Goal: Task Accomplishment & Management: Use online tool/utility

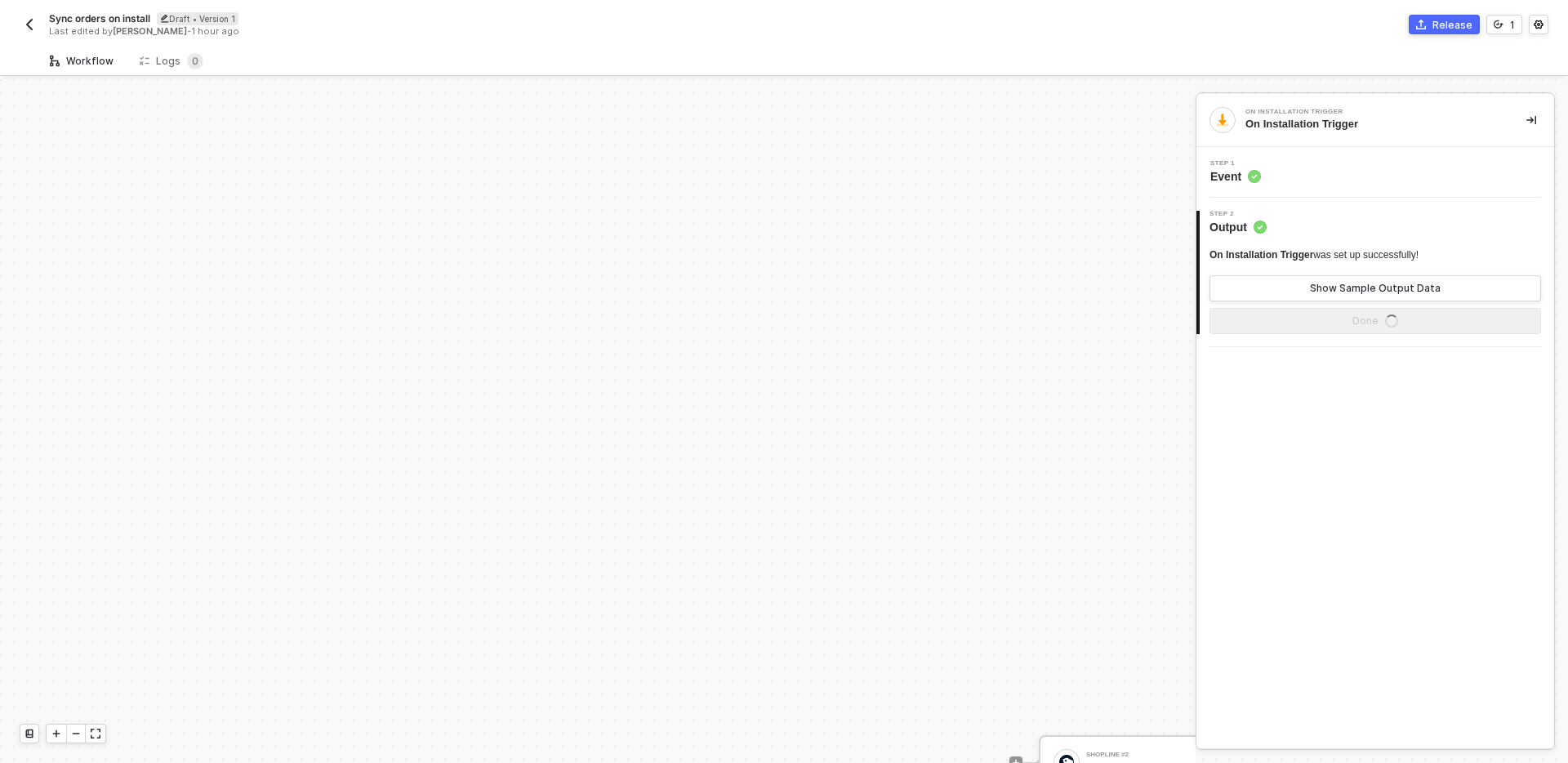
scroll to position [395, 0]
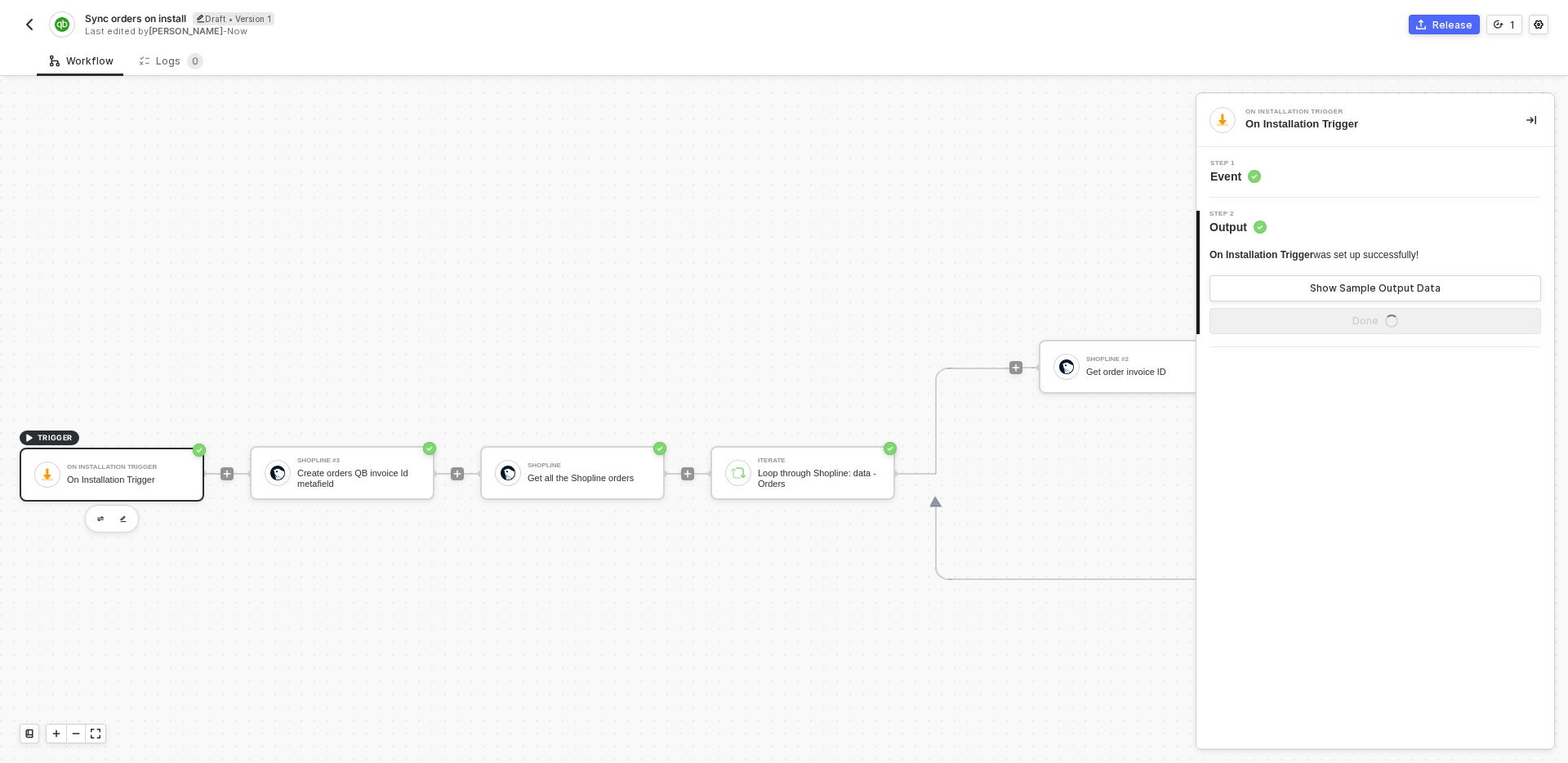
click at [26, 21] on img "button" at bounding box center [30, 25] width 13 height 13
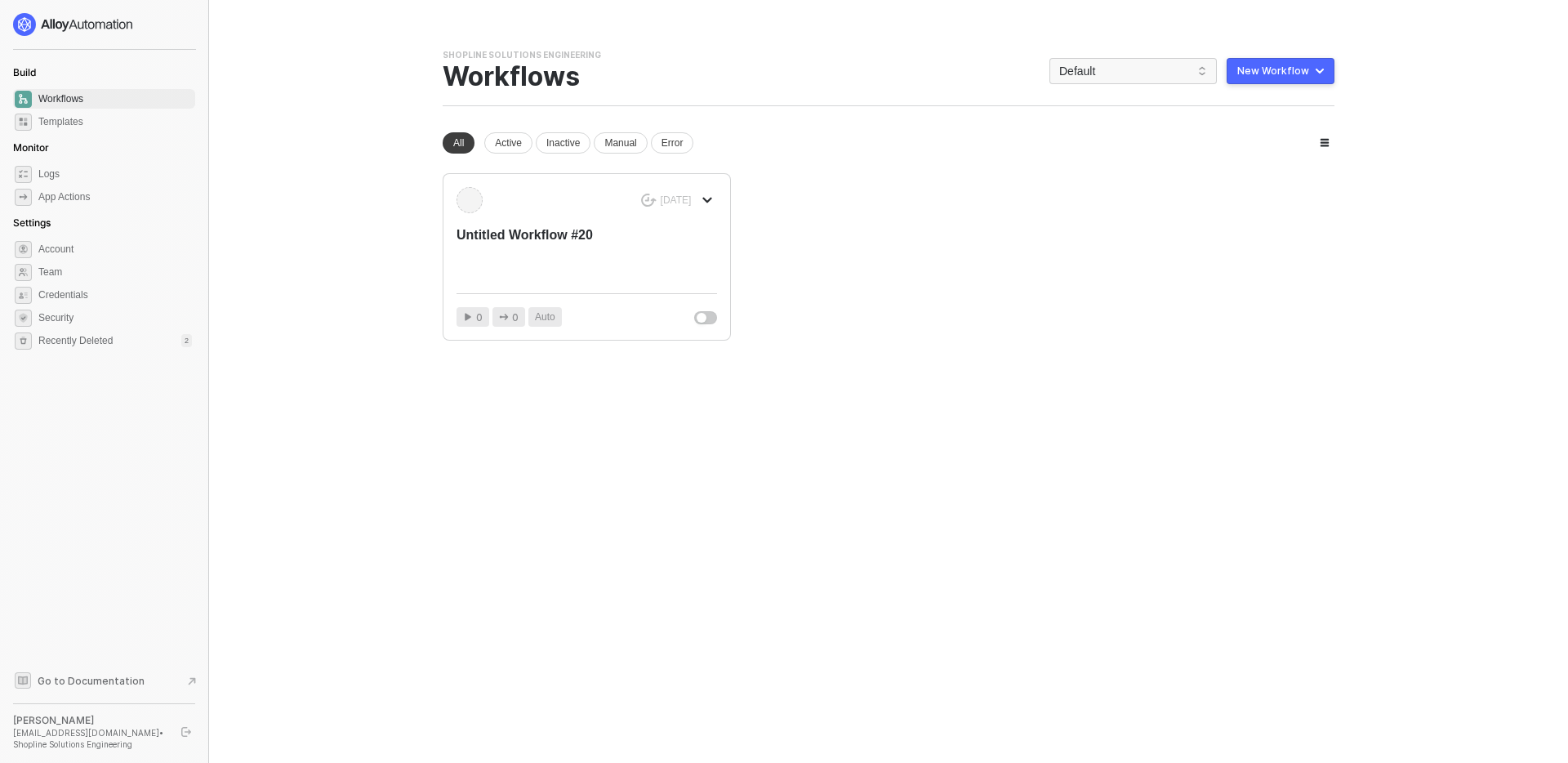
click at [107, 96] on span "Workflows" at bounding box center [114, 98] width 153 height 20
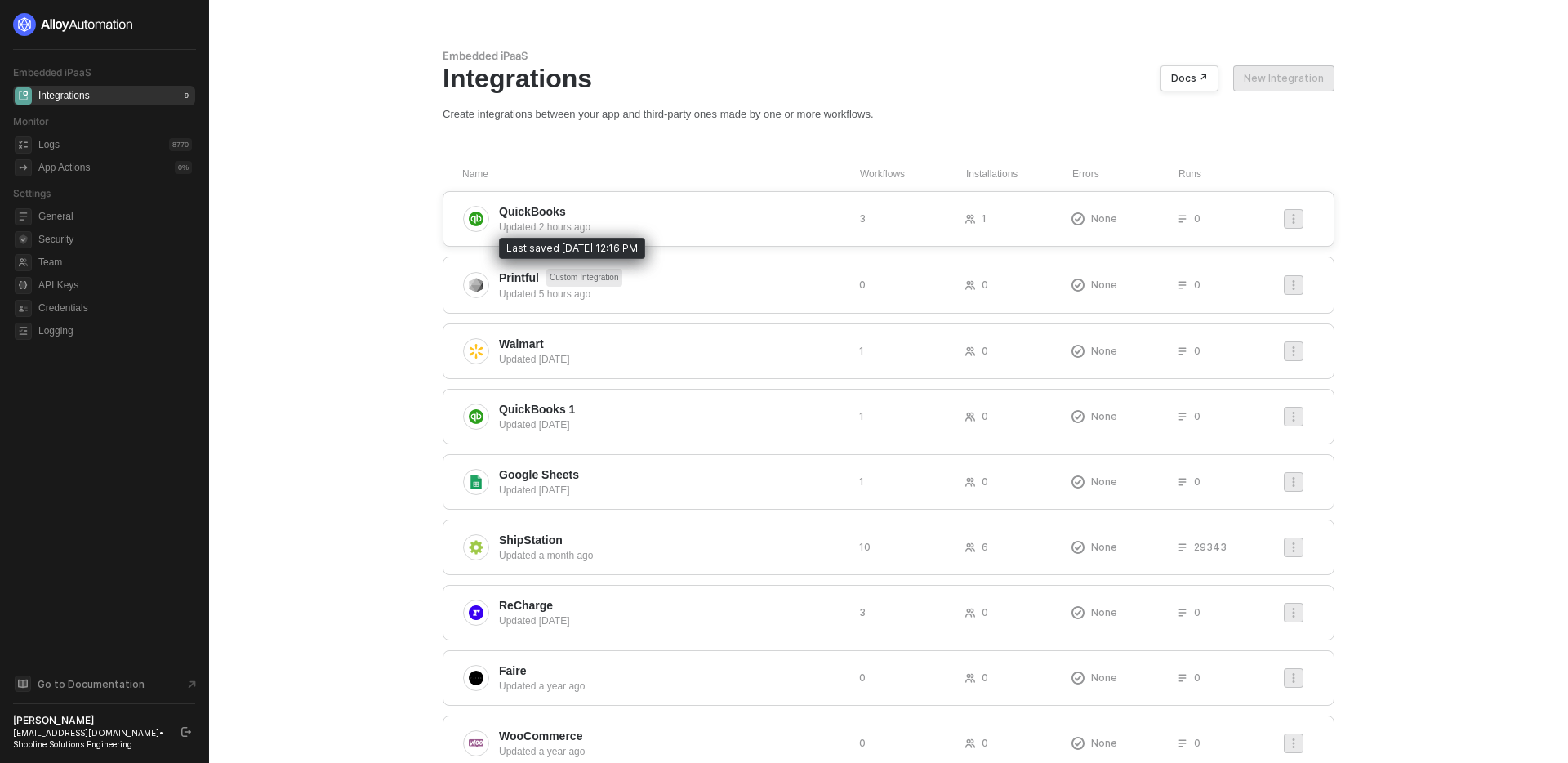
click at [672, 220] on div "Updated 2 hours ago" at bounding box center [672, 227] width 347 height 14
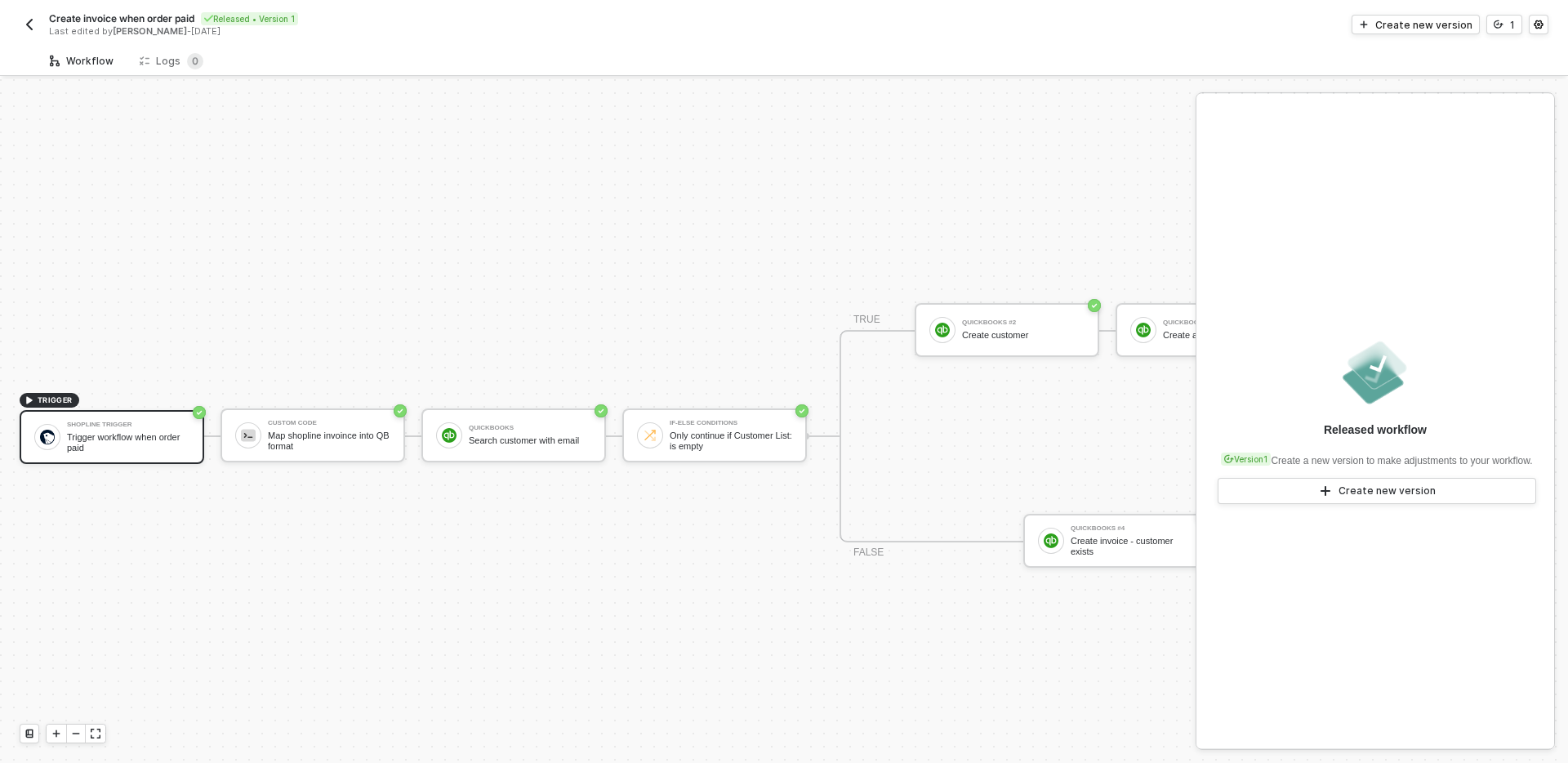
scroll to position [30, 0]
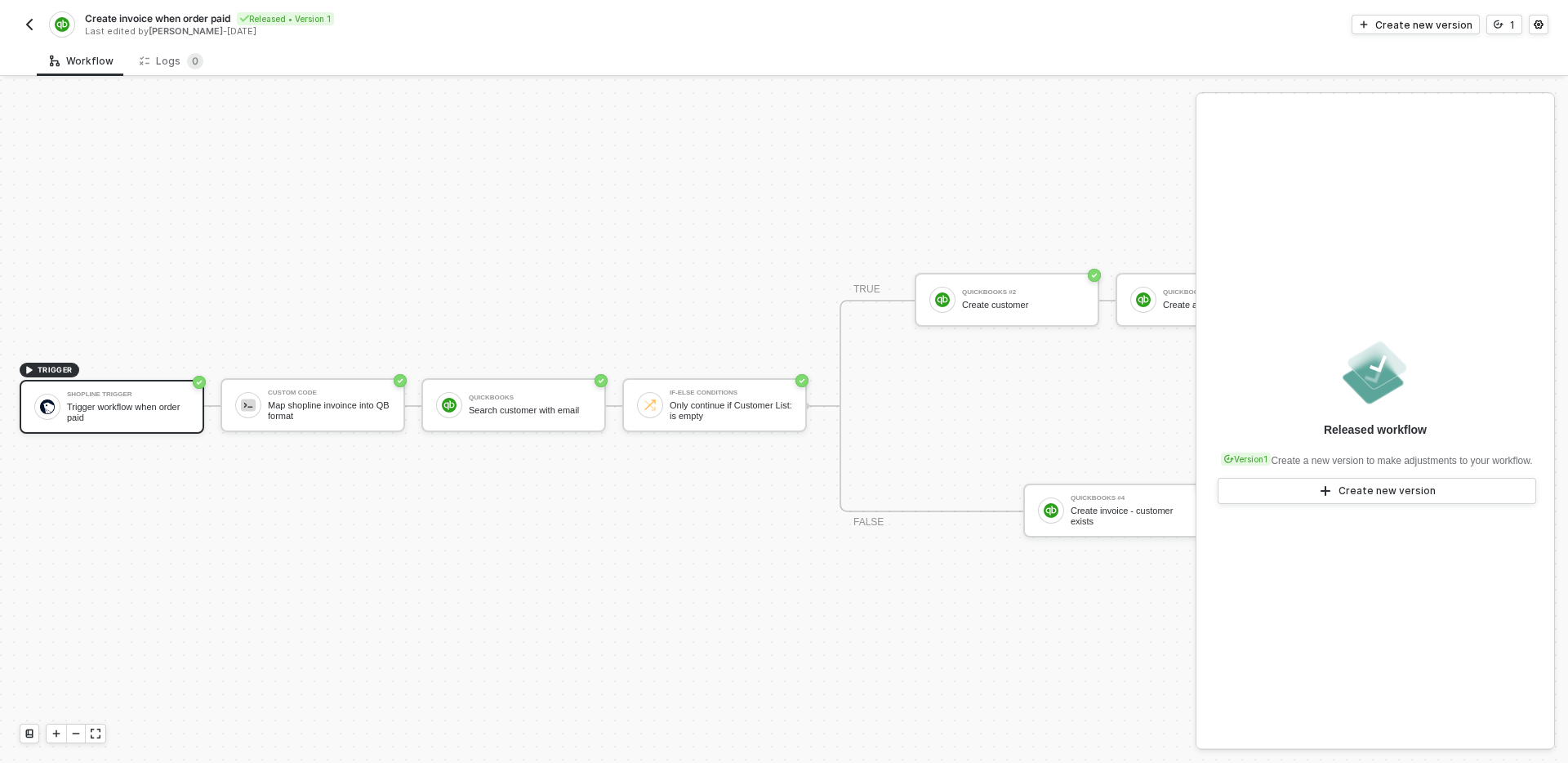
click at [733, 534] on div "TRIGGER Shopline Trigger Trigger workflow when order paid Custom Code Map shopl…" at bounding box center [788, 406] width 1577 height 714
click at [27, 736] on icon at bounding box center [30, 733] width 10 height 10
click at [1374, 489] on button "Create new version" at bounding box center [1377, 491] width 319 height 26
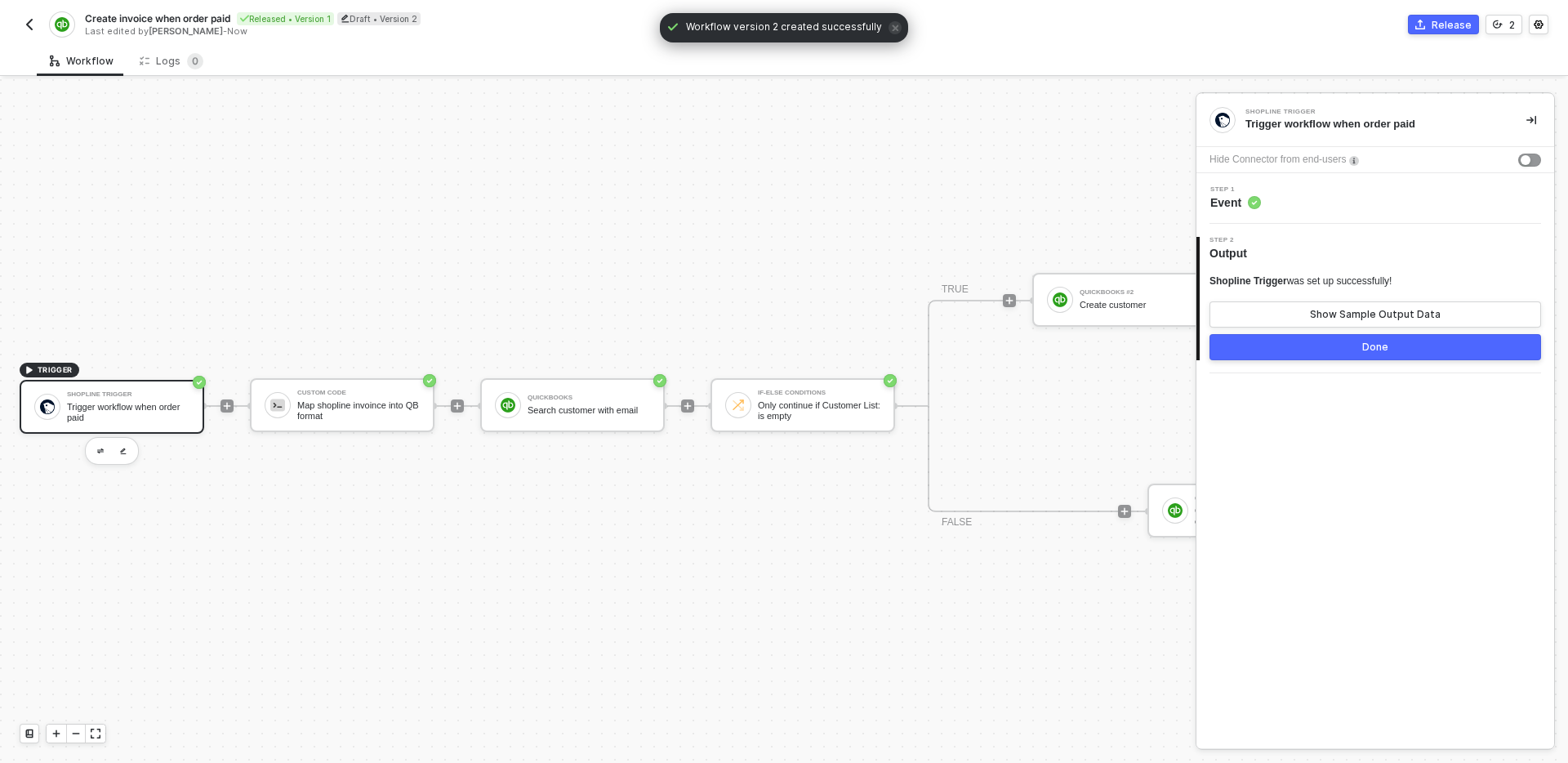
click at [135, 405] on div "Trigger workflow when order paid" at bounding box center [128, 412] width 123 height 20
click at [1356, 196] on div "Step 1 Event" at bounding box center [1377, 199] width 353 height 25
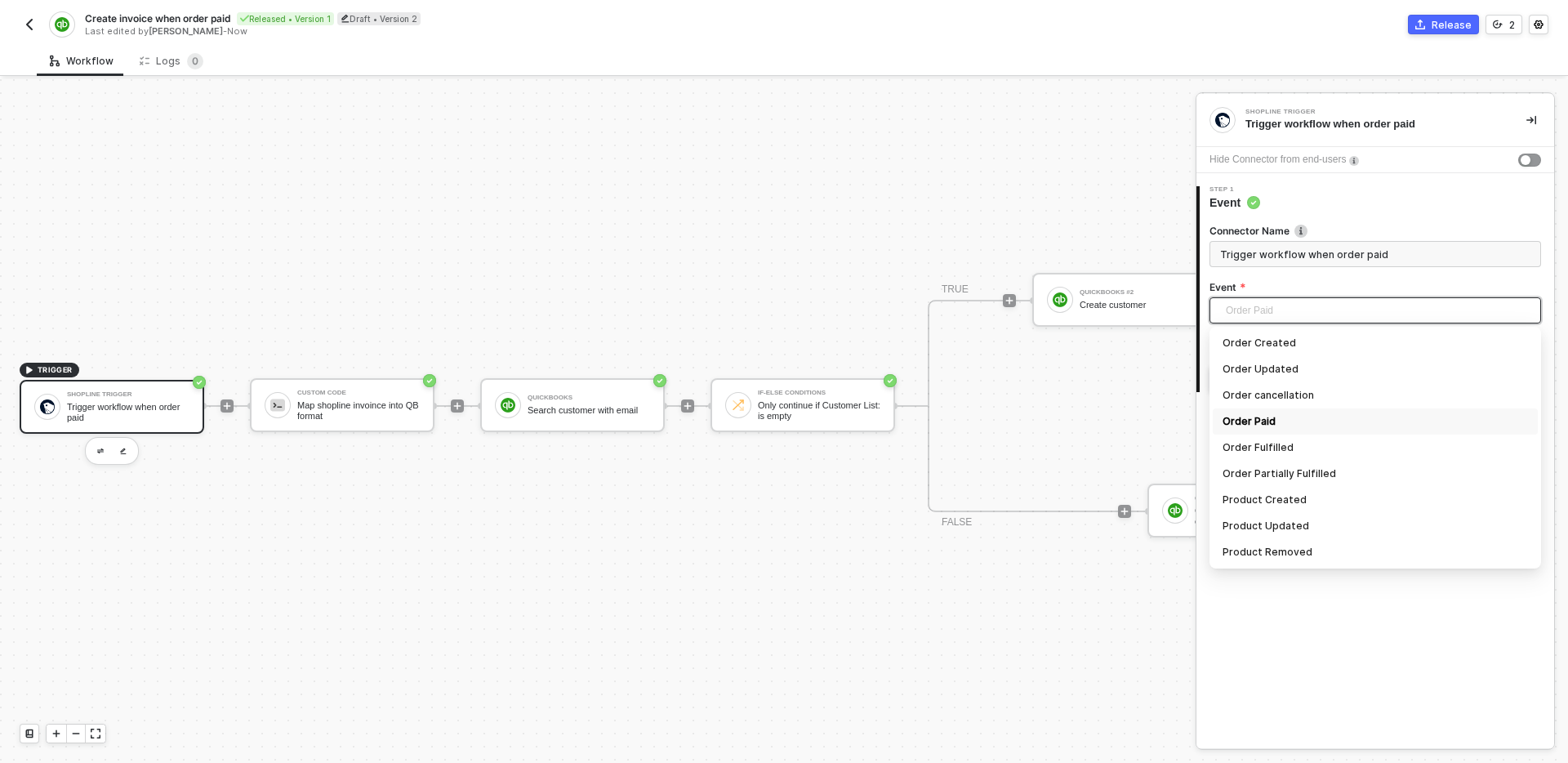
click at [1346, 310] on span "Order Paid" at bounding box center [1379, 311] width 306 height 25
click at [1402, 259] on input "Trigger workflow when order paid" at bounding box center [1375, 253] width 331 height 26
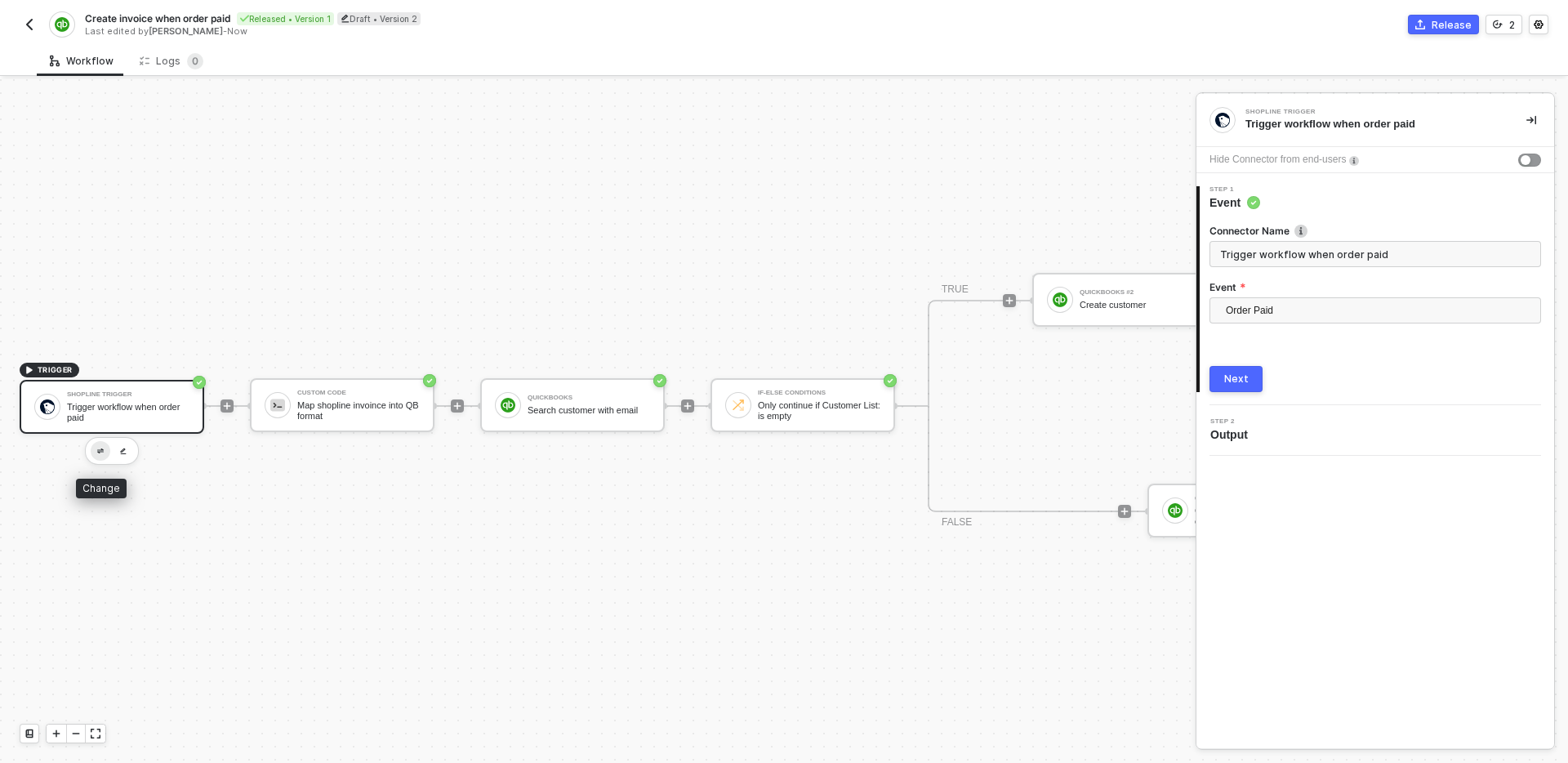
click at [101, 452] on img "button" at bounding box center [100, 452] width 7 height 6
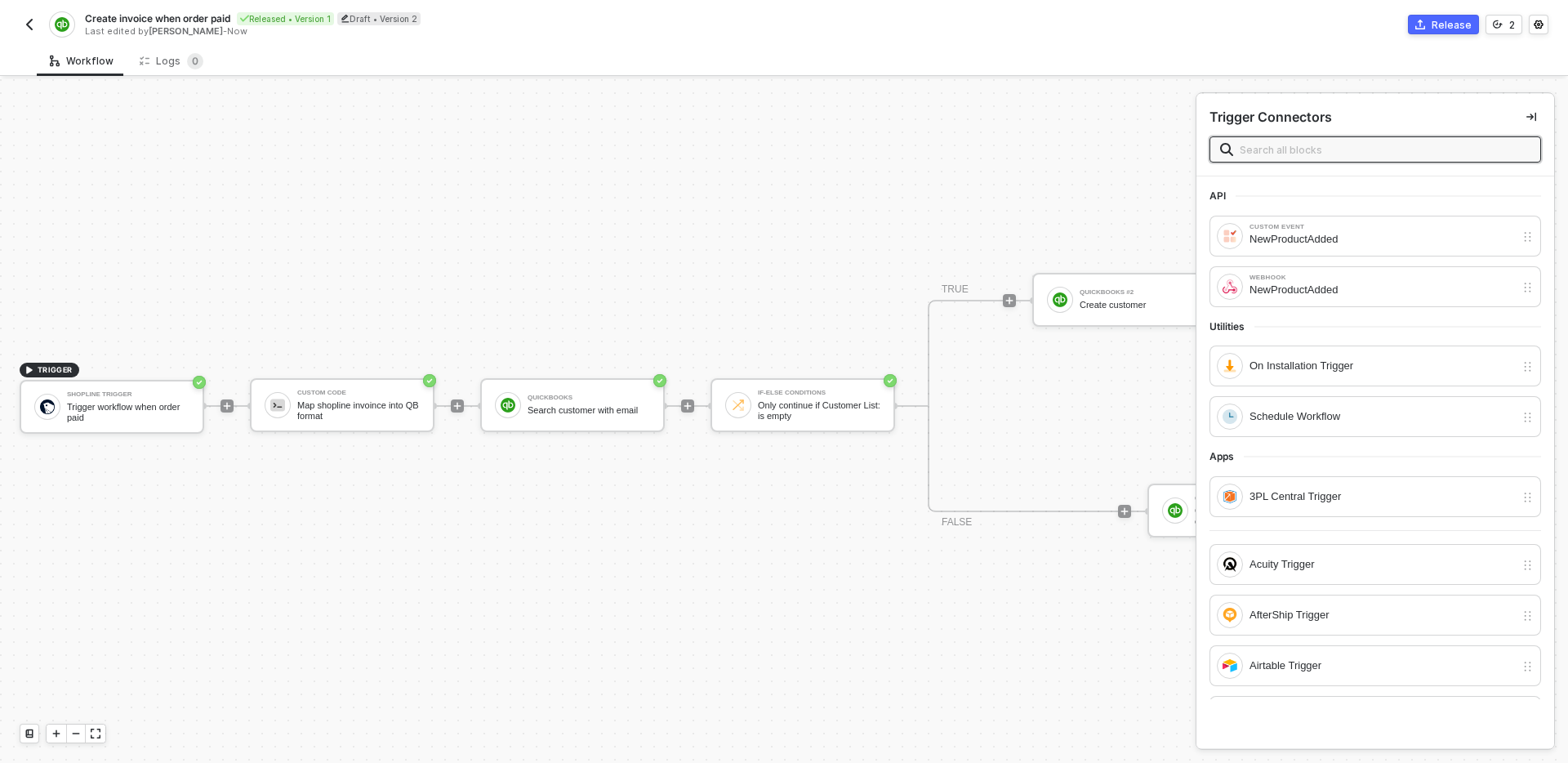
click at [1323, 150] on input "text" at bounding box center [1384, 150] width 290 height 18
click at [1351, 147] on input "text" at bounding box center [1384, 150] width 290 height 18
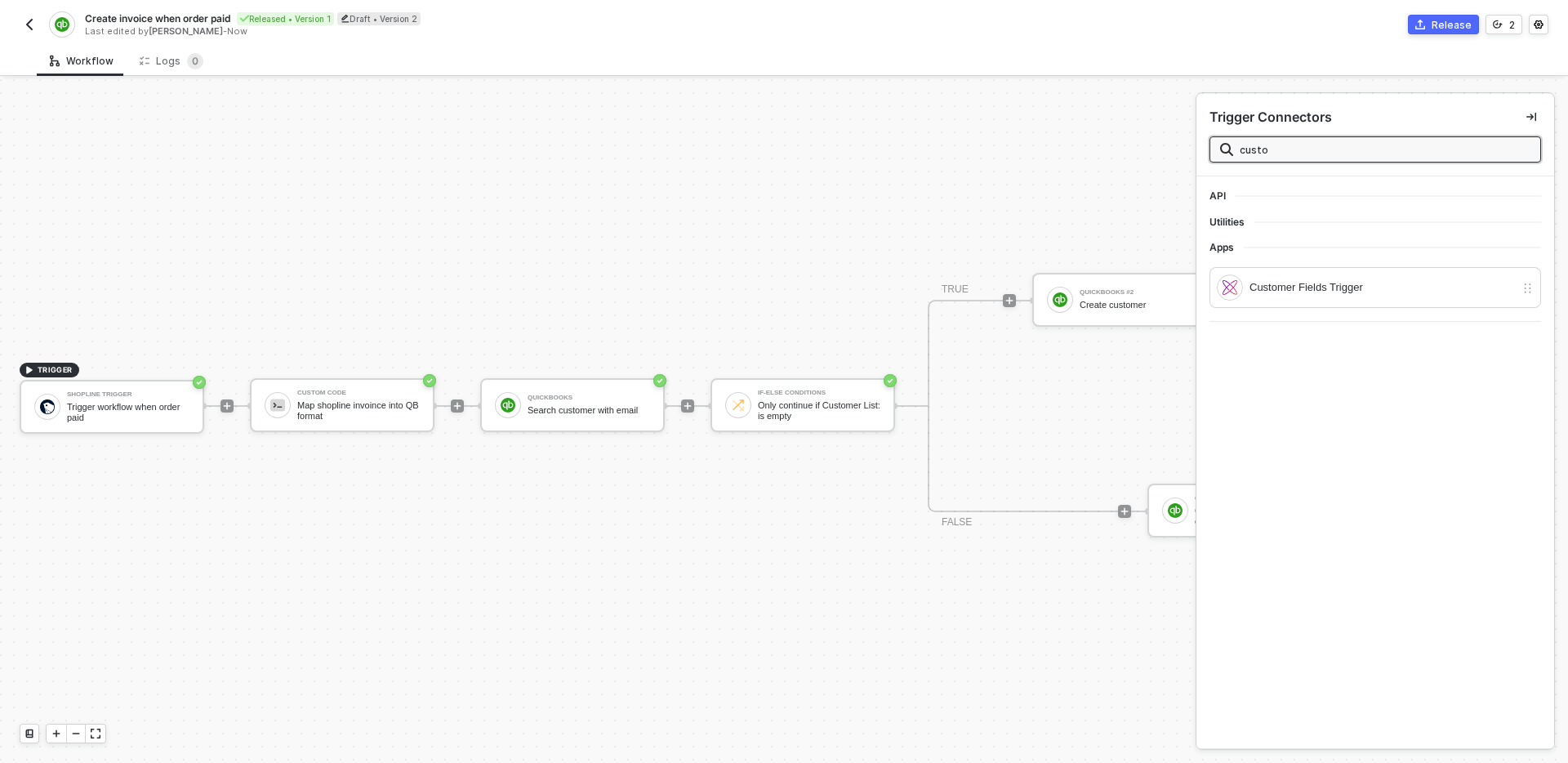
type input "custom"
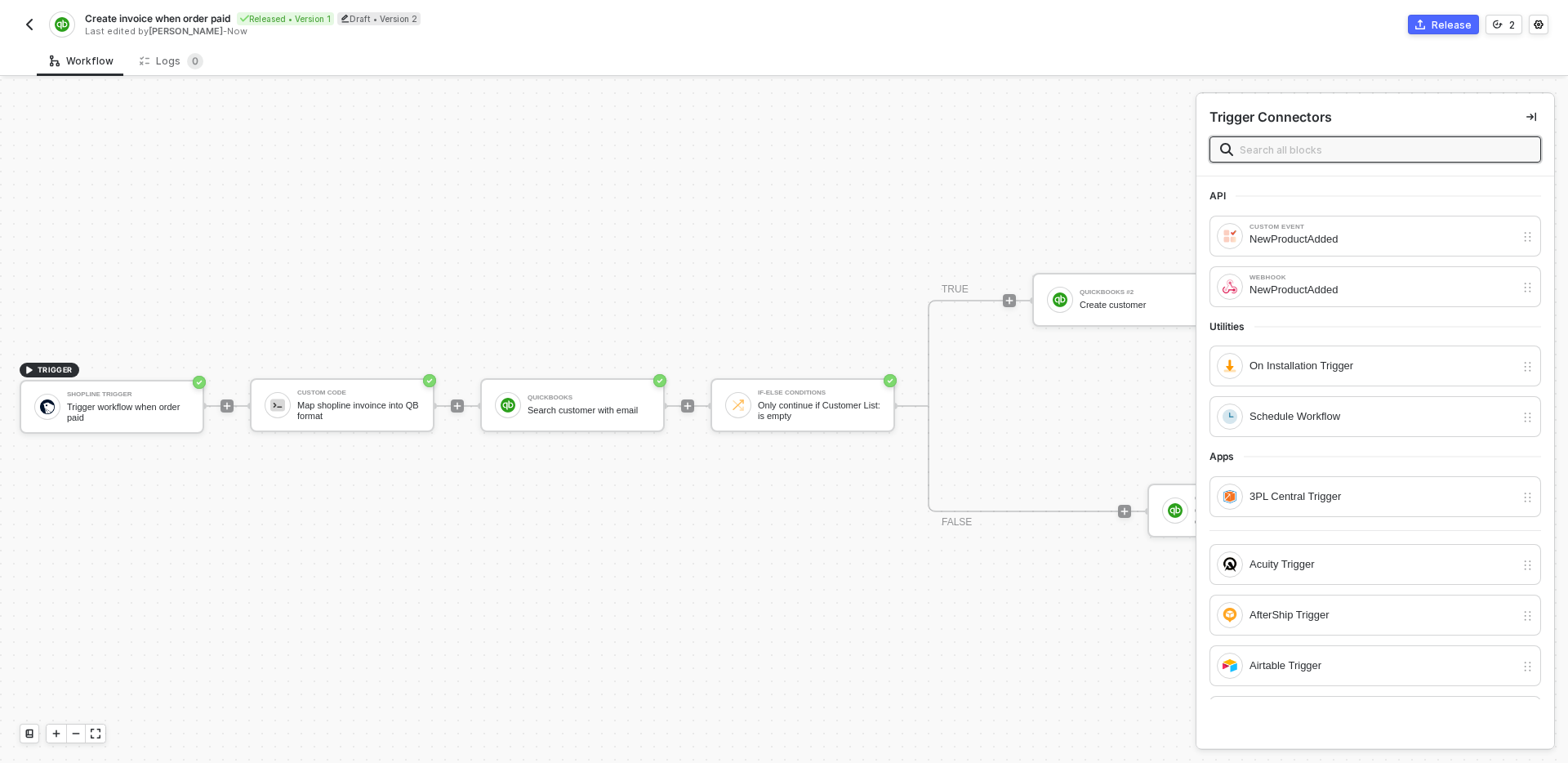
click at [1320, 151] on input "text" at bounding box center [1384, 150] width 290 height 18
click at [1323, 322] on div "Utilities" at bounding box center [1375, 327] width 331 height 13
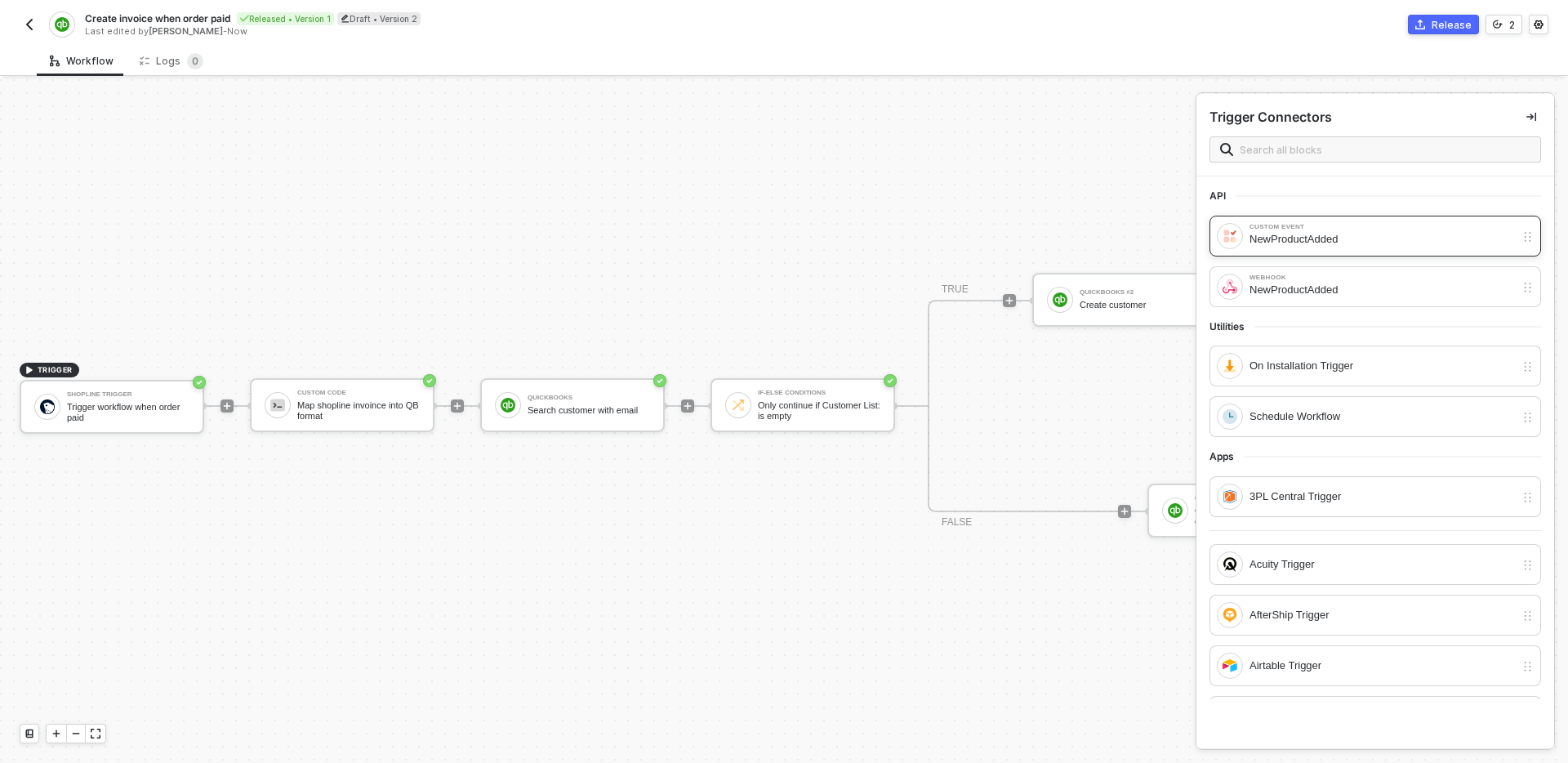
click at [1383, 238] on div "NewProductAdded" at bounding box center [1381, 239] width 266 height 18
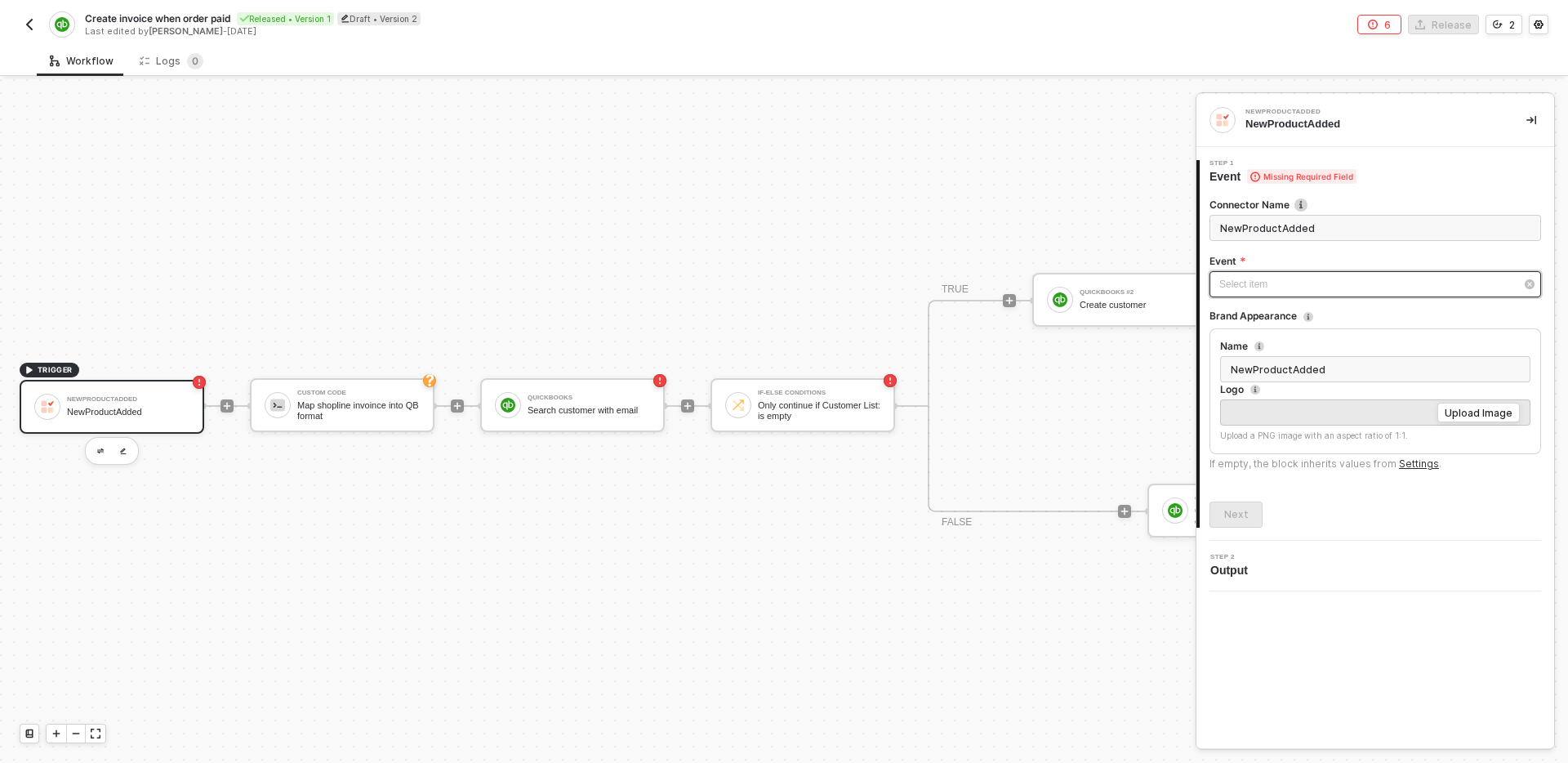
click at [1351, 272] on div "Select item ﻿" at bounding box center [1375, 284] width 331 height 26
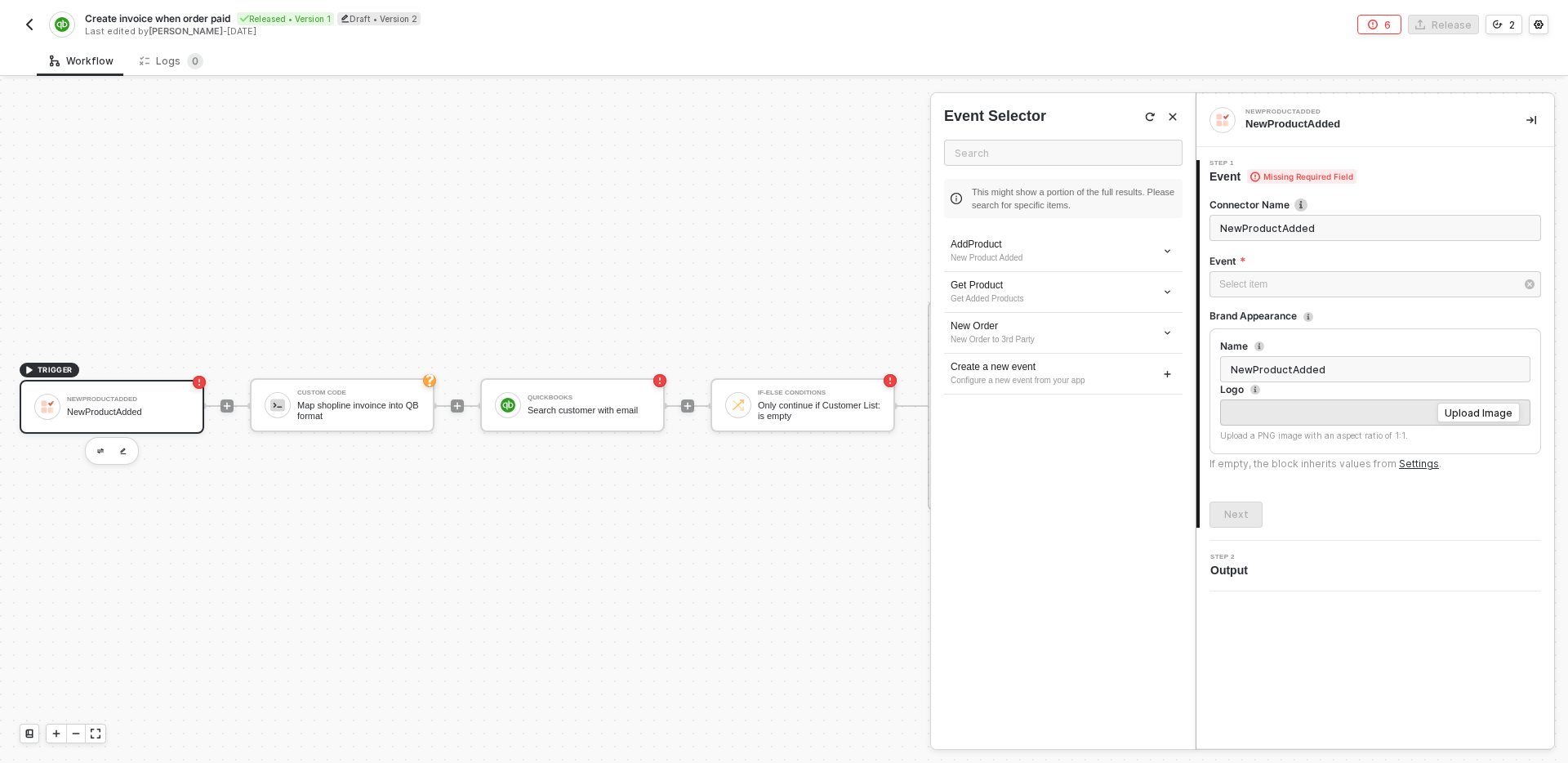
click at [1092, 432] on div "AddProduct New Product Added Get Product Get Added Products New Order New Order…" at bounding box center [1063, 490] width 238 height 516
click at [1113, 378] on div "Configure a new event from your app" at bounding box center [1062, 381] width 226 height 13
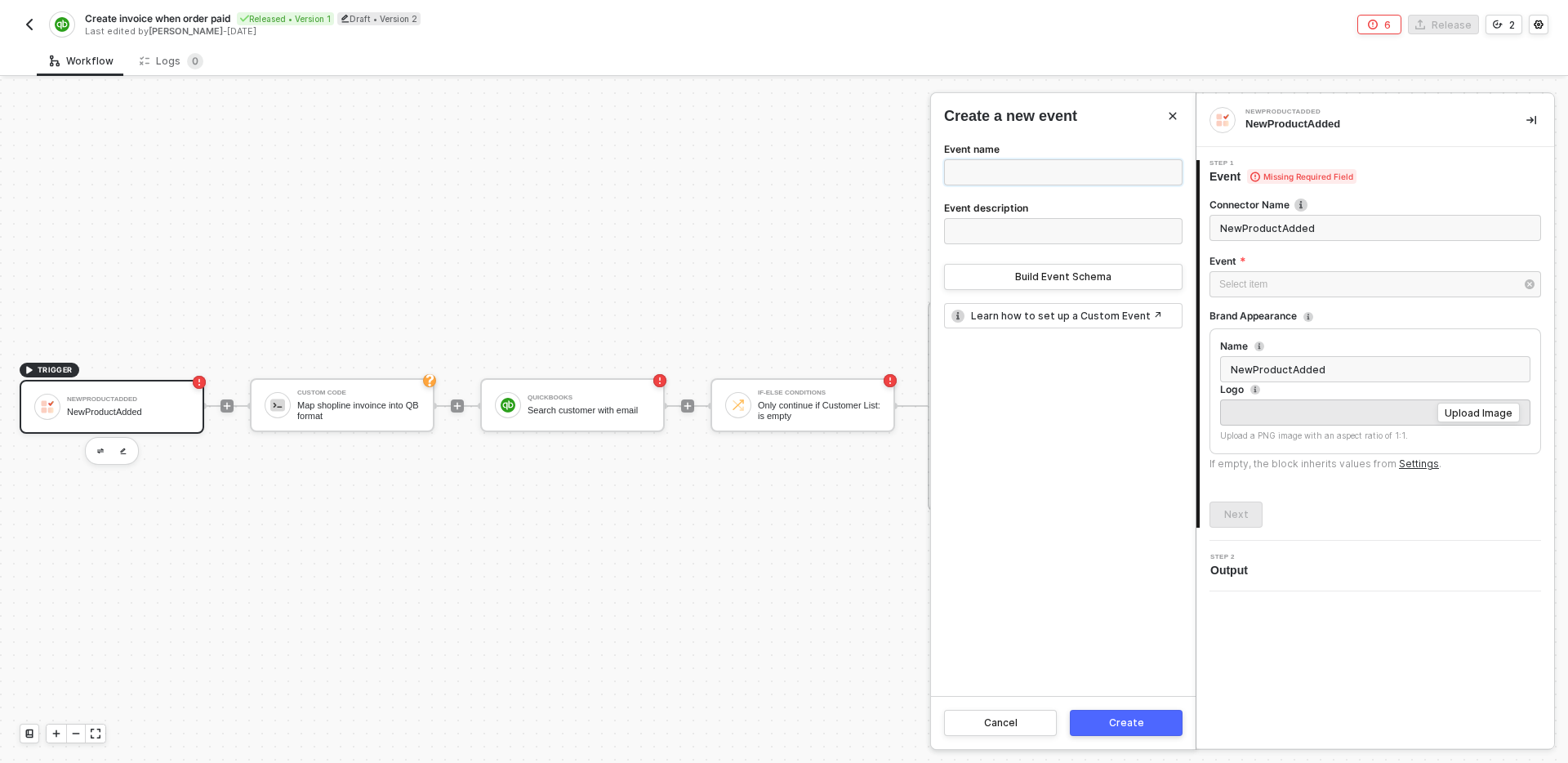
click at [1080, 171] on input "Event name" at bounding box center [1063, 171] width 238 height 26
click at [1042, 132] on div "Create a new event Event name Event description Build Event Schema Learn how to…" at bounding box center [1063, 421] width 265 height 656
click at [1036, 172] on input "Event name" at bounding box center [1063, 171] width 238 height 26
click at [990, 231] on input "Event description" at bounding box center [1063, 231] width 238 height 26
click at [1087, 277] on div "Build Event Schema" at bounding box center [1062, 277] width 96 height 13
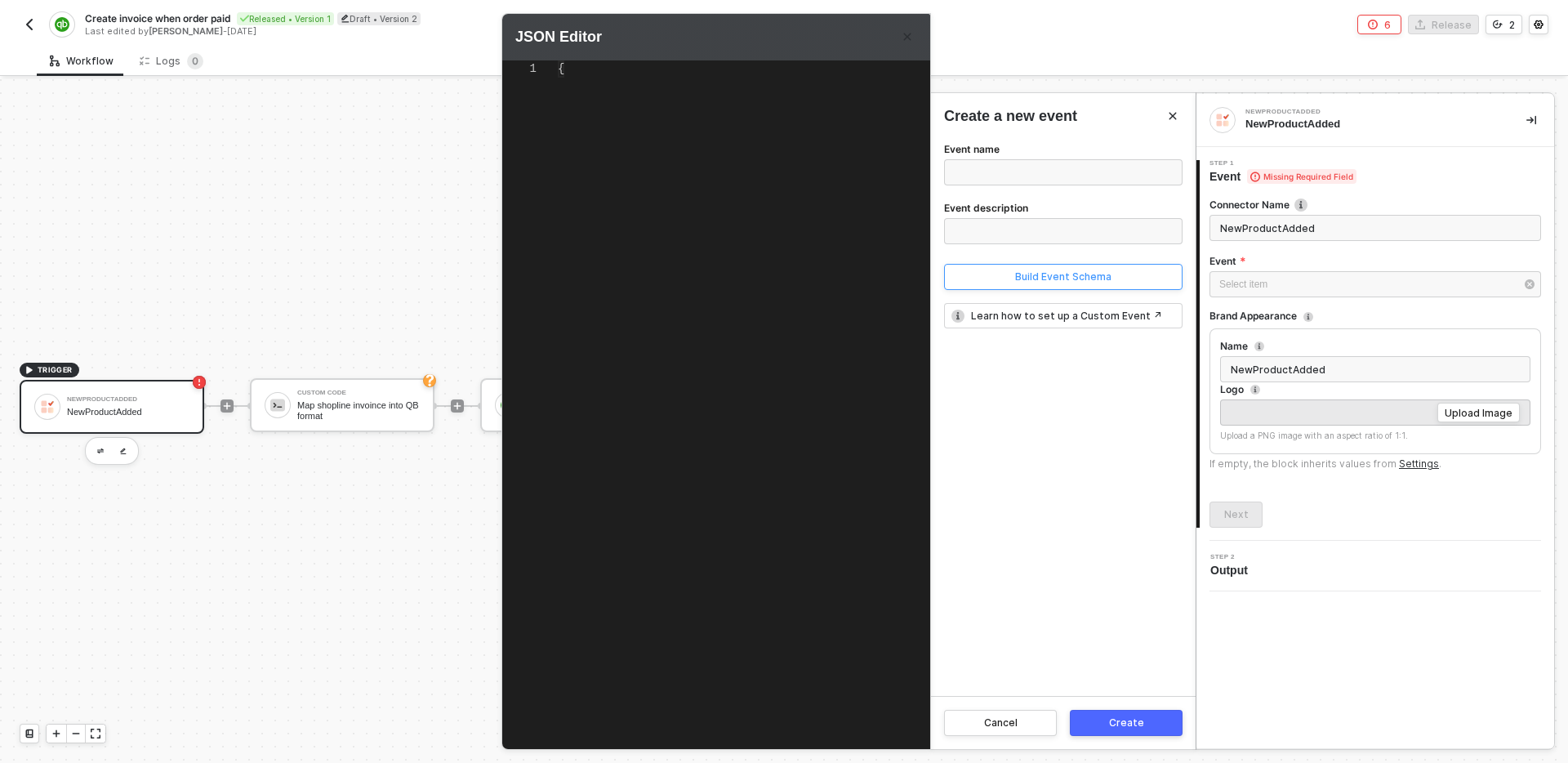
scroll to position [34, 0]
type textarea "{}"
click at [1034, 413] on div "Event name Event description Build Event Schema Learn how to set up a Custom Ev…" at bounding box center [1063, 418] width 265 height 556
click at [904, 36] on icon "Close" at bounding box center [907, 36] width 10 height 10
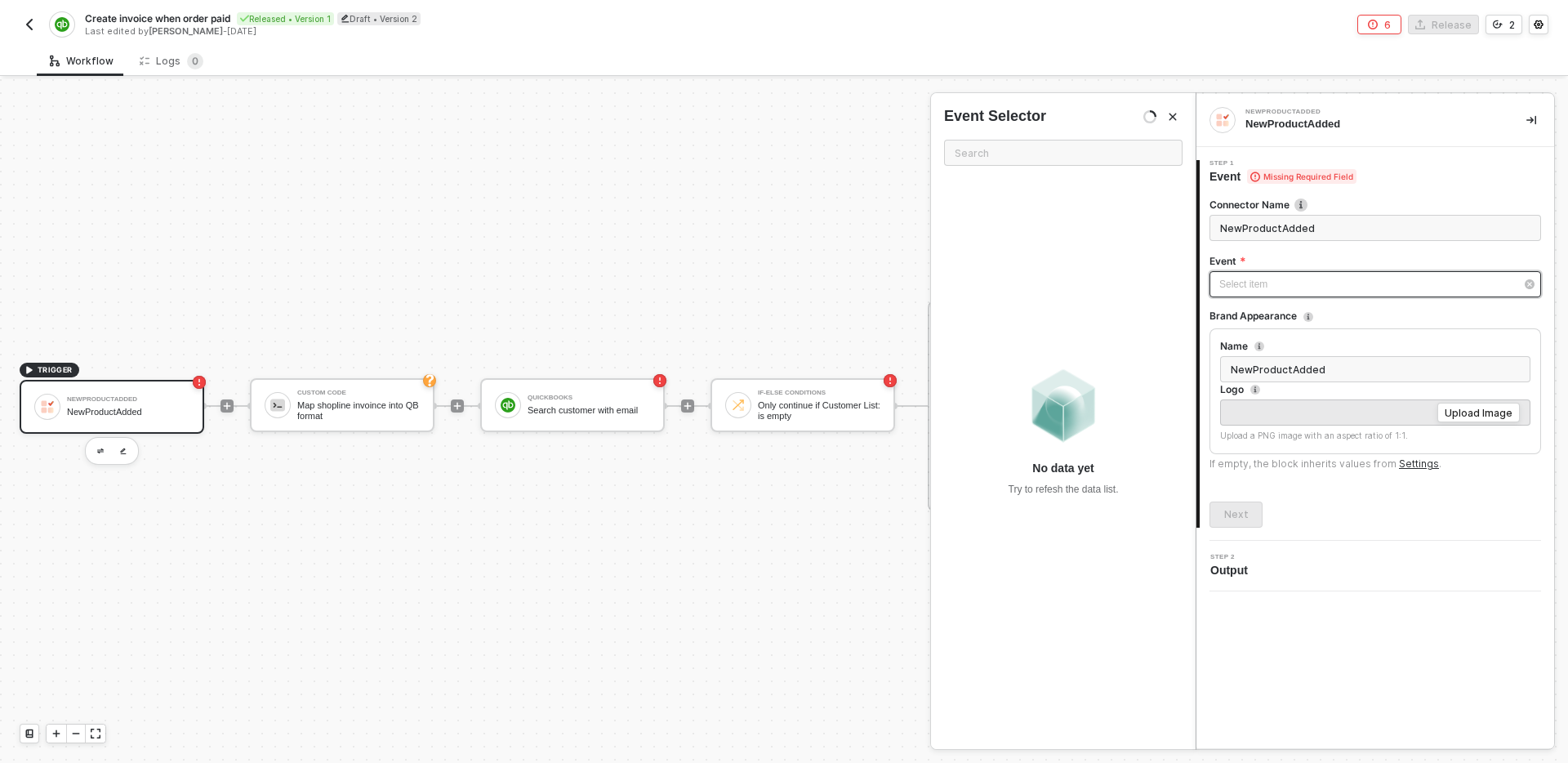
click at [1323, 290] on div "Select item ﻿" at bounding box center [1367, 285] width 296 height 15
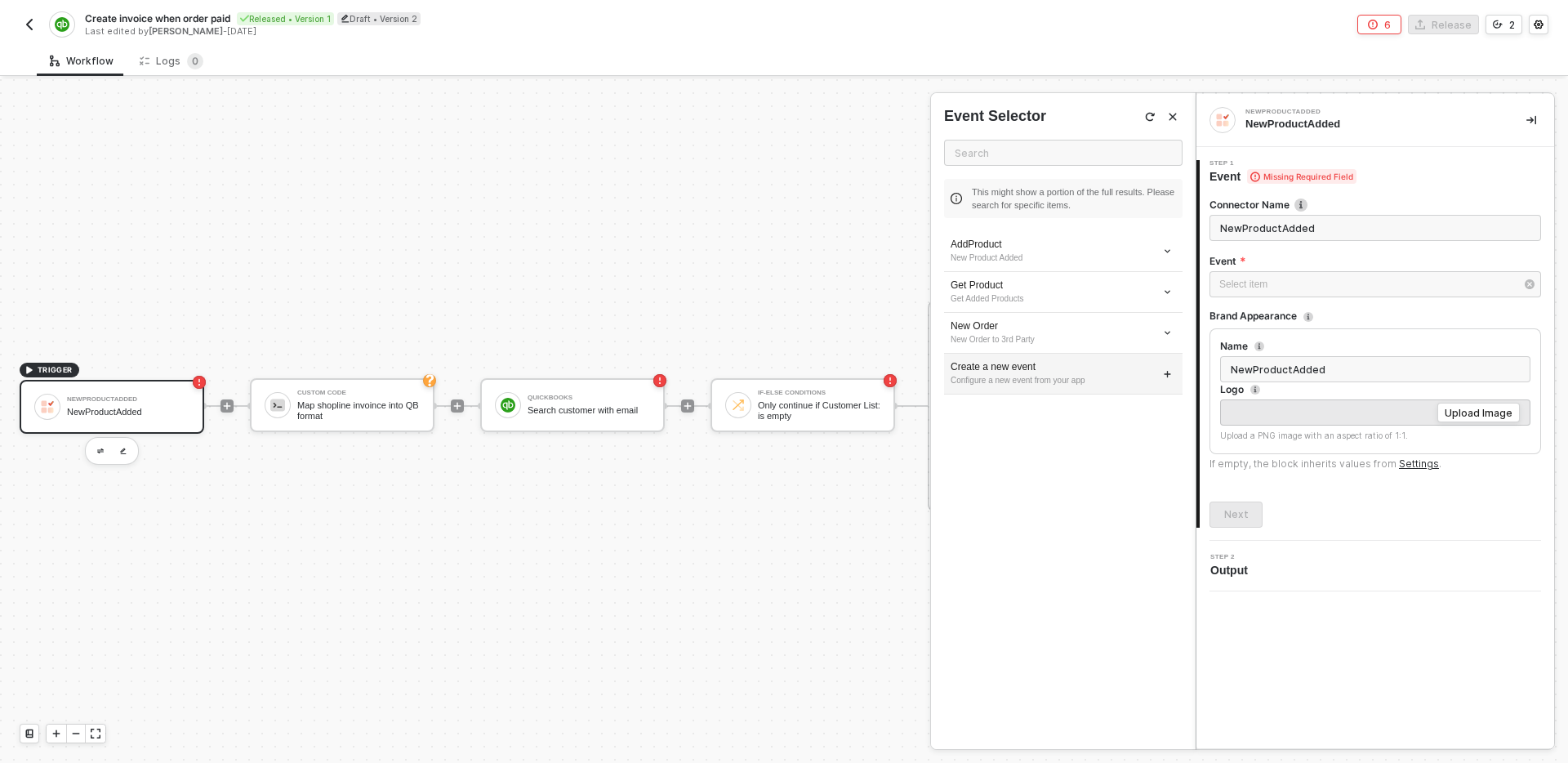
click at [1043, 382] on div "Configure a new event from your app" at bounding box center [1062, 381] width 226 height 13
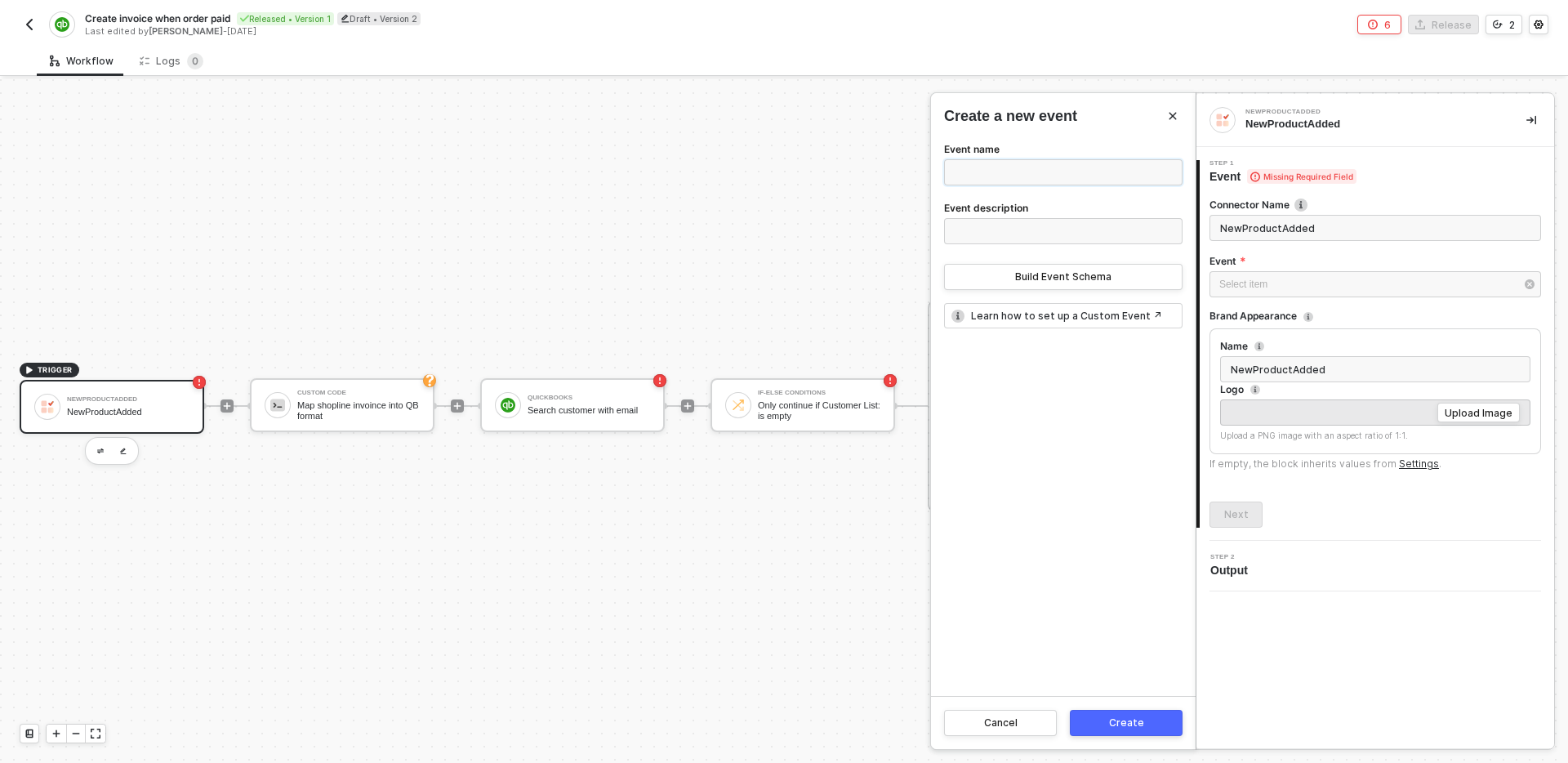
click at [1049, 170] on input "Event name" at bounding box center [1063, 171] width 238 height 26
click at [1025, 731] on button "Cancel" at bounding box center [1001, 722] width 112 height 26
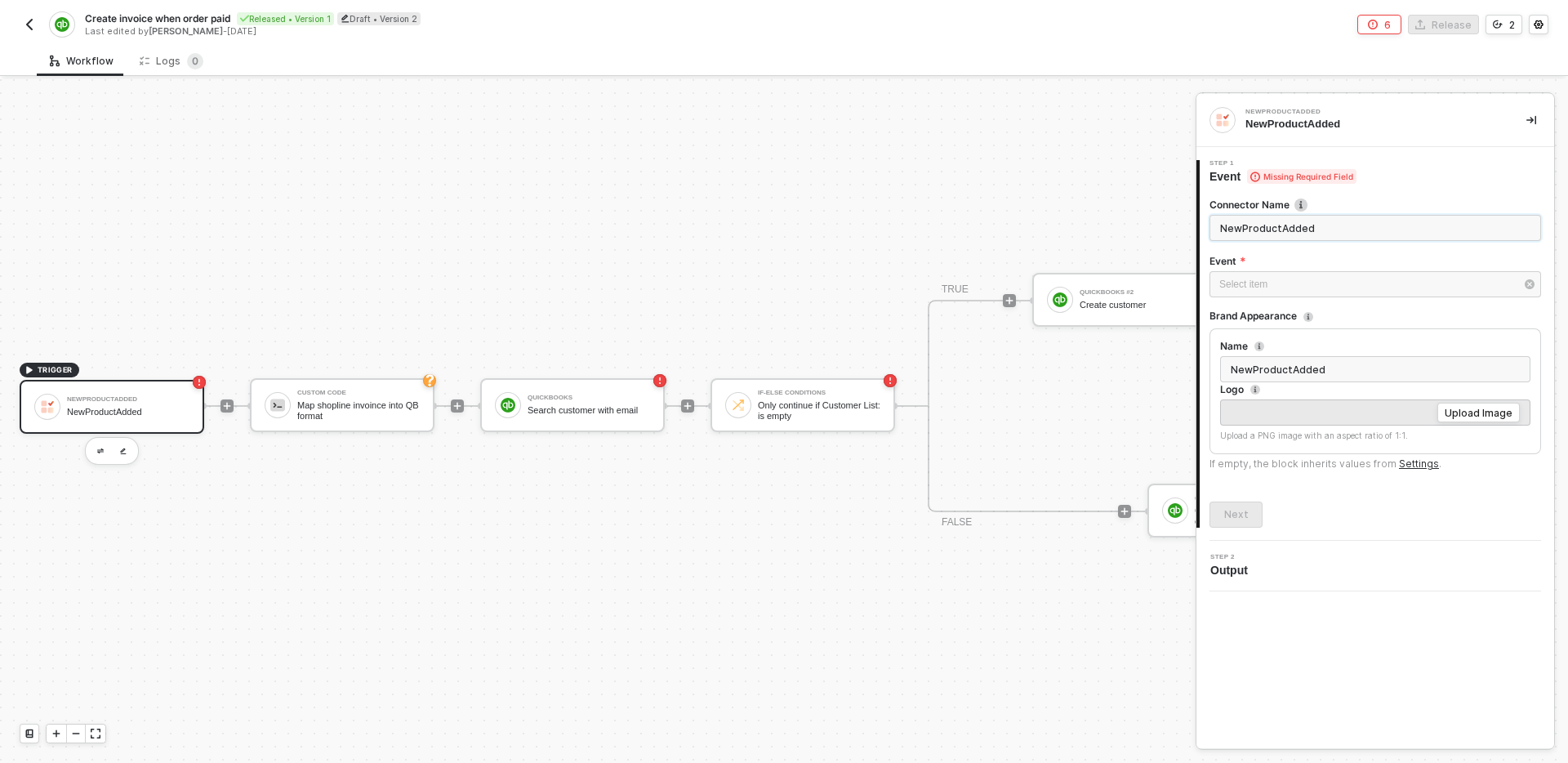
click at [1300, 223] on input "NewProductAdded" at bounding box center [1375, 228] width 331 height 26
click at [100, 449] on img "button" at bounding box center [100, 452] width 7 height 6
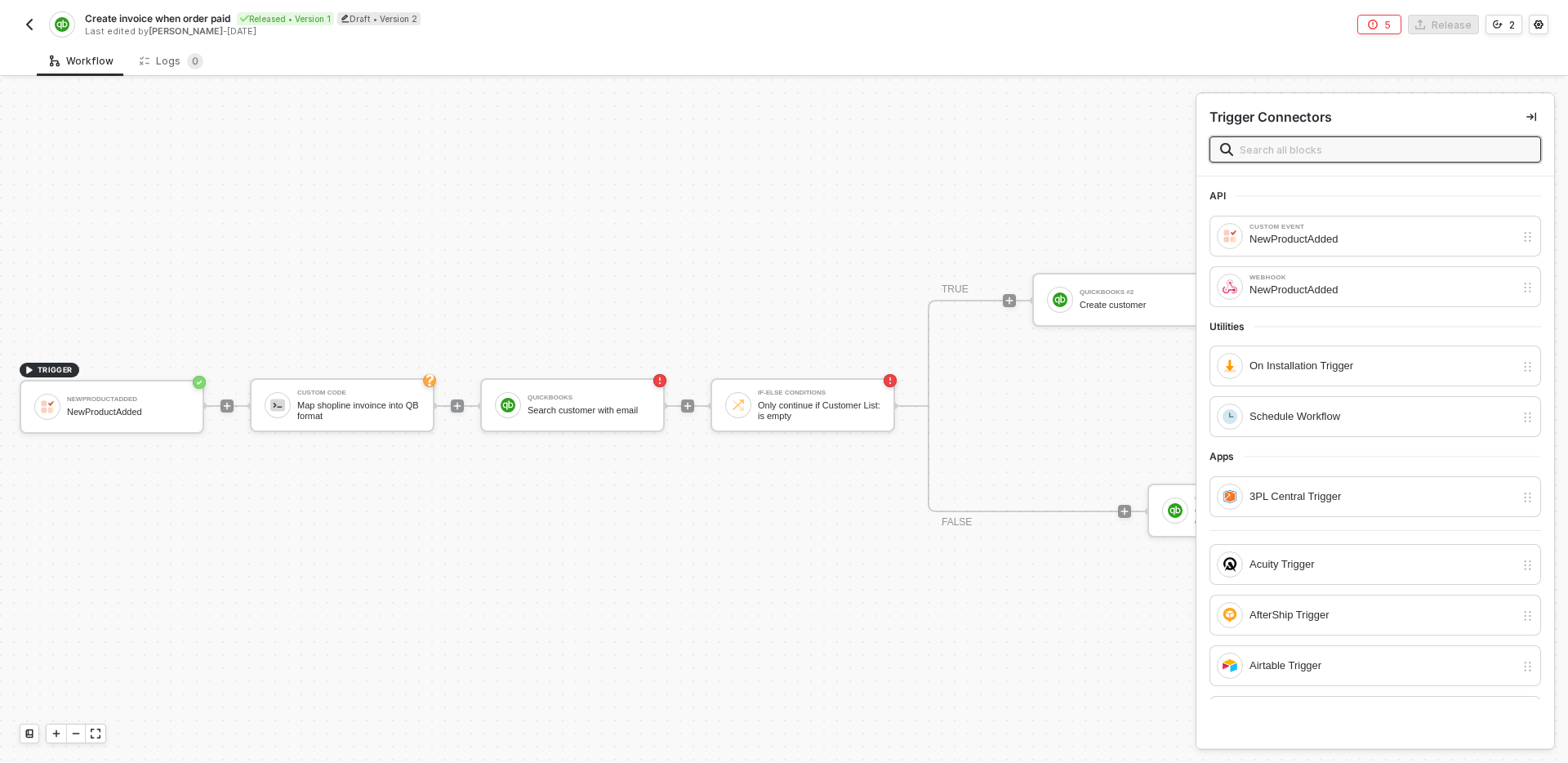
click at [1280, 148] on input "text" at bounding box center [1384, 150] width 290 height 18
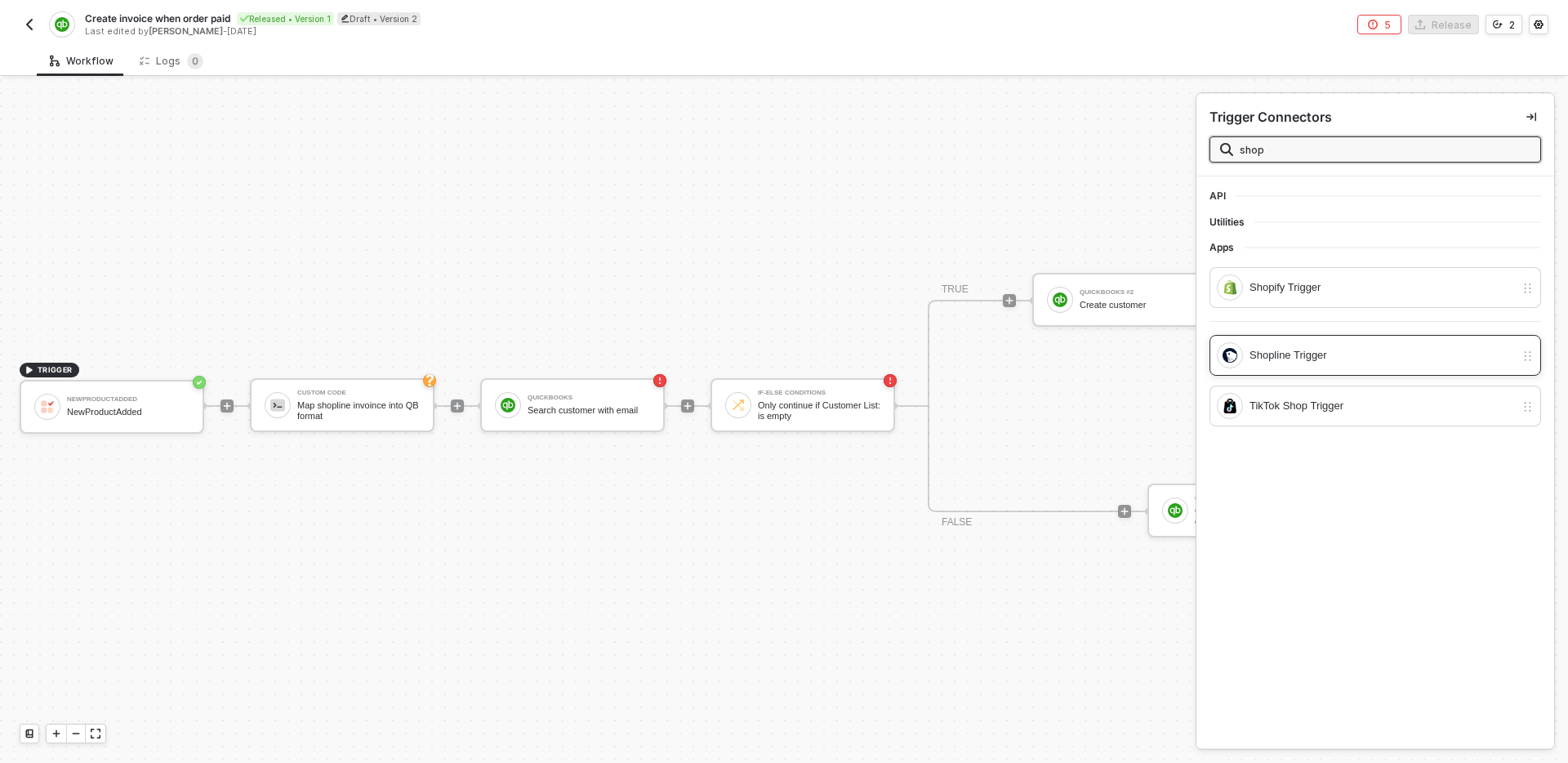
type input "shop"
click at [1354, 342] on div "Shopline Trigger" at bounding box center [1365, 354] width 298 height 26
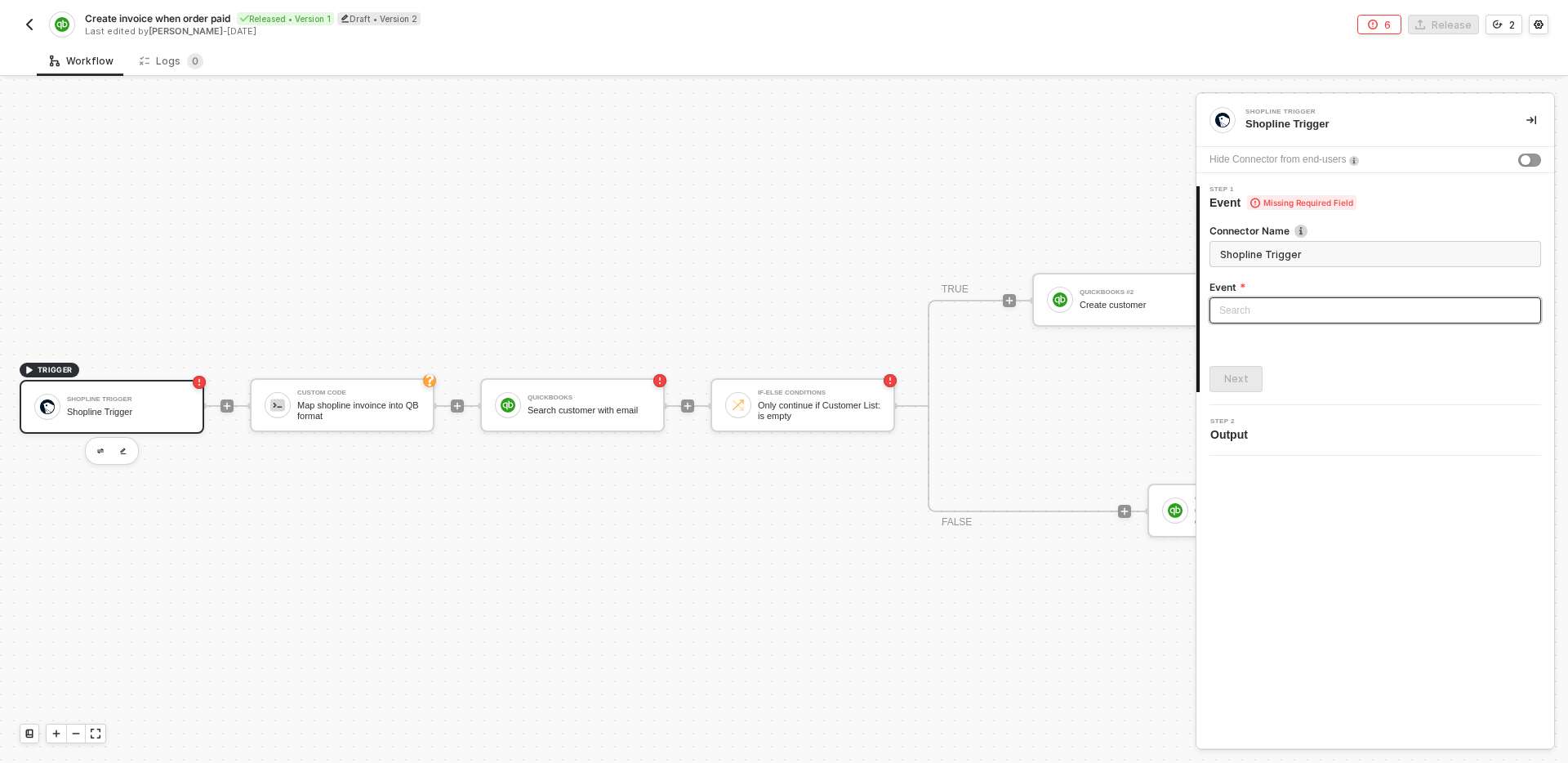
click at [1321, 312] on input "search" at bounding box center [1376, 311] width 312 height 25
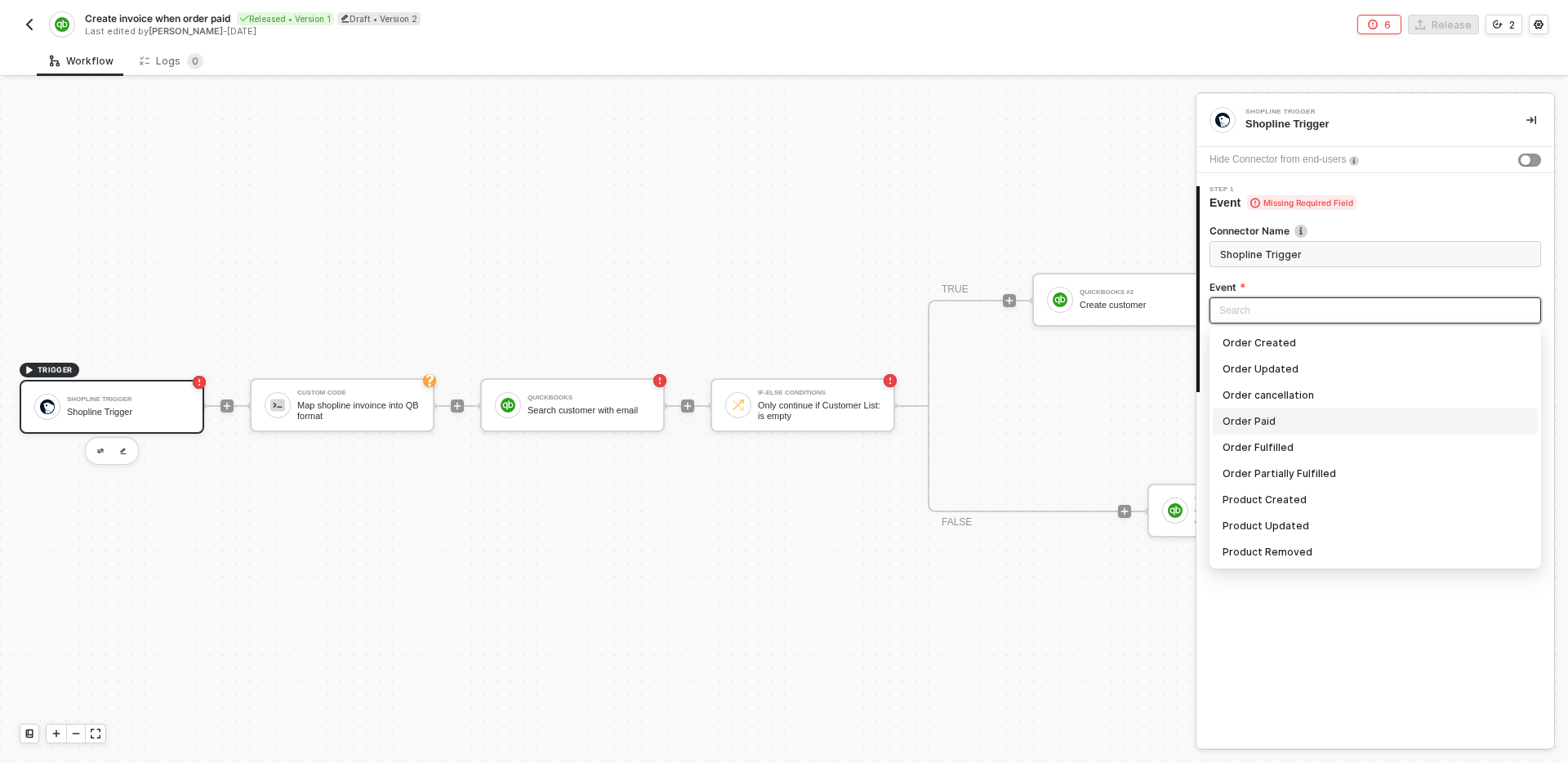
click at [1310, 418] on div "Order Paid" at bounding box center [1375, 421] width 306 height 18
type input "Trigger workflow when order paid"
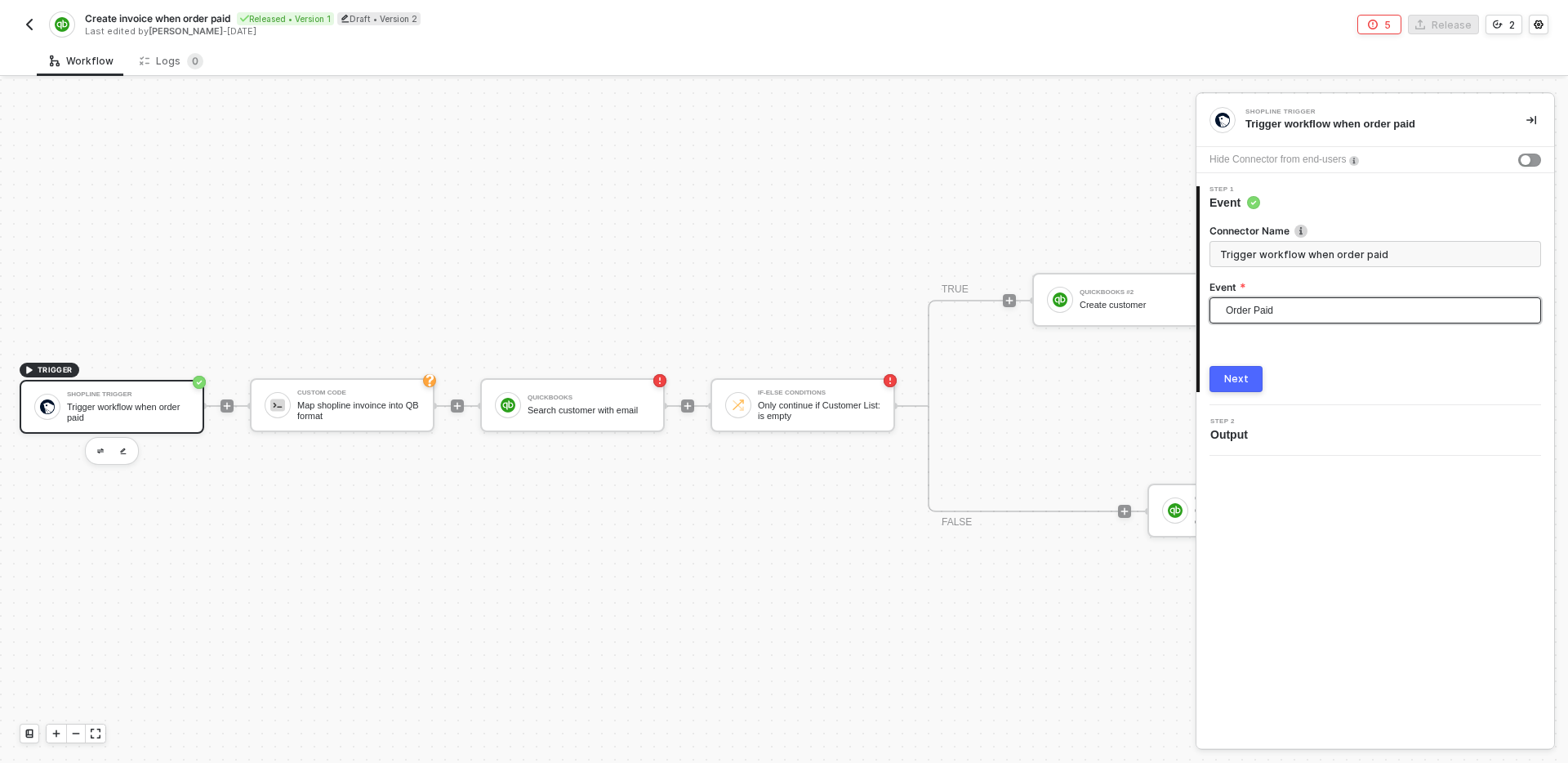
click at [1244, 371] on button "Next" at bounding box center [1236, 378] width 53 height 26
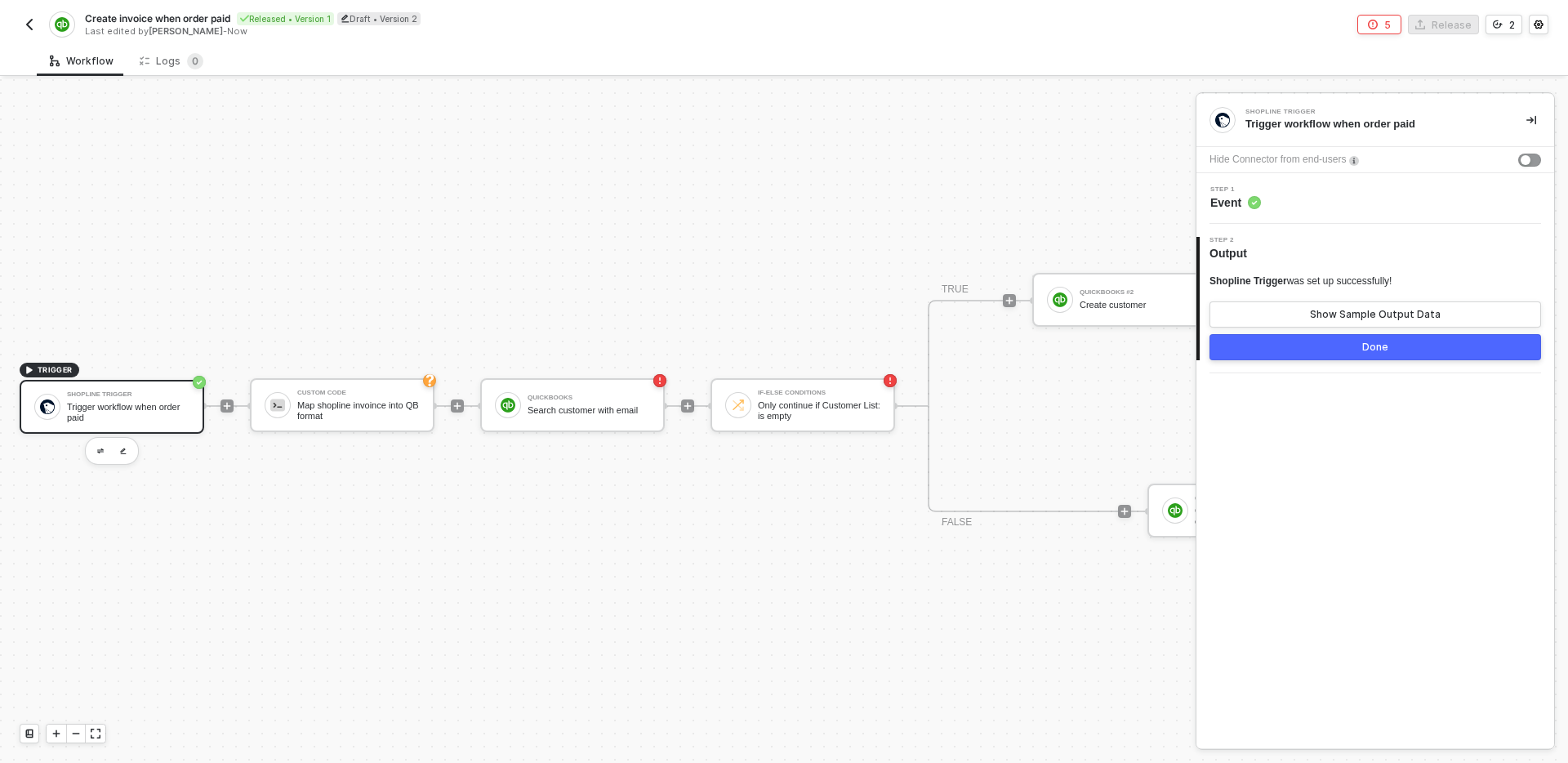
click at [1389, 361] on div "2 Step 2 Output Shopline Trigger was set up successfully! Show Sample Output Da…" at bounding box center [1376, 298] width 358 height 150
click at [1388, 349] on button "Done" at bounding box center [1375, 347] width 331 height 26
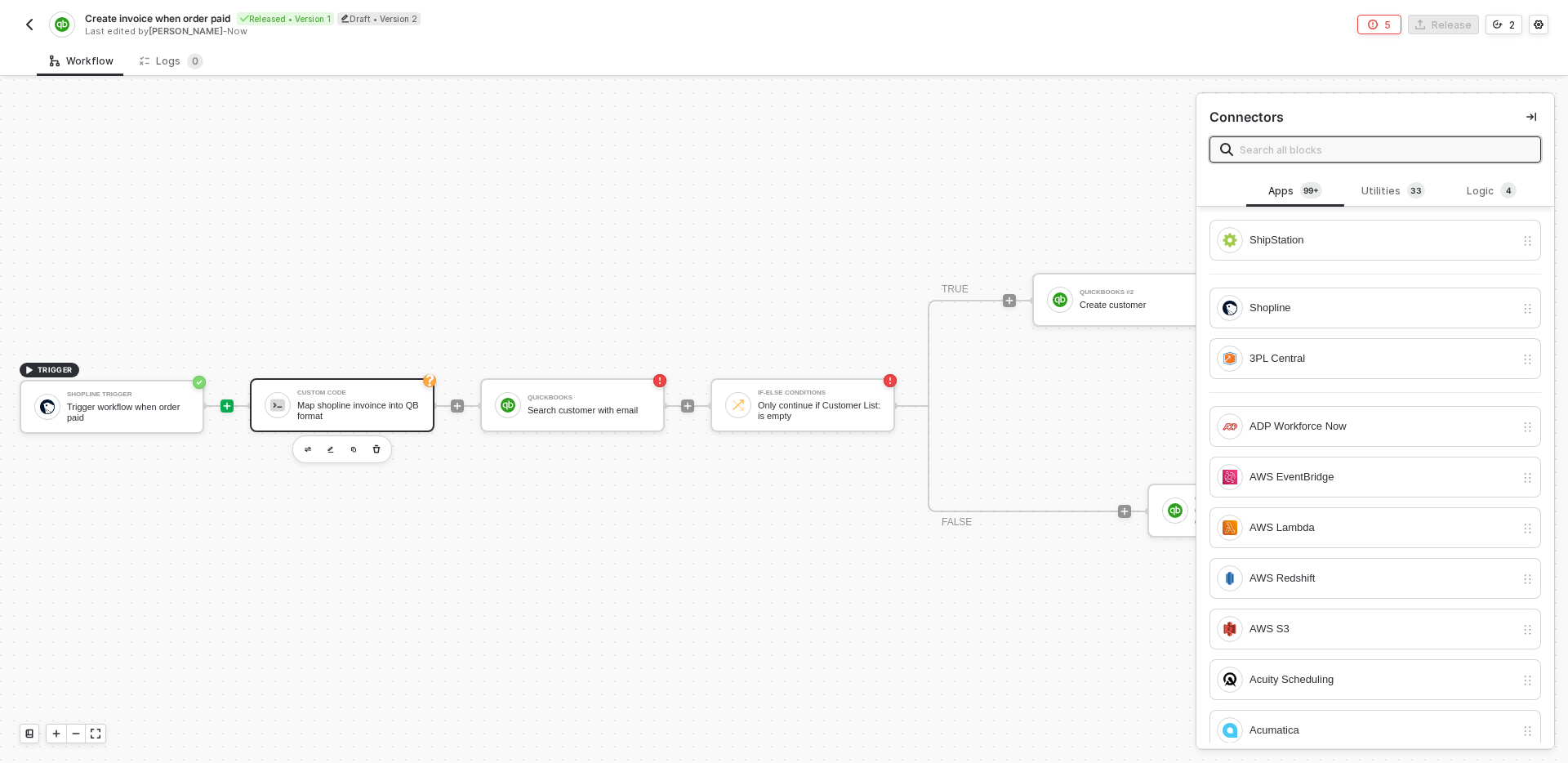
click at [337, 405] on div "Map shopline invoince into QB format" at bounding box center [358, 410] width 123 height 20
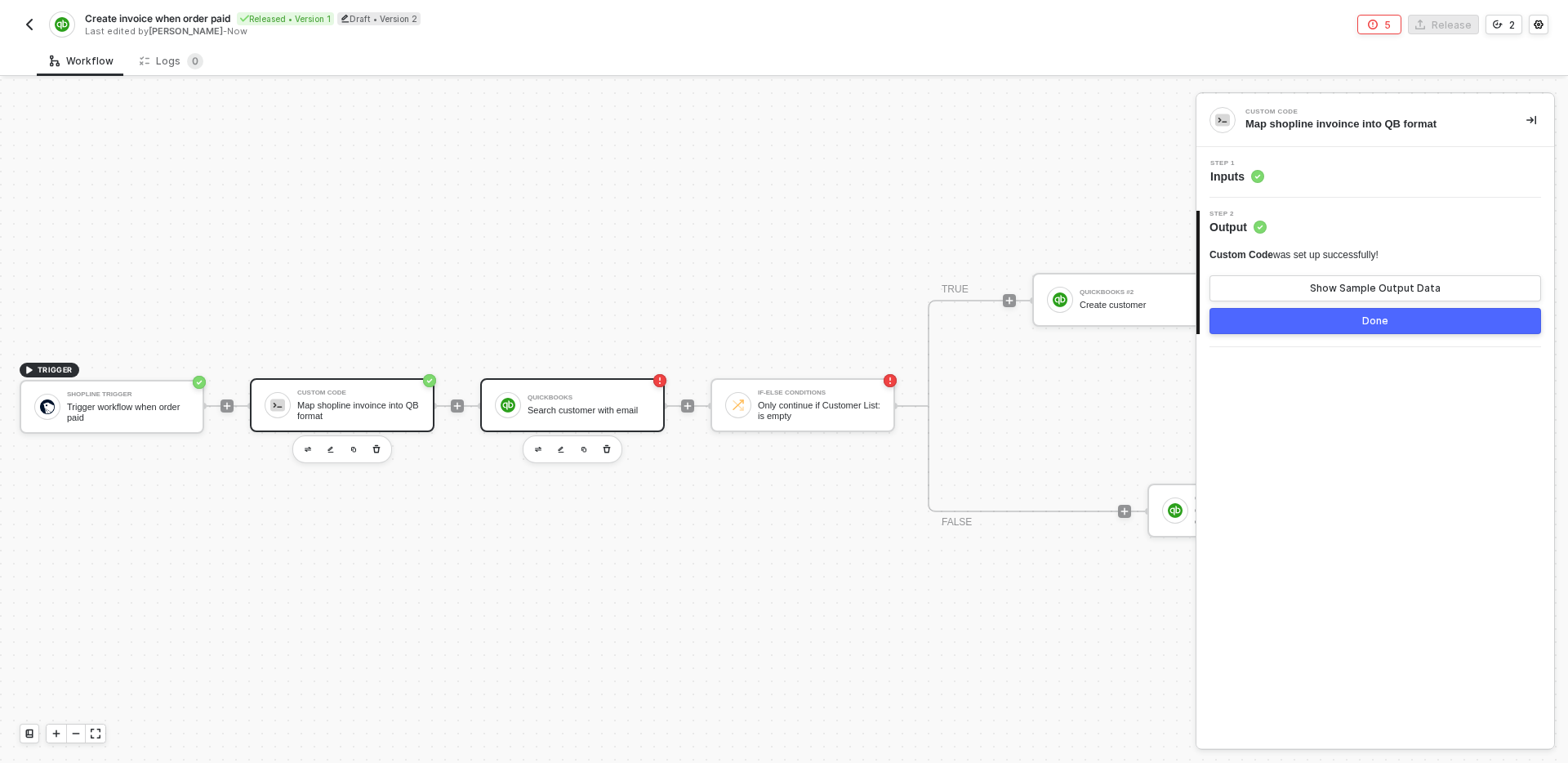
click at [581, 402] on div "QuickBooks Search customer with email" at bounding box center [588, 405] width 123 height 31
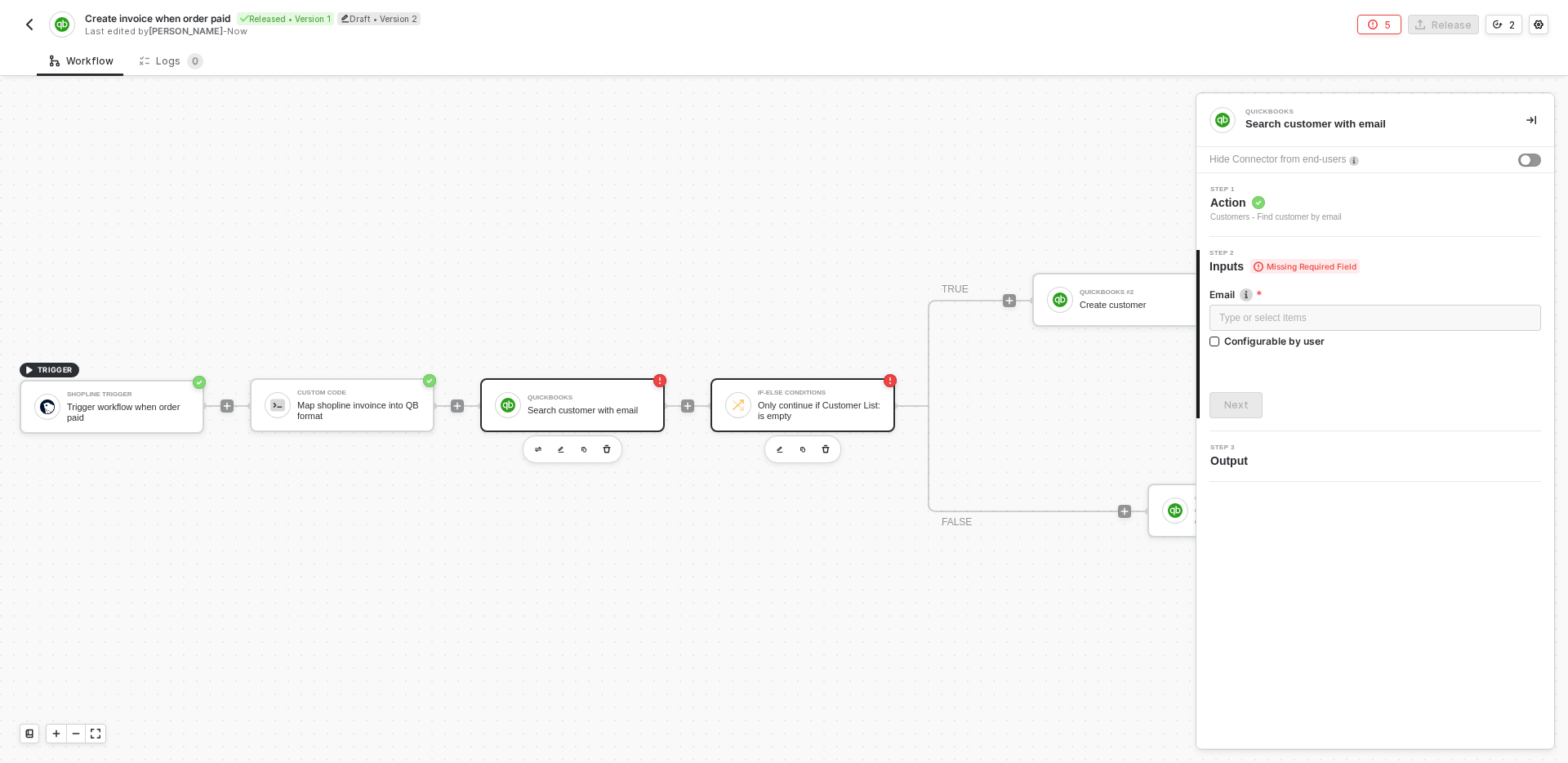
click at [795, 403] on div "Only continue if Customer List: is empty" at bounding box center [819, 410] width 123 height 20
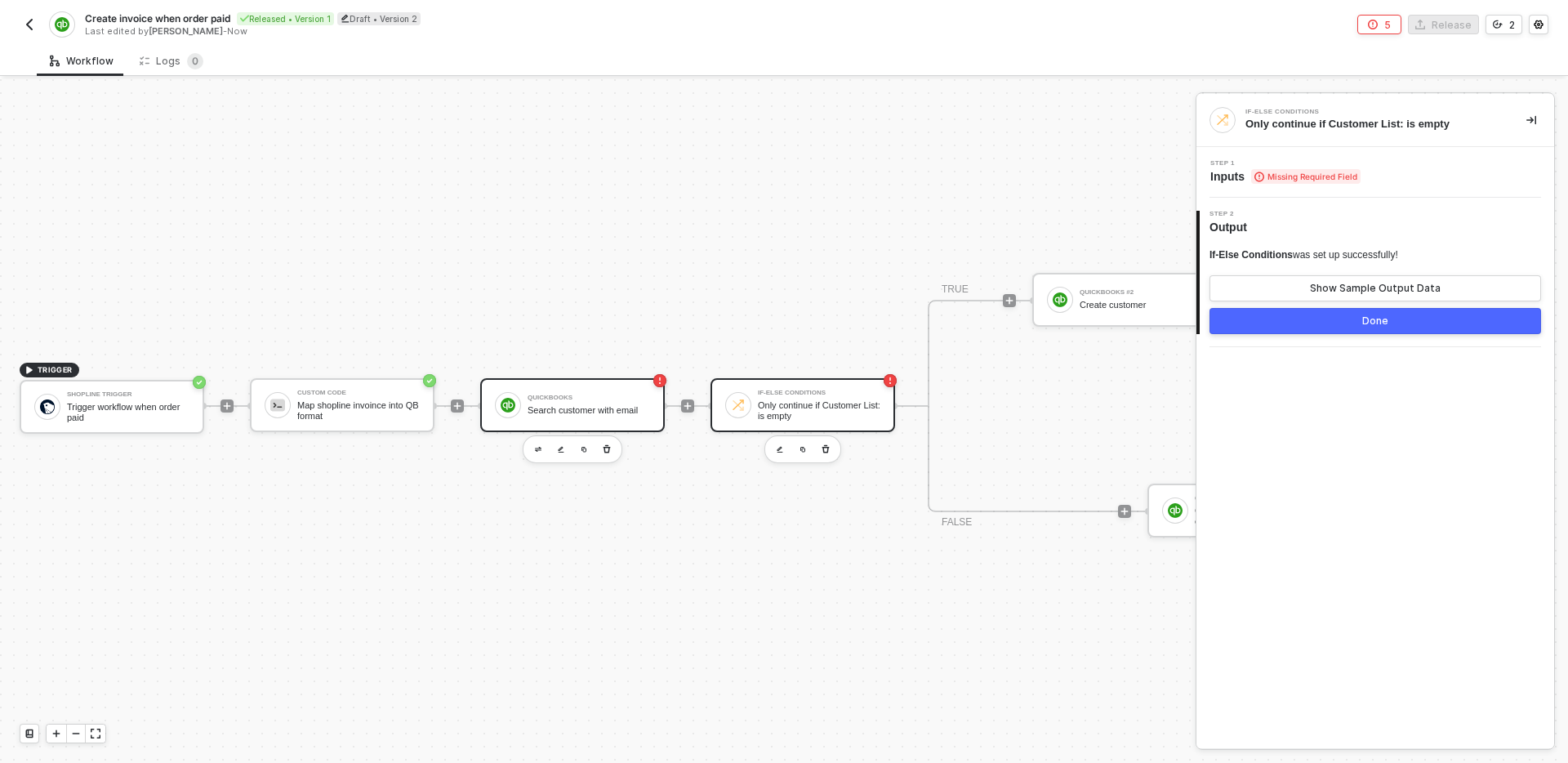
click at [603, 401] on div "QuickBooks Search customer with email" at bounding box center [588, 405] width 123 height 31
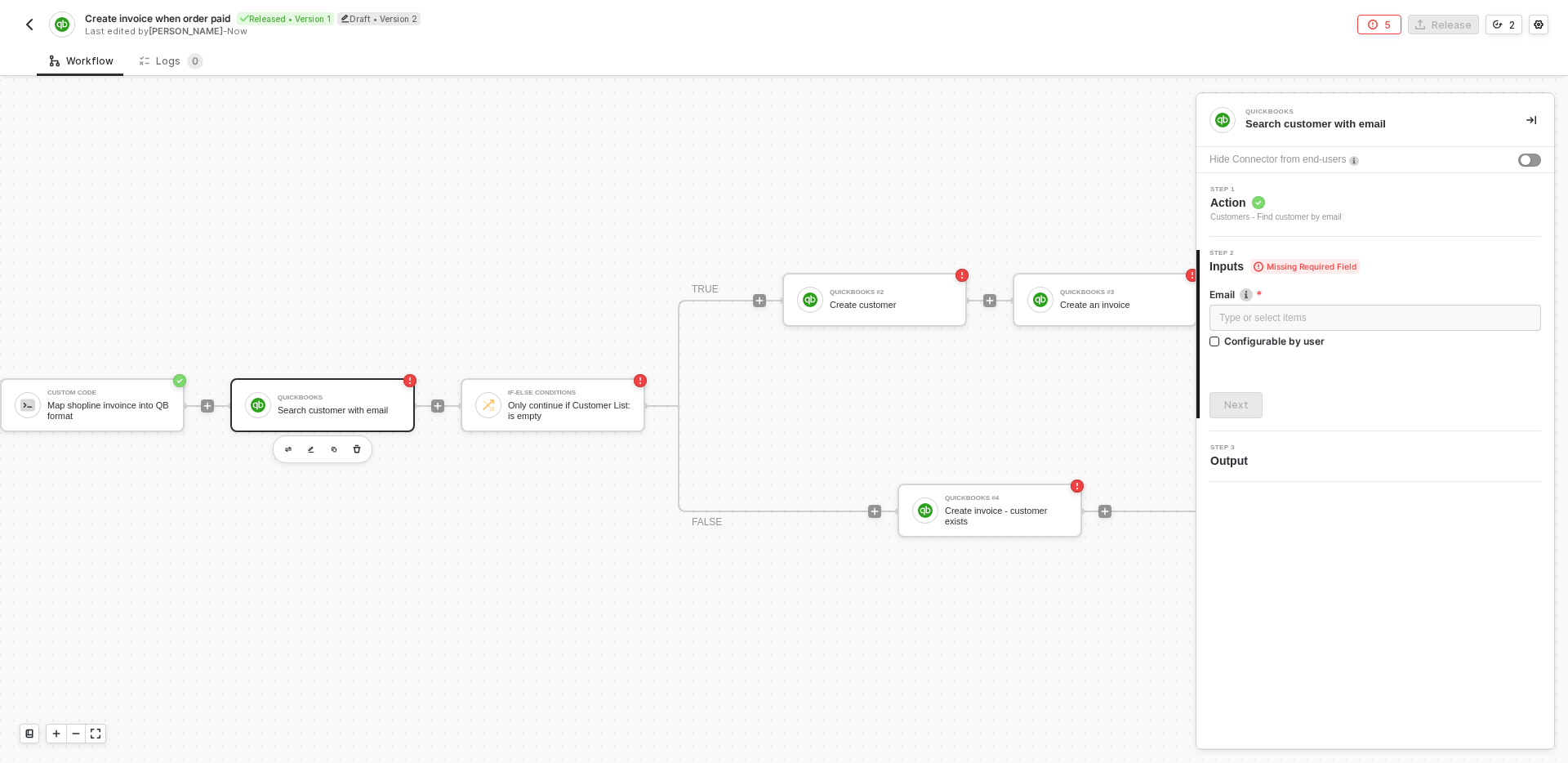
scroll to position [30, 0]
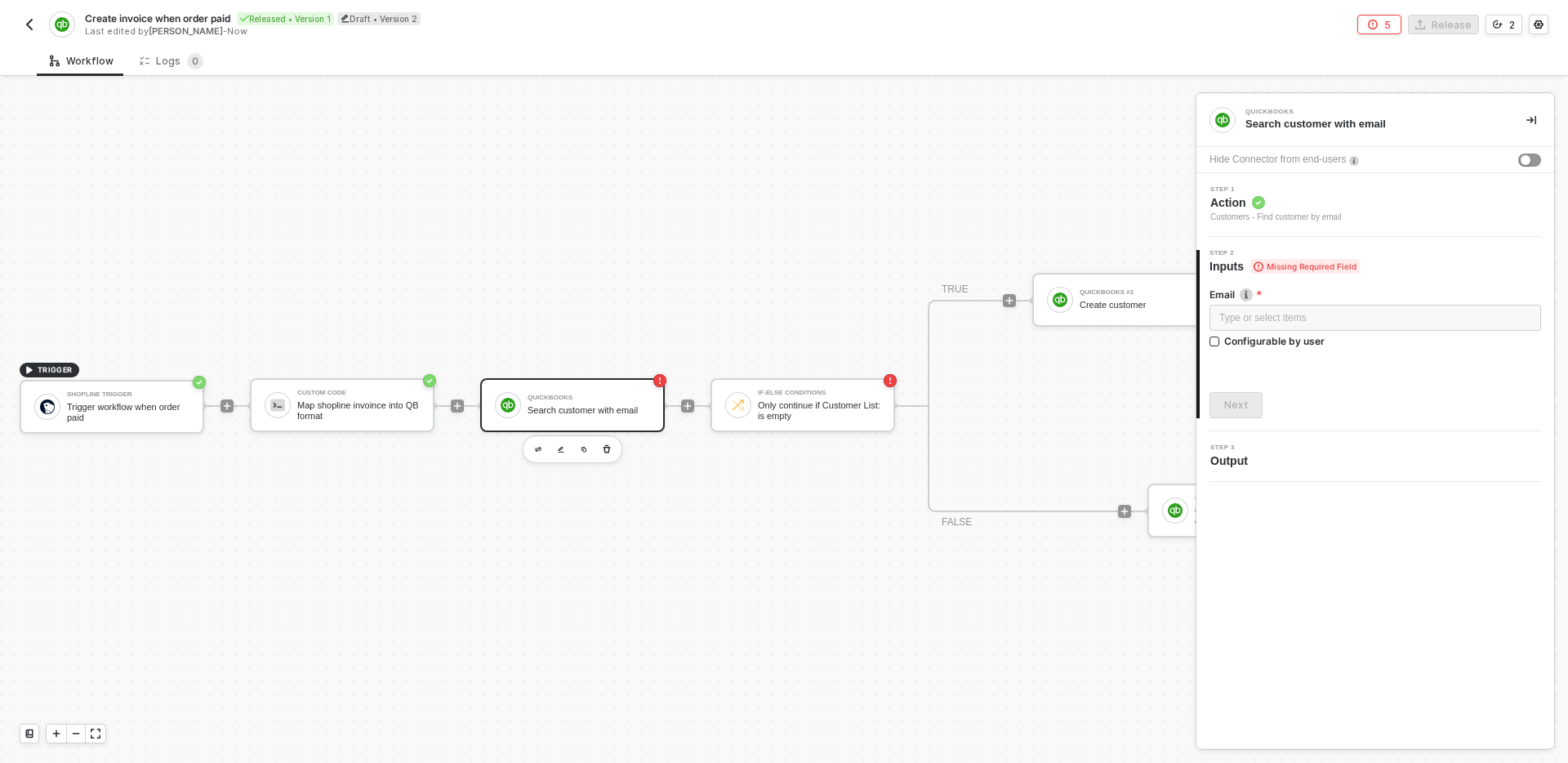
click at [818, 541] on div "TRIGGER Shopline Trigger Trigger workflow when order paid Custom Code Map shopl…" at bounding box center [905, 406] width 1812 height 714
click at [617, 544] on div "TRIGGER Shopline Trigger Trigger workflow when order paid Custom Code Map shopl…" at bounding box center [905, 406] width 1812 height 714
click at [119, 399] on div "Shopline Trigger Trigger workflow when order paid" at bounding box center [128, 407] width 123 height 31
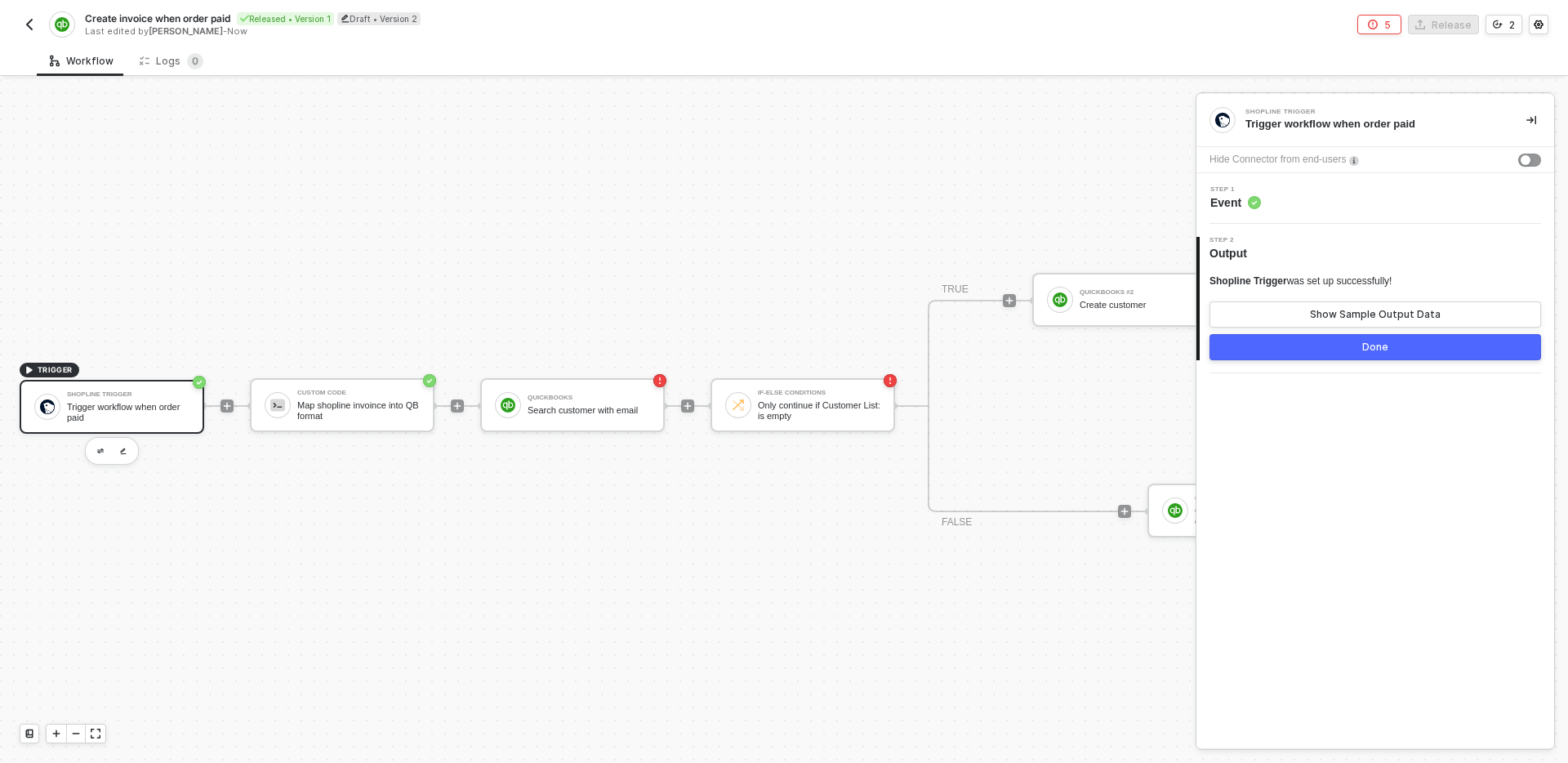
click at [1349, 200] on div "Step 1 Event" at bounding box center [1377, 199] width 353 height 25
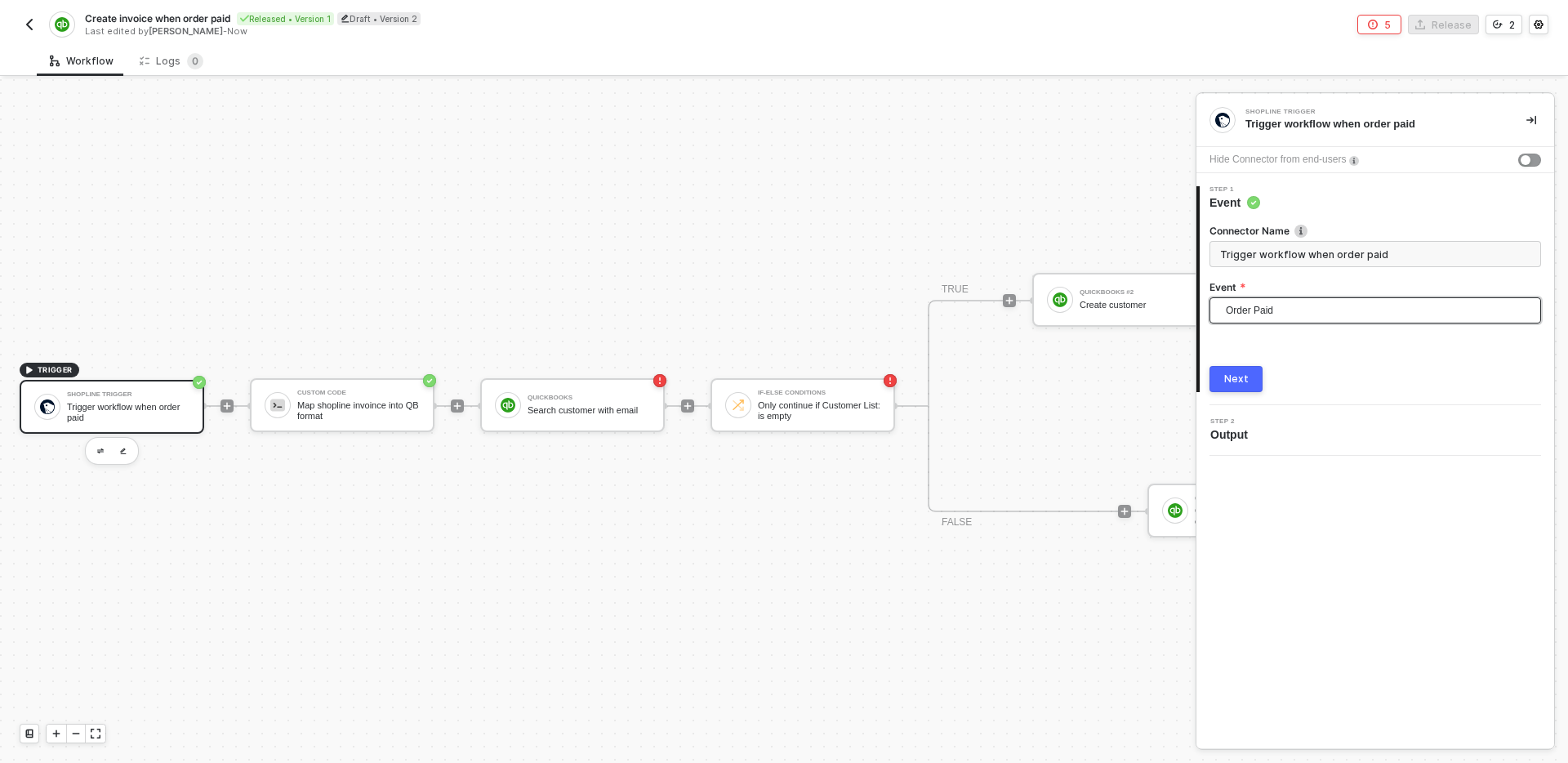
click at [1322, 308] on span "Order Paid" at bounding box center [1379, 311] width 306 height 25
click at [1295, 659] on div "Shopline Trigger Trigger workflow when order paid Hide Connector from end-users…" at bounding box center [1376, 421] width 358 height 654
click at [1285, 352] on div "Connector Name Trigger workflow when order paid Event Order Paid Order Created …" at bounding box center [1375, 301] width 331 height 181
click at [393, 412] on div "Map shopline invoince into QB format" at bounding box center [358, 410] width 123 height 20
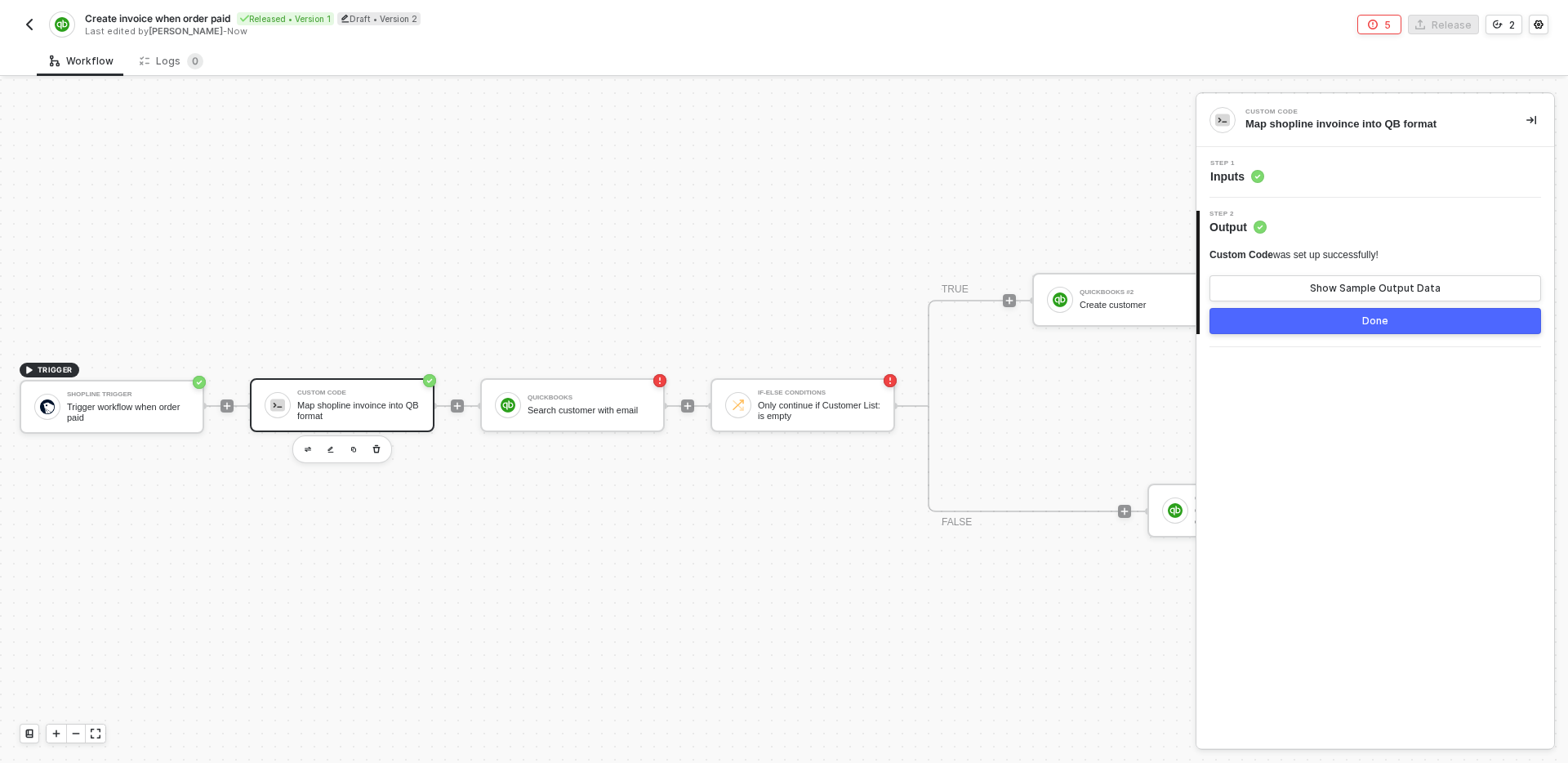
click at [1366, 170] on div "Step 1 Inputs" at bounding box center [1377, 172] width 353 height 25
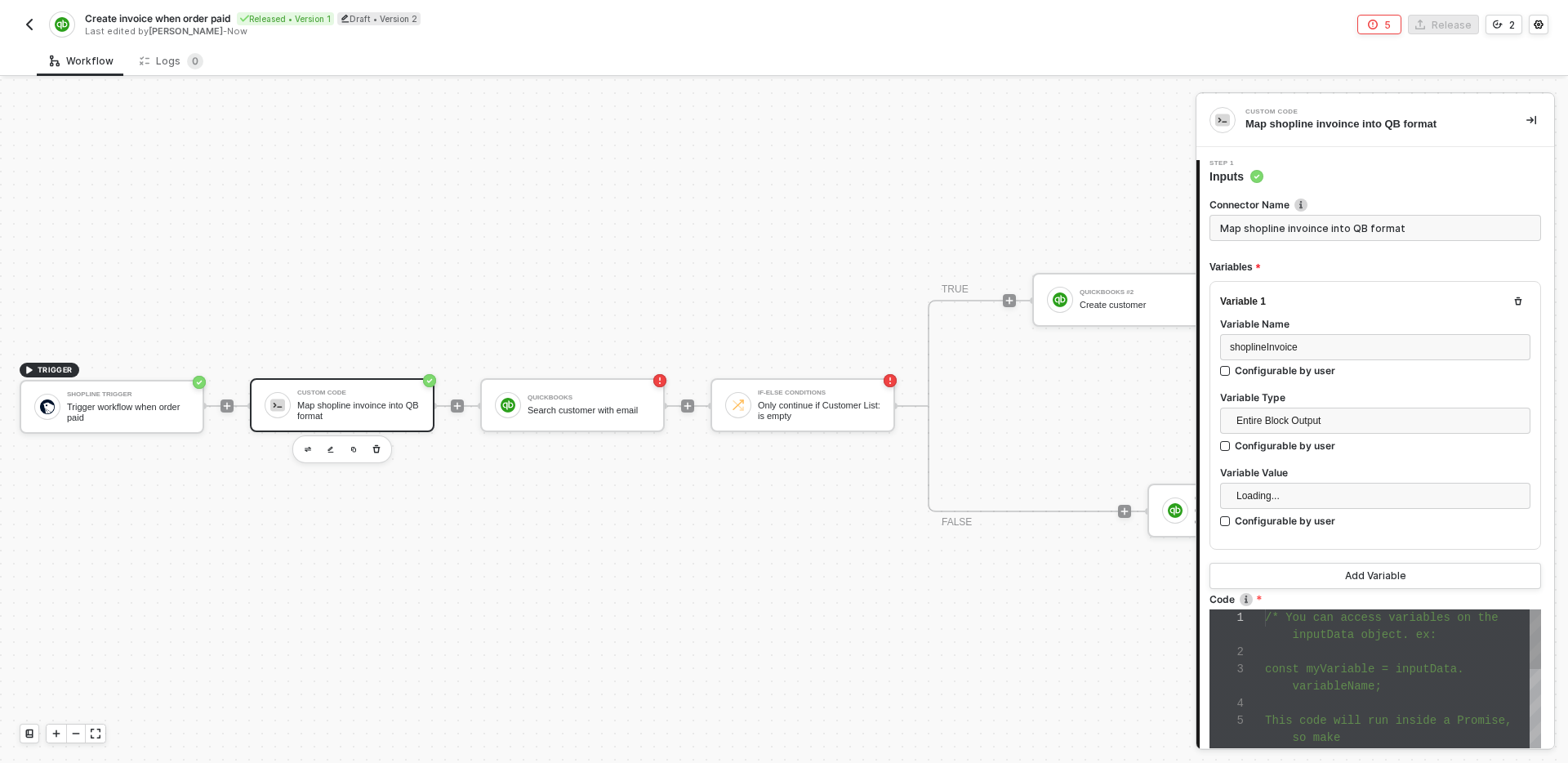
scroll to position [103, 0]
click at [566, 383] on div "QuickBooks Search customer with email" at bounding box center [572, 405] width 185 height 54
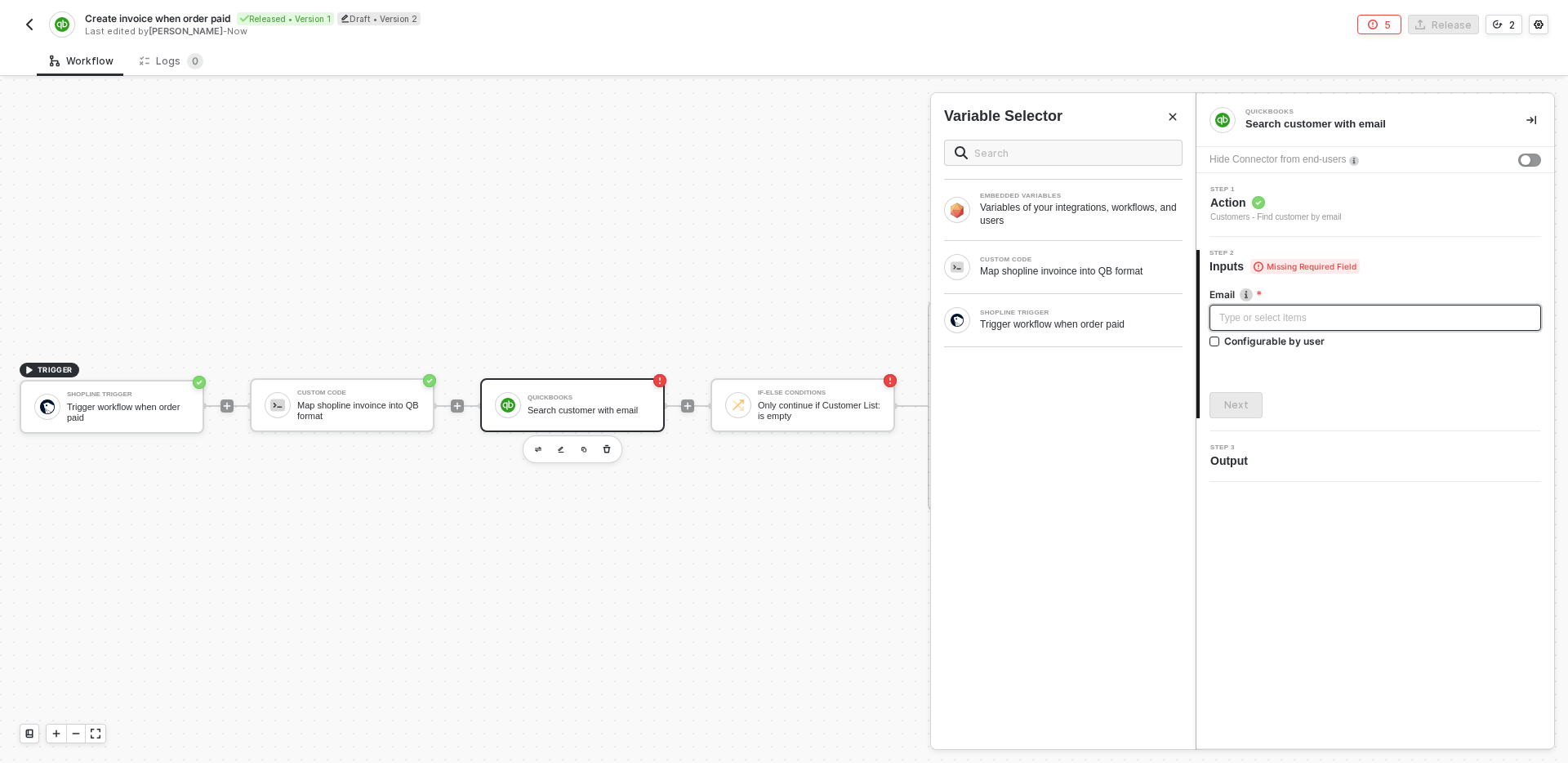
click at [1324, 311] on div "Type or select items ﻿" at bounding box center [1376, 318] width 312 height 15
click at [1100, 325] on div "Trigger workflow when order paid" at bounding box center [1081, 325] width 203 height 13
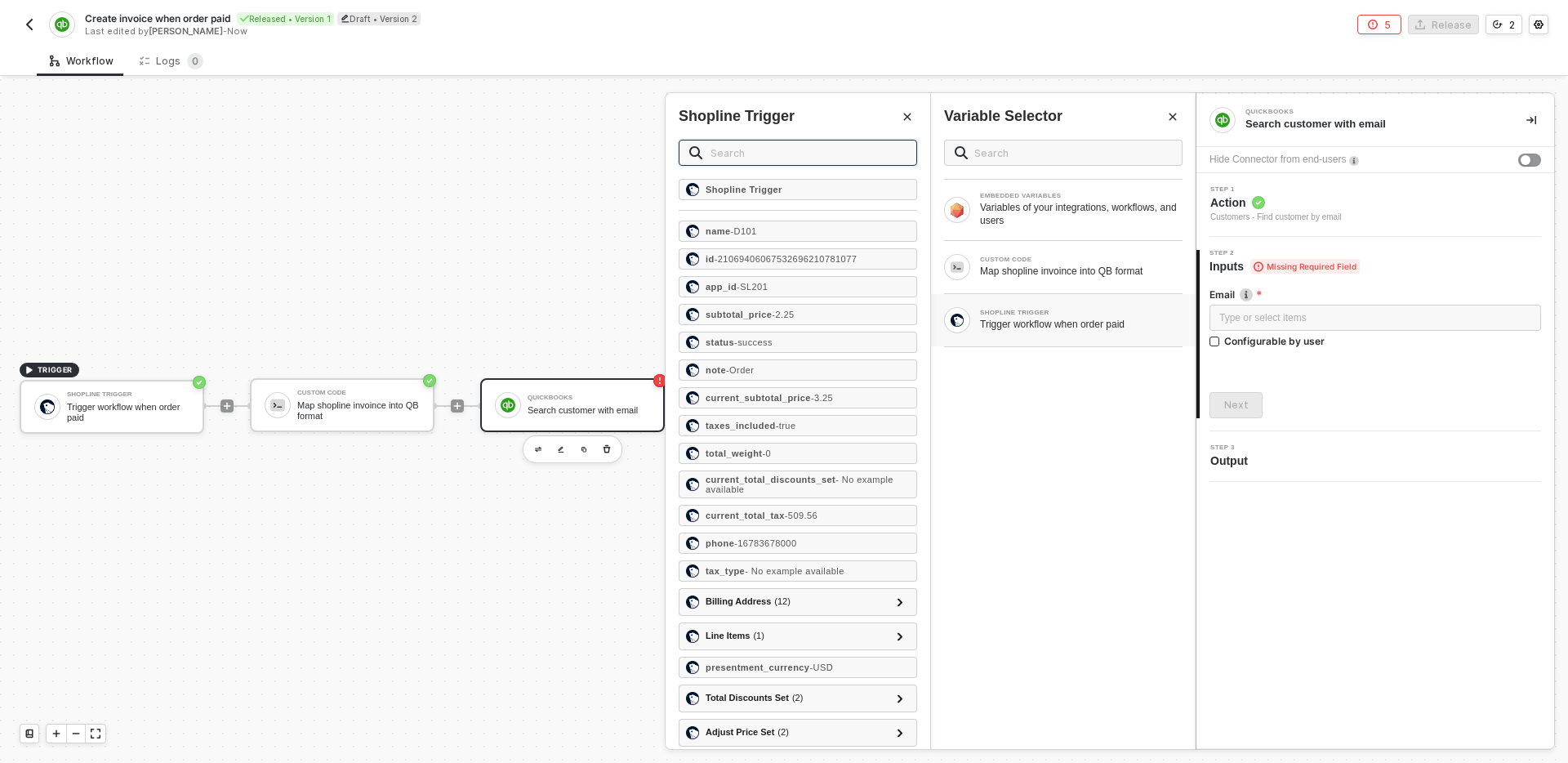
click at [772, 156] on input "text" at bounding box center [808, 152] width 196 height 18
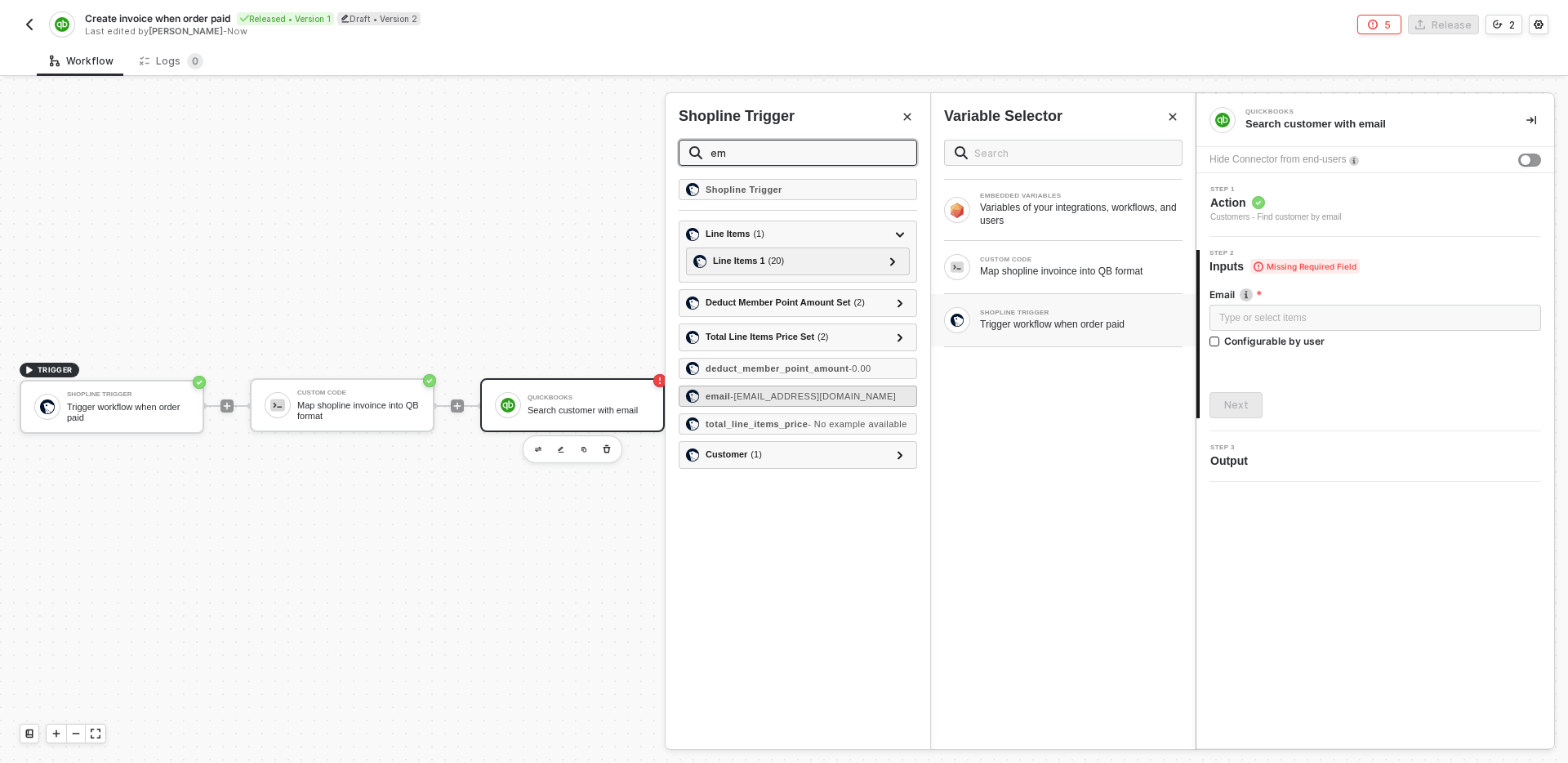
type input "em"
click at [818, 392] on span "- testingdata3434@gmail.com" at bounding box center [813, 396] width 166 height 10
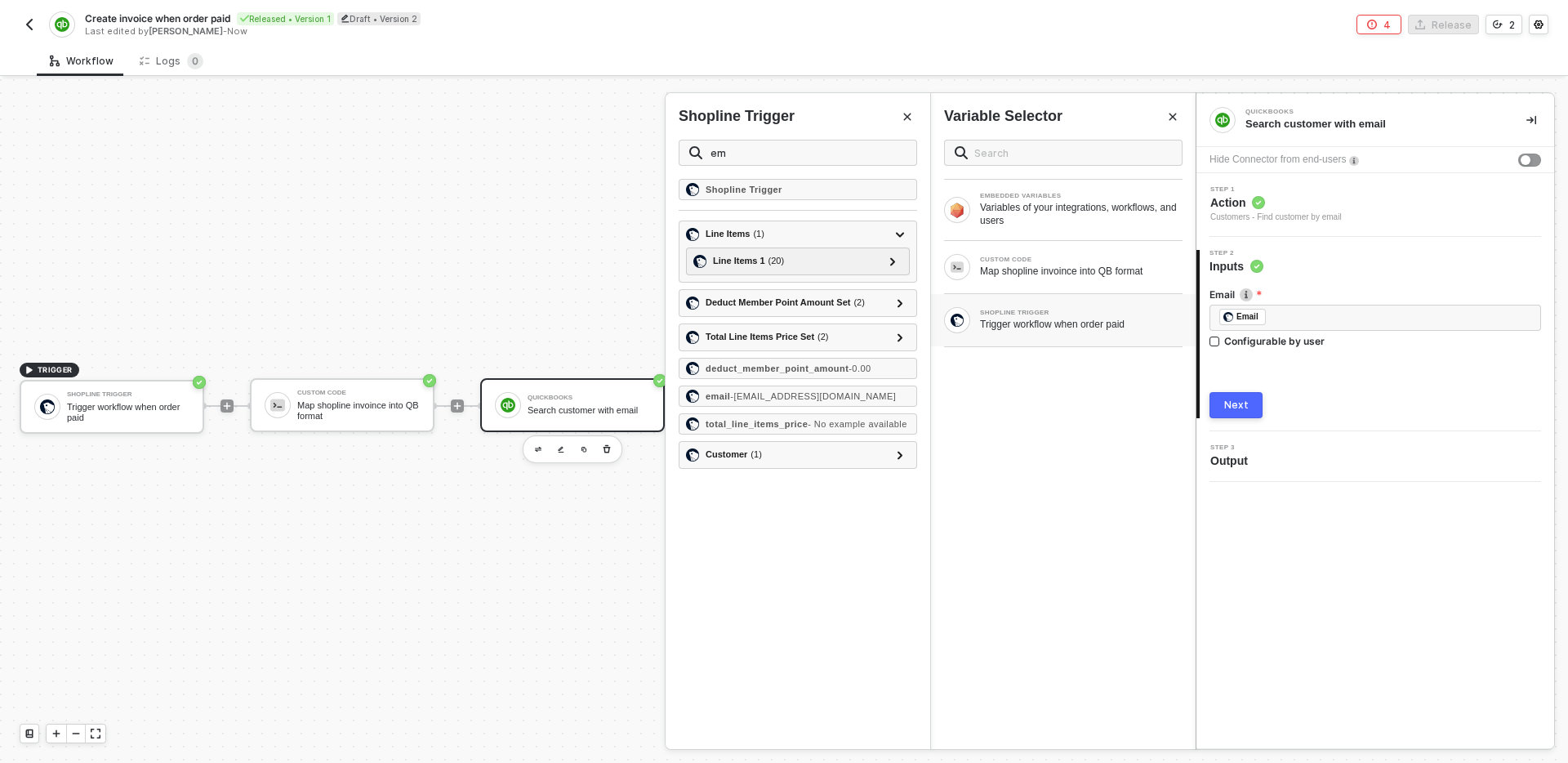
click at [1238, 407] on div "Next" at bounding box center [1237, 406] width 25 height 13
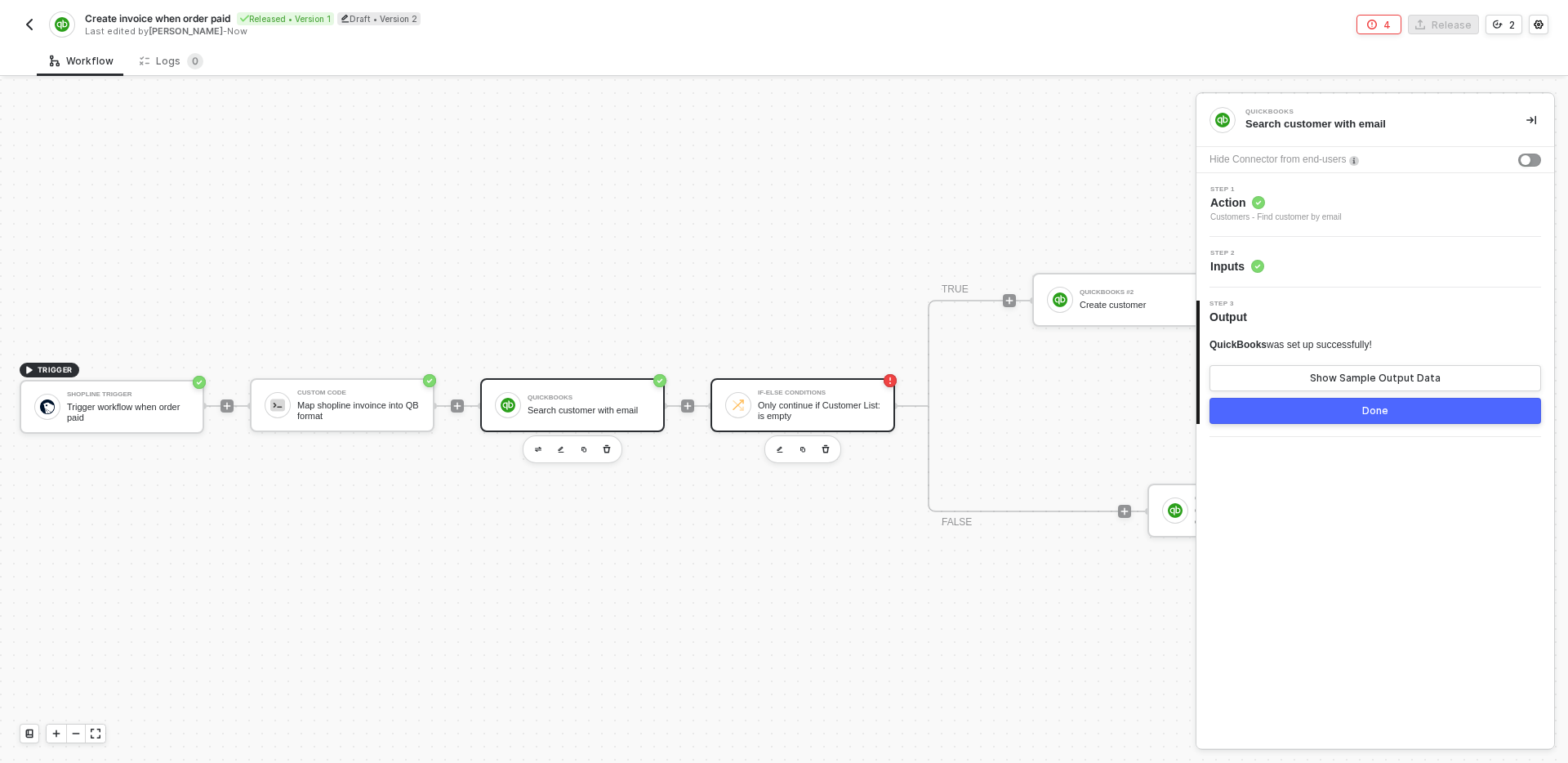
click at [810, 413] on div "Only continue if Customer List: is empty" at bounding box center [819, 410] width 123 height 20
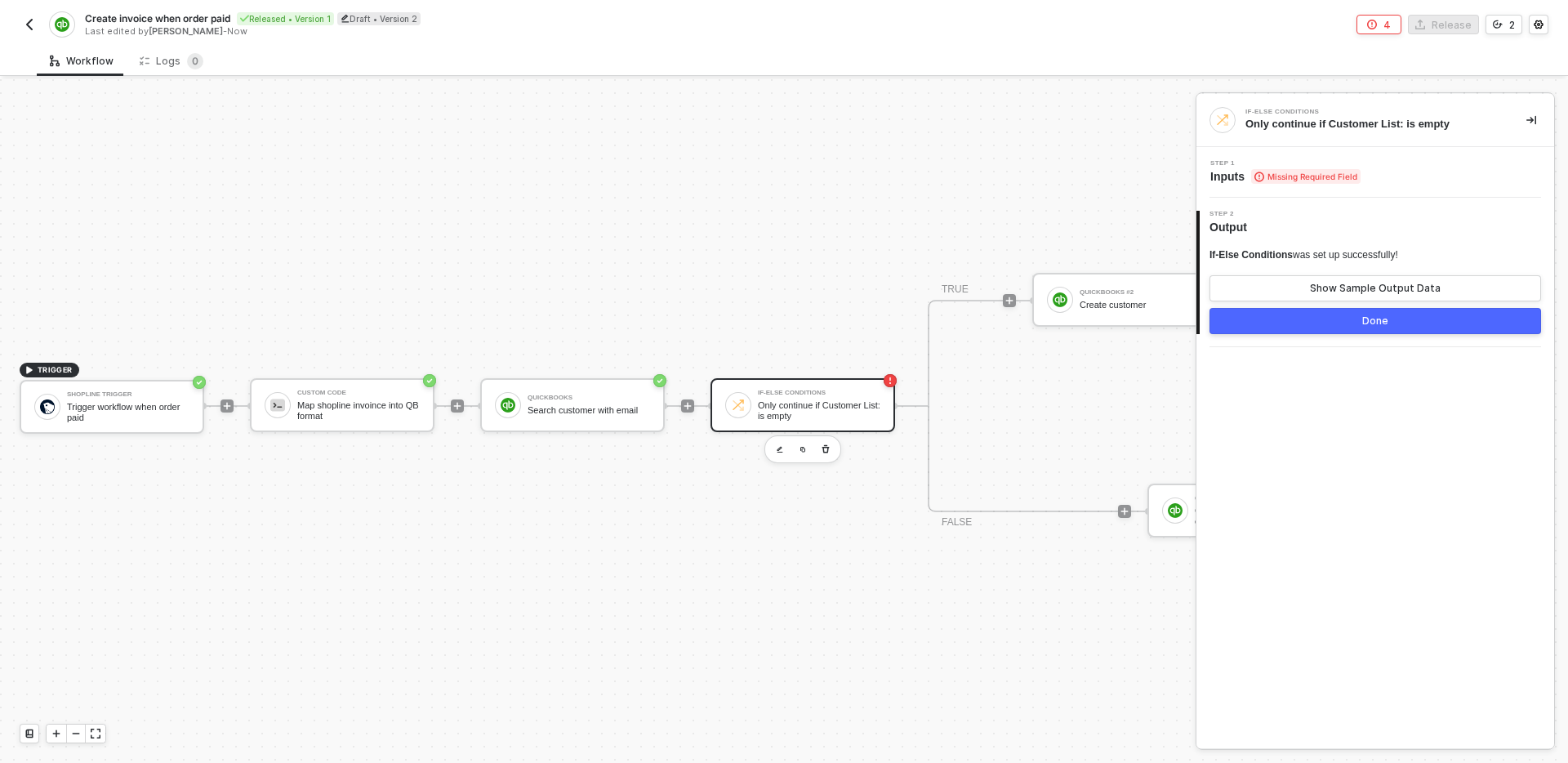
click at [1276, 191] on div "Step 1 Inputs Missing Required Field" at bounding box center [1376, 171] width 358 height 50
click at [1393, 169] on div "Step 1 Inputs Missing Required Field" at bounding box center [1377, 172] width 353 height 25
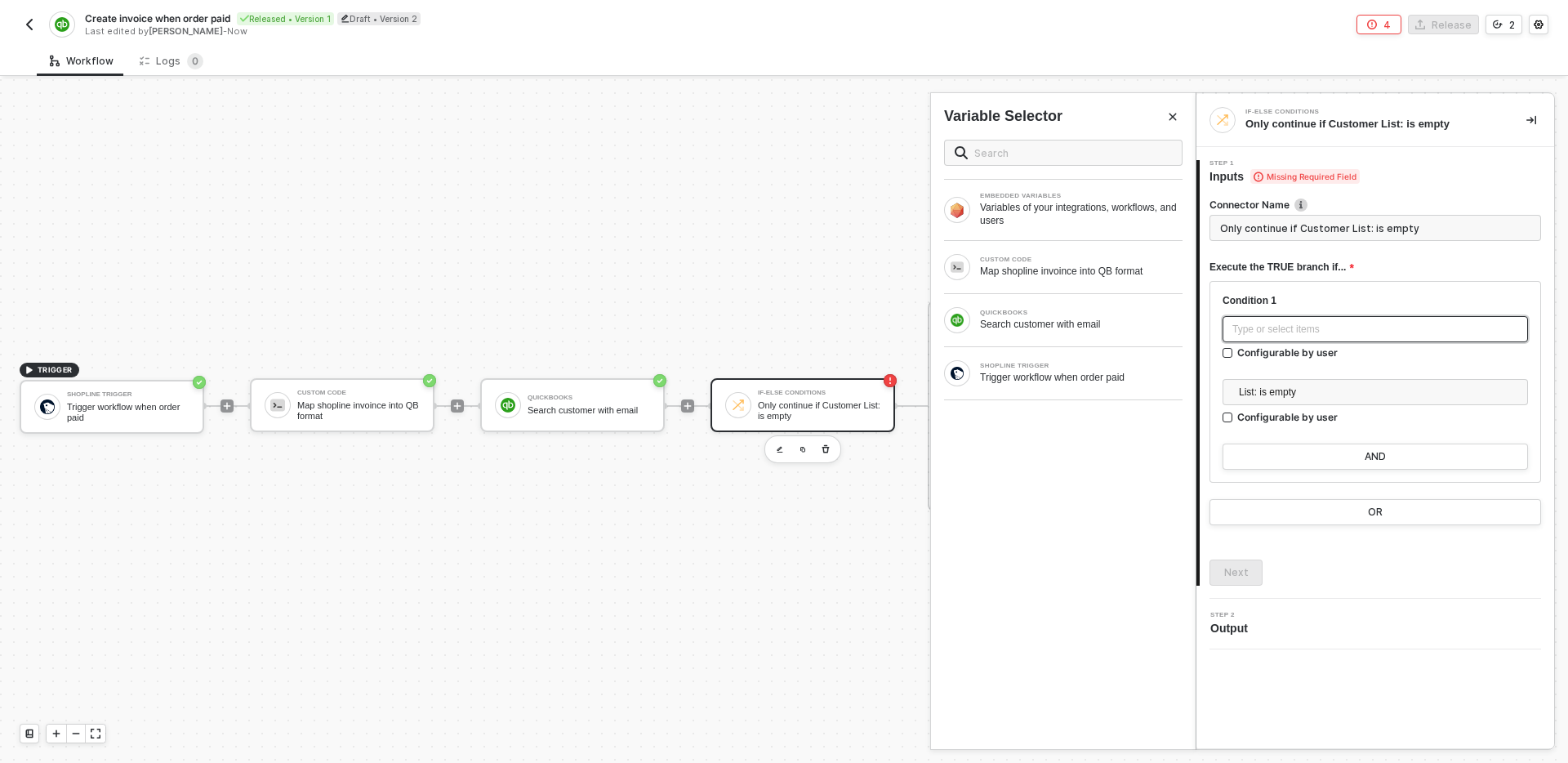
click at [1356, 325] on div "Type or select items ﻿" at bounding box center [1375, 330] width 286 height 15
click at [1085, 336] on div "QUICKBOOKS Search customer with email" at bounding box center [1063, 320] width 265 height 52
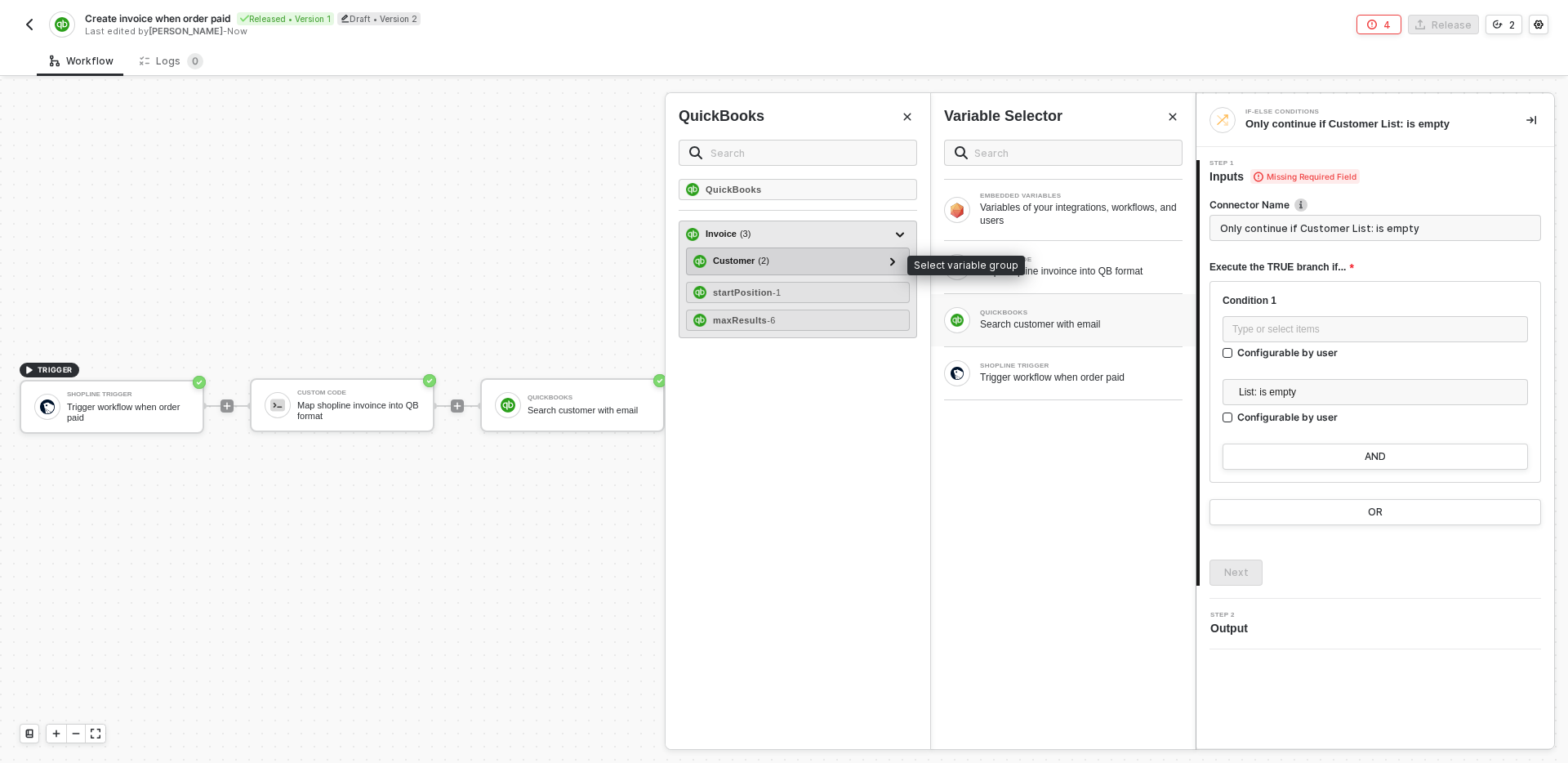
click at [843, 263] on div "Customer ( 2 )" at bounding box center [787, 261] width 189 height 20
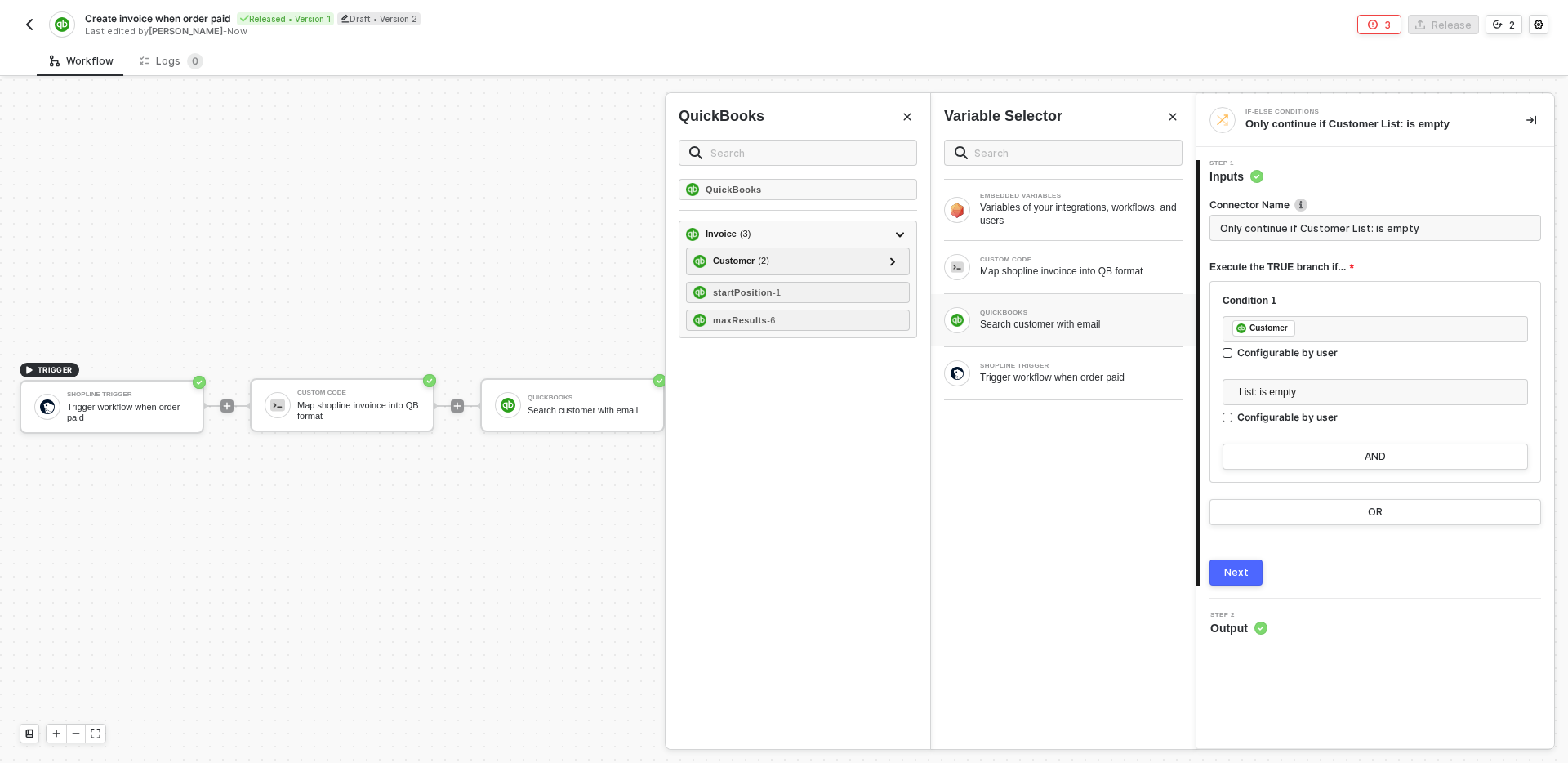
click at [1248, 572] on button "Next" at bounding box center [1236, 572] width 53 height 26
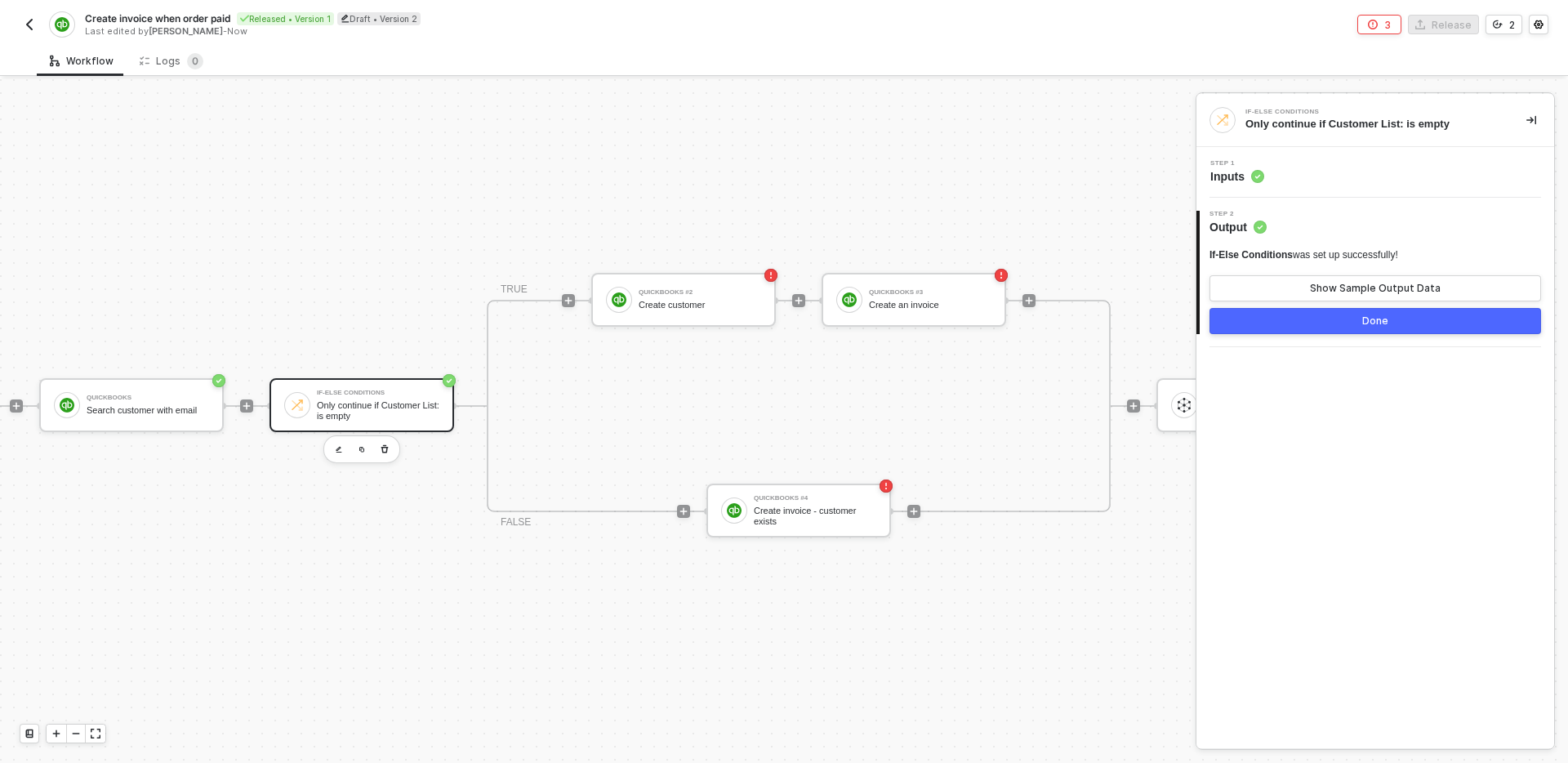
scroll to position [30, 482]
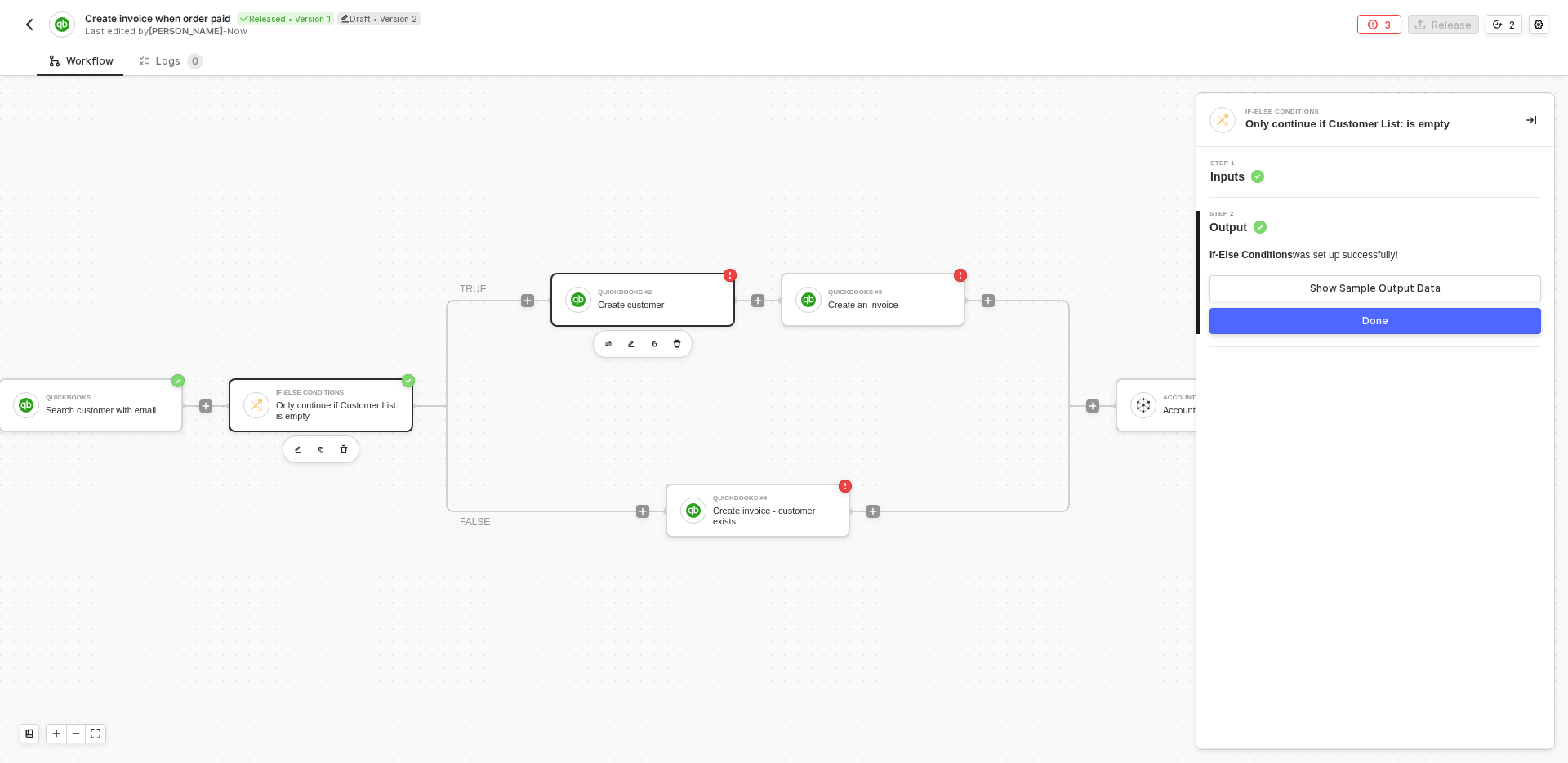
click at [681, 292] on div "QuickBooks #2" at bounding box center [659, 292] width 123 height 7
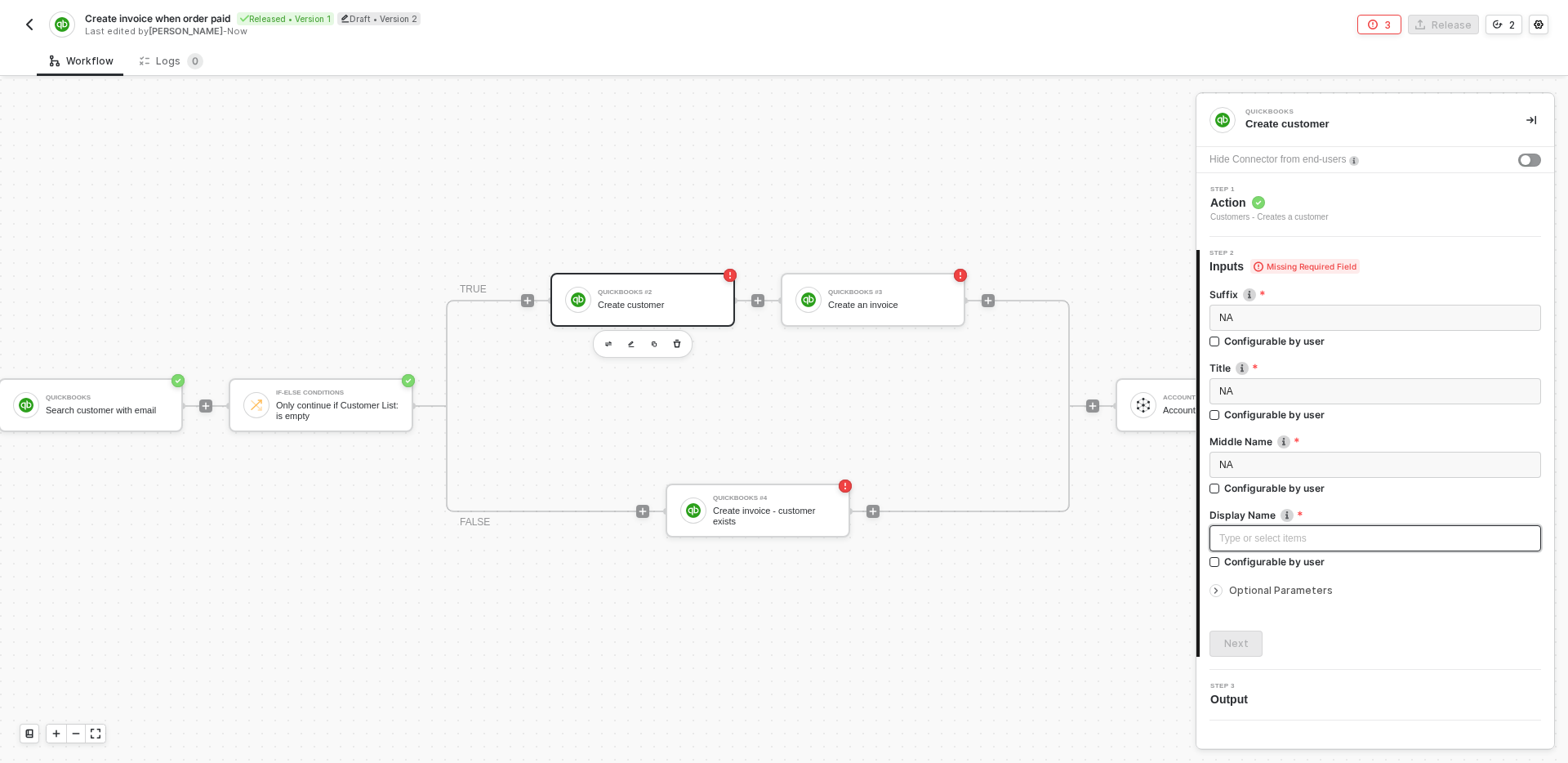
click at [1333, 534] on div "Type or select items ﻿" at bounding box center [1376, 539] width 312 height 15
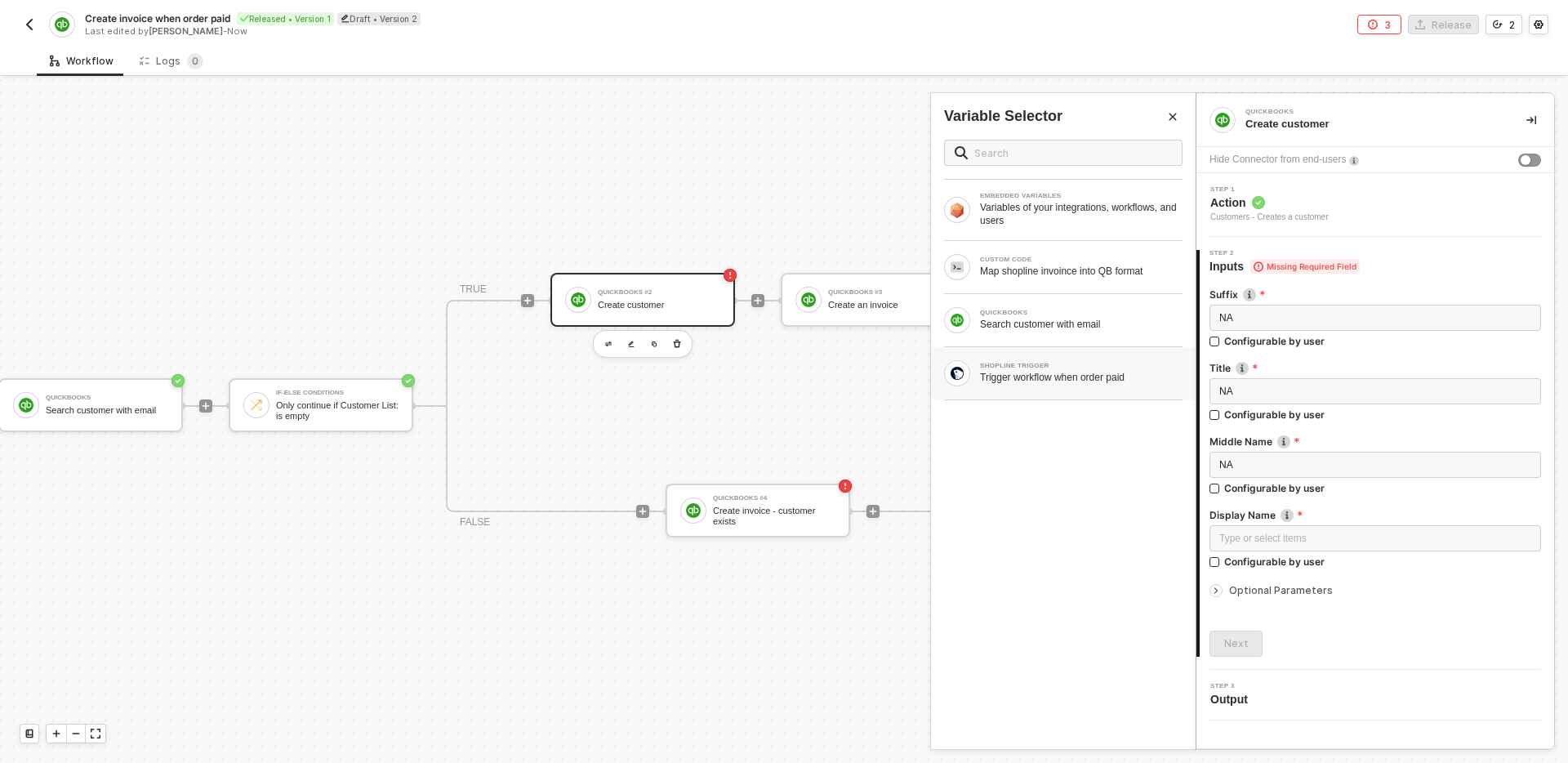
click at [1092, 375] on div "Trigger workflow when order paid" at bounding box center [1081, 377] width 203 height 13
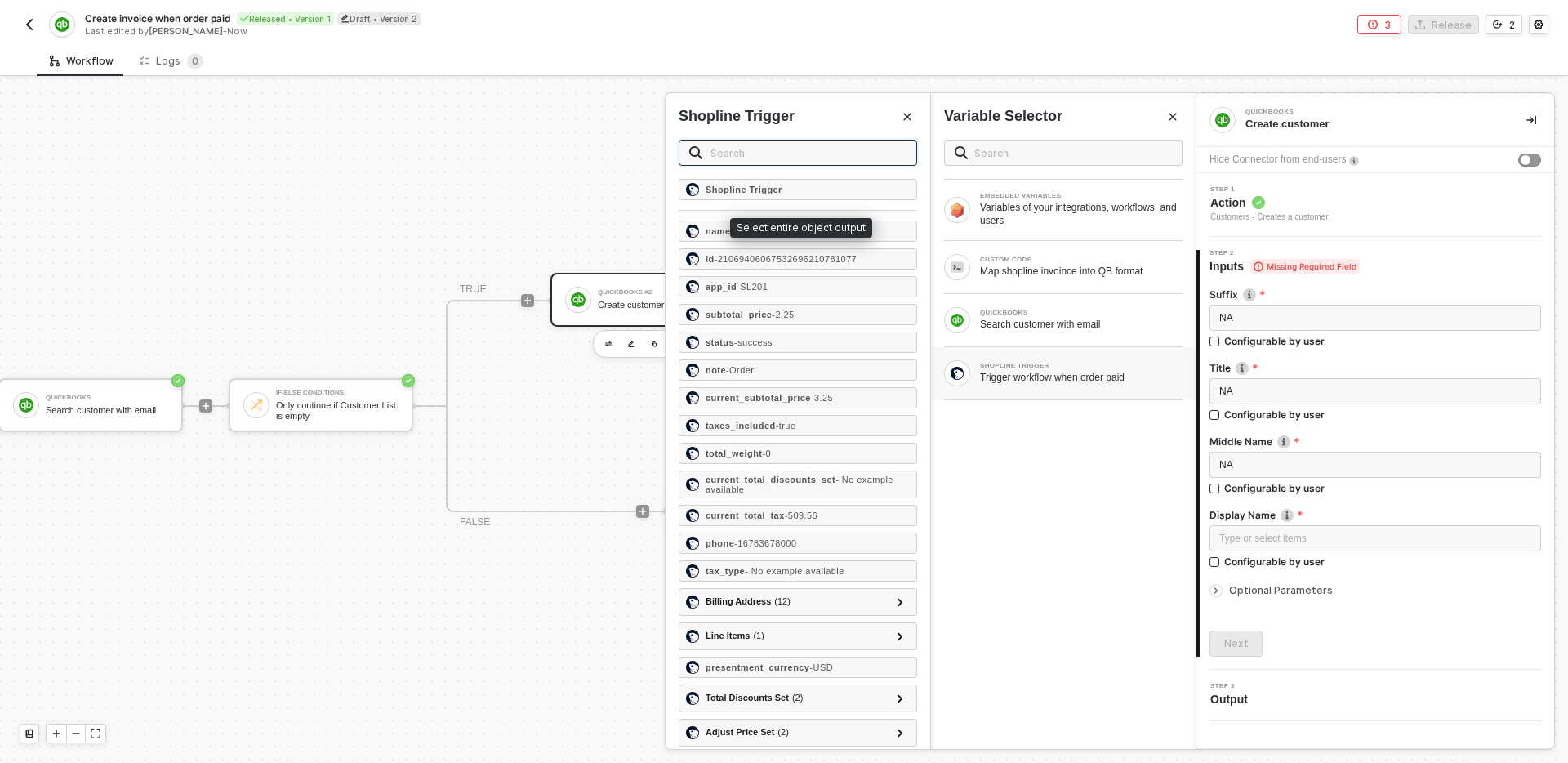
click at [787, 151] on input "text" at bounding box center [808, 152] width 196 height 18
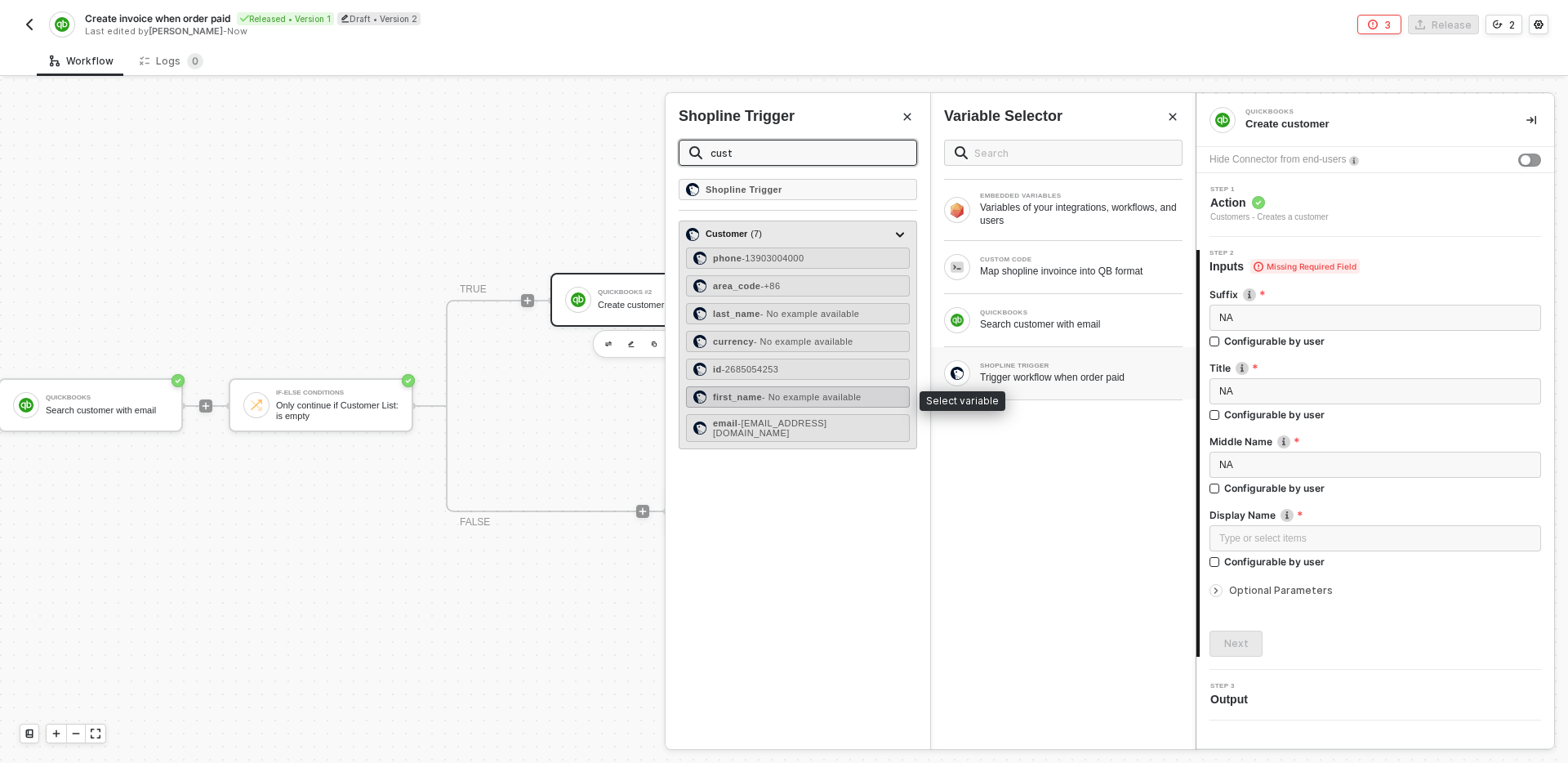
type input "cust"
click at [806, 399] on span "- No example available" at bounding box center [811, 397] width 100 height 10
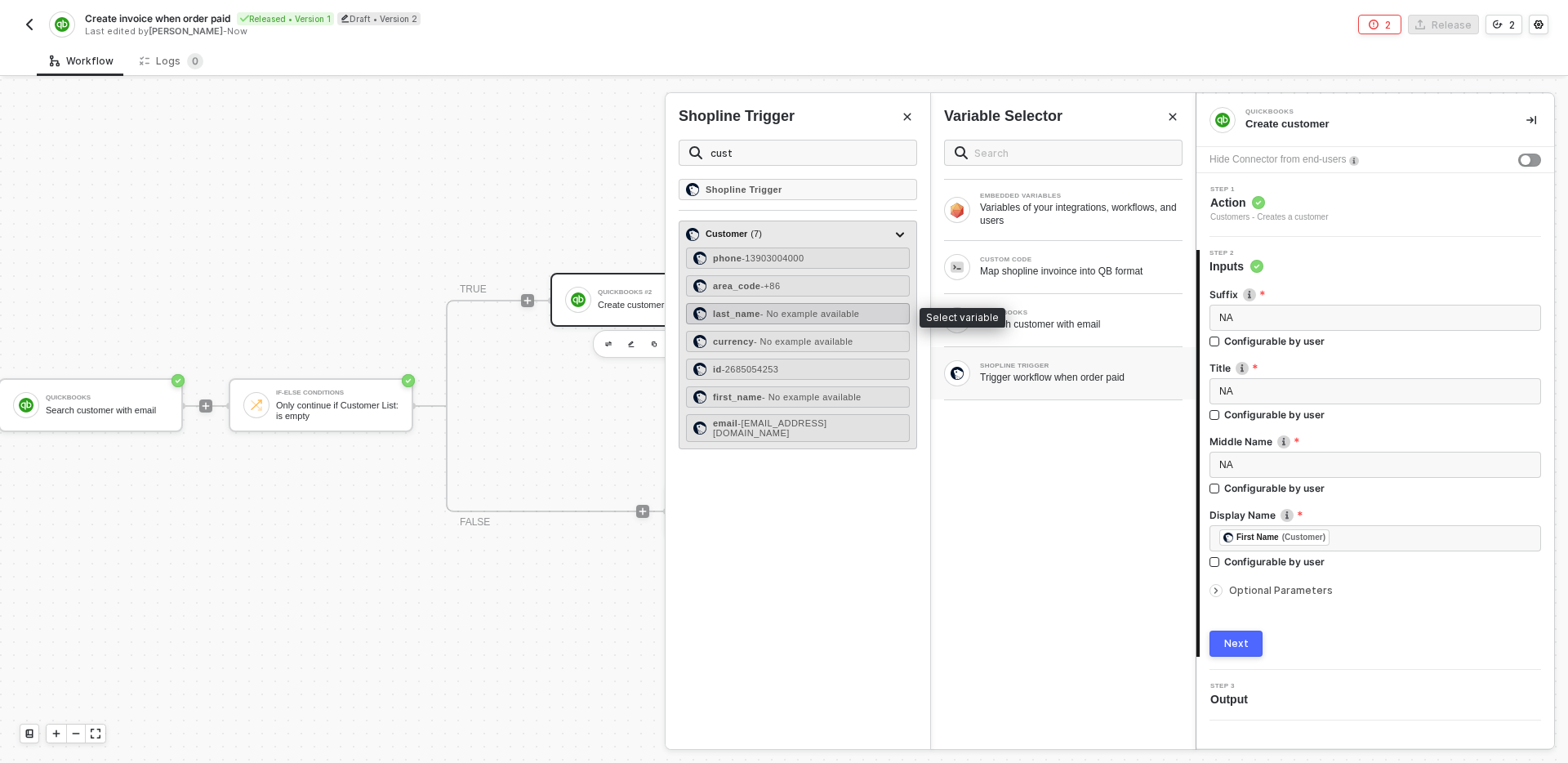
click at [800, 316] on span "- No example available" at bounding box center [810, 313] width 100 height 10
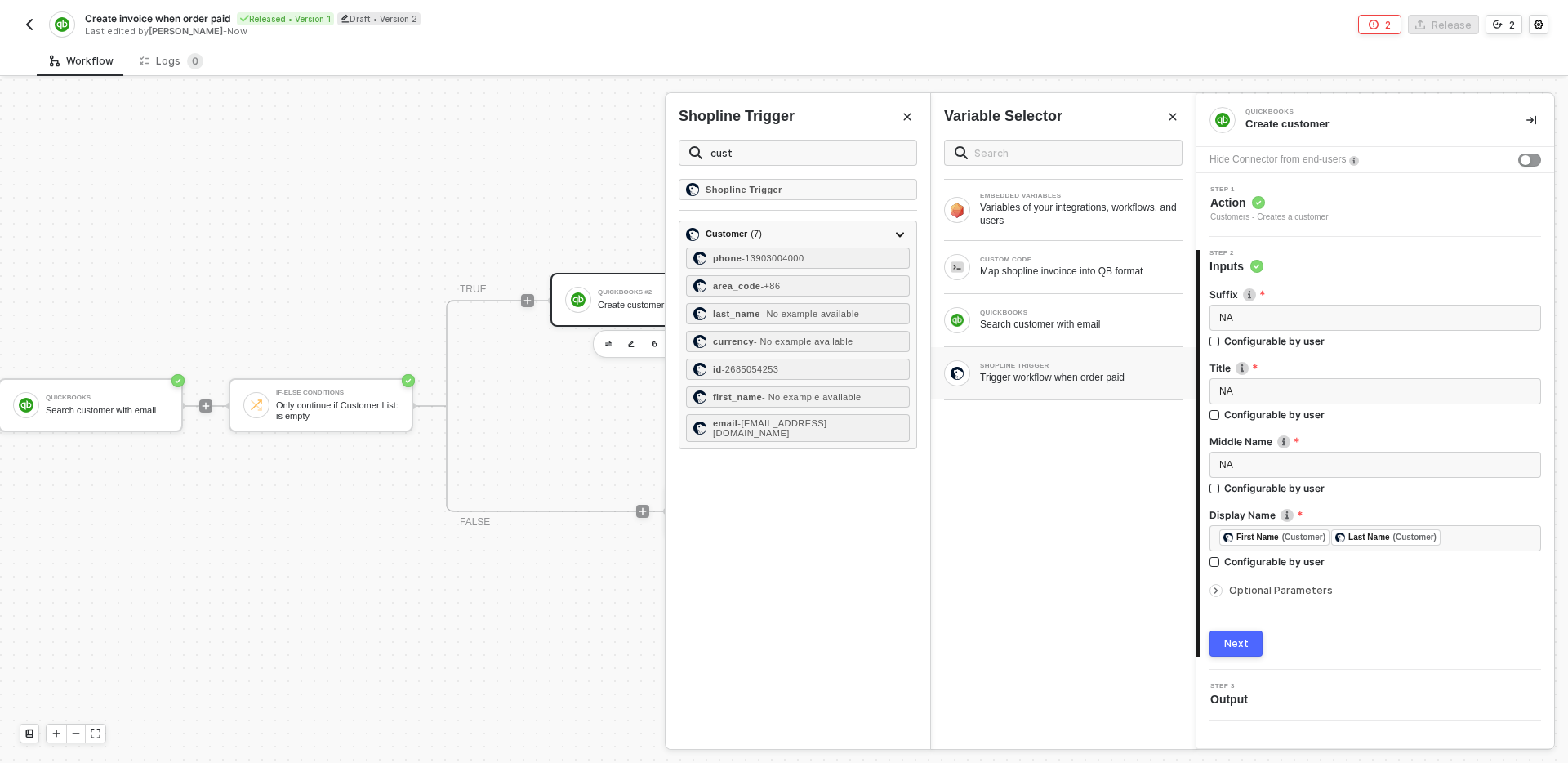
click at [899, 123] on button "Close" at bounding box center [907, 116] width 20 height 20
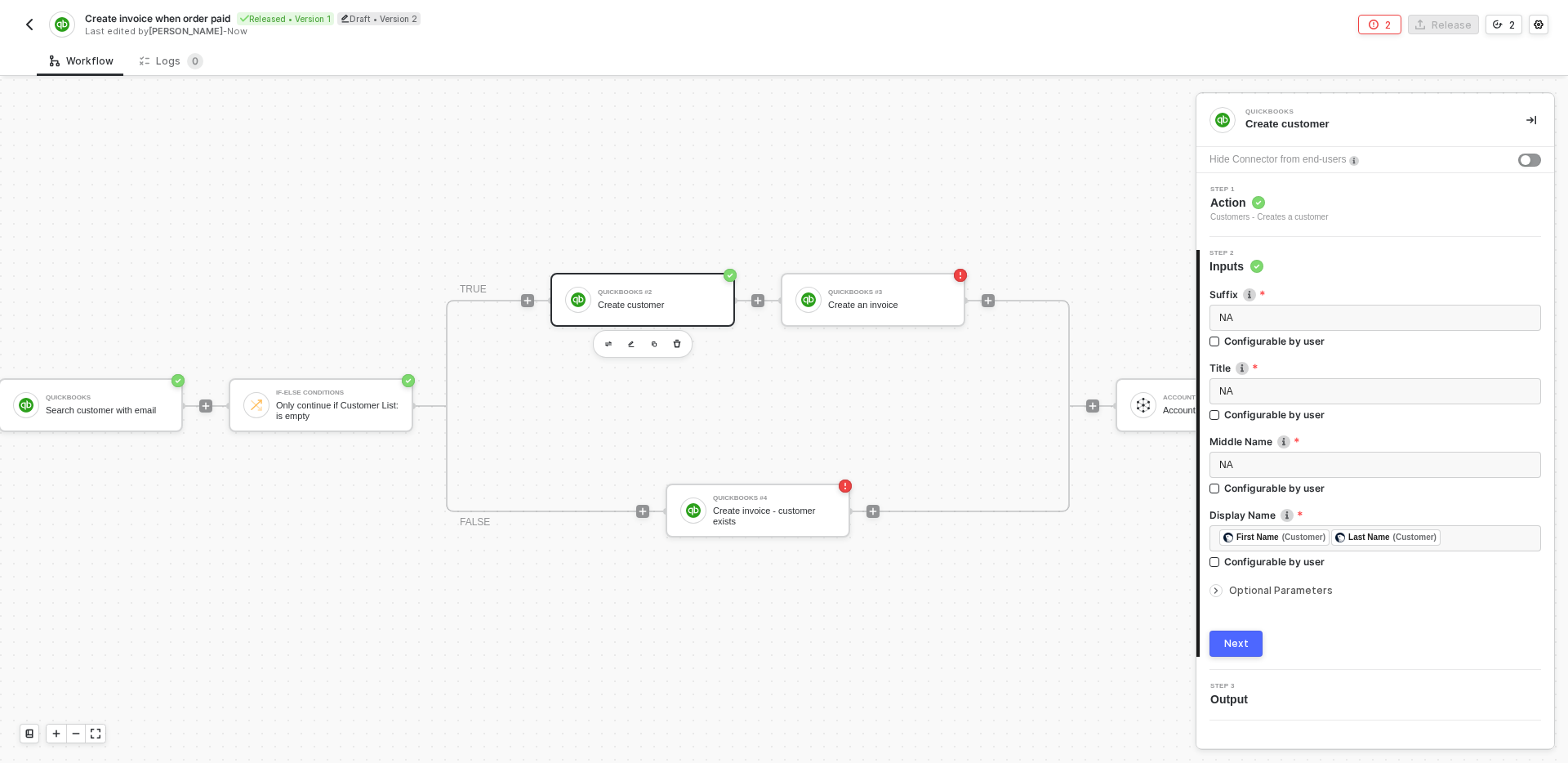
click at [1242, 587] on span "Optional Parameters" at bounding box center [1280, 590] width 104 height 12
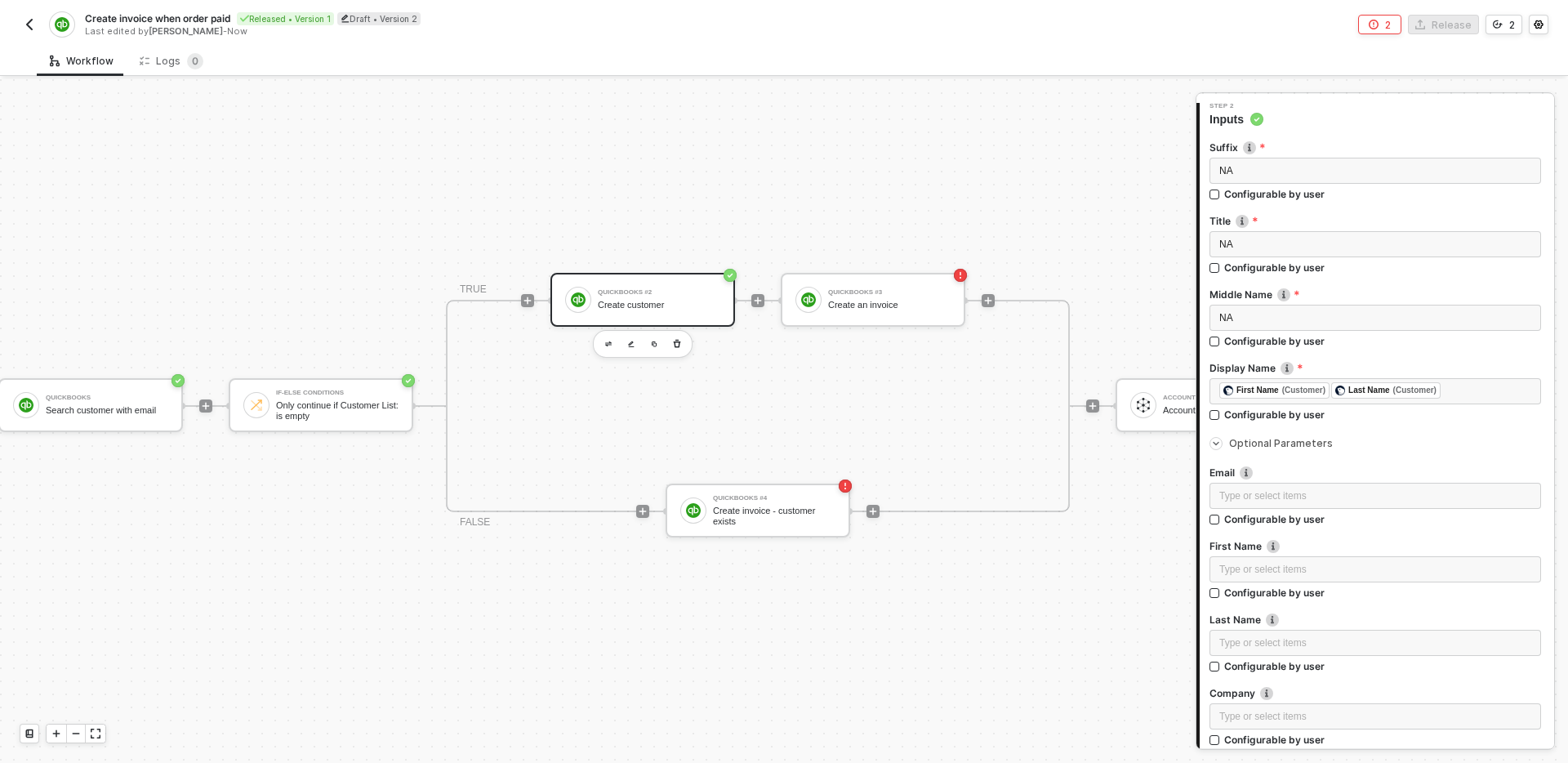
scroll to position [157, 0]
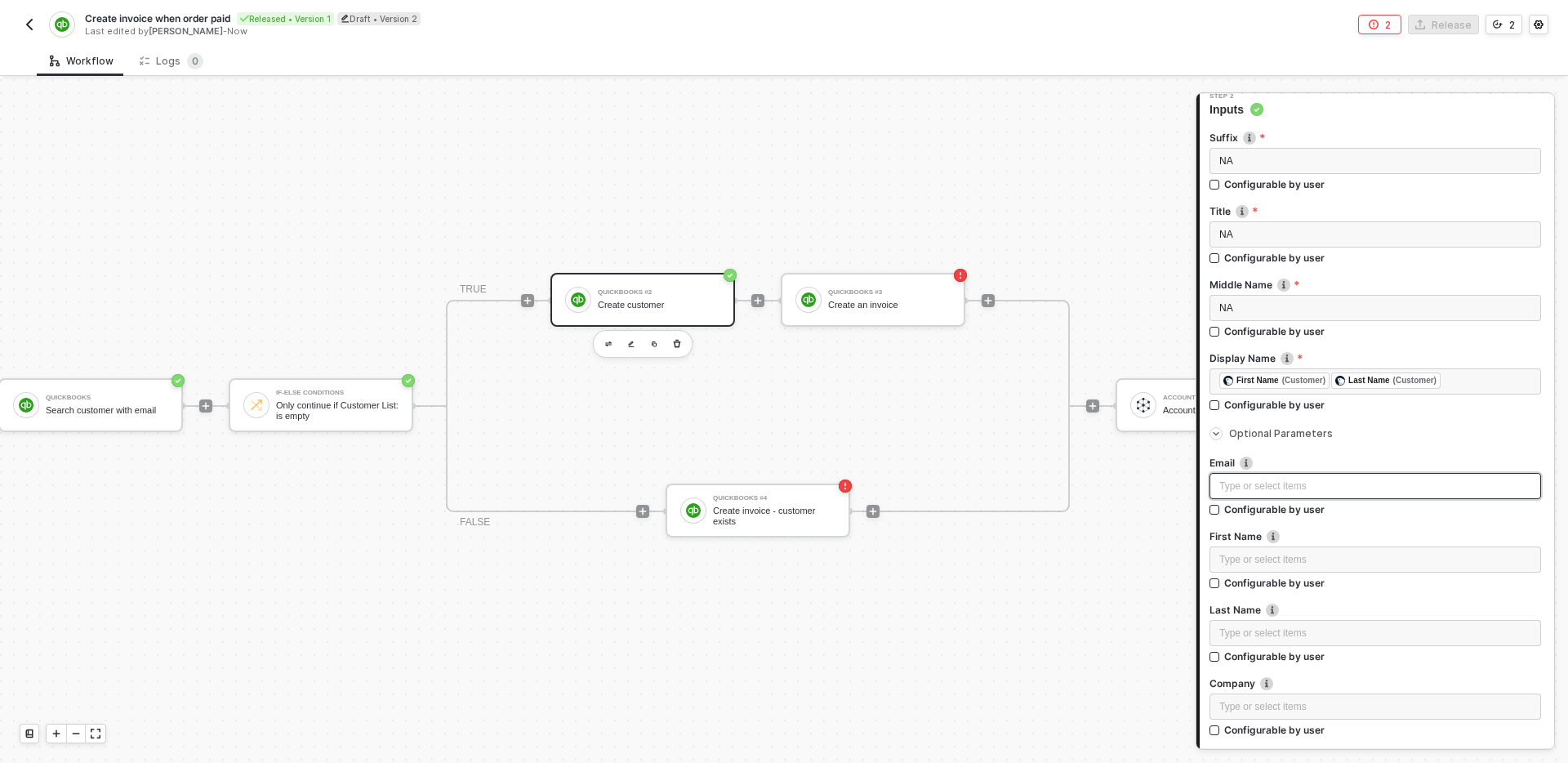
click at [1308, 489] on div "Type or select items ﻿" at bounding box center [1376, 487] width 312 height 15
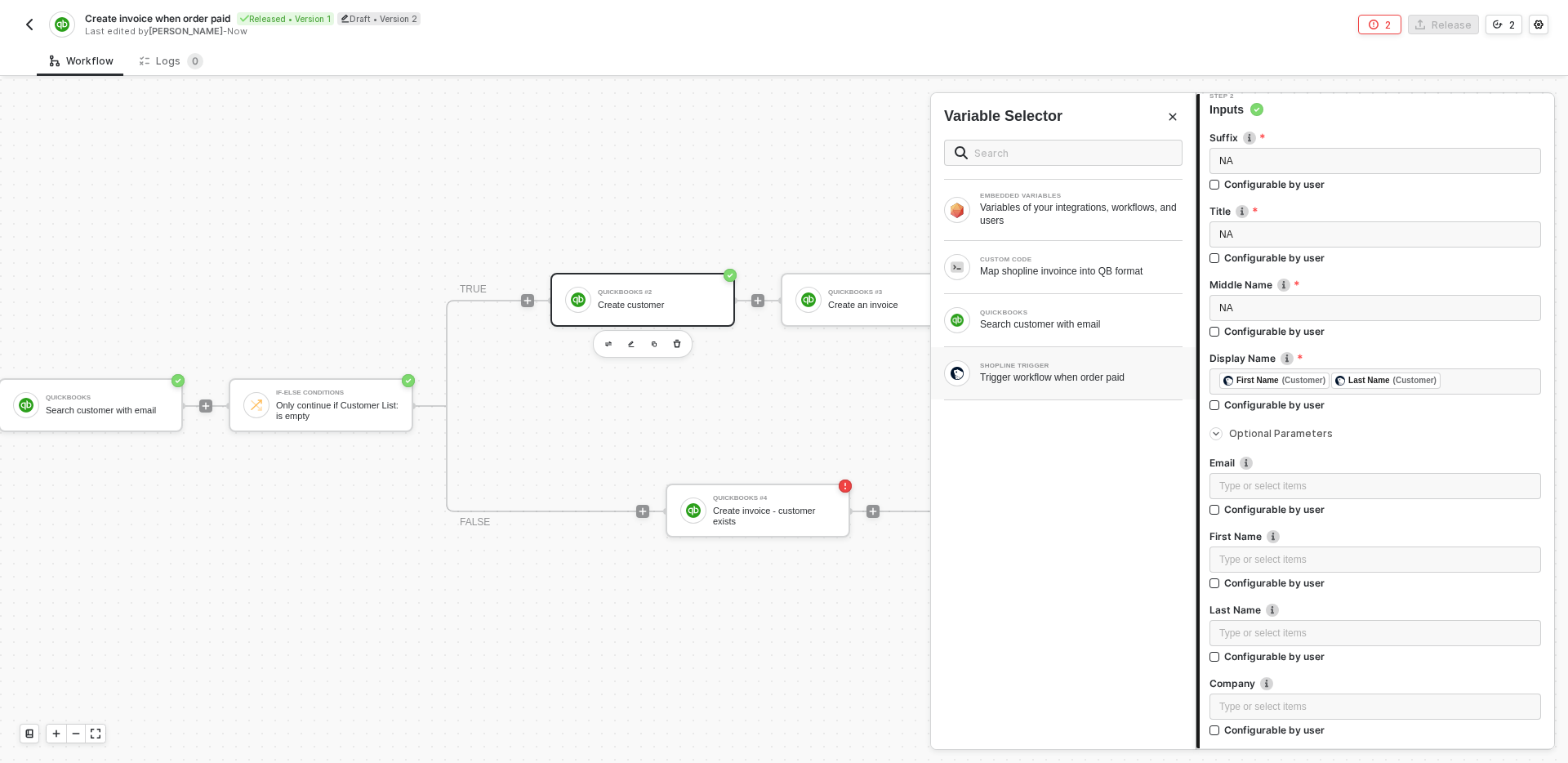
click at [1064, 372] on div "Trigger workflow when order paid" at bounding box center [1081, 377] width 203 height 13
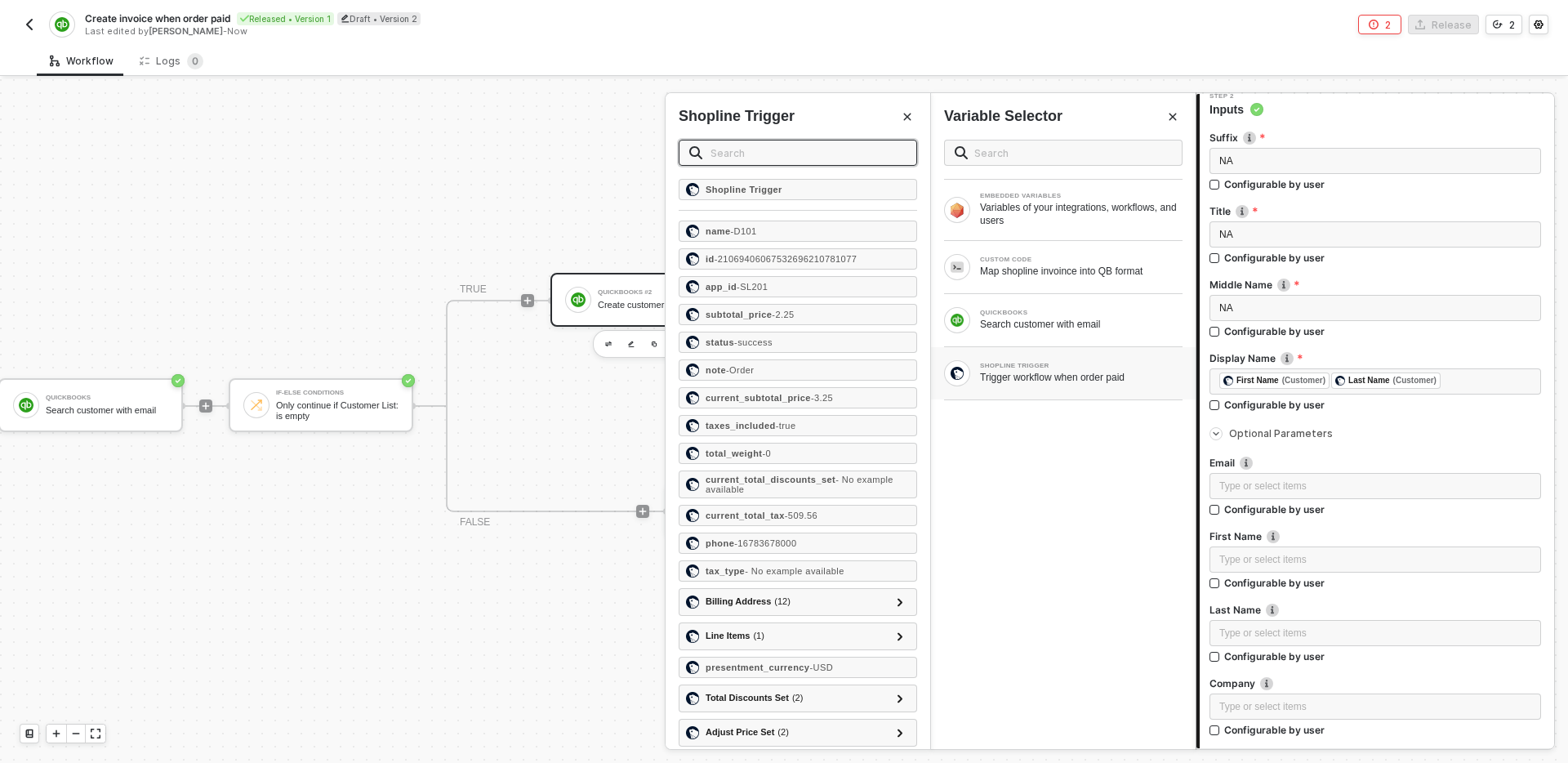
click at [804, 151] on input "text" at bounding box center [808, 152] width 196 height 18
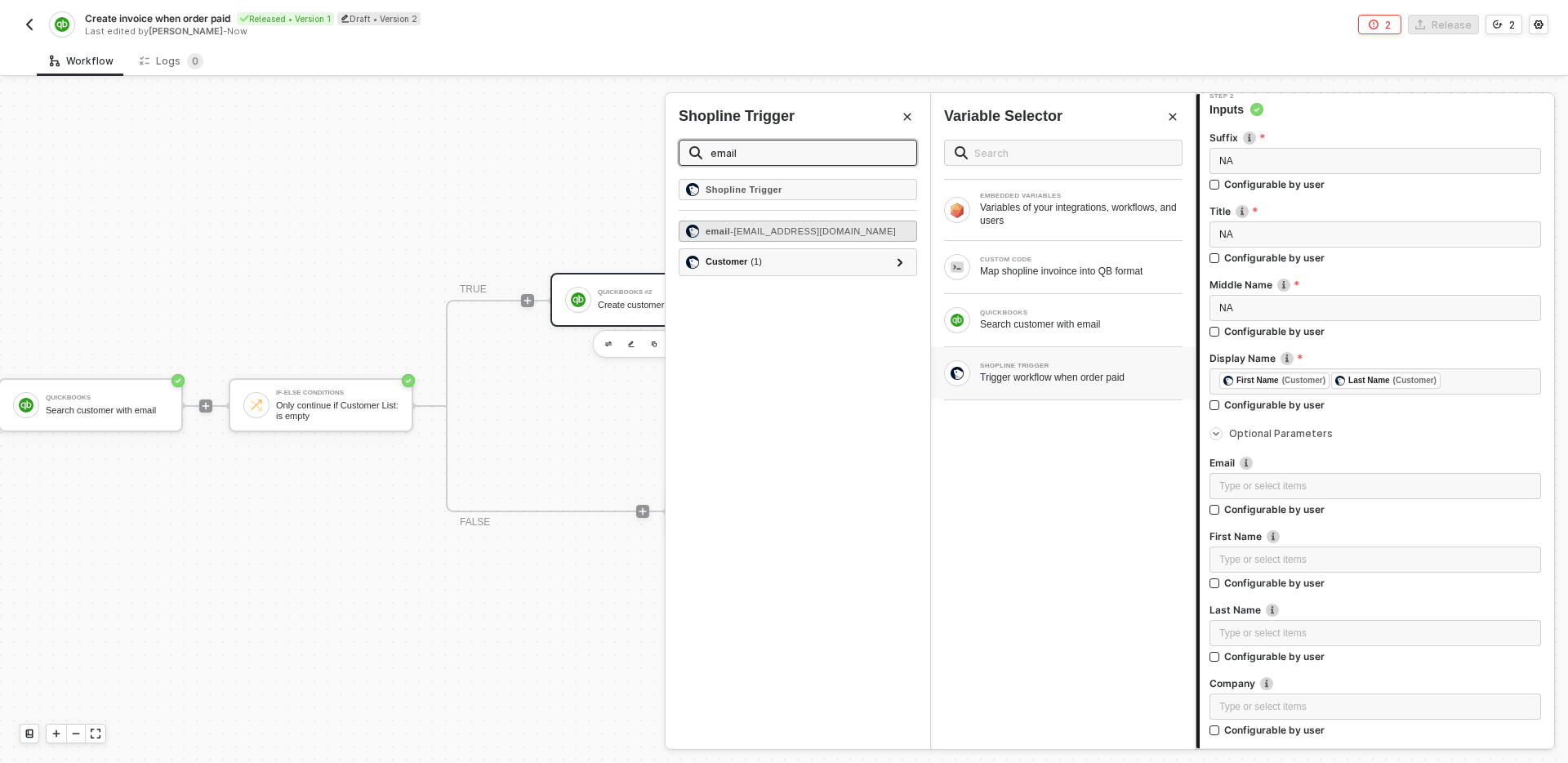
type input "email"
click at [832, 231] on span "- testingdata3434@gmail.com" at bounding box center [813, 231] width 166 height 10
click at [1265, 556] on div "Type or select items ﻿" at bounding box center [1376, 560] width 312 height 15
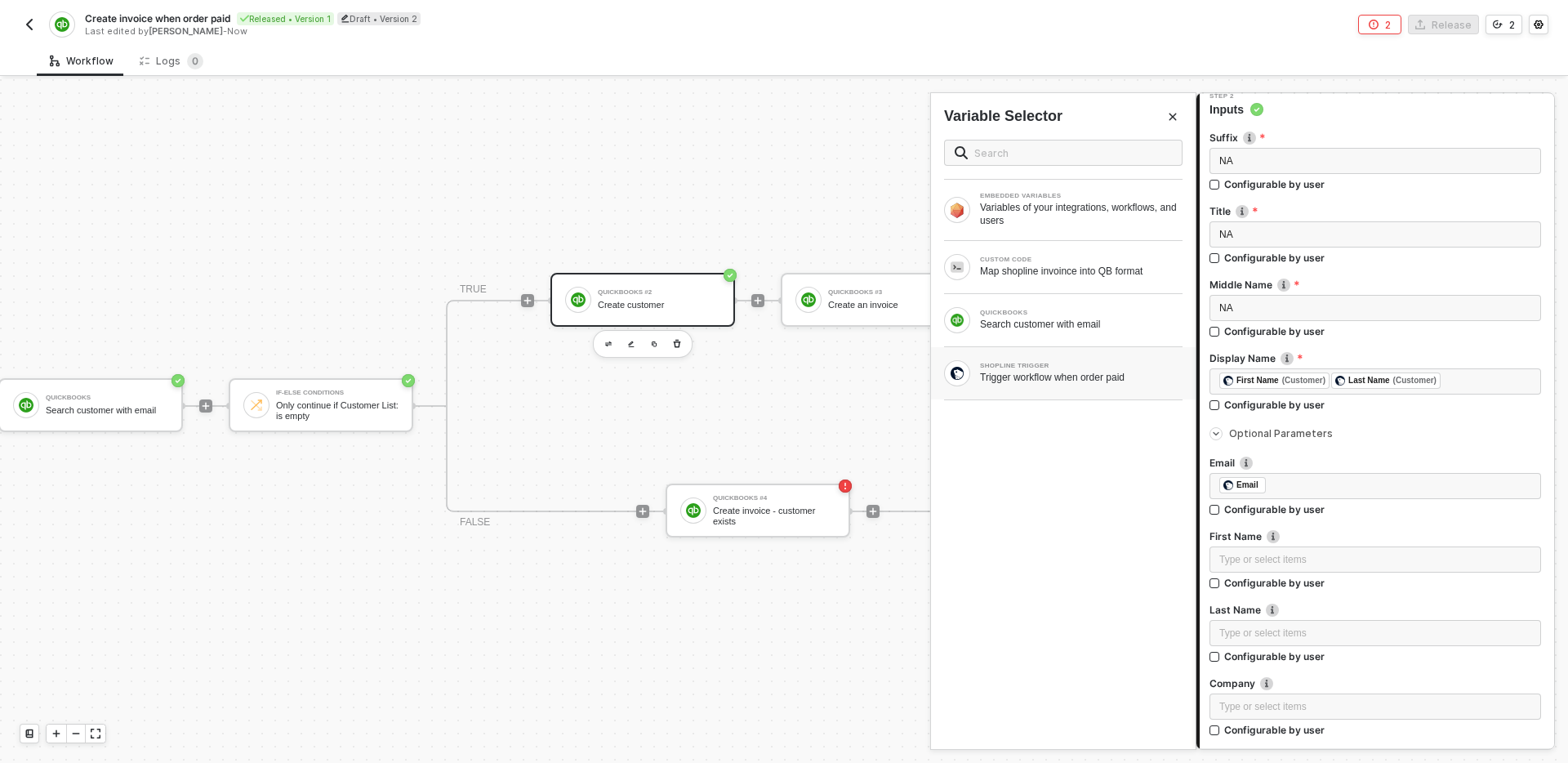
click at [1048, 373] on div "Trigger workflow when order paid" at bounding box center [1081, 377] width 203 height 13
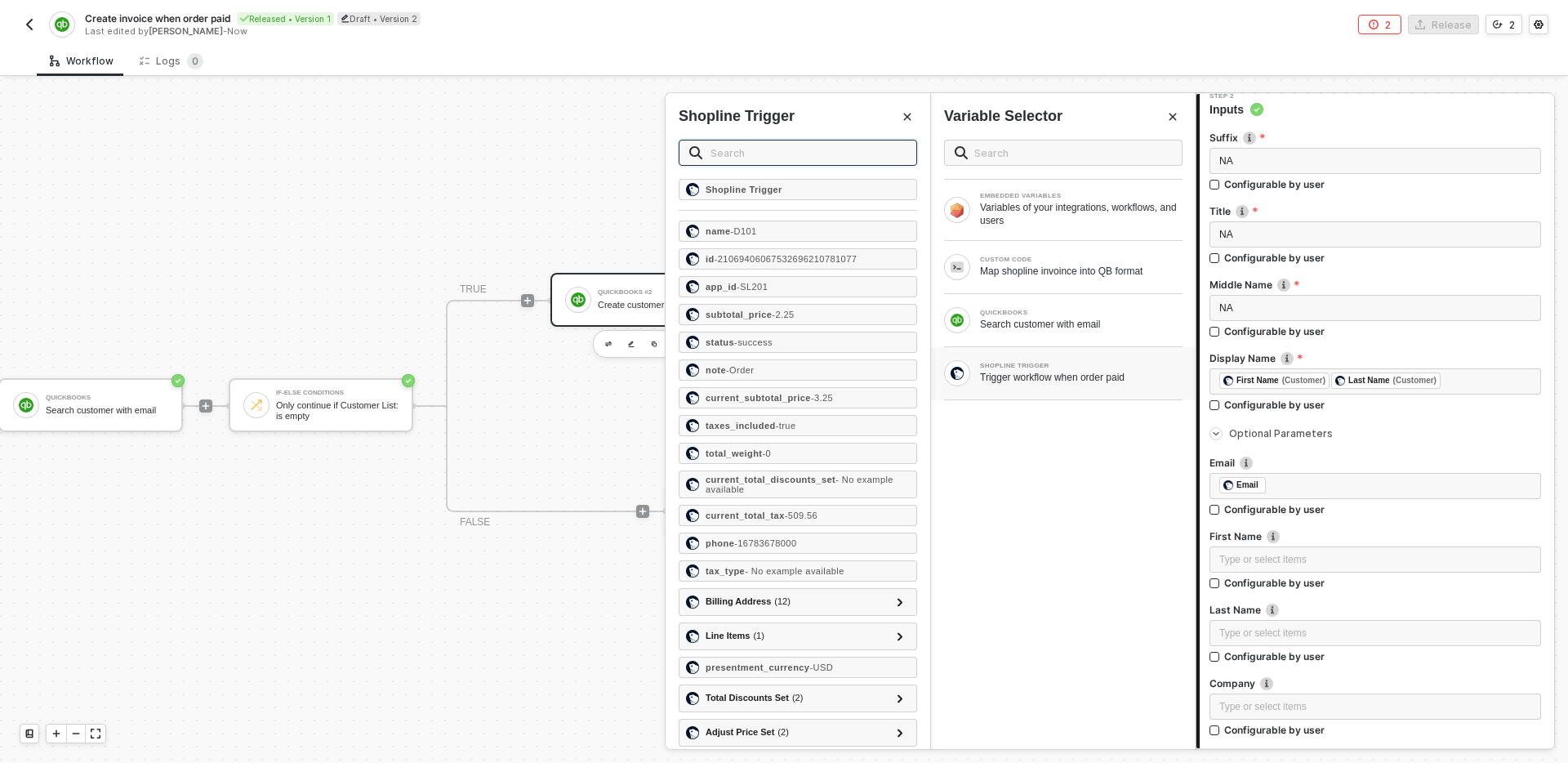
click at [806, 147] on input "text" at bounding box center [808, 152] width 196 height 18
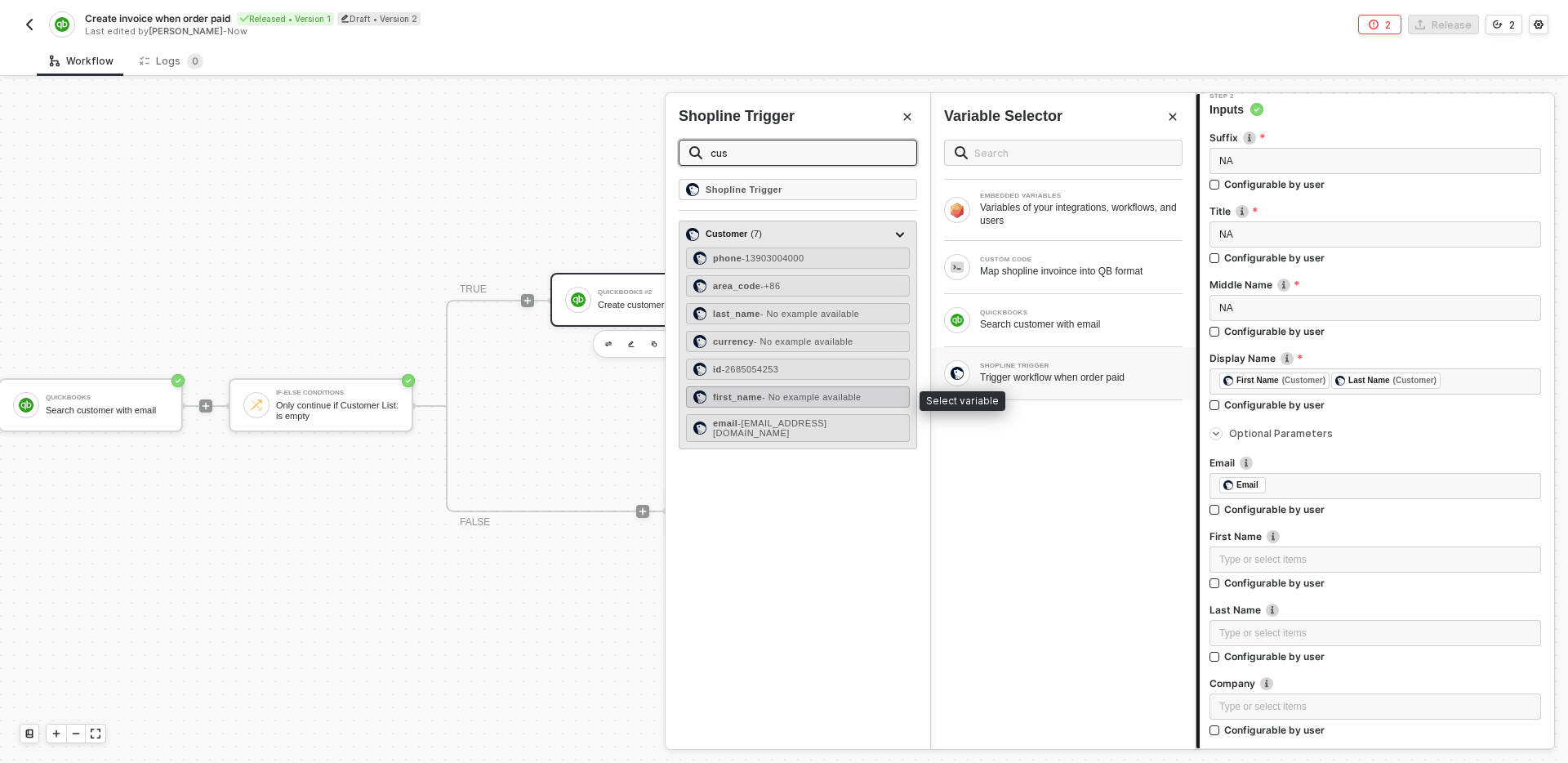
type input "cus"
click at [811, 397] on span "- No example available" at bounding box center [811, 397] width 100 height 10
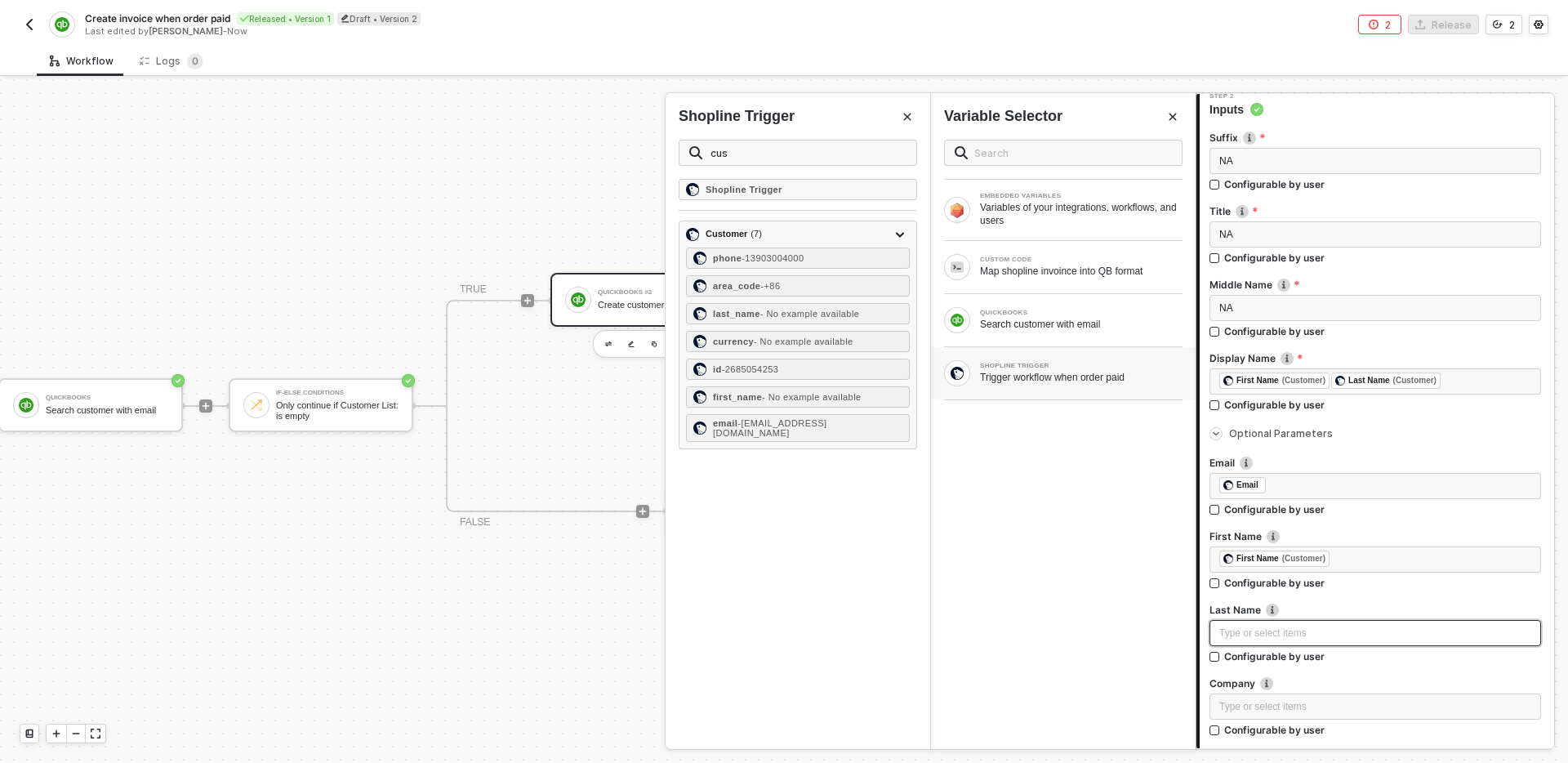
click at [1279, 627] on div "Type or select items ﻿" at bounding box center [1376, 633] width 312 height 15
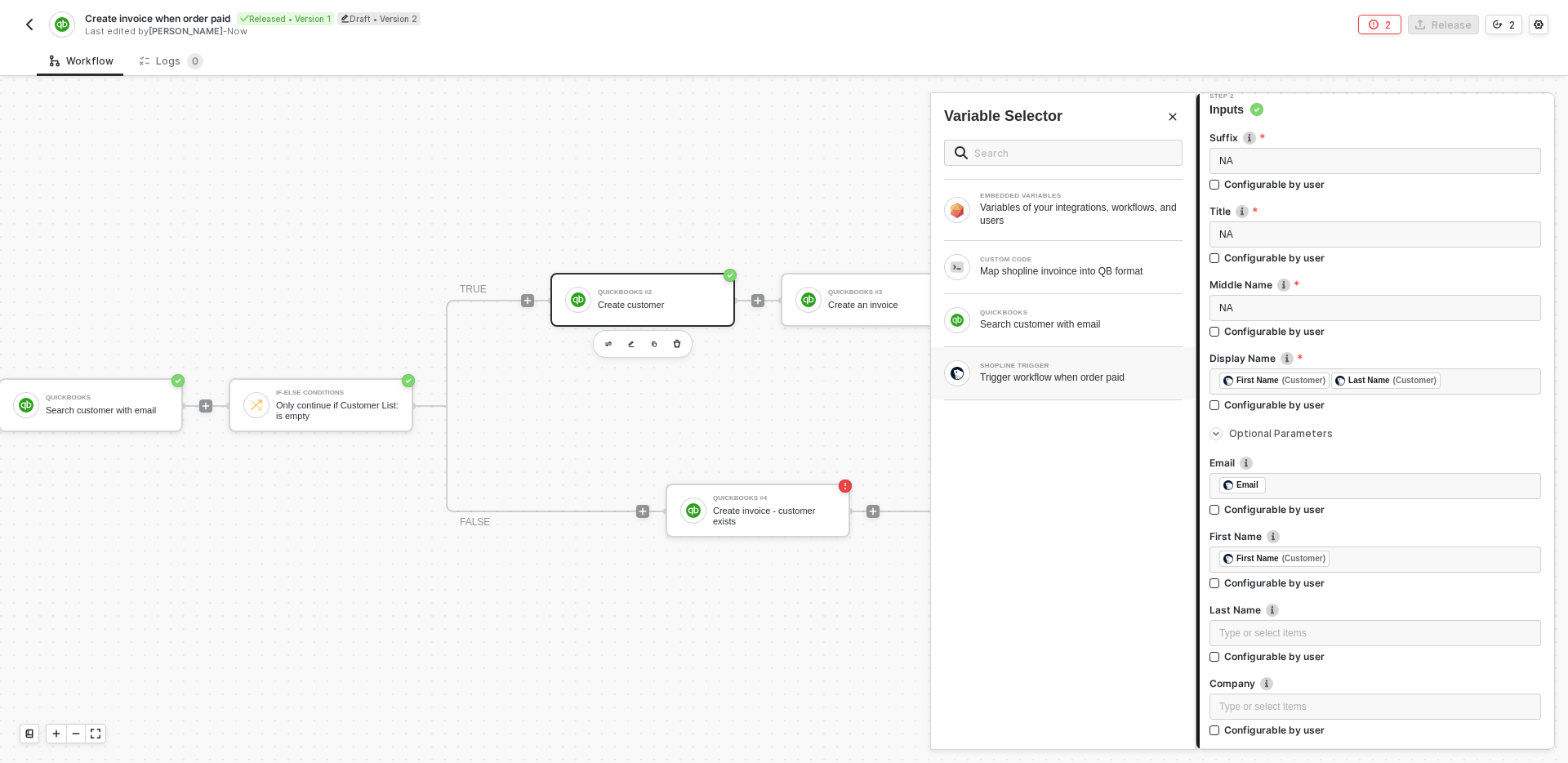
click at [1031, 388] on div "SHOPLINE TRIGGER Trigger workflow when order paid" at bounding box center [1063, 373] width 265 height 52
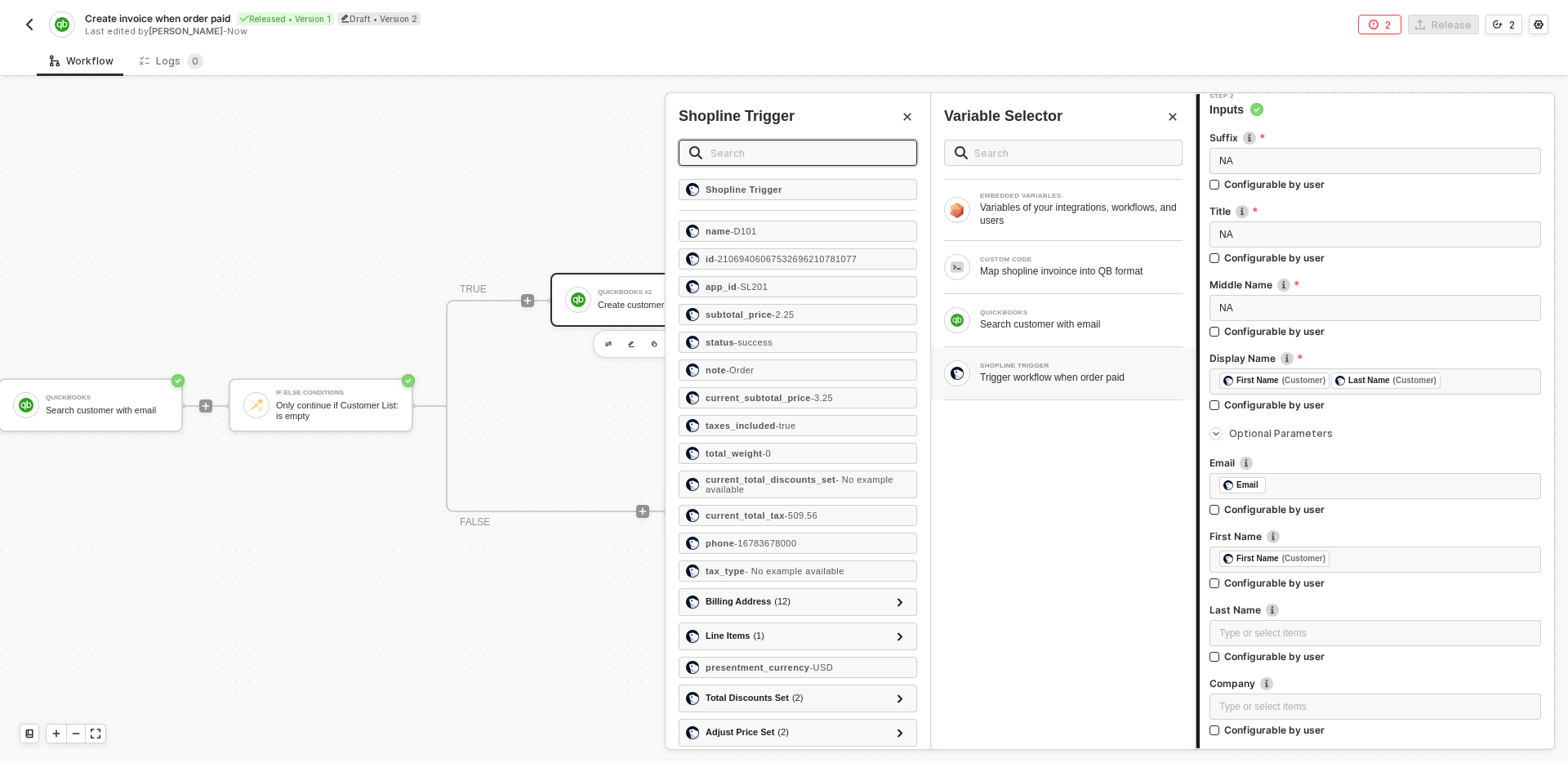
click at [773, 150] on input "text" at bounding box center [808, 152] width 196 height 18
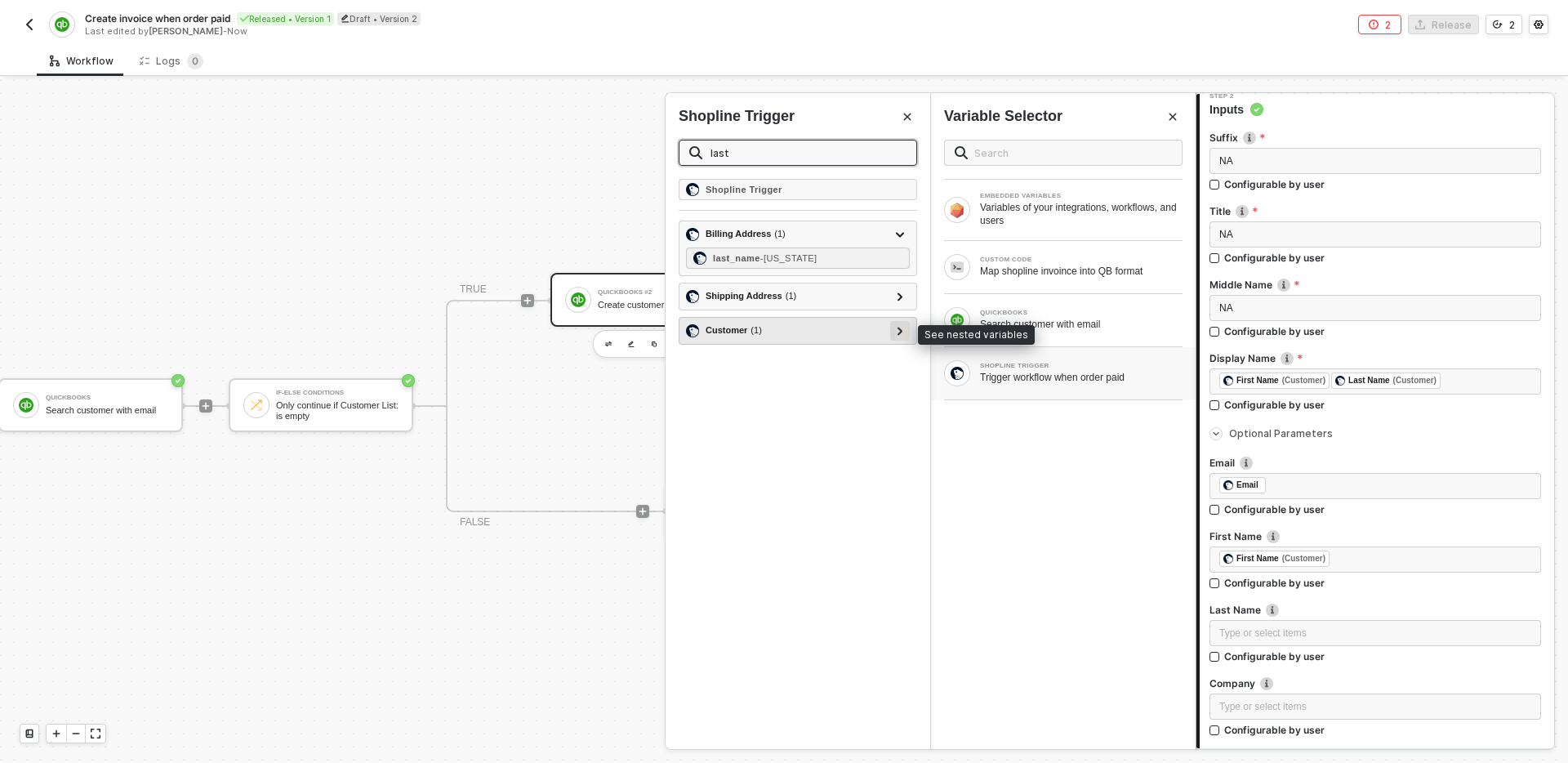
type input "last"
click at [898, 331] on icon at bounding box center [901, 331] width 6 height 9
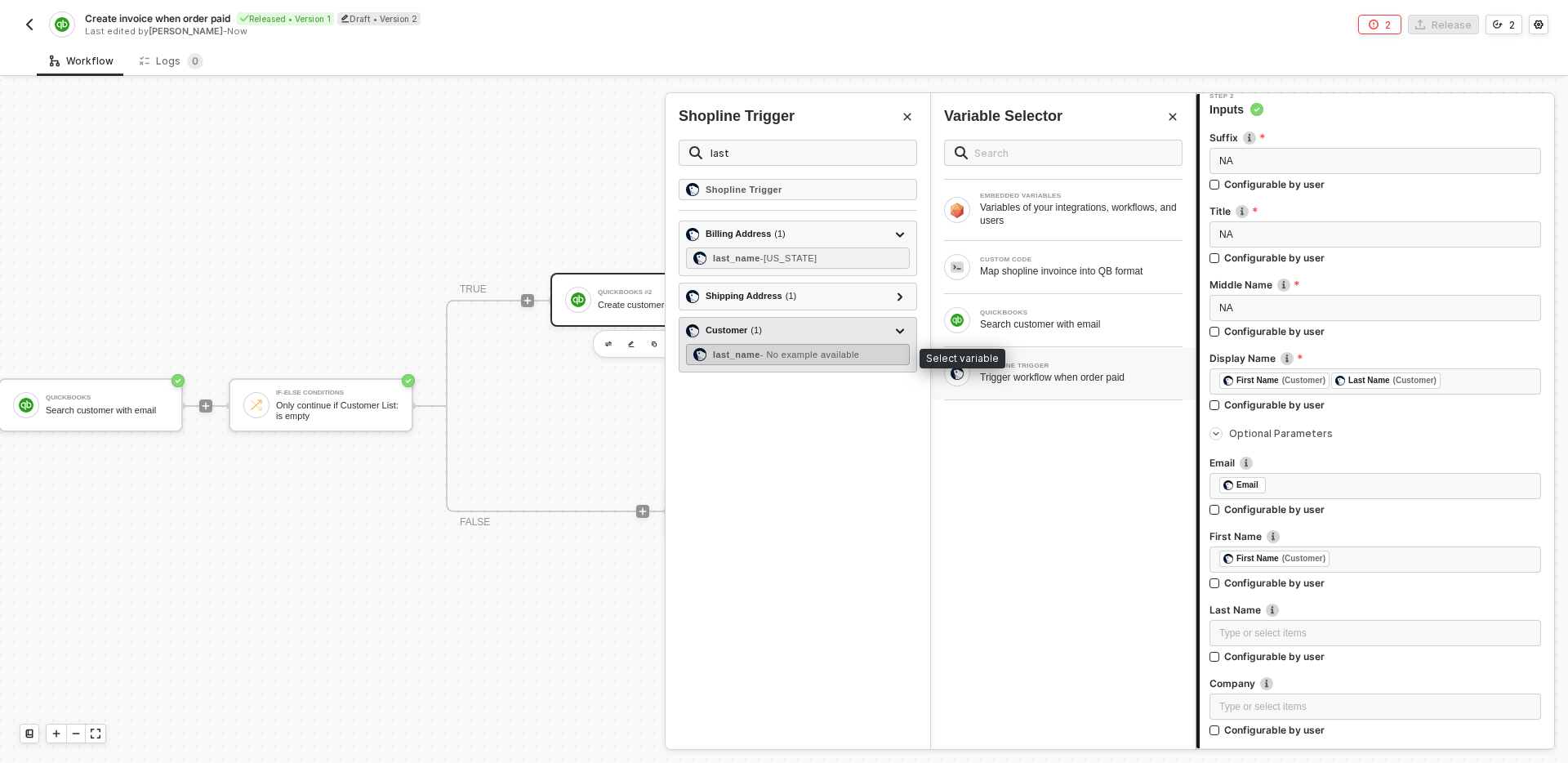
click at [800, 356] on span "- No example available" at bounding box center [810, 354] width 100 height 10
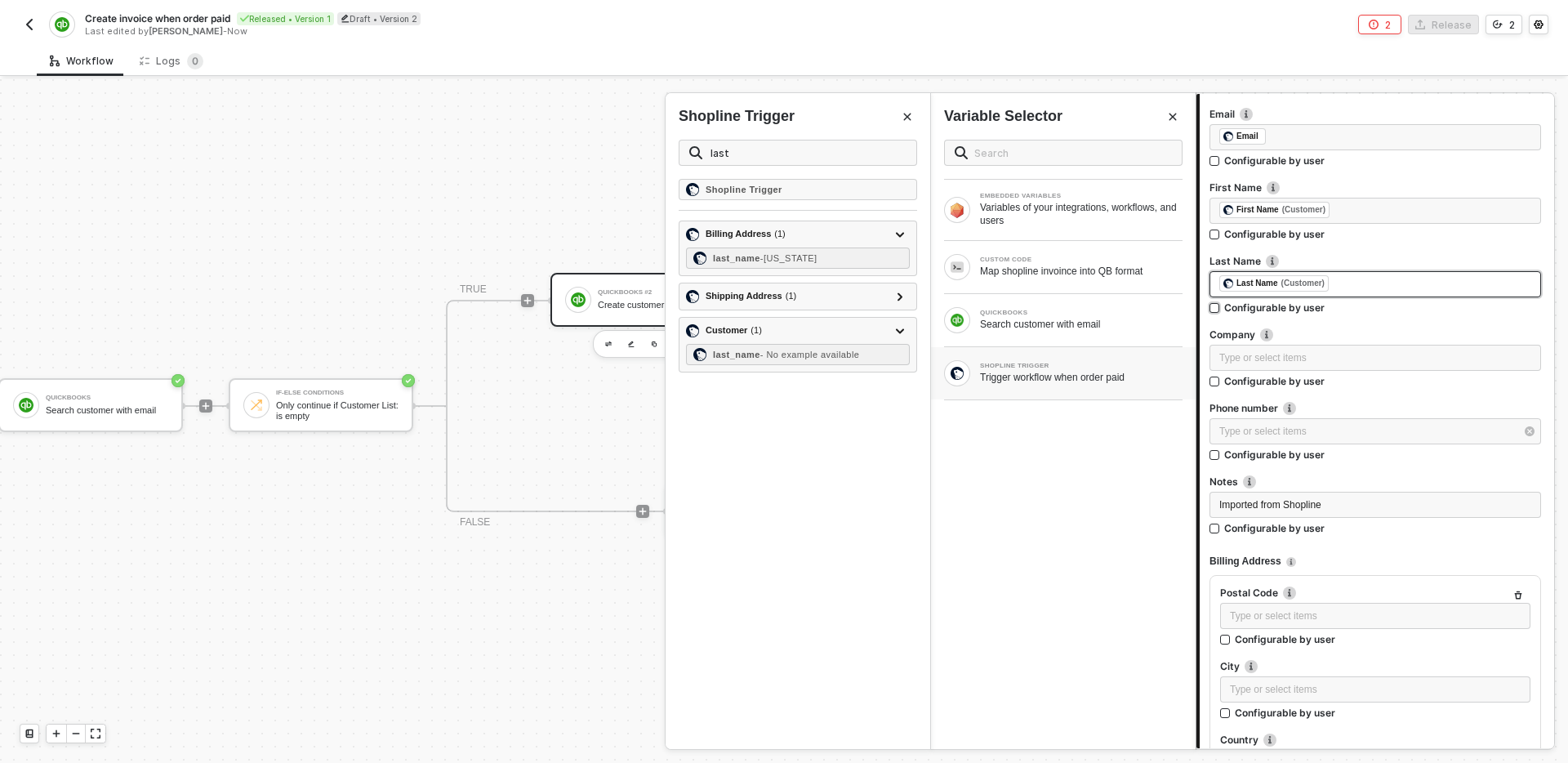
scroll to position [507, 0]
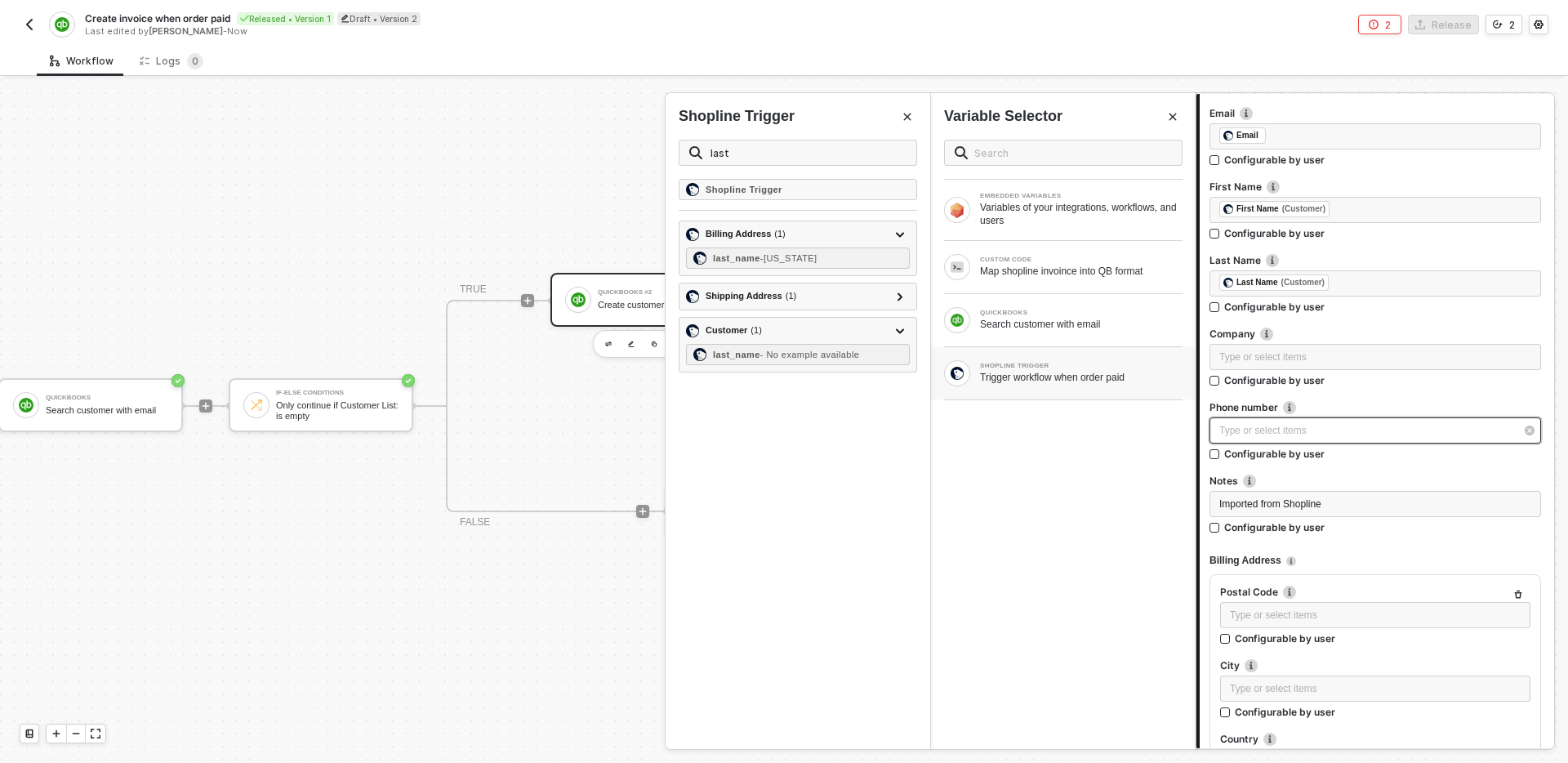
click at [1340, 430] on div "Type or select items ﻿" at bounding box center [1367, 431] width 296 height 15
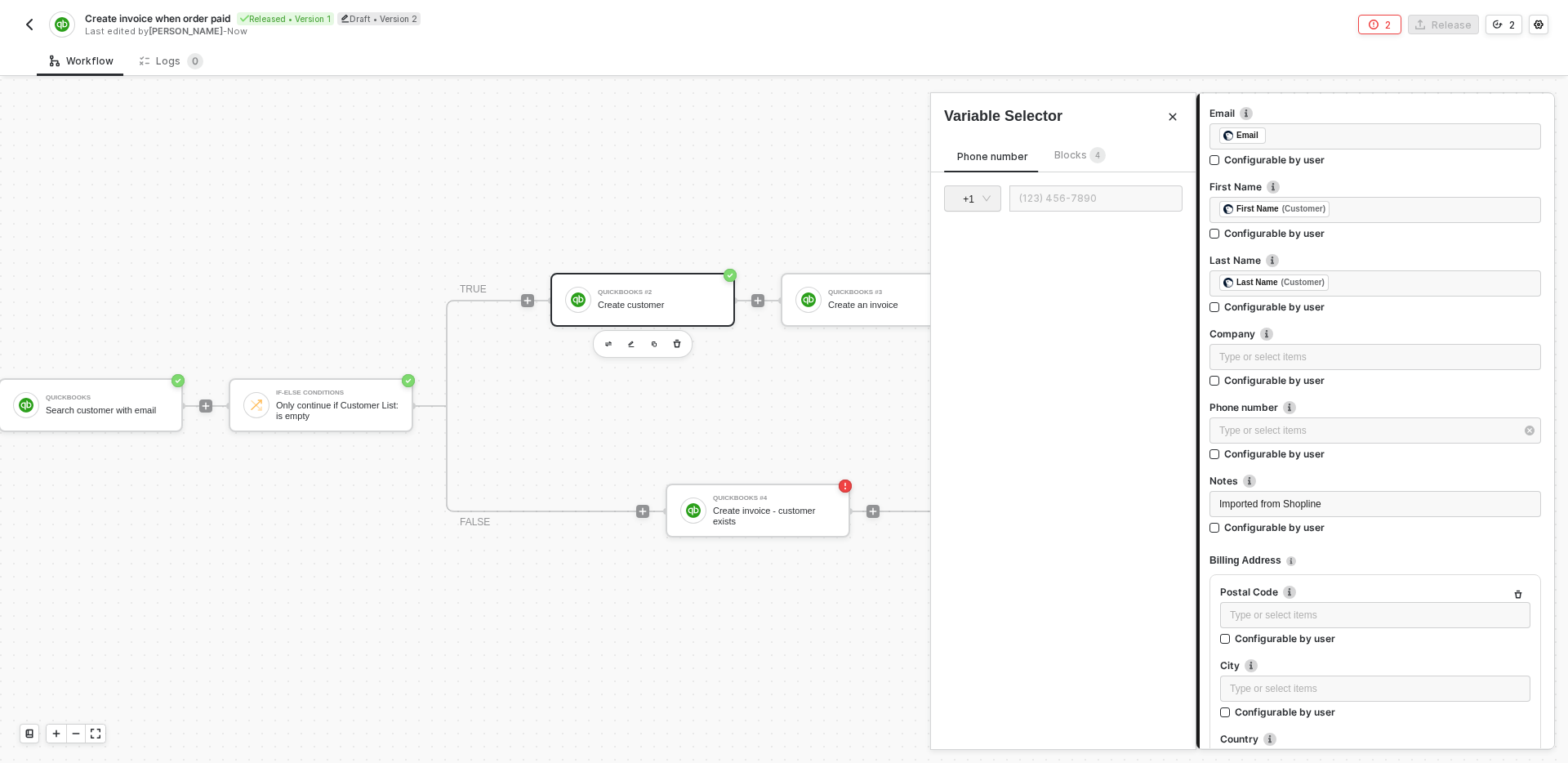
click at [1071, 170] on div "Phone number Blocks 4" at bounding box center [1032, 159] width 175 height 26
click at [1071, 142] on div "Phone number Blocks 4 + 1" at bounding box center [1063, 438] width 265 height 623
click at [1070, 166] on div "Phone number Blocks 4" at bounding box center [1032, 159] width 175 height 26
click at [1067, 154] on span "Blocks 4" at bounding box center [1080, 154] width 51 height 12
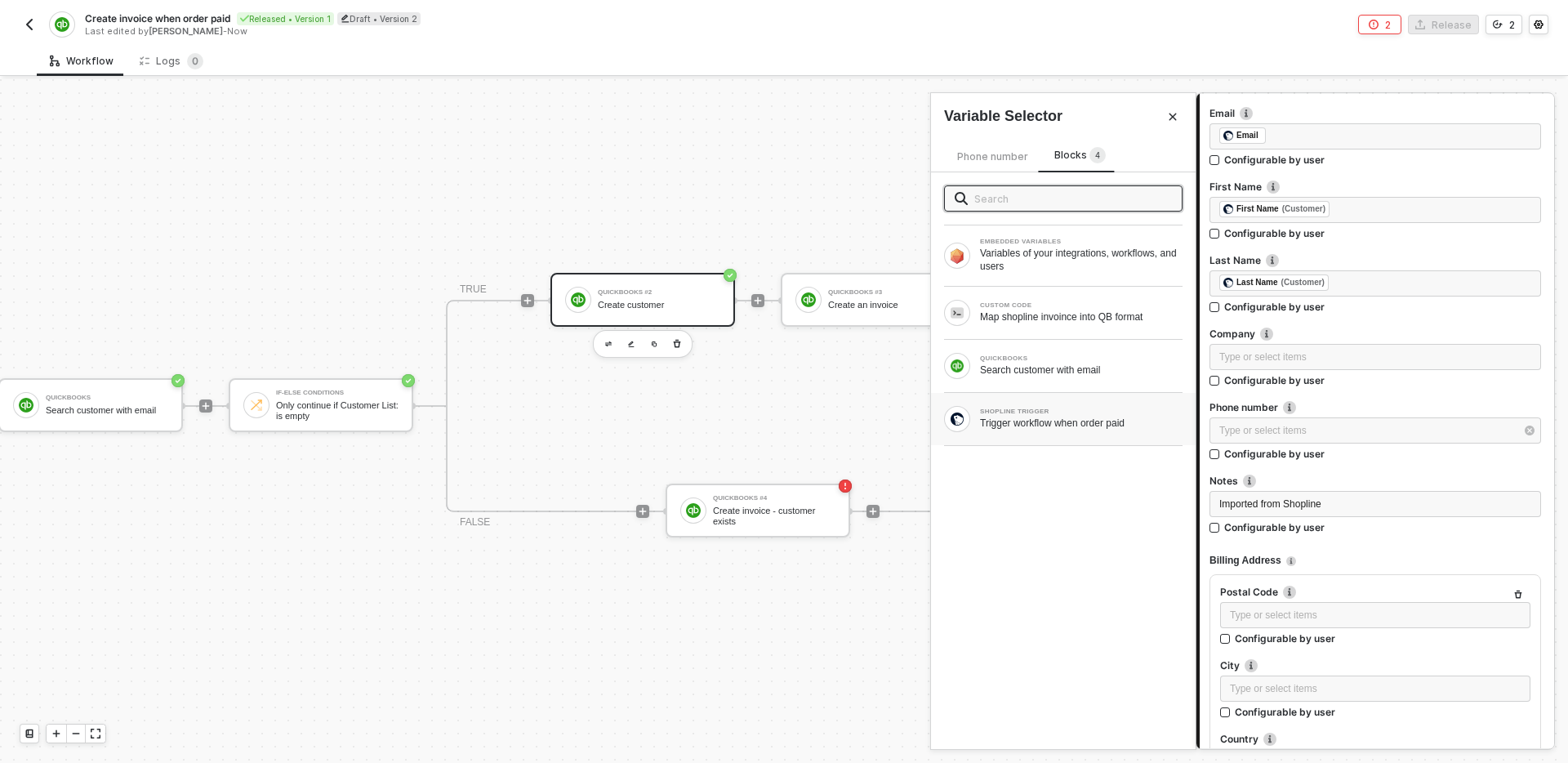
click at [1035, 421] on div "Trigger workflow when order paid" at bounding box center [1081, 423] width 203 height 13
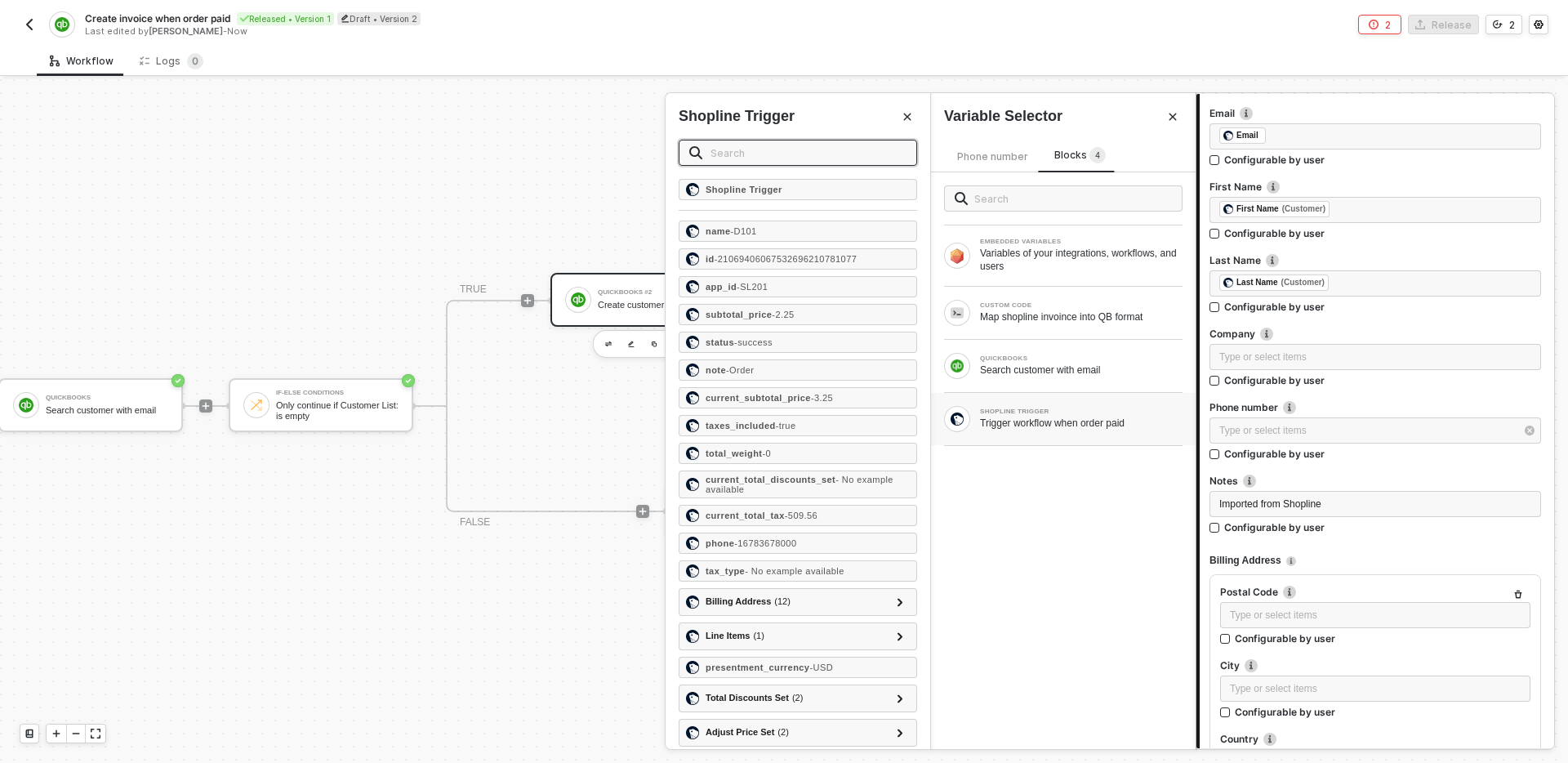
click at [792, 151] on input "text" at bounding box center [808, 152] width 196 height 18
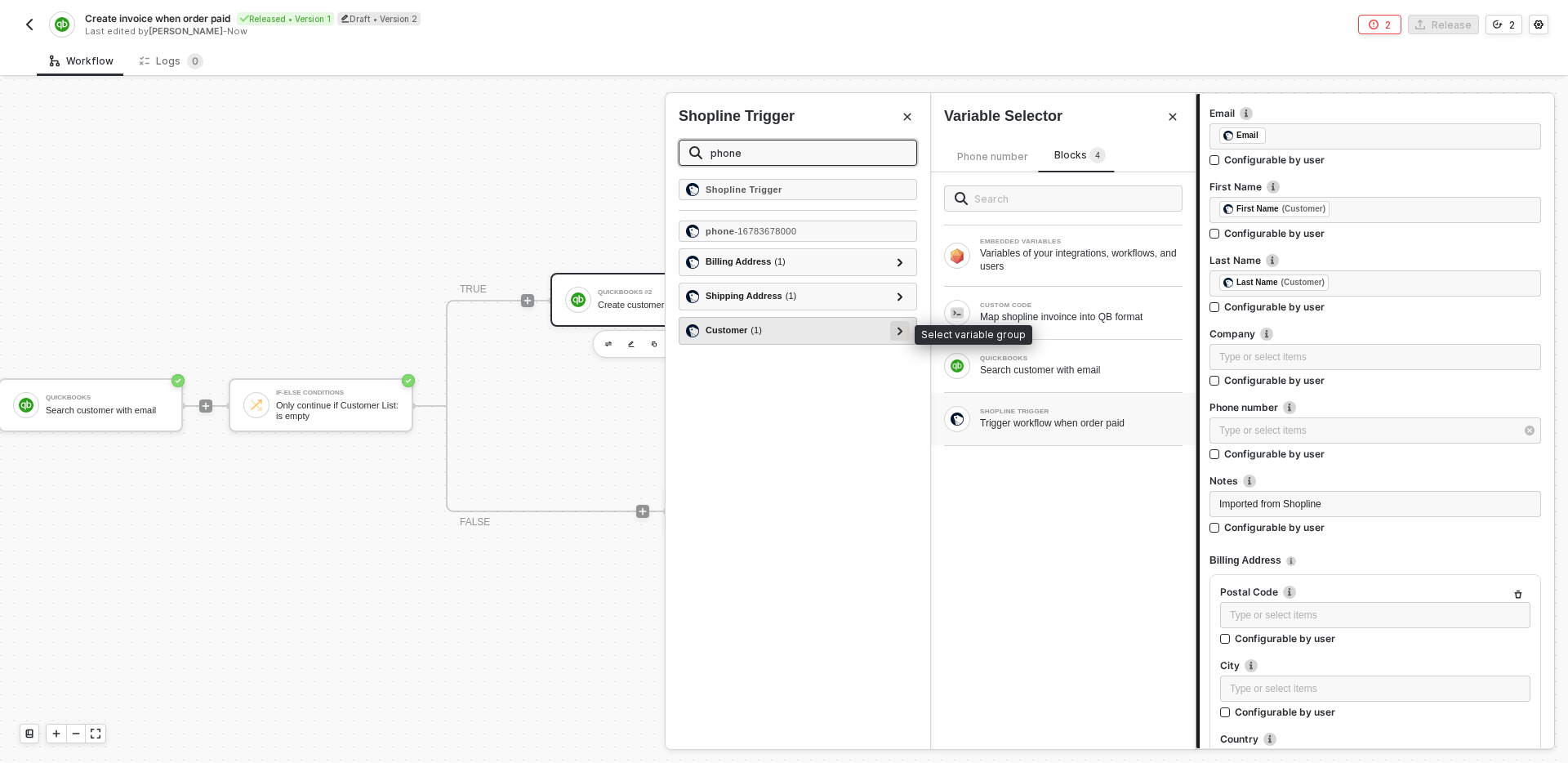
type input "phone"
click at [904, 328] on div at bounding box center [900, 331] width 20 height 20
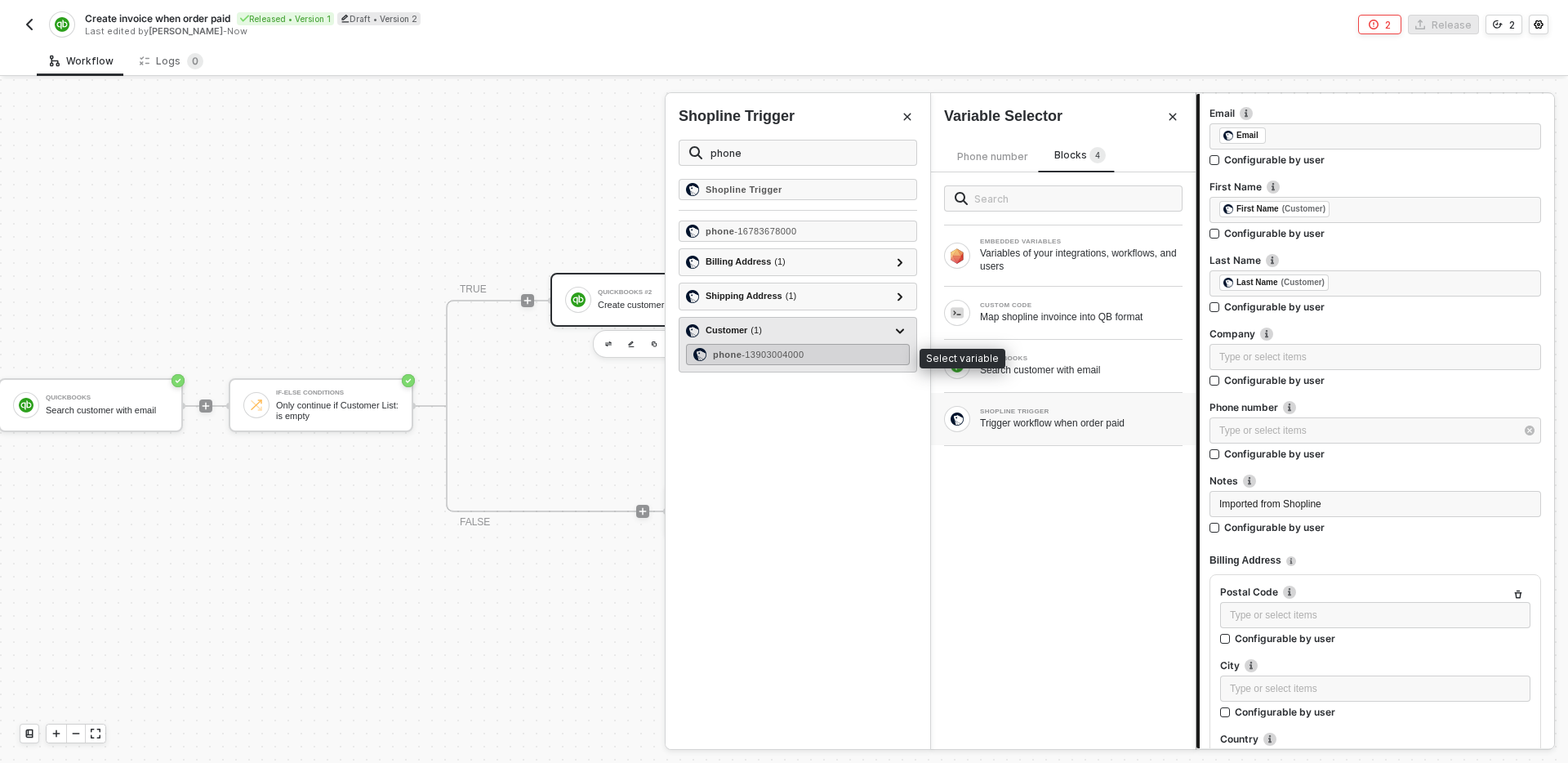
click at [847, 352] on div "phone - 13903004000" at bounding box center [798, 354] width 224 height 21
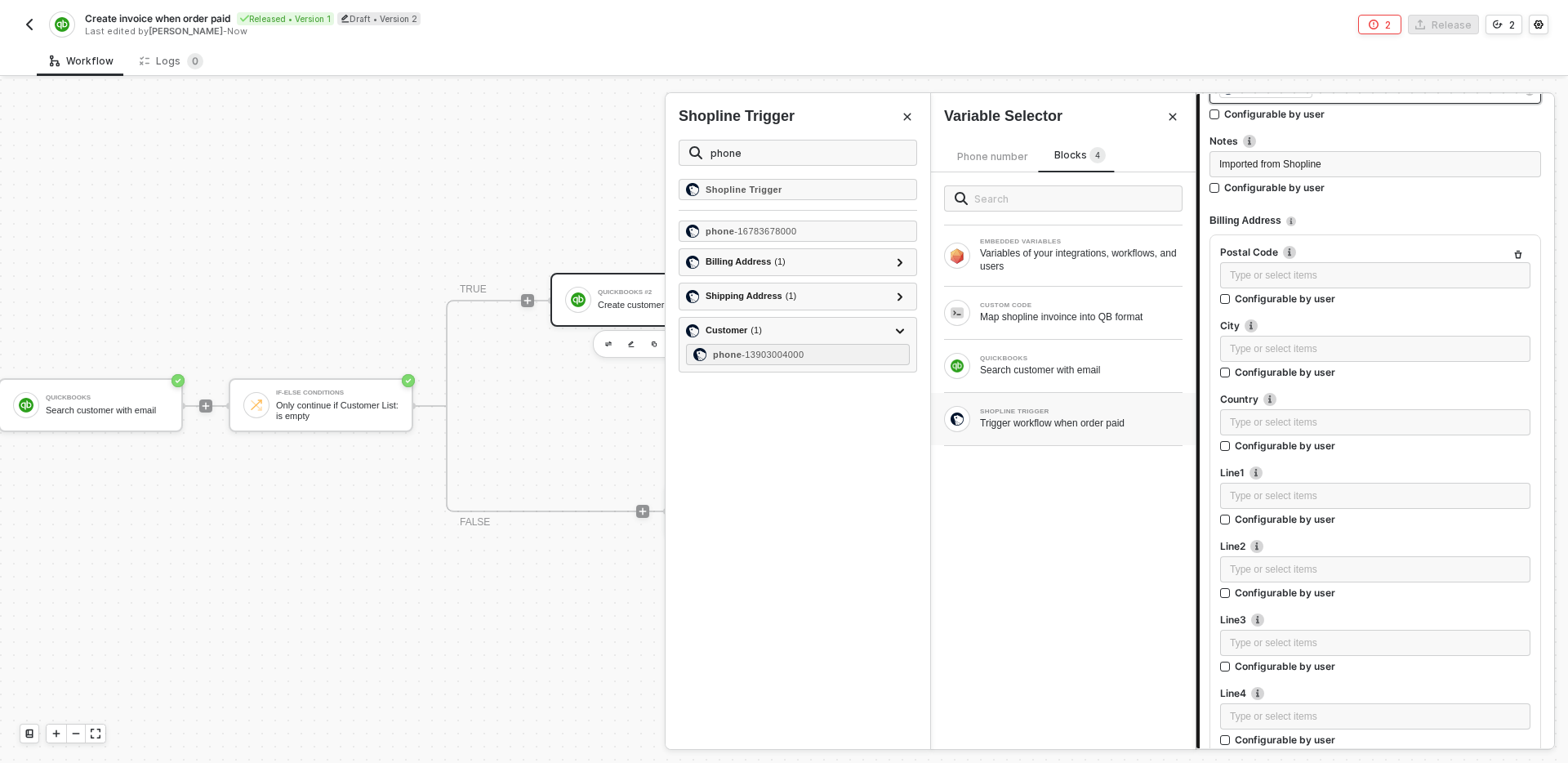
scroll to position [846, 0]
click at [1381, 285] on div "Type or select items ﻿" at bounding box center [1376, 275] width 310 height 26
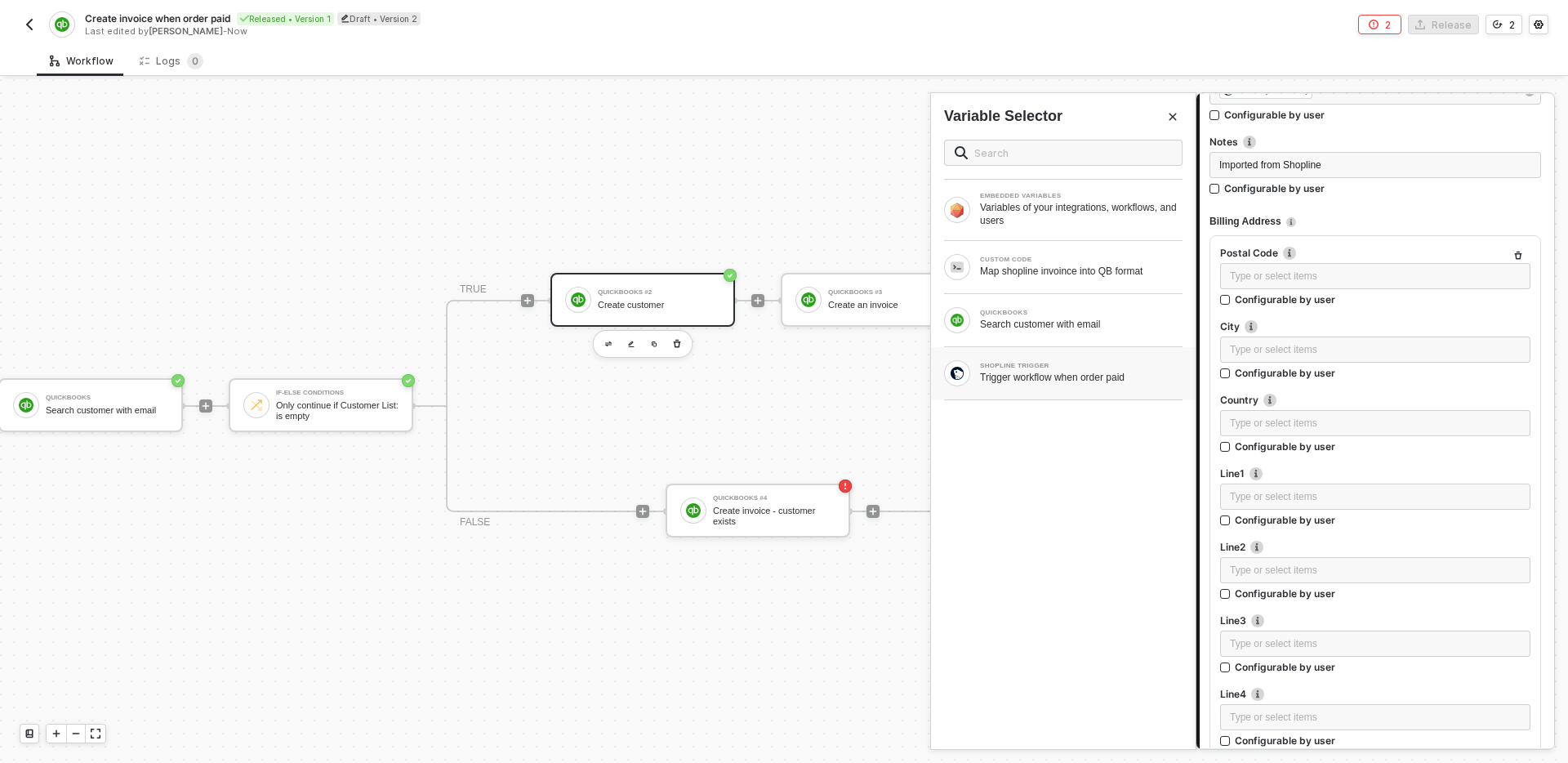
click at [1061, 379] on div "Trigger workflow when order paid" at bounding box center [1081, 377] width 203 height 13
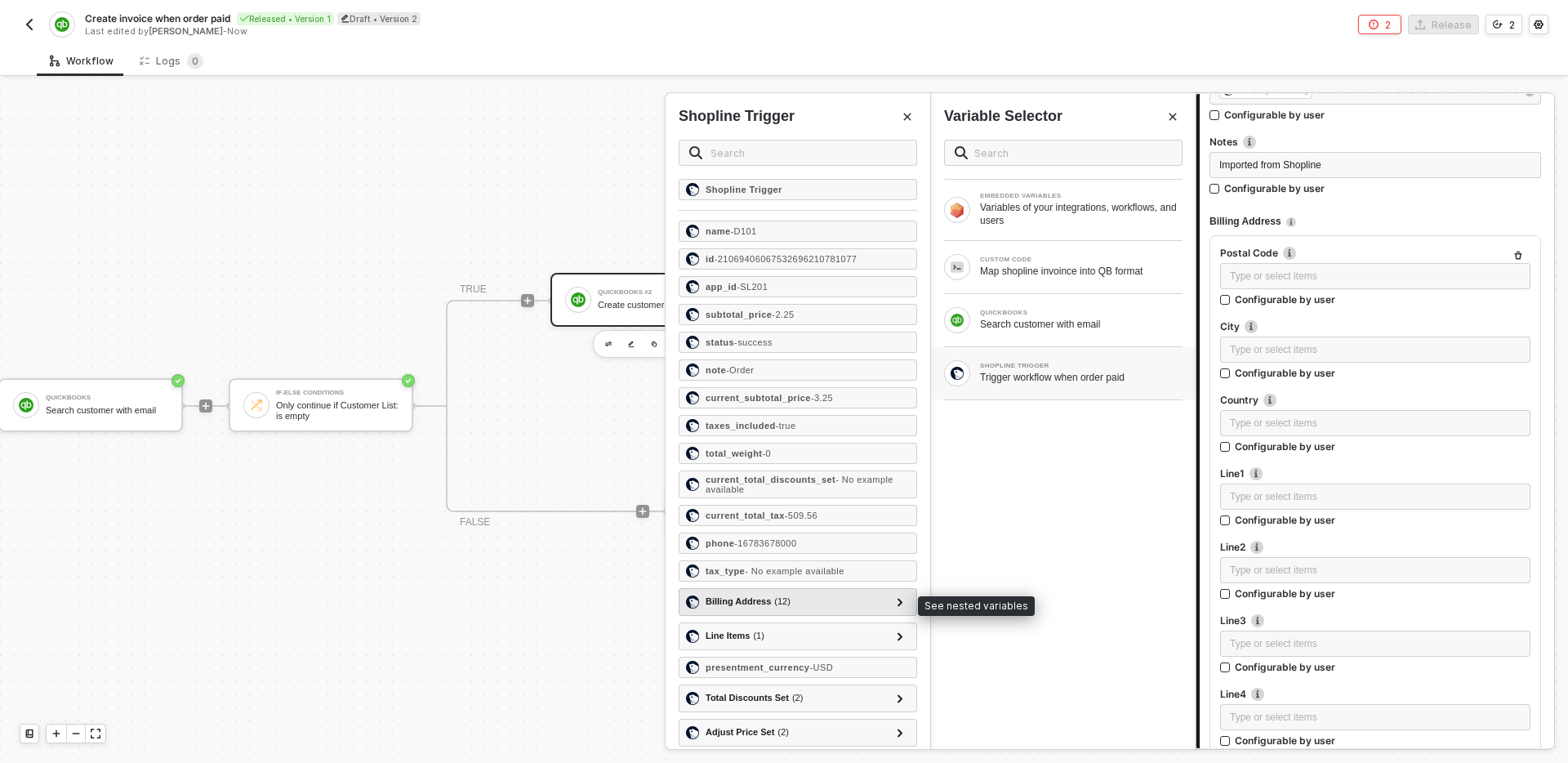
click at [847, 600] on div "Billing Address ( 12 )" at bounding box center [788, 602] width 204 height 20
click at [898, 600] on icon at bounding box center [901, 602] width 6 height 9
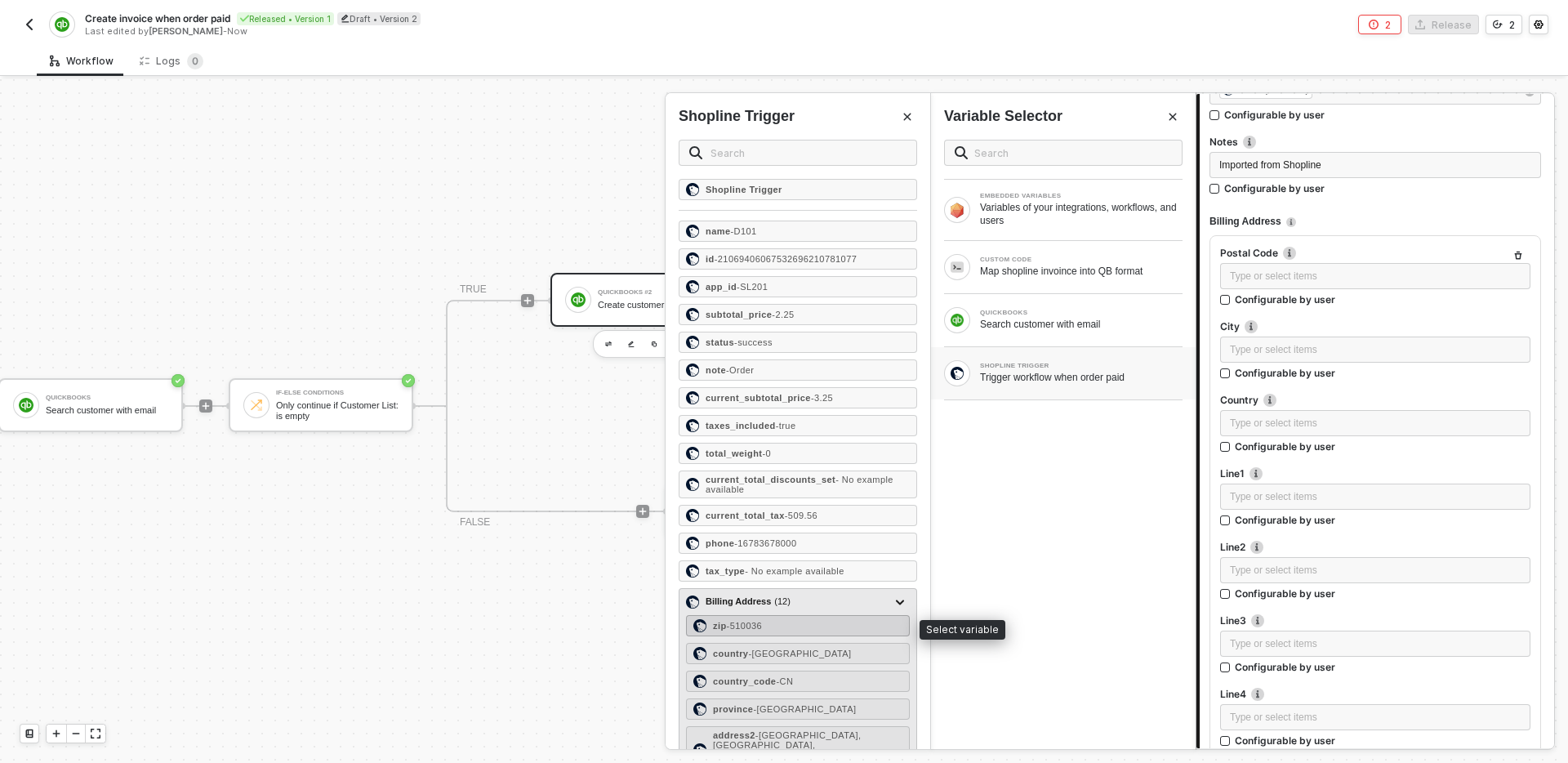
click at [828, 629] on div "zip - 510036" at bounding box center [798, 626] width 224 height 21
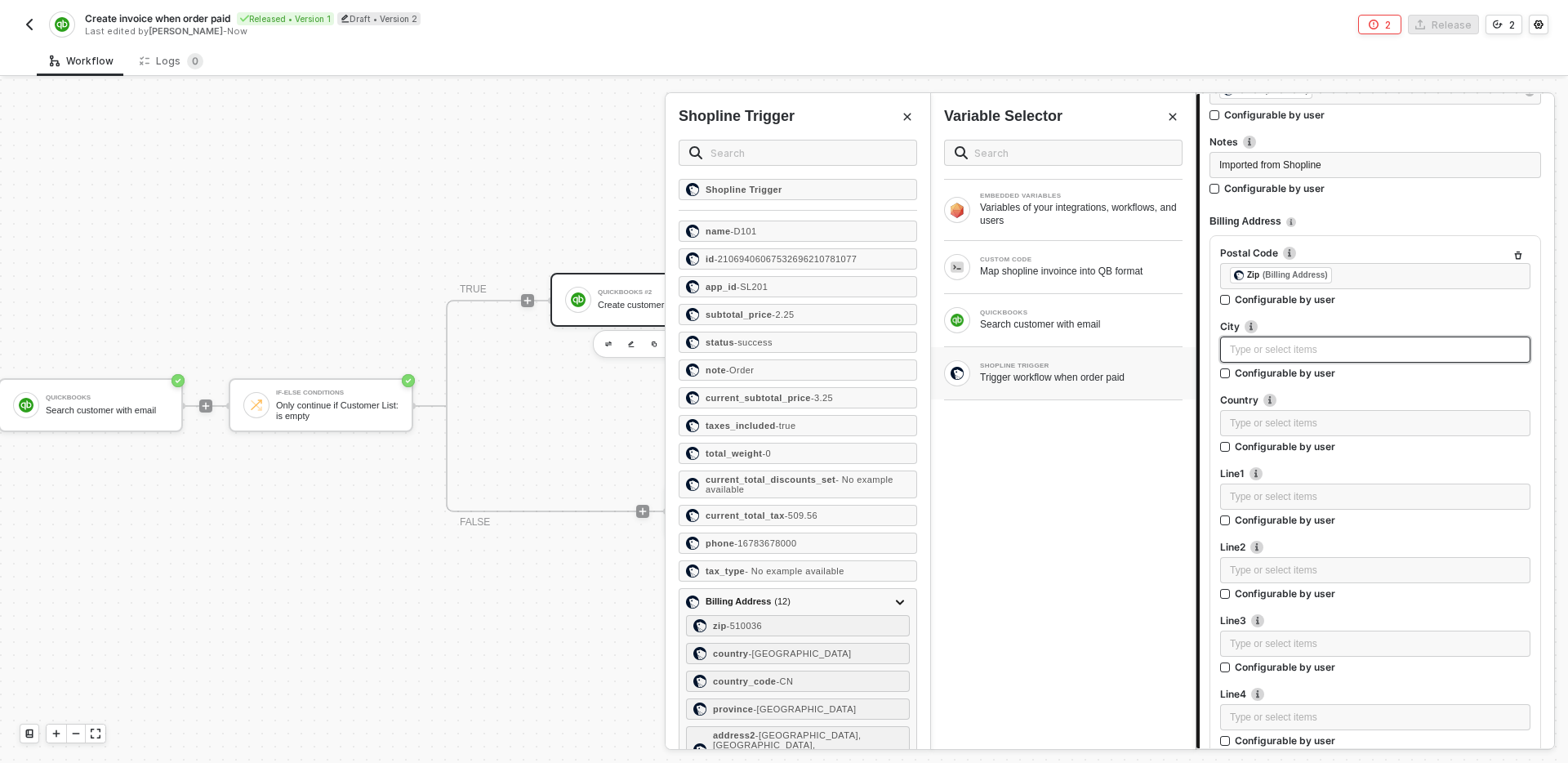
click at [1290, 359] on div "Type or select items ﻿" at bounding box center [1376, 349] width 310 height 26
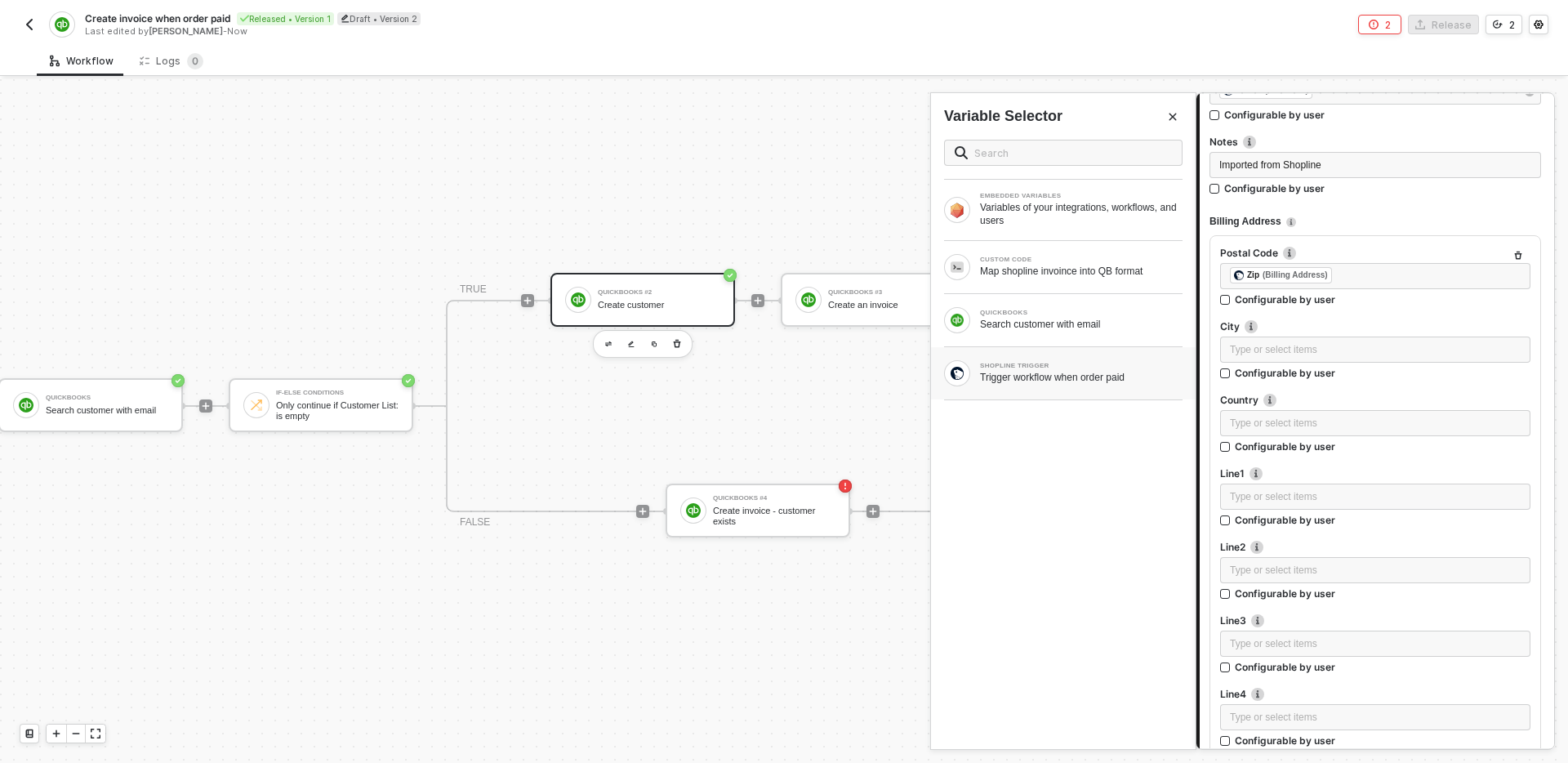
click at [1096, 381] on div "Trigger workflow when order paid" at bounding box center [1081, 377] width 203 height 13
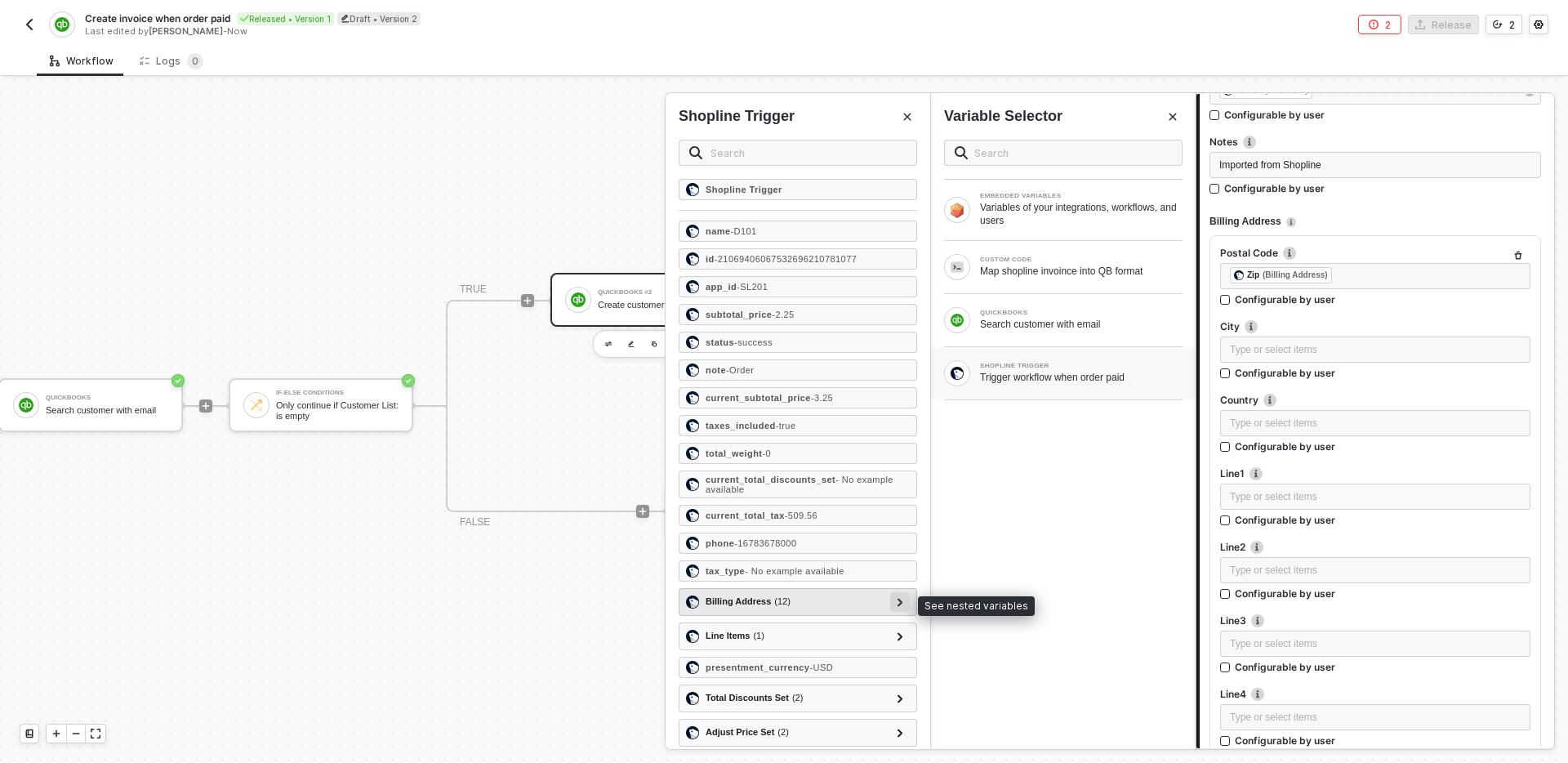
click at [896, 603] on div at bounding box center [900, 601] width 9 height 18
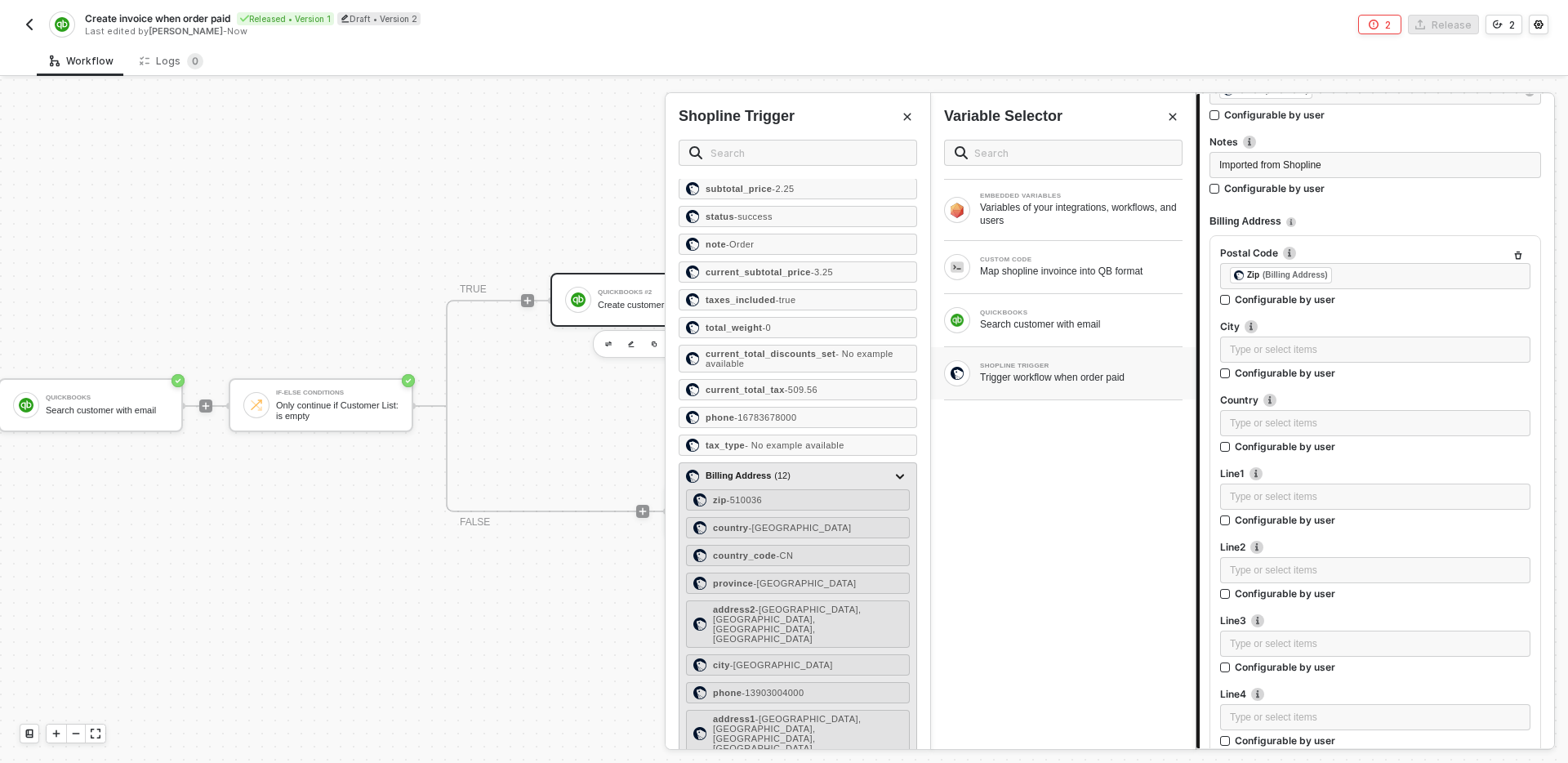
scroll to position [144, 0]
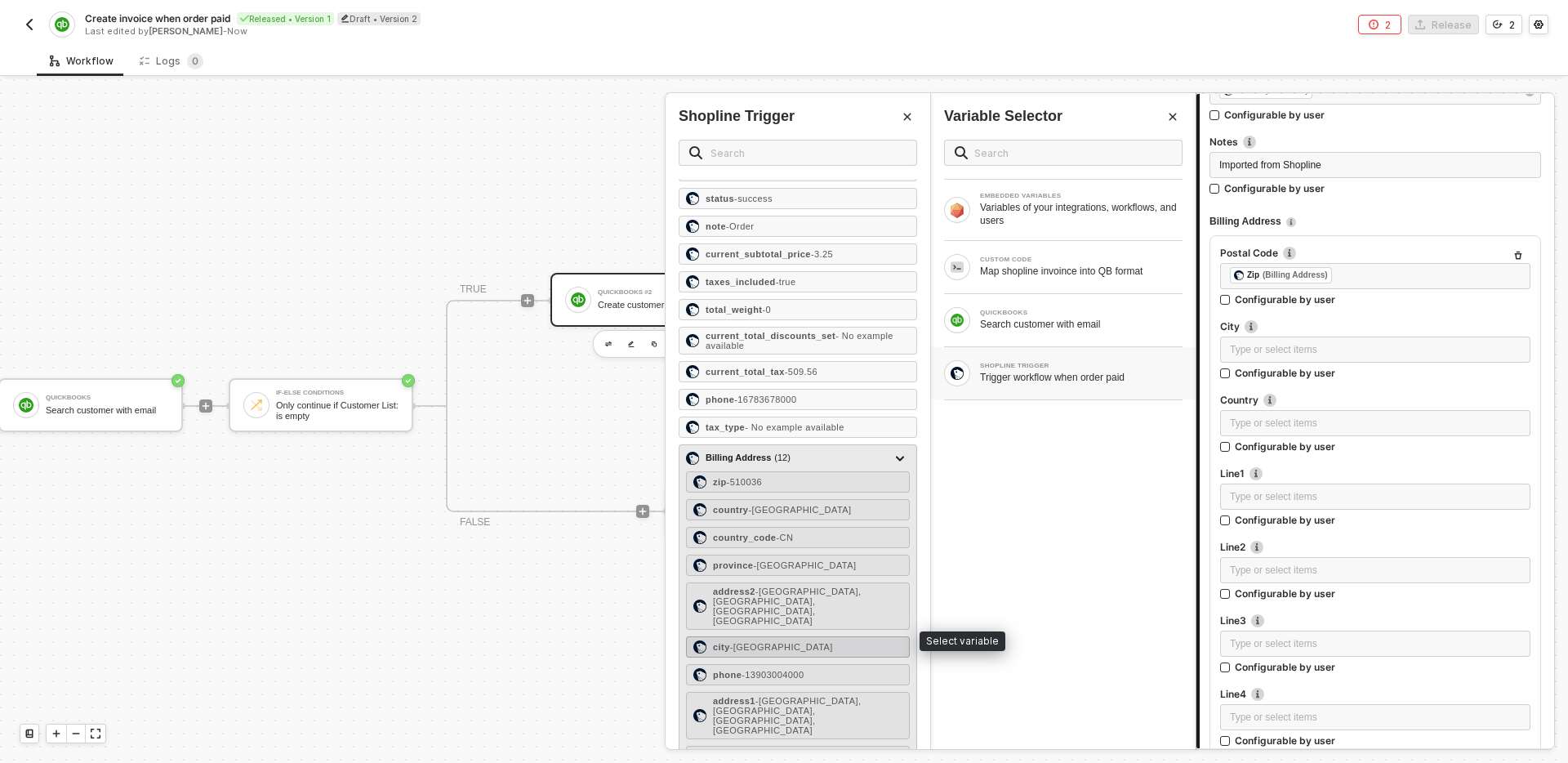
click at [818, 636] on div "city - Guangzhou City" at bounding box center [798, 647] width 224 height 21
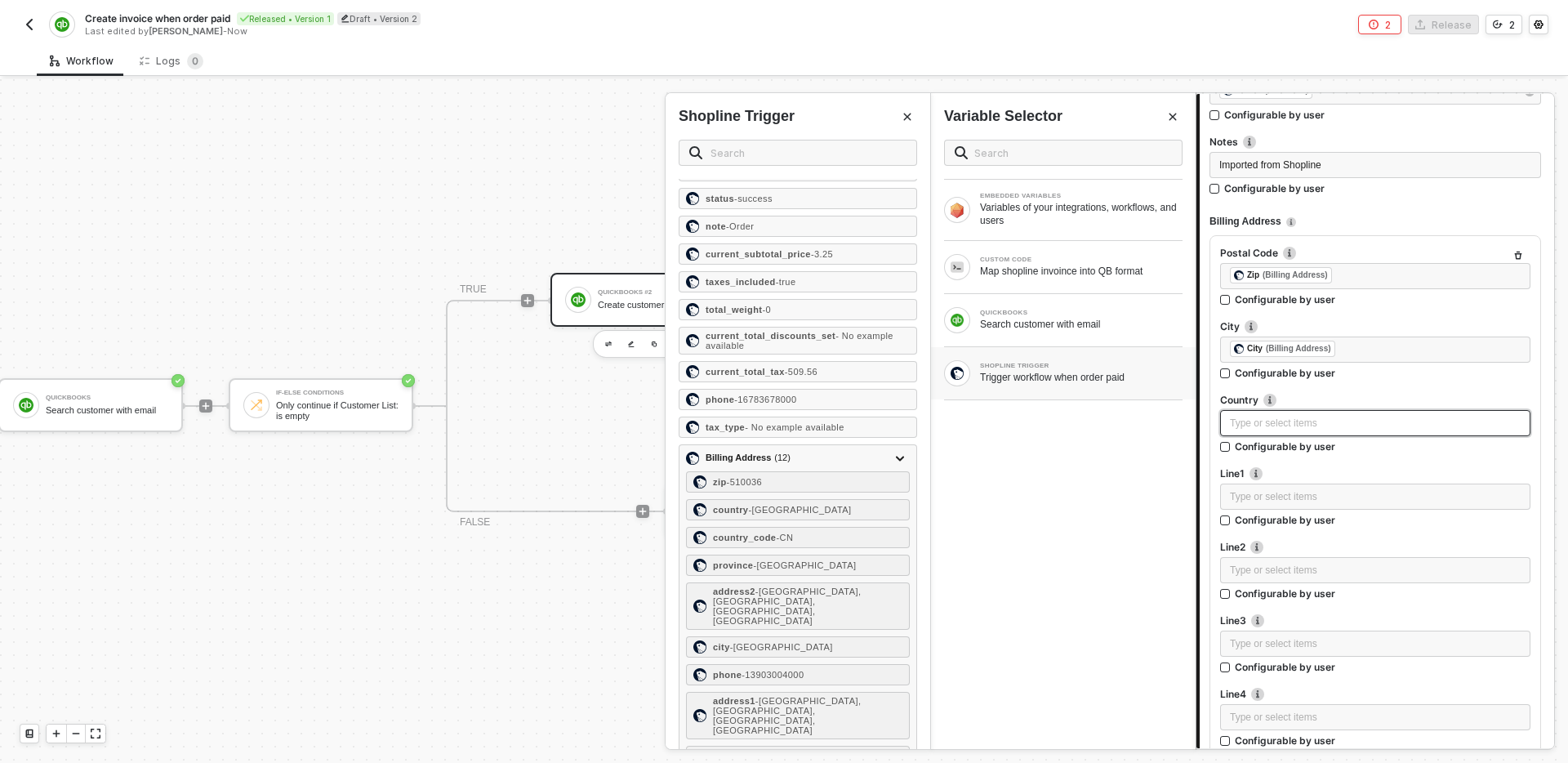
click at [1264, 431] on div "Type or select items ﻿" at bounding box center [1376, 423] width 310 height 26
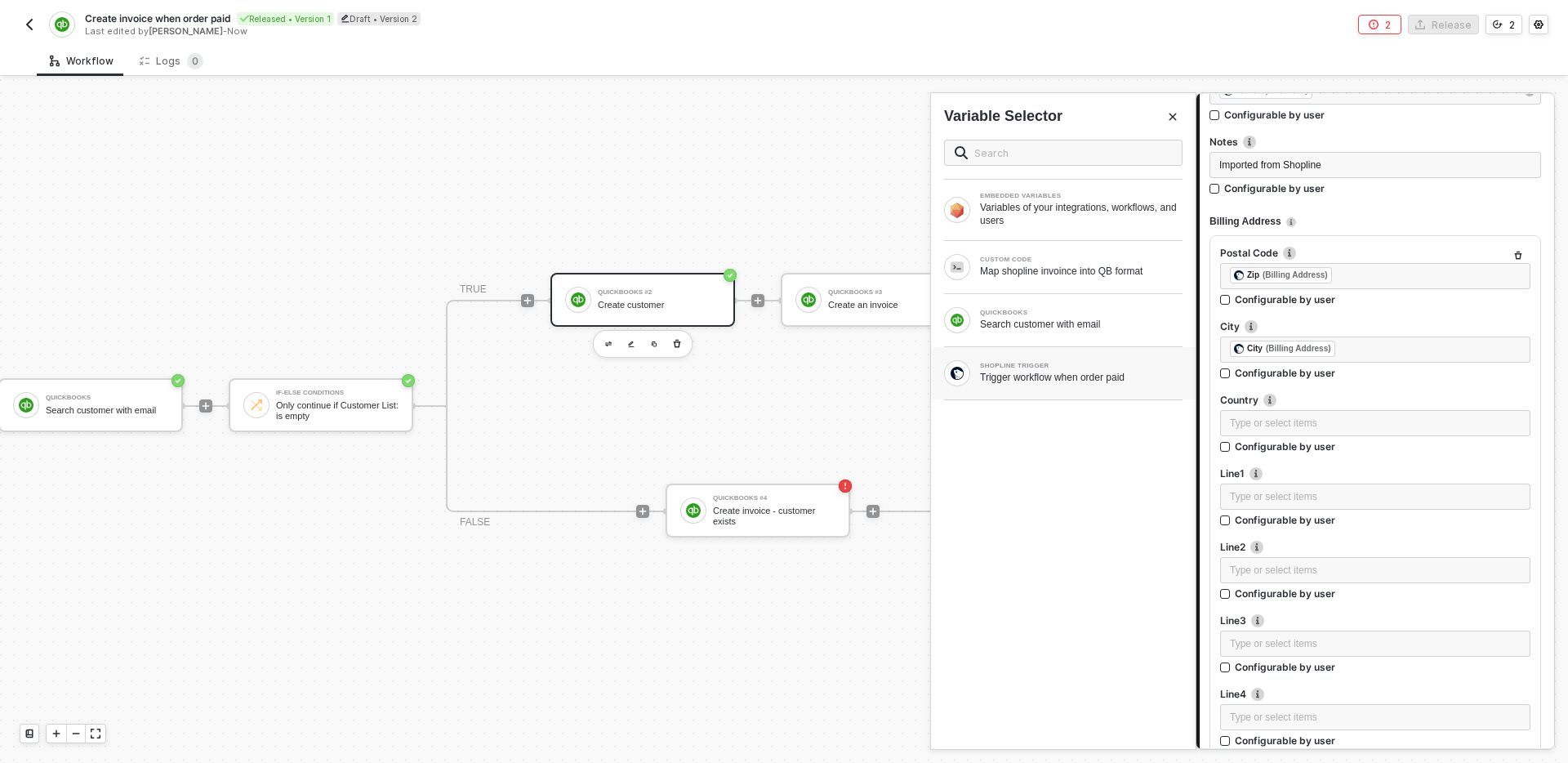
click at [1042, 371] on div "Trigger workflow when order paid" at bounding box center [1081, 377] width 203 height 13
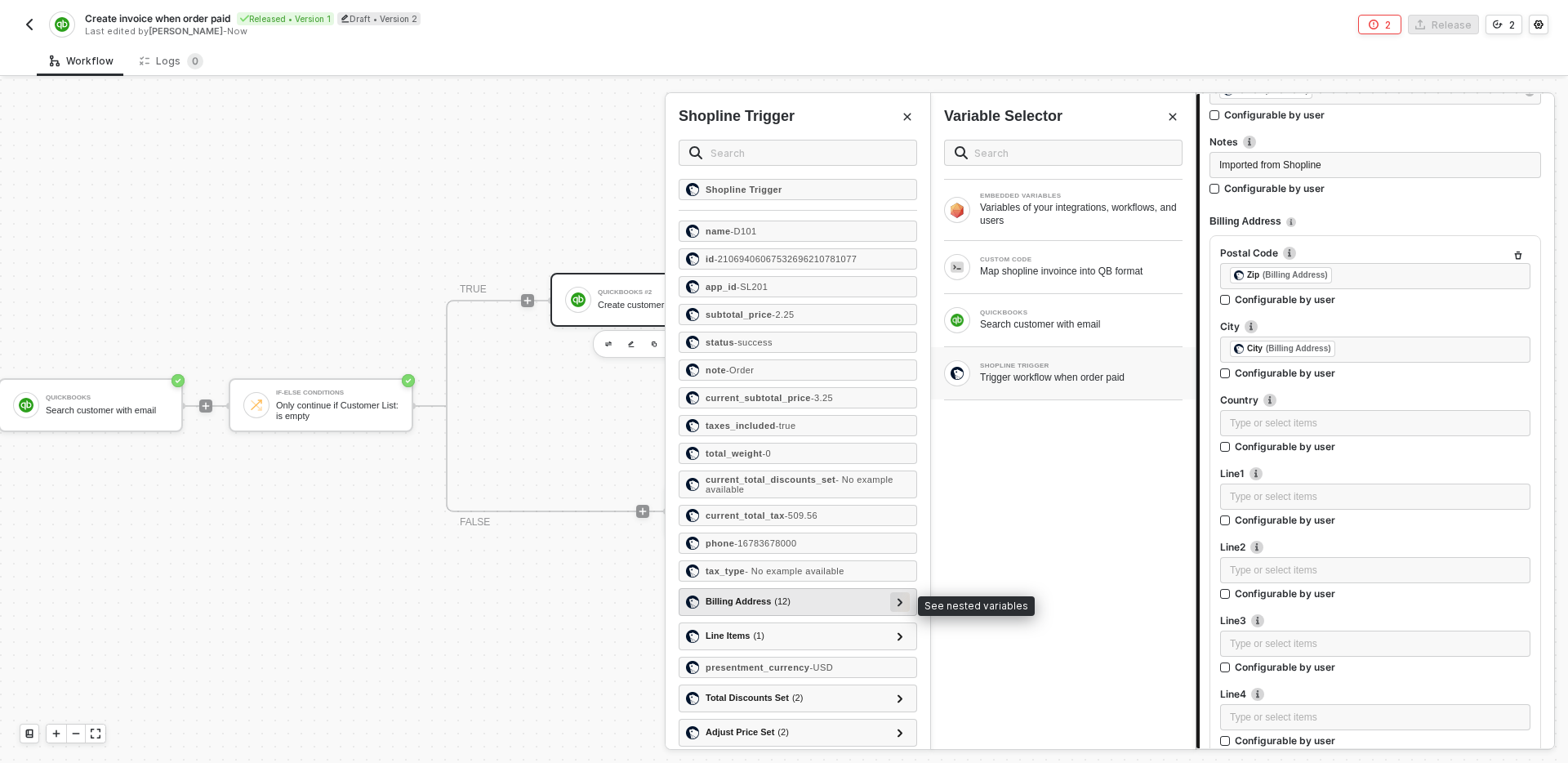
click at [899, 604] on icon at bounding box center [900, 602] width 5 height 9
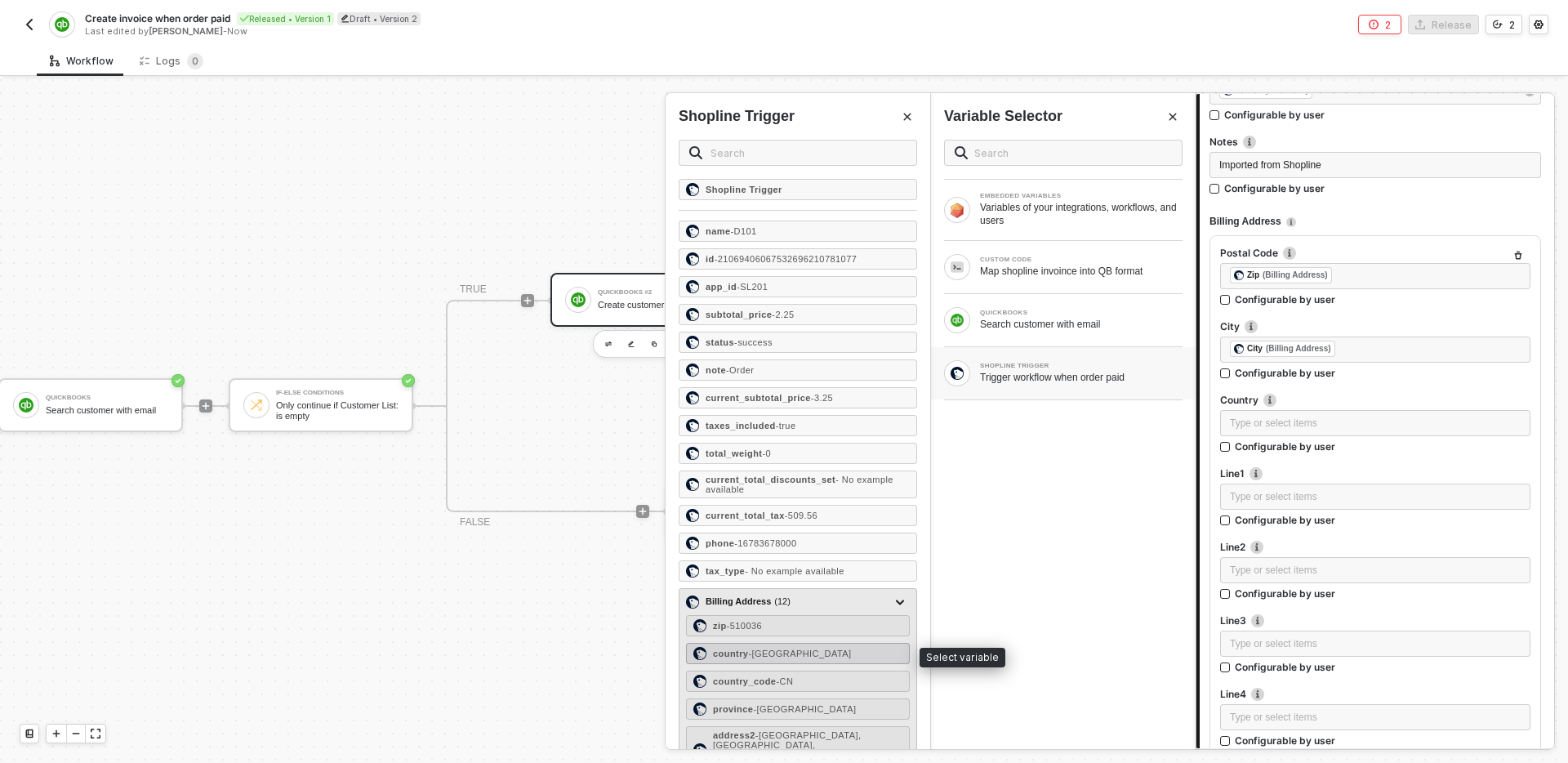
click at [813, 655] on div "country - China" at bounding box center [798, 653] width 224 height 21
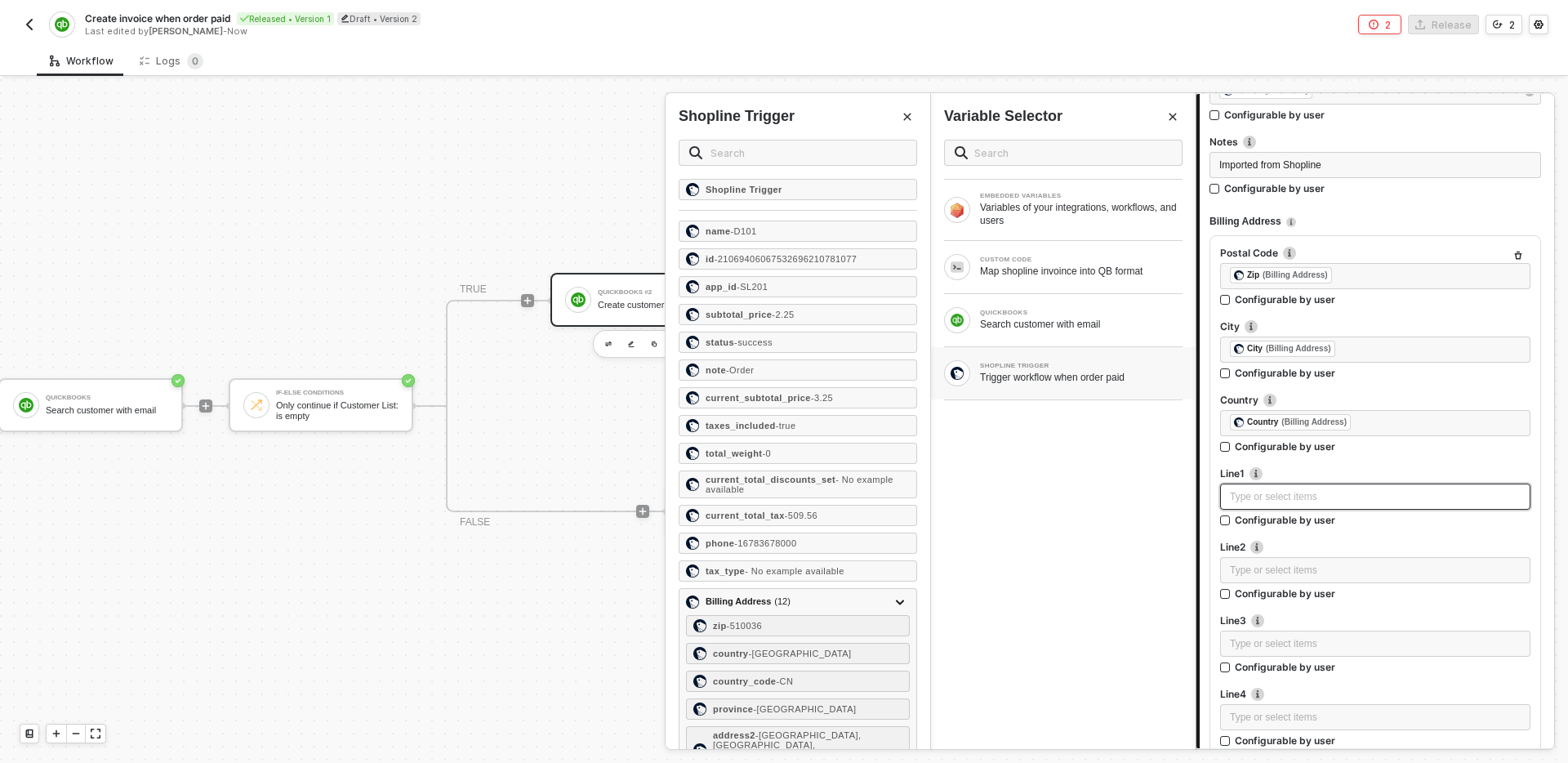
click at [1314, 499] on div "Type or select items ﻿" at bounding box center [1375, 497] width 290 height 15
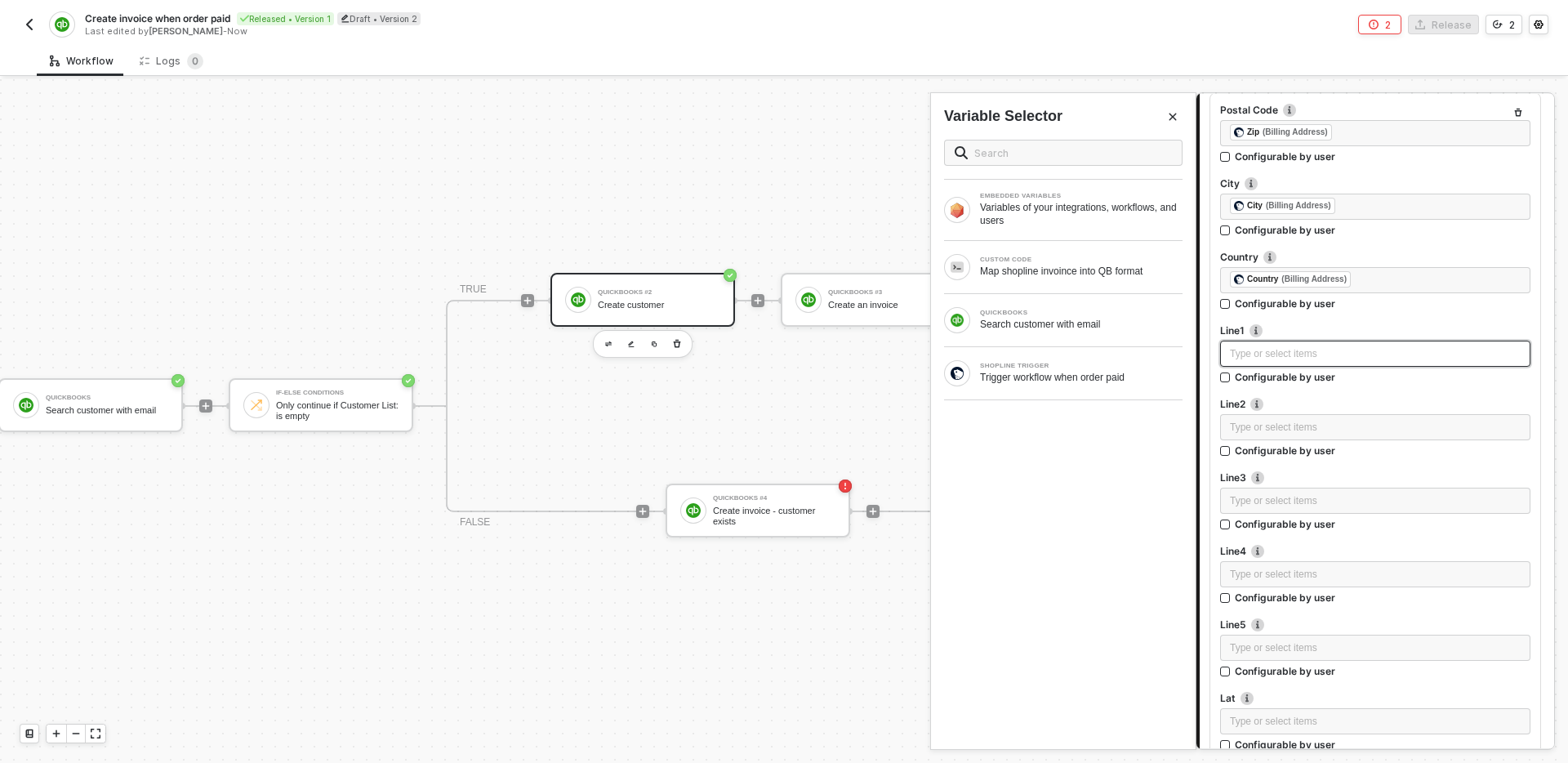
scroll to position [993, 0]
click at [1036, 359] on div "SHOPLINE TRIGGER Trigger workflow when order paid" at bounding box center [1063, 373] width 265 height 52
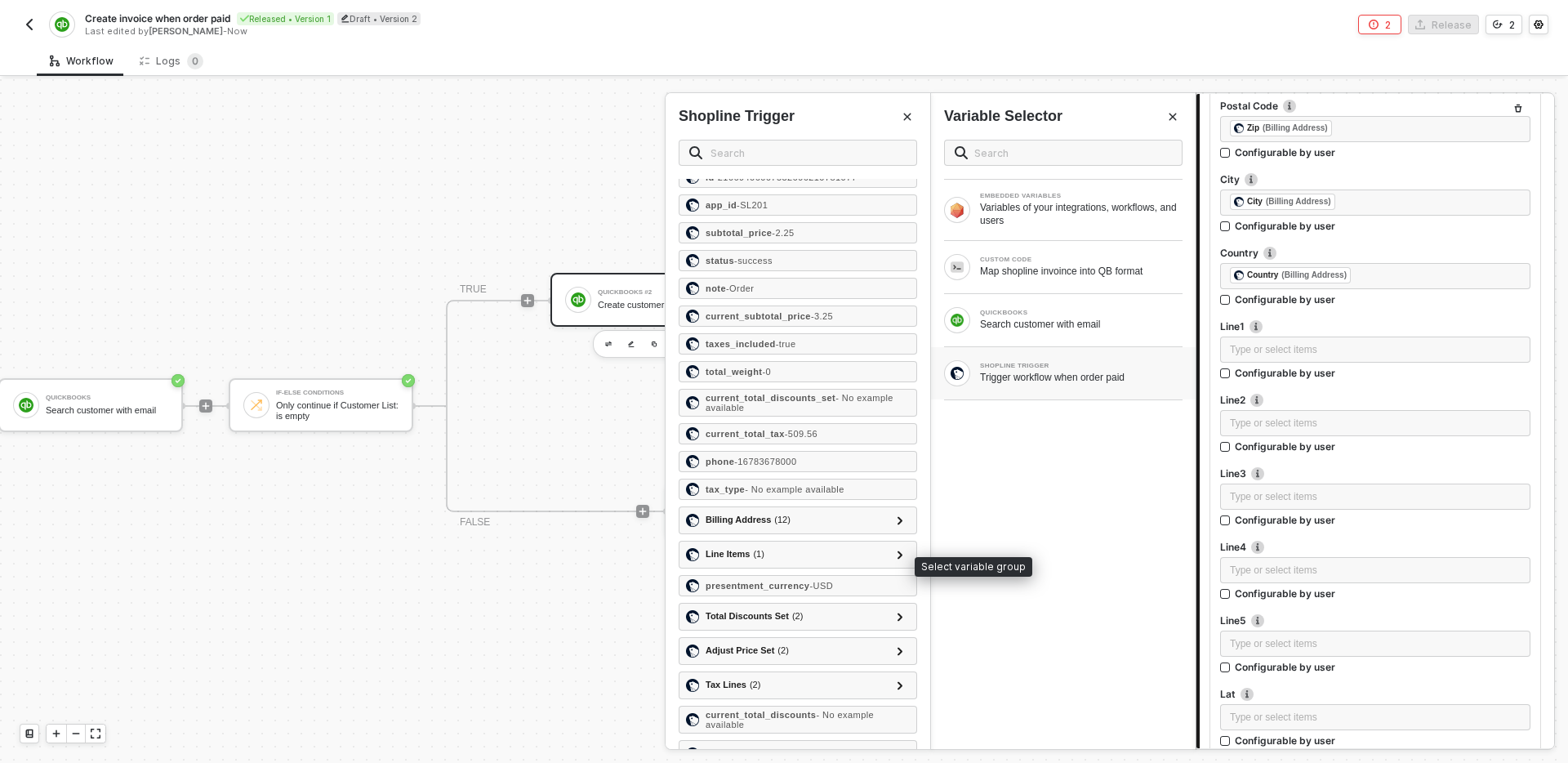
scroll to position [89, 0]
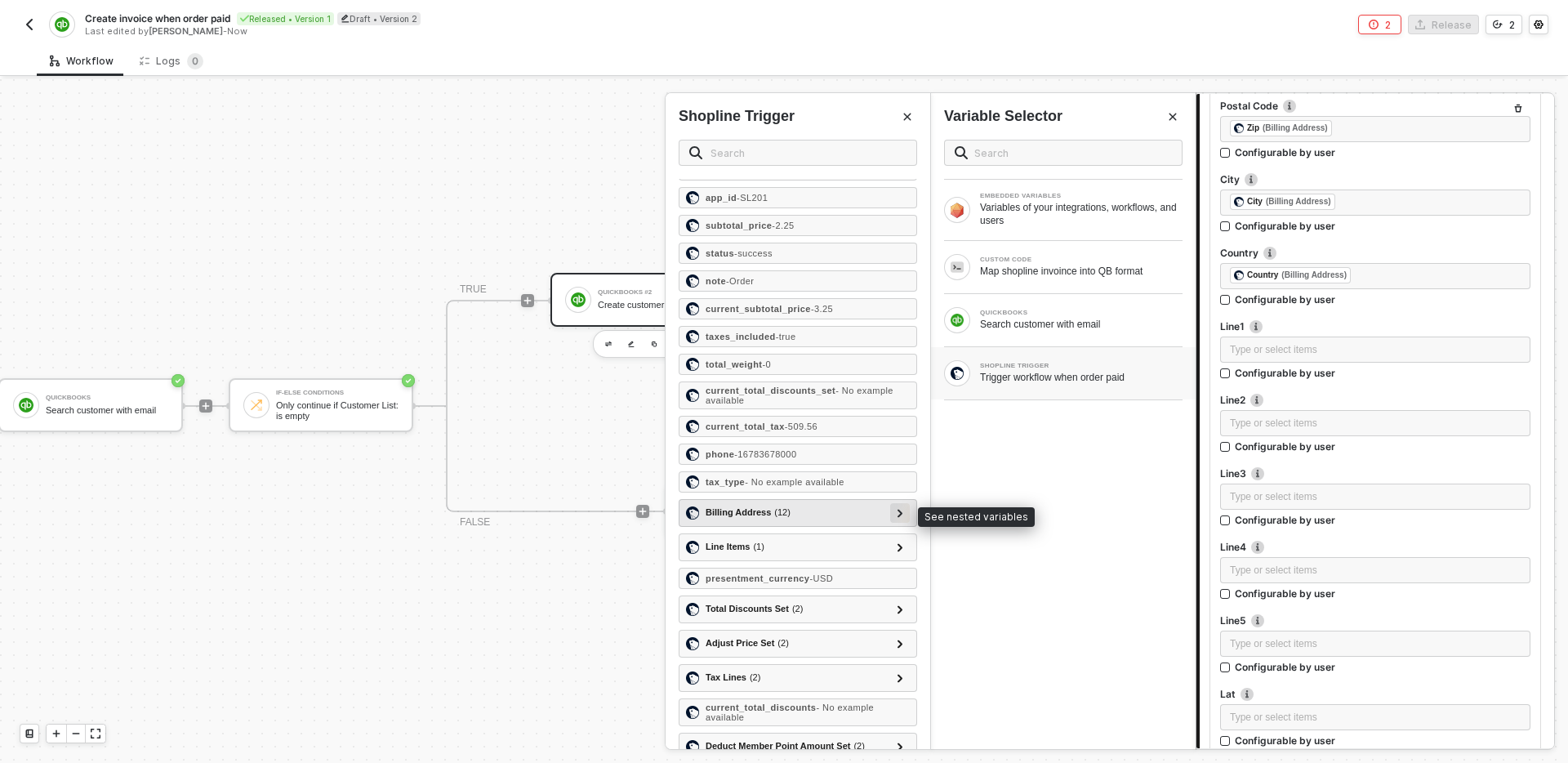
click at [901, 512] on icon at bounding box center [900, 512] width 5 height 9
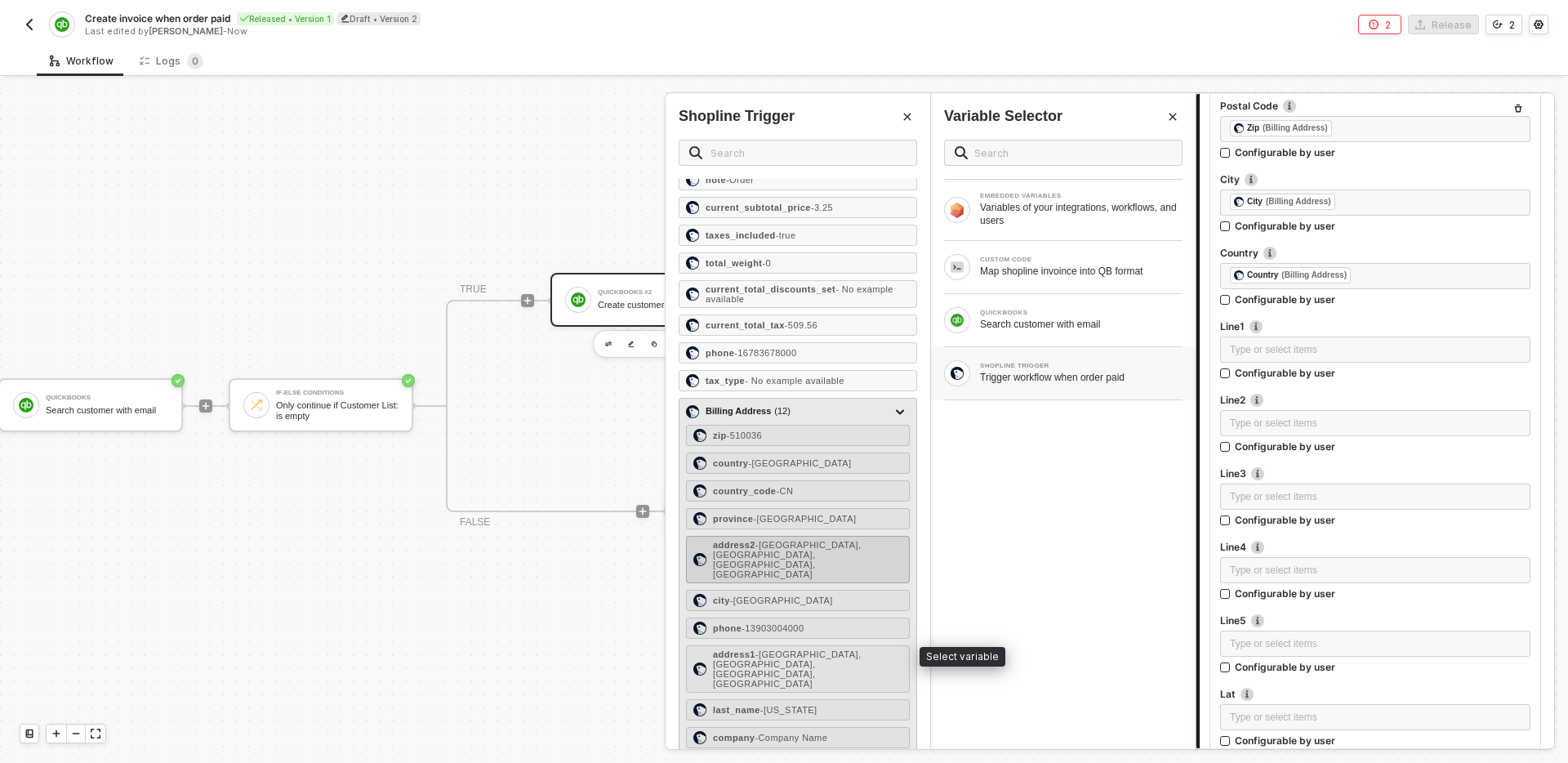
scroll to position [193, 0]
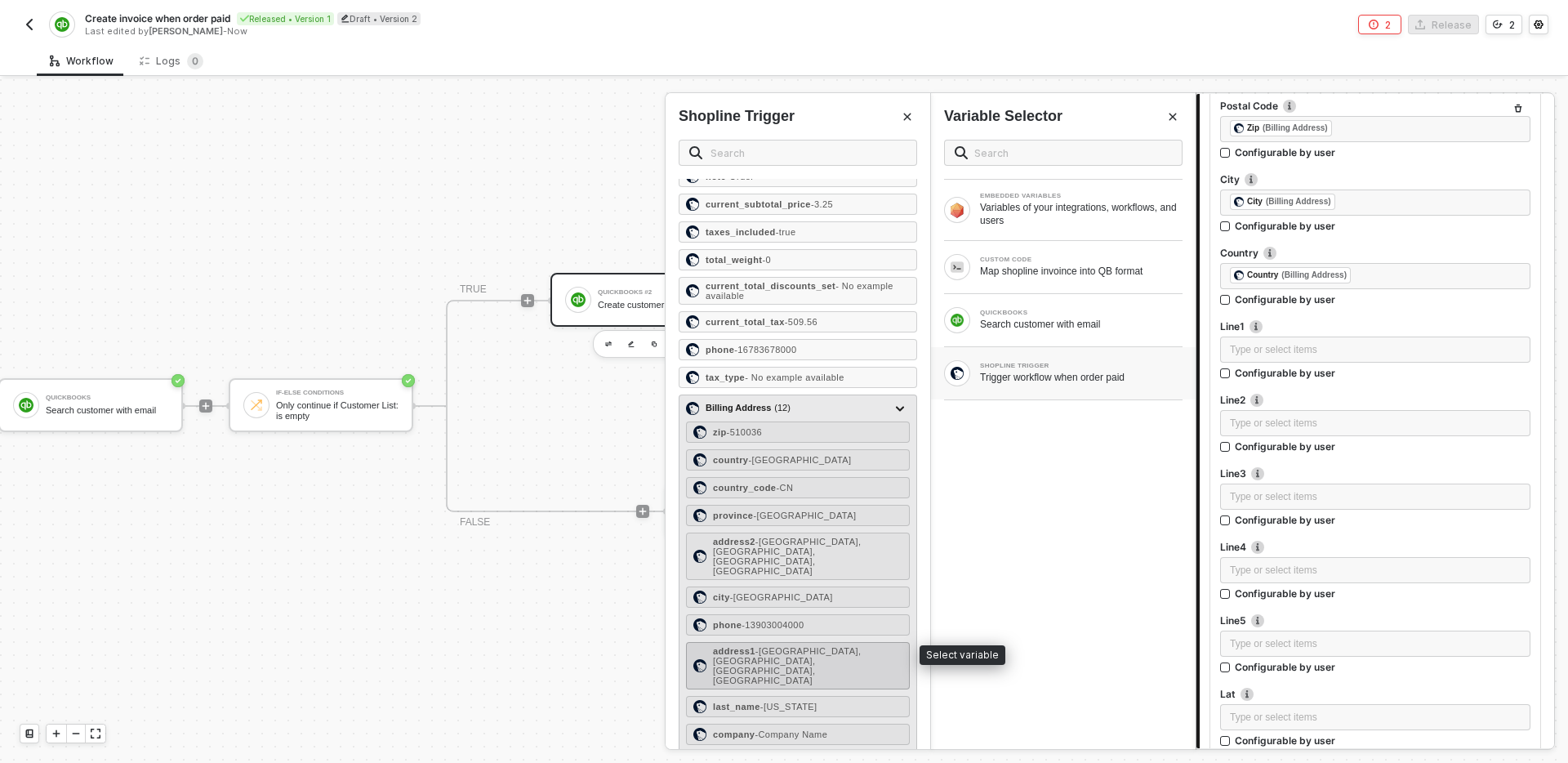
click at [809, 646] on span "- Nancun Wanbo, Panyu District, Guangzhou City, Guangdong Province" at bounding box center [786, 665] width 148 height 39
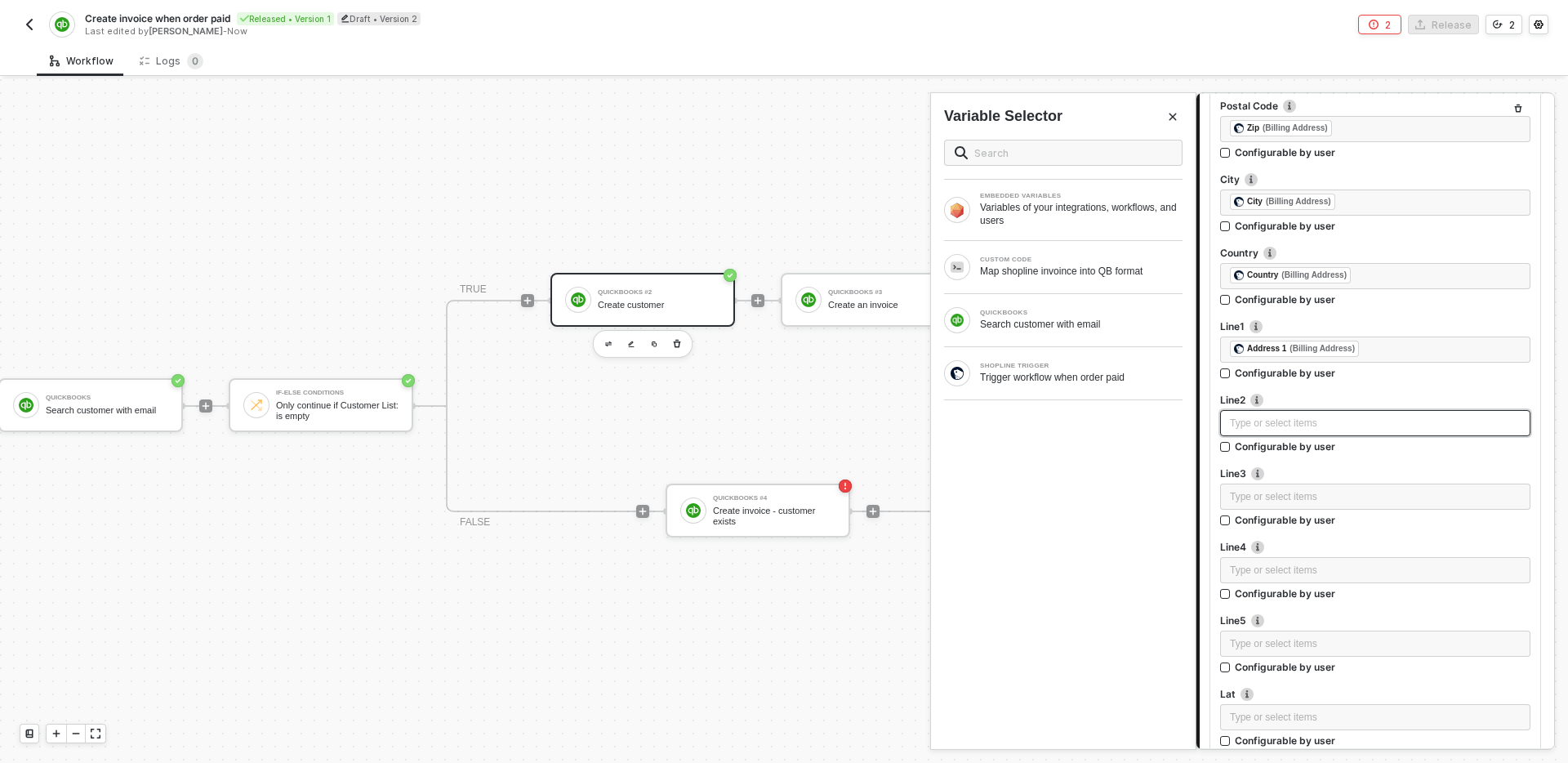
click at [1284, 423] on div "Type or select items ﻿" at bounding box center [1375, 424] width 290 height 15
click at [1088, 372] on div "Trigger workflow when order paid" at bounding box center [1081, 377] width 203 height 13
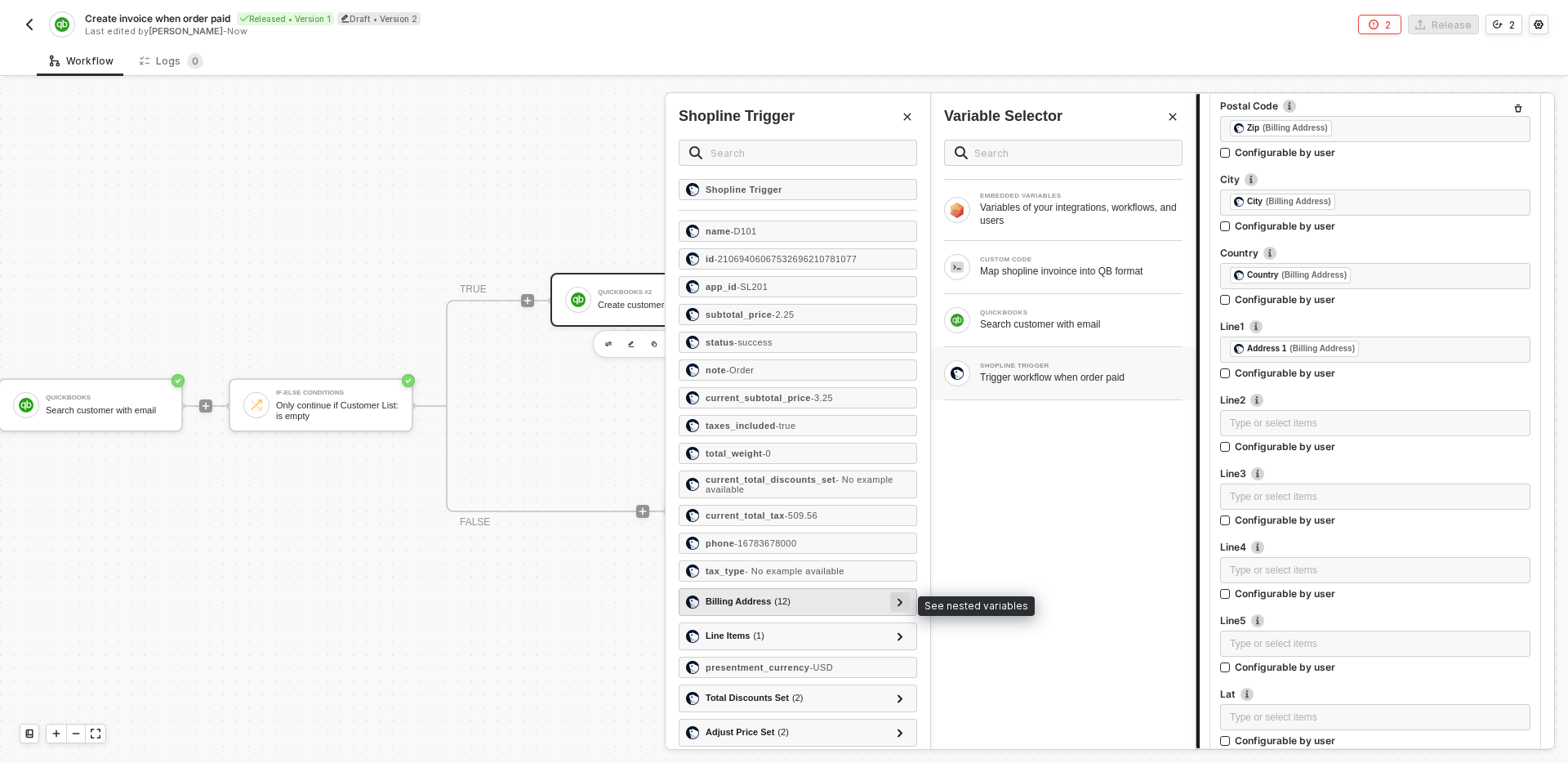
click at [901, 603] on icon at bounding box center [900, 602] width 5 height 9
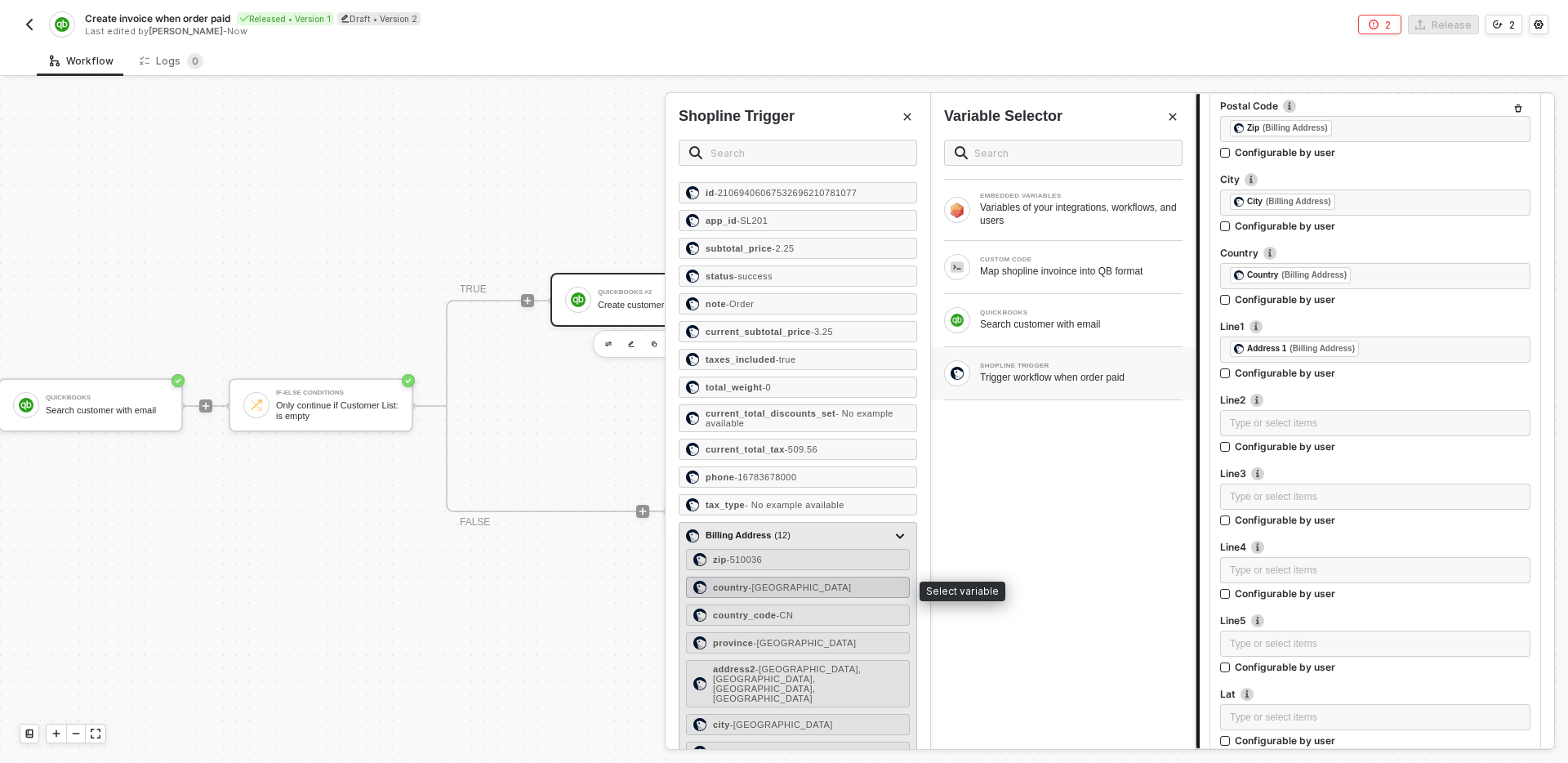
scroll to position [82, 0]
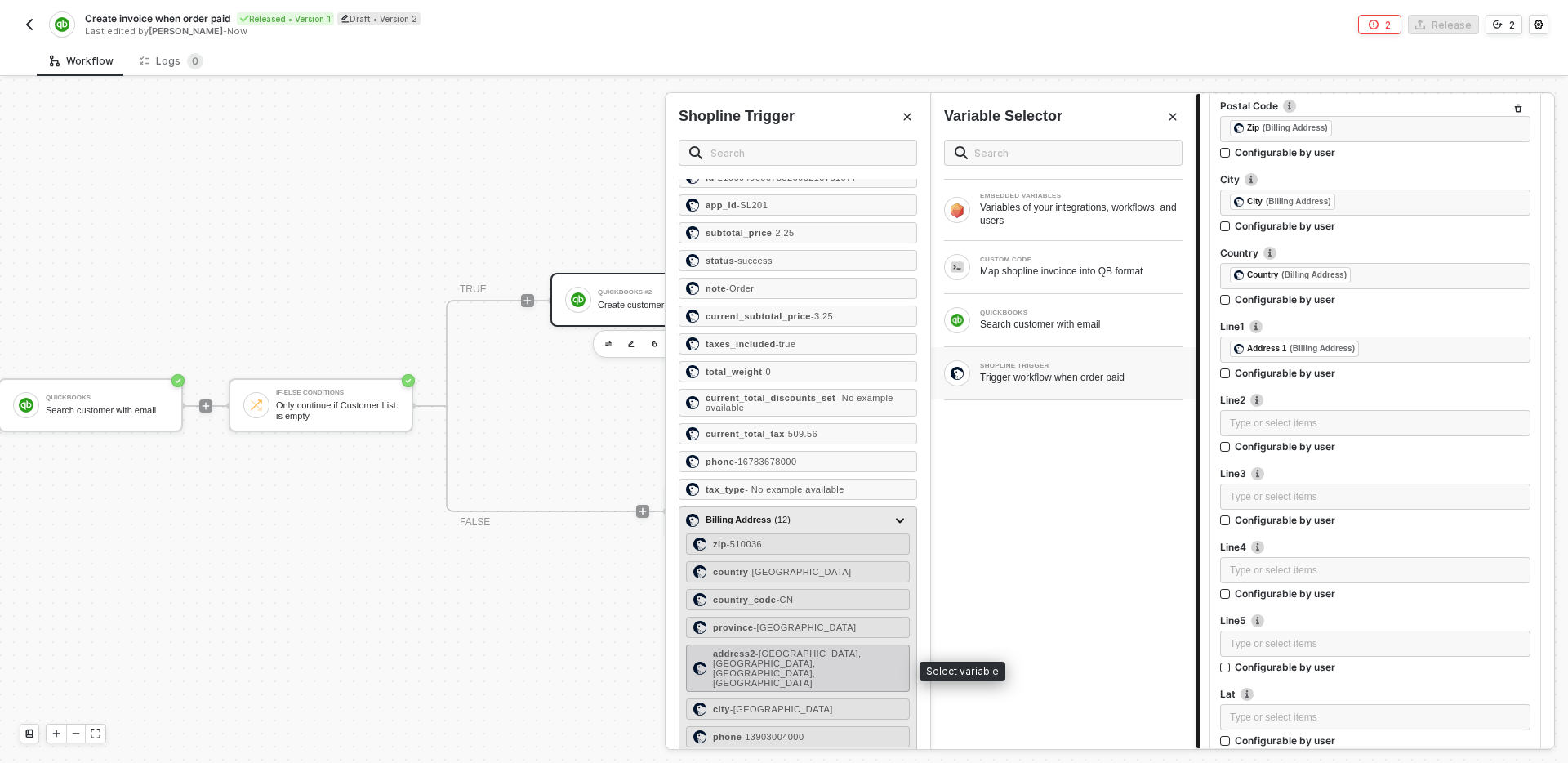
click at [840, 659] on span "- Xiaoguwei Street, Panyu District, Guangzhou City, Guangdong Province" at bounding box center [786, 668] width 148 height 39
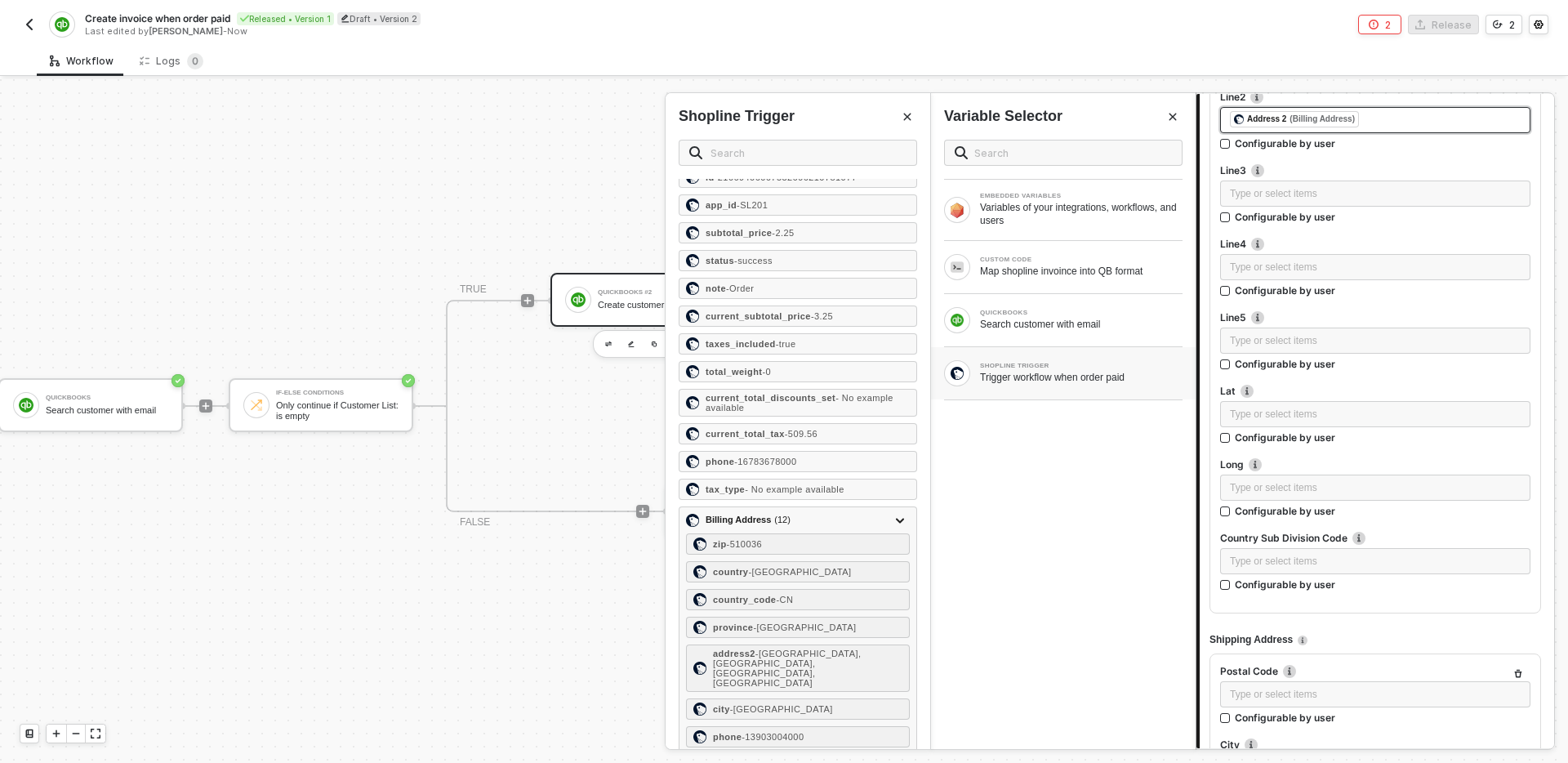
scroll to position [1297, 0]
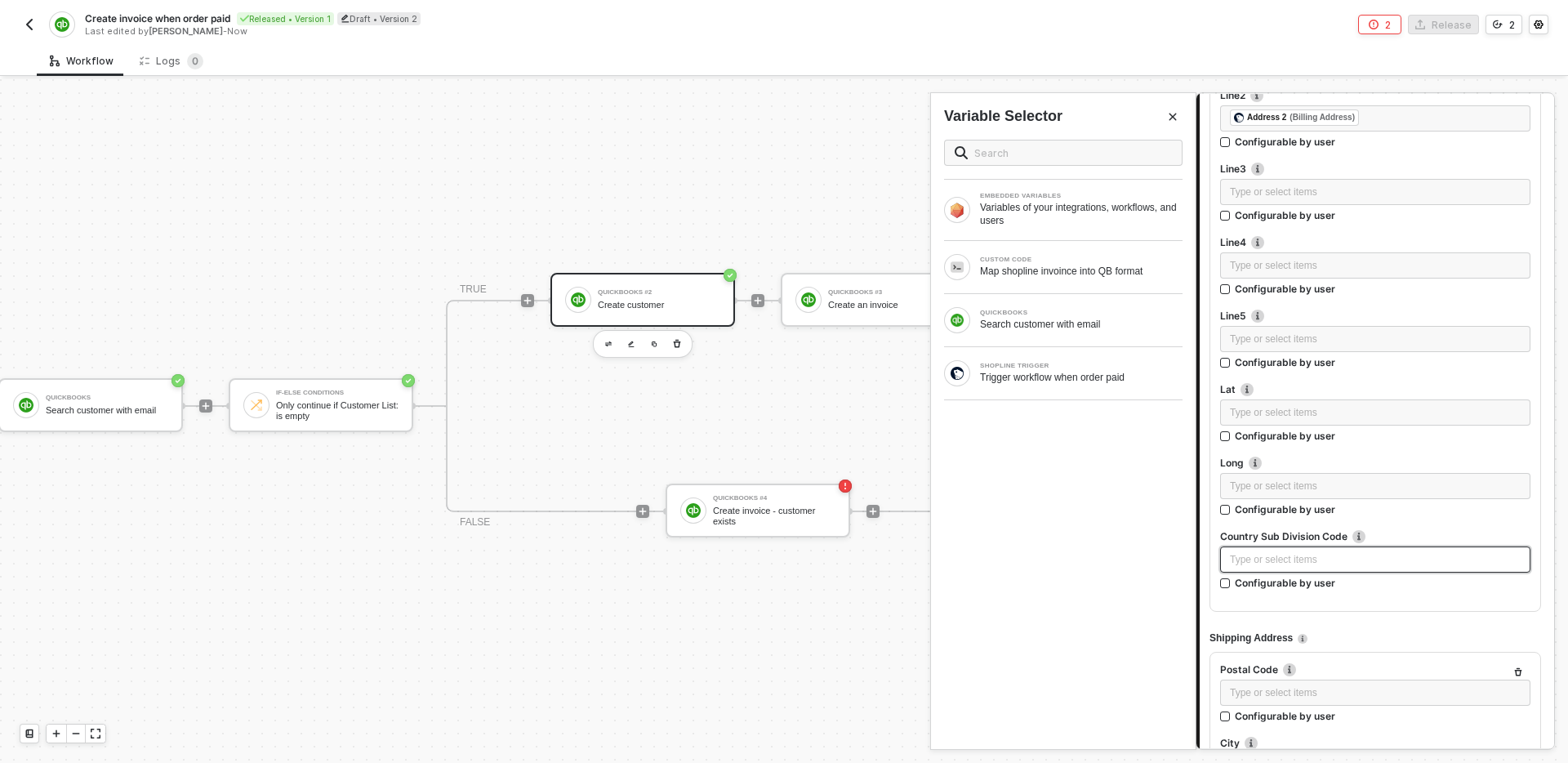
click at [1281, 560] on div "Type or select items ﻿" at bounding box center [1375, 560] width 290 height 15
click at [1005, 368] on div "SHOPLINE TRIGGER" at bounding box center [1081, 366] width 203 height 7
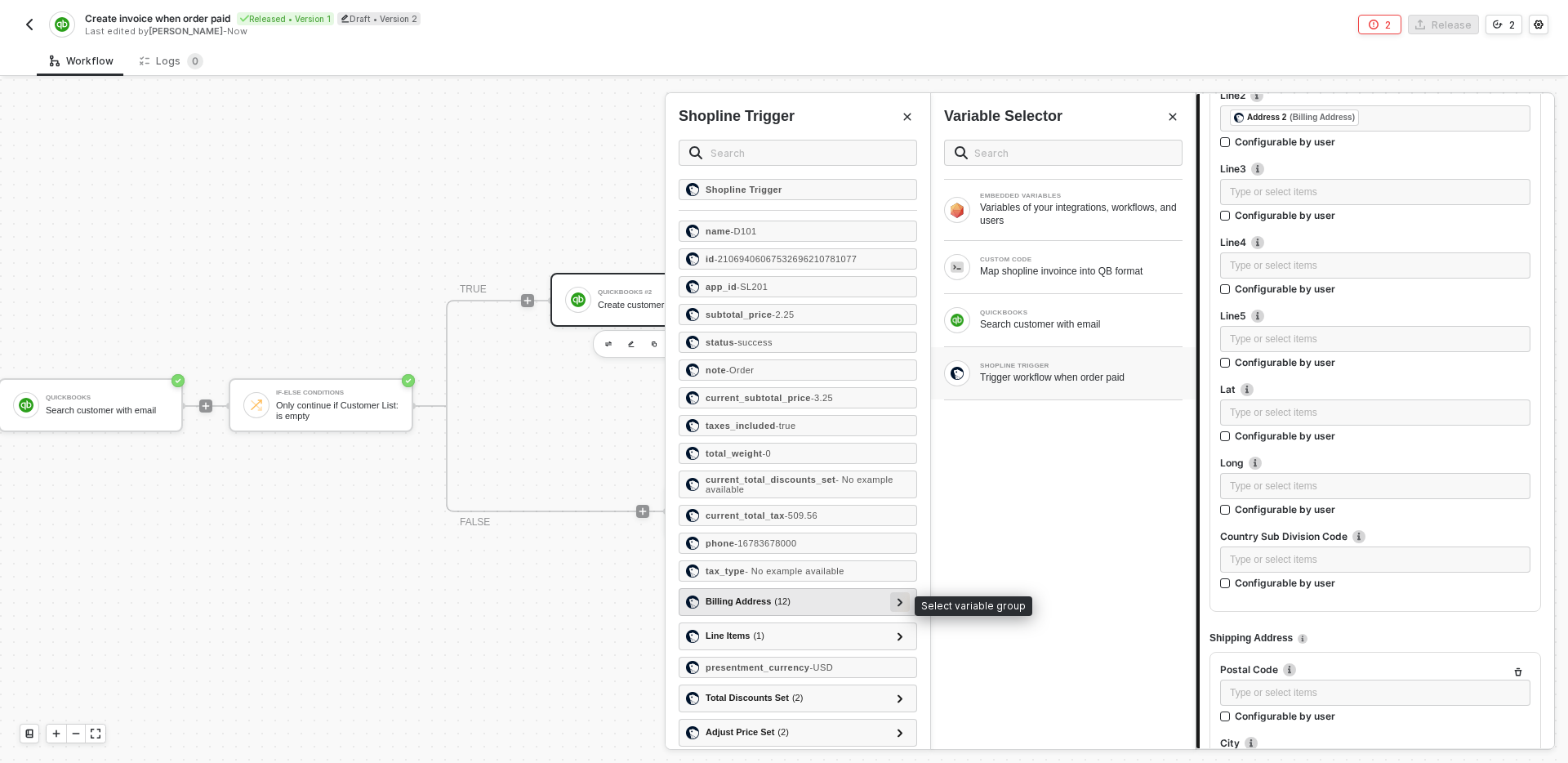
click at [898, 601] on icon at bounding box center [901, 602] width 6 height 9
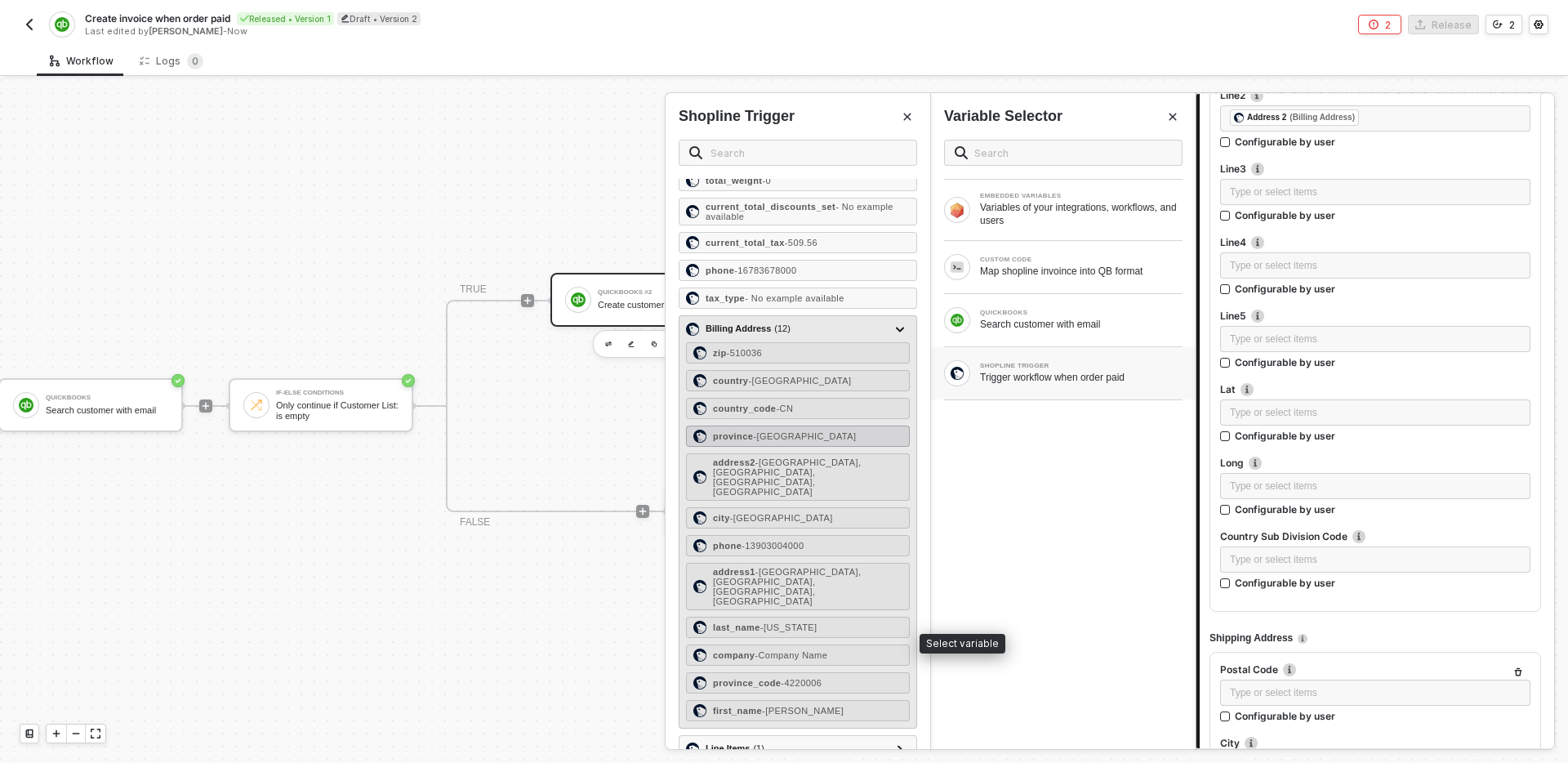
scroll to position [260, 0]
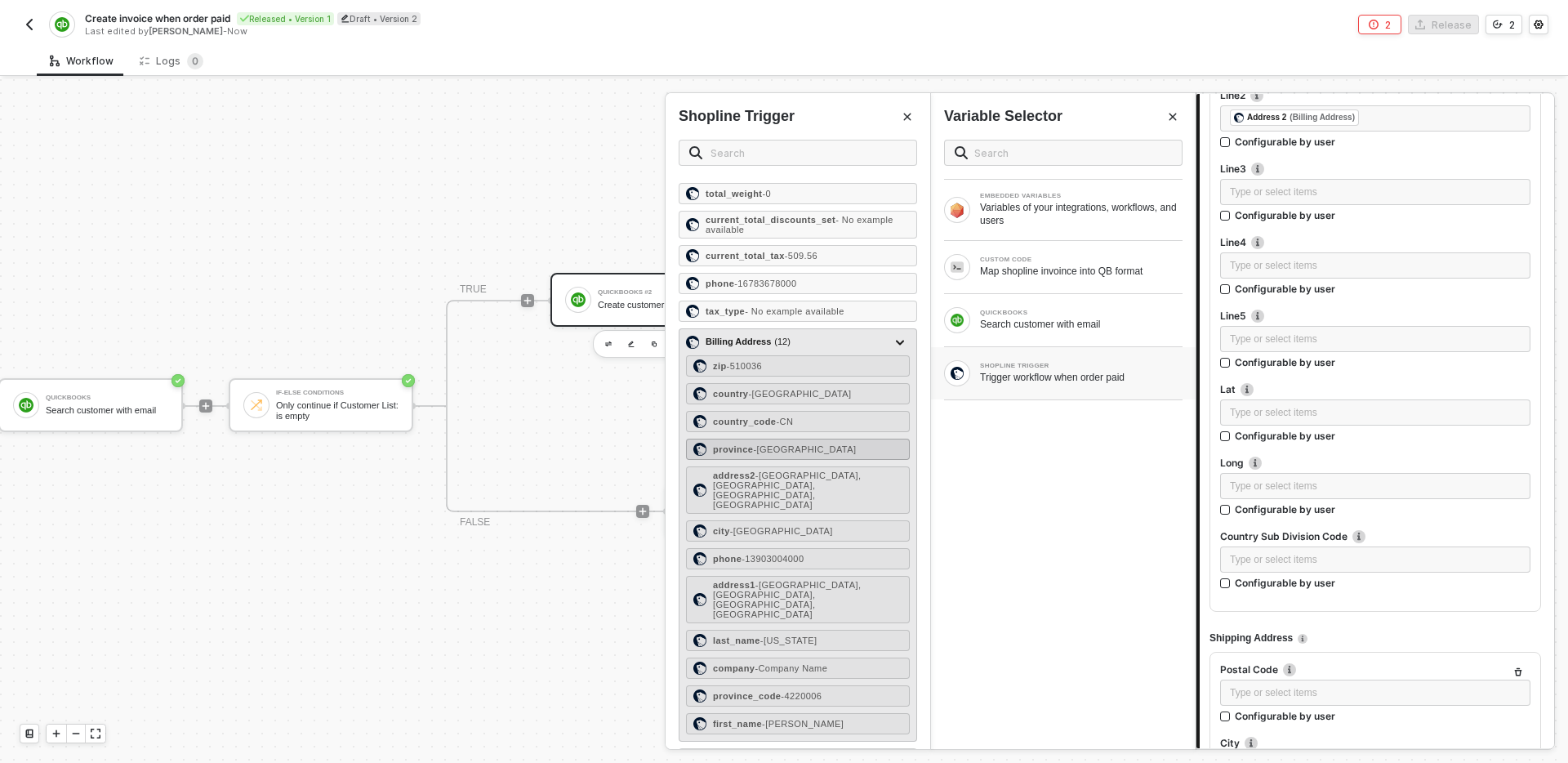
click at [844, 446] on span "- Guangdong Province" at bounding box center [804, 450] width 103 height 10
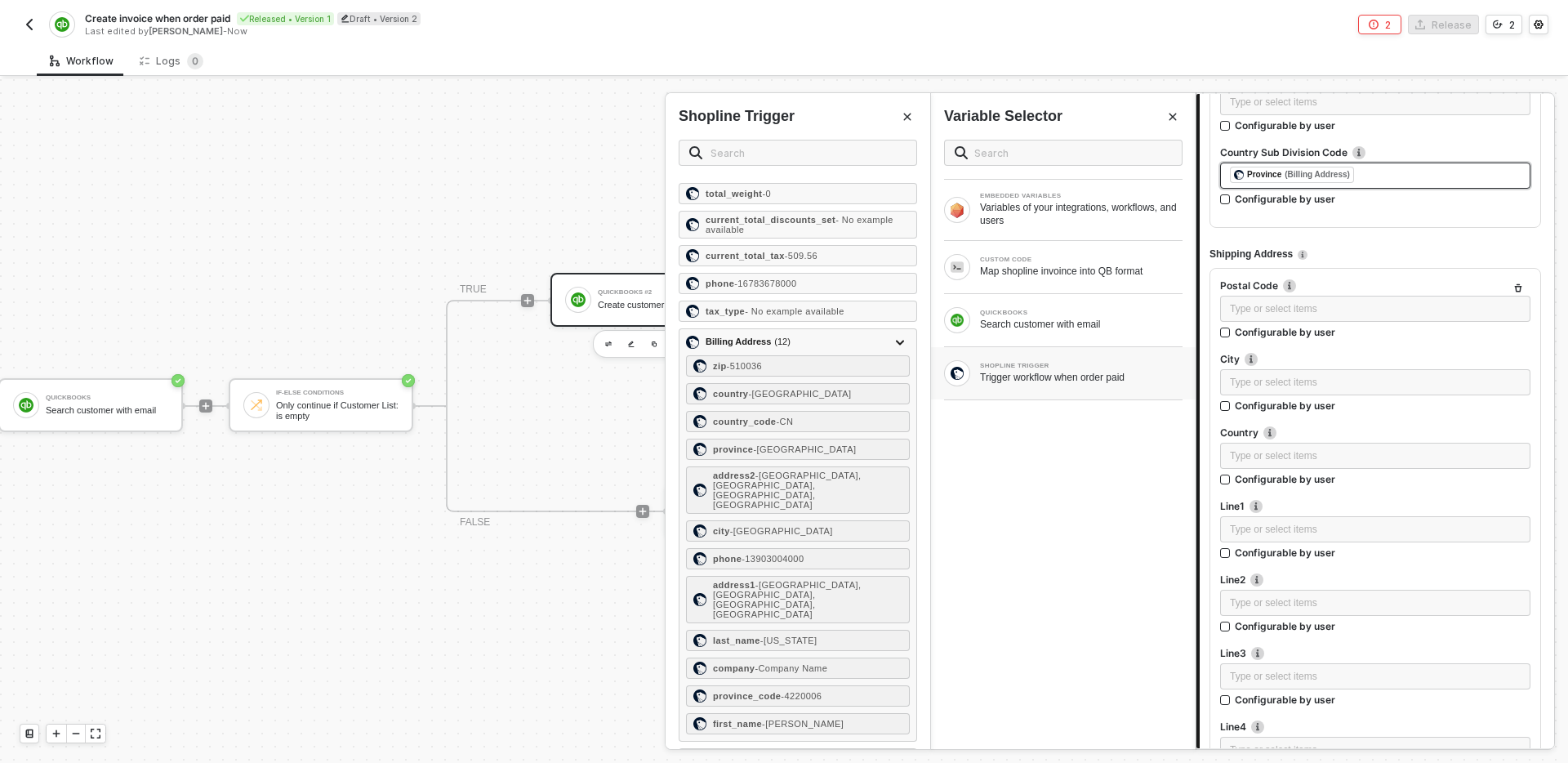
scroll to position [1686, 0]
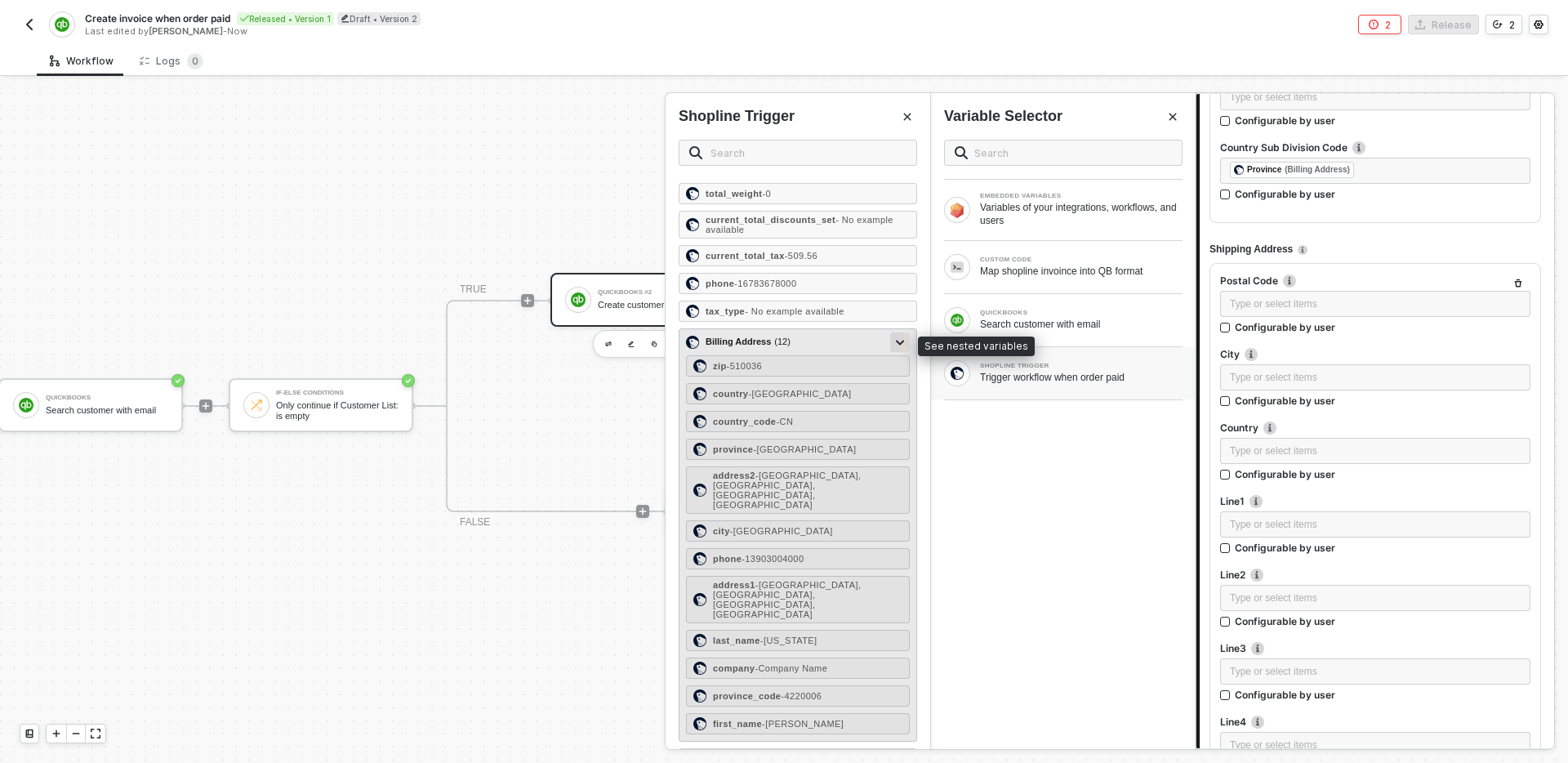
click at [898, 345] on icon at bounding box center [900, 343] width 9 height 6
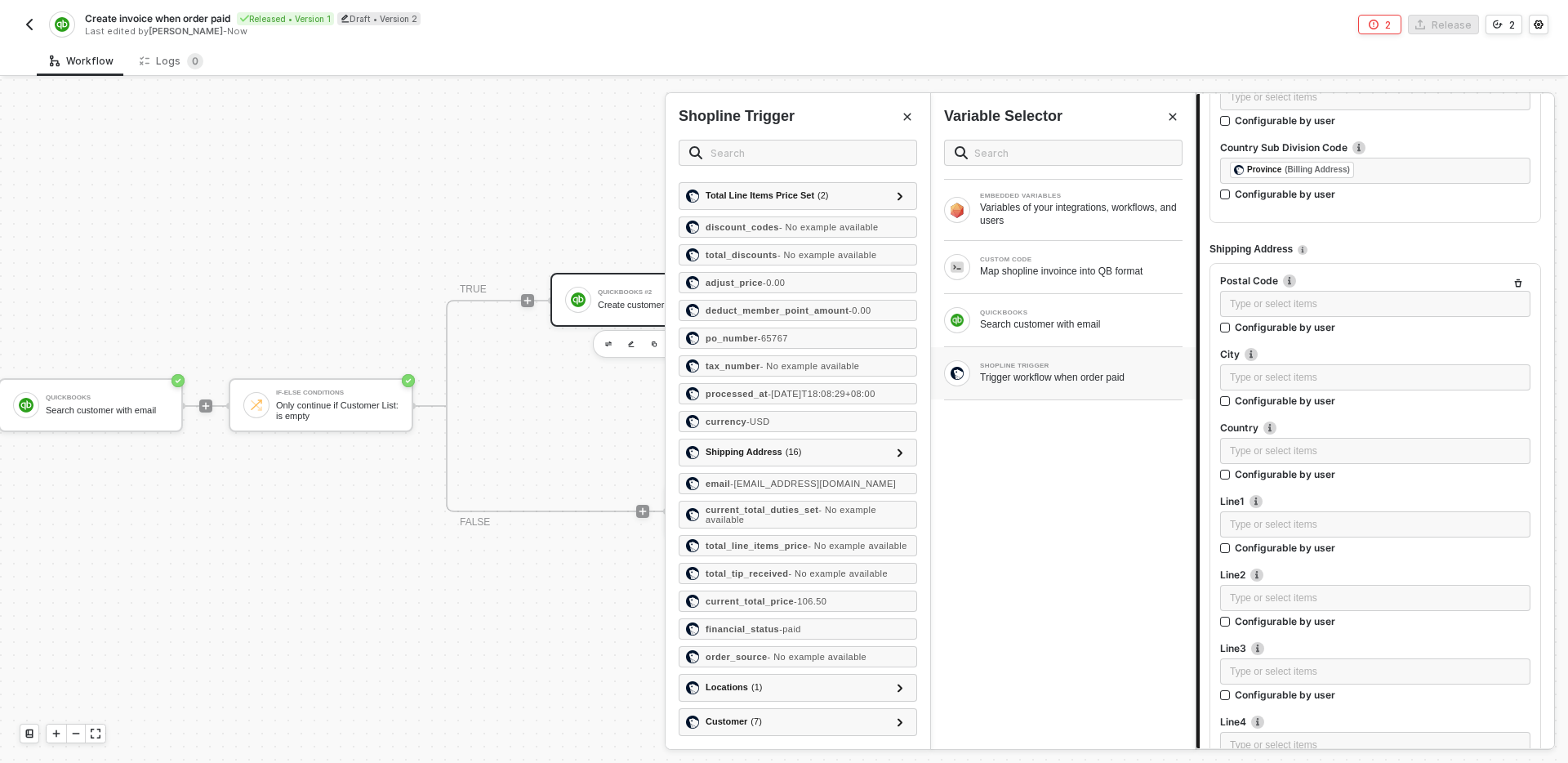
scroll to position [1132, 0]
click at [1320, 296] on div "Type or select items ﻿" at bounding box center [1375, 304] width 290 height 15
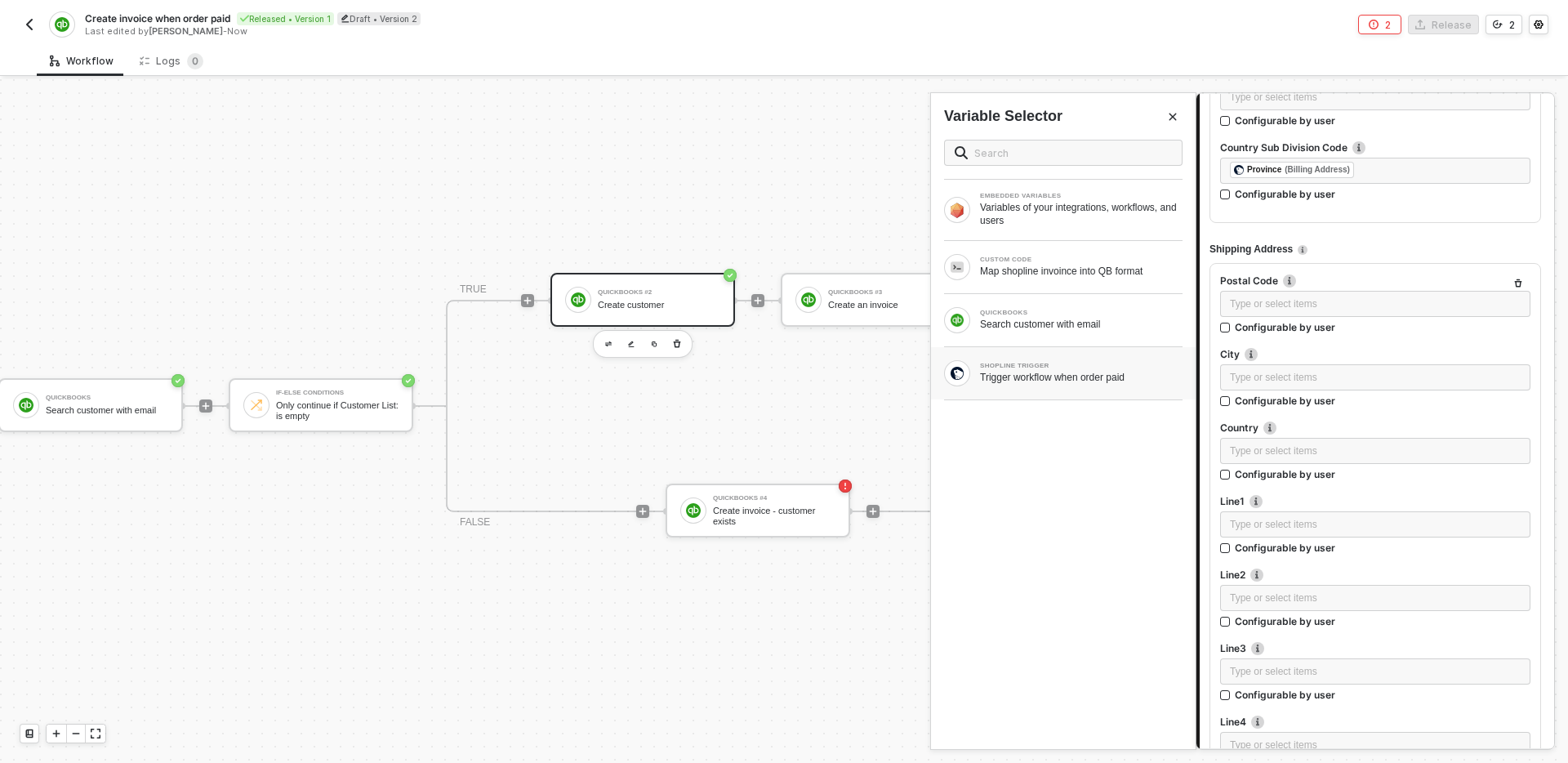
click at [1073, 365] on div "SHOPLINE TRIGGER" at bounding box center [1081, 366] width 203 height 7
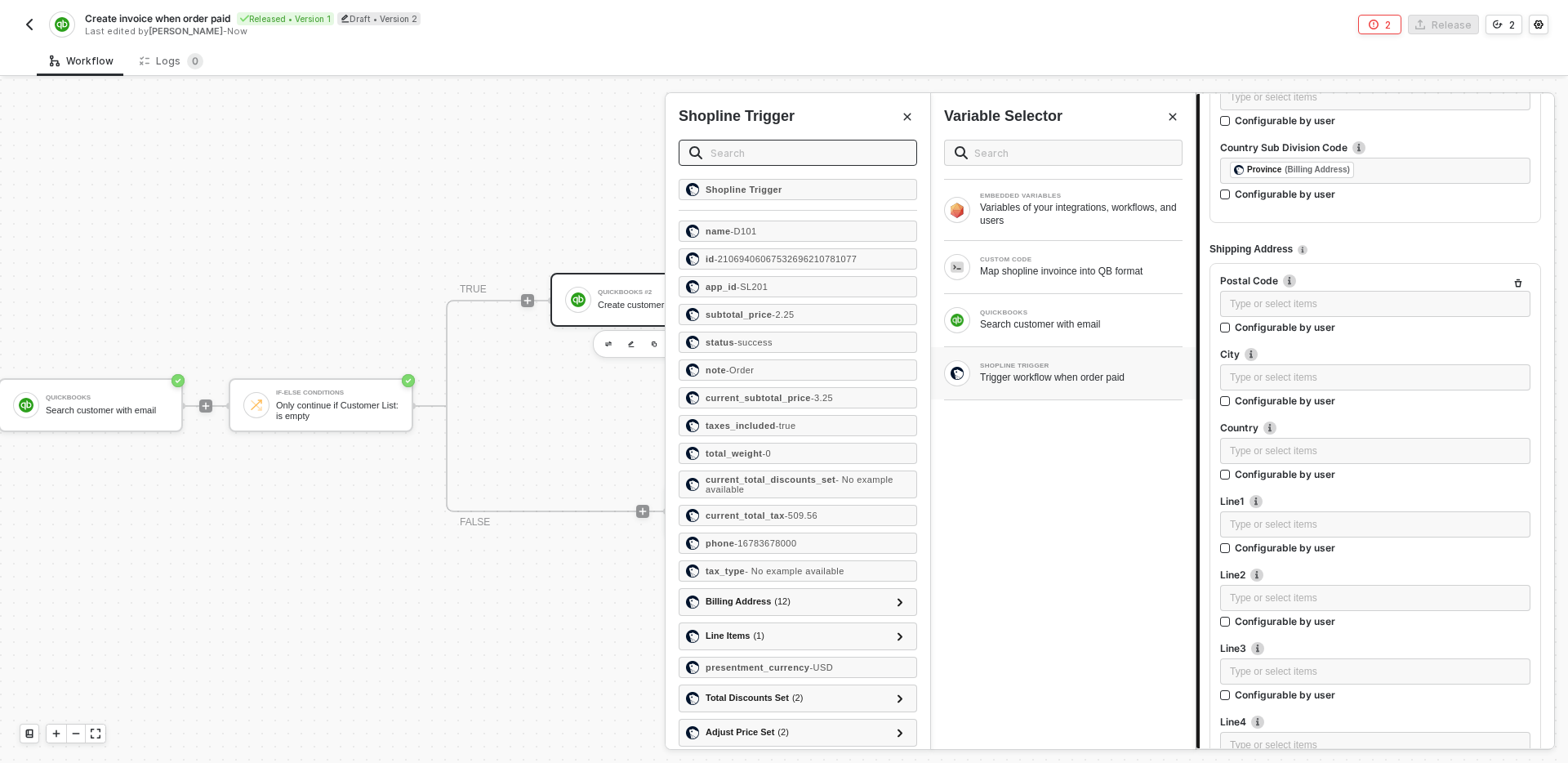
click at [766, 142] on span at bounding box center [798, 152] width 238 height 26
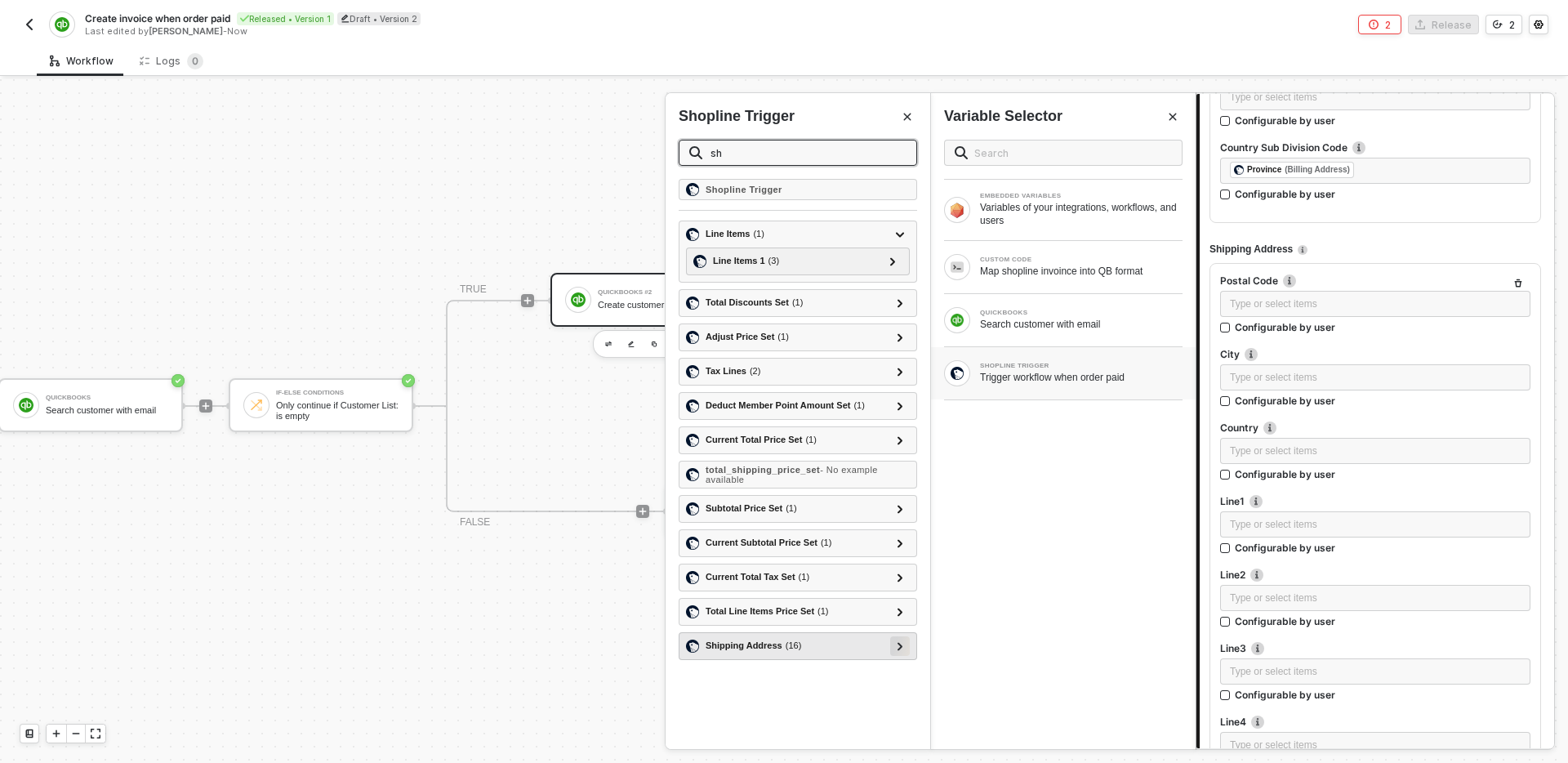
type input "sh"
click at [902, 643] on icon at bounding box center [901, 646] width 6 height 9
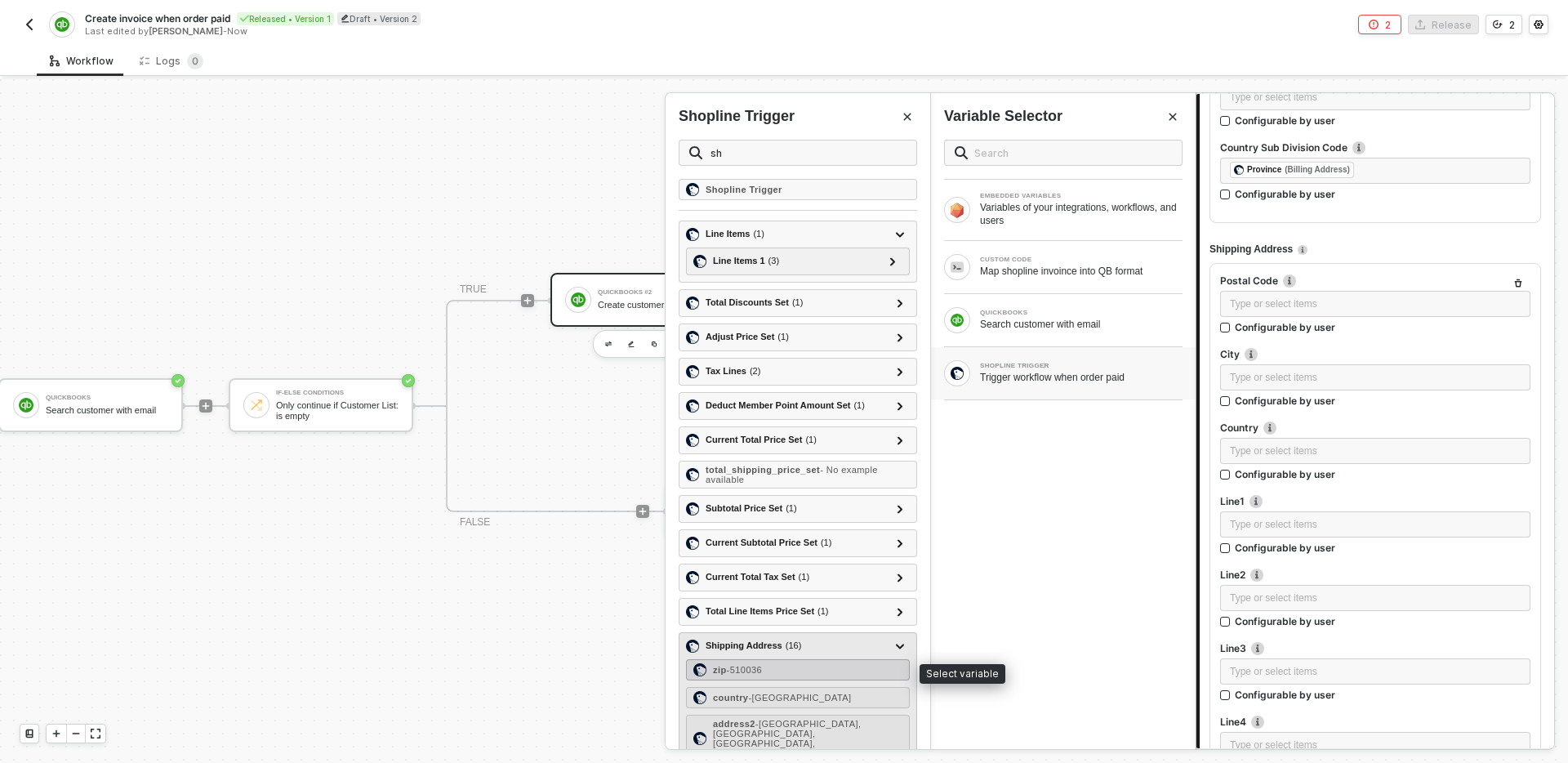
click at [838, 674] on div "zip - 510036" at bounding box center [798, 670] width 224 height 21
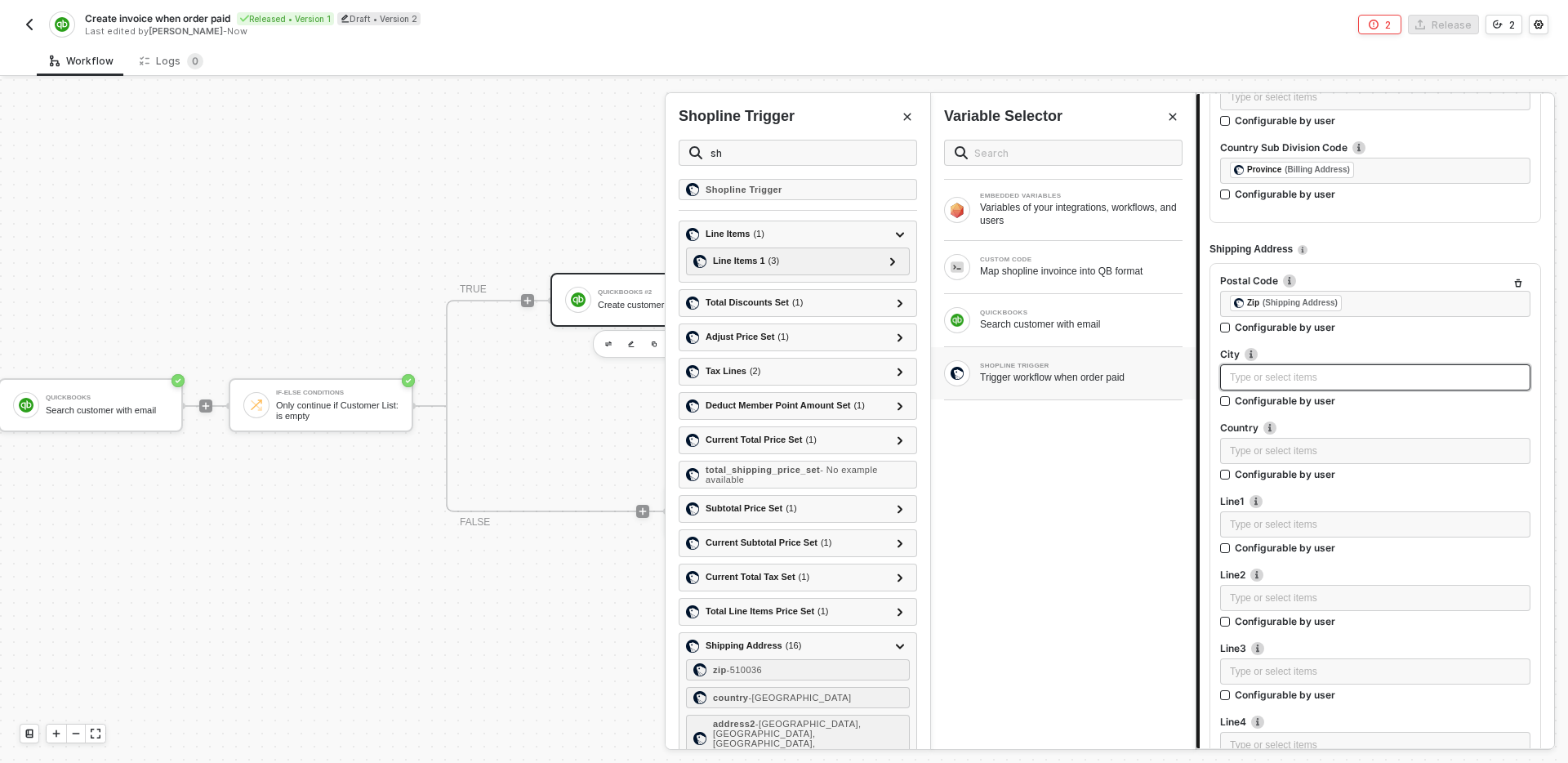
click at [1272, 382] on div "Type or select items ﻿" at bounding box center [1375, 378] width 290 height 15
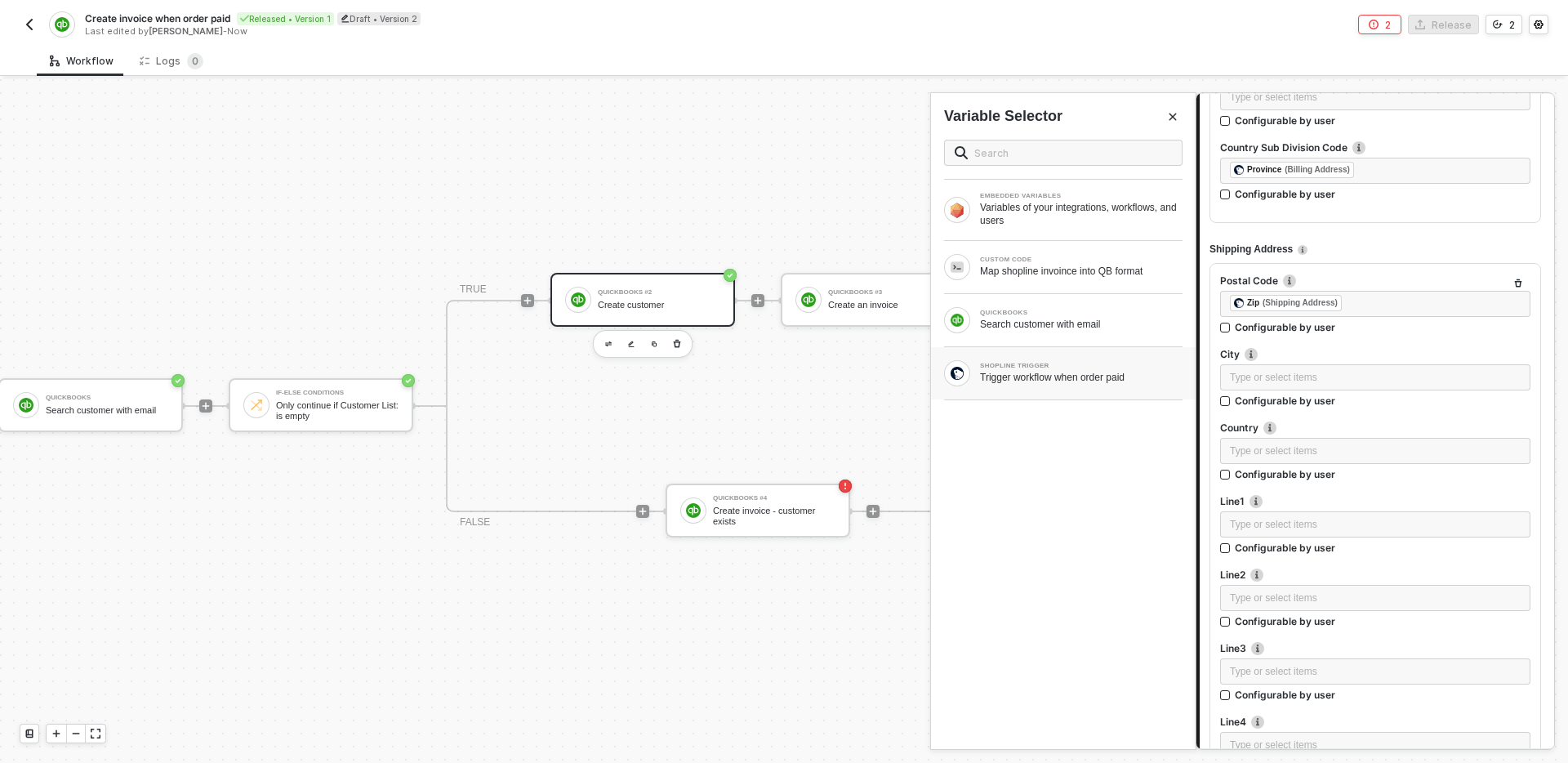
click at [1021, 373] on div "Trigger workflow when order paid" at bounding box center [1081, 377] width 203 height 13
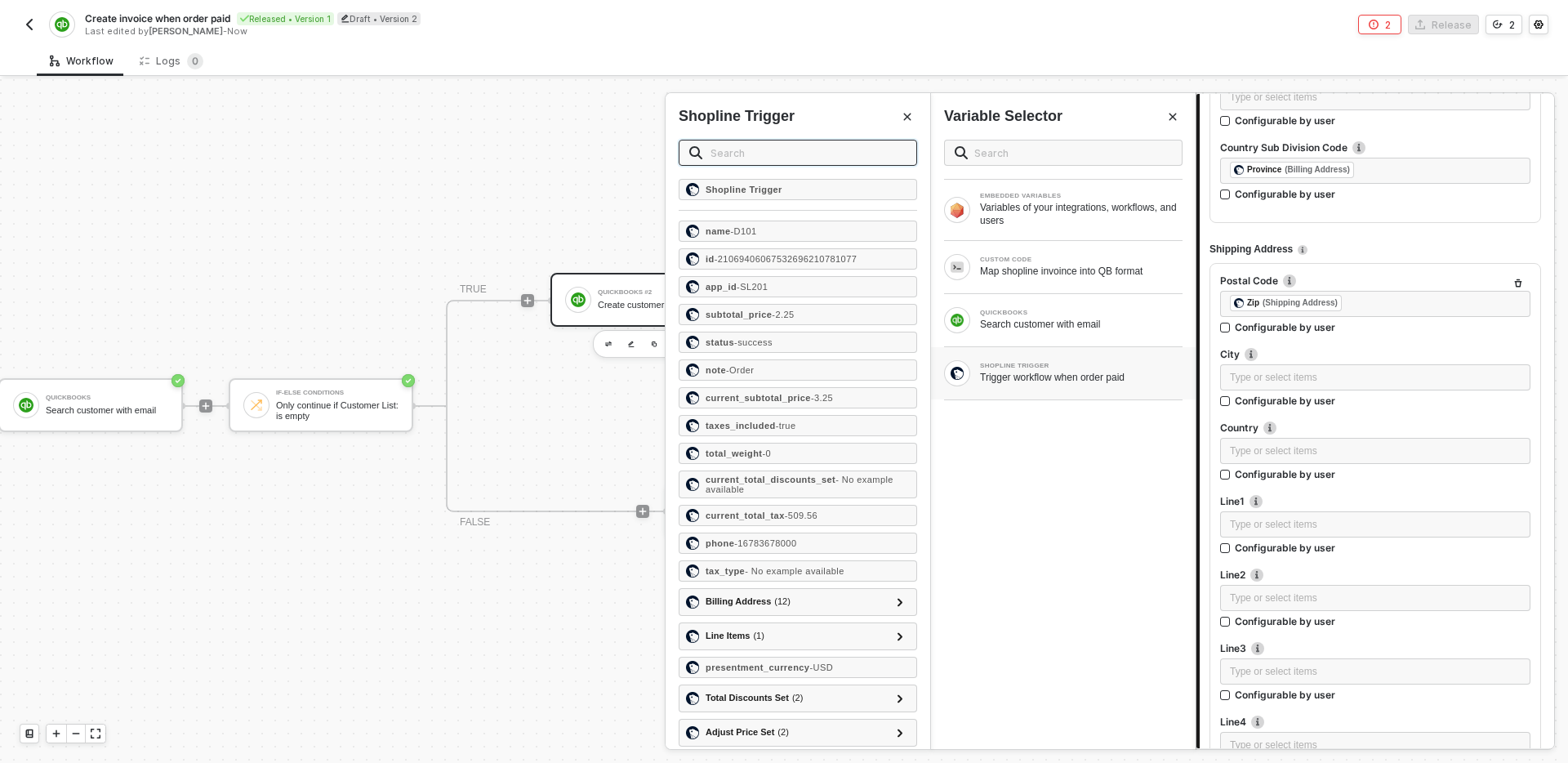
click at [813, 158] on input "text" at bounding box center [808, 152] width 196 height 18
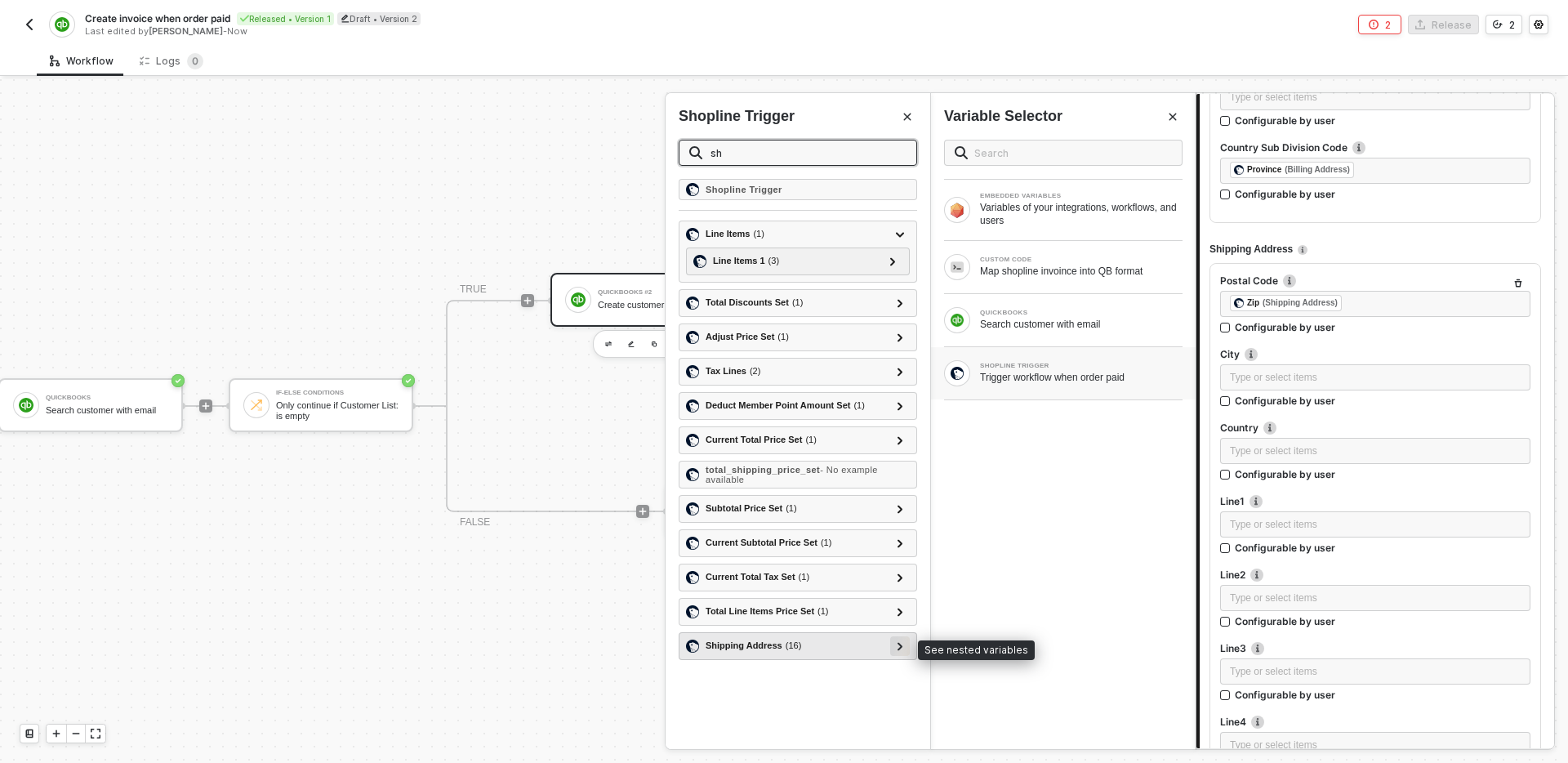
type input "sh"
click at [903, 646] on div at bounding box center [900, 645] width 9 height 18
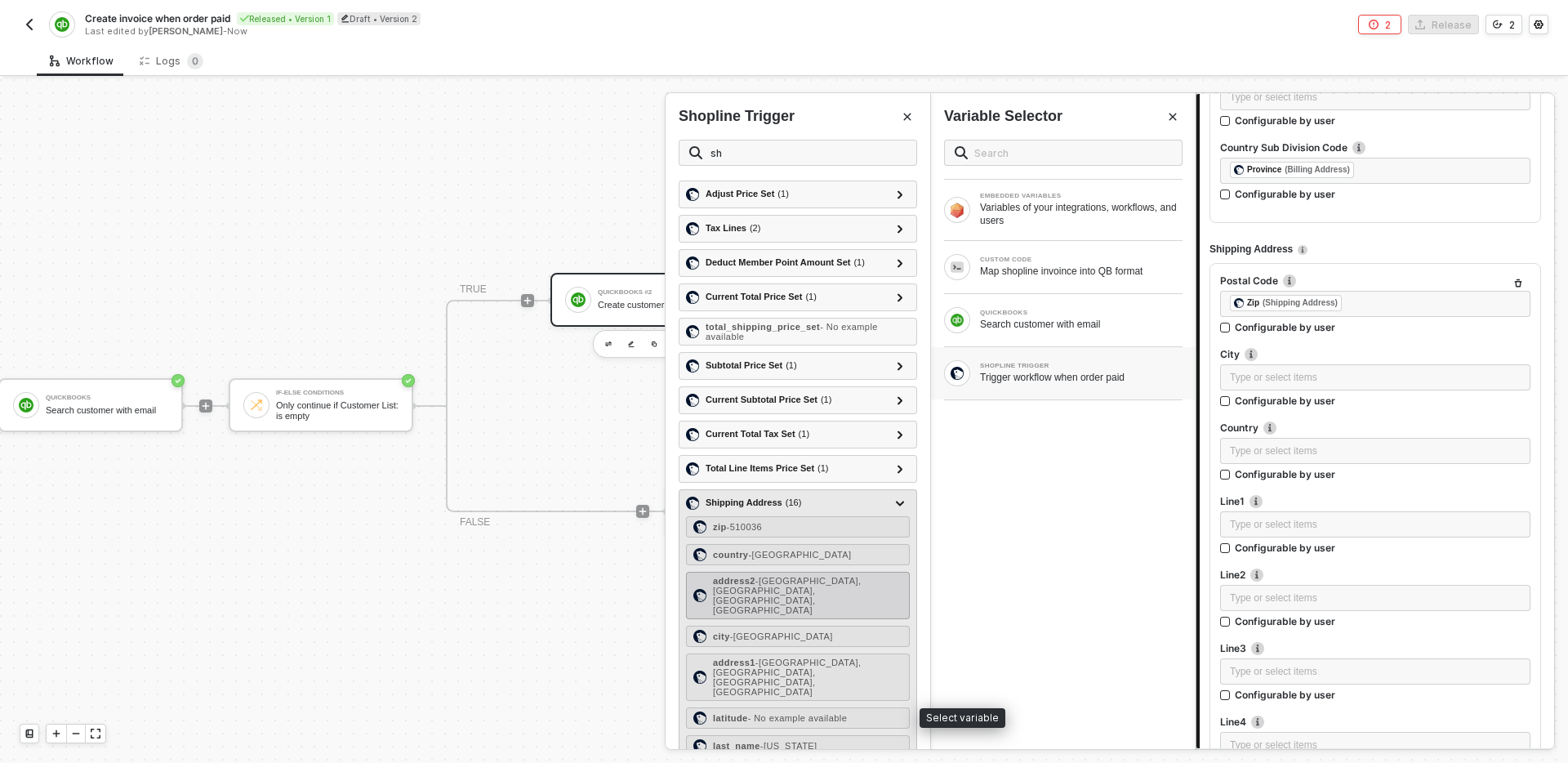
scroll to position [135, 0]
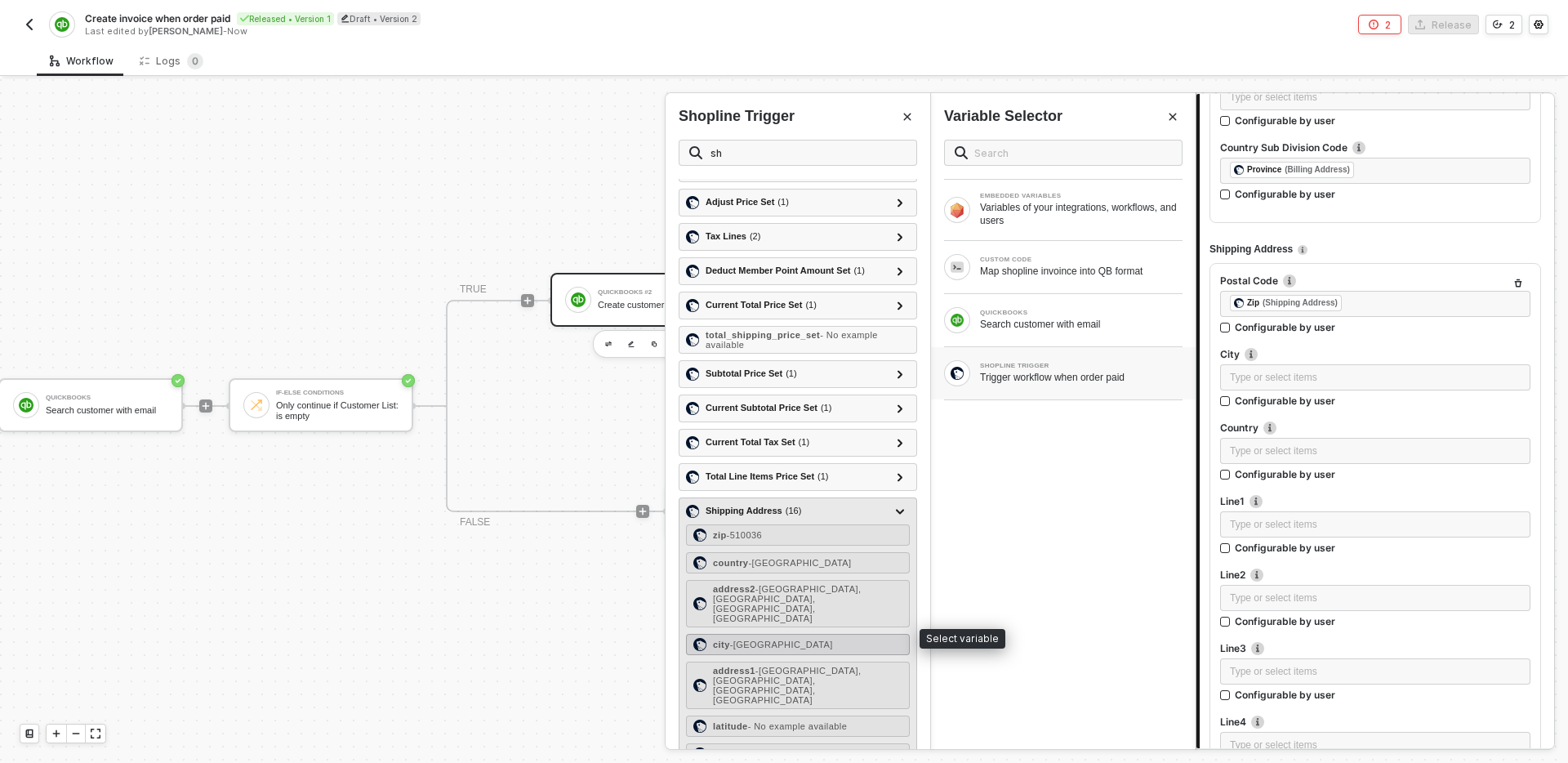
click at [790, 640] on span "- Guangzhou City" at bounding box center [782, 645] width 103 height 10
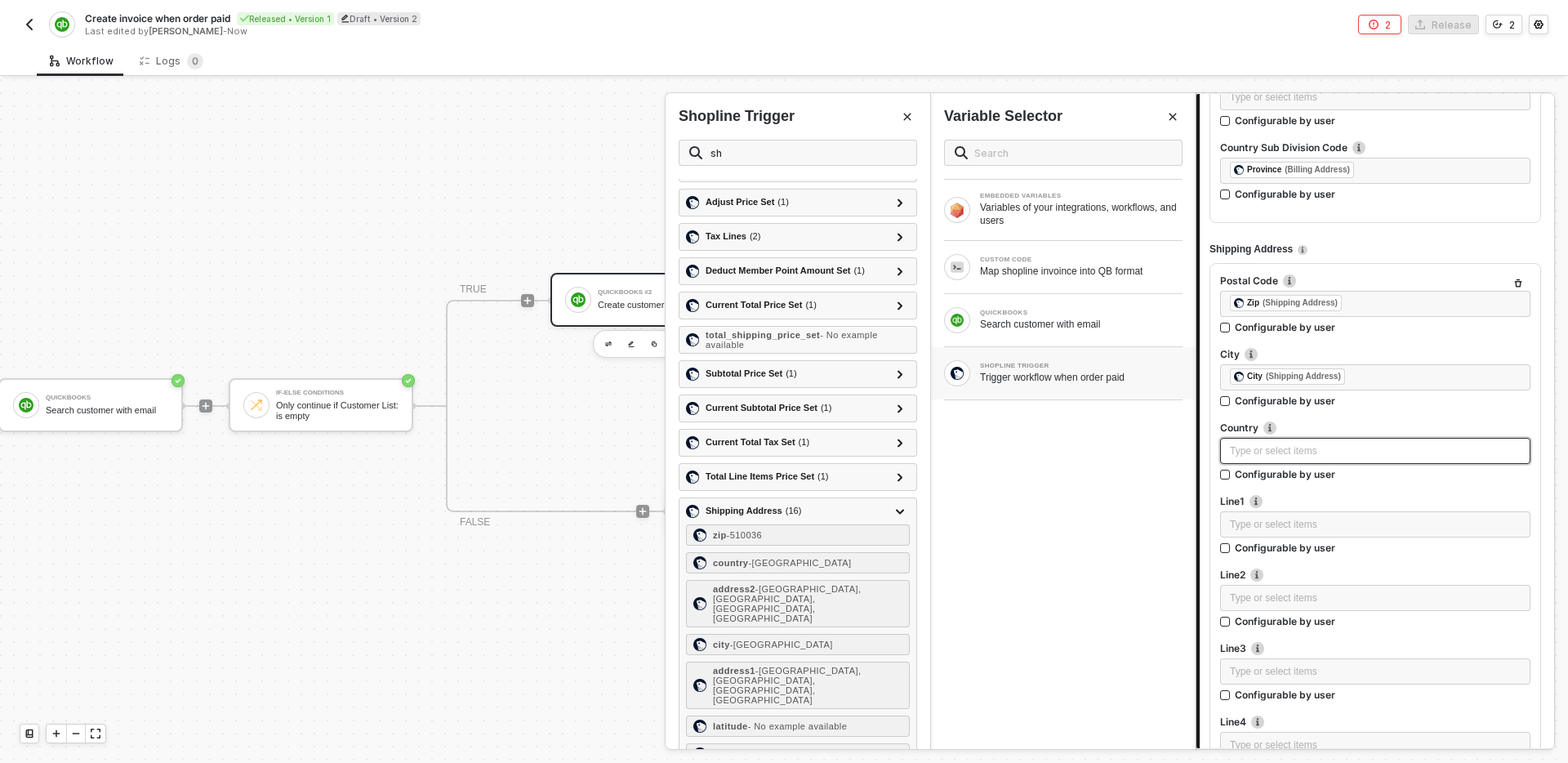
click at [1278, 456] on div "Type or select items ﻿" at bounding box center [1375, 452] width 290 height 15
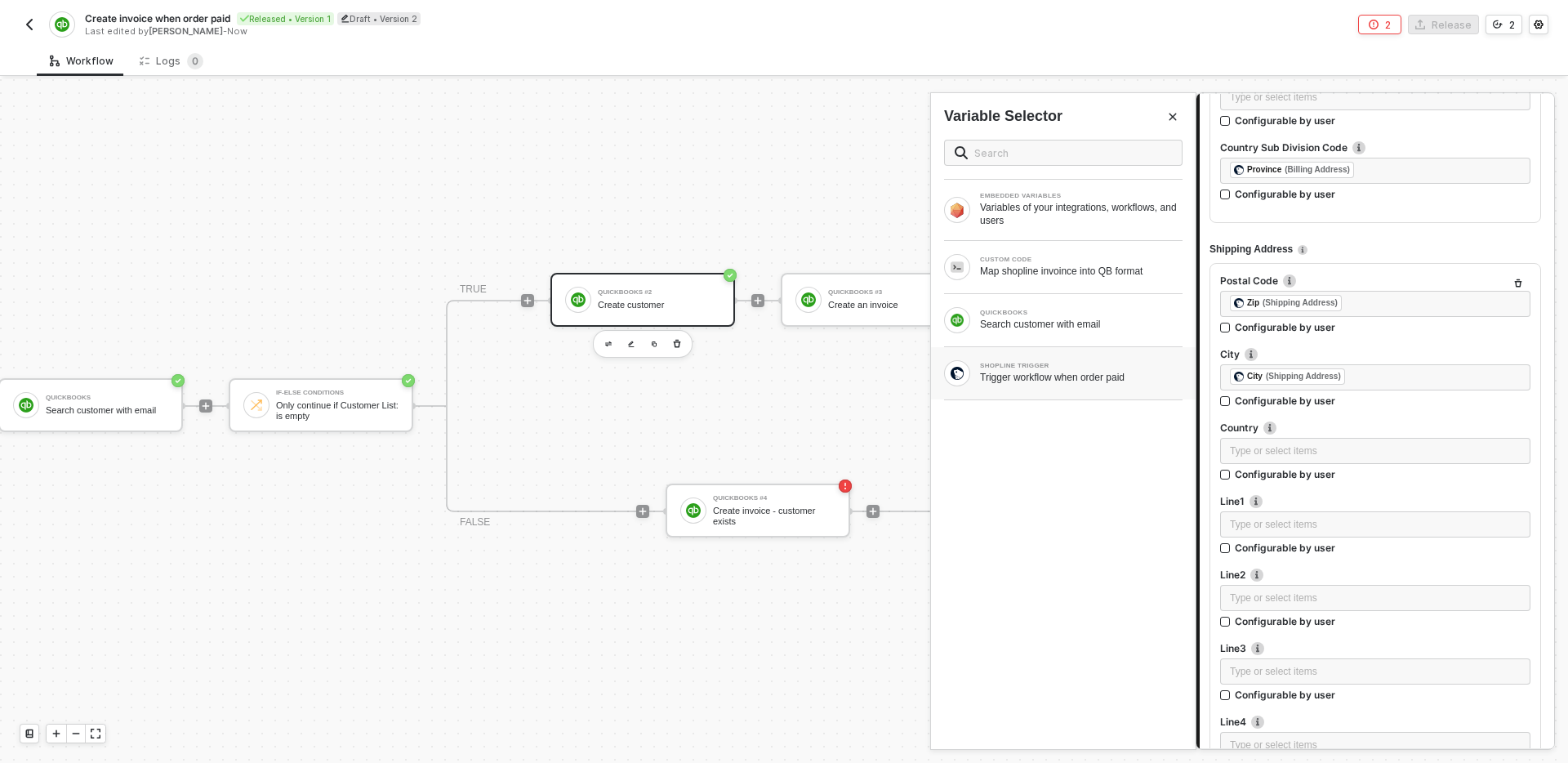
click at [1084, 371] on div "Trigger workflow when order paid" at bounding box center [1081, 377] width 203 height 13
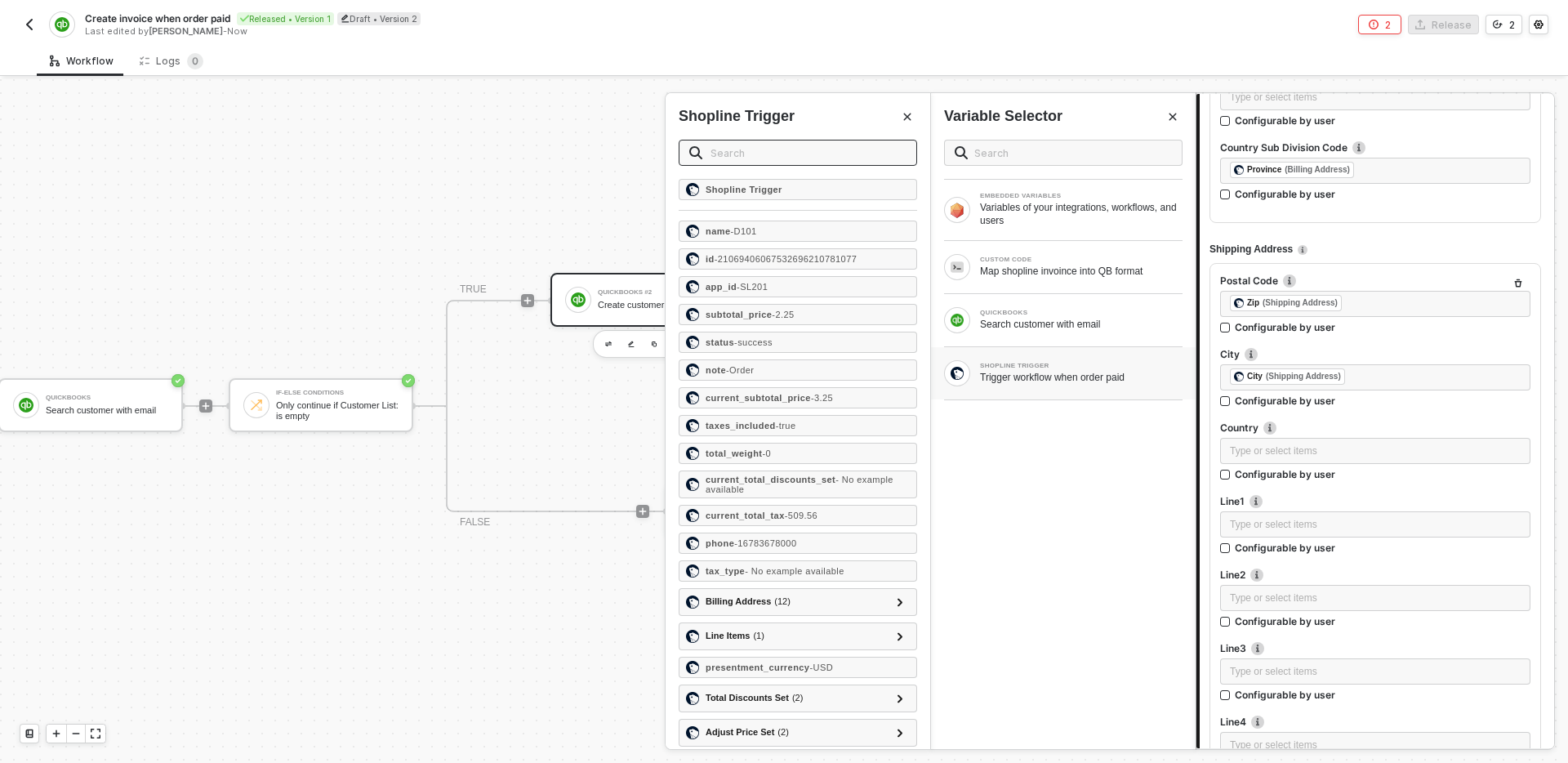
click at [778, 140] on span at bounding box center [798, 152] width 238 height 26
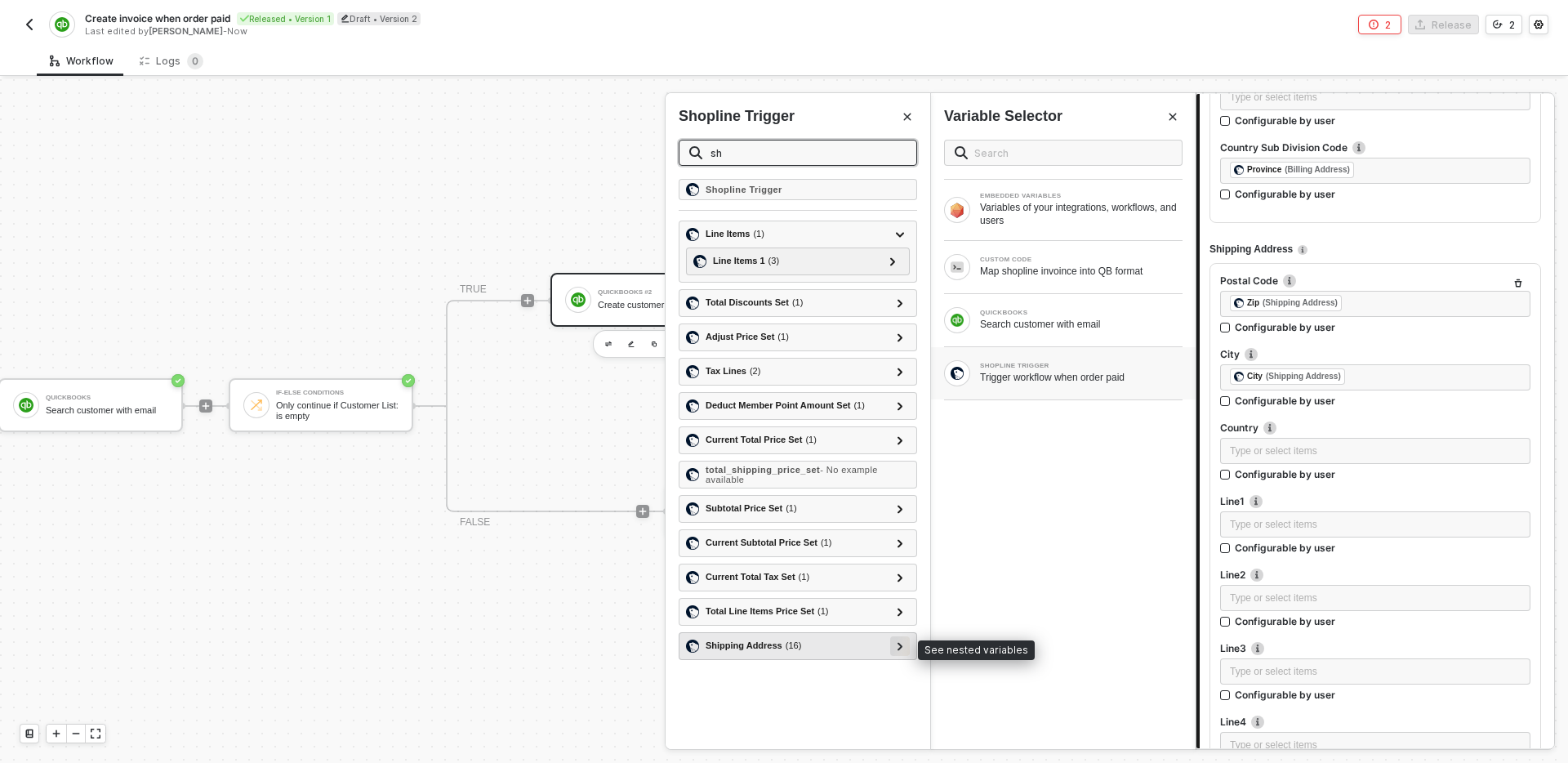
type input "sh"
click at [898, 648] on icon at bounding box center [901, 646] width 6 height 9
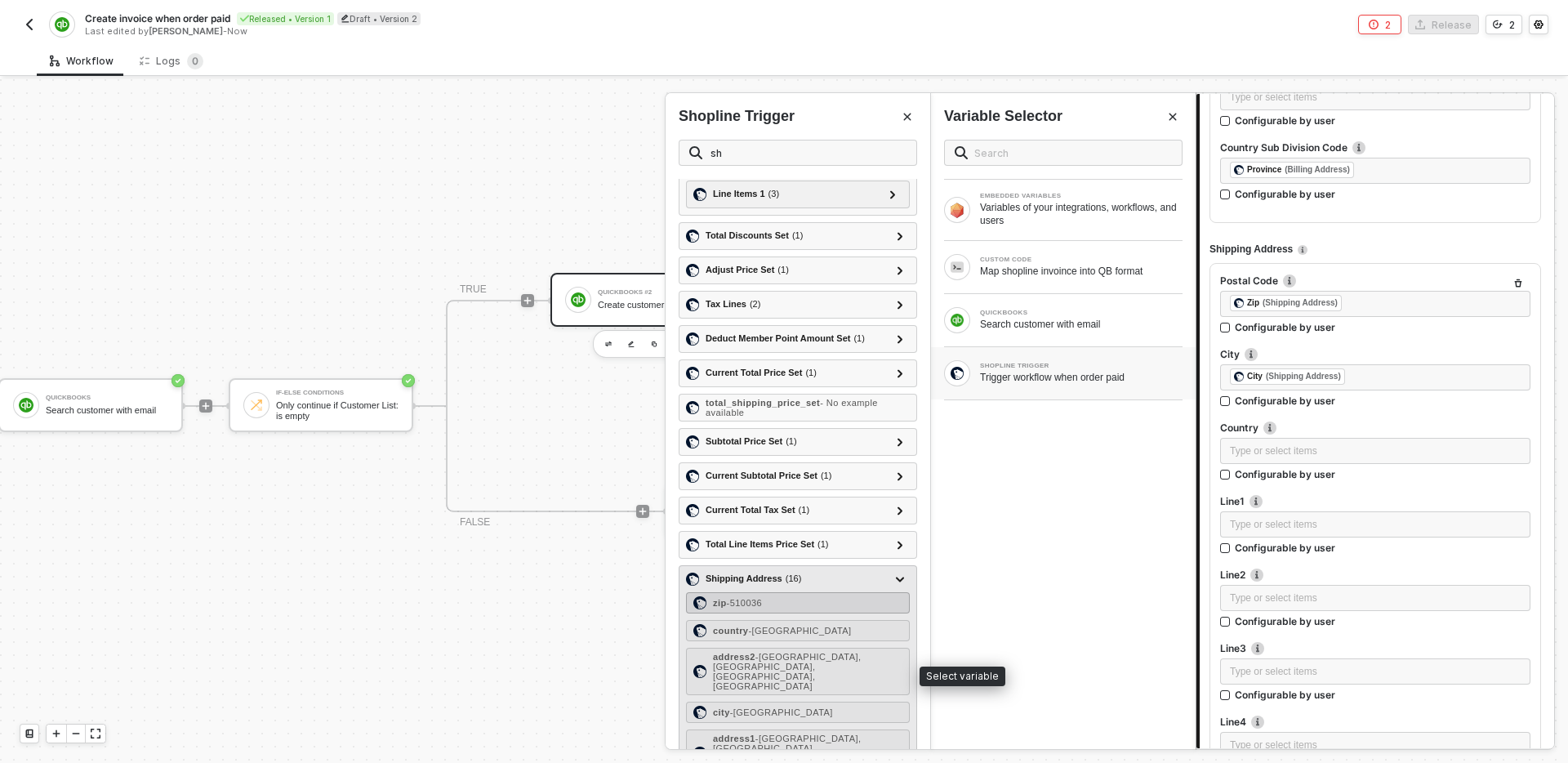
scroll to position [74, 0]
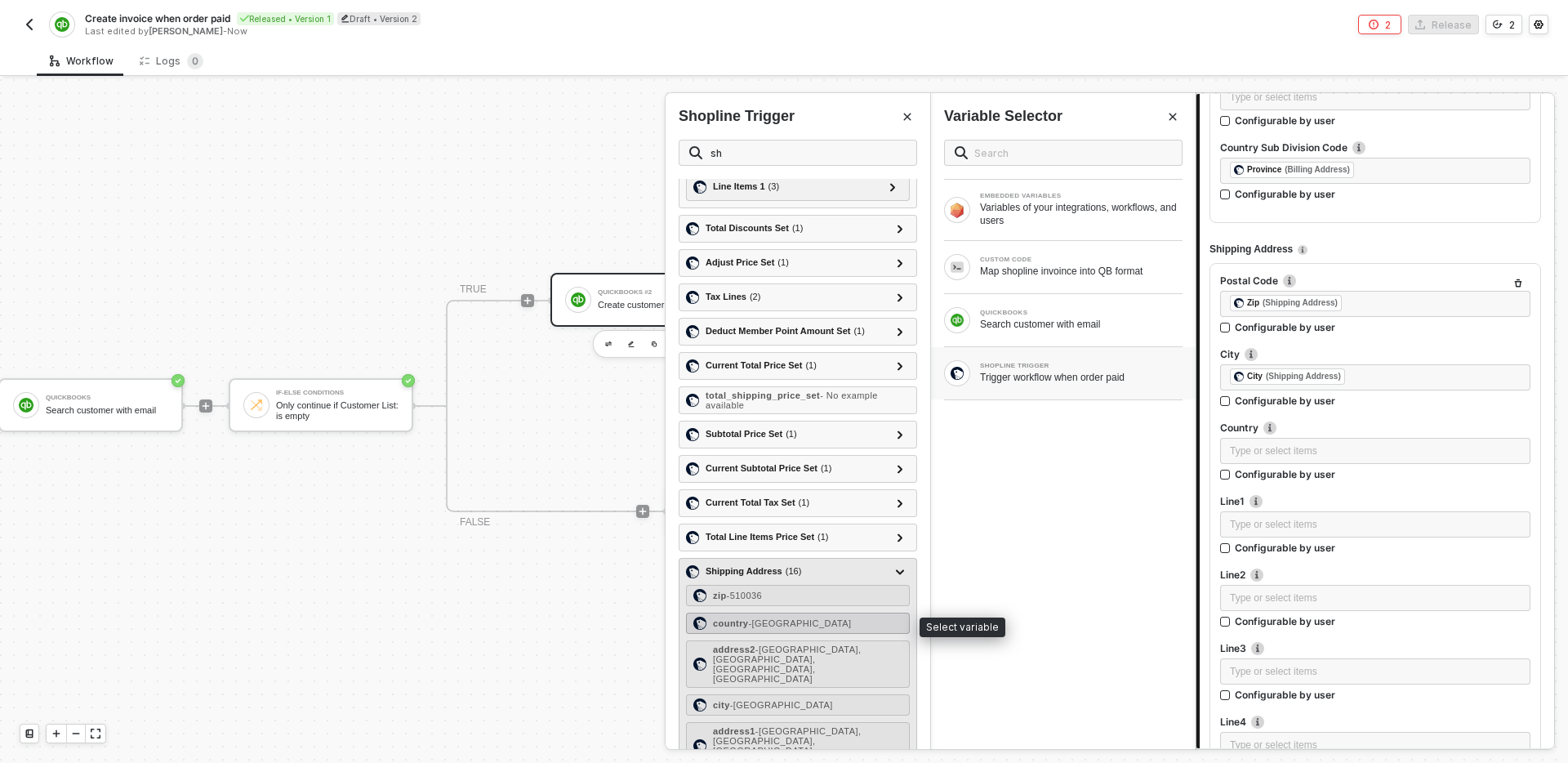
click at [805, 625] on div "country - China" at bounding box center [798, 623] width 224 height 21
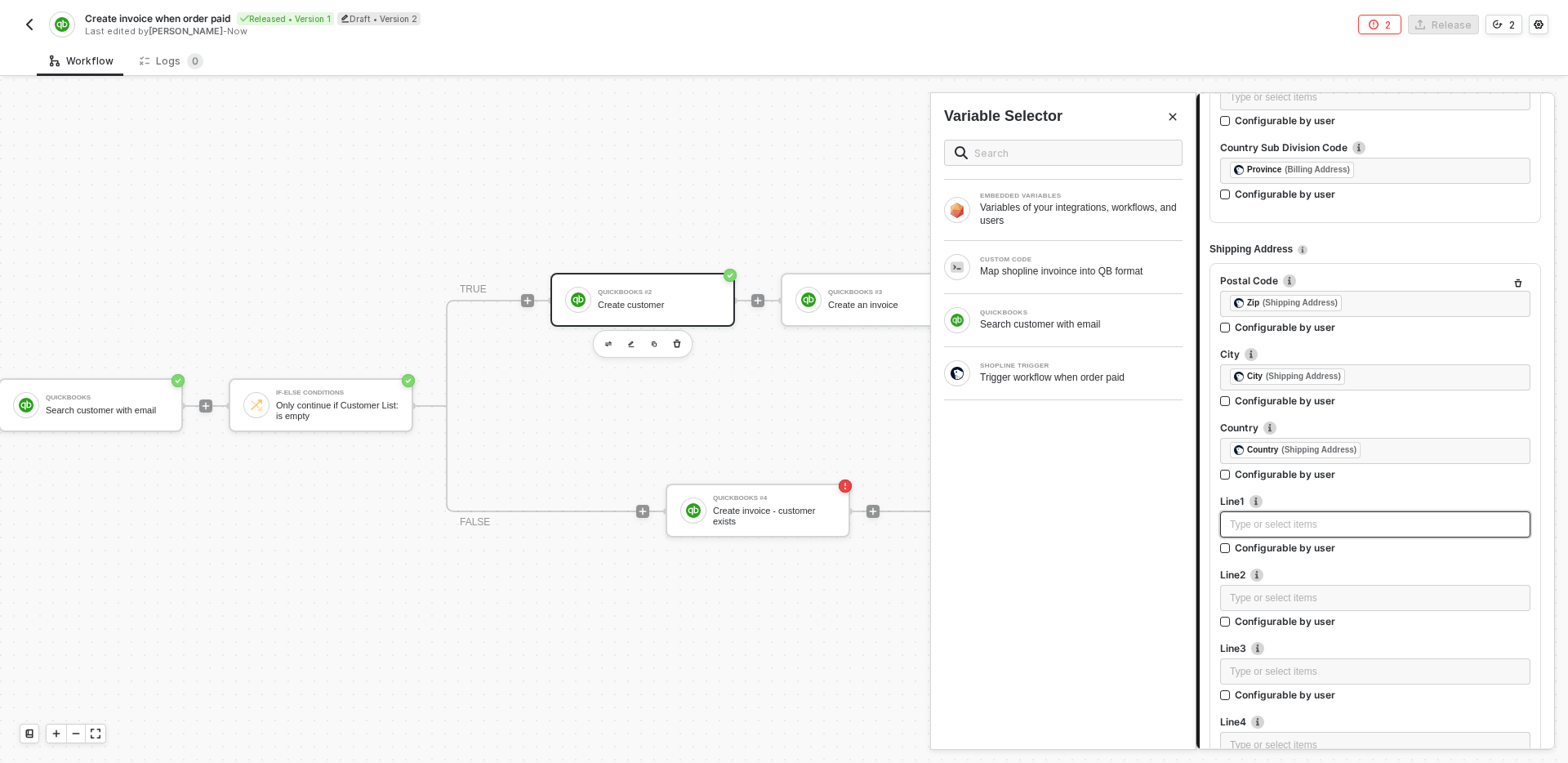
click at [1249, 532] on div "Type or select items ﻿" at bounding box center [1376, 524] width 310 height 26
click at [1038, 363] on div "SHOPLINE TRIGGER" at bounding box center [1081, 366] width 203 height 7
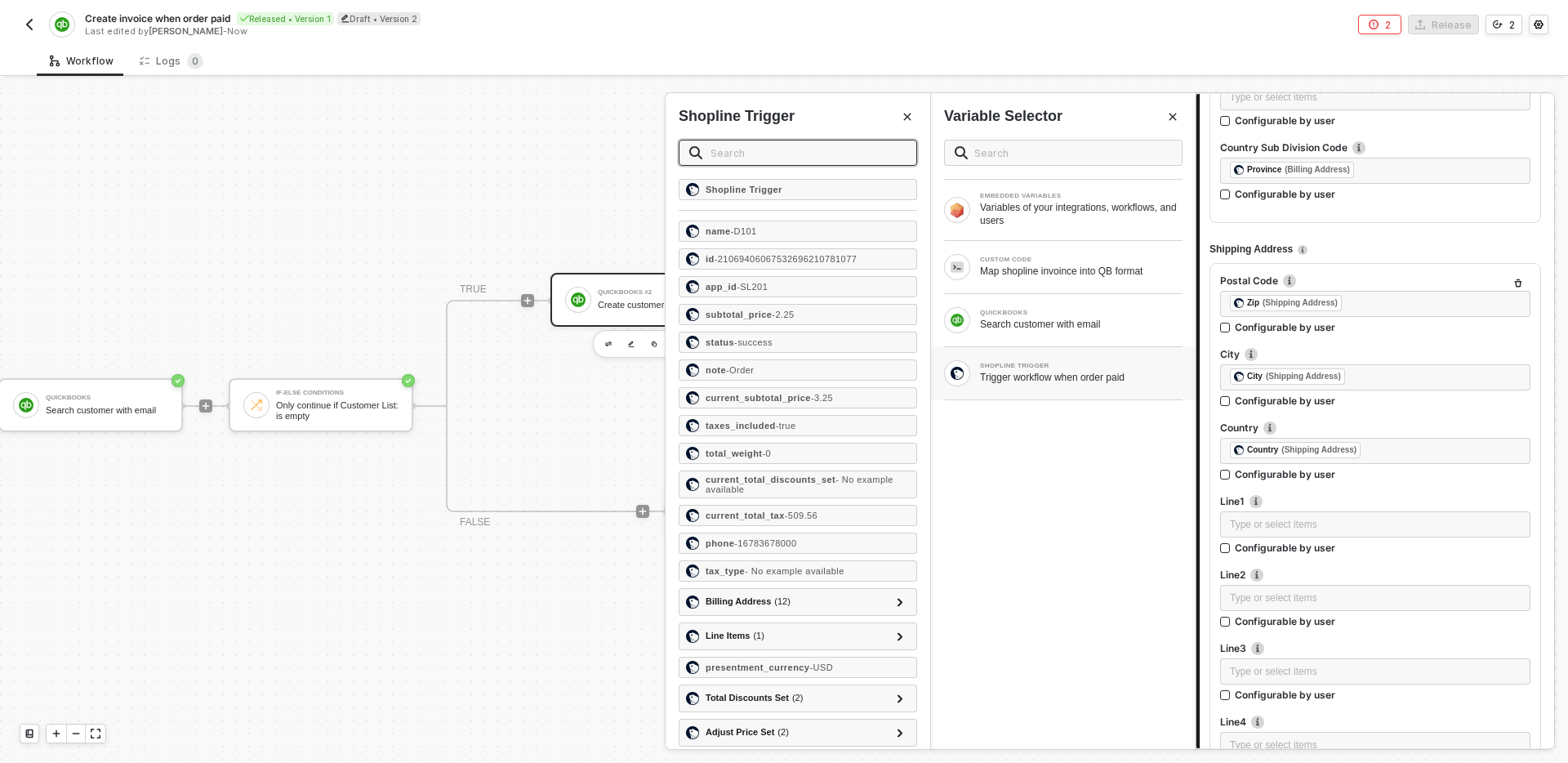
click at [818, 147] on input "text" at bounding box center [808, 152] width 196 height 18
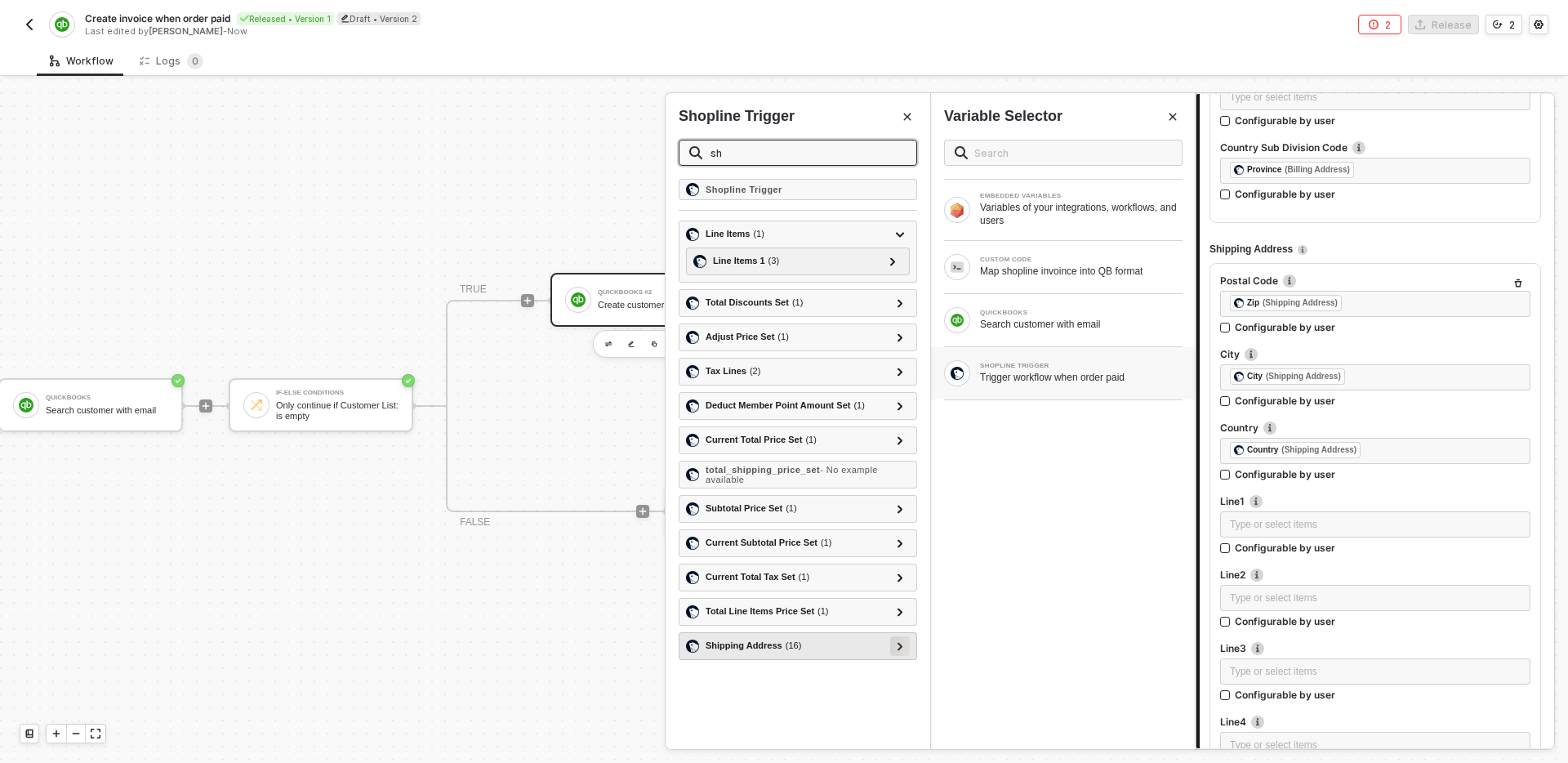
type input "sh"
click at [904, 652] on div at bounding box center [900, 646] width 20 height 20
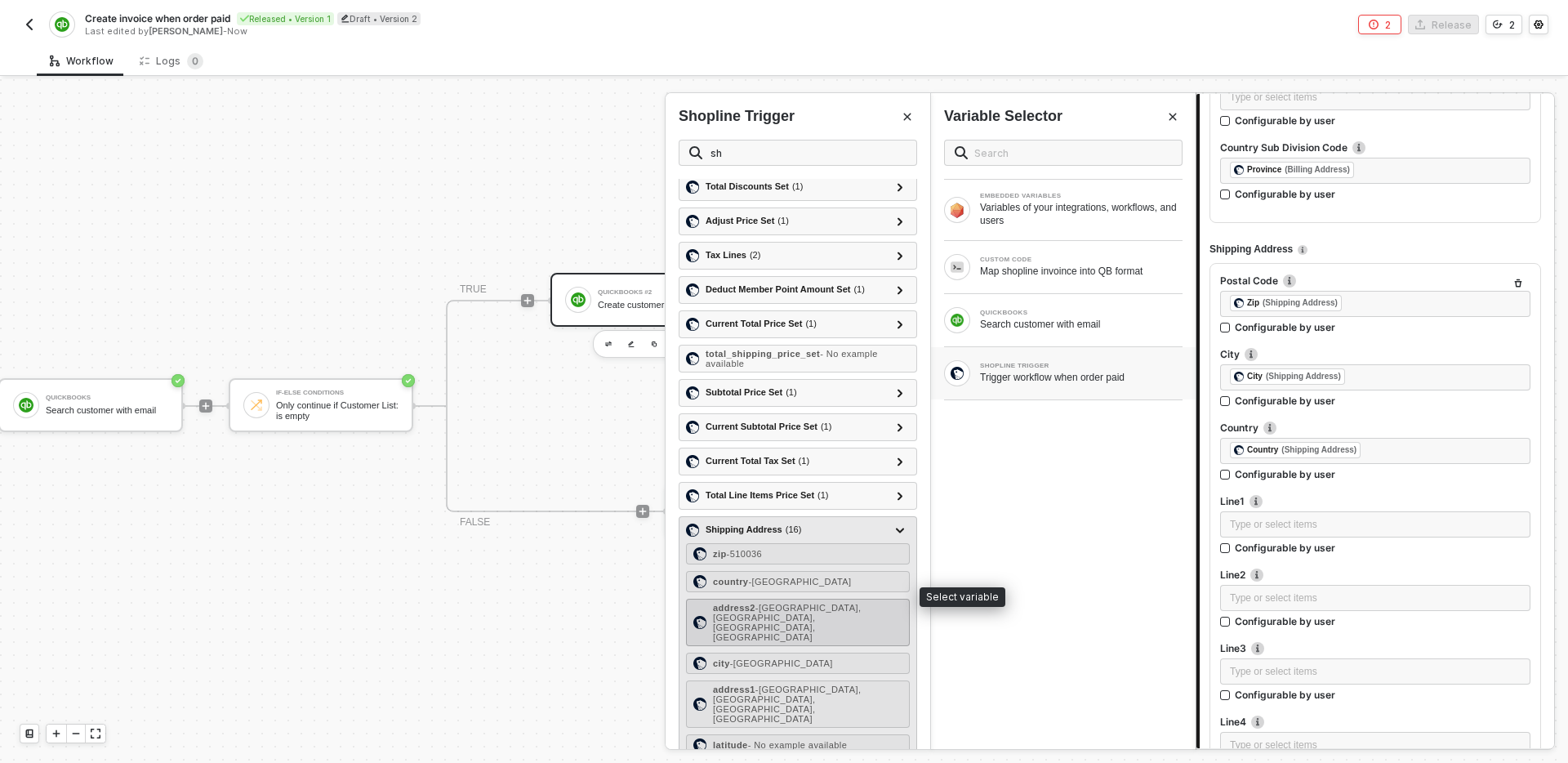
scroll to position [158, 0]
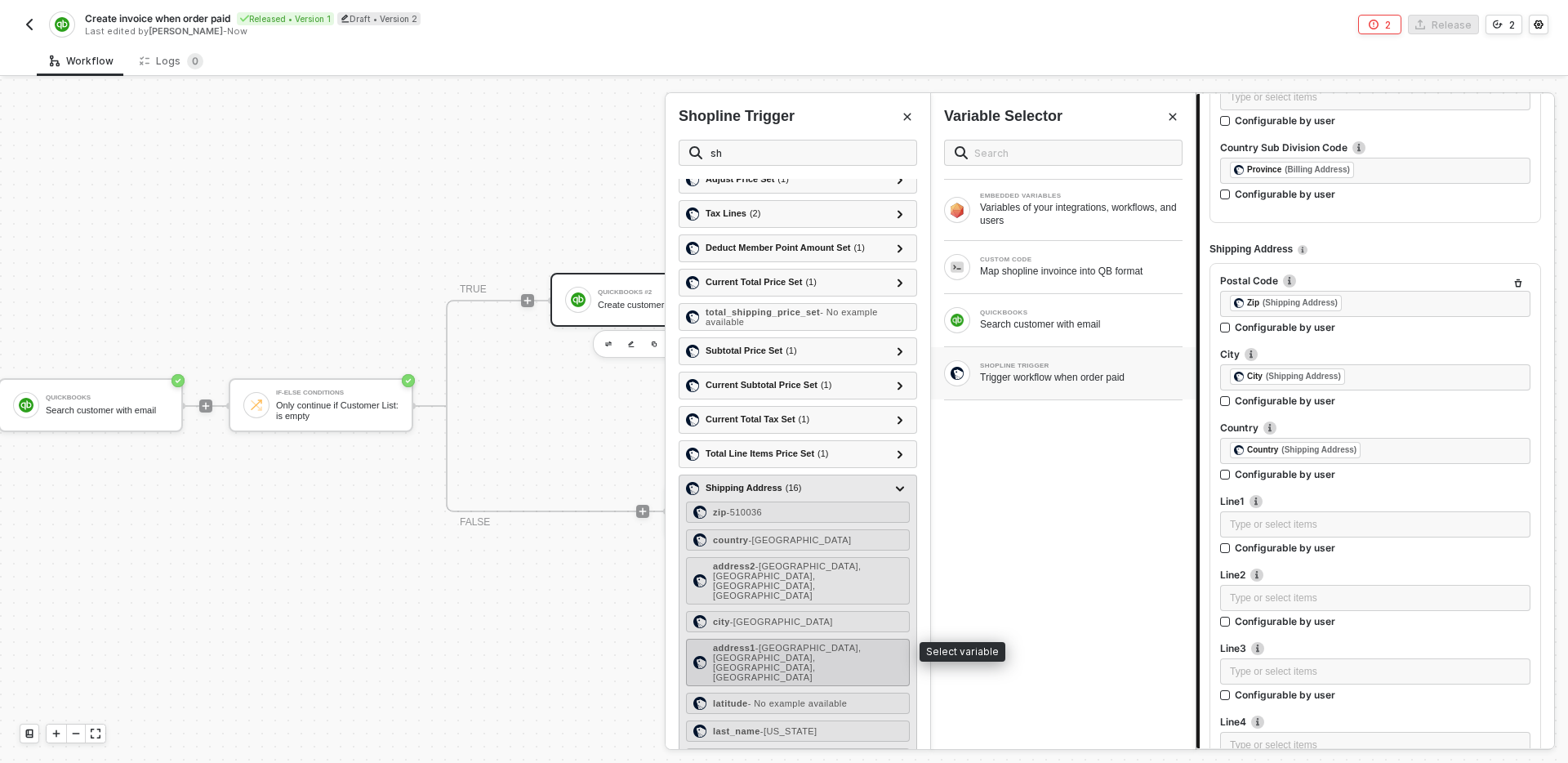
click at [816, 650] on span "- Nancun Wanbo, Panyu District, Guangzhou City, Guangdong Province" at bounding box center [786, 662] width 148 height 39
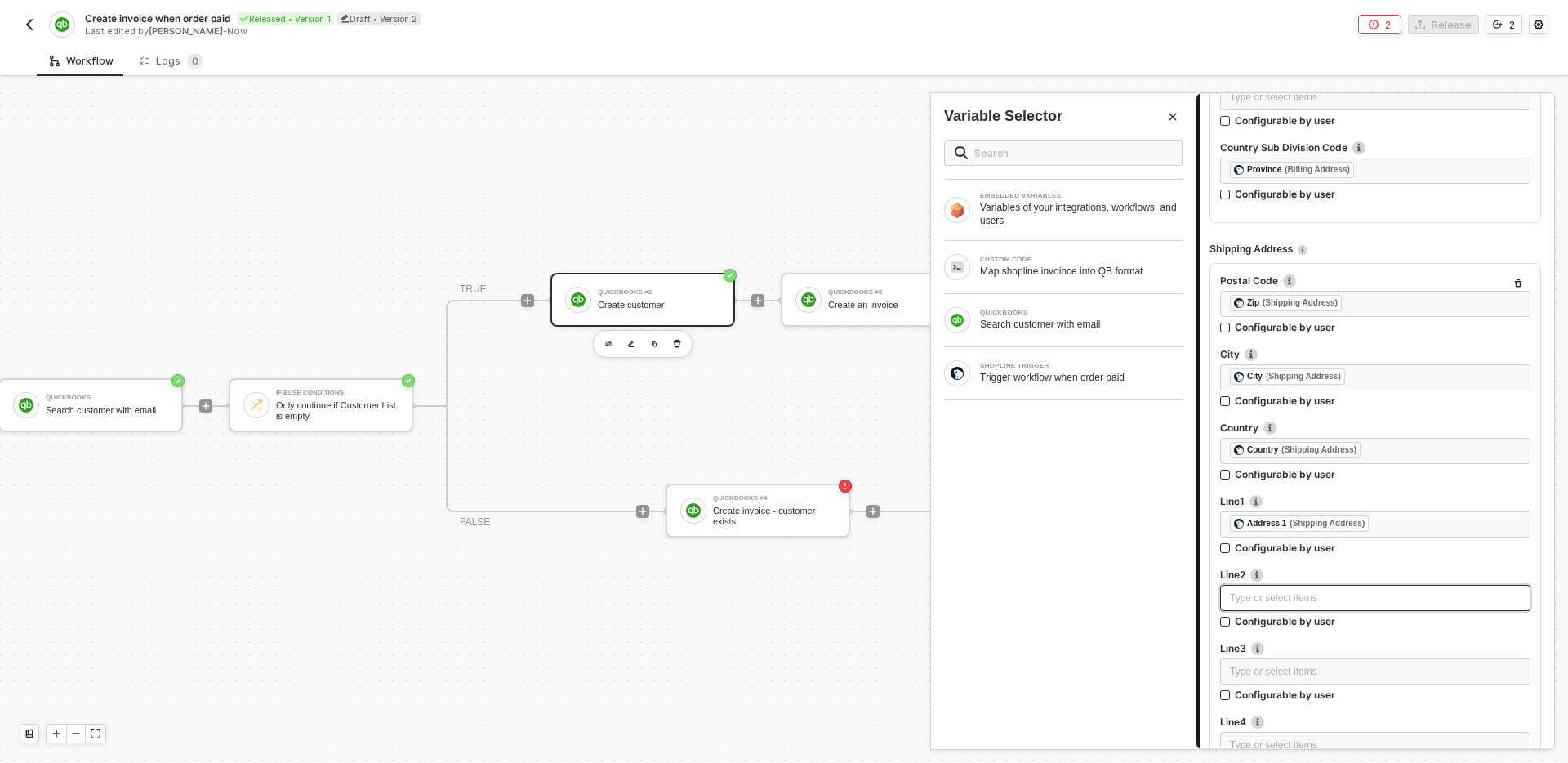
click at [1286, 589] on div "Type or select items ﻿" at bounding box center [1376, 597] width 310 height 26
click at [1085, 396] on div "SHOPLINE TRIGGER Trigger workflow when order paid" at bounding box center [1063, 373] width 265 height 52
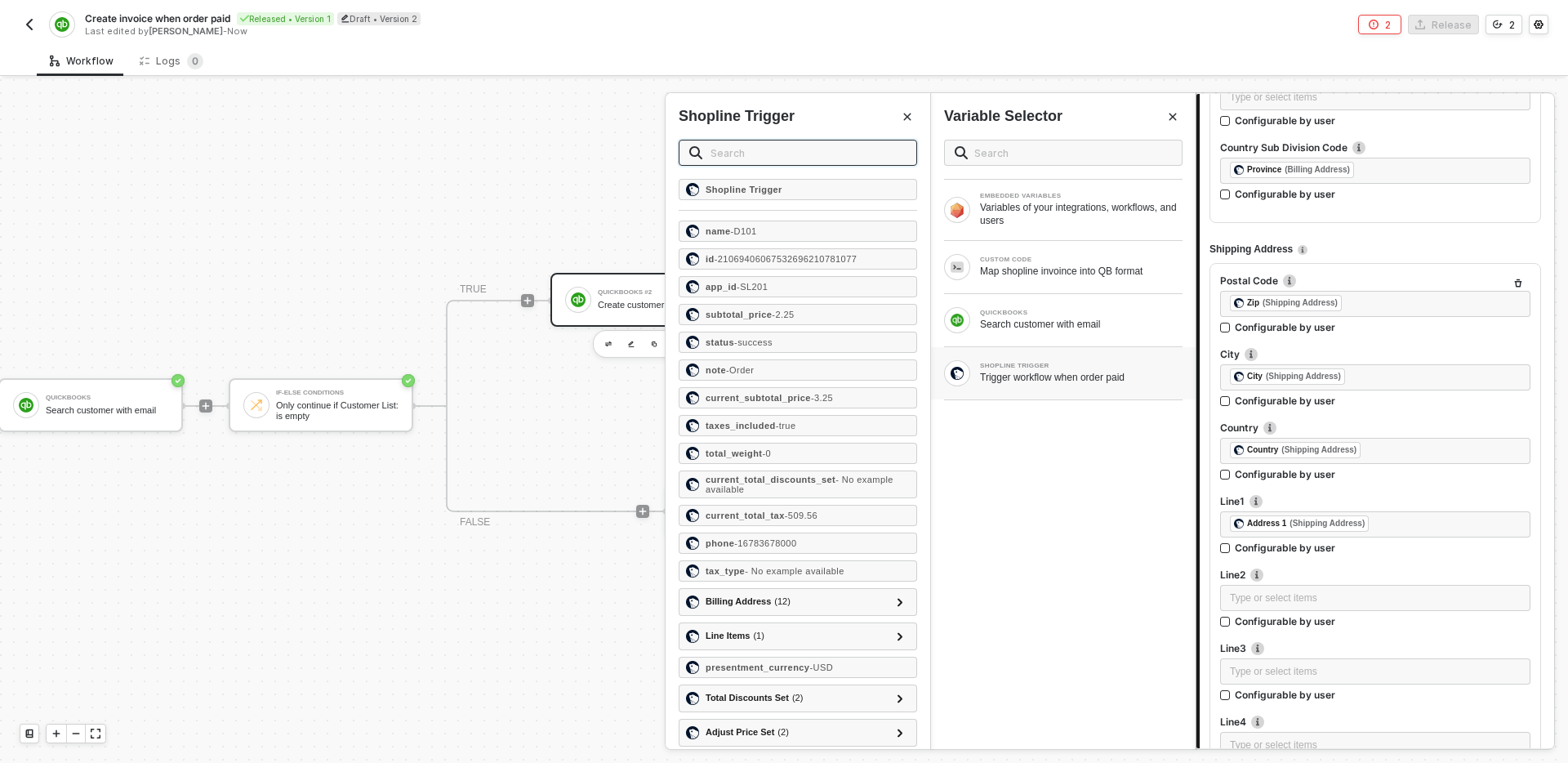
click at [835, 153] on input "text" at bounding box center [808, 152] width 196 height 18
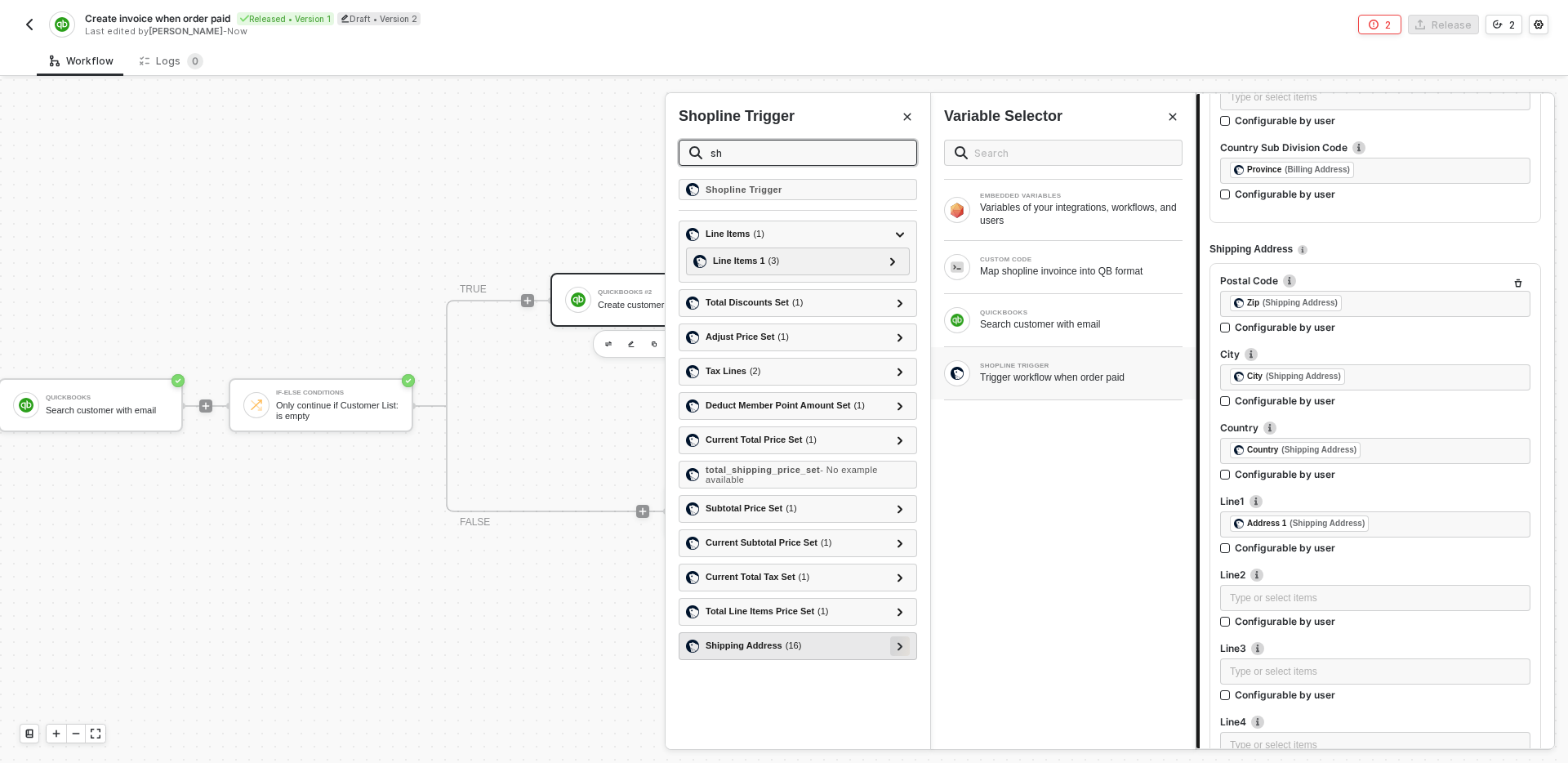
type input "sh"
click at [899, 645] on icon at bounding box center [901, 646] width 6 height 9
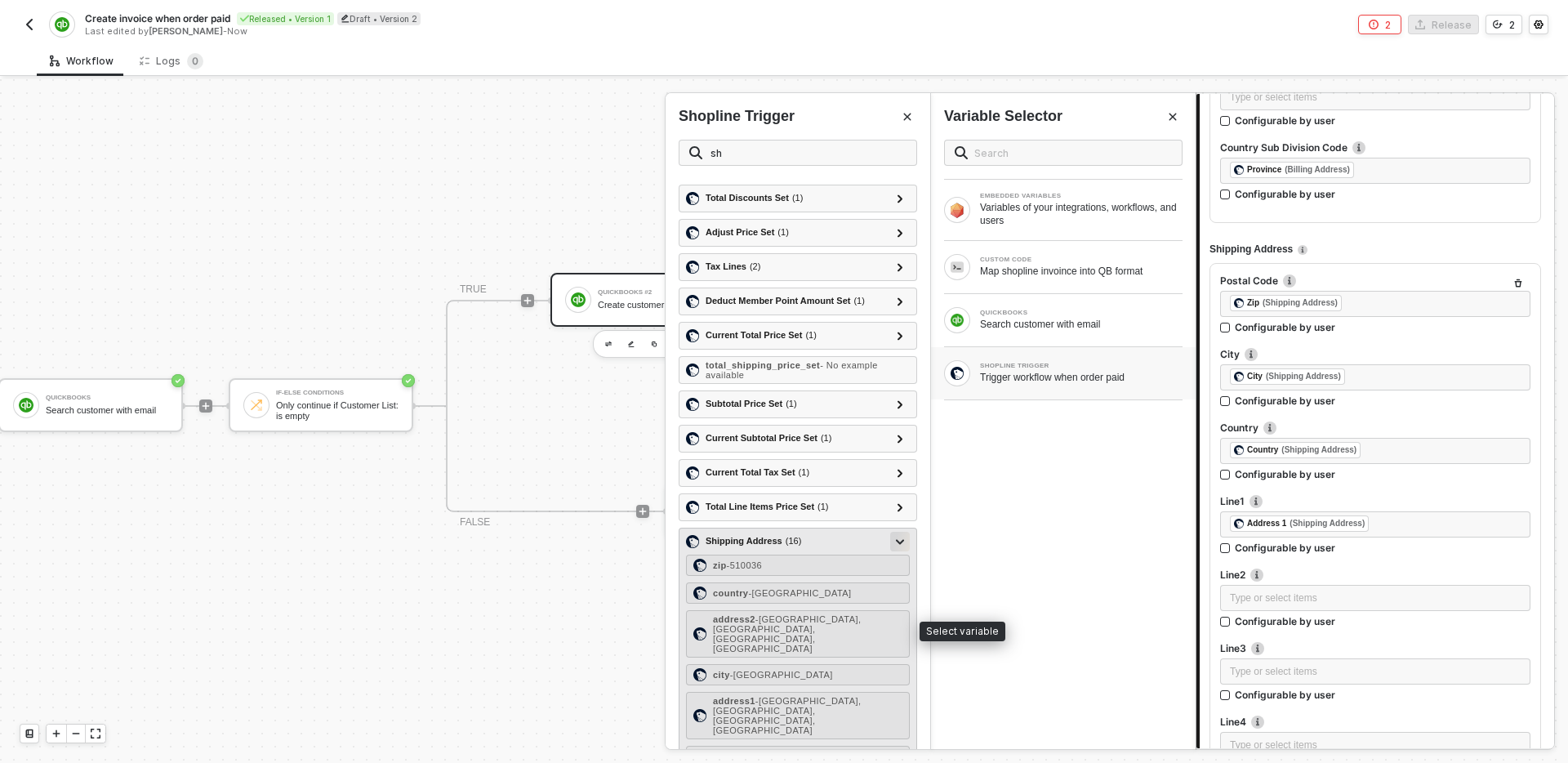
scroll to position [110, 0]
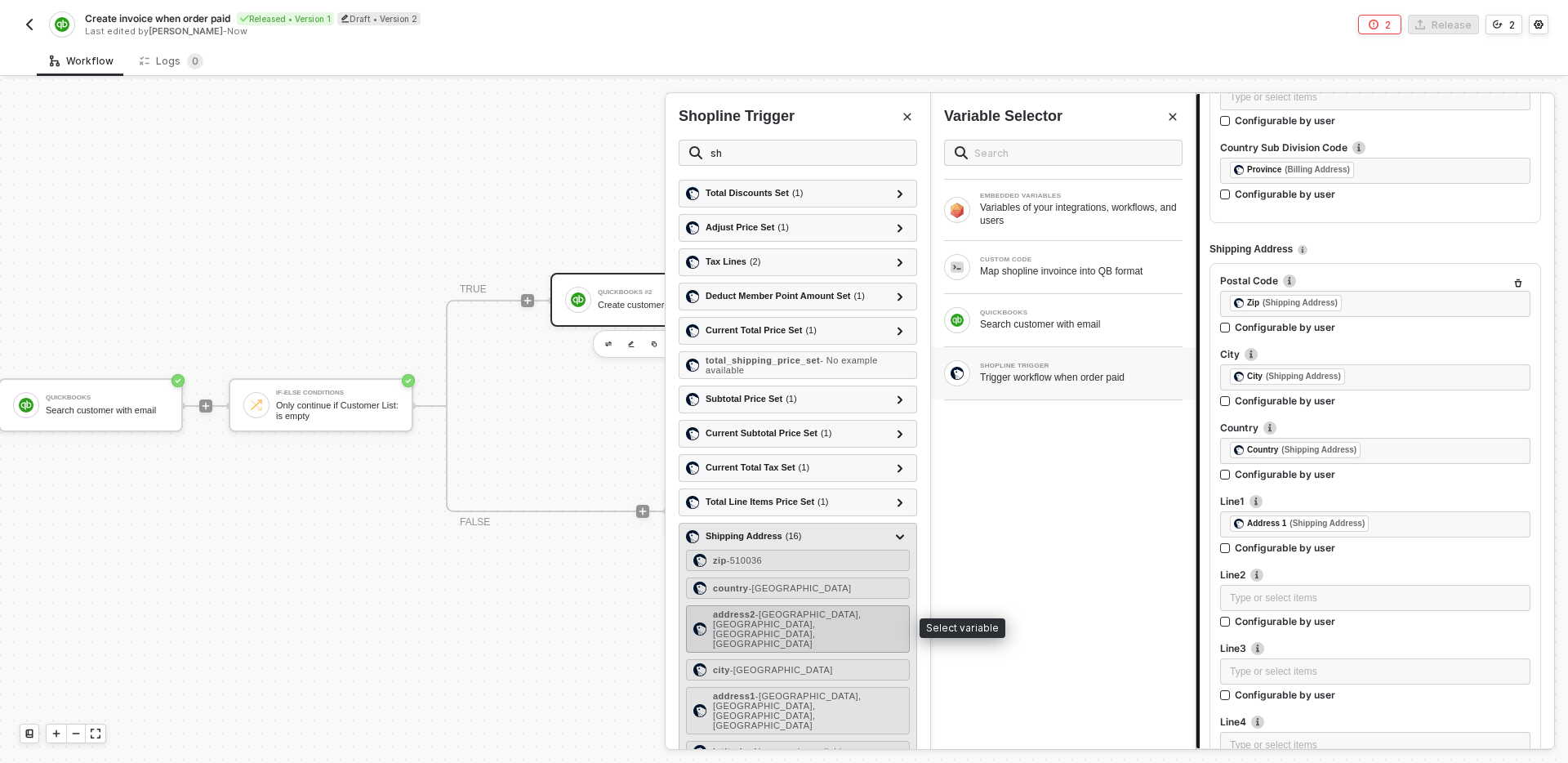
click at [837, 628] on span "- Xiaoguwei Street, Panyu District, Guangzhou City, Guangdong Province" at bounding box center [786, 629] width 148 height 39
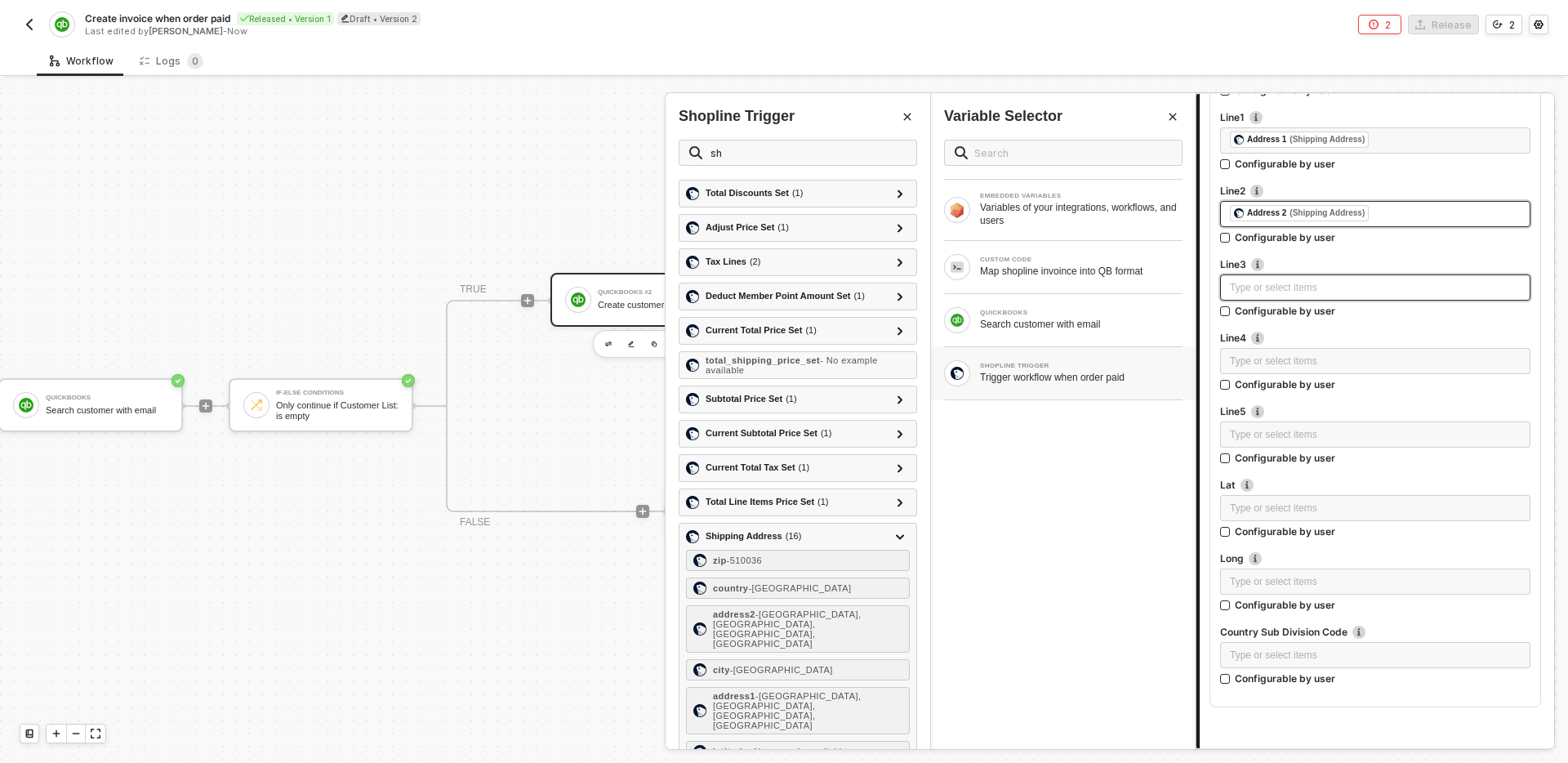
scroll to position [2090, 0]
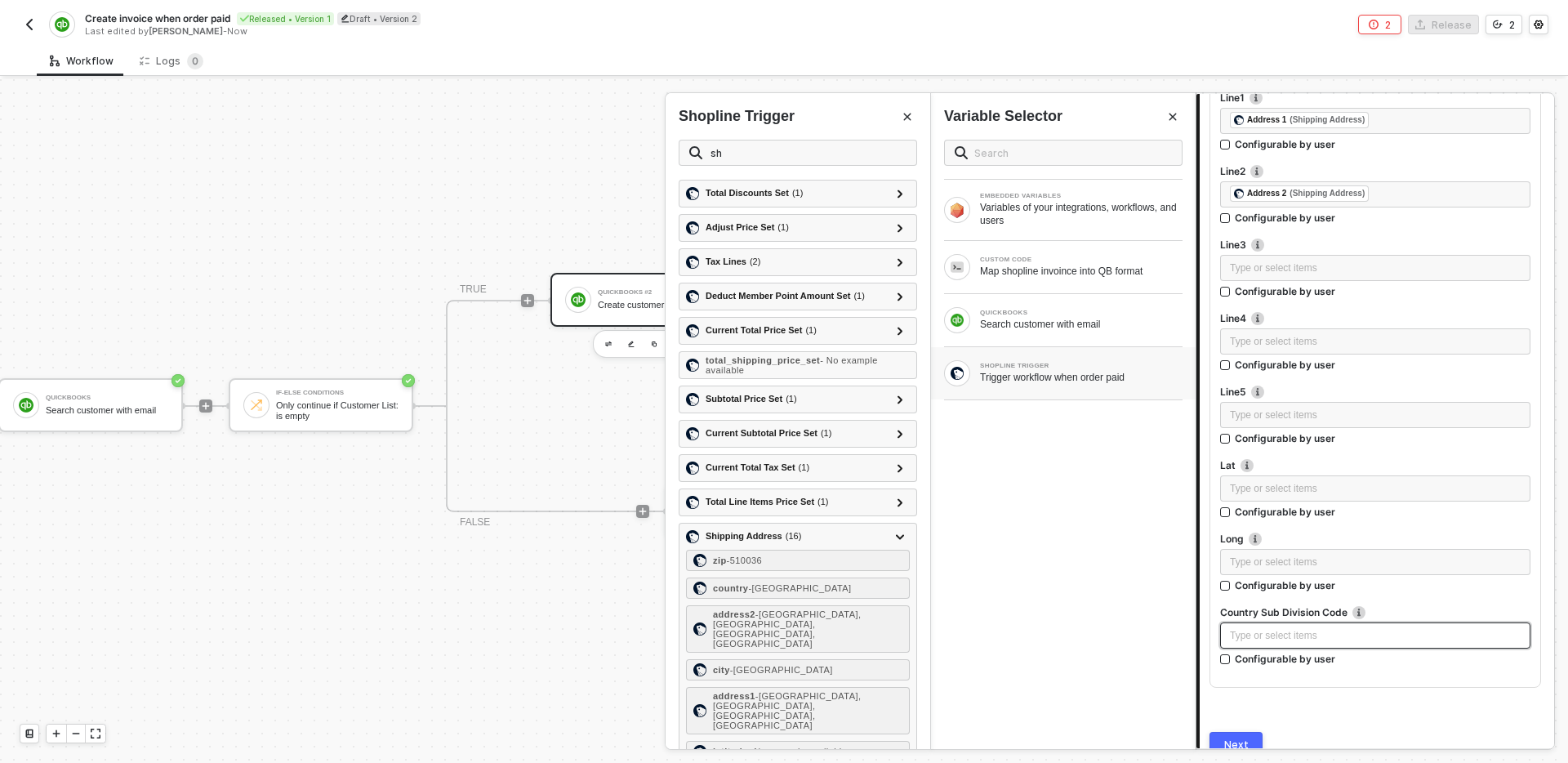
click at [1335, 638] on div "Type or select items ﻿" at bounding box center [1375, 636] width 290 height 15
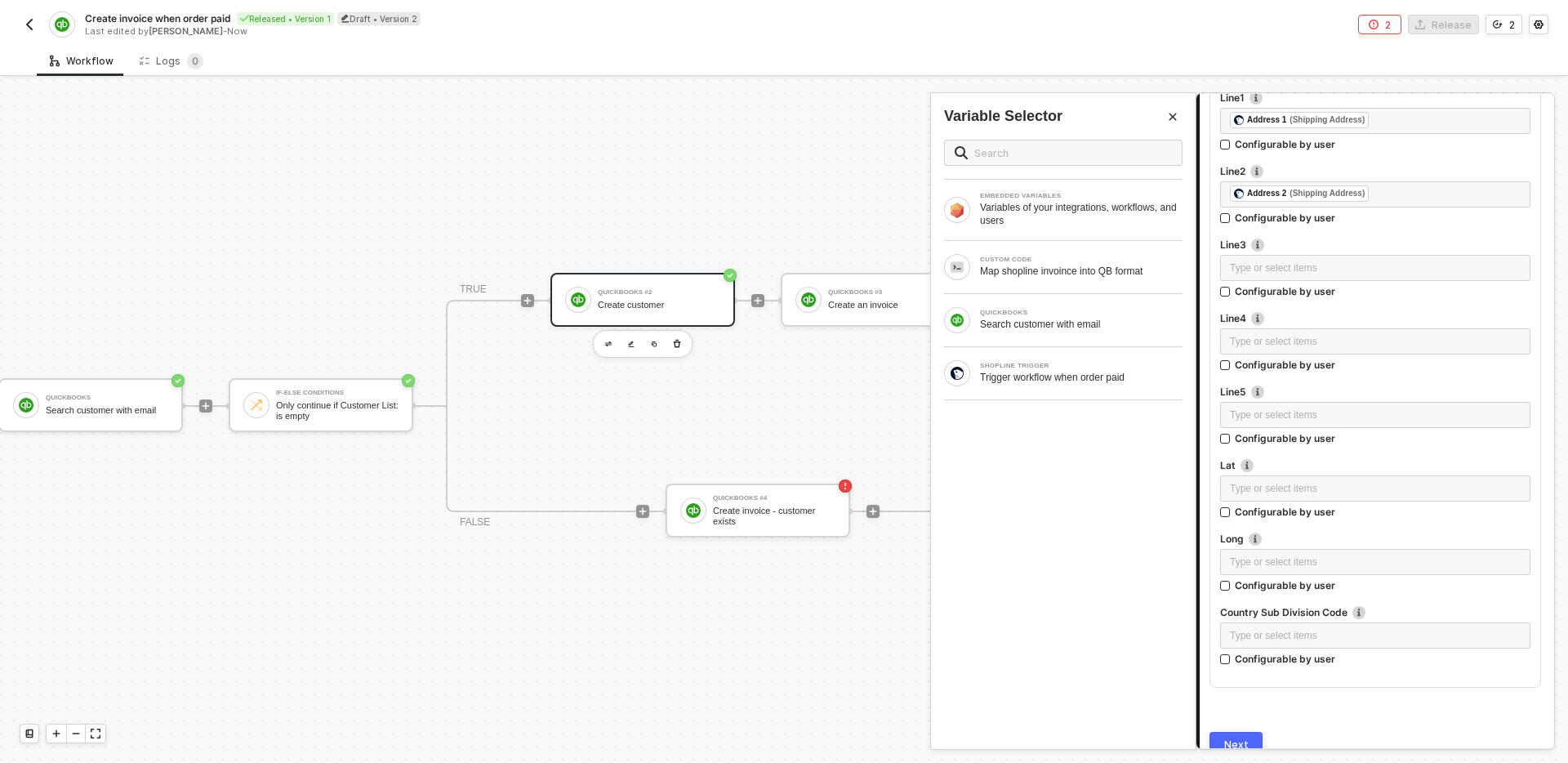
click at [1017, 399] on div at bounding box center [1063, 399] width 238 height 1
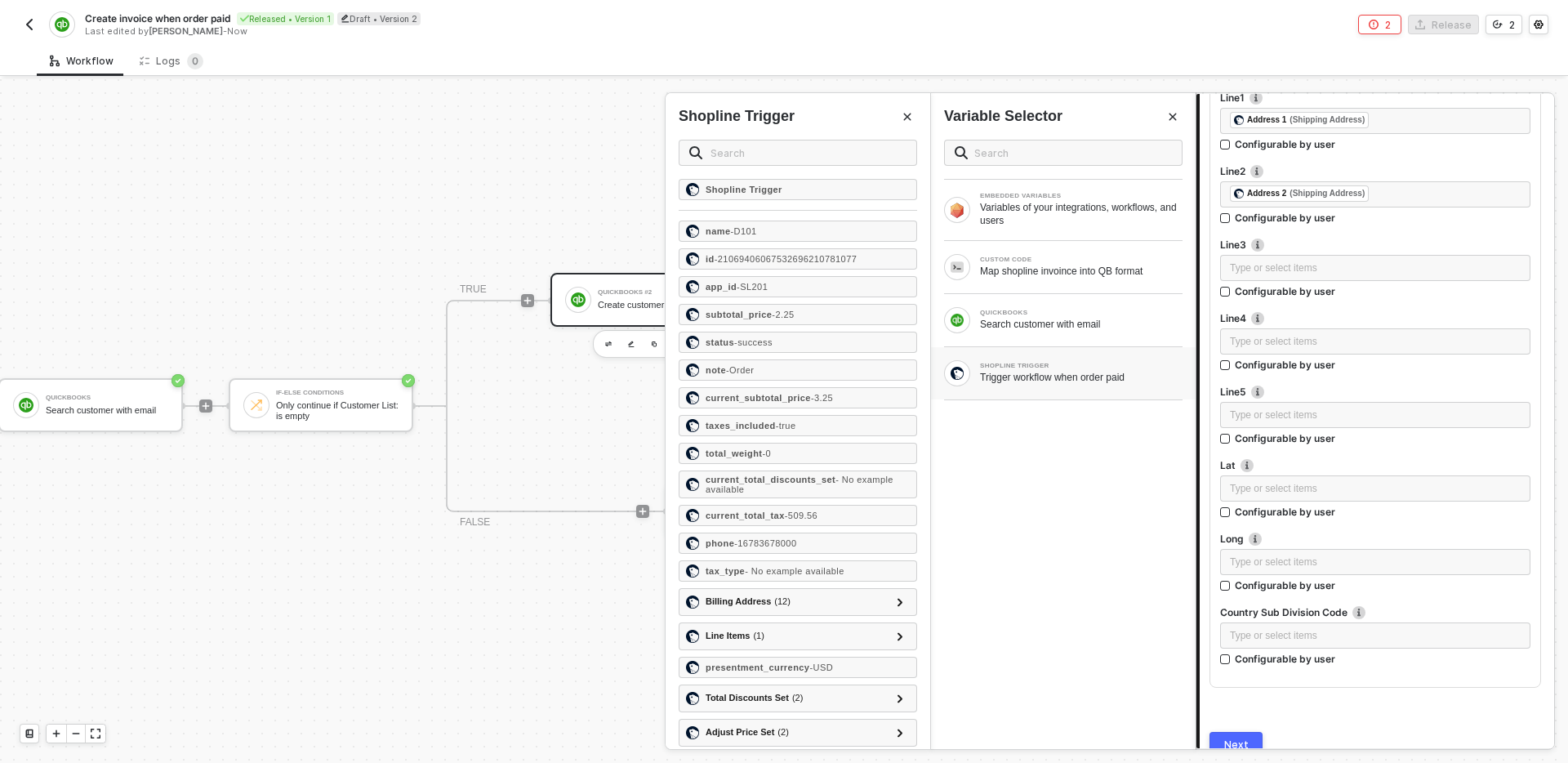
click at [1014, 376] on div "Trigger workflow when order paid" at bounding box center [1081, 377] width 203 height 13
click at [793, 156] on input "text" at bounding box center [808, 152] width 196 height 18
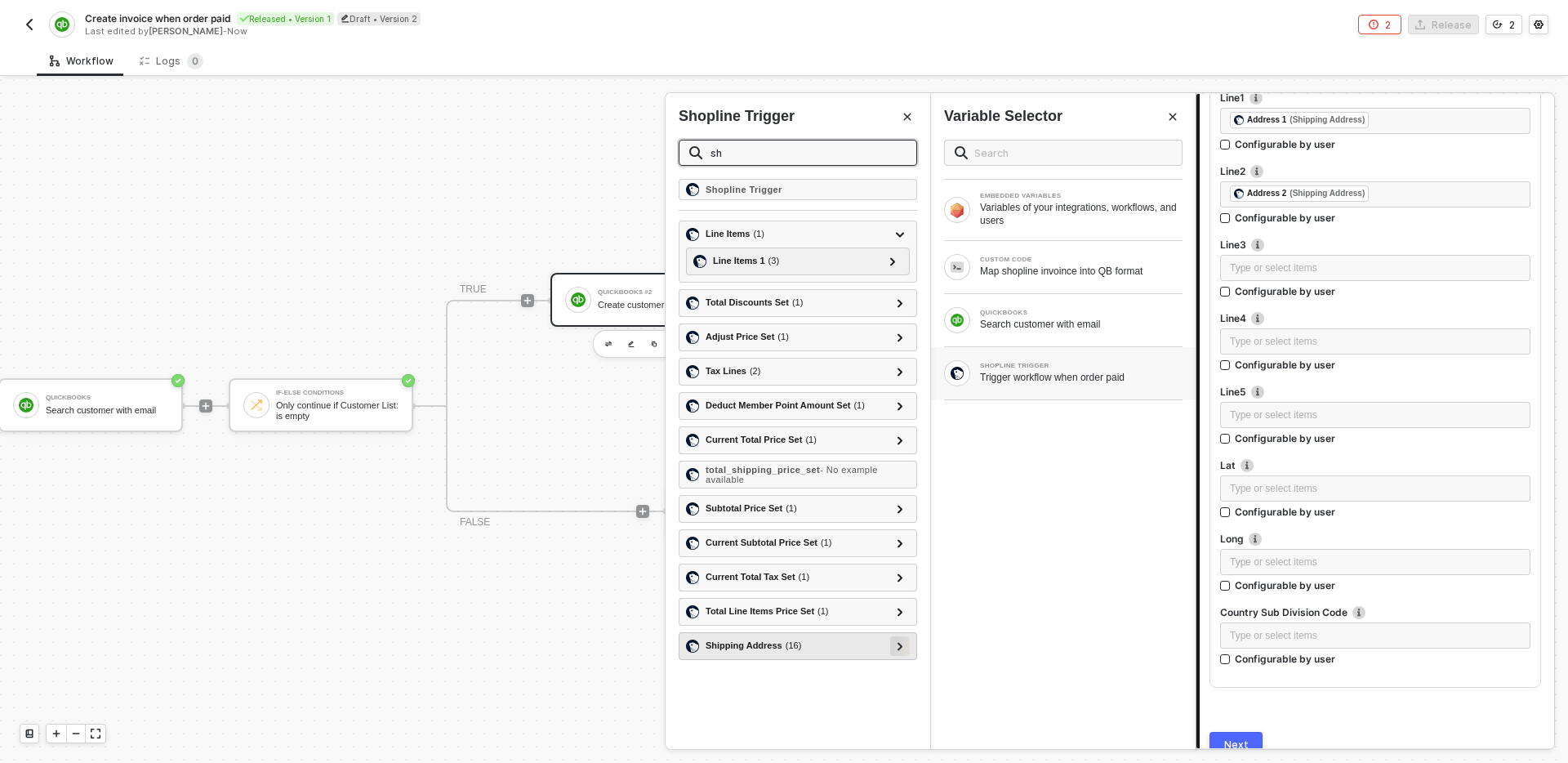
type input "sh"
click at [901, 645] on icon at bounding box center [900, 646] width 5 height 9
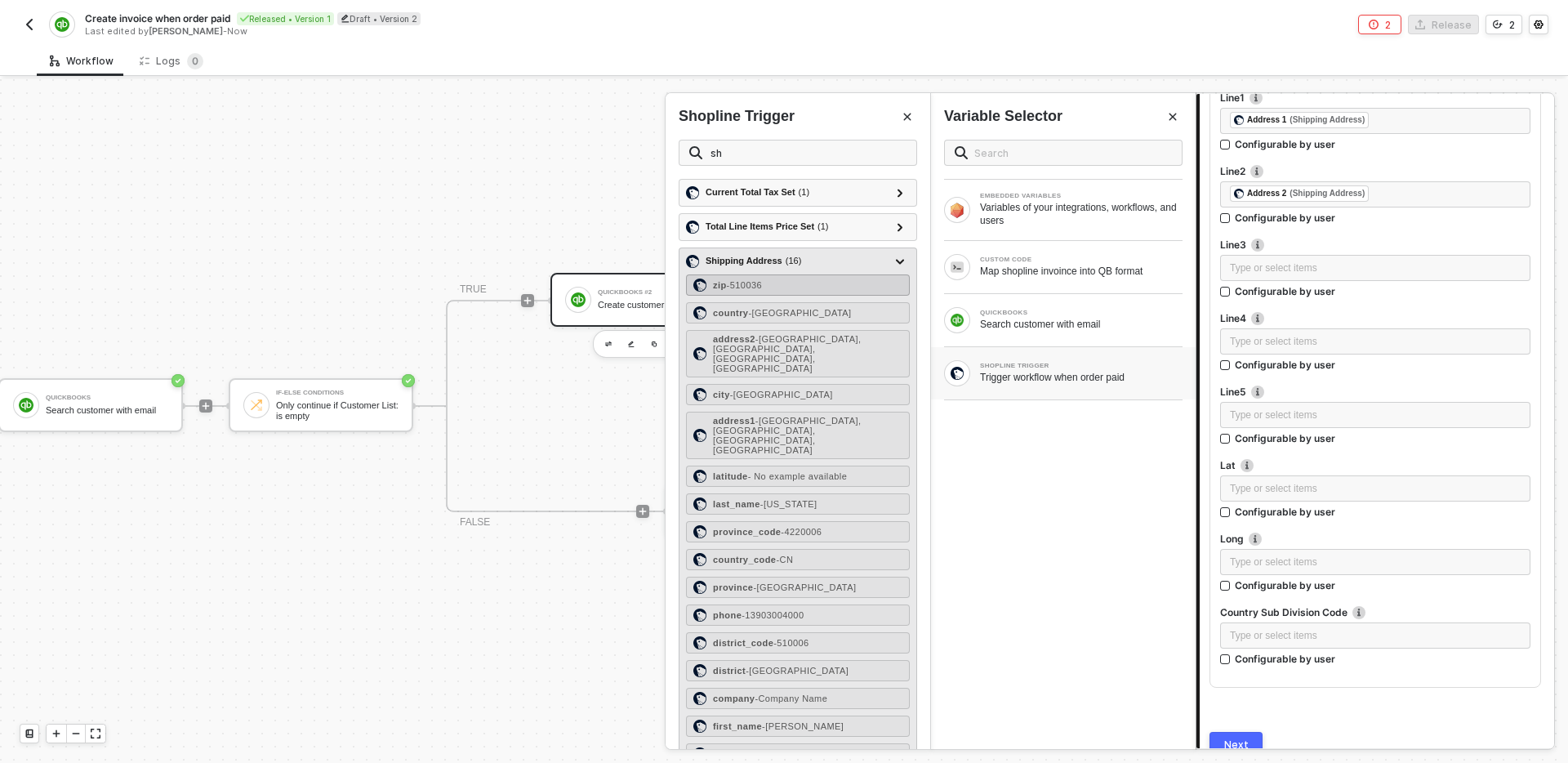
scroll to position [401, 0]
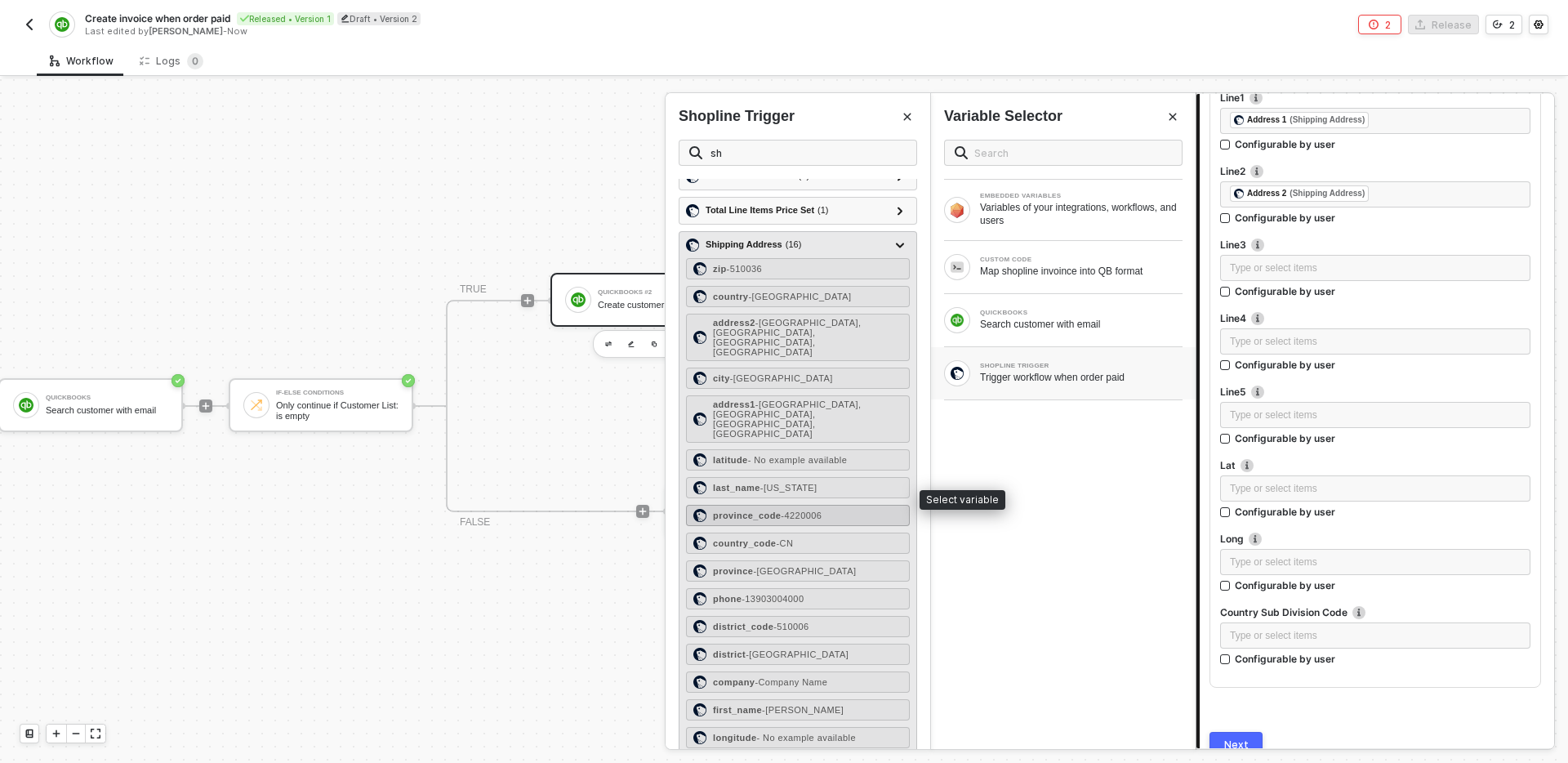
click at [845, 505] on div "province_code - 4220006" at bounding box center [798, 515] width 224 height 21
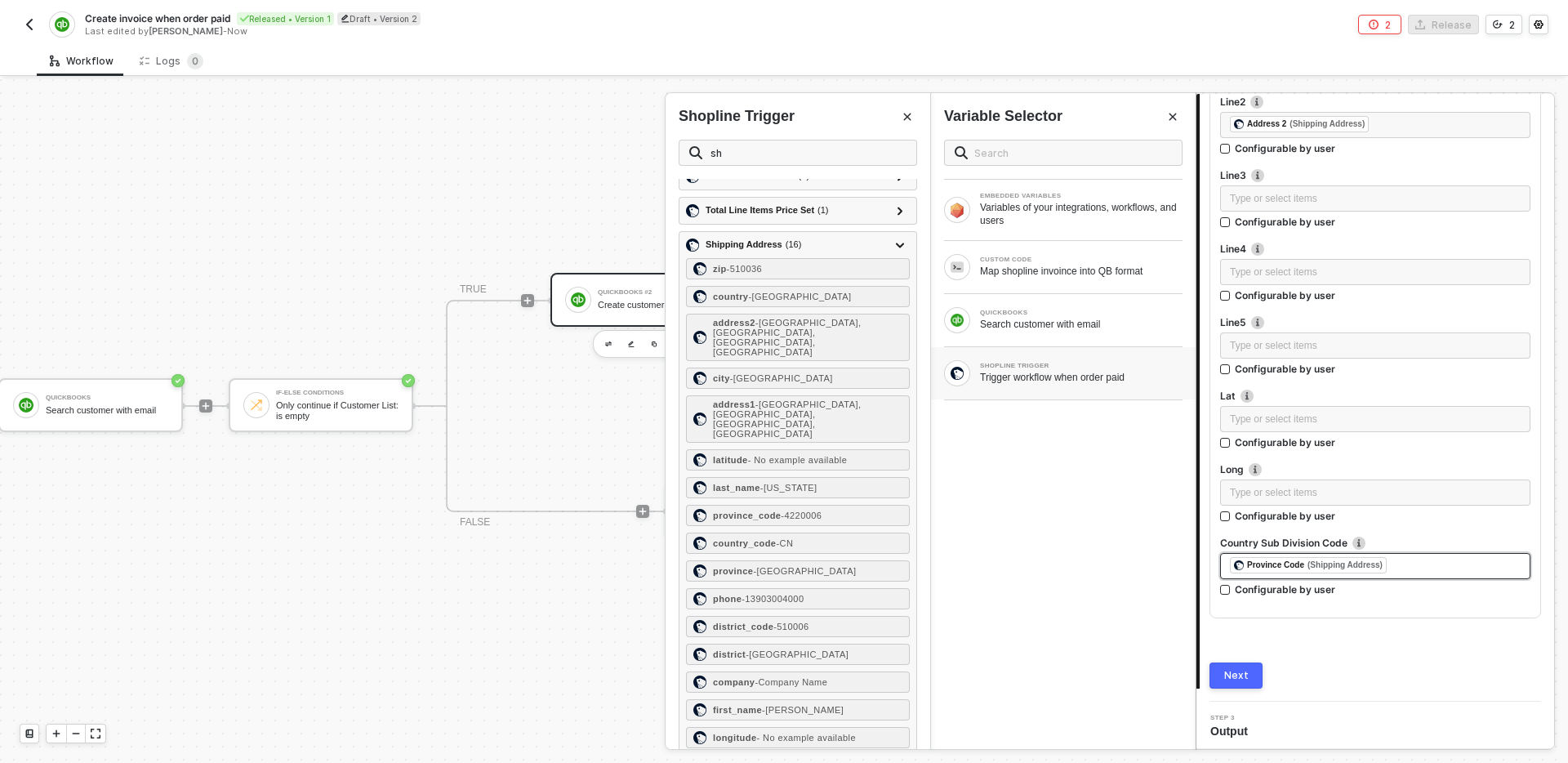
scroll to position [2163, 0]
click at [1231, 676] on div "Next" at bounding box center [1237, 672] width 25 height 13
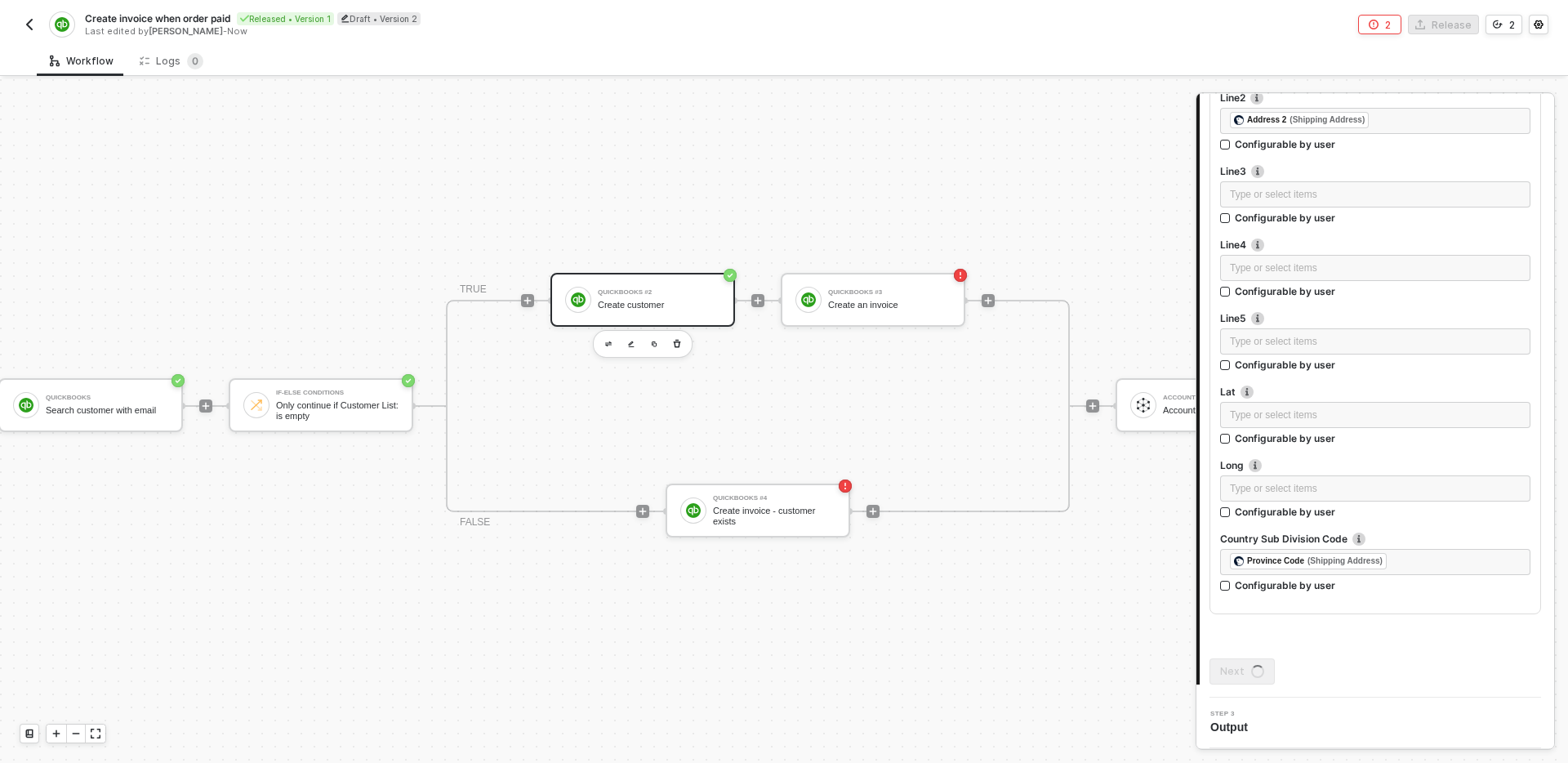
scroll to position [0, 0]
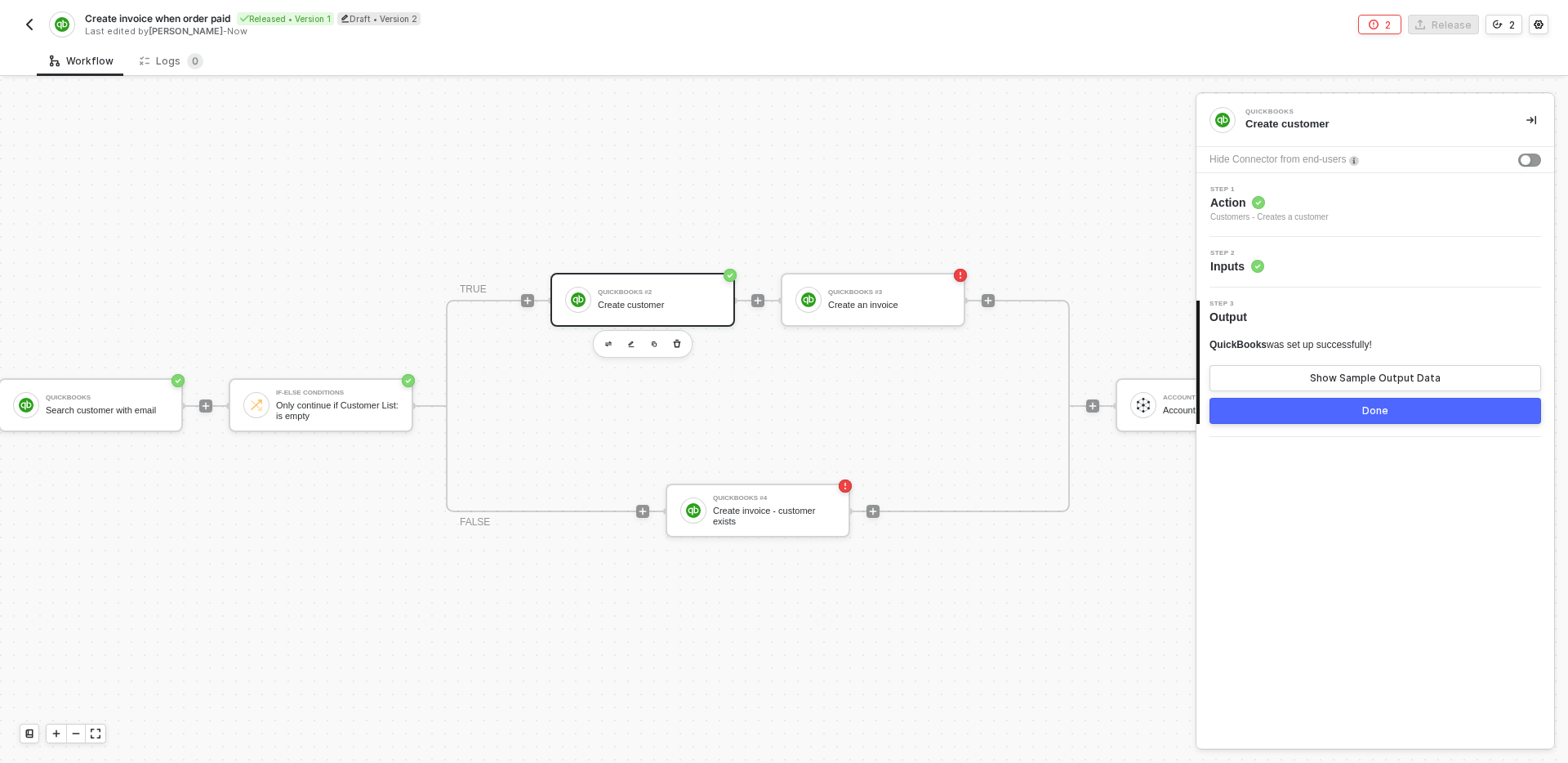
click at [1348, 414] on button "Done" at bounding box center [1375, 411] width 331 height 26
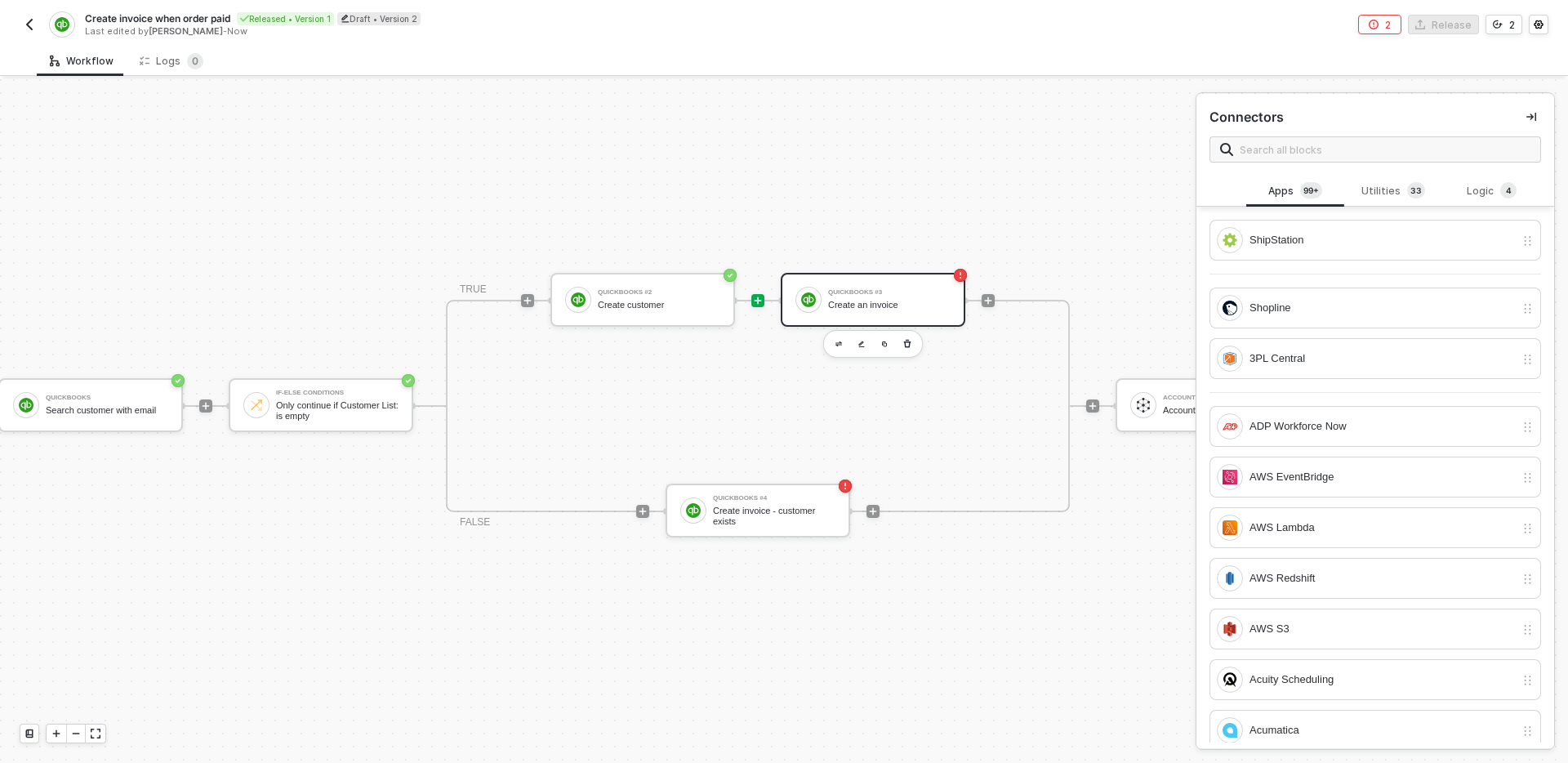
click at [904, 302] on div "Create an invoice" at bounding box center [889, 305] width 123 height 10
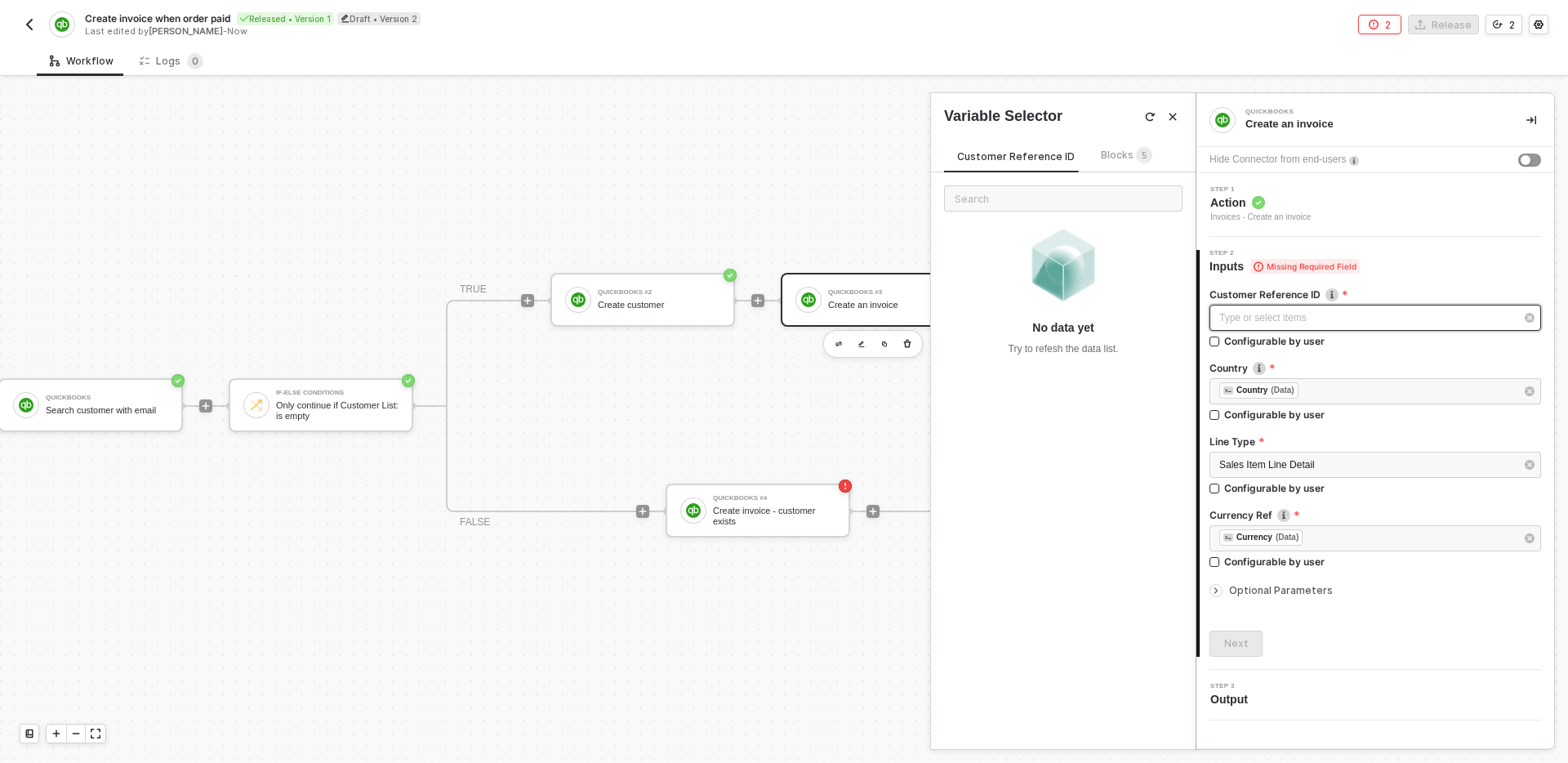
click at [1346, 317] on div "Type or select items ﻿" at bounding box center [1367, 318] width 296 height 15
click at [1119, 156] on span "Blocks 5" at bounding box center [1126, 154] width 51 height 12
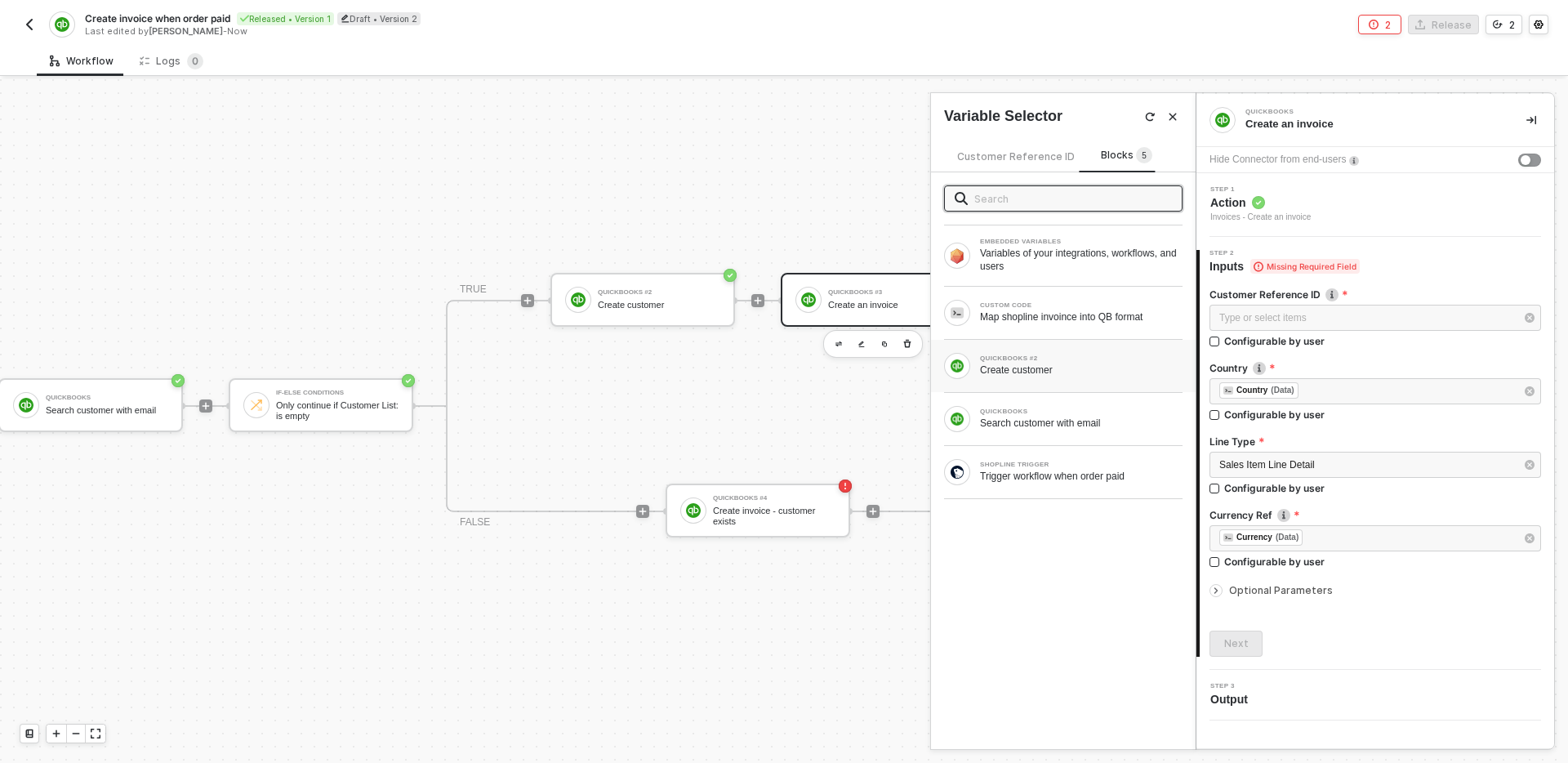
click at [1108, 370] on div "Create customer" at bounding box center [1081, 371] width 203 height 13
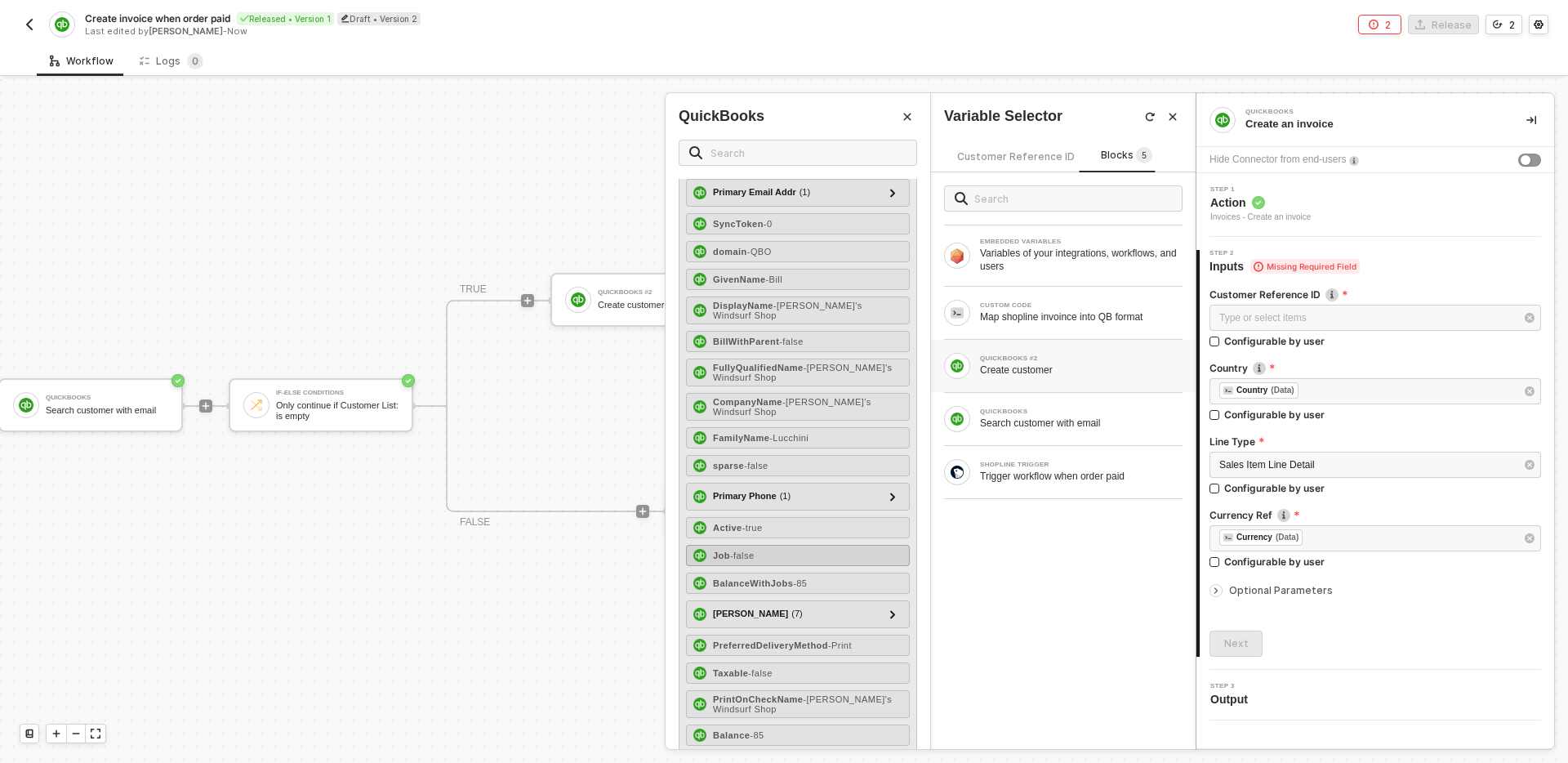
scroll to position [135, 0]
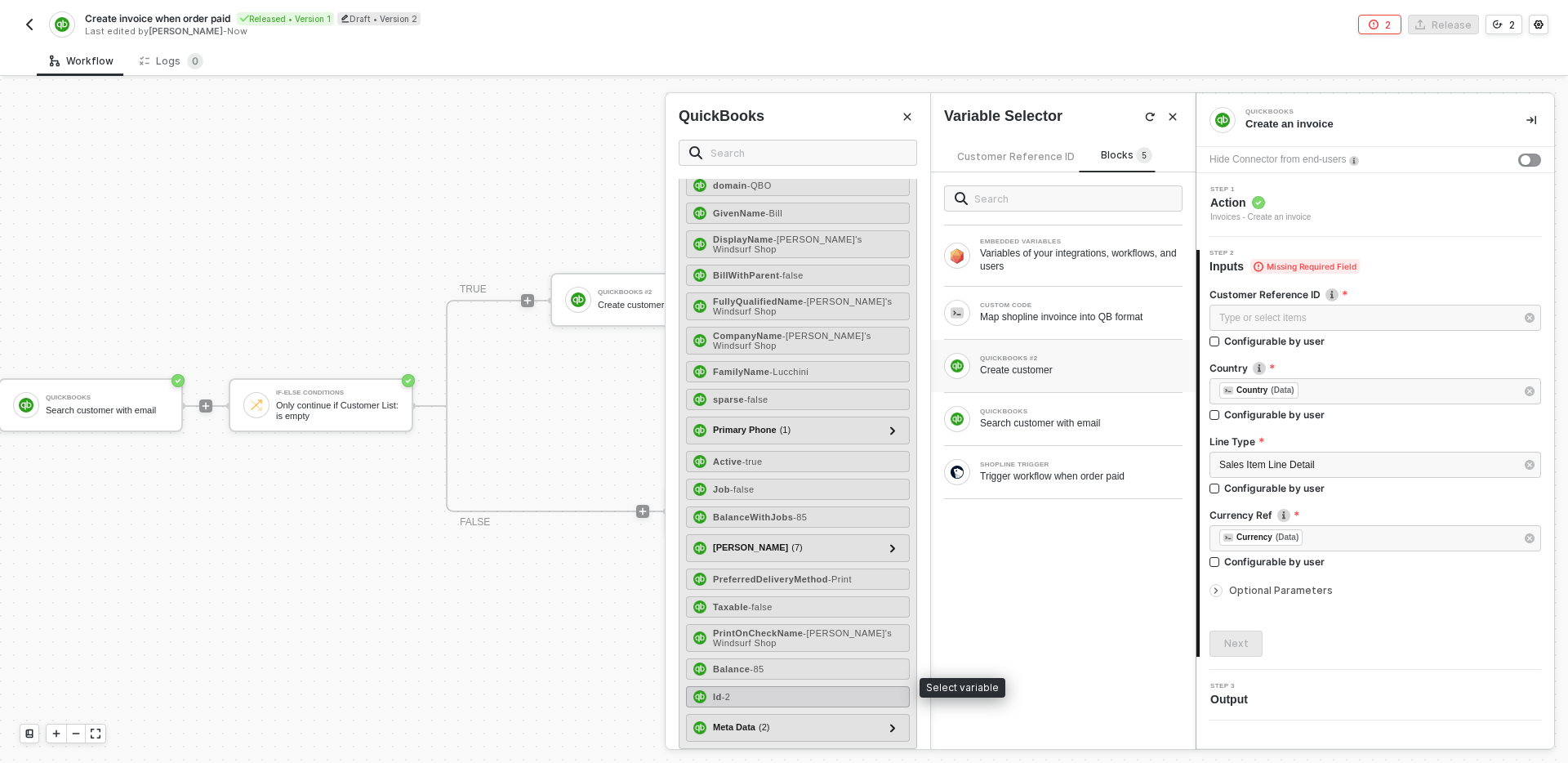
click at [795, 687] on div "Id - 2" at bounding box center [798, 697] width 224 height 21
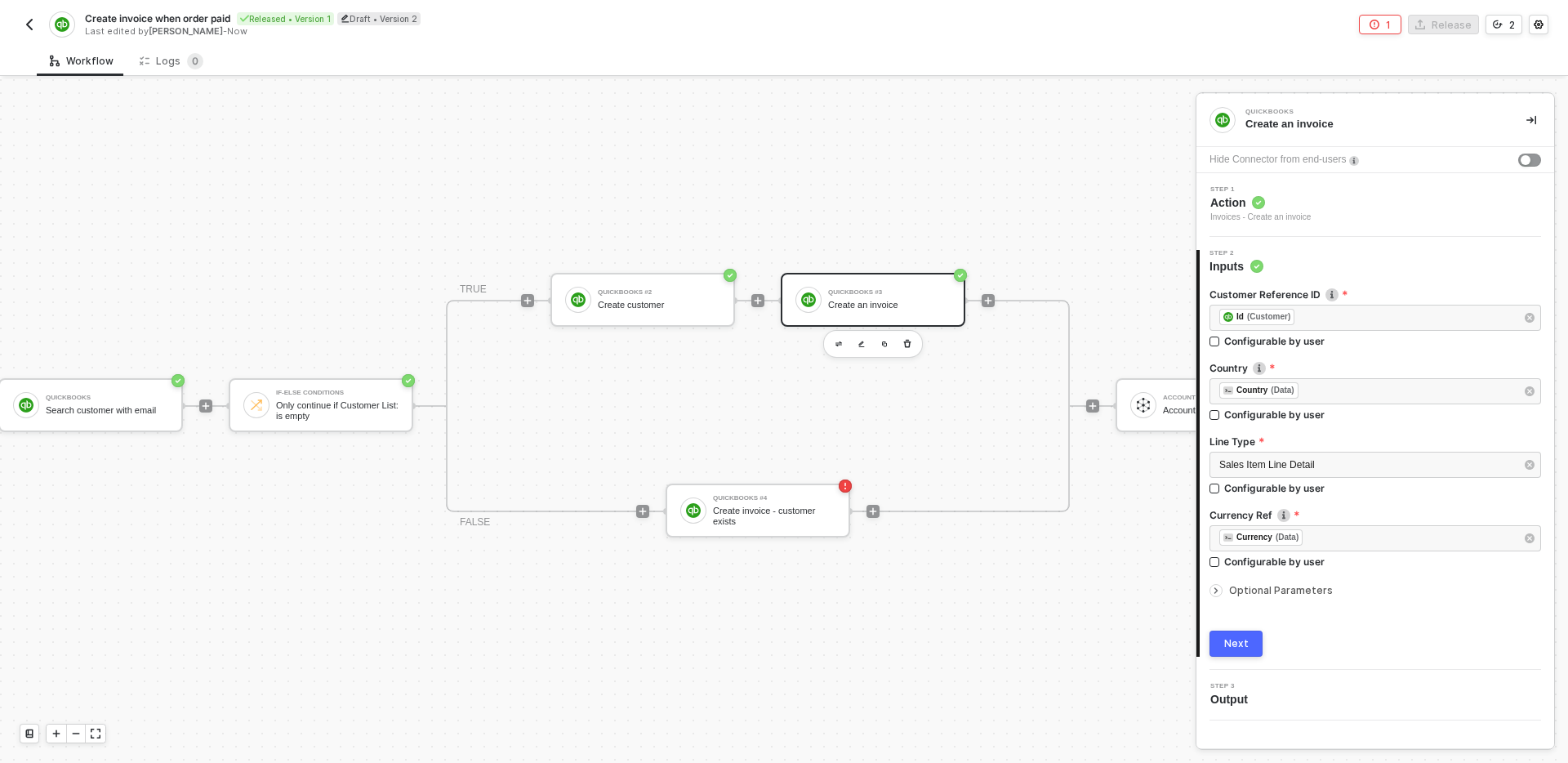
click at [1236, 589] on span "Optional Parameters" at bounding box center [1280, 590] width 104 height 12
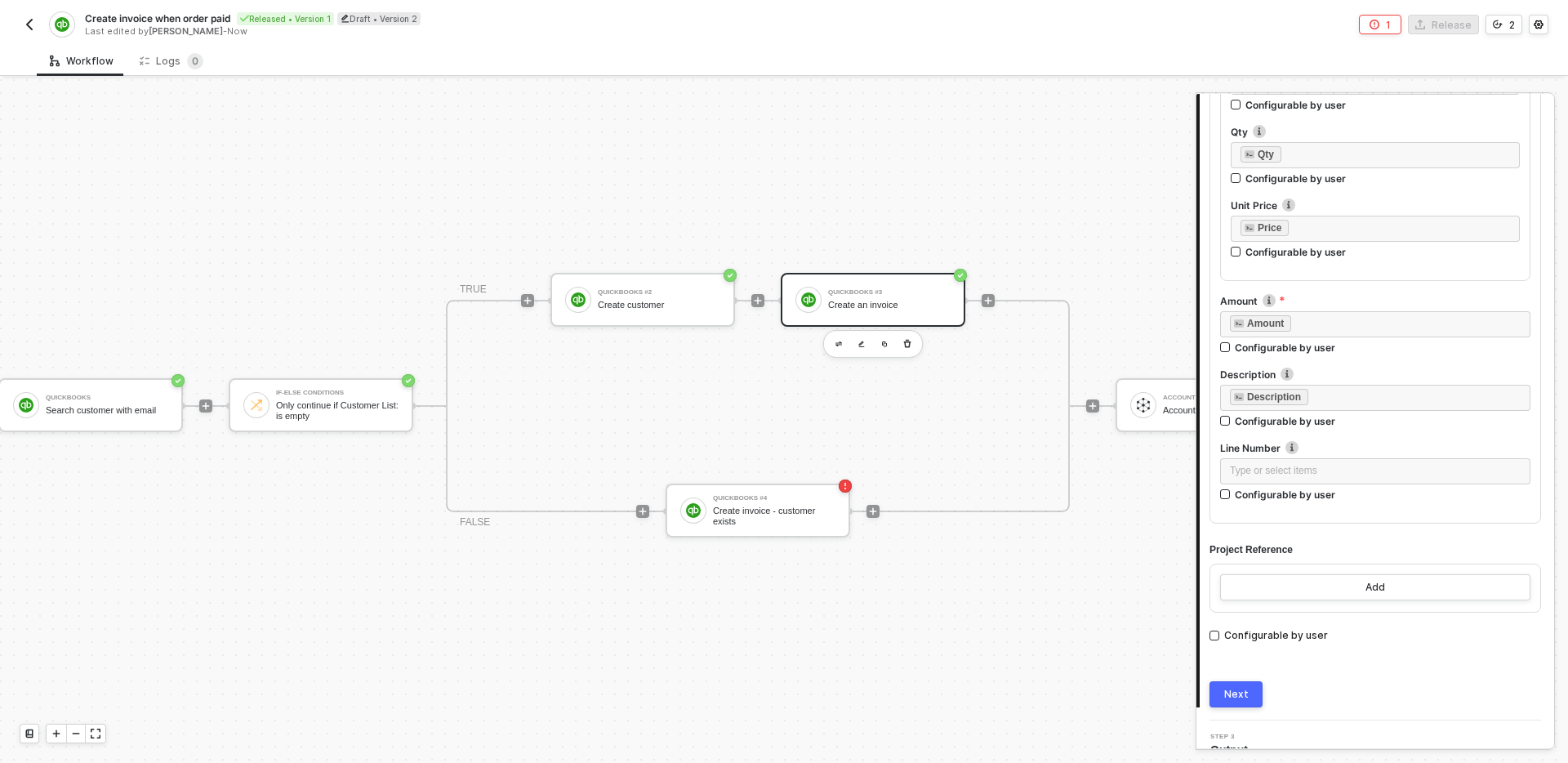
scroll to position [1273, 0]
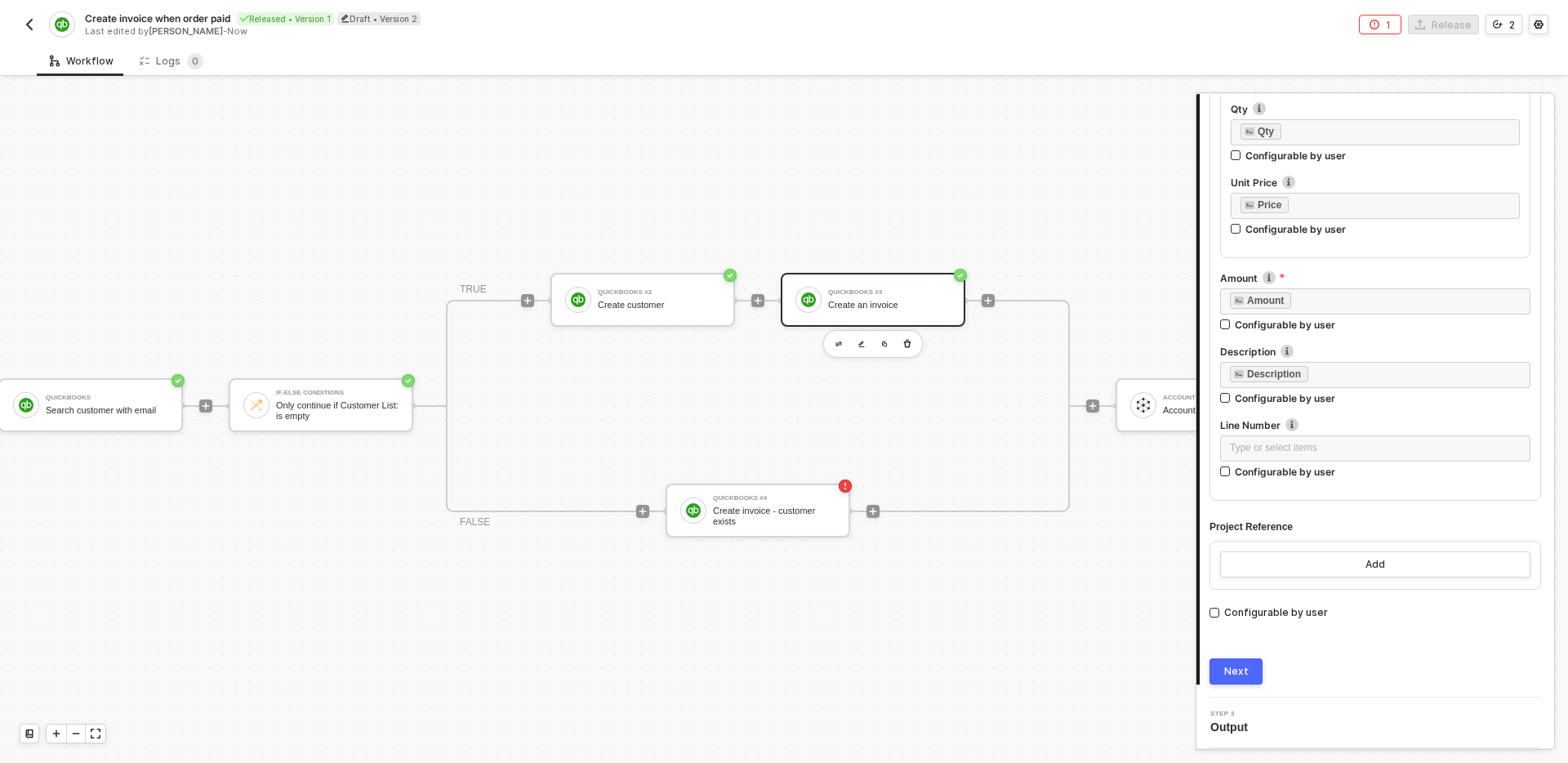
click at [1259, 674] on button "Next" at bounding box center [1236, 671] width 53 height 26
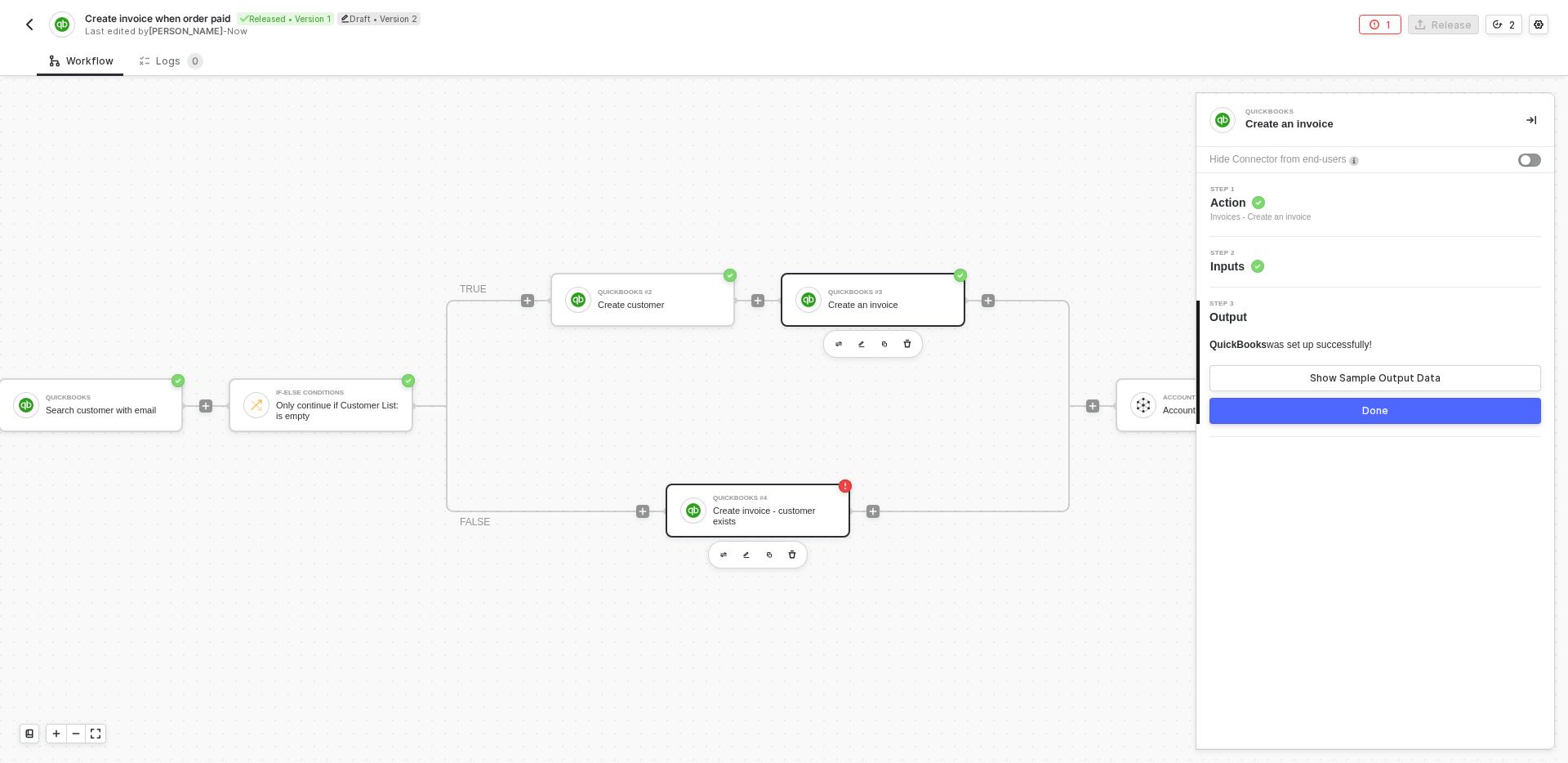
click at [744, 504] on div "QuickBooks #4 Create invoice - customer exists" at bounding box center [774, 511] width 123 height 31
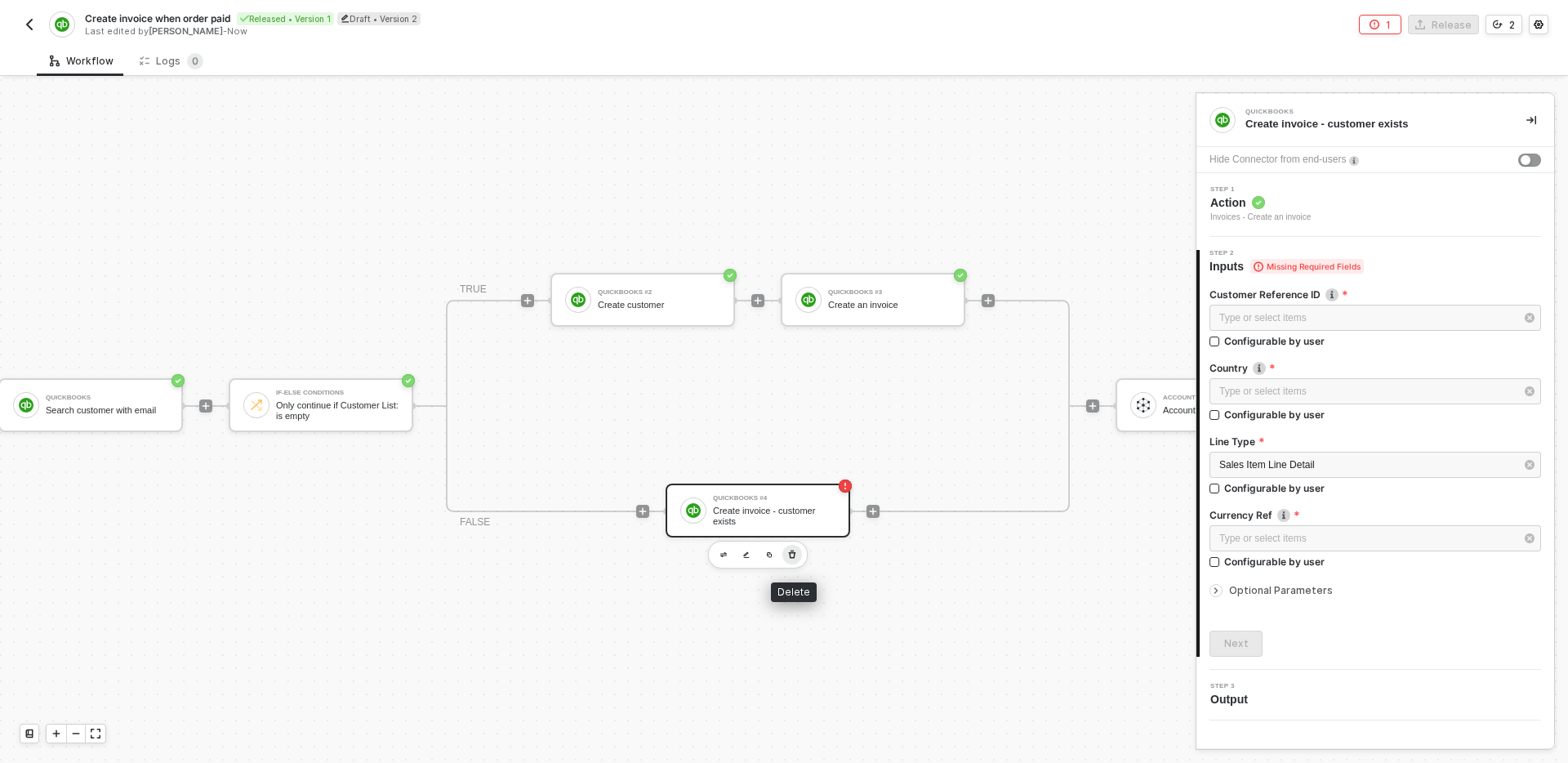
click at [795, 557] on icon "button" at bounding box center [792, 555] width 10 height 13
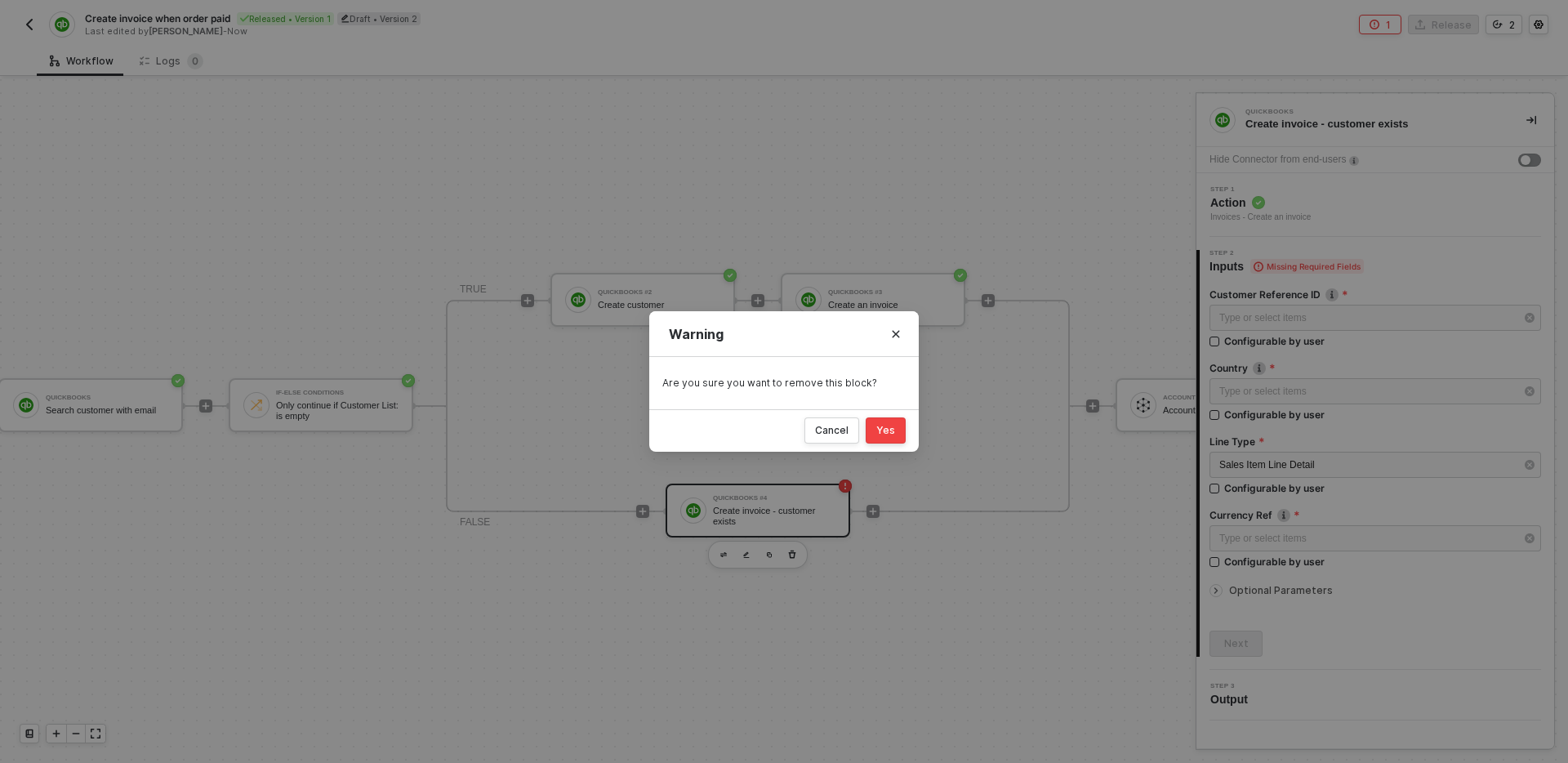
click at [887, 437] on button "Yes" at bounding box center [885, 430] width 40 height 26
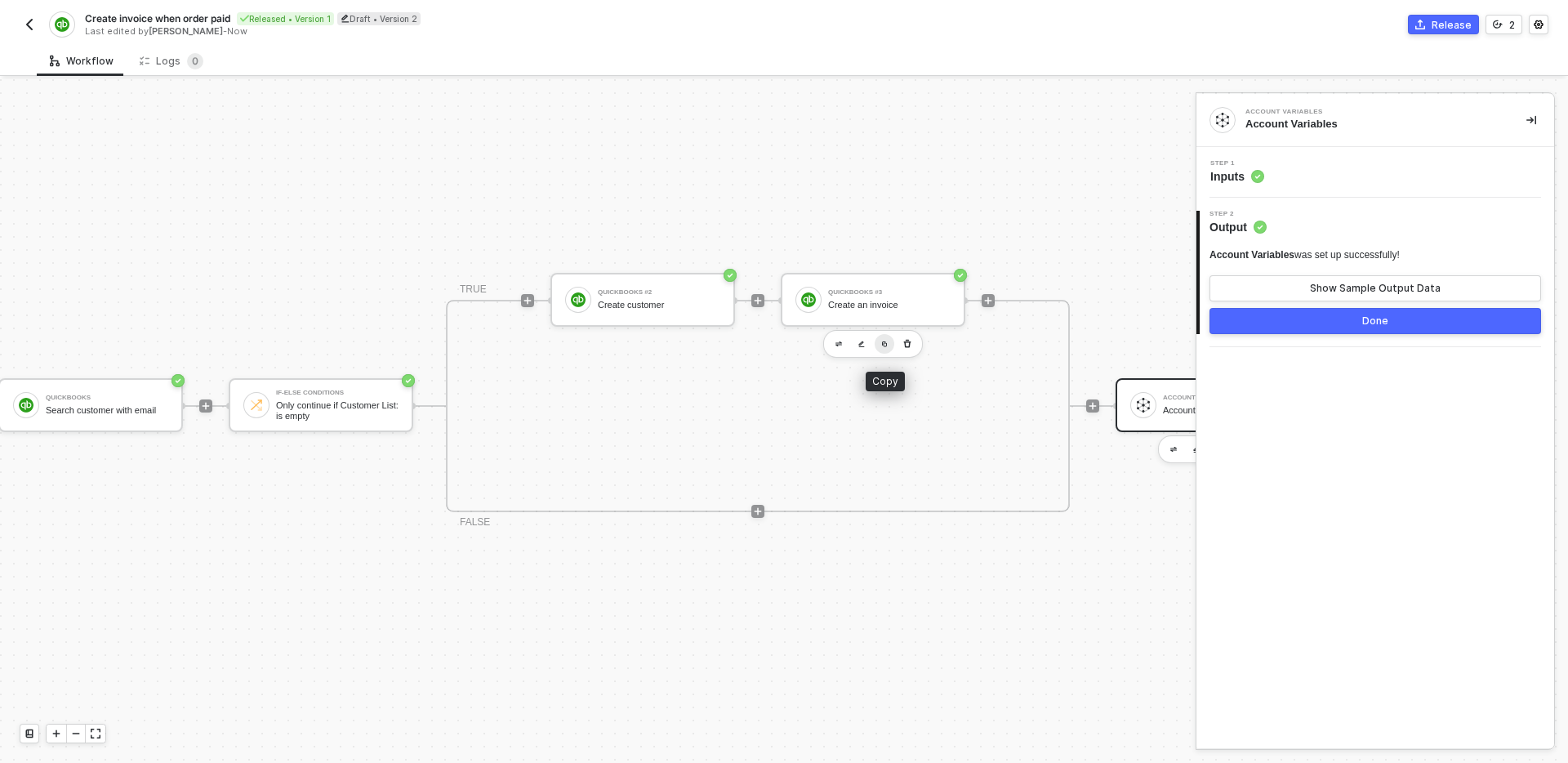
click at [885, 346] on img "button" at bounding box center [884, 344] width 7 height 7
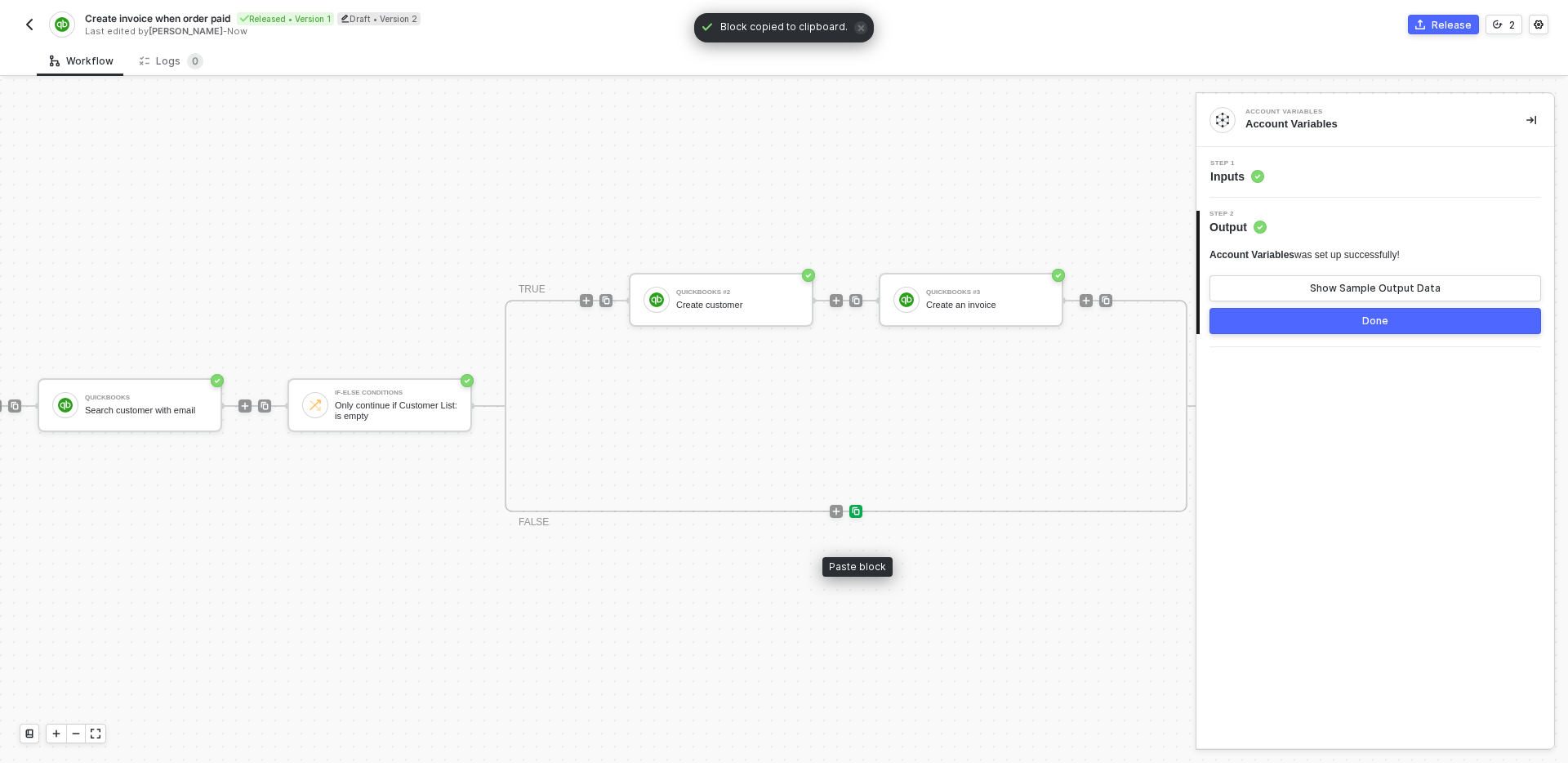
click at [857, 510] on img at bounding box center [856, 512] width 10 height 10
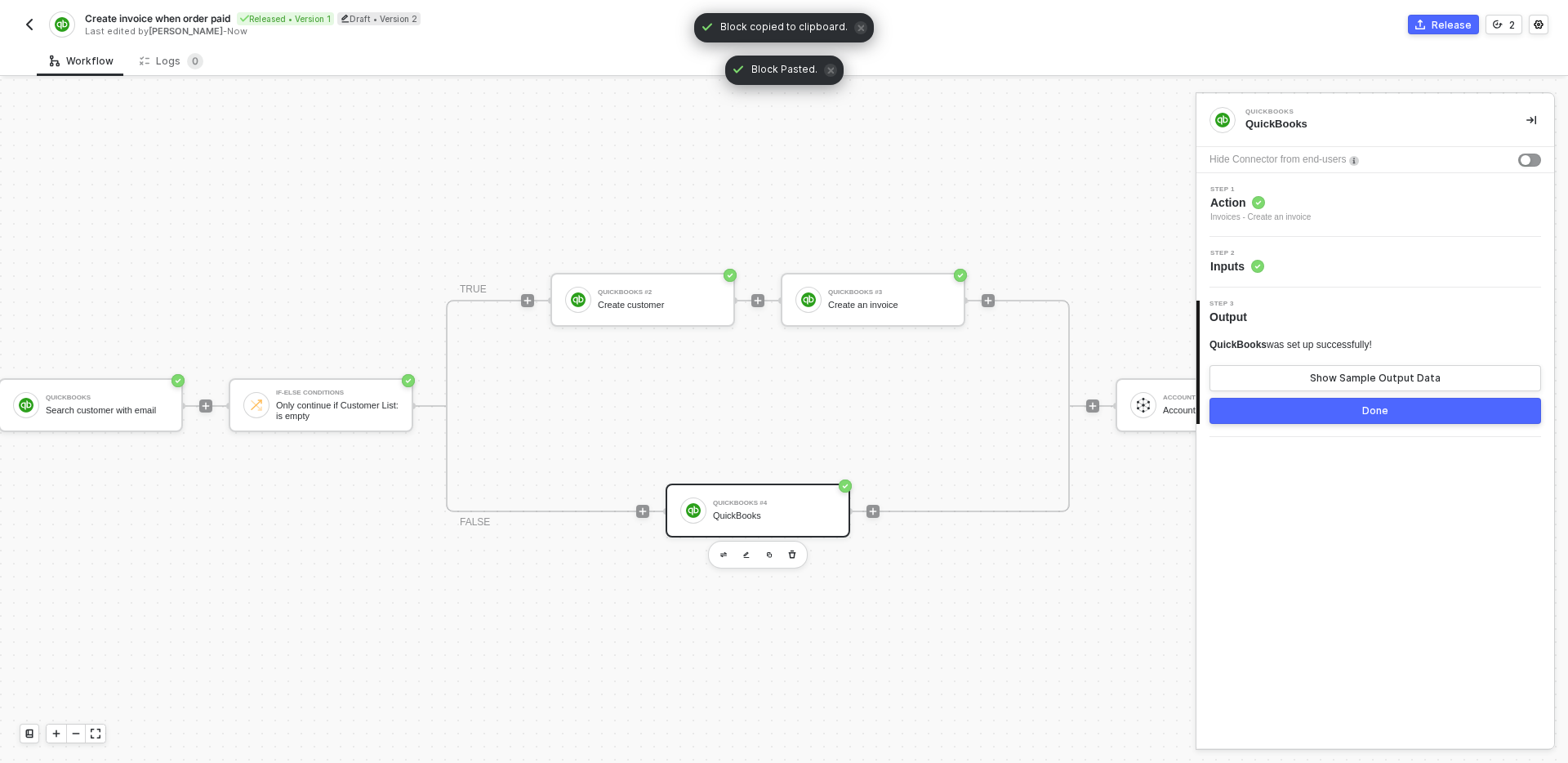
click at [1358, 257] on div "Step 2 Inputs" at bounding box center [1377, 262] width 353 height 25
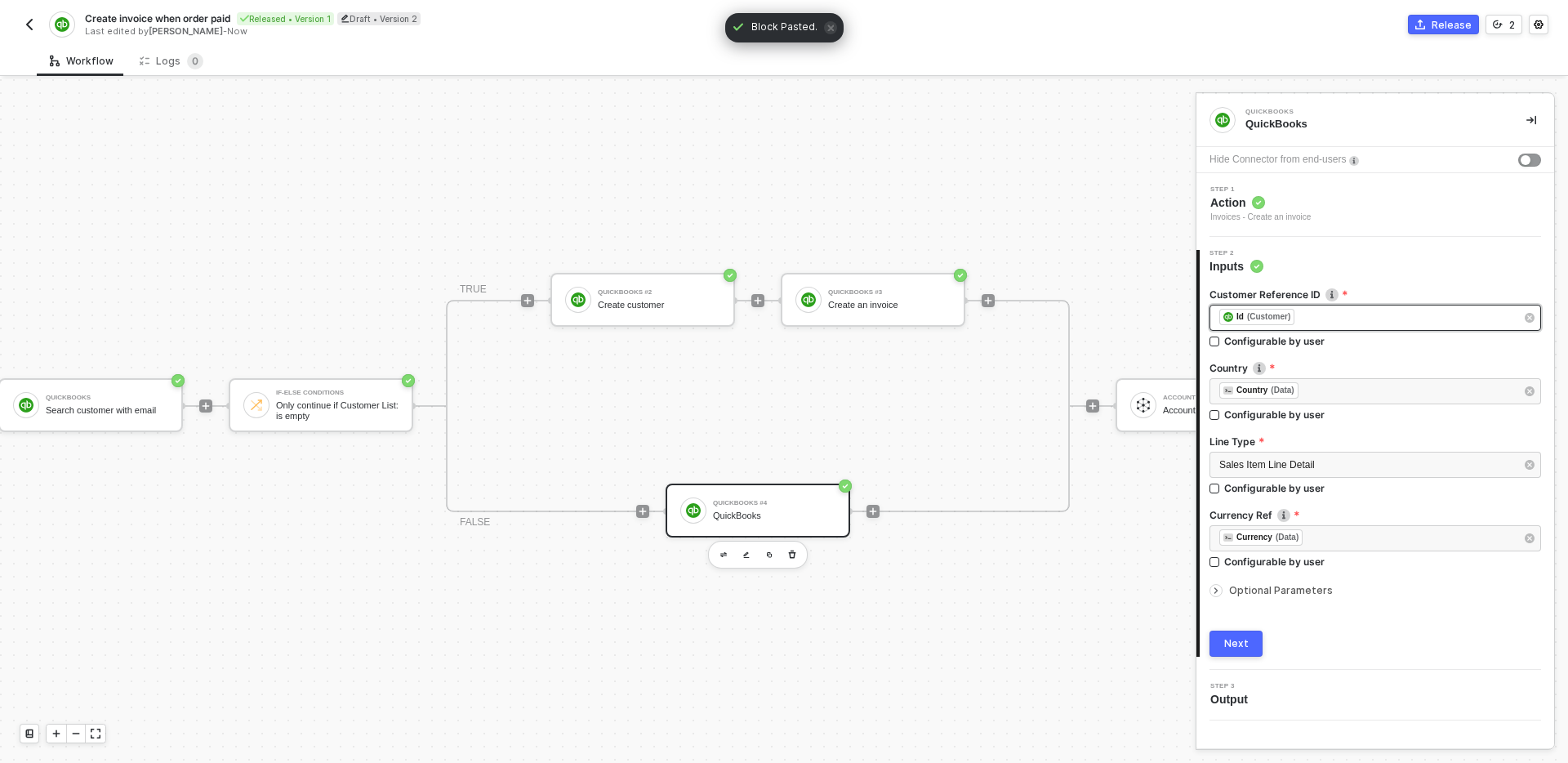
click at [1335, 319] on div "﻿ ﻿ Id (Customer) ﻿" at bounding box center [1367, 317] width 296 height 18
click at [1532, 318] on icon "button" at bounding box center [1529, 318] width 10 height 10
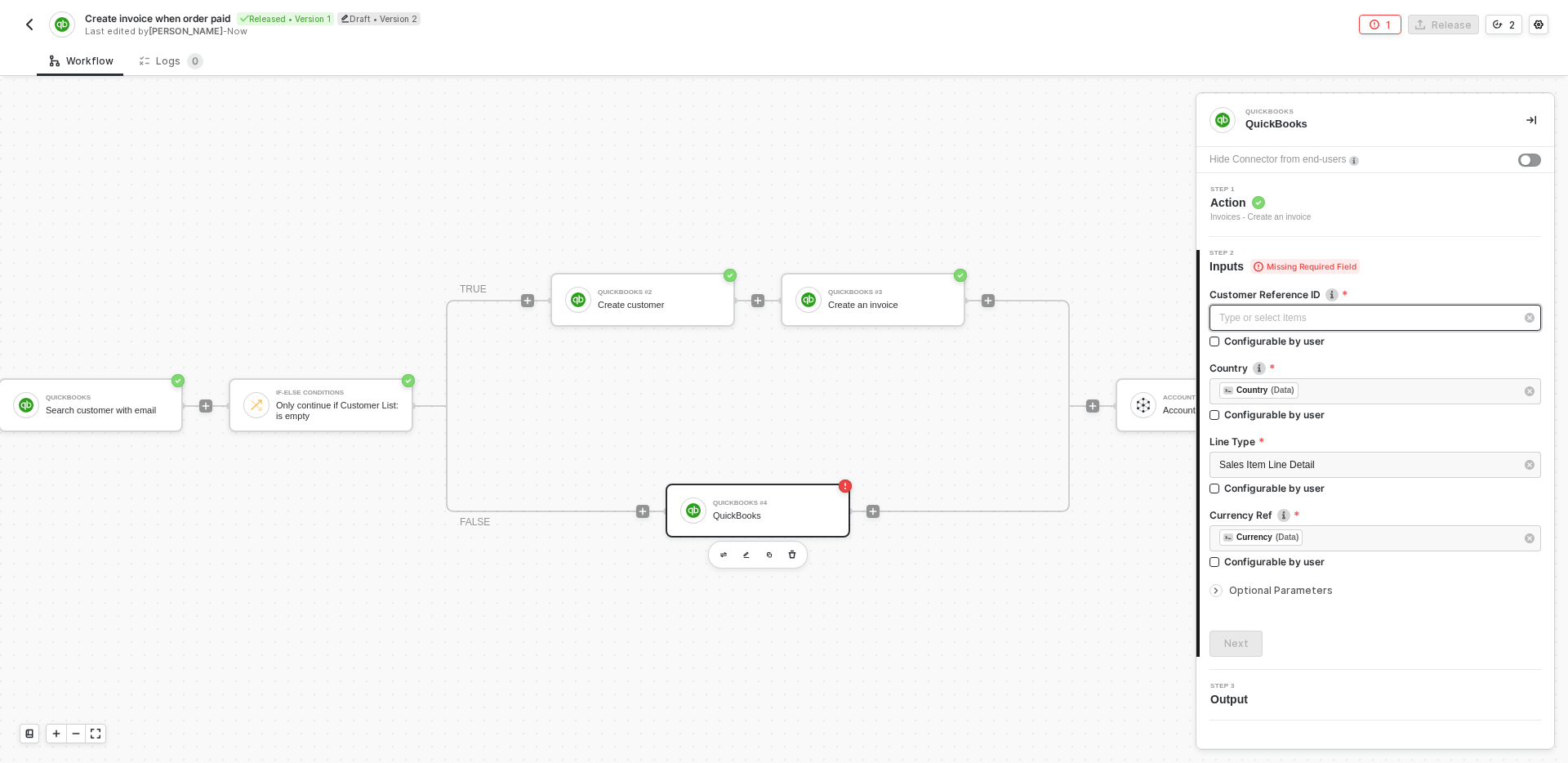
click at [1362, 327] on div "Type or select items ﻿" at bounding box center [1375, 317] width 331 height 26
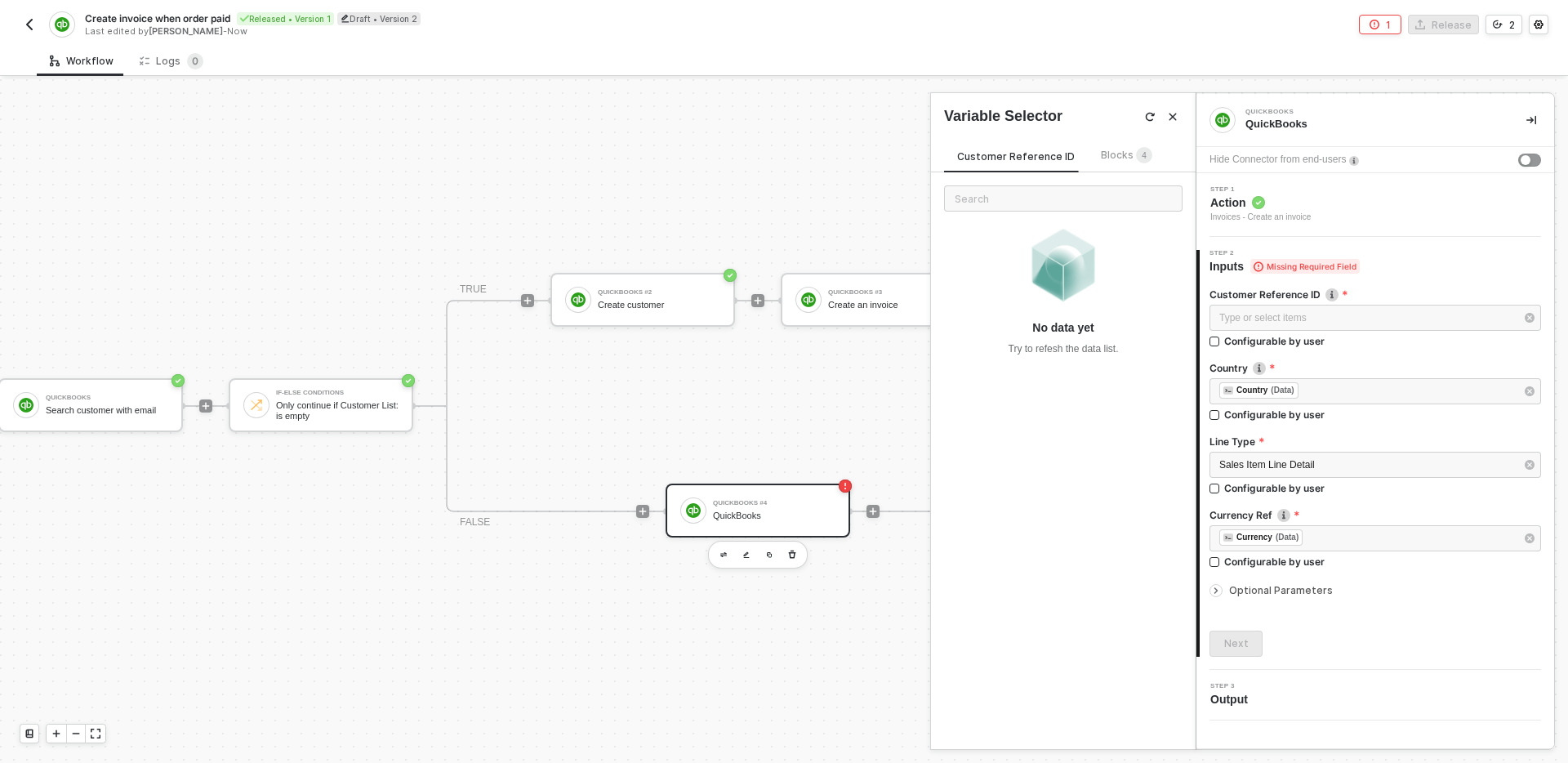
click at [1121, 158] on span "Blocks 4" at bounding box center [1126, 154] width 51 height 12
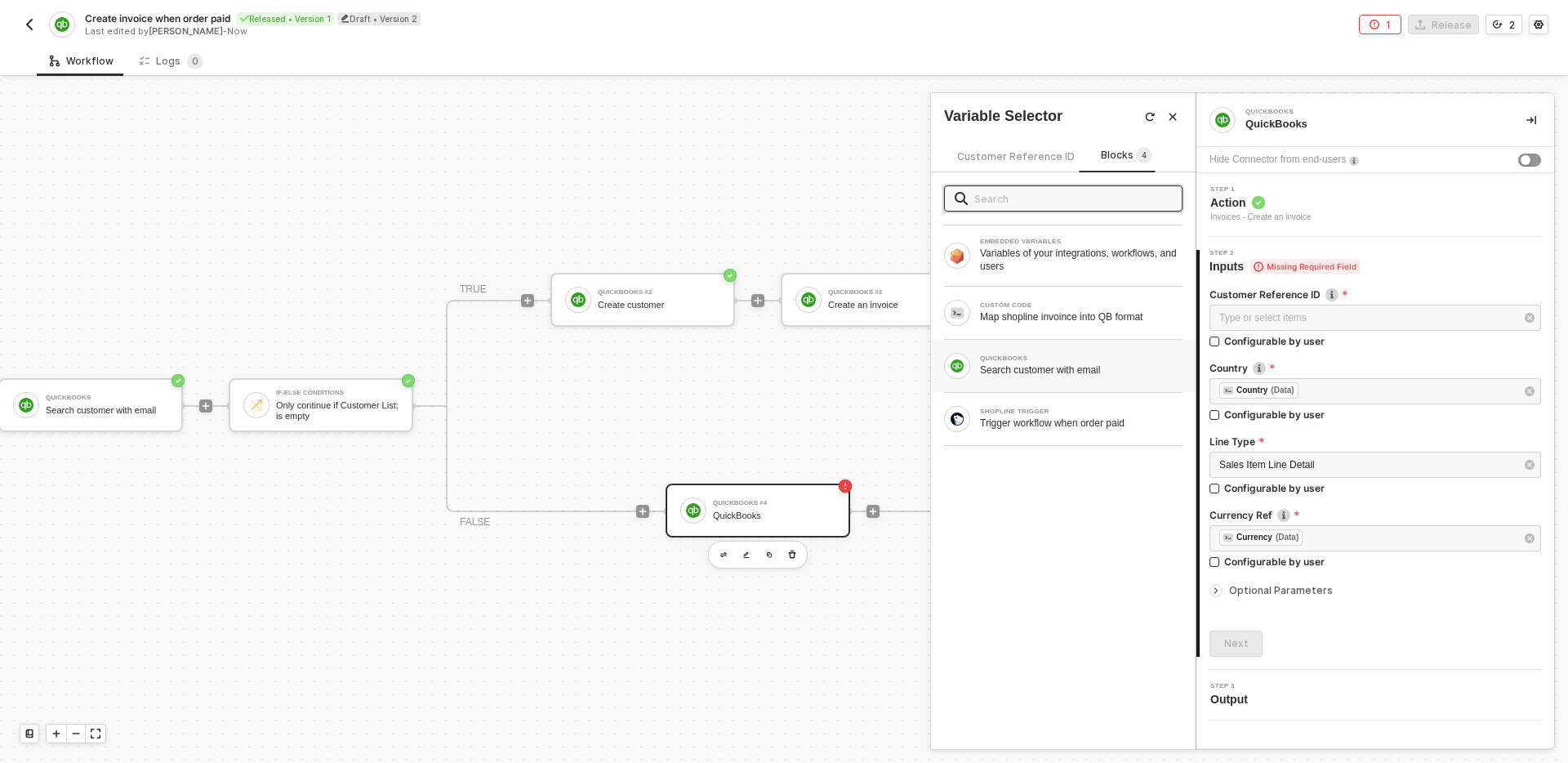
click at [1105, 376] on div "QUICKBOOKS Search customer with email" at bounding box center [1063, 366] width 238 height 26
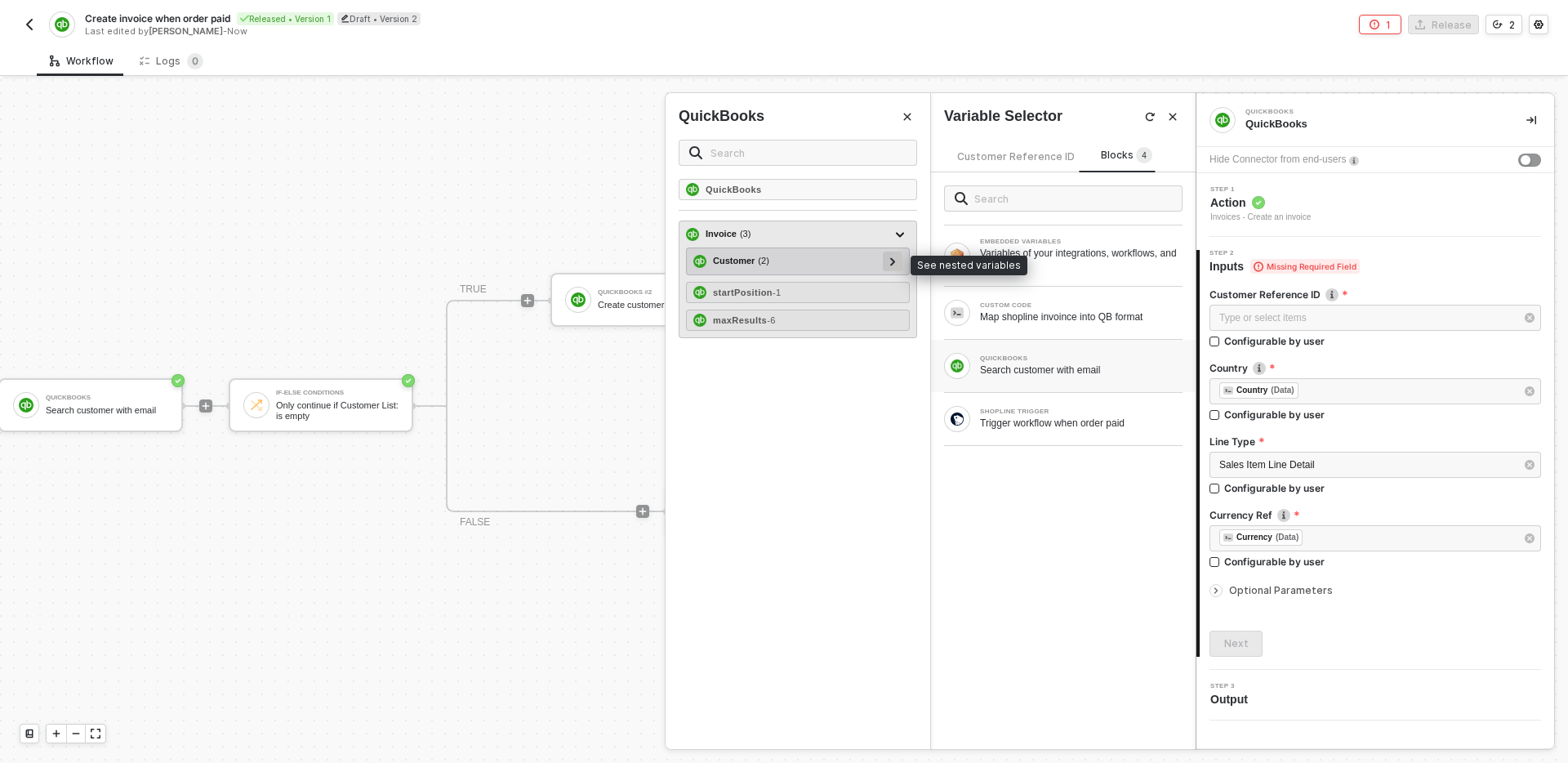
click at [893, 266] on icon at bounding box center [893, 261] width 6 height 9
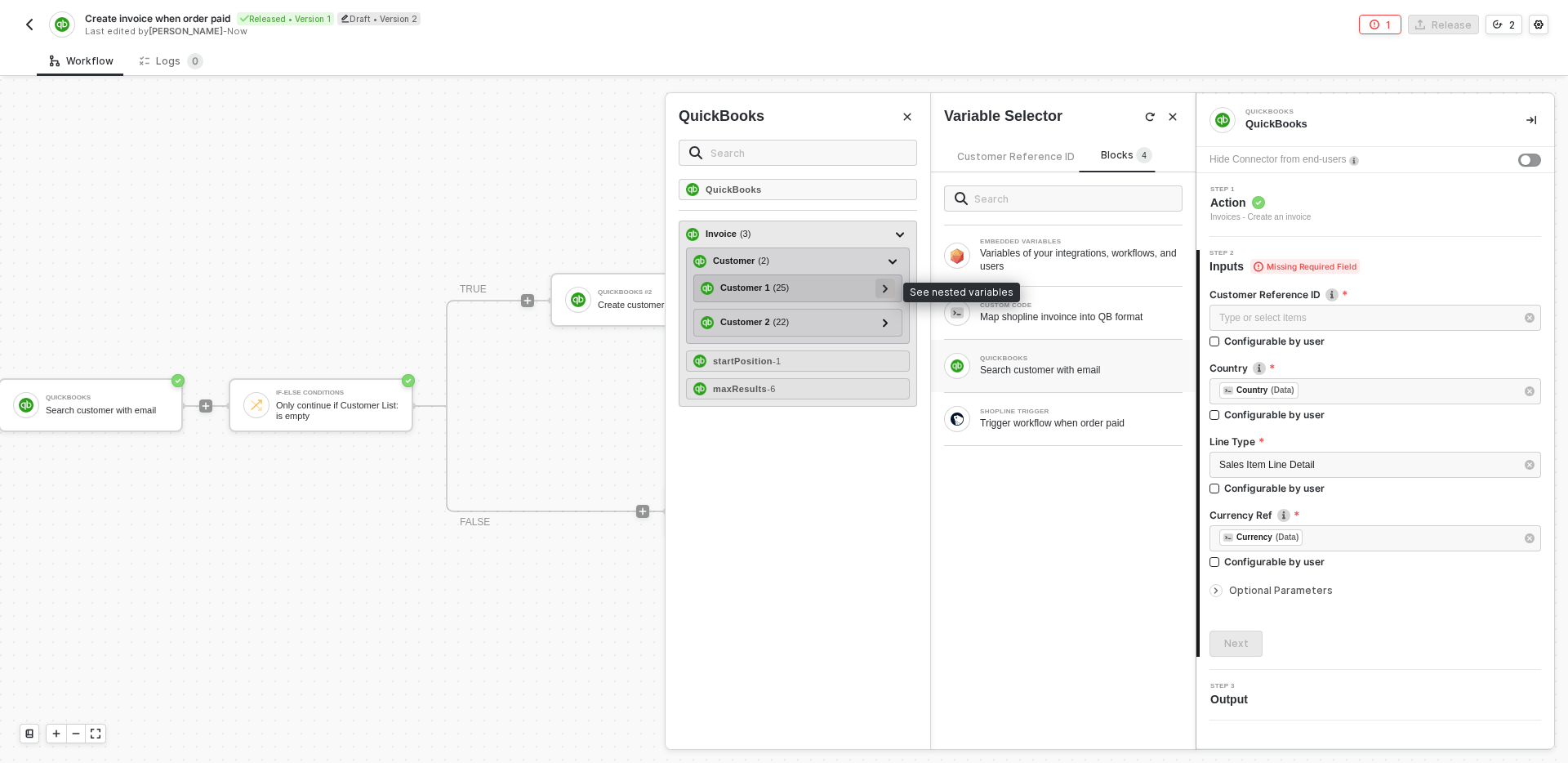
click at [883, 287] on icon at bounding box center [885, 289] width 6 height 9
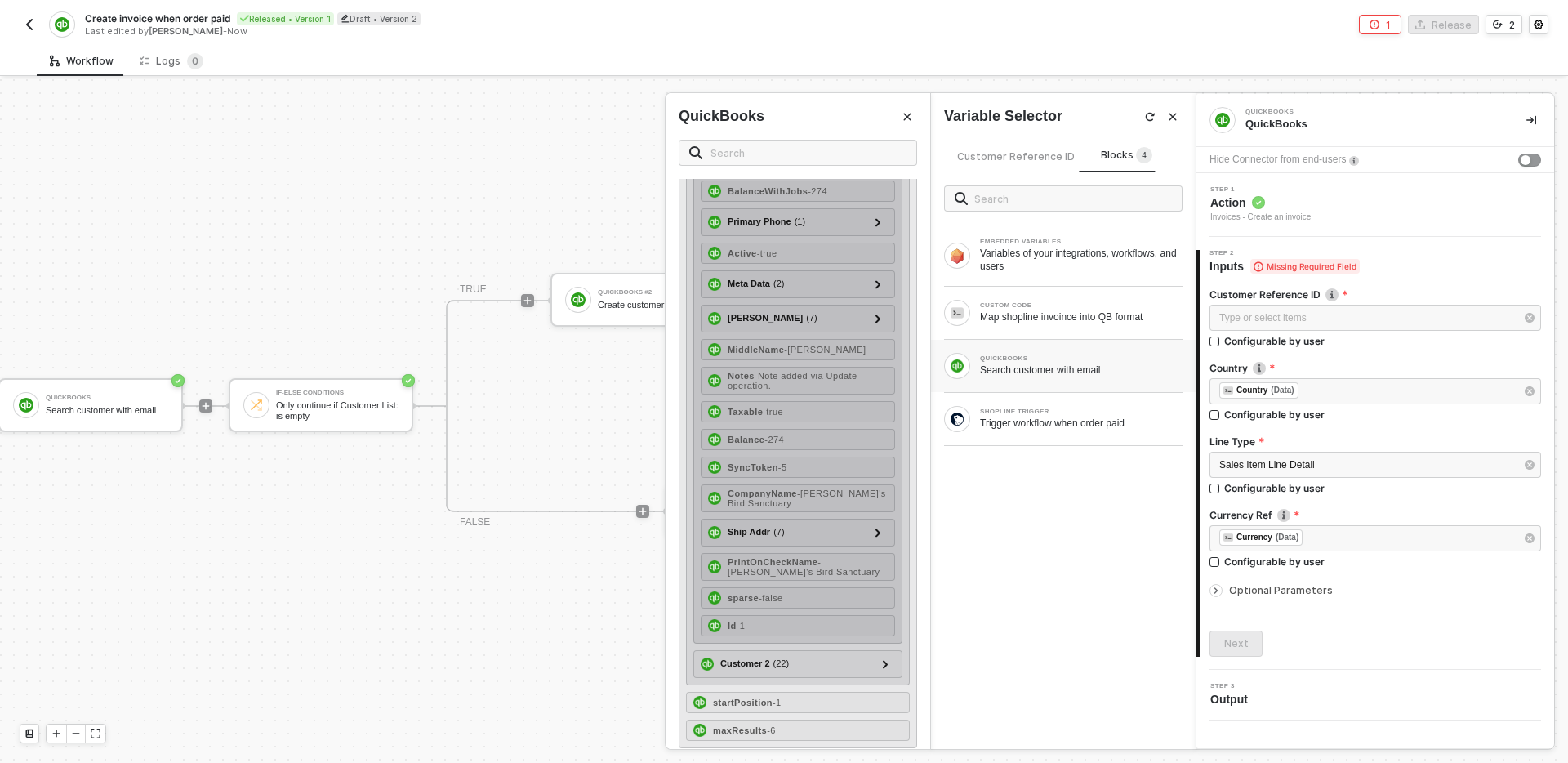
scroll to position [437, 0]
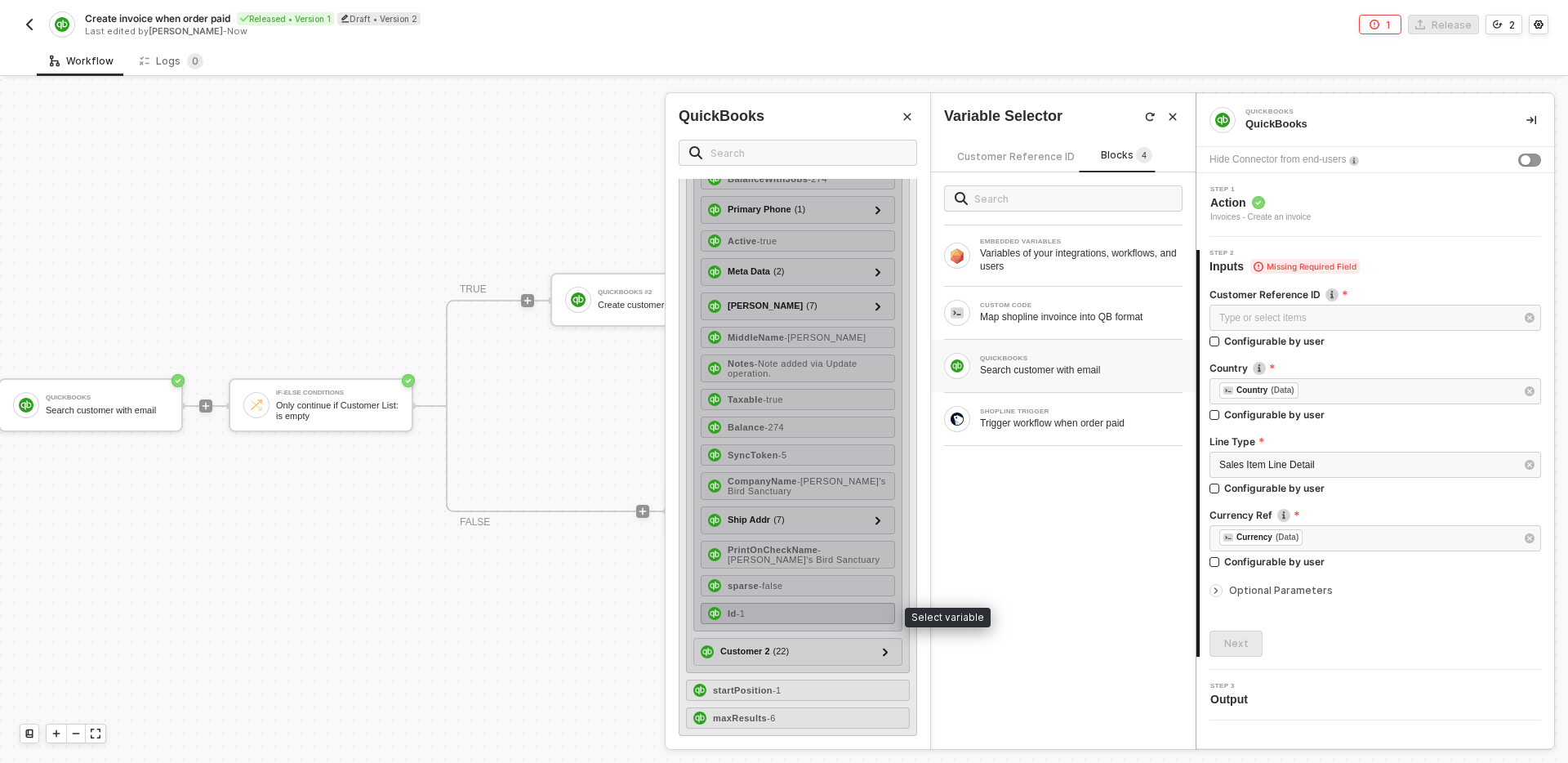
click at [817, 612] on div "Id - 1" at bounding box center [798, 613] width 194 height 21
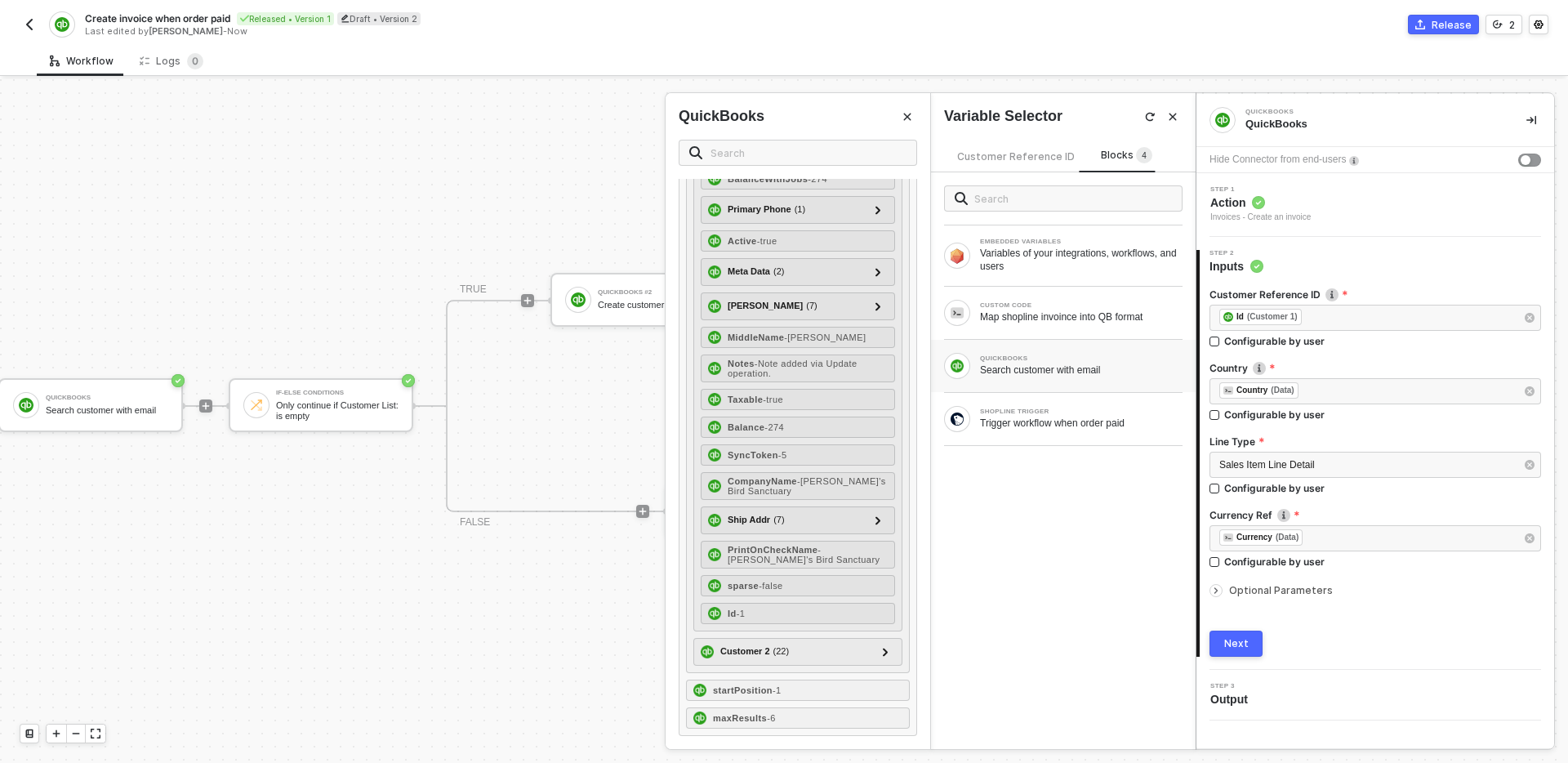
click at [1293, 590] on span "Optional Parameters" at bounding box center [1280, 590] width 104 height 12
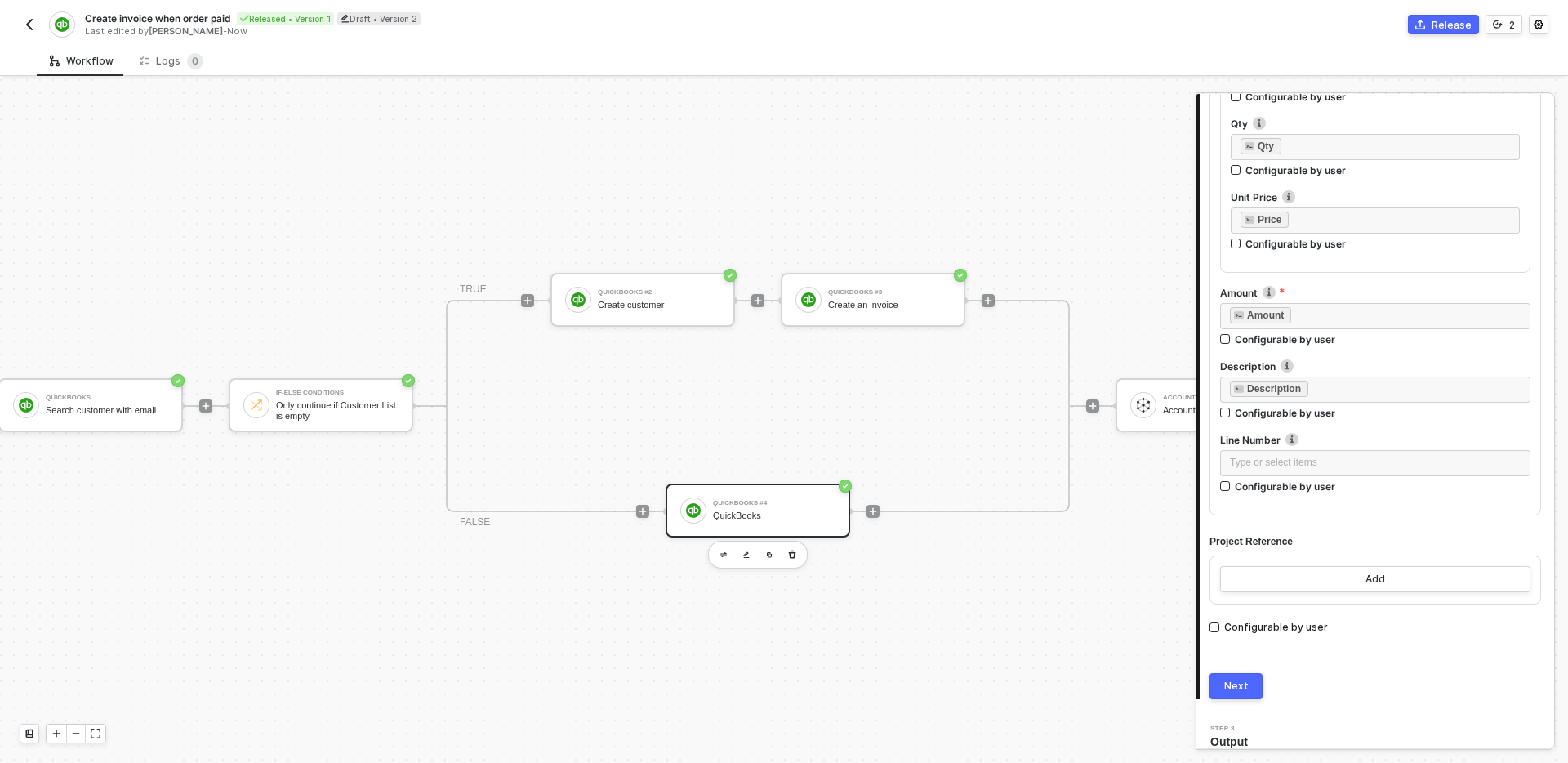
scroll to position [1273, 0]
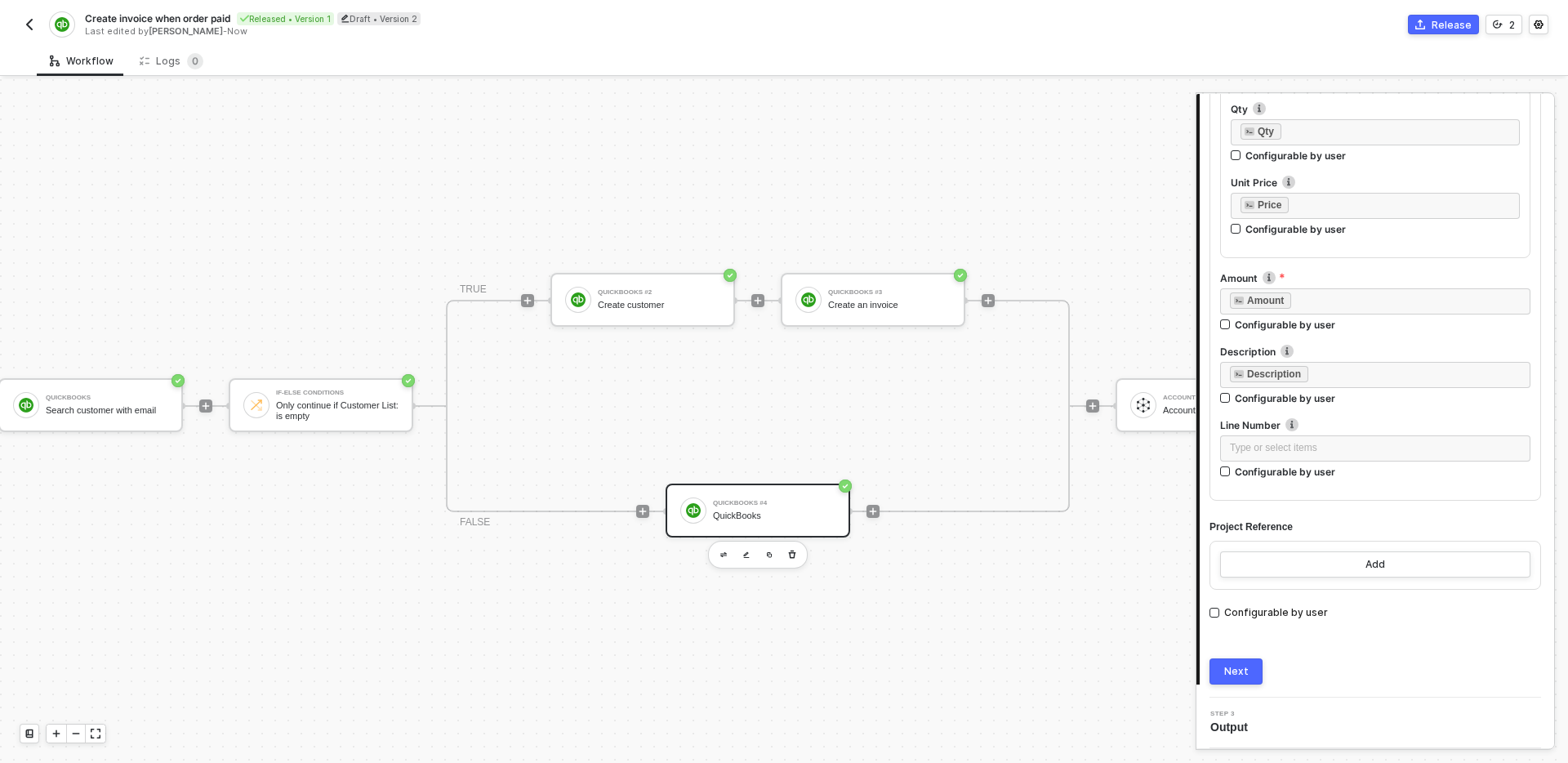
click at [1258, 673] on button "Next" at bounding box center [1236, 671] width 53 height 26
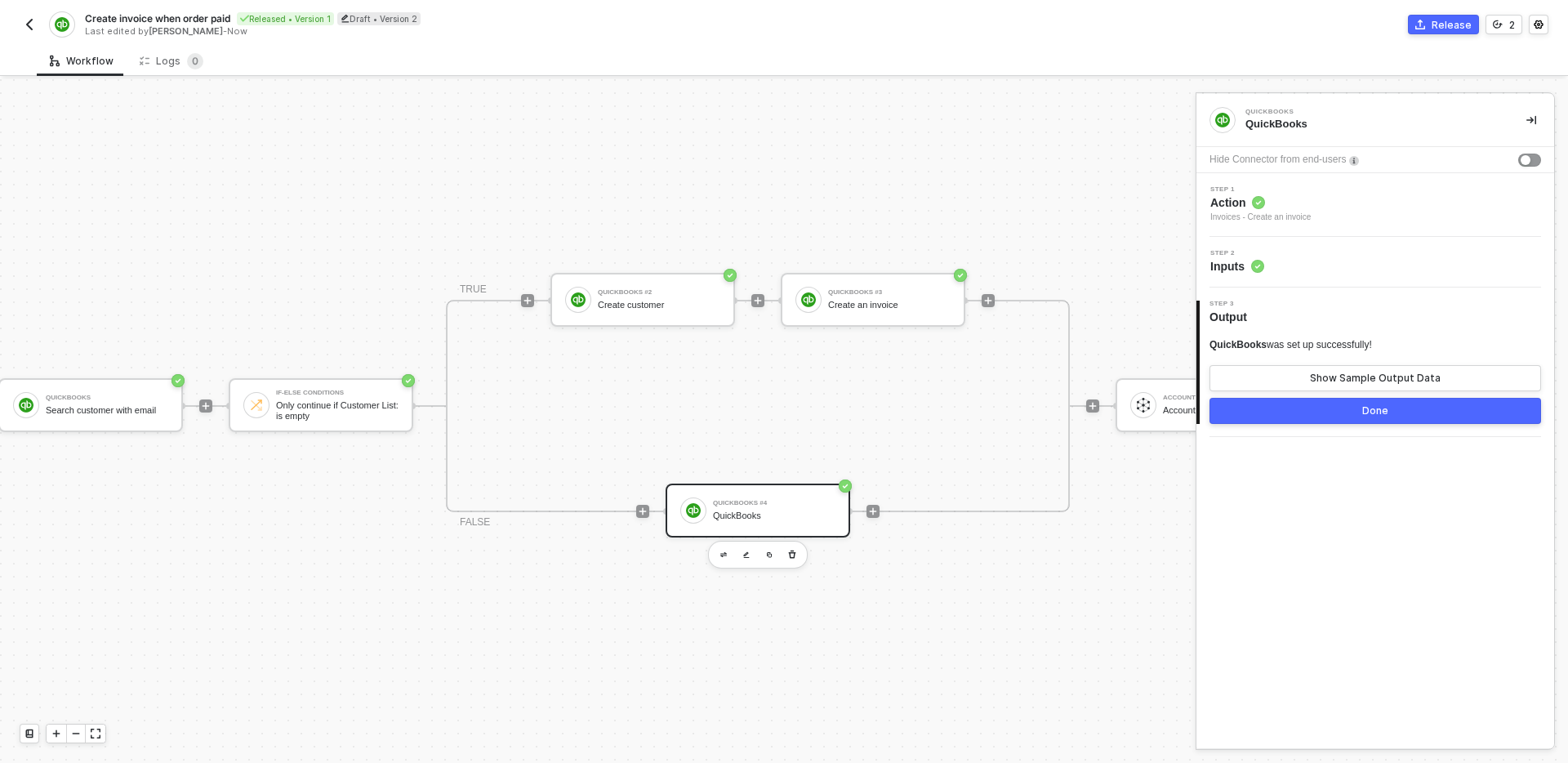
click at [1340, 208] on div "Step 1 Action Invoices - Create an invoice" at bounding box center [1377, 205] width 353 height 37
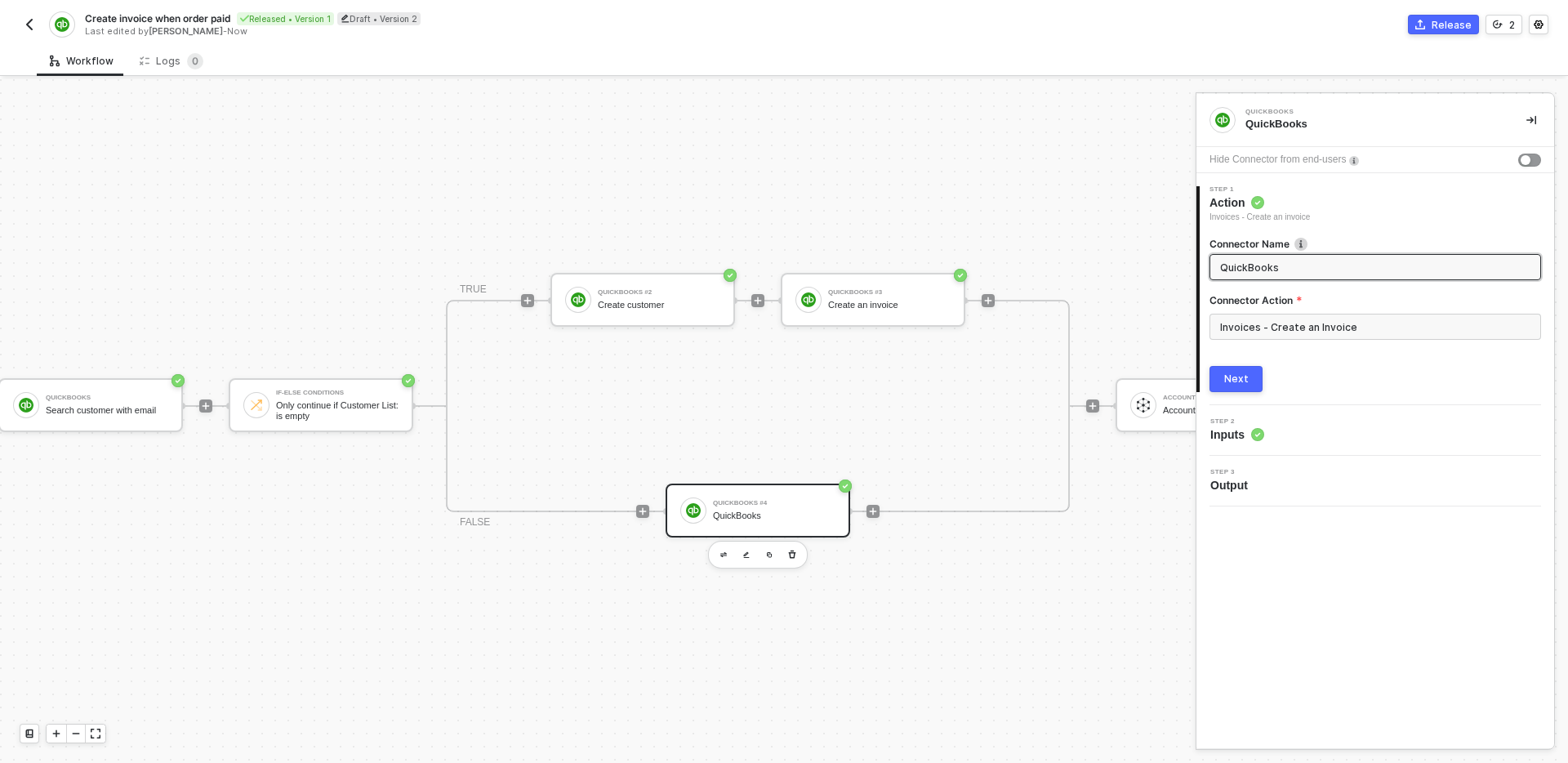
click at [1313, 269] on input "QuickBooks" at bounding box center [1374, 267] width 308 height 18
click at [1221, 270] on input "Q" at bounding box center [1374, 267] width 308 height 18
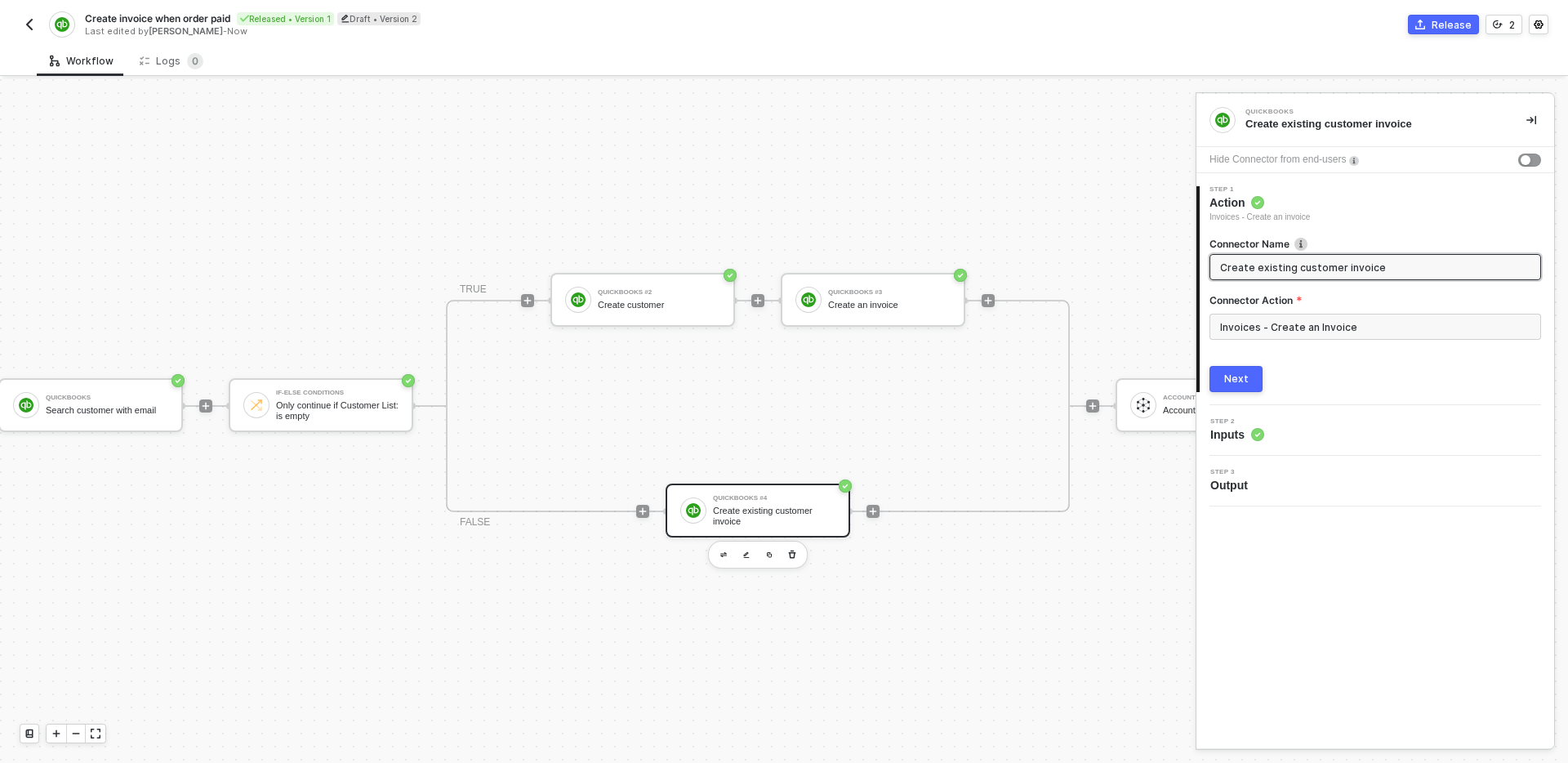
type input "Create existing customer invoice"
click at [1347, 362] on div "Connector Name Create existing customer invoice Connector Action Invoices - Cre…" at bounding box center [1375, 308] width 331 height 169
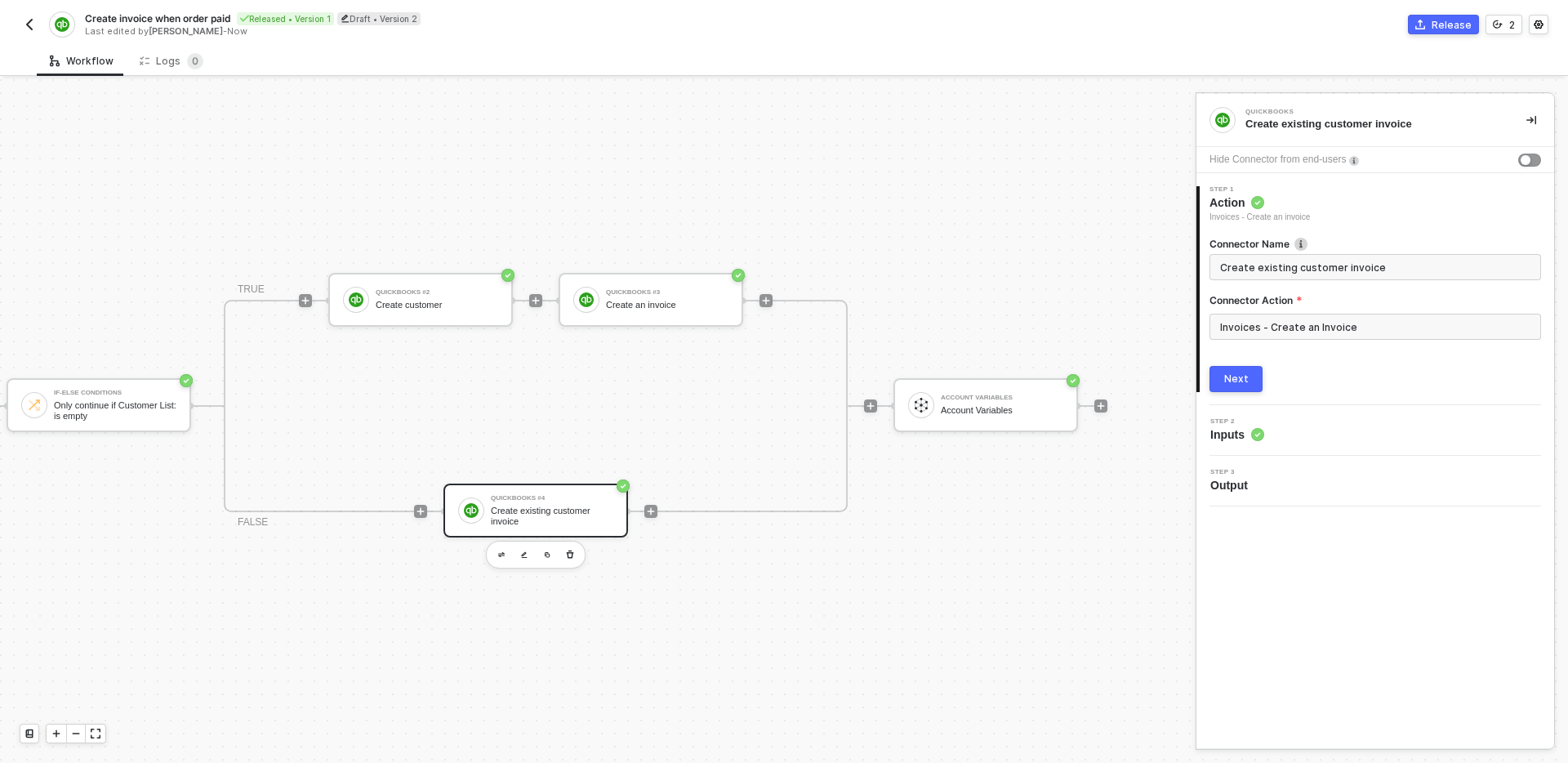
scroll to position [30, 718]
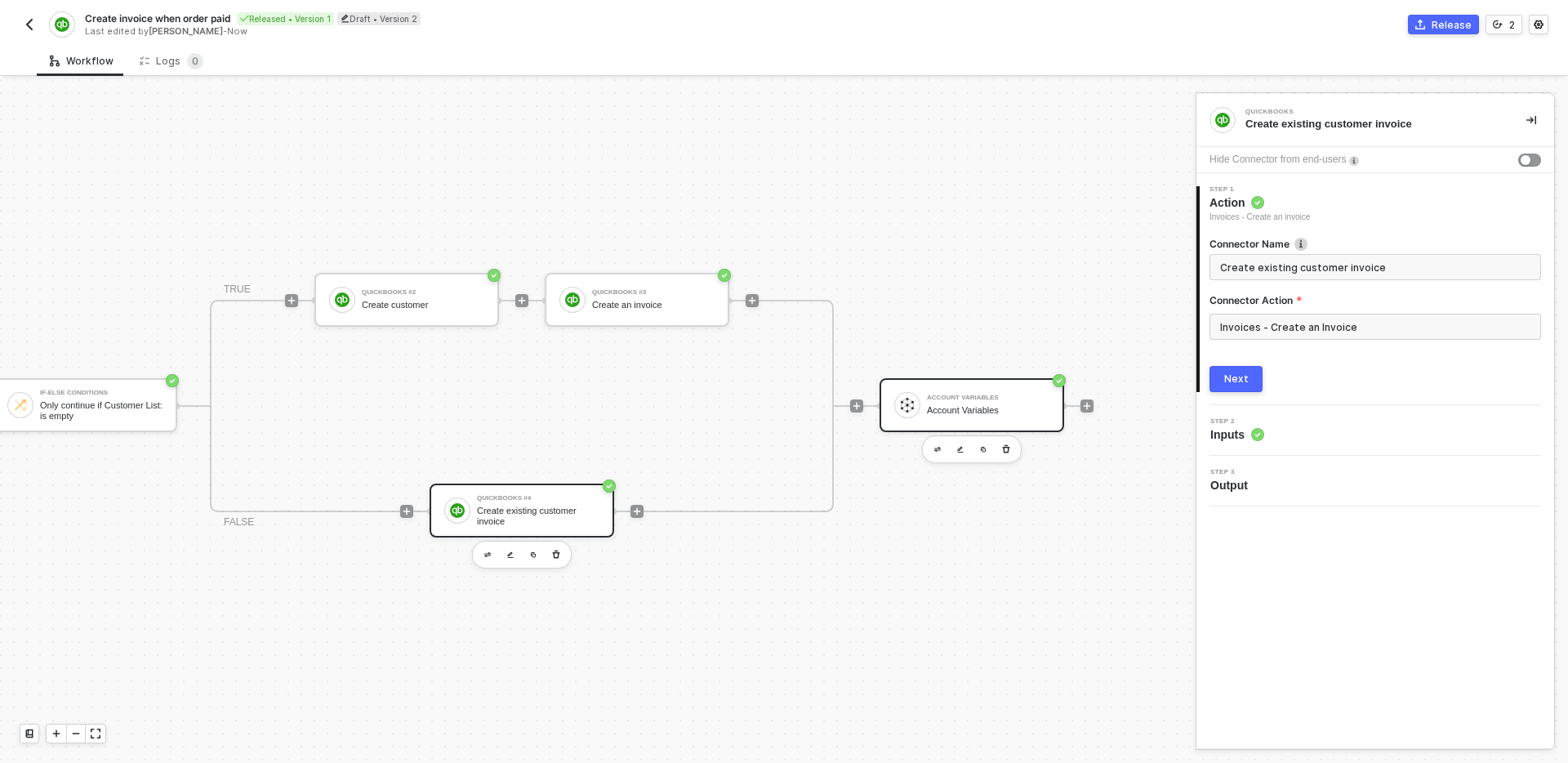
click at [1021, 416] on div "Account Variables Account Variables" at bounding box center [988, 405] width 123 height 31
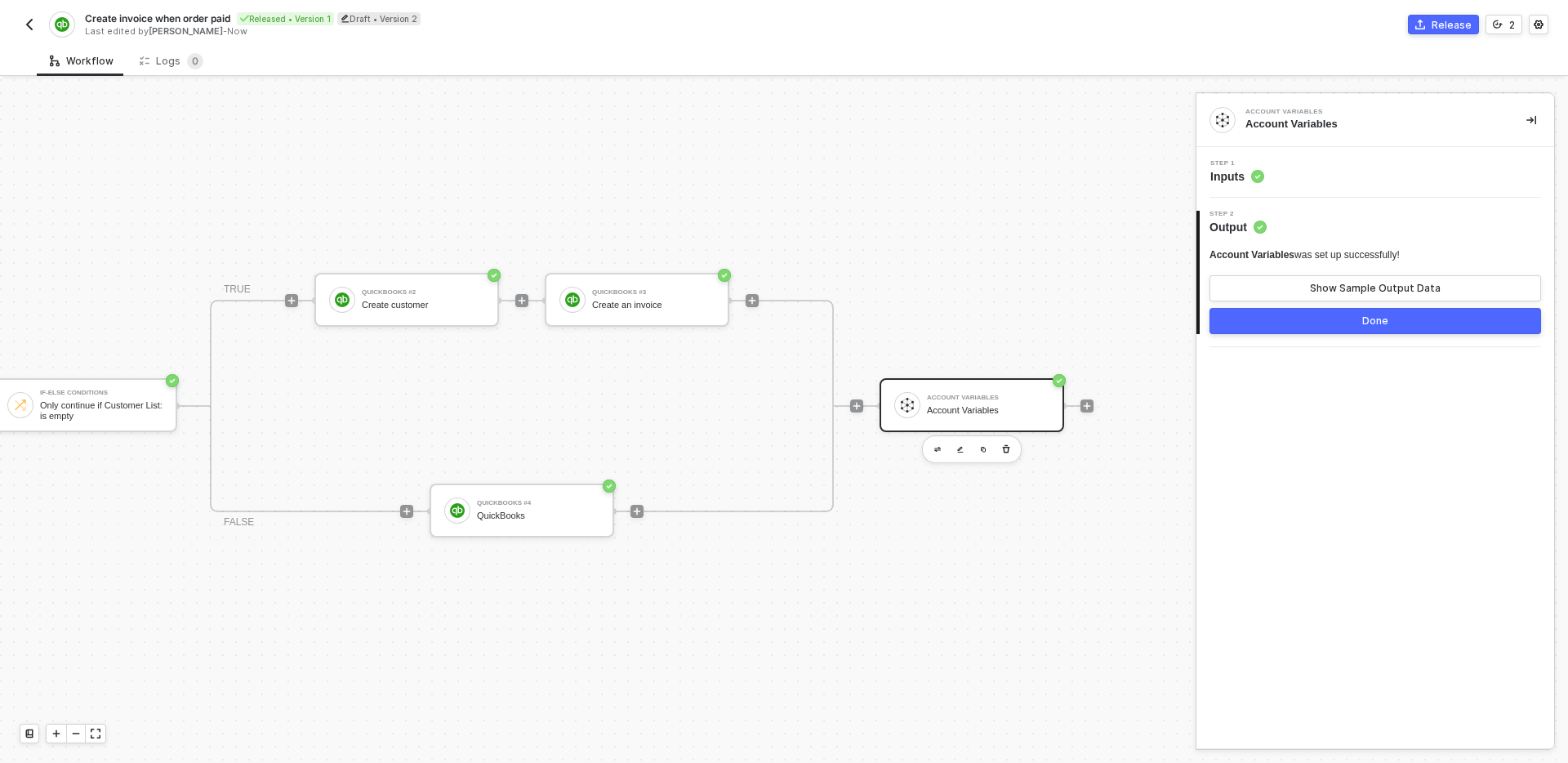
click at [1360, 183] on div "Step 1 Inputs" at bounding box center [1377, 172] width 353 height 25
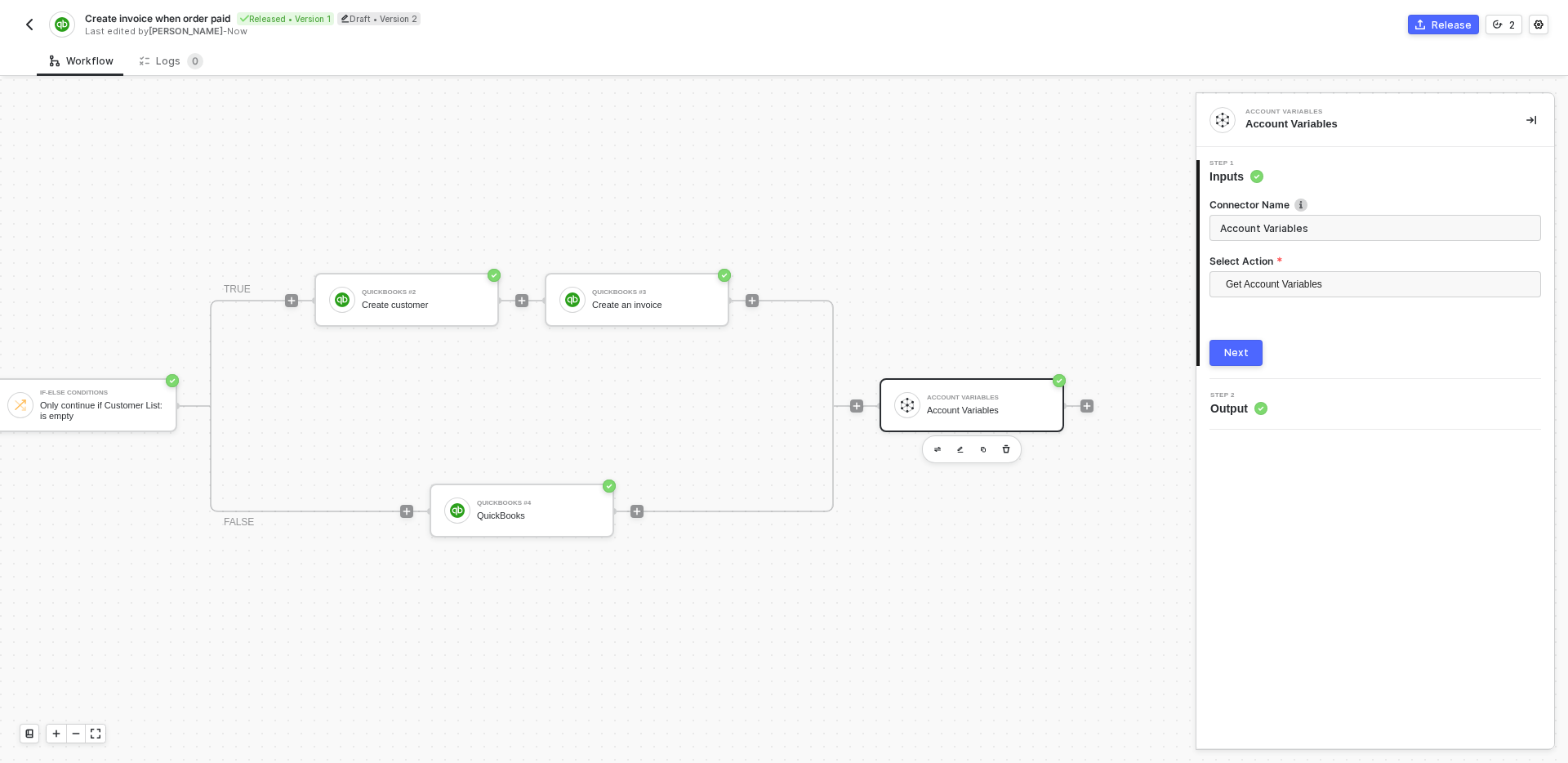
click at [1251, 551] on div "Account Variables Account Variables 1 Step 1 Inputs Connector Name Account Vari…" at bounding box center [1376, 421] width 358 height 654
click at [1007, 449] on icon "button" at bounding box center [1006, 449] width 8 height 9
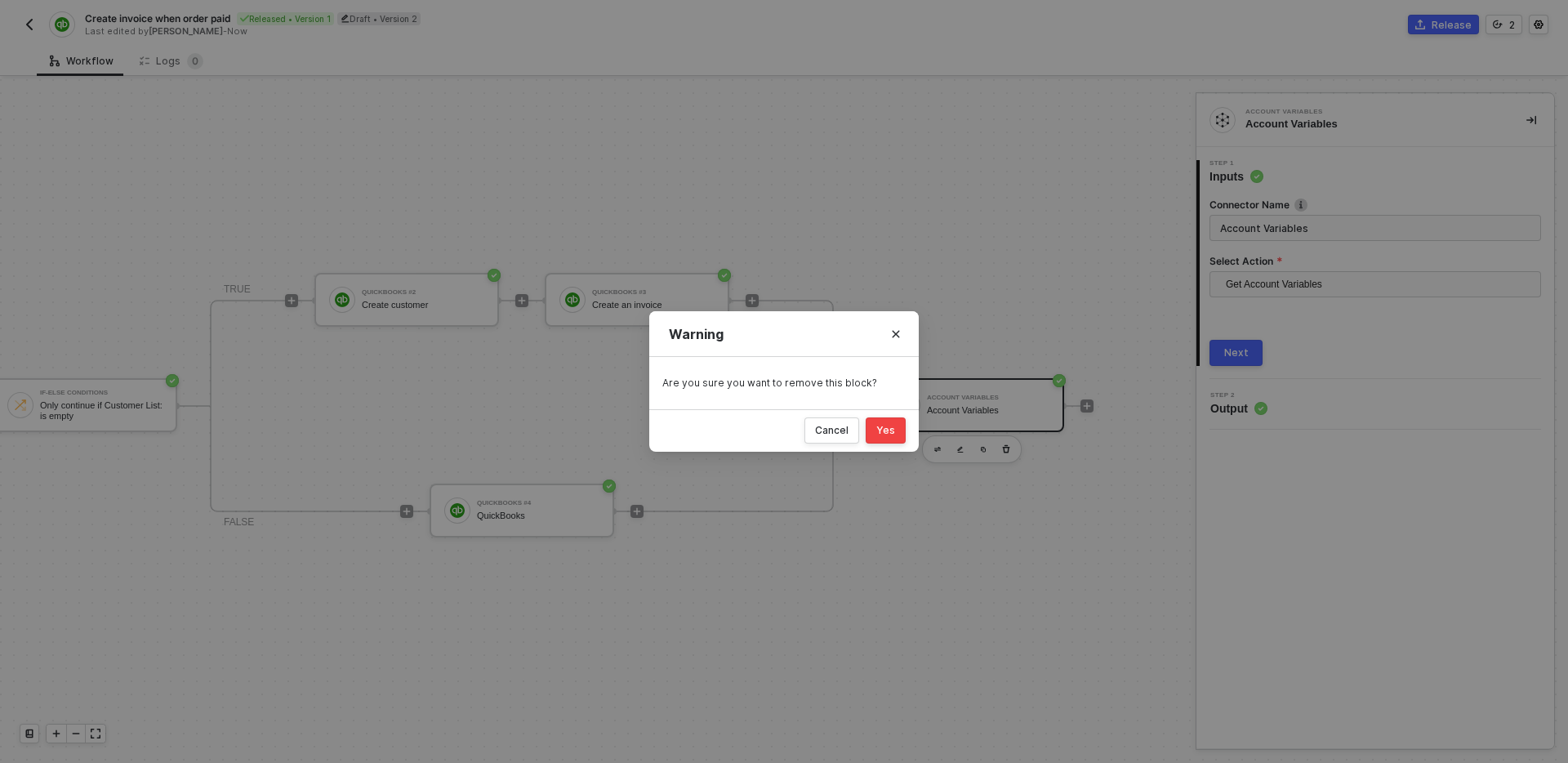
click at [893, 432] on div "Yes" at bounding box center [885, 431] width 19 height 13
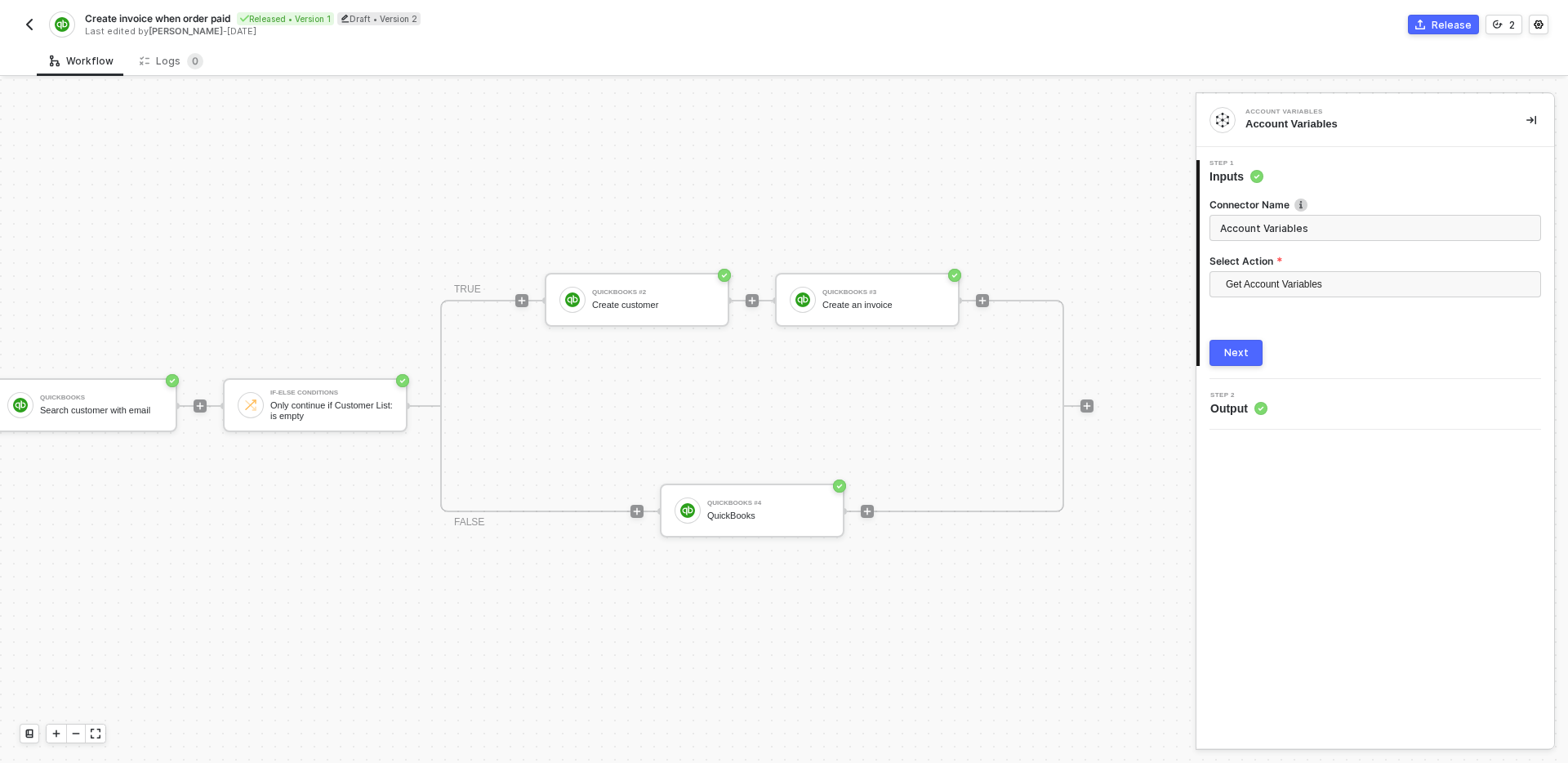
scroll to position [30, 487]
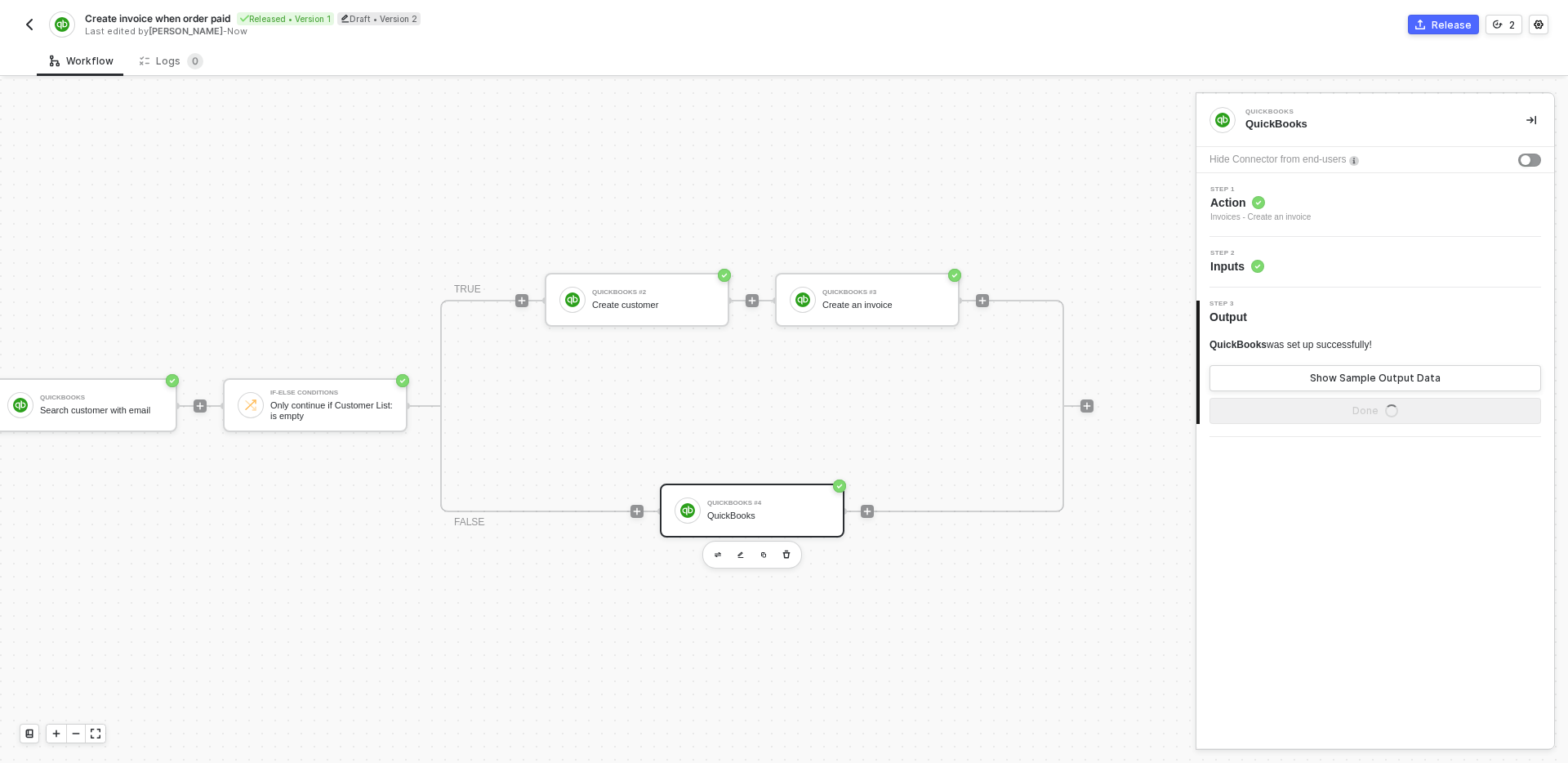
click at [1021, 649] on div "TRIGGER Shopline Trigger Trigger workflow when order paid Custom Code Map shopl…" at bounding box center [303, 406] width 1581 height 714
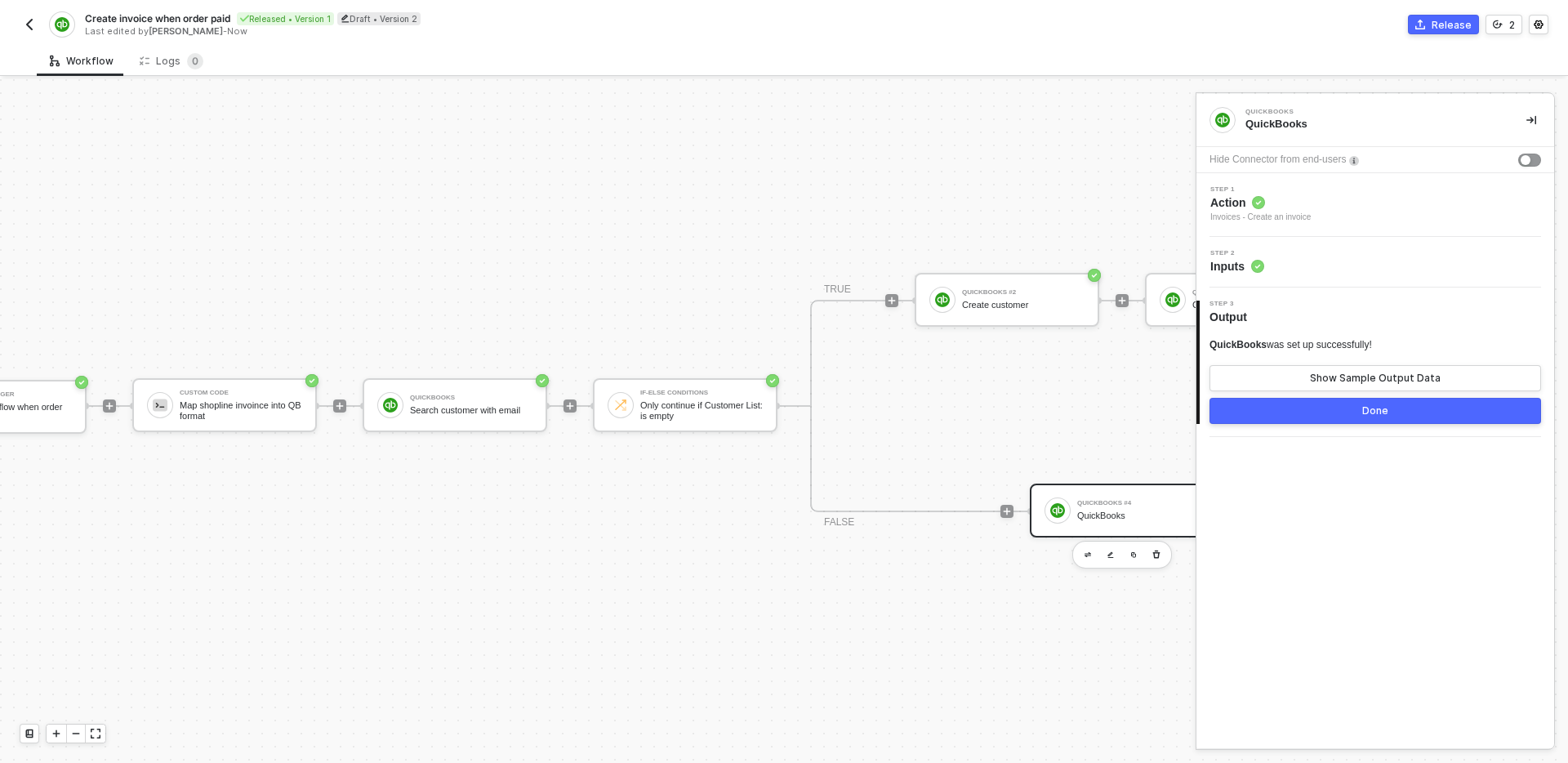
scroll to position [30, 0]
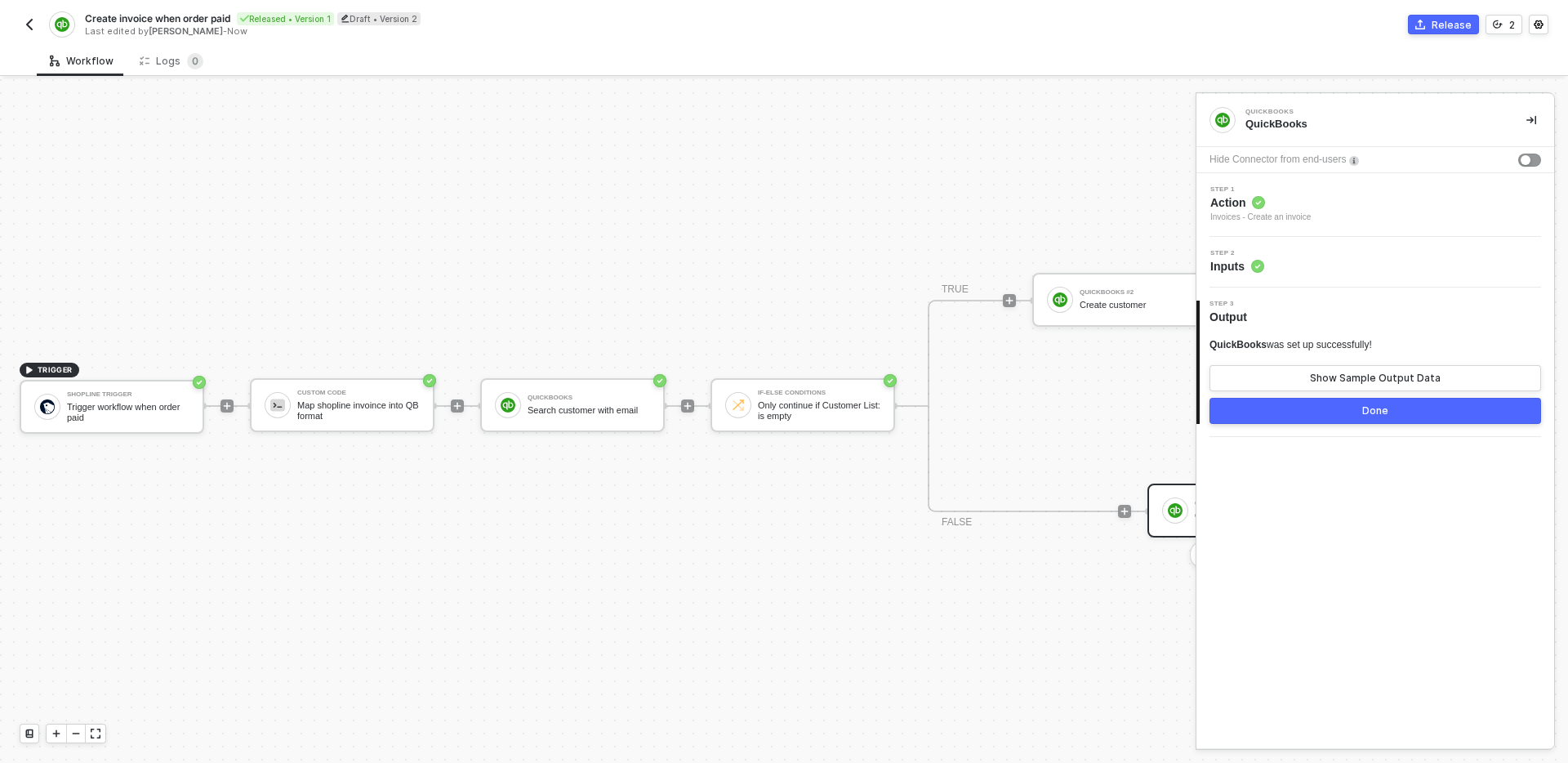
click at [379, 263] on div "TRIGGER Shopline Trigger Trigger workflow when order paid Custom Code Map shopl…" at bounding box center [790, 406] width 1581 height 714
click at [347, 400] on div "Map shopline invoince into QB format" at bounding box center [358, 410] width 123 height 20
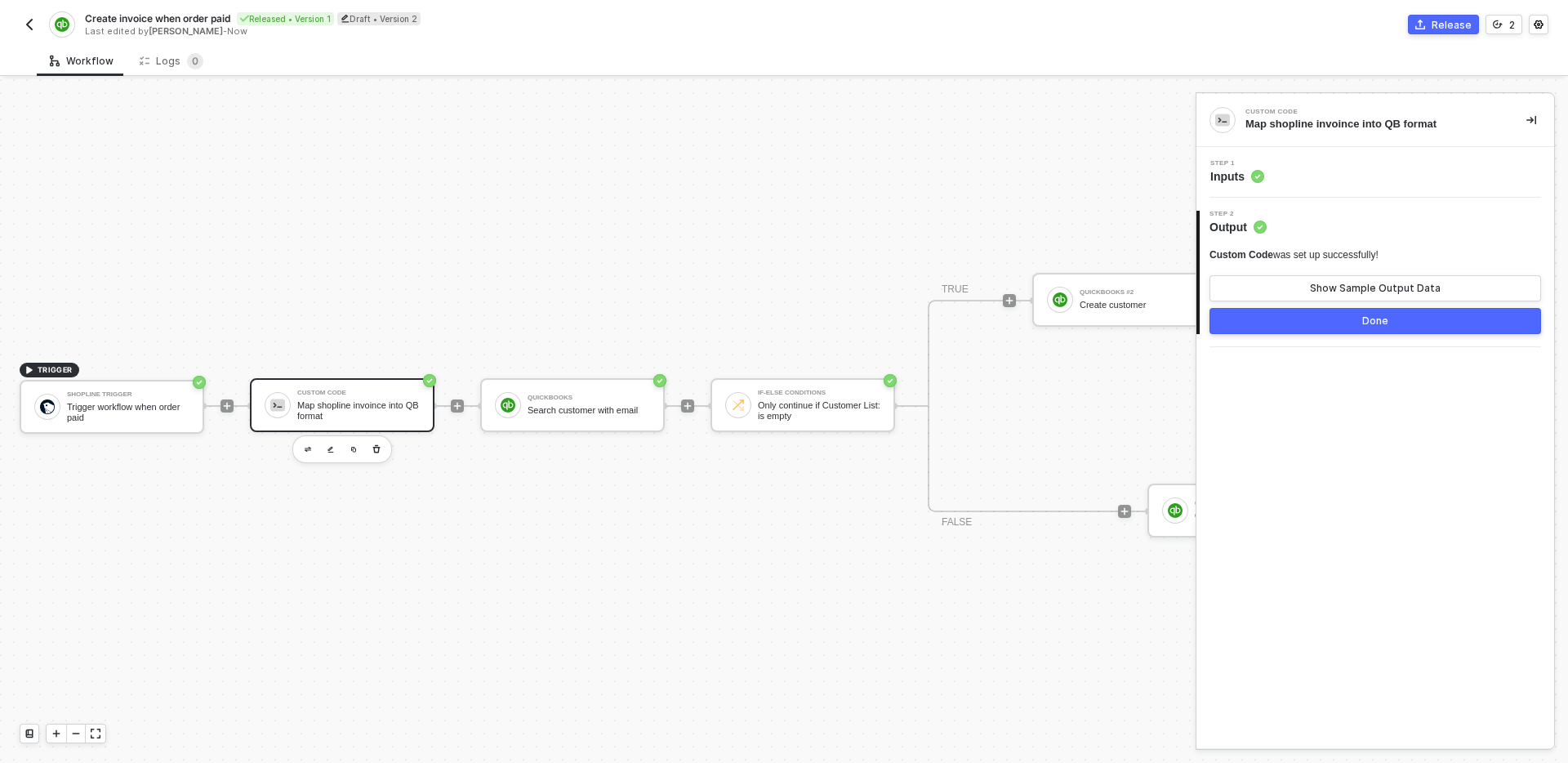
click at [1352, 178] on div "Step 1 Inputs" at bounding box center [1377, 172] width 353 height 25
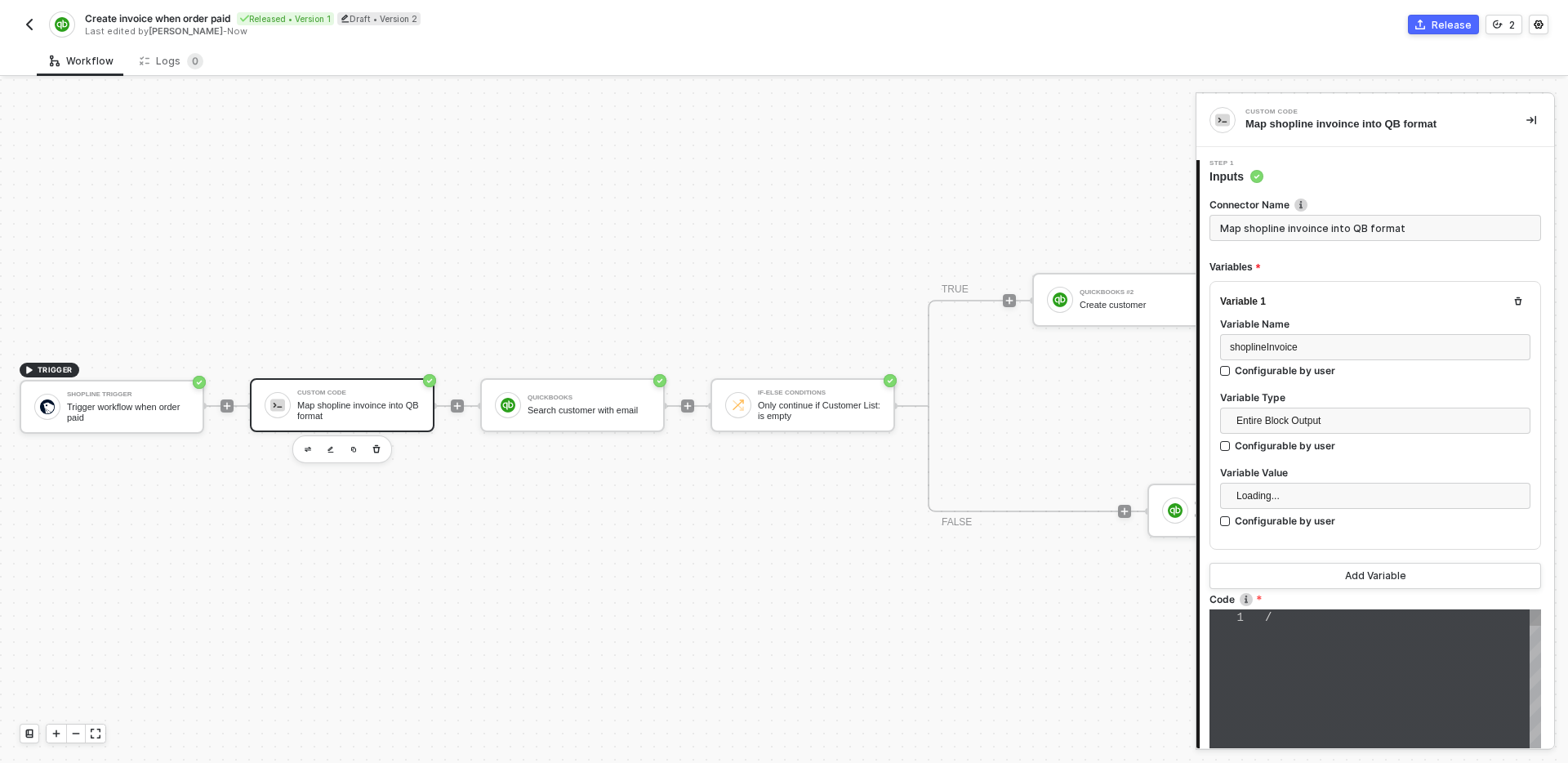
type textarea "/* You can access variables on the inputData object. ex: const myVariable = inp…"
click at [1371, 654] on div at bounding box center [1403, 653] width 276 height 17
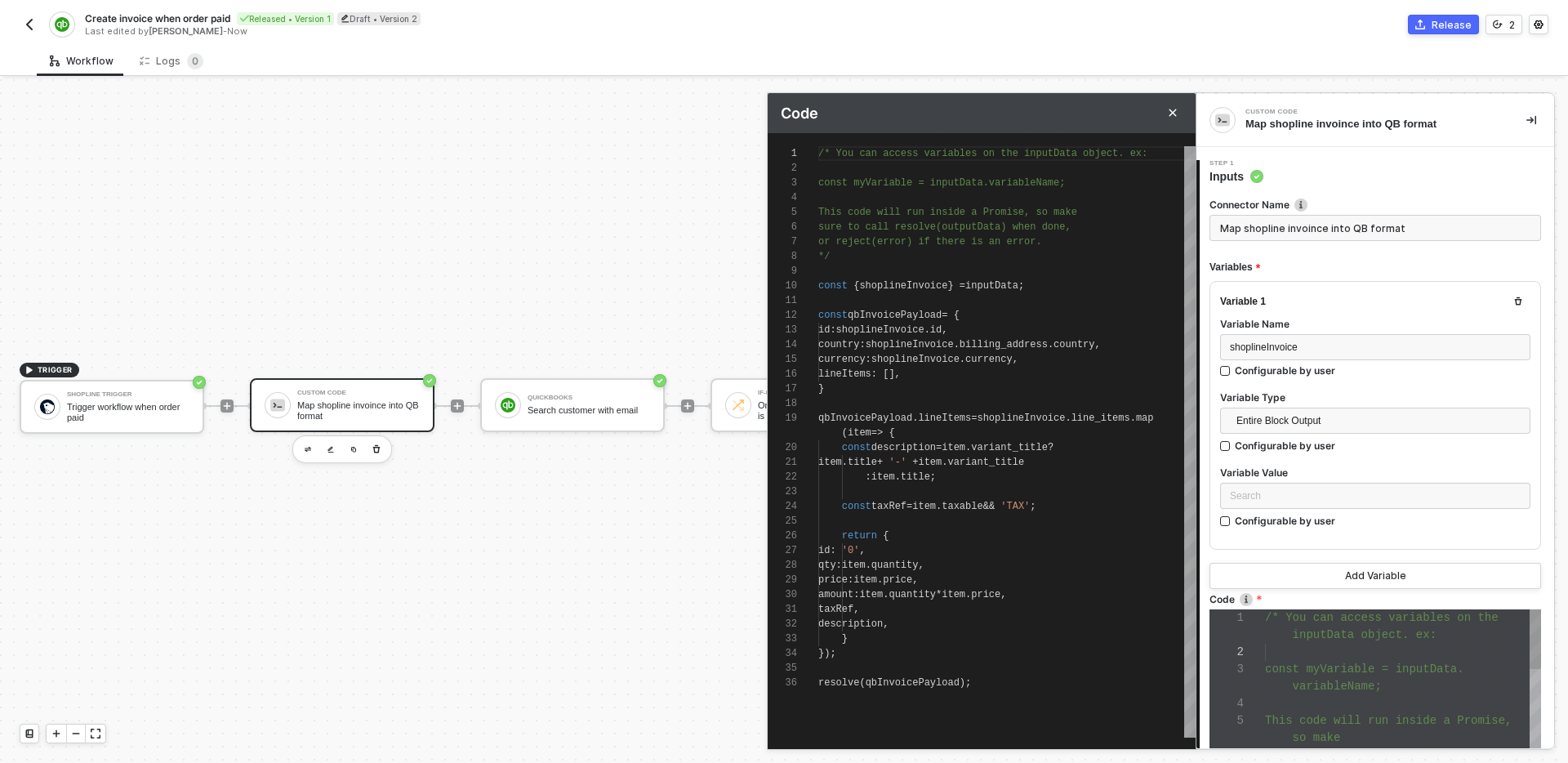
scroll to position [147, 0]
click at [1077, 501] on div "const taxRef = item . taxable && 'TAX' ;" at bounding box center [1006, 506] width 377 height 14
type textarea "/* You can access variables on the inputData object. ex: const myVariable = inp…"
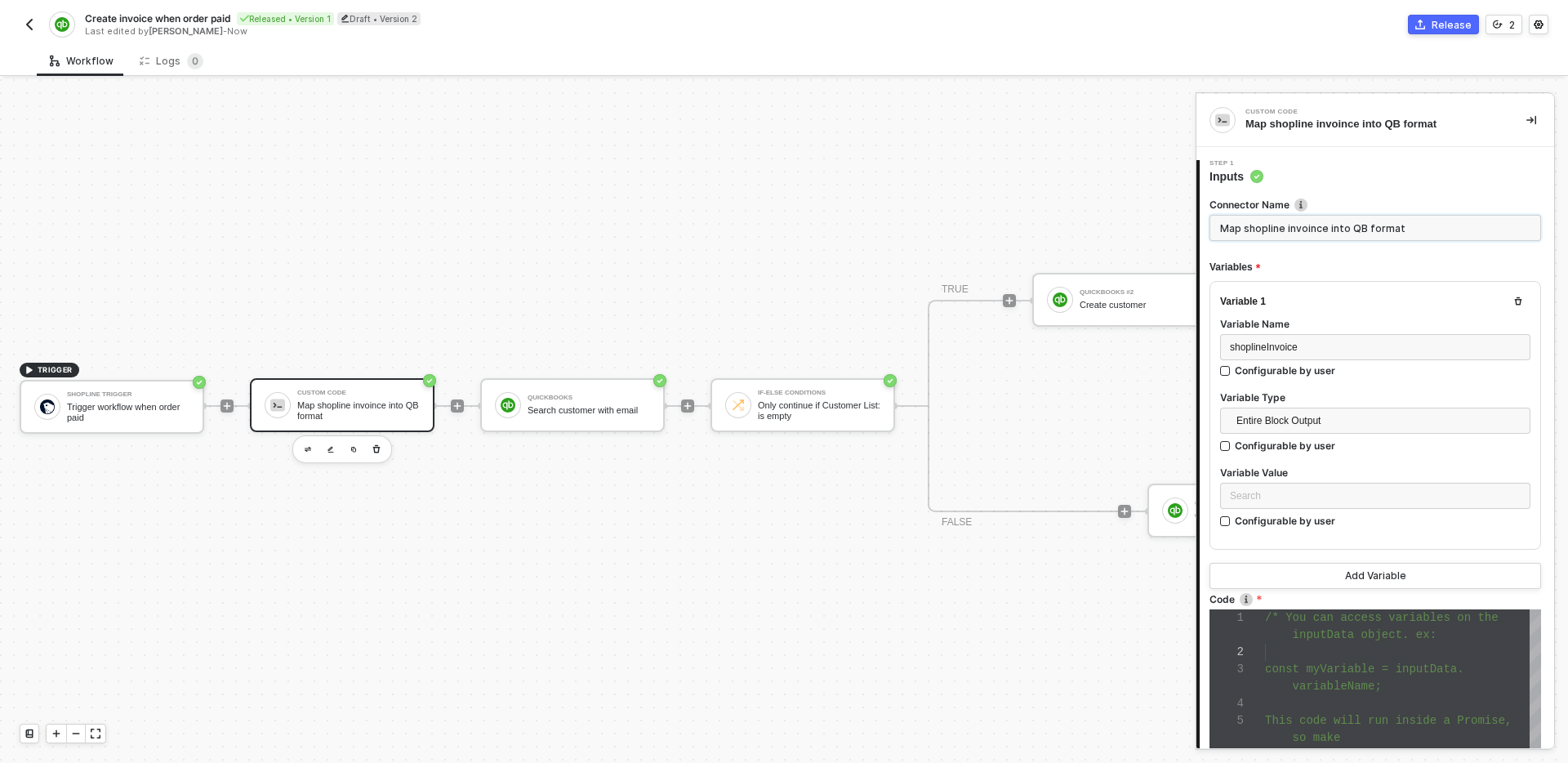
click at [1394, 217] on input "Map shopline invoince into QB format" at bounding box center [1375, 228] width 331 height 26
click at [824, 416] on div "Only continue if Customer List: is empty" at bounding box center [819, 410] width 123 height 20
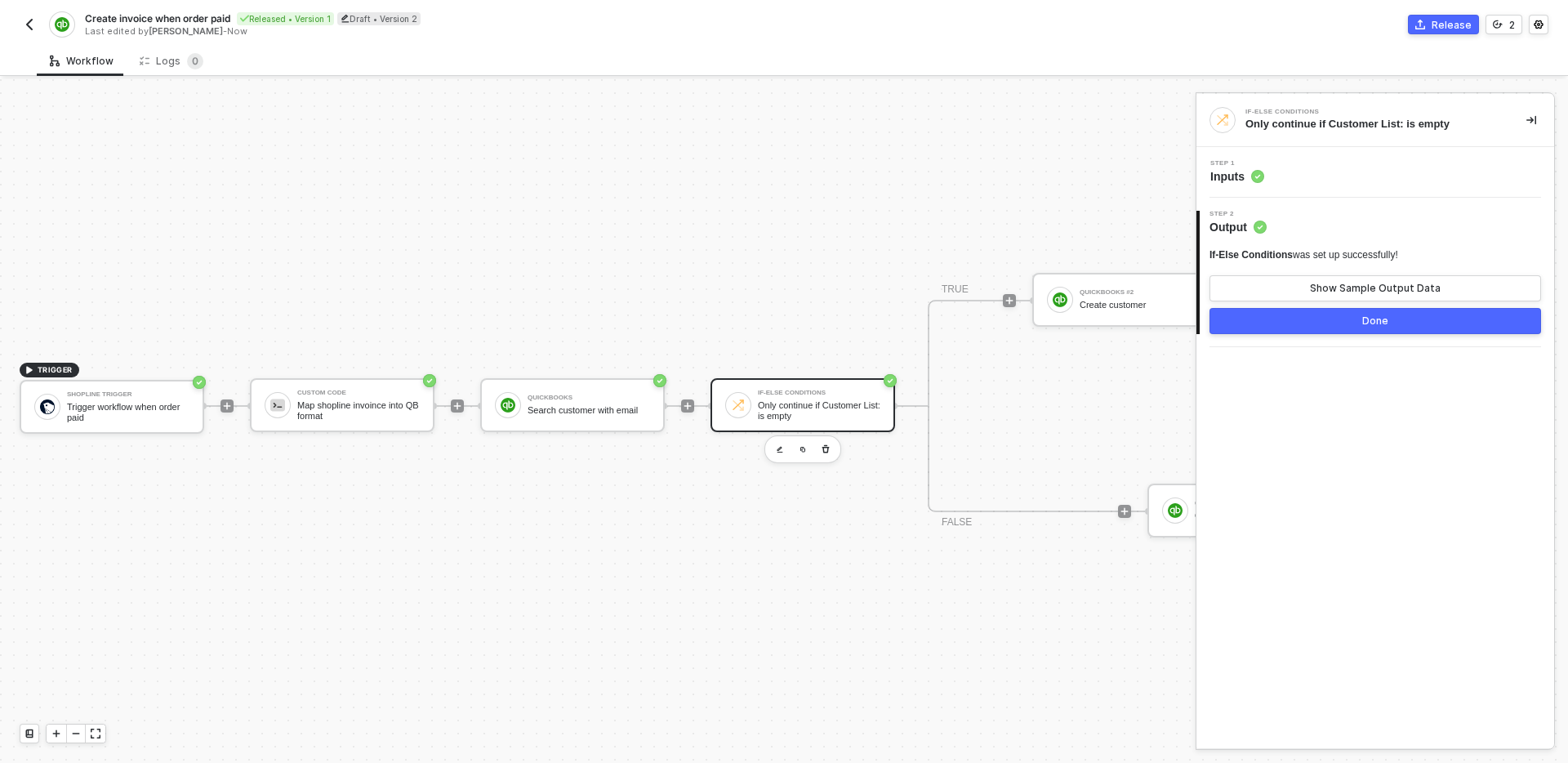
click at [1321, 175] on div "Step 1 Inputs" at bounding box center [1377, 172] width 353 height 25
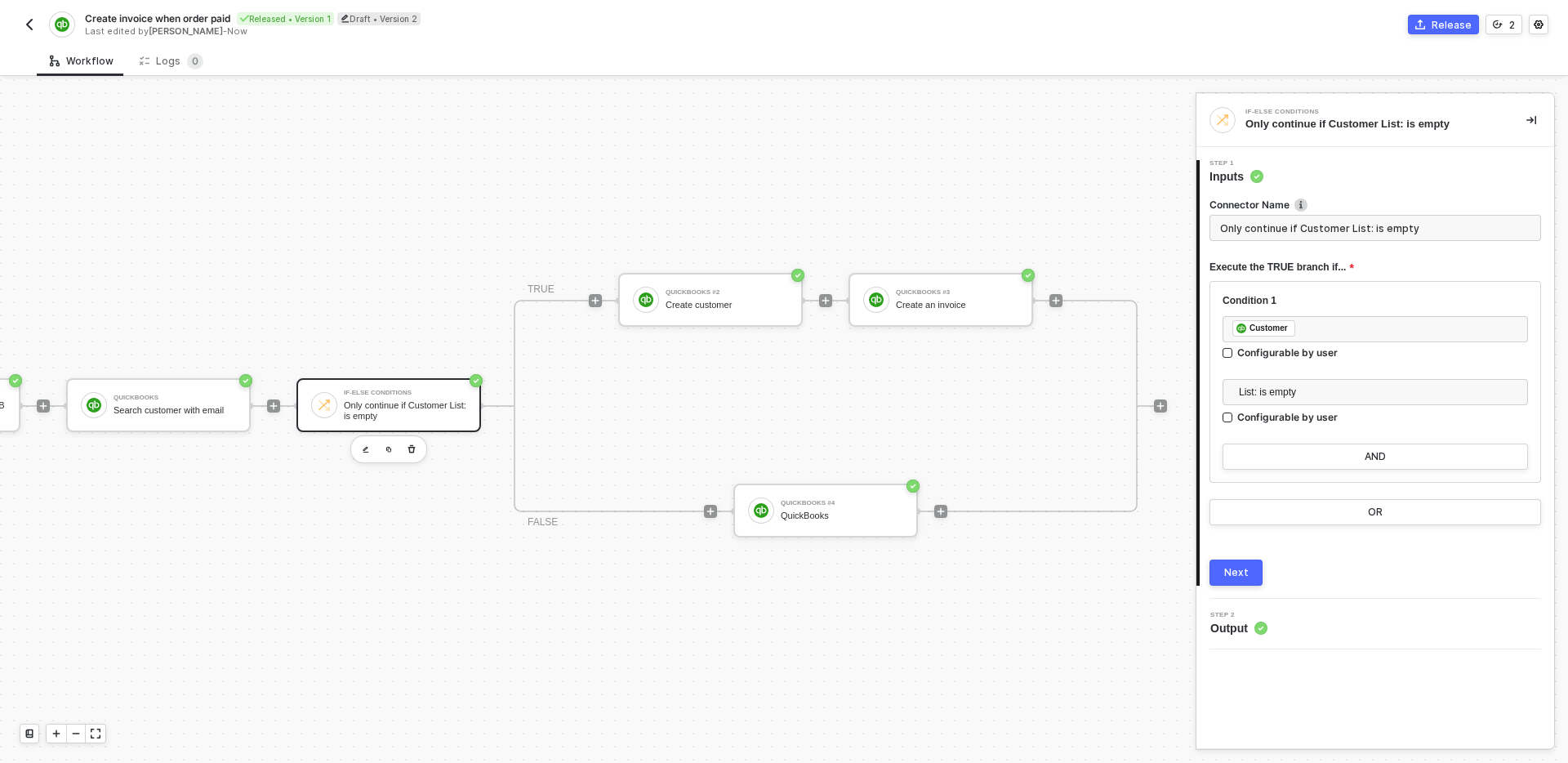
scroll to position [30, 423]
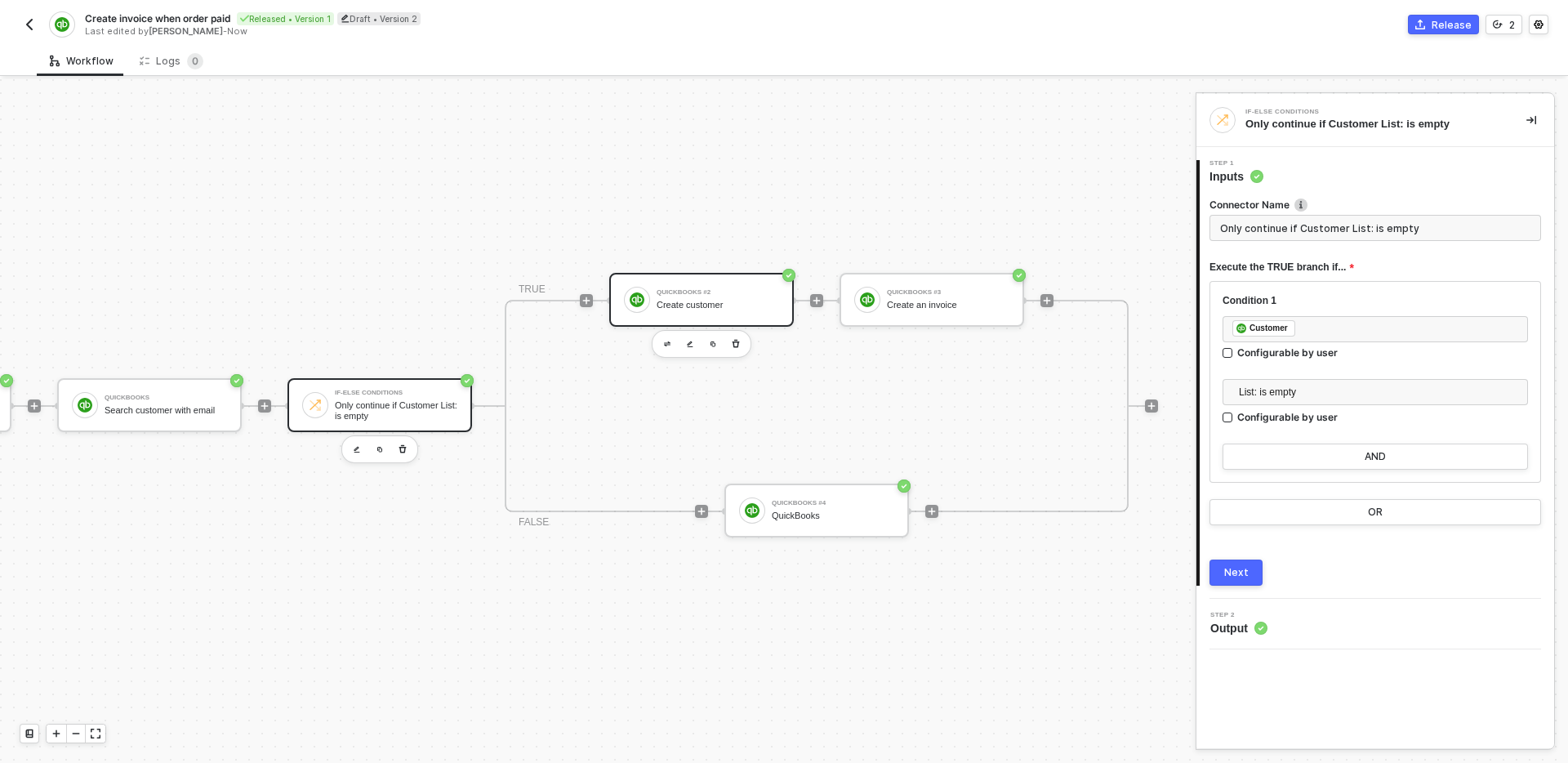
click at [686, 303] on div "Create customer" at bounding box center [718, 305] width 123 height 10
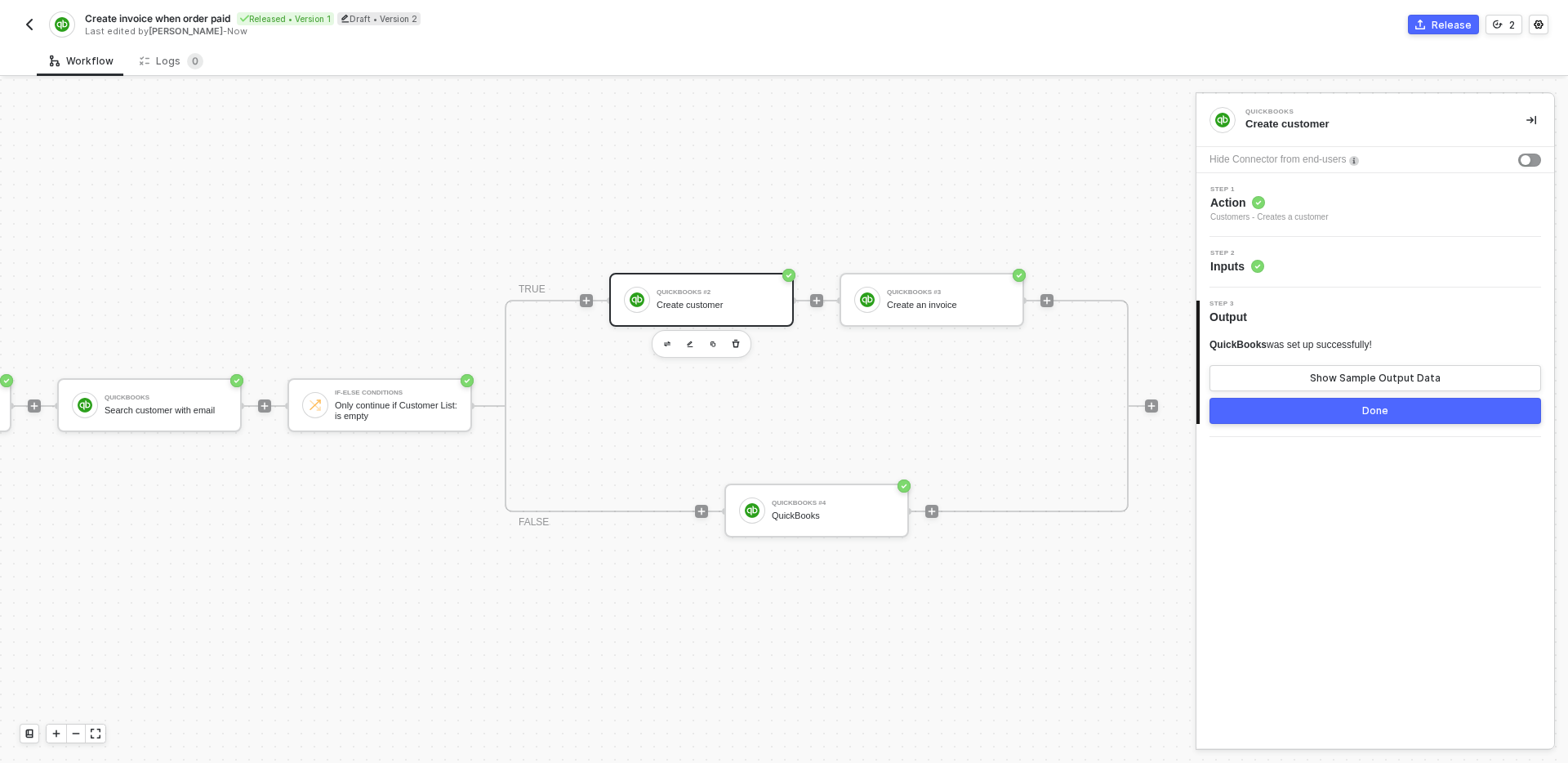
click at [1392, 271] on div "Step 2 Inputs" at bounding box center [1377, 262] width 353 height 25
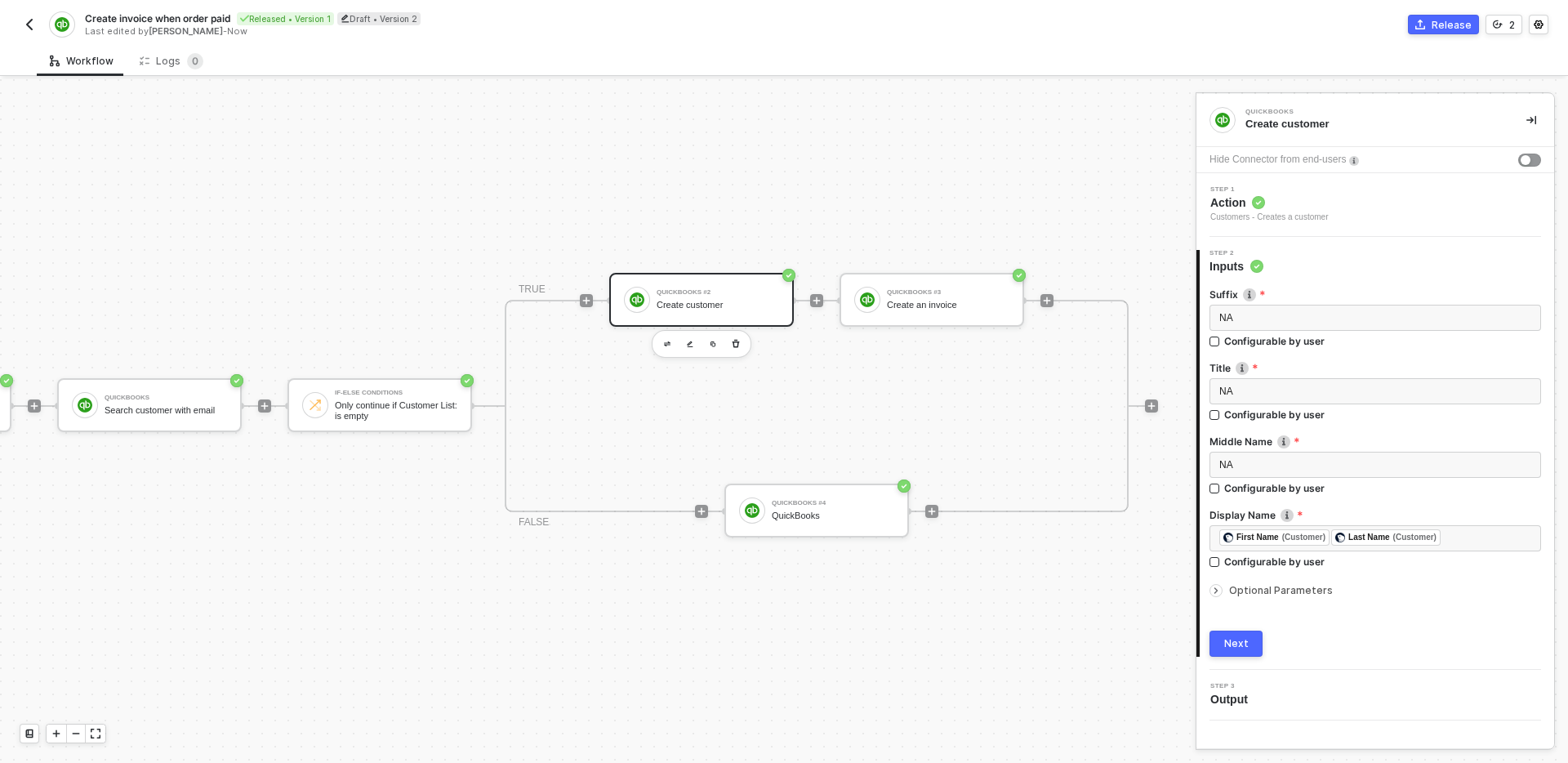
click at [1314, 588] on span "Optional Parameters" at bounding box center [1280, 590] width 104 height 12
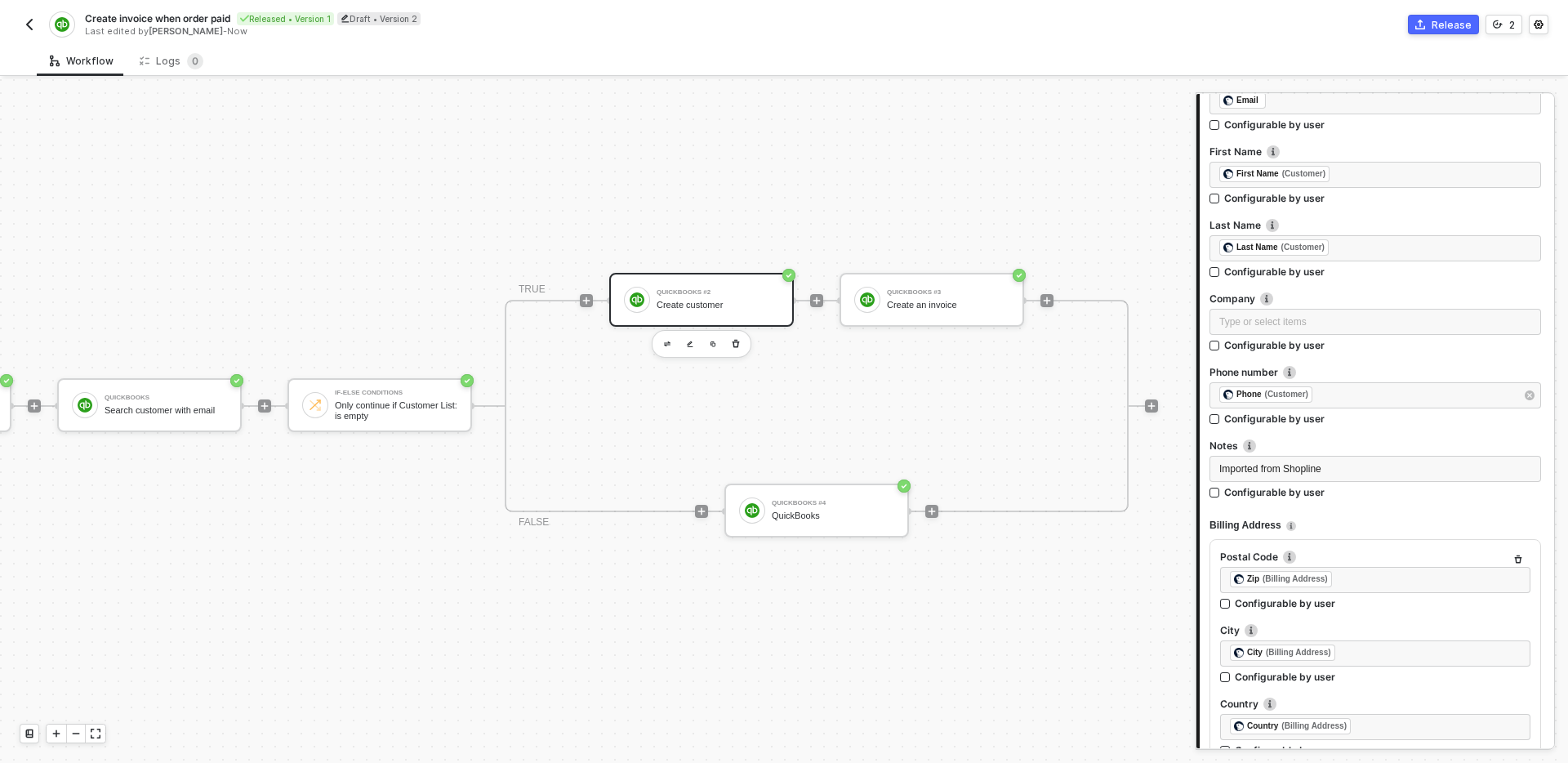
scroll to position [554, 0]
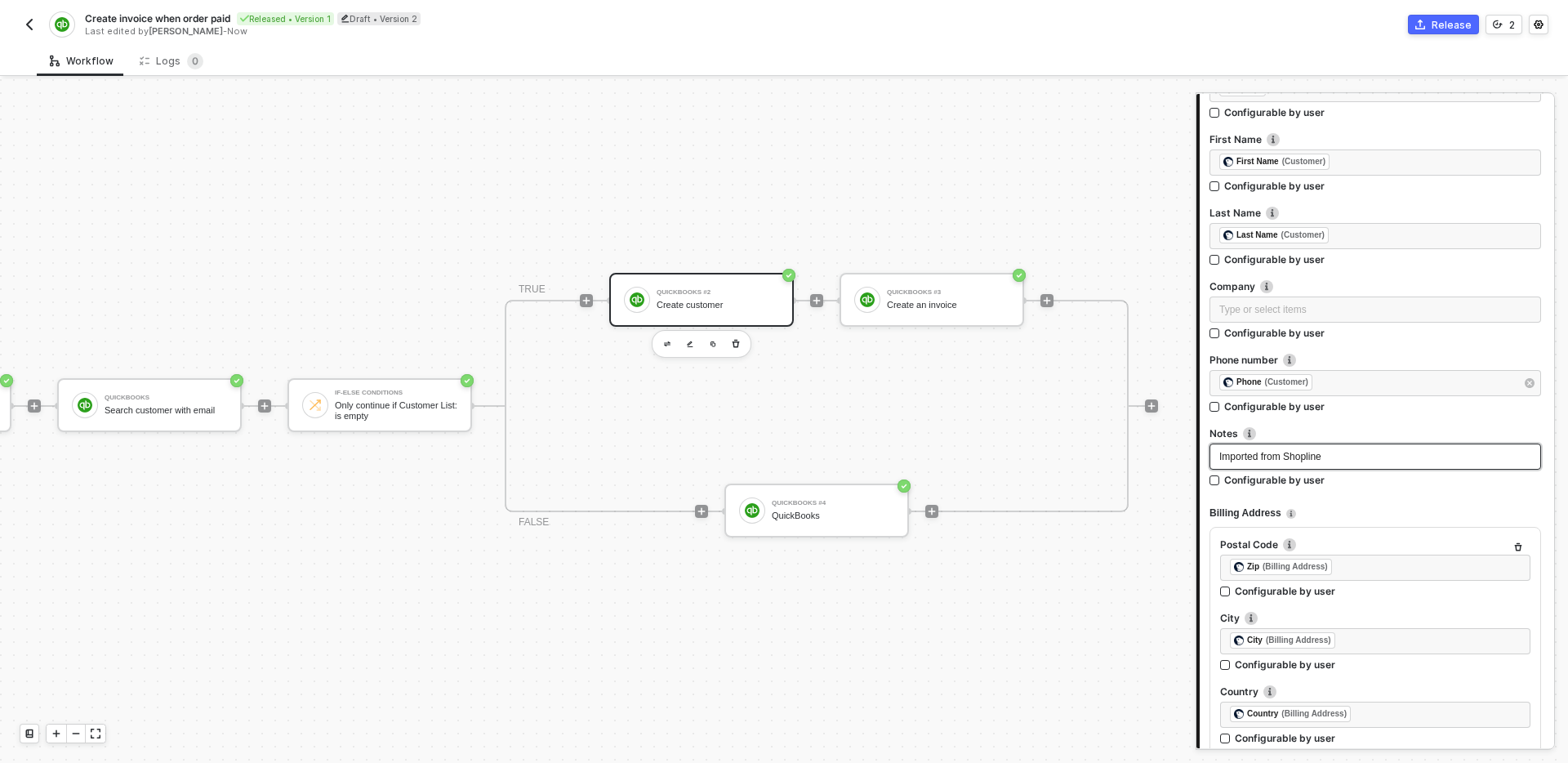
click at [1357, 456] on div "Imported from Shopline" at bounding box center [1376, 457] width 312 height 15
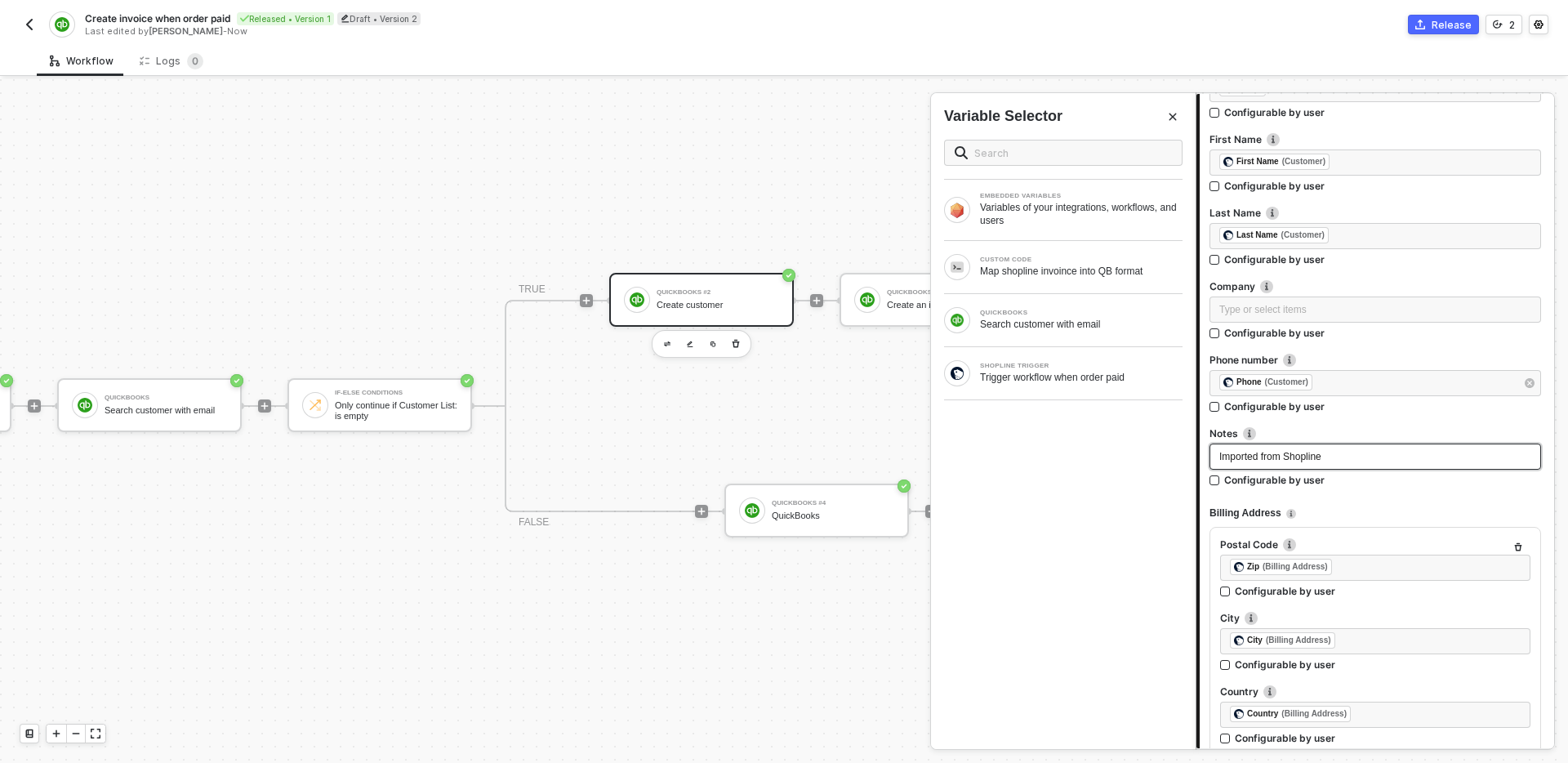
click at [1357, 456] on div "Imported from Shopline" at bounding box center [1376, 457] width 312 height 15
copy span "Imported from Shopline"
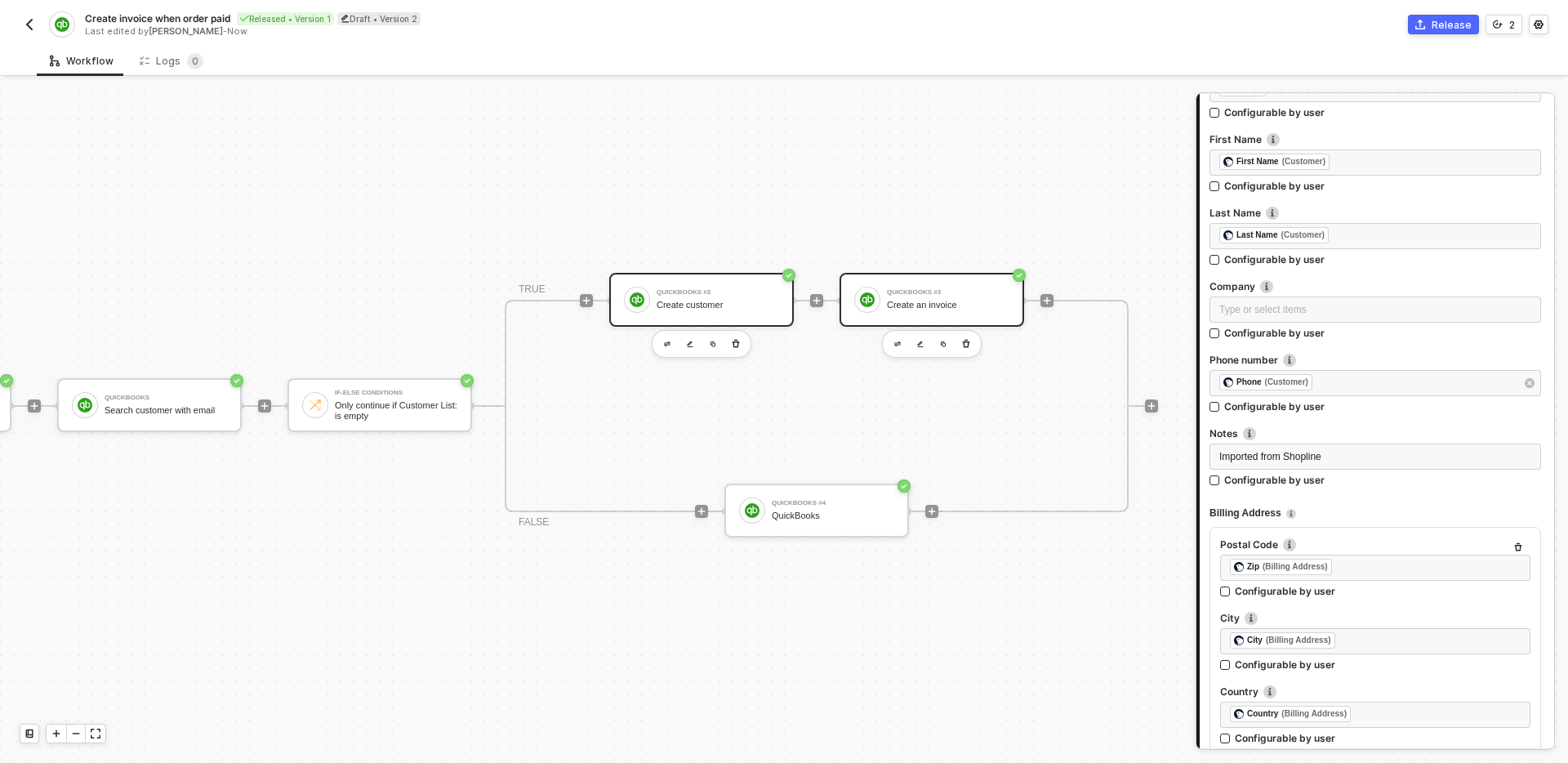
click at [928, 305] on div "Create an invoice" at bounding box center [948, 305] width 123 height 10
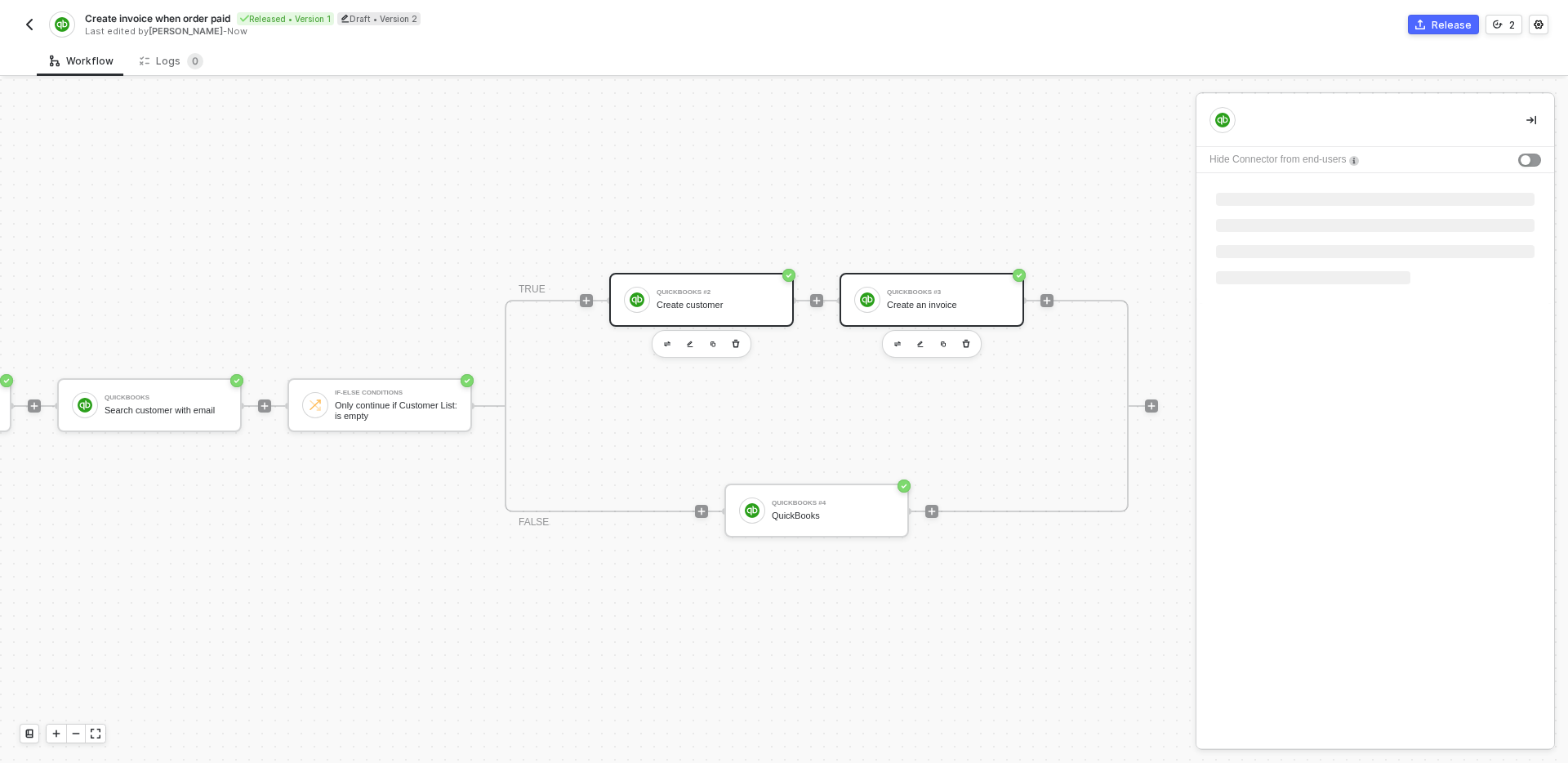
scroll to position [0, 0]
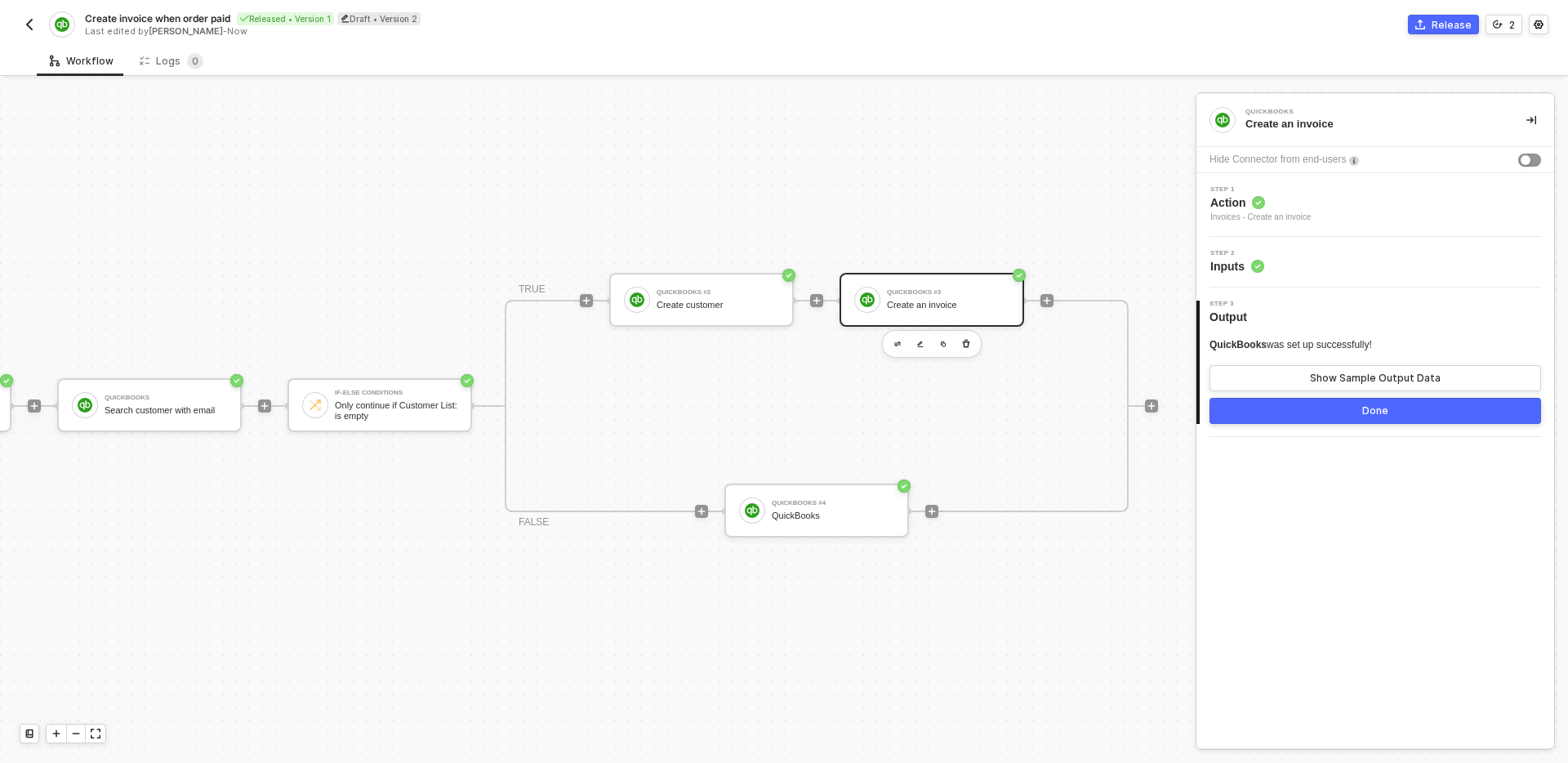
click at [1361, 259] on div "Step 2 Inputs" at bounding box center [1377, 262] width 353 height 25
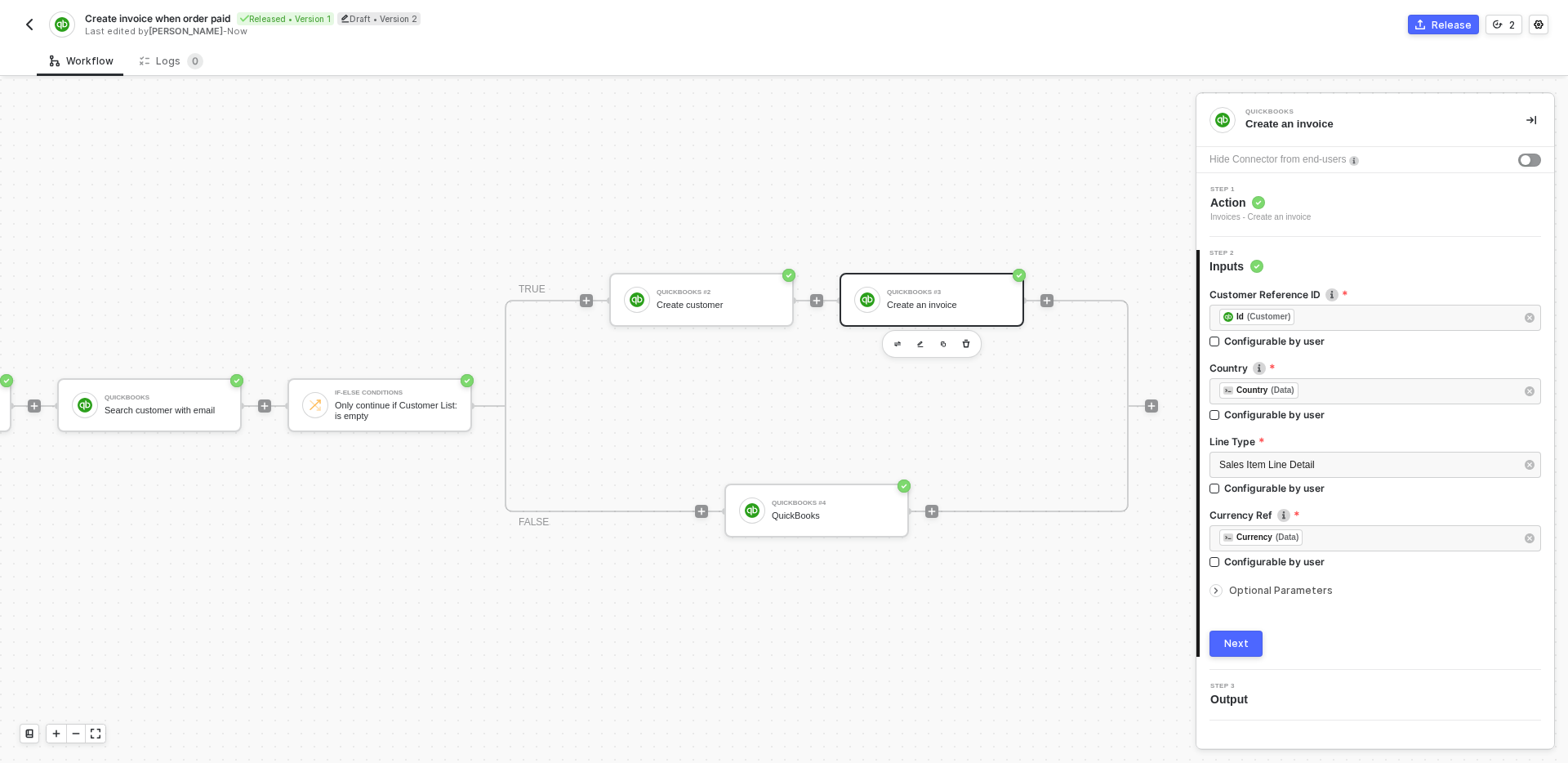
click at [1303, 589] on span "Optional Parameters" at bounding box center [1280, 590] width 104 height 12
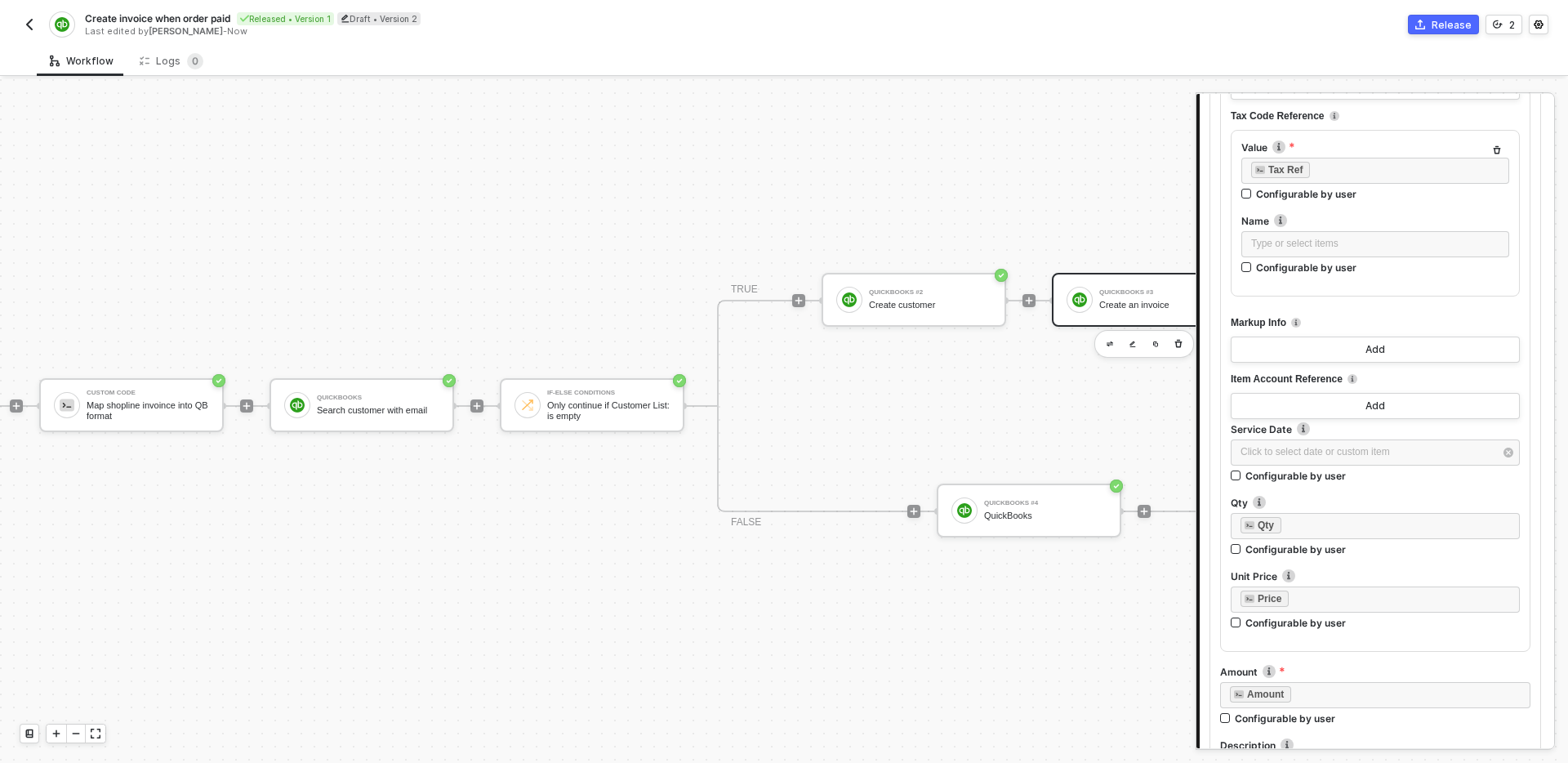
scroll to position [30, 487]
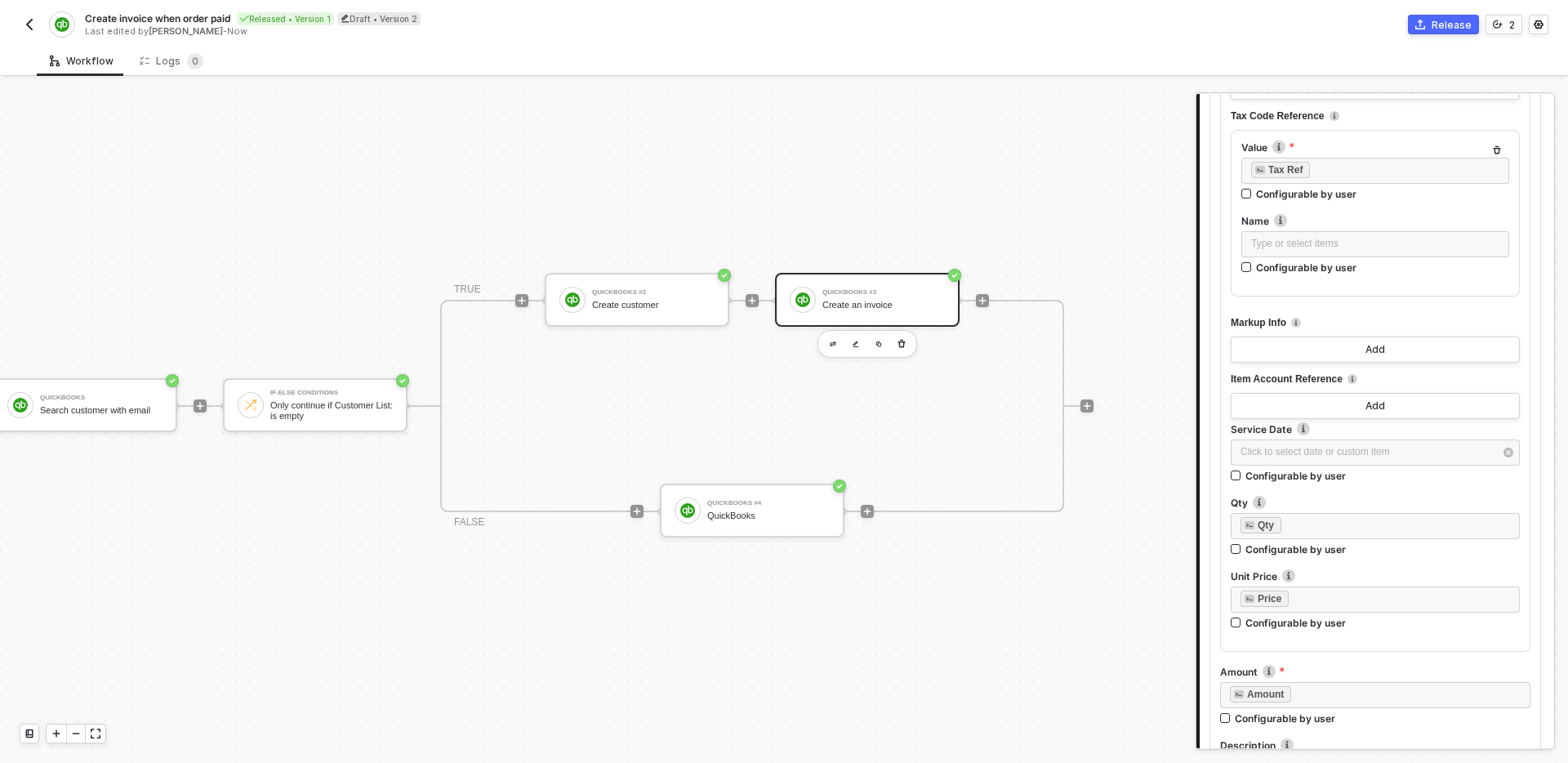
click at [536, 162] on div "TRIGGER Shopline Trigger Trigger workflow when order paid Custom Code Map shopl…" at bounding box center [303, 406] width 1581 height 714
click at [771, 512] on div "QuickBooks" at bounding box center [768, 515] width 123 height 10
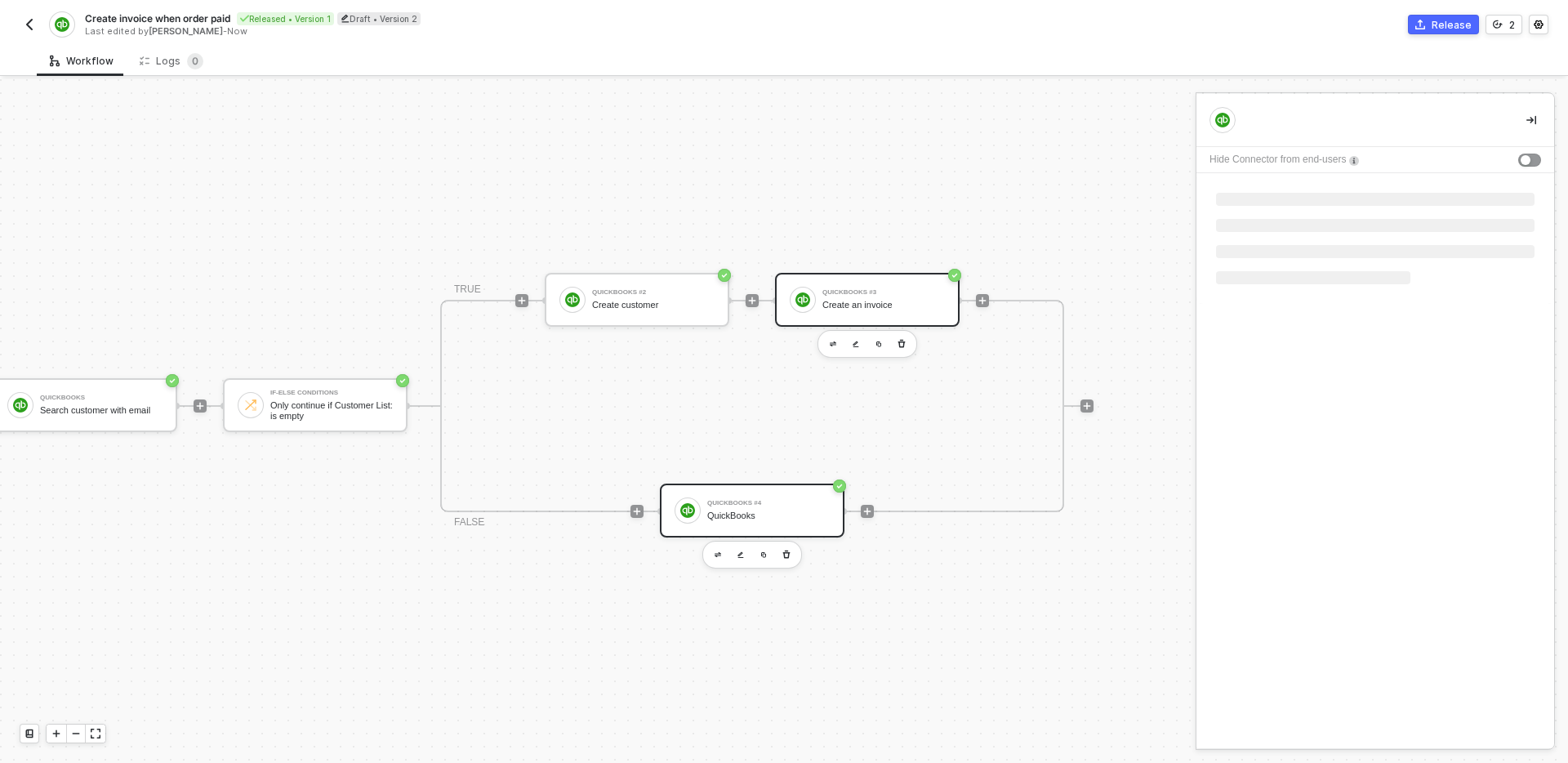
scroll to position [0, 0]
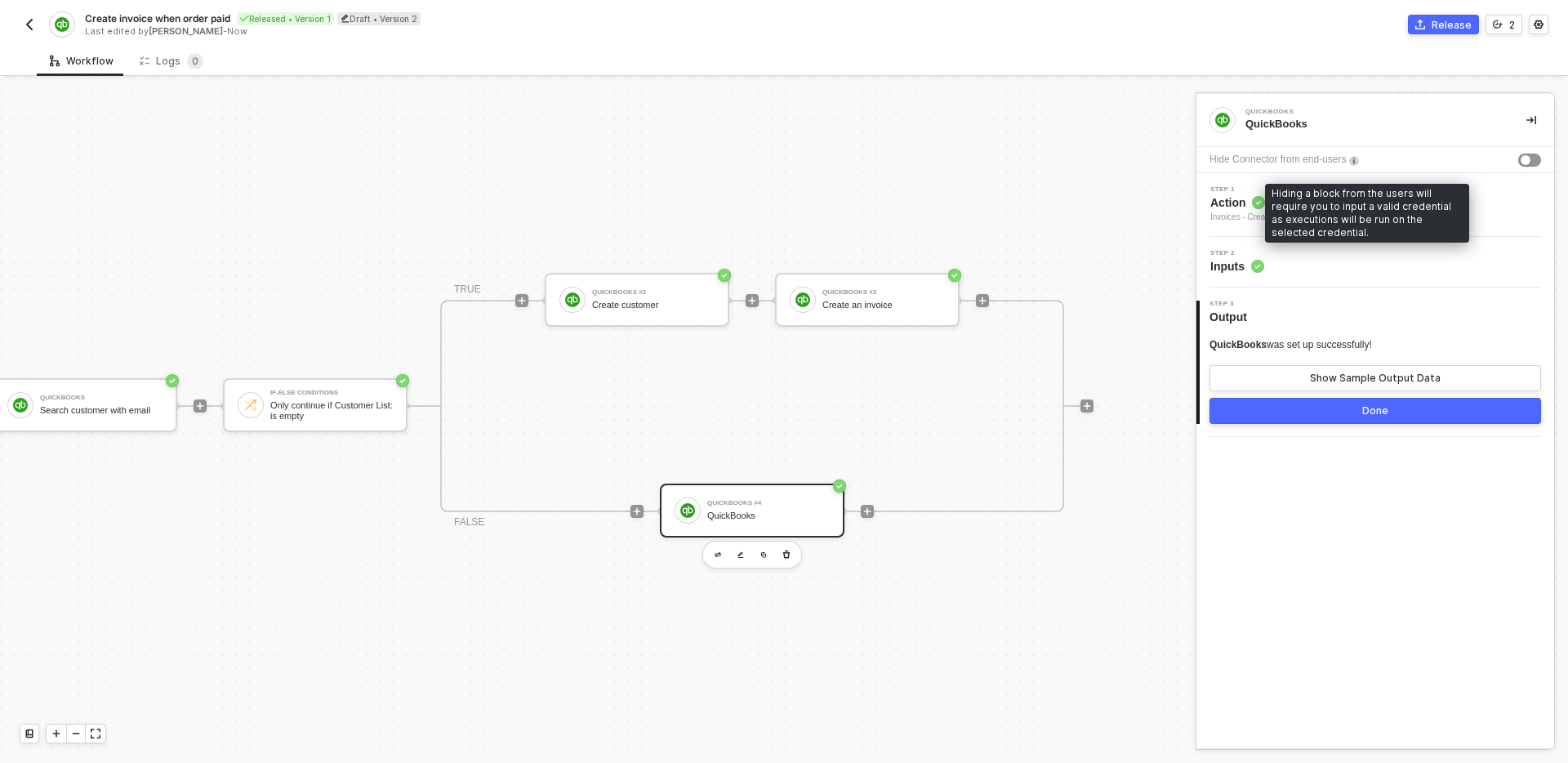
click at [1366, 192] on div "Hiding a block from the users will require you to input a valid credential as e…" at bounding box center [1367, 213] width 204 height 59
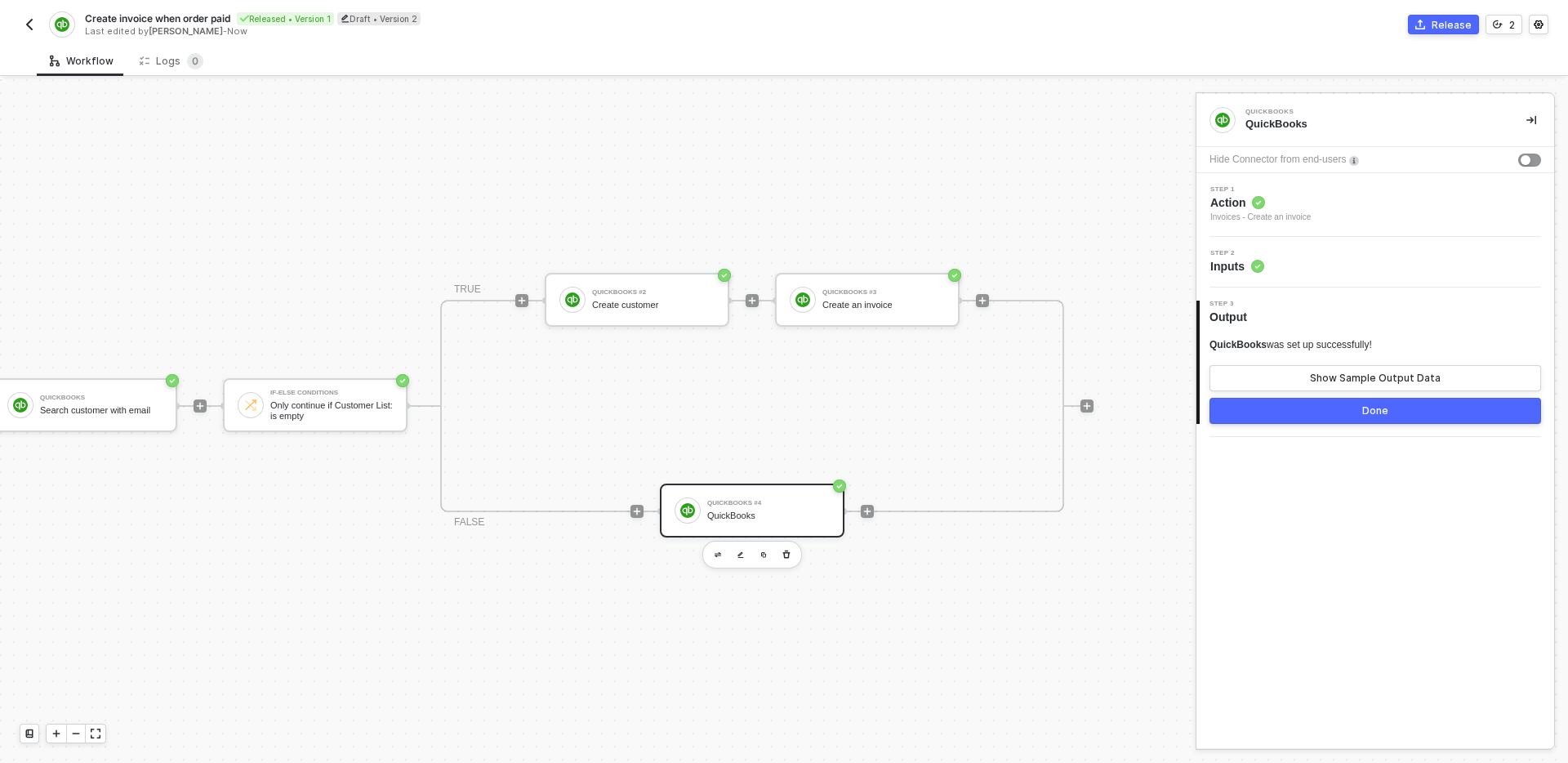
click at [1512, 217] on div "Step 1 Action Invoices - Create an invoice" at bounding box center [1377, 205] width 353 height 37
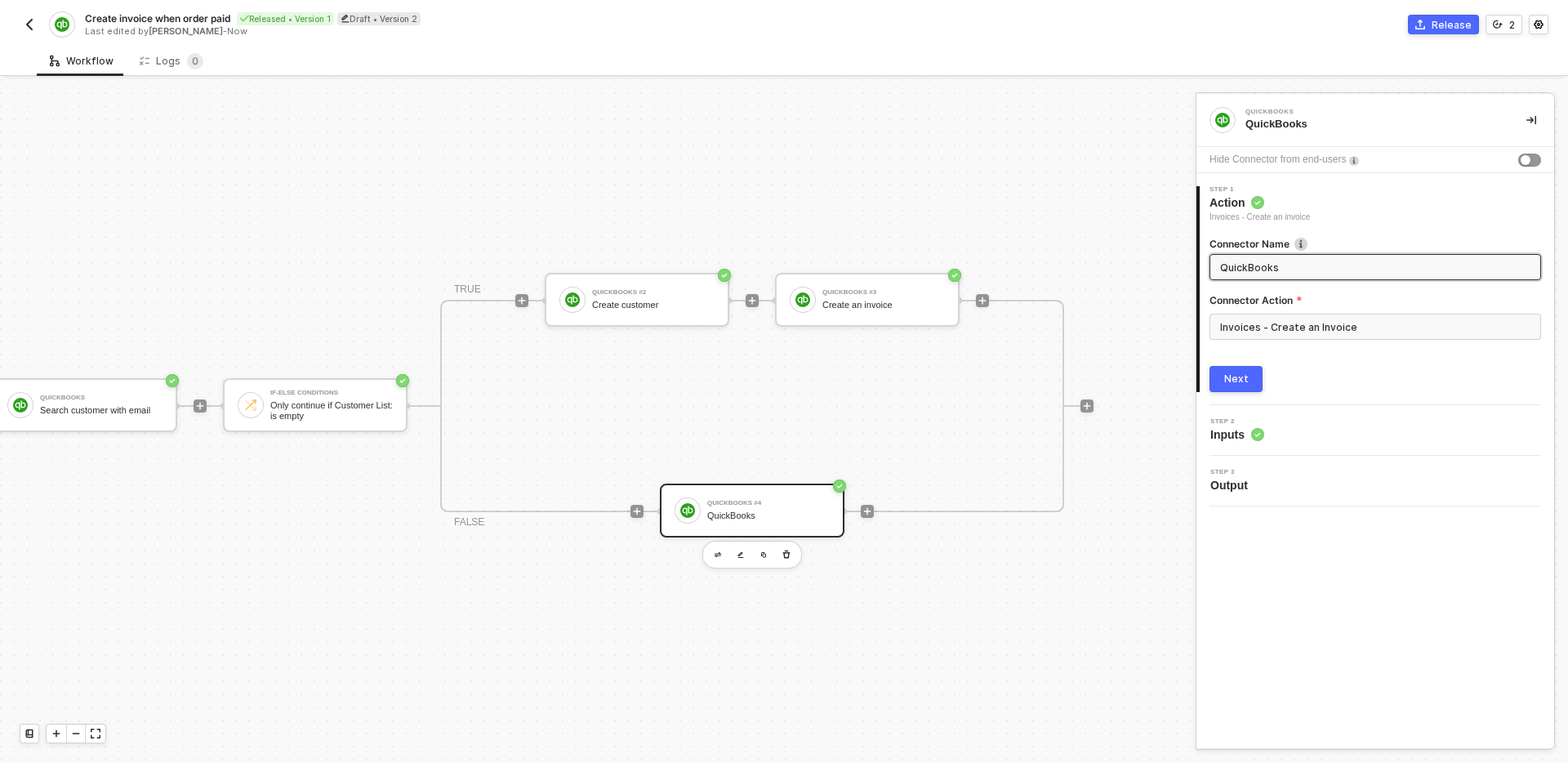
click at [1303, 279] on span "QuickBooks" at bounding box center [1375, 267] width 331 height 26
click at [1311, 264] on input "QuickBooks" at bounding box center [1374, 267] width 308 height 18
type input "Create existing customer invoice"
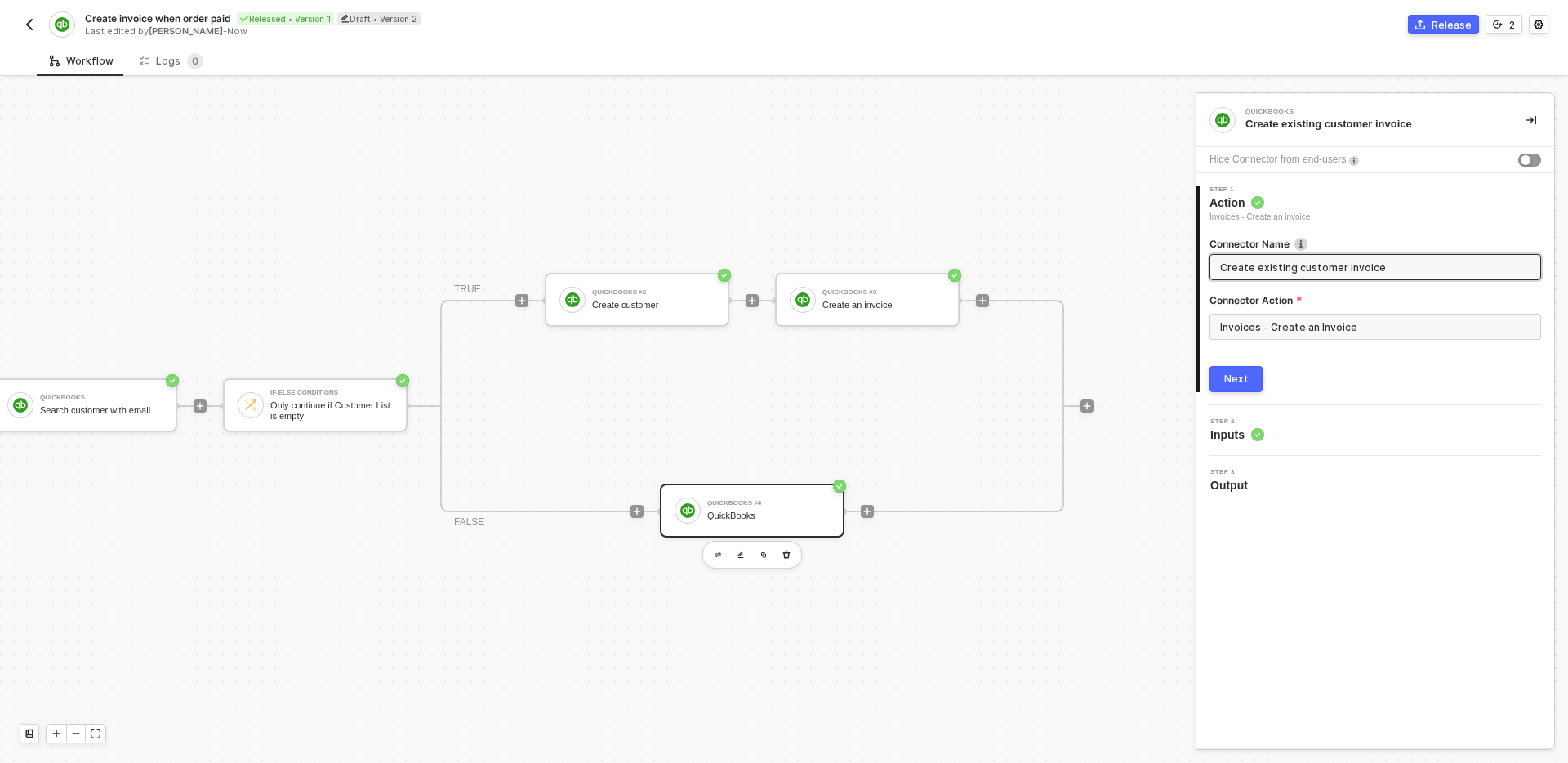
click at [1254, 392] on button "Next" at bounding box center [1236, 378] width 53 height 26
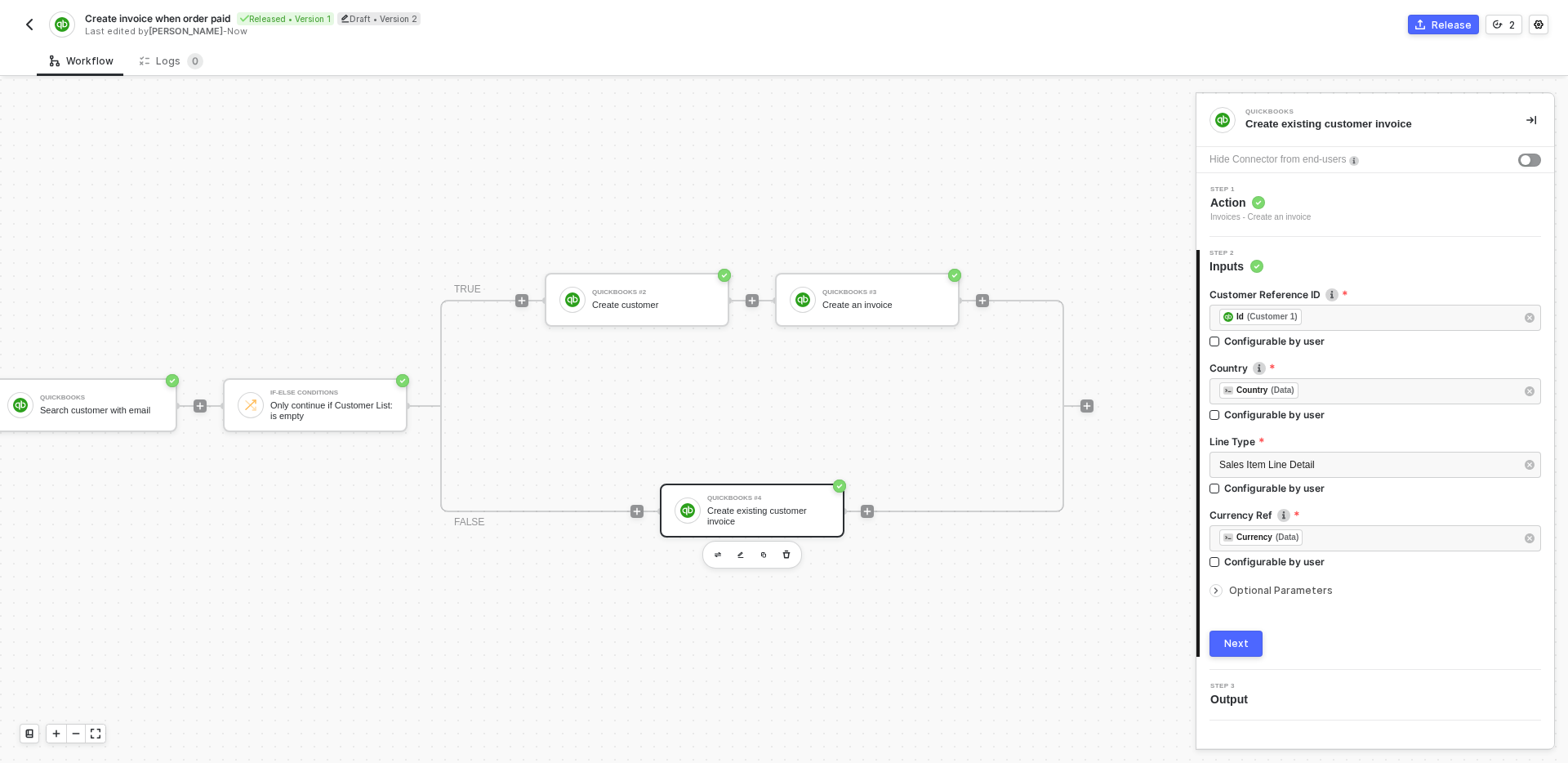
click at [1249, 629] on div "Customer Reference ID ﻿ ﻿ Id (Customer 1) ﻿ Configurable by user Country ﻿ ﻿ Co…" at bounding box center [1375, 465] width 331 height 382
click at [1249, 640] on button "Next" at bounding box center [1236, 643] width 53 height 26
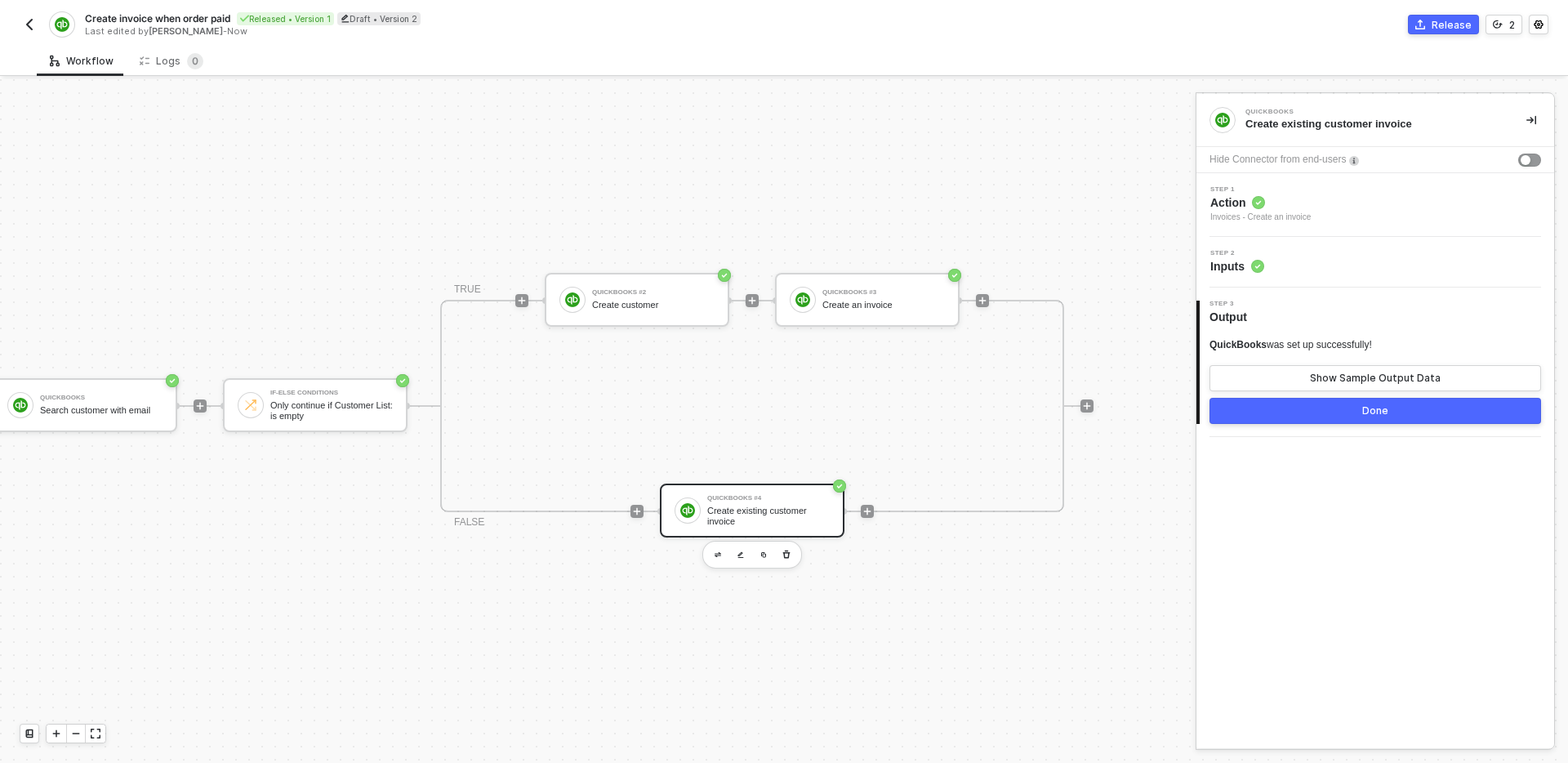
click at [1364, 408] on div "Done" at bounding box center [1375, 412] width 26 height 13
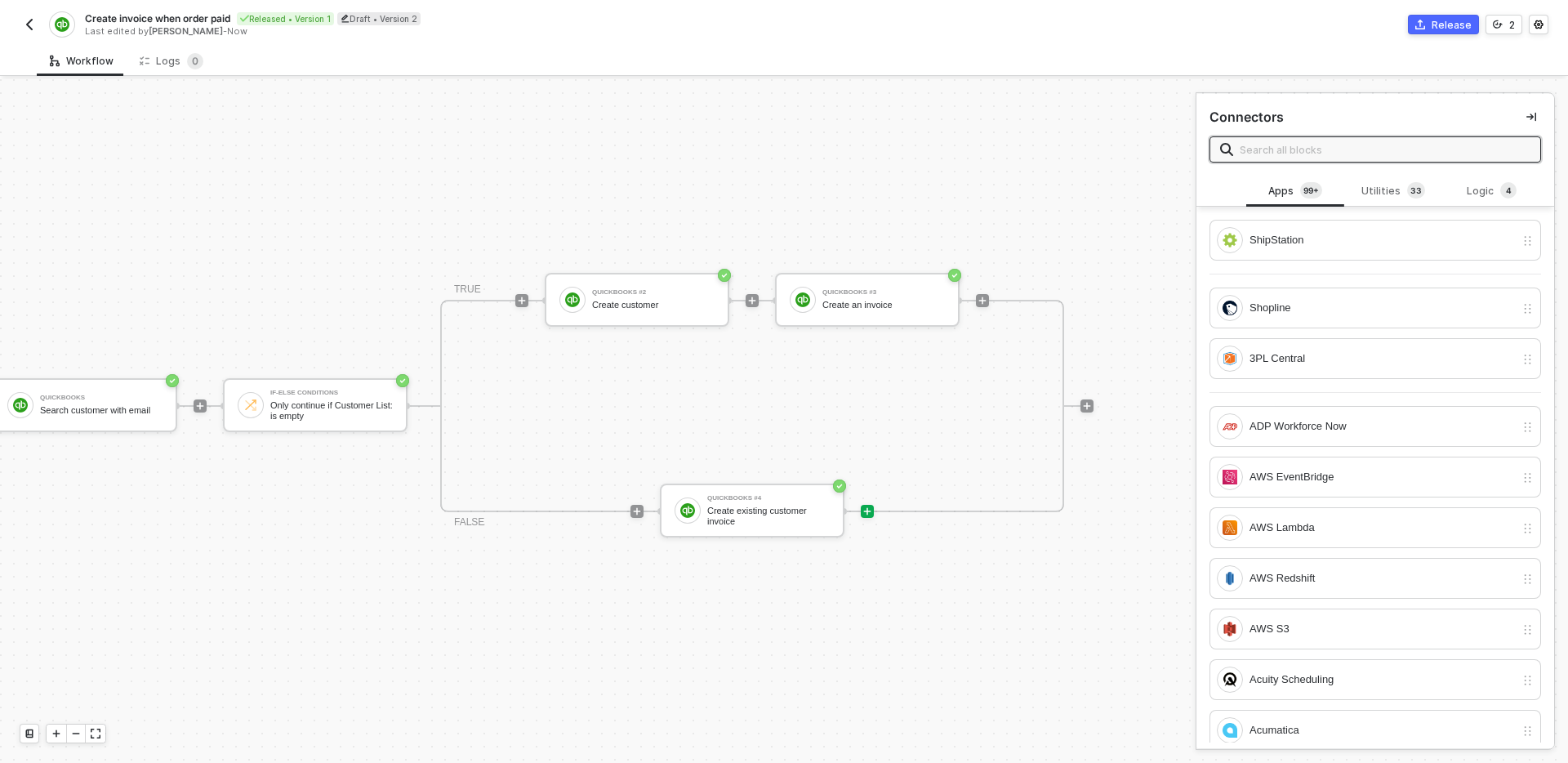
click at [1019, 572] on div "TRIGGER Shopline Trigger Trigger workflow when order paid Custom Code Map shopl…" at bounding box center [303, 406] width 1581 height 714
click at [1390, 191] on div "Utilities 3 3" at bounding box center [1393, 191] width 71 height 18
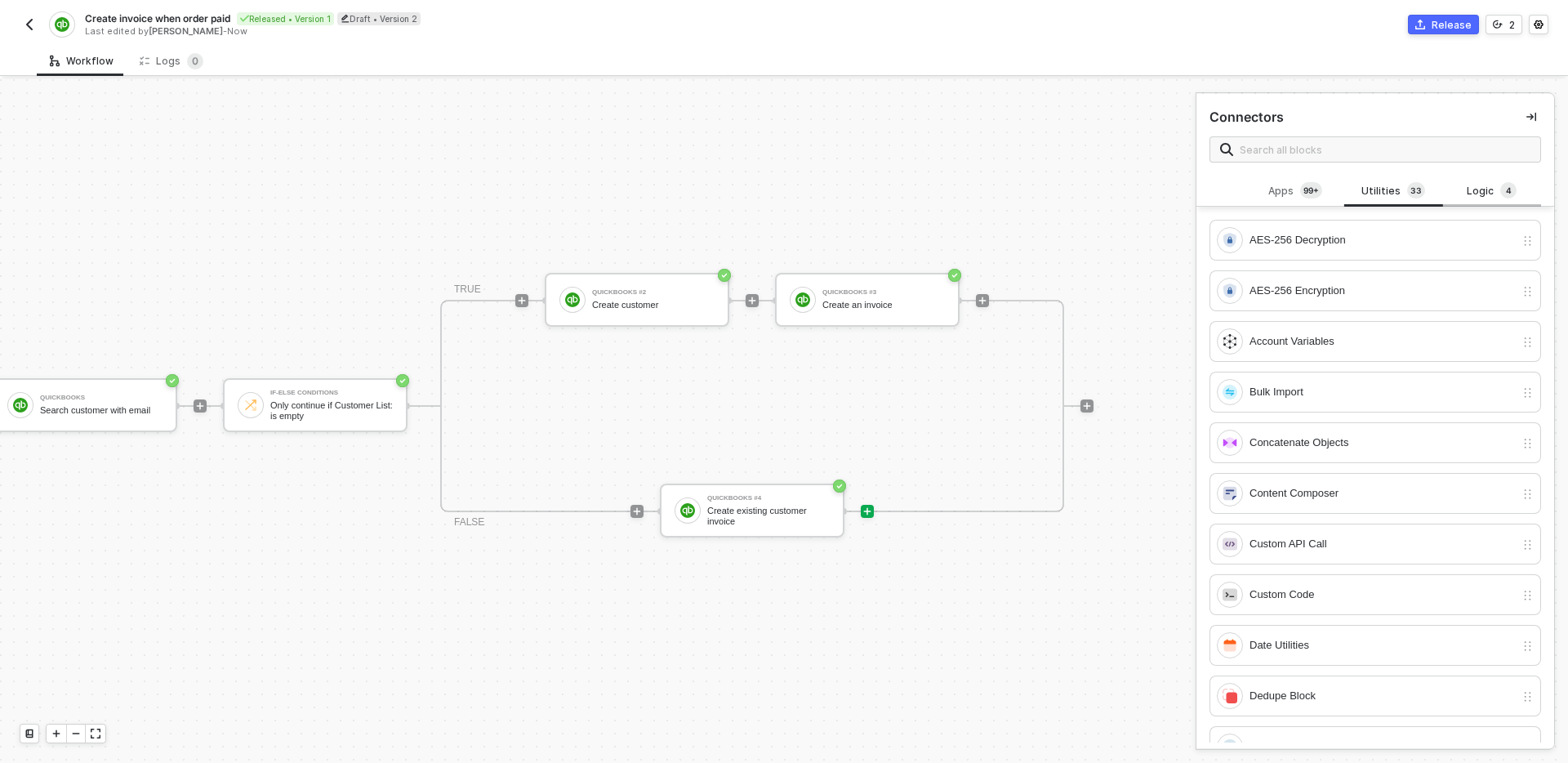
click at [1478, 194] on div "Logic 4" at bounding box center [1491, 191] width 71 height 18
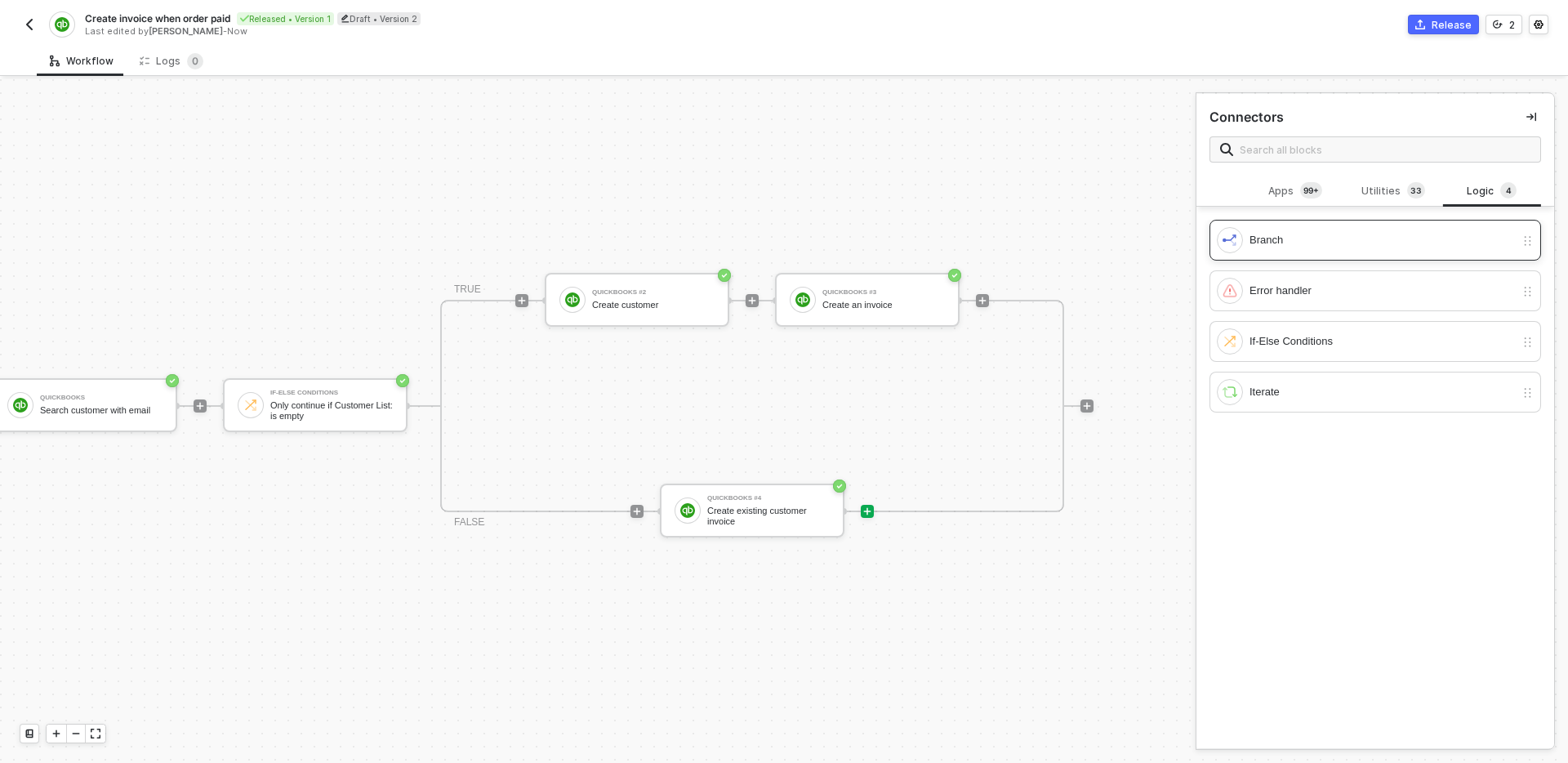
click at [1354, 249] on div "Branch" at bounding box center [1381, 240] width 266 height 18
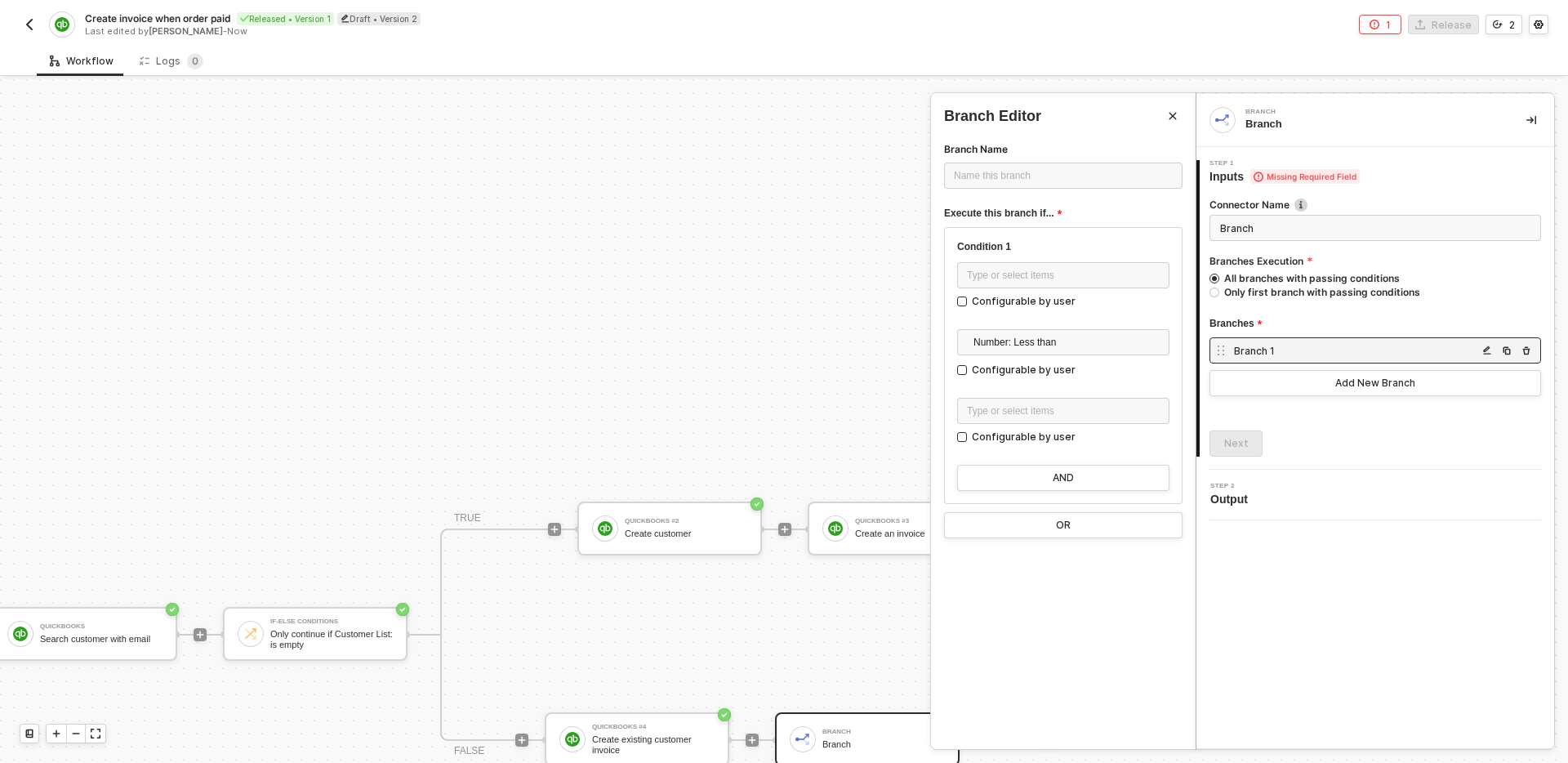
click at [1172, 109] on button "Close" at bounding box center [1172, 116] width 20 height 20
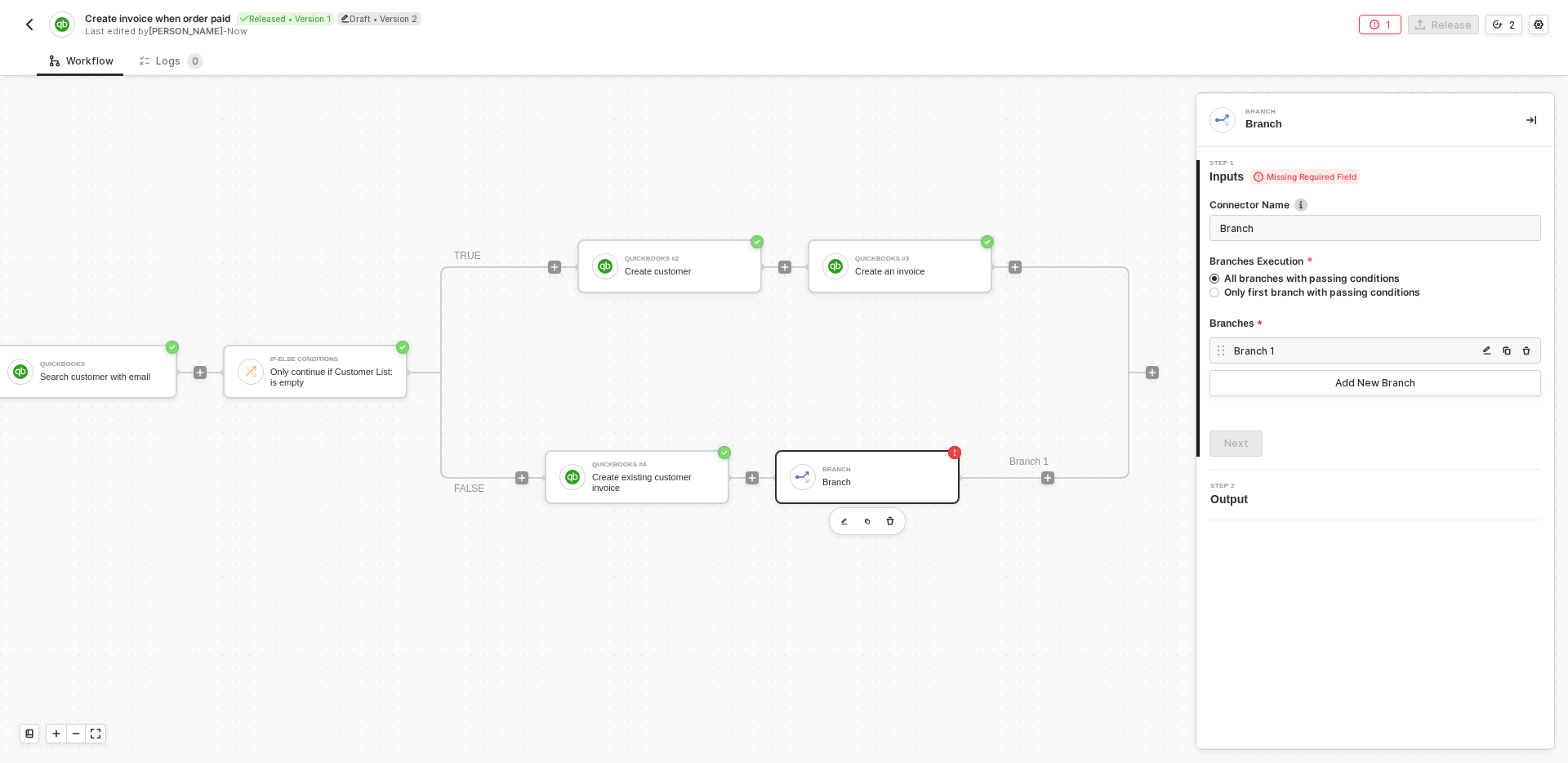
scroll to position [287, 487]
click at [1301, 383] on button "Add New Branch" at bounding box center [1375, 383] width 331 height 26
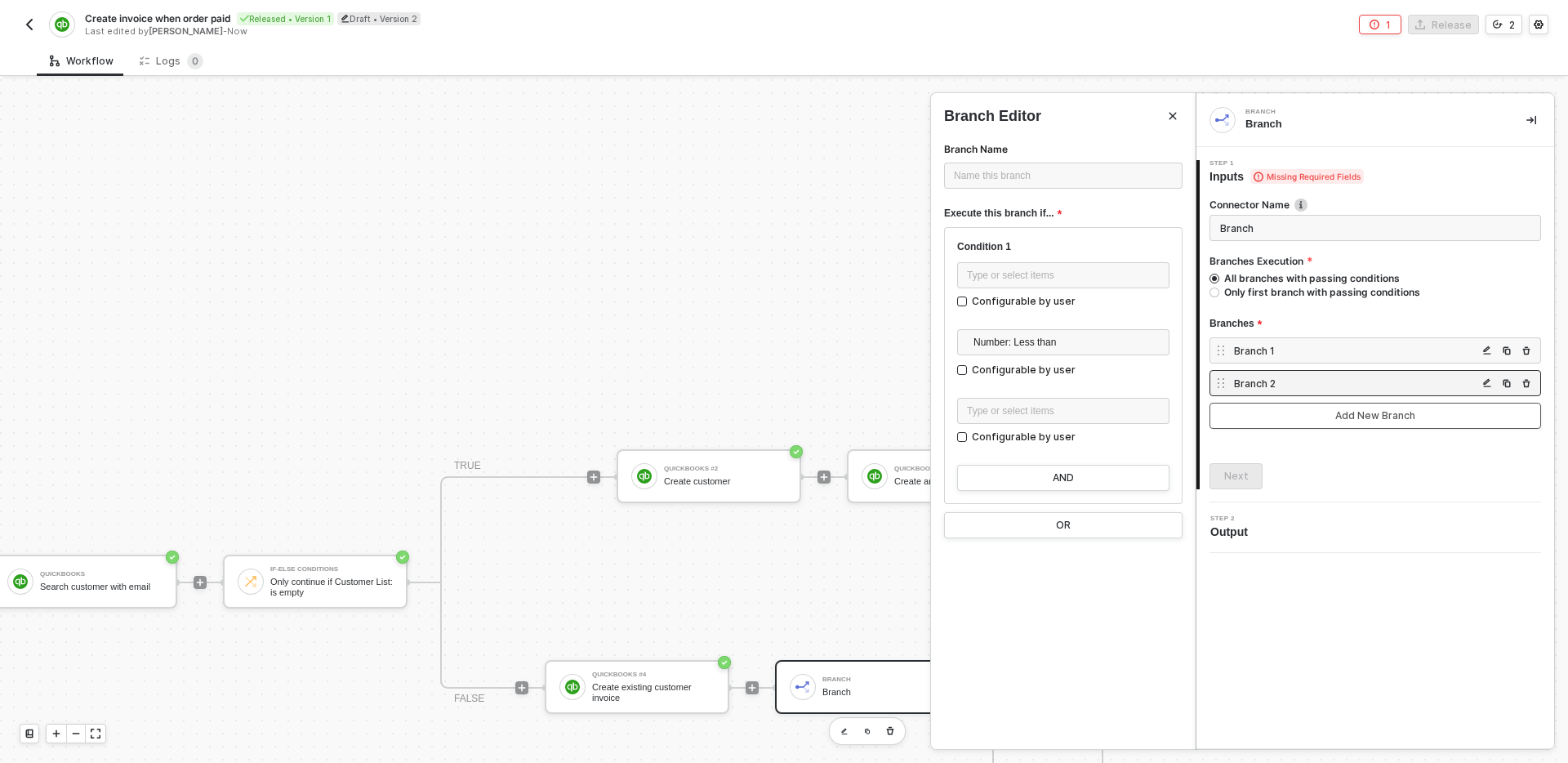
click at [1329, 416] on button "Add New Branch" at bounding box center [1375, 415] width 331 height 26
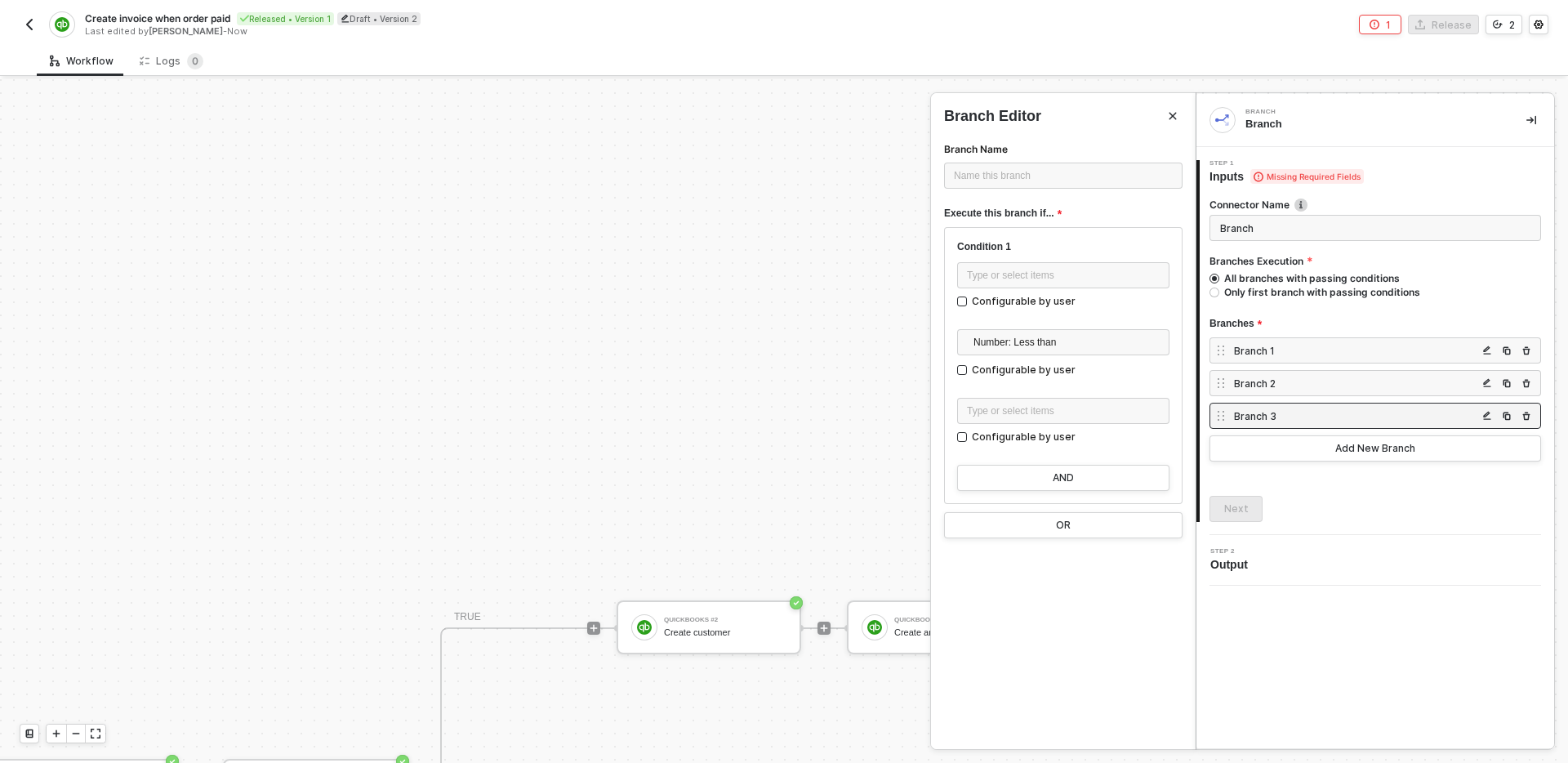
click at [1168, 115] on icon "Close" at bounding box center [1173, 116] width 10 height 10
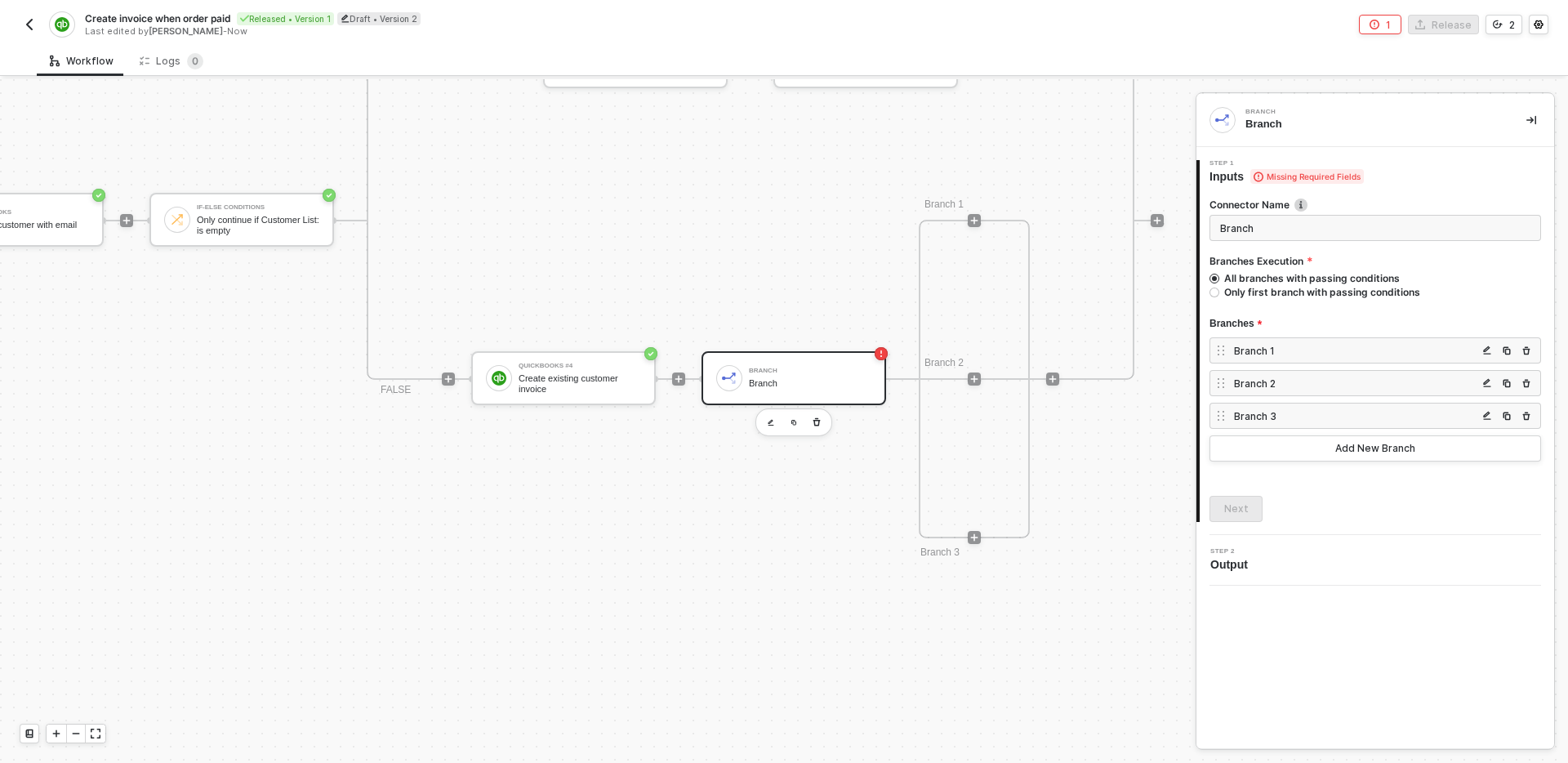
scroll to position [853, 562]
click at [771, 424] on img "button" at bounding box center [769, 423] width 7 height 8
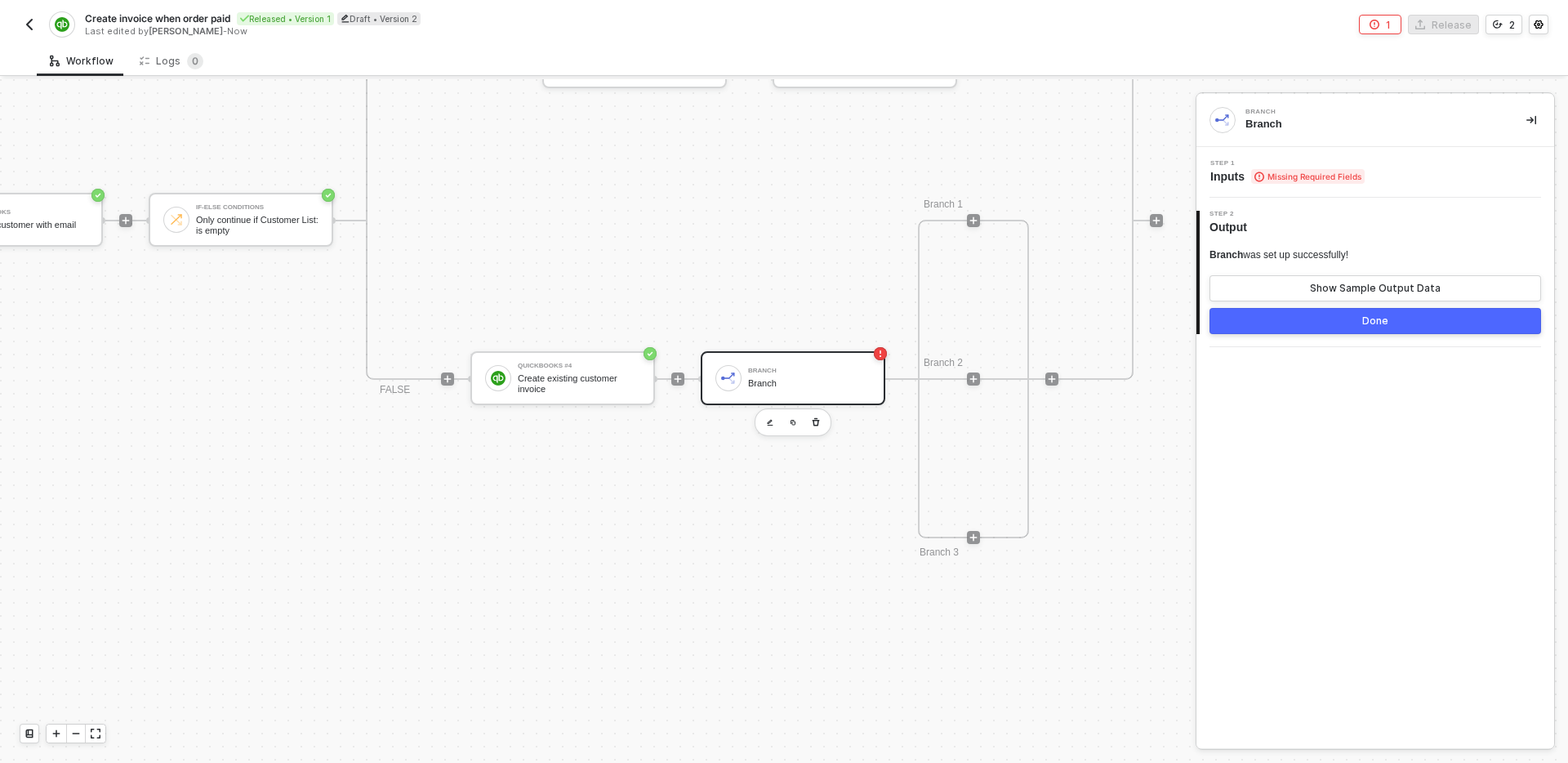
click at [795, 375] on div "Branch Branch" at bounding box center [809, 378] width 123 height 31
click at [821, 424] on button "button" at bounding box center [816, 422] width 20 height 20
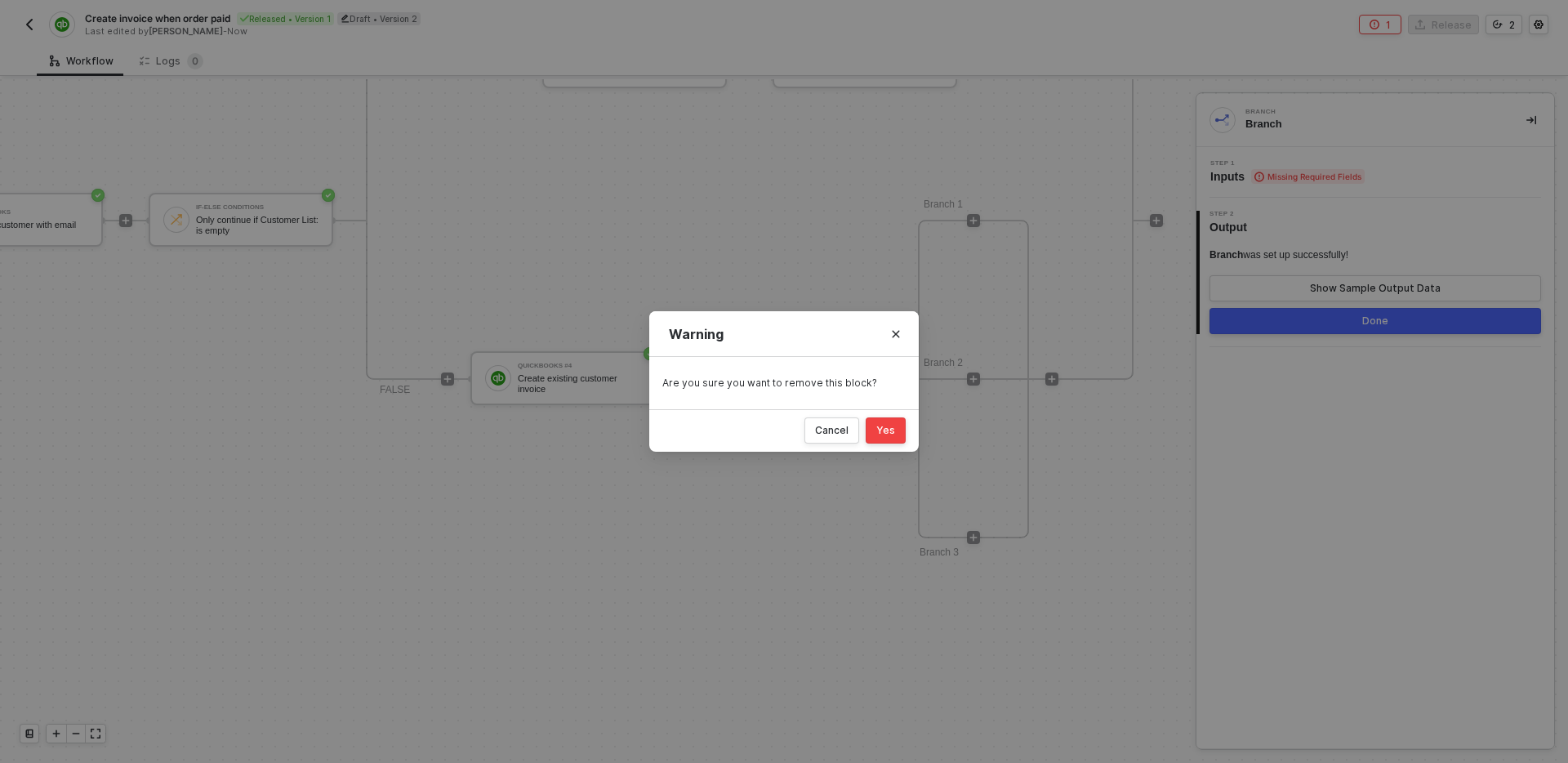
click at [900, 432] on button "Yes" at bounding box center [885, 430] width 40 height 26
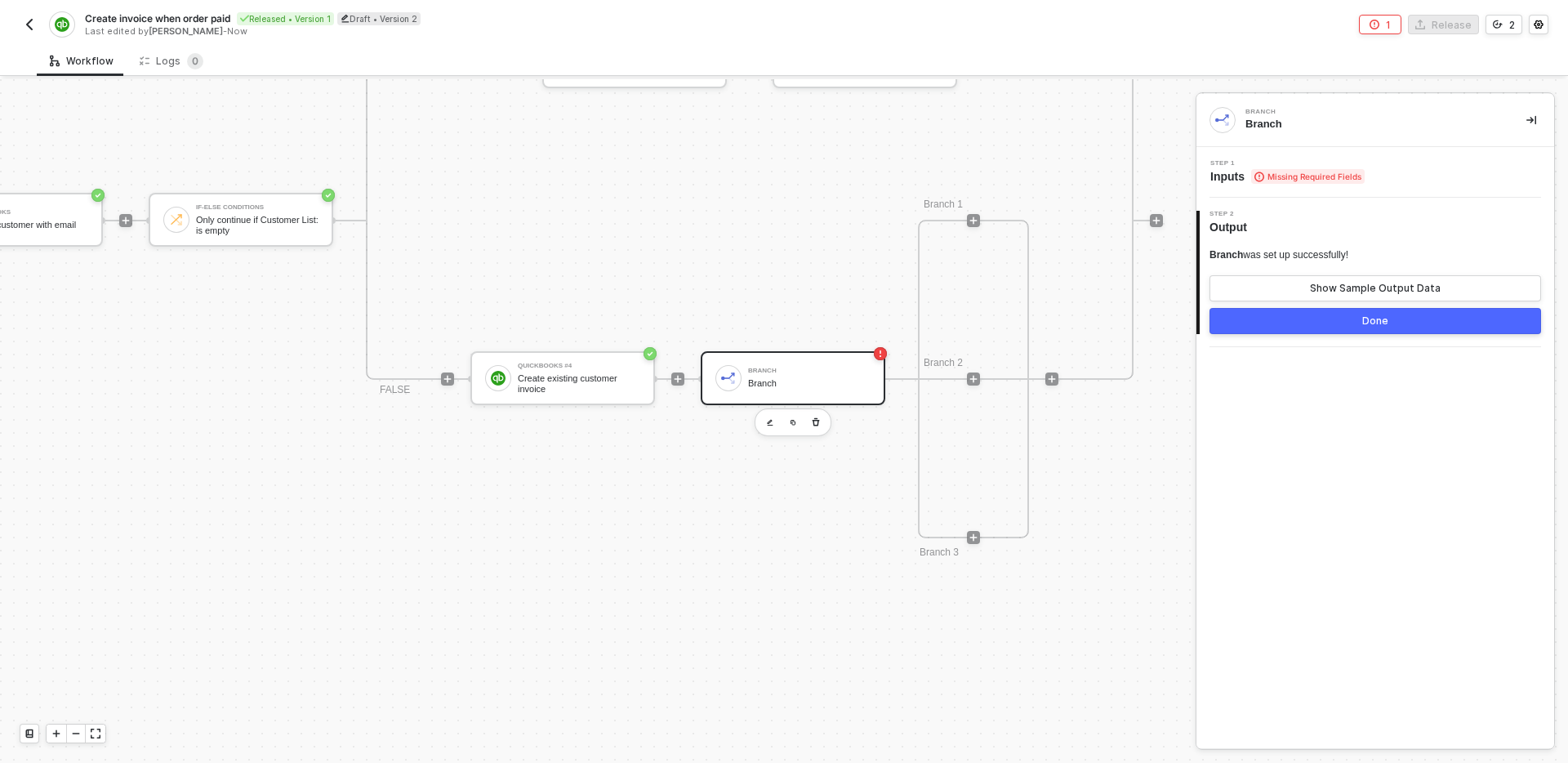
scroll to position [30, 487]
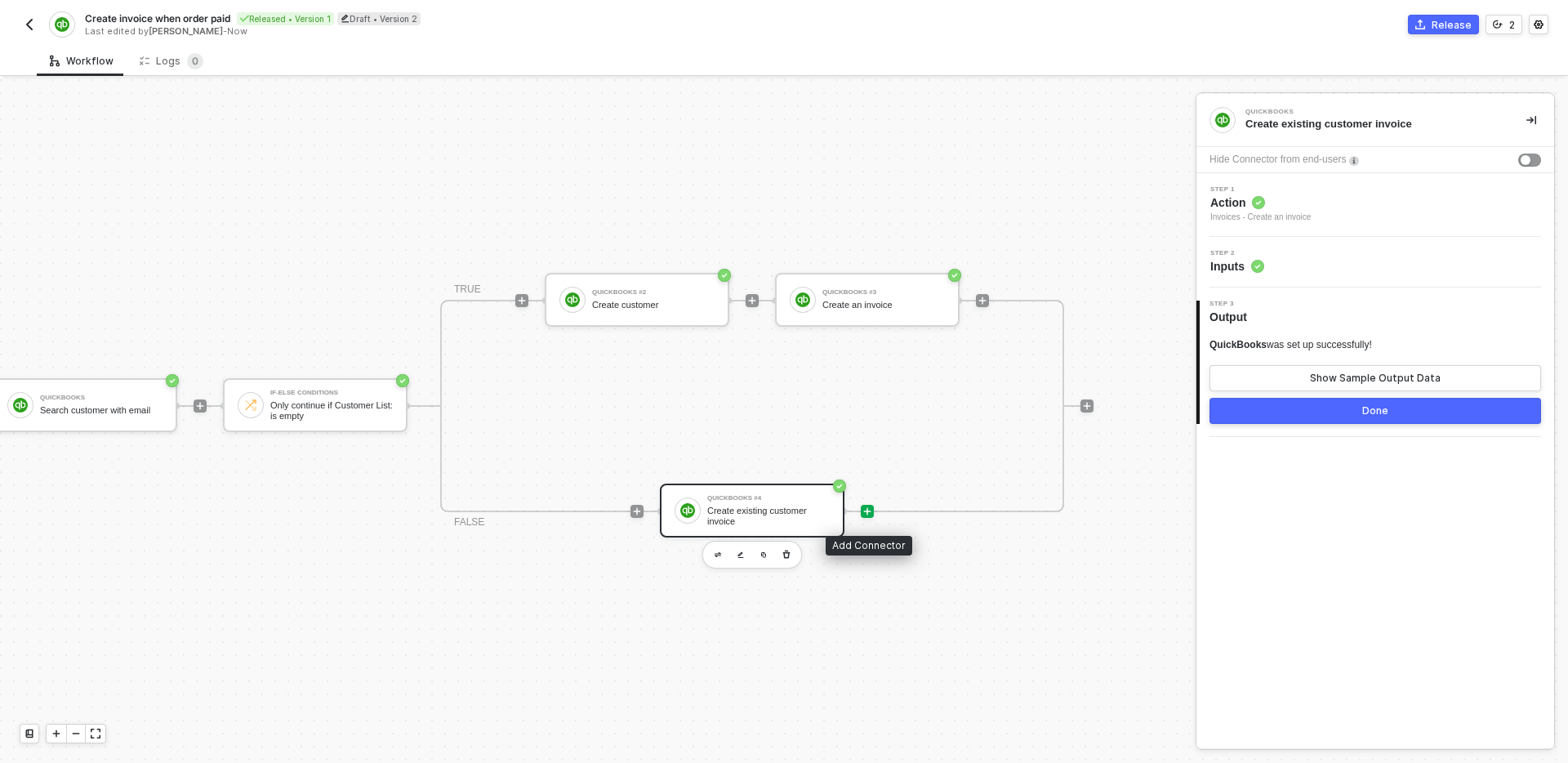
click at [867, 509] on icon "icon-play" at bounding box center [868, 512] width 8 height 8
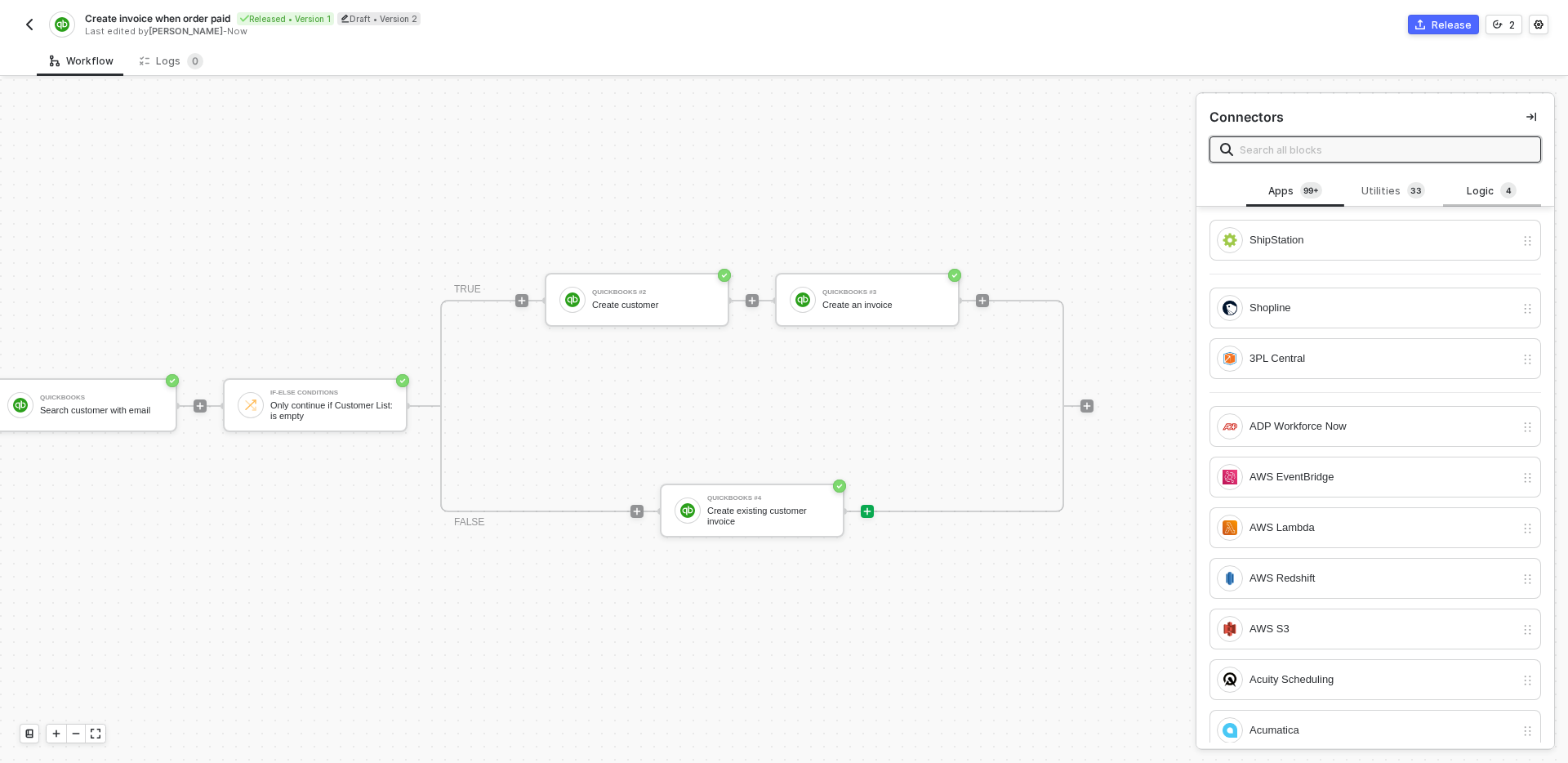
click at [1473, 190] on div "Logic 4" at bounding box center [1491, 191] width 71 height 18
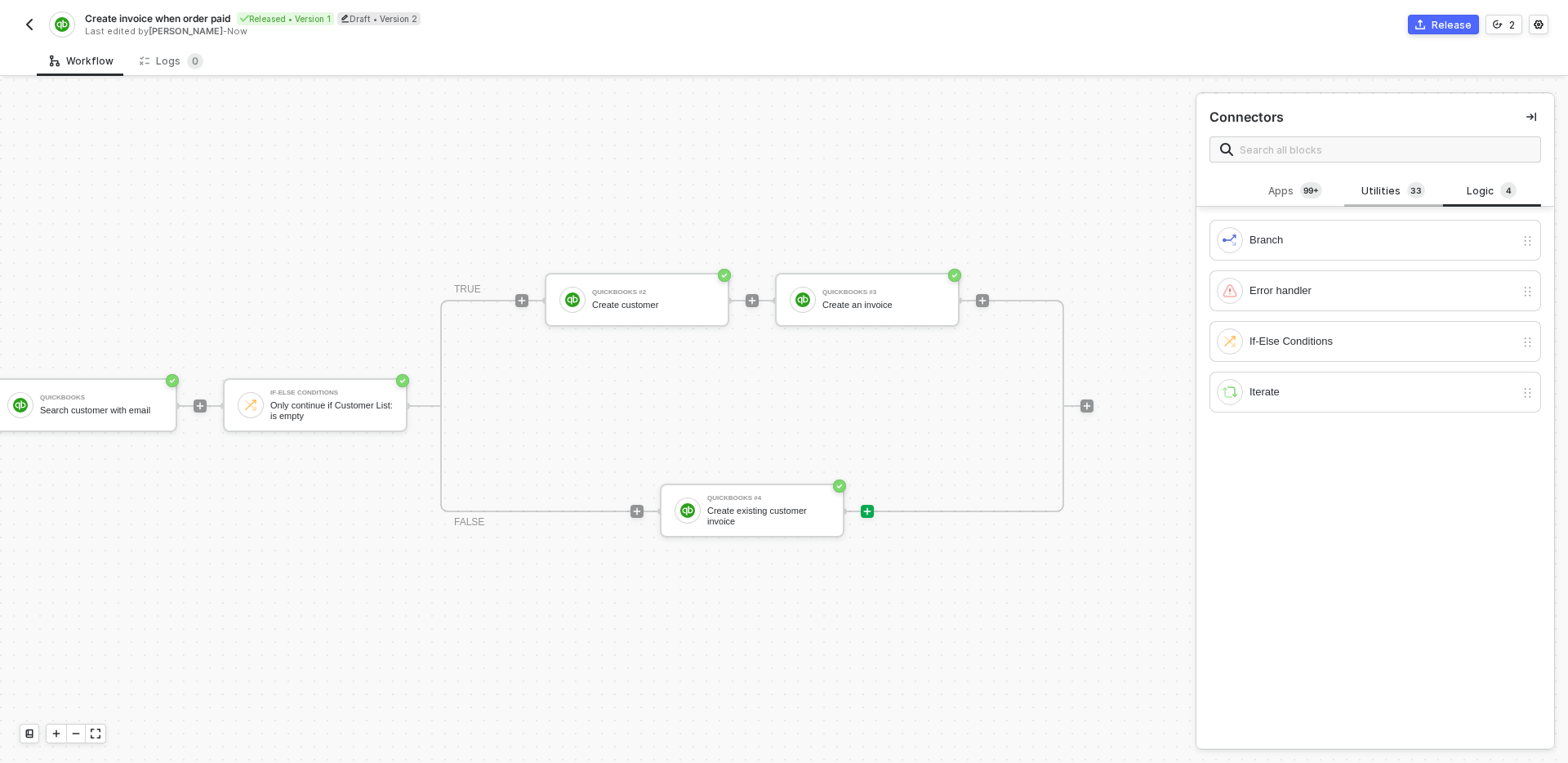
click at [1404, 197] on div "Utilities 3 3" at bounding box center [1393, 191] width 71 height 18
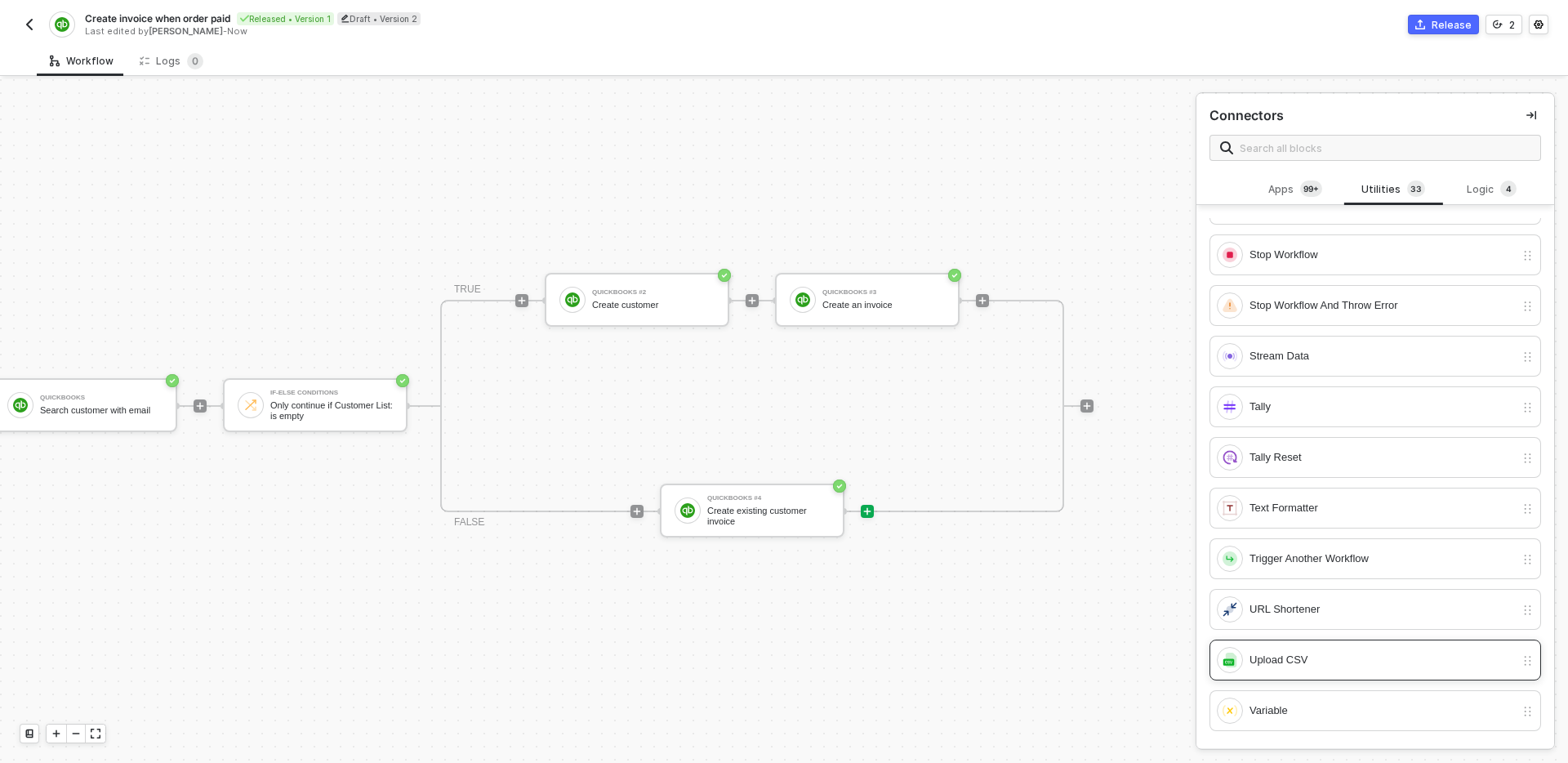
scroll to position [0, 0]
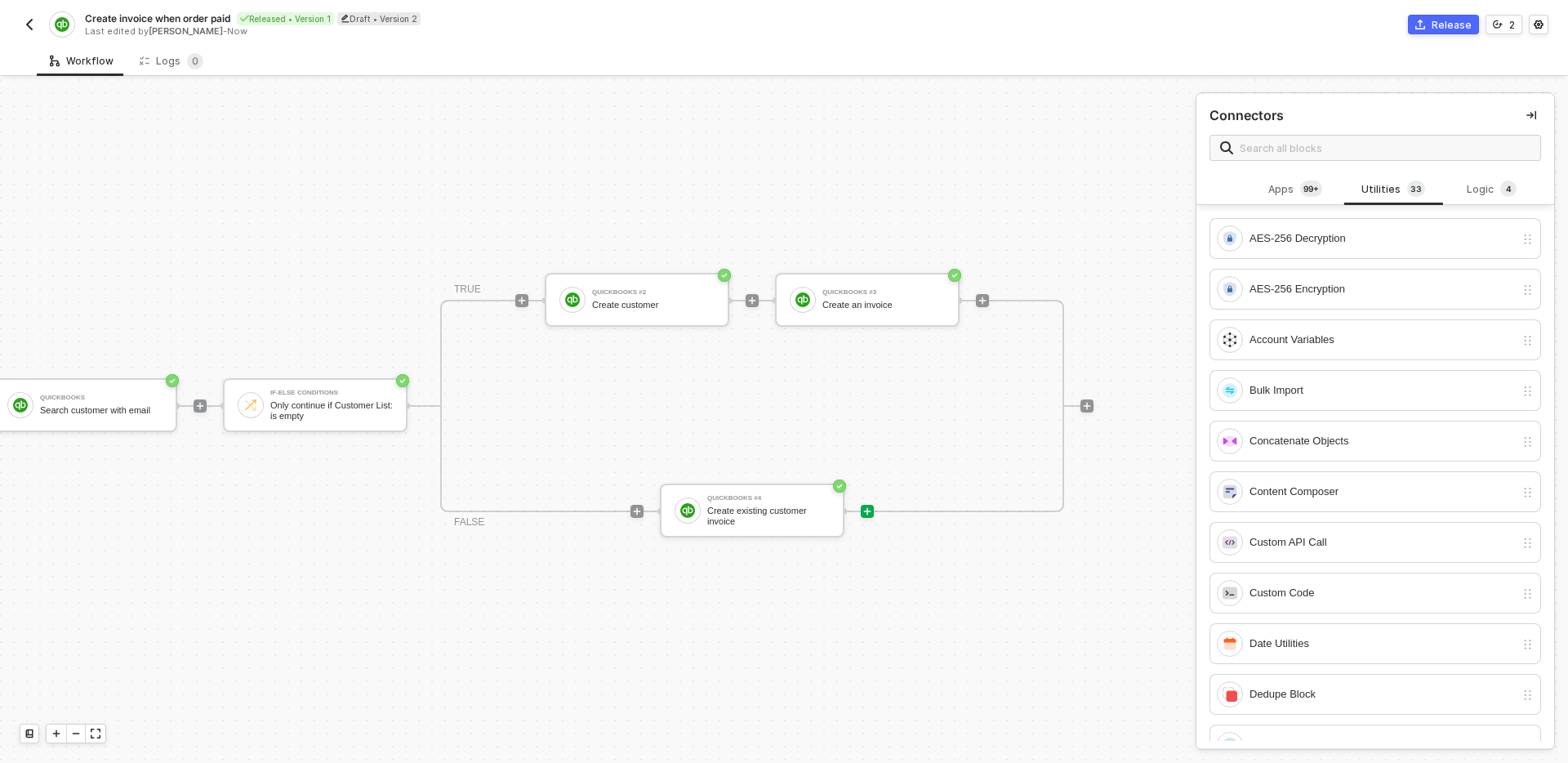
click at [983, 376] on div "TRUE QuickBooks #2 Create customer QuickBooks #3 Create an invoice FALSE QuickB…" at bounding box center [751, 406] width 624 height 212
click at [1531, 114] on icon "icon-collapse-right" at bounding box center [1531, 115] width 10 height 9
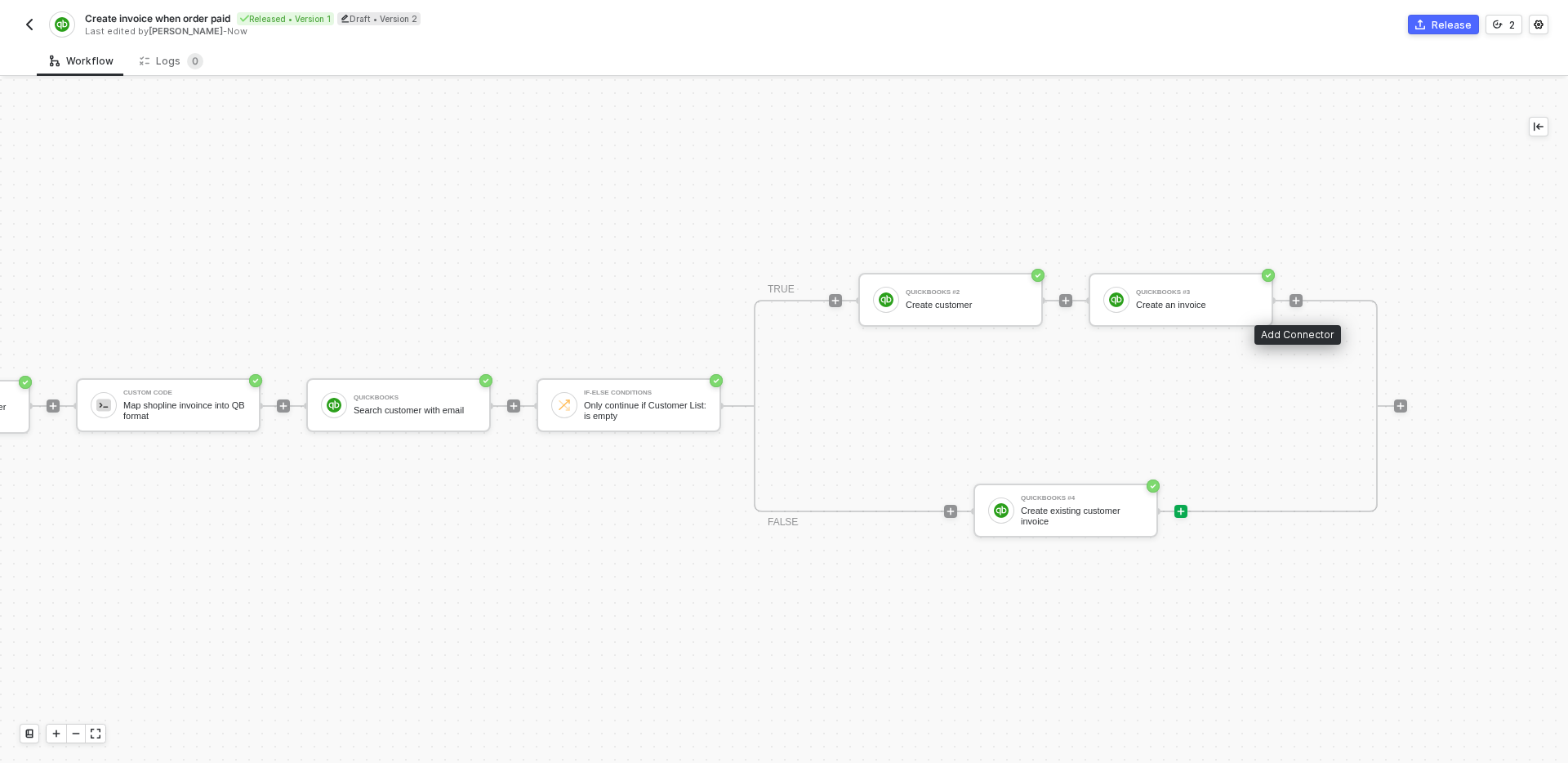
click at [1312, 237] on div at bounding box center [1296, 301] width 217 height 128
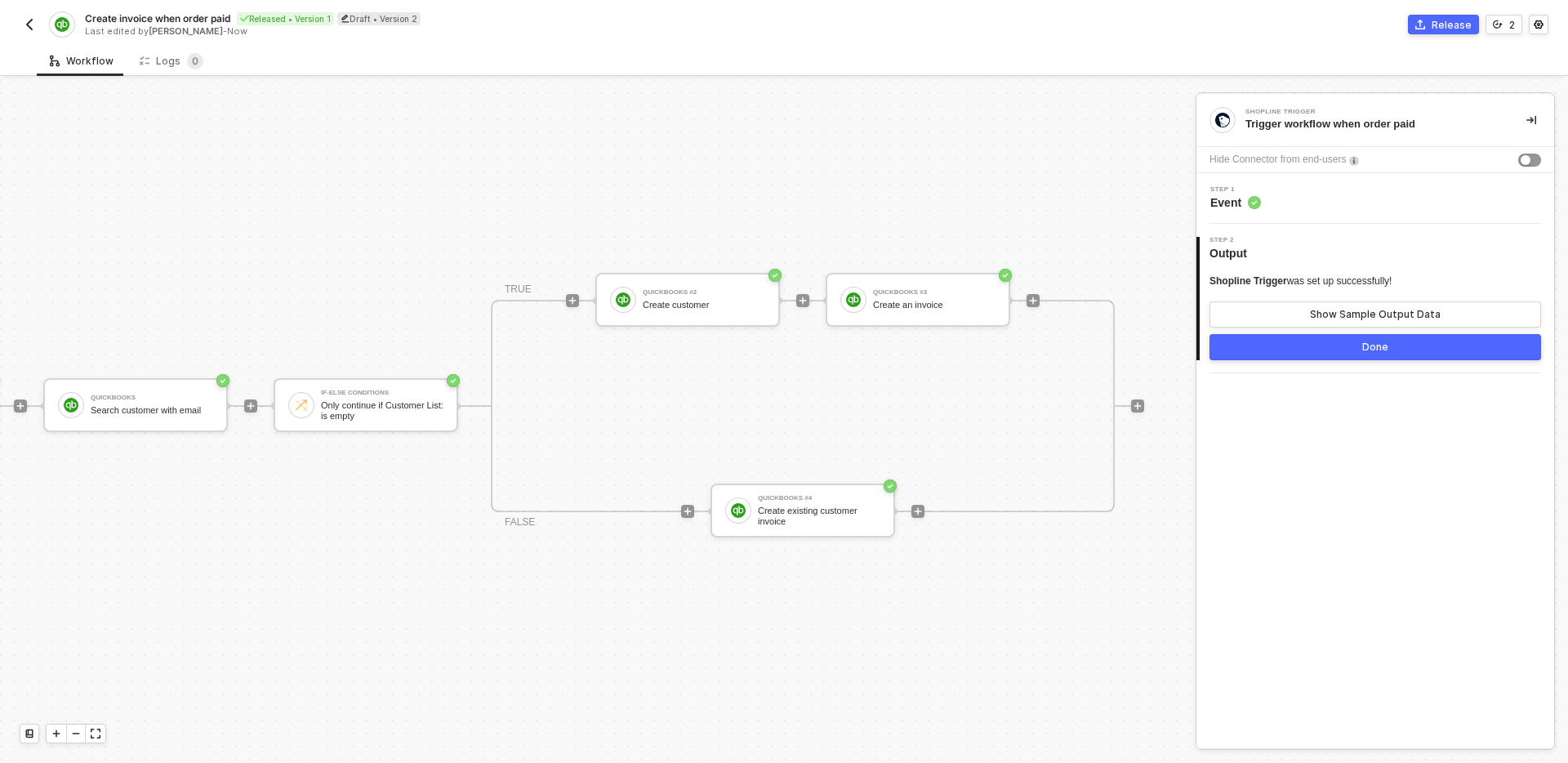
scroll to position [30, 487]
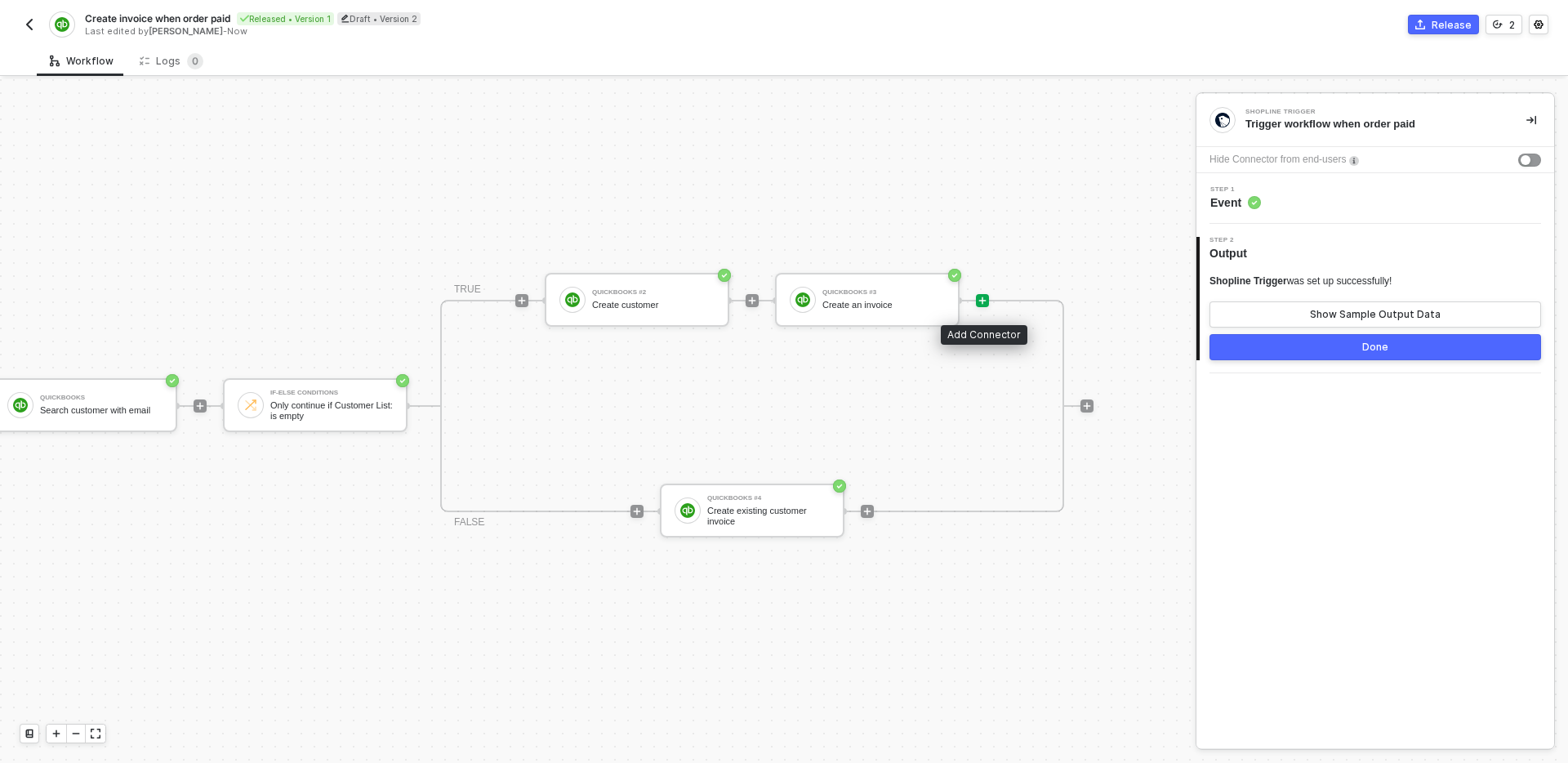
click at [979, 302] on icon "icon-play" at bounding box center [982, 301] width 10 height 10
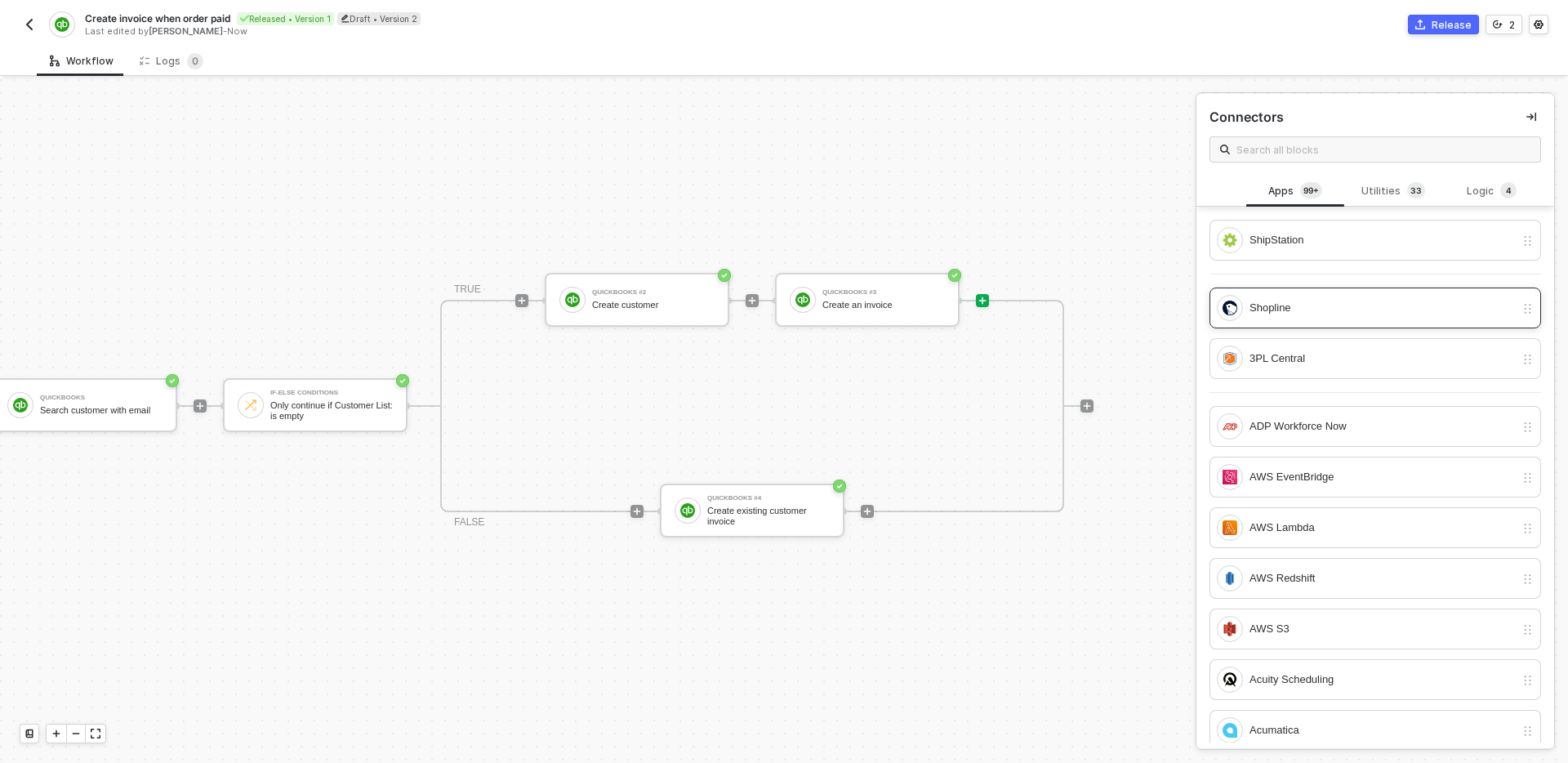
click at [1329, 292] on div "Shopline" at bounding box center [1375, 308] width 331 height 41
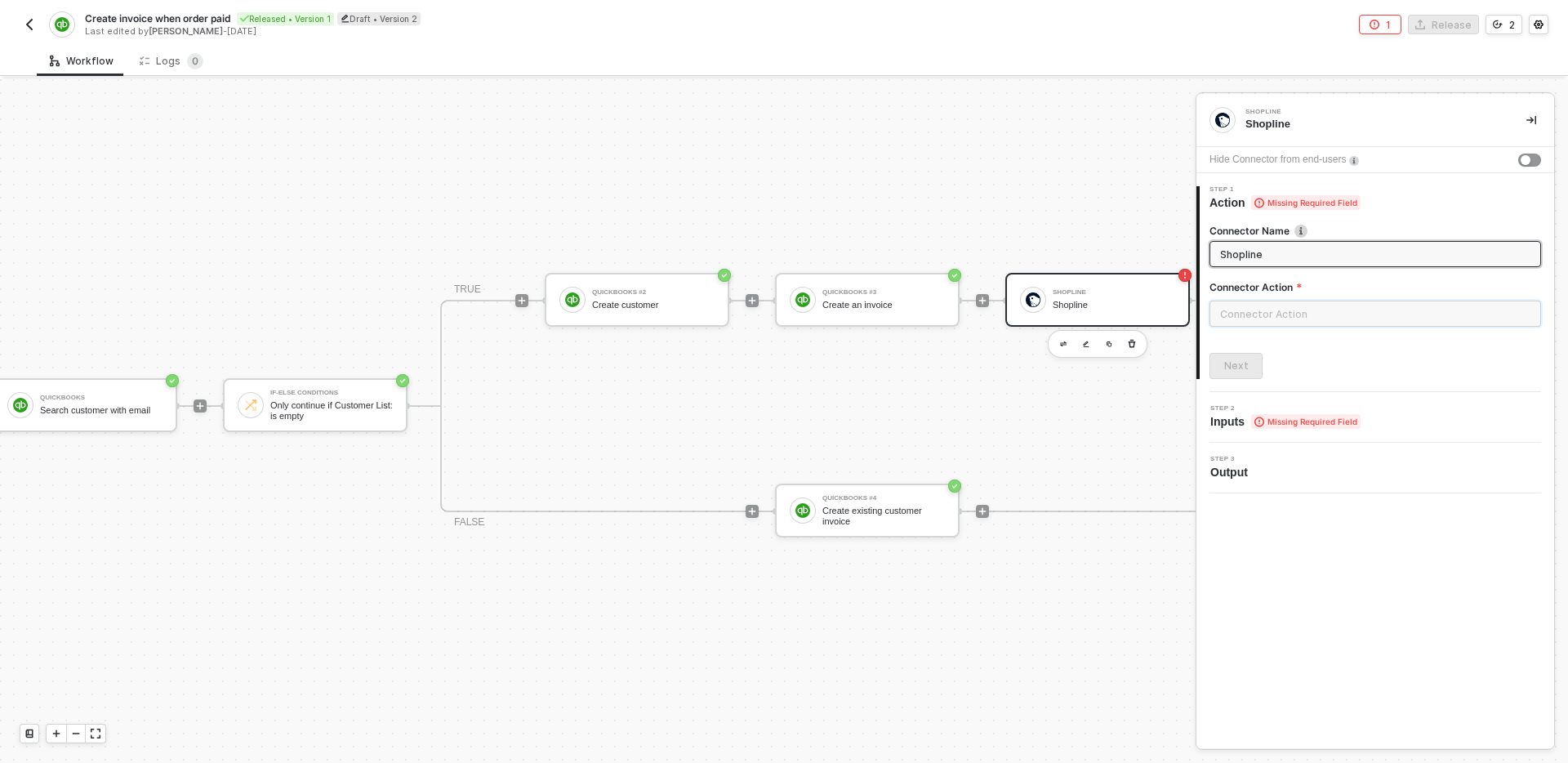
click at [1323, 306] on input "text" at bounding box center [1375, 313] width 331 height 26
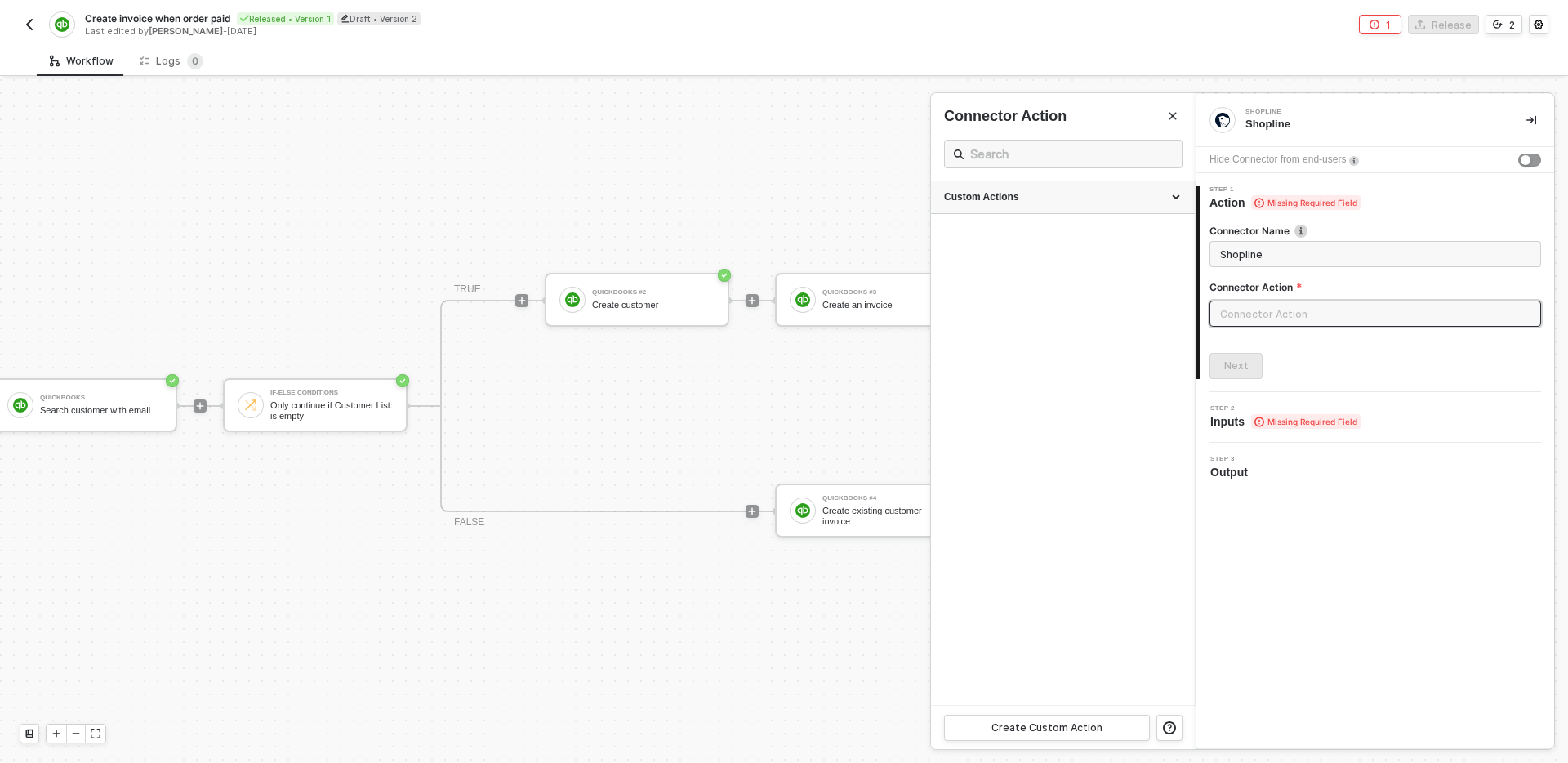
click at [1111, 193] on div "Custom Actions" at bounding box center [1063, 197] width 238 height 14
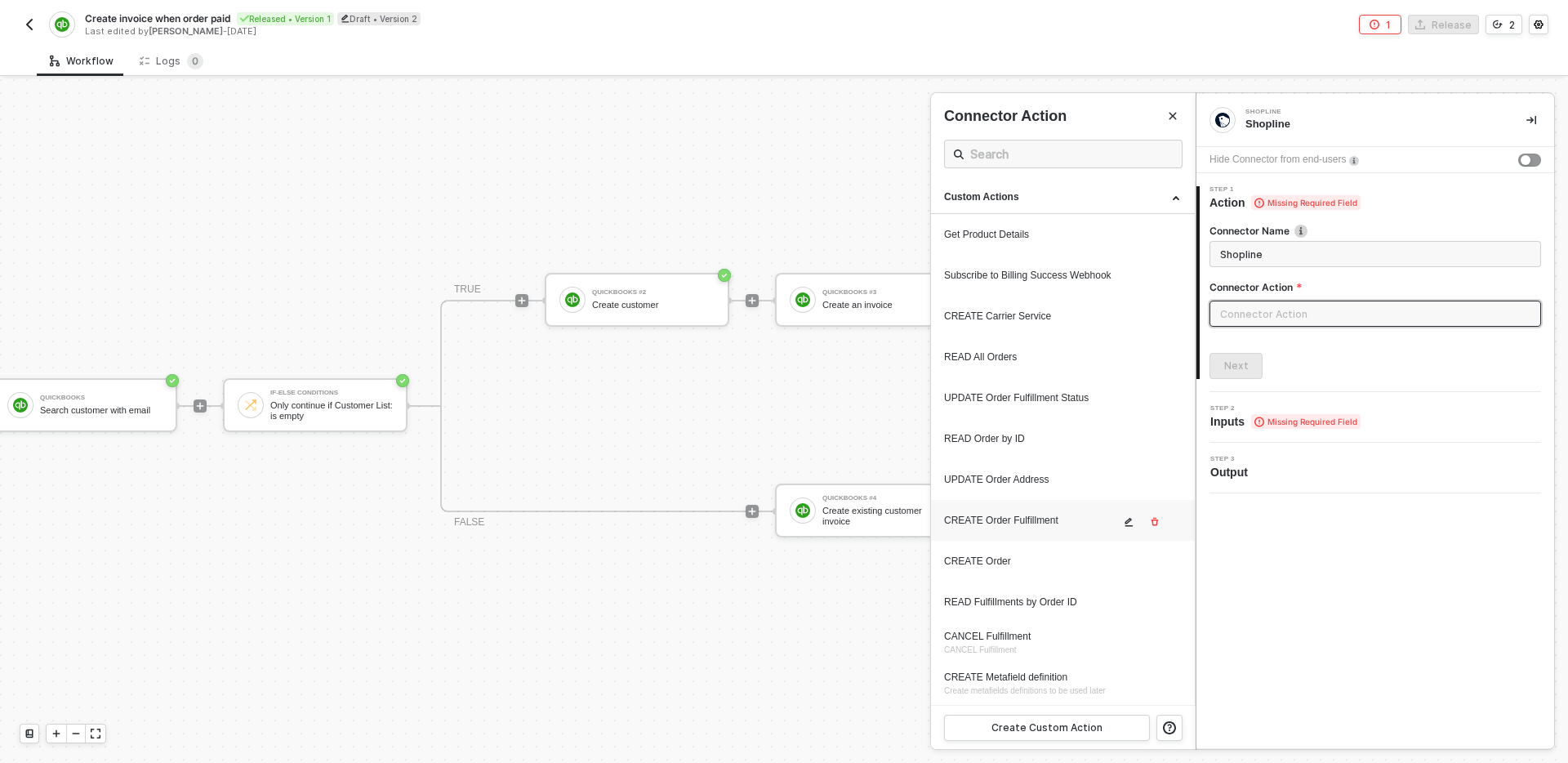
scroll to position [81, 0]
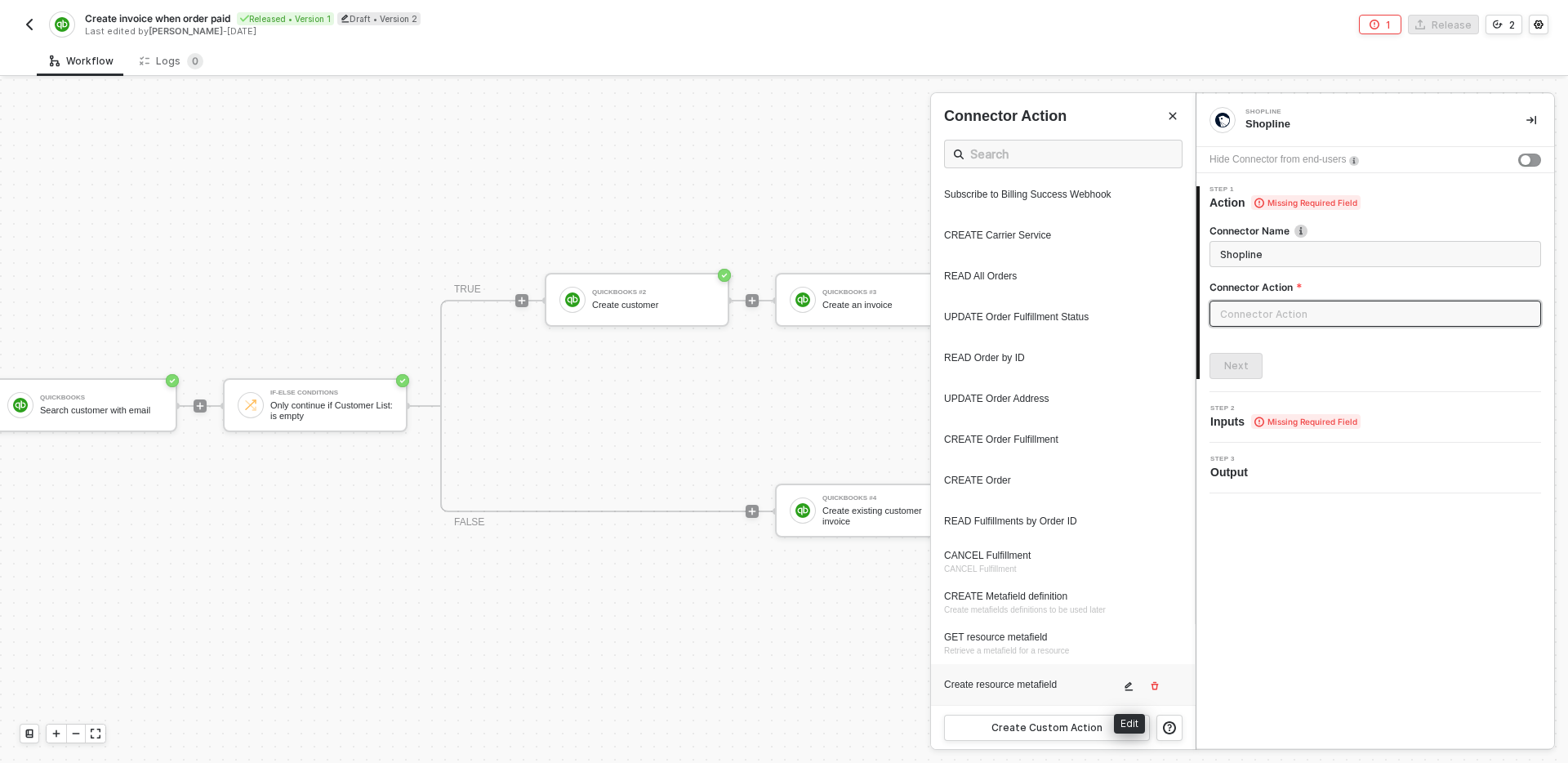
click at [1128, 687] on icon "icon-edit" at bounding box center [1129, 686] width 9 height 9
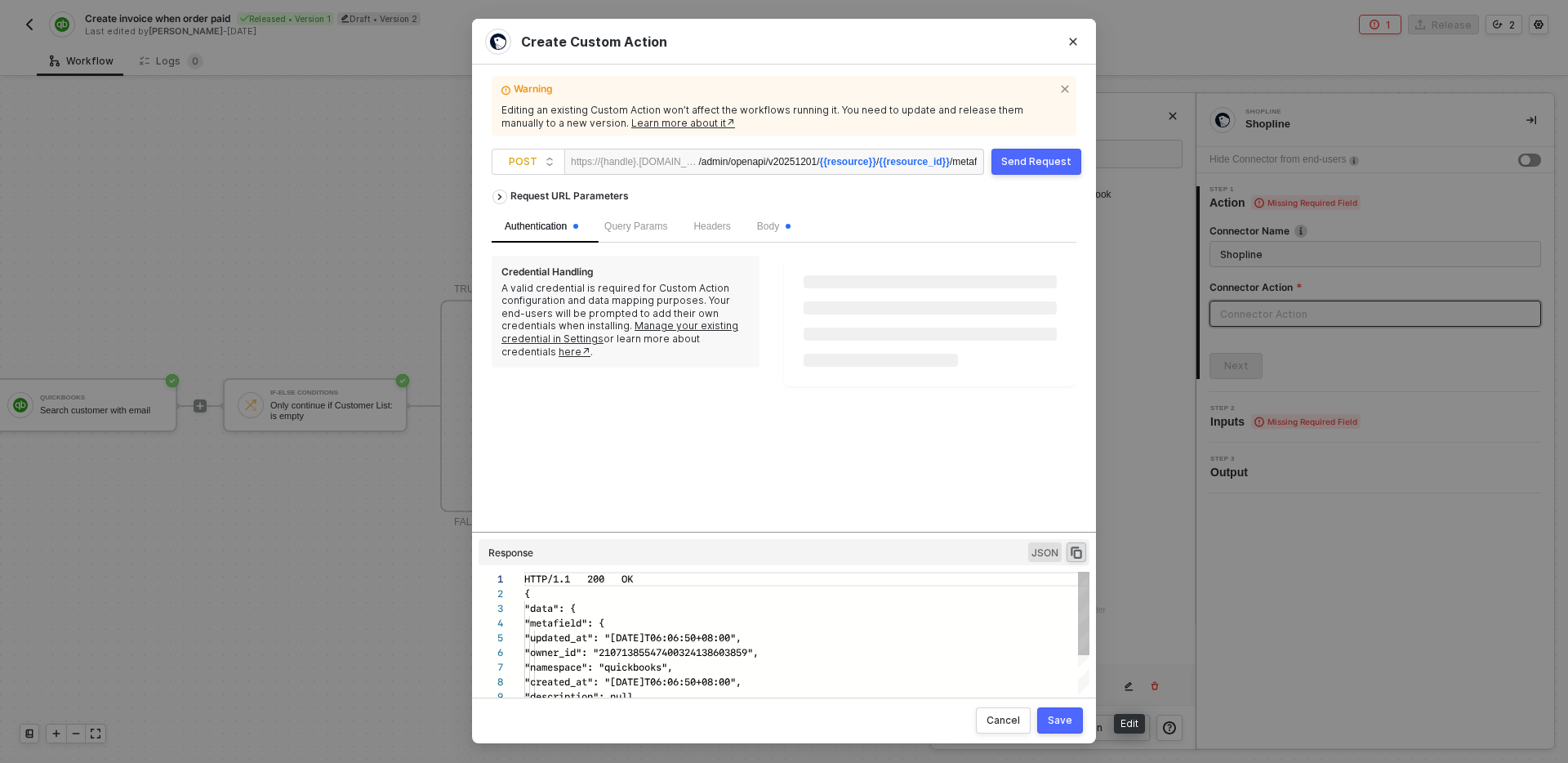
scroll to position [147, 0]
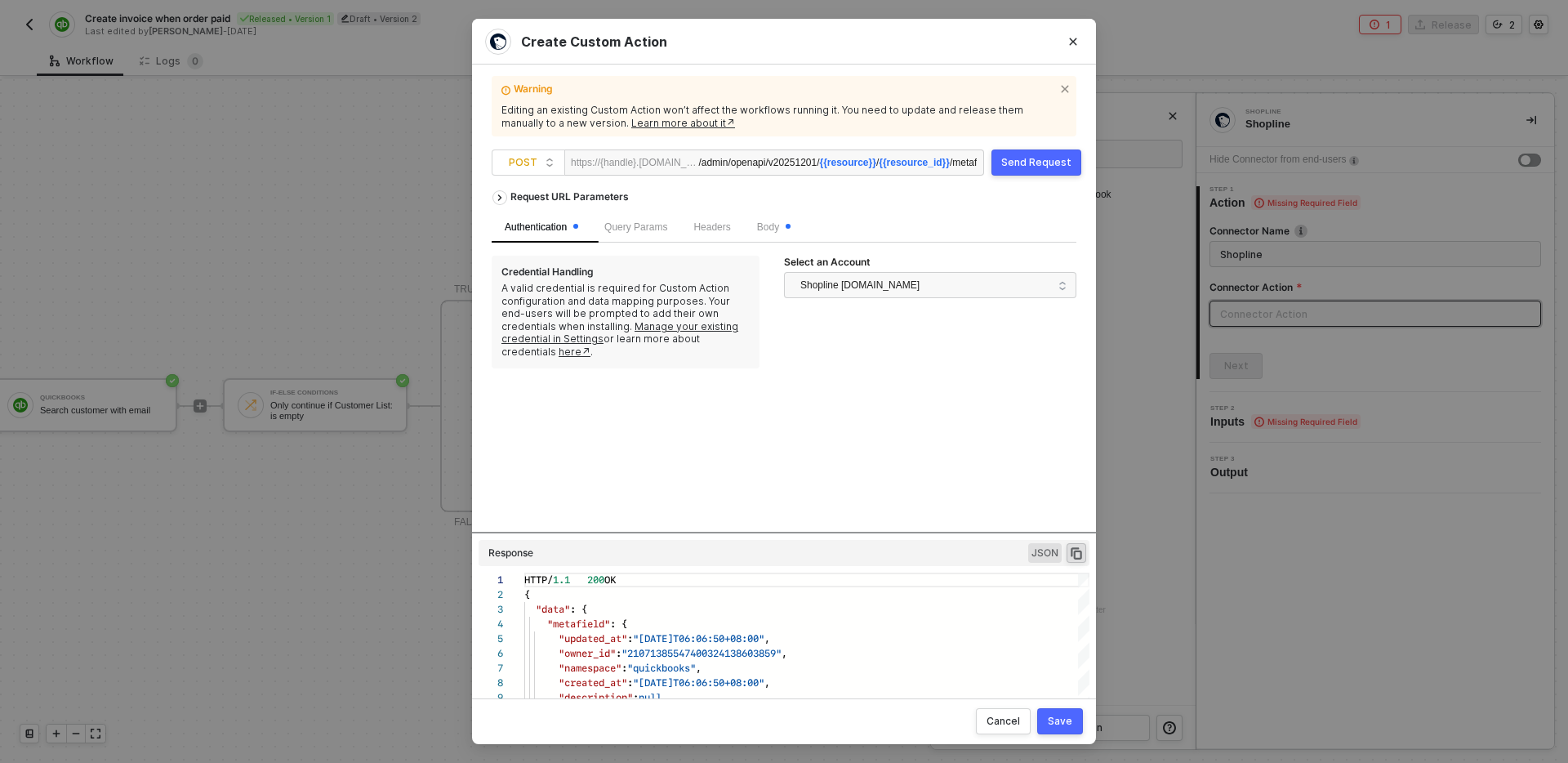
click at [1071, 721] on div "Save" at bounding box center [1061, 722] width 25 height 13
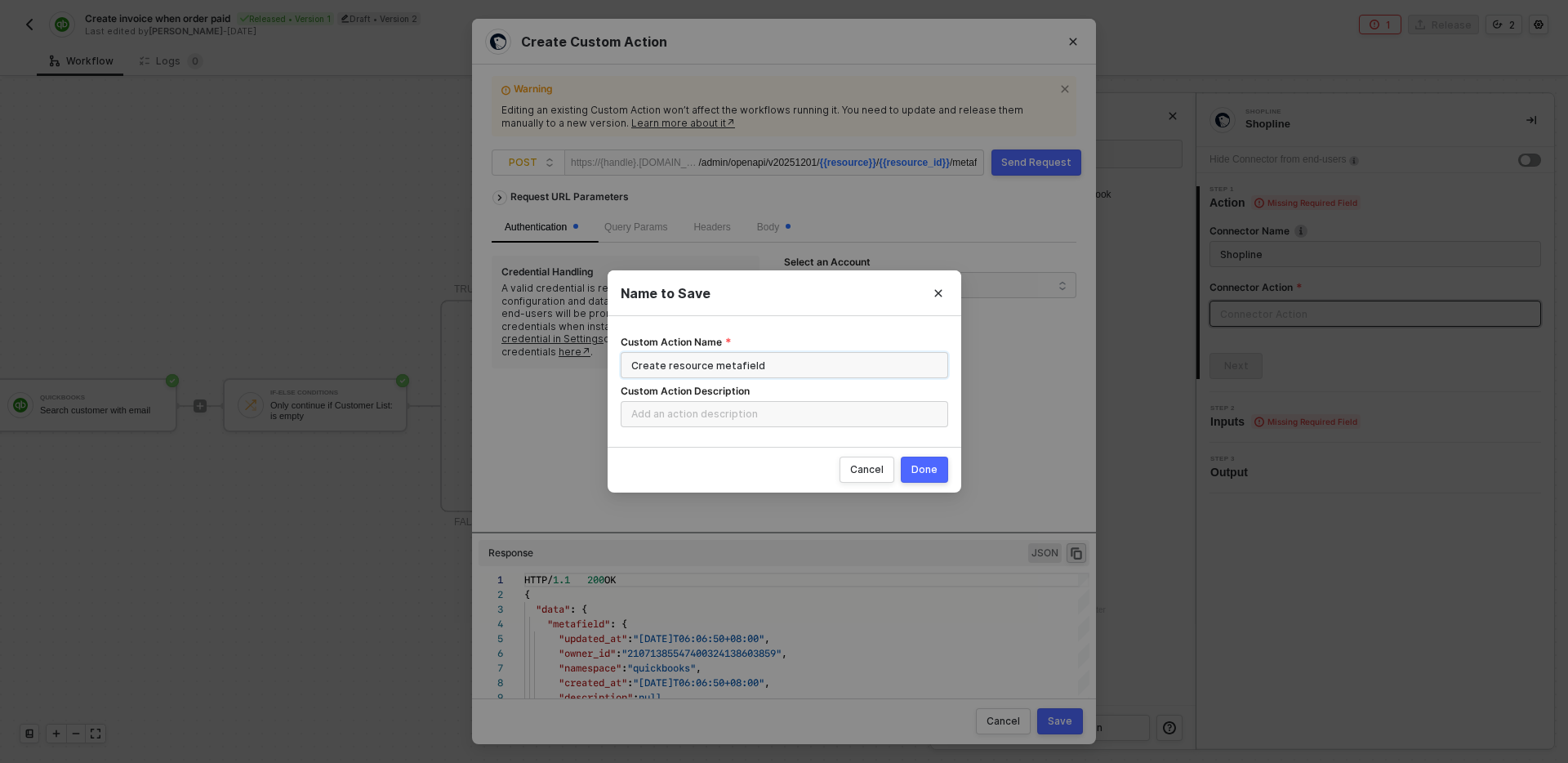
click at [633, 371] on input "Create resource metafield" at bounding box center [784, 365] width 327 height 26
click at [664, 370] on input "Create resource metafield" at bounding box center [784, 365] width 327 height 26
click at [646, 368] on input "Create resource metafield" at bounding box center [784, 365] width 327 height 26
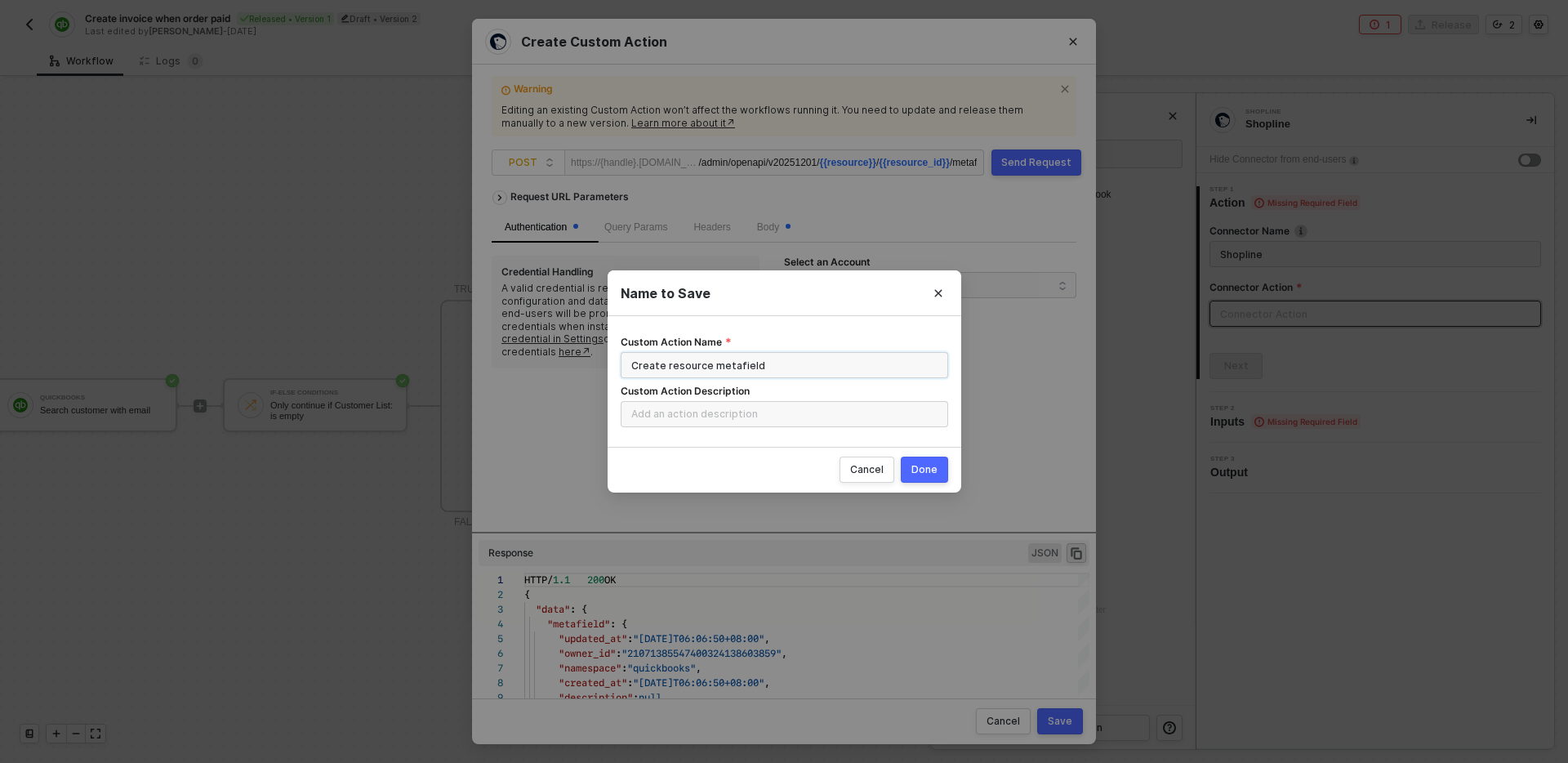
click at [646, 368] on input "Create resource metafield" at bounding box center [784, 365] width 327 height 26
type input "CREATE resource metafield"
click at [922, 469] on div "Done" at bounding box center [923, 470] width 26 height 13
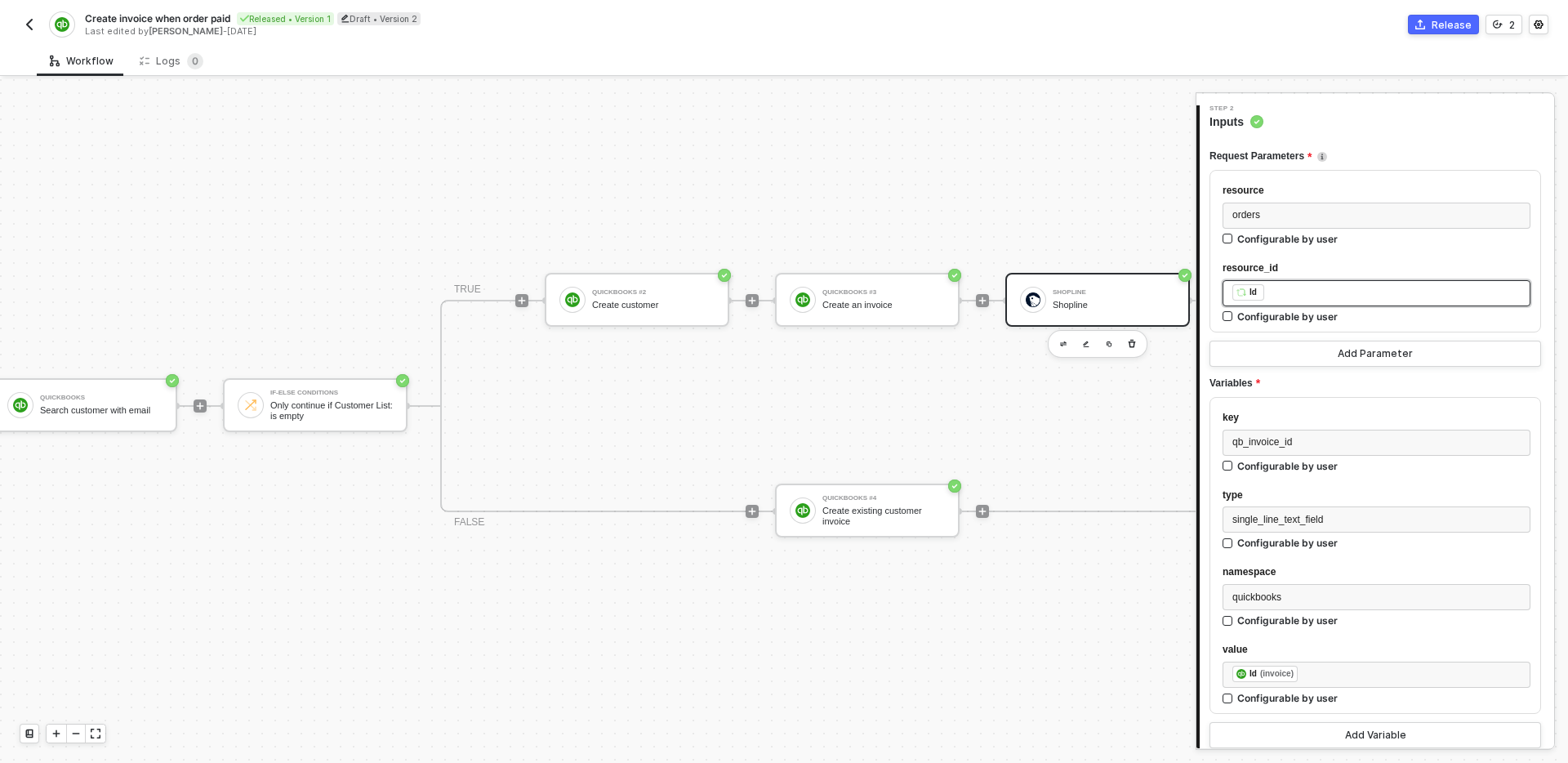
scroll to position [127, 0]
click at [1306, 292] on div "﻿ ﻿ Id ﻿" at bounding box center [1376, 298] width 288 height 18
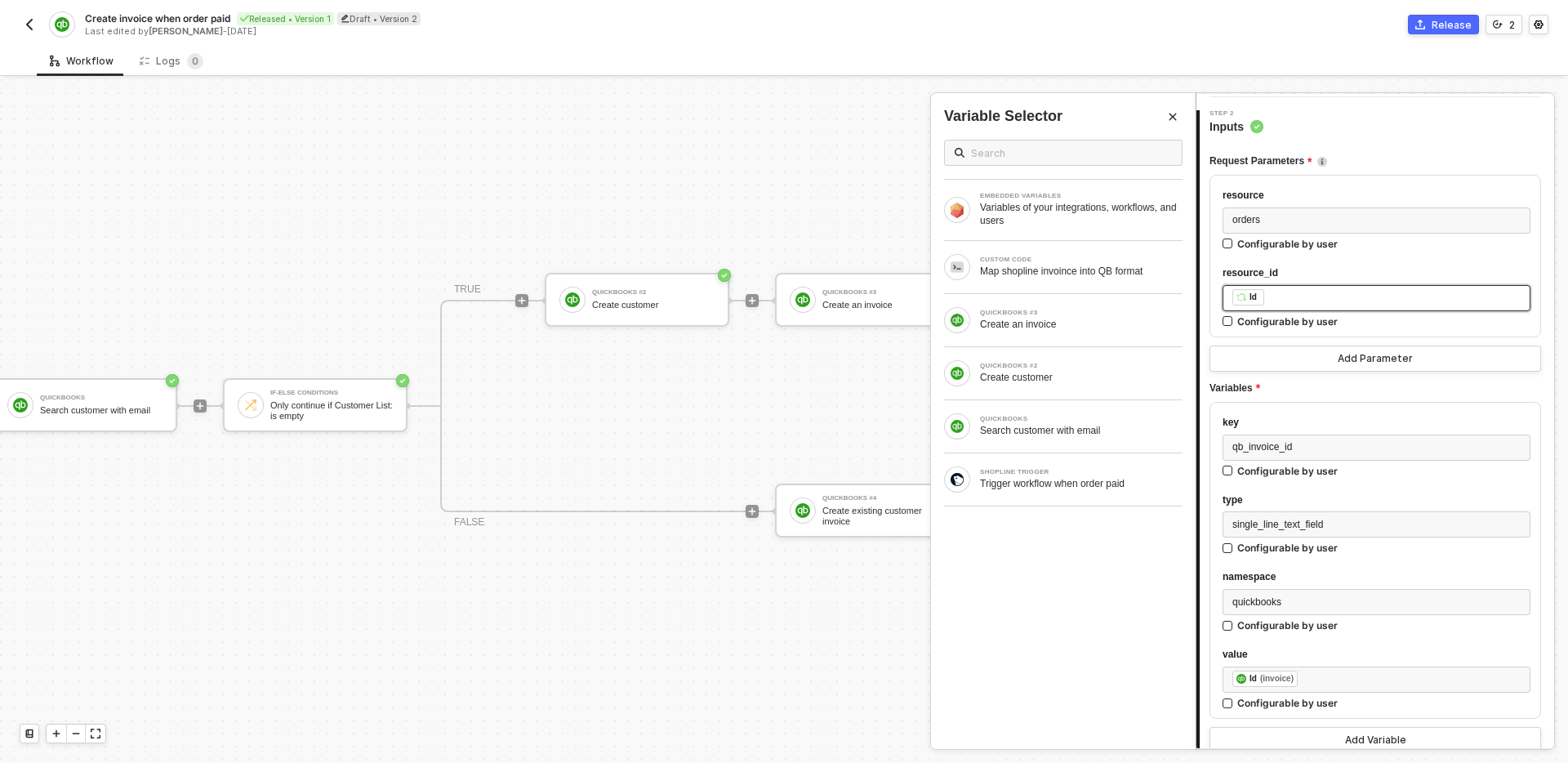
click at [1306, 294] on div "﻿ ﻿ Id ﻿" at bounding box center [1376, 298] width 288 height 18
click at [1273, 300] on div "Type or select items ﻿" at bounding box center [1376, 298] width 288 height 15
click at [1084, 492] on div "SHOPLINE TRIGGER Trigger workflow when order paid" at bounding box center [1063, 479] width 265 height 52
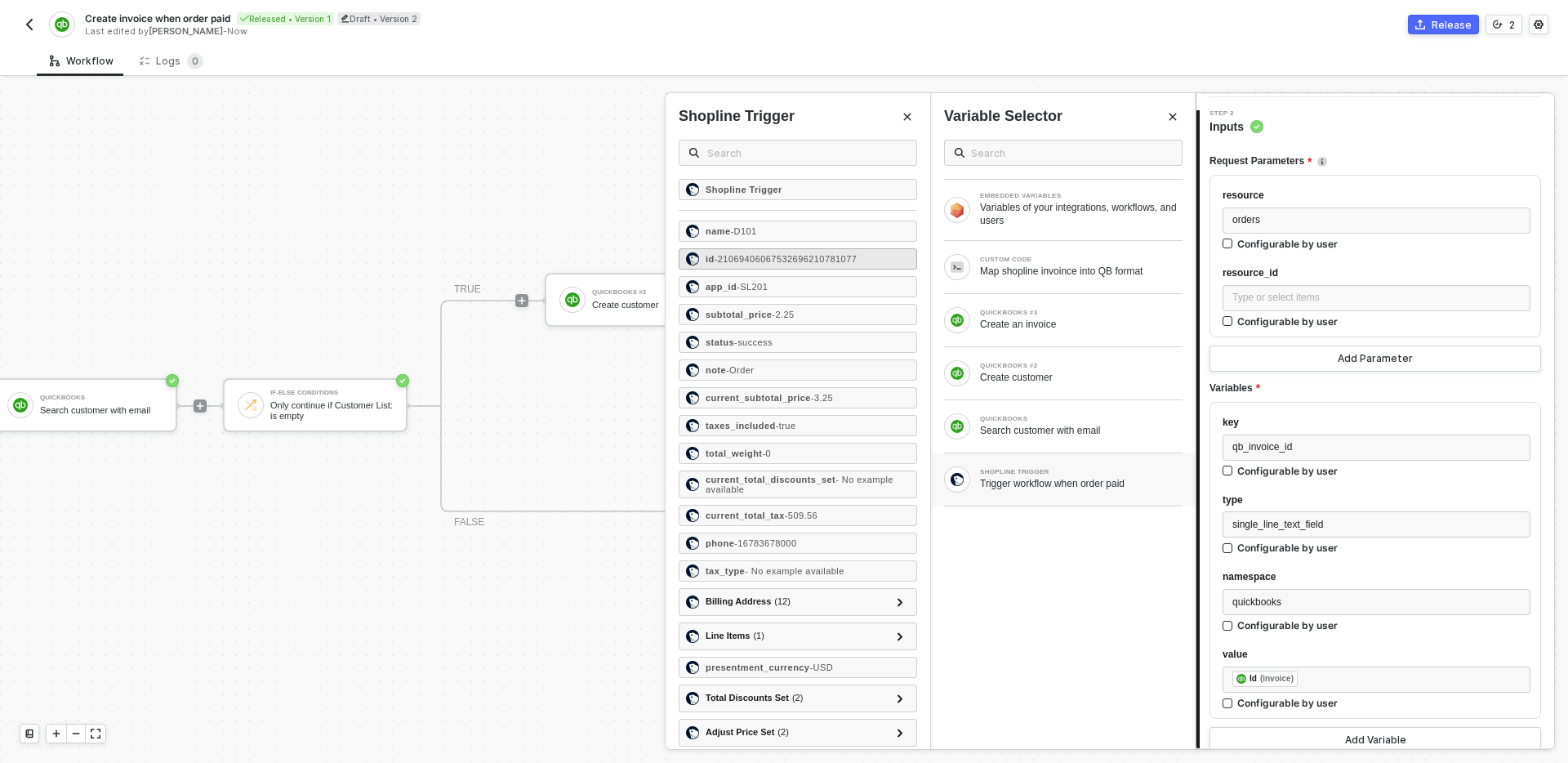
click at [797, 267] on div "id - 21069406067532696210781077" at bounding box center [798, 259] width 238 height 21
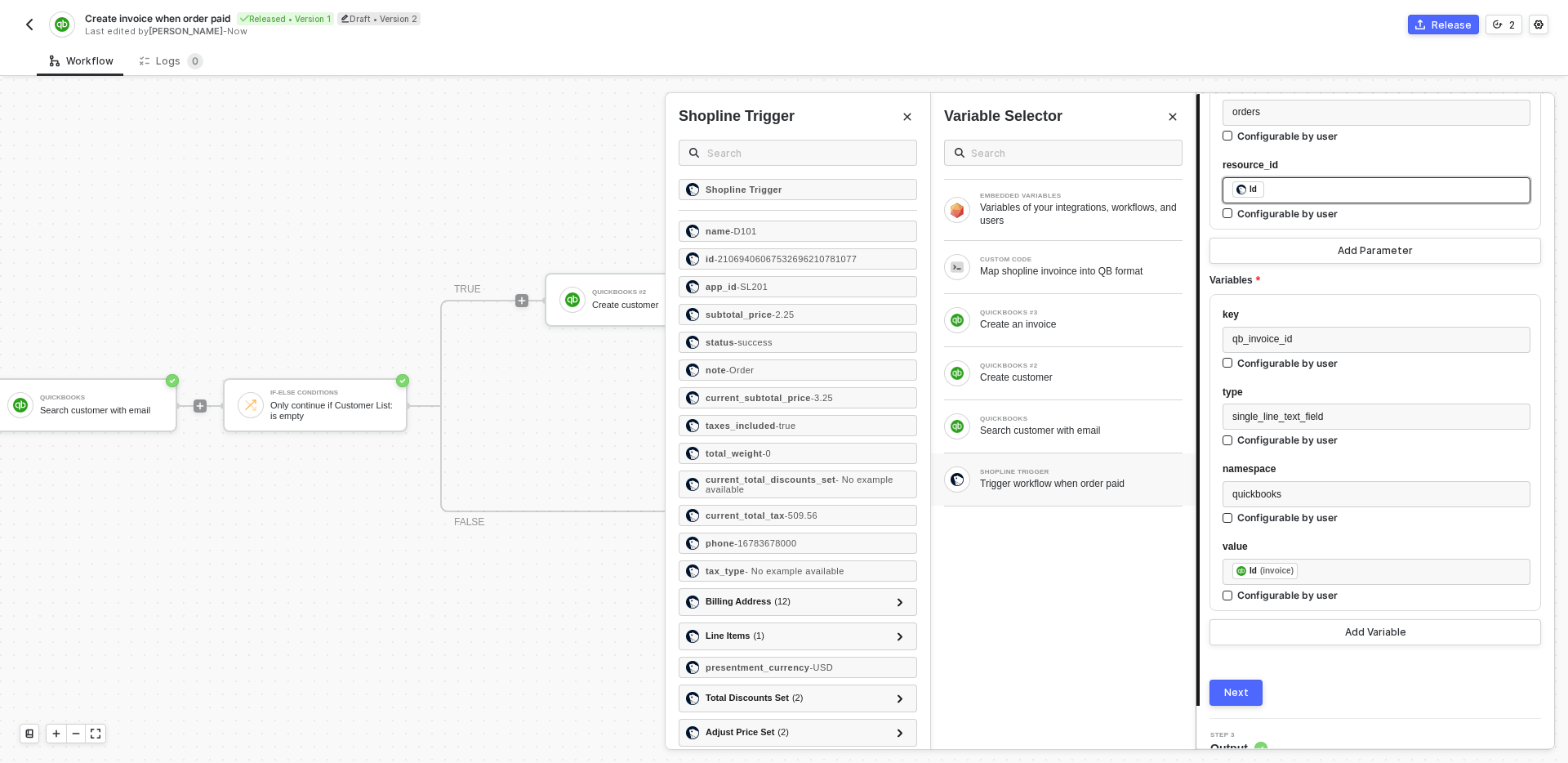
scroll to position [255, 0]
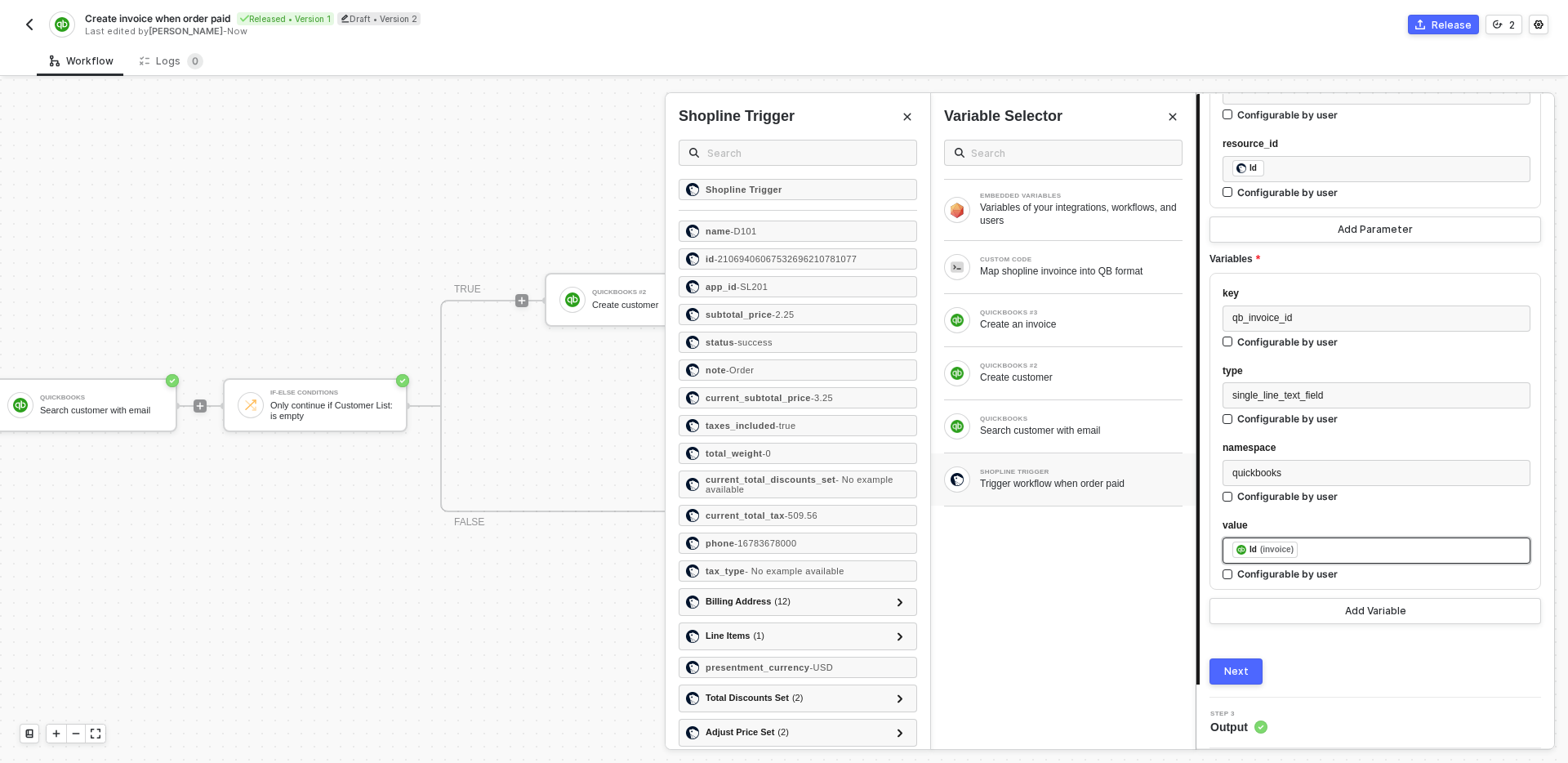
click at [1314, 553] on div "﻿ ﻿ Id (invoice) ﻿" at bounding box center [1376, 551] width 288 height 18
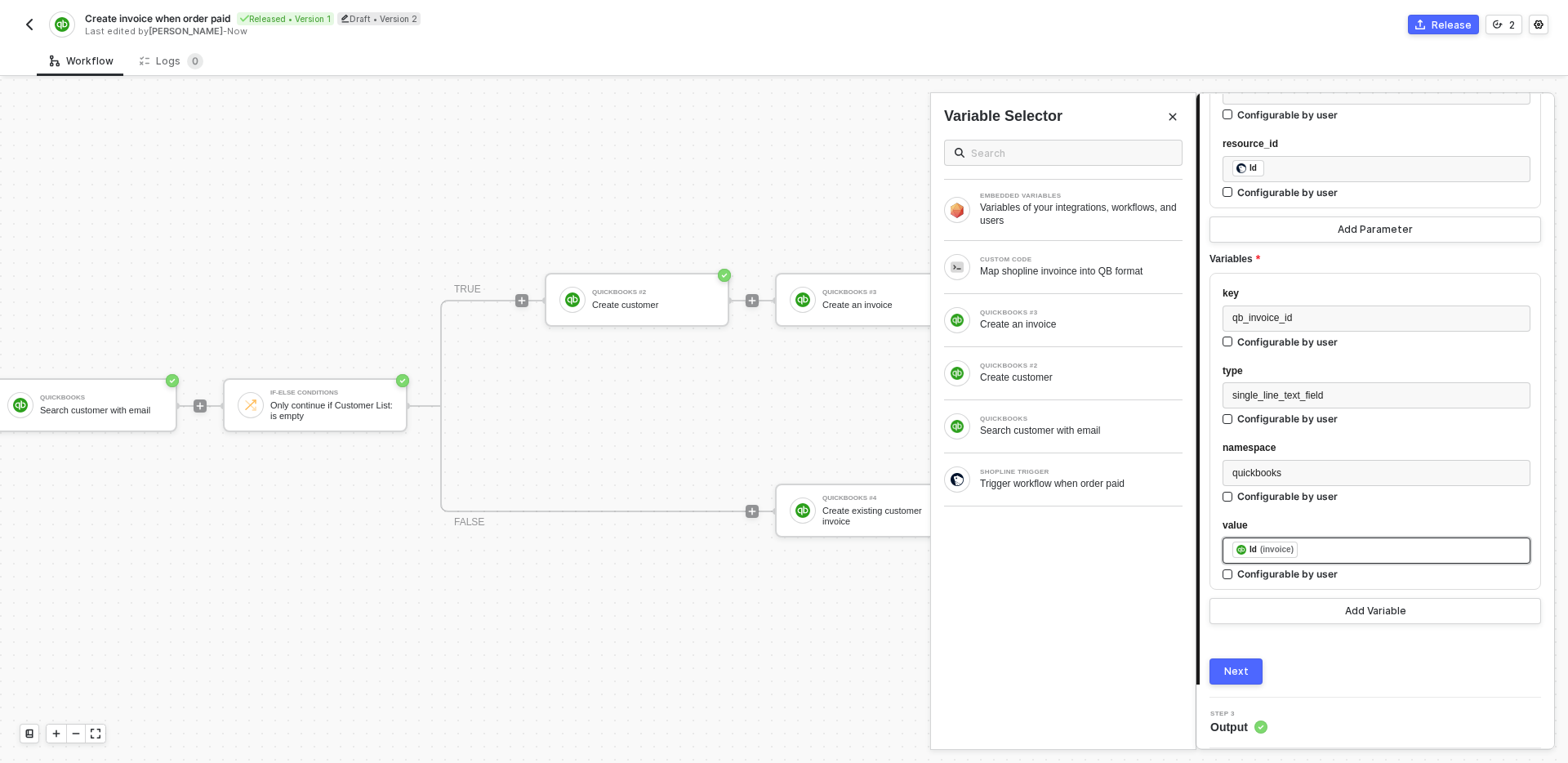
click at [1318, 552] on div "﻿ ﻿ Id (invoice) ﻿" at bounding box center [1376, 551] width 288 height 18
click at [1078, 318] on div "Create an invoice" at bounding box center [1081, 325] width 203 height 13
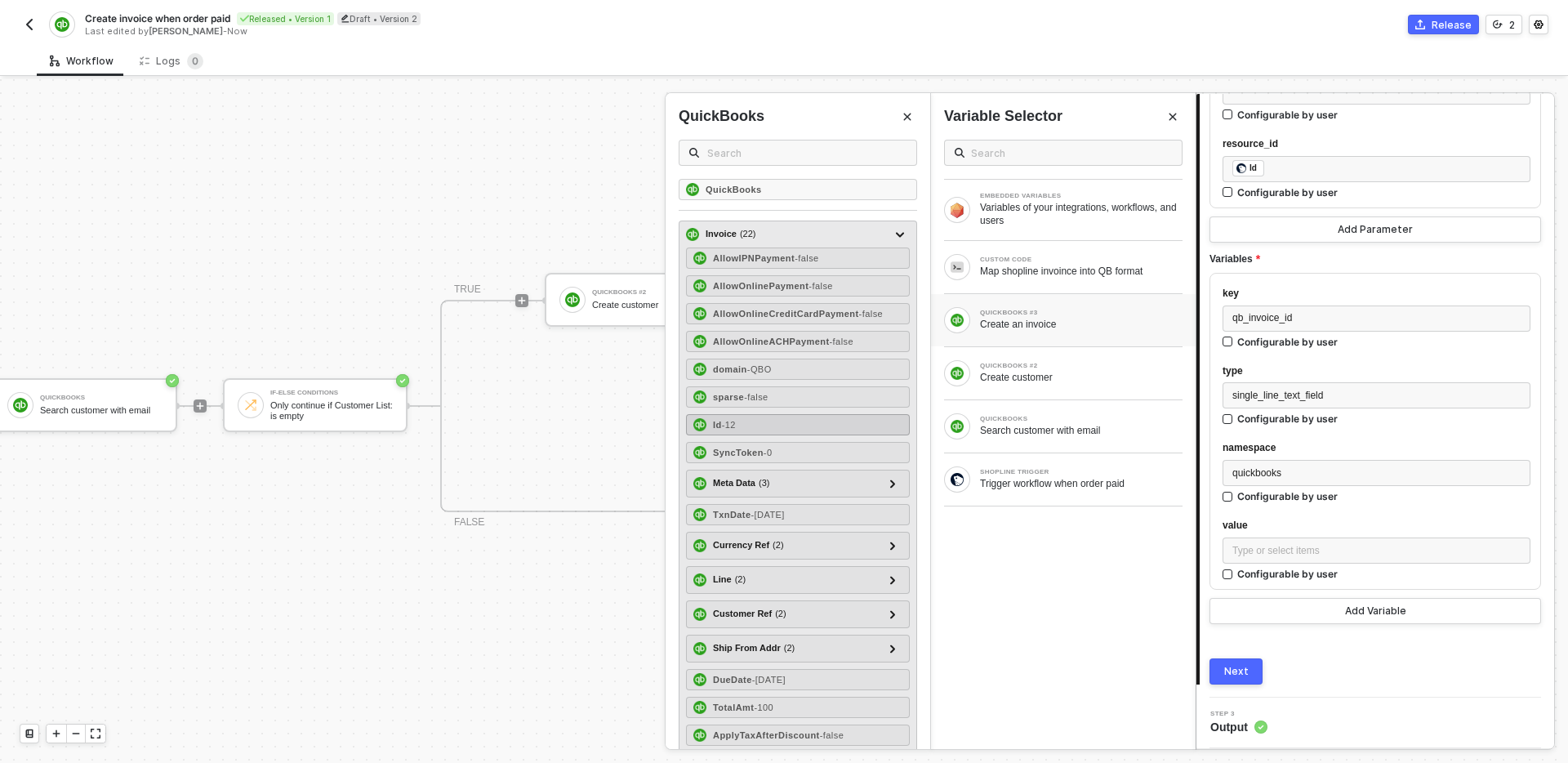
click at [818, 426] on div "Id - 12" at bounding box center [798, 425] width 224 height 21
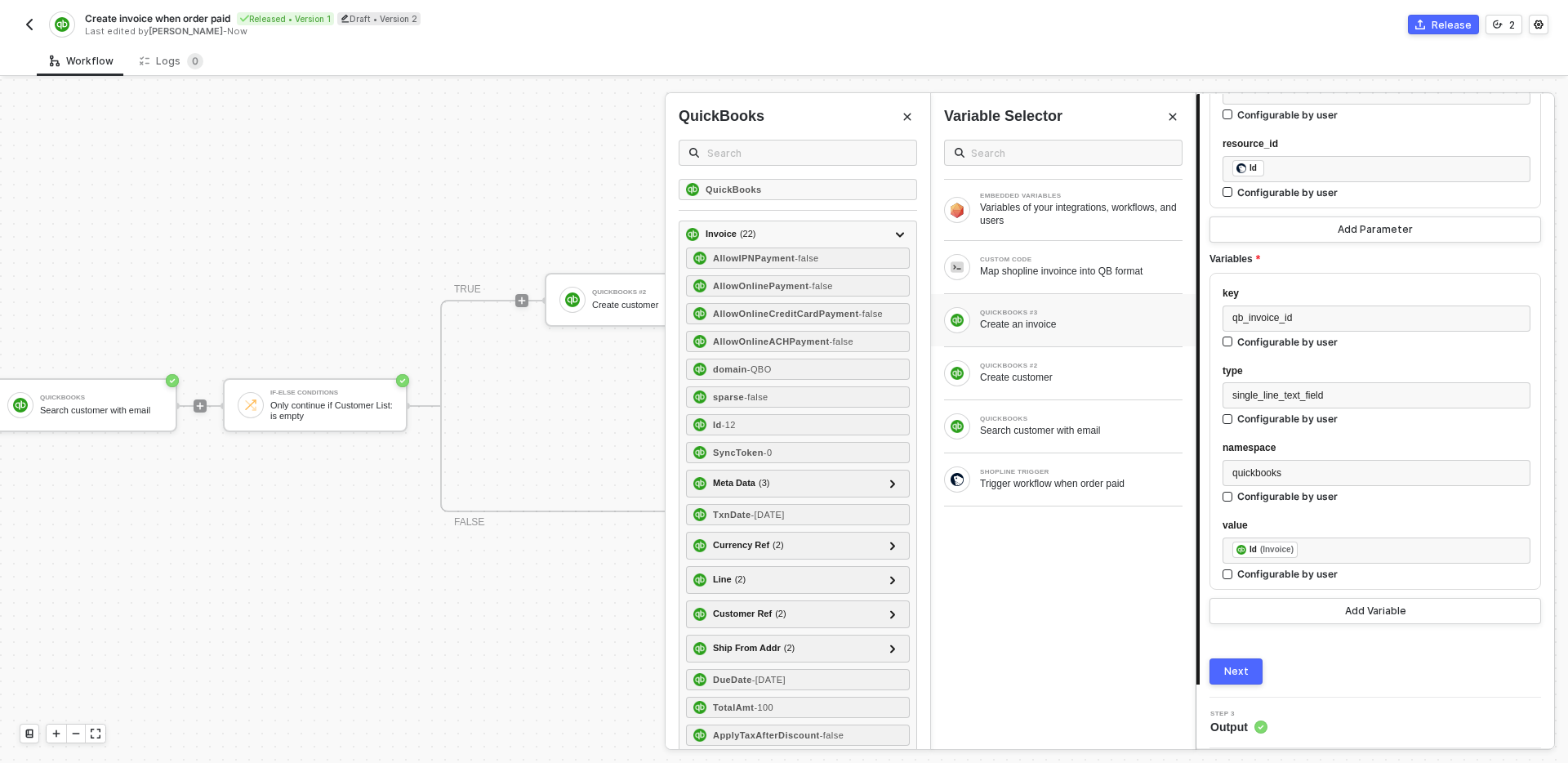
click at [1234, 670] on div "Next" at bounding box center [1237, 672] width 25 height 13
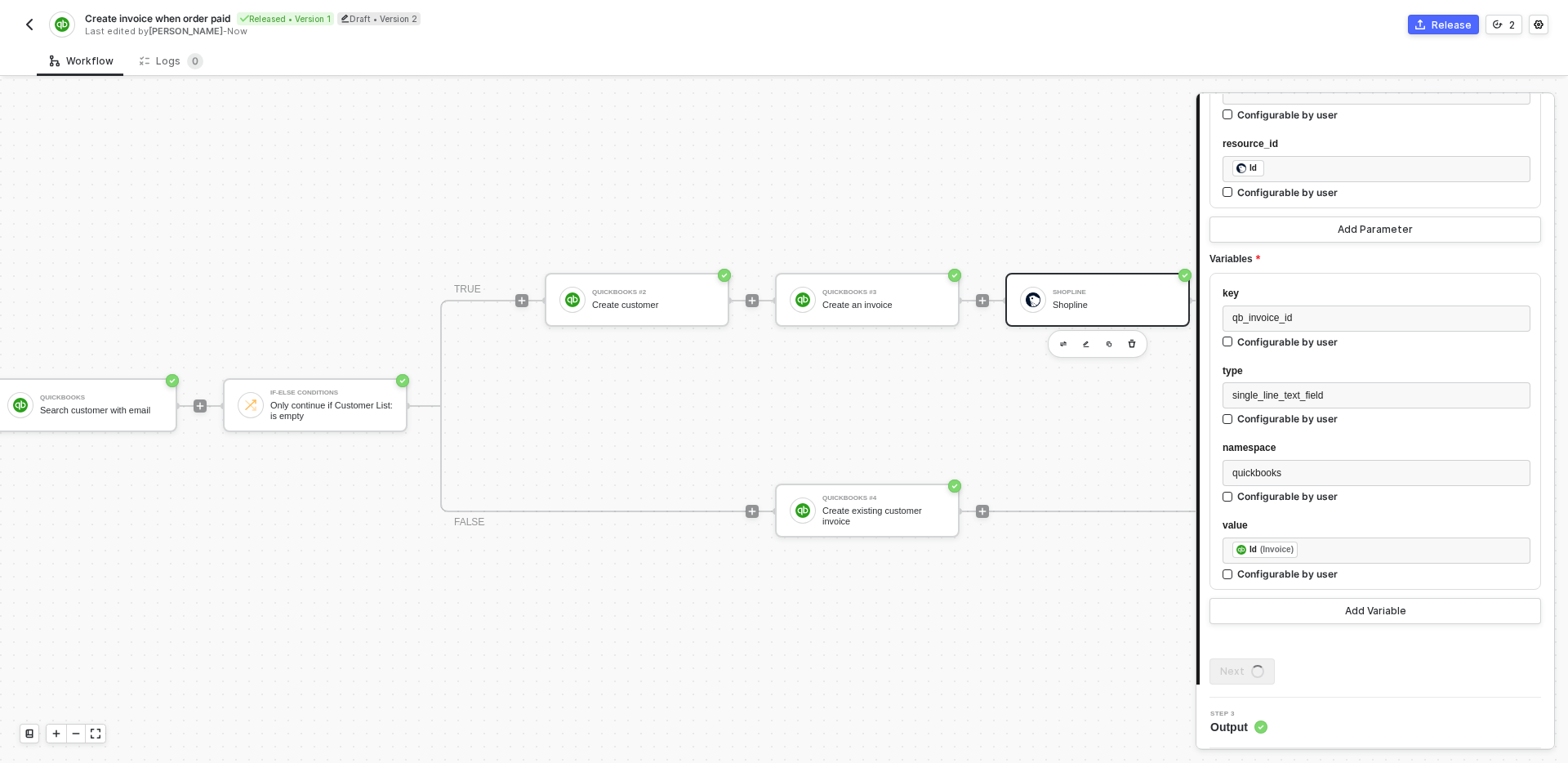
scroll to position [0, 0]
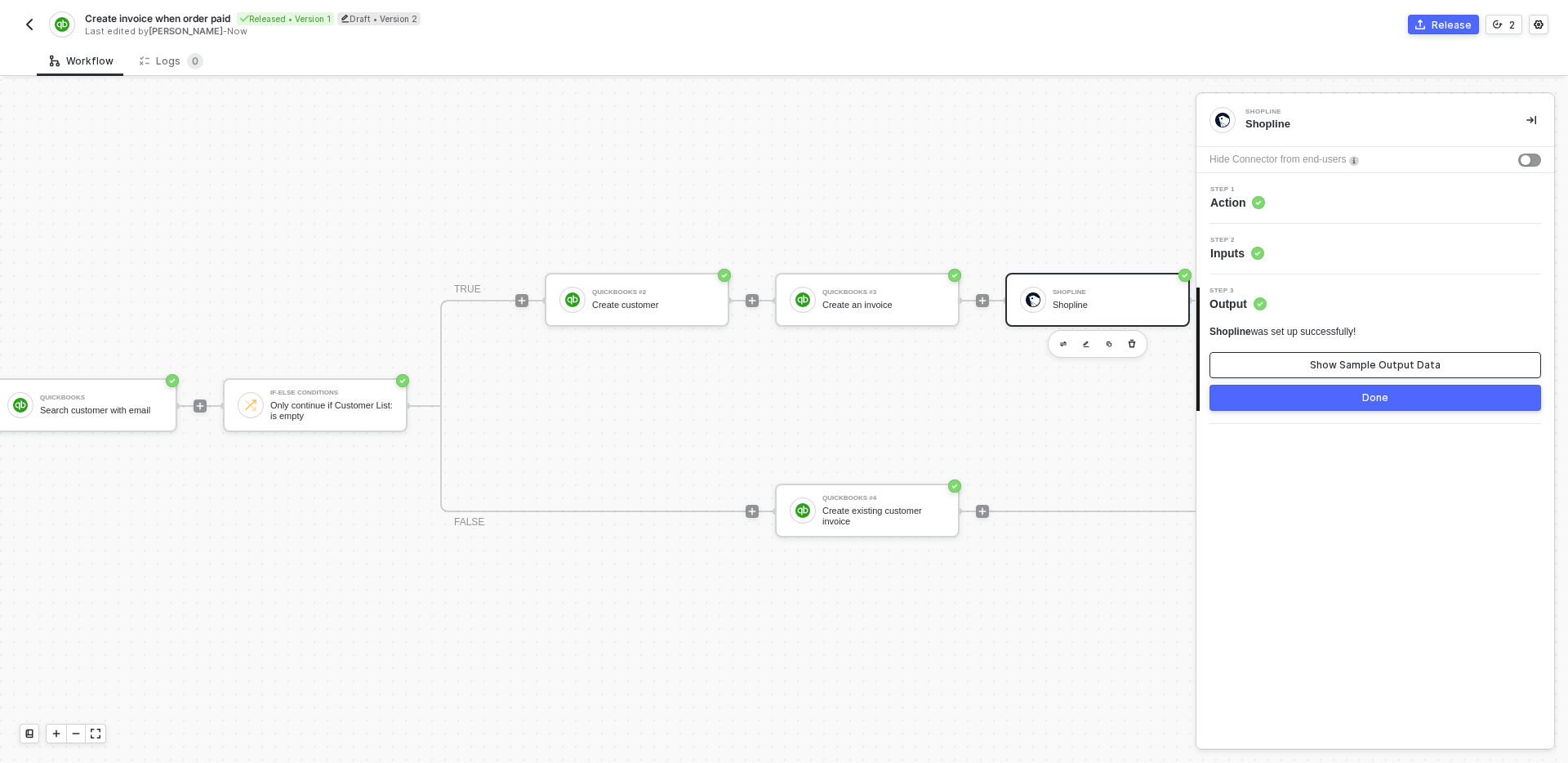
click at [1378, 359] on div "Show Sample Output Data" at bounding box center [1375, 366] width 130 height 13
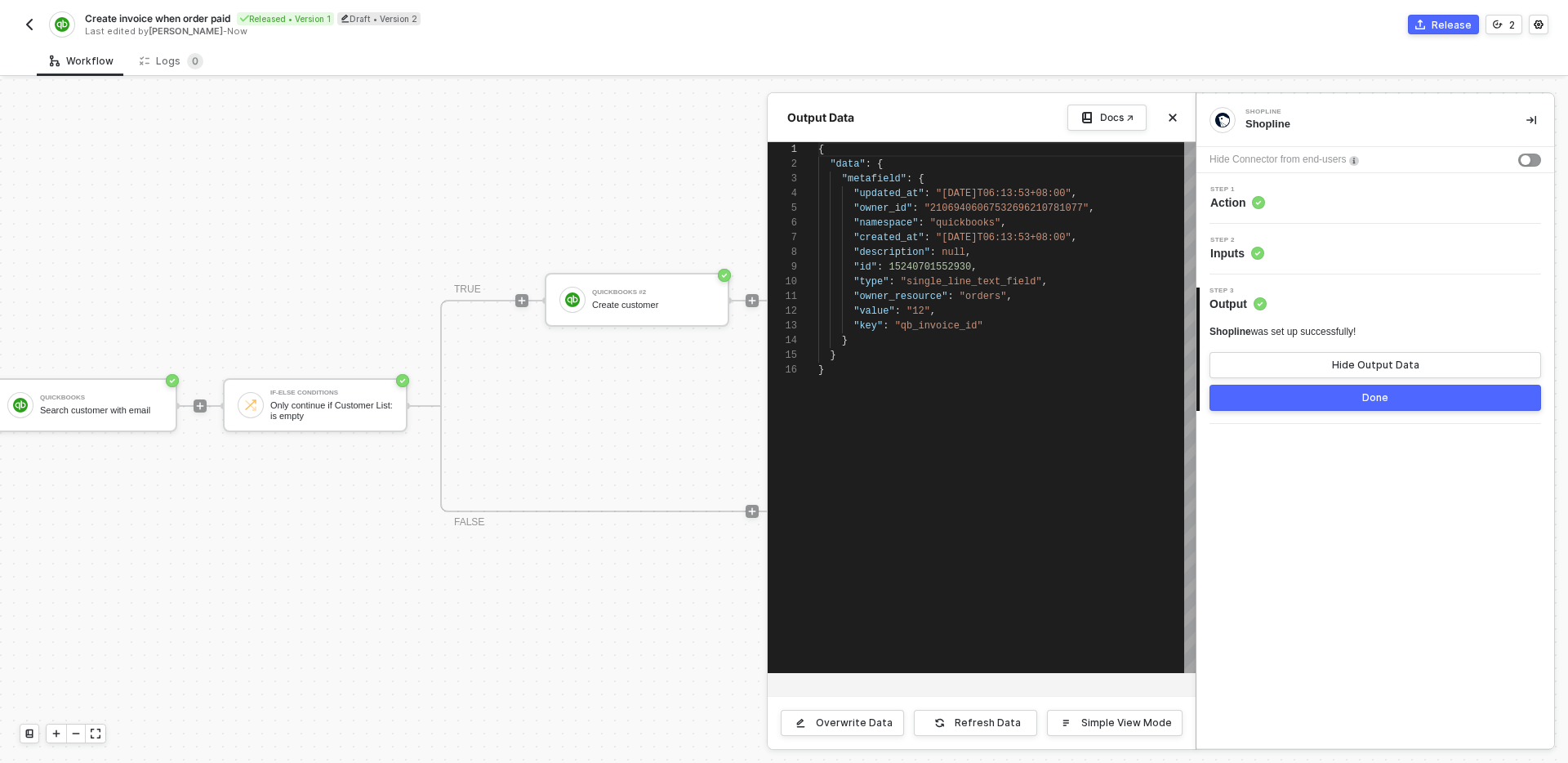
scroll to position [147, 0]
click at [1171, 120] on icon "icon-close" at bounding box center [1173, 117] width 10 height 10
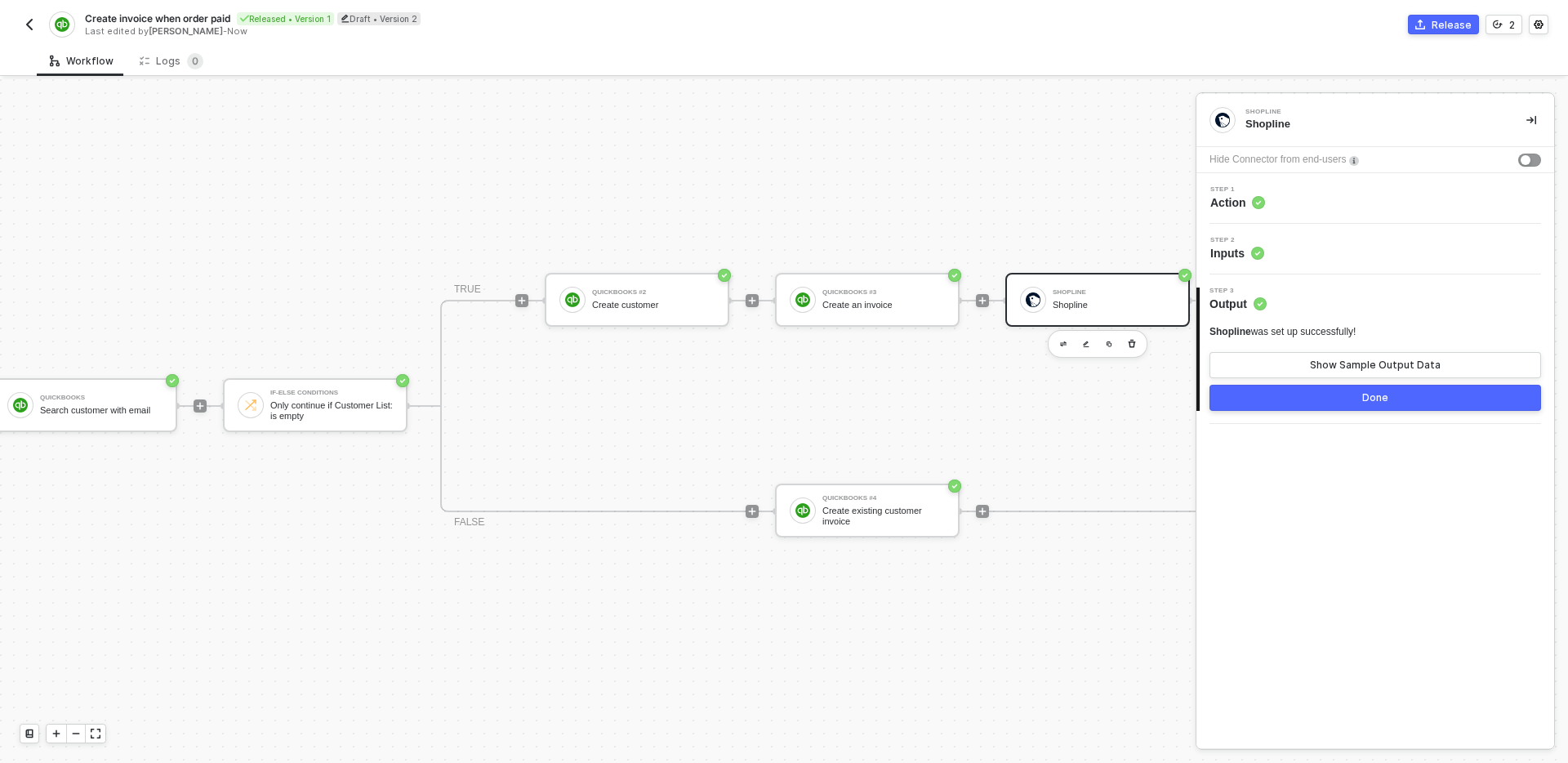
click at [1317, 189] on div "Step 1 Action" at bounding box center [1377, 199] width 353 height 25
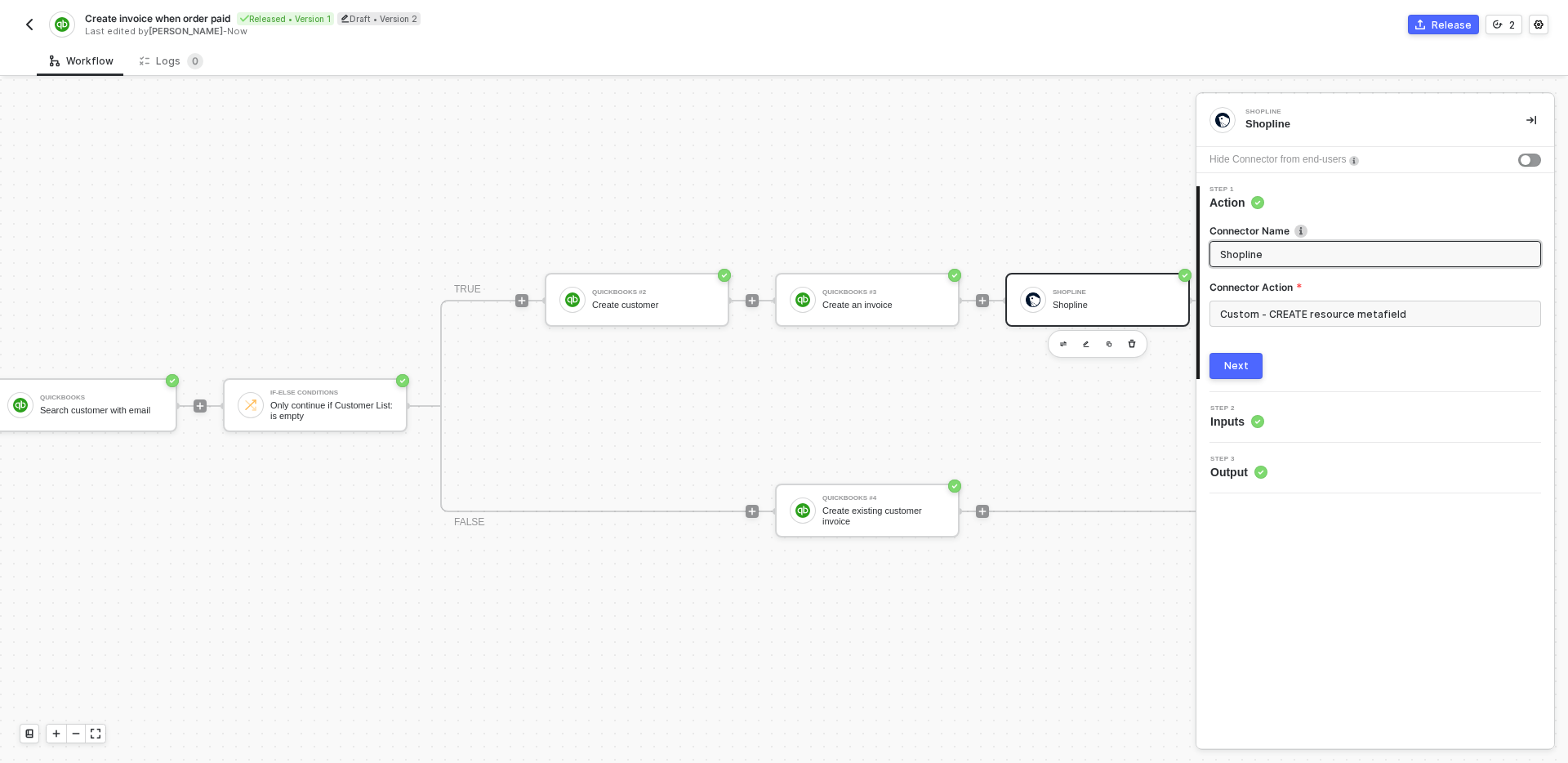
click at [1319, 265] on span "Shopline" at bounding box center [1375, 253] width 331 height 26
click at [1319, 257] on input "Shopline" at bounding box center [1374, 253] width 308 height 18
type input "Save invoice ID inside order metafields"
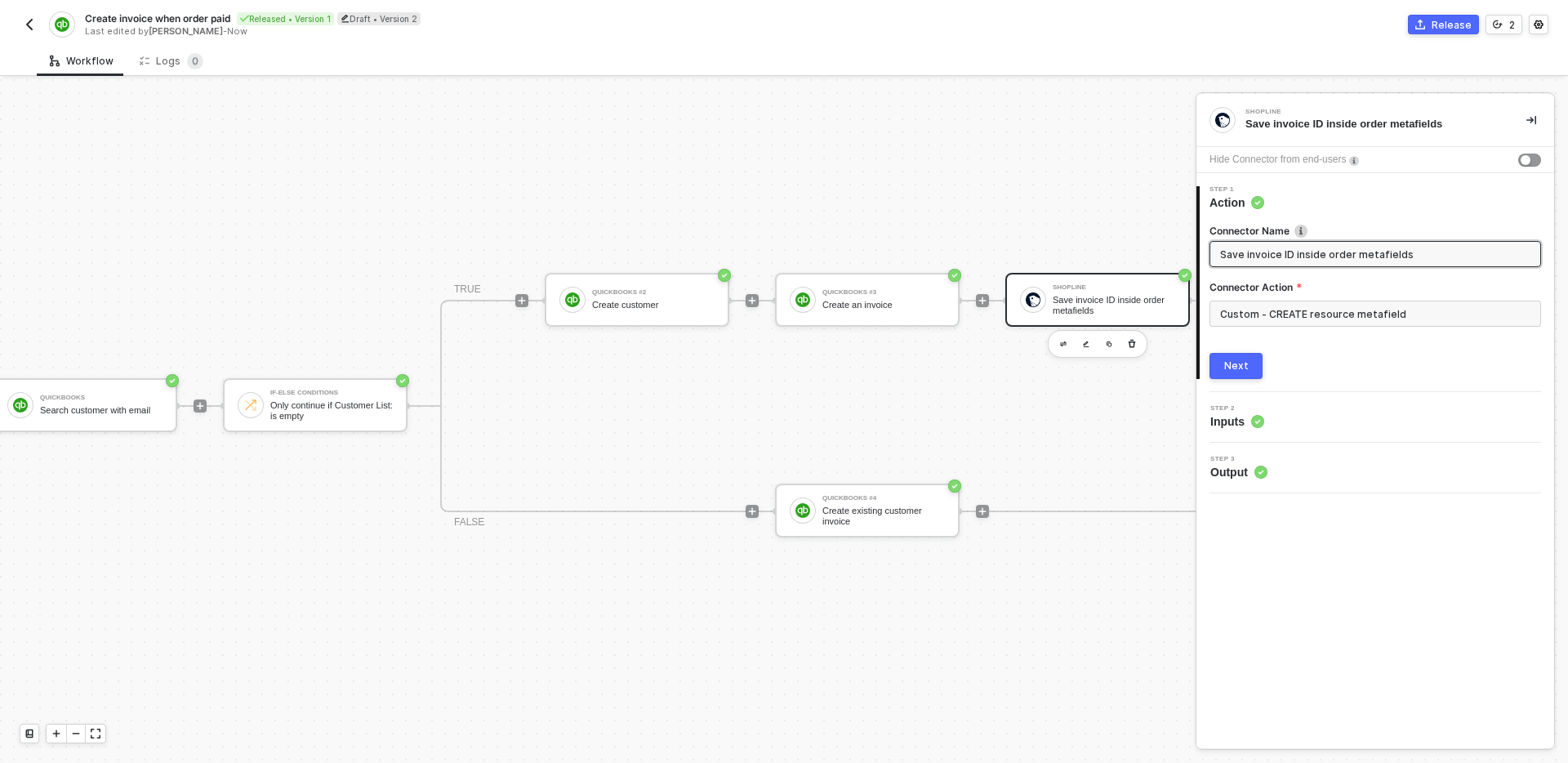
click at [1241, 371] on div "Next" at bounding box center [1237, 366] width 25 height 13
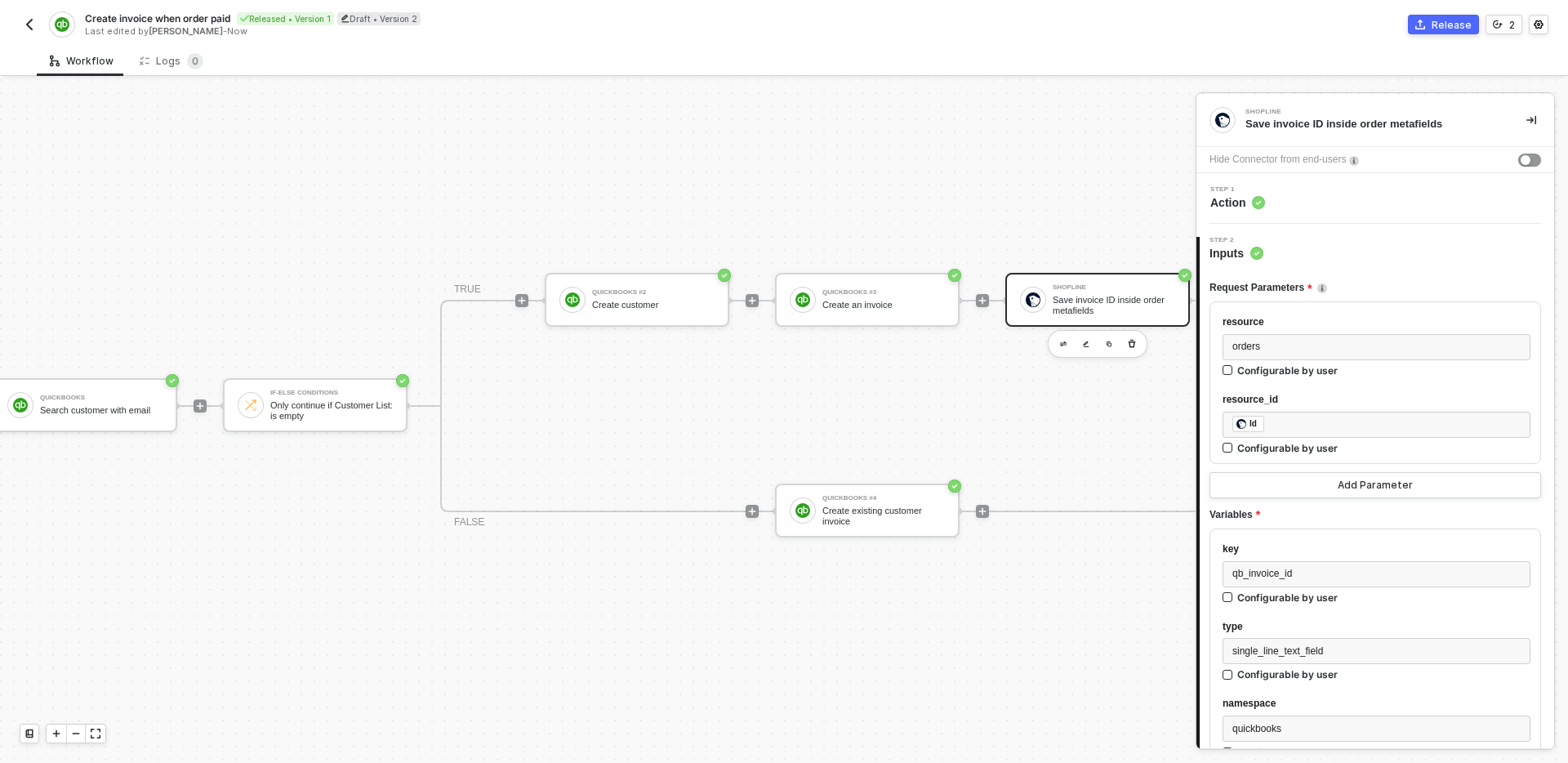
scroll to position [255, 0]
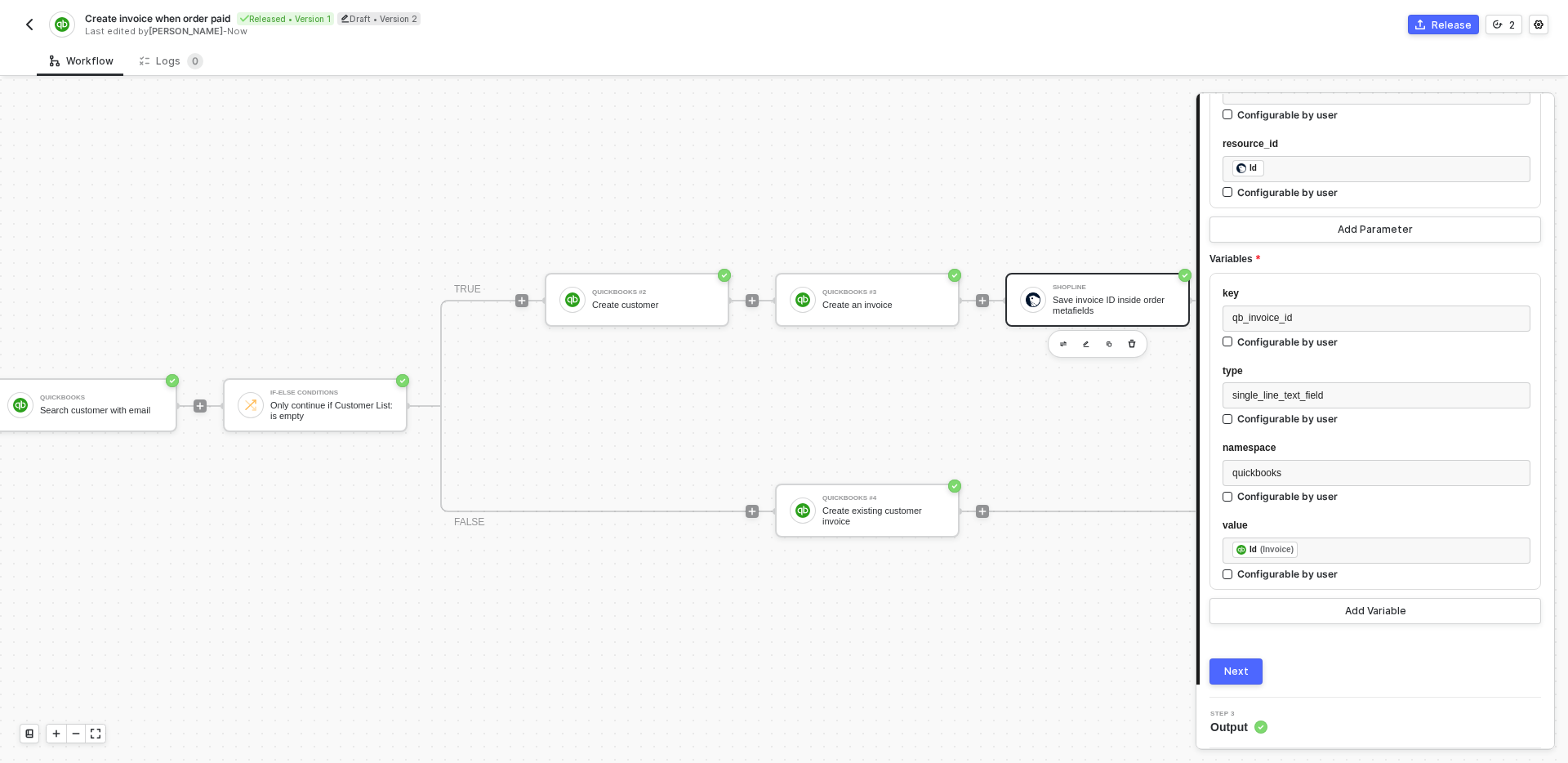
click at [1236, 655] on div "Request Parameters resource orders Configurable by user resource_id ﻿ ﻿ Id ﻿ Co…" at bounding box center [1375, 345] width 331 height 679
click at [1241, 681] on button "Next" at bounding box center [1236, 671] width 53 height 26
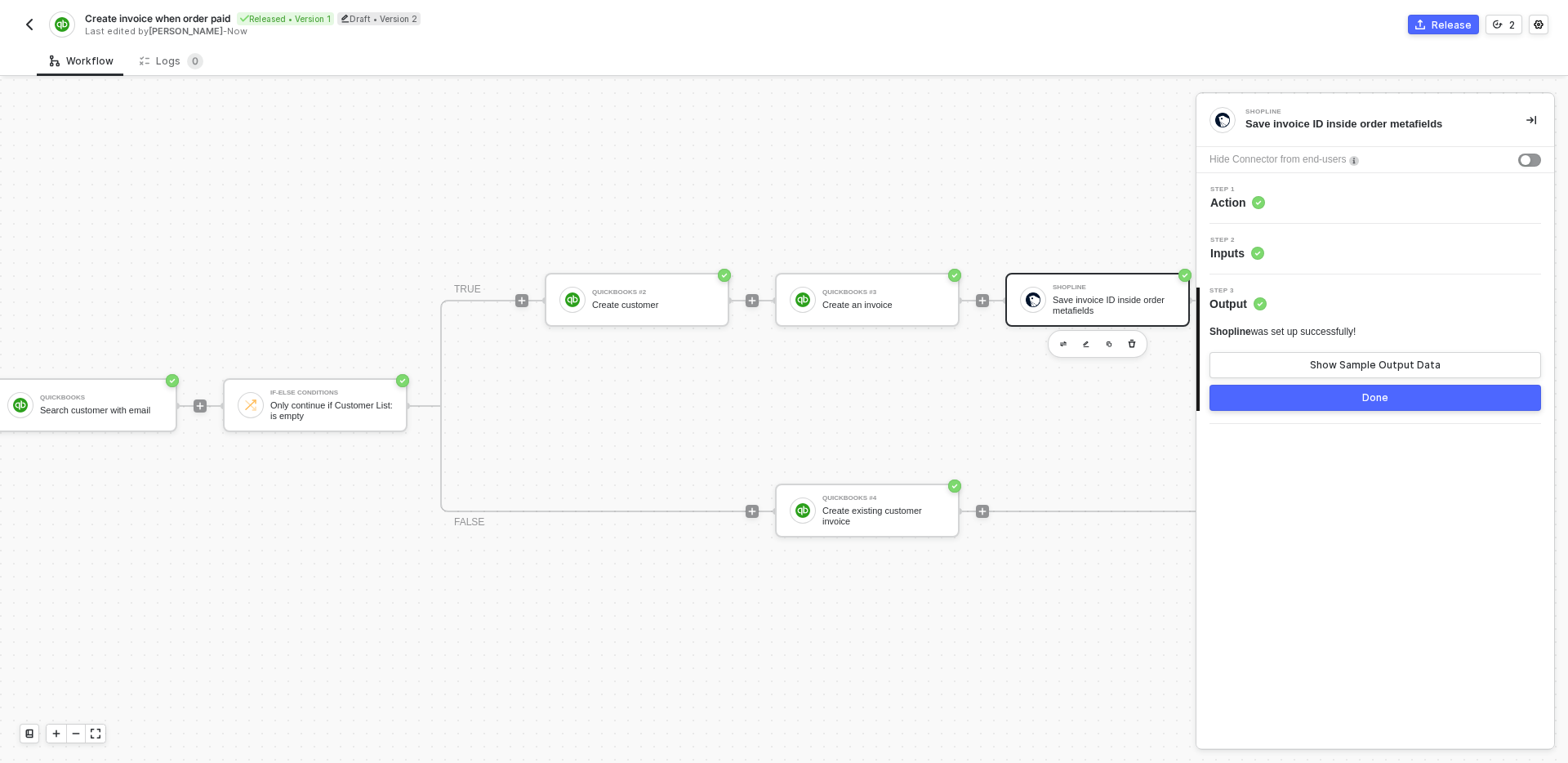
click at [1329, 393] on button "Done" at bounding box center [1375, 397] width 331 height 26
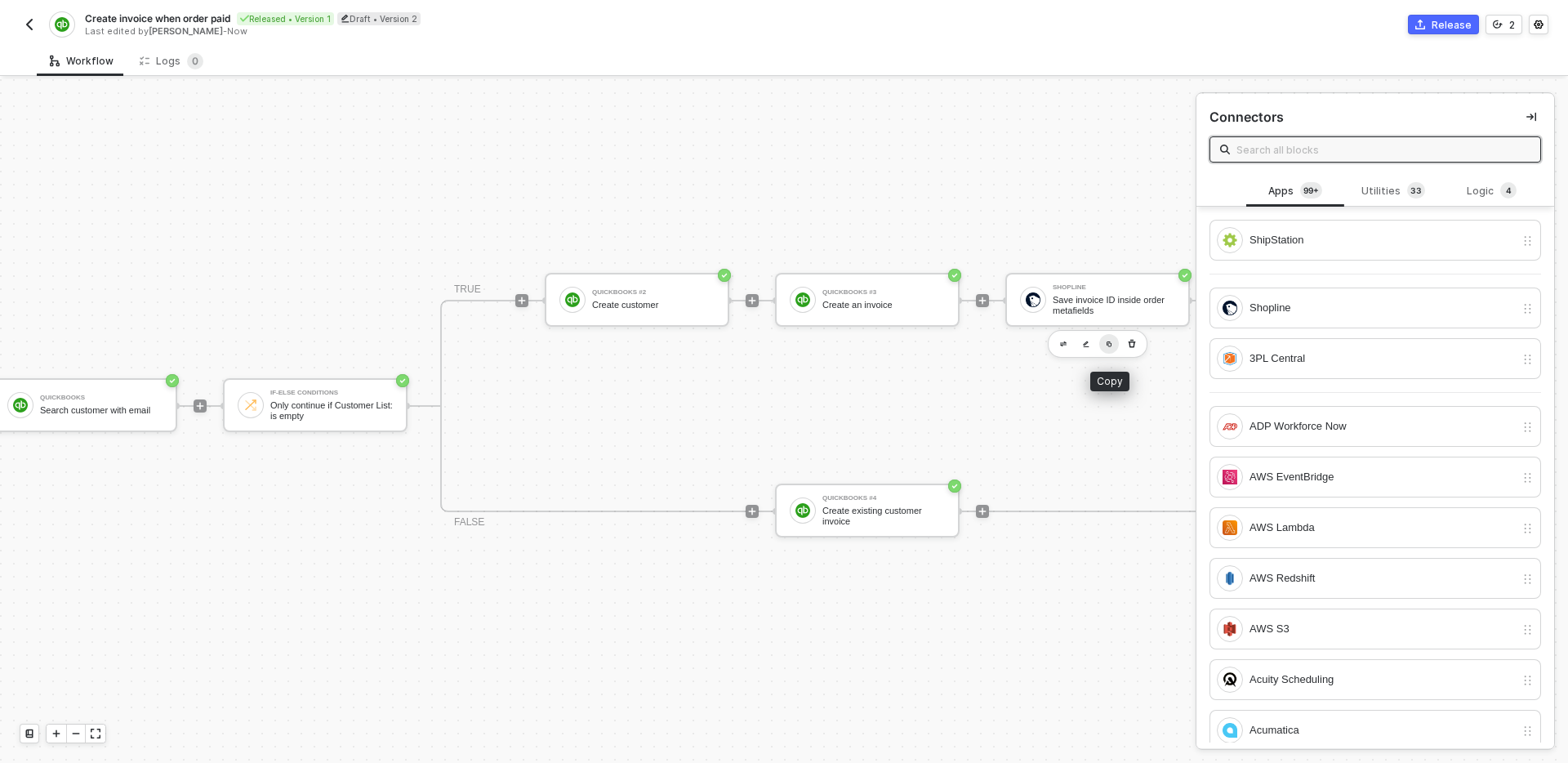
click at [1105, 347] on img "button" at bounding box center [1108, 344] width 7 height 7
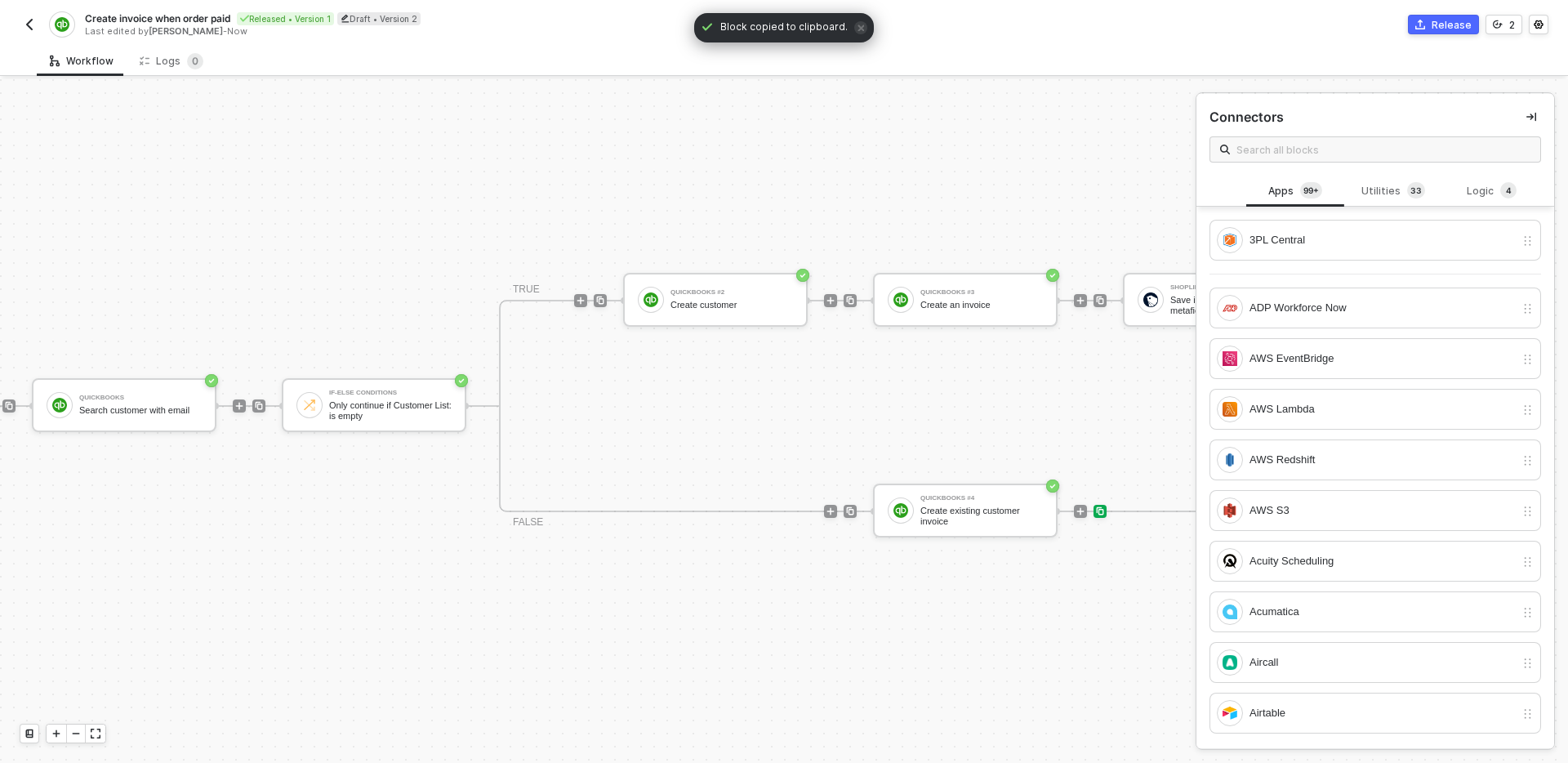
click at [1101, 514] on img at bounding box center [1100, 512] width 10 height 10
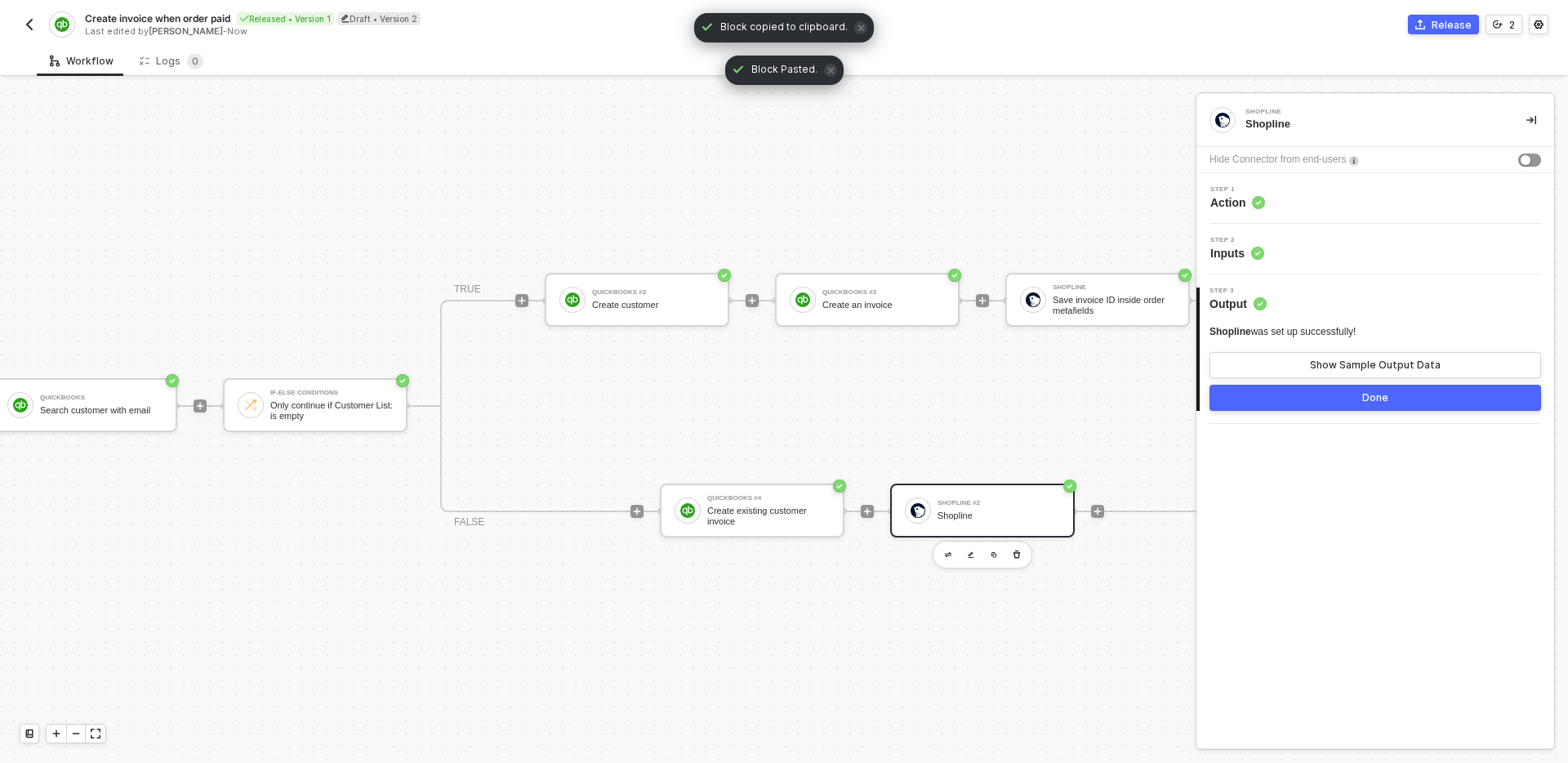
click at [1367, 170] on div "Hide Connector from end-users" at bounding box center [1376, 159] width 358 height 26
click at [1364, 192] on div "Step 1 Action" at bounding box center [1377, 199] width 353 height 25
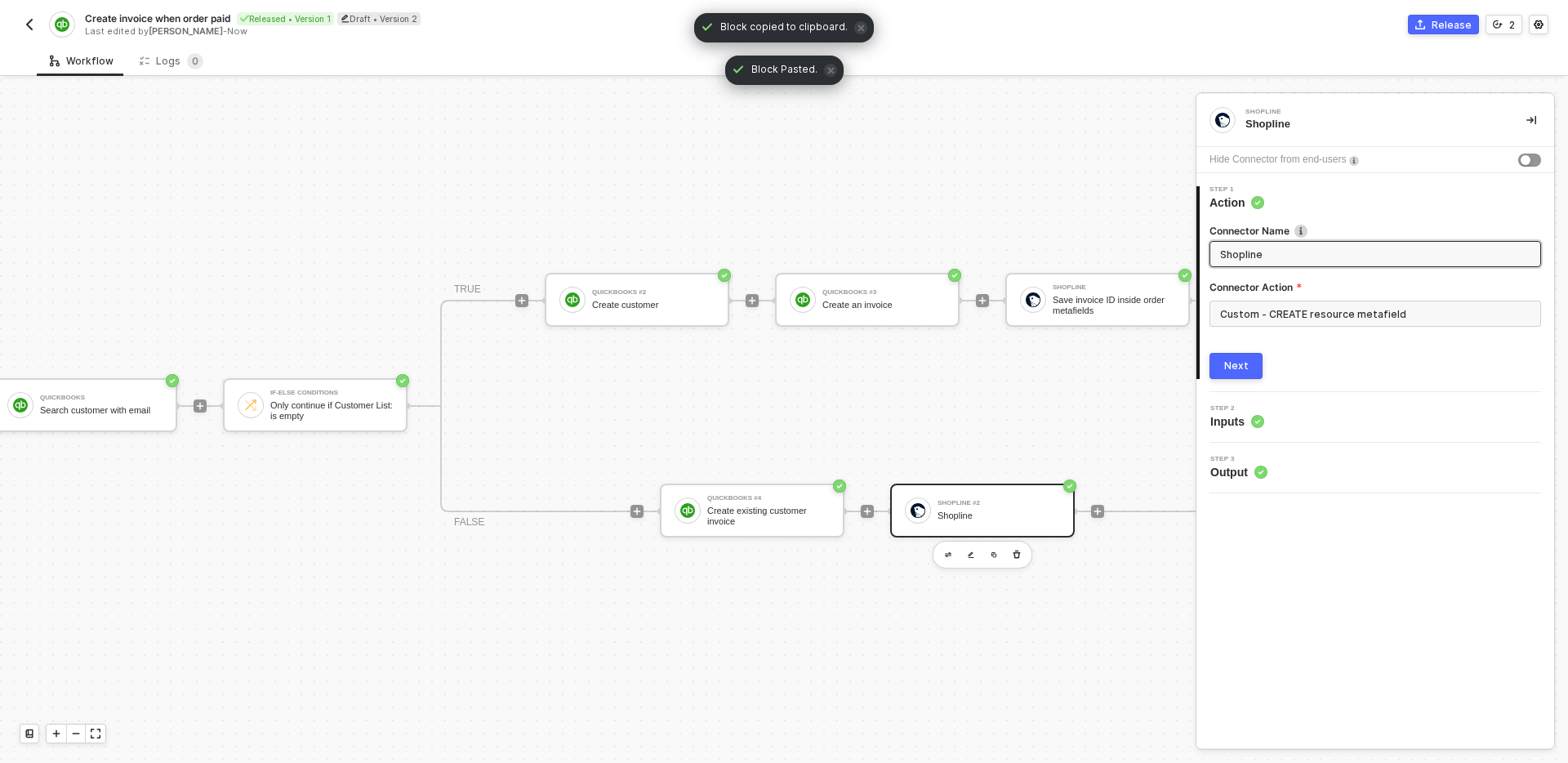
click at [1301, 252] on input "Shopline" at bounding box center [1374, 253] width 308 height 18
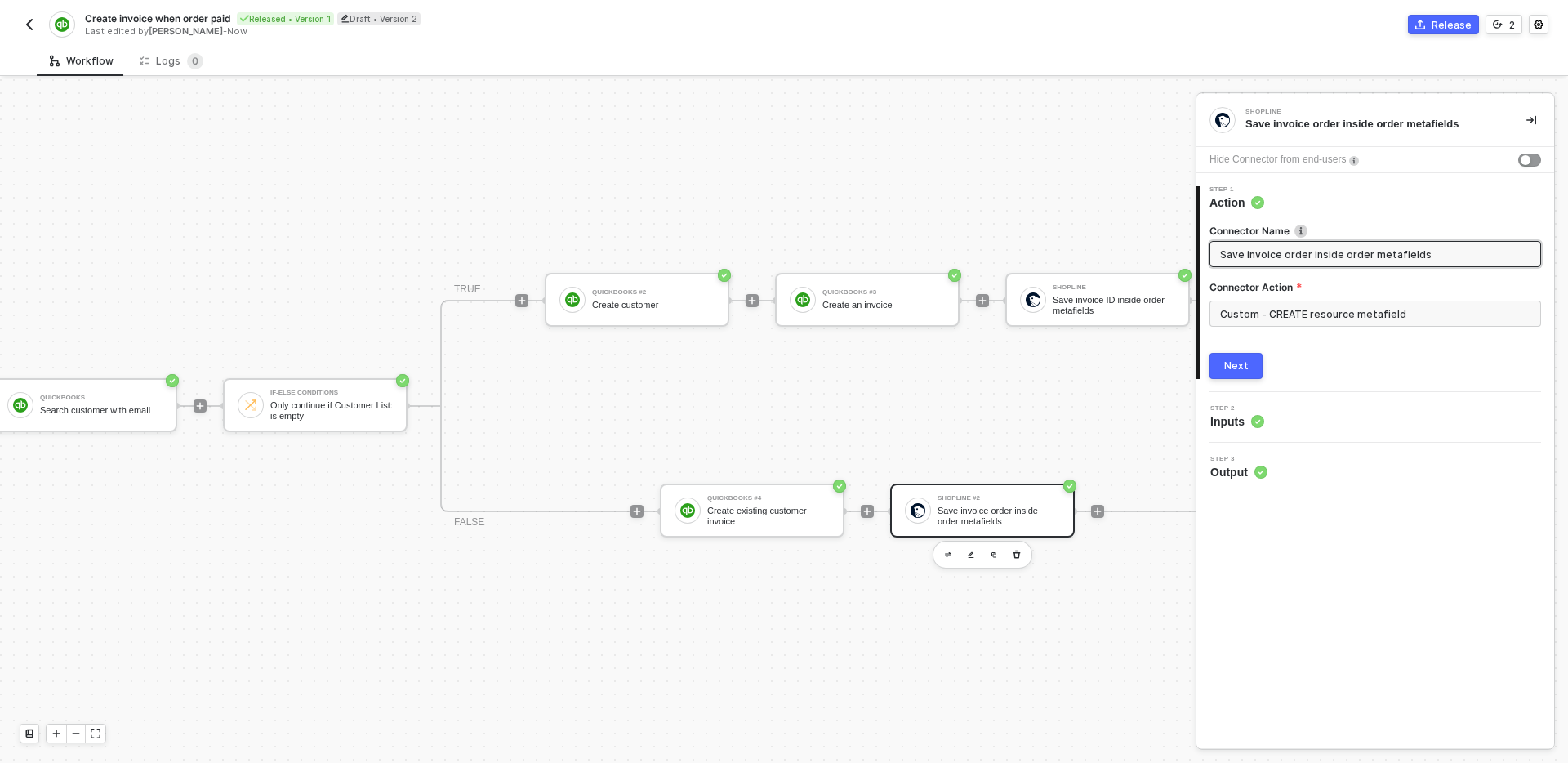
type input "Save invoice order inside order metafields"
click at [1238, 370] on div "Next" at bounding box center [1237, 366] width 25 height 13
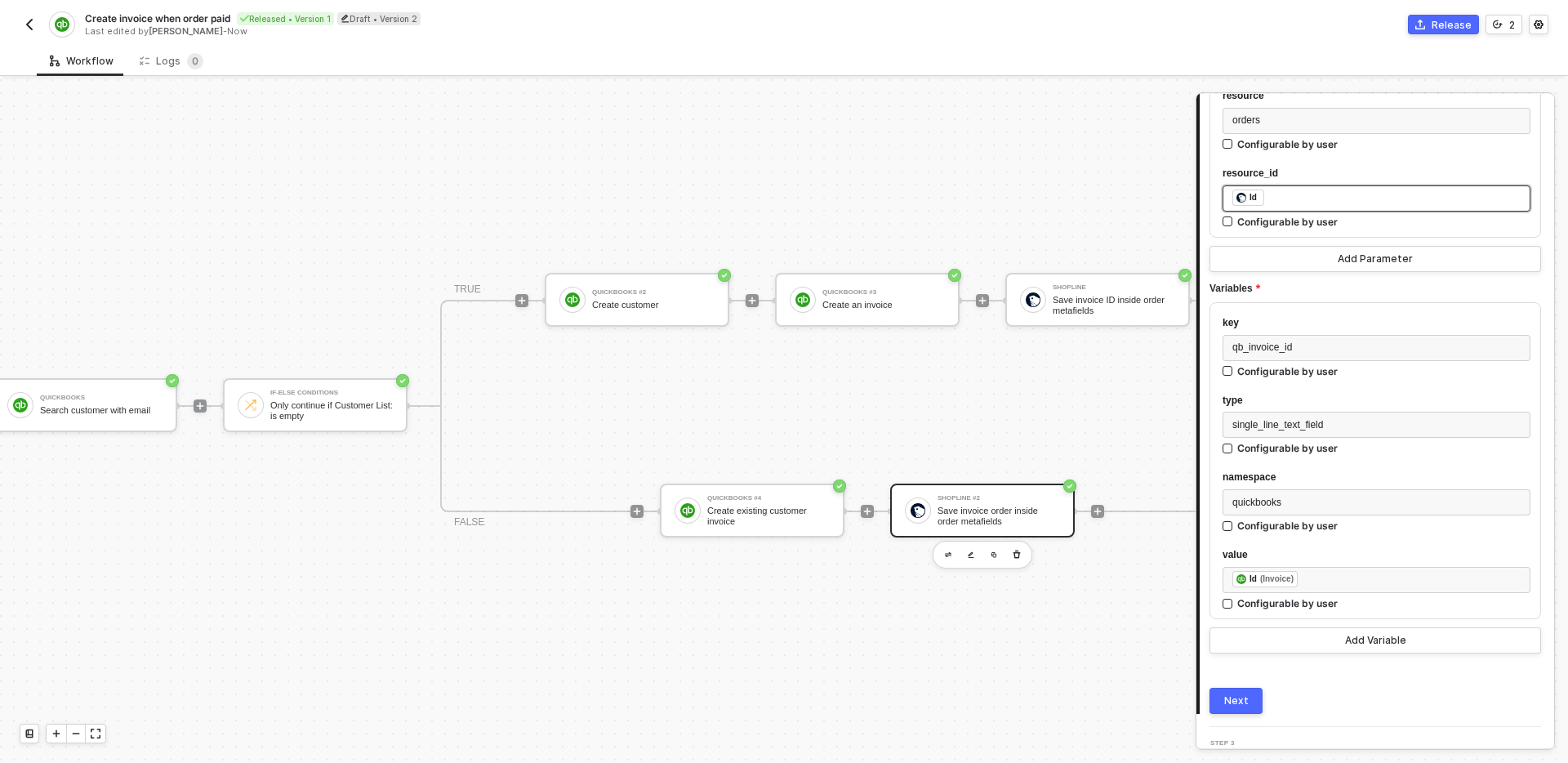
scroll to position [255, 0]
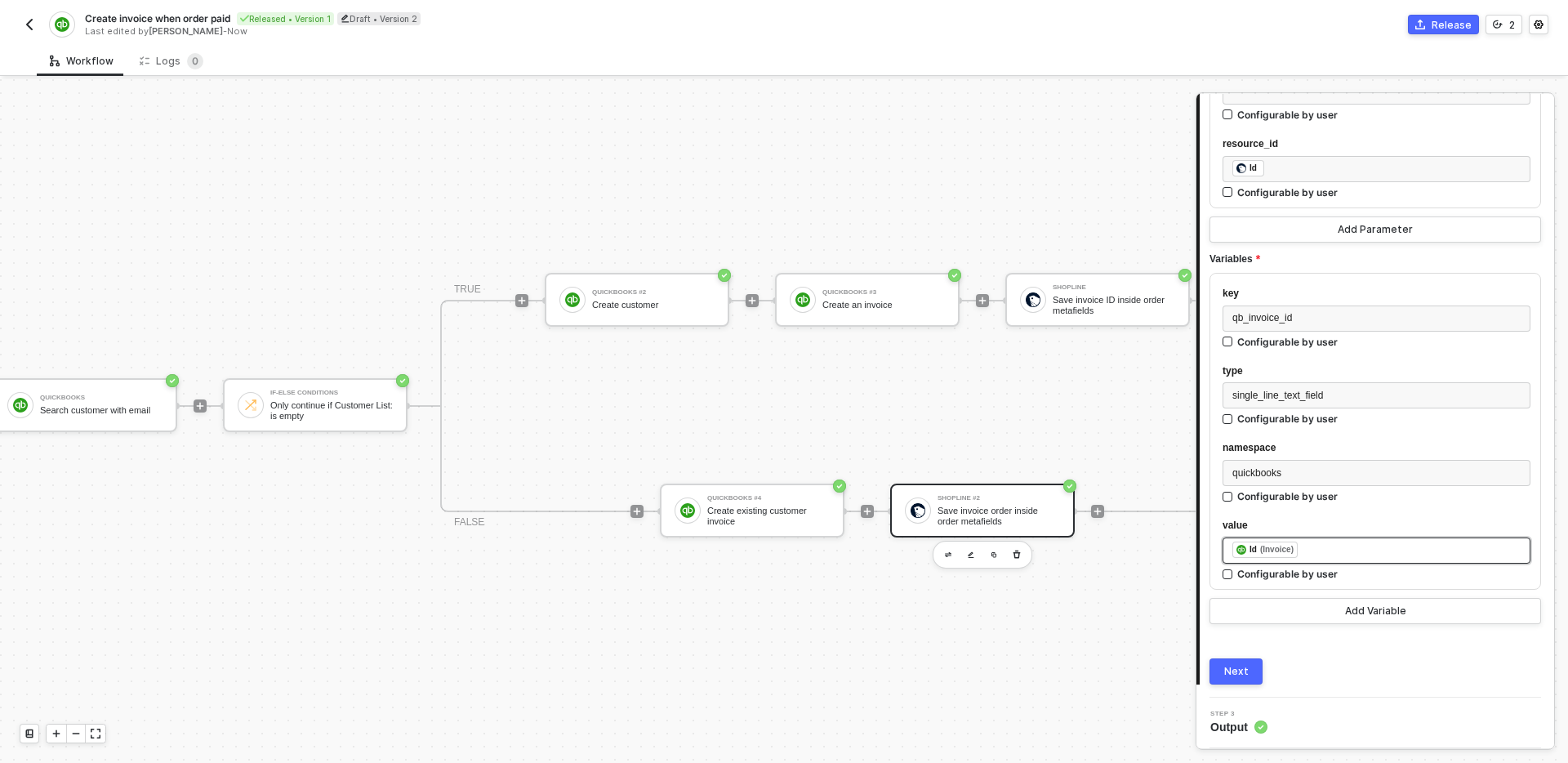
click at [1340, 552] on div "﻿ ﻿ Id (Invoice) ﻿" at bounding box center [1376, 551] width 288 height 18
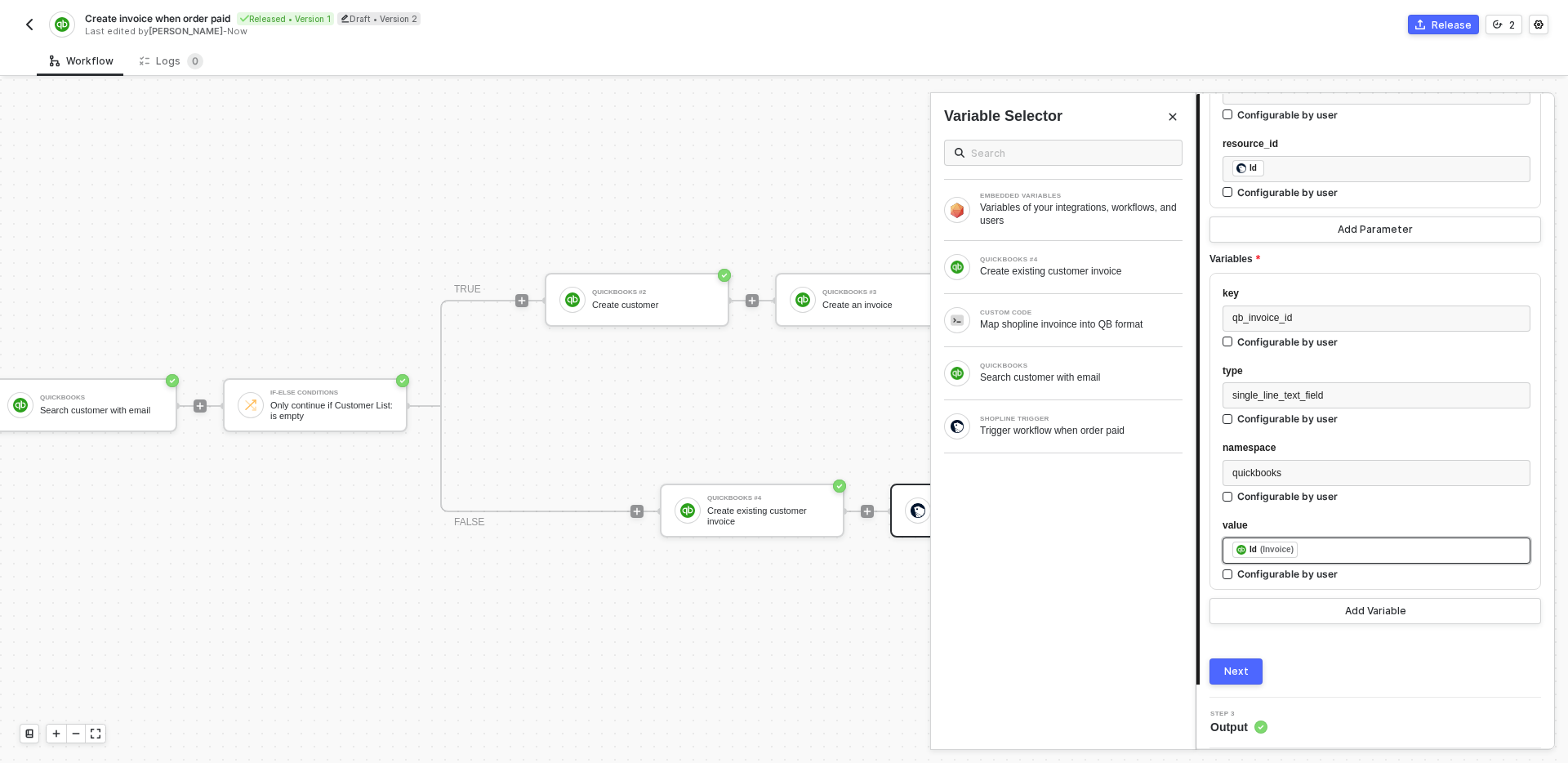
click at [1340, 552] on div "﻿ ﻿ Id (Invoice) ﻿" at bounding box center [1376, 551] width 288 height 18
click at [1100, 272] on div "Create existing customer invoice" at bounding box center [1081, 271] width 203 height 13
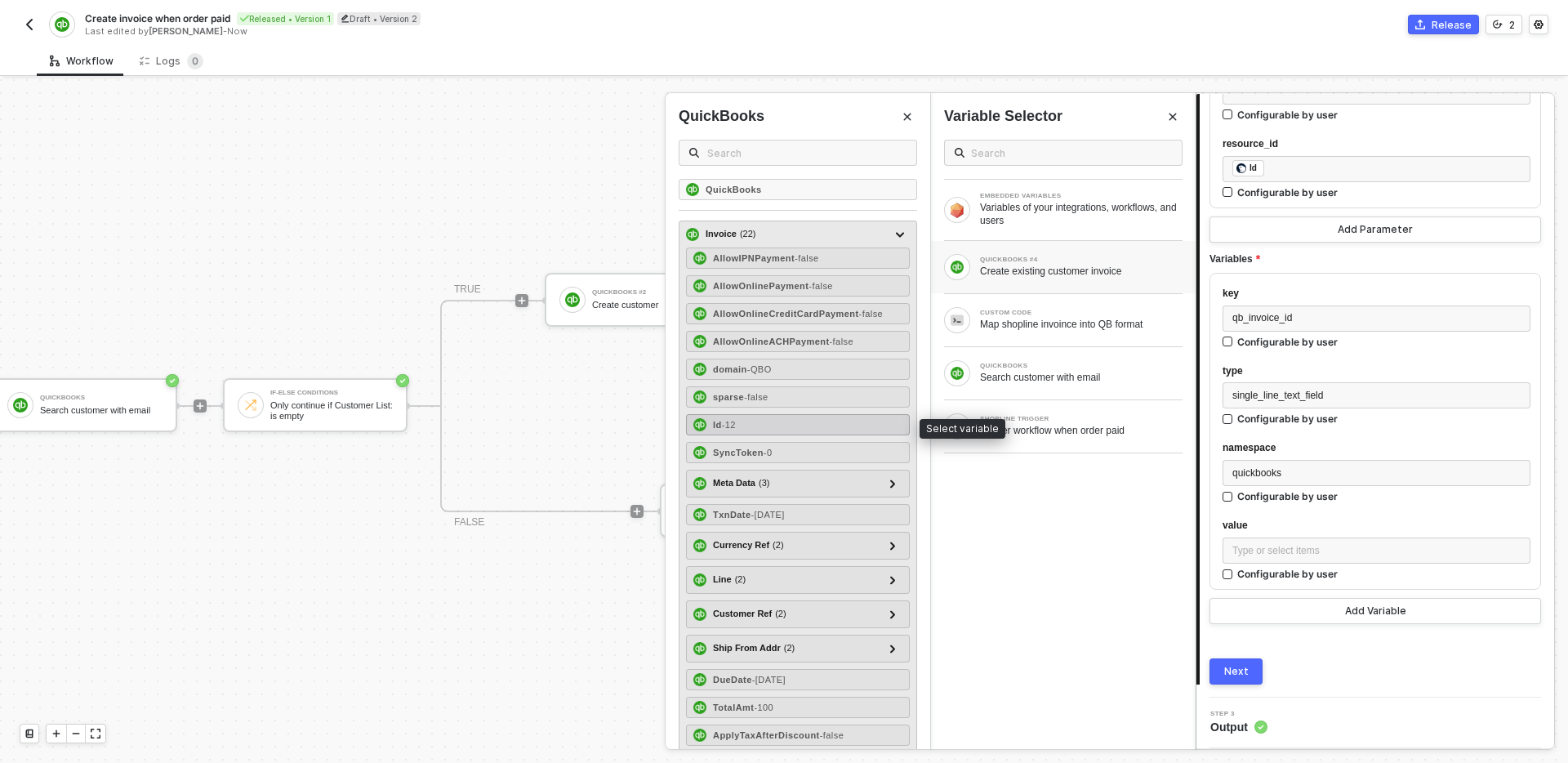
click at [826, 430] on div "Id - 12" at bounding box center [798, 425] width 224 height 21
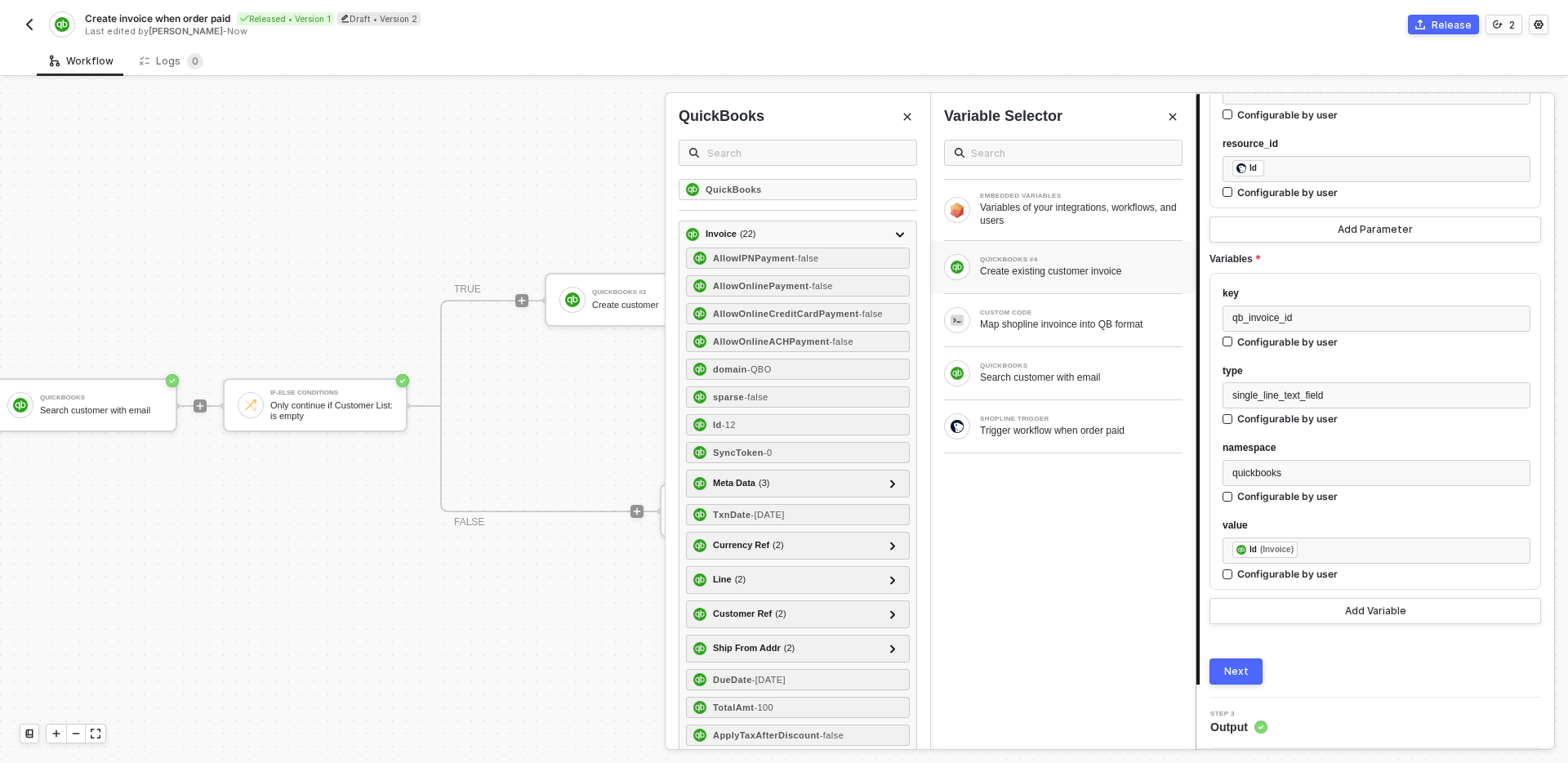
click at [1240, 679] on button "Next" at bounding box center [1236, 671] width 53 height 26
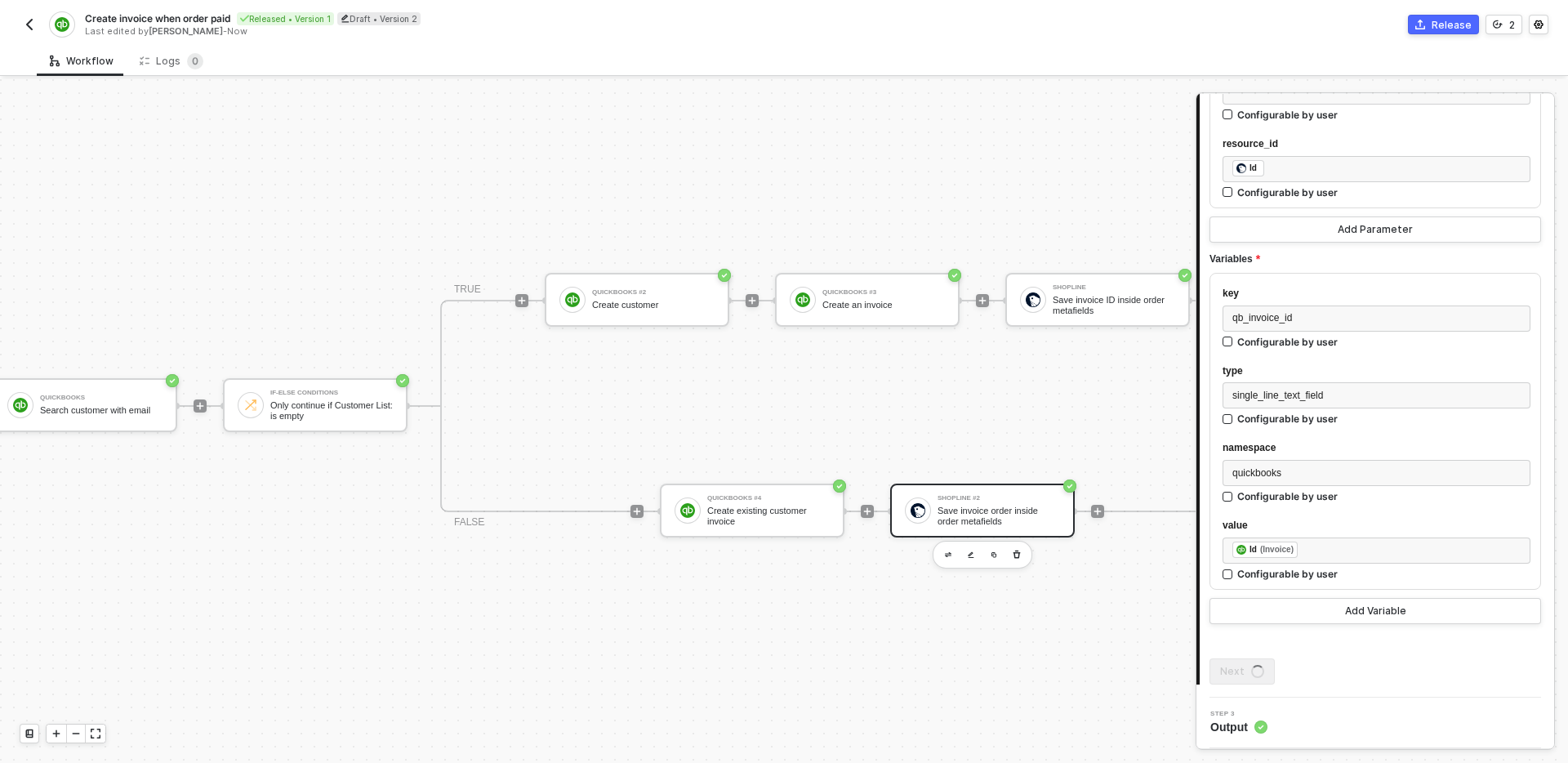
scroll to position [0, 0]
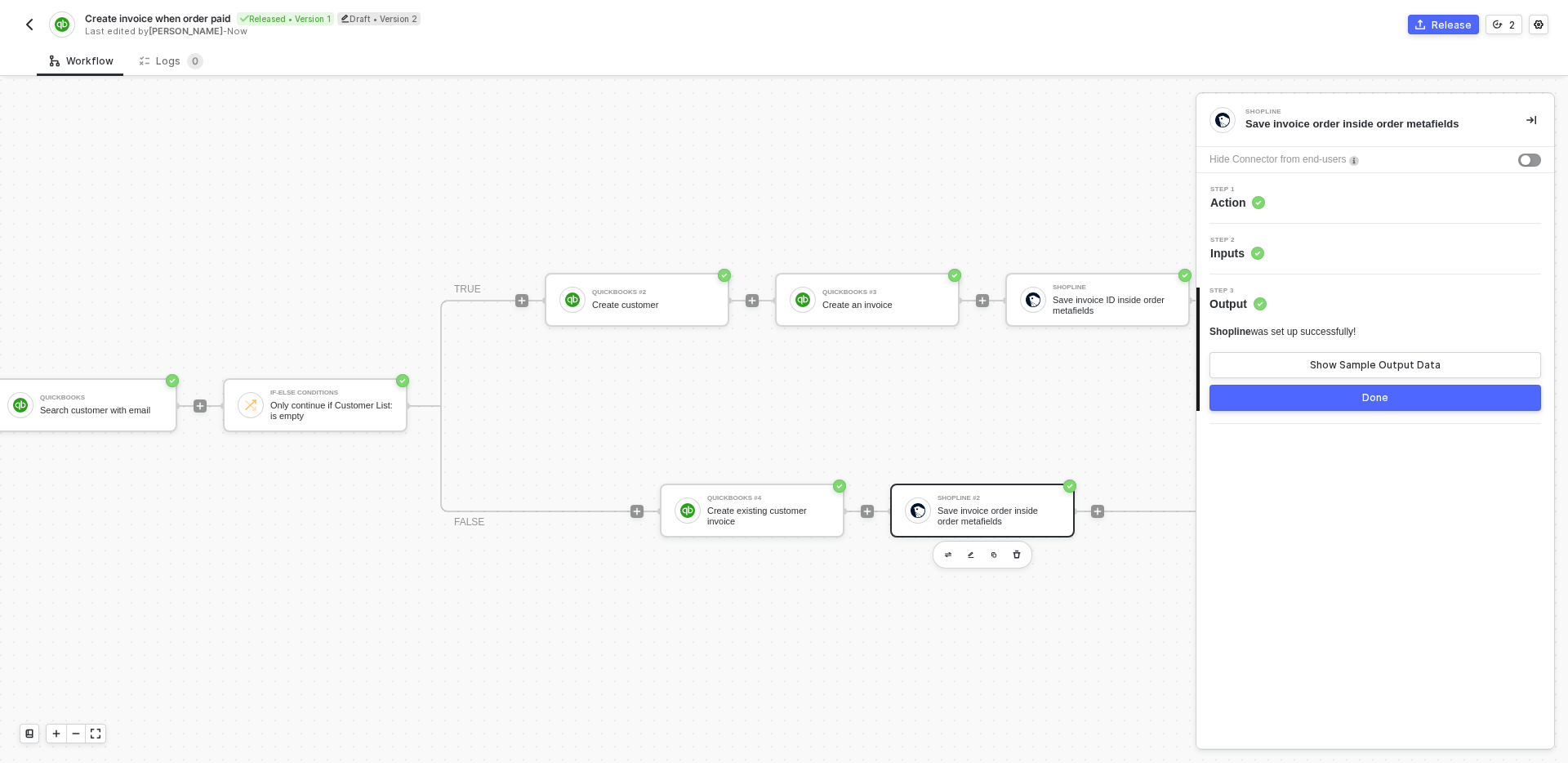
click at [1340, 403] on button "Done" at bounding box center [1375, 397] width 331 height 26
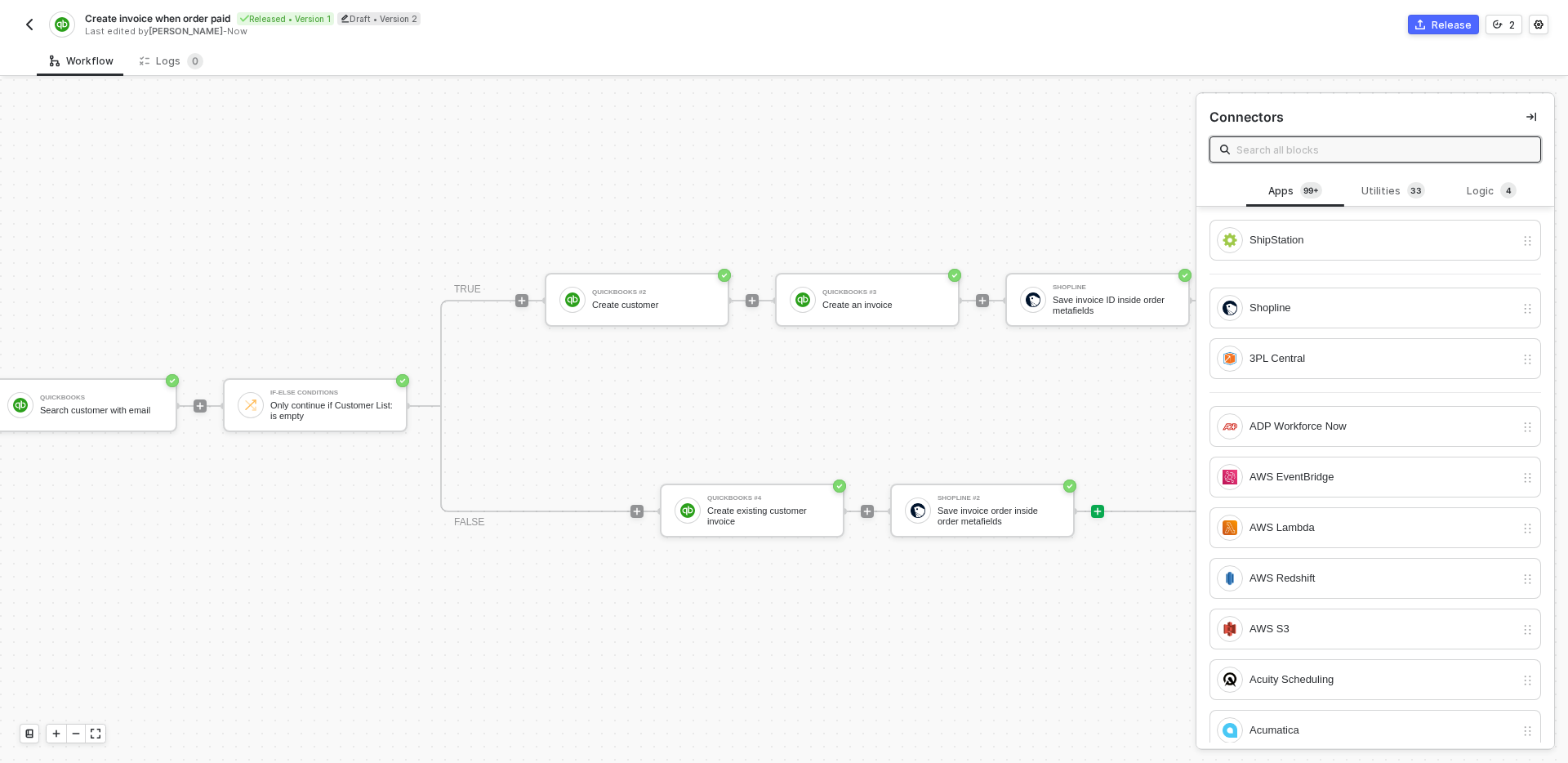
click at [1025, 606] on div "TRIGGER Shopline Trigger Trigger workflow when order paid Custom Code Map shopl…" at bounding box center [418, 406] width 1812 height 714
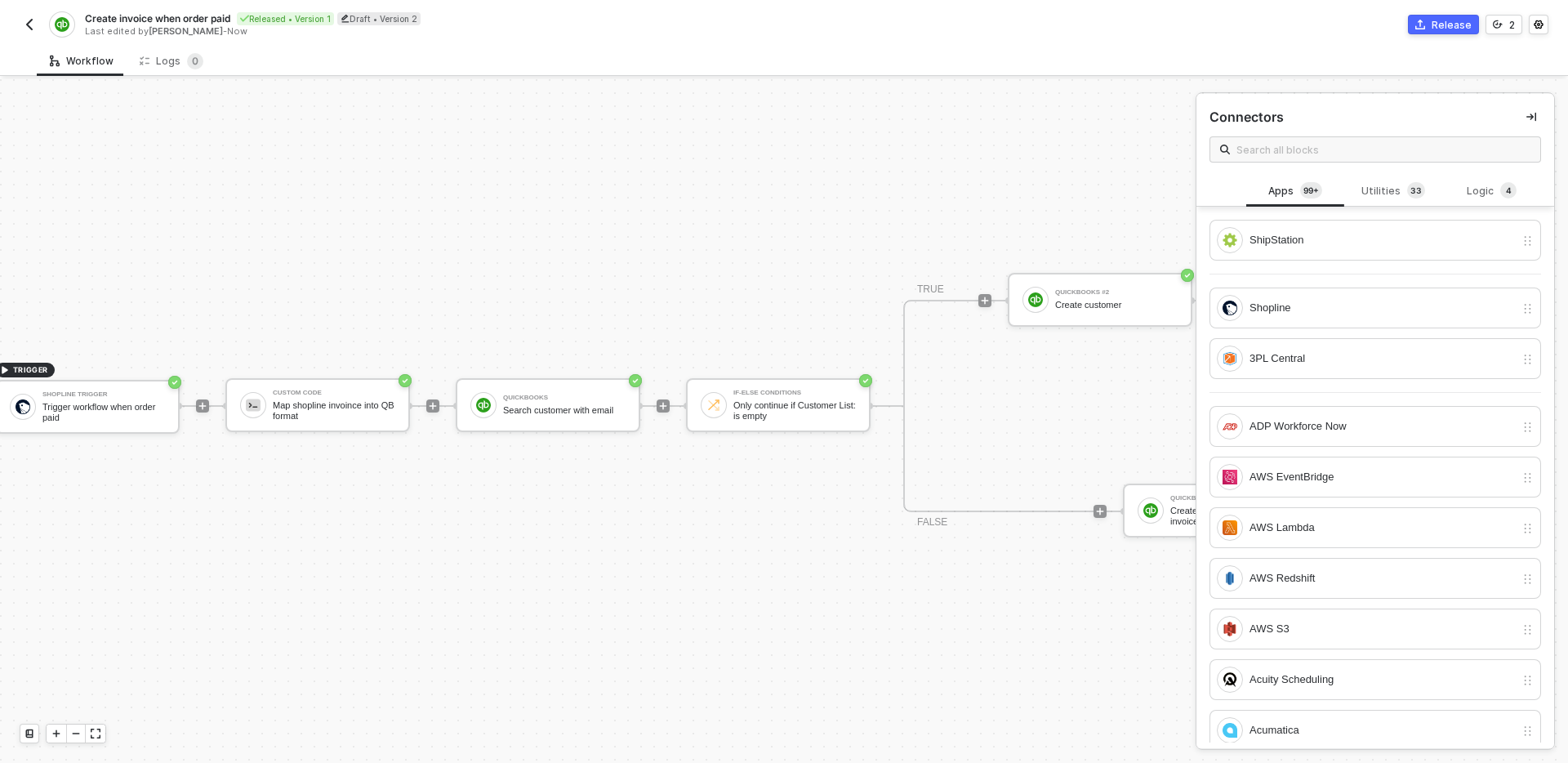
scroll to position [30, 0]
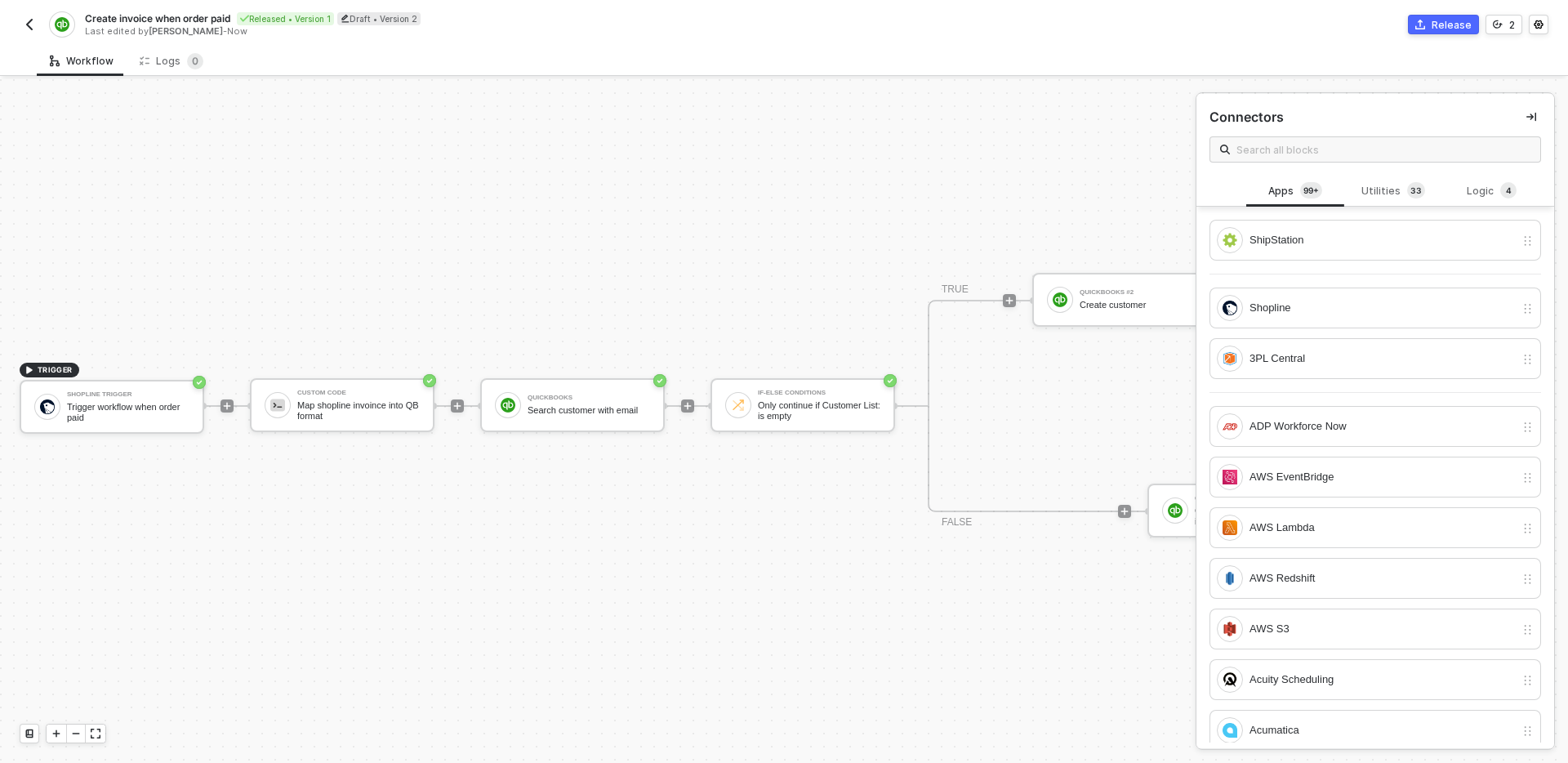
click at [666, 606] on div "TRIGGER Shopline Trigger Trigger workflow when order paid Custom Code Map shopl…" at bounding box center [905, 406] width 1812 height 714
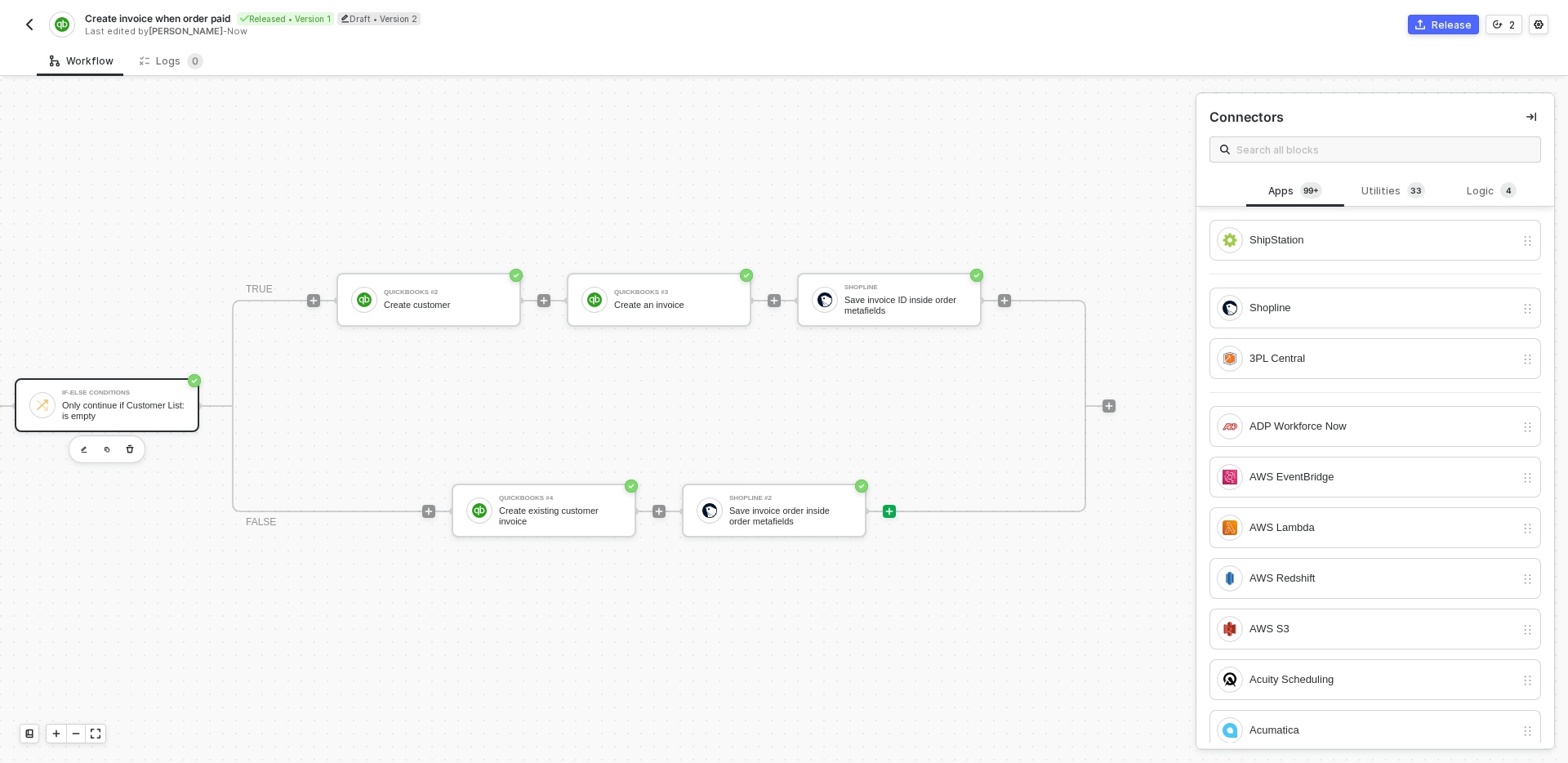
scroll to position [30, 718]
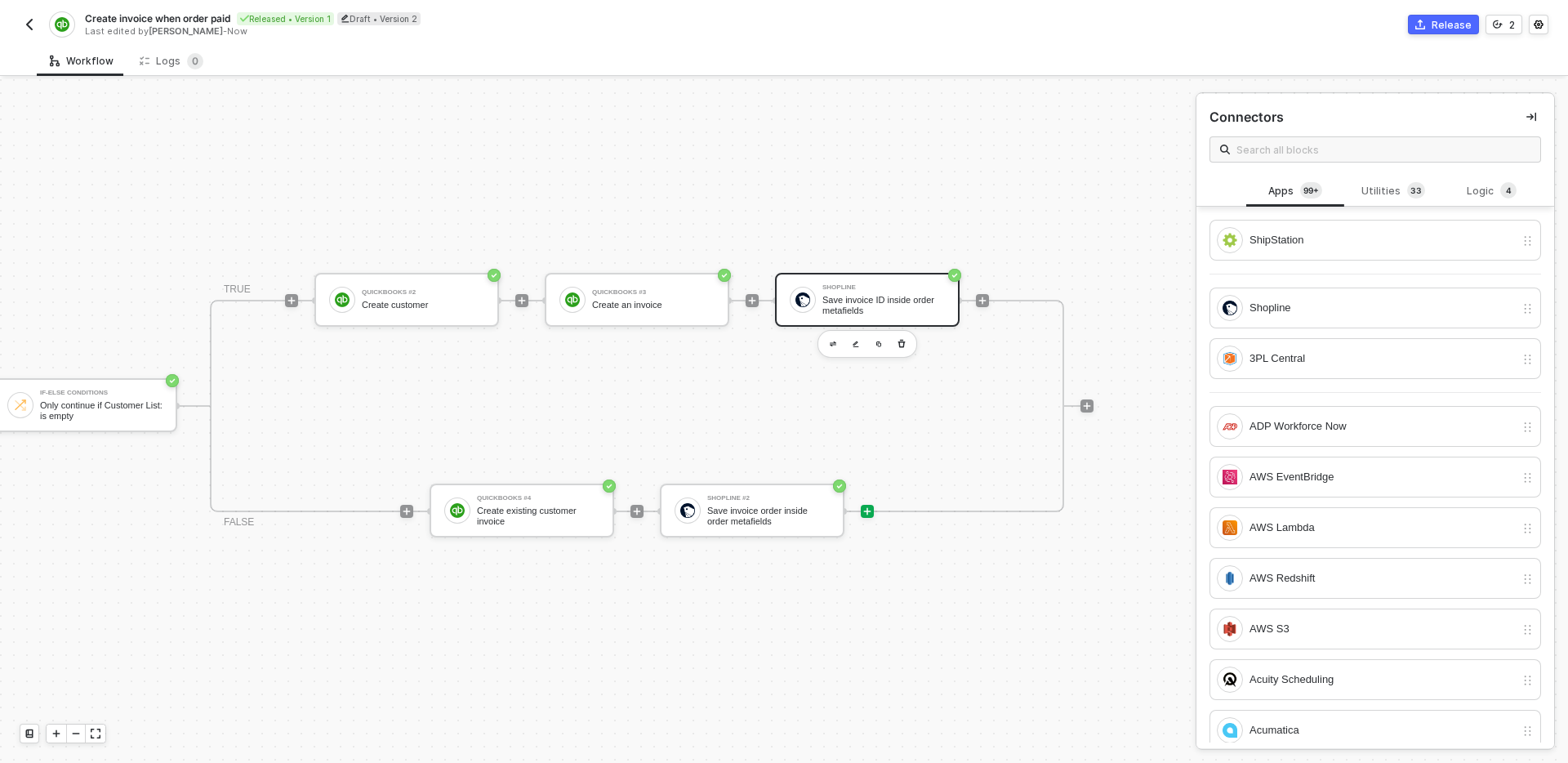
click at [890, 290] on div "Shopline" at bounding box center [883, 288] width 123 height 7
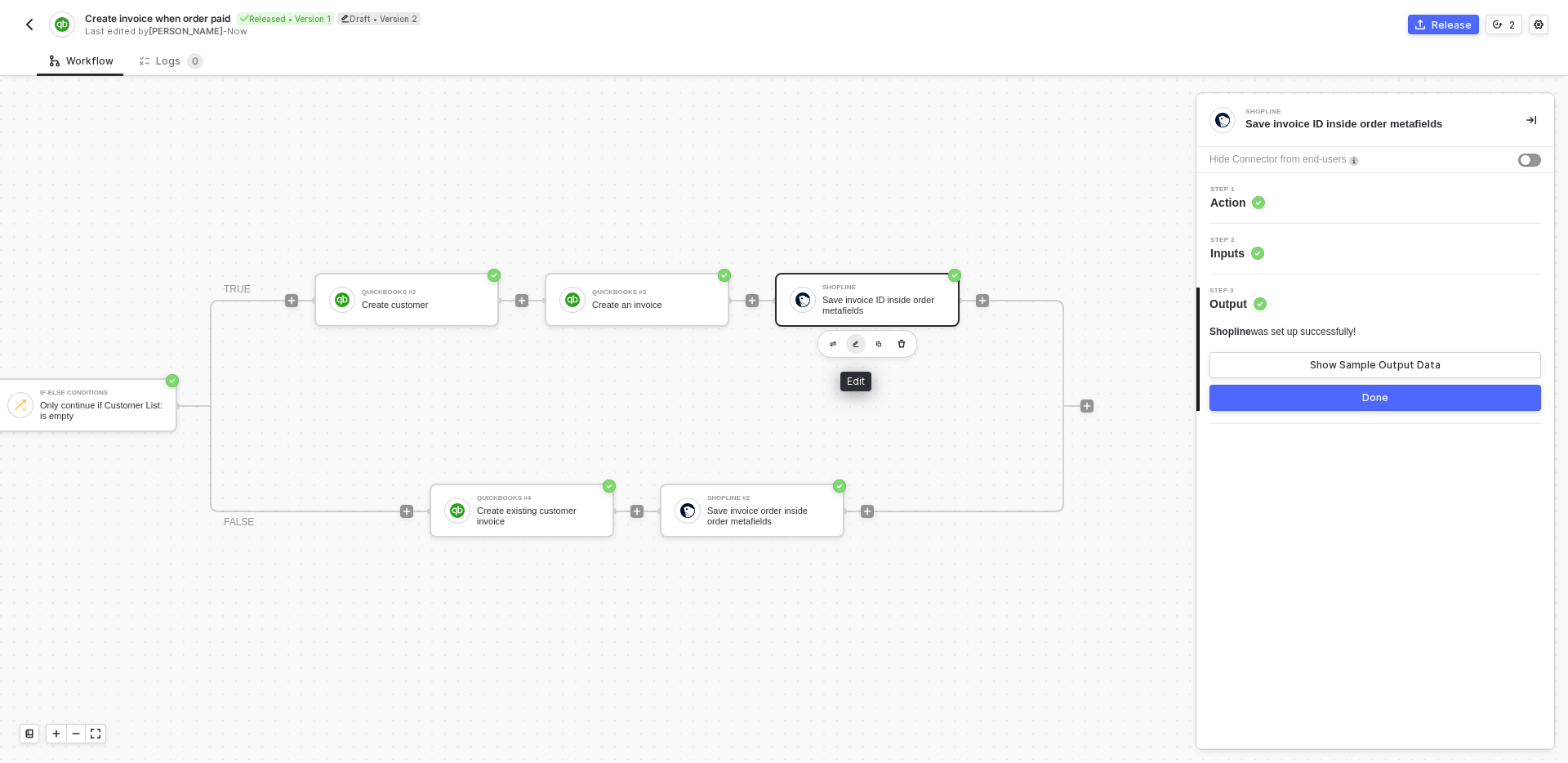
click at [853, 346] on img "button" at bounding box center [856, 345] width 7 height 8
click at [1113, 551] on div "TRIGGER Shopline Trigger Trigger workflow when order paid Custom Code Map shopl…" at bounding box center [598, 421] width 1196 height 684
click at [1314, 542] on div "Shopline Save invoice ID inside order metafields Hide Connector from end-users …" at bounding box center [1376, 421] width 358 height 654
click at [983, 302] on icon "icon-play" at bounding box center [982, 301] width 10 height 10
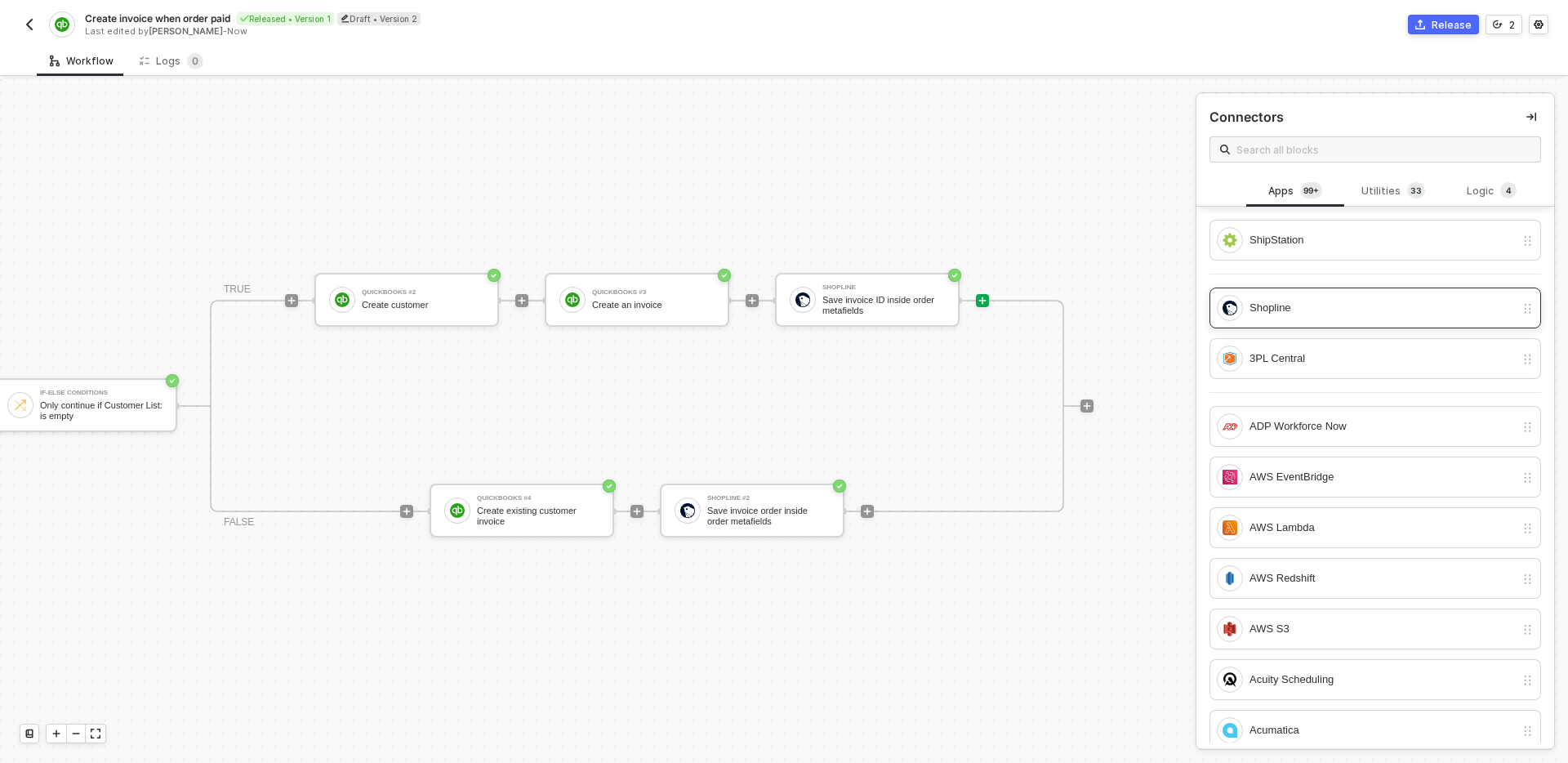
click at [1327, 306] on div "Shopline" at bounding box center [1381, 308] width 266 height 18
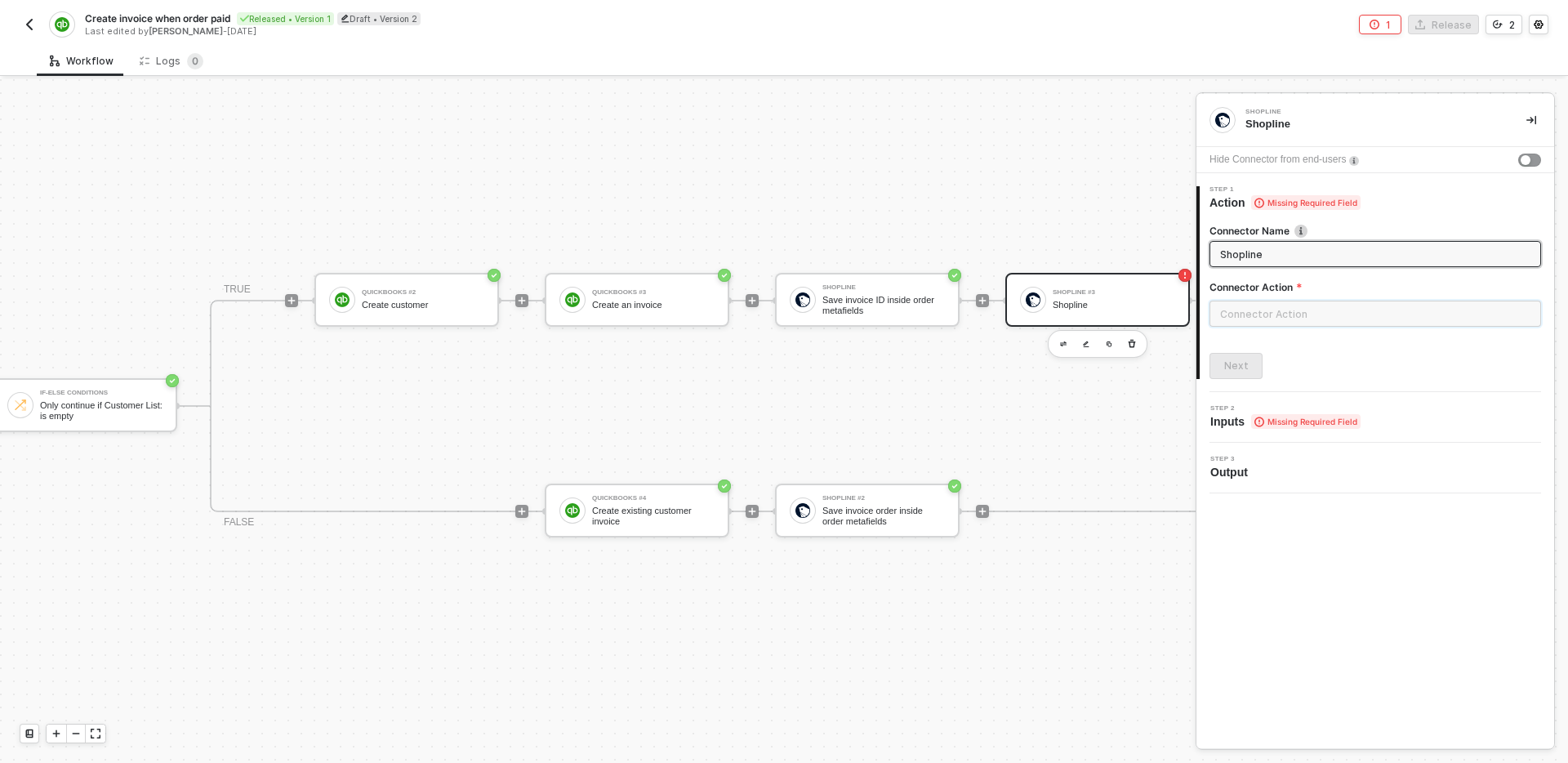
click at [1327, 306] on input "text" at bounding box center [1375, 313] width 331 height 26
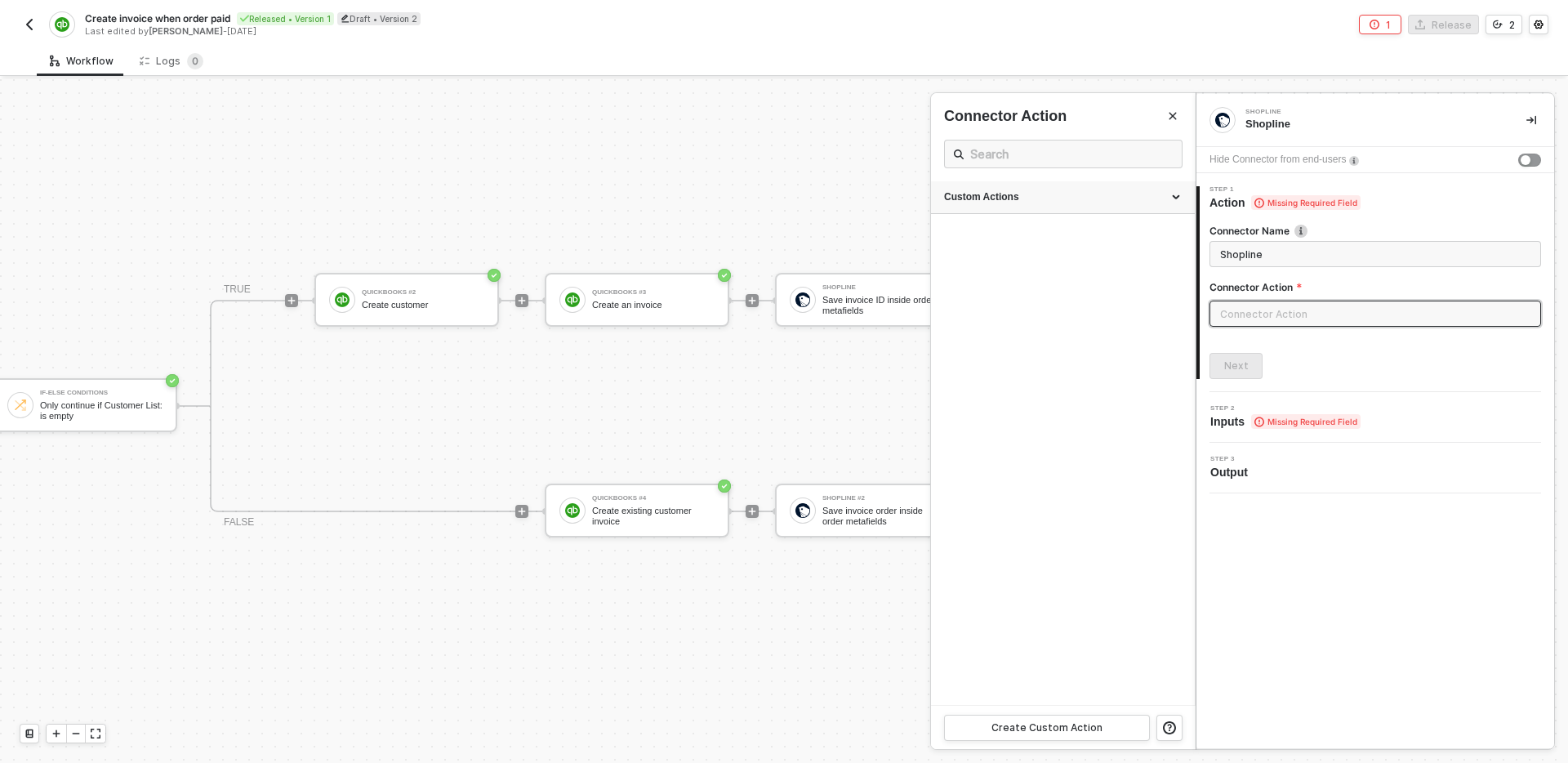
click at [1064, 198] on div "Custom Actions" at bounding box center [1063, 197] width 238 height 14
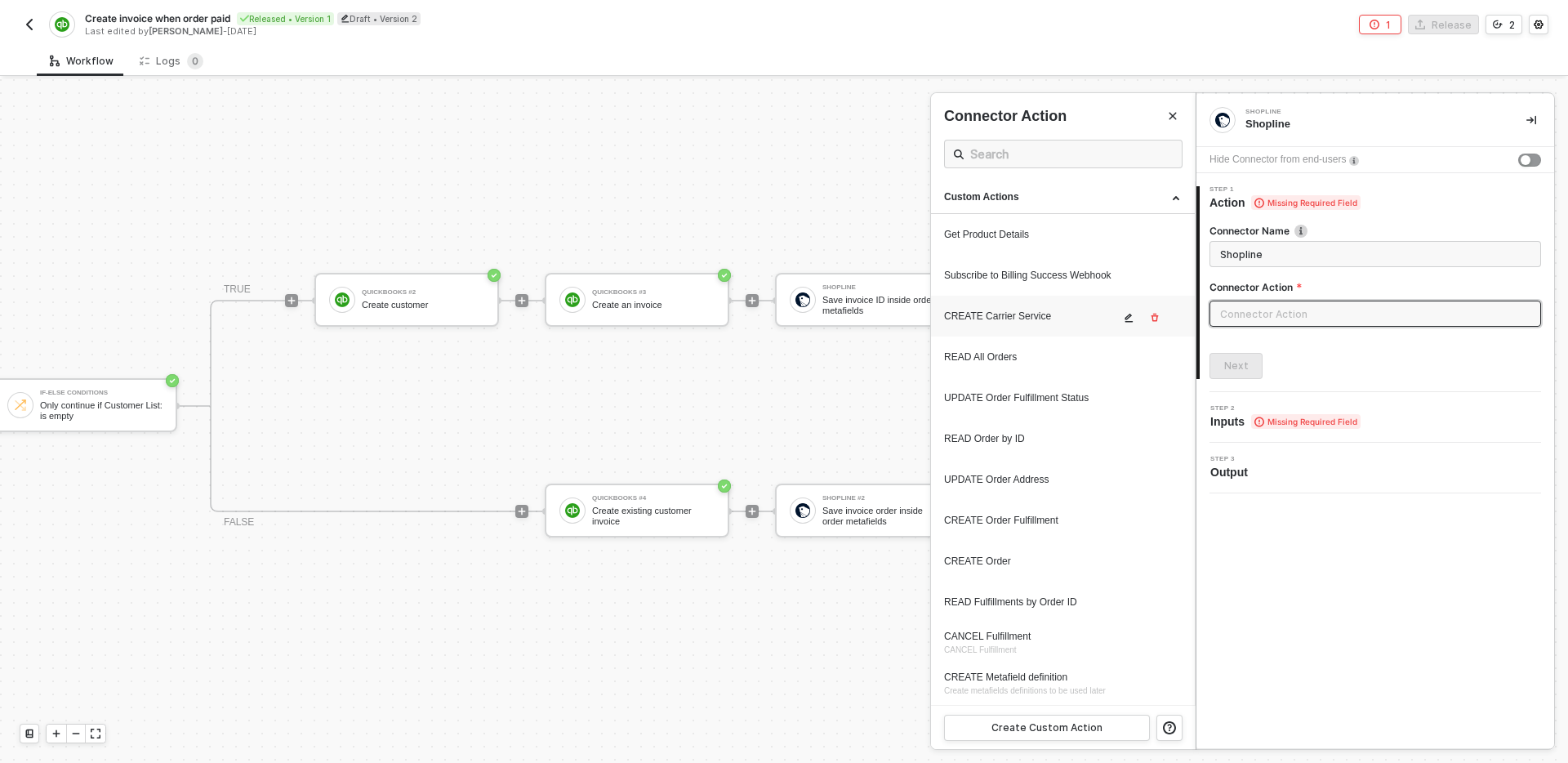
click at [1060, 316] on div "CREATE Carrier Service" at bounding box center [1032, 316] width 175 height 14
type input "Custom Action"
type input "Custom - CREATE Carrier Service"
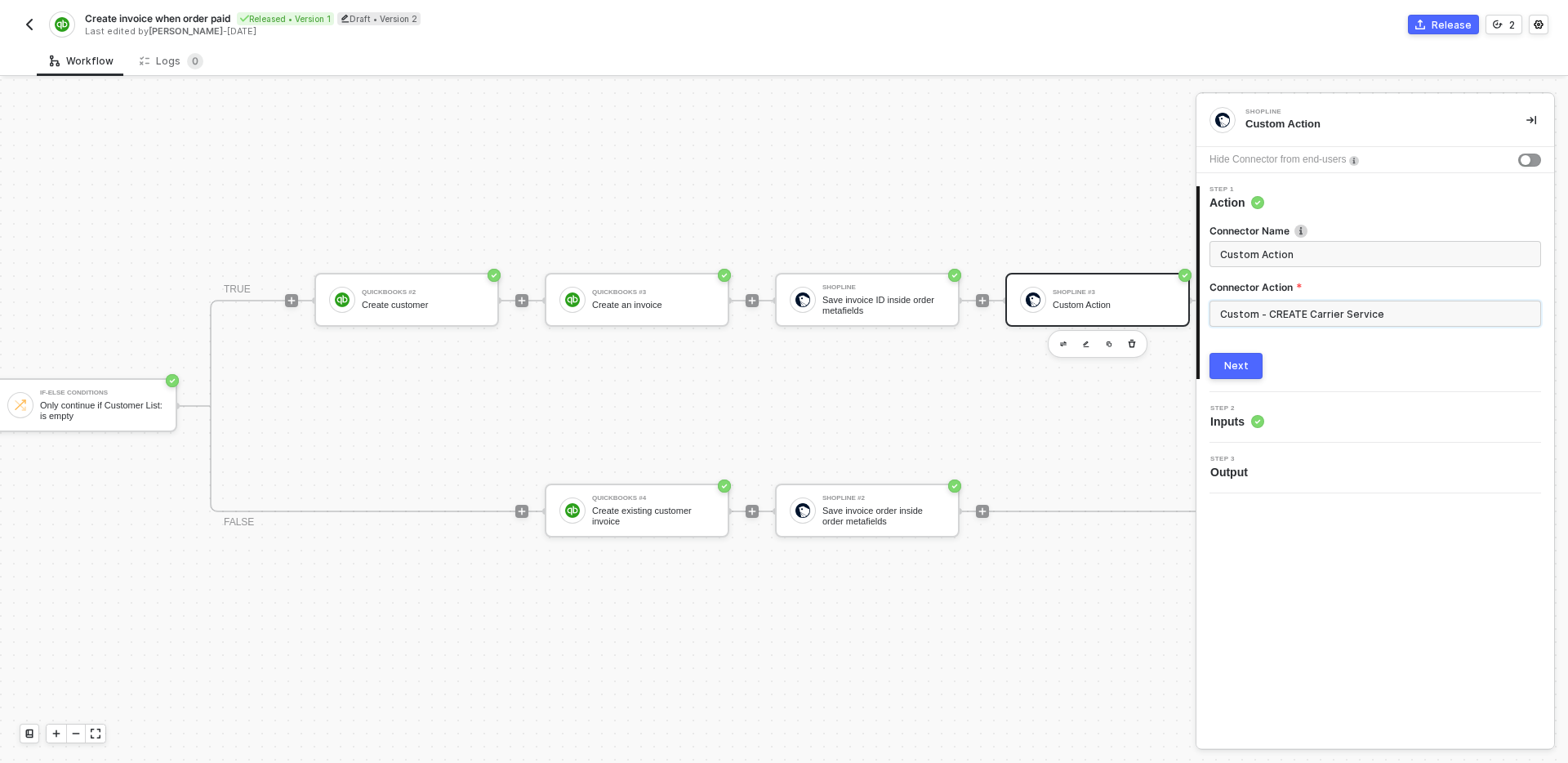
click at [1382, 316] on input "Custom - CREATE Carrier Service" at bounding box center [1375, 313] width 331 height 26
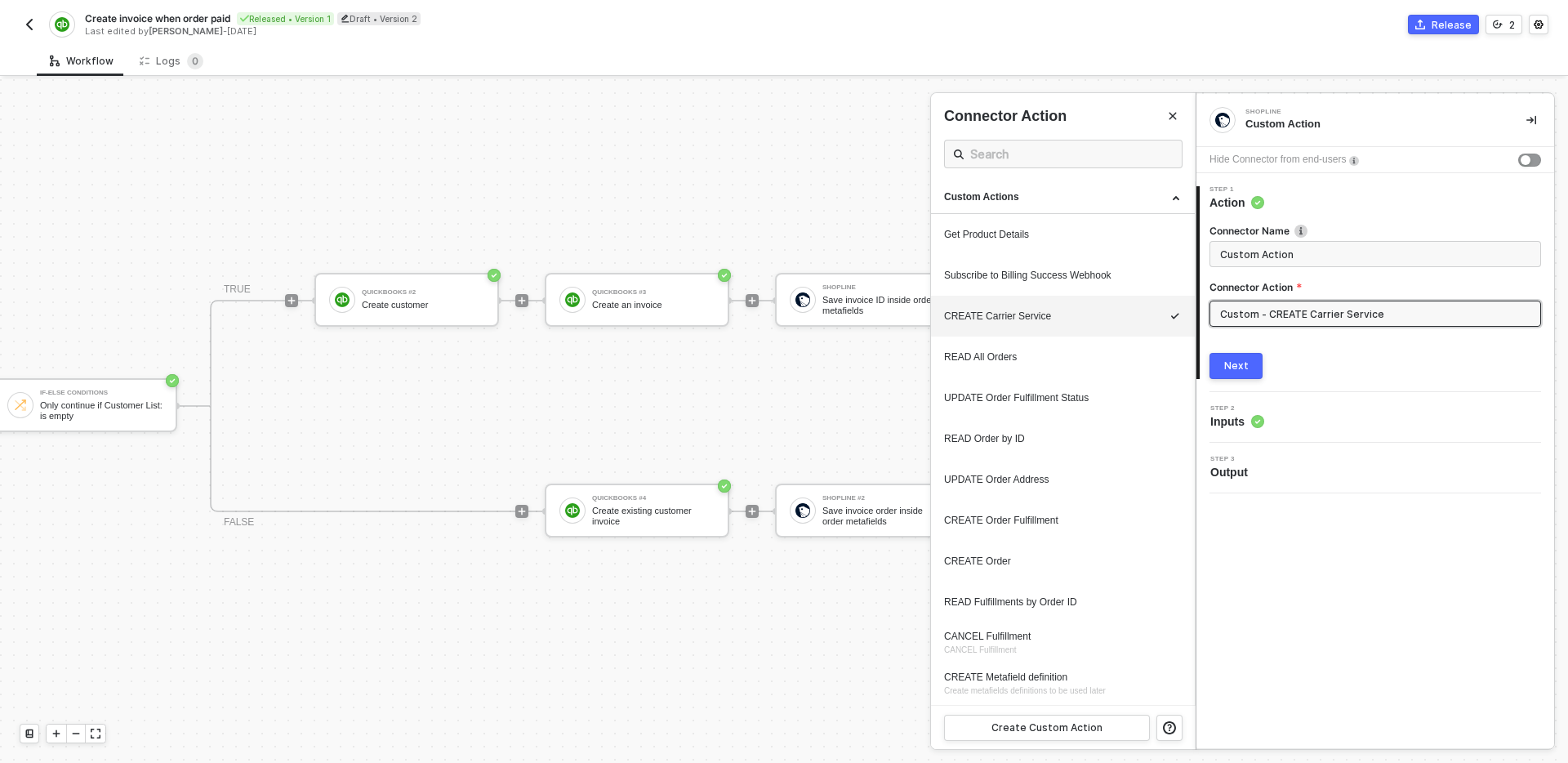
click at [1382, 316] on input "Custom - CREATE Carrier Service" at bounding box center [1375, 313] width 331 height 26
click at [1128, 313] on icon "icon-edit" at bounding box center [1128, 318] width 10 height 10
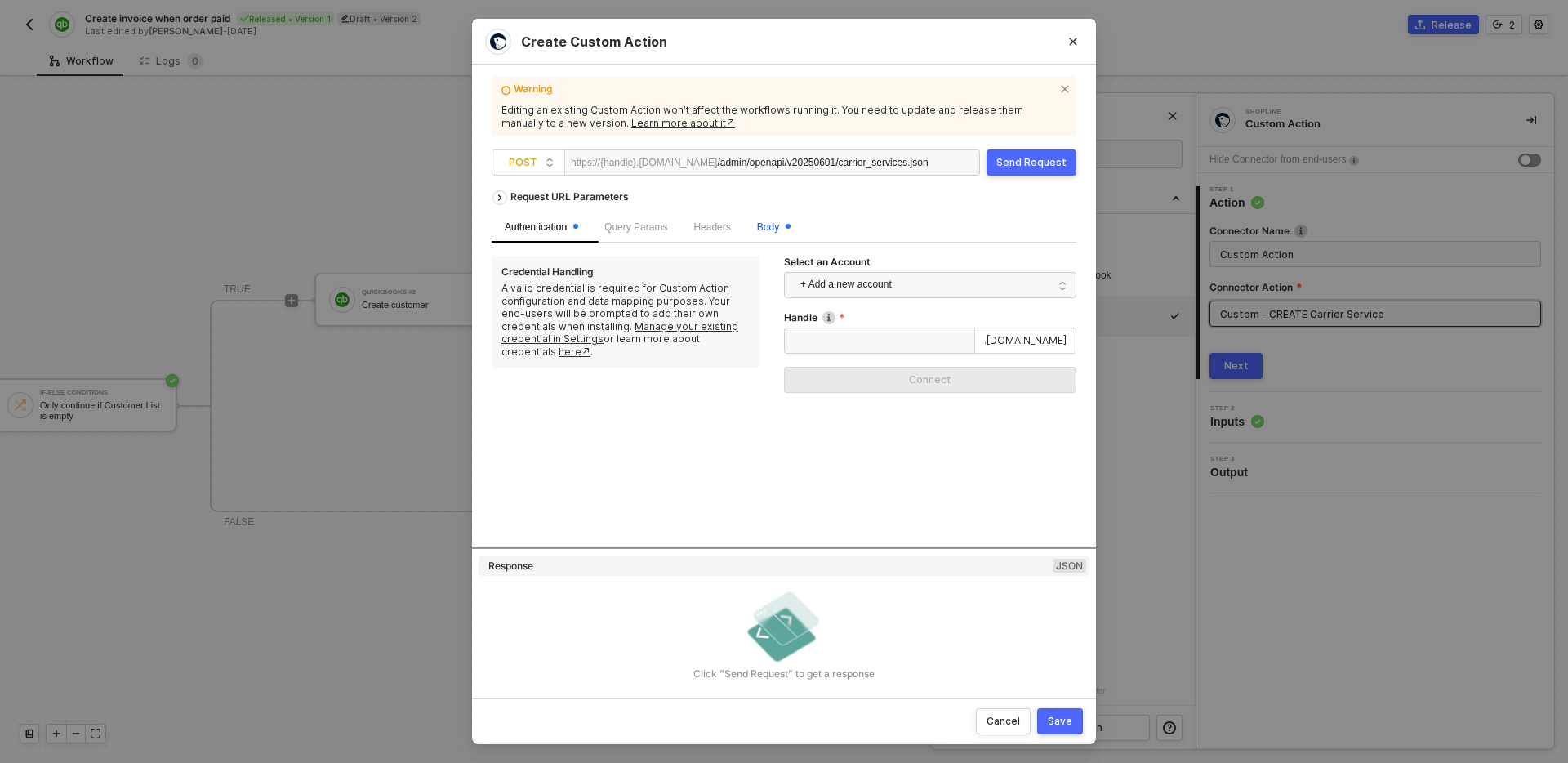
click at [785, 225] on span "Body" at bounding box center [773, 227] width 33 height 11
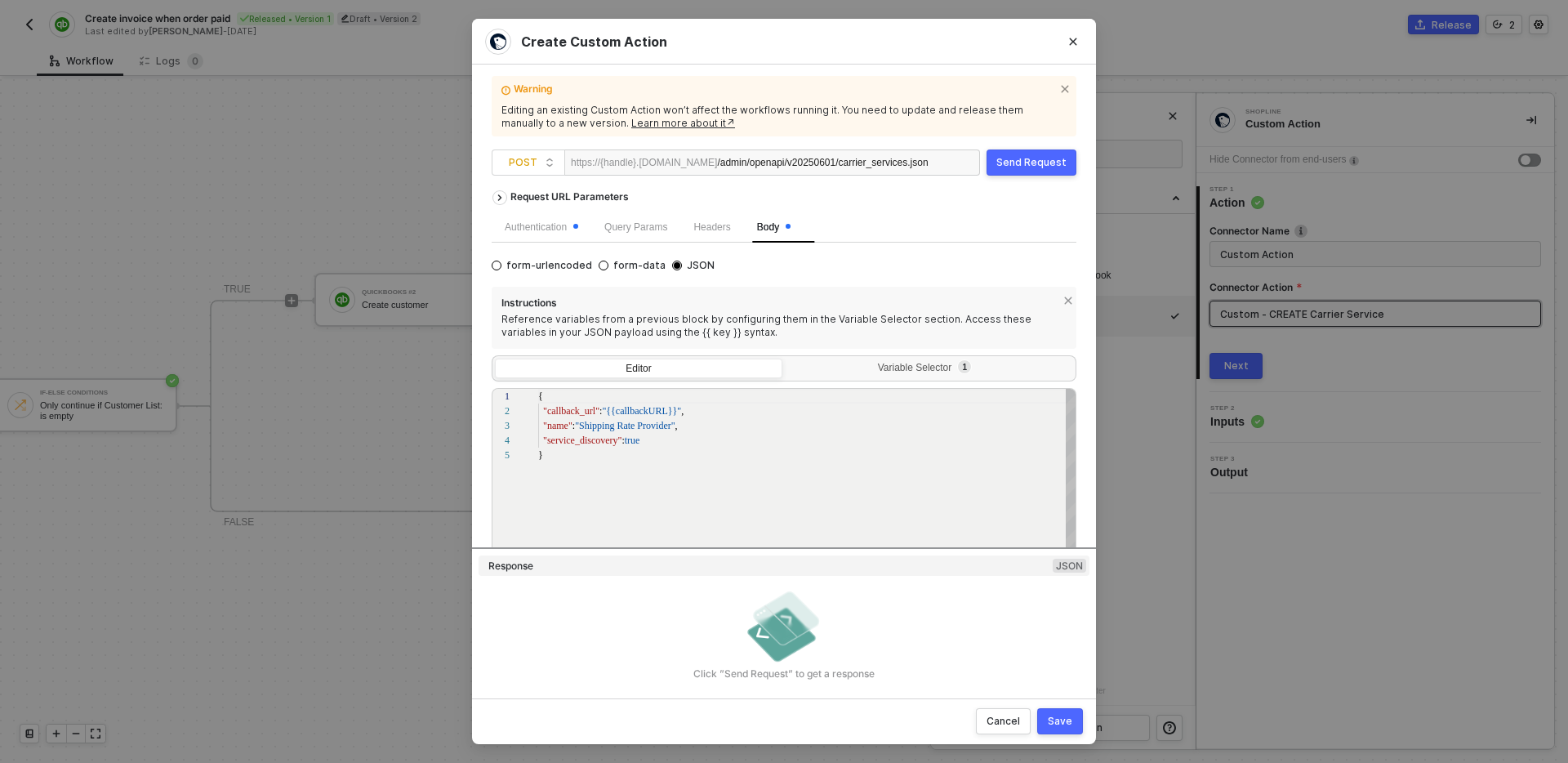
scroll to position [59, 0]
click at [883, 375] on div "Variable Selector 1" at bounding box center [929, 371] width 288 height 23
click at [785, 359] on input "Variable Selector 1" at bounding box center [785, 359] width 0 height 0
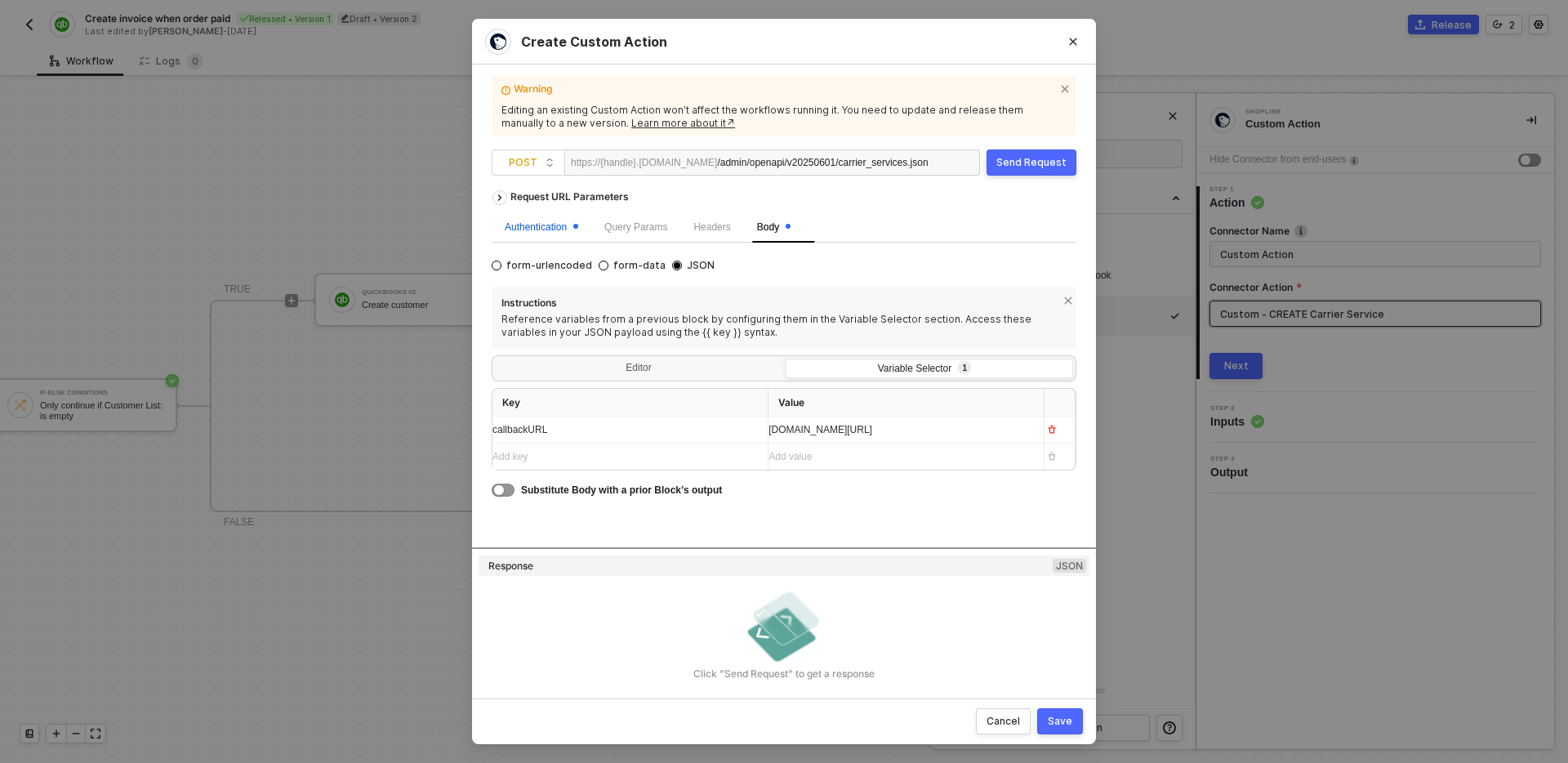
click at [538, 226] on div "Authentication" at bounding box center [541, 228] width 73 height 15
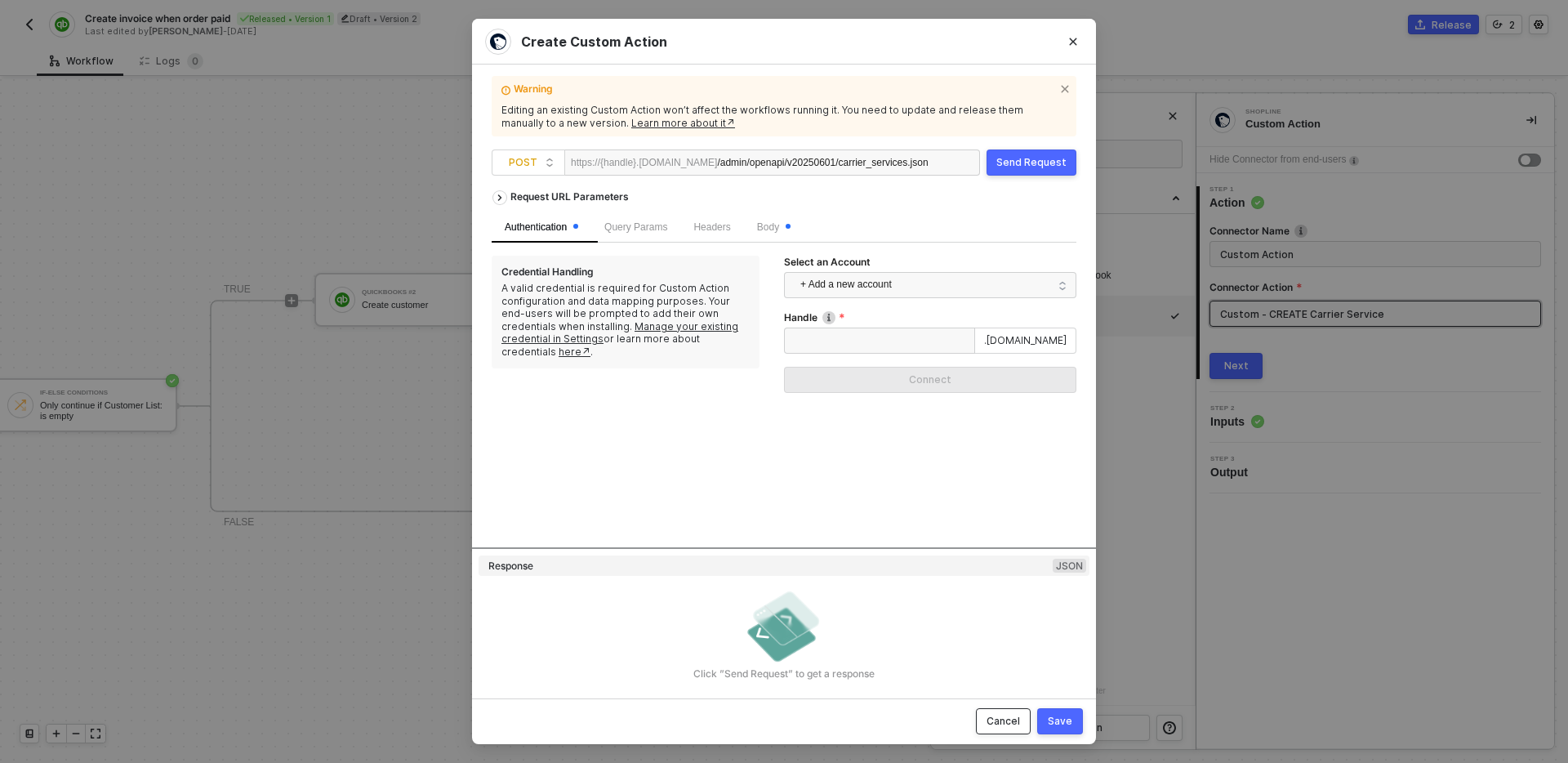
click at [996, 726] on div "Cancel" at bounding box center [1002, 722] width 33 height 13
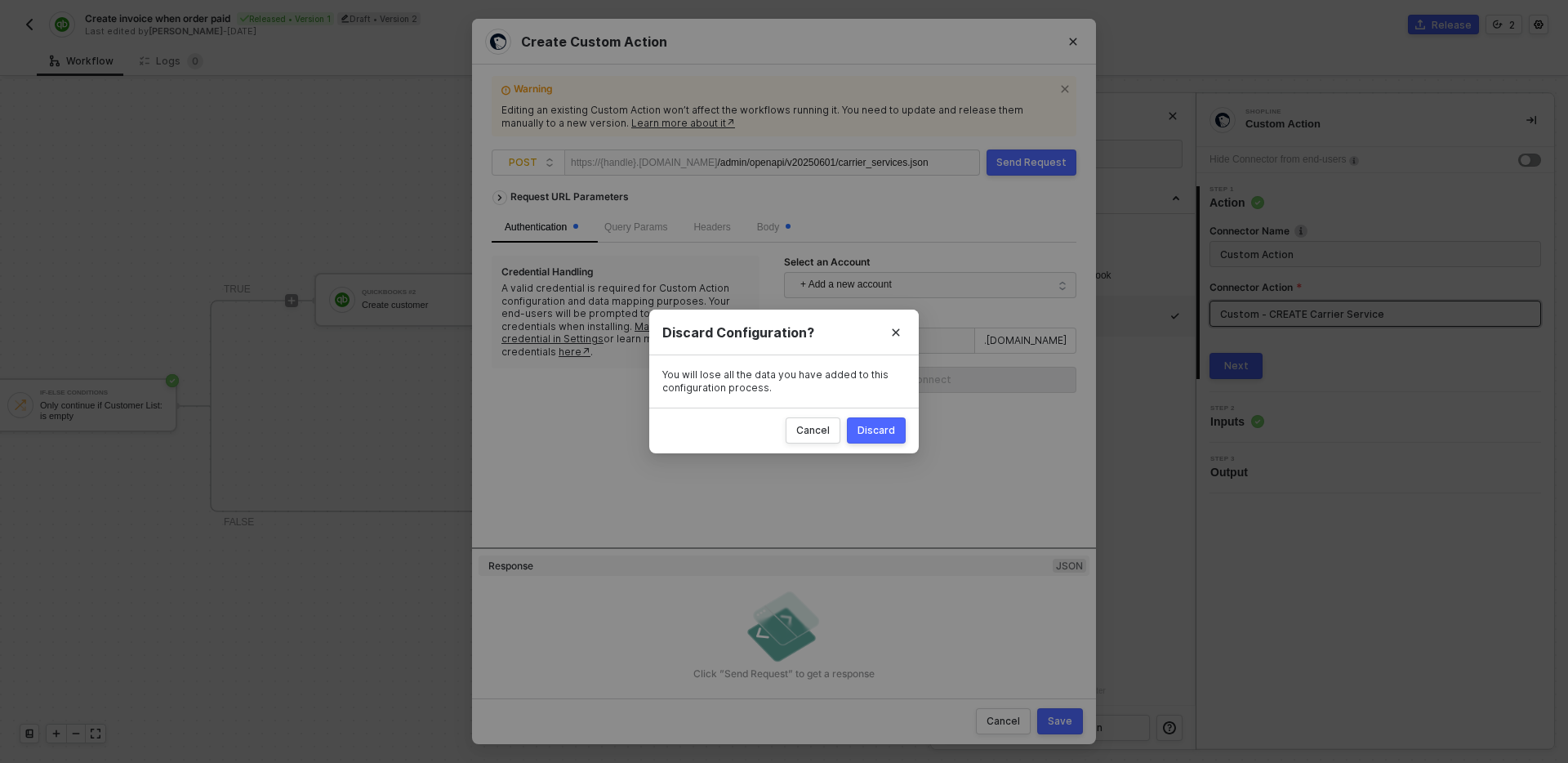
click at [882, 435] on div "Discard" at bounding box center [876, 431] width 37 height 13
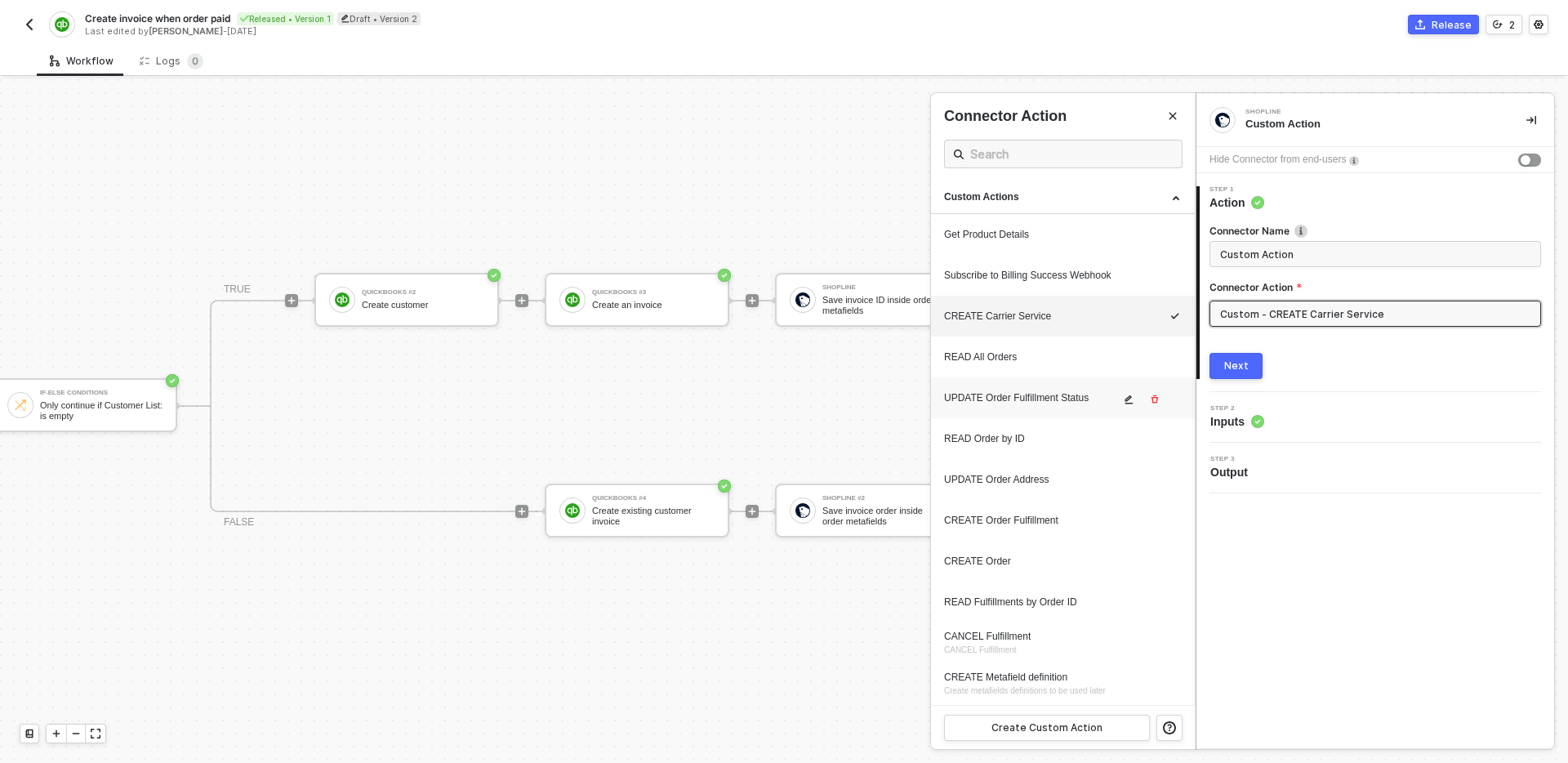
scroll to position [81, 0]
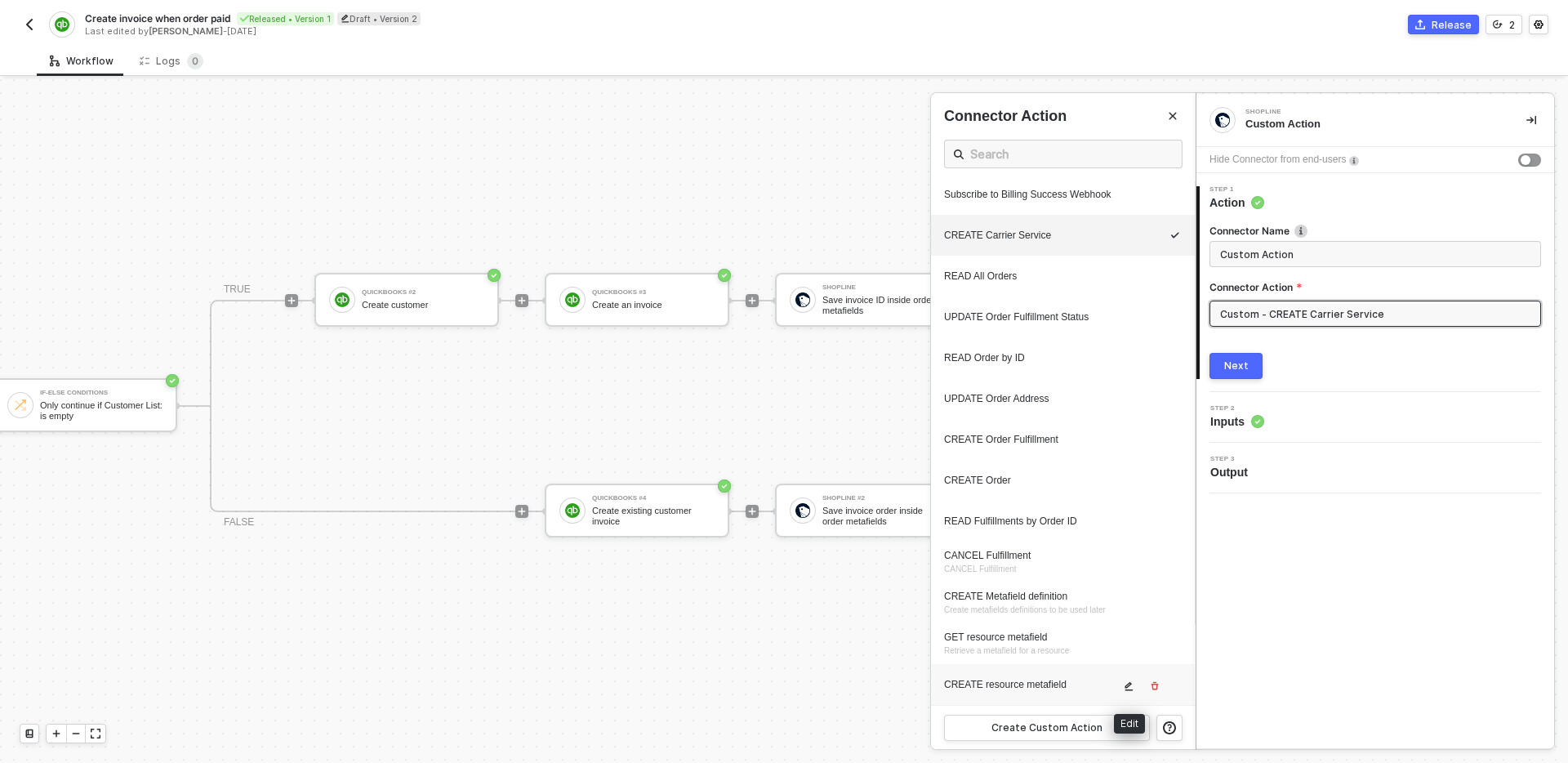
click at [1127, 689] on icon "icon-edit" at bounding box center [1128, 686] width 10 height 10
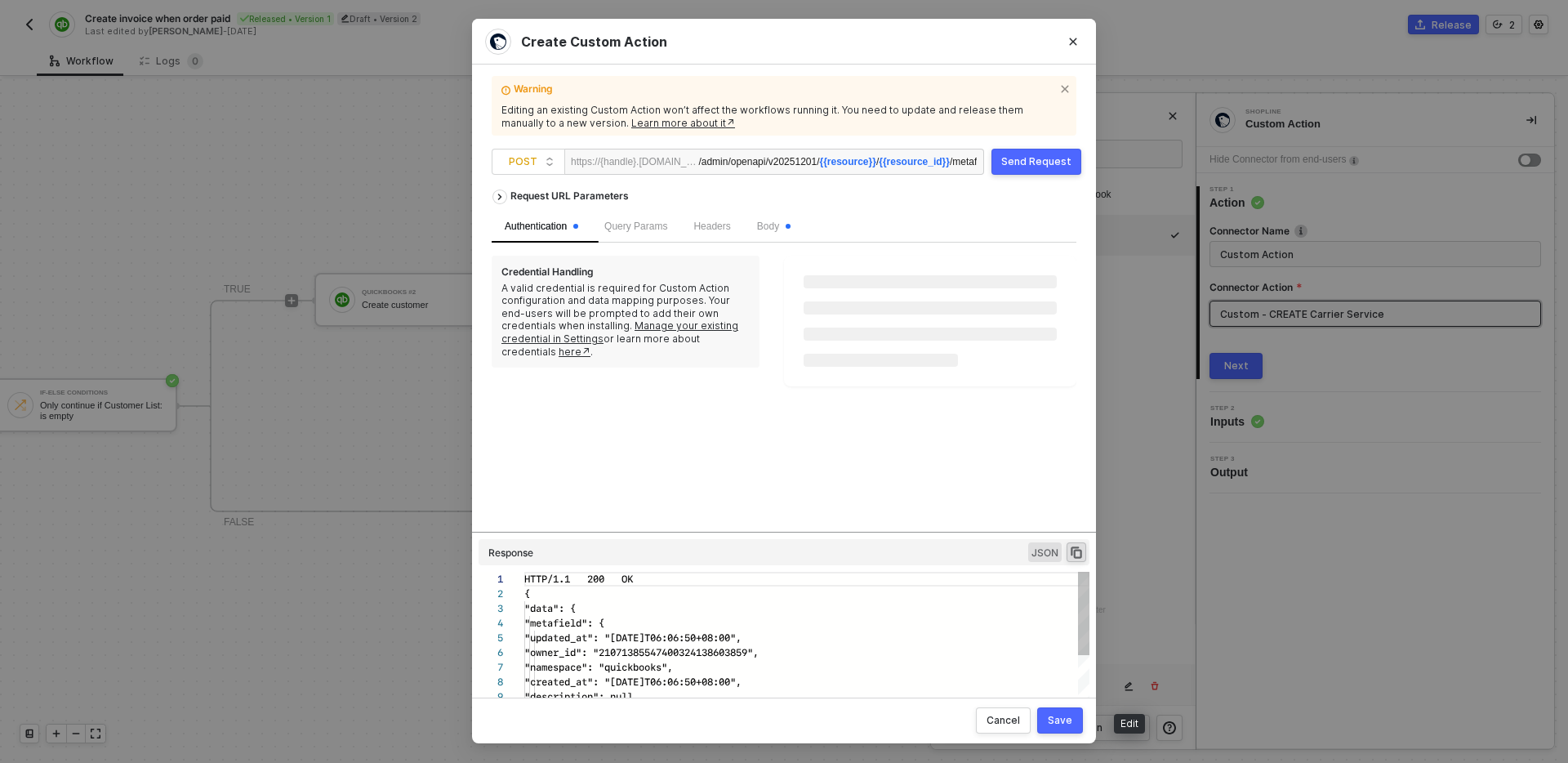
scroll to position [147, 0]
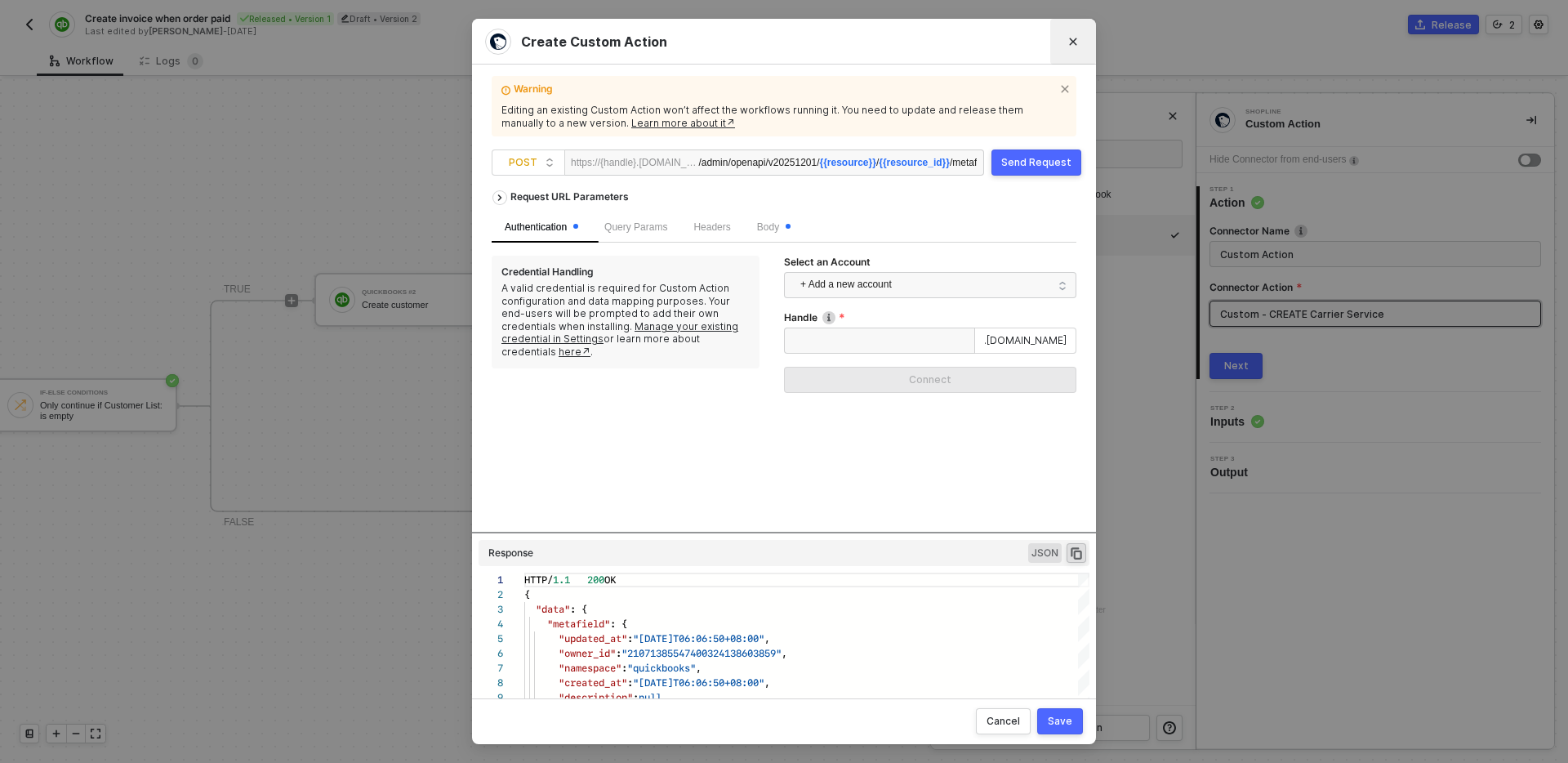
click at [1069, 40] on icon "Close" at bounding box center [1073, 42] width 10 height 10
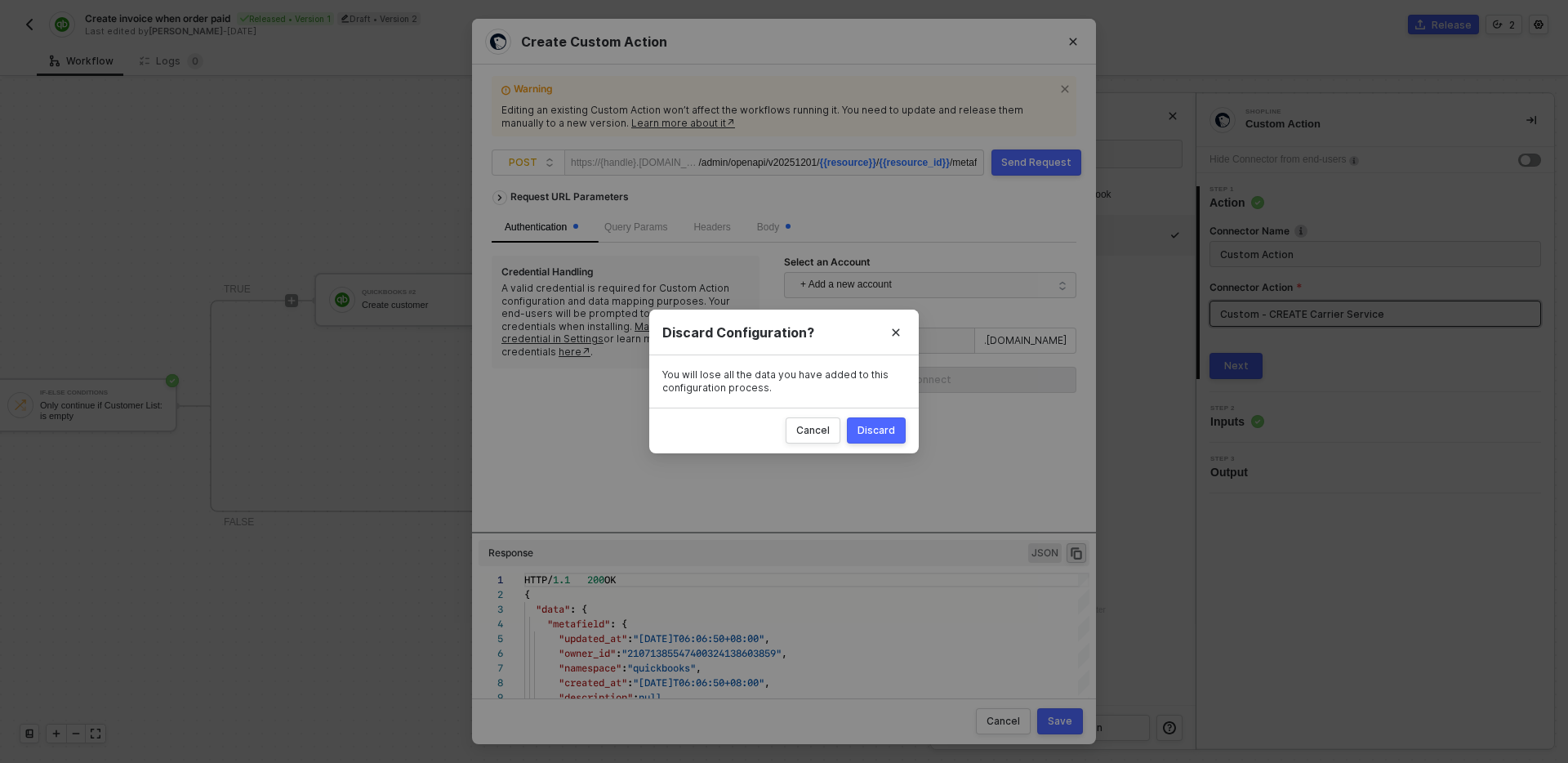
click at [882, 429] on div "Discard" at bounding box center [876, 431] width 37 height 13
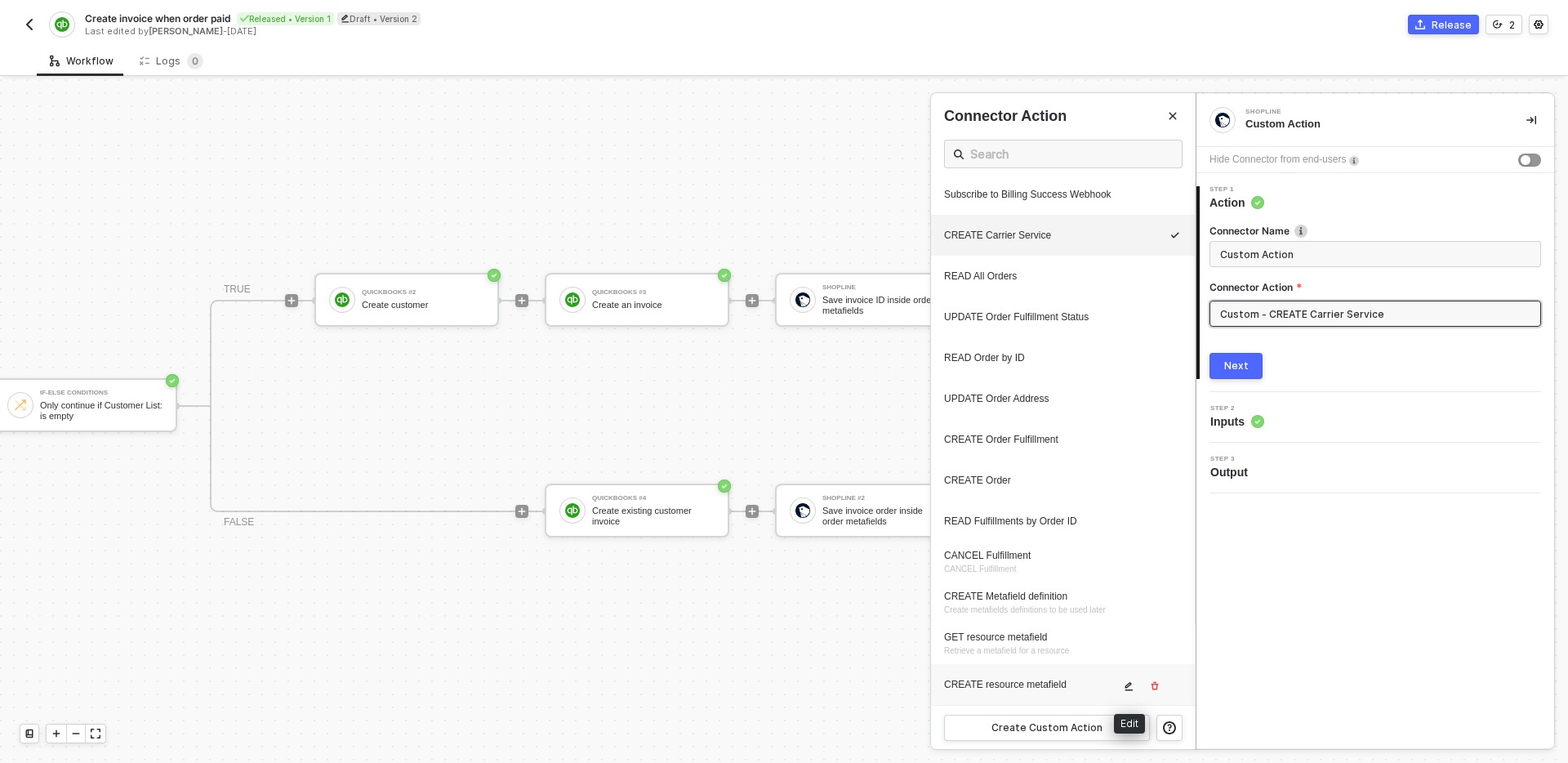
click at [1126, 689] on icon "icon-edit" at bounding box center [1128, 686] width 10 height 10
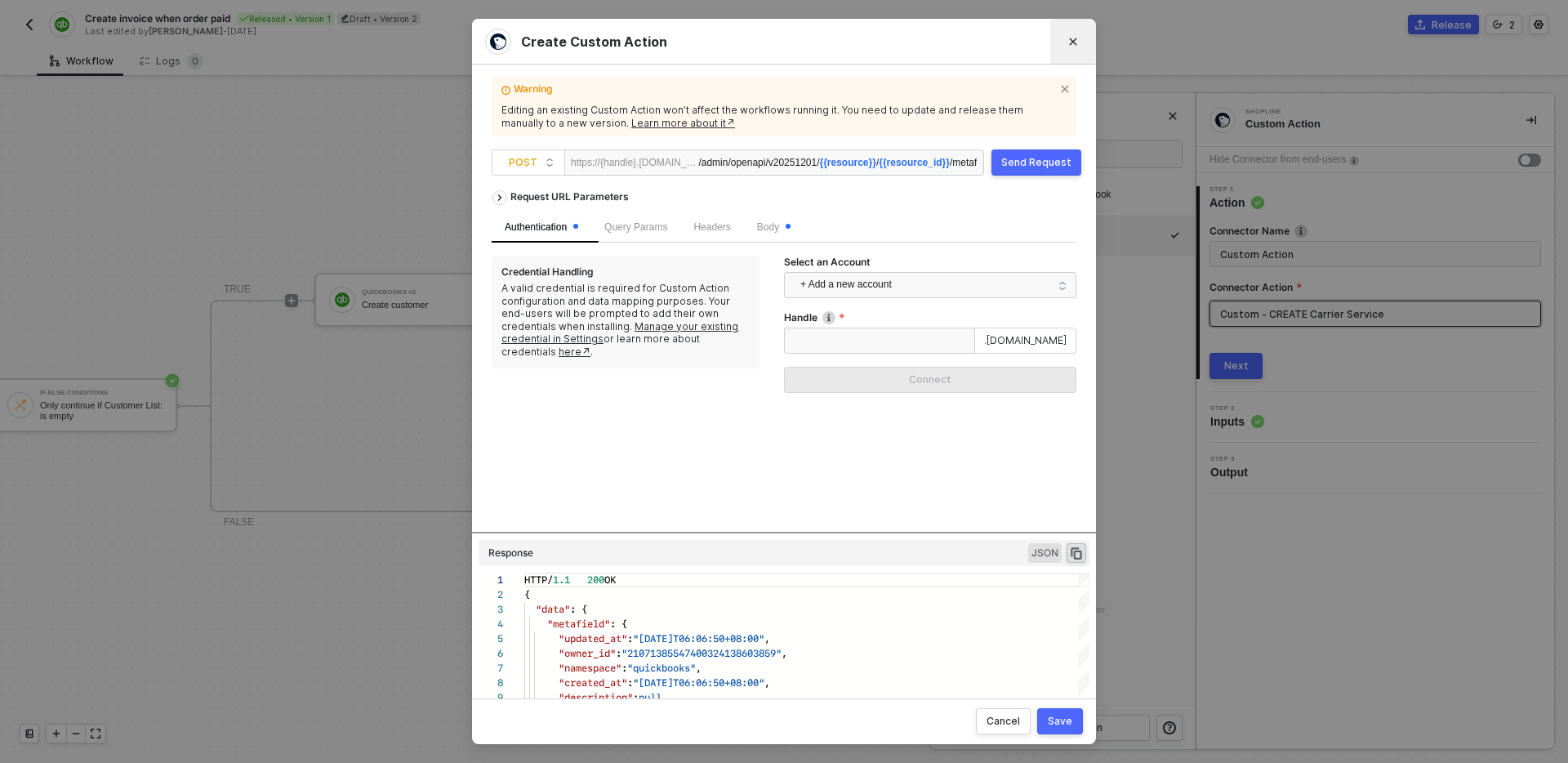
click at [1077, 45] on icon "Close" at bounding box center [1074, 42] width 8 height 8
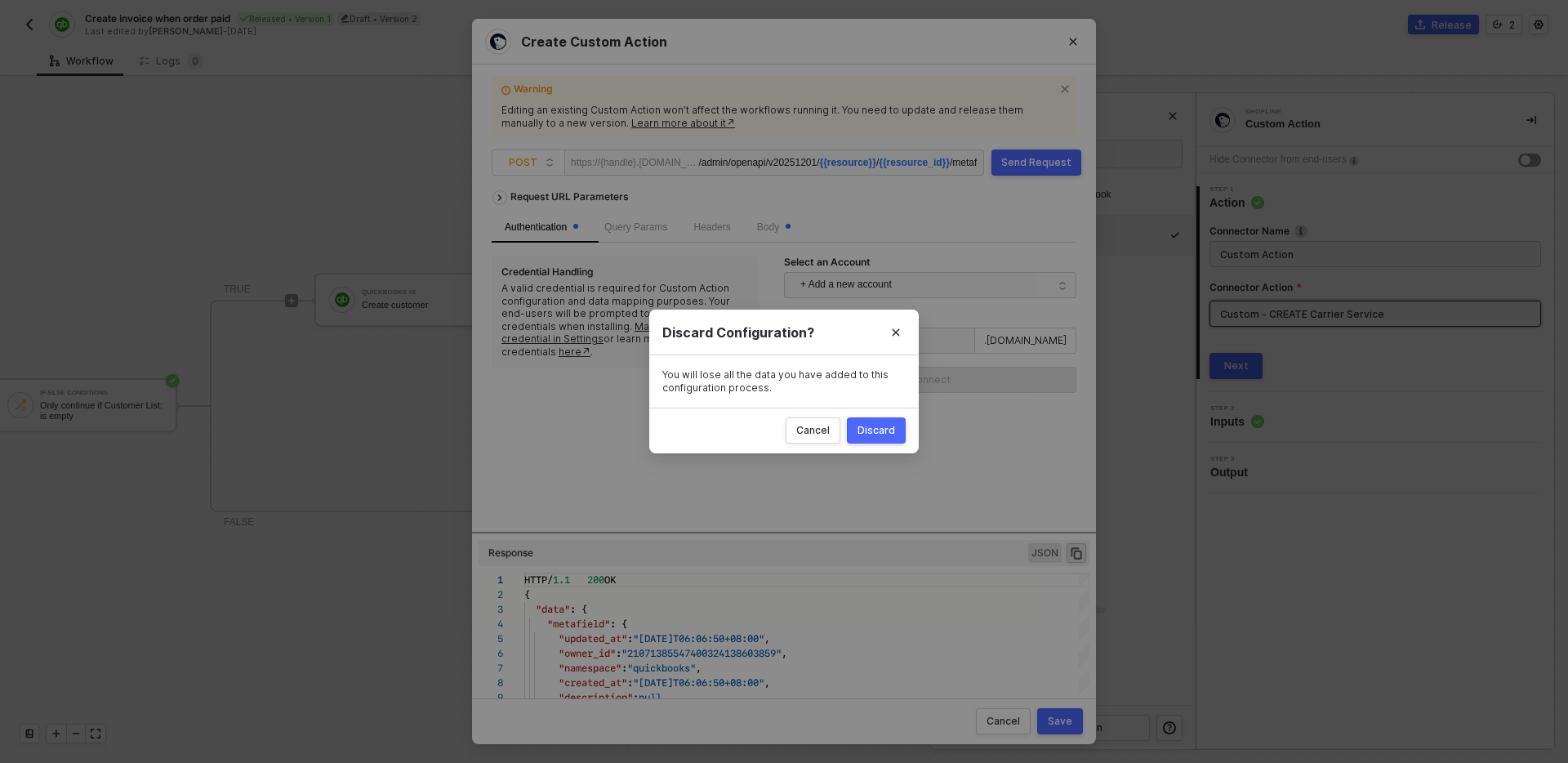
click at [895, 422] on button "Discard" at bounding box center [877, 430] width 59 height 26
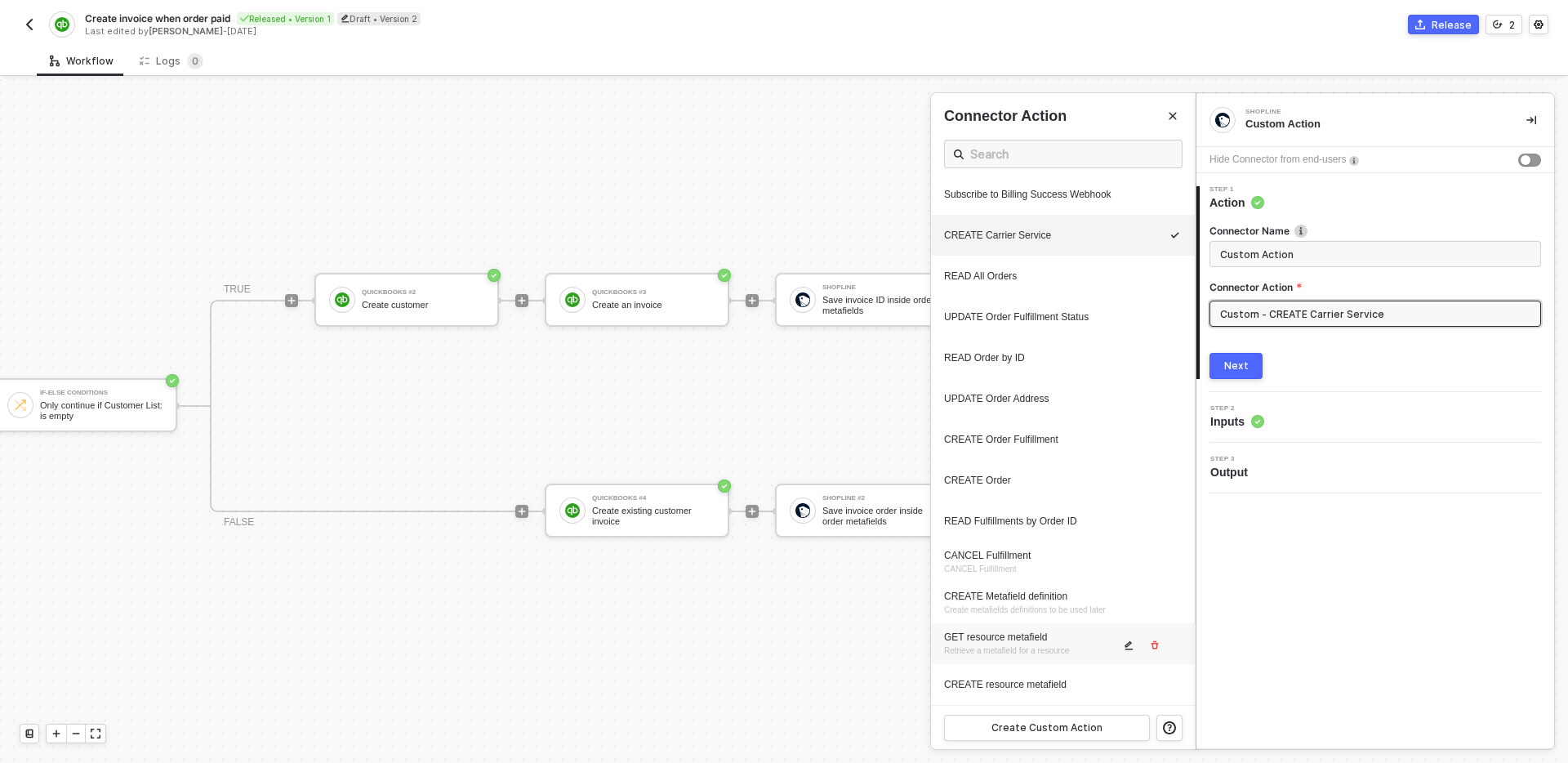
click at [1129, 645] on icon "icon-edit" at bounding box center [1129, 645] width 9 height 9
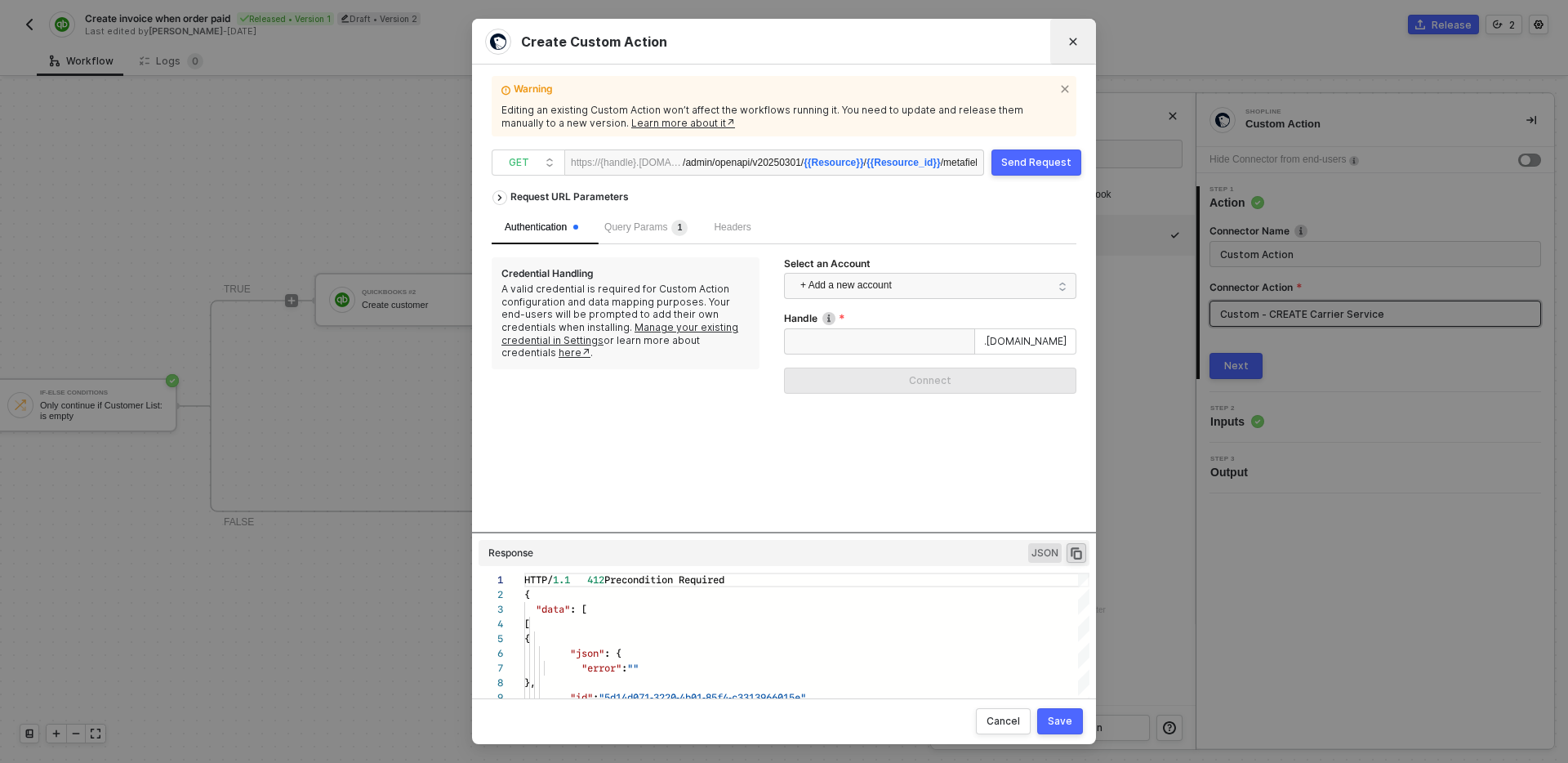
click at [1073, 43] on icon "Close" at bounding box center [1073, 42] width 10 height 10
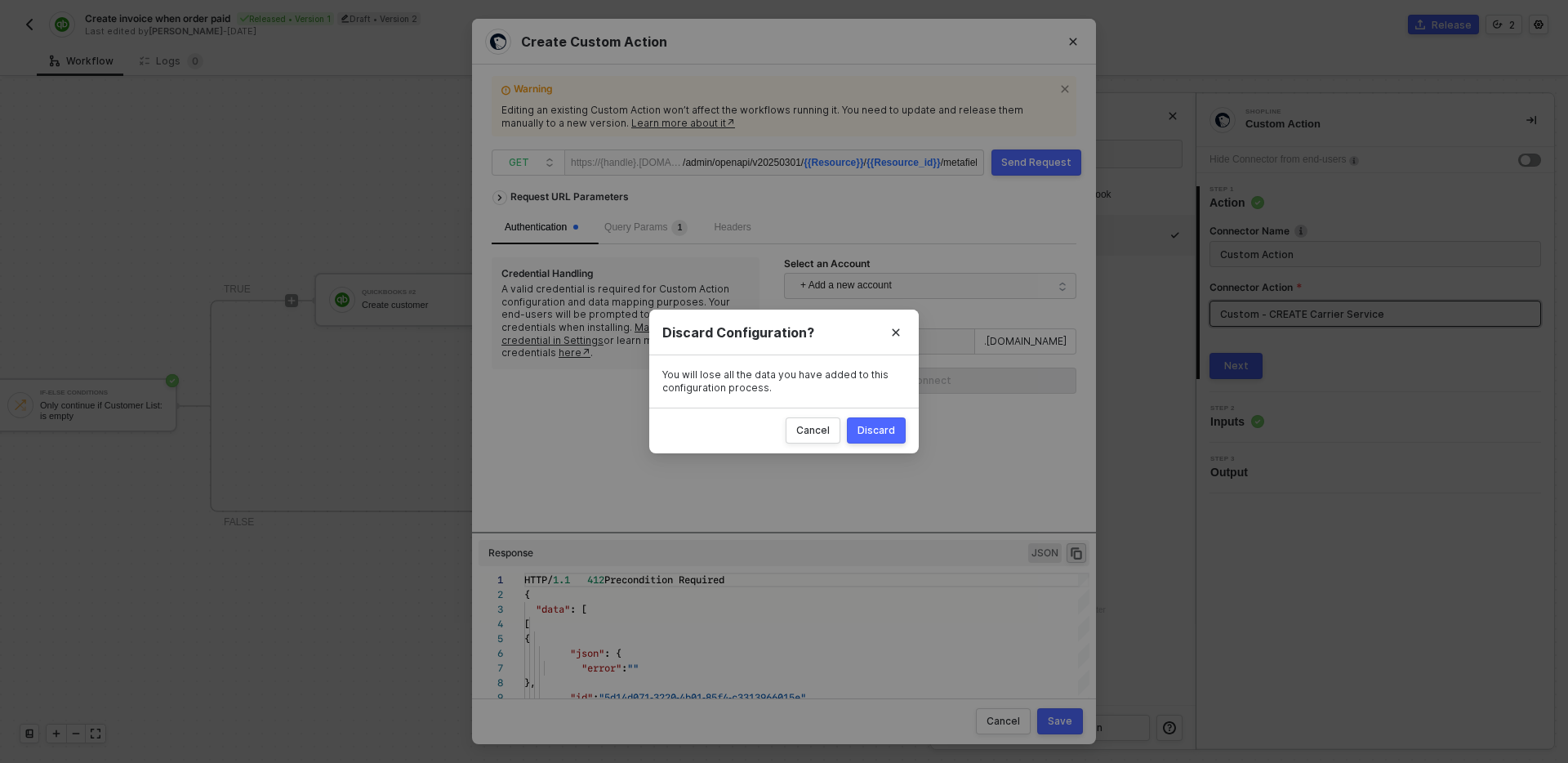
click at [903, 426] on button "Discard" at bounding box center [877, 430] width 59 height 26
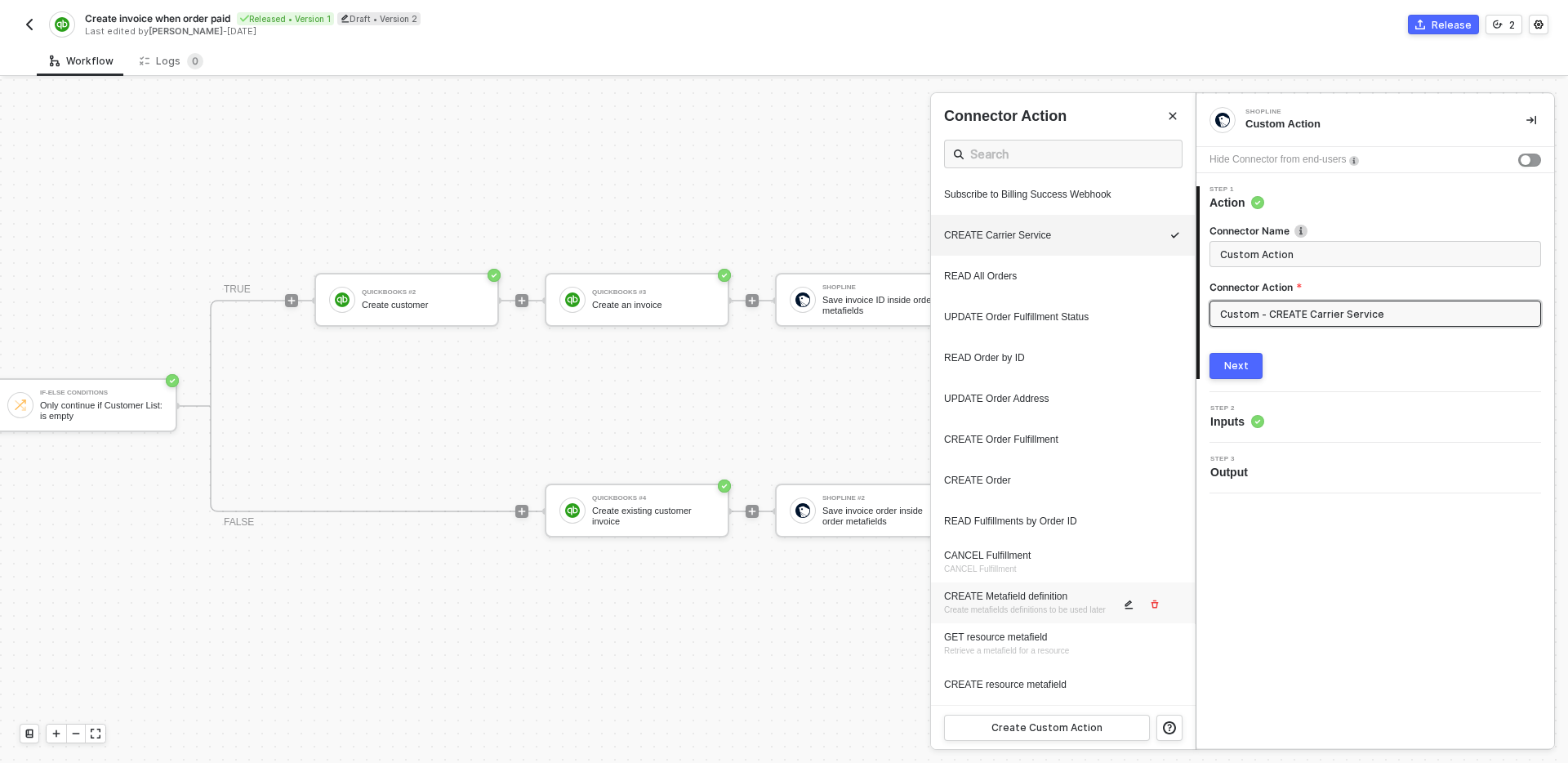
click at [1131, 610] on icon "icon-edit" at bounding box center [1128, 605] width 10 height 10
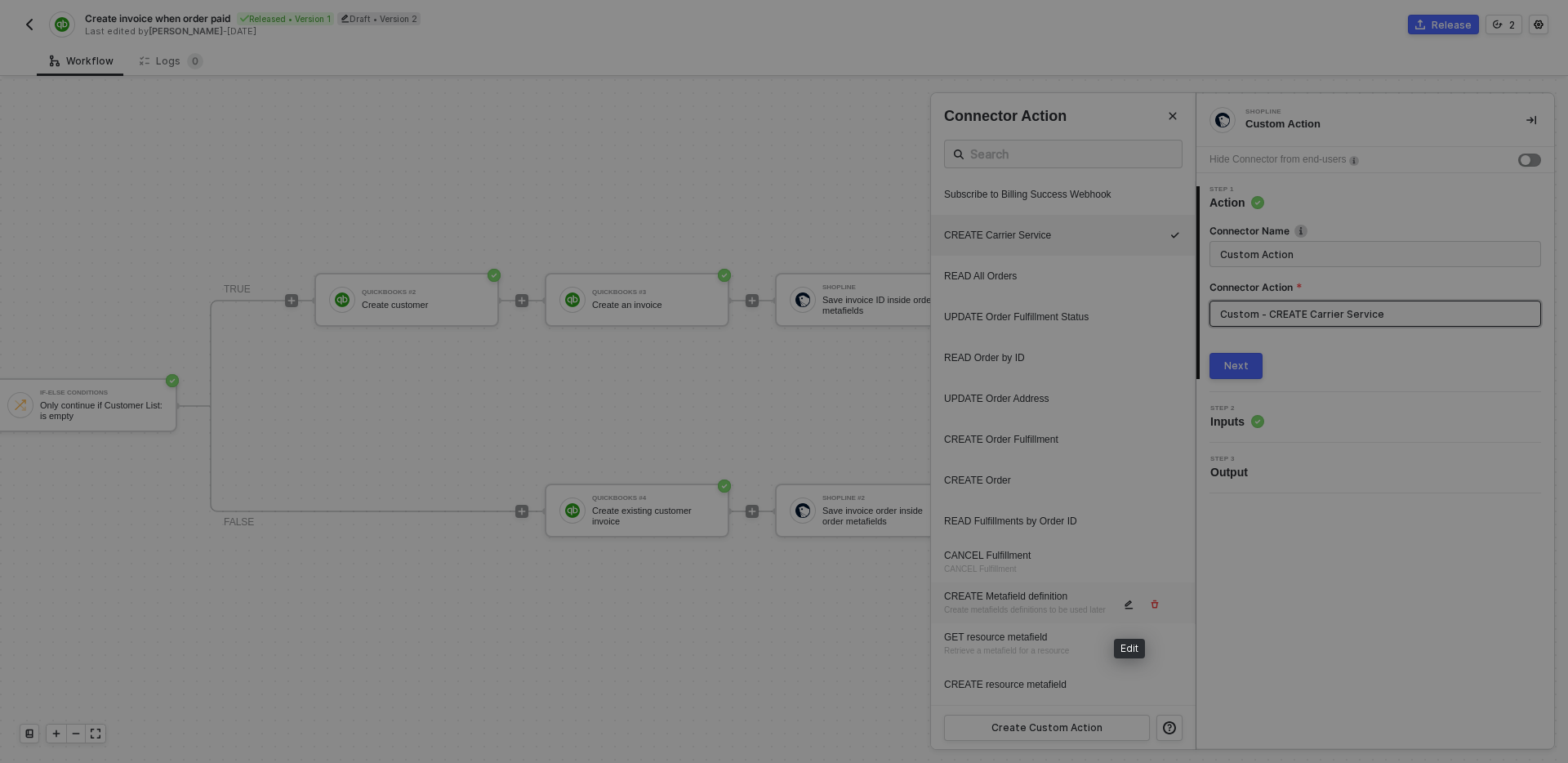
type textarea "HTTP/1.1 422 Bad Request { "data": [ [ { "json": { "errors": "parameter named k…"
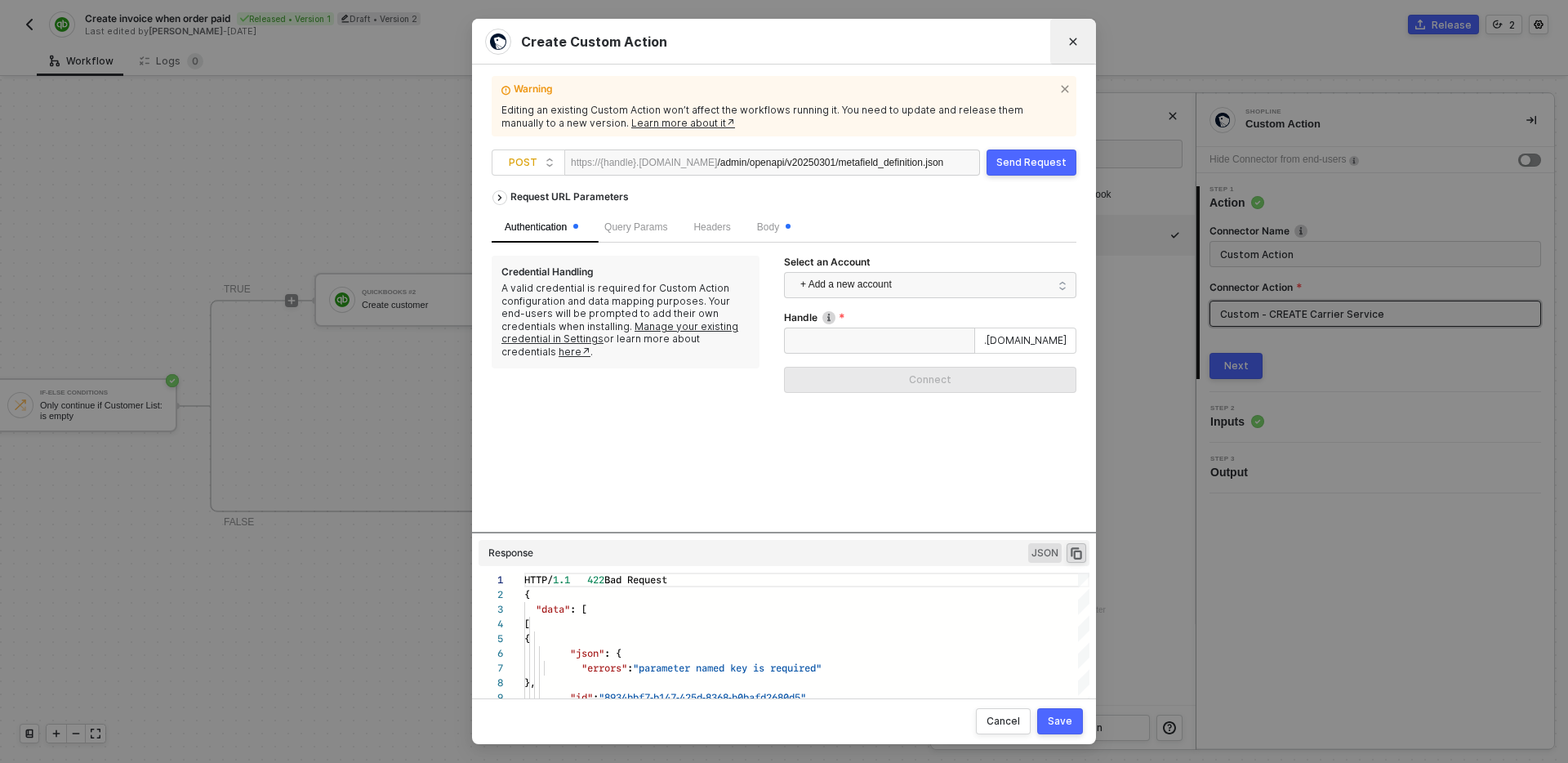
click at [1075, 41] on icon "Close" at bounding box center [1073, 42] width 10 height 10
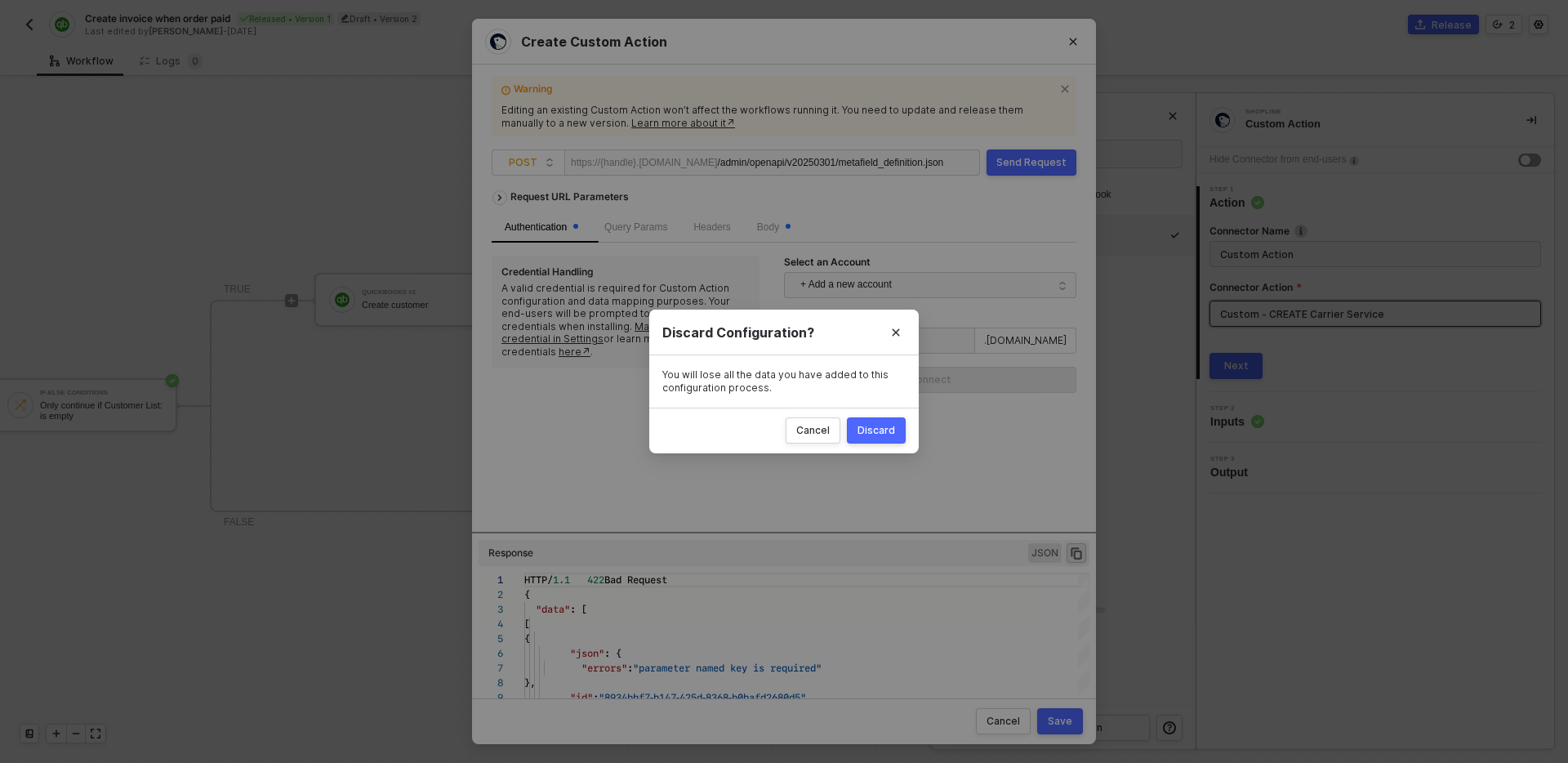
click at [865, 432] on div "Discard" at bounding box center [876, 431] width 37 height 13
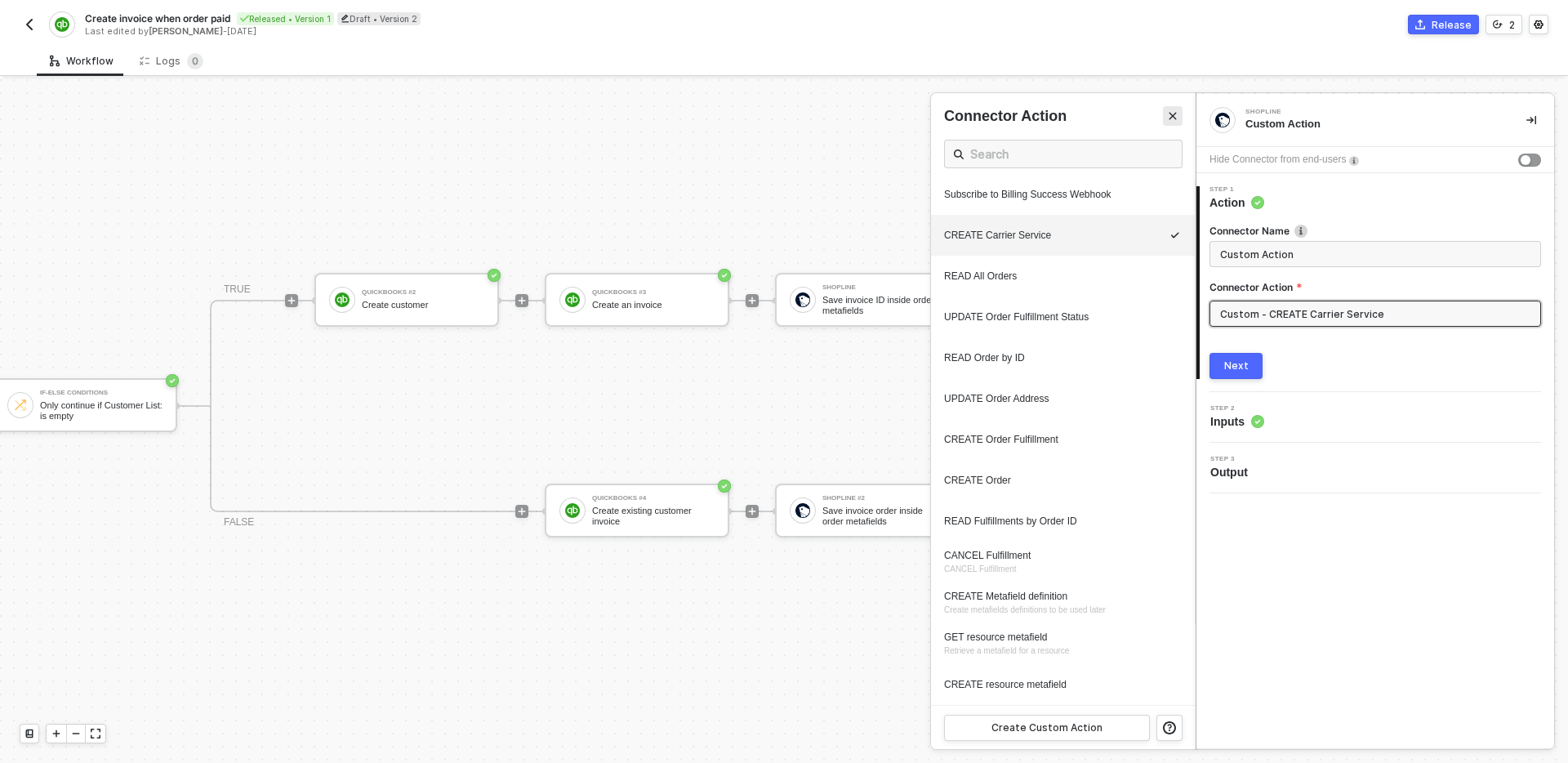
click at [1168, 112] on icon "Close" at bounding box center [1173, 116] width 10 height 10
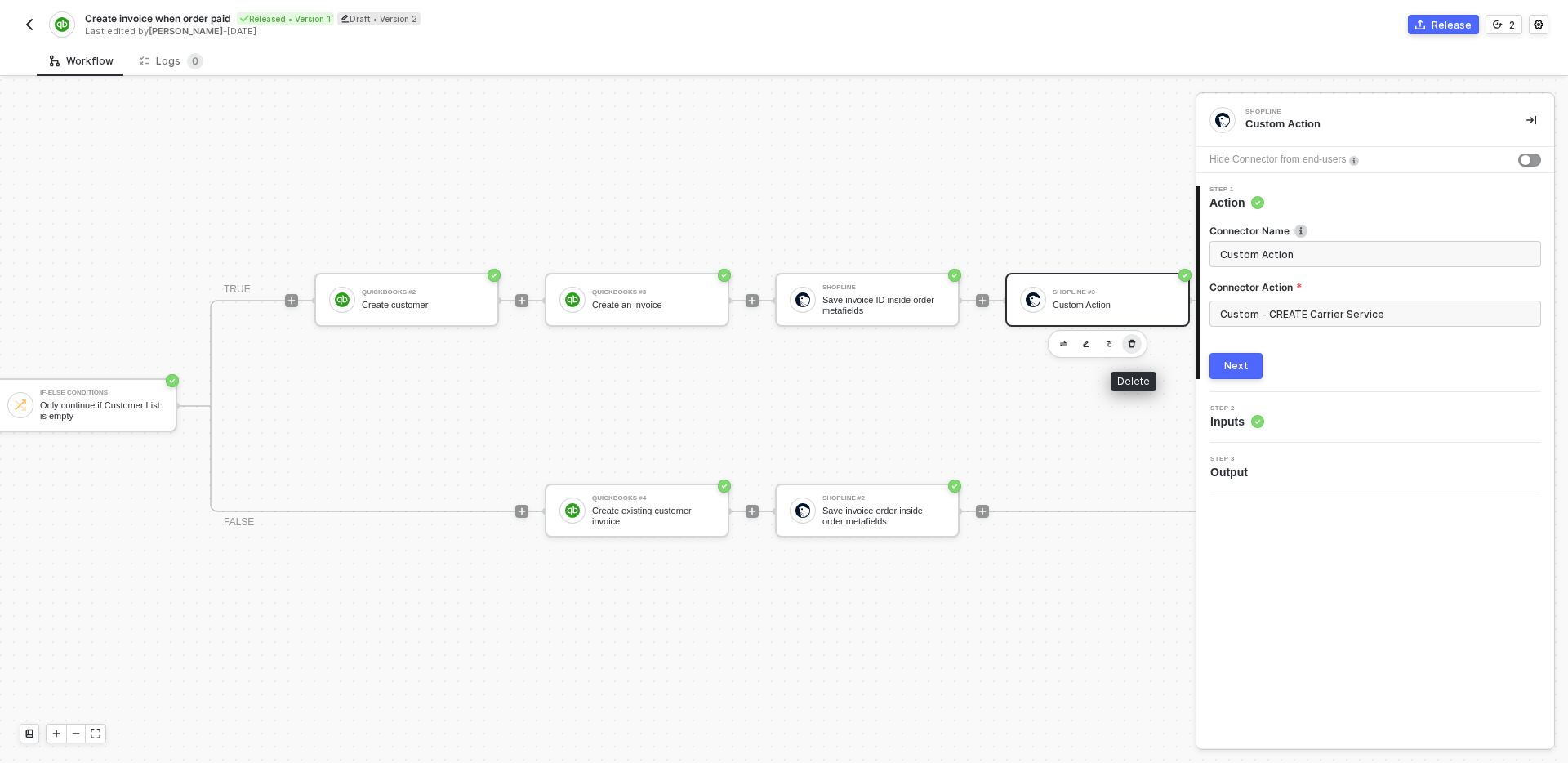
click at [1133, 342] on icon "button" at bounding box center [1132, 344] width 10 height 13
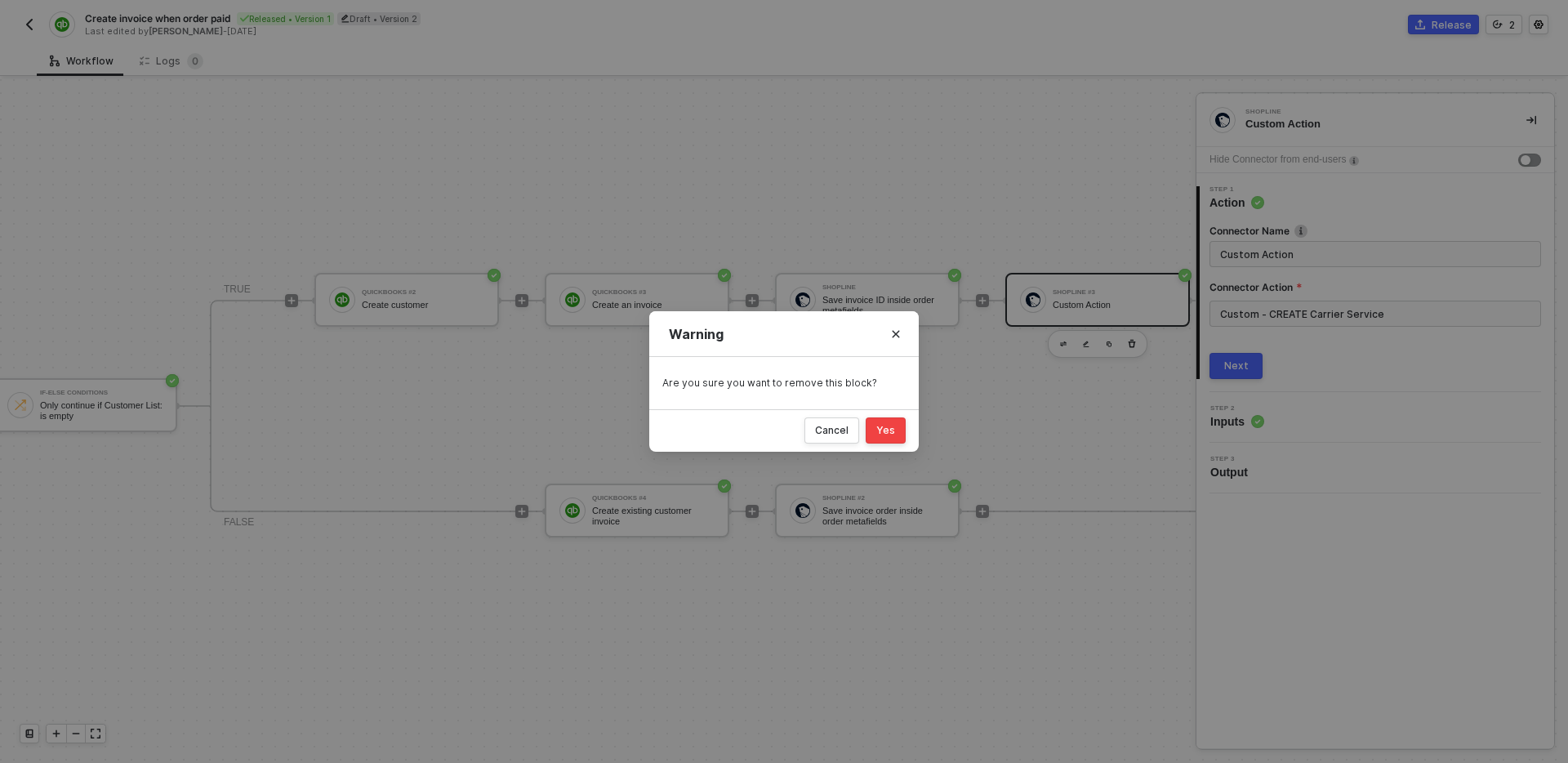
click at [888, 427] on div "Yes" at bounding box center [885, 431] width 19 height 13
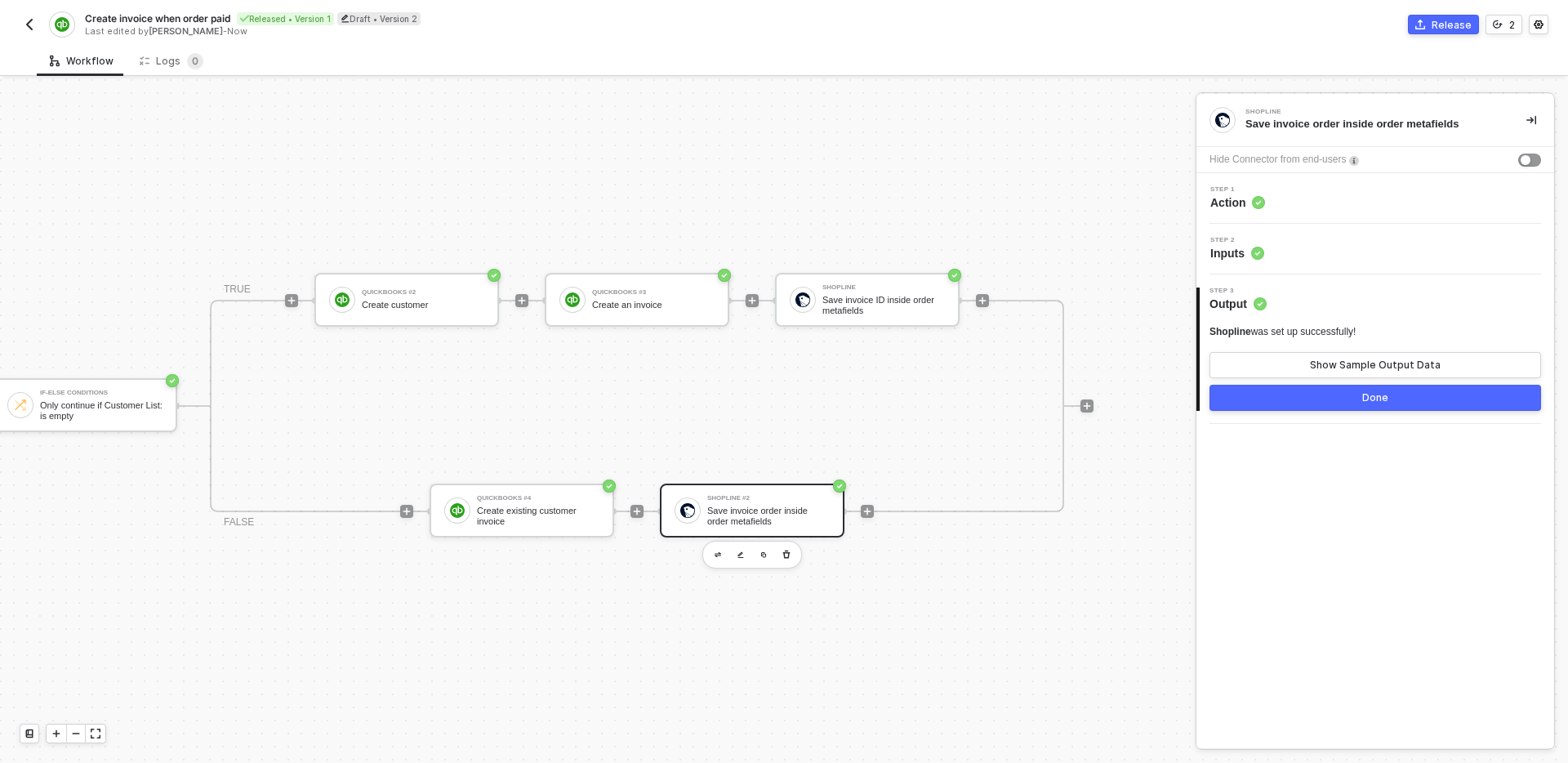
click at [1294, 202] on div "Step 1 Action" at bounding box center [1377, 199] width 353 height 25
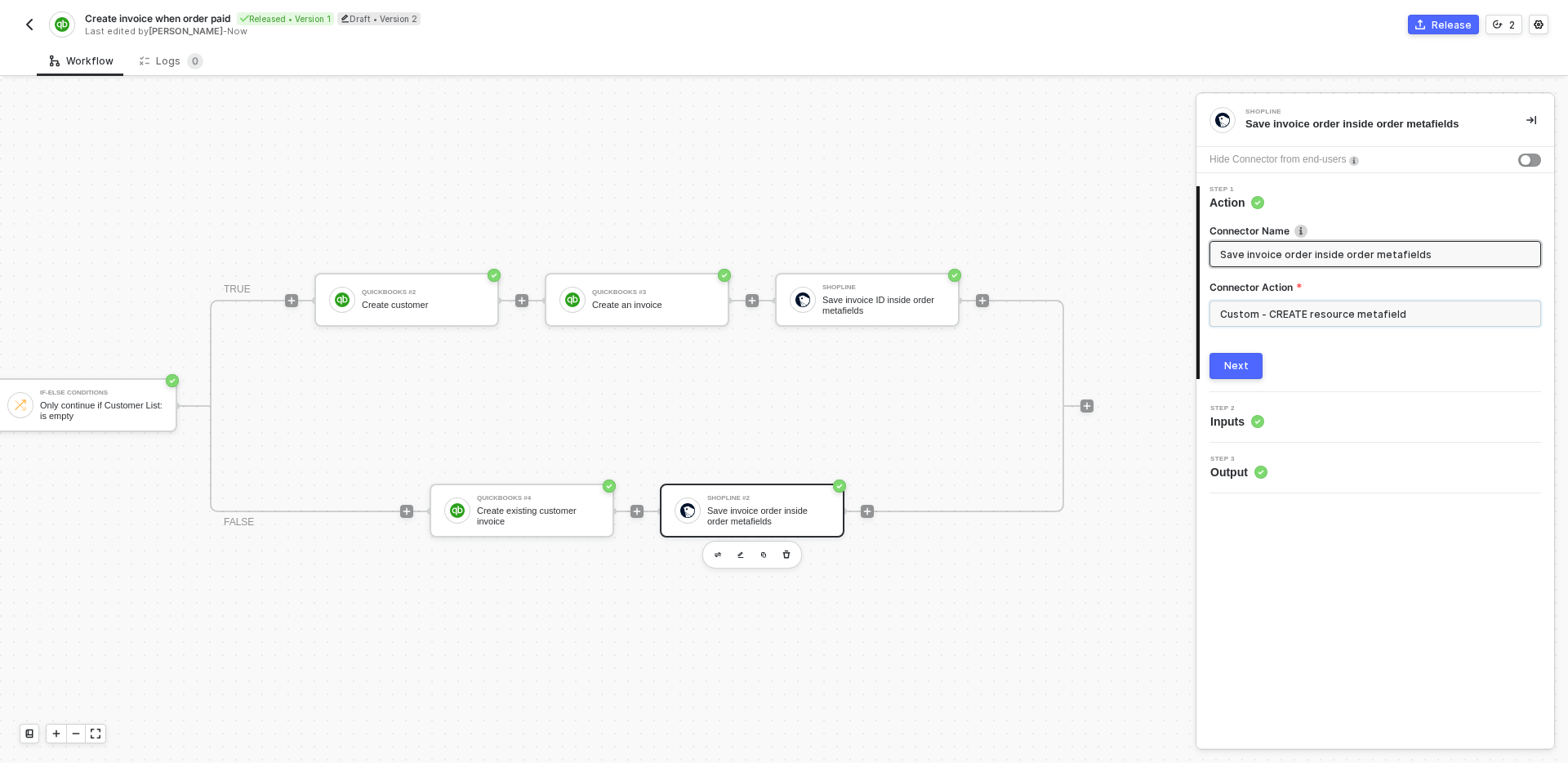
click at [1371, 309] on input "Custom - CREATE resource metafield" at bounding box center [1375, 313] width 331 height 26
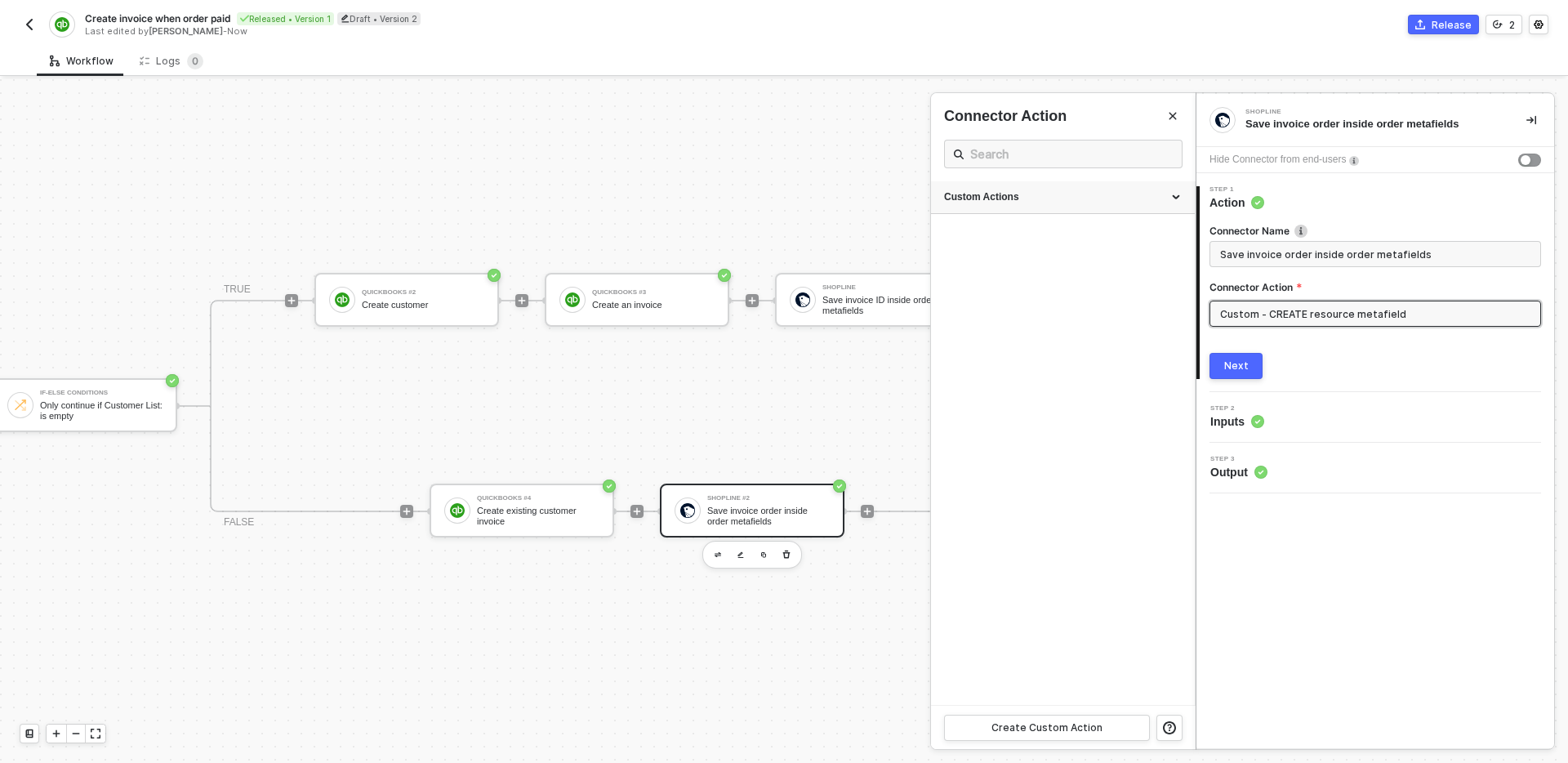
click at [1098, 198] on div "Custom Actions" at bounding box center [1063, 197] width 238 height 14
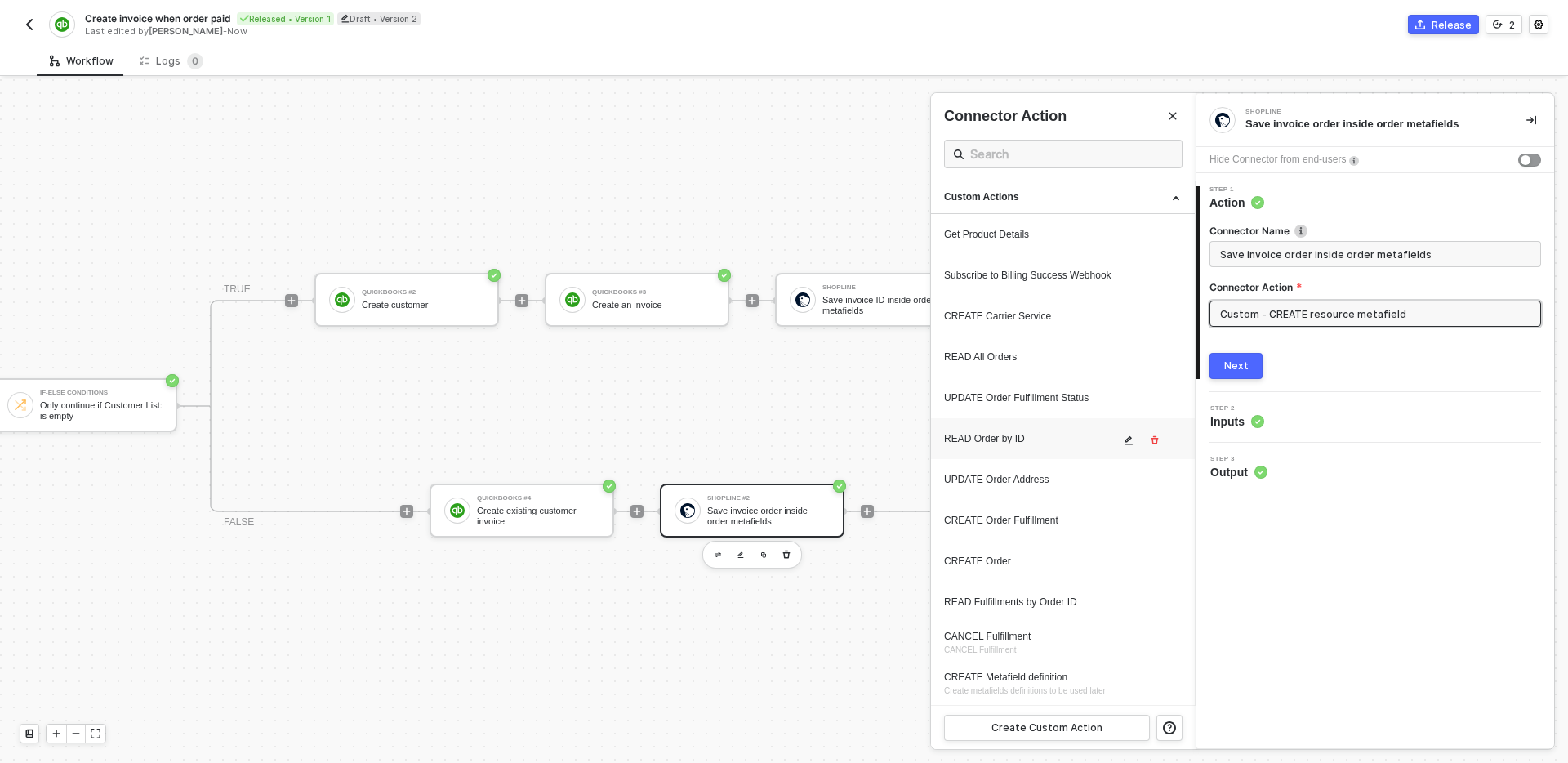
scroll to position [81, 0]
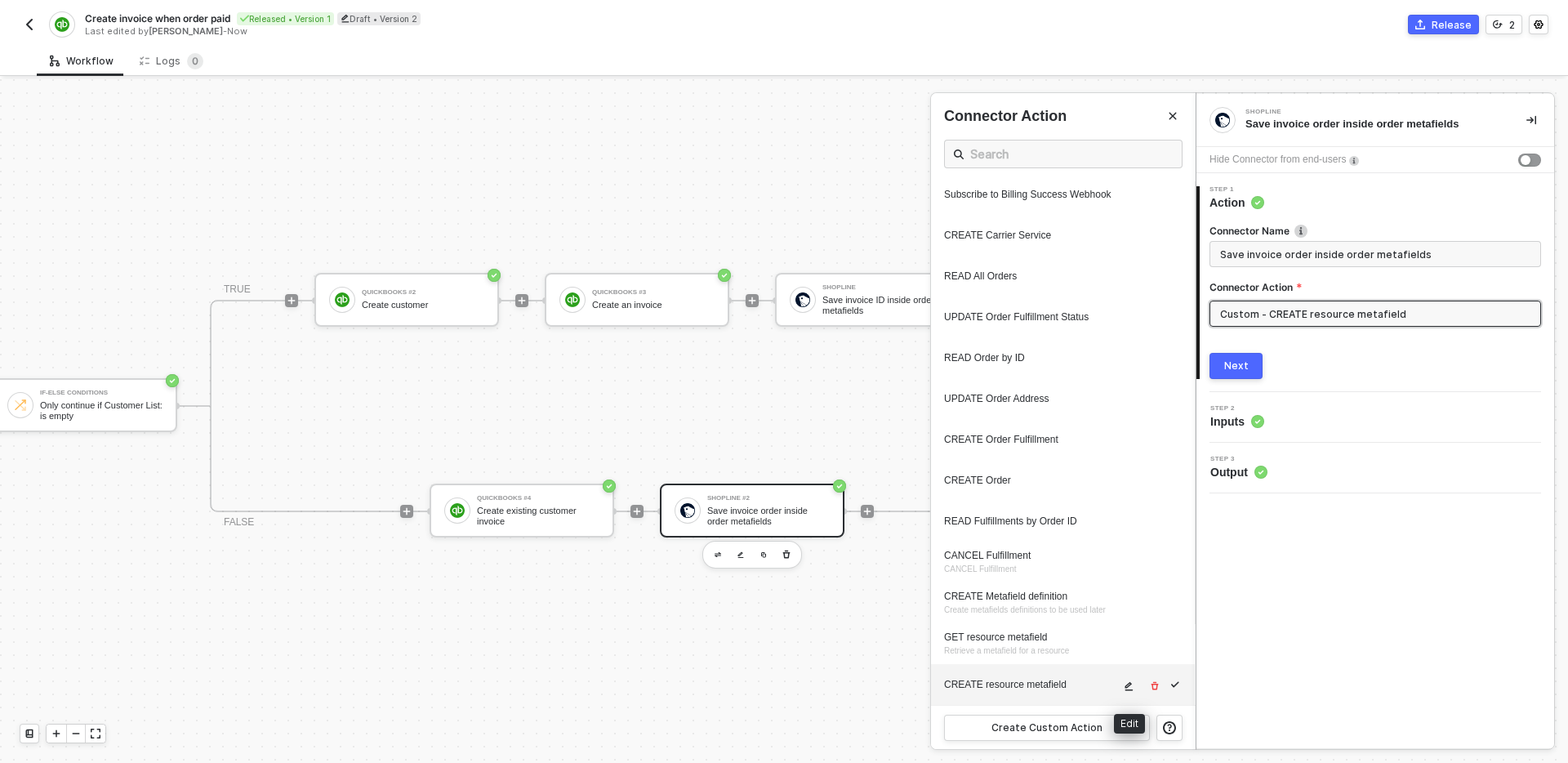
click at [1128, 685] on icon "icon-edit" at bounding box center [1129, 686] width 9 height 9
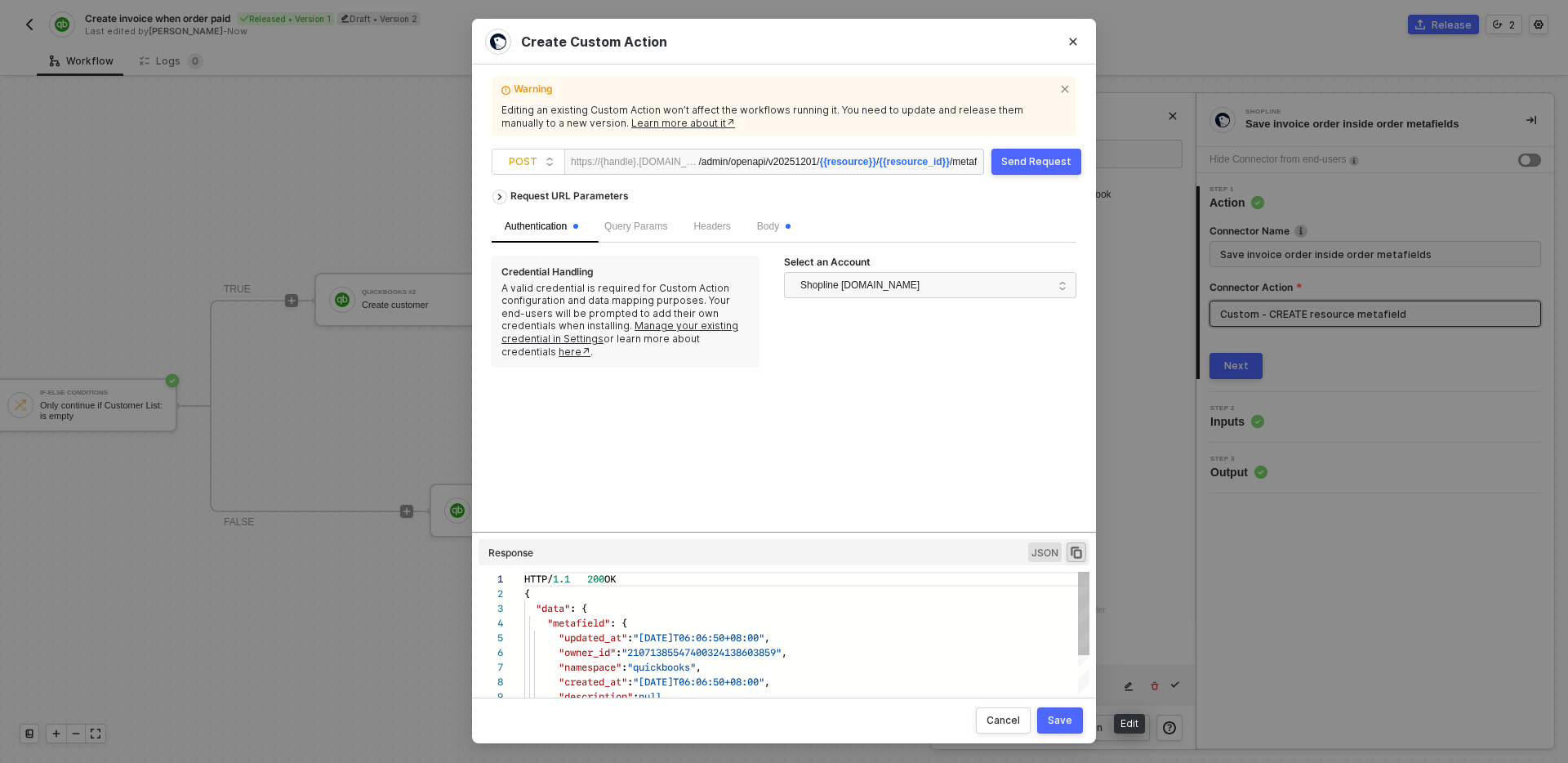
scroll to position [147, 0]
click at [1077, 39] on icon "Close" at bounding box center [1073, 42] width 10 height 10
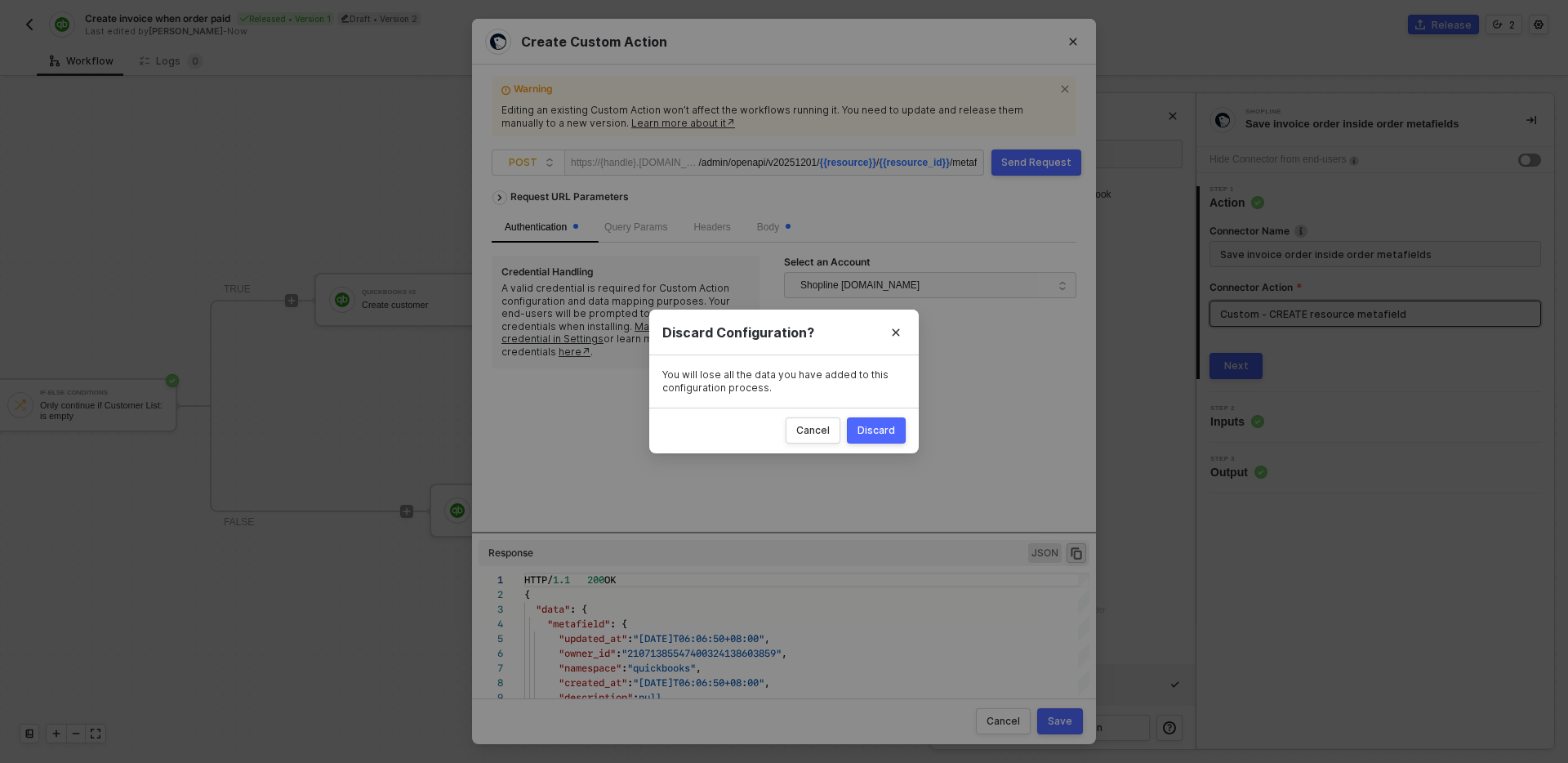
click at [888, 432] on div "Discard" at bounding box center [876, 431] width 37 height 13
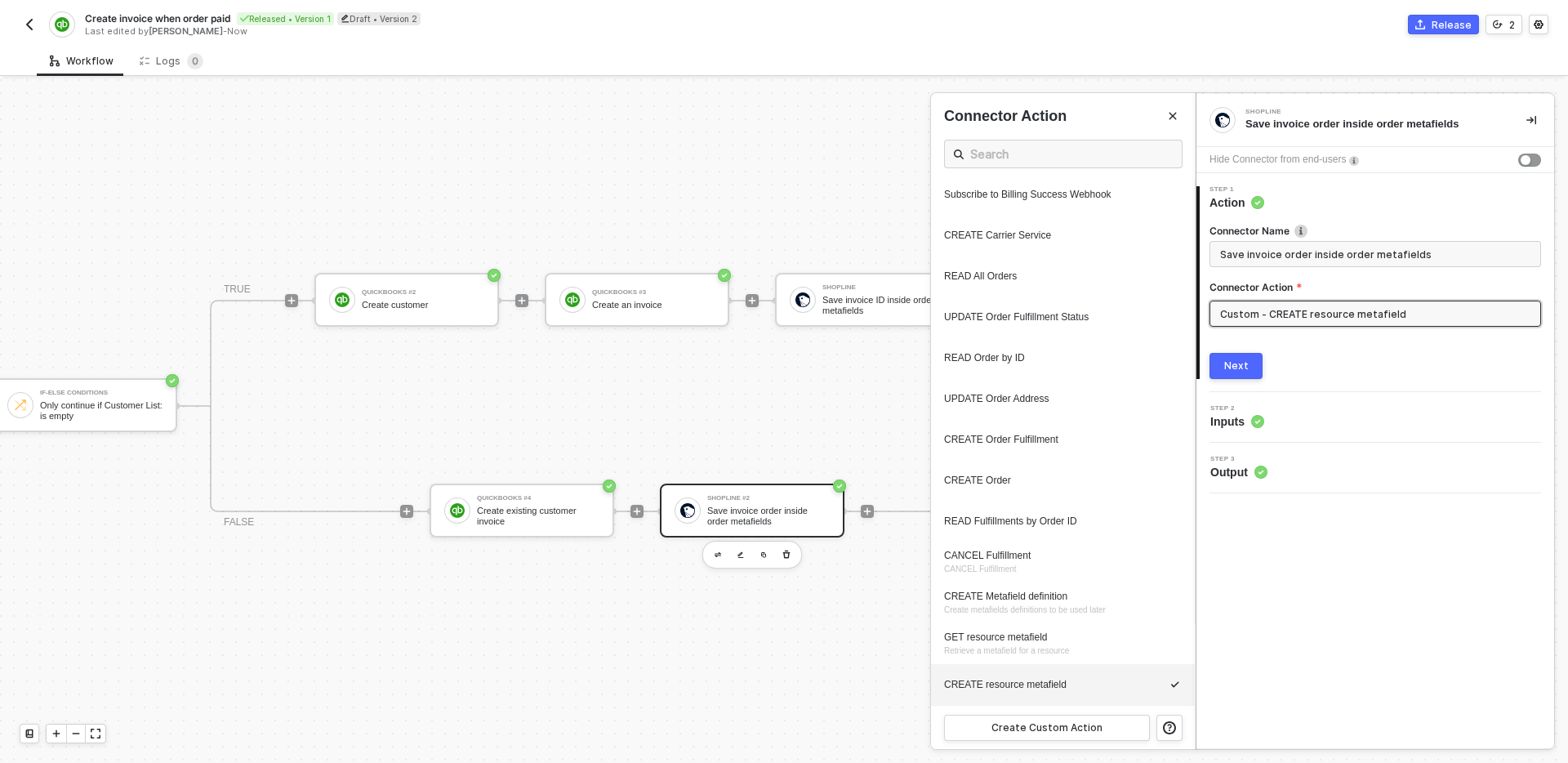
scroll to position [81, 0]
click at [860, 387] on div at bounding box center [784, 421] width 1568 height 684
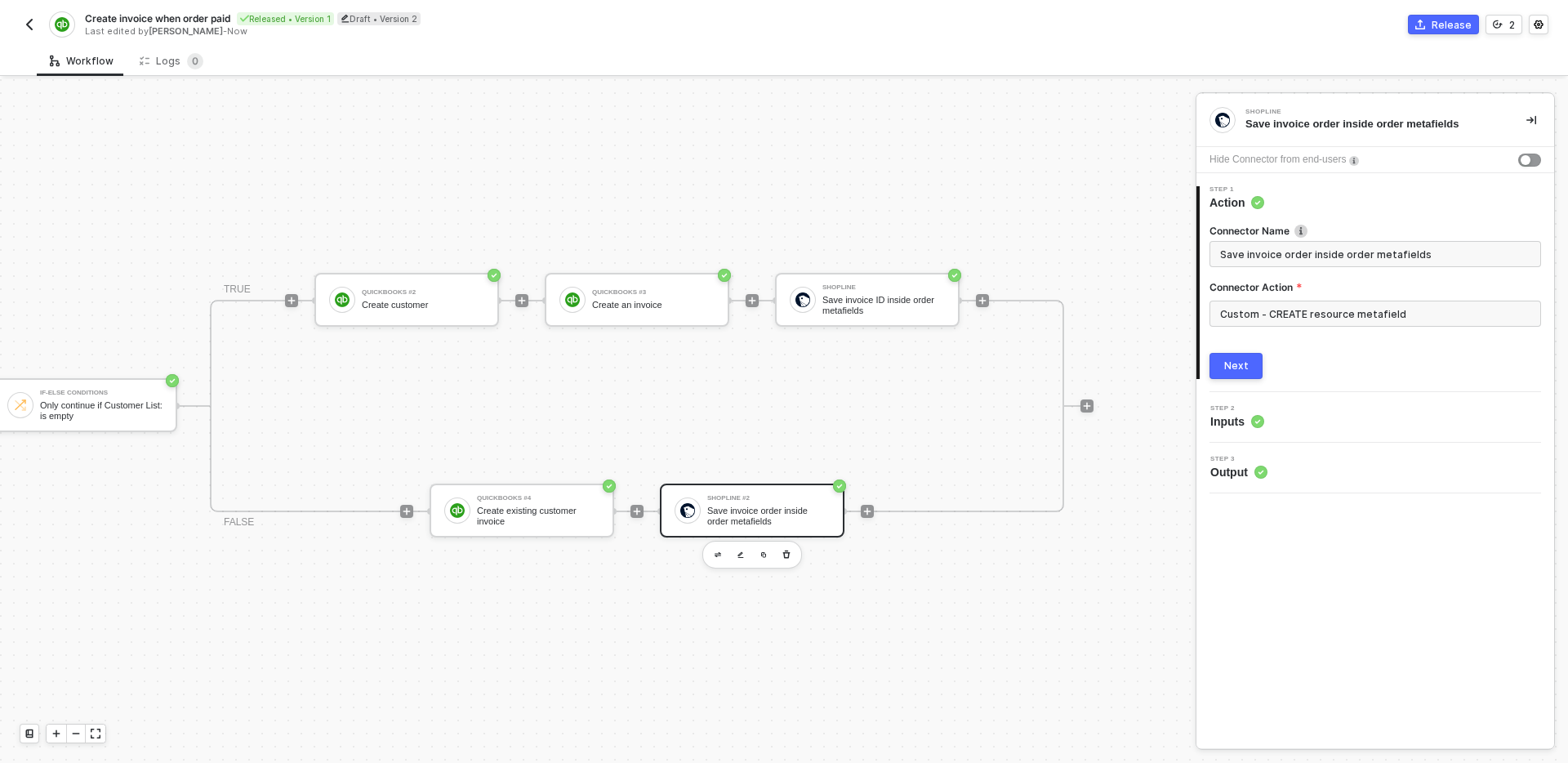
click at [1054, 612] on div "TRIGGER Shopline Trigger Trigger workflow when order paid Custom Code Map shopl…" at bounding box center [188, 406] width 1812 height 714
click at [1238, 353] on button "Next" at bounding box center [1236, 366] width 53 height 26
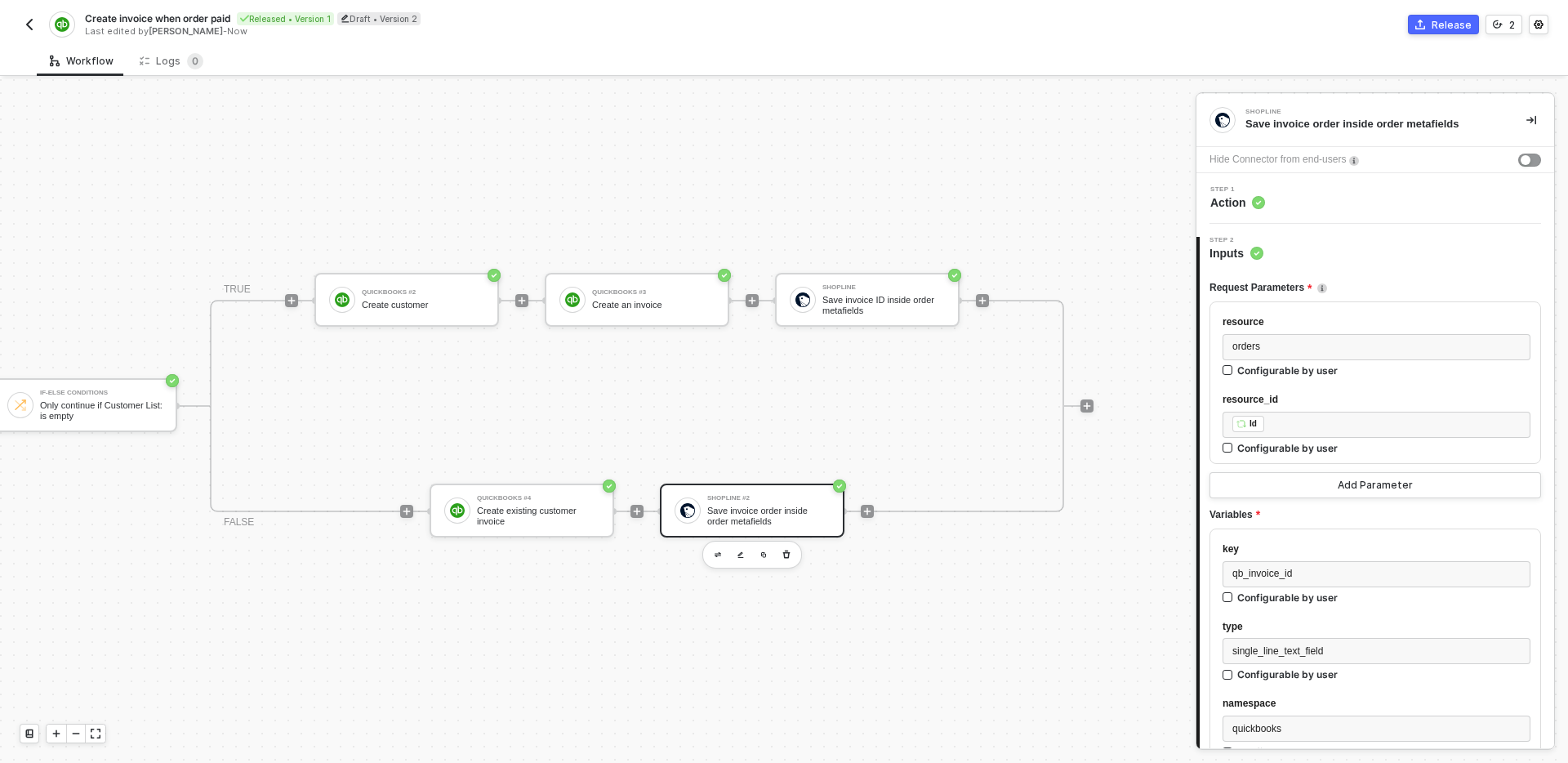
scroll to position [255, 0]
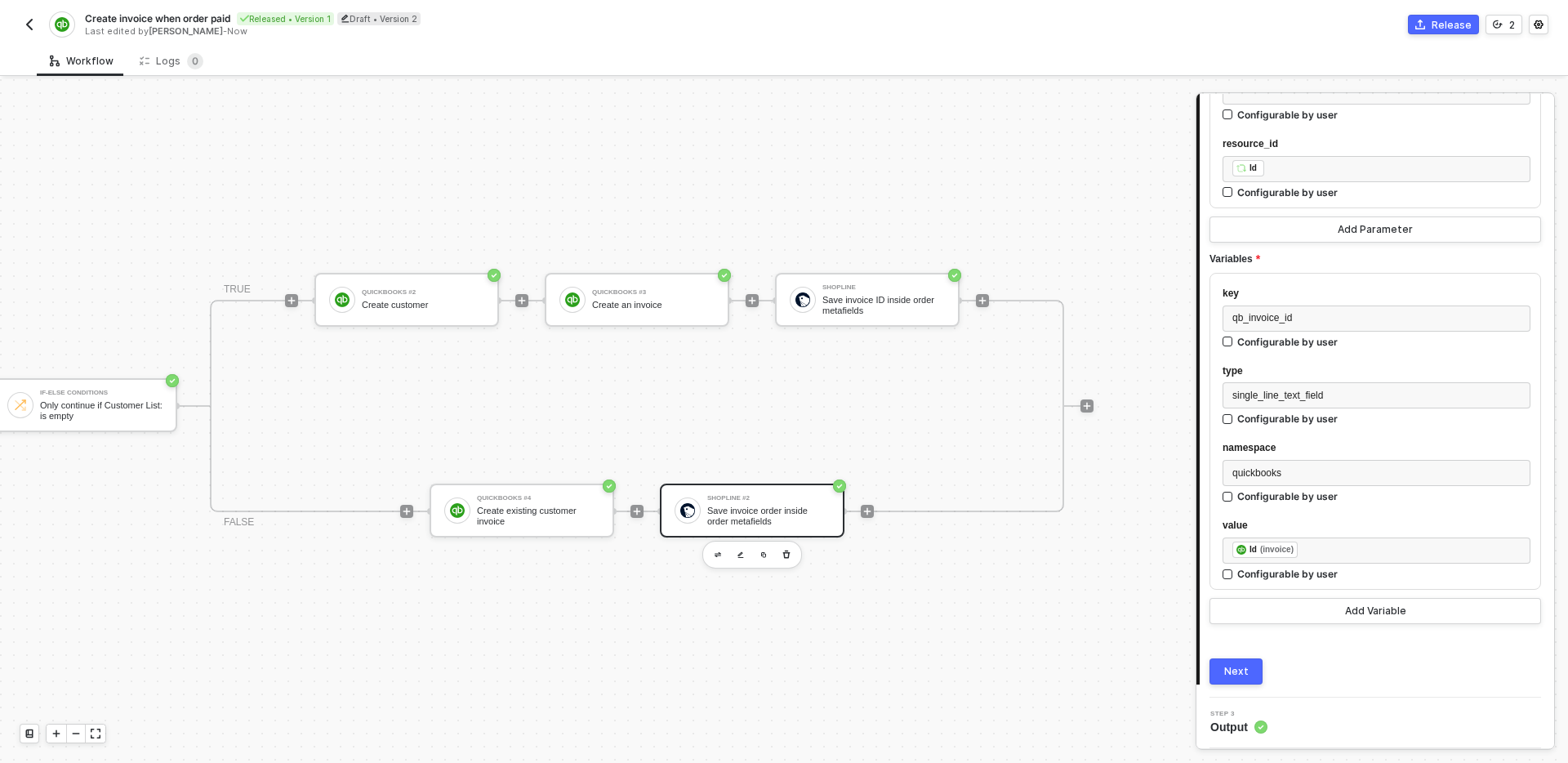
click at [1241, 662] on button "Next" at bounding box center [1236, 671] width 53 height 26
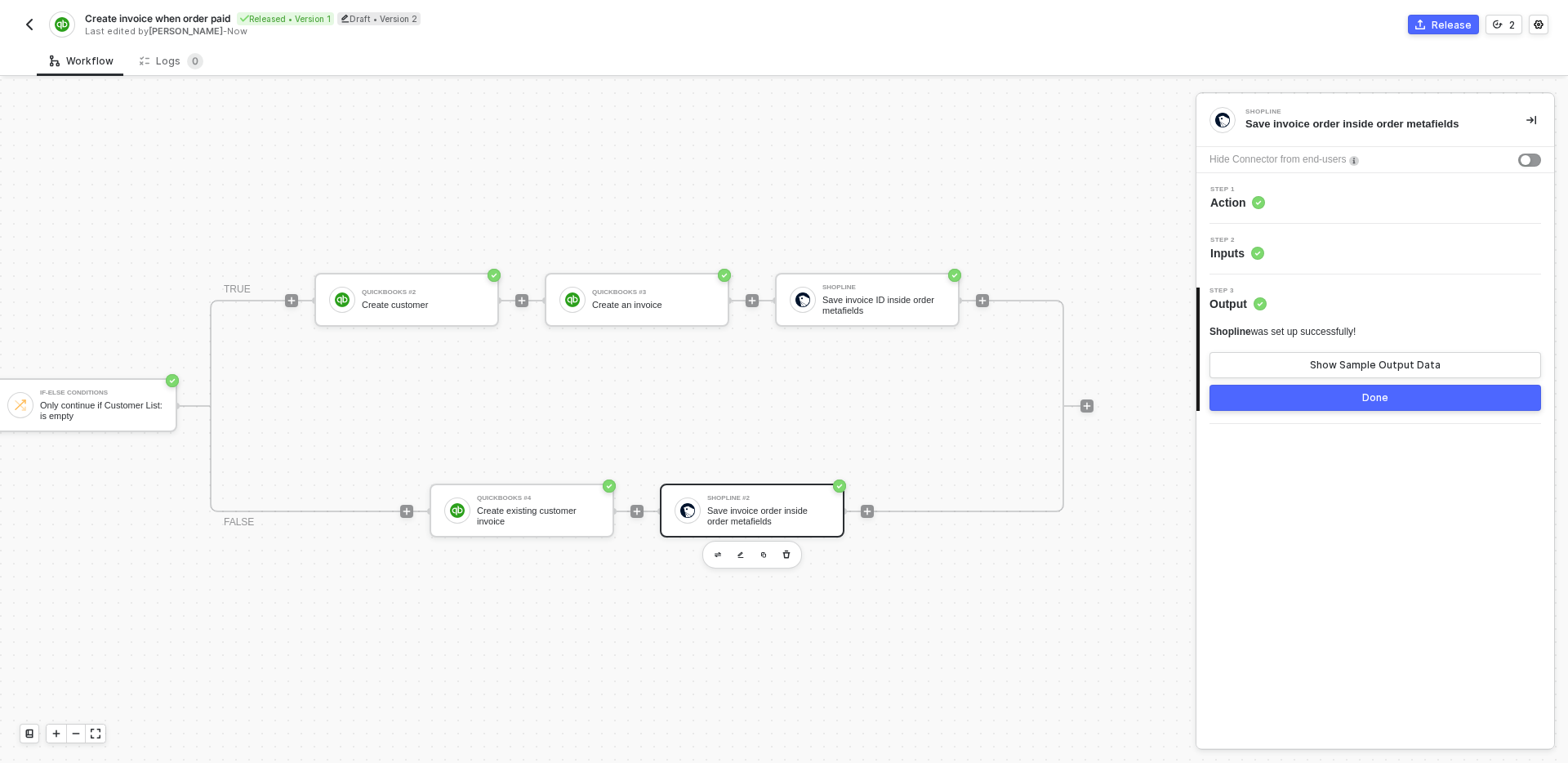
click at [1346, 399] on button "Done" at bounding box center [1375, 397] width 331 height 26
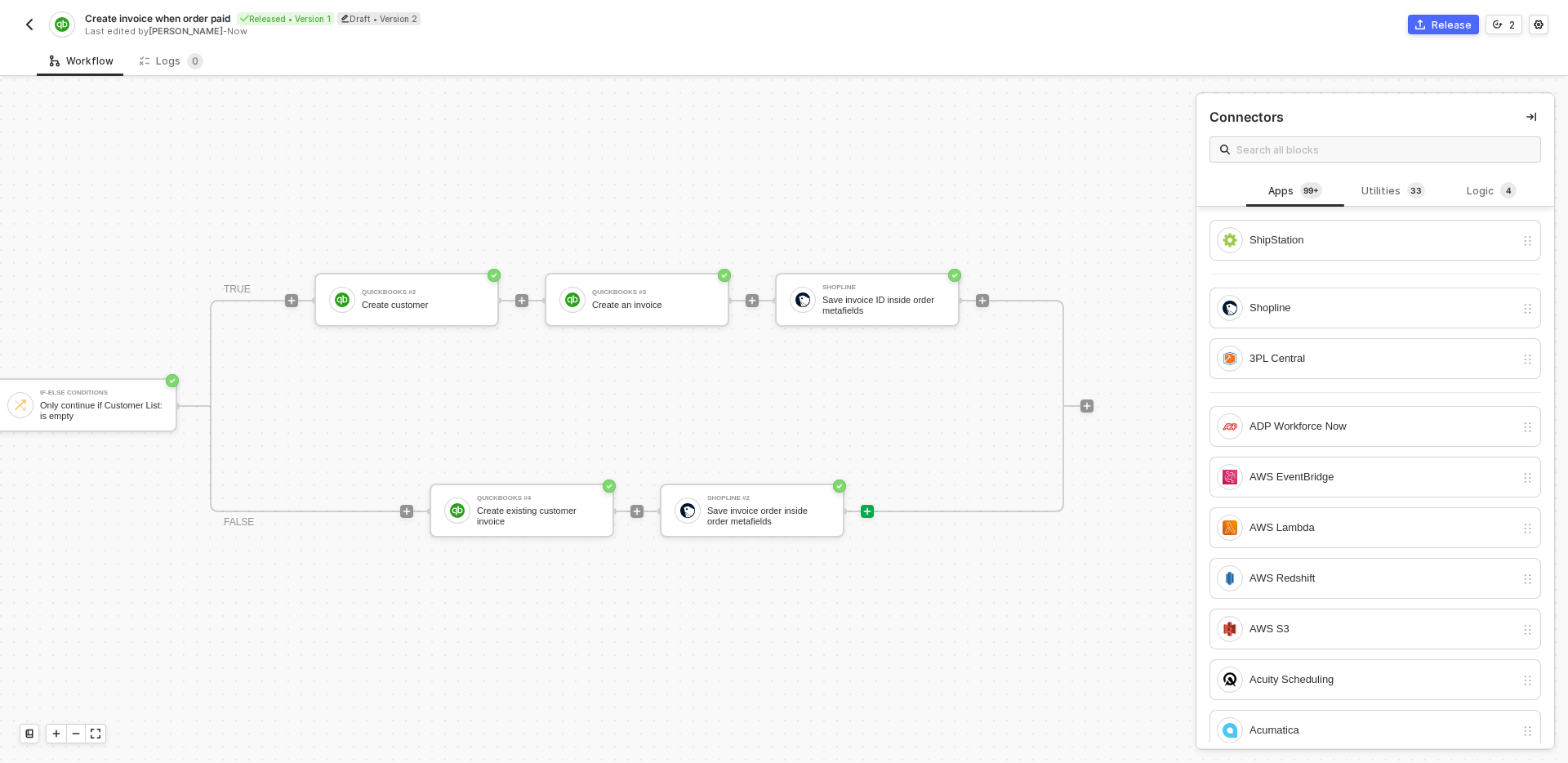
click at [943, 632] on div "TRIGGER Shopline Trigger Trigger workflow when order paid Custom Code Map shopl…" at bounding box center [188, 406] width 1812 height 714
click at [1532, 116] on icon "icon-collapse-right" at bounding box center [1531, 116] width 10 height 9
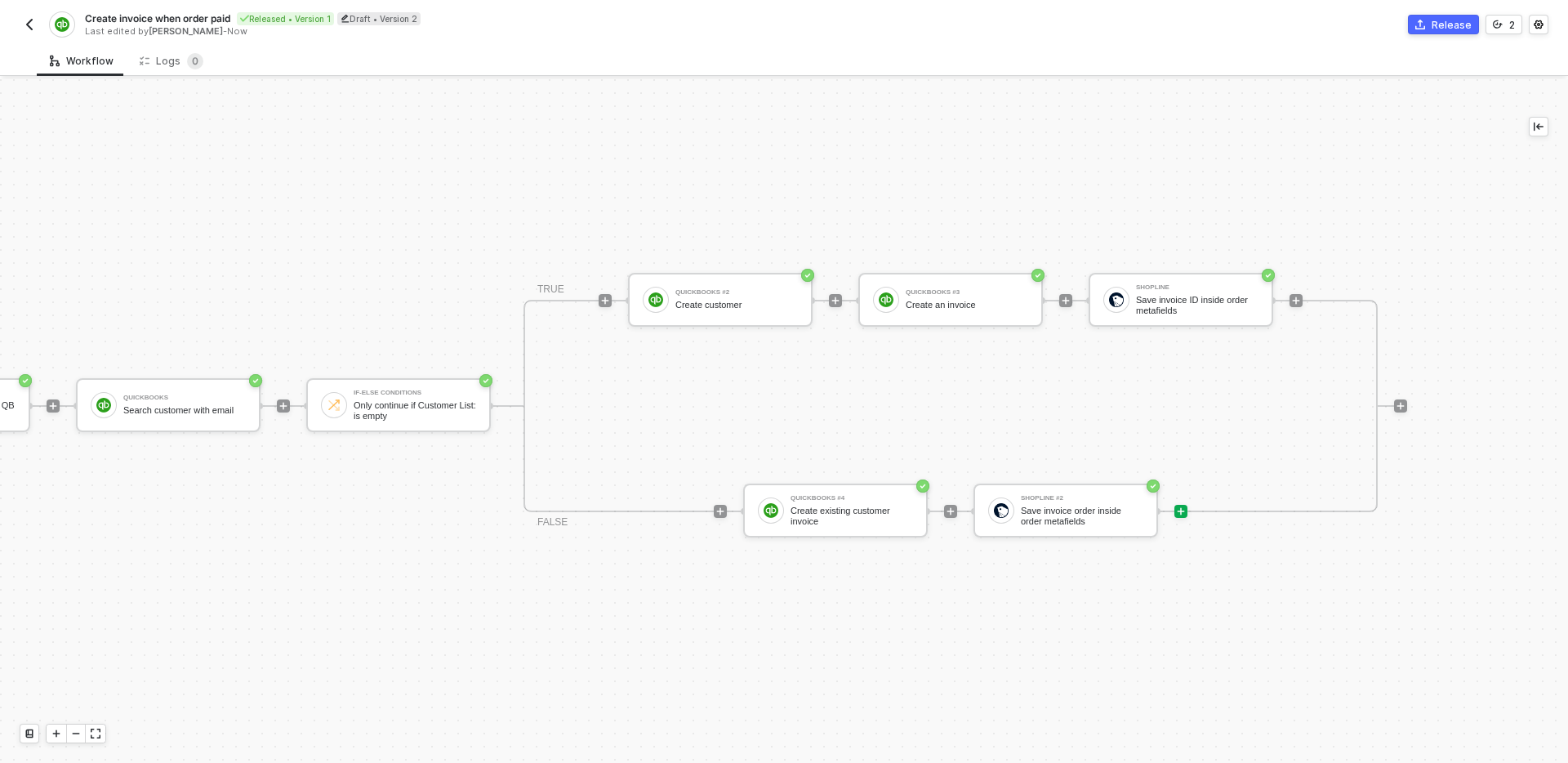
click at [1279, 99] on div "TRIGGER Shopline Trigger Trigger workflow when order paid Custom Code Map shopl…" at bounding box center [501, 406] width 1812 height 714
click at [1503, 23] on button "2" at bounding box center [1503, 24] width 37 height 20
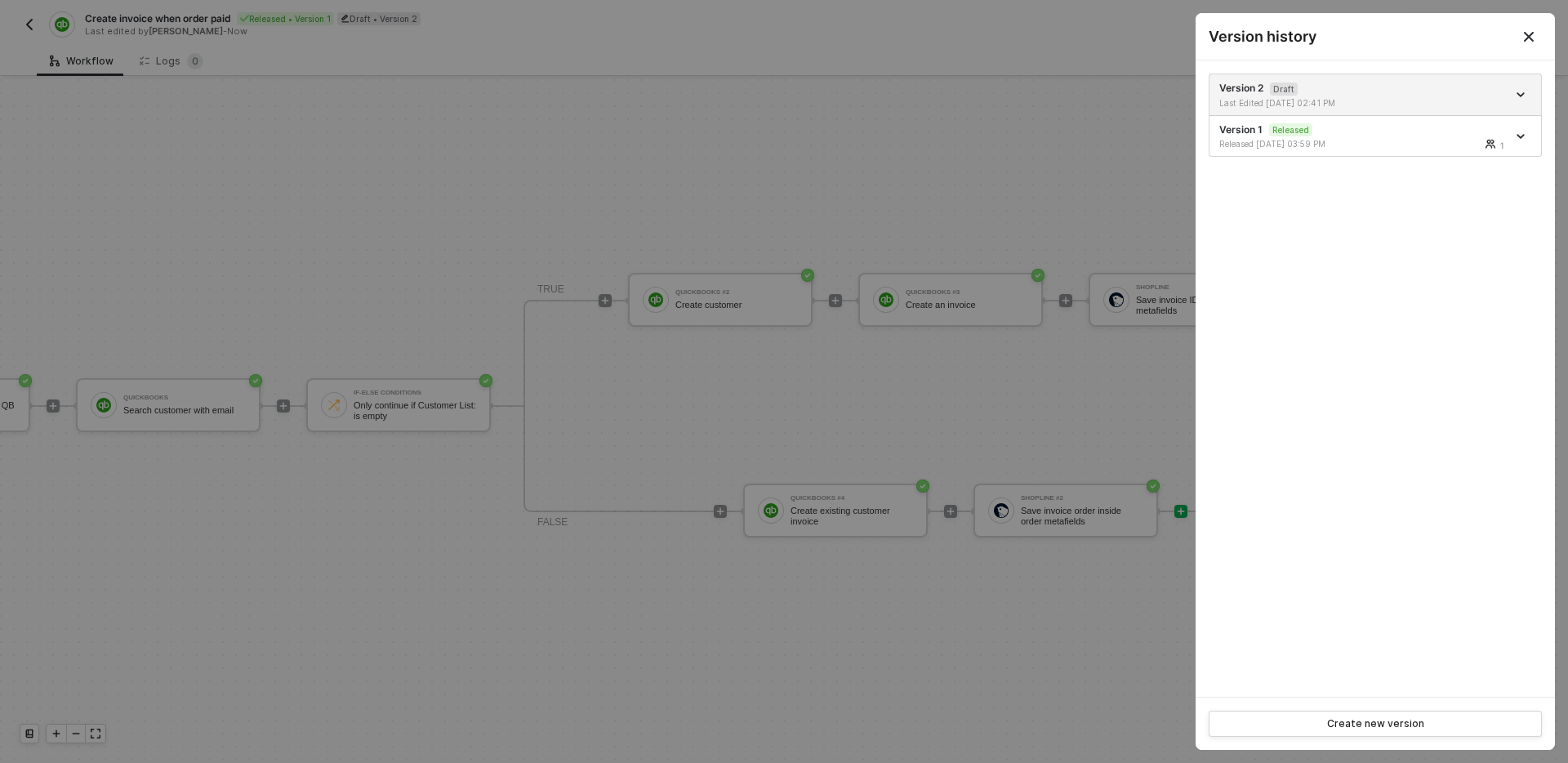
click at [1078, 146] on div at bounding box center [784, 381] width 1568 height 763
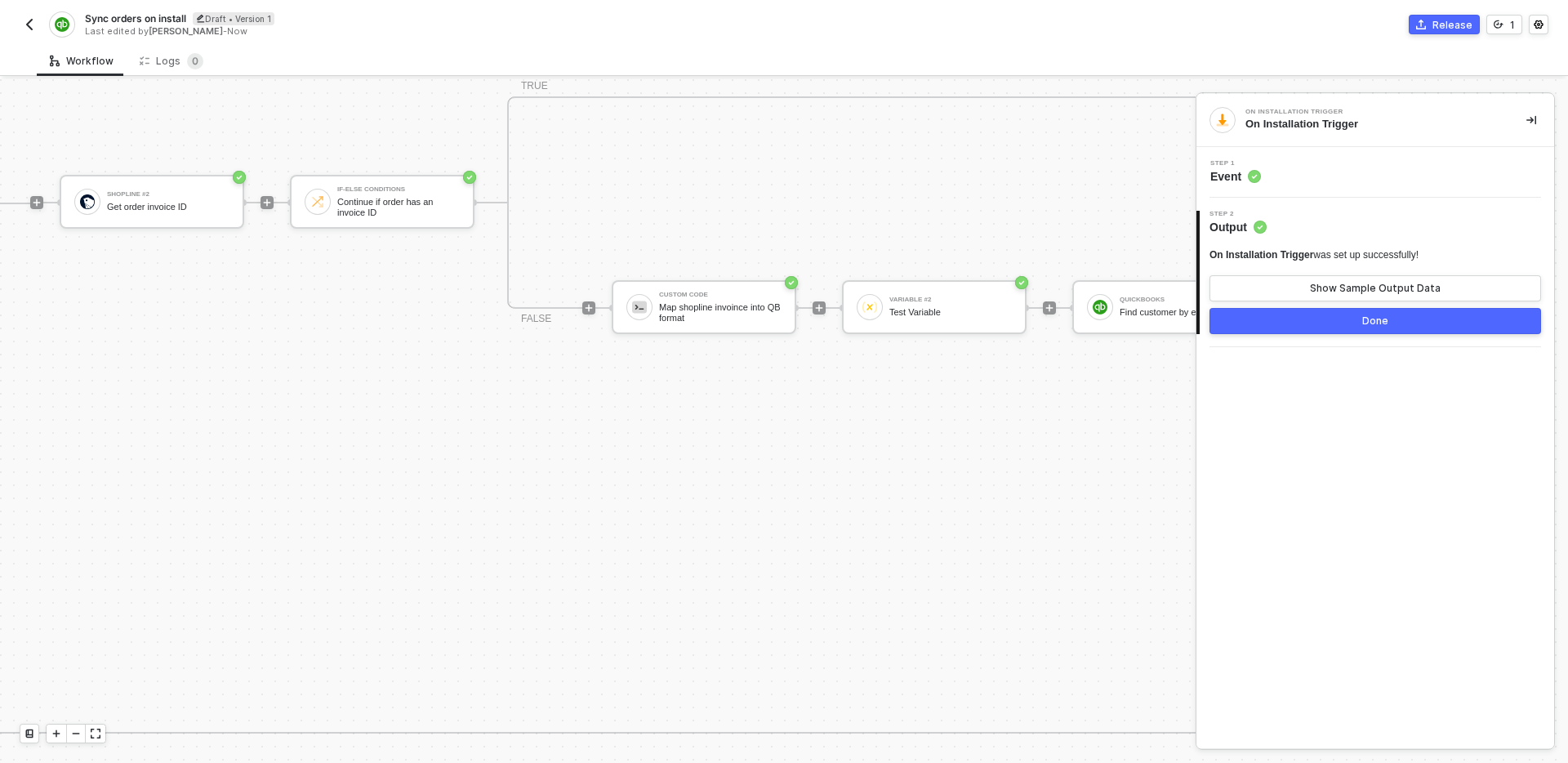
scroll to position [566, 979]
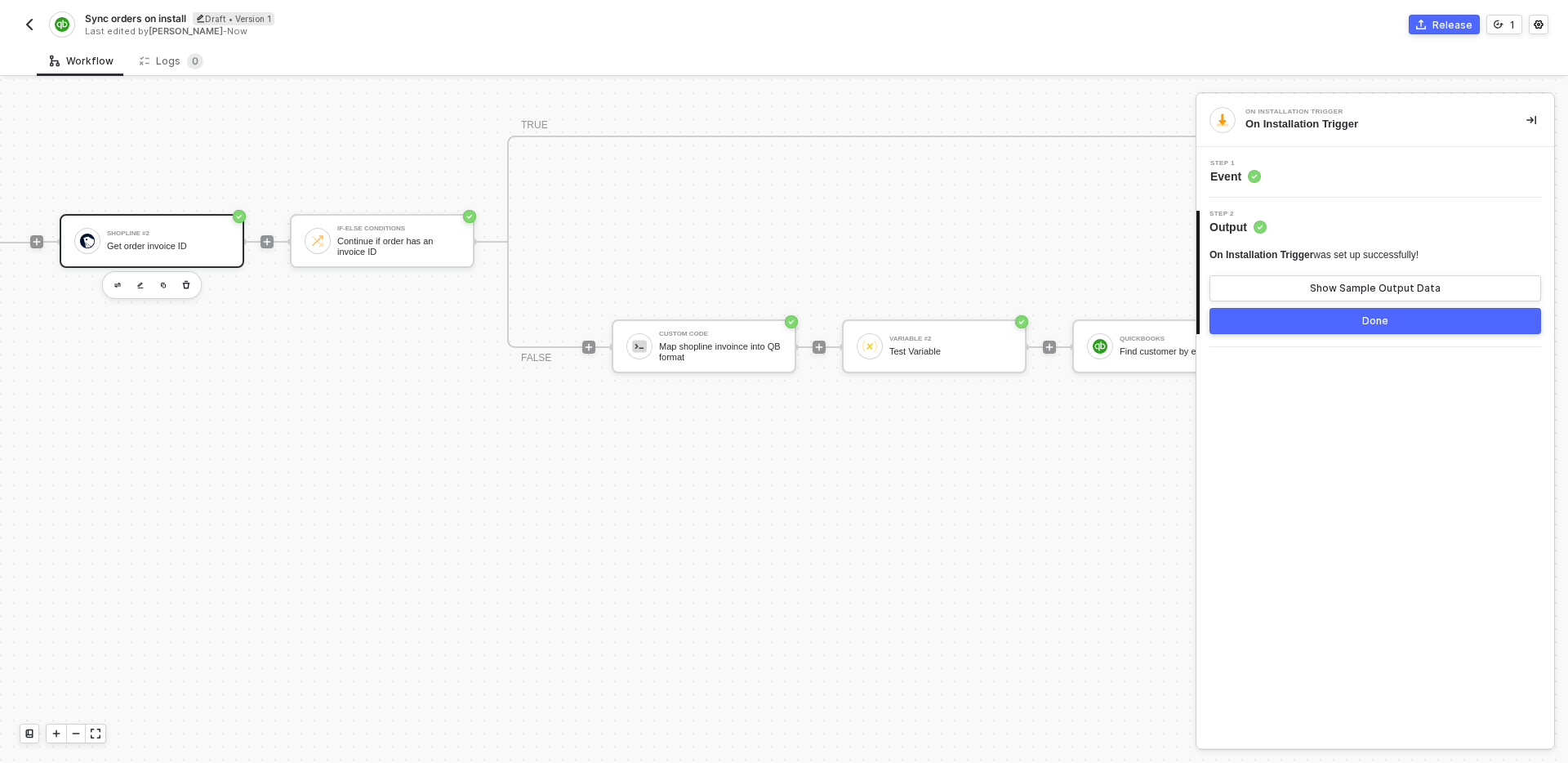
click at [178, 239] on div "Shopline #2 Get order invoice ID" at bounding box center [168, 241] width 123 height 31
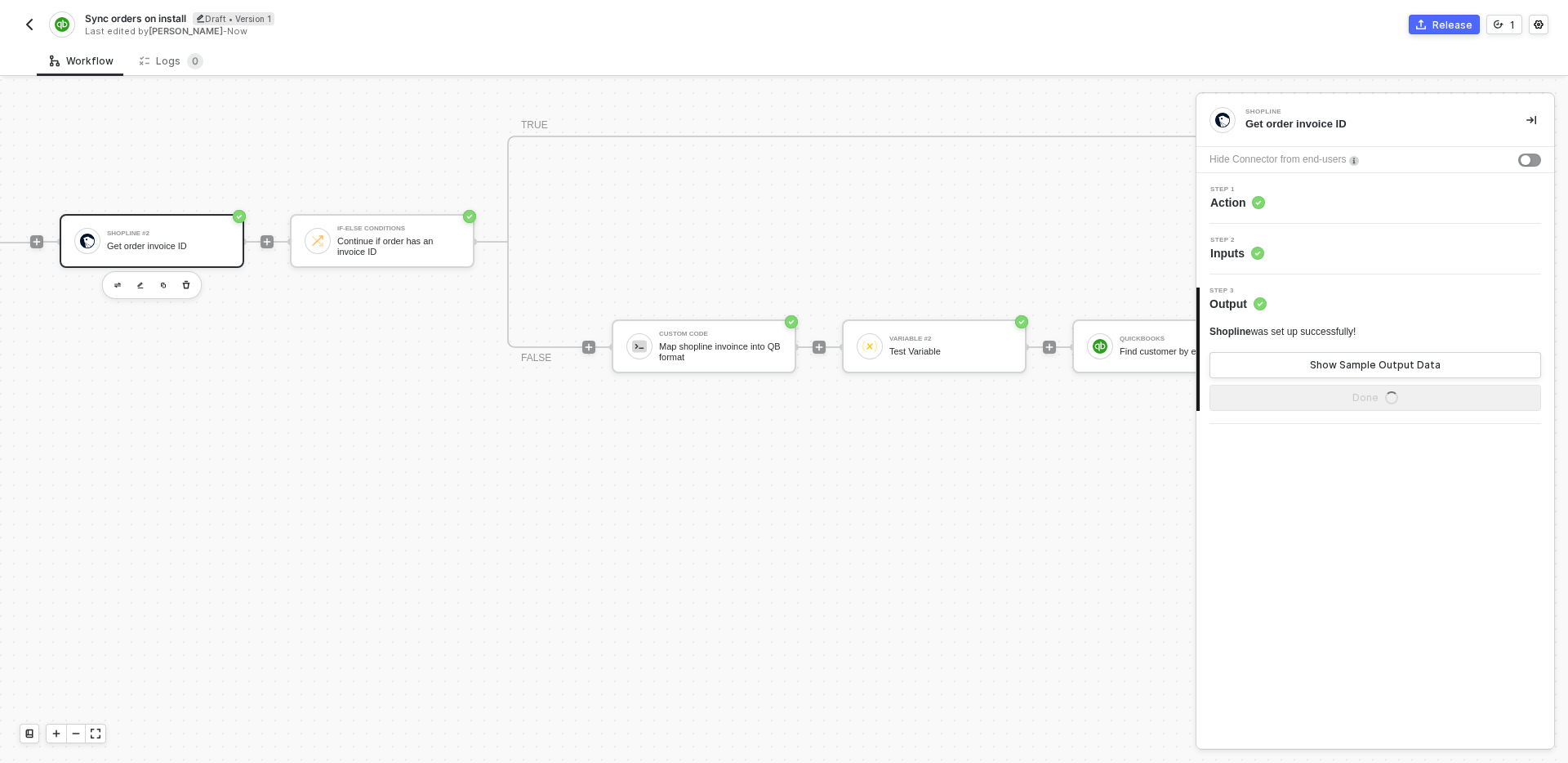
click at [1303, 191] on div "Step 1 Action" at bounding box center [1377, 199] width 353 height 25
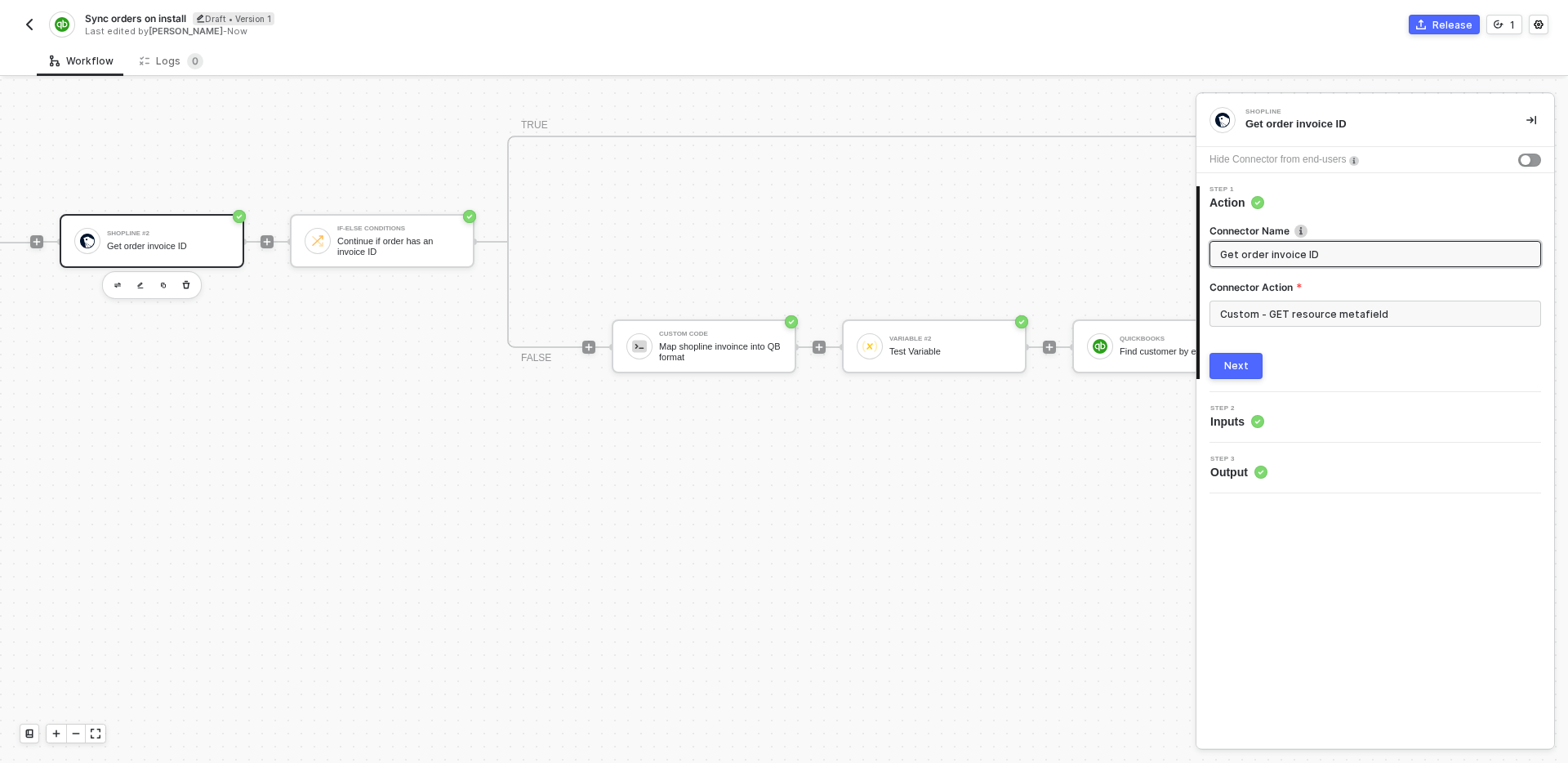
click at [1346, 254] on input "Get order invoice ID" at bounding box center [1374, 253] width 308 height 18
type input "Get order invoice ID metafield"
click at [1094, 444] on div "Shopline #2 Get order invoice ID If-Else Conditions Continue if order has an in…" at bounding box center [1399, 242] width 2678 height 532
click at [1237, 369] on div "Next" at bounding box center [1237, 366] width 25 height 13
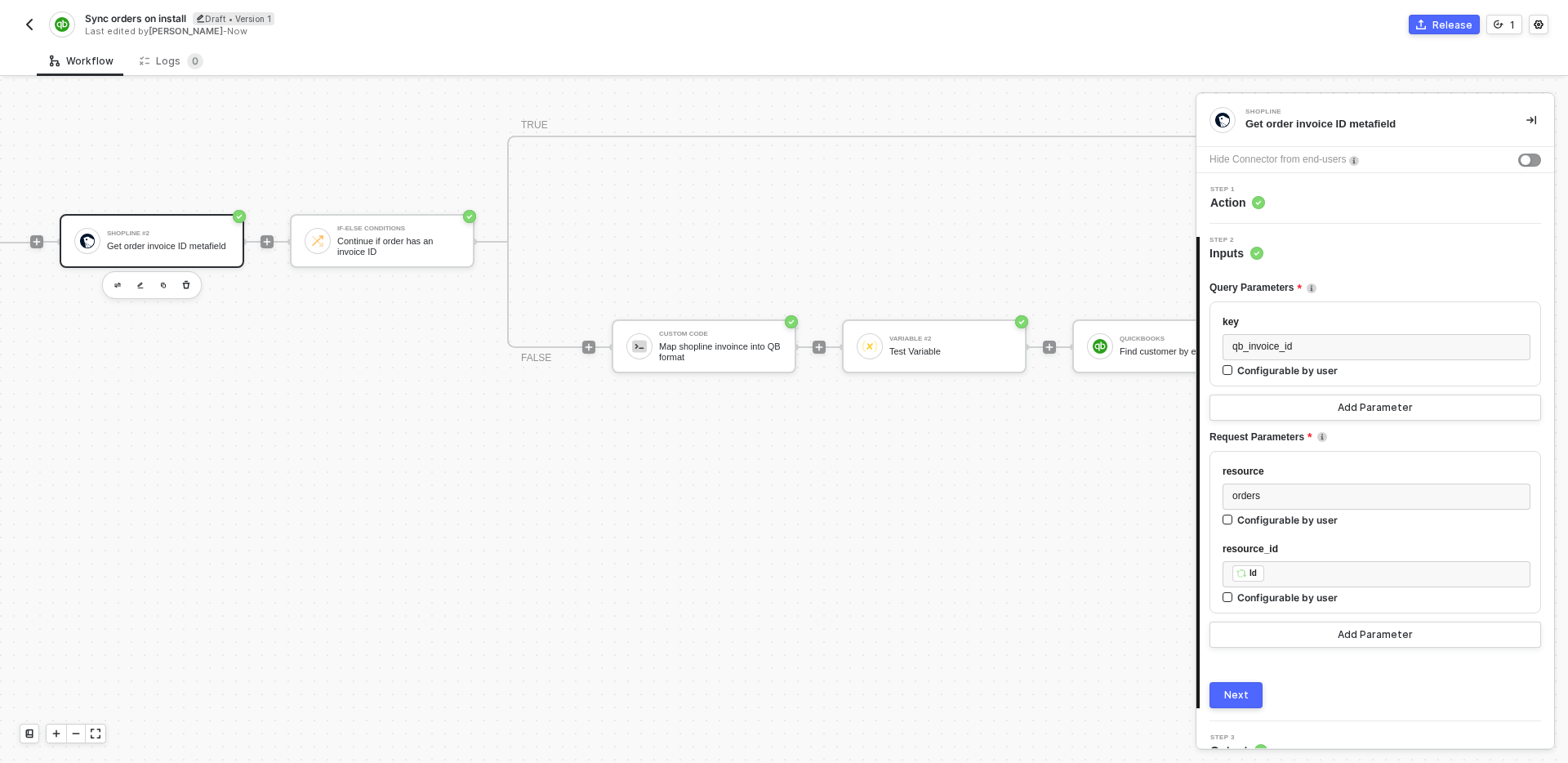
click at [1243, 693] on div "Next" at bounding box center [1237, 695] width 25 height 13
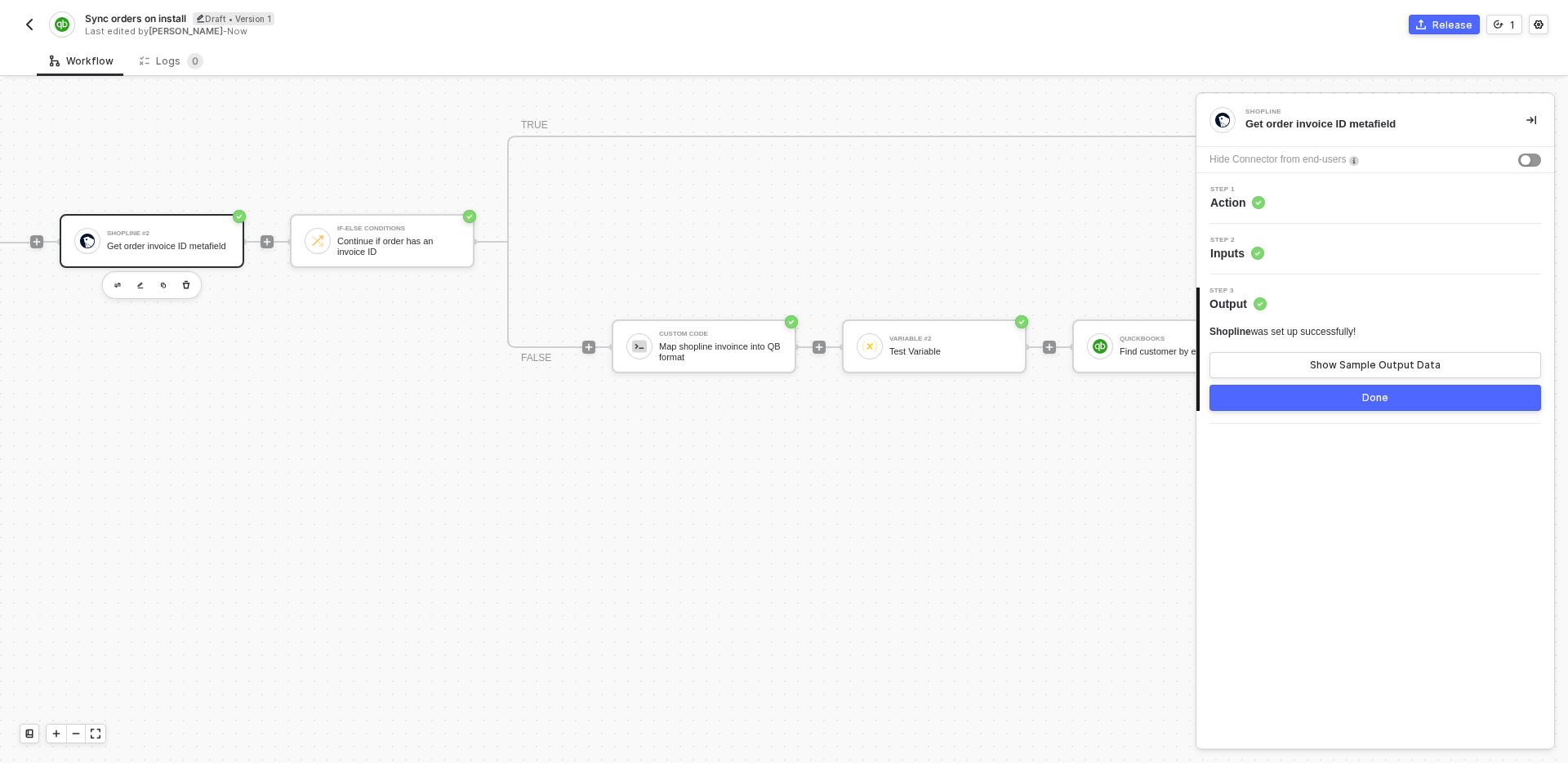
click at [1319, 403] on button "Done" at bounding box center [1375, 397] width 331 height 26
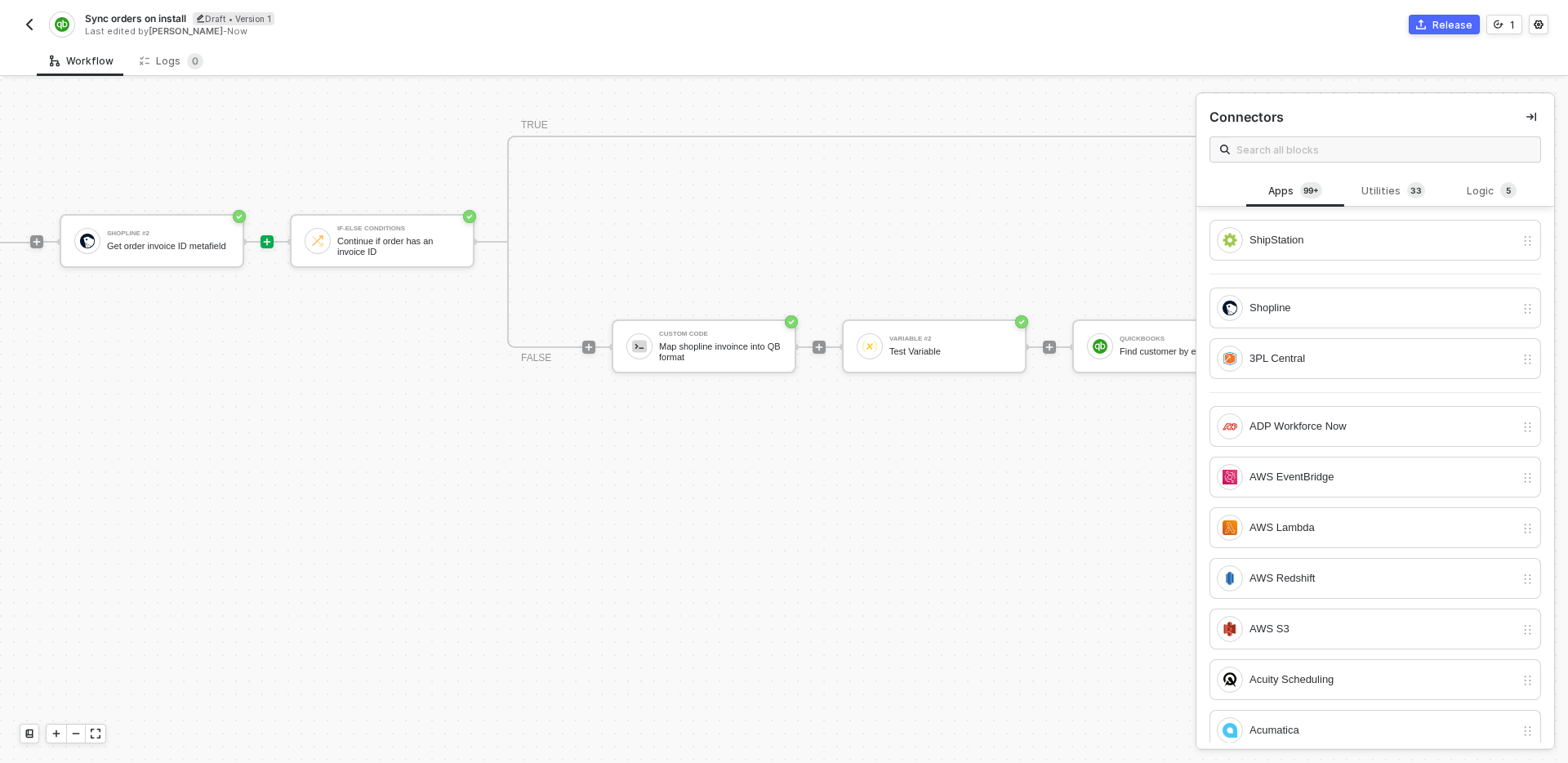
click at [859, 514] on div "Shopline #2 Get order invoice ID metafield If-Else Conditions Continue if order…" at bounding box center [1384, 508] width 2708 height 532
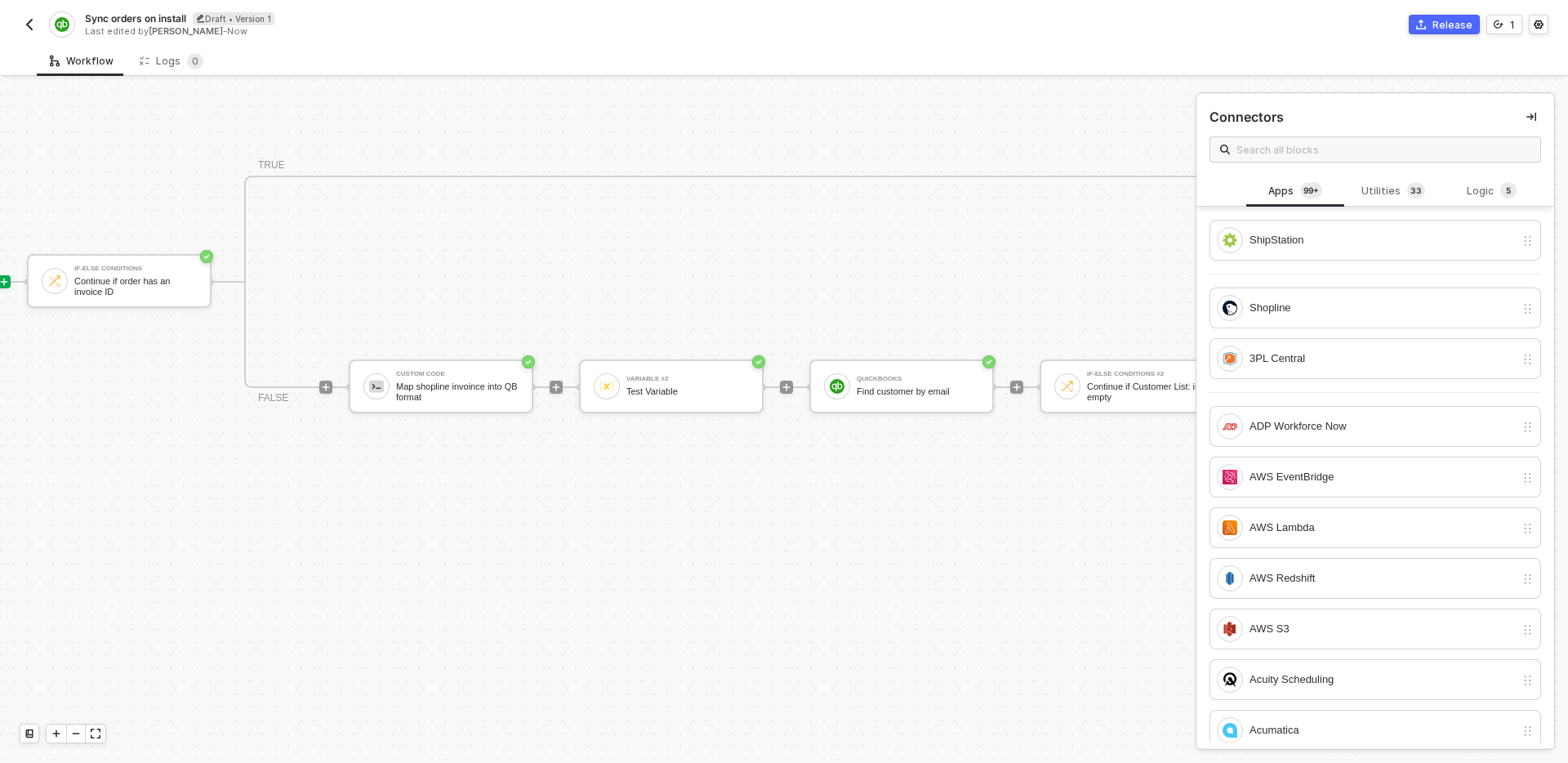
scroll to position [526, 1369]
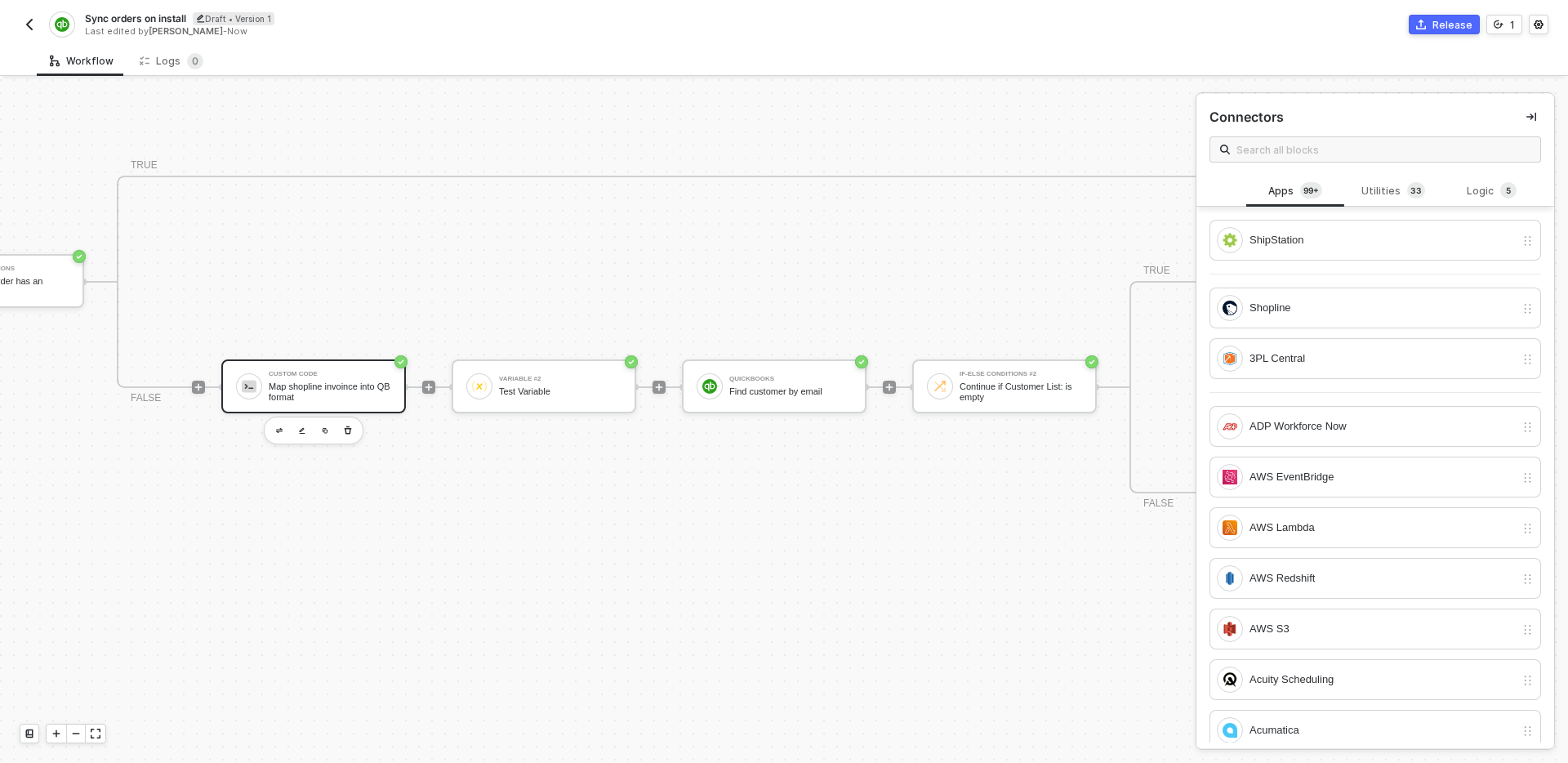
click at [353, 399] on div "Map shopline invoince into QB format" at bounding box center [329, 392] width 123 height 20
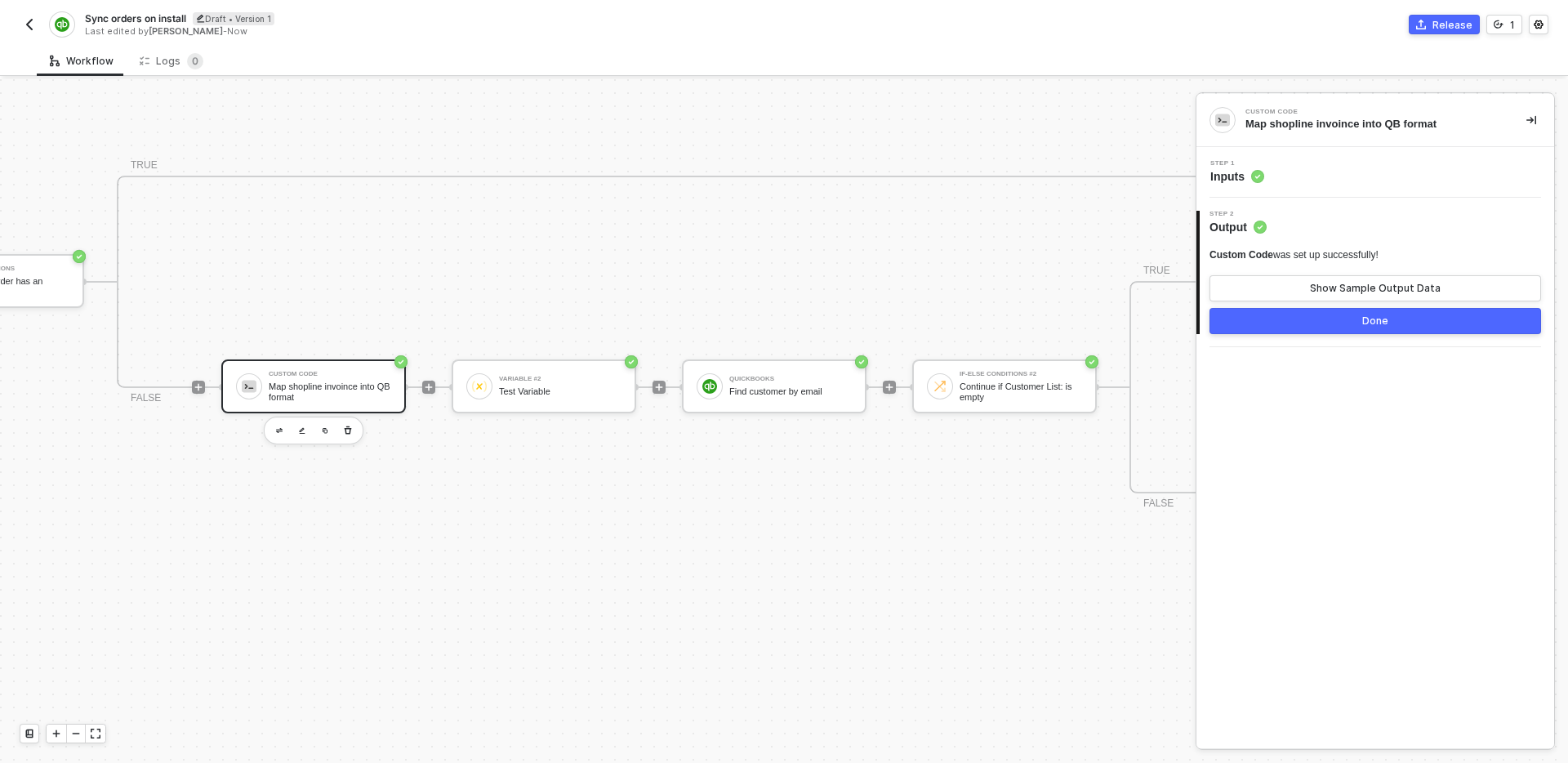
click at [1316, 152] on div "Step 1 Inputs" at bounding box center [1376, 171] width 358 height 50
click at [1323, 173] on div "Step 1 Inputs" at bounding box center [1377, 172] width 353 height 25
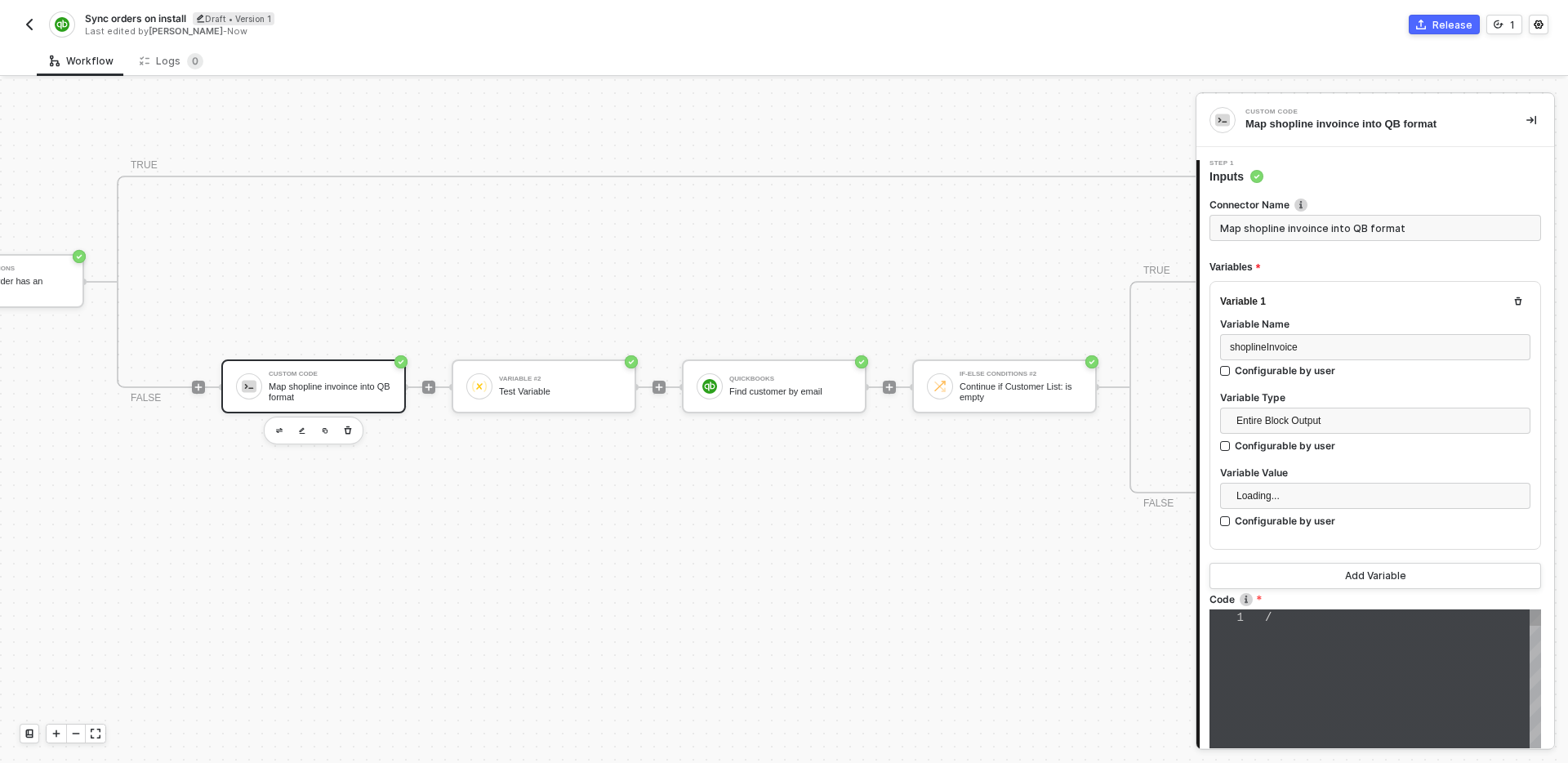
type textarea "/* You can access variables on the inputData object. ex: const myVariable = inp…"
click at [1310, 236] on input "Map shopline invoince into QB format" at bounding box center [1375, 228] width 331 height 26
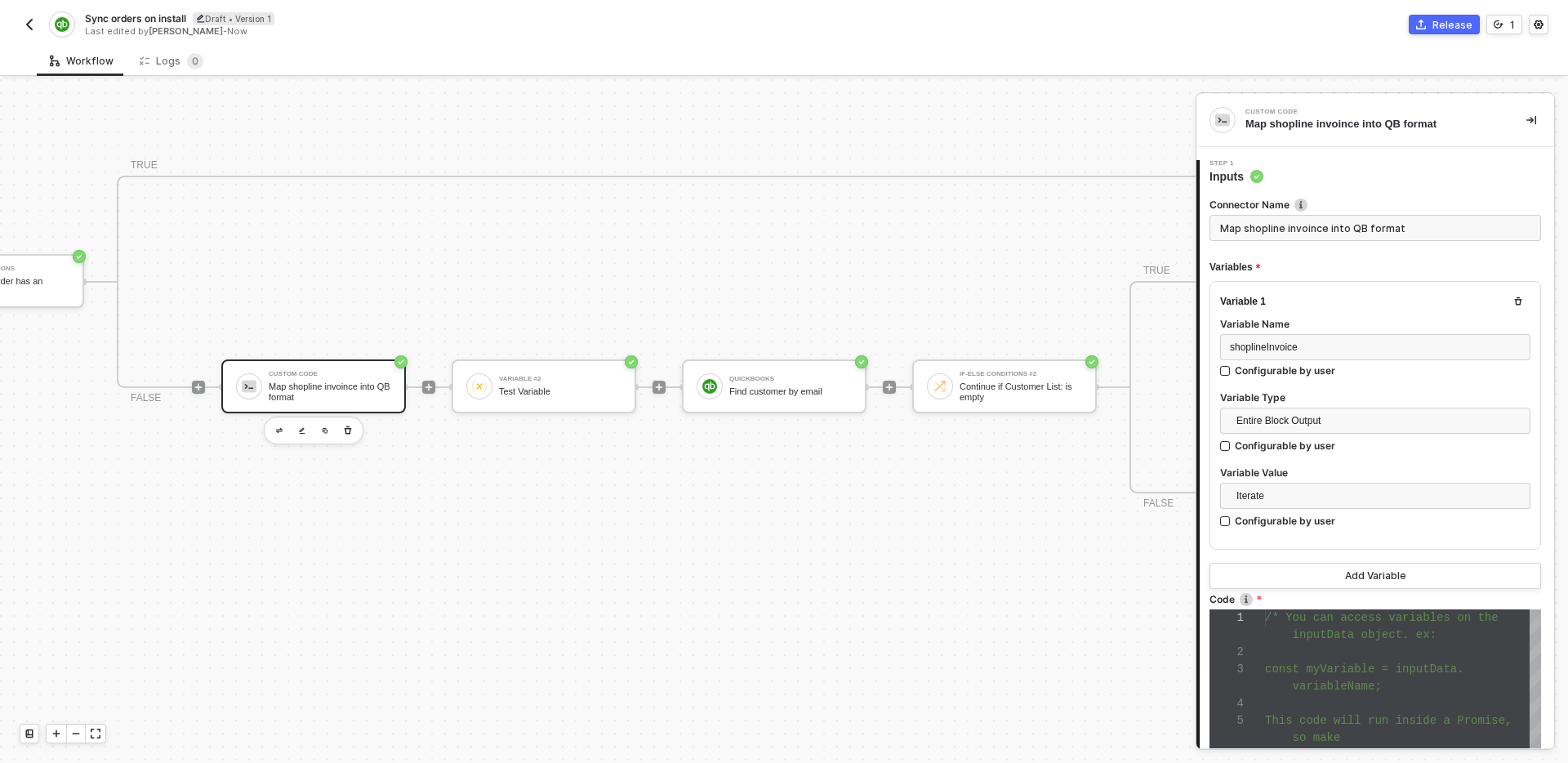
click at [1310, 236] on input "Map shopline invoince into QB format" at bounding box center [1375, 228] width 331 height 26
click at [1306, 231] on input "Map shopline invoince into QB format" at bounding box center [1375, 228] width 331 height 26
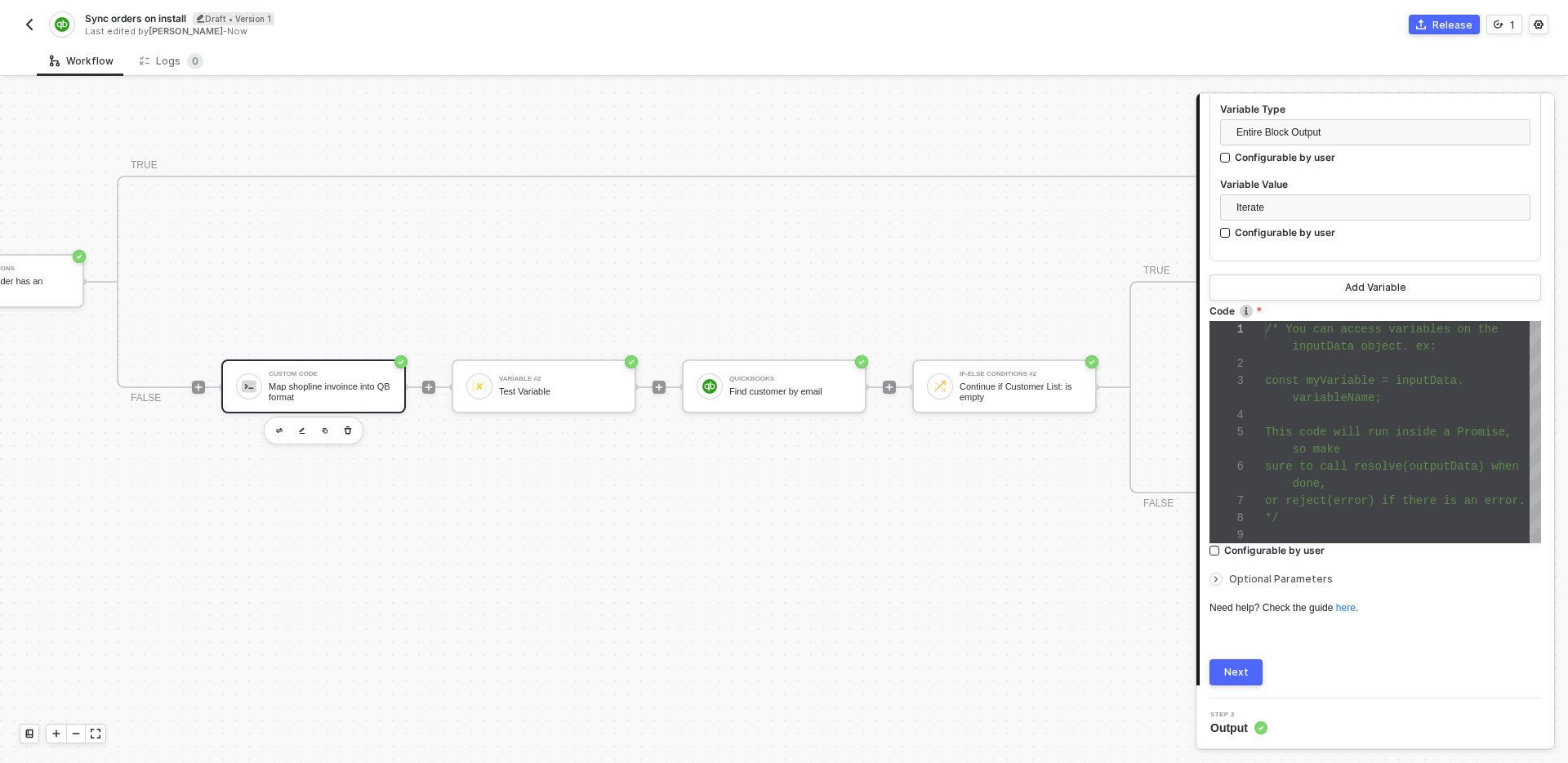
type input "Map shopline order into QB format"
click at [1244, 648] on div "Connector Name Map shopline order into QB format Variables Variable 1 Variable …" at bounding box center [1375, 291] width 331 height 790
click at [1244, 664] on button "Next" at bounding box center [1236, 672] width 53 height 26
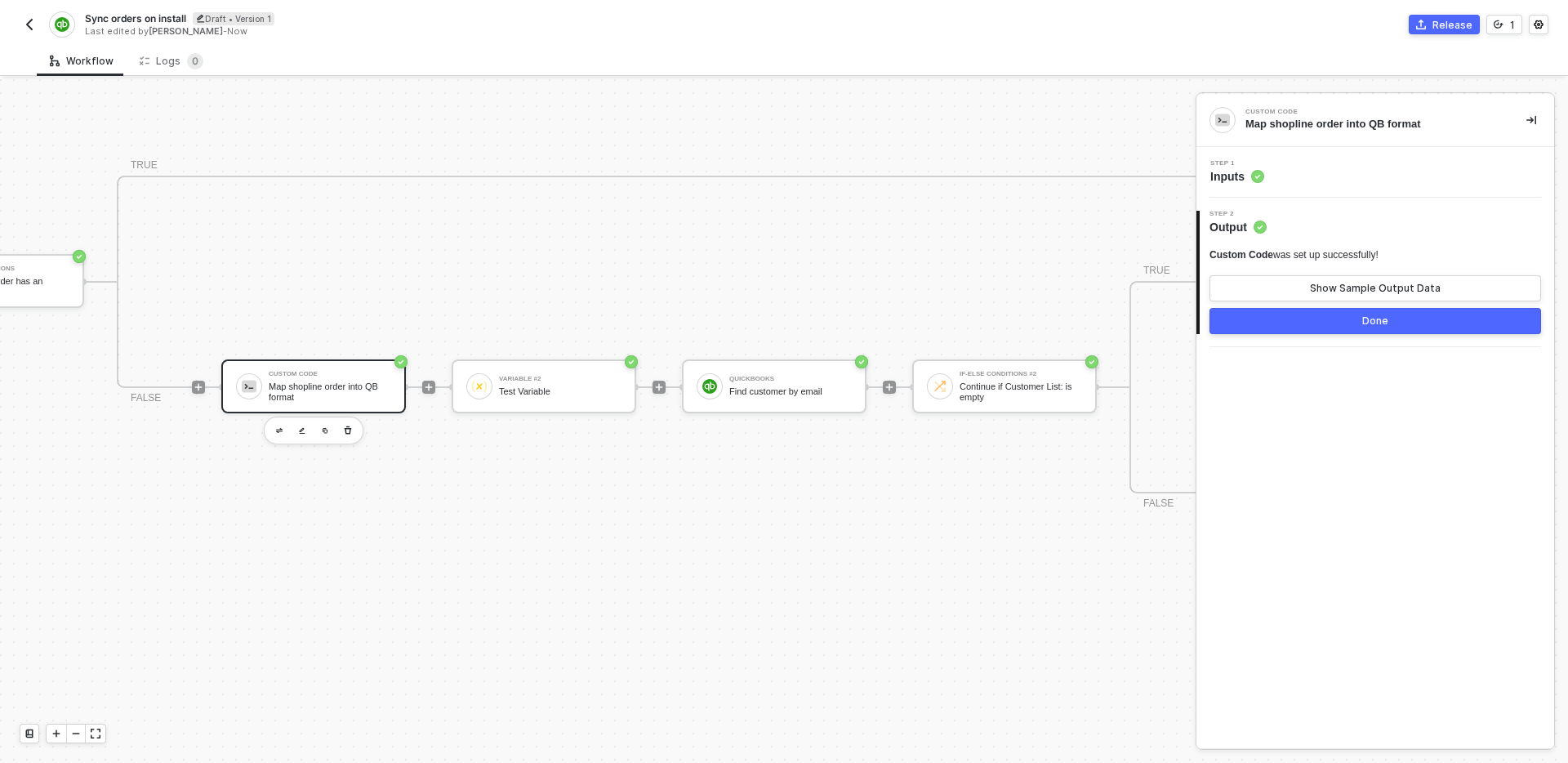
click at [1363, 318] on div "Done" at bounding box center [1375, 321] width 26 height 13
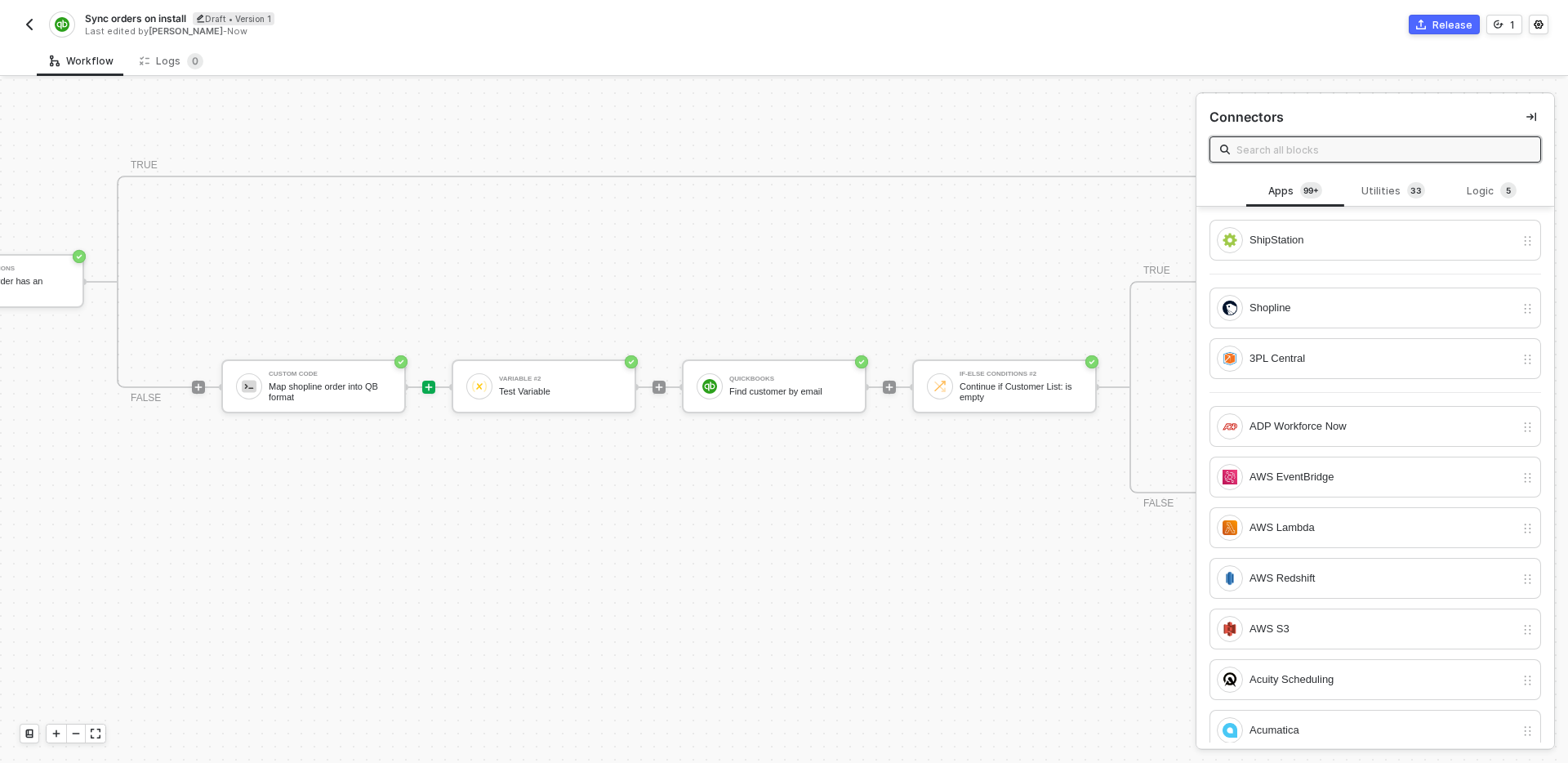
click at [730, 535] on div "Shopline #2 Get order invoice ID metafield If-Else Conditions Continue if order…" at bounding box center [1008, 282] width 2678 height 532
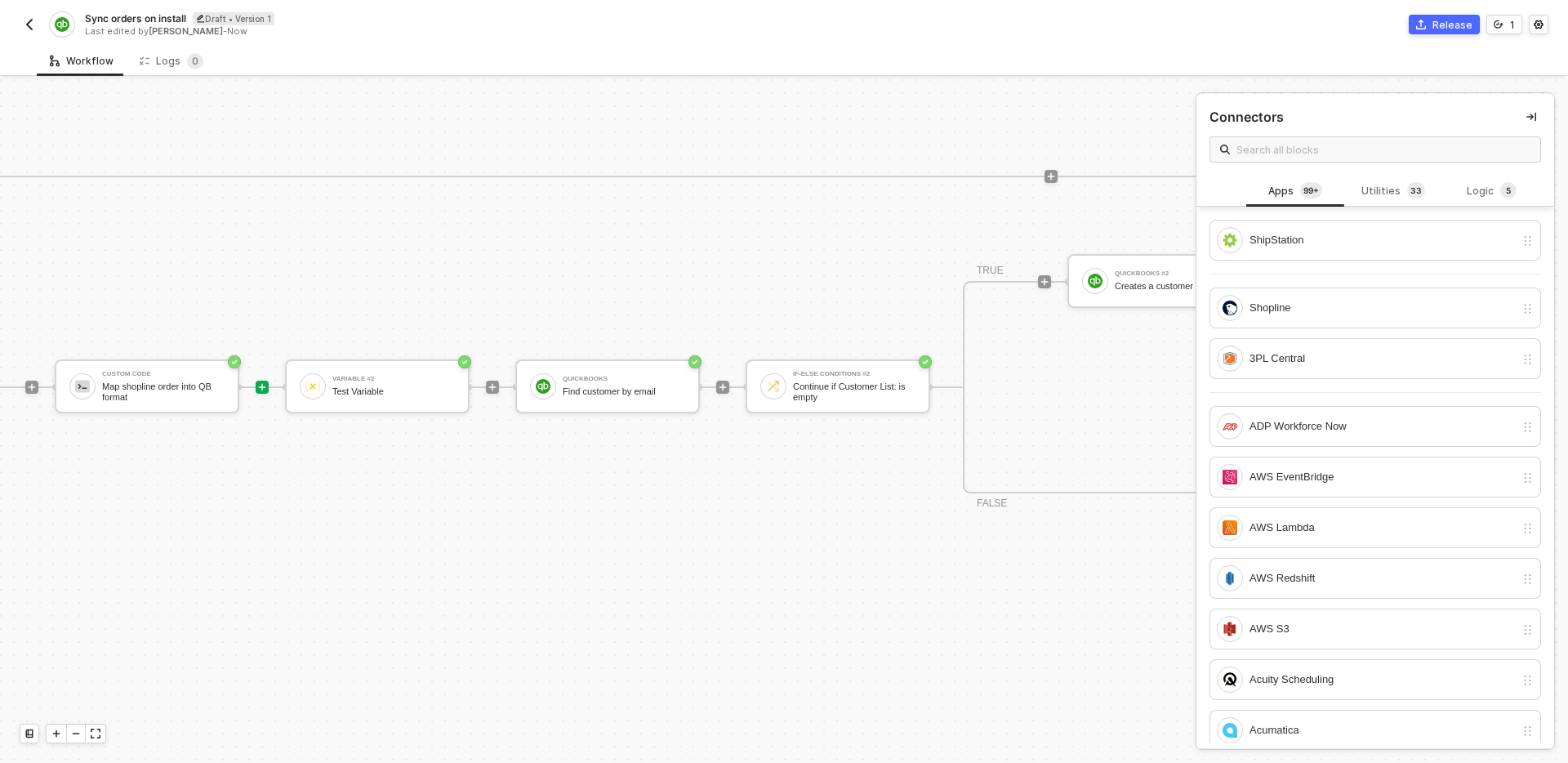
scroll to position [526, 1570]
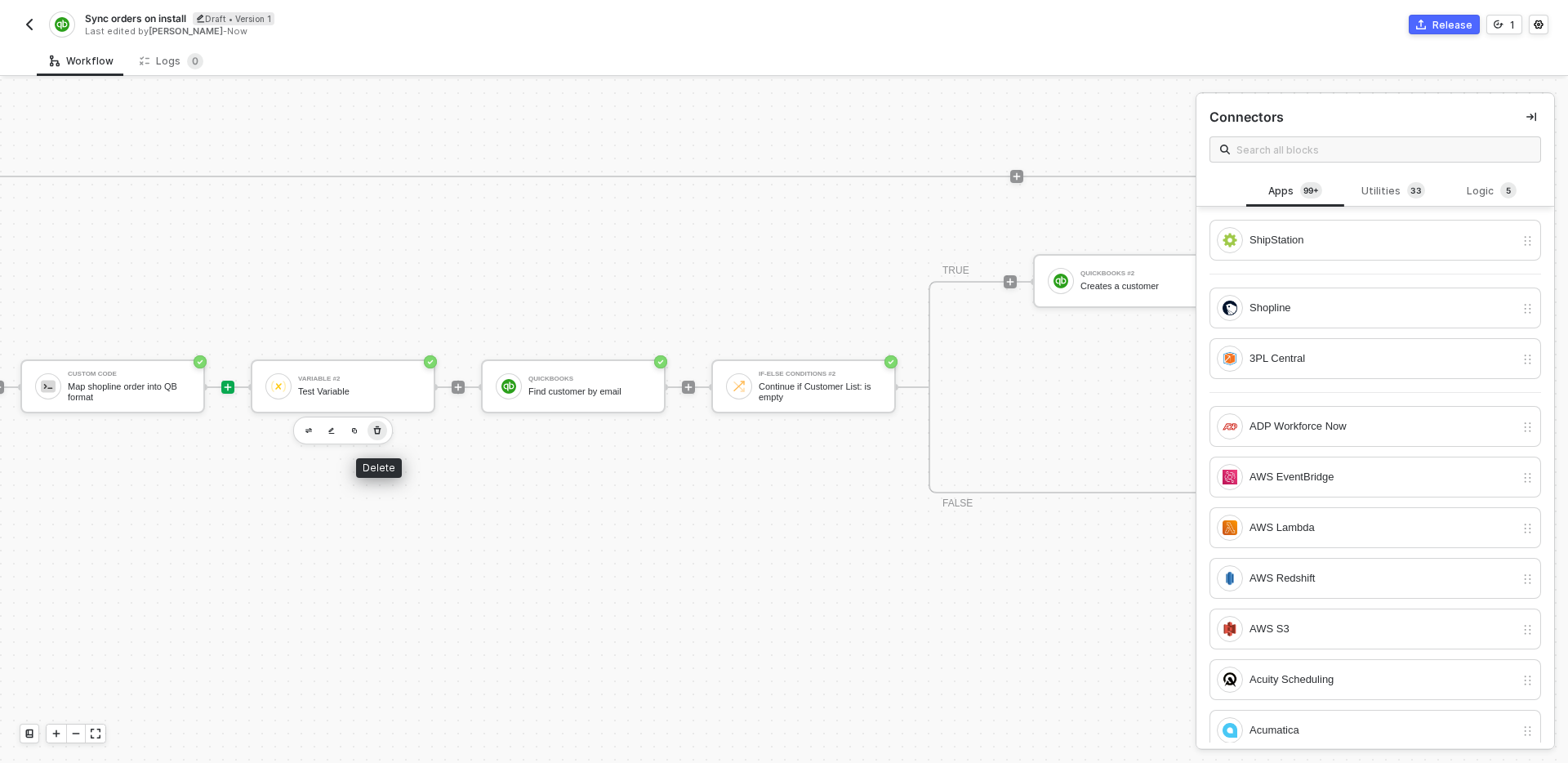
click at [376, 432] on icon "button" at bounding box center [377, 431] width 10 height 13
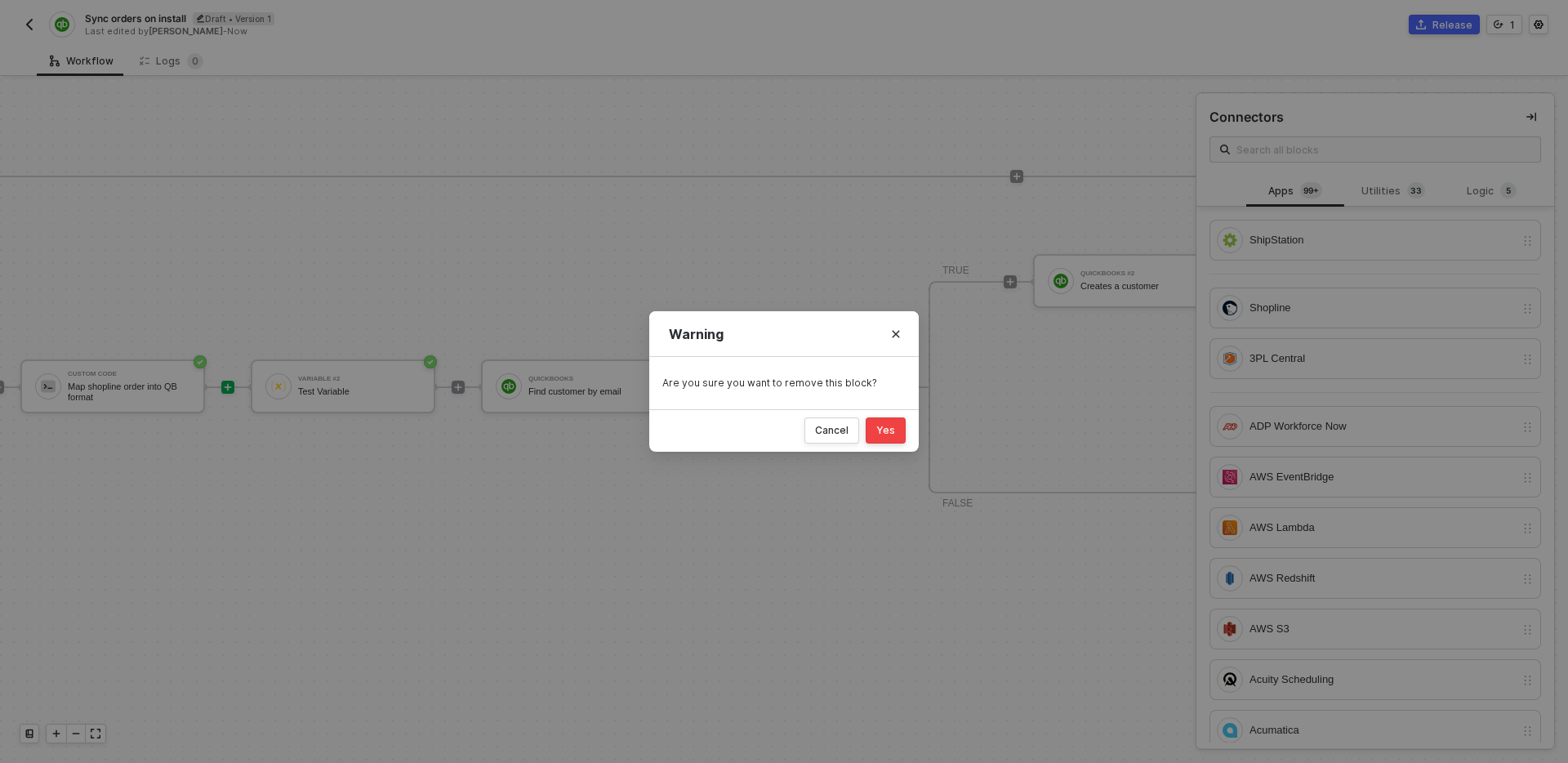
click at [887, 437] on button "Yes" at bounding box center [885, 430] width 40 height 26
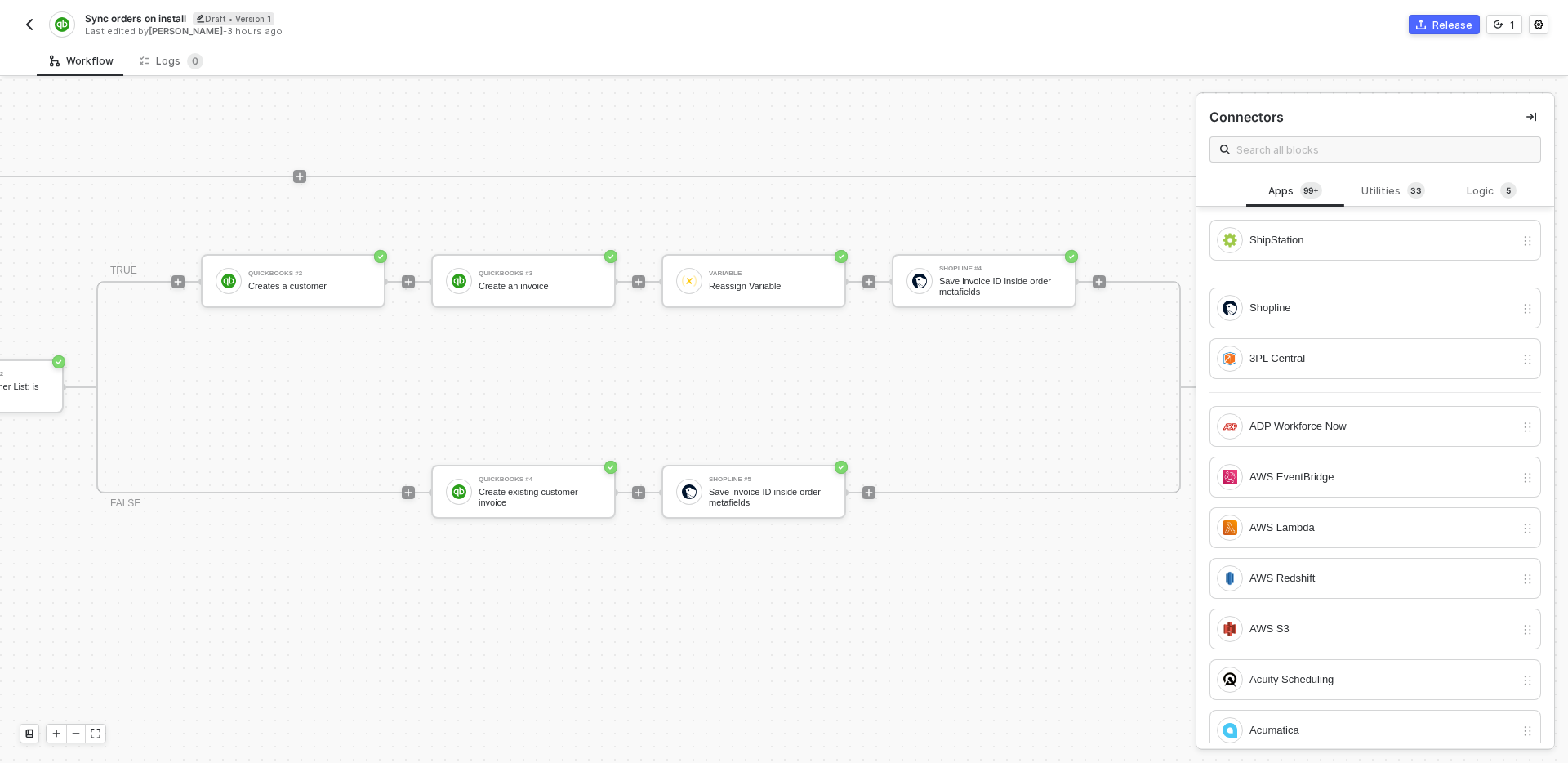
scroll to position [526, 2183]
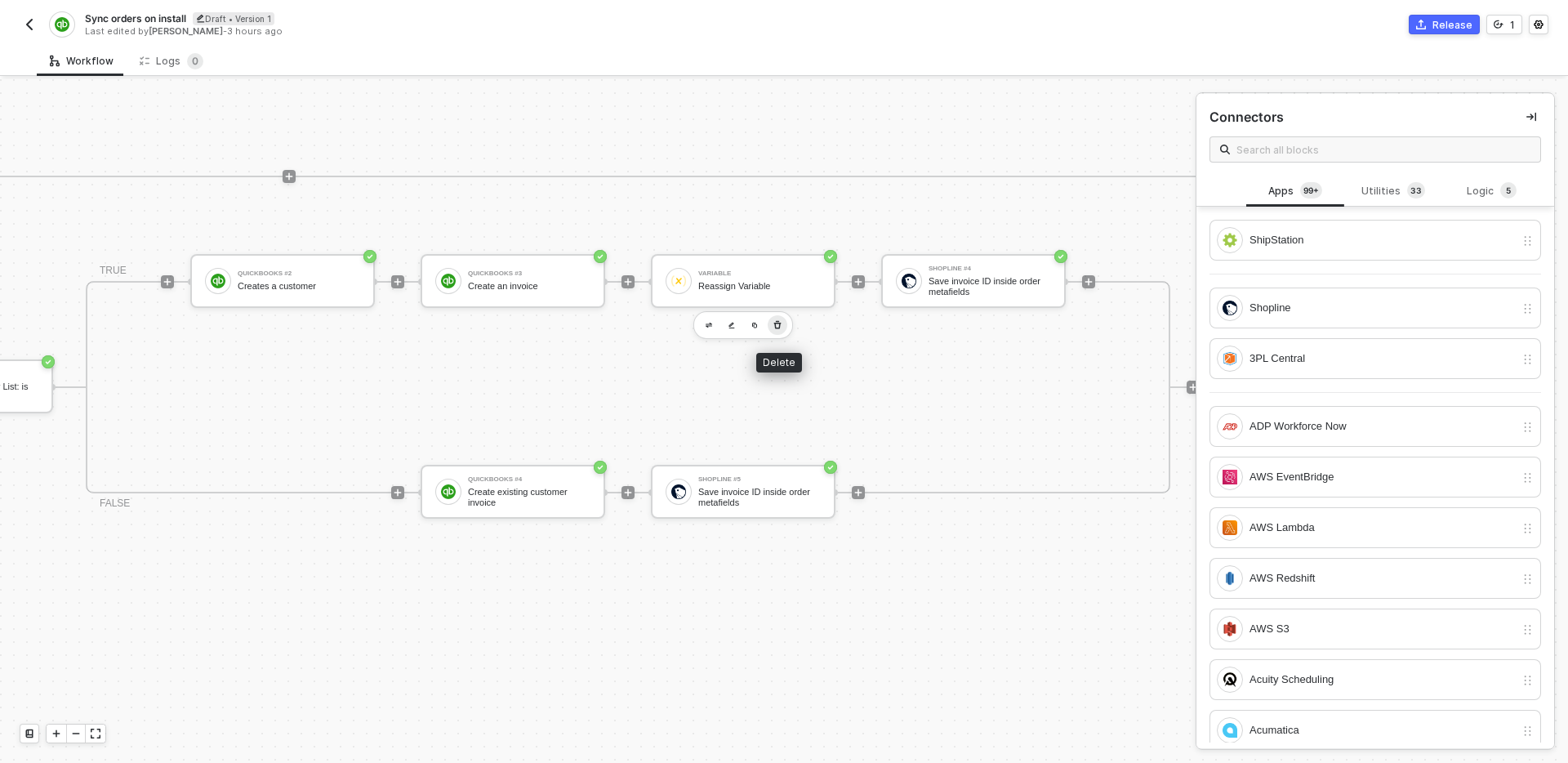
click at [777, 325] on icon "button" at bounding box center [777, 326] width 10 height 13
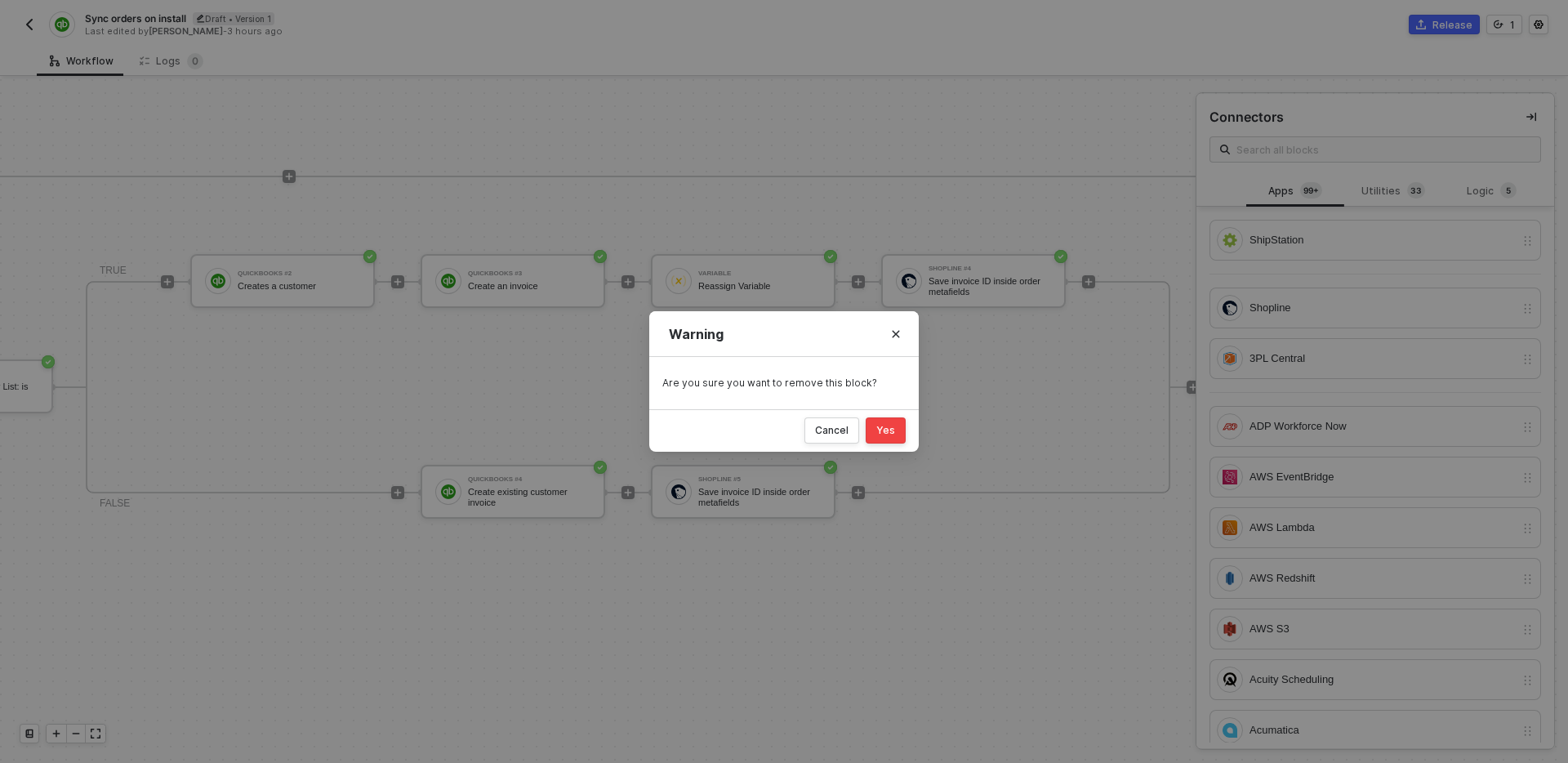
click at [893, 433] on div "Yes" at bounding box center [885, 431] width 19 height 13
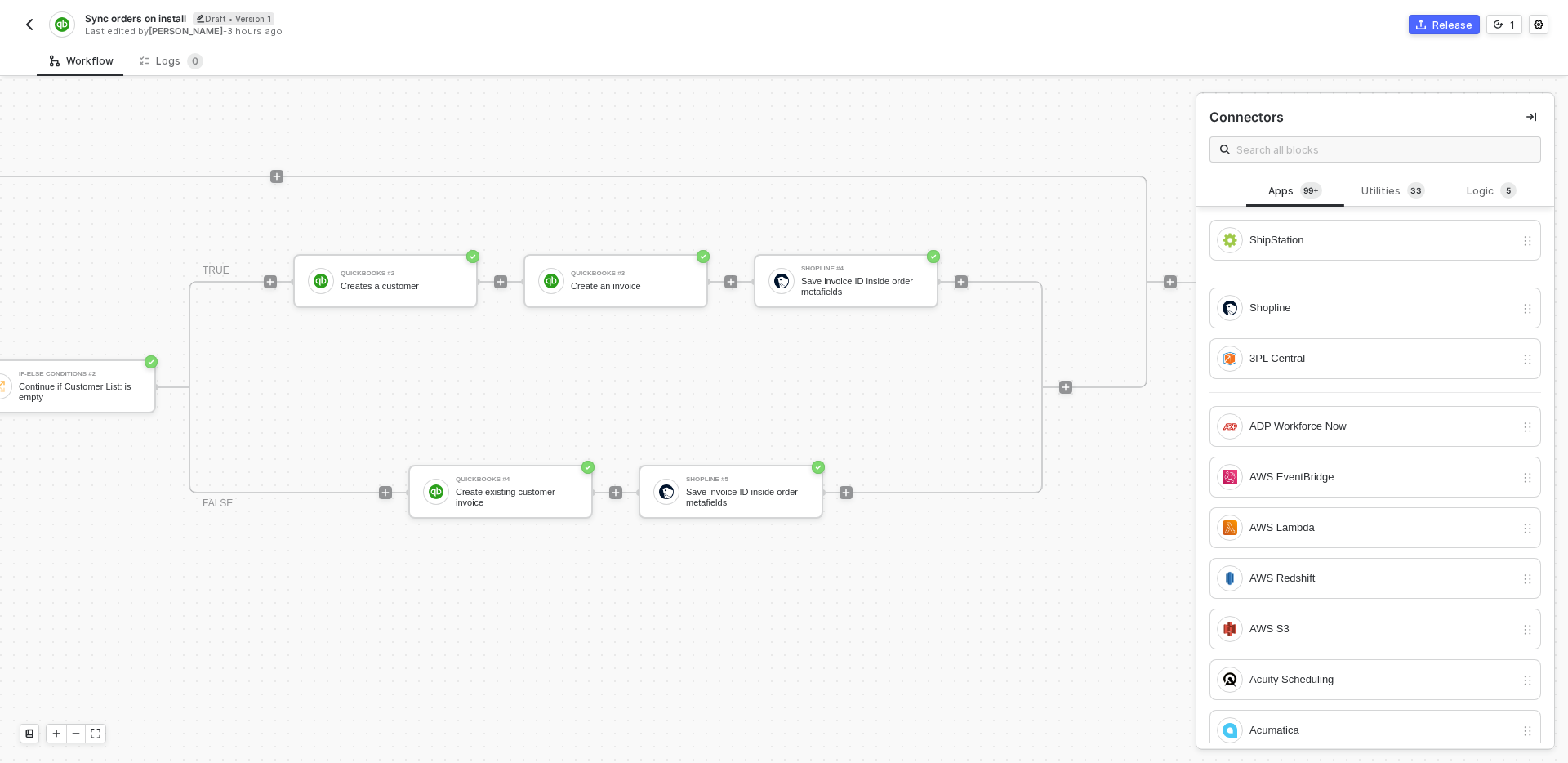
scroll to position [526, 2087]
click at [520, 487] on div "Create existing customer invoice" at bounding box center [510, 496] width 123 height 20
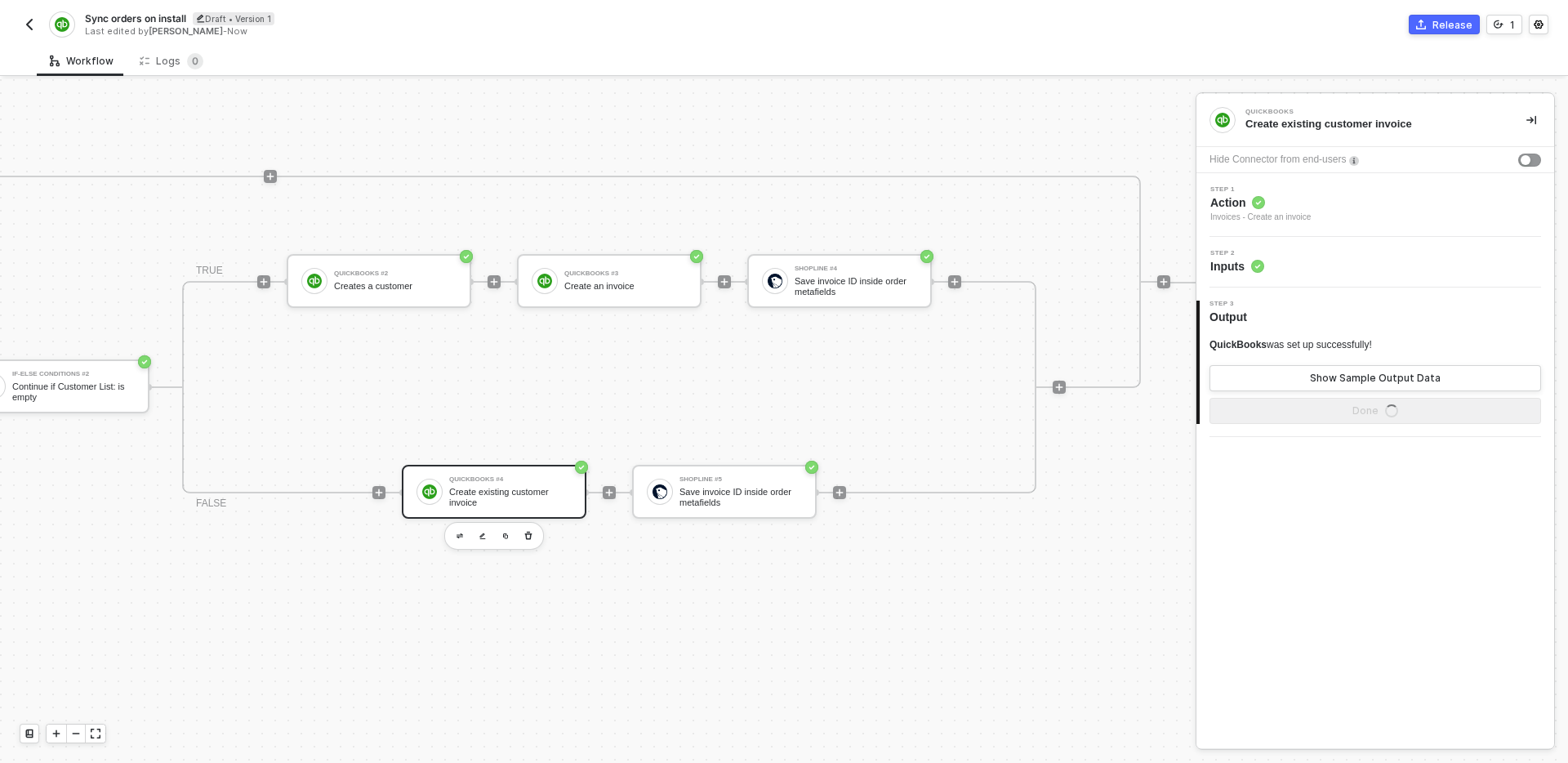
click at [1360, 206] on div "Step 1 Action Invoices - Create an invoice" at bounding box center [1377, 205] width 353 height 37
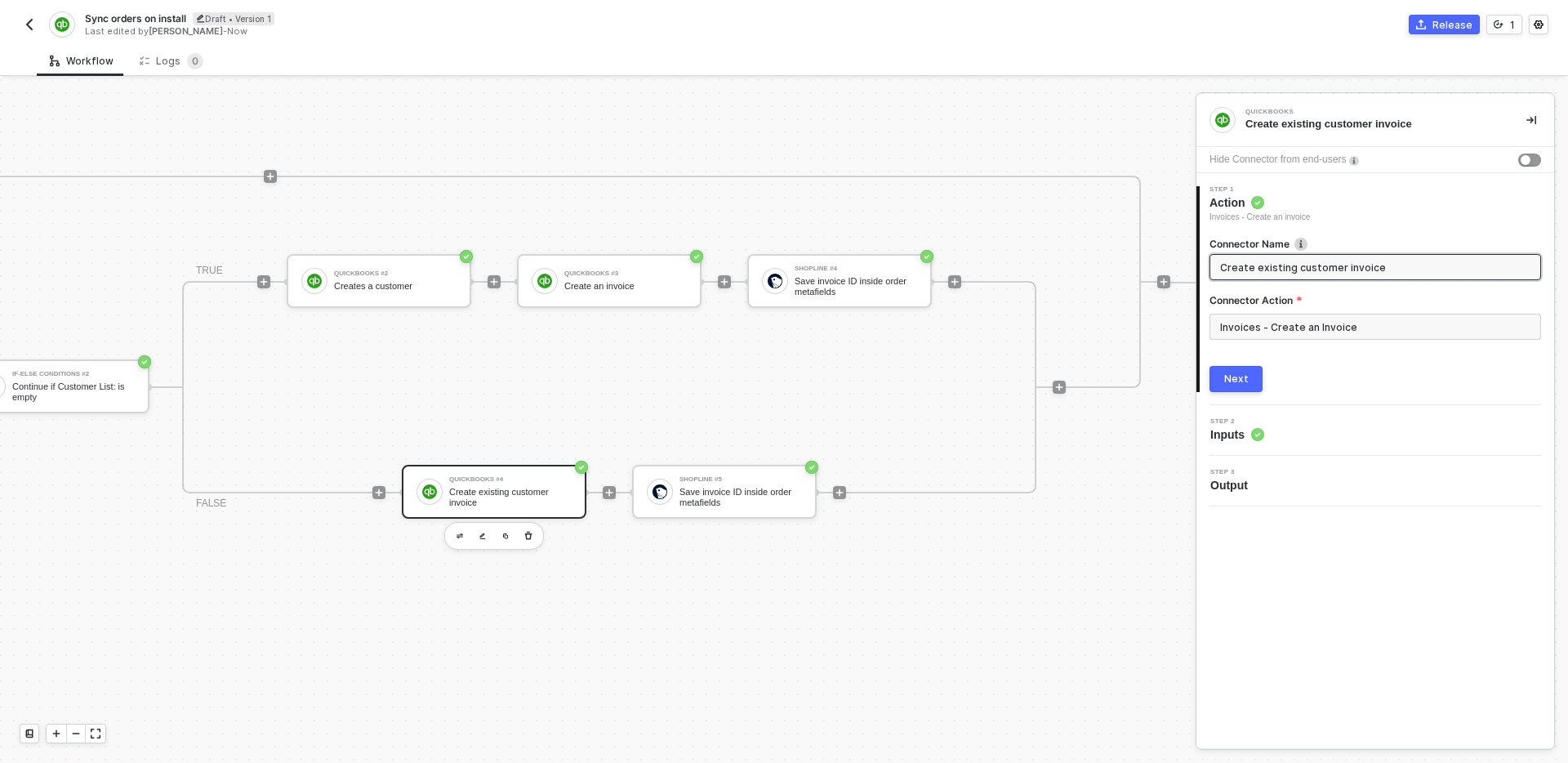
click at [1264, 270] on input "Create existing customer invoice" at bounding box center [1374, 267] width 308 height 18
drag, startPoint x: 1264, startPoint y: 270, endPoint x: 1304, endPoint y: 270, distance: 40.0
click at [1304, 270] on input "Create existing customer invoice" at bounding box center [1374, 267] width 308 height 18
type input "Create invoice for existing customer"
click at [1238, 378] on div "Next" at bounding box center [1237, 379] width 25 height 13
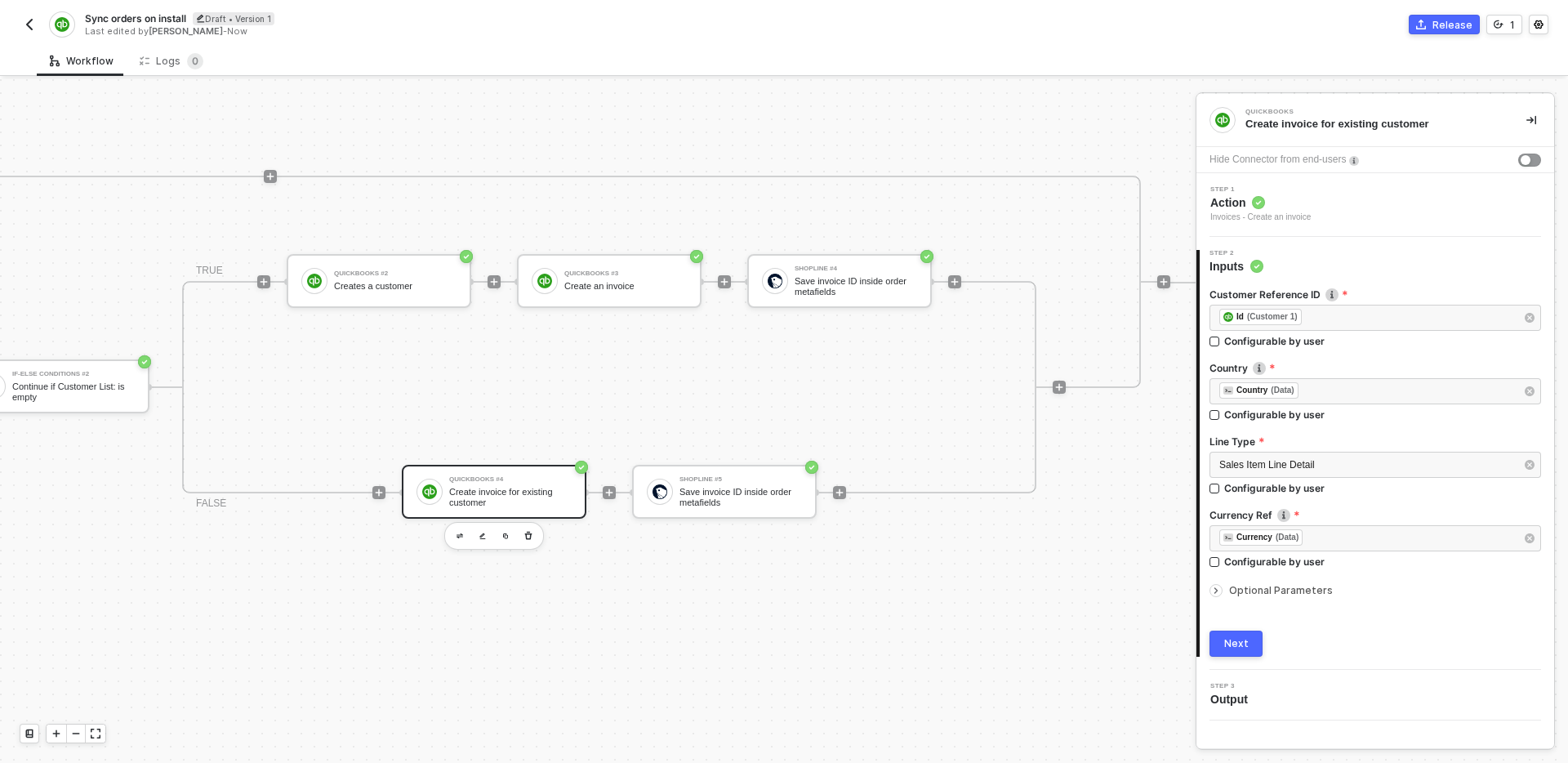
click at [1243, 641] on div "Next" at bounding box center [1237, 644] width 25 height 13
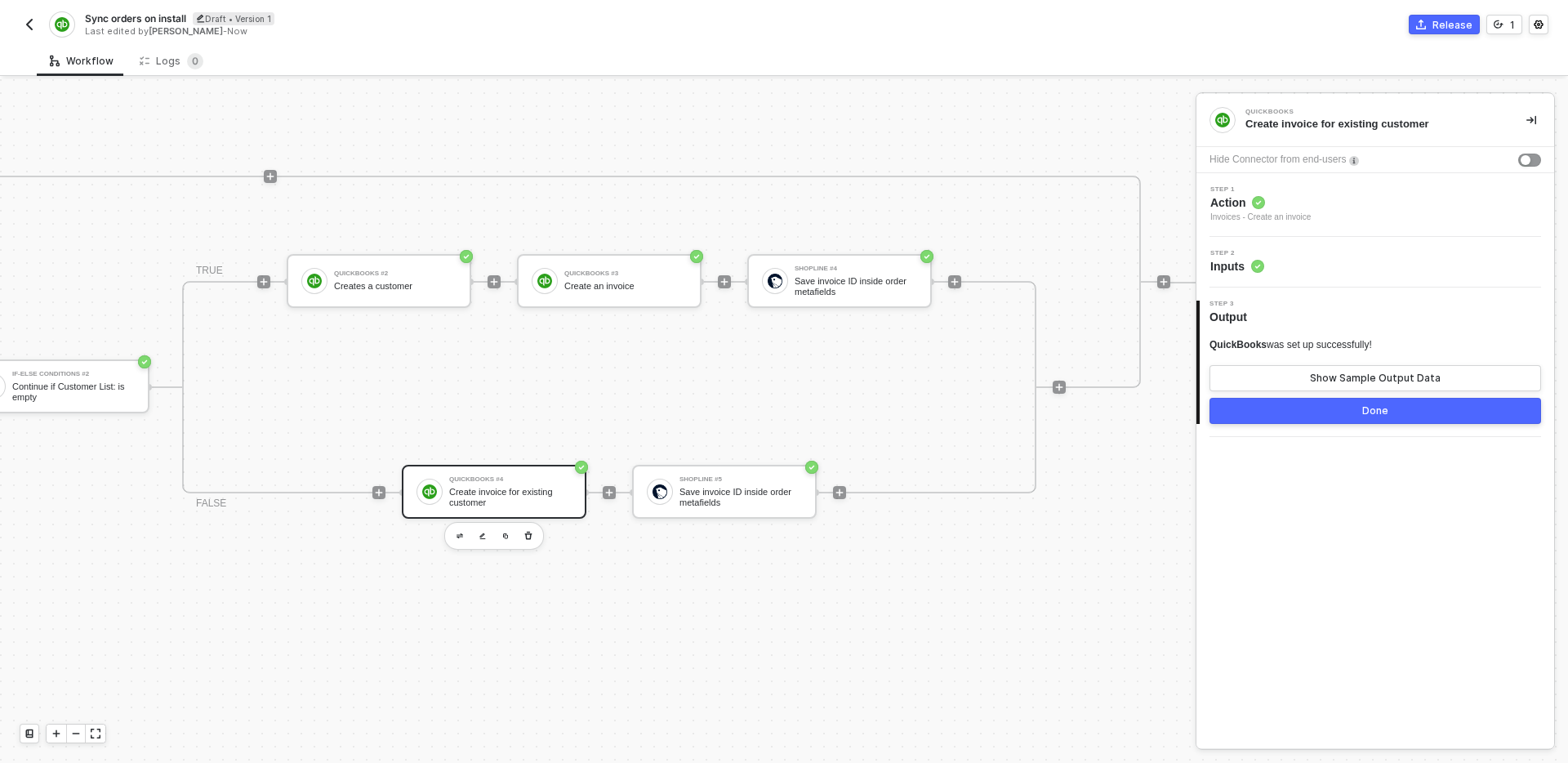
click at [1342, 413] on button "Done" at bounding box center [1375, 411] width 331 height 26
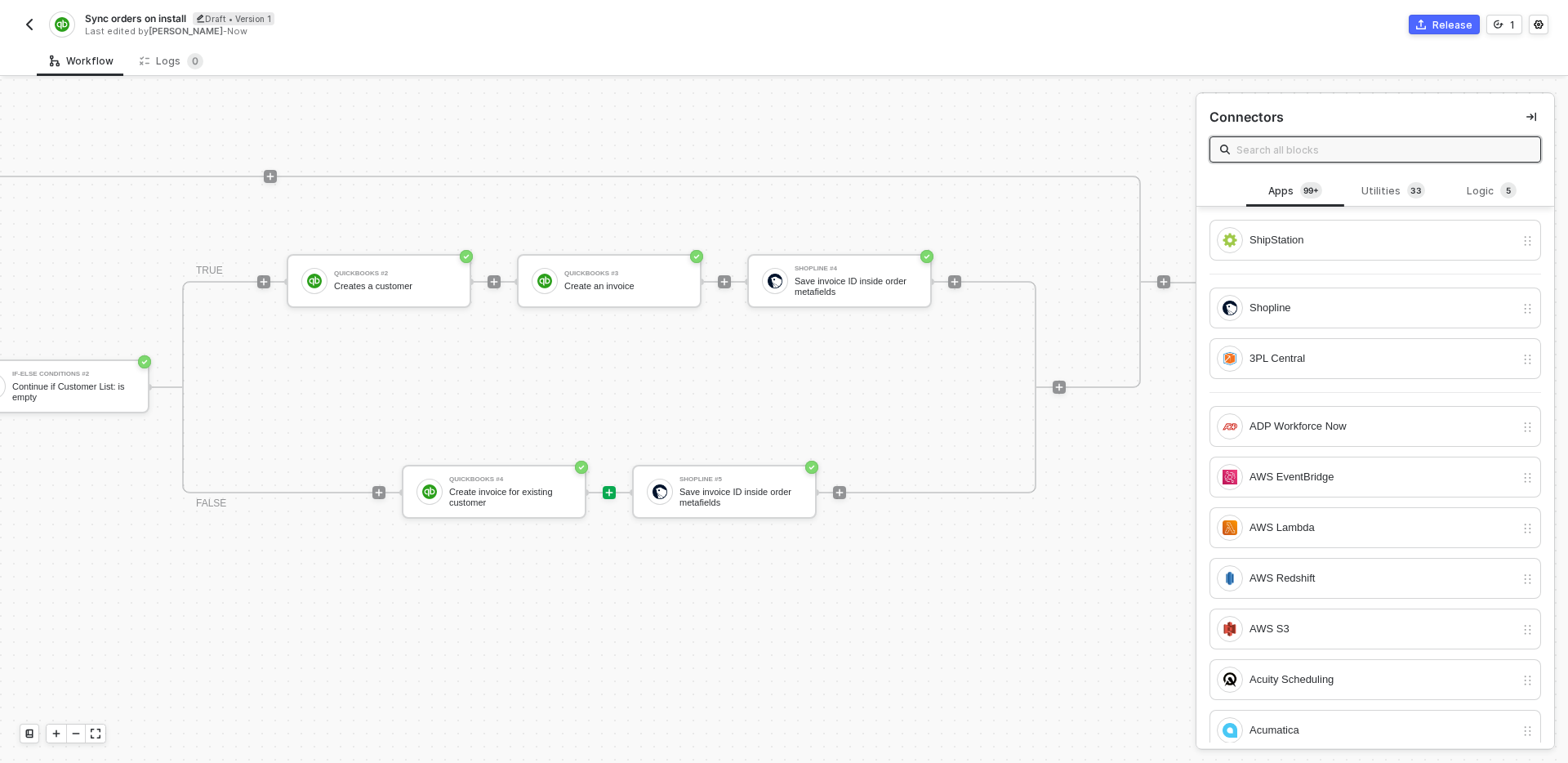
click at [912, 603] on div "Shopline #2 Get order invoice ID metafield If-Else Conditions Continue if order…" at bounding box center [47, 548] width 2248 height 532
click at [1057, 605] on div "Shopline #2 Get order invoice ID metafield If-Else Conditions Continue if order…" at bounding box center [47, 548] width 2248 height 532
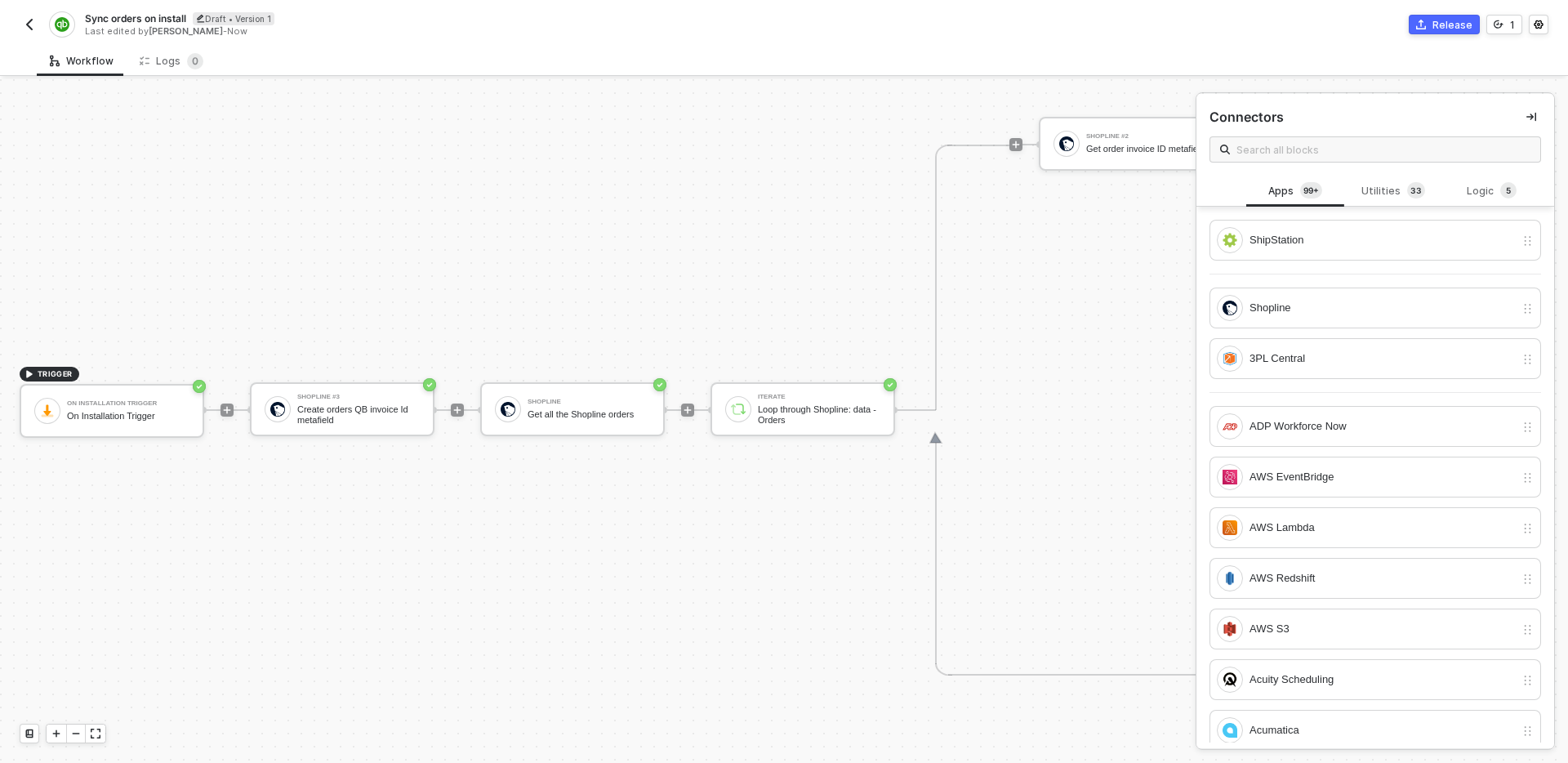
scroll to position [685, 0]
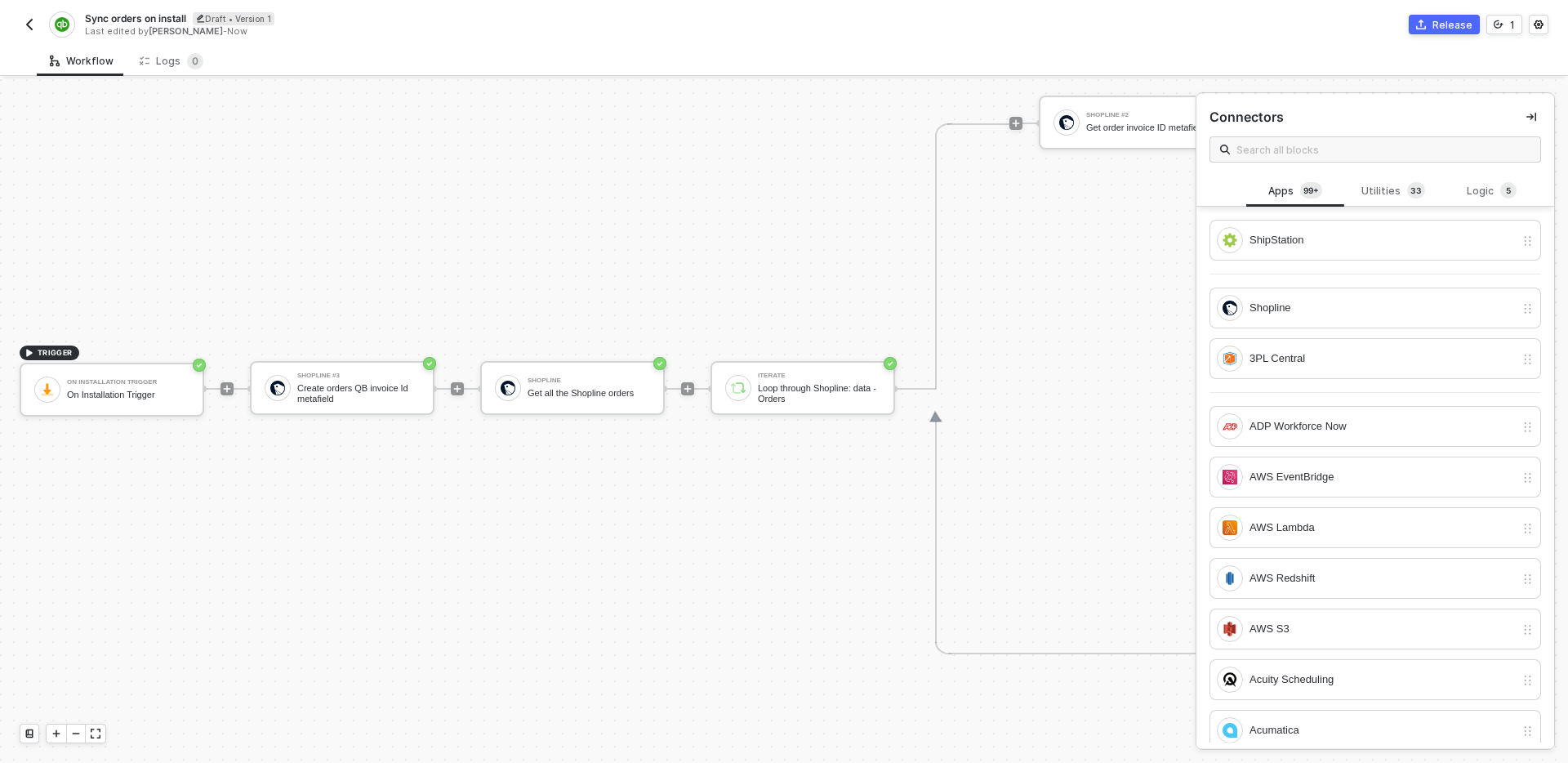
click at [32, 26] on img "button" at bounding box center [30, 25] width 13 height 13
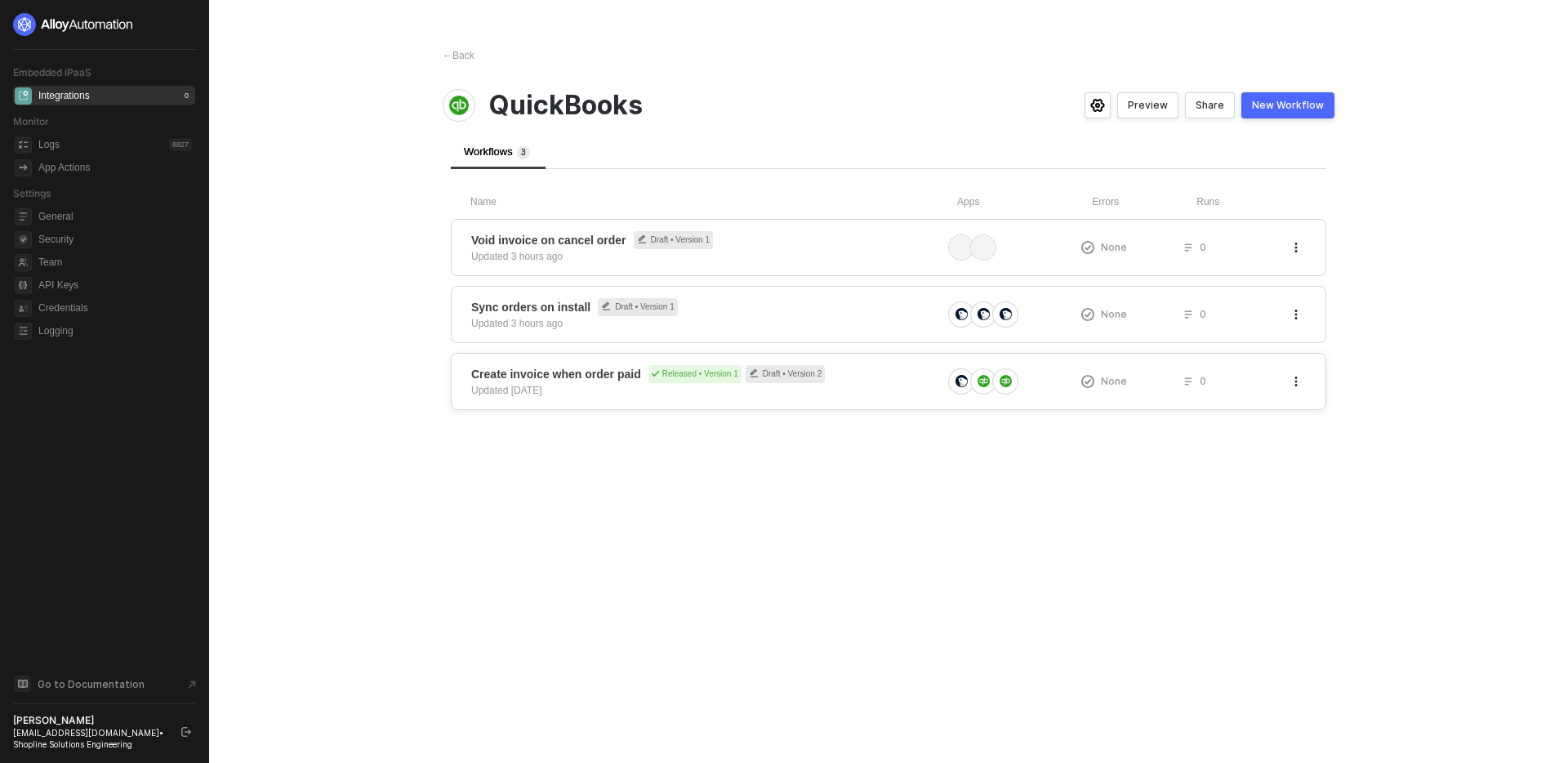
click at [634, 387] on div "Create invoice when order paid Released • Version 1 Draft • Version 2 Updated 3…" at bounding box center [706, 381] width 470 height 32
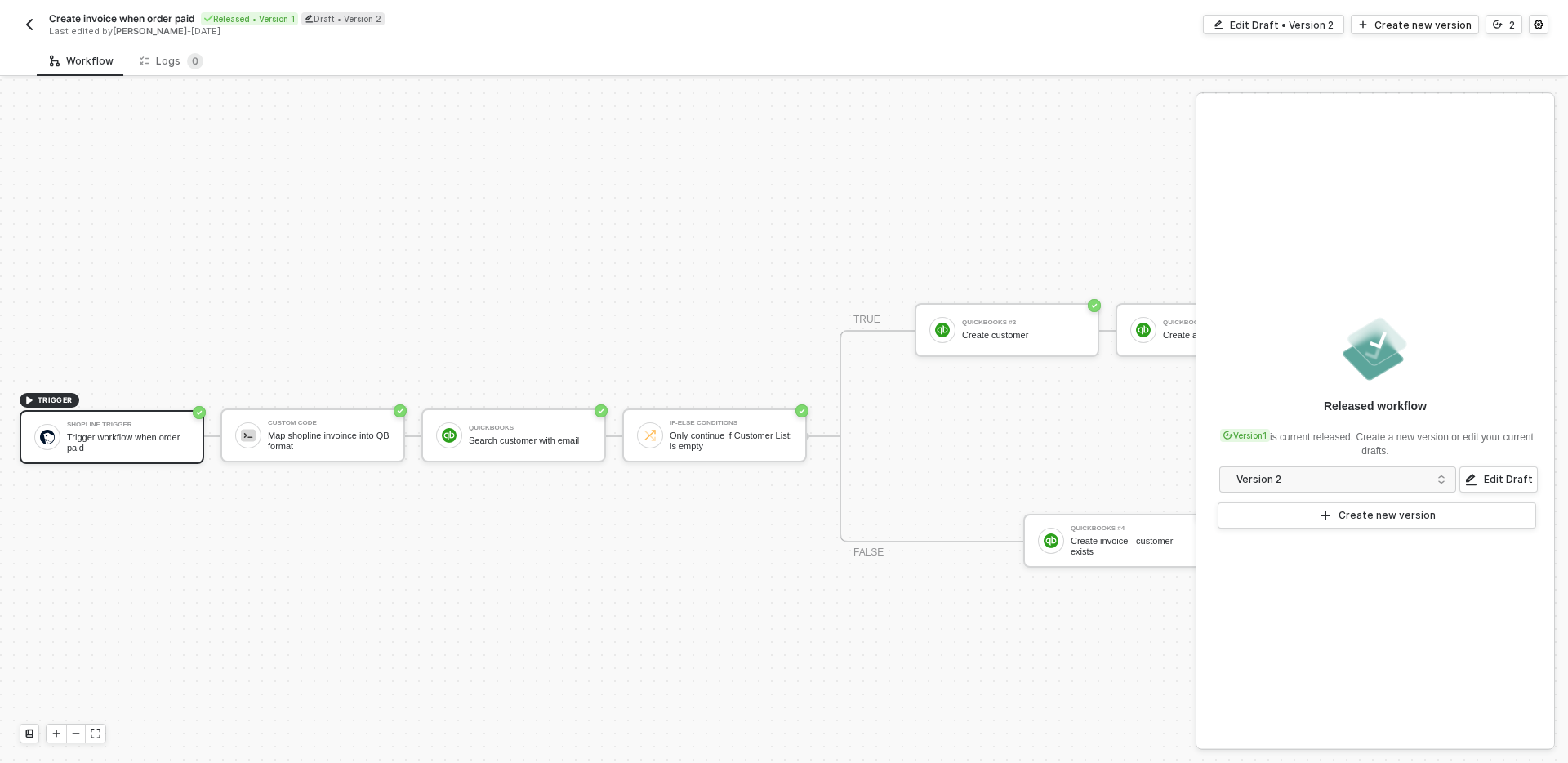
scroll to position [30, 0]
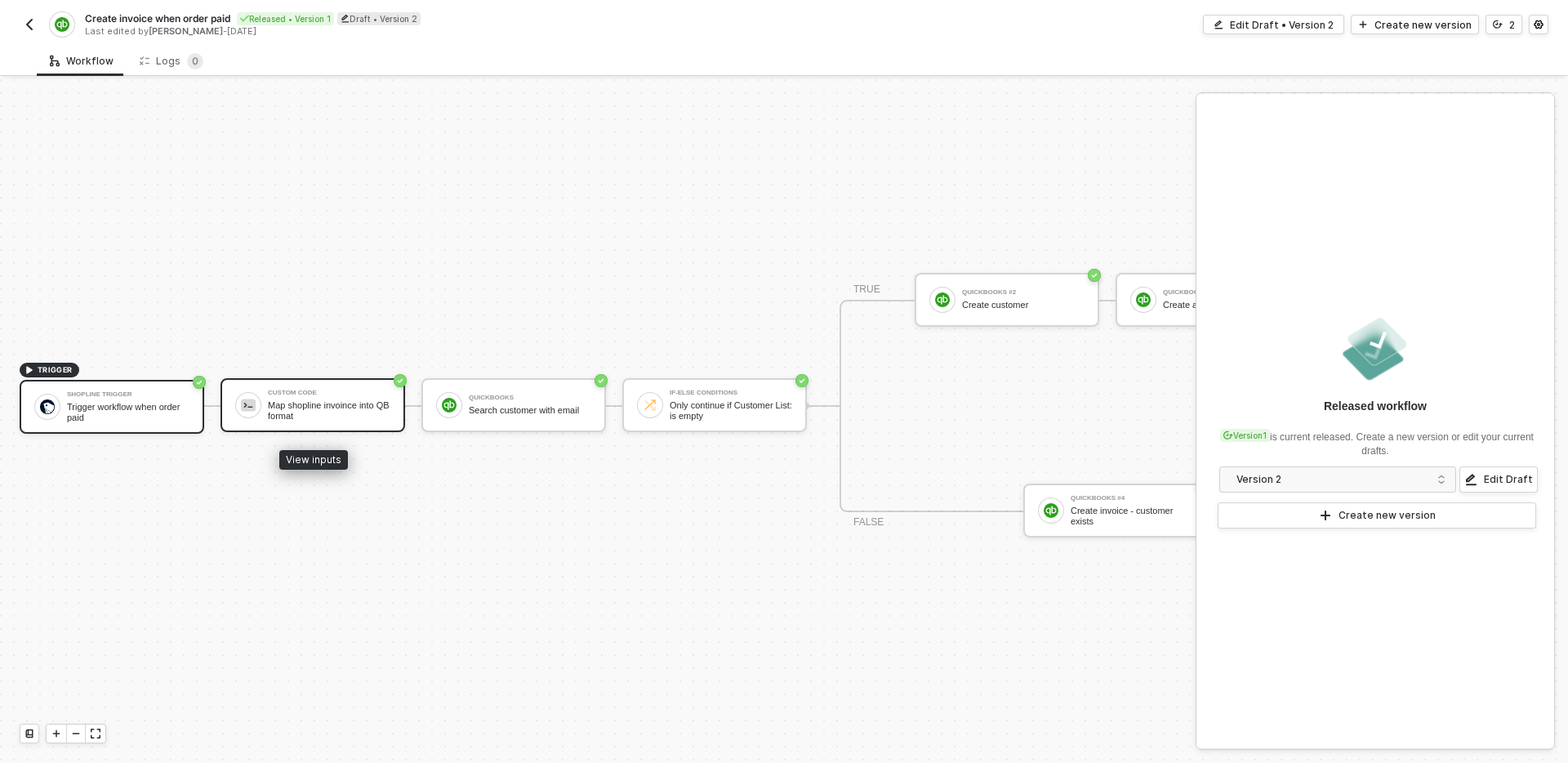
click at [295, 411] on div "Map shopline invoince into QB format" at bounding box center [328, 410] width 123 height 20
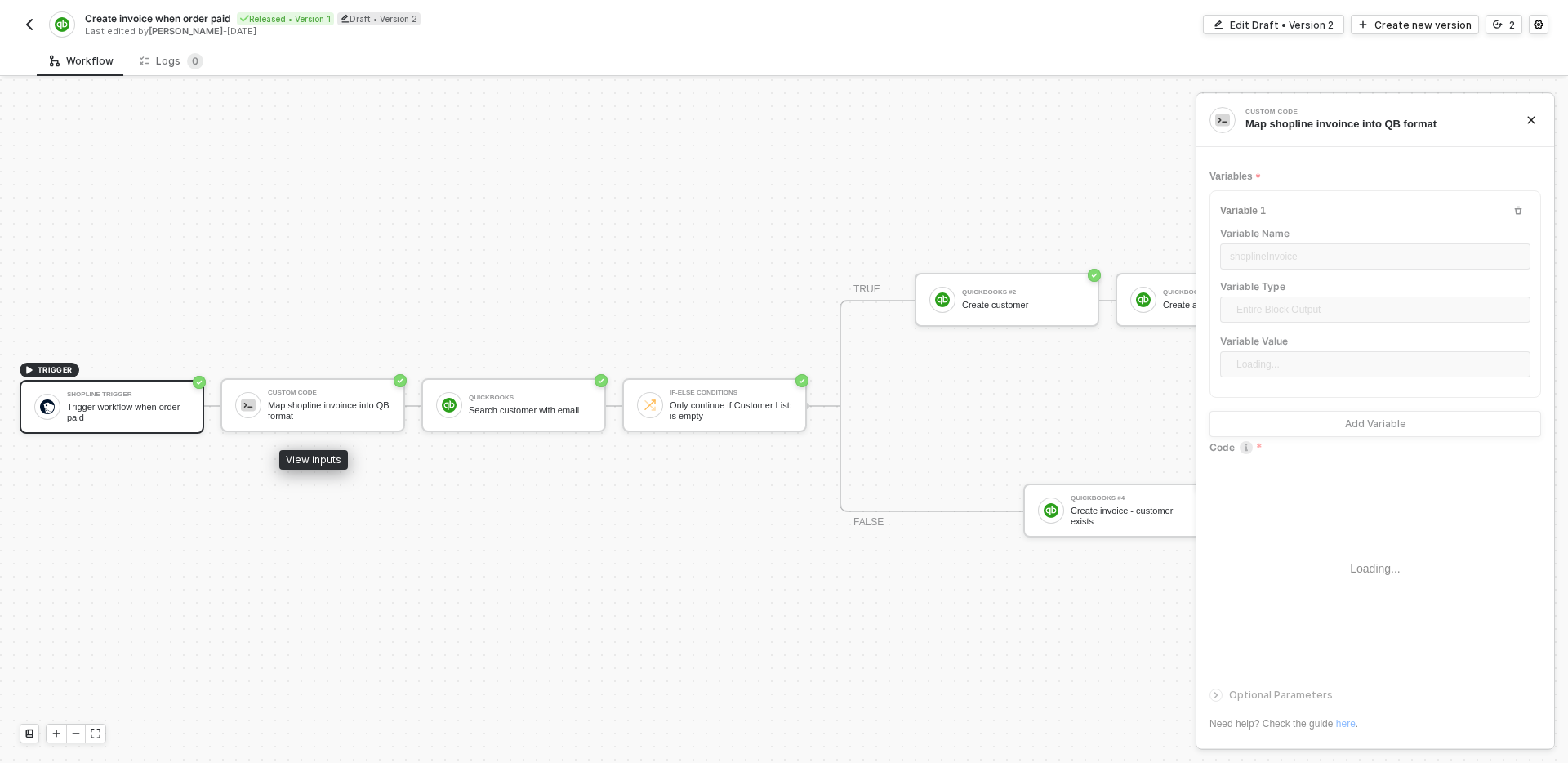
type textarea "/* You can access variables on the inputData object. ex: const myVariable = inp…"
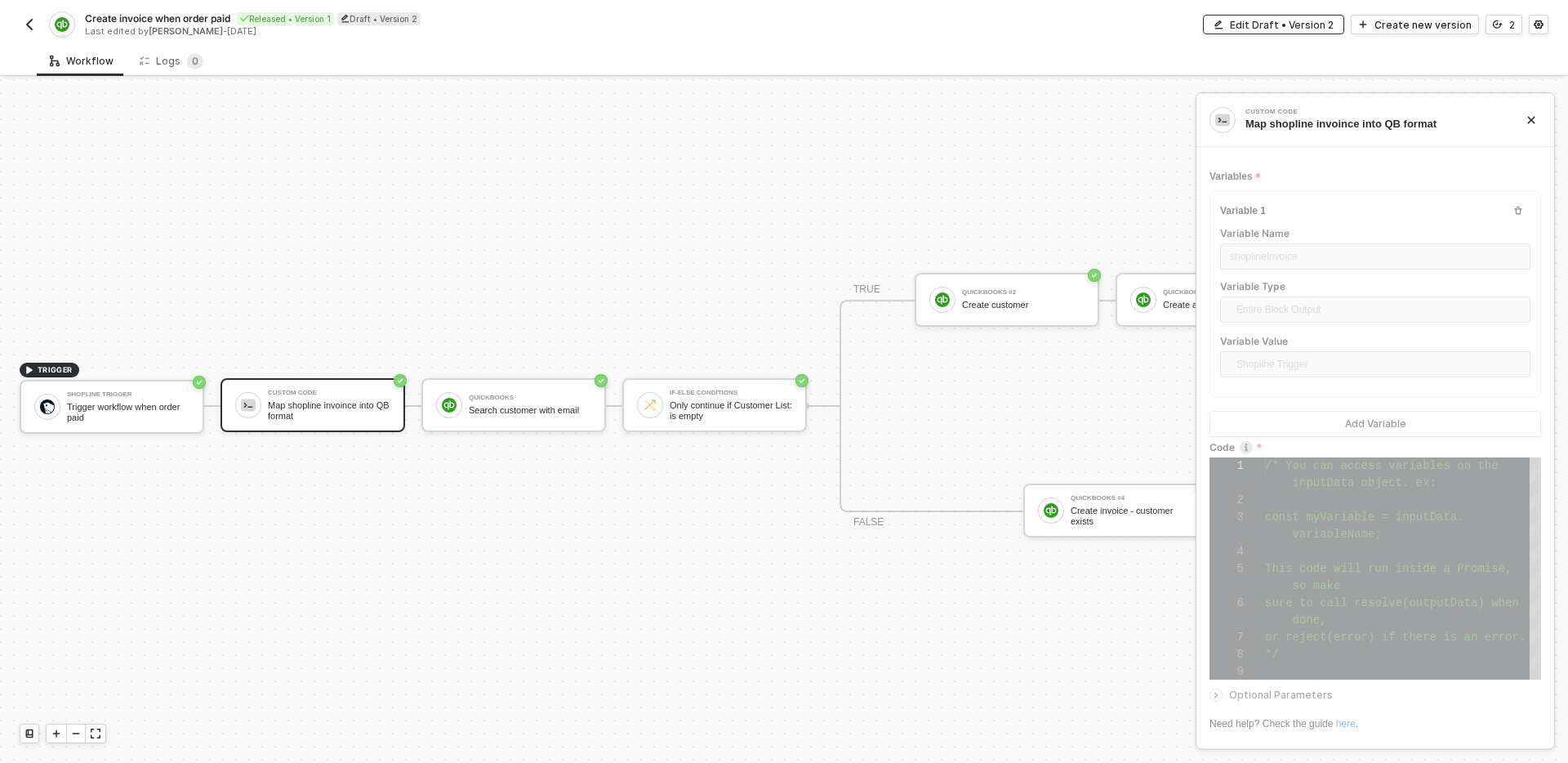
click at [1287, 26] on div "Edit Draft • Version 2" at bounding box center [1281, 25] width 104 height 14
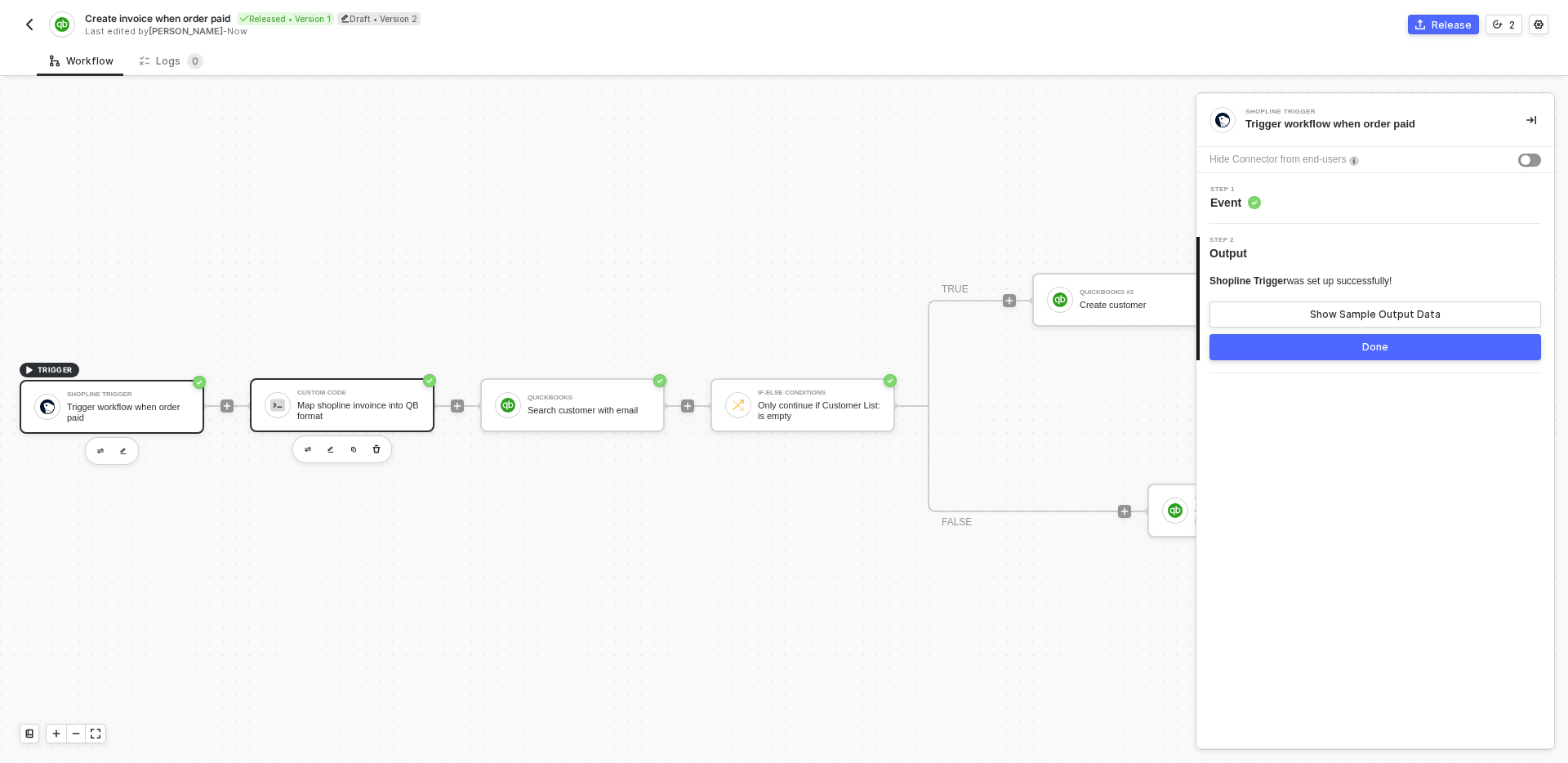
click at [370, 403] on div "Map shopline invoince into QB format" at bounding box center [358, 410] width 123 height 20
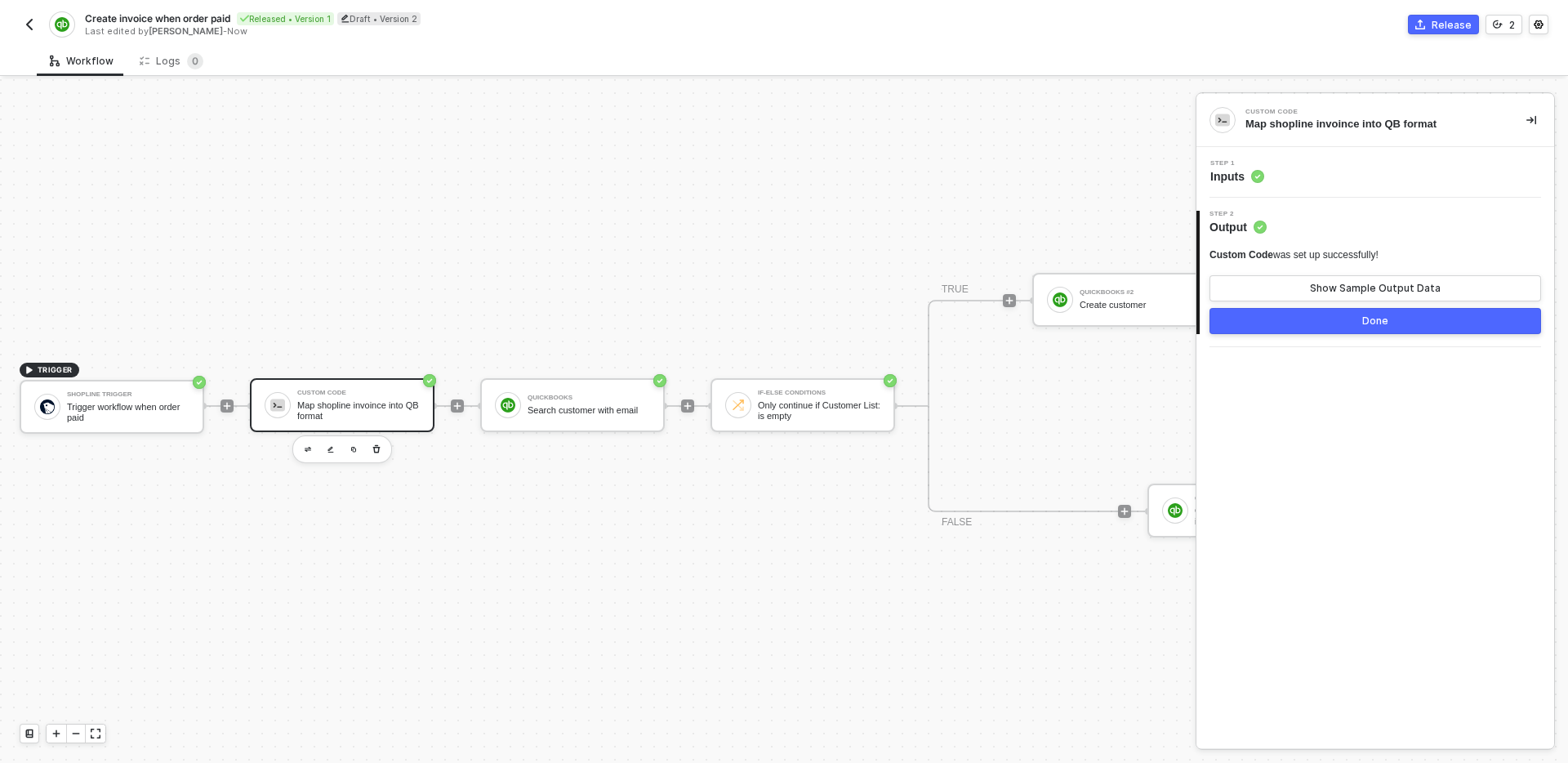
click at [1298, 158] on div "Step 1 Inputs" at bounding box center [1376, 171] width 358 height 50
click at [1304, 176] on div "Step 1 Inputs" at bounding box center [1377, 172] width 353 height 25
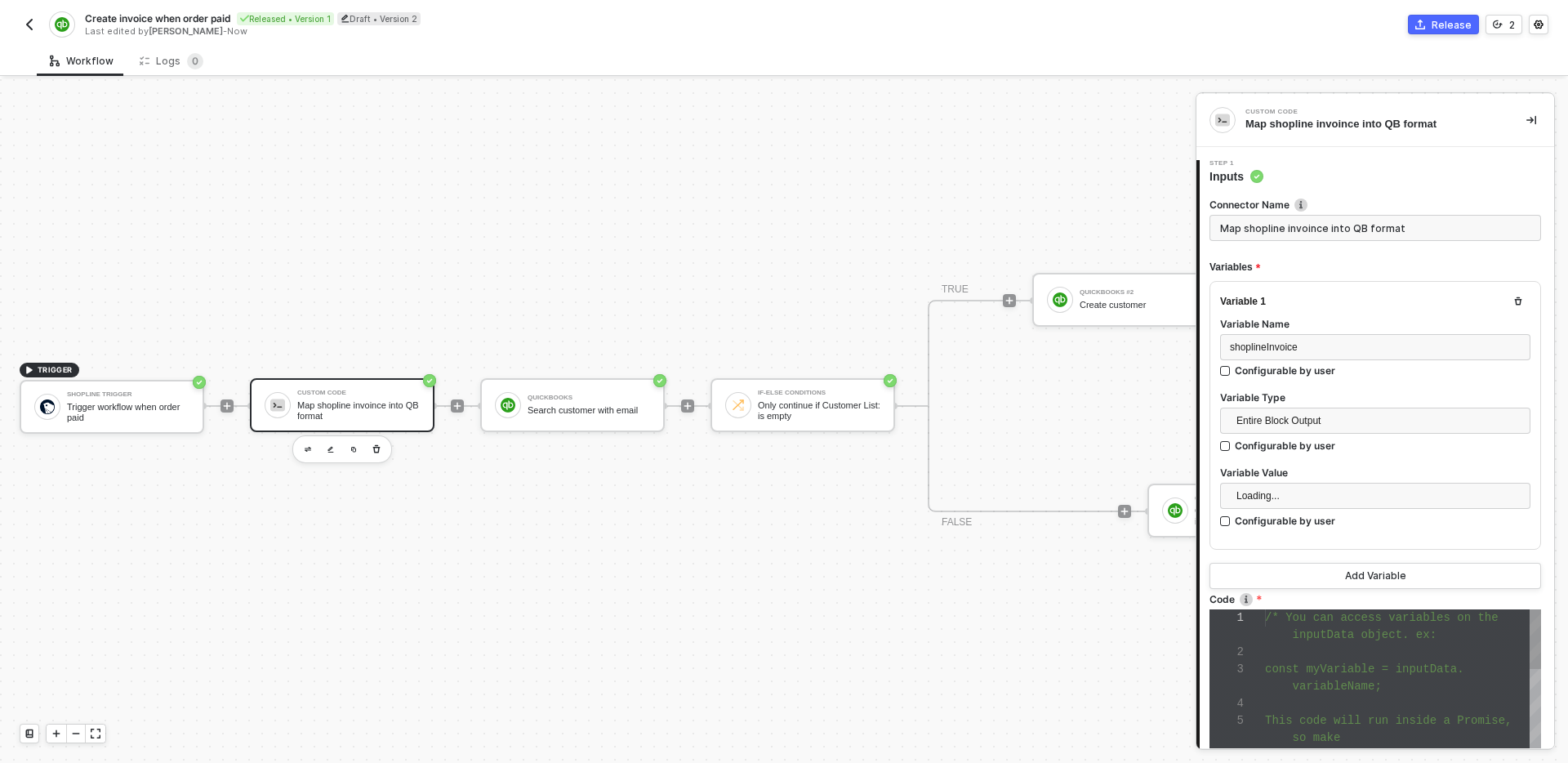
scroll to position [103, 0]
click at [1305, 233] on input "Map shopline invoince into QB format" at bounding box center [1375, 228] width 331 height 26
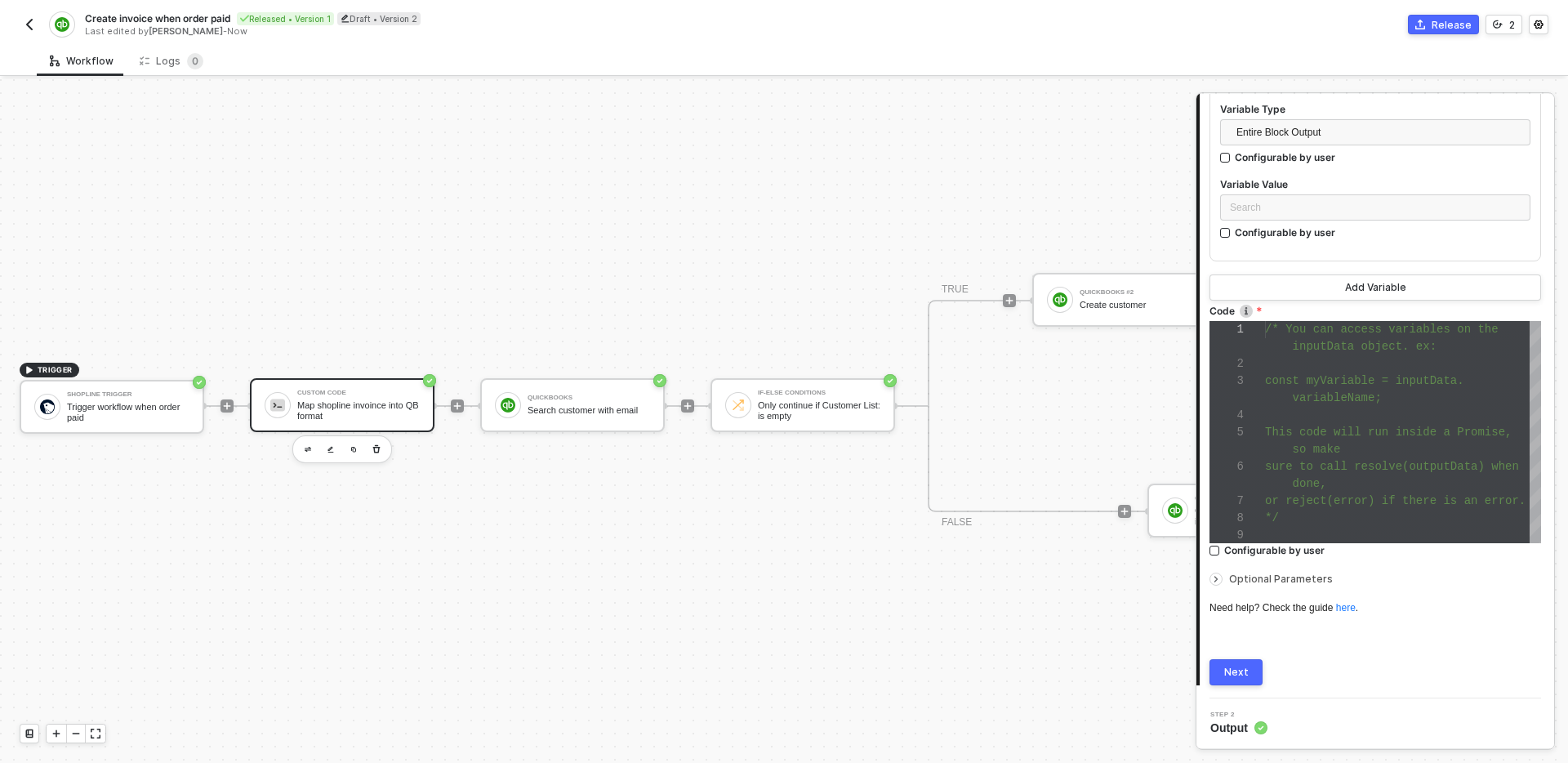
type input "Map shopline order into QB format"
click at [1226, 683] on button "Next" at bounding box center [1236, 672] width 53 height 26
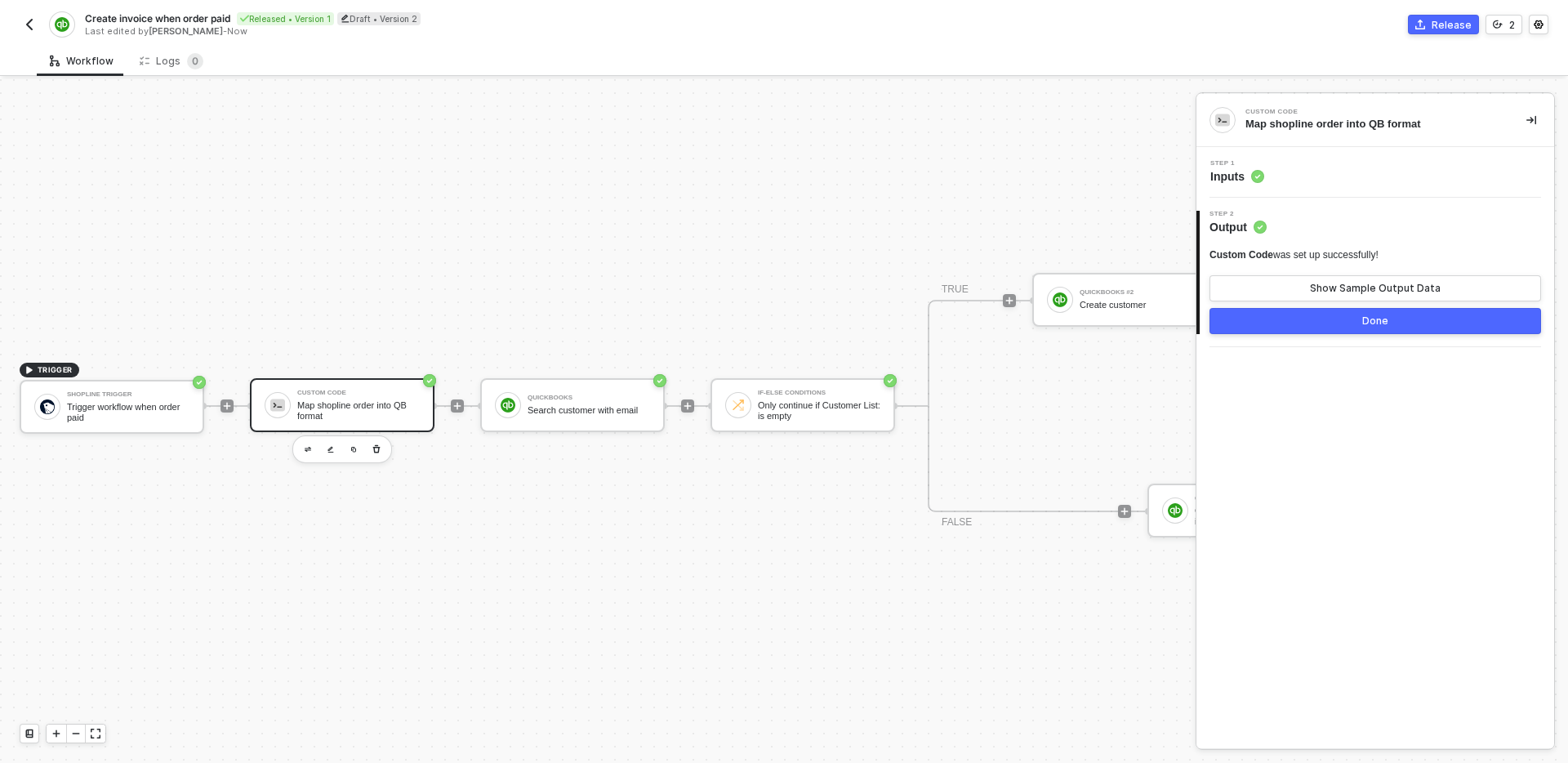
click at [1271, 321] on button "Done" at bounding box center [1375, 320] width 331 height 26
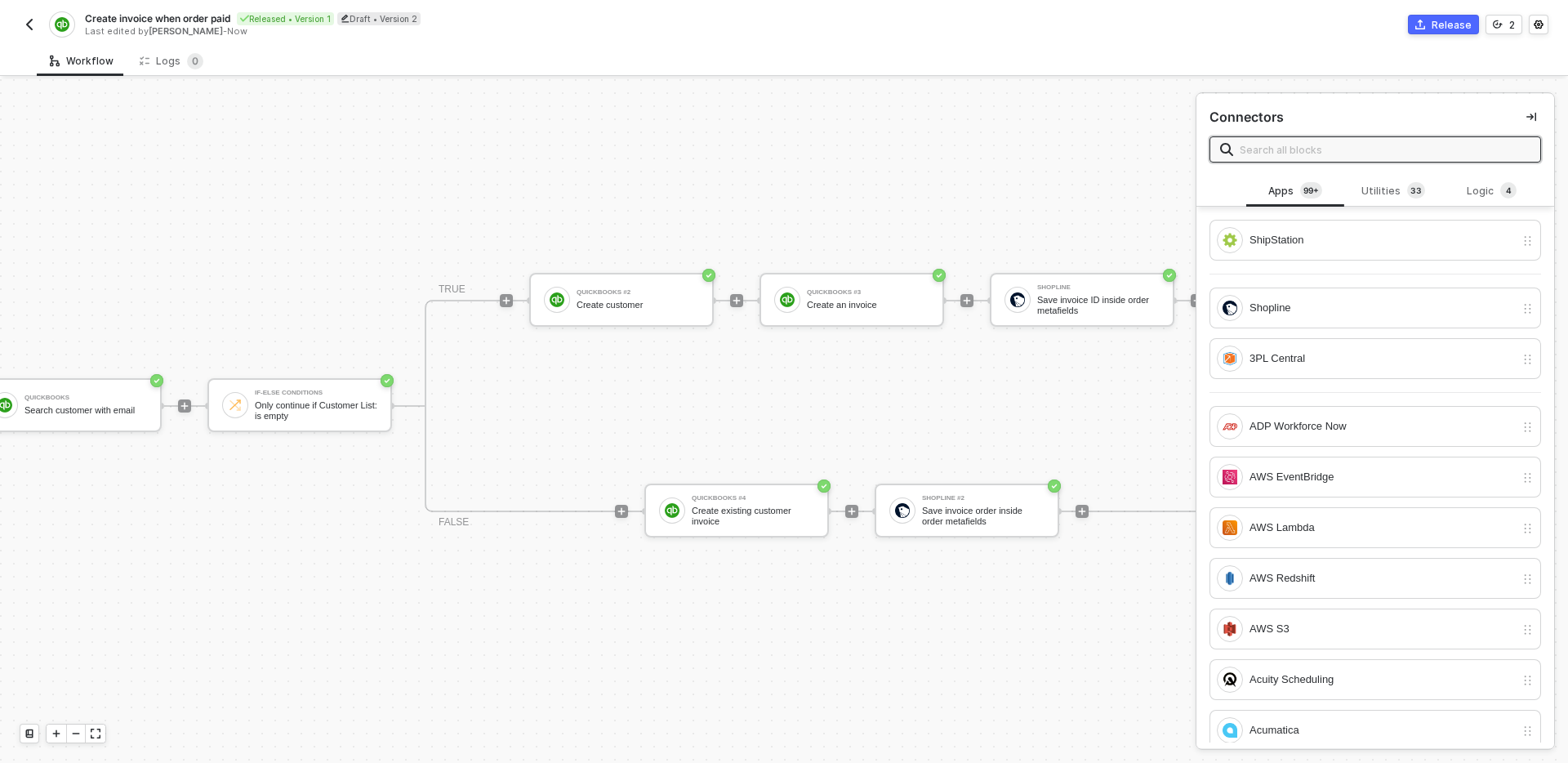
scroll to position [30, 567]
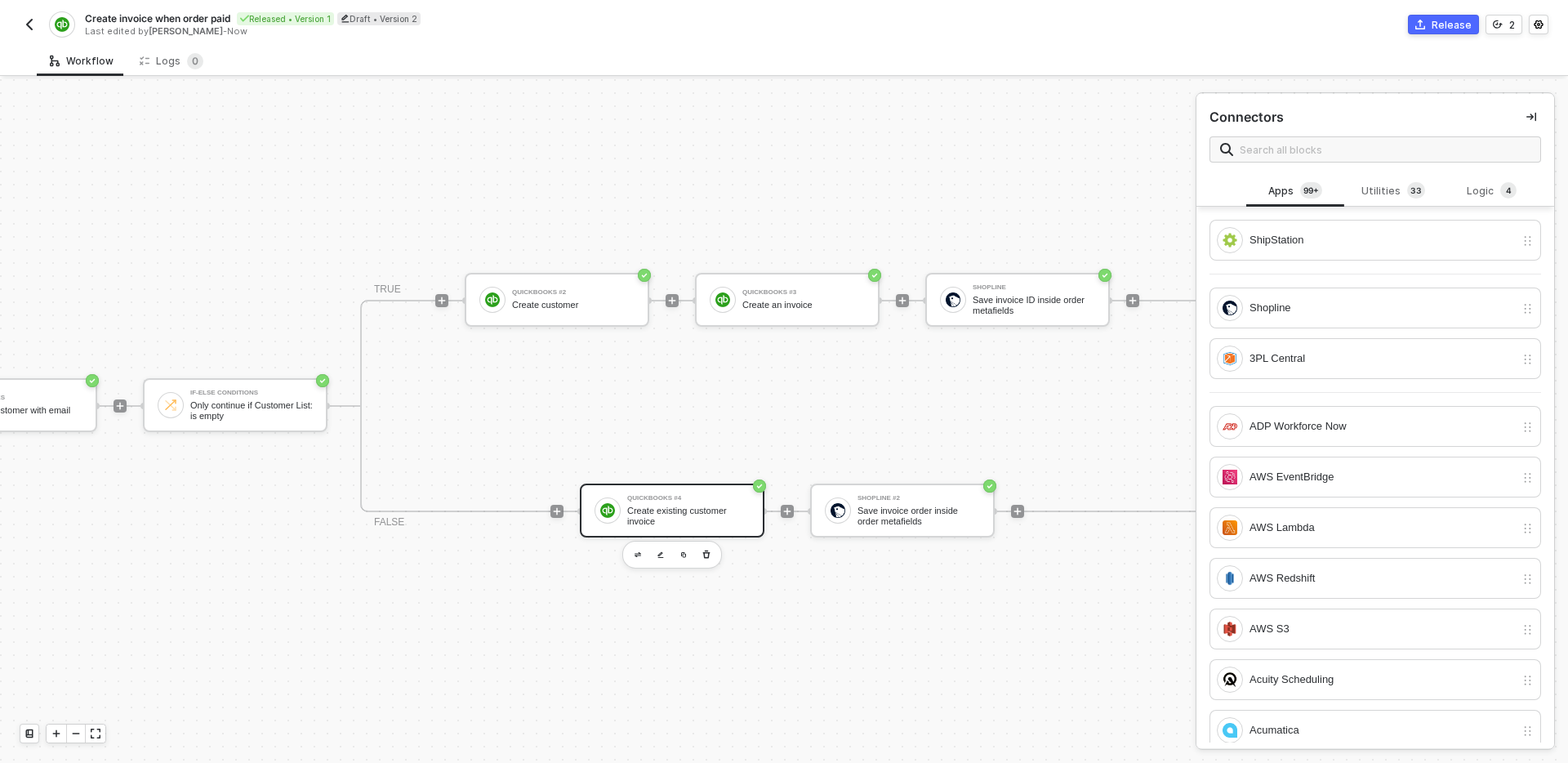
click at [678, 517] on div "Create existing customer invoice" at bounding box center [688, 515] width 123 height 20
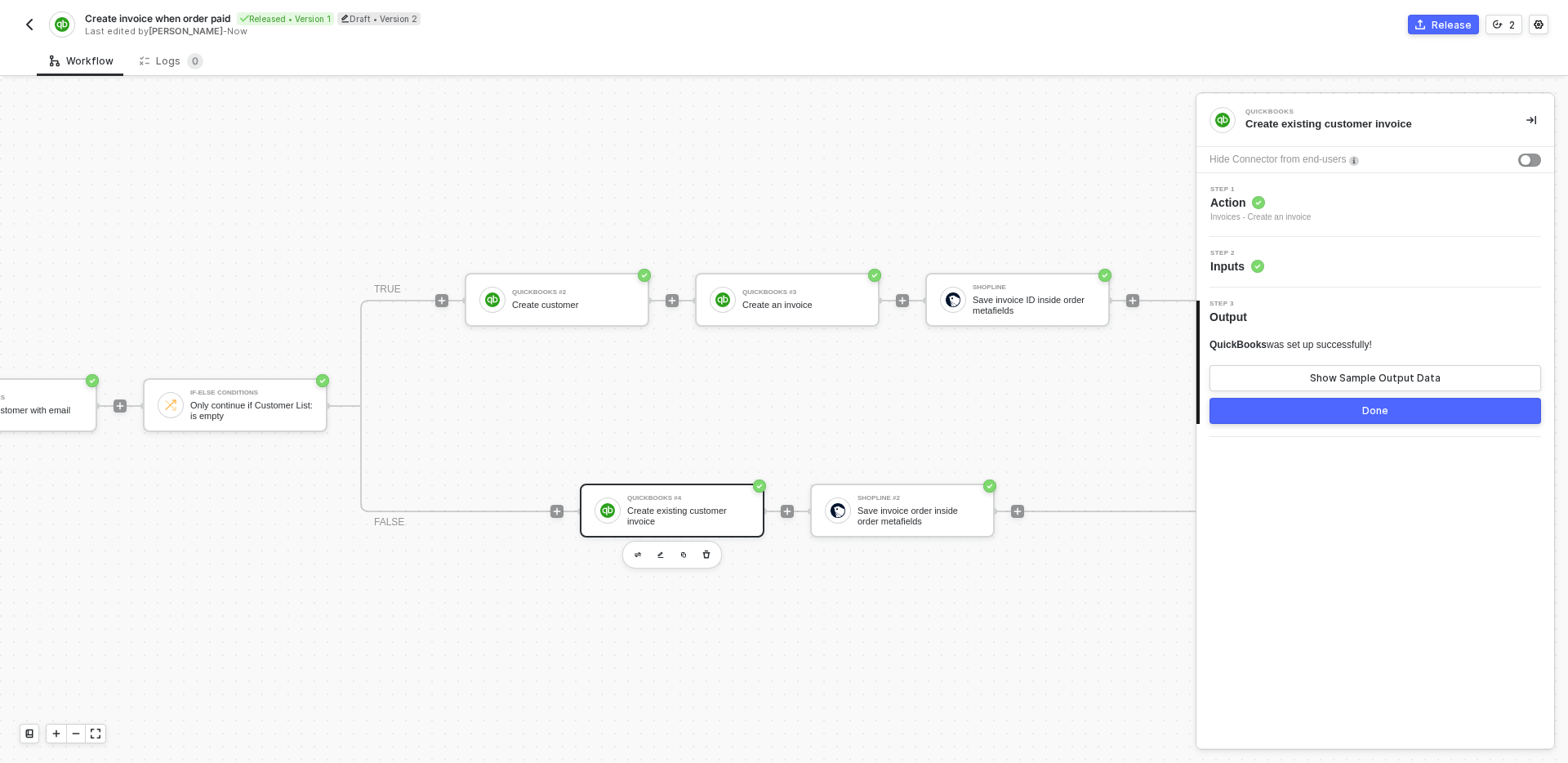
click at [1351, 202] on div "Step 1 Action Invoices - Create an invoice" at bounding box center [1377, 205] width 353 height 37
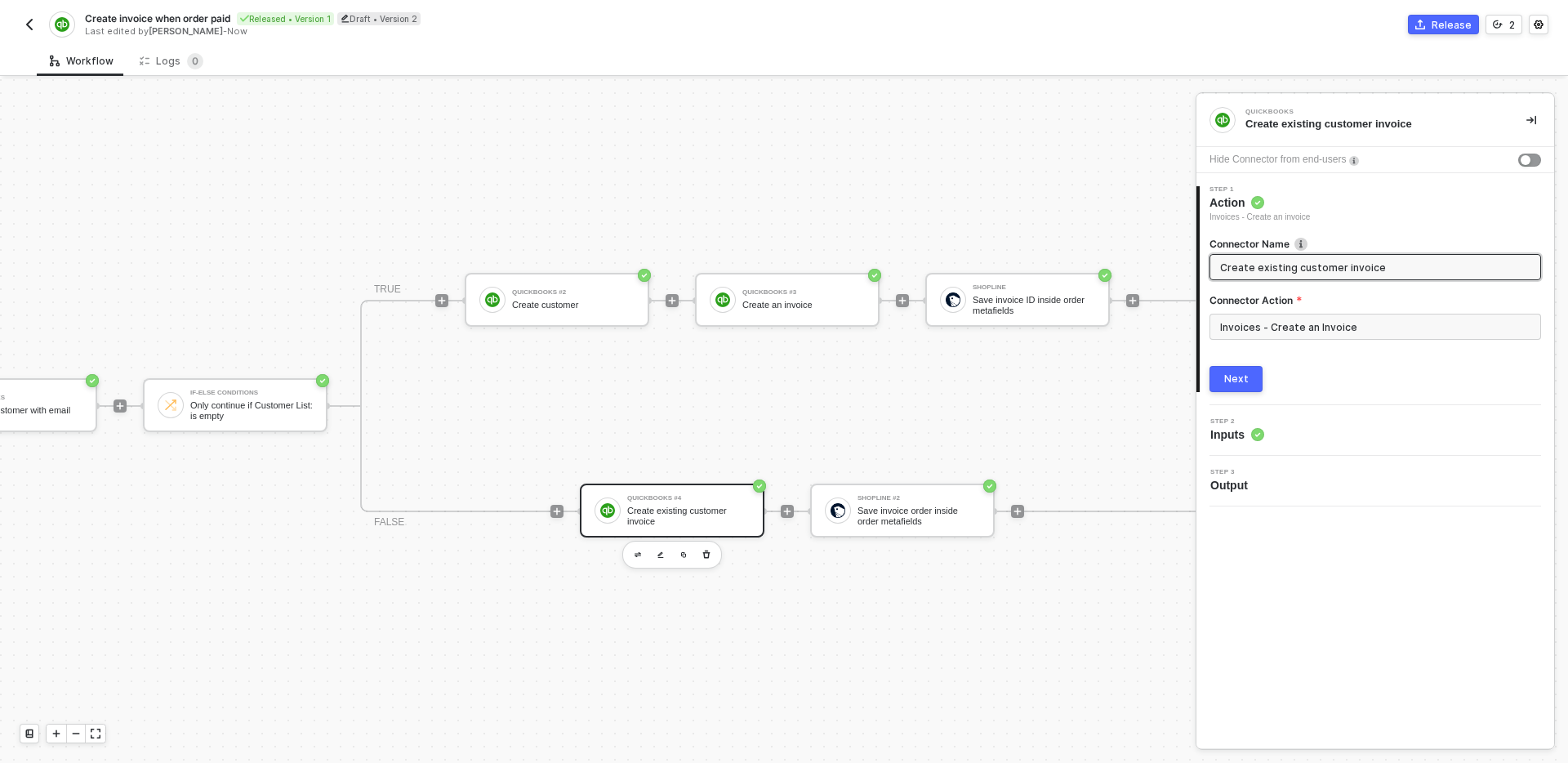
click at [1268, 261] on input "Create existing customer invoice" at bounding box center [1374, 267] width 308 height 18
click at [1268, 267] on input "Create existing customer invoice" at bounding box center [1374, 267] width 308 height 18
drag, startPoint x: 1268, startPoint y: 267, endPoint x: 1312, endPoint y: 267, distance: 44.0
click at [1312, 267] on input "Create existing customer invoice" at bounding box center [1374, 267] width 308 height 18
click at [1340, 267] on input "Create invoice" at bounding box center [1374, 267] width 308 height 18
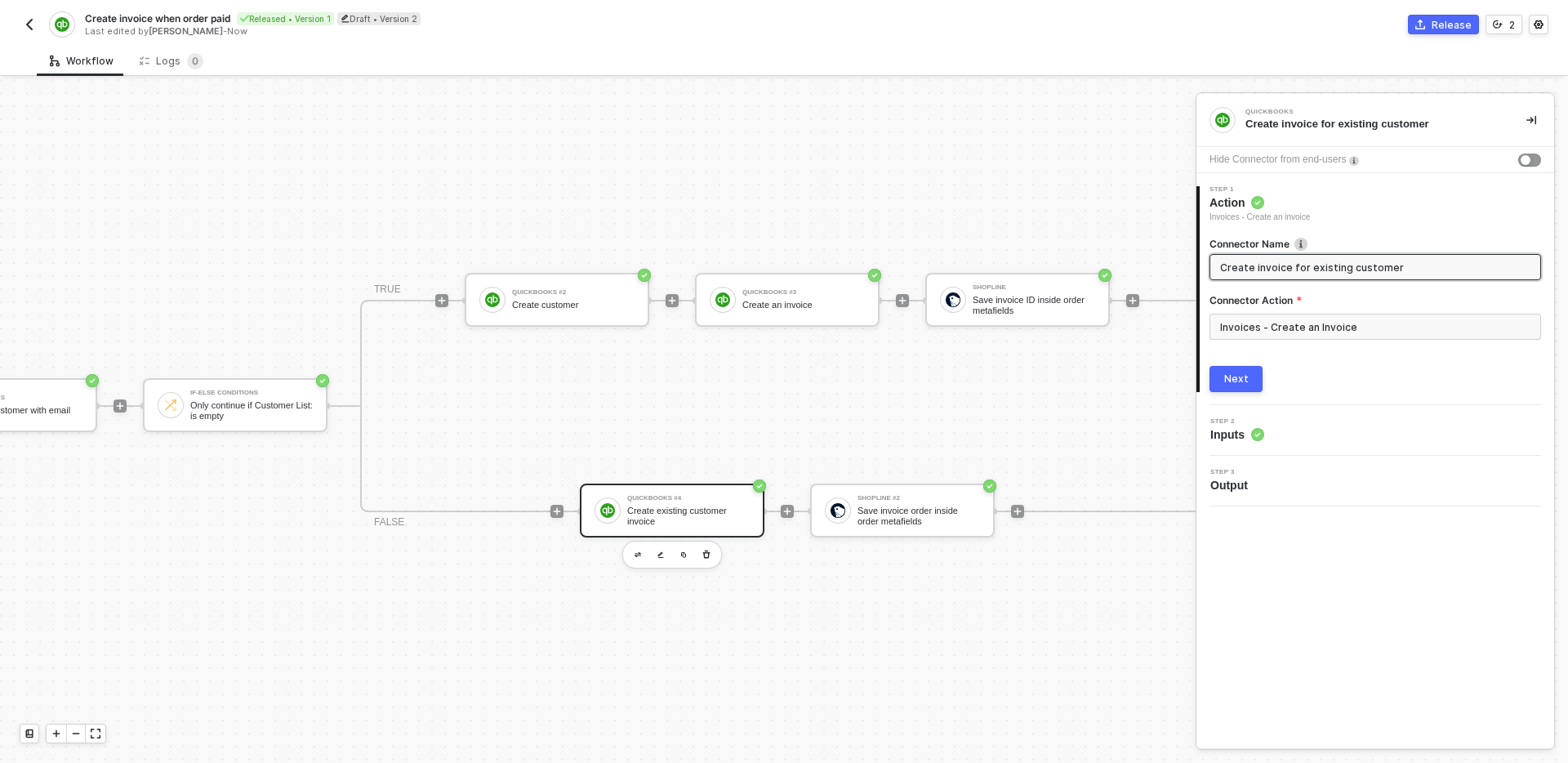
type input "Create invoice for existing customer"
click at [1251, 372] on button "Next" at bounding box center [1236, 378] width 53 height 26
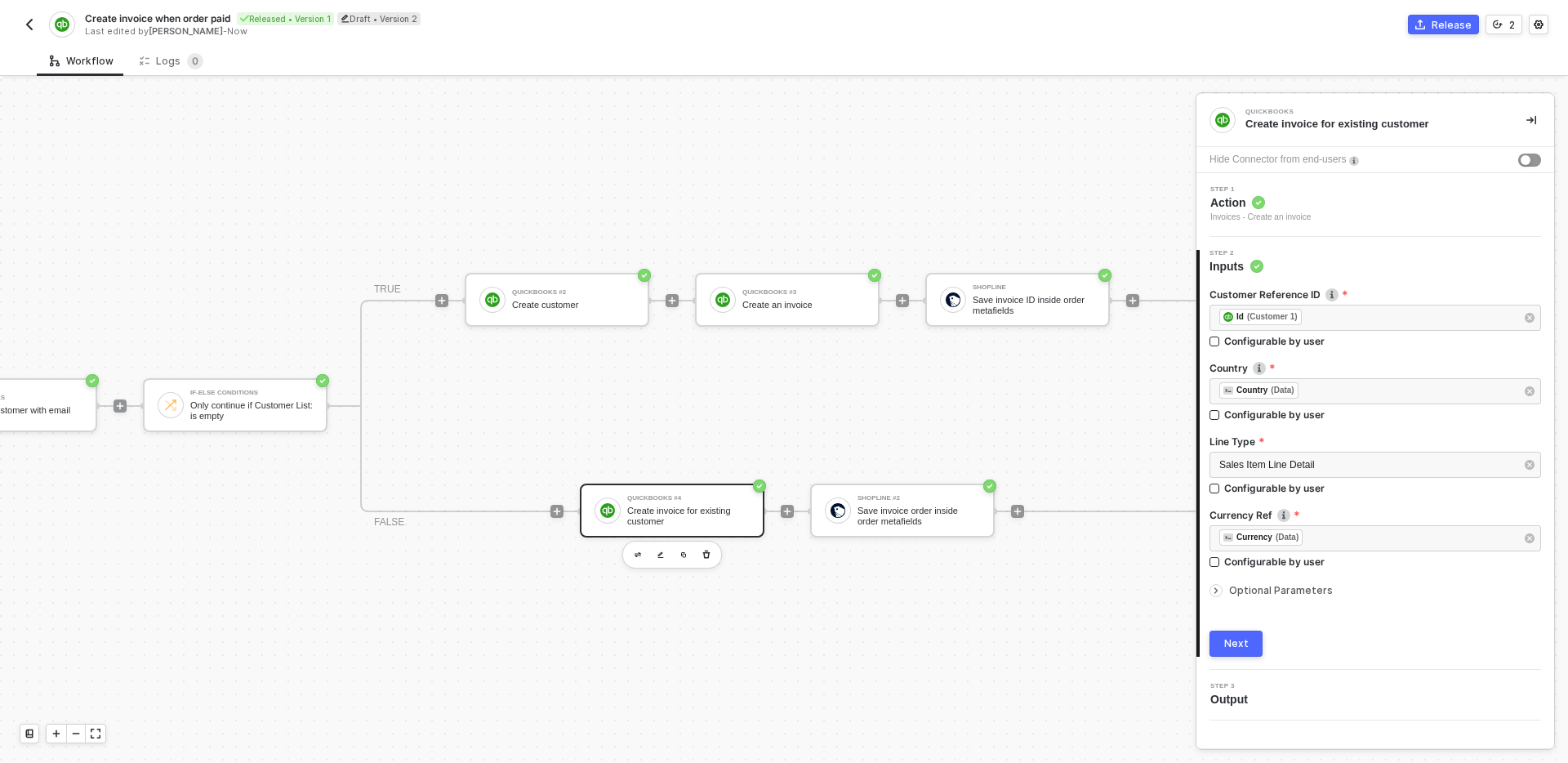
click at [1250, 644] on button "Next" at bounding box center [1236, 643] width 53 height 26
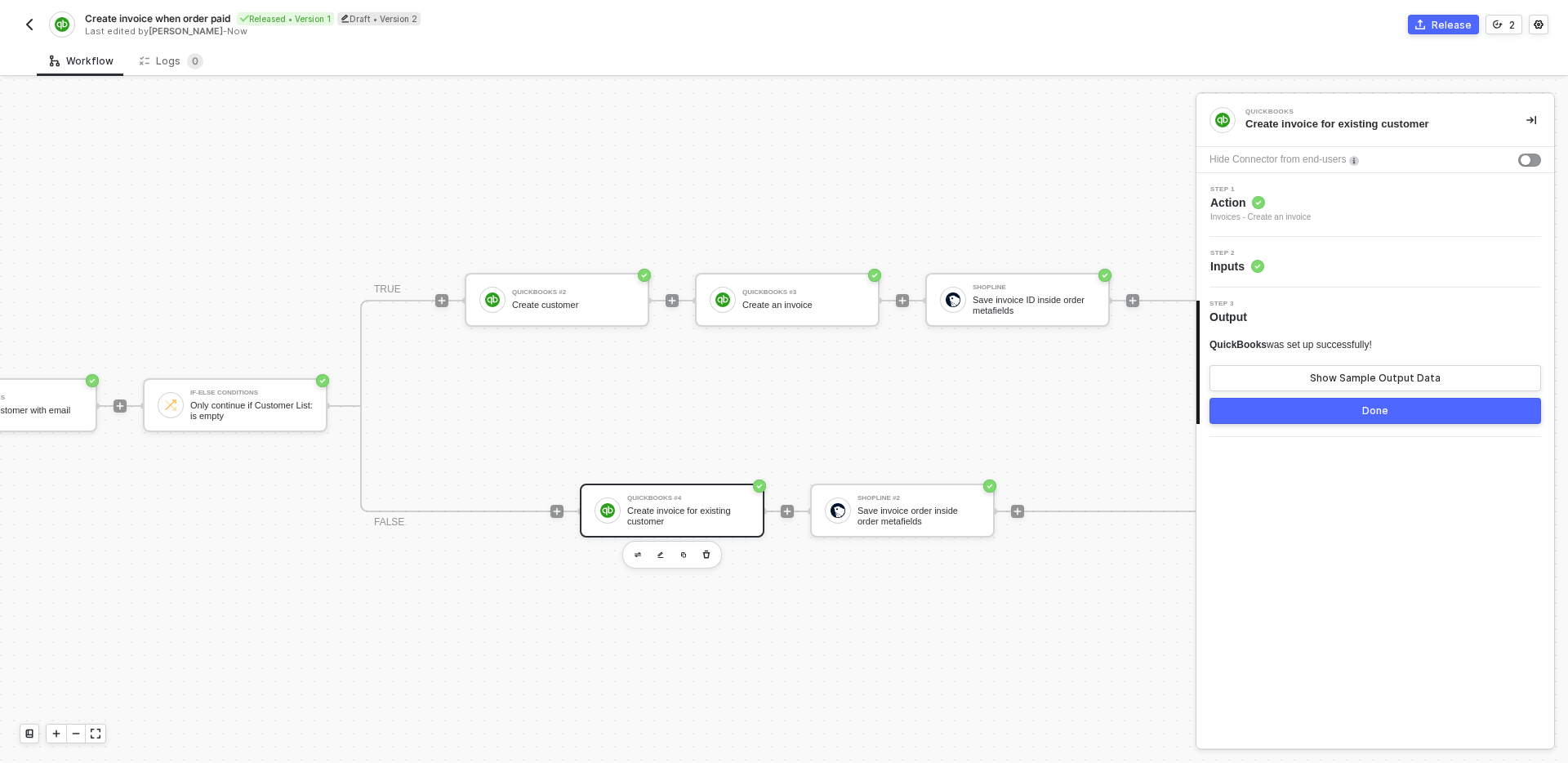
click at [1361, 412] on button "Done" at bounding box center [1375, 411] width 331 height 26
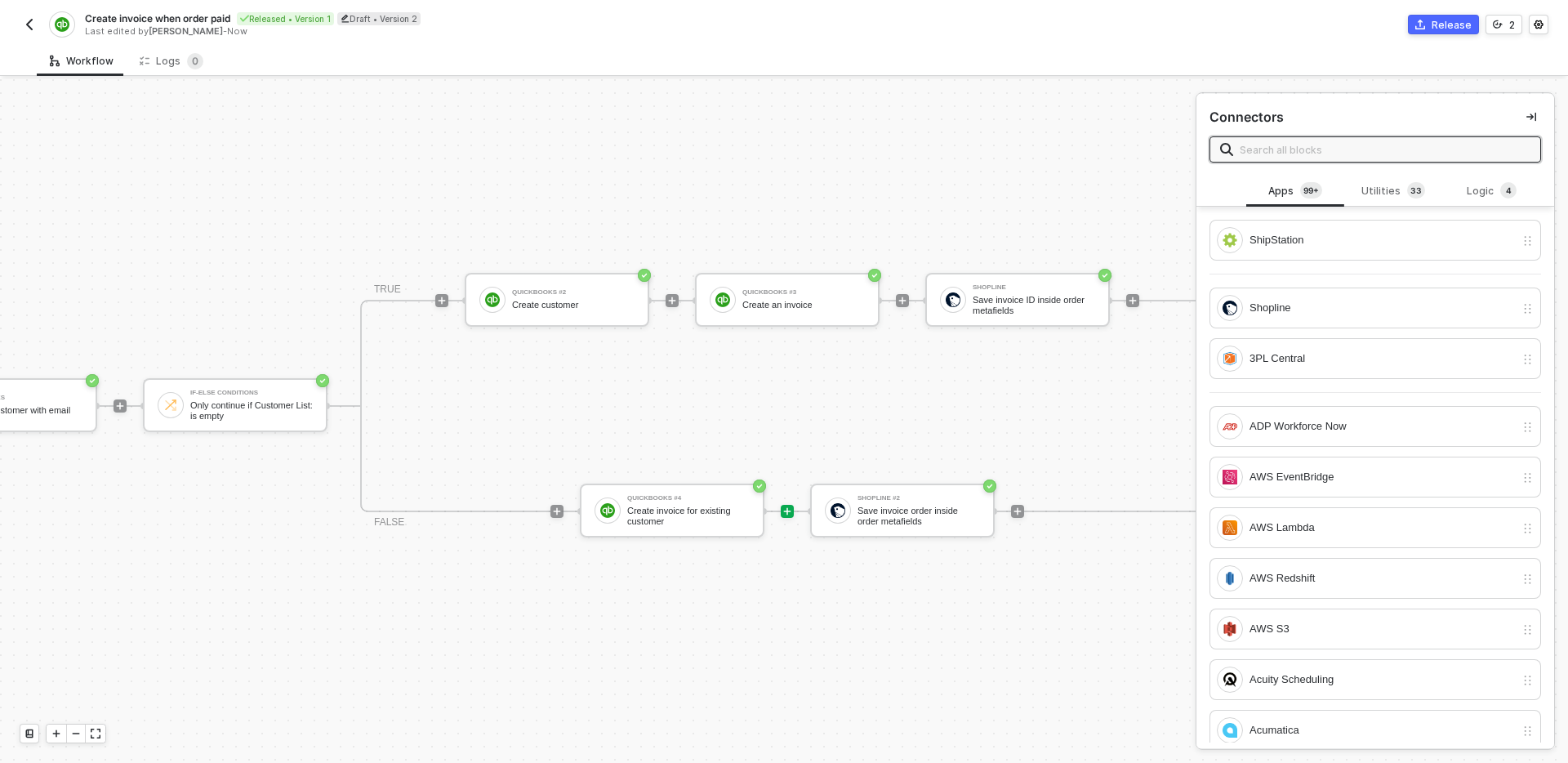
click at [1094, 620] on div "TRIGGER Shopline Trigger Trigger workflow when order paid Custom Code Map shopl…" at bounding box center [338, 406] width 1812 height 714
click at [1061, 606] on div "TRIGGER Shopline Trigger Trigger workflow when order paid Custom Code Map shopl…" at bounding box center [338, 406] width 1812 height 714
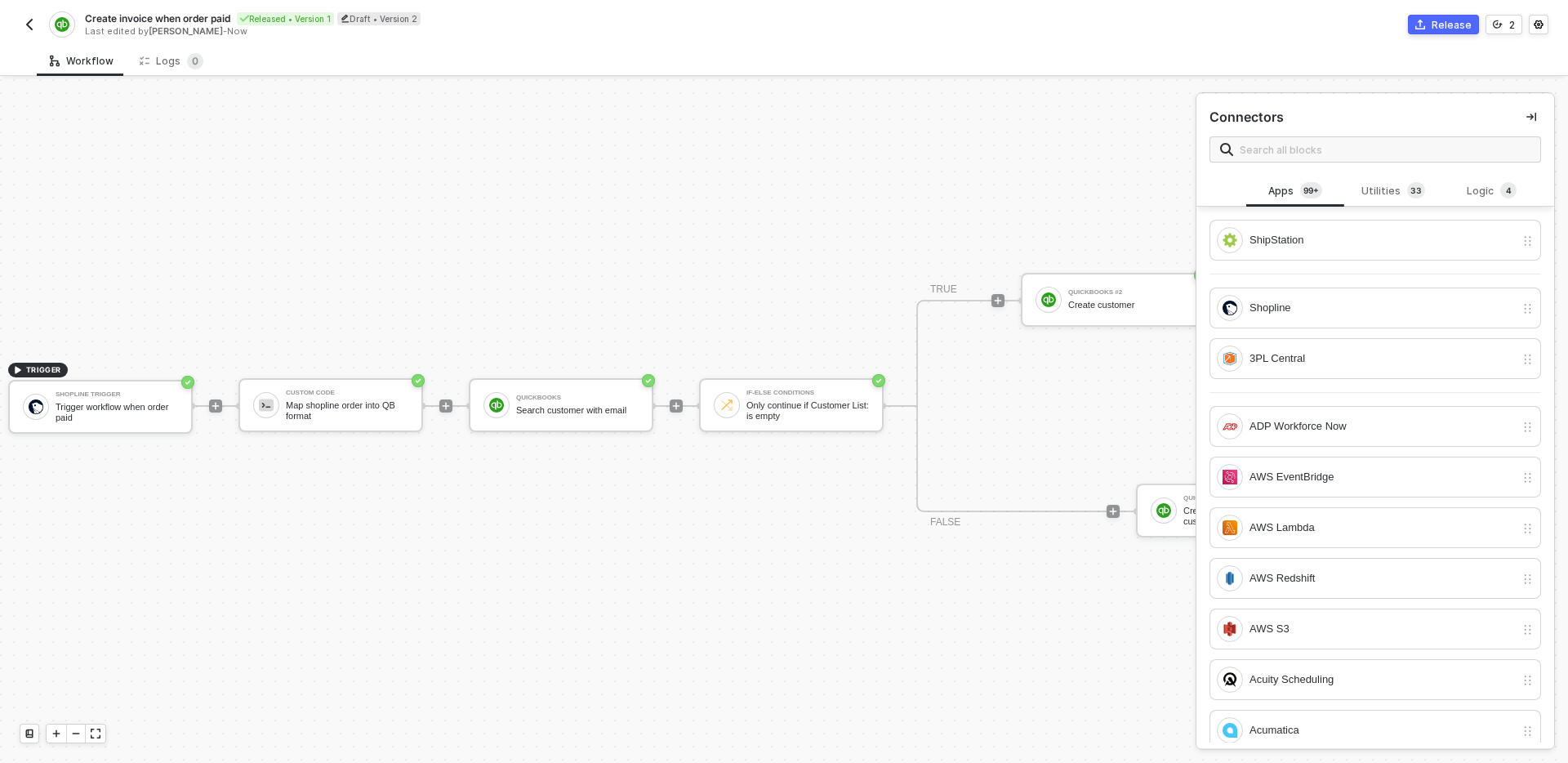
scroll to position [30, 0]
click at [26, 24] on img "button" at bounding box center [30, 25] width 13 height 13
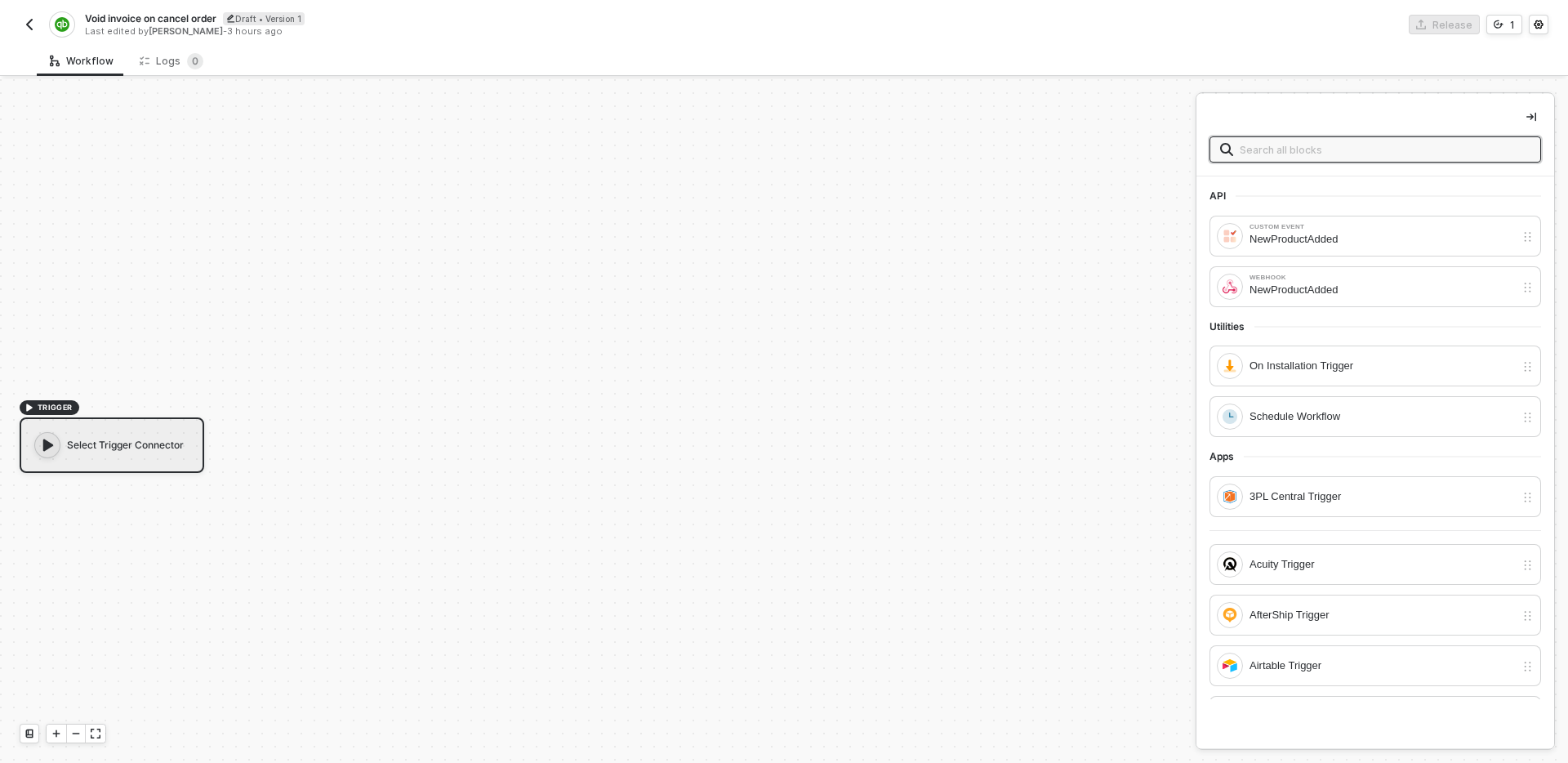
scroll to position [30, 0]
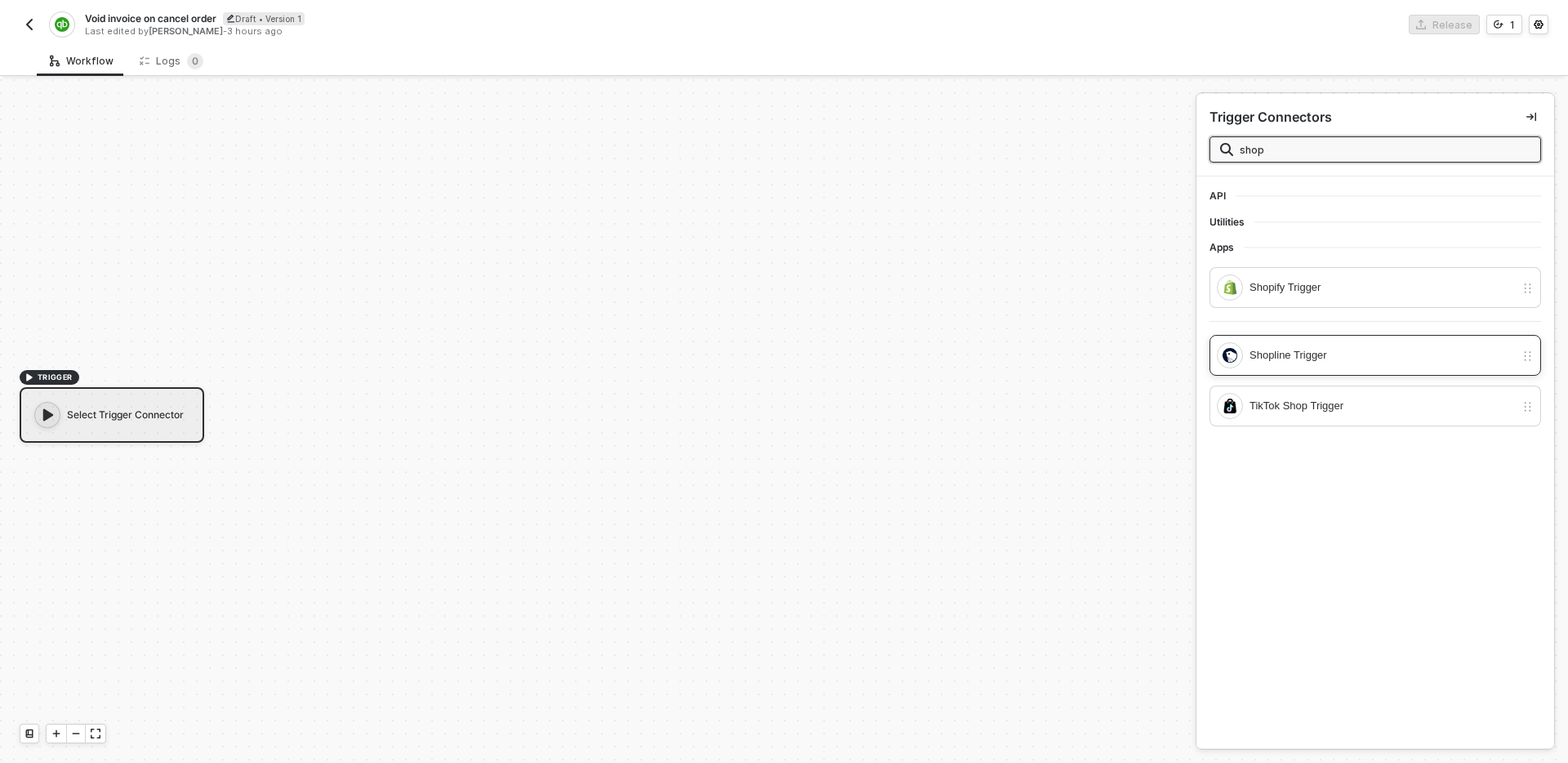
type input "shop"
click at [1313, 359] on div "Shopline Trigger" at bounding box center [1381, 355] width 266 height 18
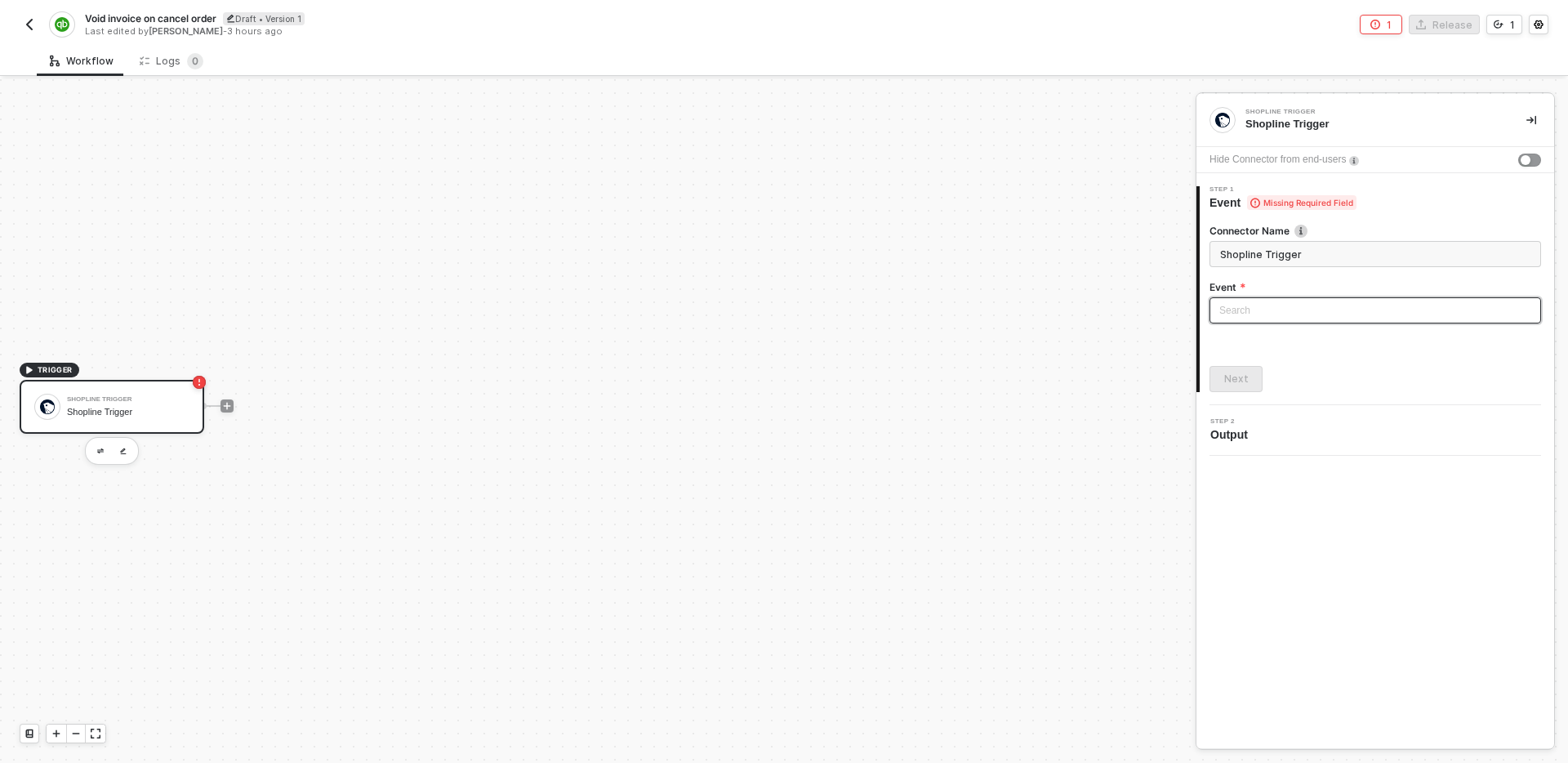
click at [1325, 305] on input "search" at bounding box center [1376, 311] width 312 height 25
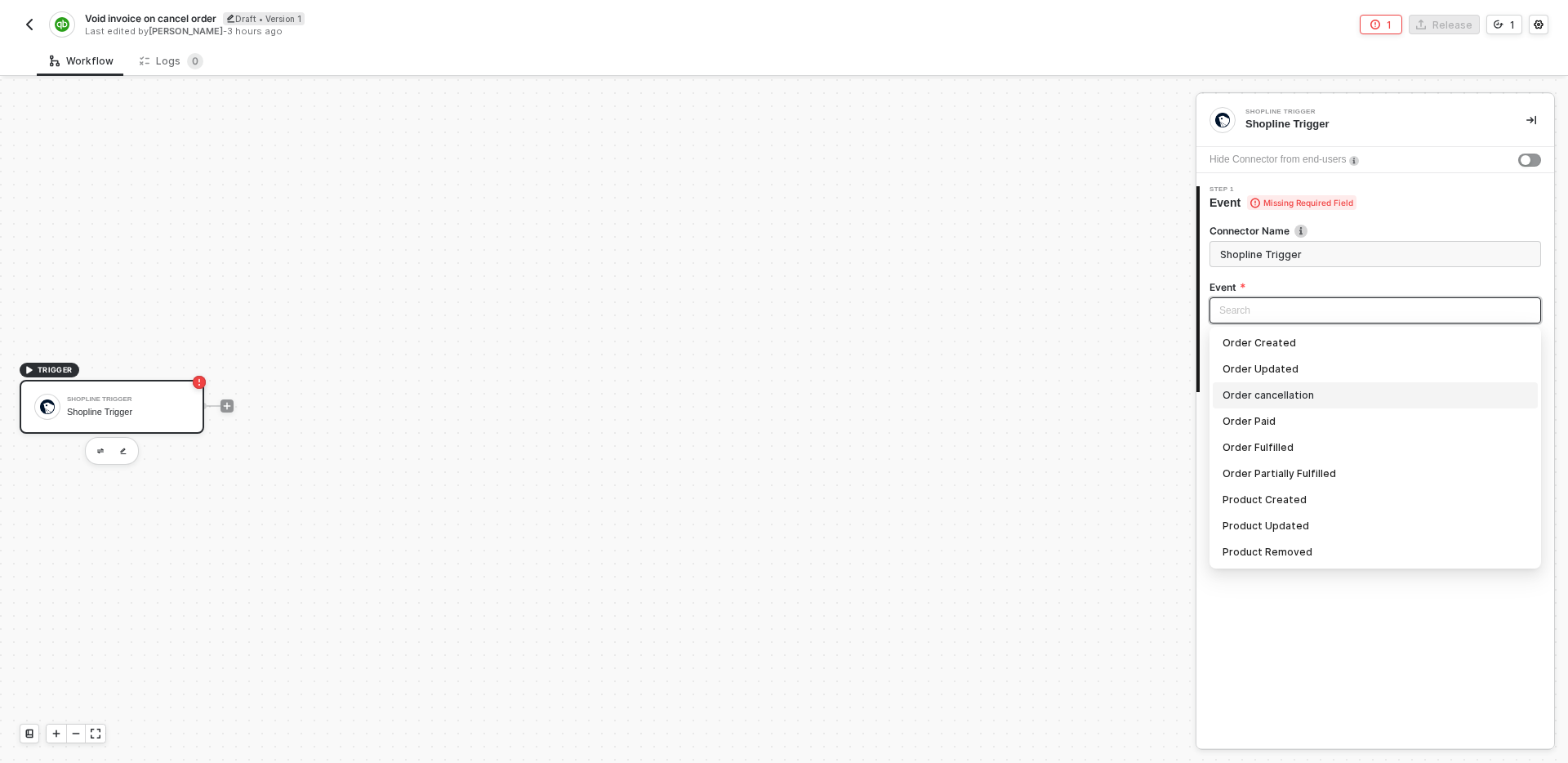
click at [1318, 396] on div "Order cancellation" at bounding box center [1375, 395] width 306 height 18
type input "Trigger workflow when order cancellation"
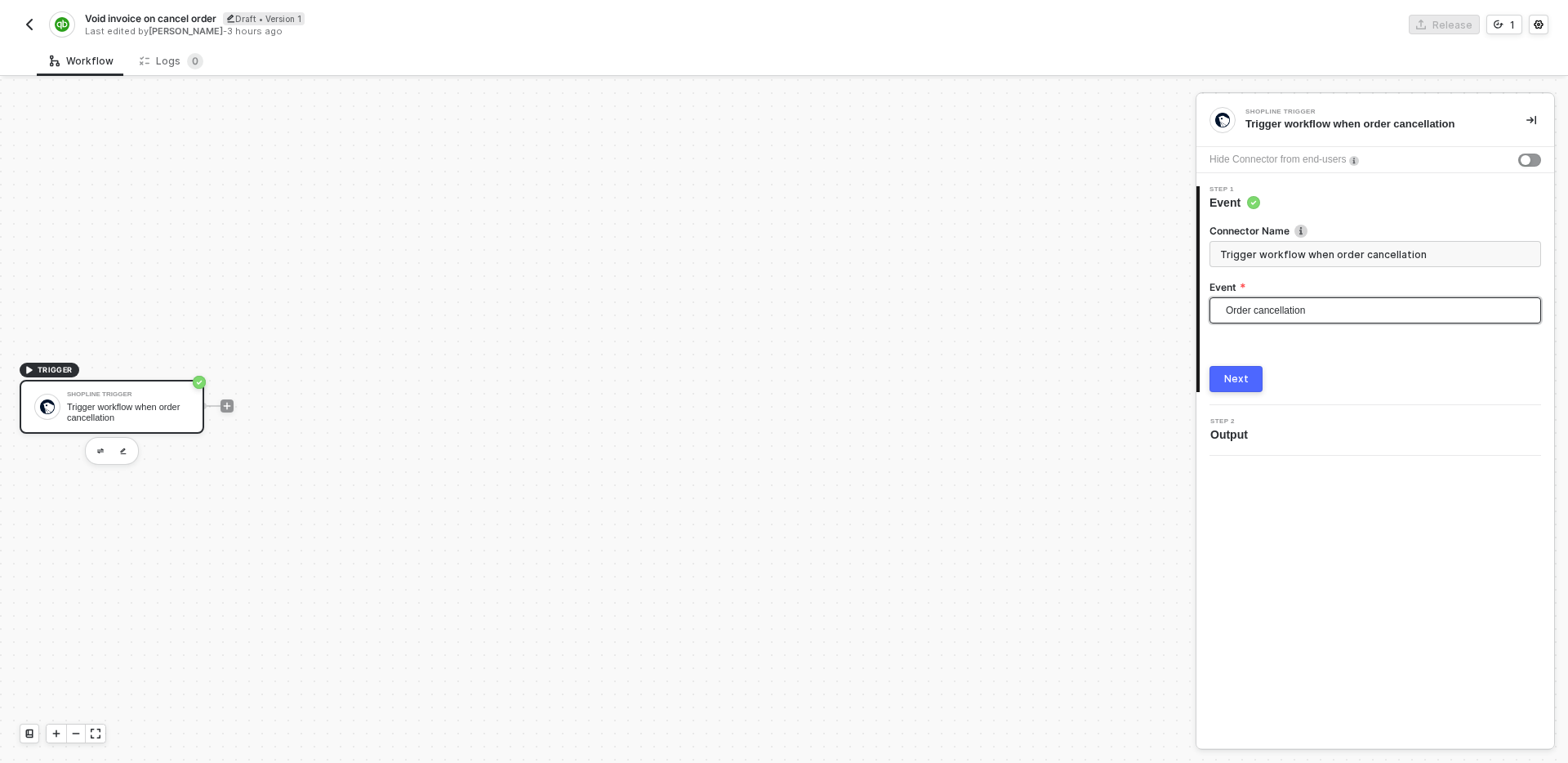
click at [1234, 378] on div "Next" at bounding box center [1237, 379] width 25 height 13
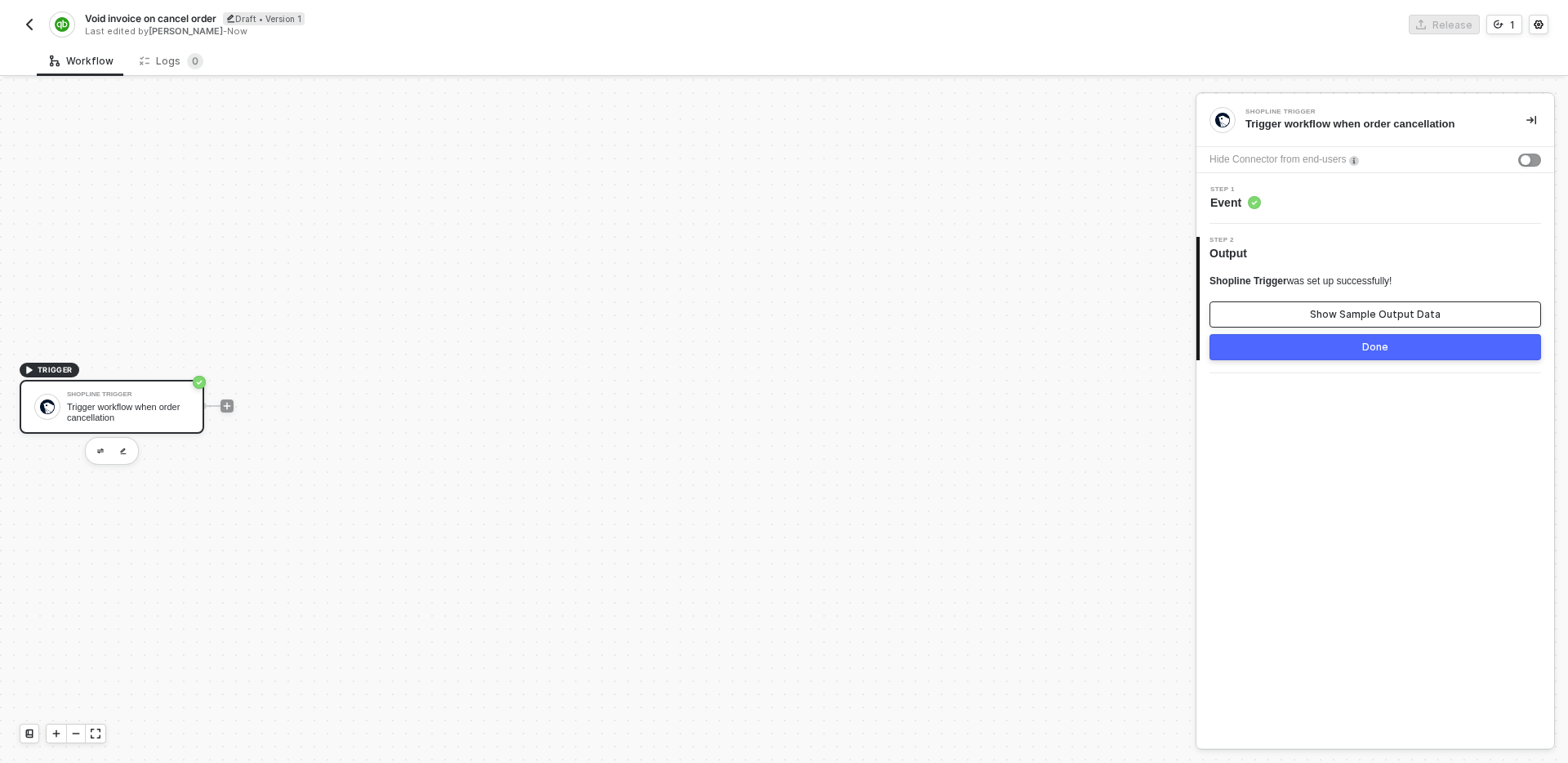
click at [1298, 318] on button "Show Sample Output Data" at bounding box center [1375, 314] width 331 height 26
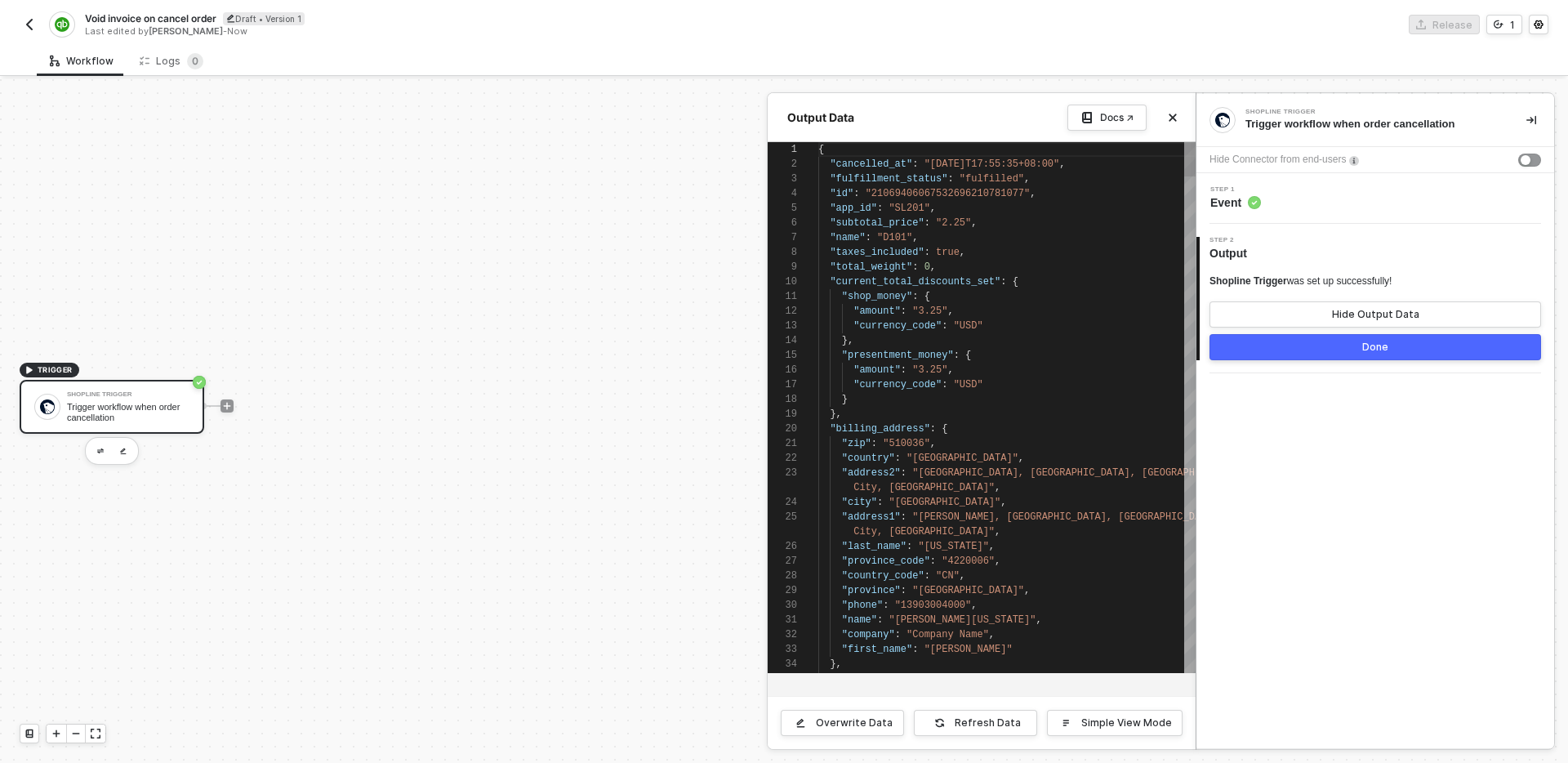
scroll to position [147, 0]
click at [1320, 351] on button "Done" at bounding box center [1375, 347] width 331 height 26
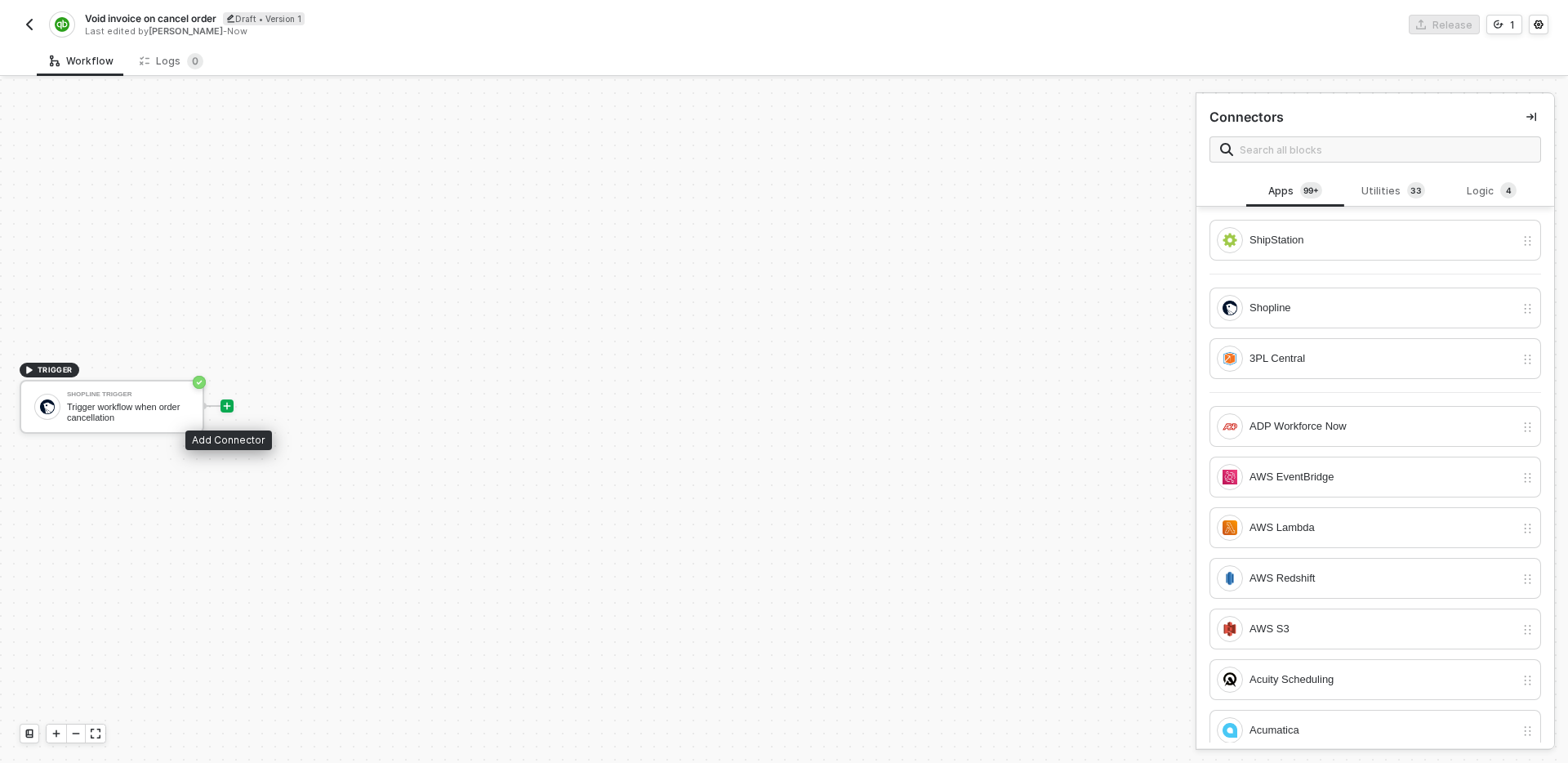
click at [225, 408] on icon "icon-play" at bounding box center [227, 406] width 10 height 10
click at [1305, 308] on div "Shopline" at bounding box center [1381, 308] width 266 height 18
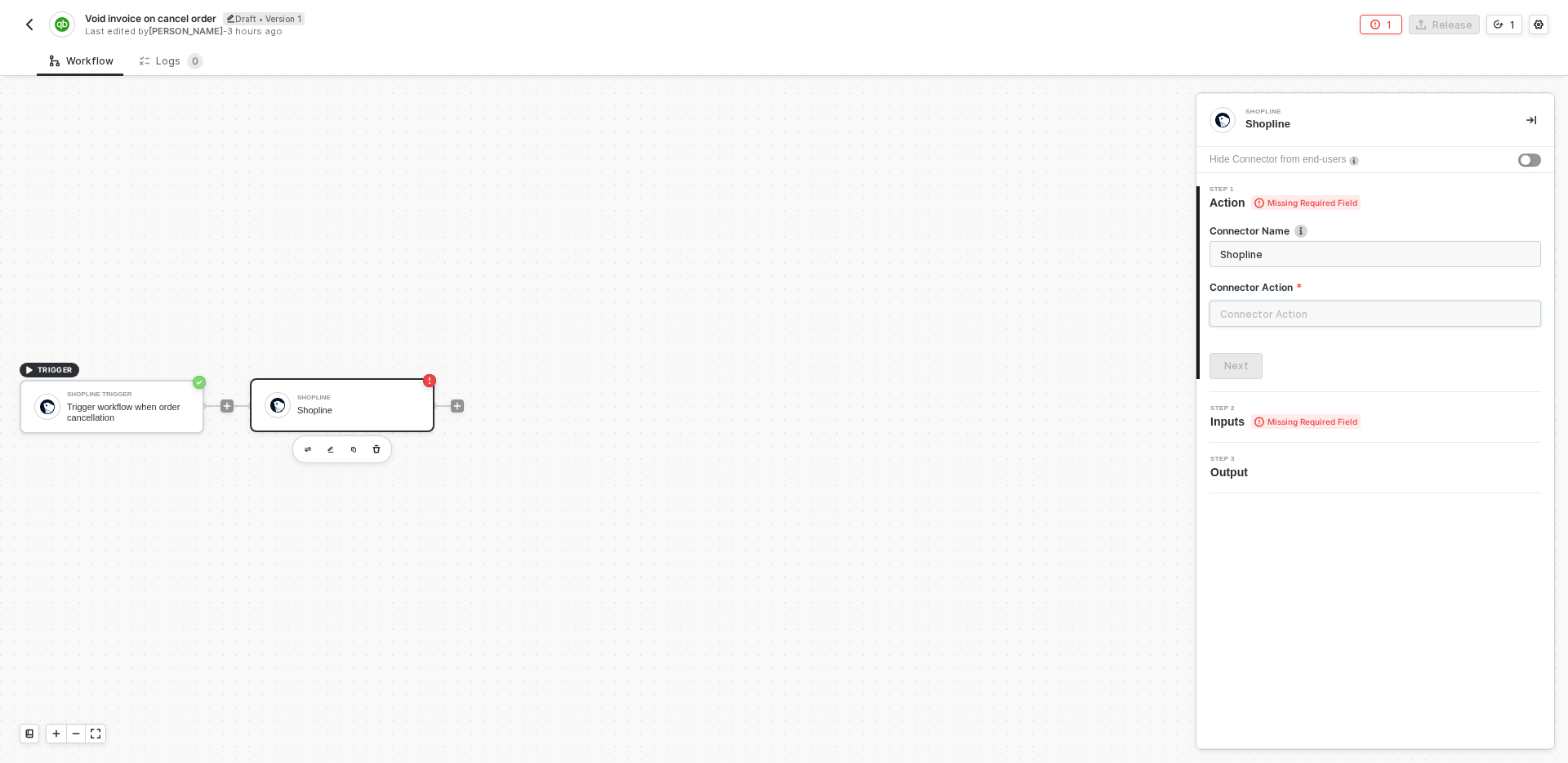
click at [1313, 311] on input "text" at bounding box center [1375, 313] width 331 height 26
click at [1037, 202] on div "Custom Actions" at bounding box center [1063, 197] width 238 height 14
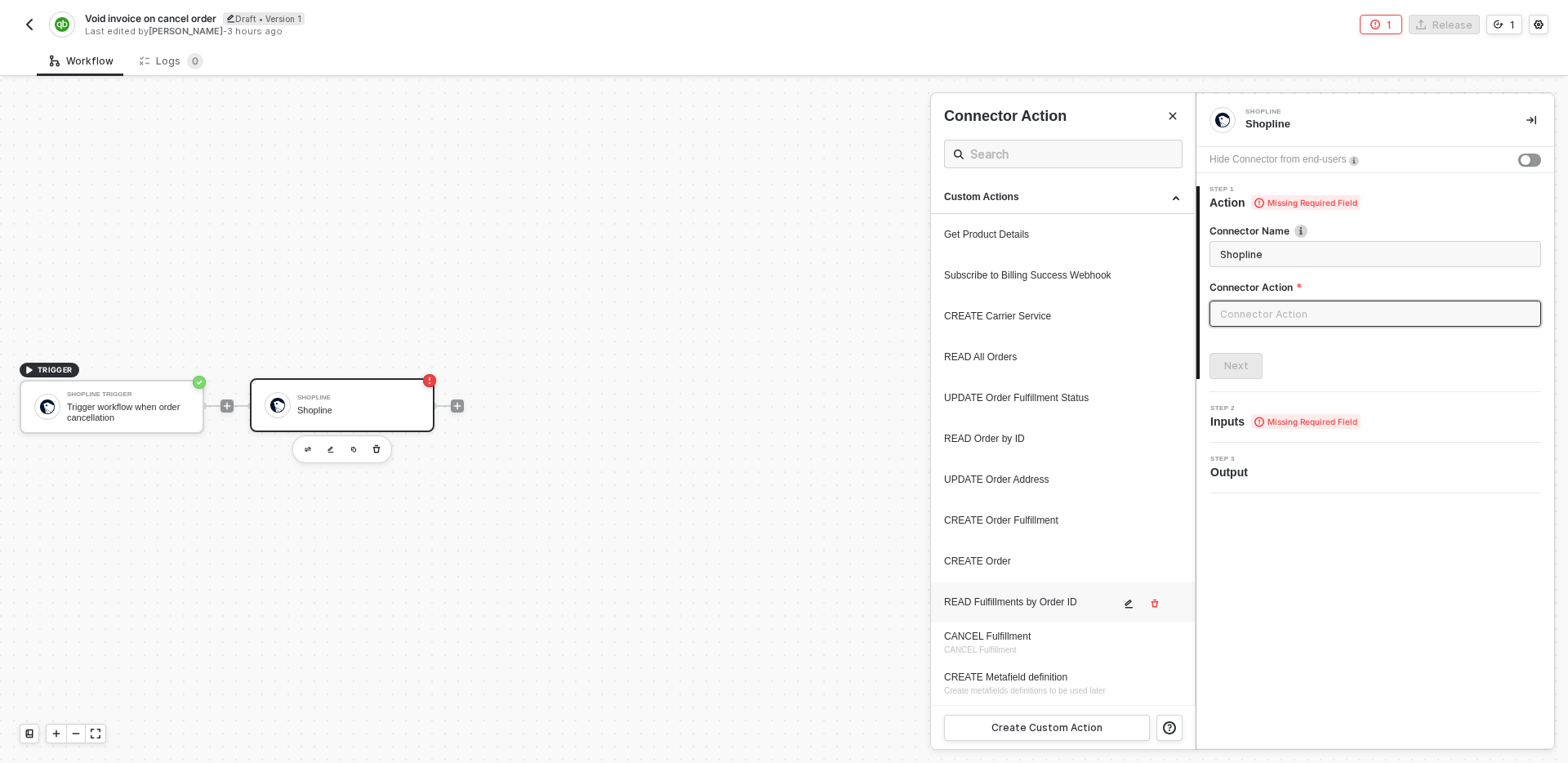
scroll to position [81, 0]
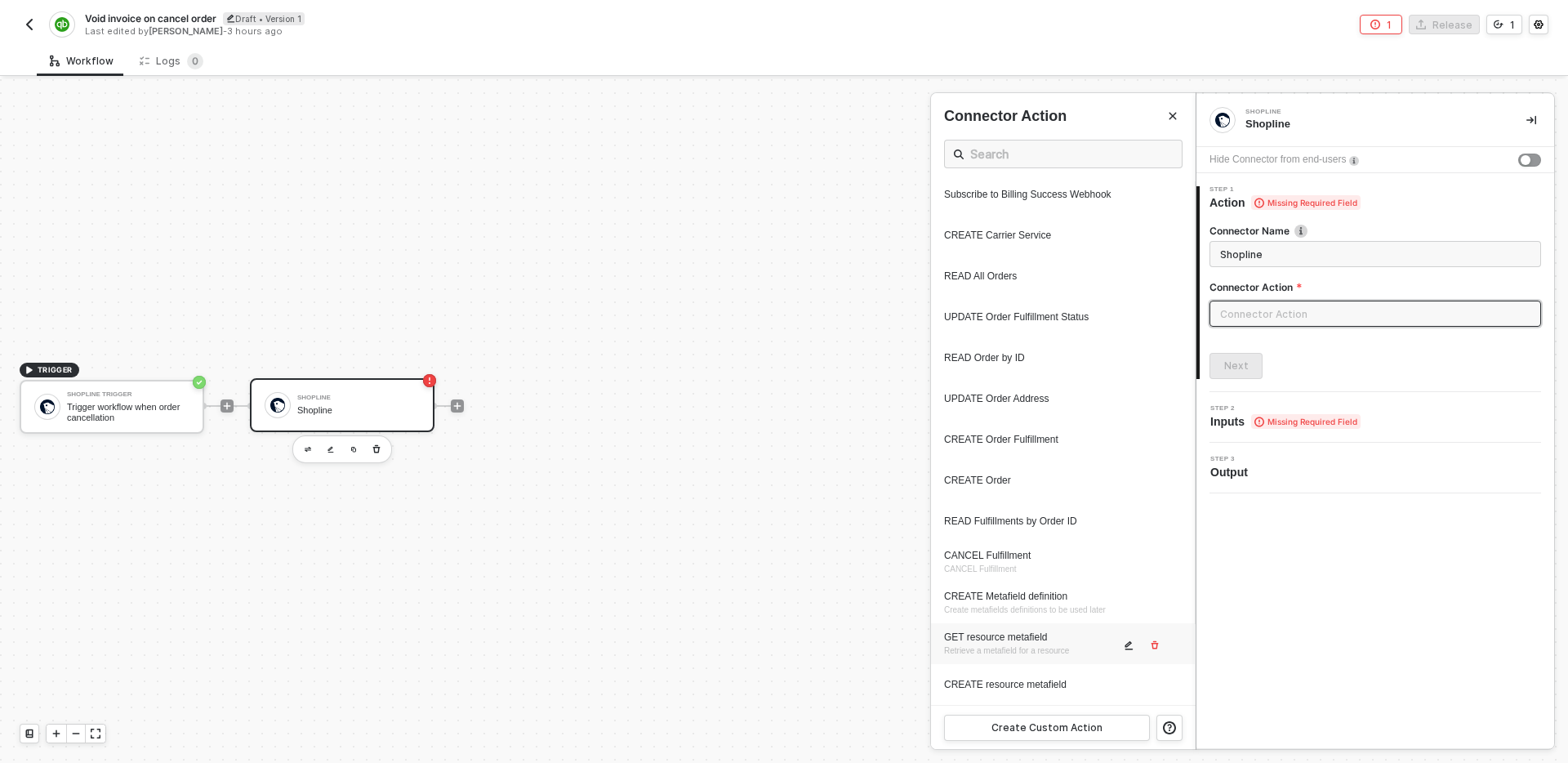
click at [1023, 637] on div "GET resource metafield" at bounding box center [1032, 637] width 175 height 14
type input "Retrieve a metafield for a resource"
type input "Custom - GET resource metafield"
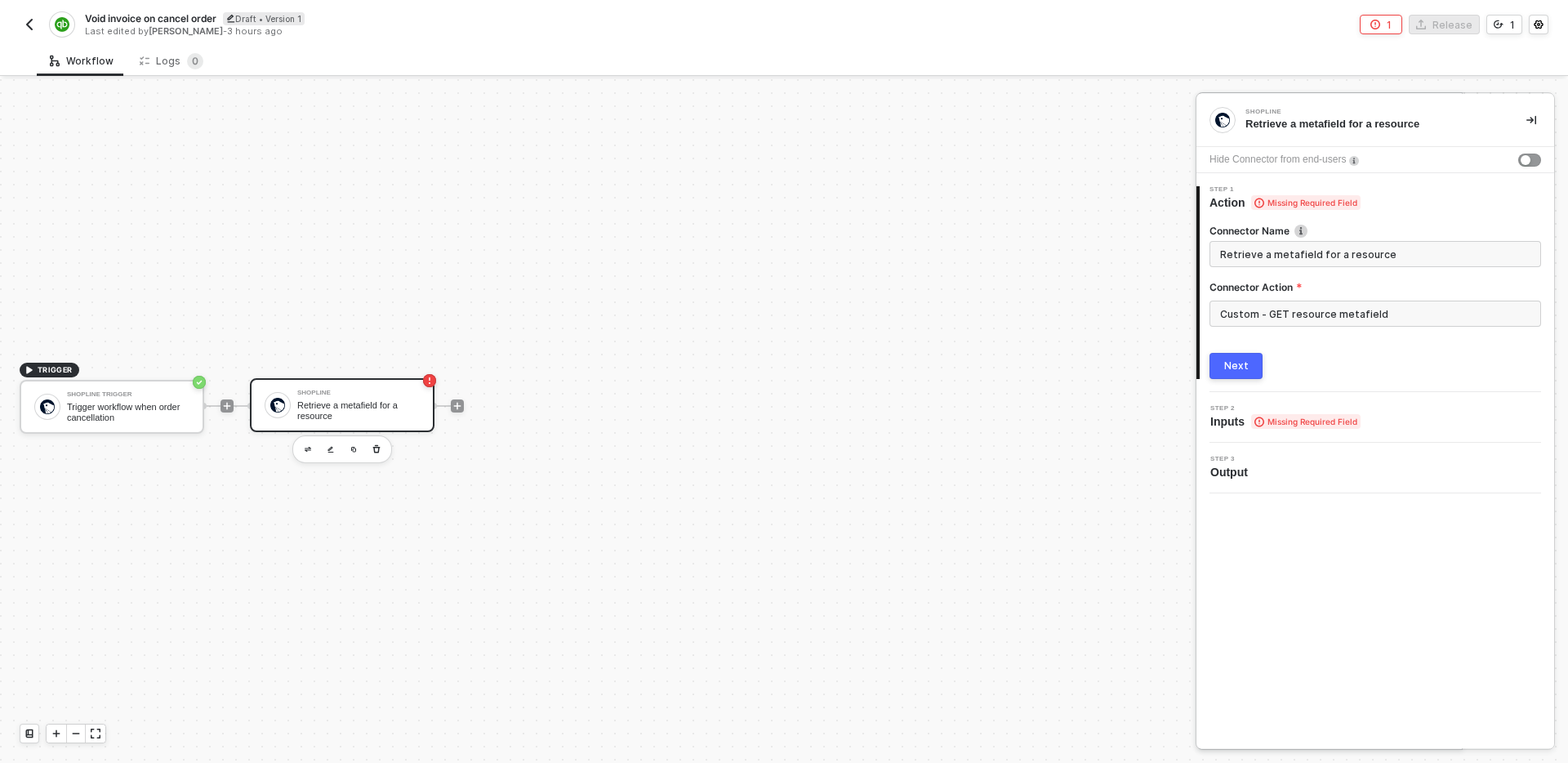
scroll to position [0, 0]
click at [1395, 253] on input "Retrieve a metafield for a resource" at bounding box center [1374, 253] width 308 height 18
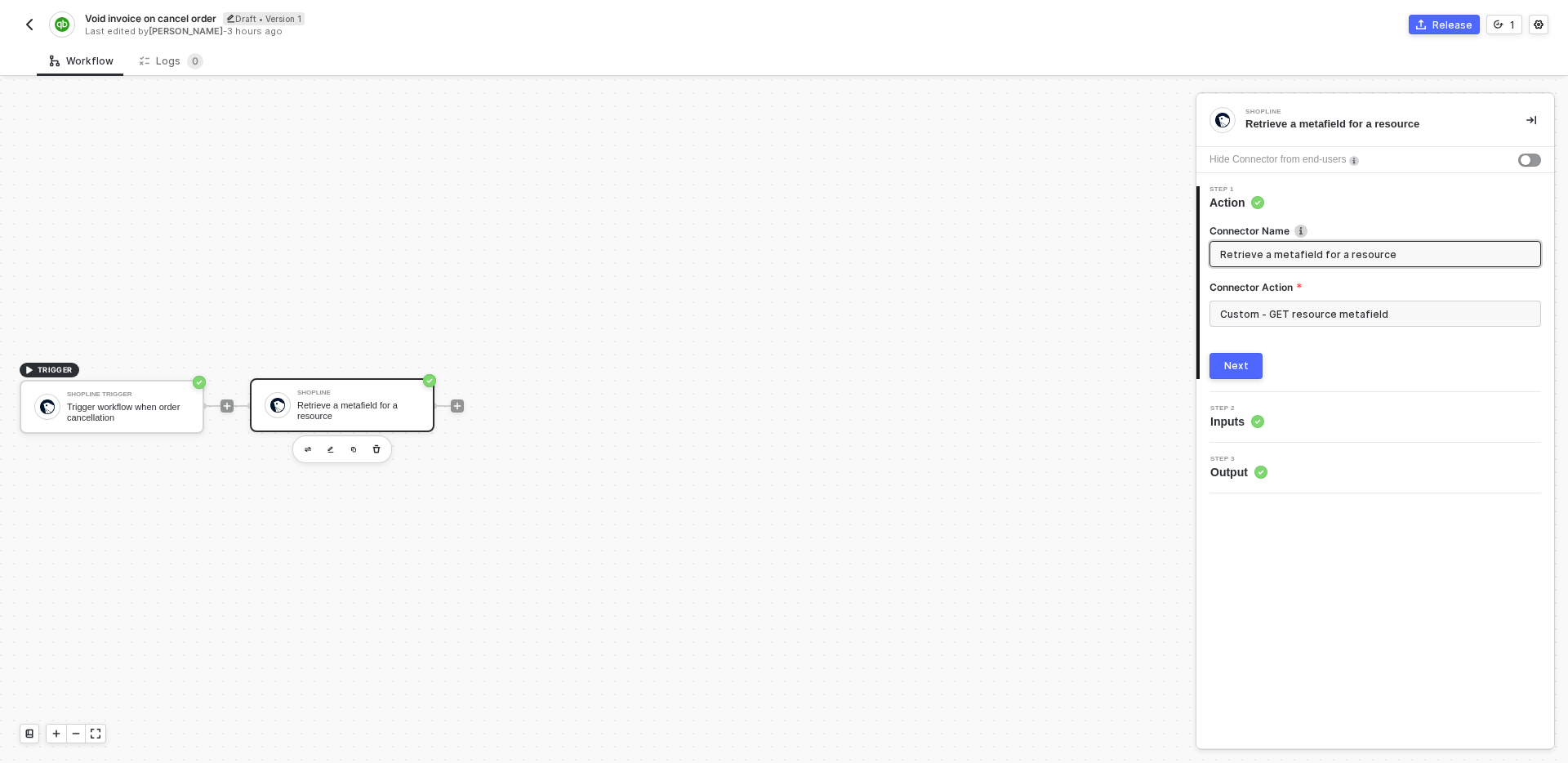
click at [1395, 253] on input "Retrieve a metafield for a resource" at bounding box center [1374, 253] width 308 height 18
type input "Retrieve QB invoice ID metafield"
click at [1257, 355] on button "Next" at bounding box center [1236, 366] width 53 height 26
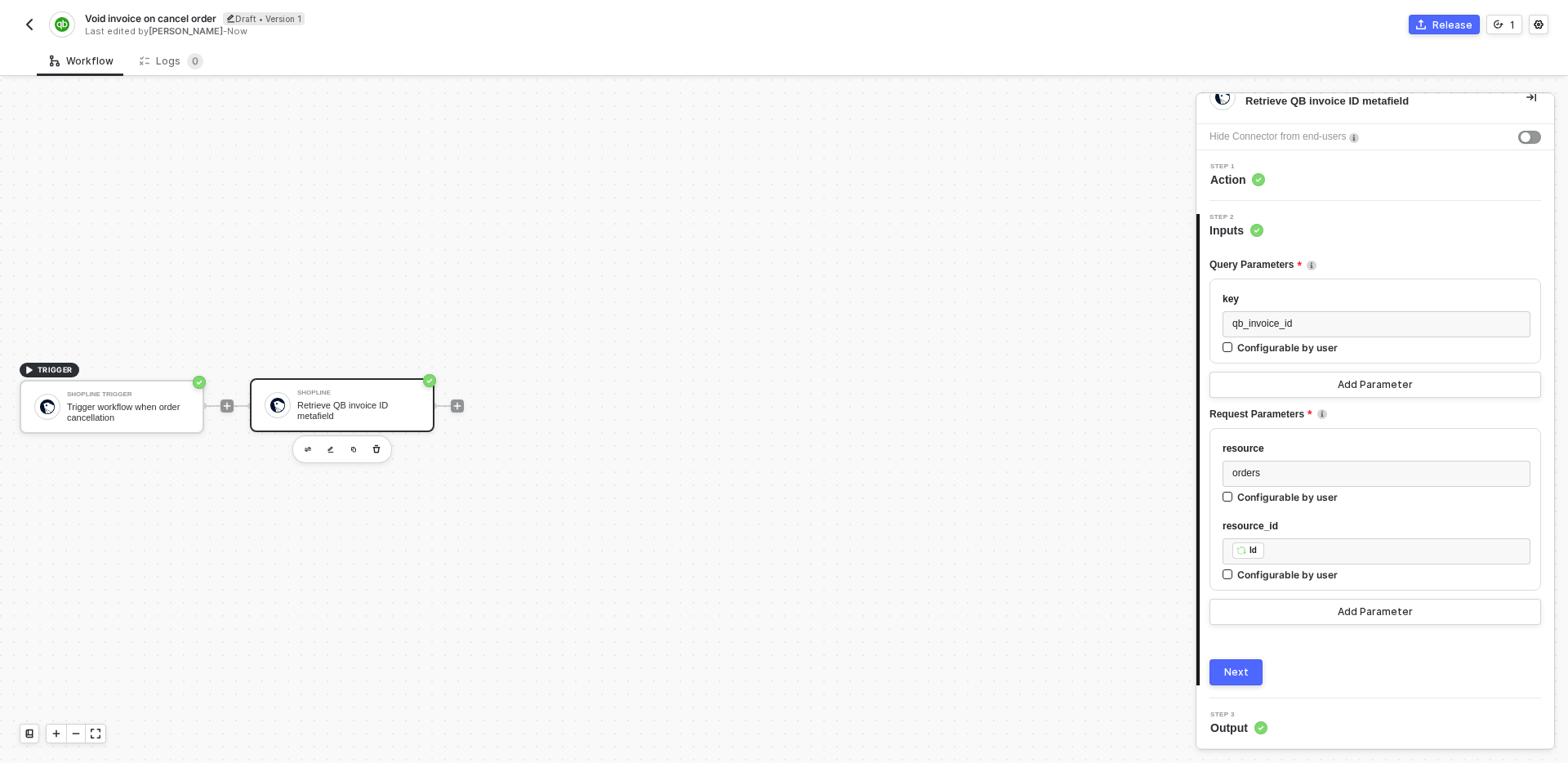
scroll to position [24, 0]
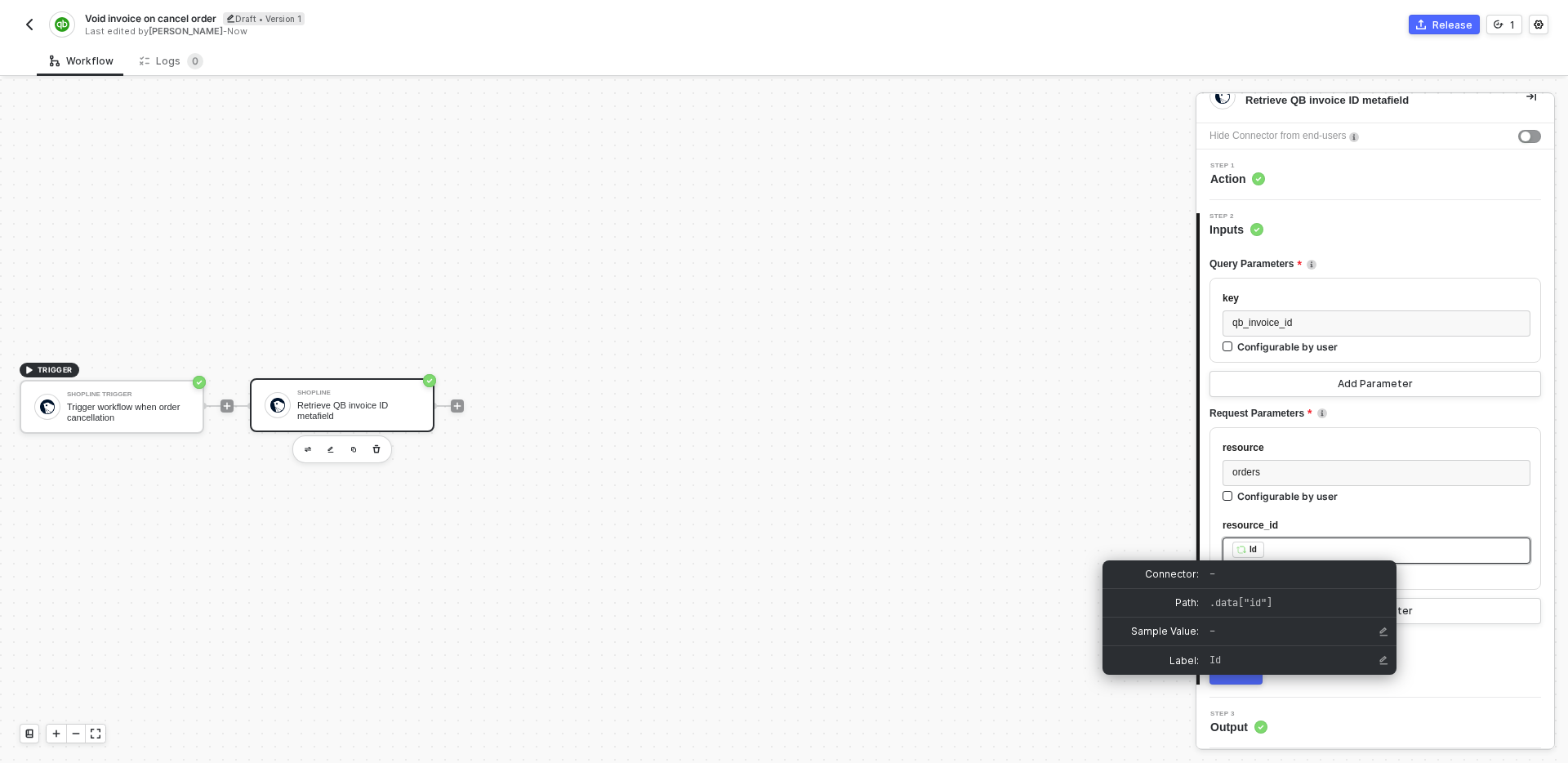
click at [1285, 549] on div "﻿ ﻿ Id ﻿" at bounding box center [1376, 551] width 288 height 18
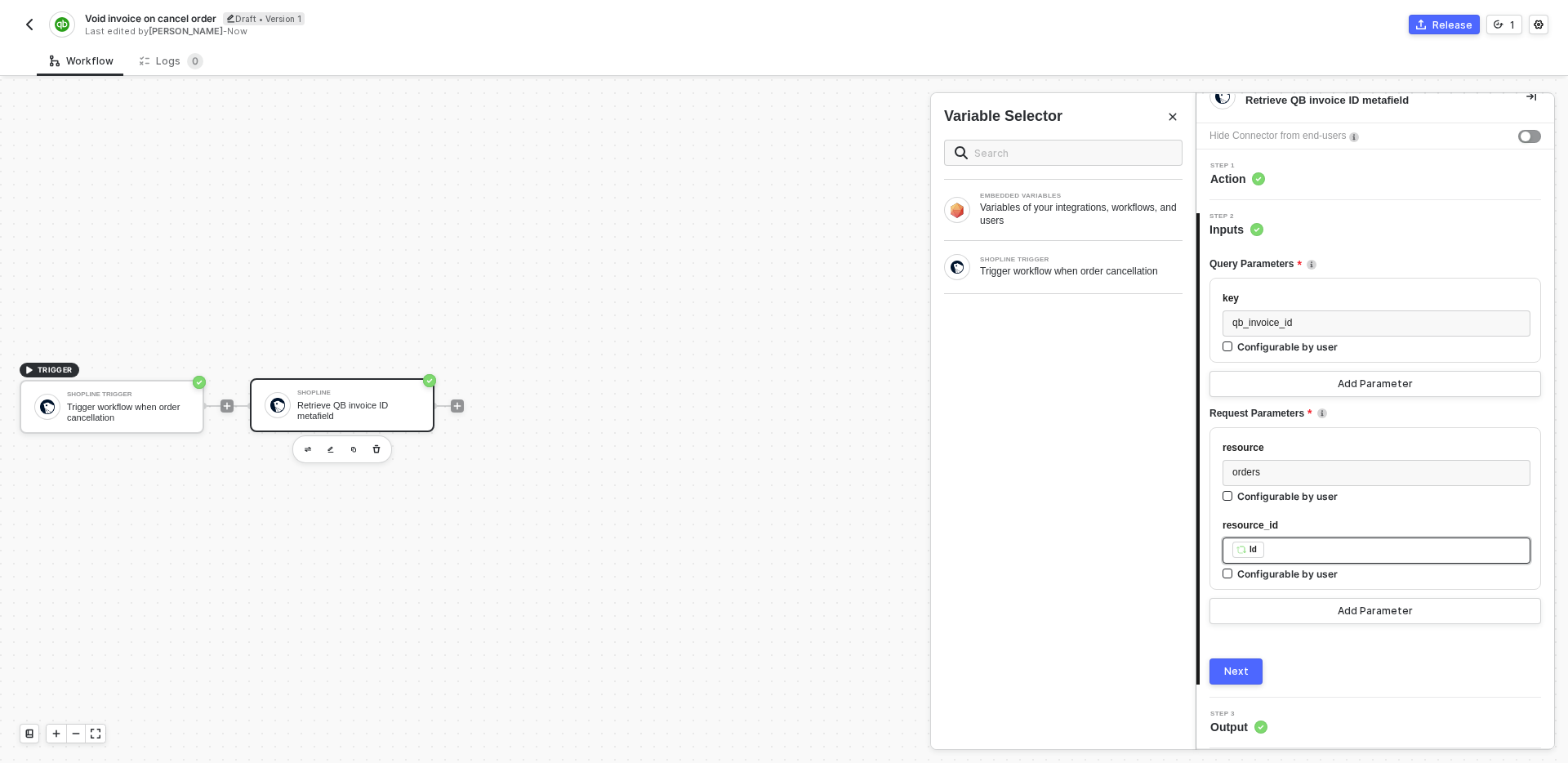
click at [1285, 549] on div "﻿ ﻿ Id ﻿" at bounding box center [1376, 551] width 288 height 18
click at [1054, 274] on div "Trigger workflow when order cancellation" at bounding box center [1081, 271] width 203 height 13
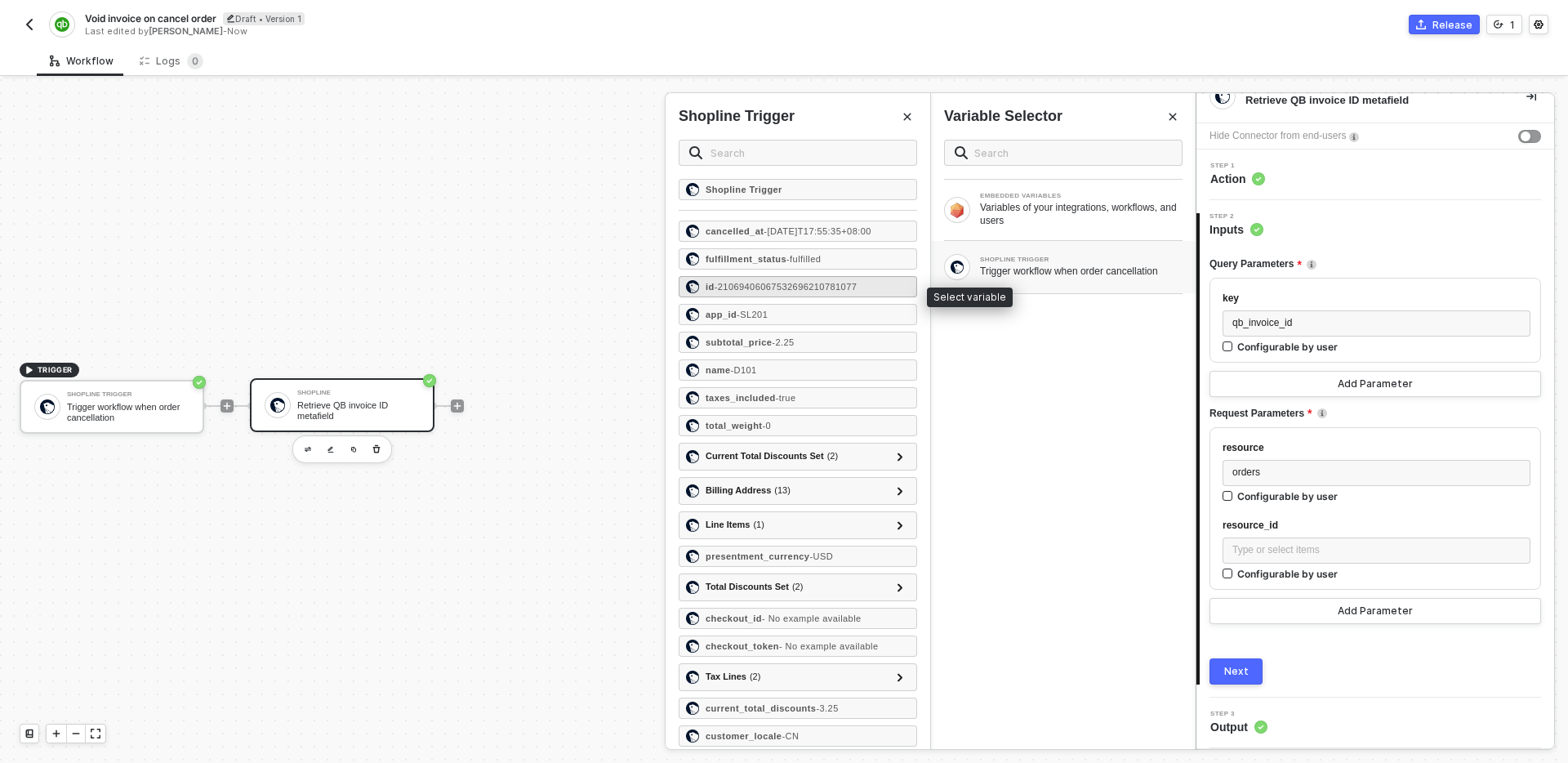
click at [804, 291] on span "- 21069406067532696210781077" at bounding box center [786, 287] width 143 height 10
click at [1243, 672] on div "Next" at bounding box center [1237, 672] width 25 height 13
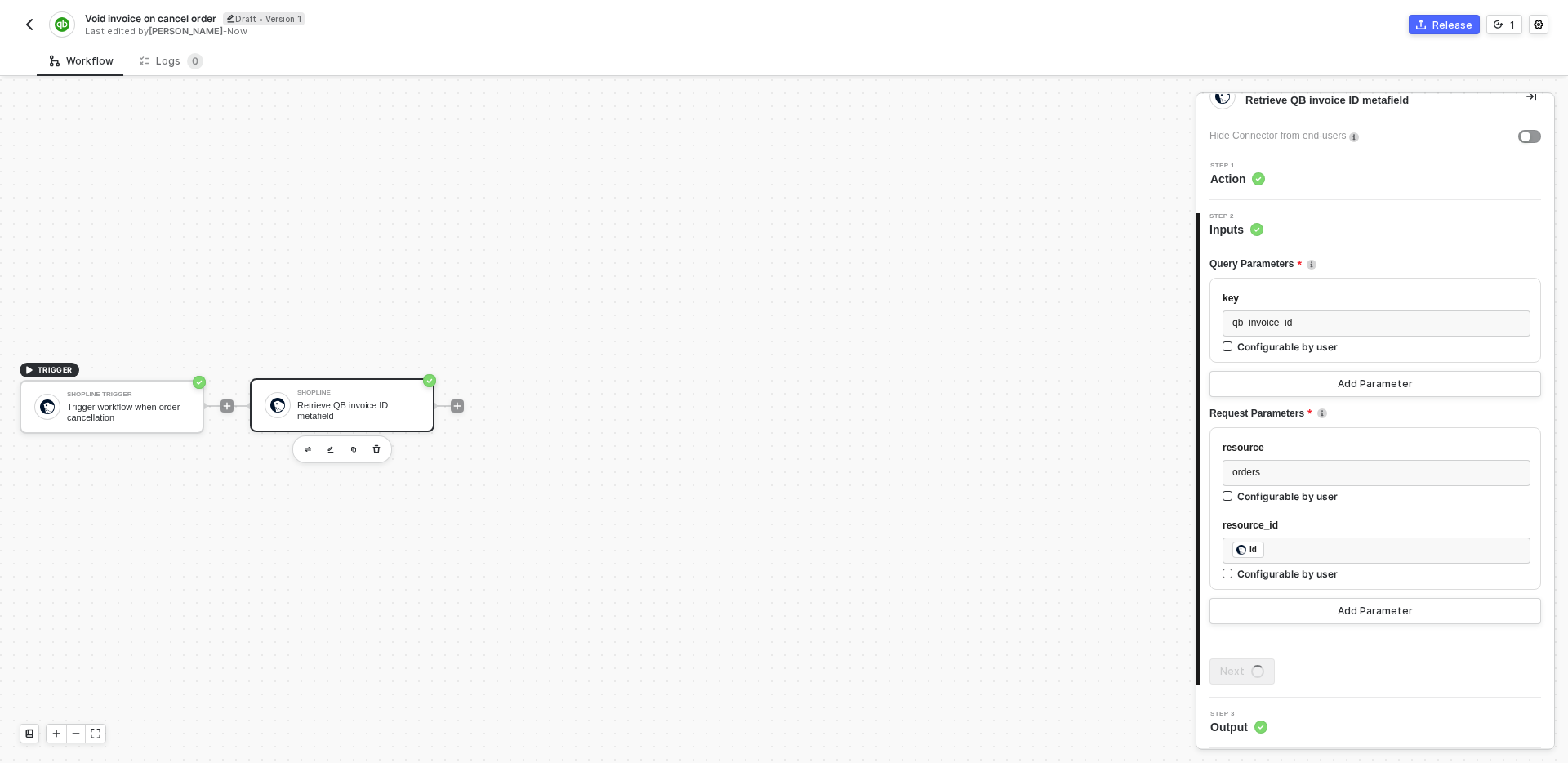
scroll to position [0, 0]
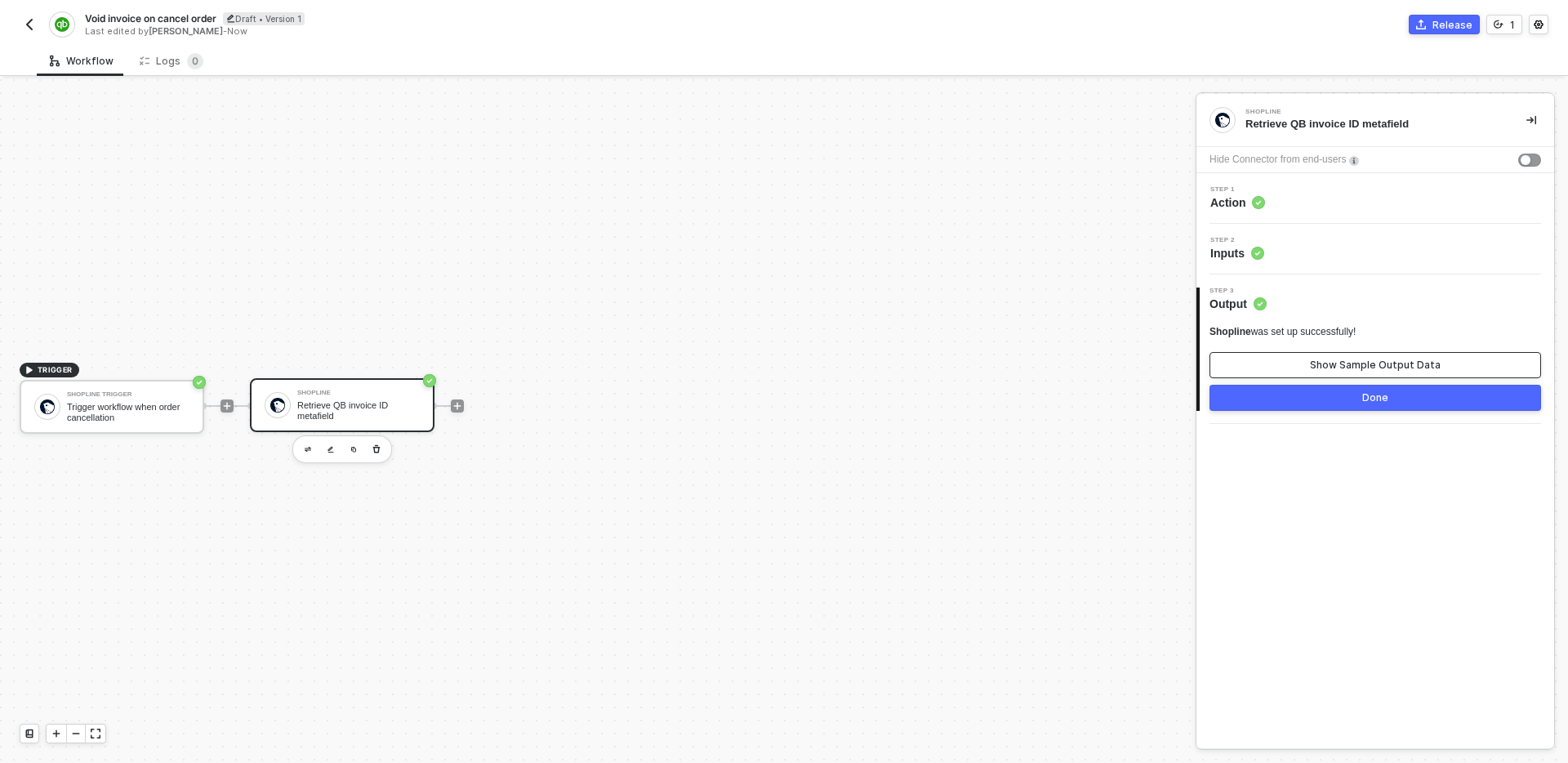
click at [1340, 369] on div "Show Sample Output Data" at bounding box center [1375, 366] width 130 height 13
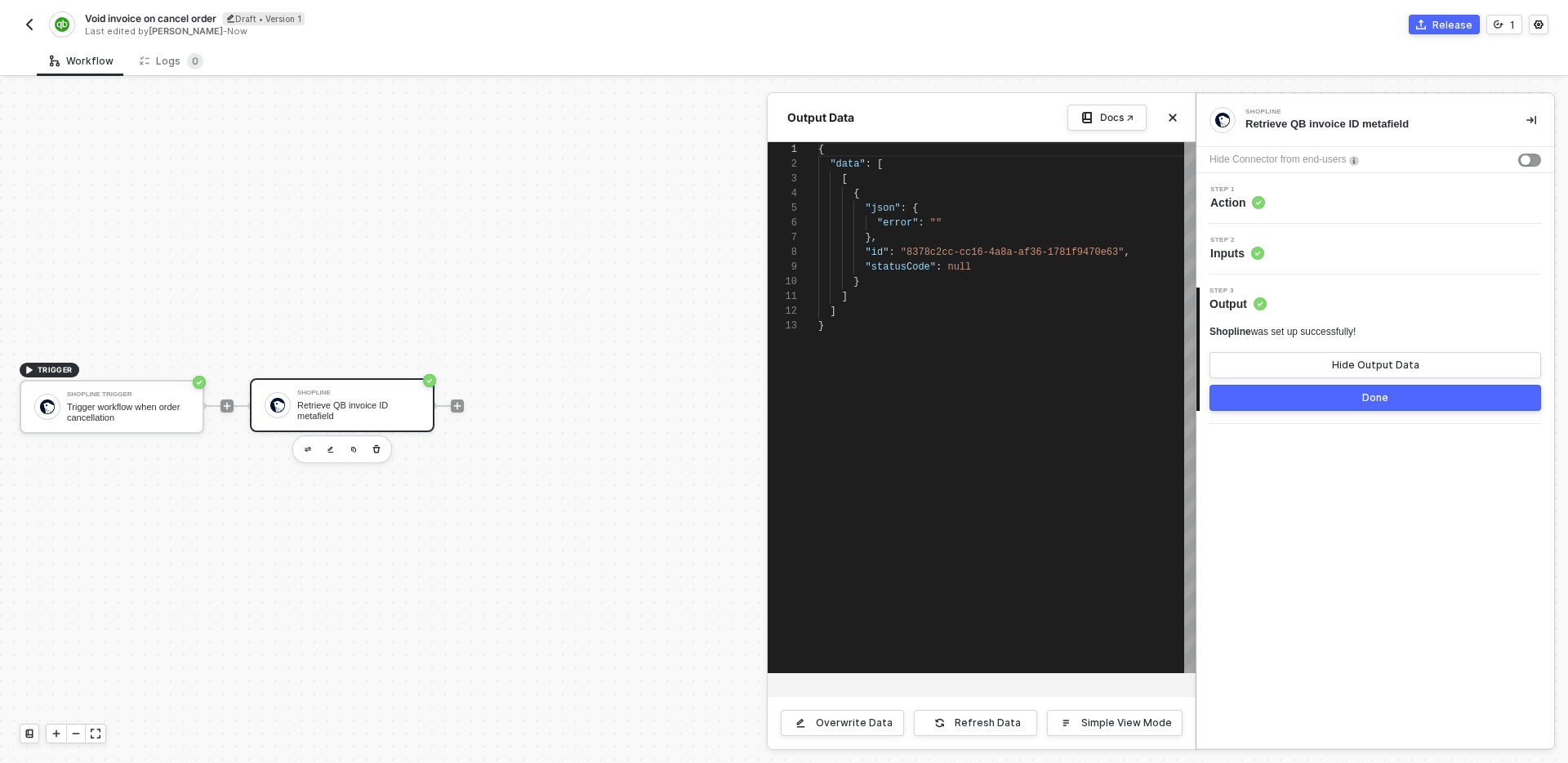
scroll to position [147, 0]
click at [1347, 464] on div "Shopline Retrieve QB invoice ID metafield Hide Connector from end-users Step 1 …" at bounding box center [1376, 421] width 358 height 654
click at [1328, 399] on button "Done" at bounding box center [1375, 397] width 331 height 26
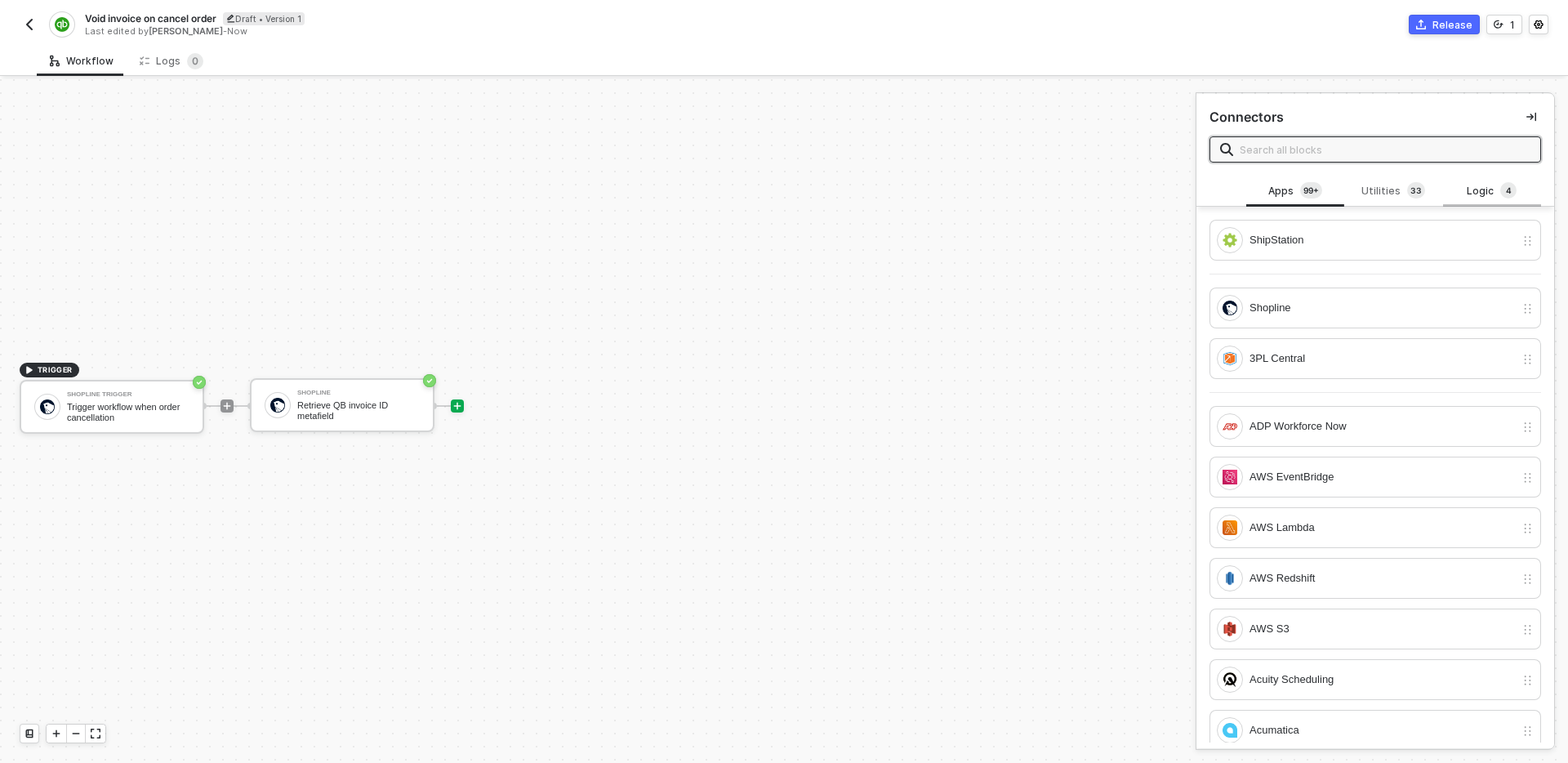
click at [1481, 193] on div "Logic 4" at bounding box center [1491, 191] width 71 height 18
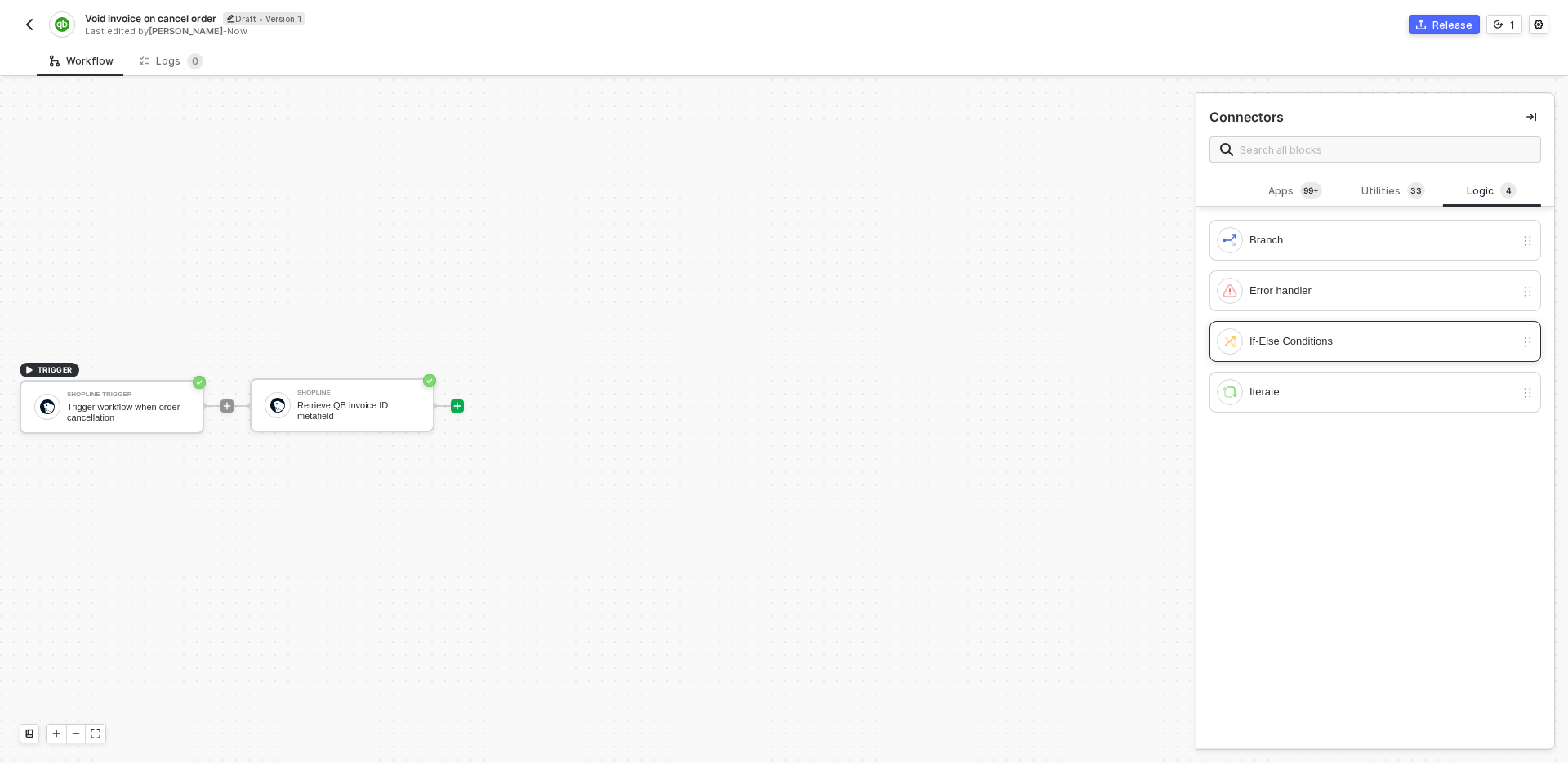
click at [1320, 349] on div "If-Else Conditions" at bounding box center [1381, 341] width 266 height 18
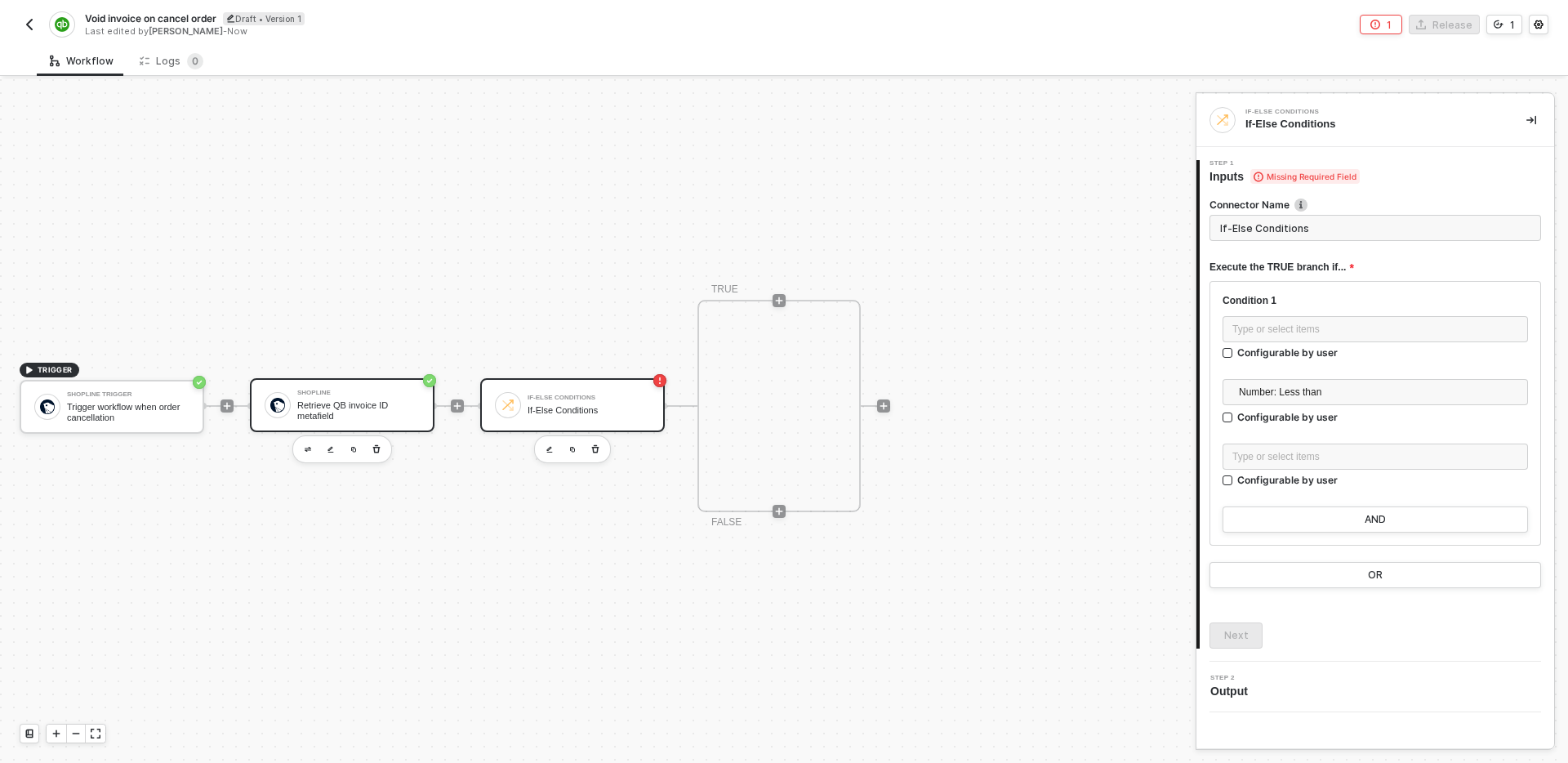
click at [352, 388] on div "Shopline Retrieve QB invoice ID metafield" at bounding box center [342, 405] width 185 height 54
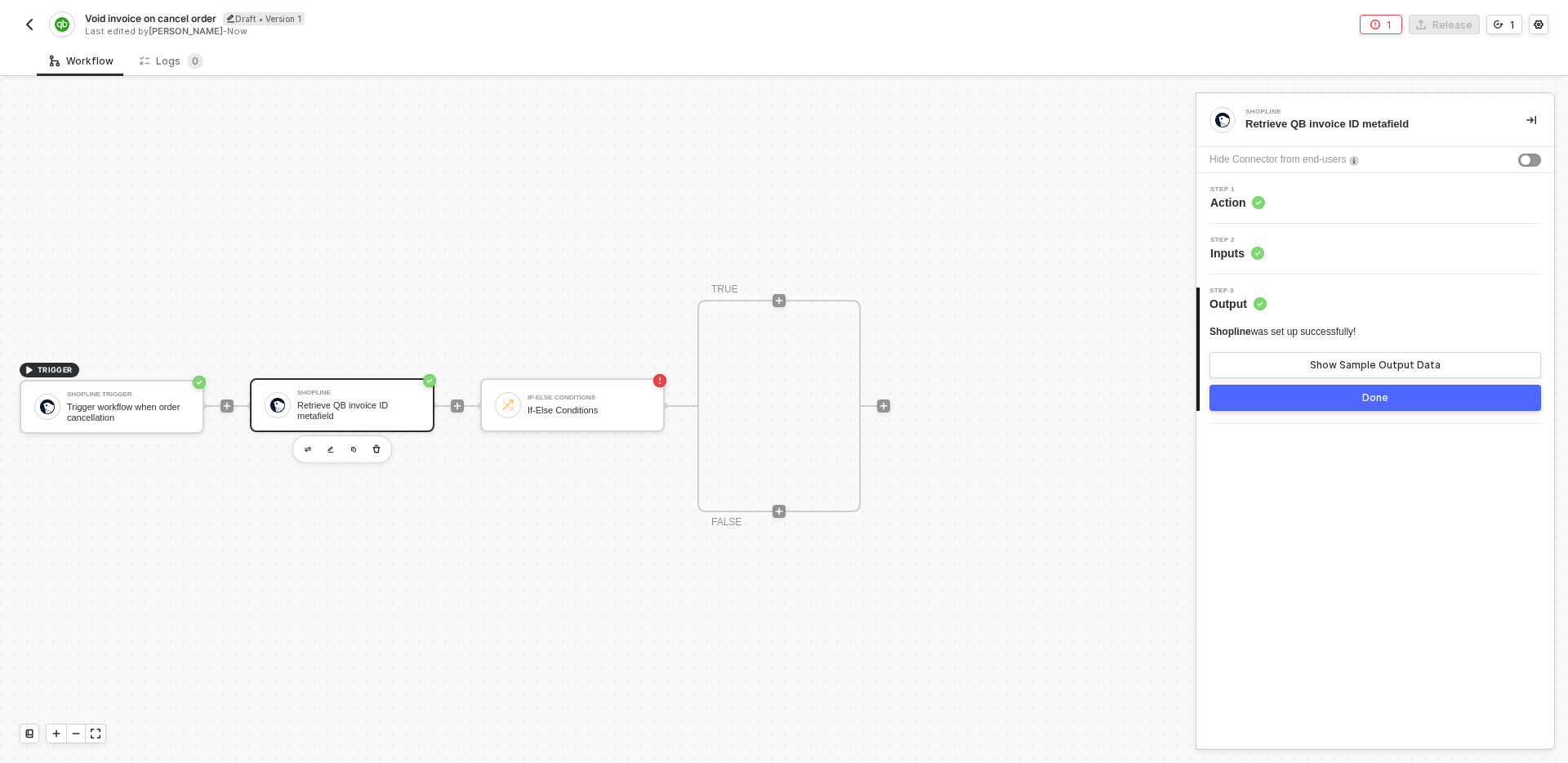
click at [1363, 204] on div "Step 1 Action" at bounding box center [1377, 199] width 353 height 25
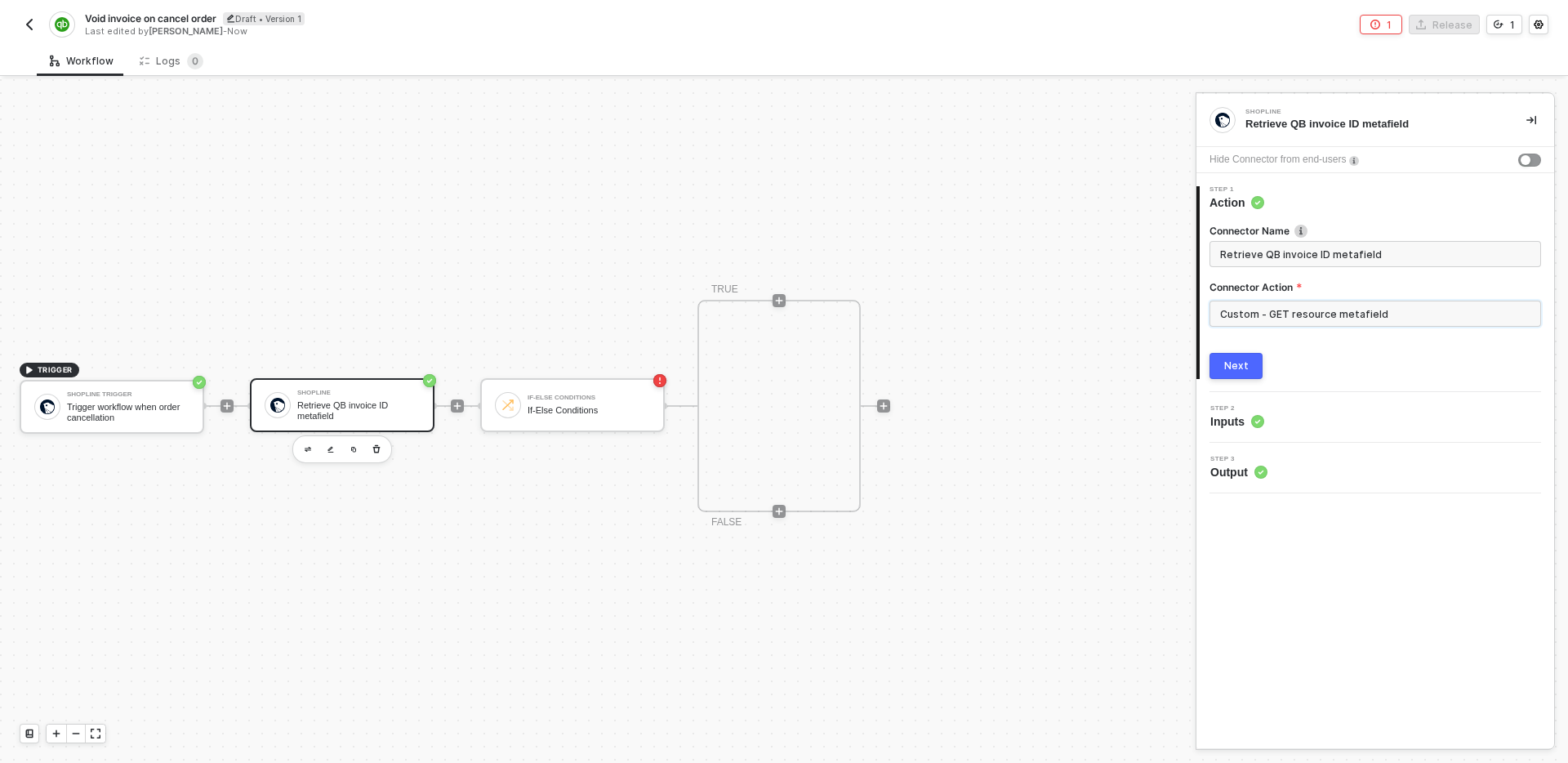
click at [1383, 320] on input "Custom - GET resource metafield" at bounding box center [1375, 313] width 331 height 26
click at [1102, 196] on div "Custom Actions" at bounding box center [1063, 197] width 238 height 14
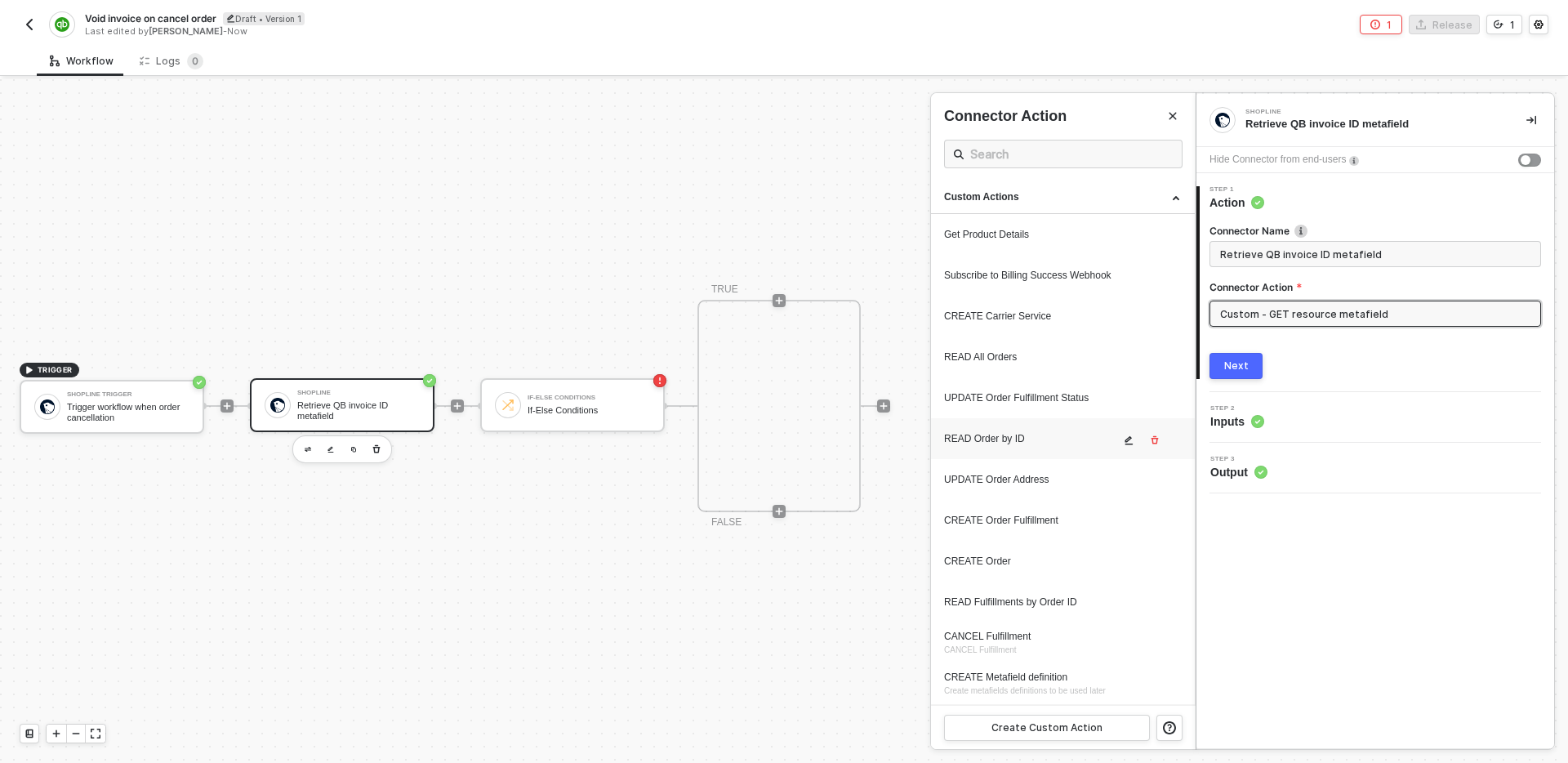
scroll to position [81, 0]
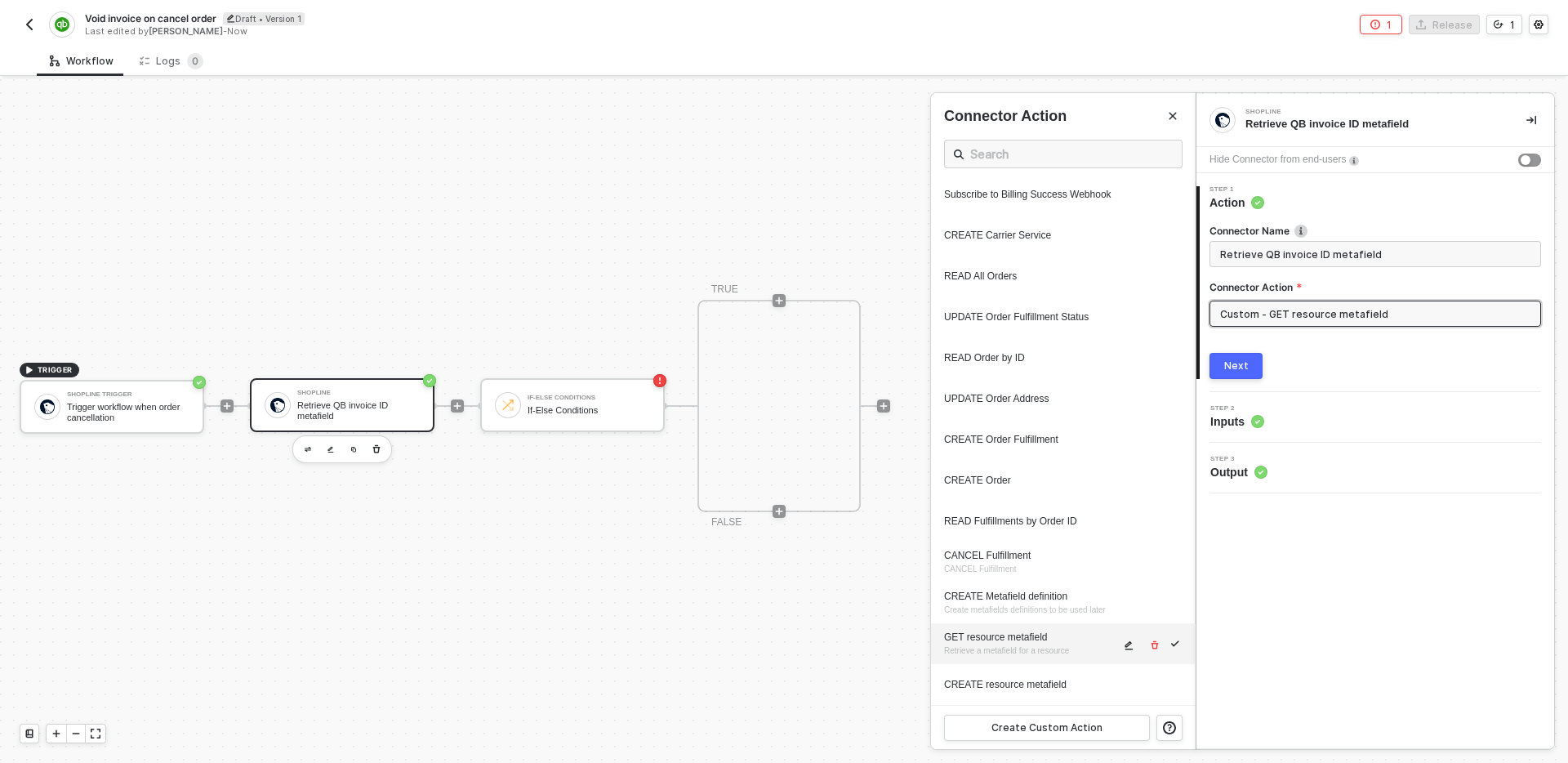
click at [1129, 646] on icon "icon-edit" at bounding box center [1128, 645] width 10 height 10
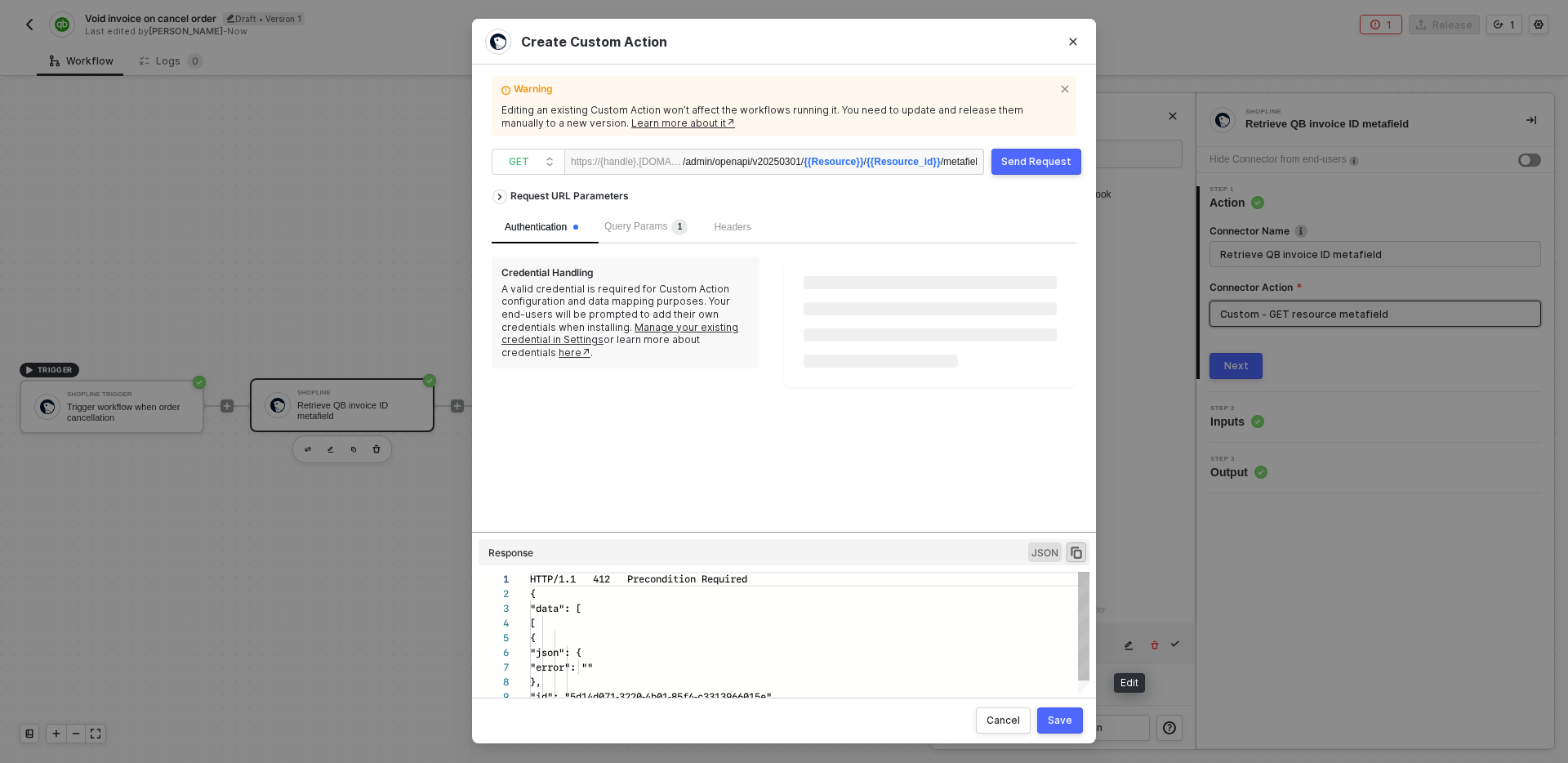
scroll to position [147, 0]
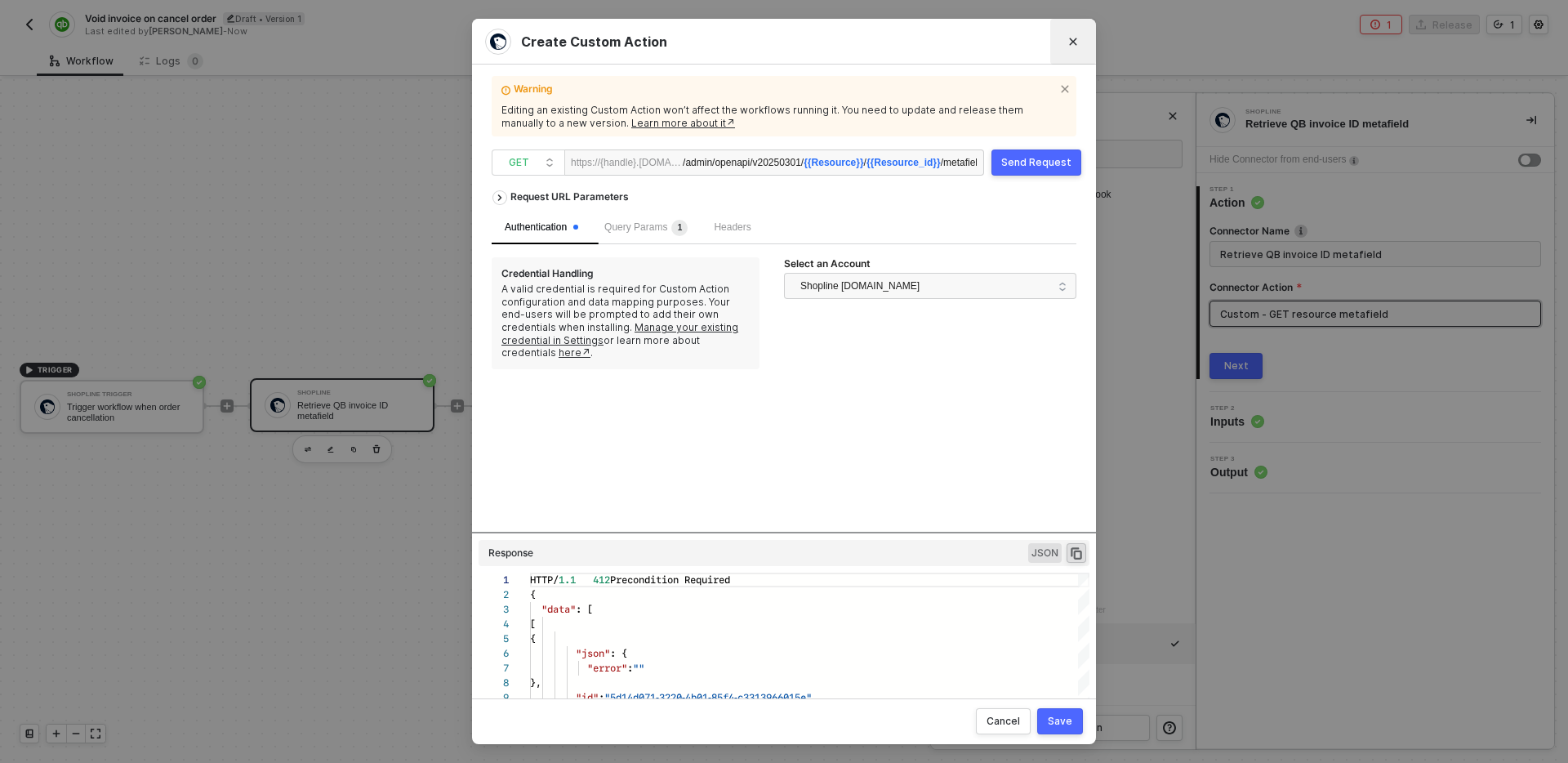
click at [1073, 42] on icon "Close" at bounding box center [1074, 42] width 8 height 8
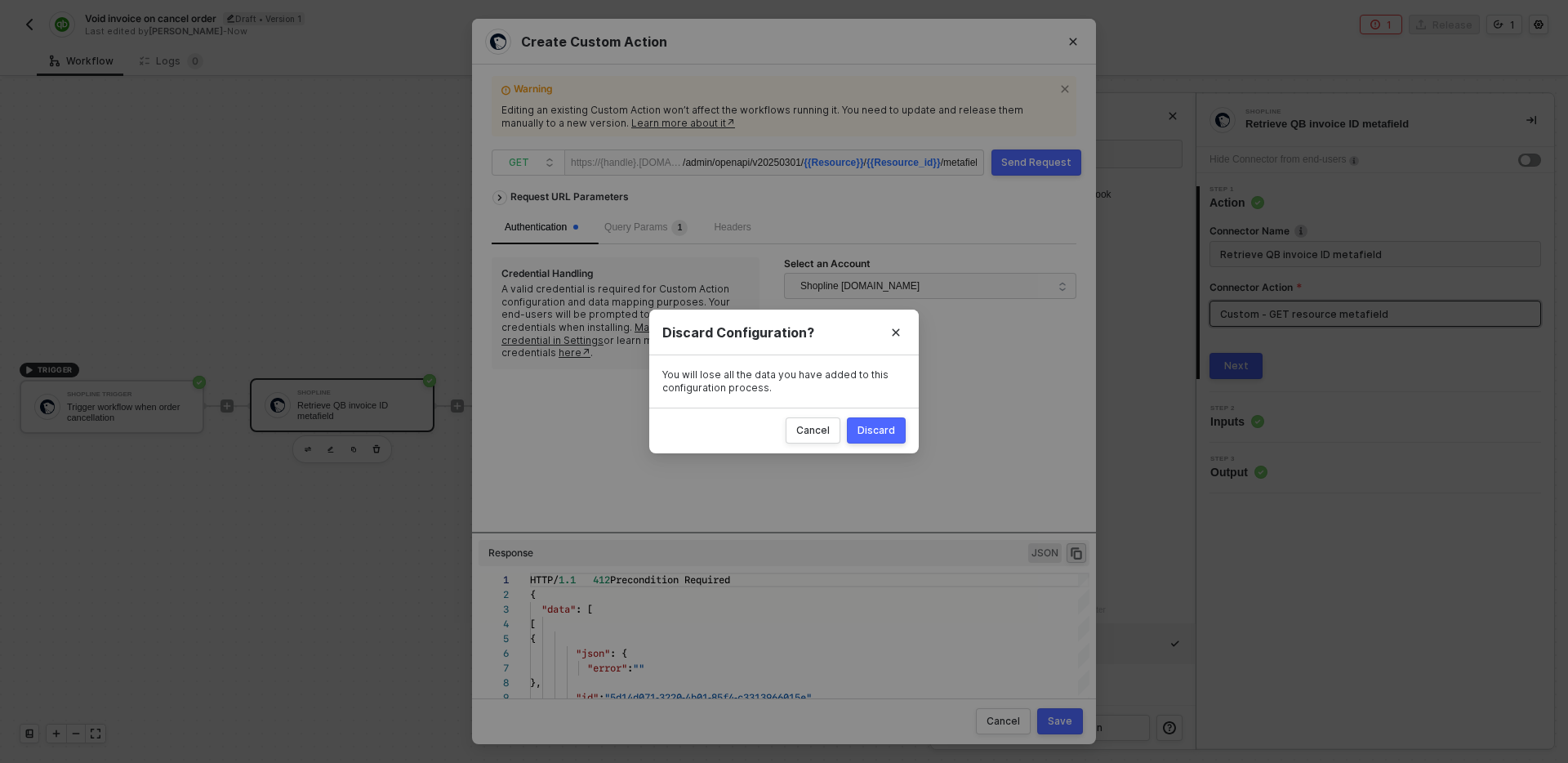
click at [899, 435] on button "Discard" at bounding box center [877, 430] width 59 height 26
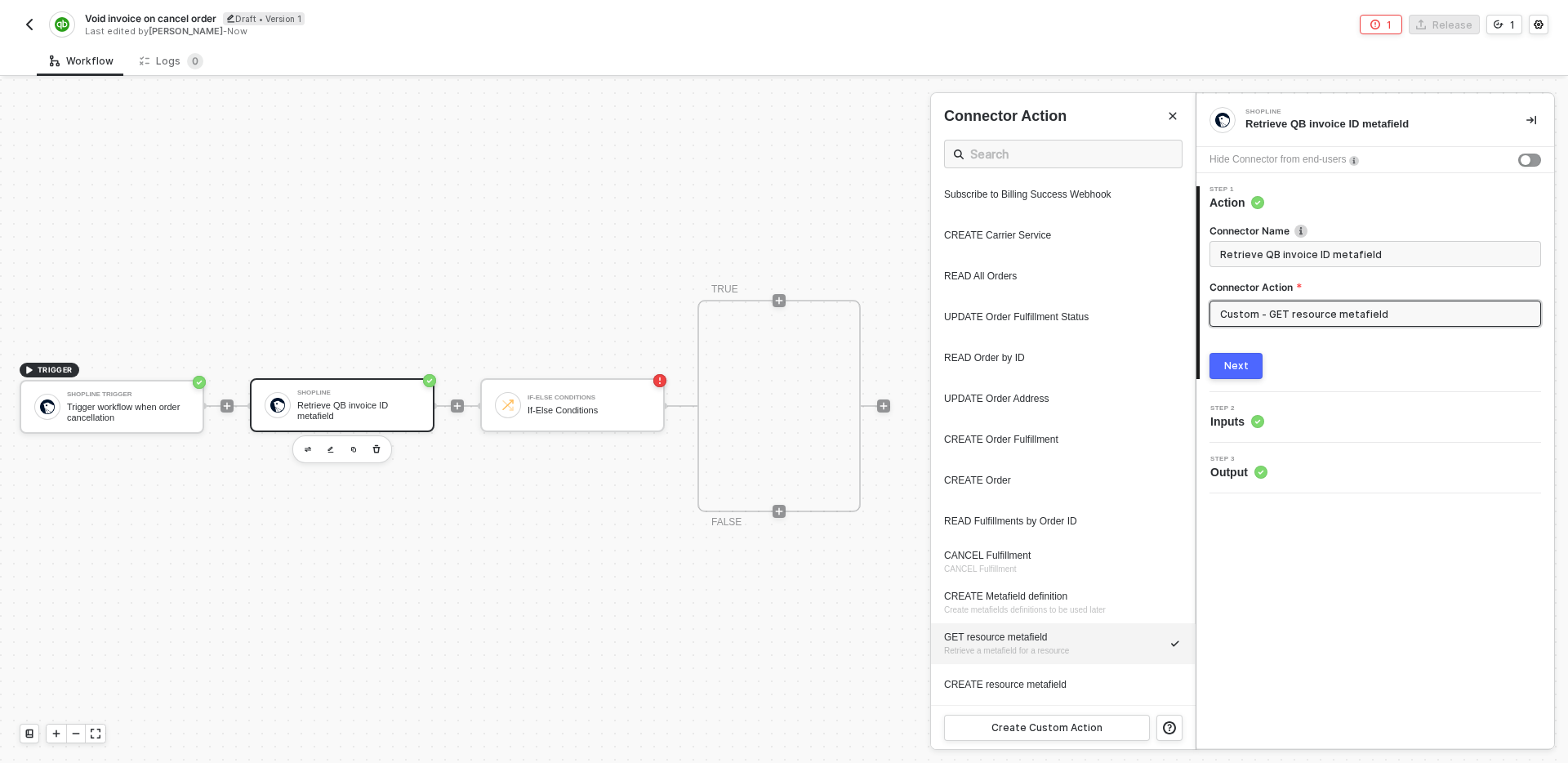
click at [1240, 365] on div "Next" at bounding box center [1237, 366] width 25 height 13
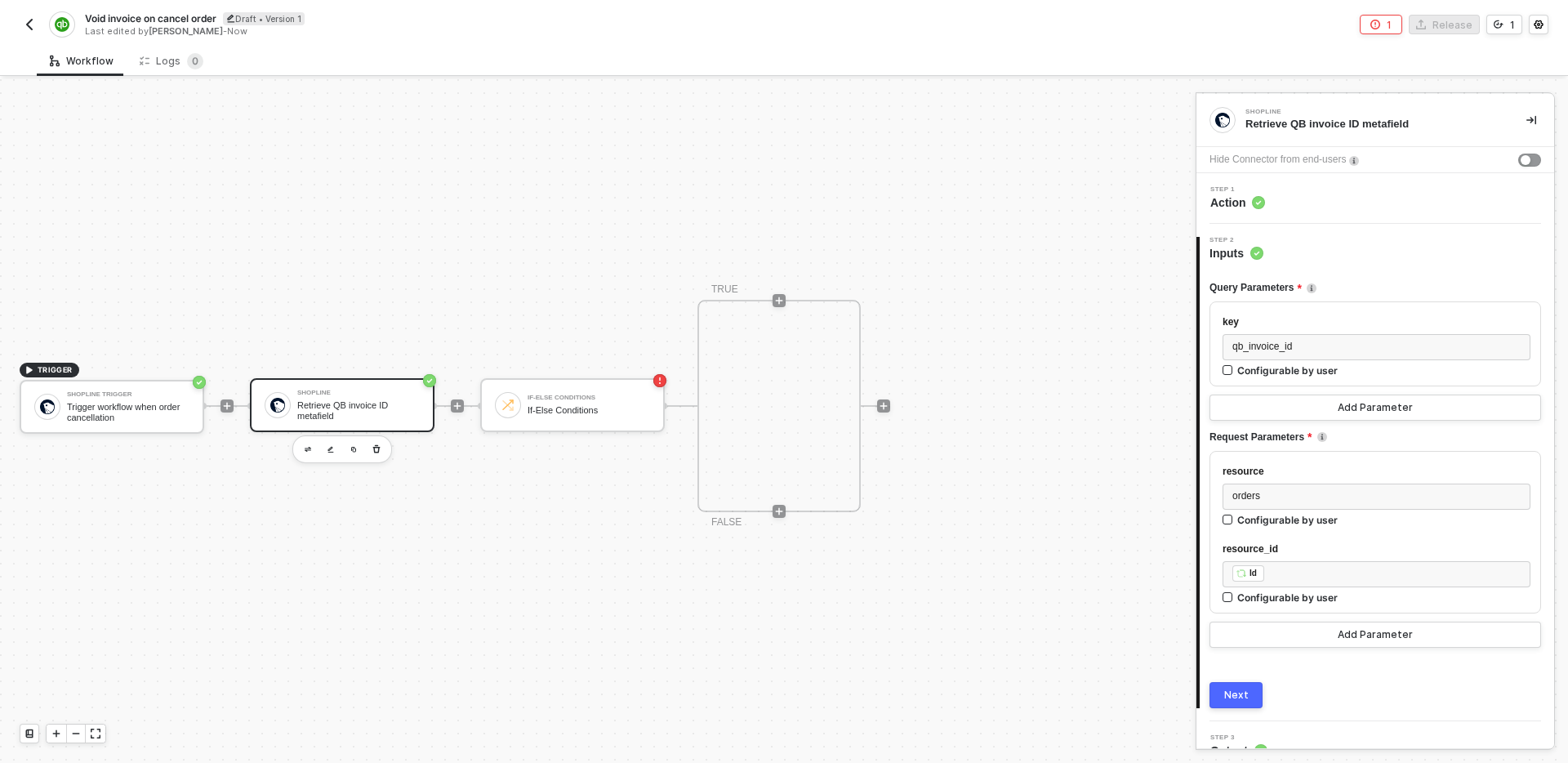
scroll to position [24, 0]
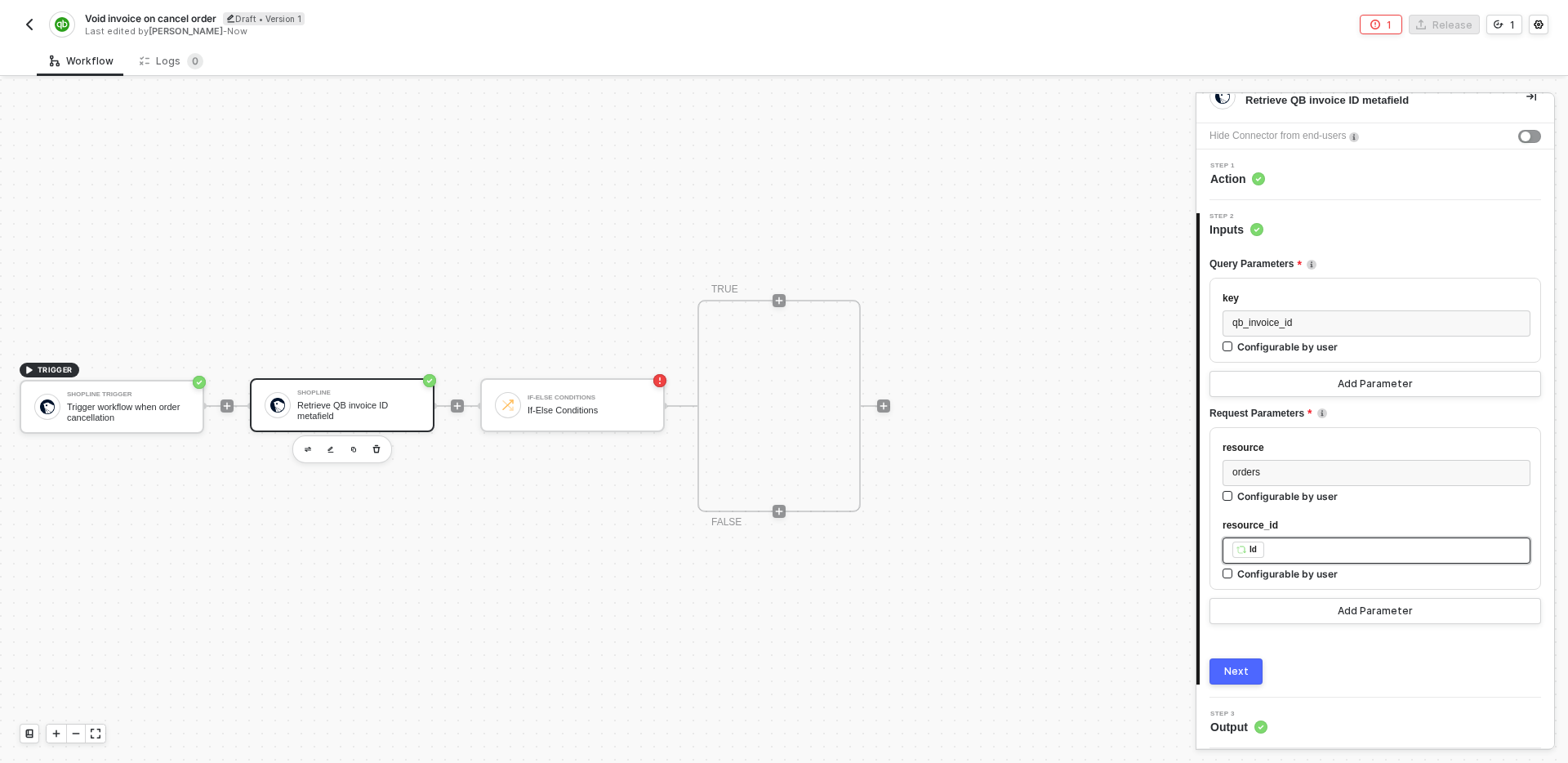
click at [1329, 549] on div "﻿ ﻿ Id ﻿" at bounding box center [1376, 551] width 288 height 18
click at [1064, 272] on div "Trigger workflow when order cancellation" at bounding box center [1081, 271] width 203 height 13
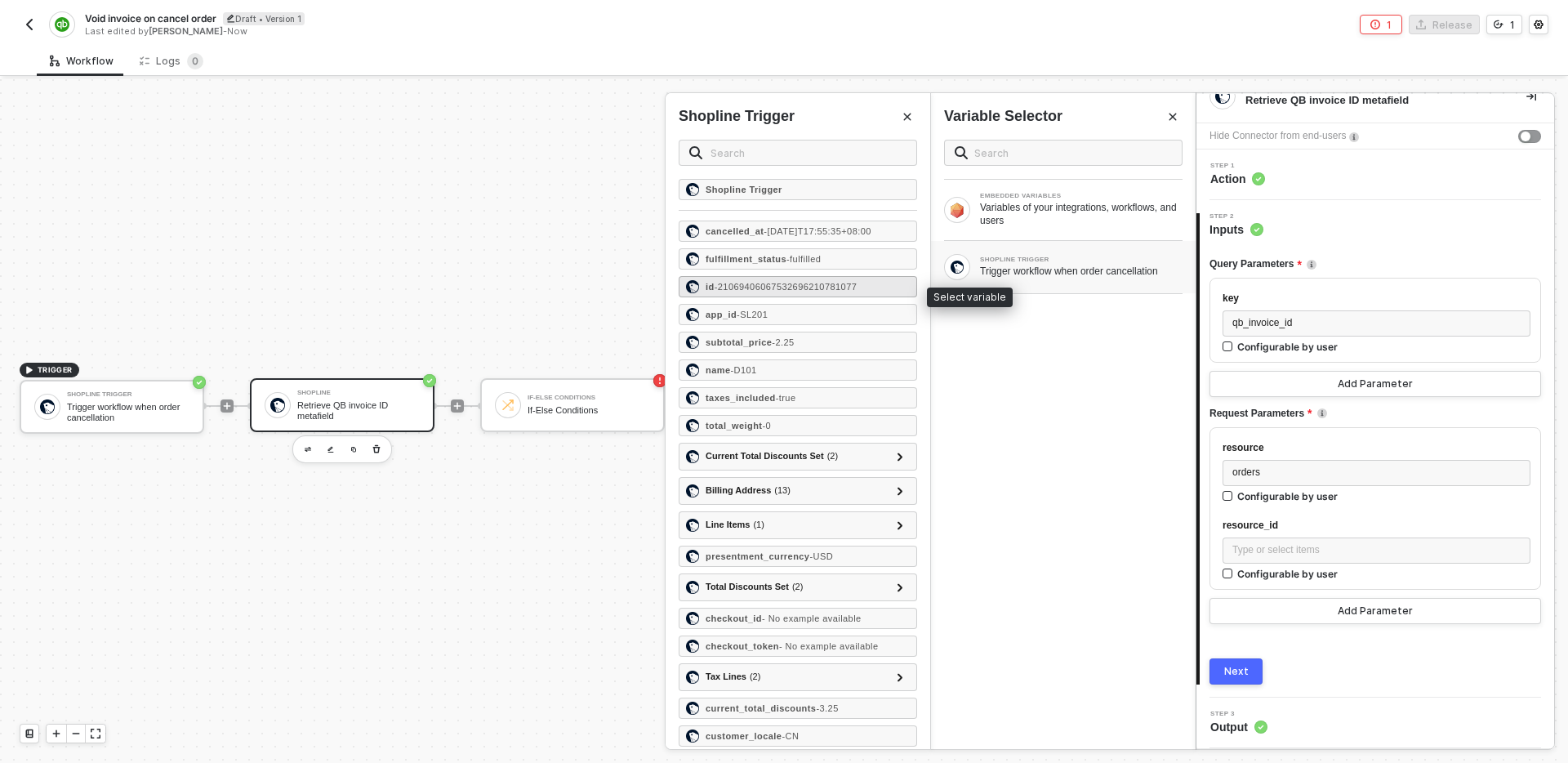
click at [809, 291] on span "- 21069406067532696210781077" at bounding box center [786, 287] width 143 height 10
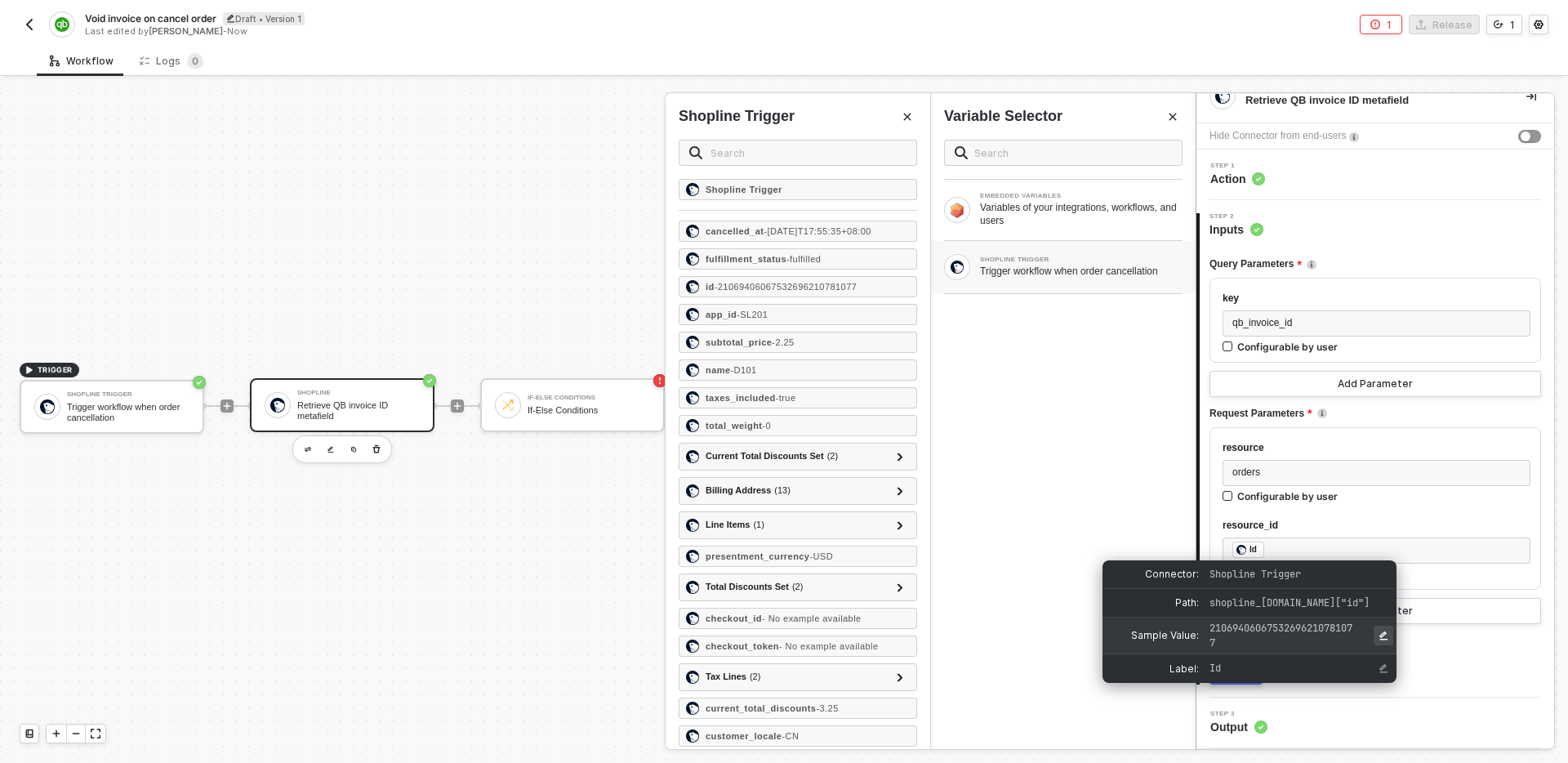
click at [1381, 636] on icon "Edit Sample Value" at bounding box center [1383, 634] width 9 height 9
click at [1389, 632] on button "Edit Sample Value" at bounding box center [1383, 635] width 20 height 20
type input "21071385547400324138603859"
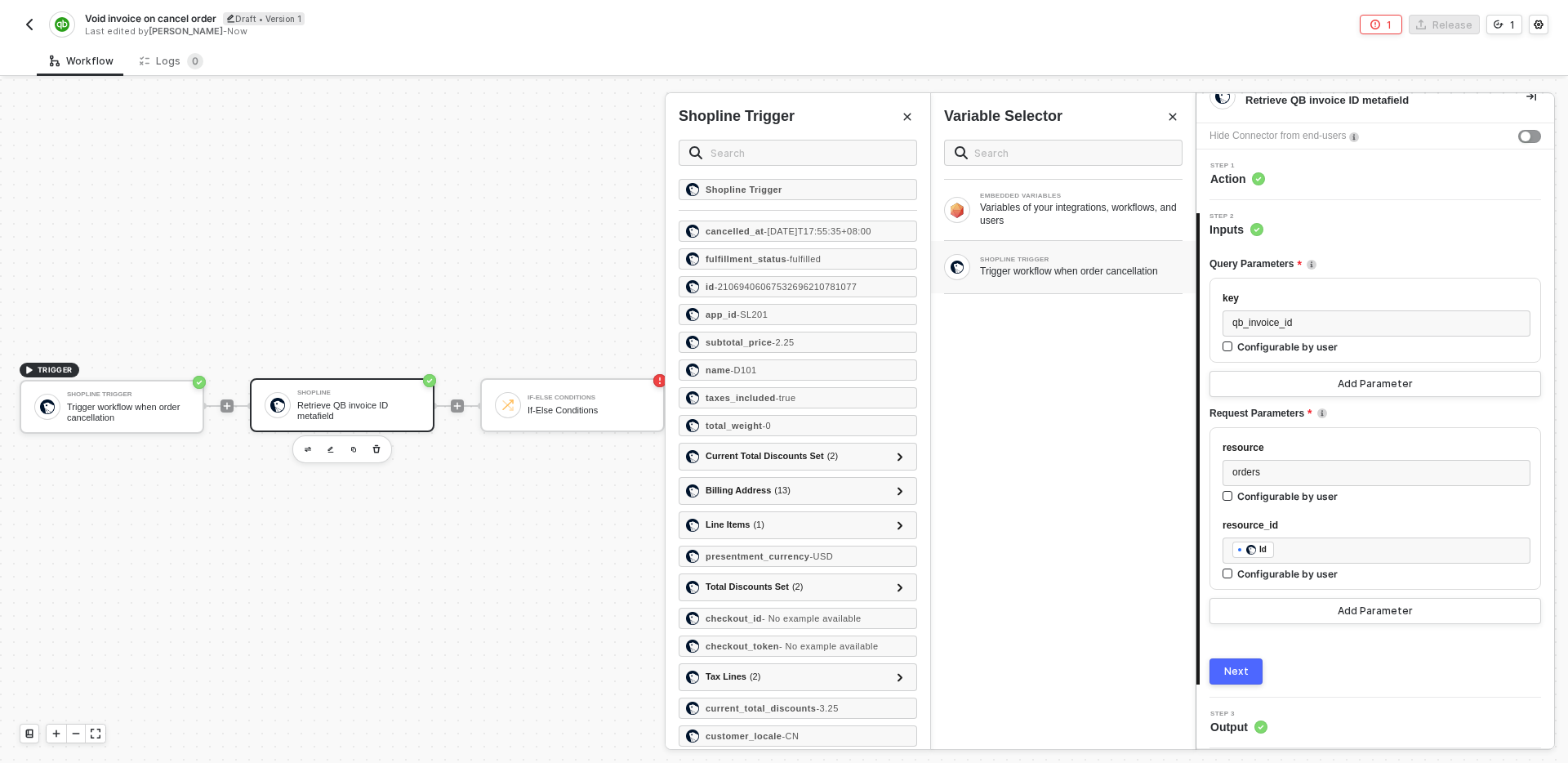
click at [1455, 665] on div "Next" at bounding box center [1375, 671] width 331 height 26
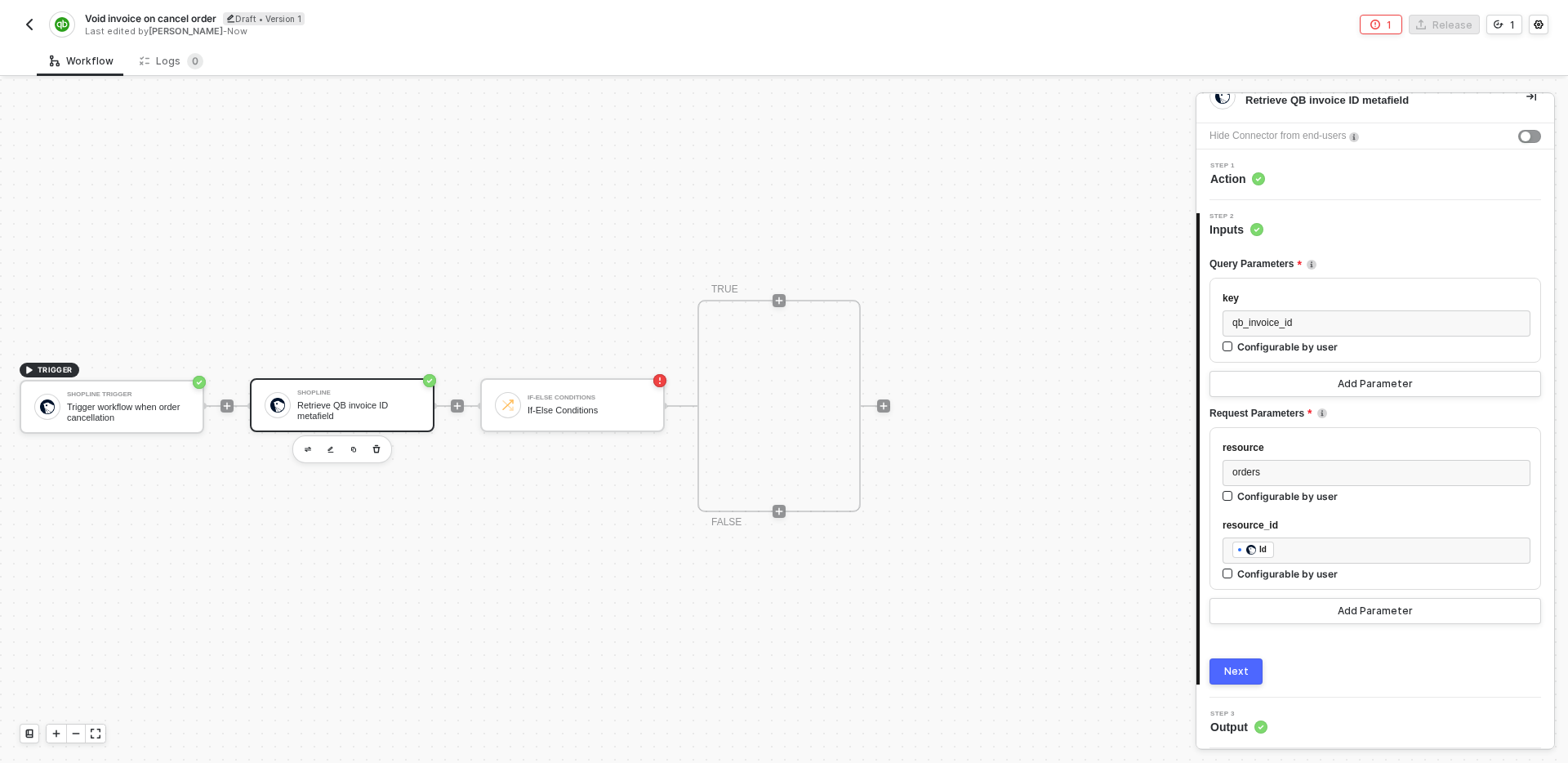
click at [1229, 673] on div "Next" at bounding box center [1237, 672] width 25 height 13
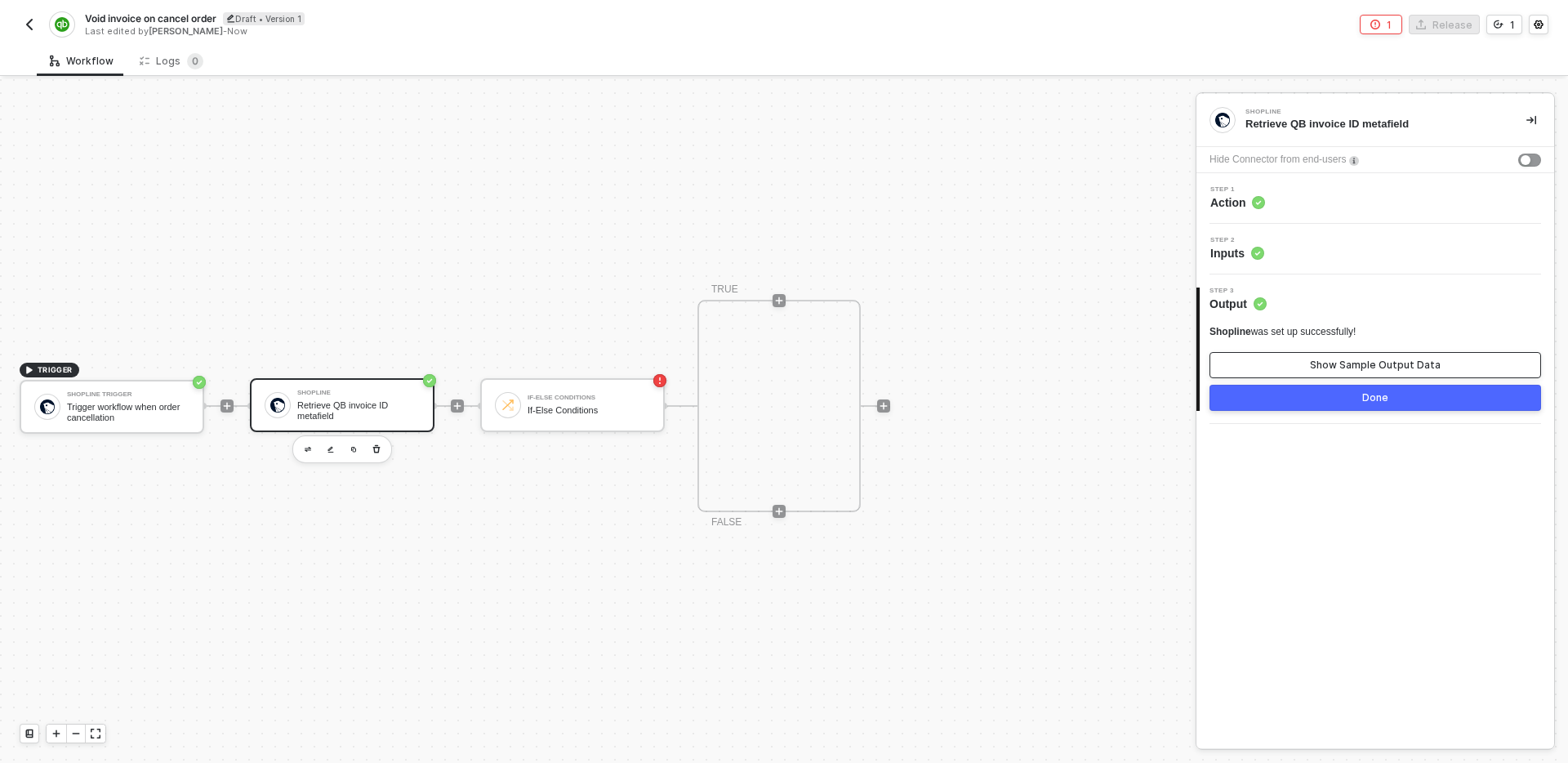
click at [1358, 362] on div "Show Sample Output Data" at bounding box center [1375, 366] width 130 height 13
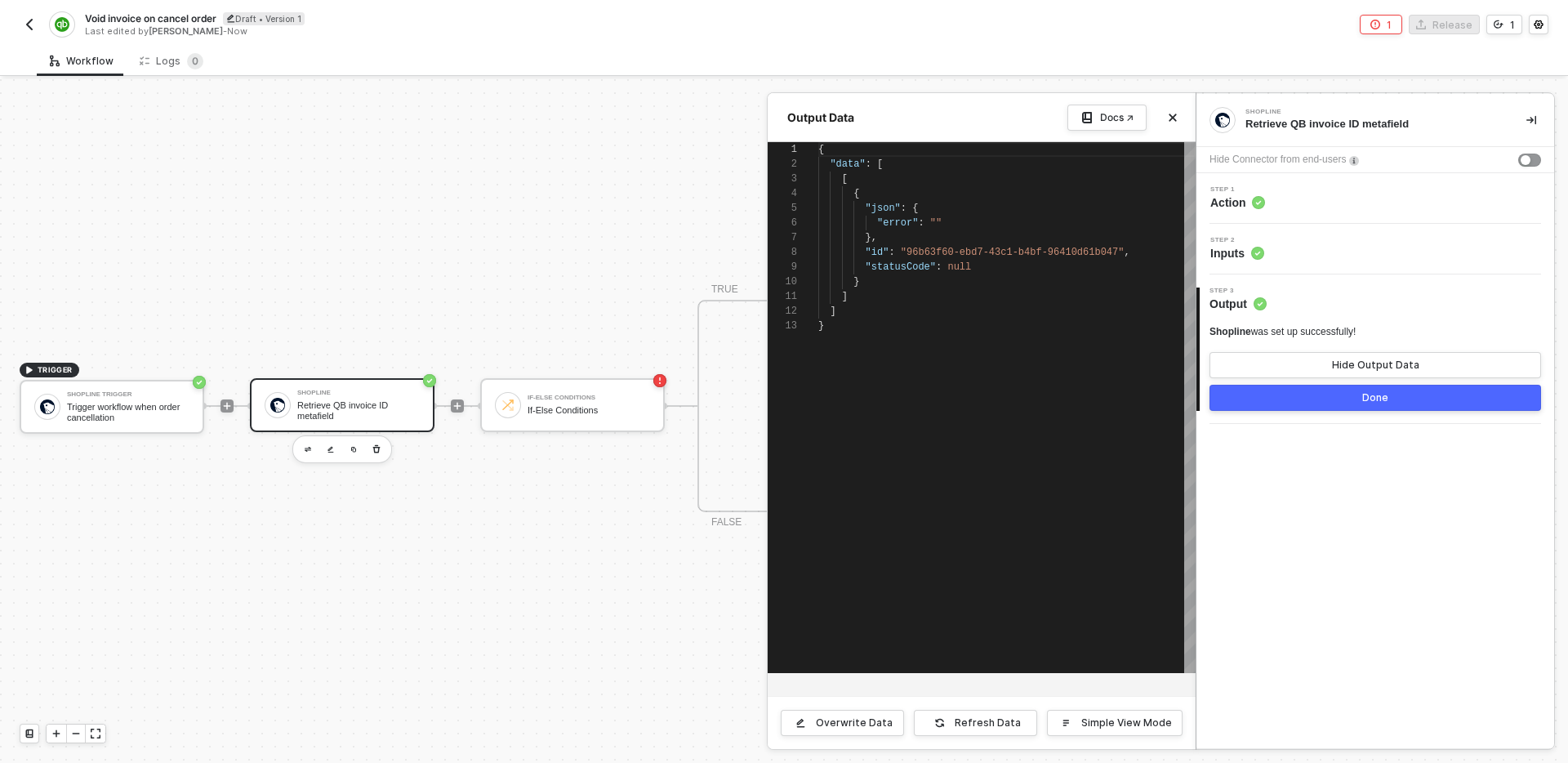
scroll to position [147, 0]
click at [1007, 721] on div "Refresh Data" at bounding box center [987, 723] width 66 height 13
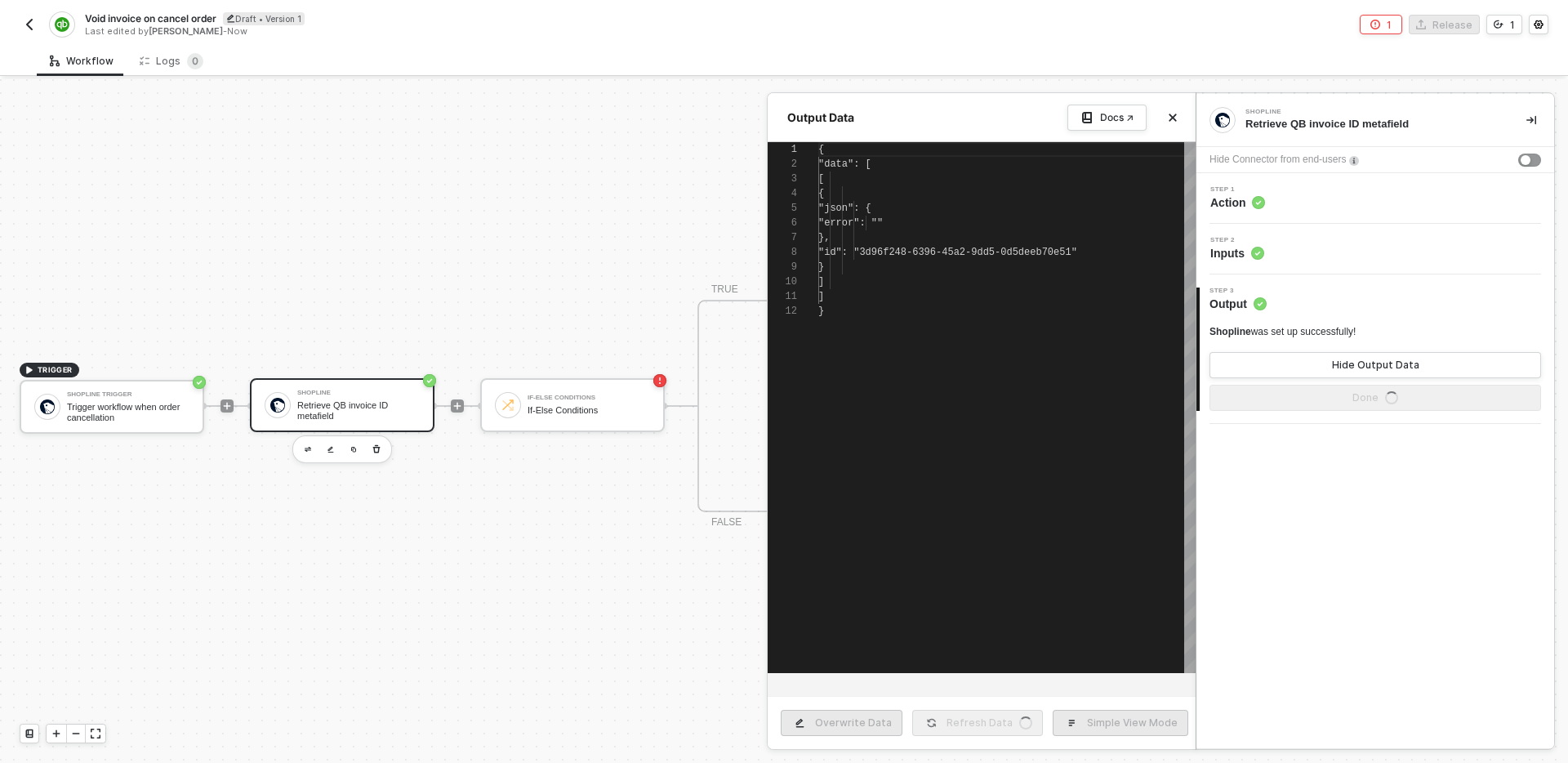
type textarea "{ "data": [ [ { "json": { "error": "" }, "id": "3d96f248-6396-45a2-9dd5-0d5deeb…"
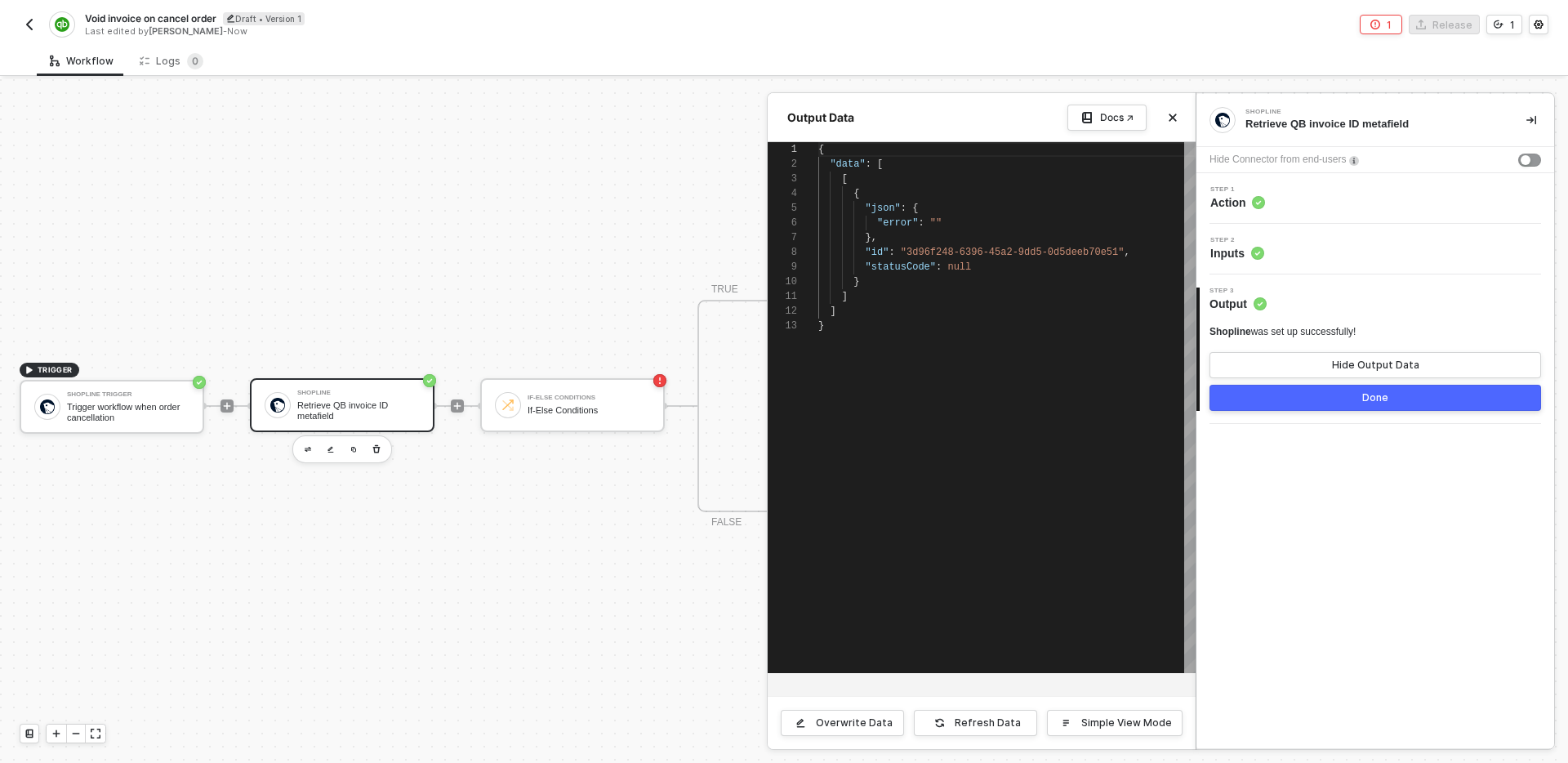
click at [1353, 177] on div "Step 1 Action" at bounding box center [1376, 198] width 358 height 50
click at [1350, 202] on div "Step 1 Action" at bounding box center [1377, 199] width 353 height 25
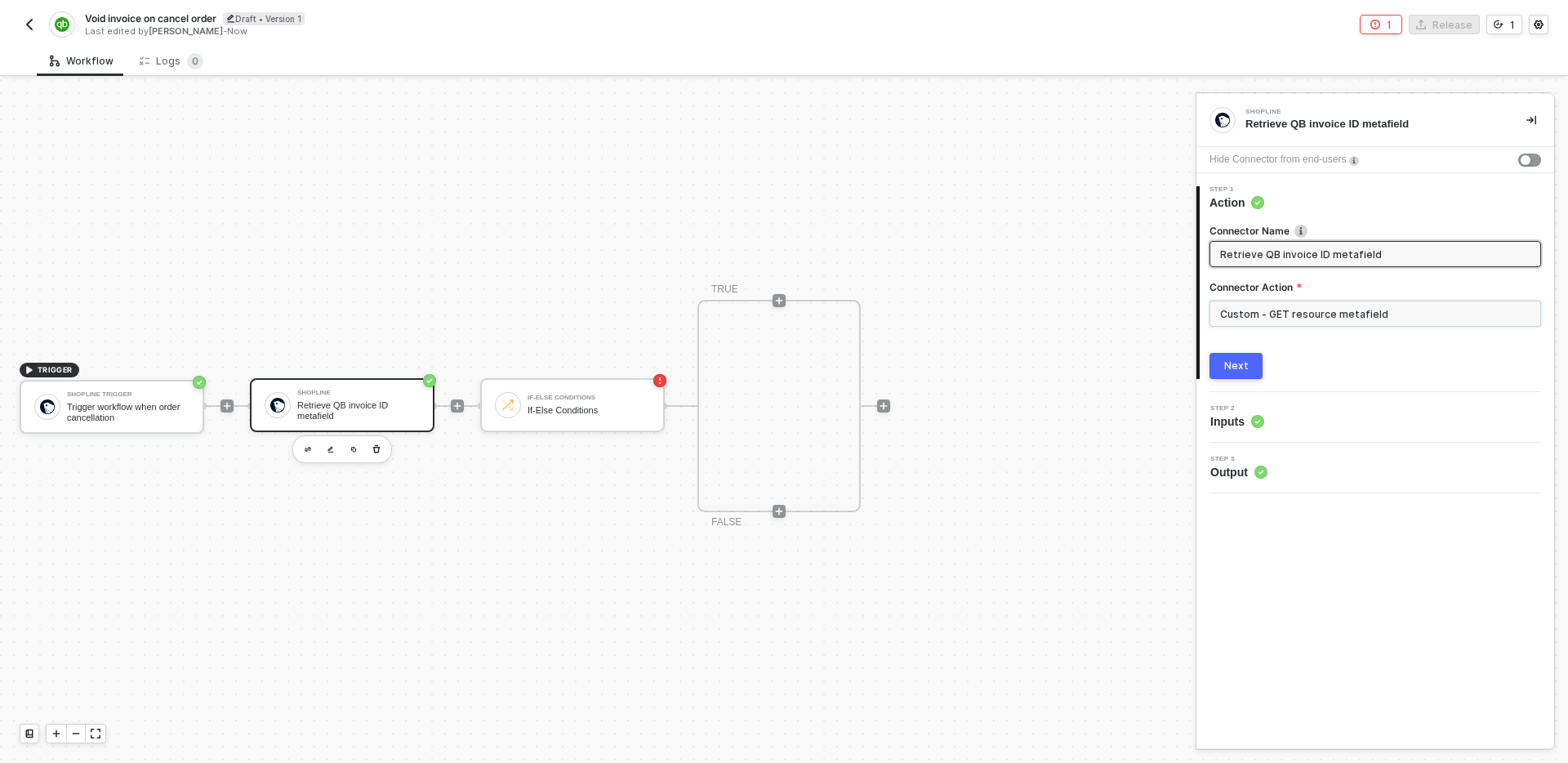
click at [1305, 313] on input "Custom - GET resource metafield" at bounding box center [1375, 313] width 331 height 26
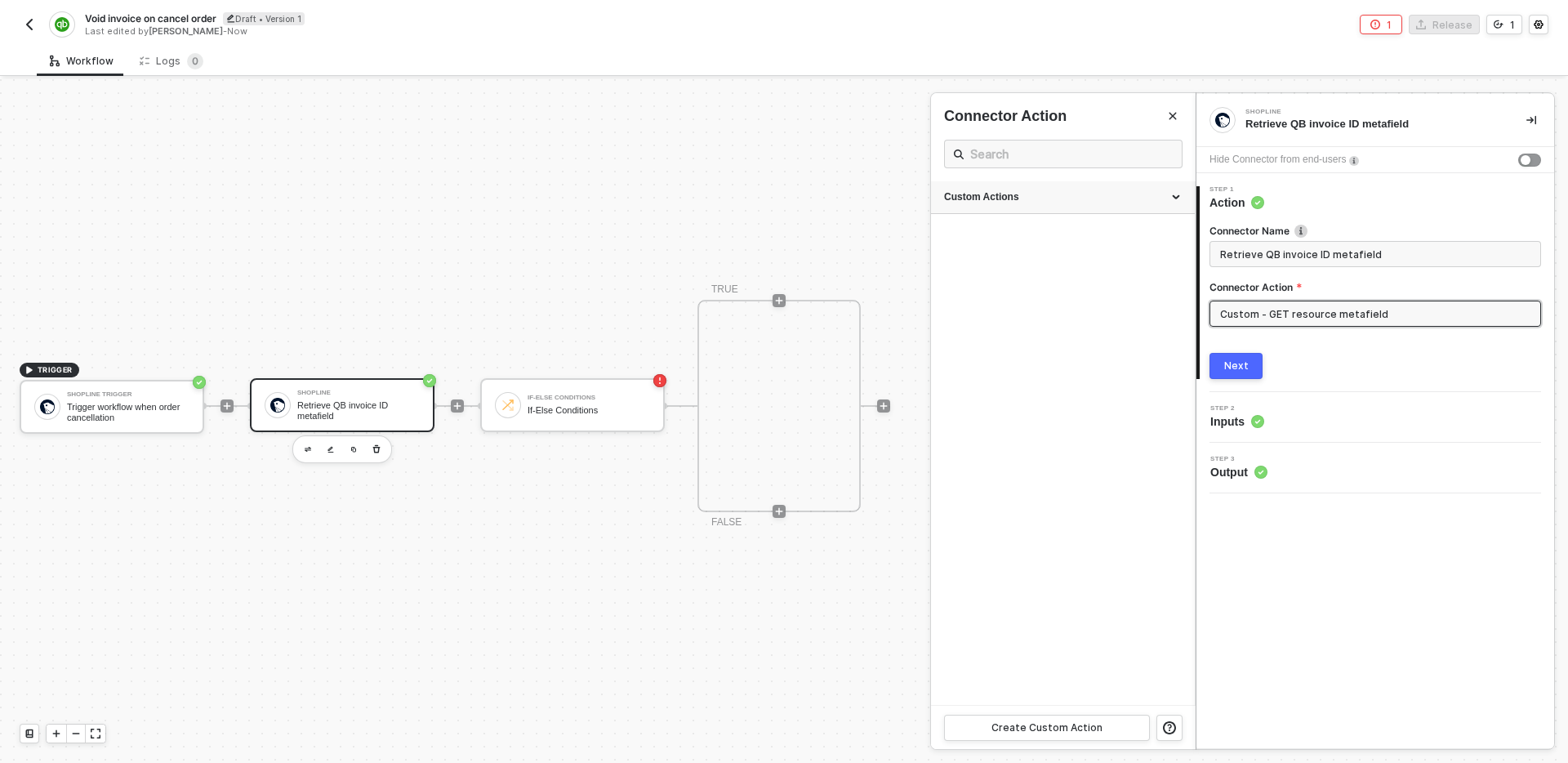
click at [1055, 198] on div "Custom Actions" at bounding box center [1063, 197] width 238 height 14
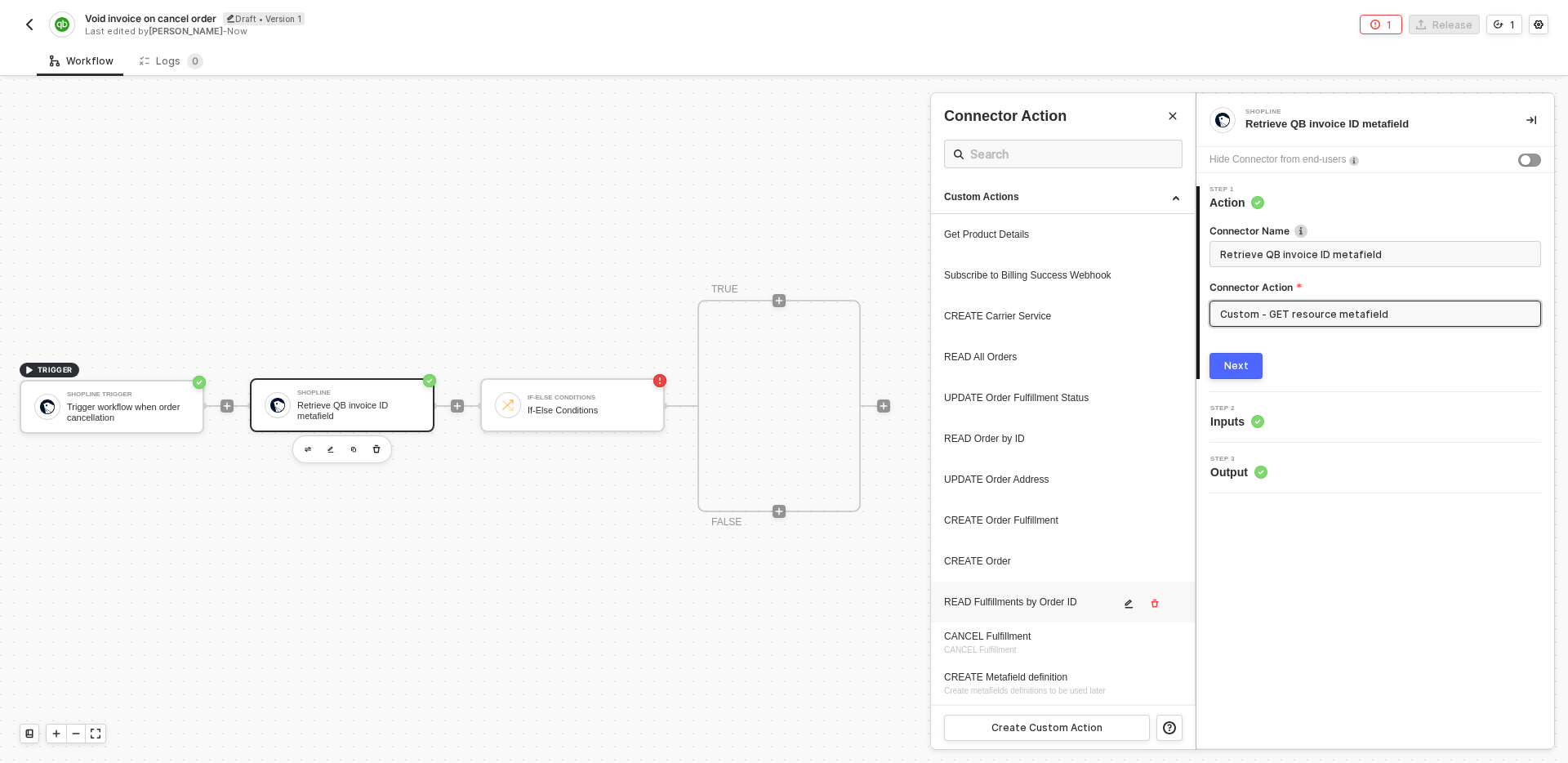
scroll to position [81, 0]
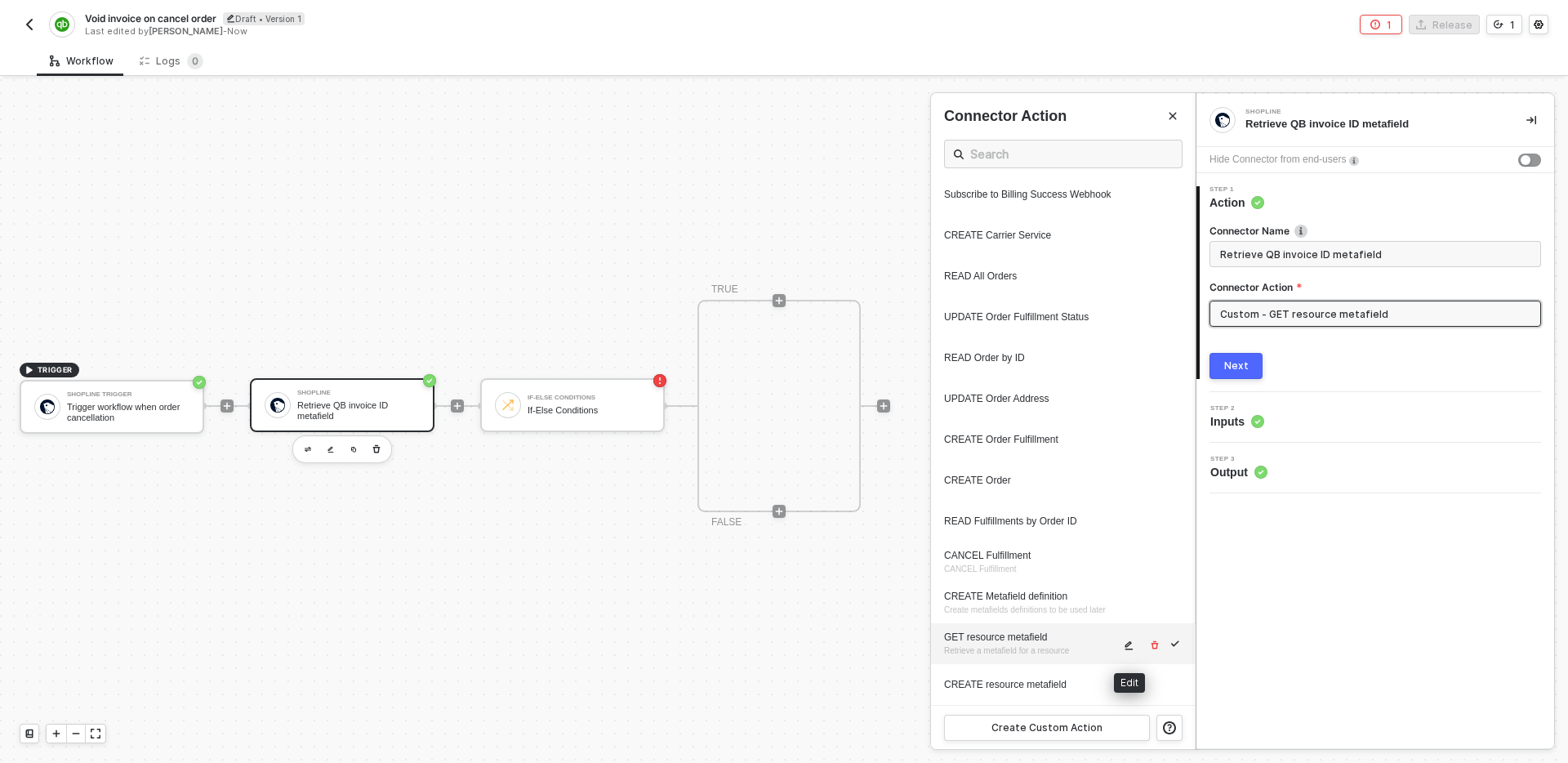
click at [1129, 647] on icon "icon-edit" at bounding box center [1128, 645] width 10 height 10
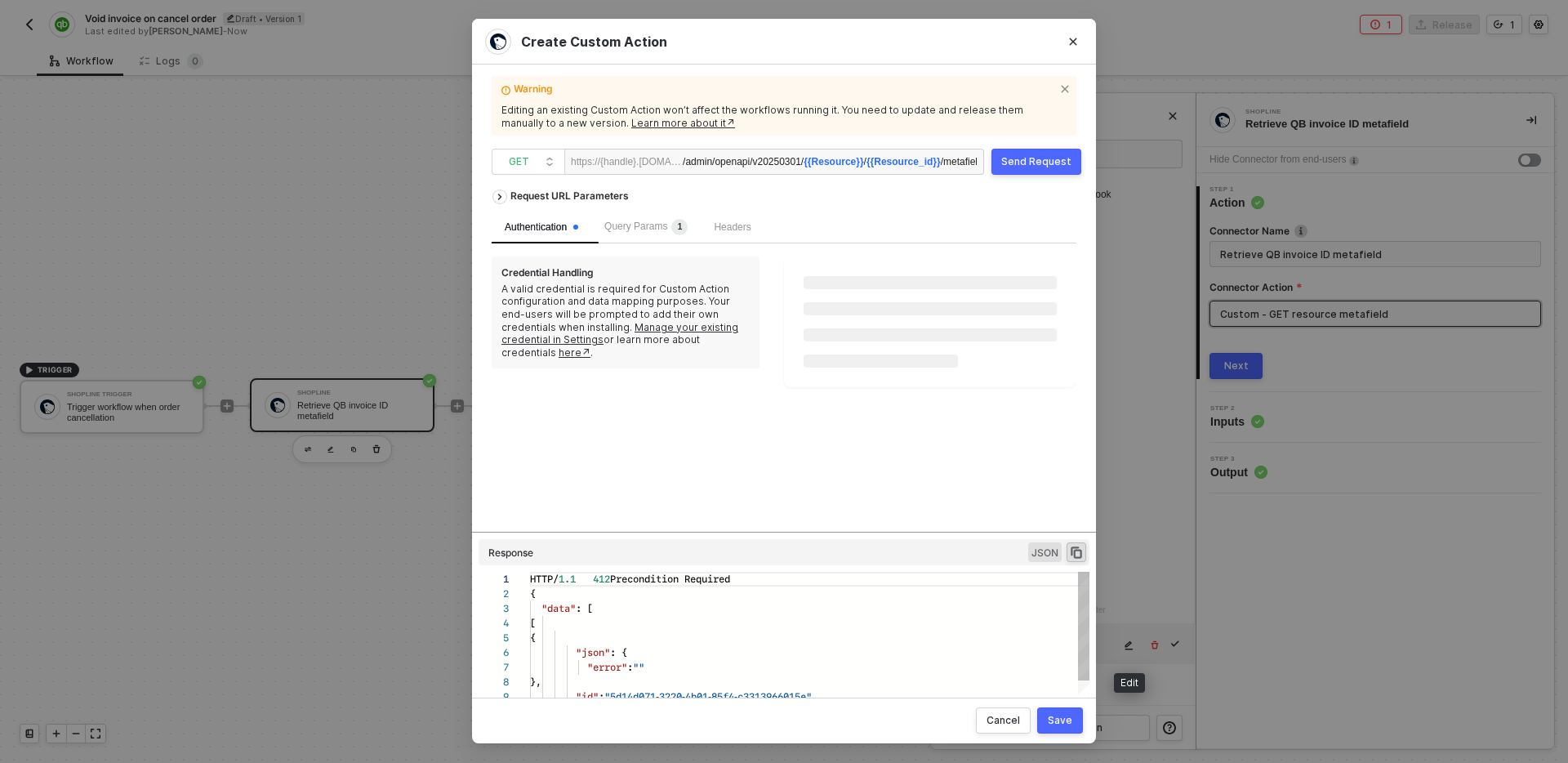
scroll to position [147, 0]
click at [616, 200] on div "Request URL Parameters" at bounding box center [570, 196] width 135 height 30
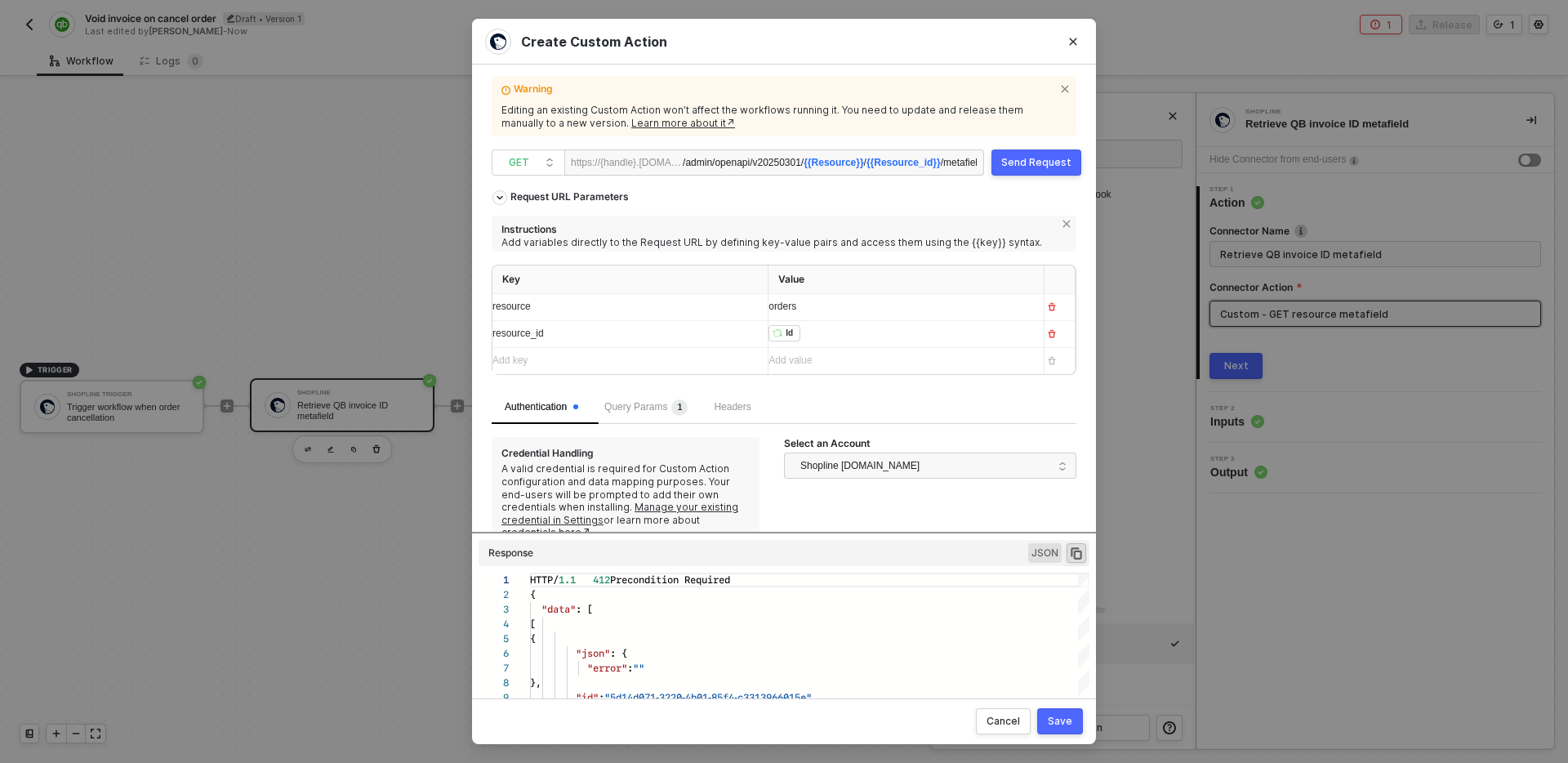
click at [854, 336] on div "﻿ ﻿ Id ﻿" at bounding box center [899, 333] width 262 height 18
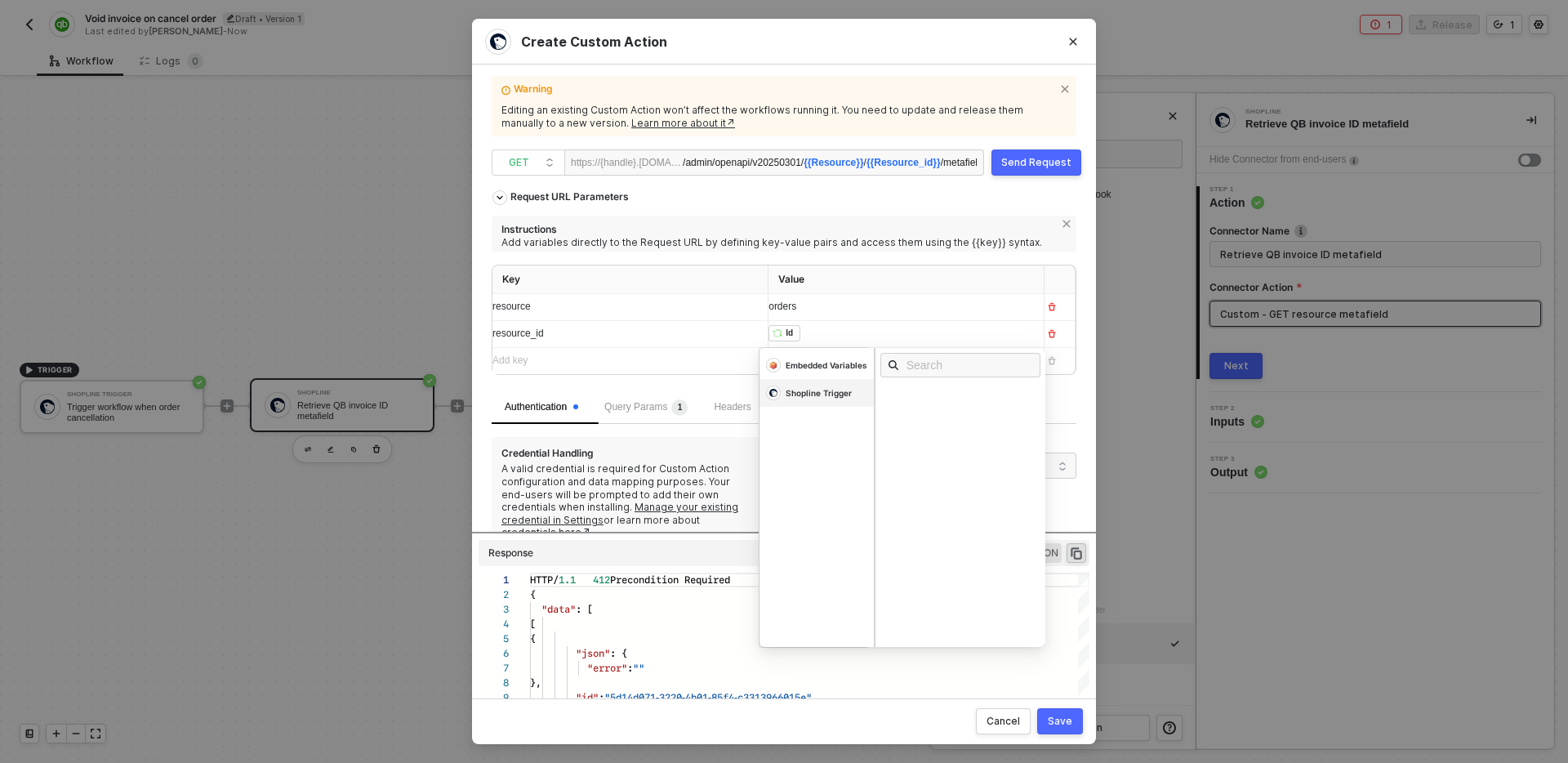
click at [812, 371] on div "Shopline Trigger" at bounding box center [826, 365] width 82 height 11
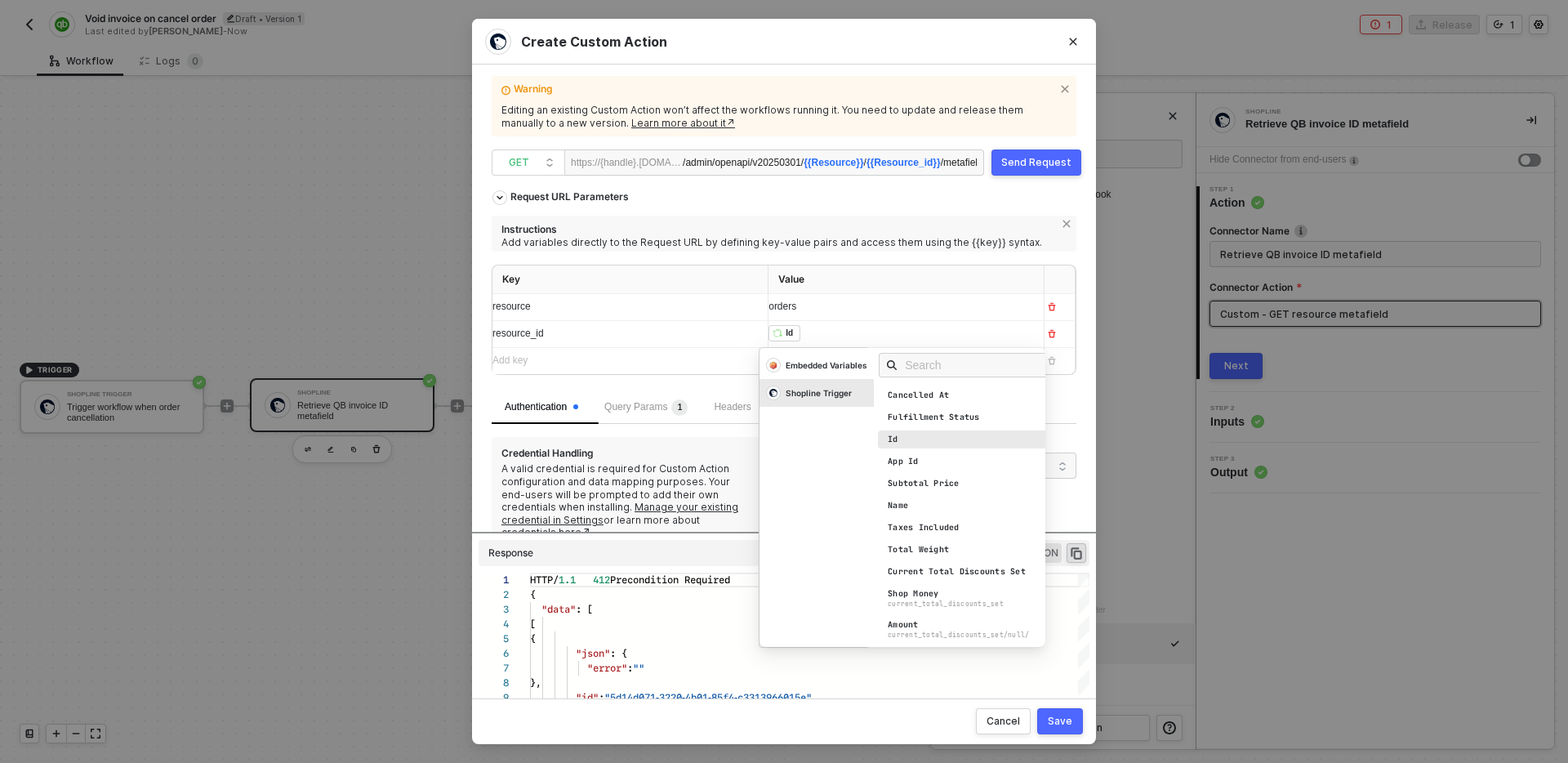
click at [934, 439] on div "Id" at bounding box center [968, 439] width 182 height 18
click at [818, 333] on div "﻿ ﻿ Id ﻿" at bounding box center [891, 333] width 246 height 18
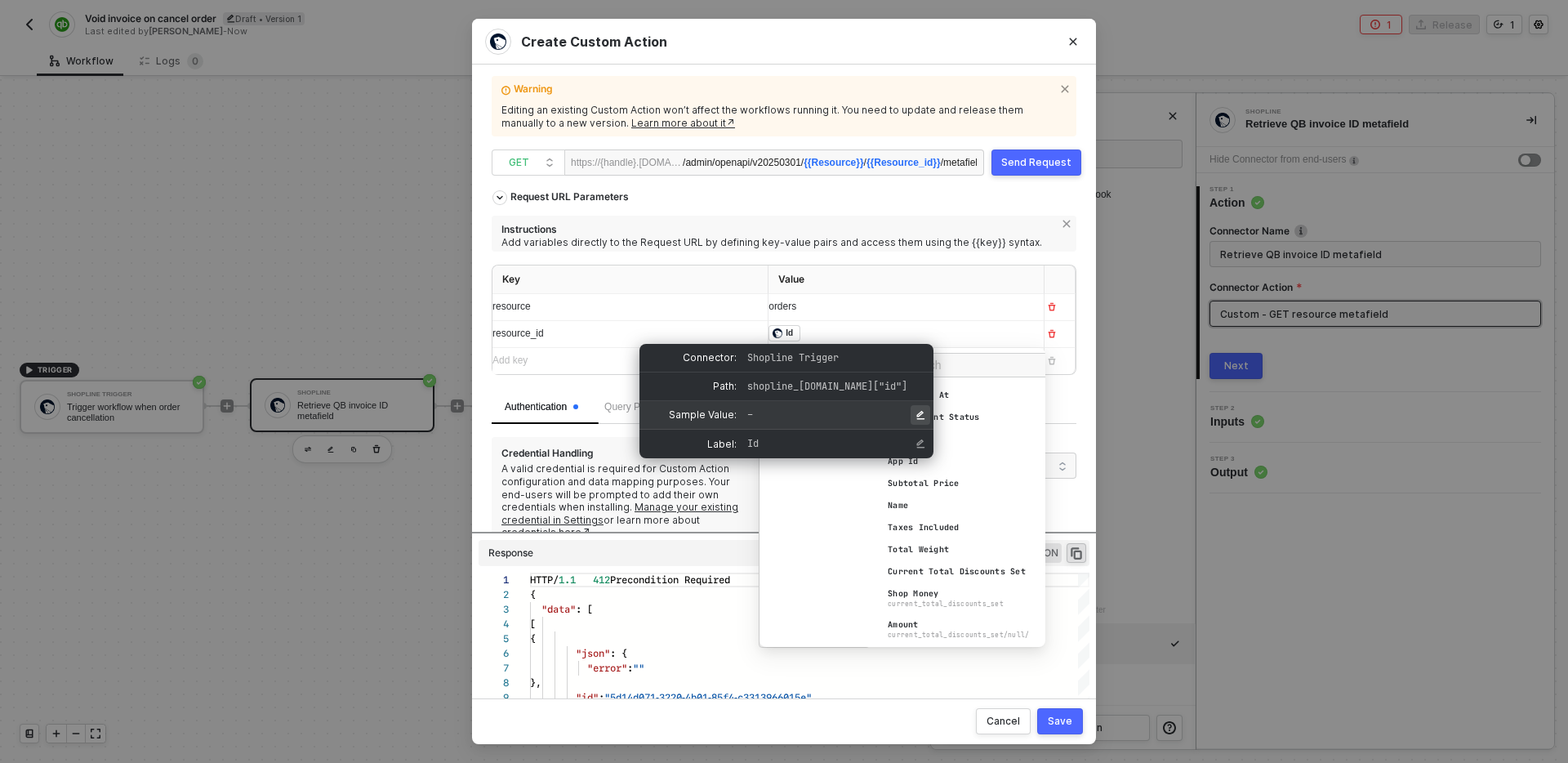
click at [920, 418] on icon "Edit Sample Value" at bounding box center [921, 414] width 9 height 9
type input "21071385547400324138603859"
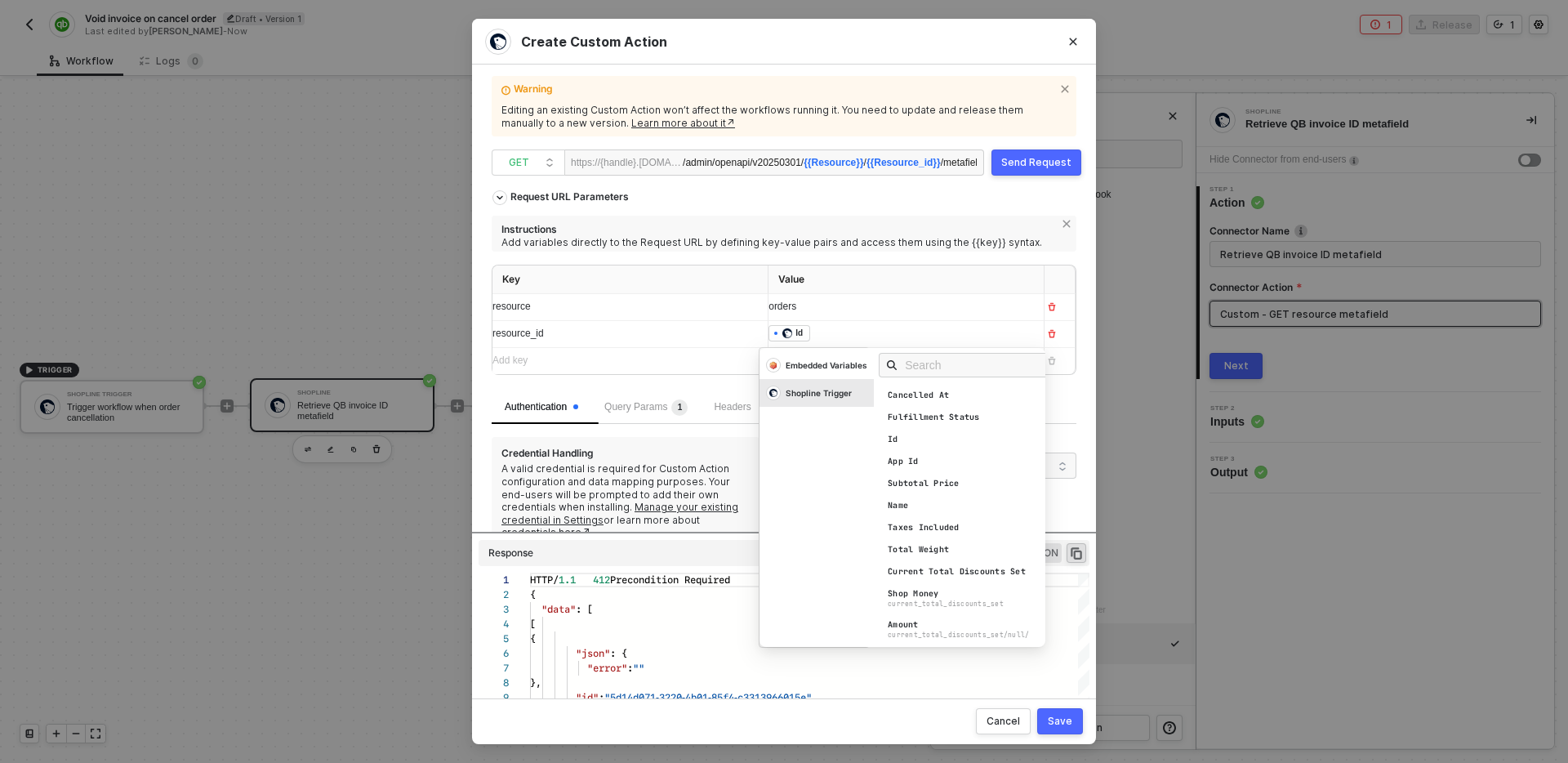
click at [1064, 721] on div "Save" at bounding box center [1061, 722] width 25 height 13
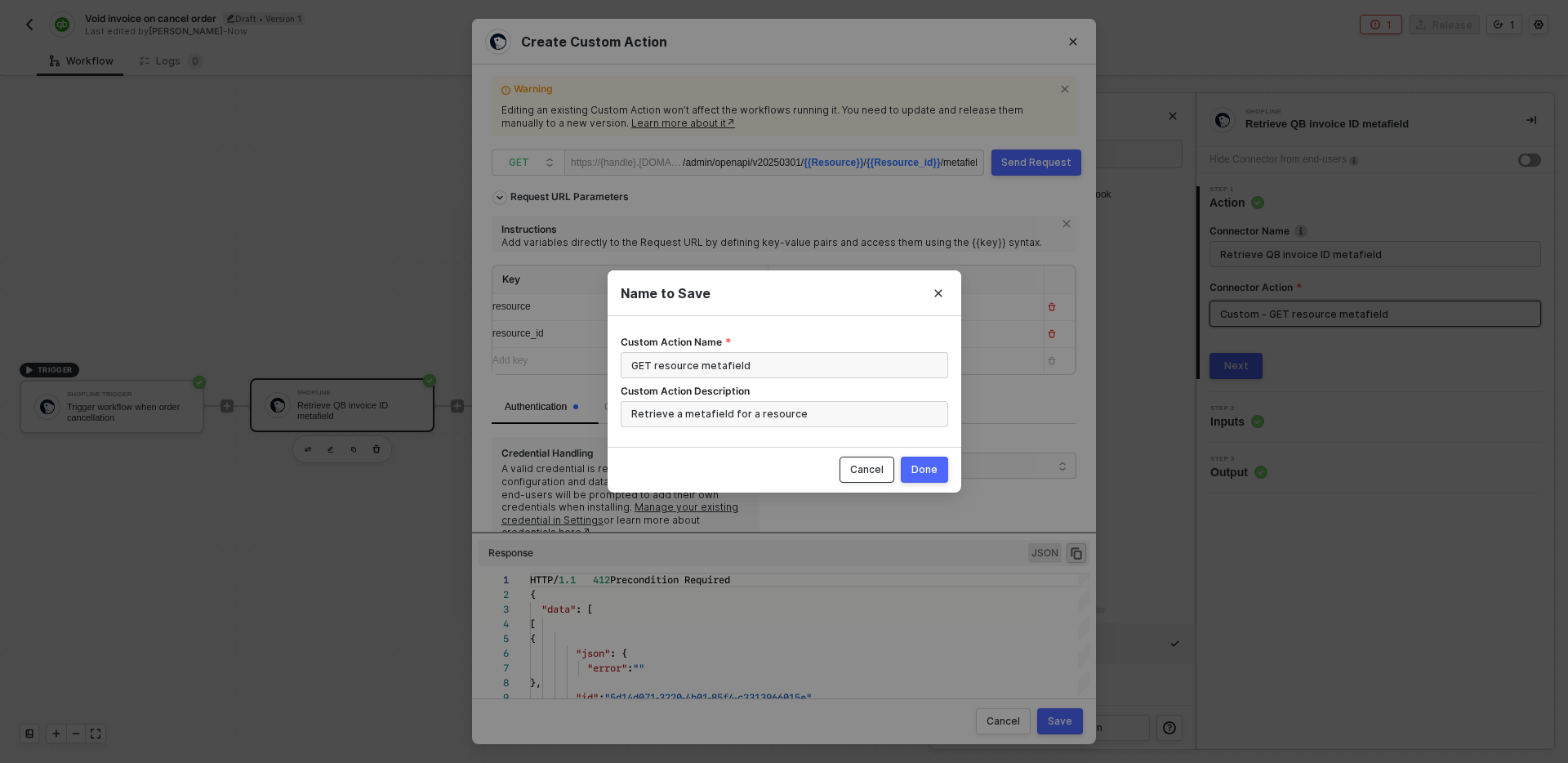
click at [871, 478] on button "Cancel" at bounding box center [866, 469] width 54 height 26
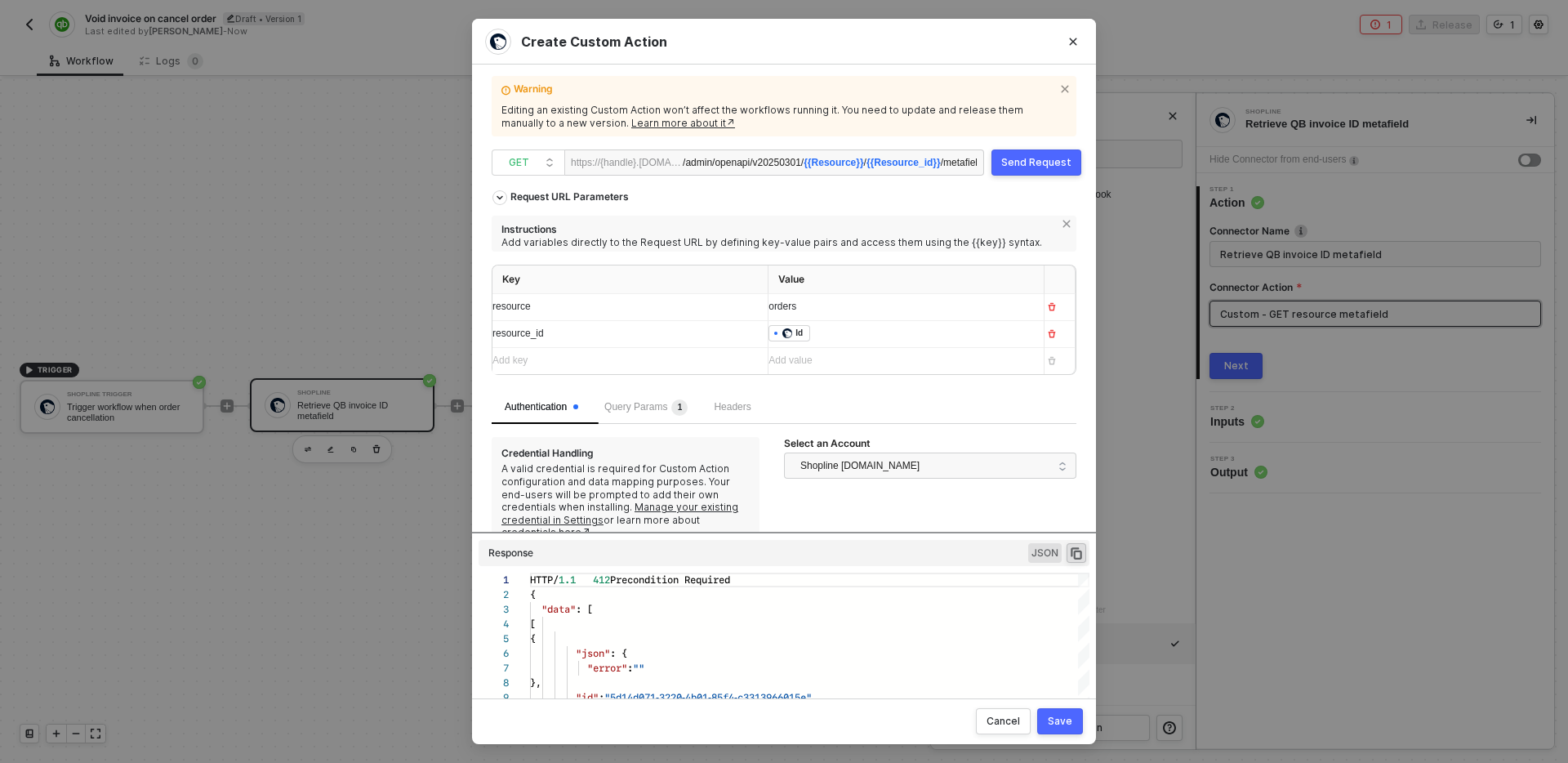
click at [1060, 158] on div "Send Request" at bounding box center [1037, 163] width 70 height 13
click at [587, 197] on div "Request URL Parameters" at bounding box center [570, 196] width 135 height 30
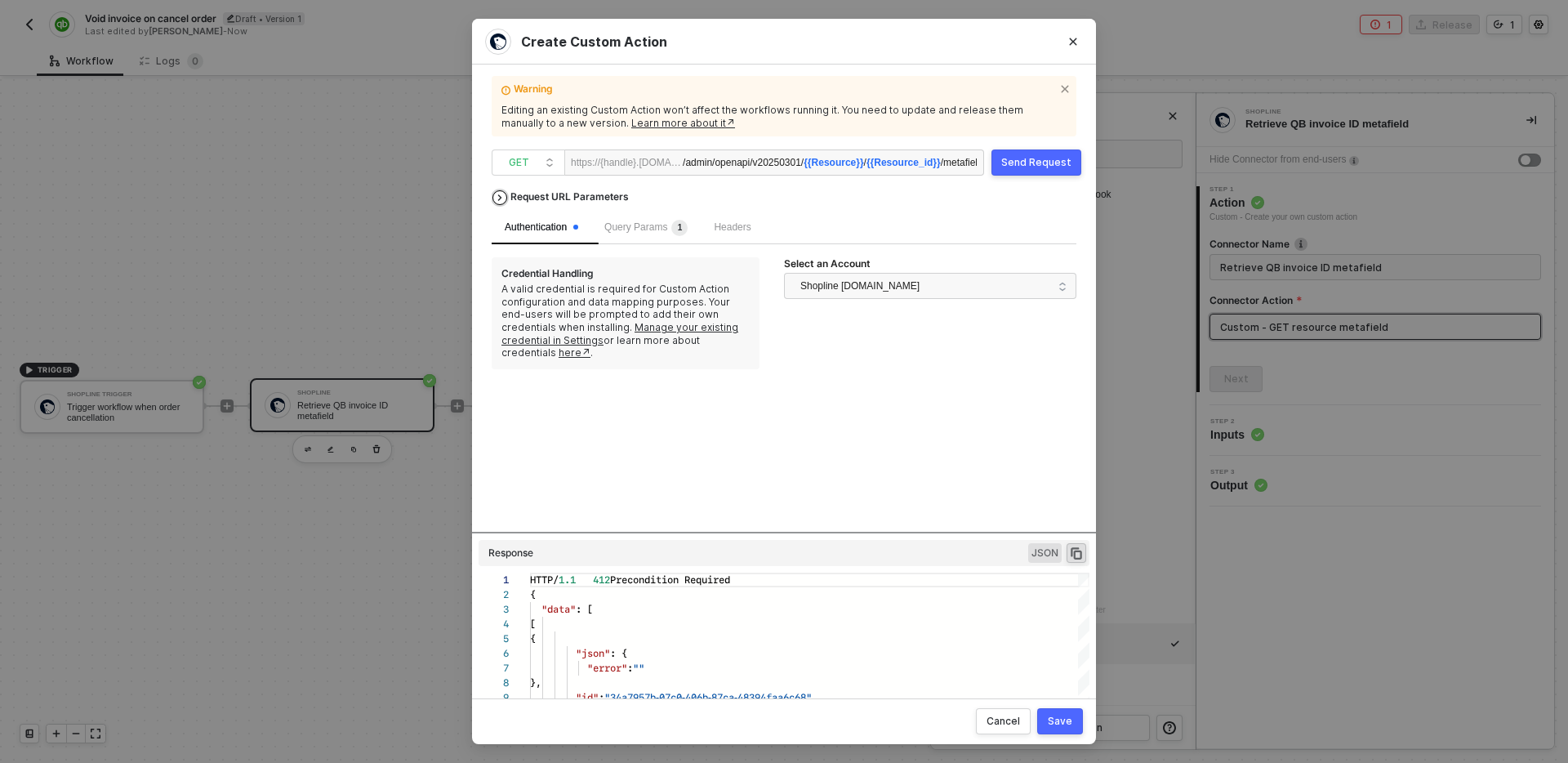
click at [587, 197] on div "Request URL Parameters" at bounding box center [570, 196] width 135 height 30
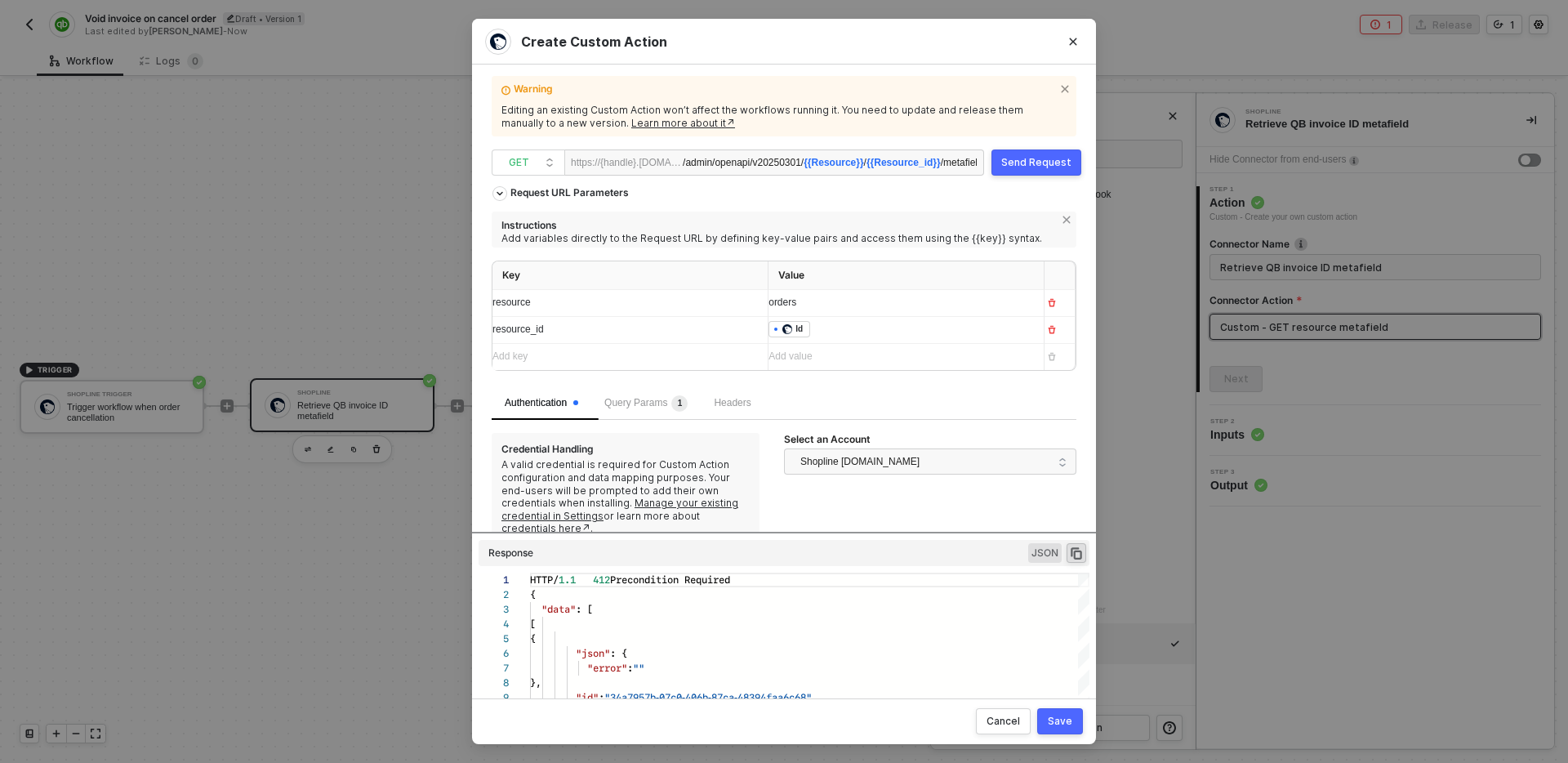
scroll to position [0, 0]
click at [656, 407] on span "Query Params 1" at bounding box center [645, 407] width 83 height 11
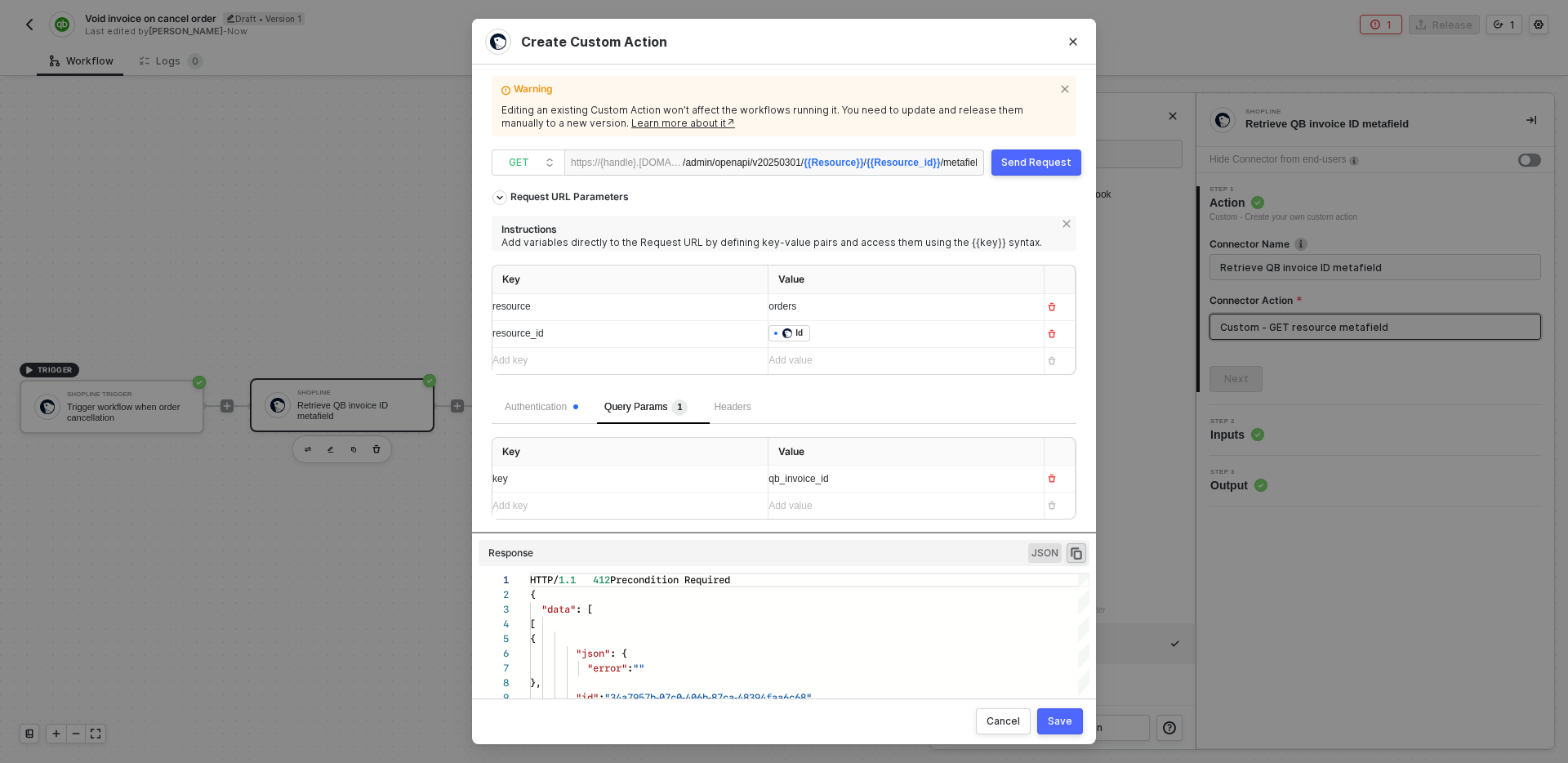
click at [548, 397] on div "Authentication" at bounding box center [541, 408] width 100 height 32
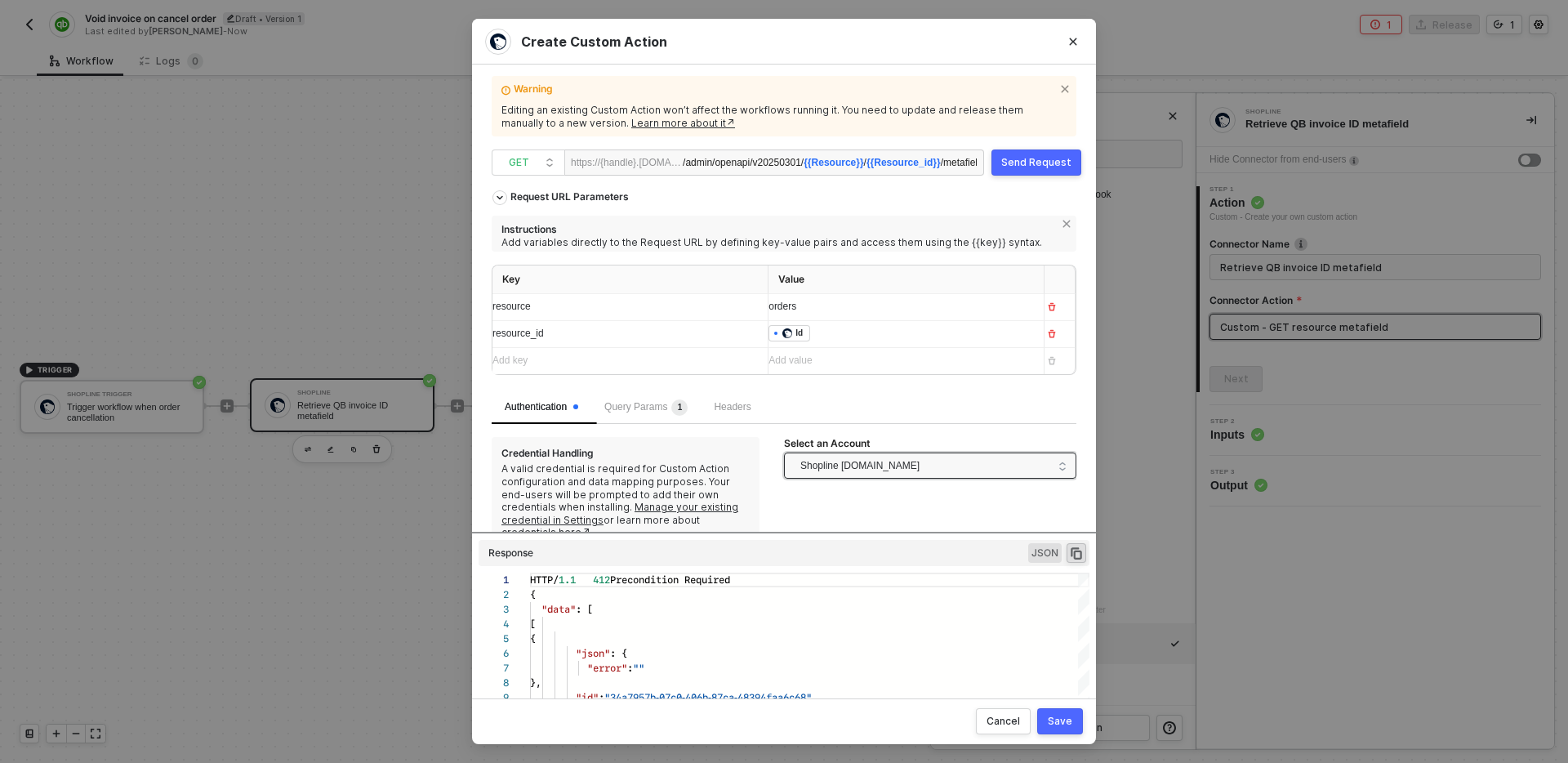
scroll to position [4, 0]
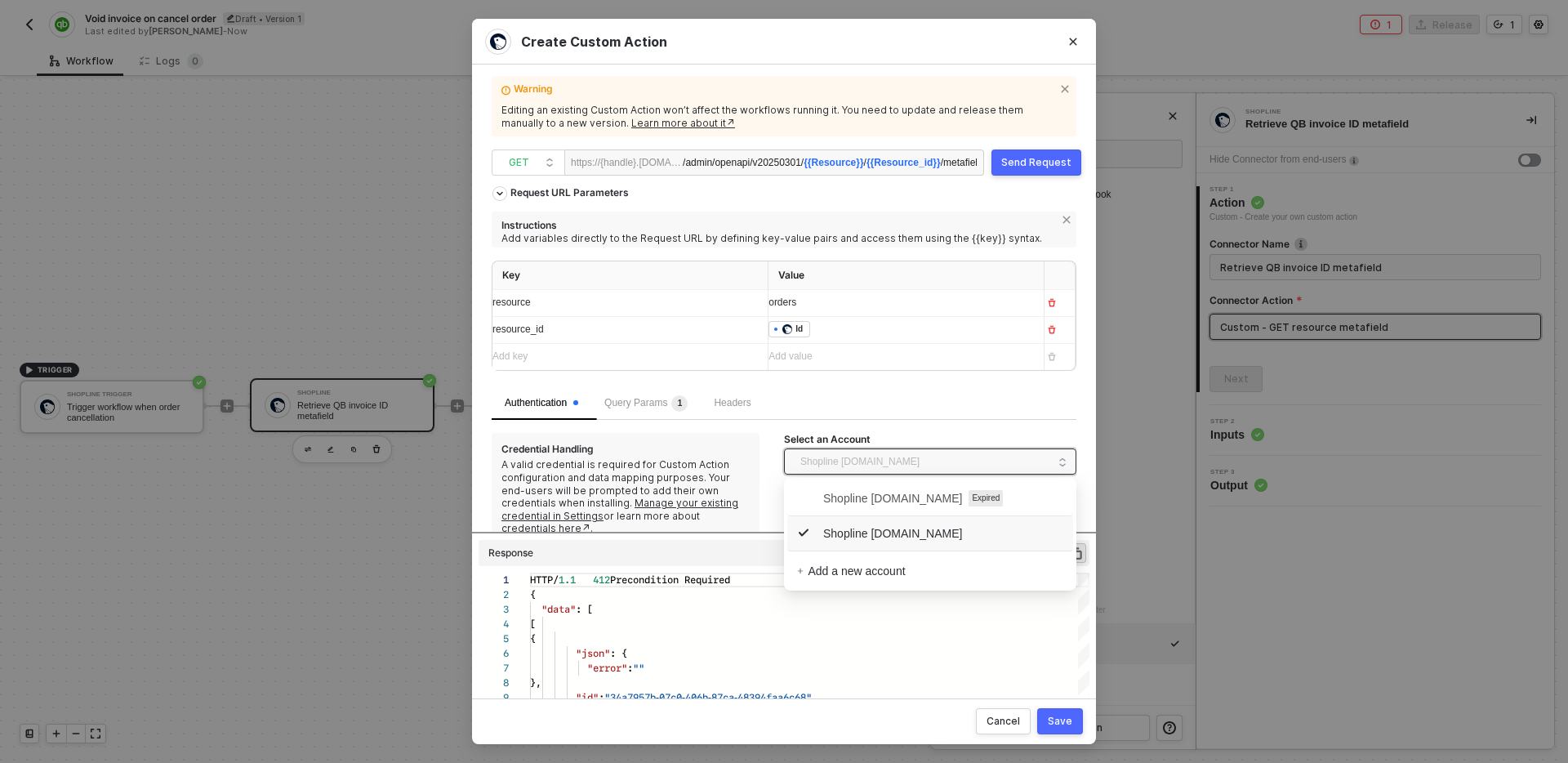
click at [894, 453] on span "Shopline [DOMAIN_NAME]" at bounding box center [860, 462] width 119 height 25
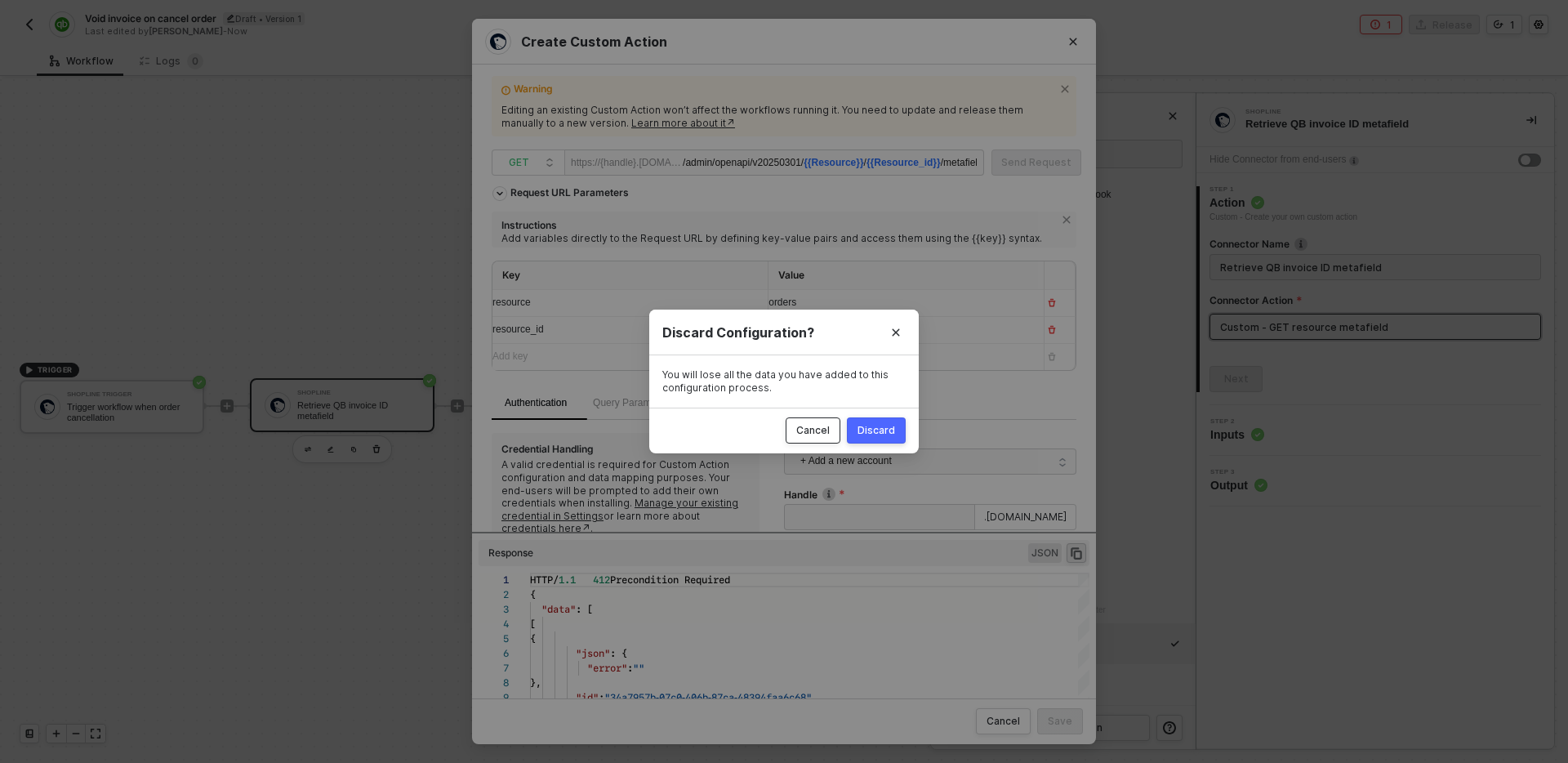
click at [824, 433] on div "Cancel" at bounding box center [812, 431] width 33 height 13
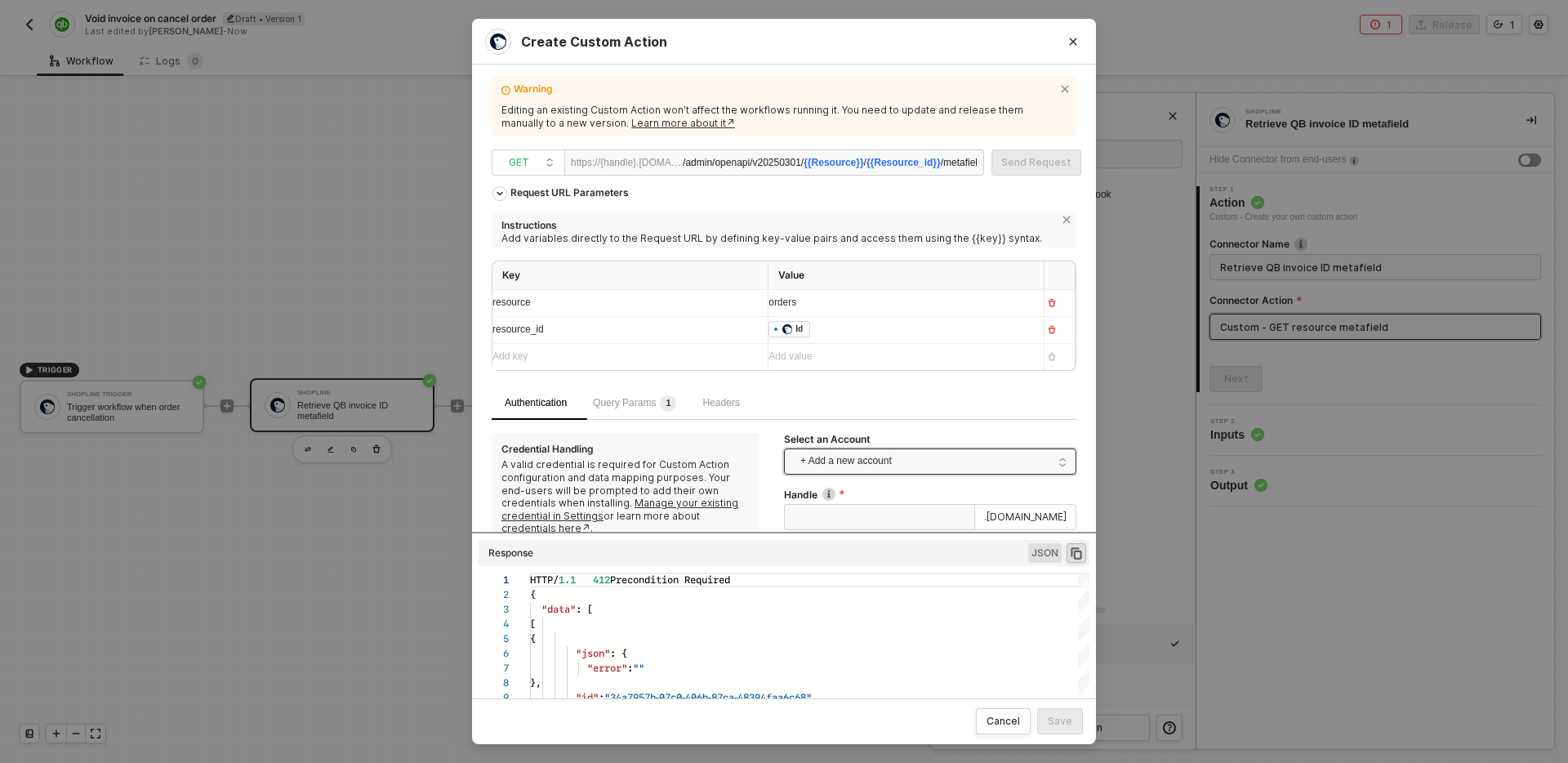
click at [926, 451] on span "+ Add a new account" at bounding box center [934, 461] width 267 height 26
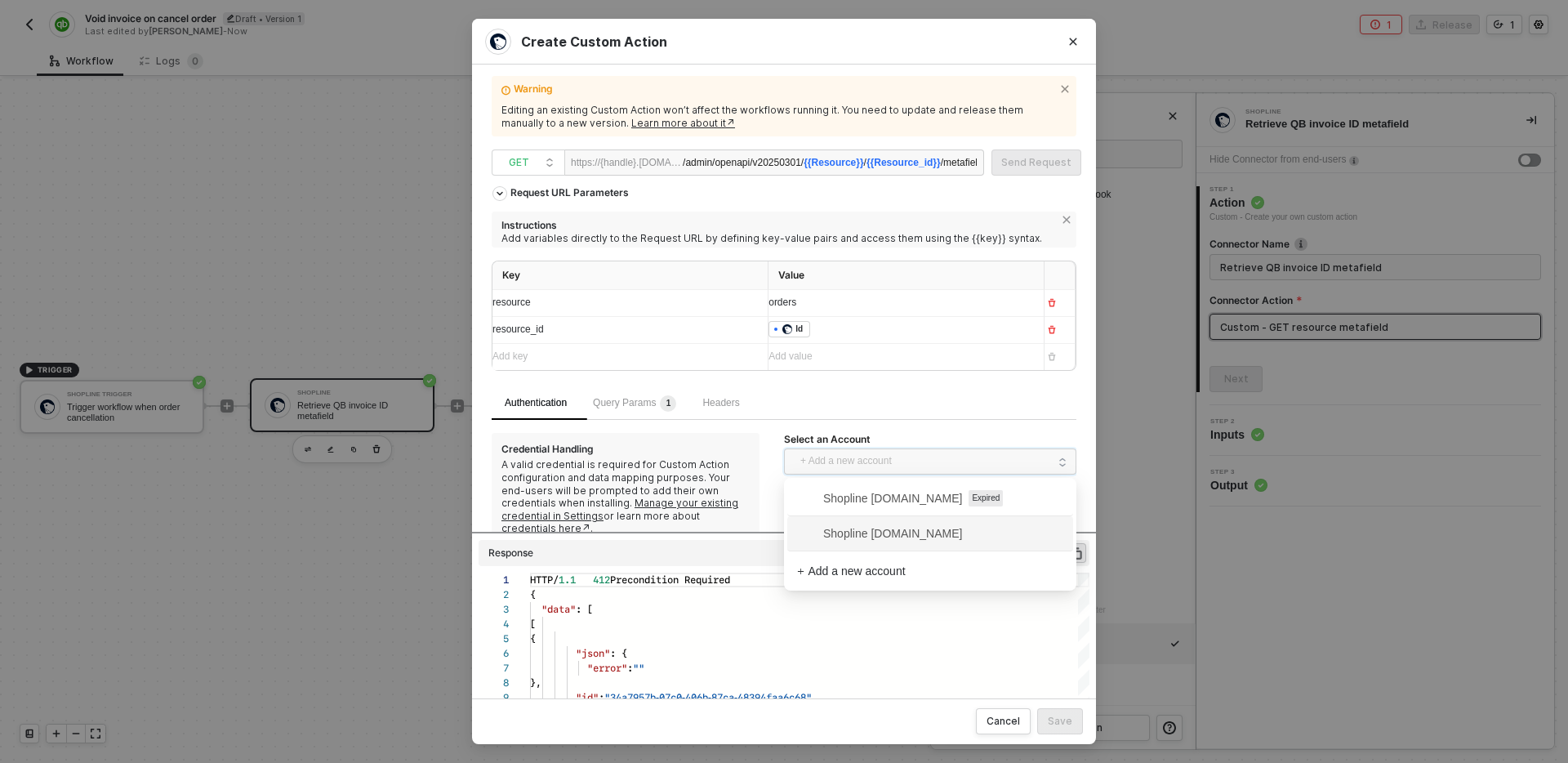
click at [886, 533] on span "Shopline [DOMAIN_NAME]" at bounding box center [879, 533] width 165 height 18
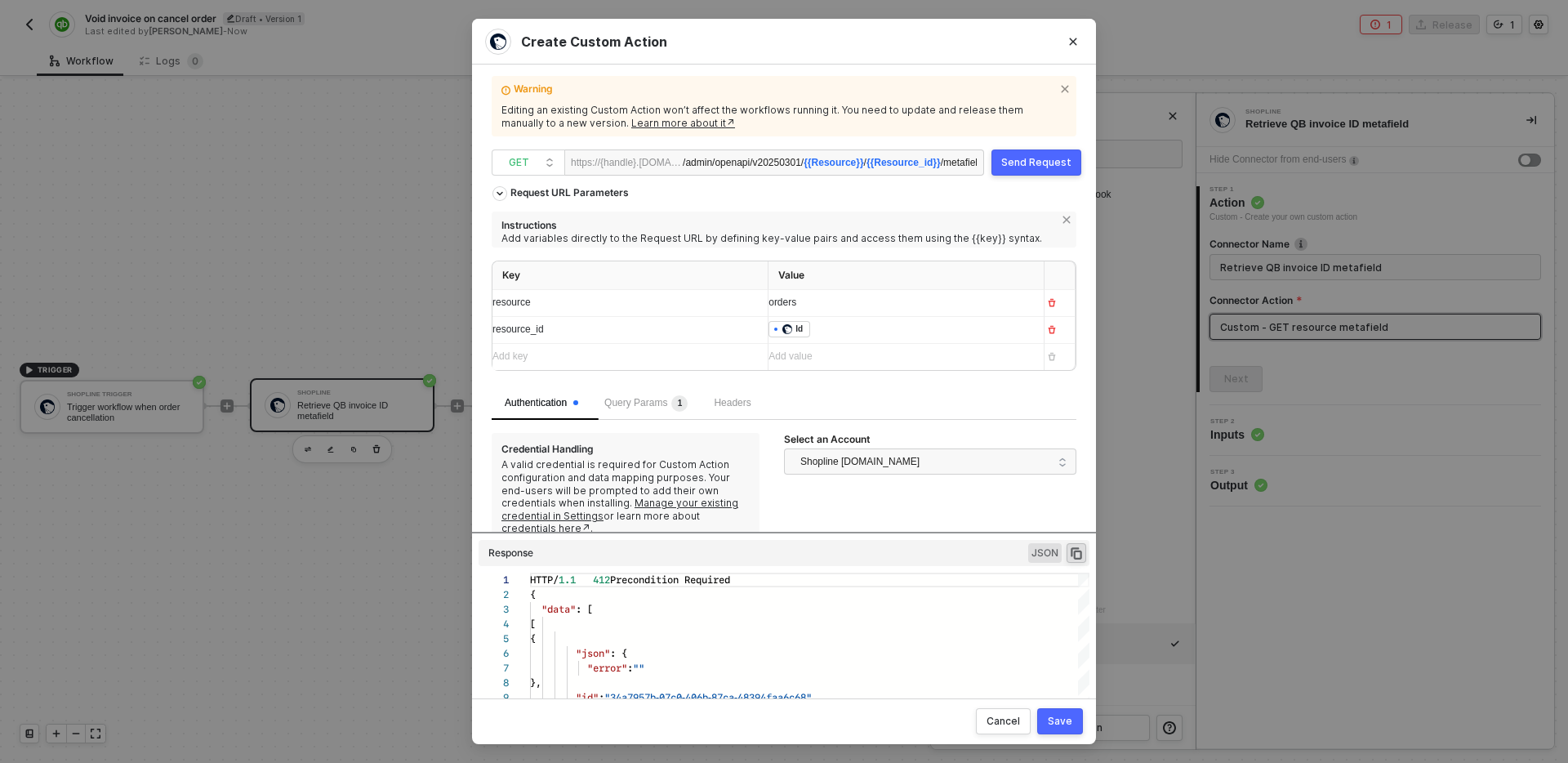
click at [1054, 171] on button "Send Request" at bounding box center [1036, 162] width 89 height 26
click at [935, 415] on div "Authentication Query Params 1 Headers" at bounding box center [784, 408] width 585 height 32
click at [1044, 468] on span "Shopline [DOMAIN_NAME]" at bounding box center [926, 461] width 251 height 26
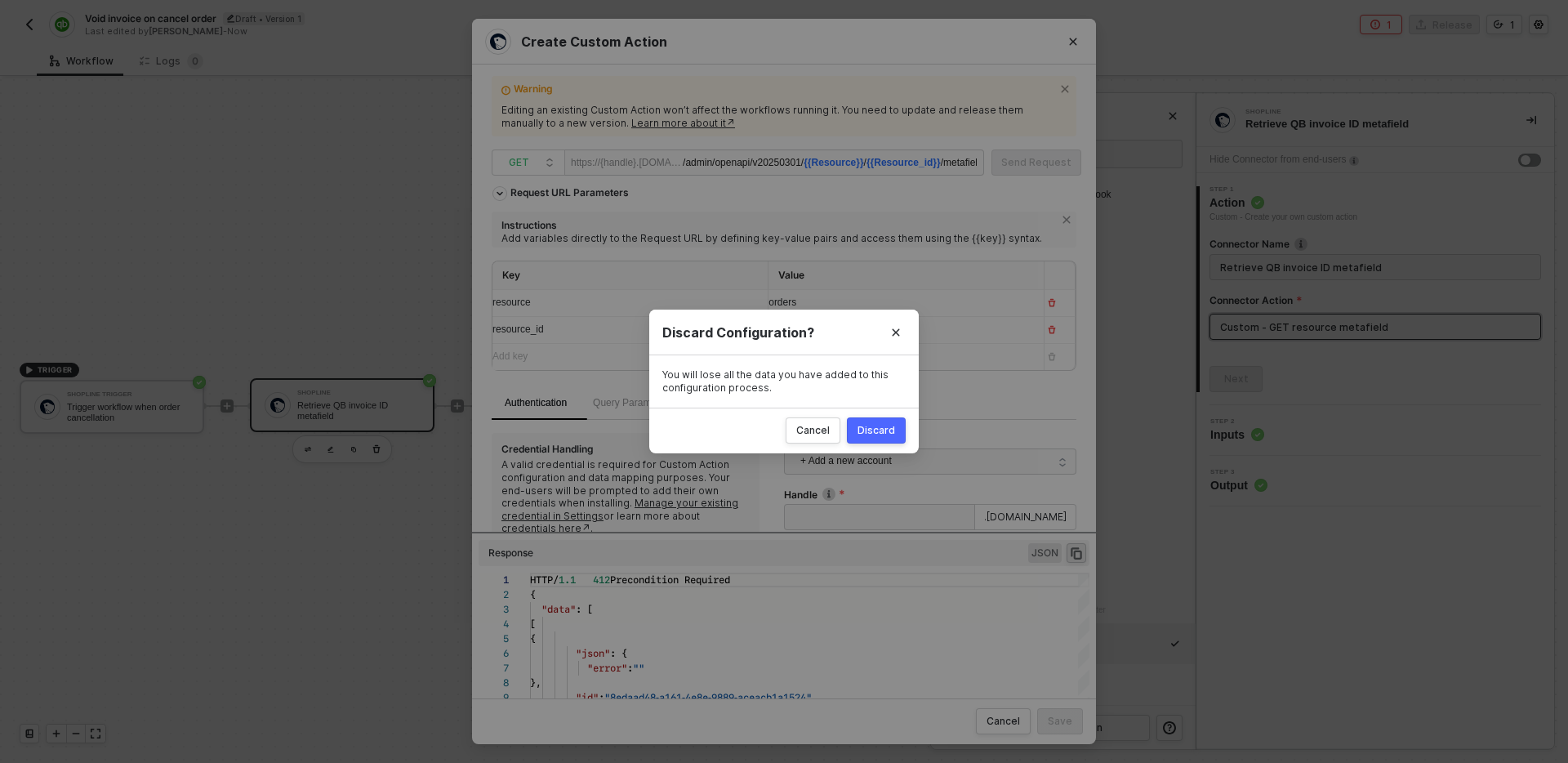
click at [884, 433] on div "Discard" at bounding box center [876, 431] width 37 height 13
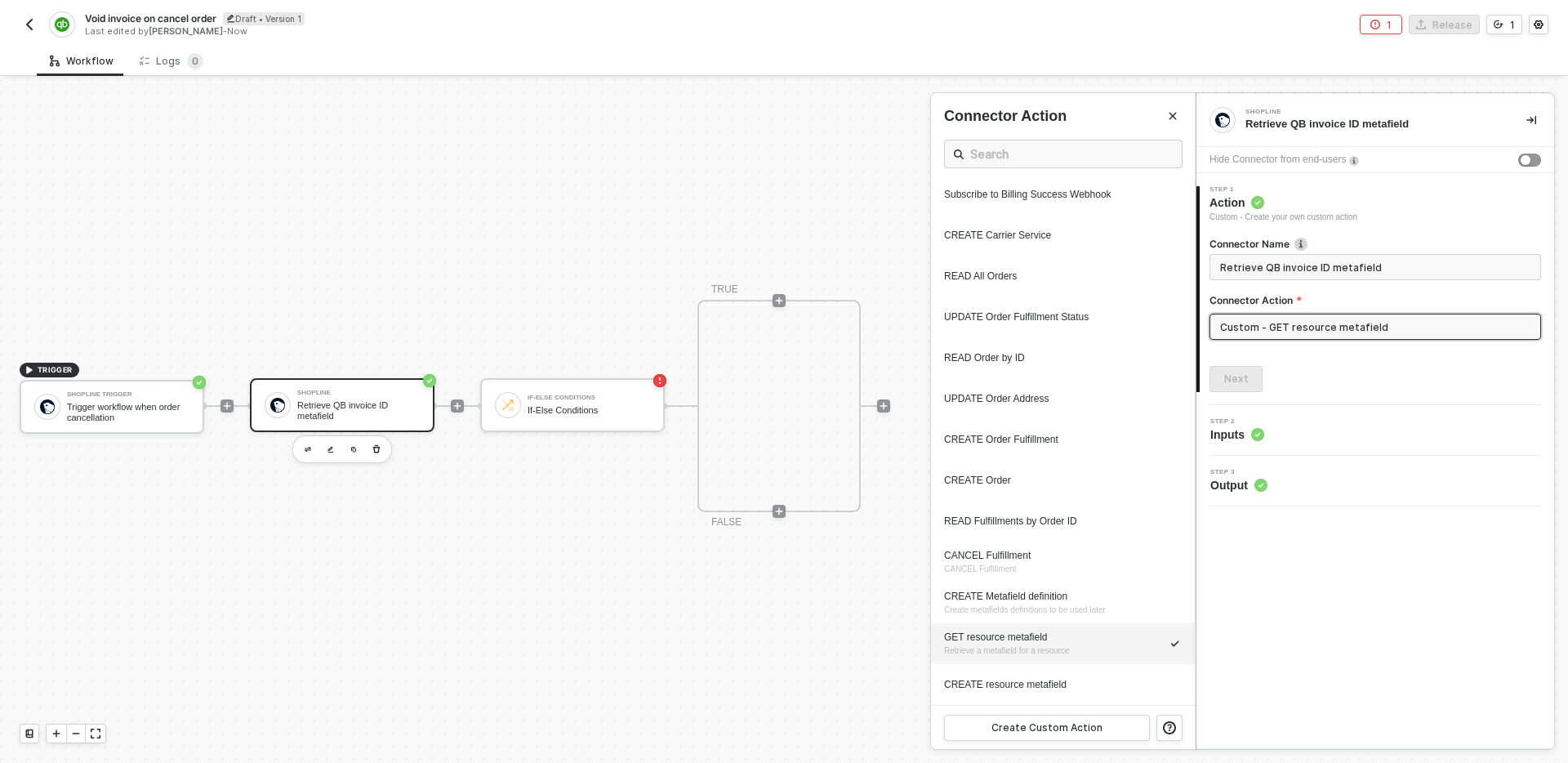
click at [1393, 325] on input "Custom - GET resource metafield" at bounding box center [1375, 326] width 331 height 26
click at [1163, 110] on button "Close" at bounding box center [1172, 116] width 20 height 20
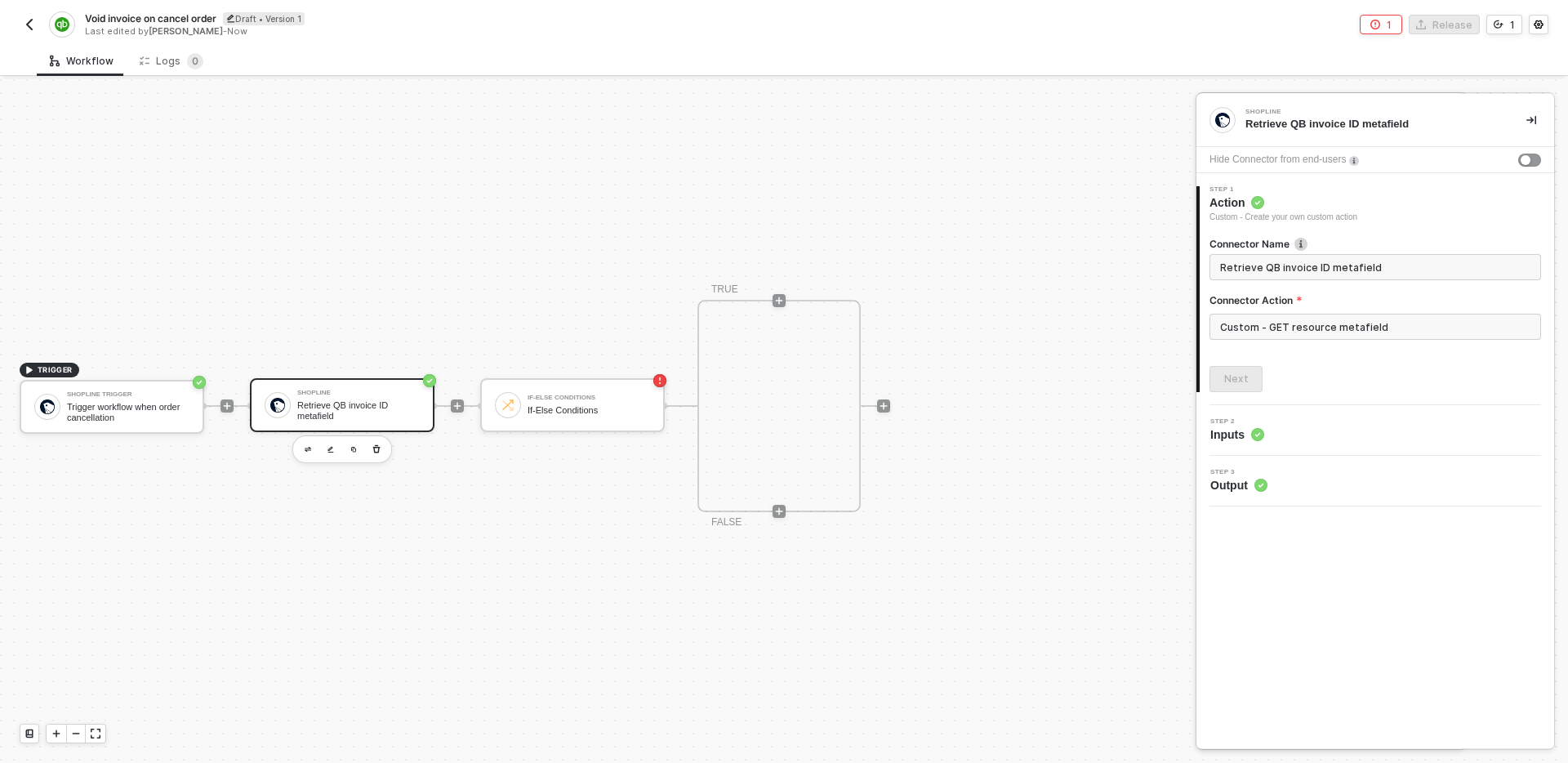
scroll to position [81, 0]
click at [1306, 374] on div "Next" at bounding box center [1375, 378] width 331 height 26
click at [1417, 291] on div "Connector Name Retrieve QB invoice ID metafield Connector Action Custom - GET r…" at bounding box center [1375, 295] width 331 height 116
click at [1411, 331] on input "Custom - GET resource metafield" at bounding box center [1375, 326] width 331 height 26
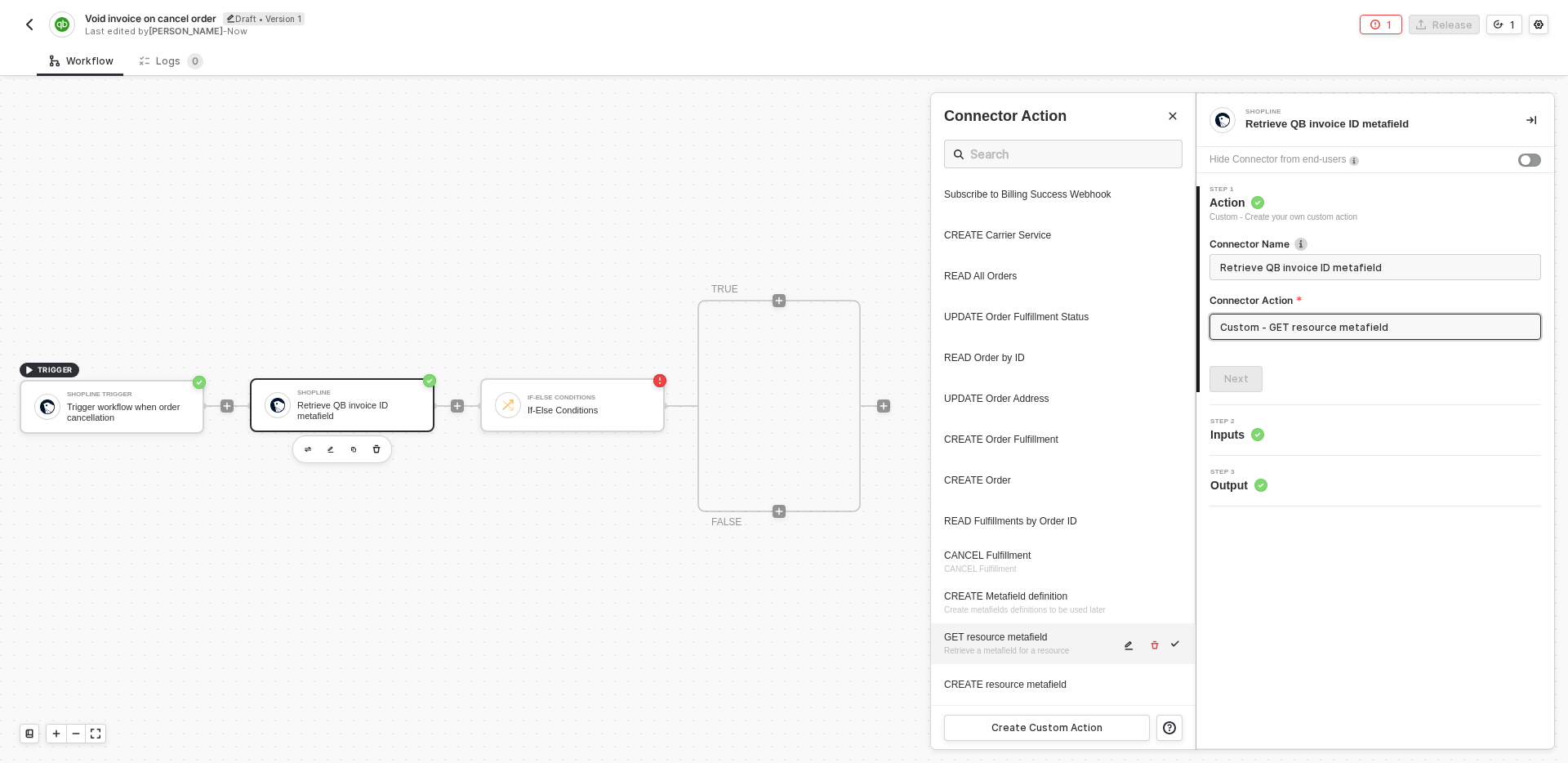
click at [1025, 646] on span "Retrieve a metafield for a resource" at bounding box center [1006, 650] width 125 height 9
click at [1121, 645] on button "button" at bounding box center [1129, 645] width 20 height 20
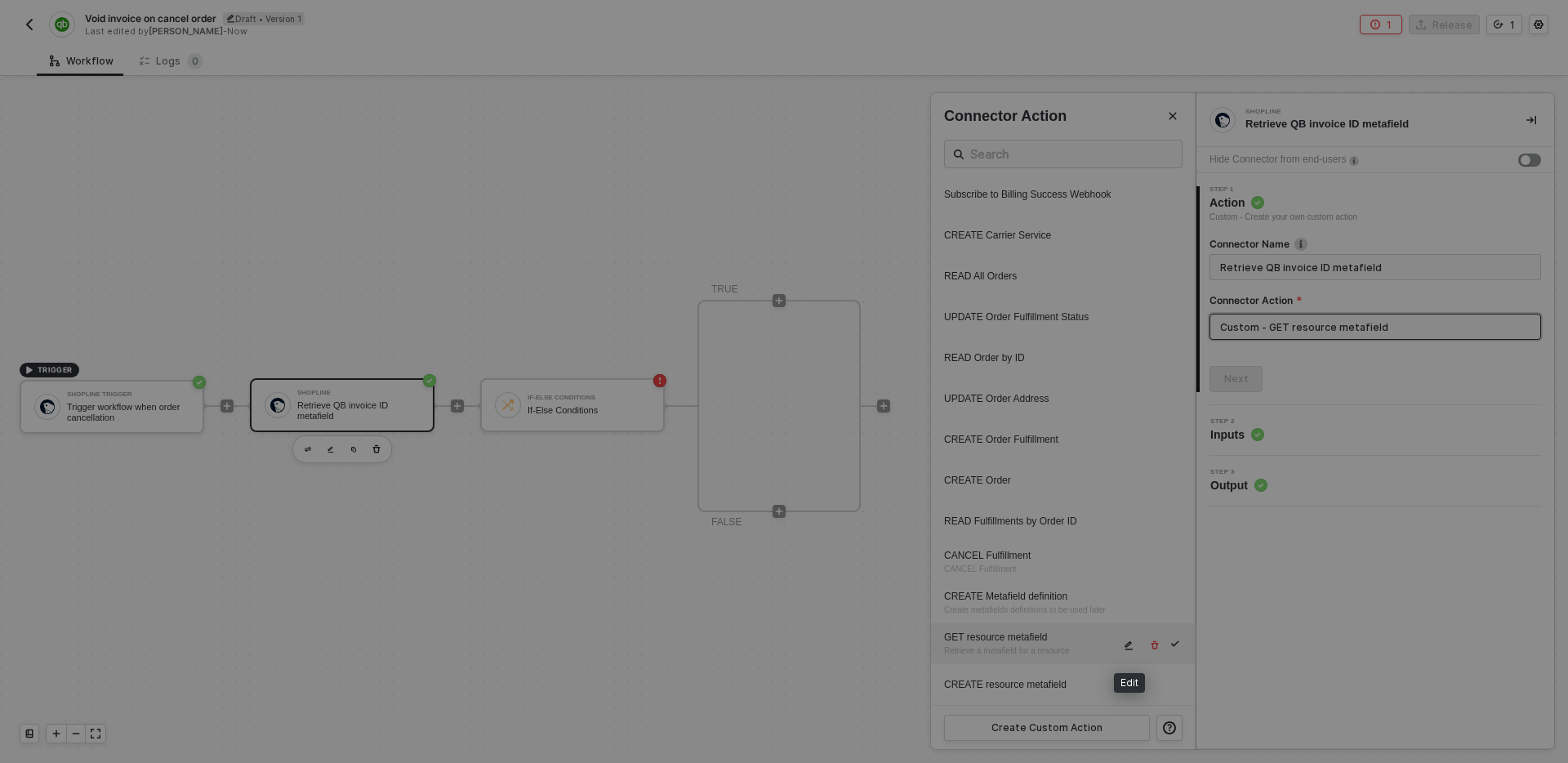
type textarea "HTTP/1.1 412 Precondition Required { "data": [ [ { "json": { "error": "" }, "id…"
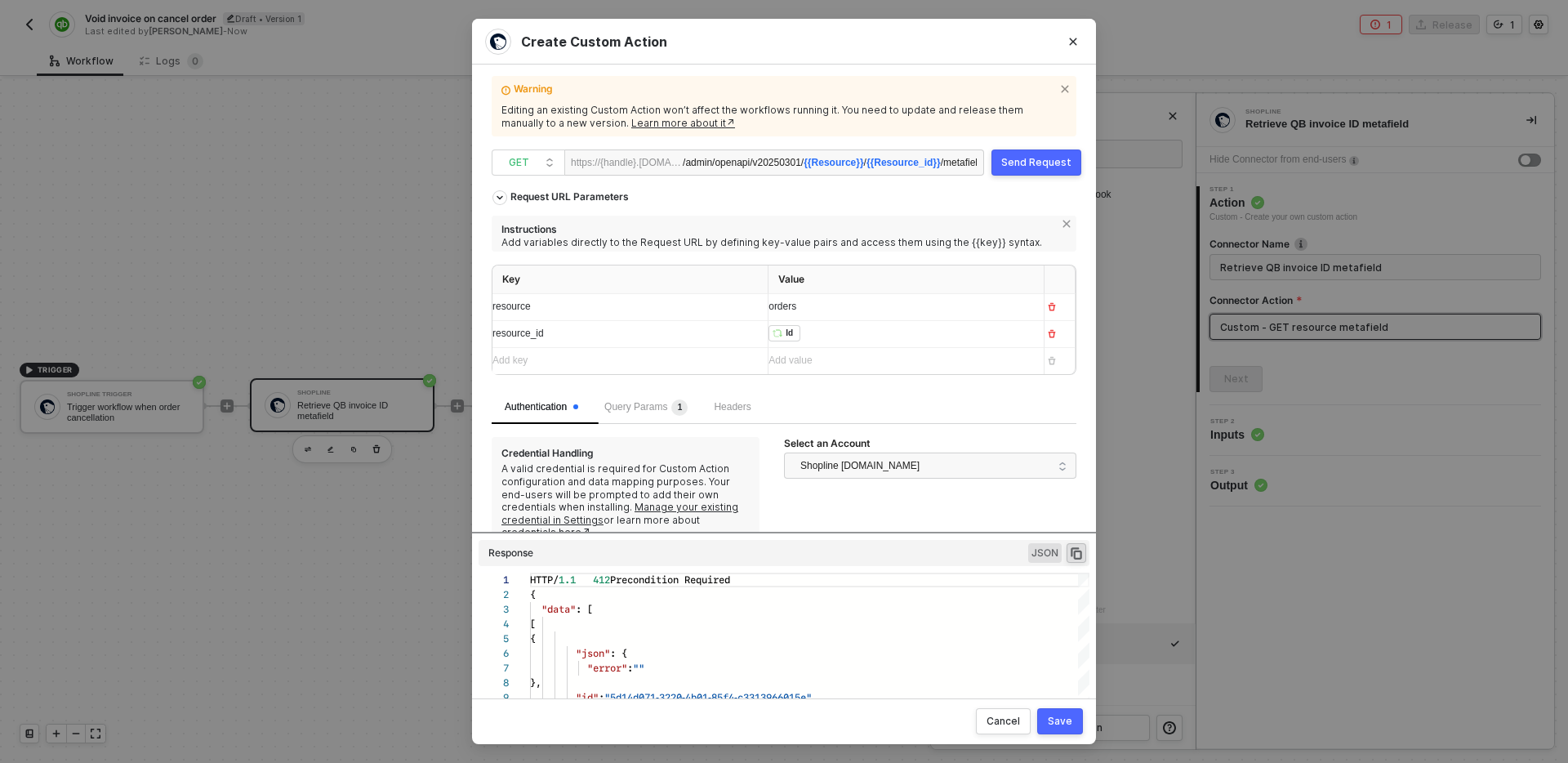
click at [827, 335] on div "﻿ ﻿ Id ﻿" at bounding box center [899, 333] width 262 height 18
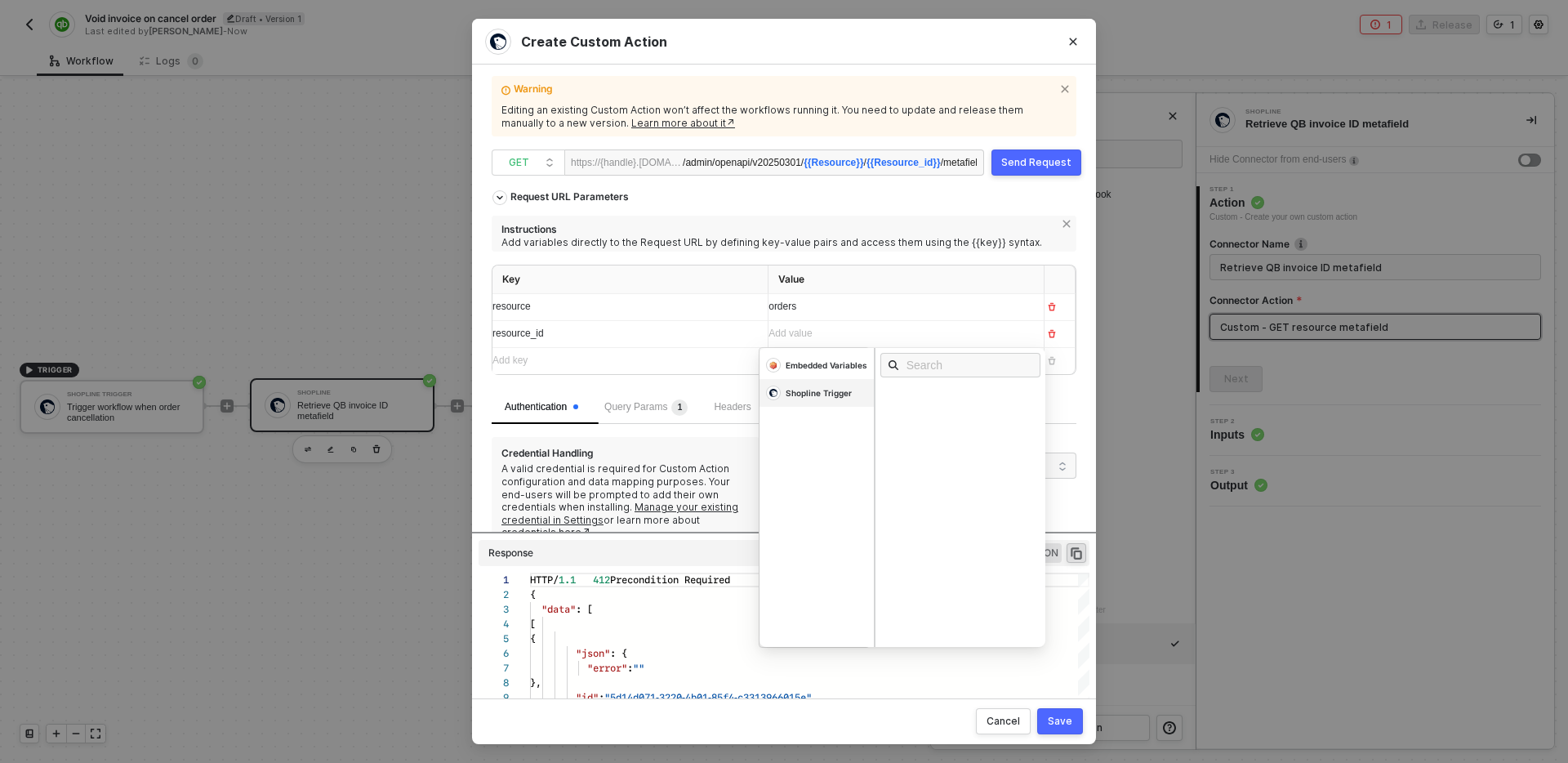
click at [808, 371] on div "Shopline Trigger" at bounding box center [826, 365] width 82 height 11
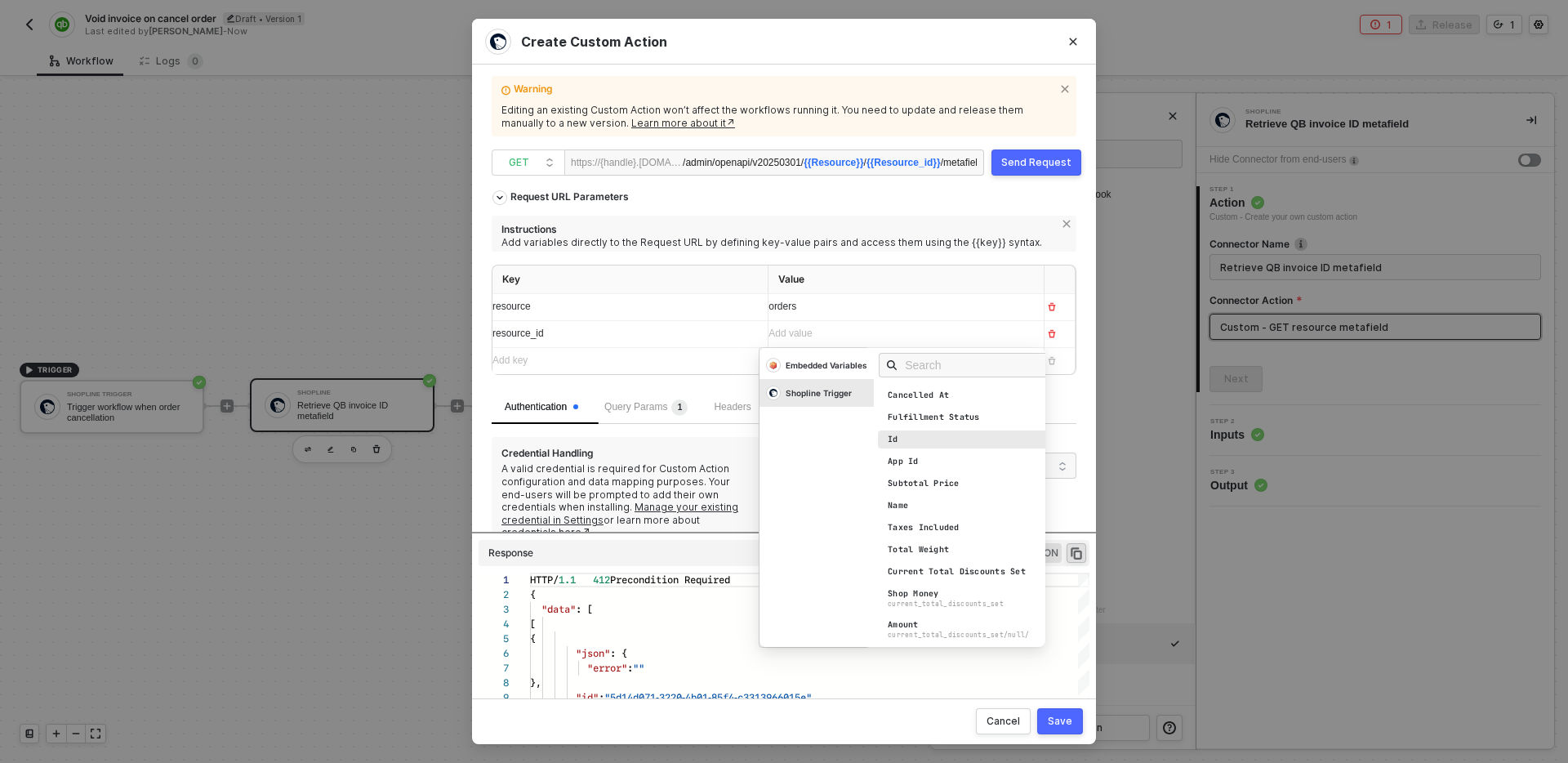
click at [933, 444] on div "Id" at bounding box center [968, 439] width 182 height 18
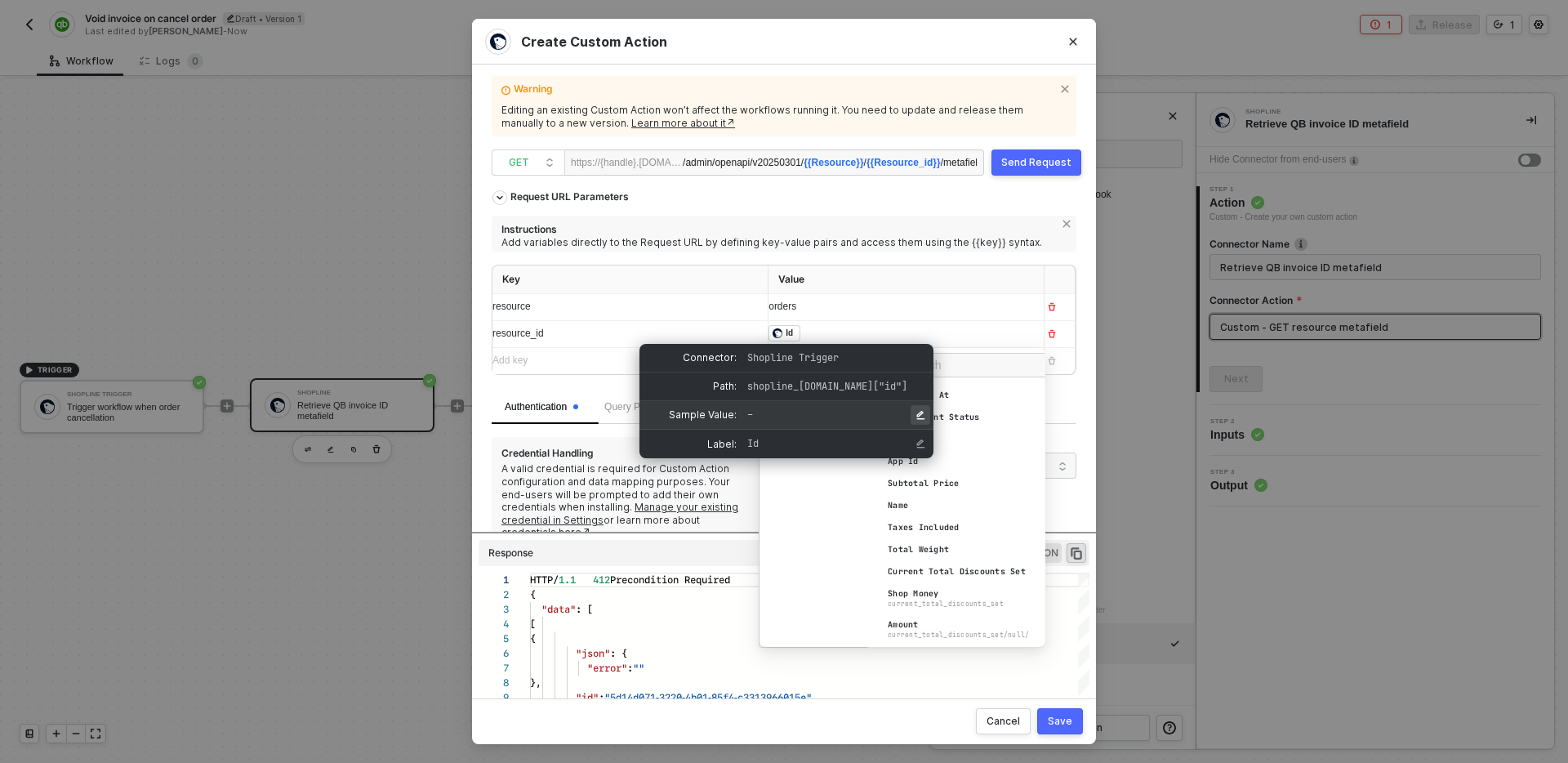
click at [918, 415] on icon "Edit Sample Value" at bounding box center [921, 415] width 10 height 10
click at [840, 417] on input "input for Sample Value" at bounding box center [834, 414] width 181 height 17
type input "21071385547400324138603859"
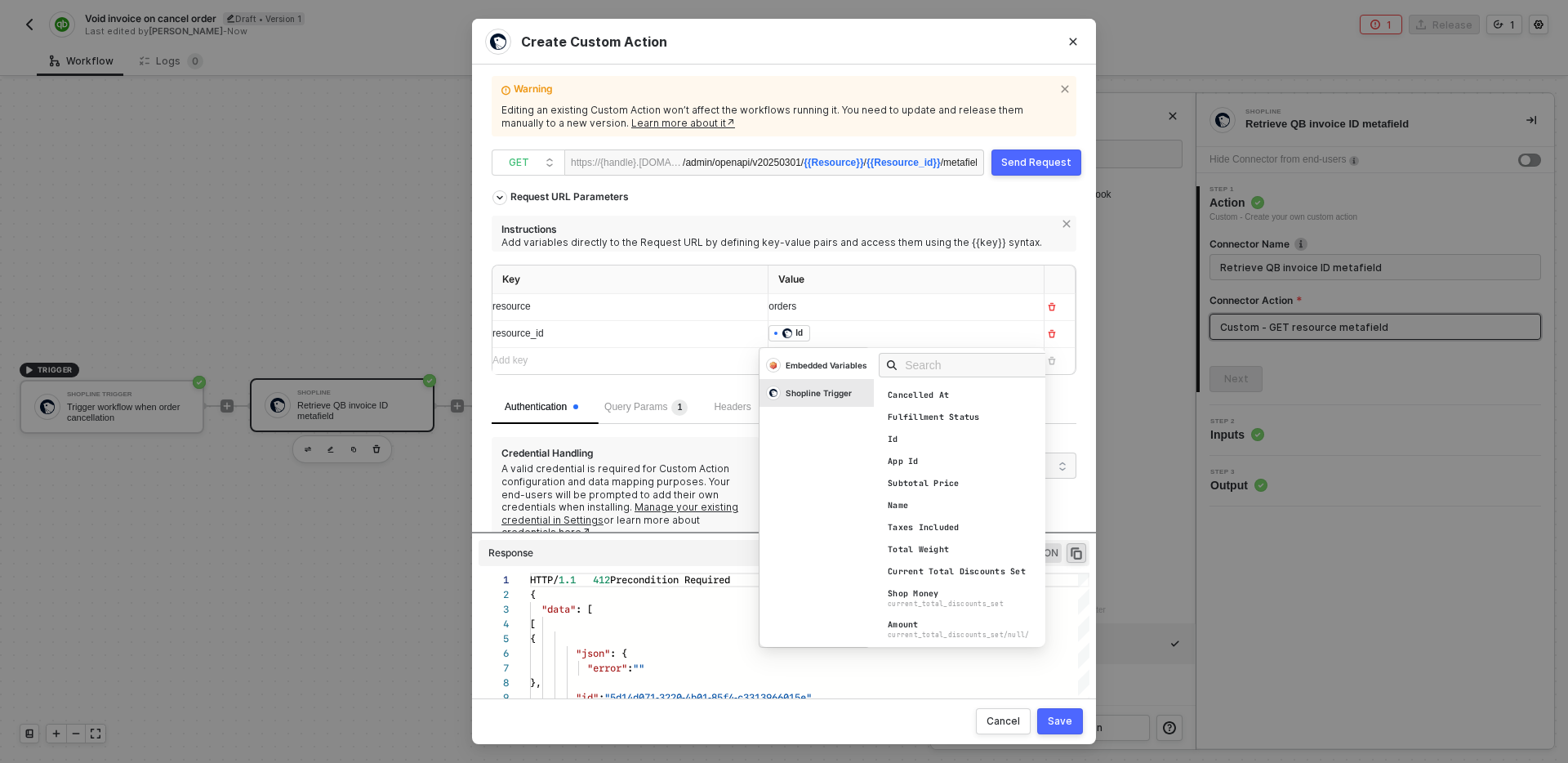
click at [954, 342] on div "﻿ ﻿ Id ﻿" at bounding box center [891, 333] width 246 height 18
click at [1069, 403] on div "Authentication Query Params 1 Headers" at bounding box center [784, 408] width 585 height 32
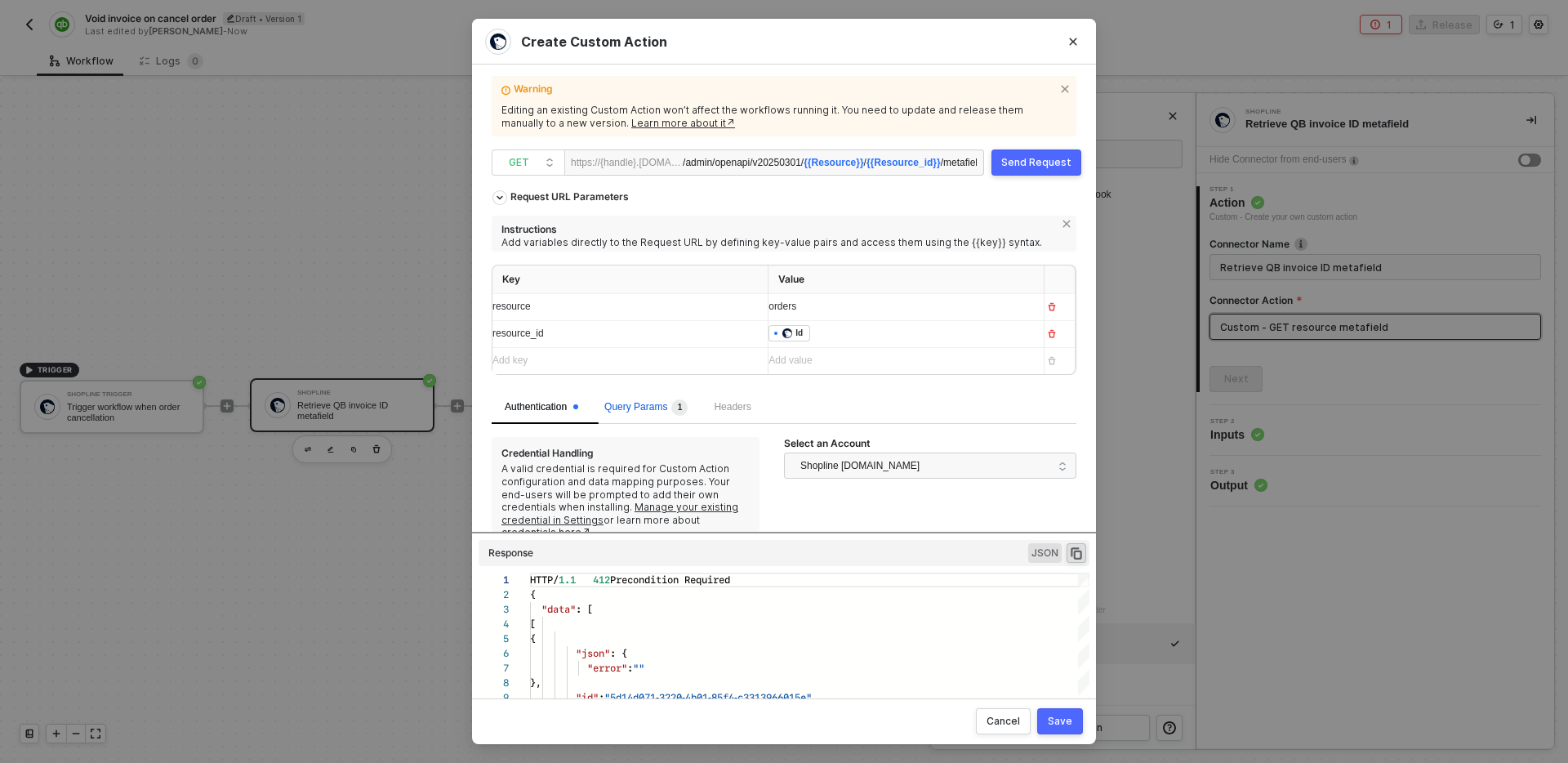
click at [663, 405] on span "Query Params 1" at bounding box center [645, 407] width 83 height 11
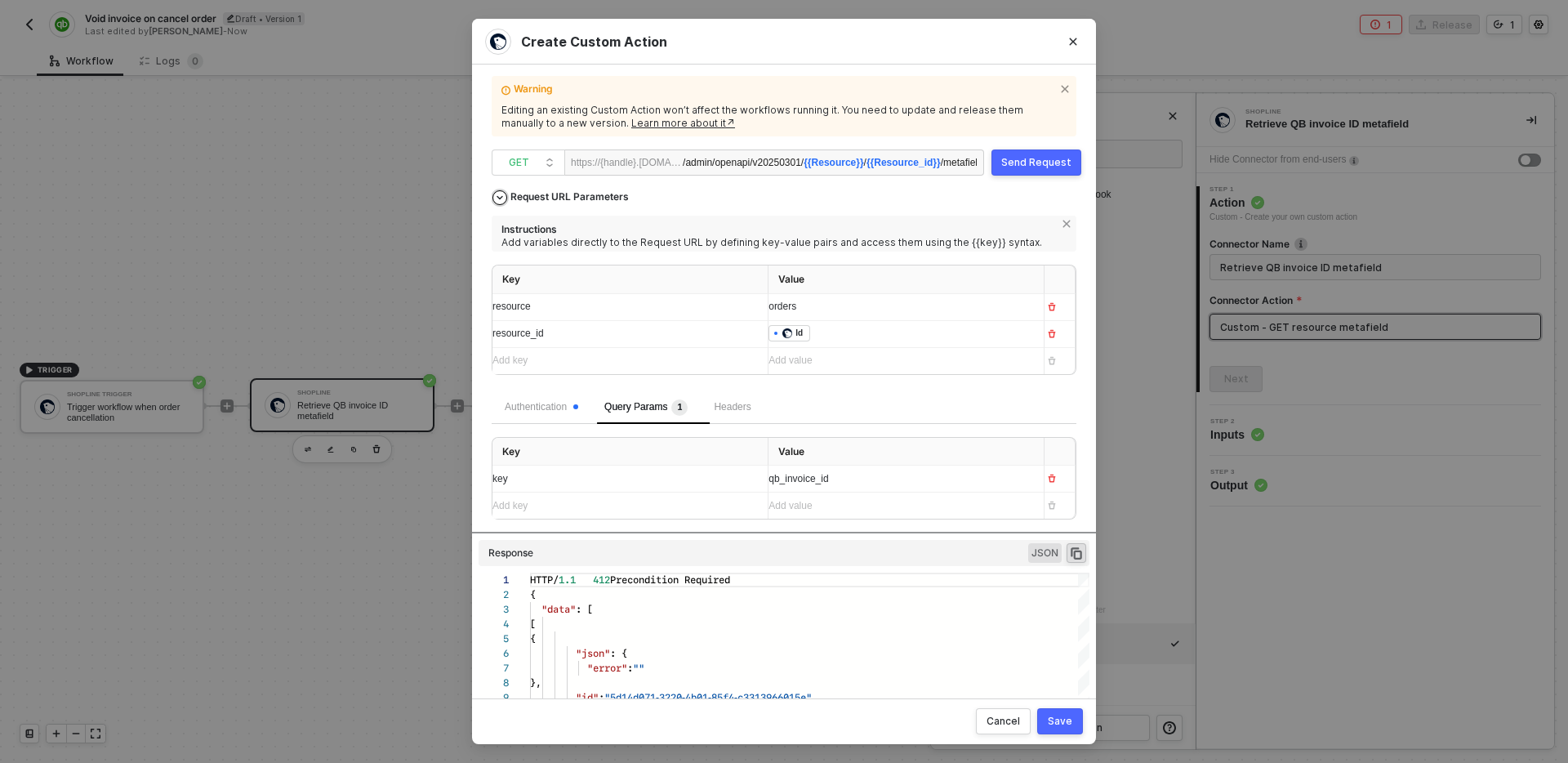
click at [534, 191] on div "Request URL Parameters" at bounding box center [570, 196] width 135 height 30
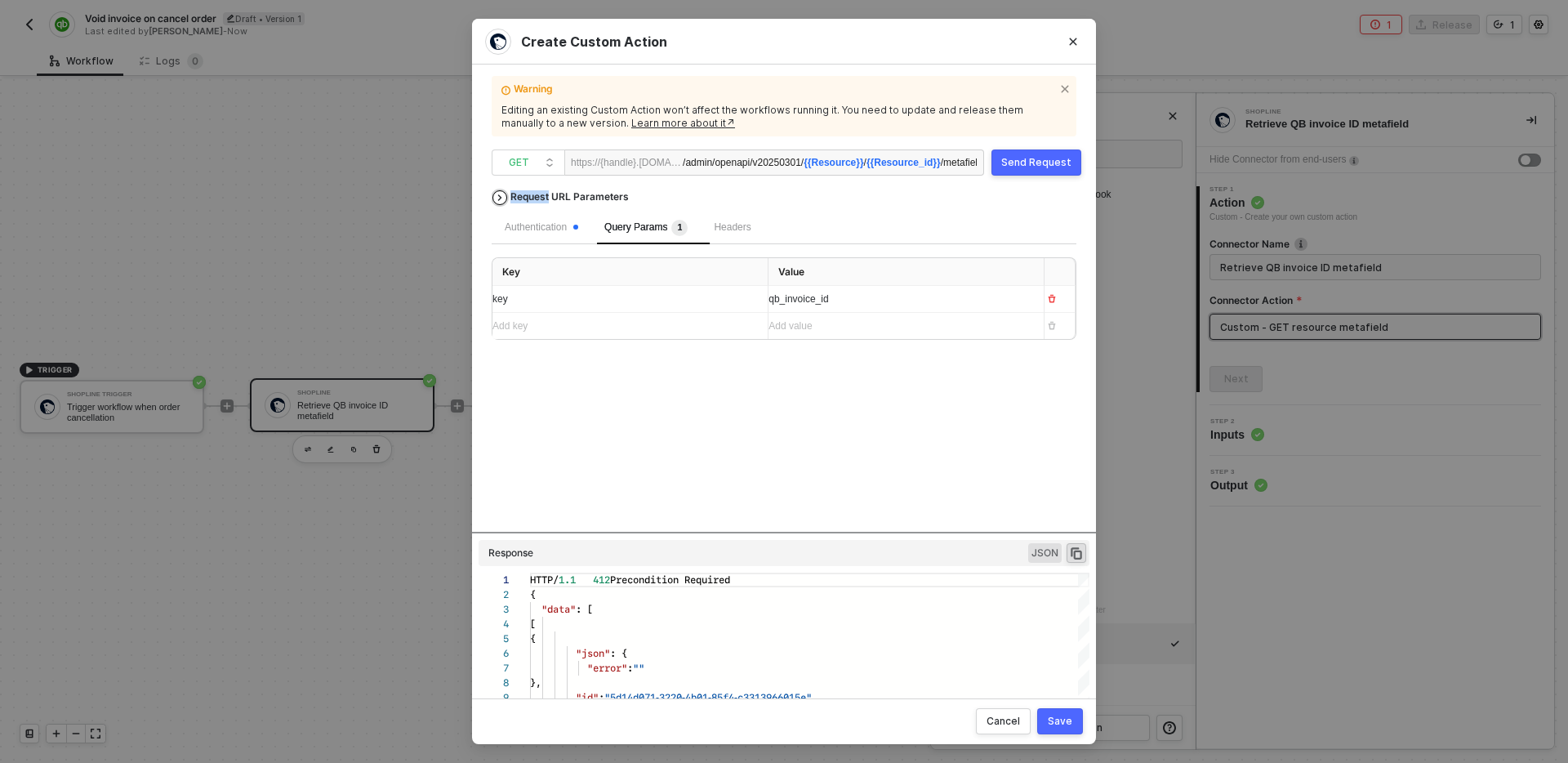
click at [534, 191] on div "Request URL Parameters" at bounding box center [570, 196] width 135 height 30
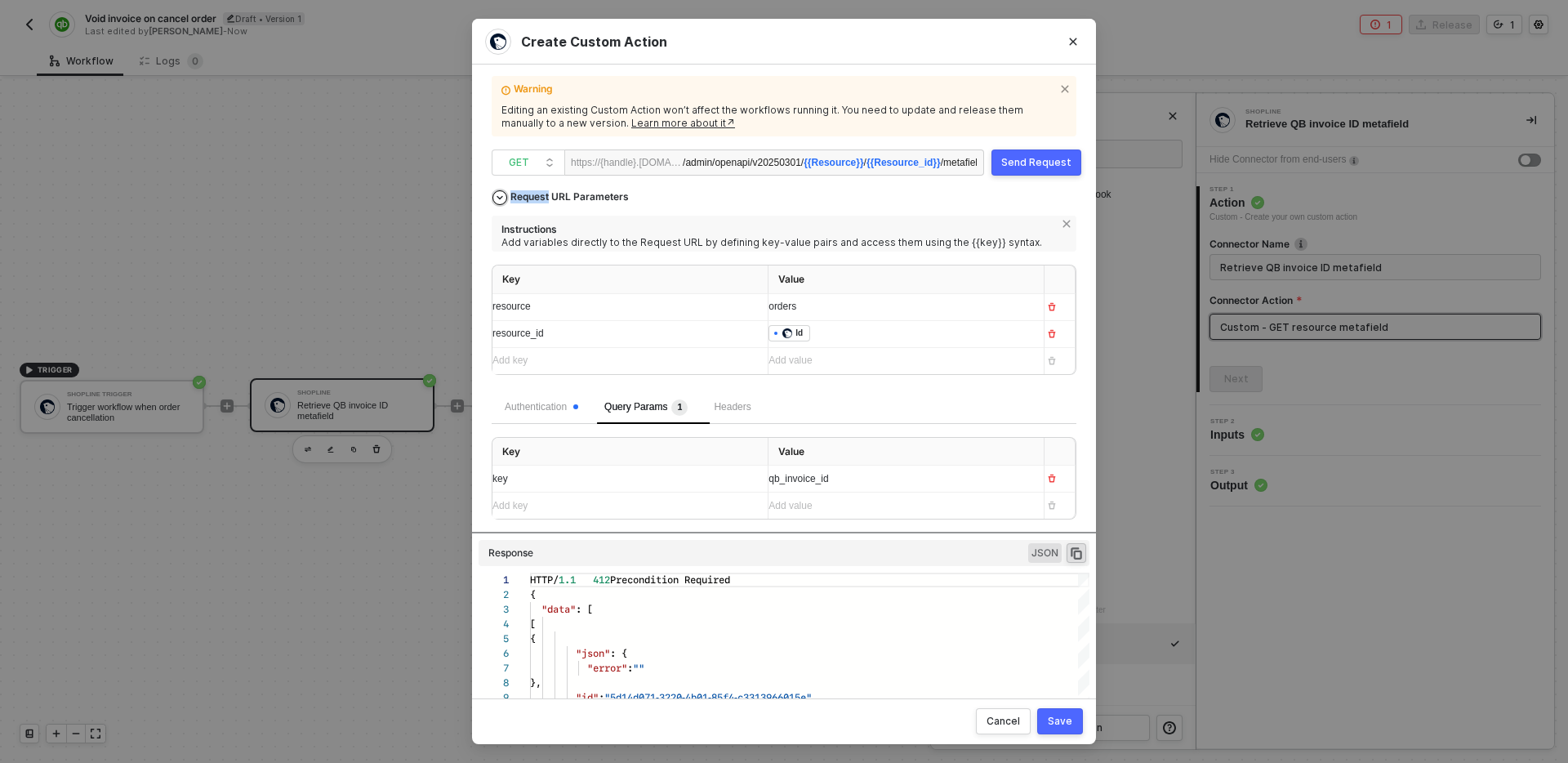
click at [534, 191] on div "Request URL Parameters" at bounding box center [570, 196] width 135 height 30
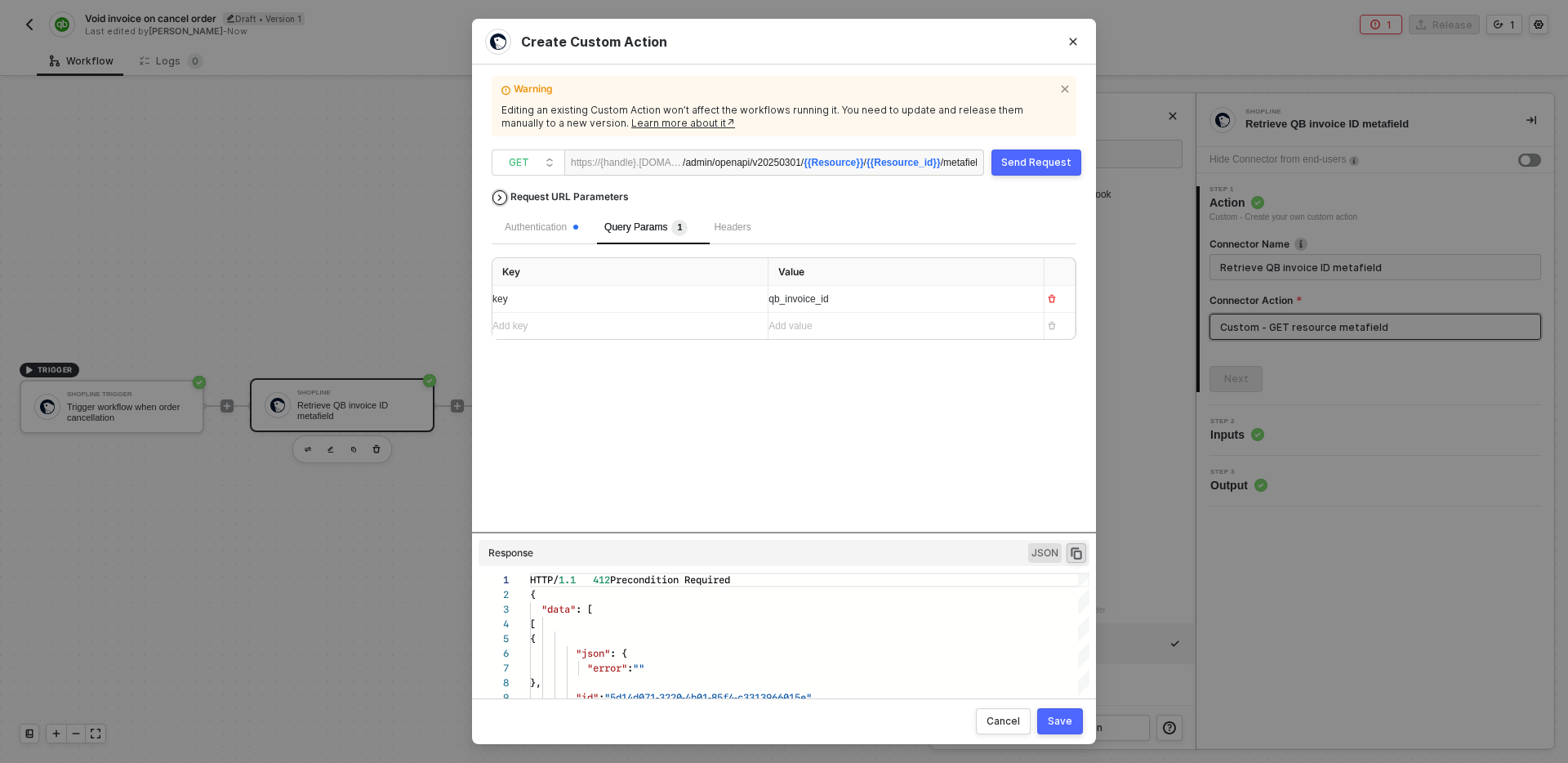
click at [534, 191] on div "Request URL Parameters" at bounding box center [570, 196] width 135 height 30
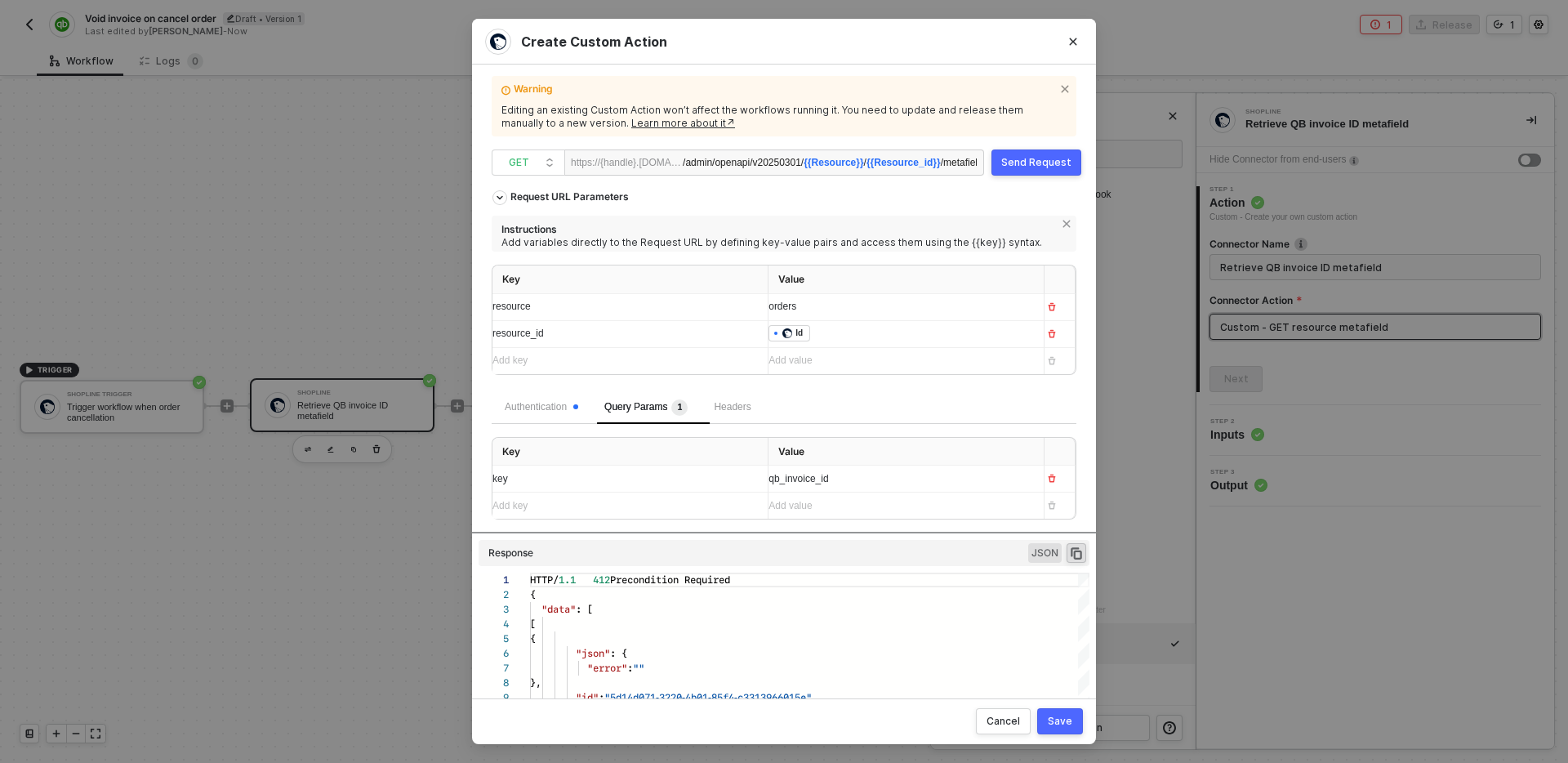
click at [828, 160] on span "{{Resource}}" at bounding box center [833, 163] width 60 height 11
click at [1037, 171] on button "Send Request" at bounding box center [1036, 162] width 89 height 26
click at [1059, 724] on div "Save" at bounding box center [1061, 722] width 25 height 13
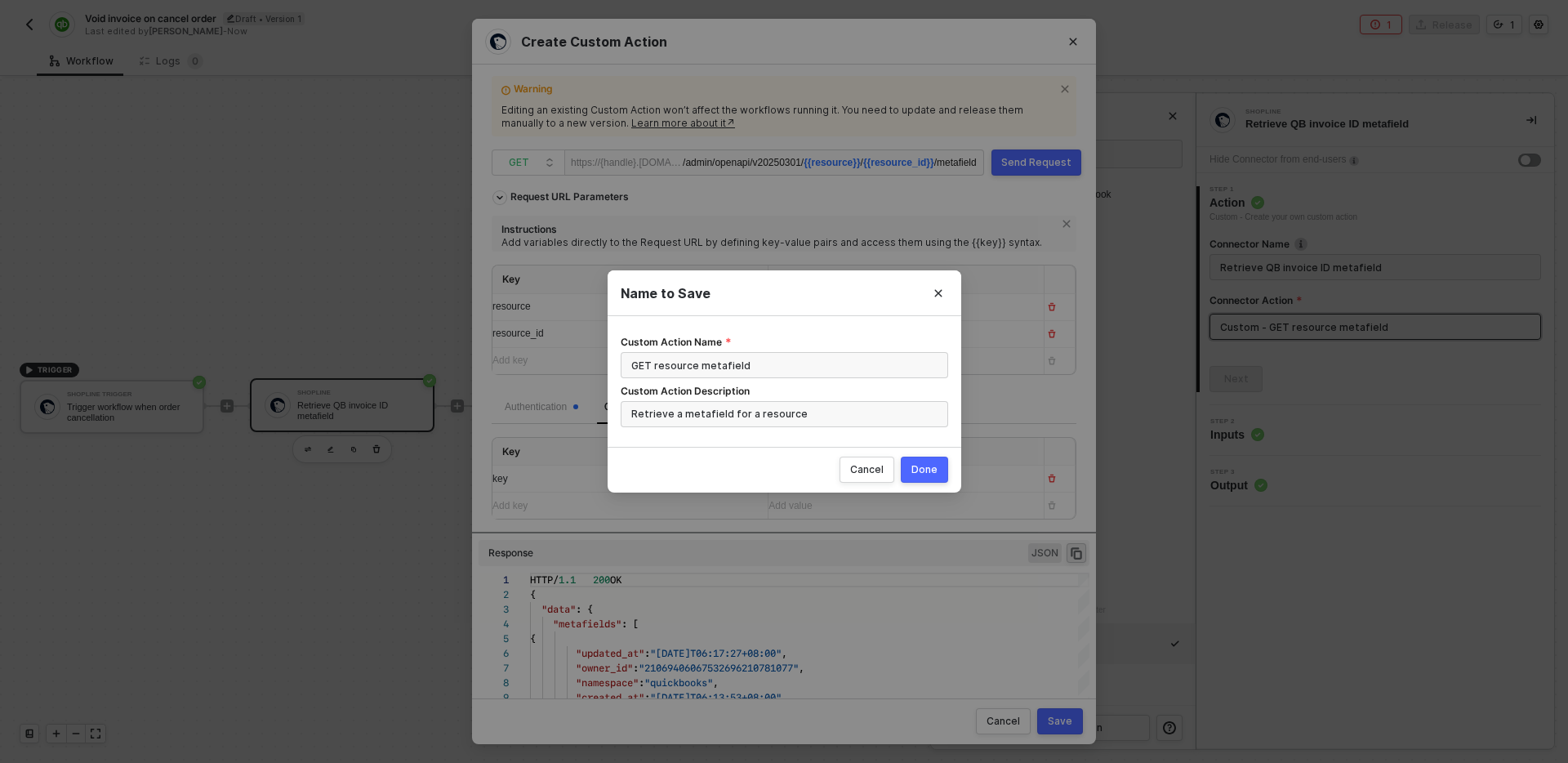
click at [928, 471] on div "Done" at bounding box center [923, 470] width 26 height 13
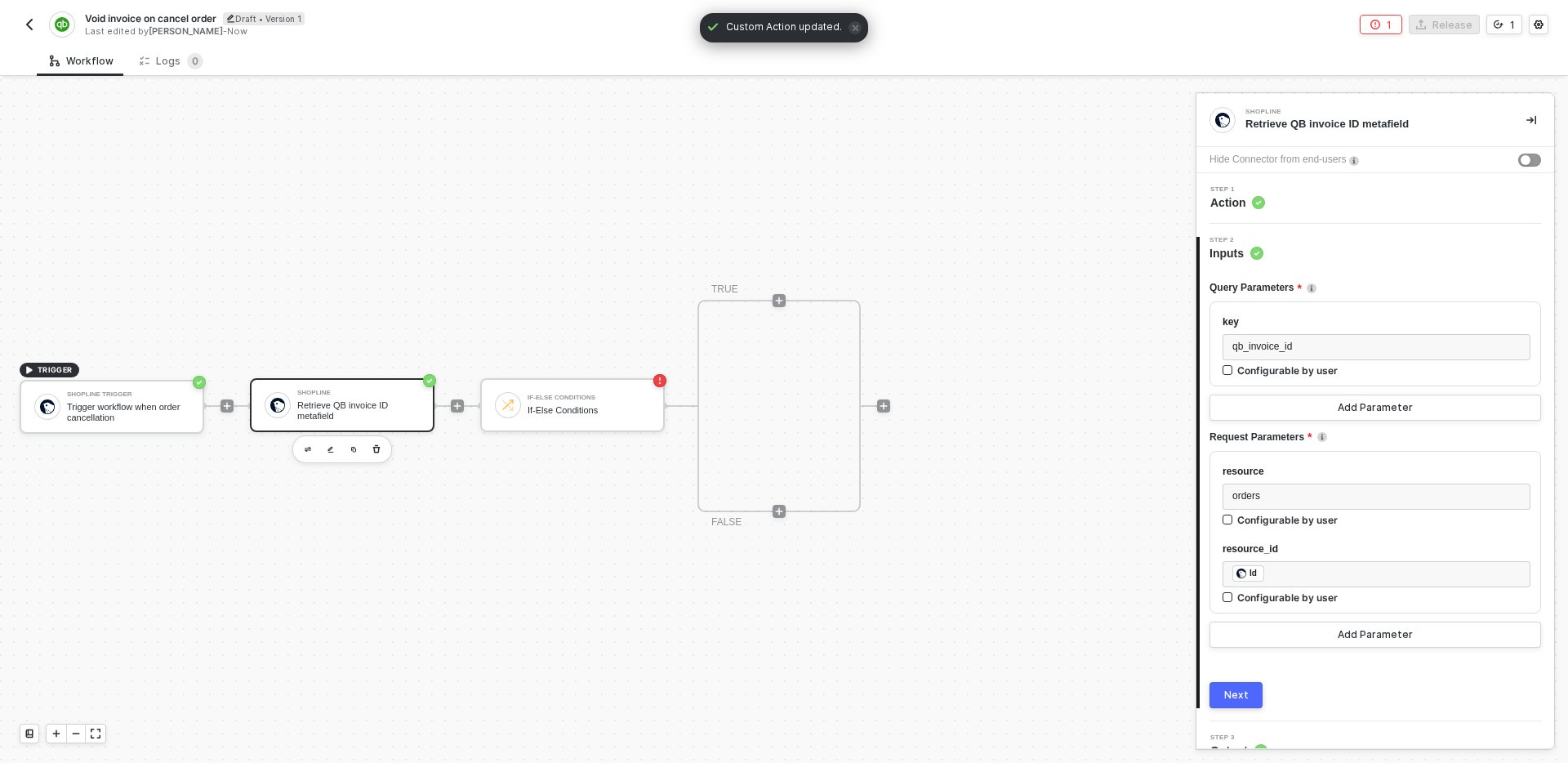
scroll to position [24, 0]
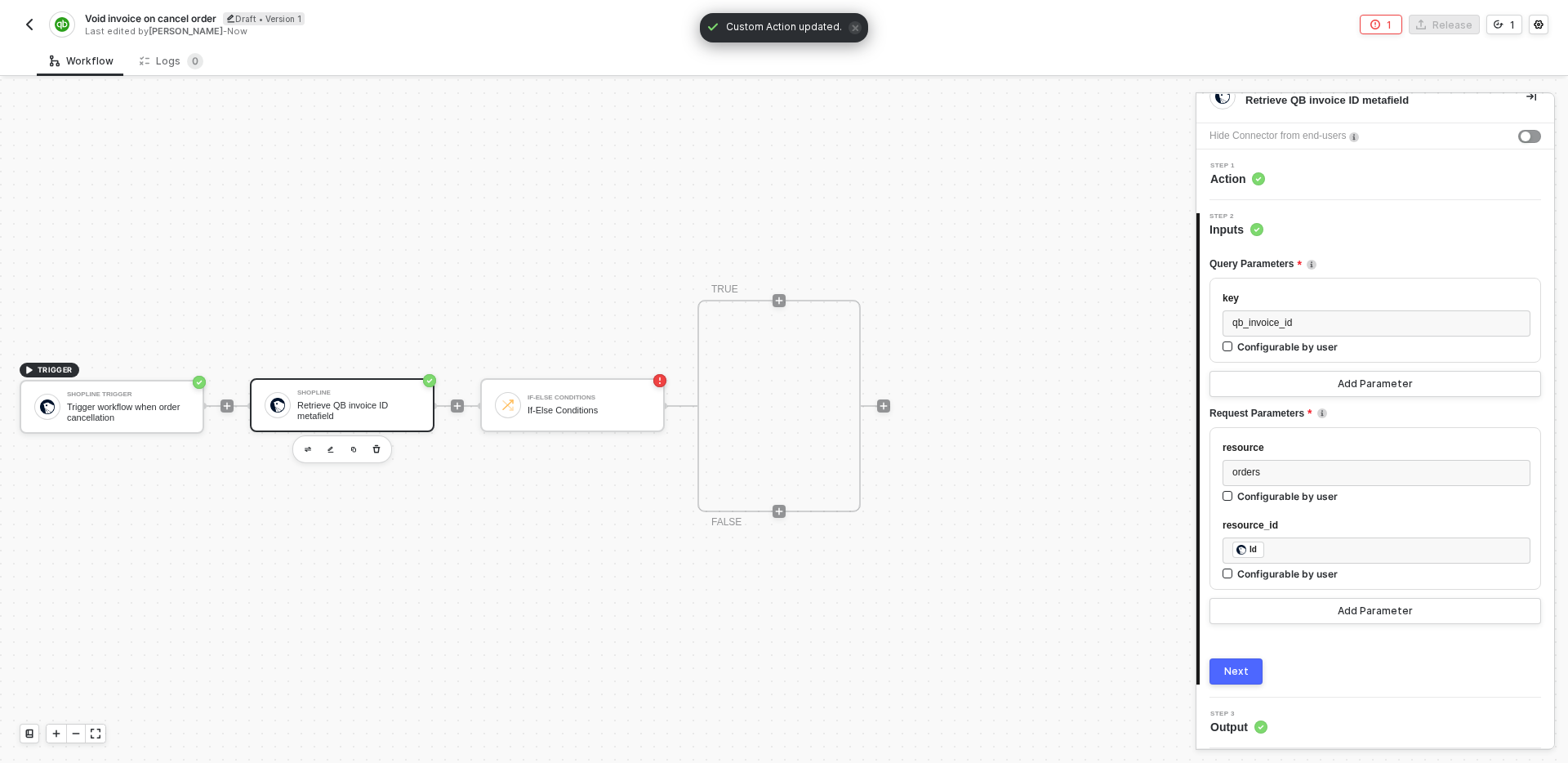
click at [1246, 670] on div "Next" at bounding box center [1237, 672] width 25 height 13
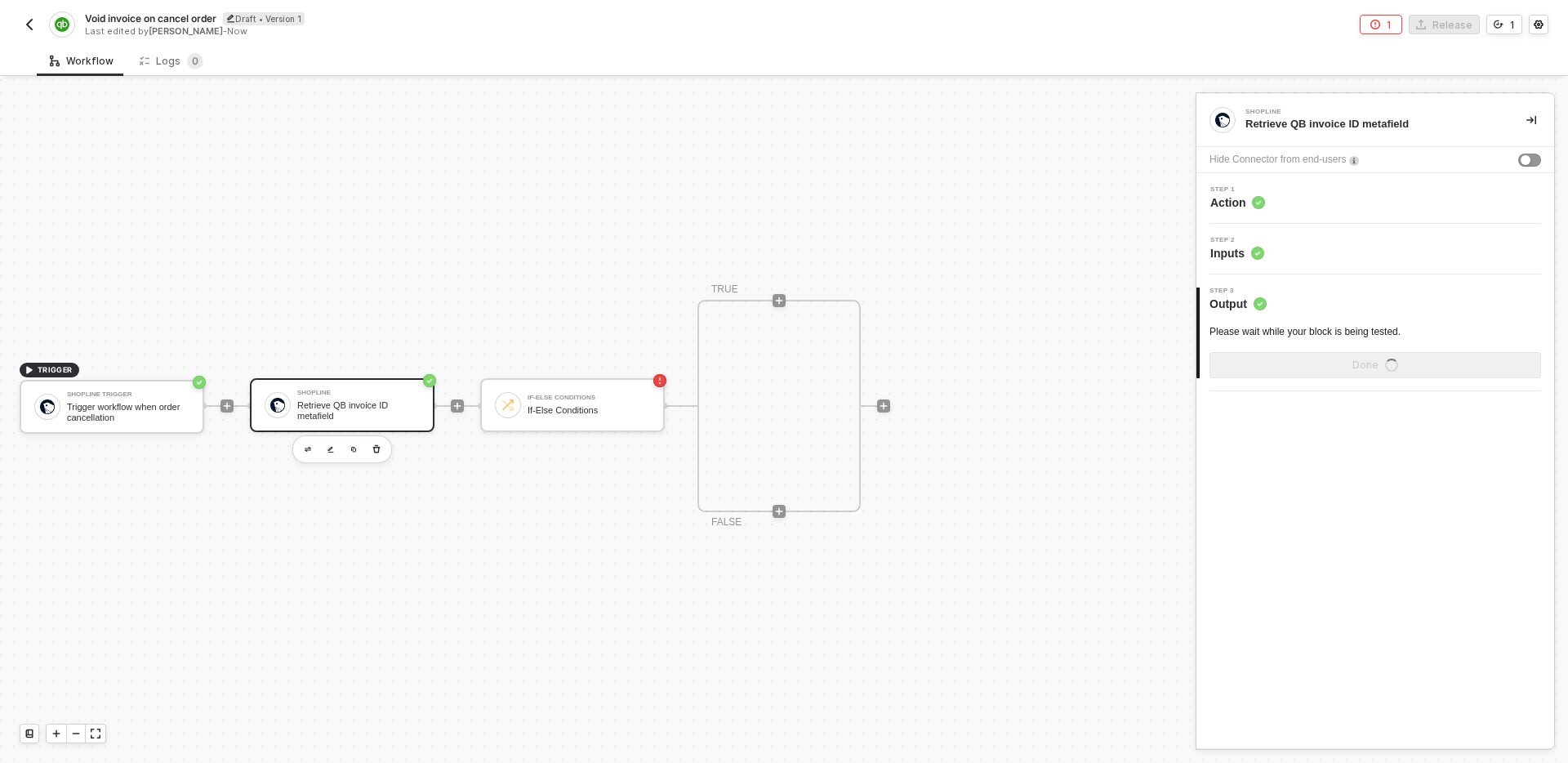
scroll to position [0, 0]
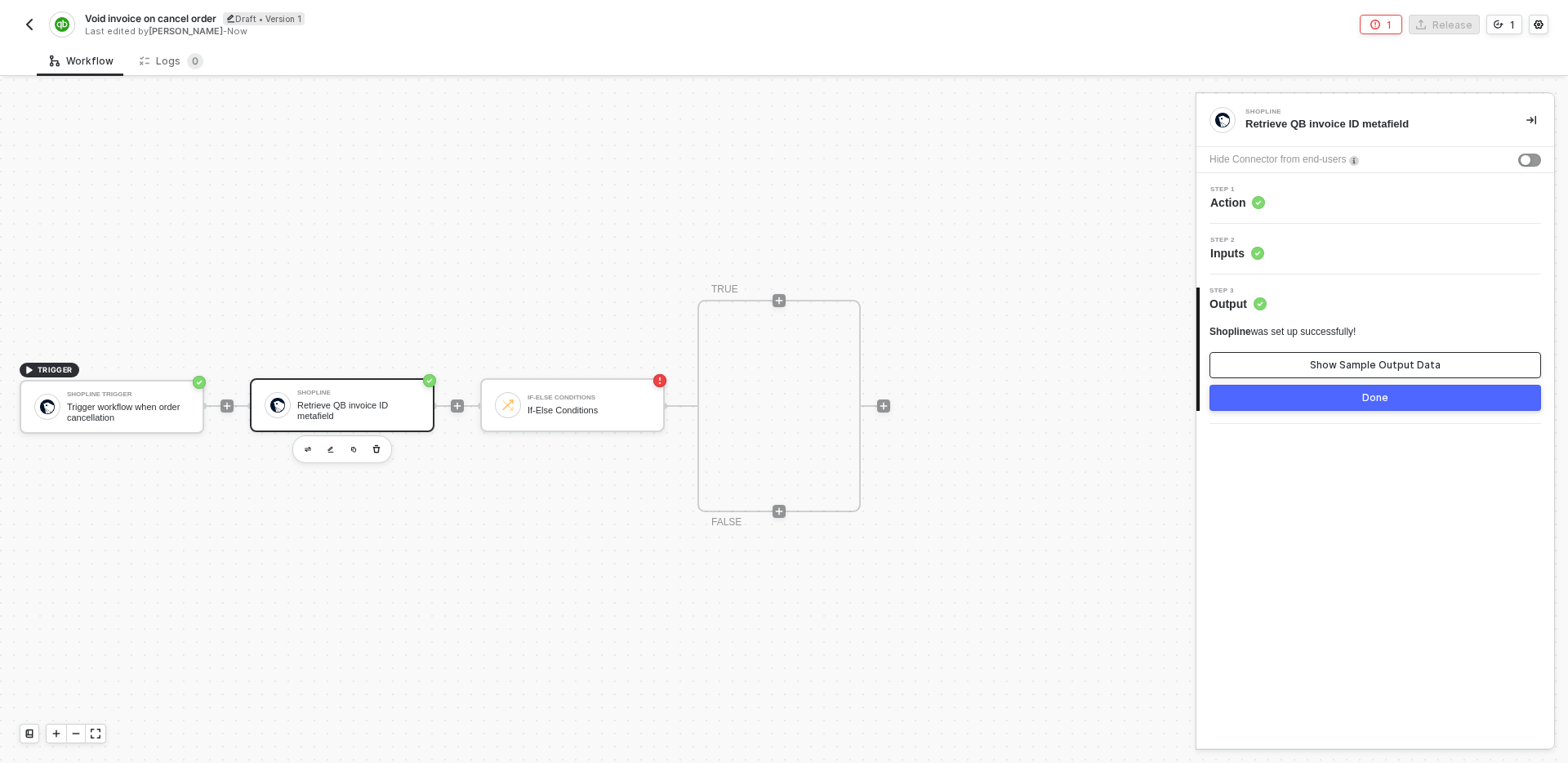
click at [1332, 355] on button "Show Sample Output Data" at bounding box center [1375, 365] width 331 height 26
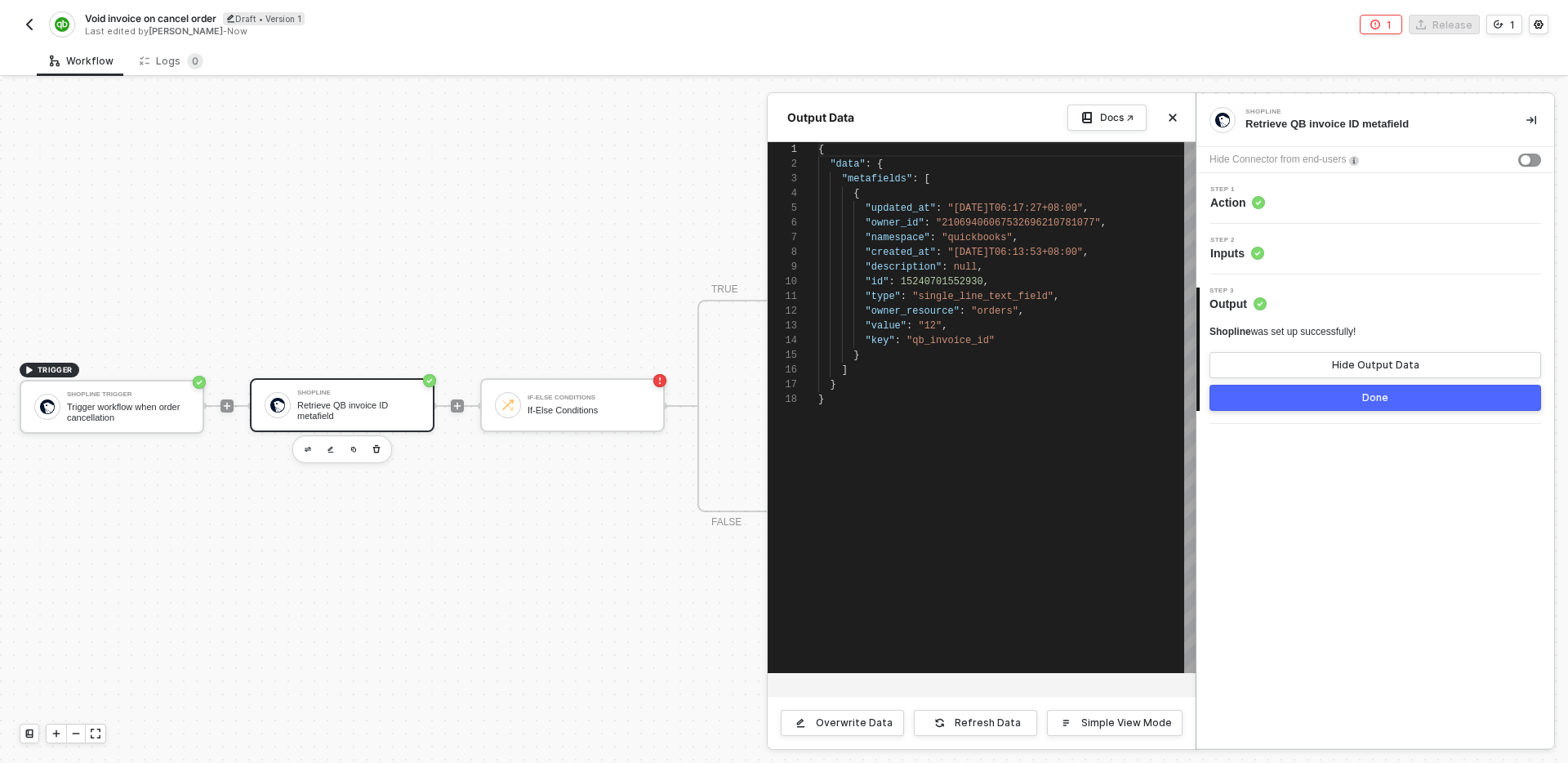
scroll to position [147, 0]
click at [1372, 399] on div "Done" at bounding box center [1375, 398] width 26 height 13
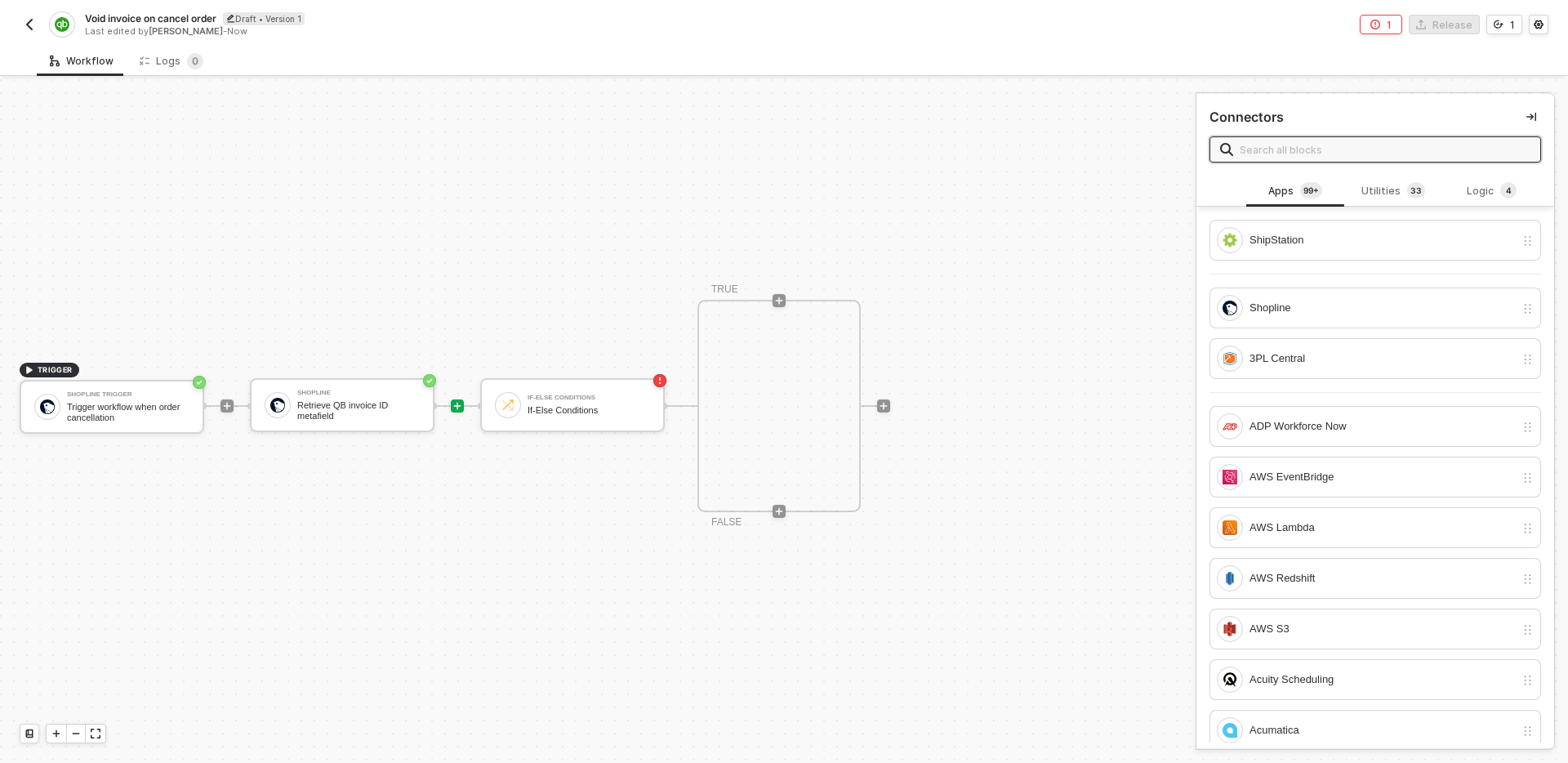
click at [1014, 507] on div "TRIGGER Shopline Trigger Trigger workflow when order cancellation Shopline Retr…" at bounding box center [593, 406] width 1187 height 714
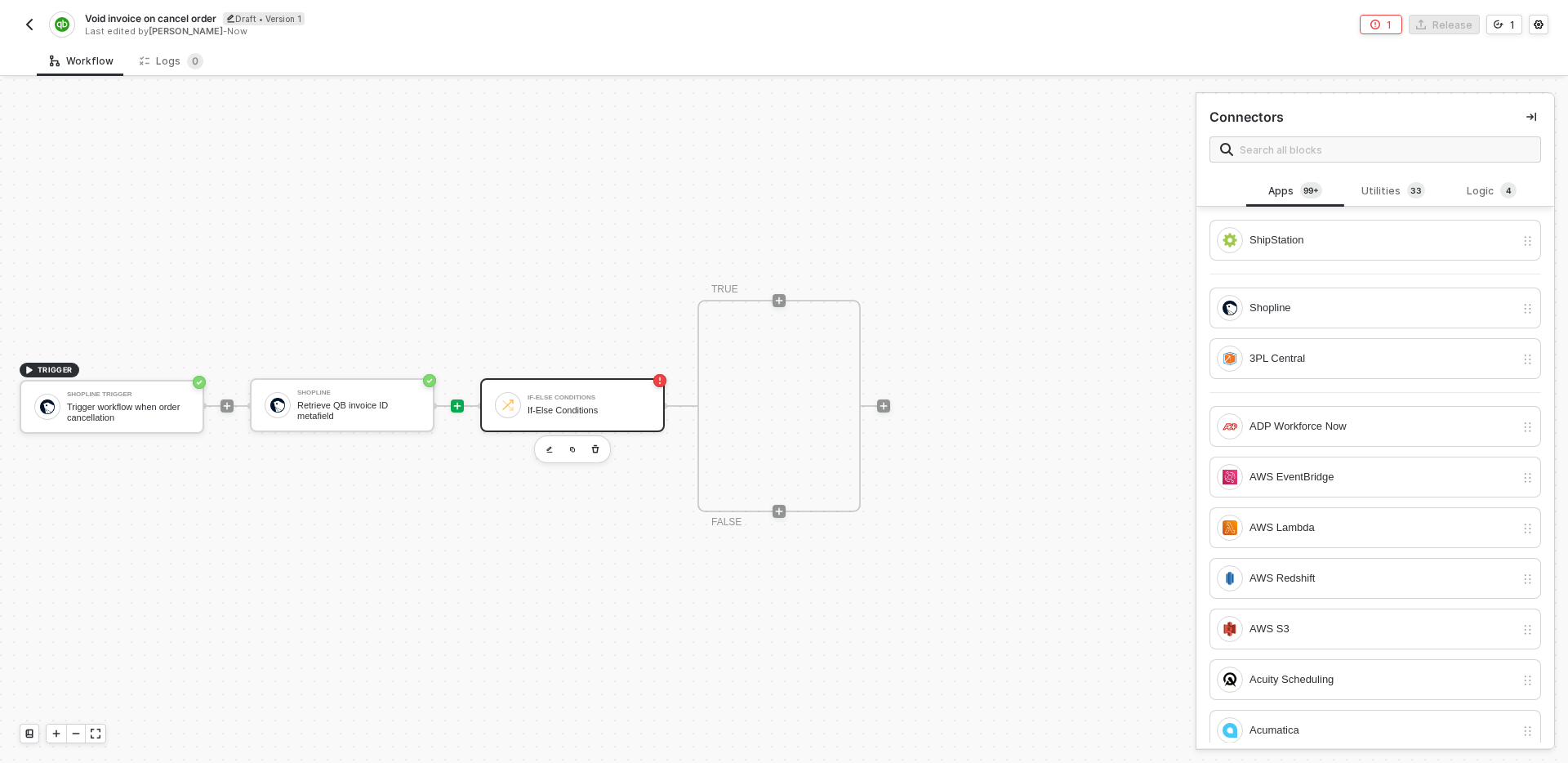
click at [578, 411] on div "If-Else Conditions" at bounding box center [588, 410] width 123 height 10
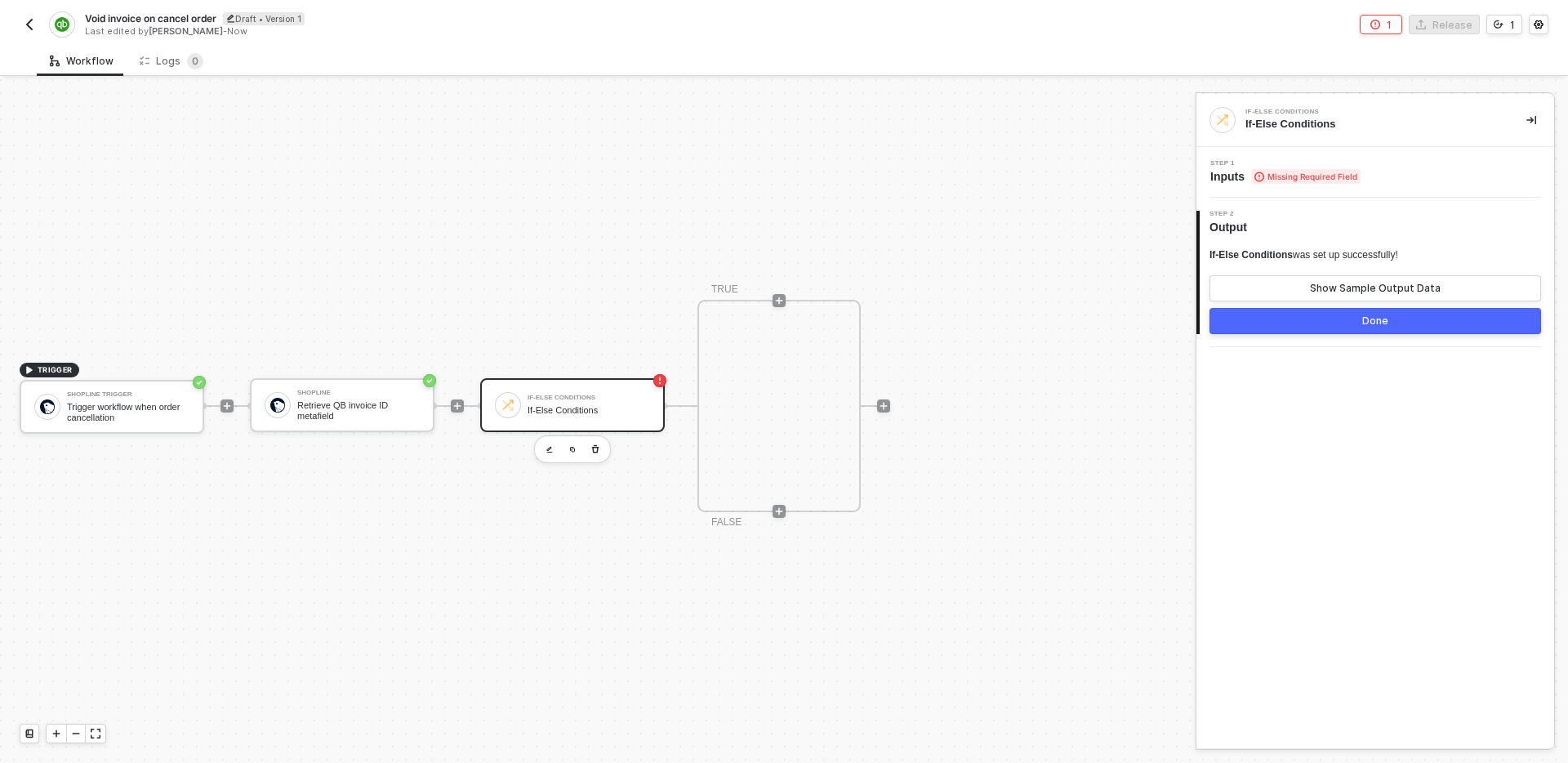
click at [1396, 178] on div "Step 1 Inputs Missing Required Field" at bounding box center [1377, 172] width 353 height 25
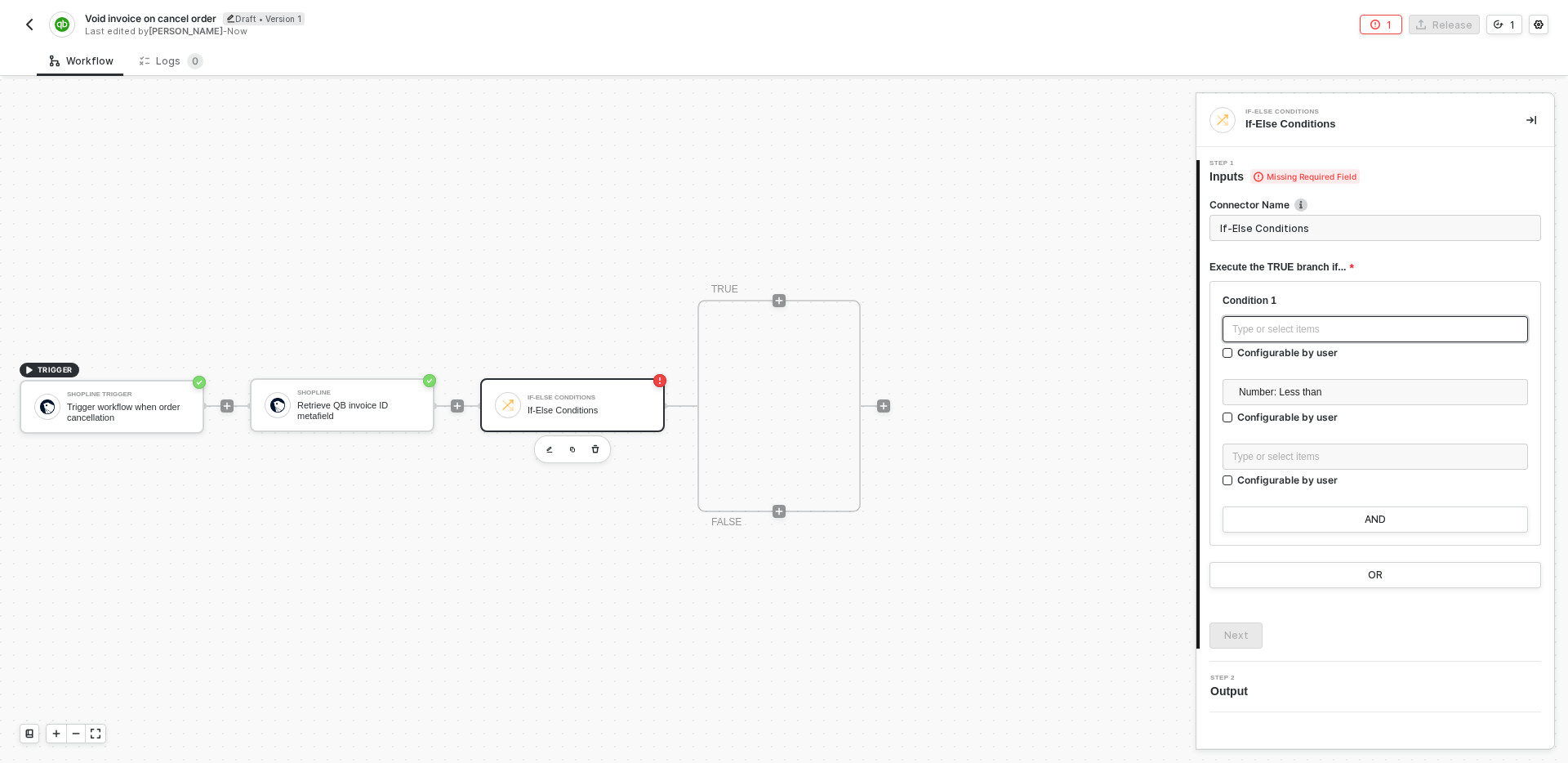
click at [1361, 328] on div "Type or select items ﻿" at bounding box center [1375, 330] width 286 height 15
click at [1091, 277] on div "Retrieve QB invoice ID metafield" at bounding box center [1081, 271] width 203 height 13
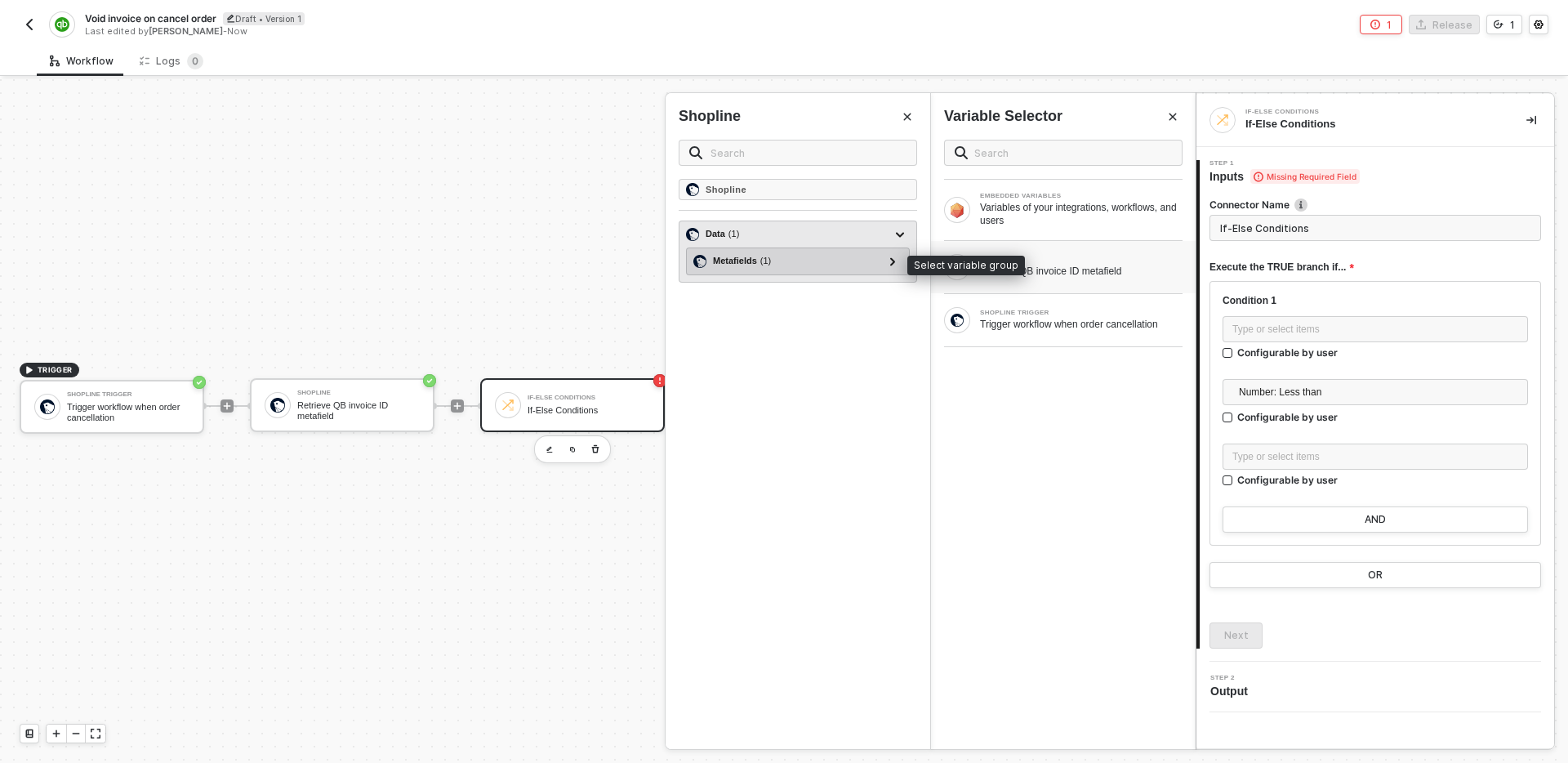
click at [819, 257] on div "Metafields ( 1 )" at bounding box center [787, 261] width 189 height 20
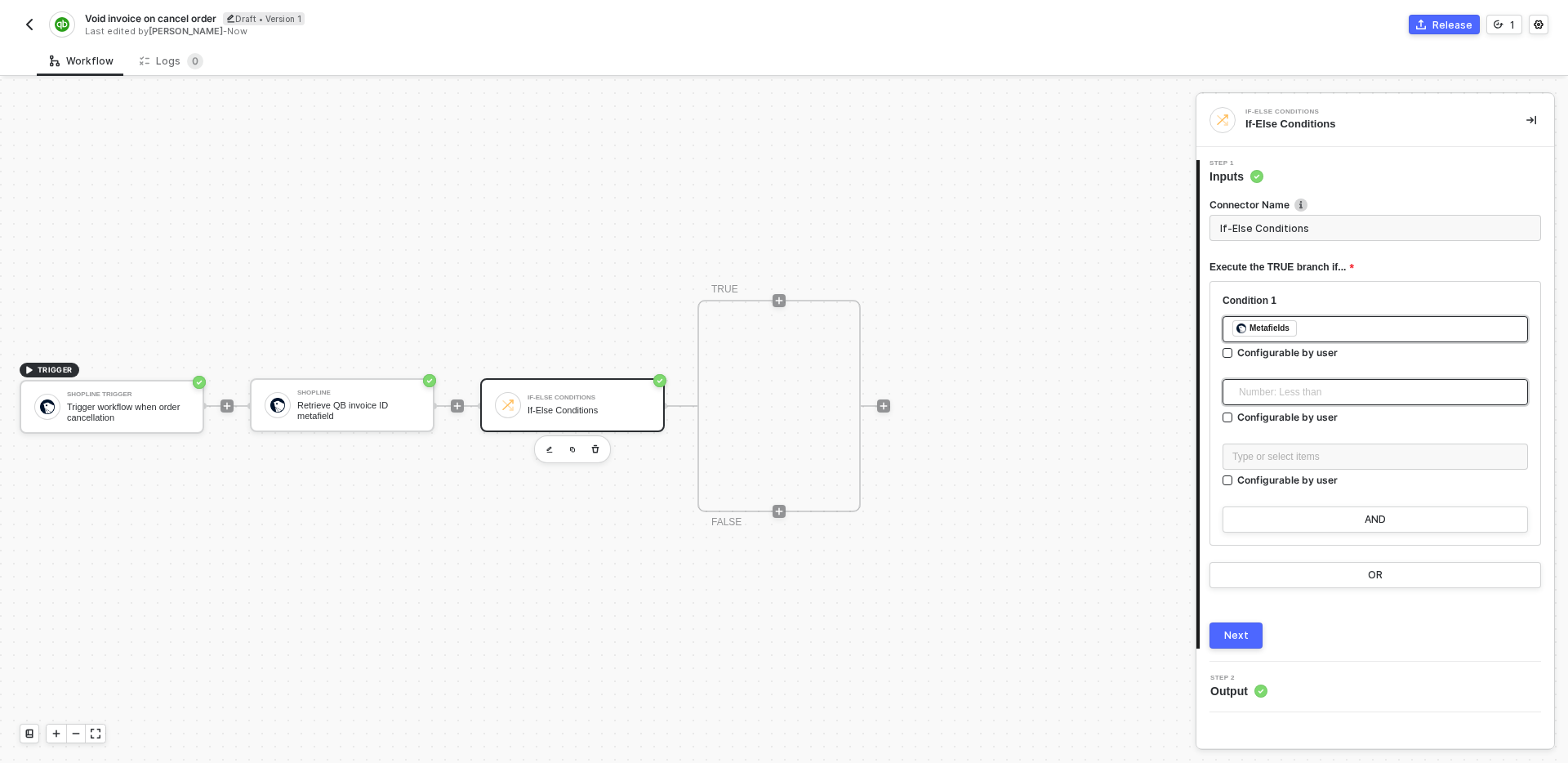
click at [1358, 395] on span "Number: Less than" at bounding box center [1378, 392] width 279 height 25
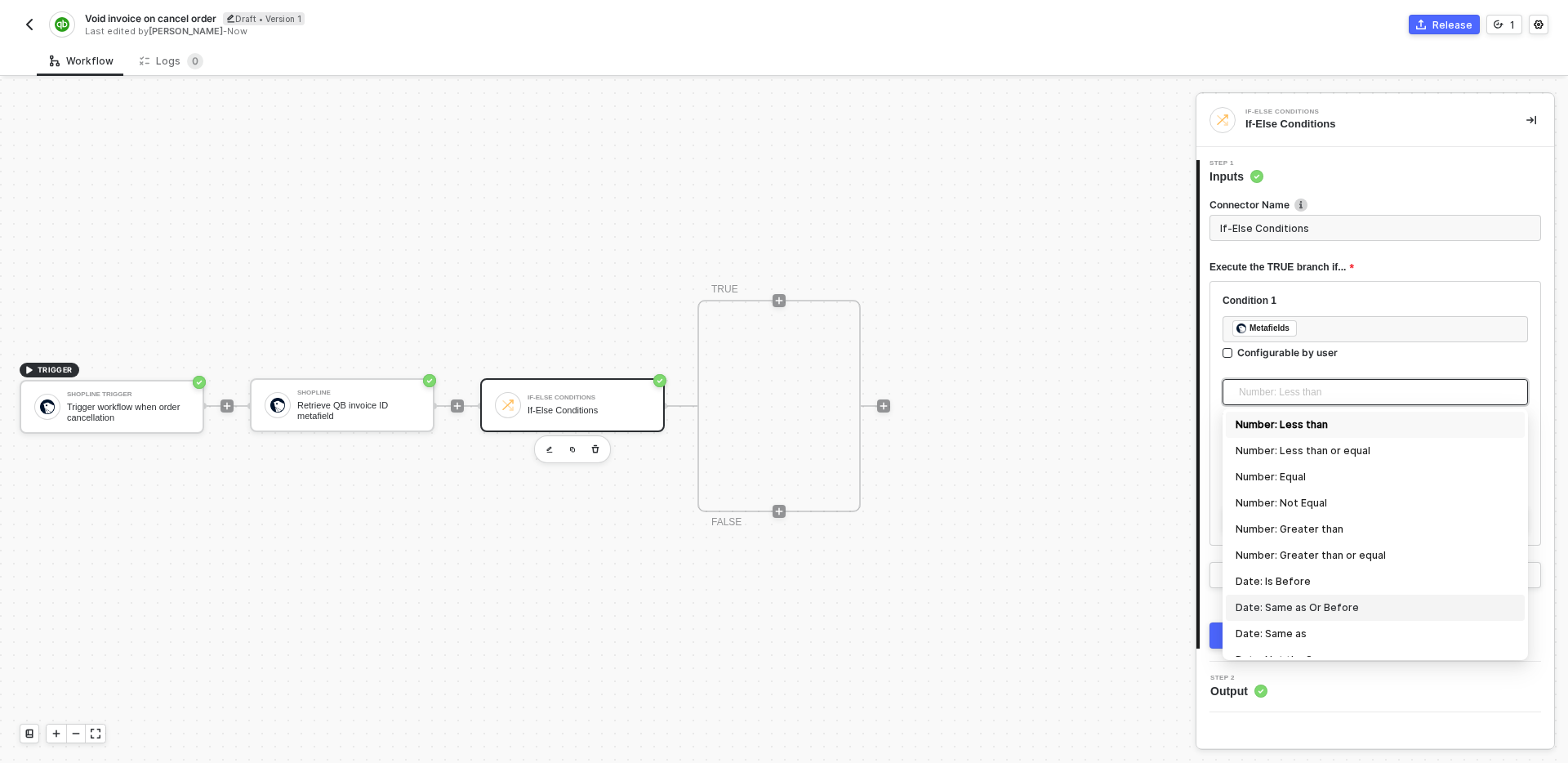
scroll to position [539, 0]
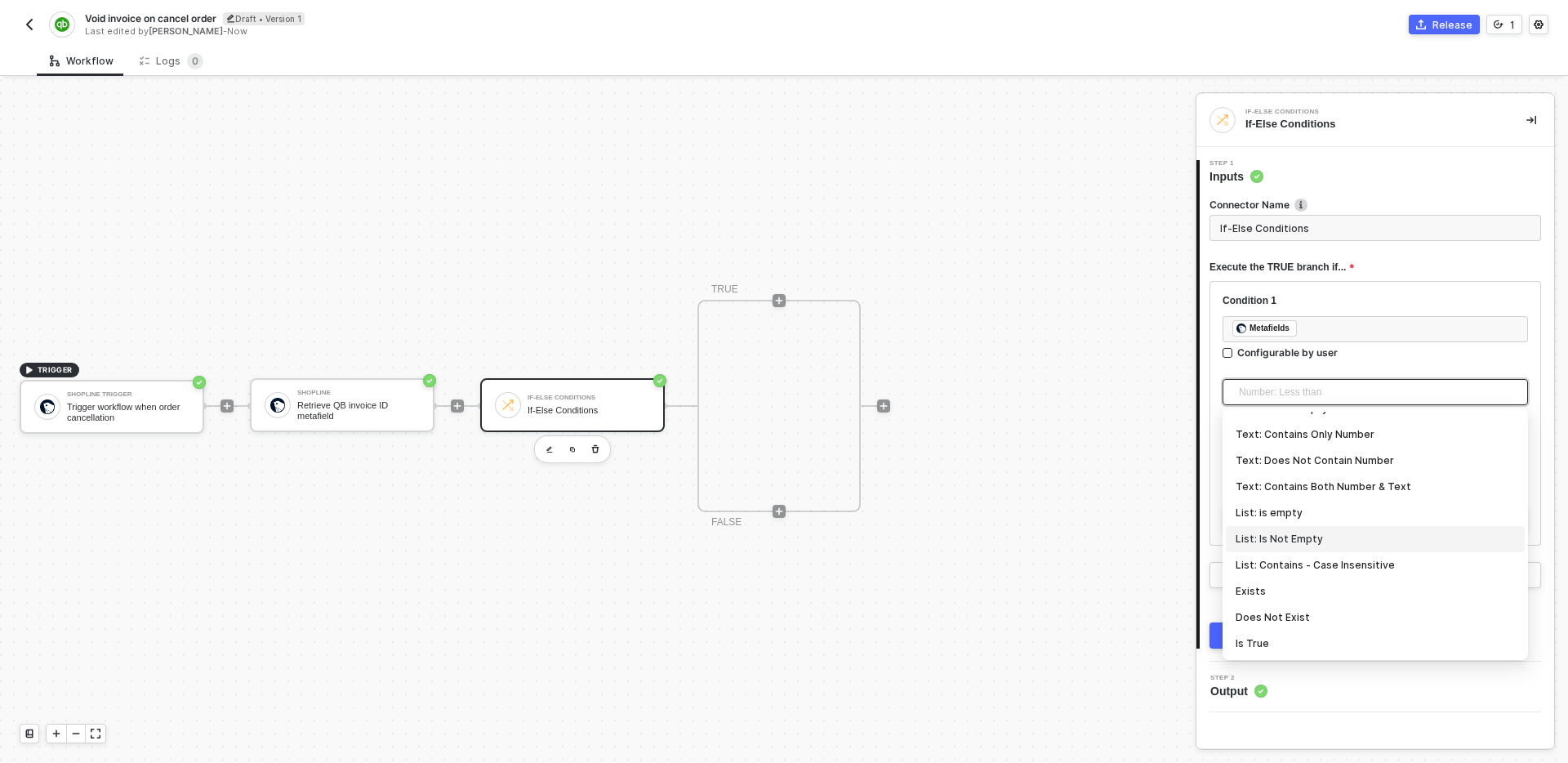
click at [1345, 538] on div "List: Is Not Empty" at bounding box center [1375, 539] width 279 height 18
type input "Only continue if Metafields List: Is Not Empty"
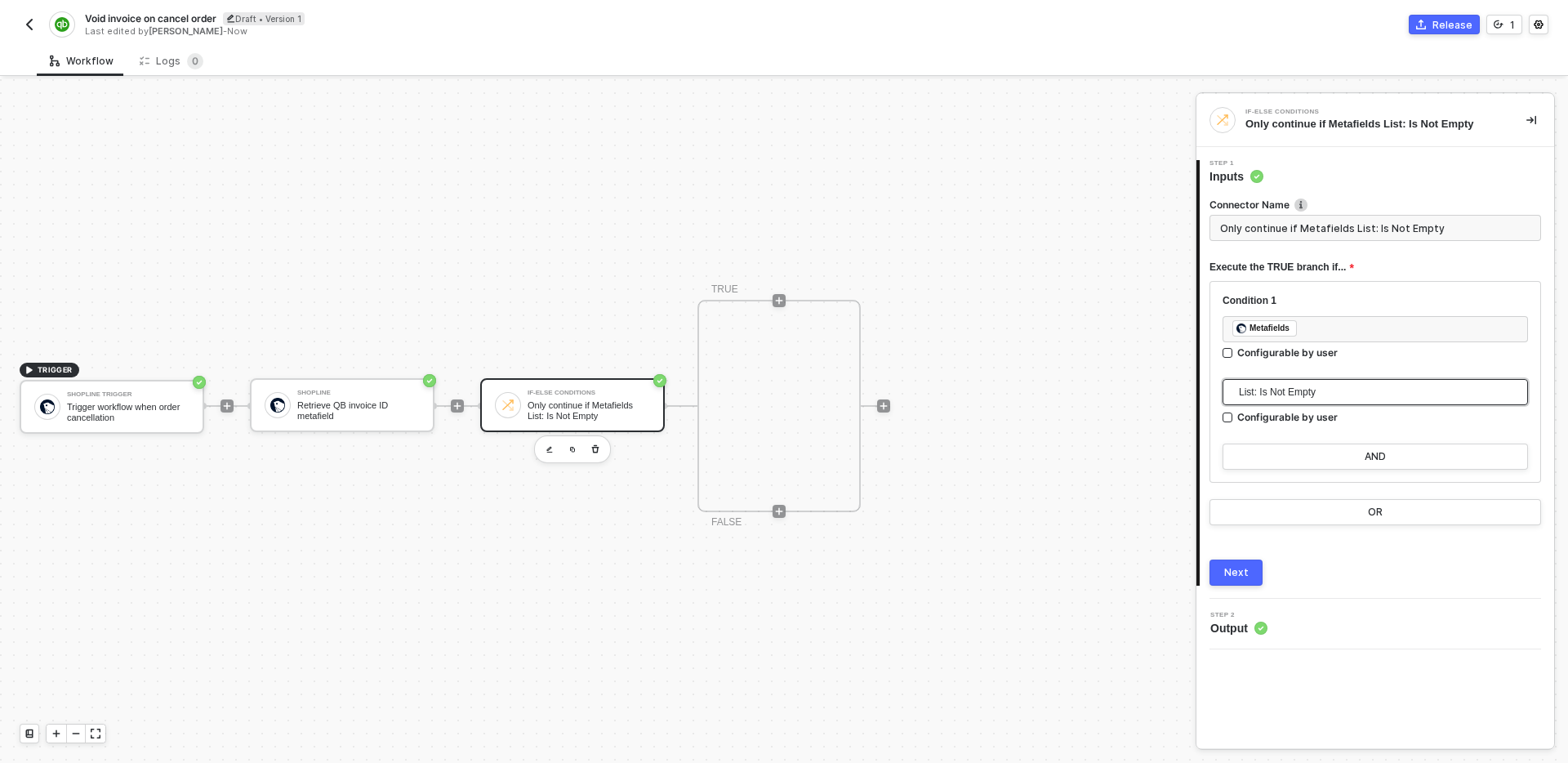
click at [1239, 572] on div "Next" at bounding box center [1237, 572] width 25 height 13
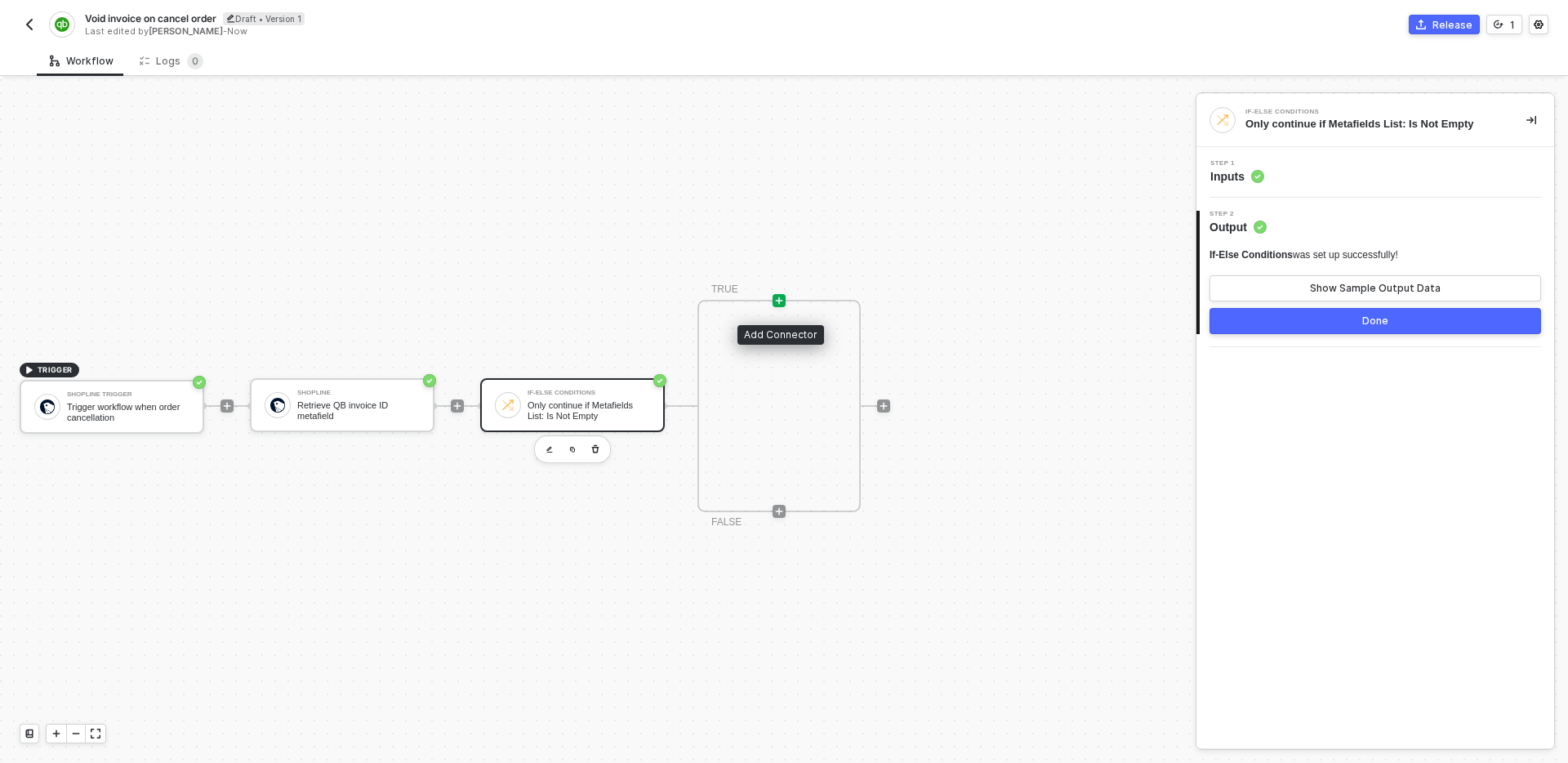
click at [778, 298] on icon "icon-play" at bounding box center [780, 301] width 8 height 8
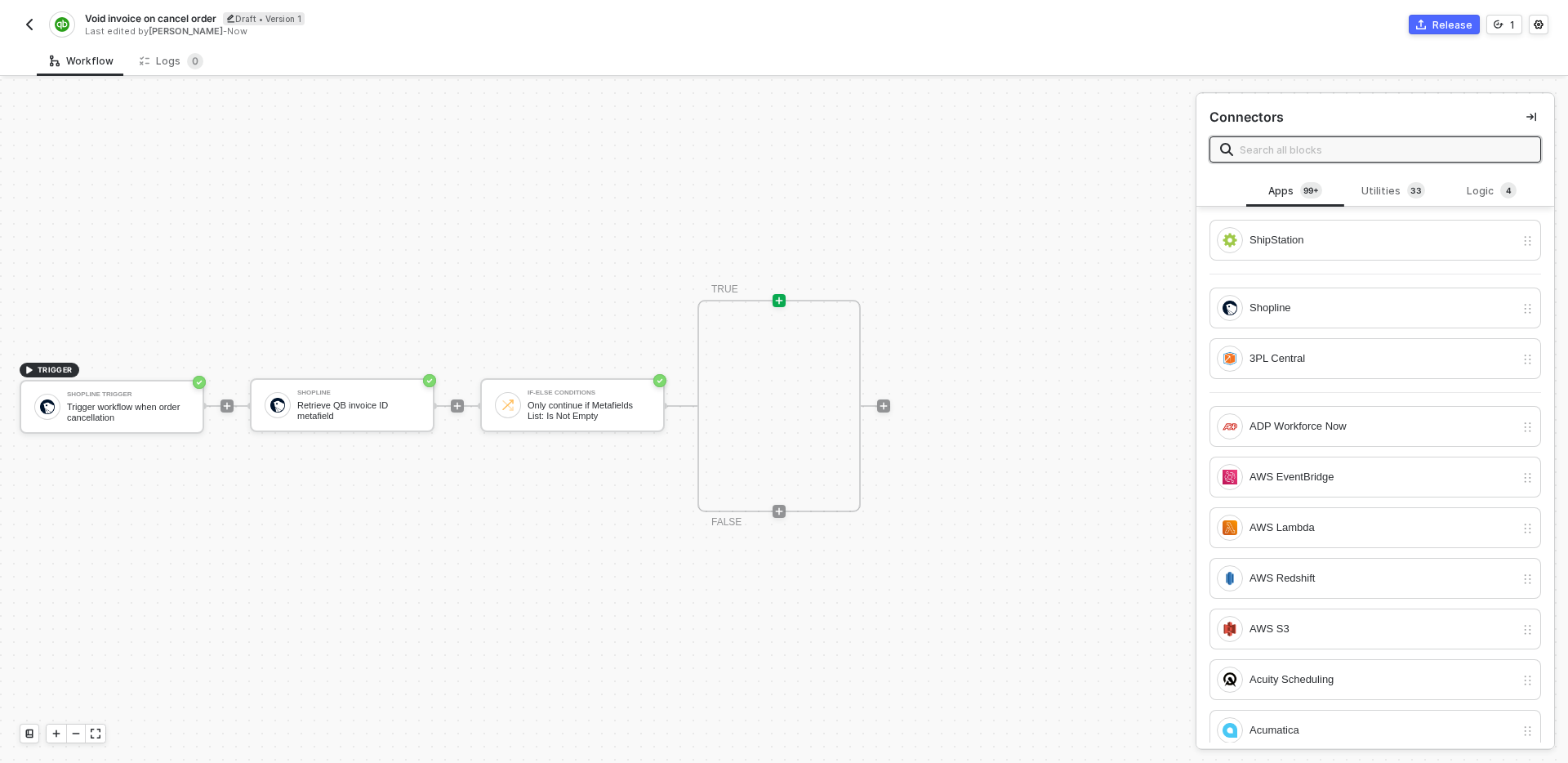
click at [1353, 151] on input "text" at bounding box center [1384, 150] width 290 height 18
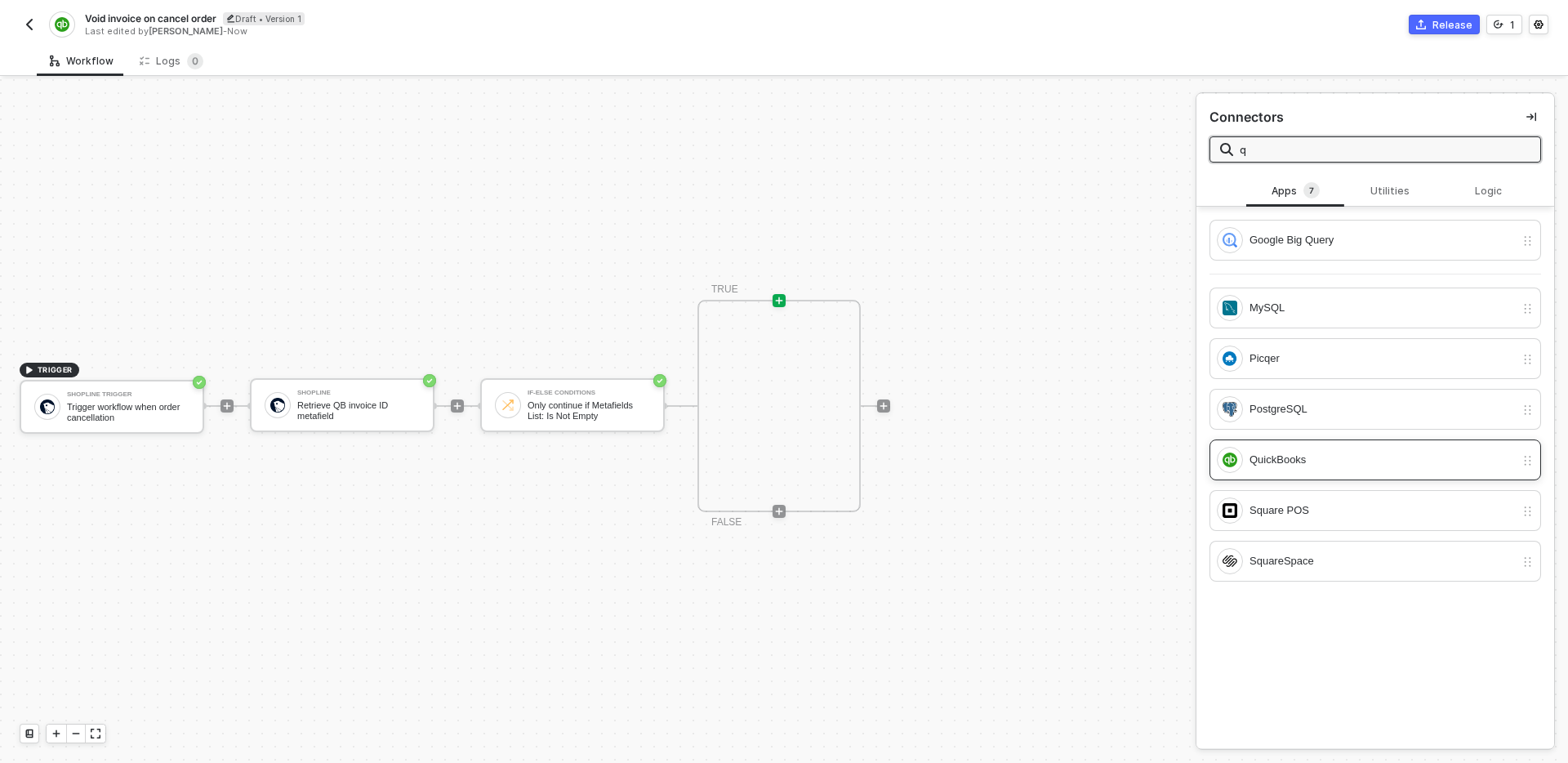
type input "q"
click at [1305, 463] on div "QuickBooks" at bounding box center [1381, 459] width 266 height 18
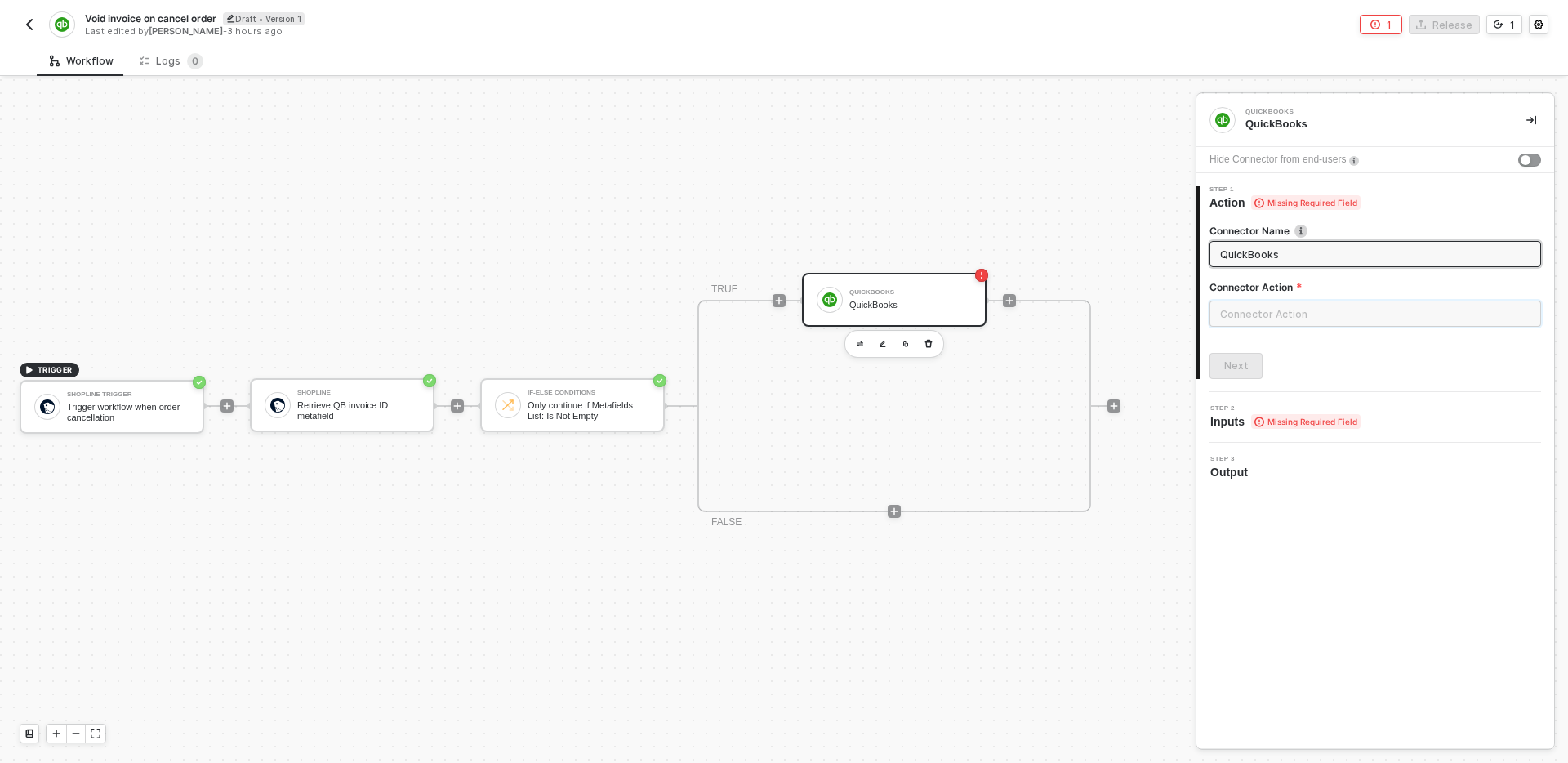
click at [1334, 301] on input "text" at bounding box center [1375, 313] width 331 height 26
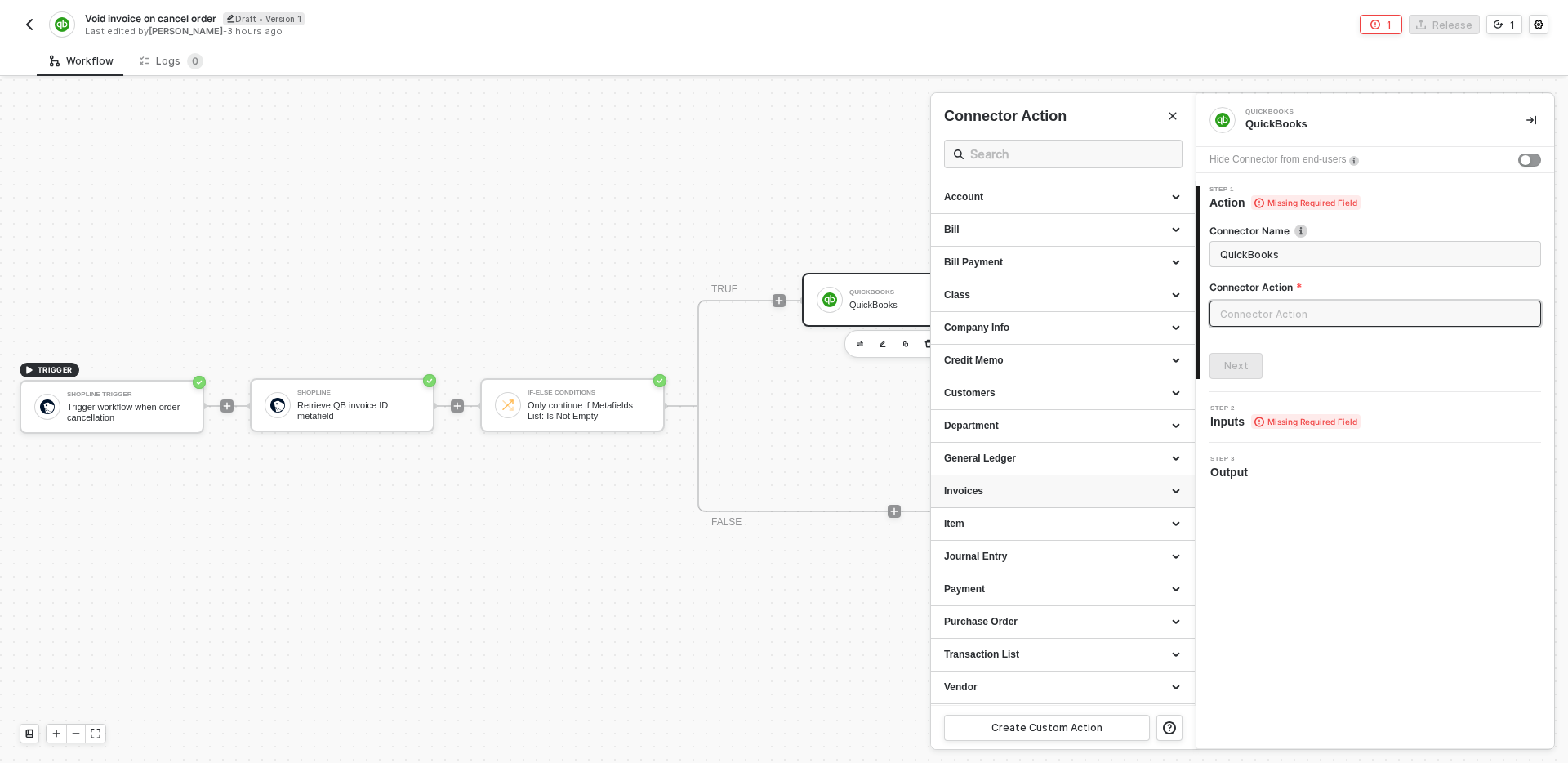
click at [1031, 492] on div "Invoices" at bounding box center [1063, 492] width 238 height 14
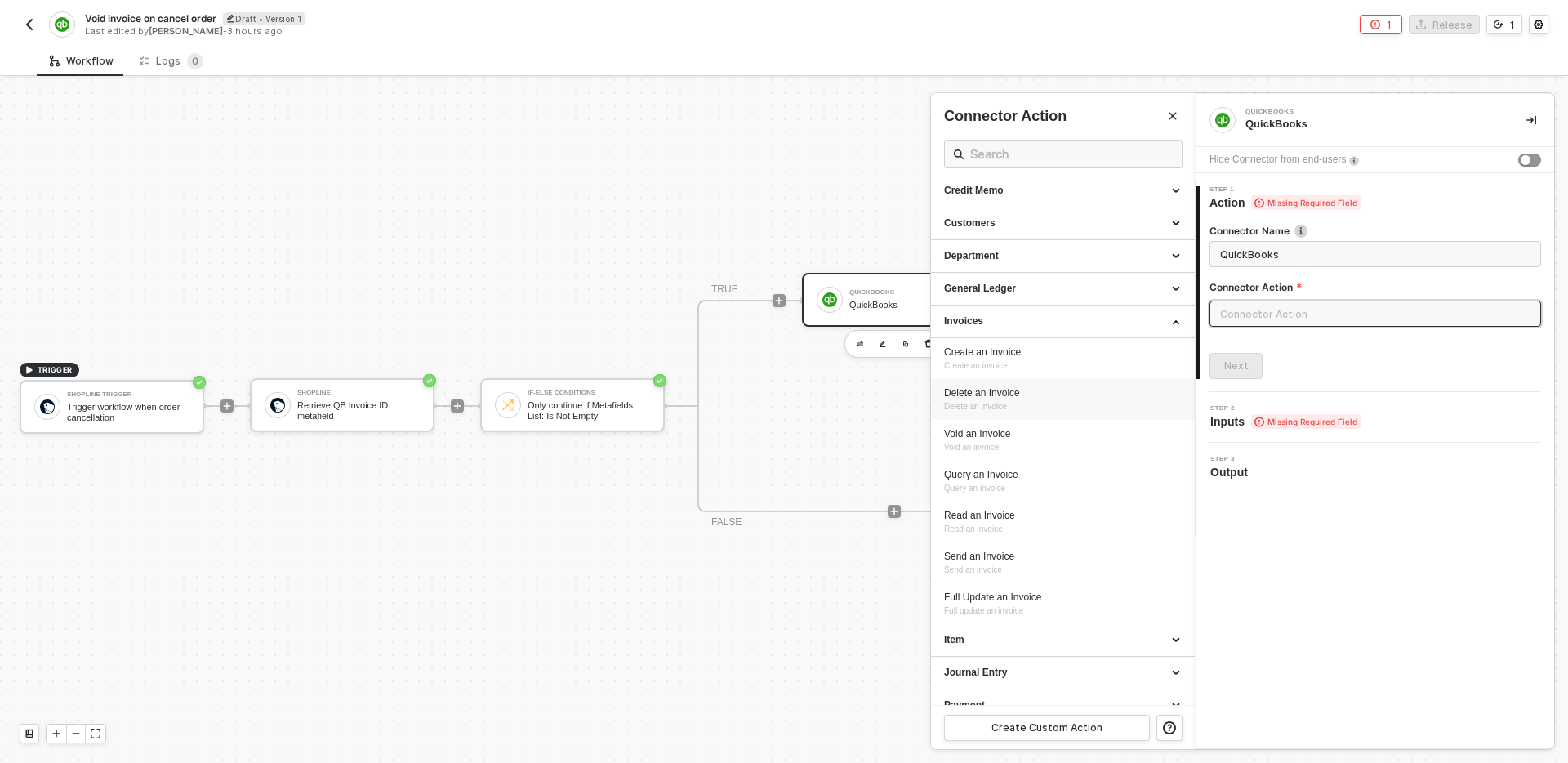
scroll to position [171, 0]
click at [1037, 443] on div "Void an Invoice Void an invoice" at bounding box center [1063, 439] width 238 height 27
type input "Void an invoice"
type input "Invoices - Void an Invoice"
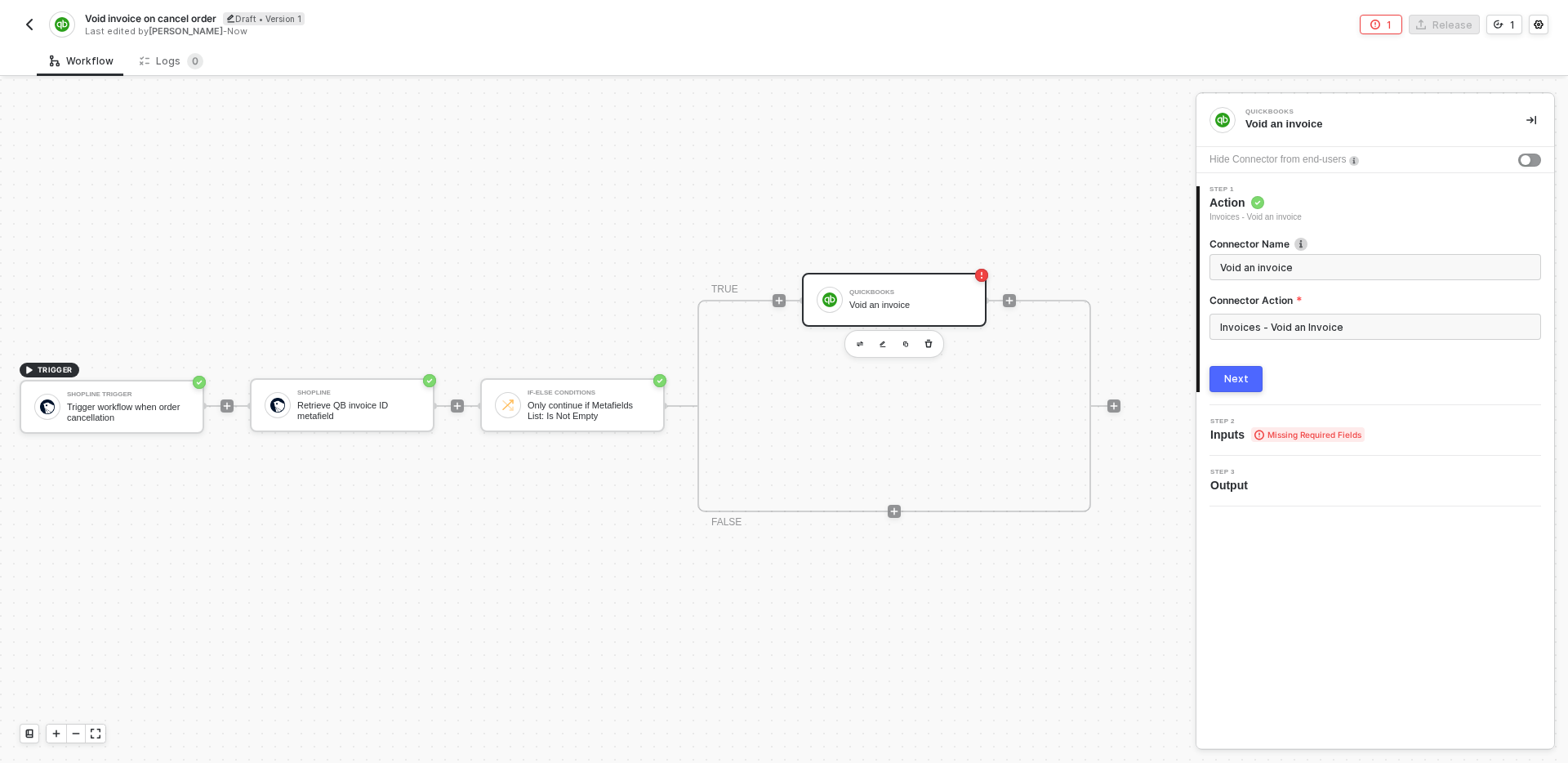
click at [1241, 377] on div "Next" at bounding box center [1237, 379] width 25 height 13
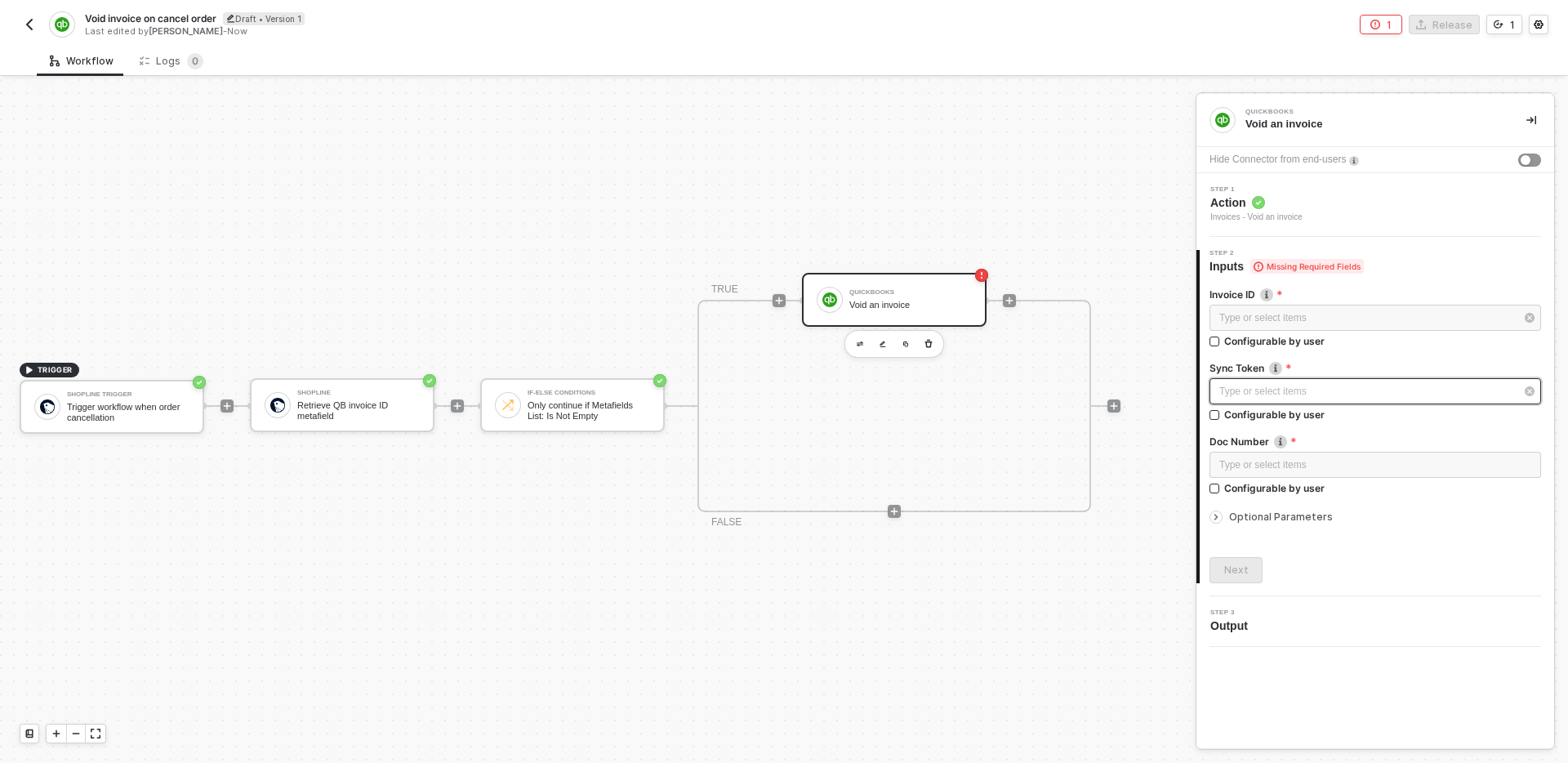
click at [1363, 390] on div "Type or select items ﻿" at bounding box center [1367, 392] width 296 height 15
click at [1310, 515] on span "Optional Parameters" at bounding box center [1280, 516] width 104 height 12
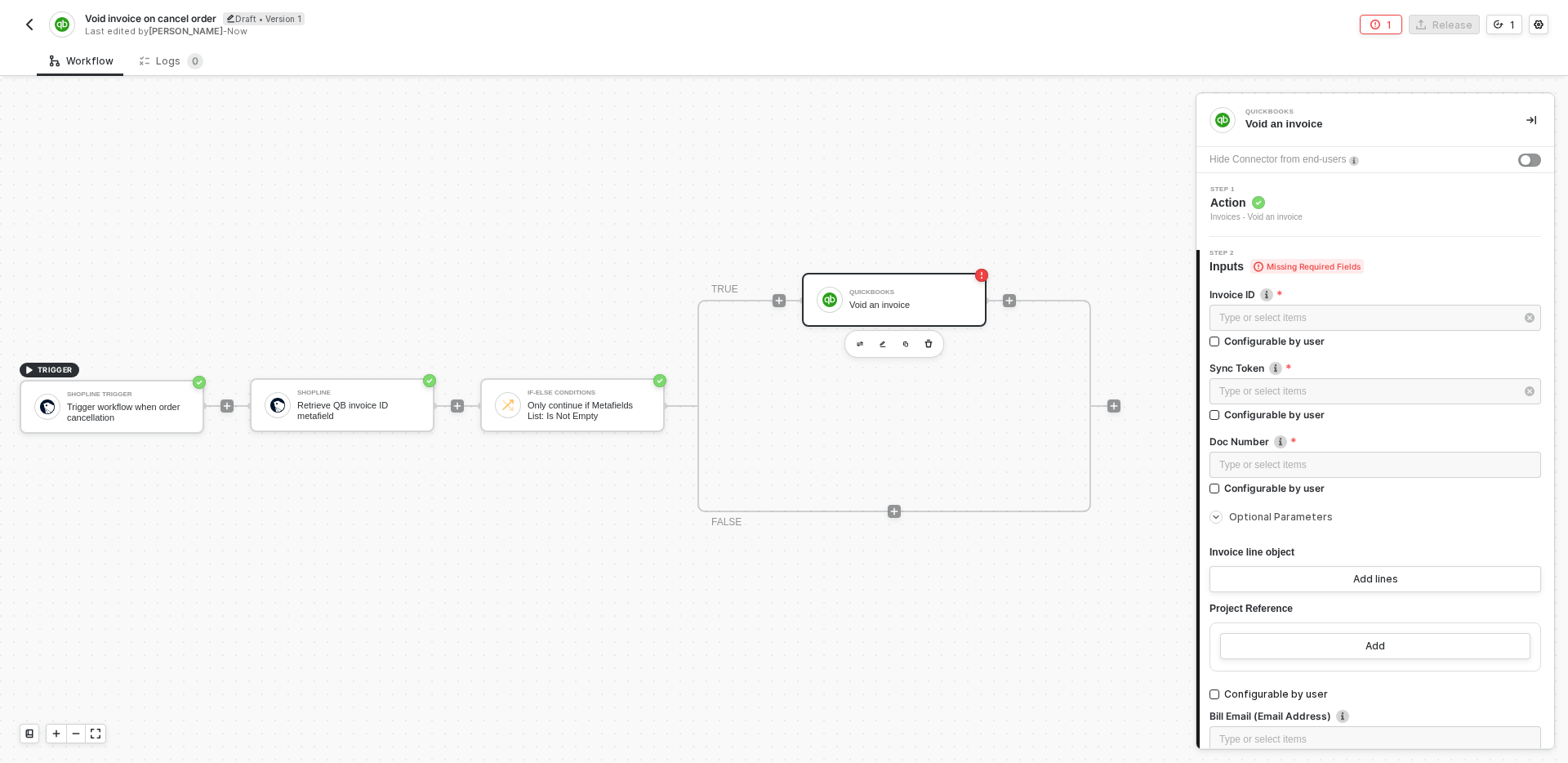
click at [1310, 515] on span "Optional Parameters" at bounding box center [1280, 516] width 104 height 12
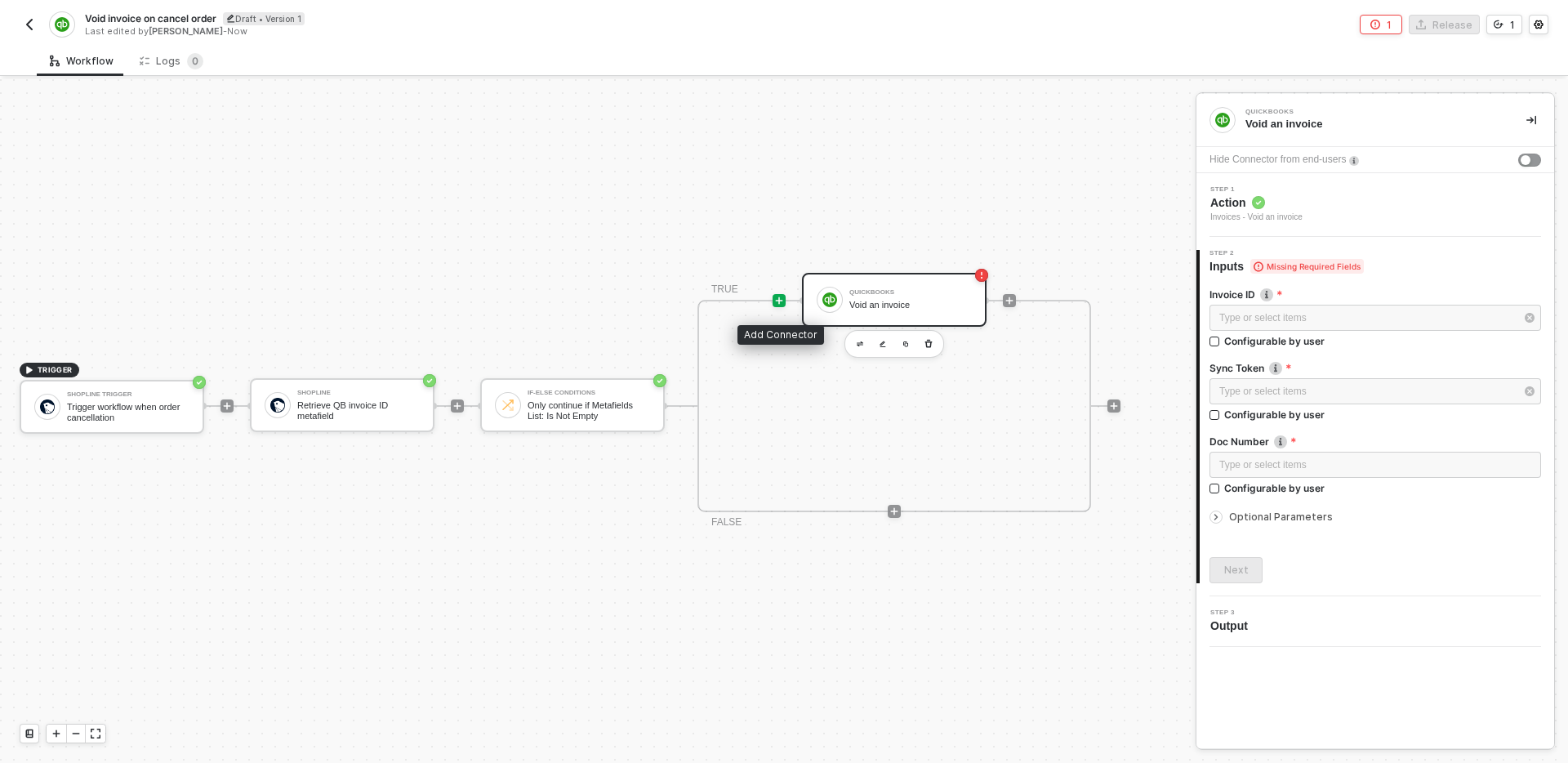
click at [780, 296] on icon "icon-play" at bounding box center [779, 301] width 10 height 10
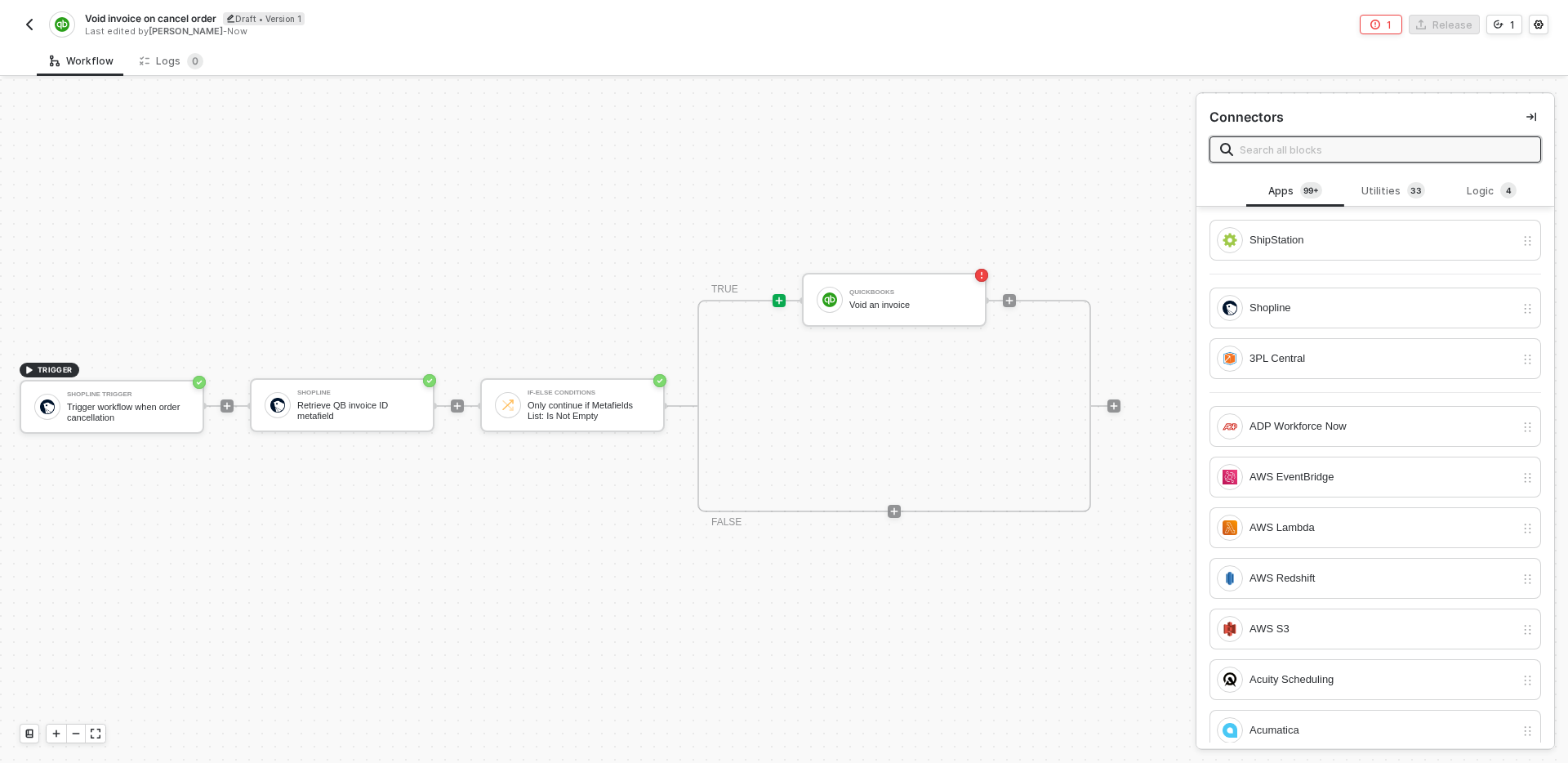
click at [1325, 151] on input "text" at bounding box center [1384, 150] width 290 height 18
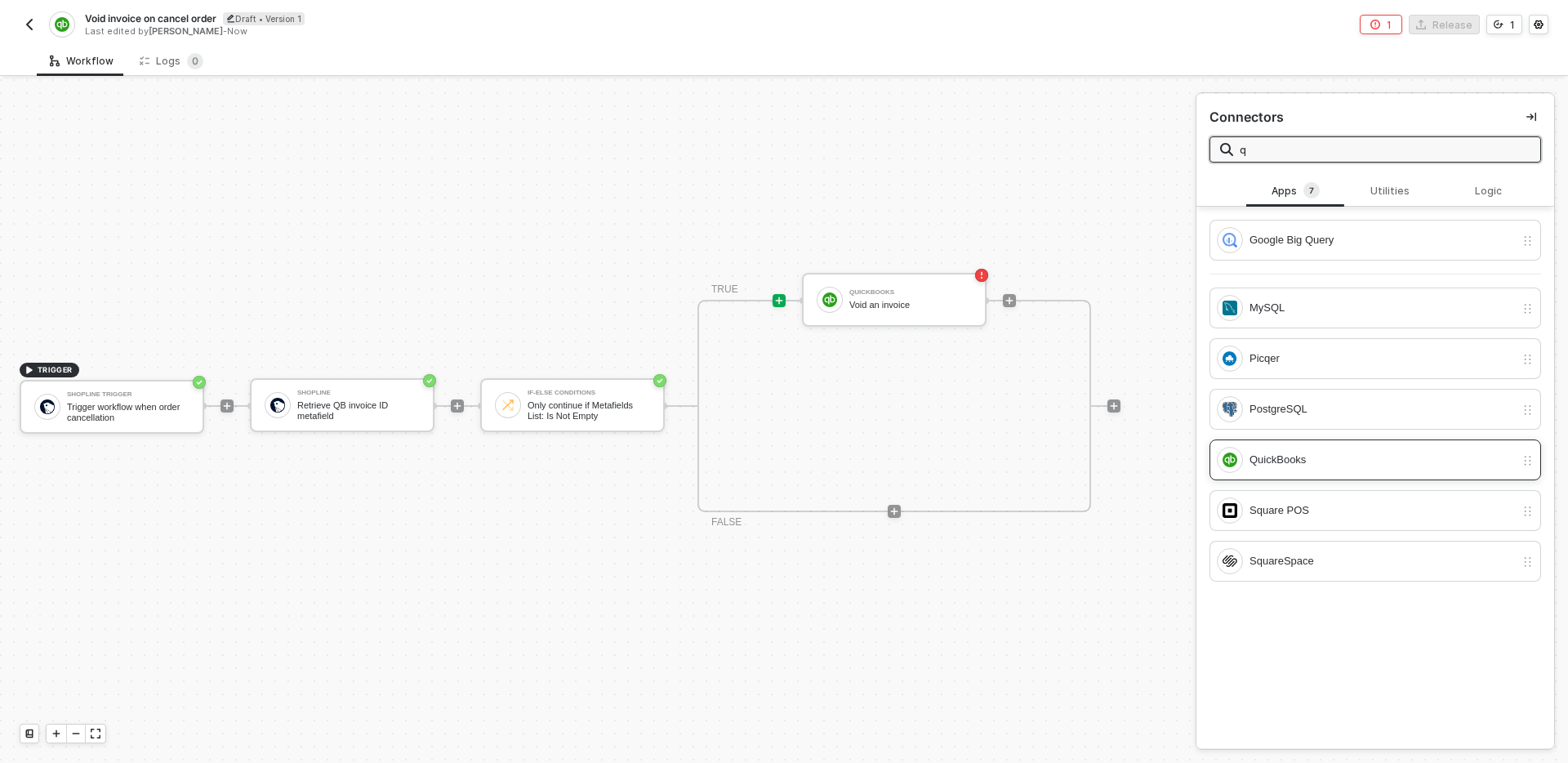
type input "q"
click at [1305, 462] on div "QuickBooks" at bounding box center [1381, 459] width 266 height 18
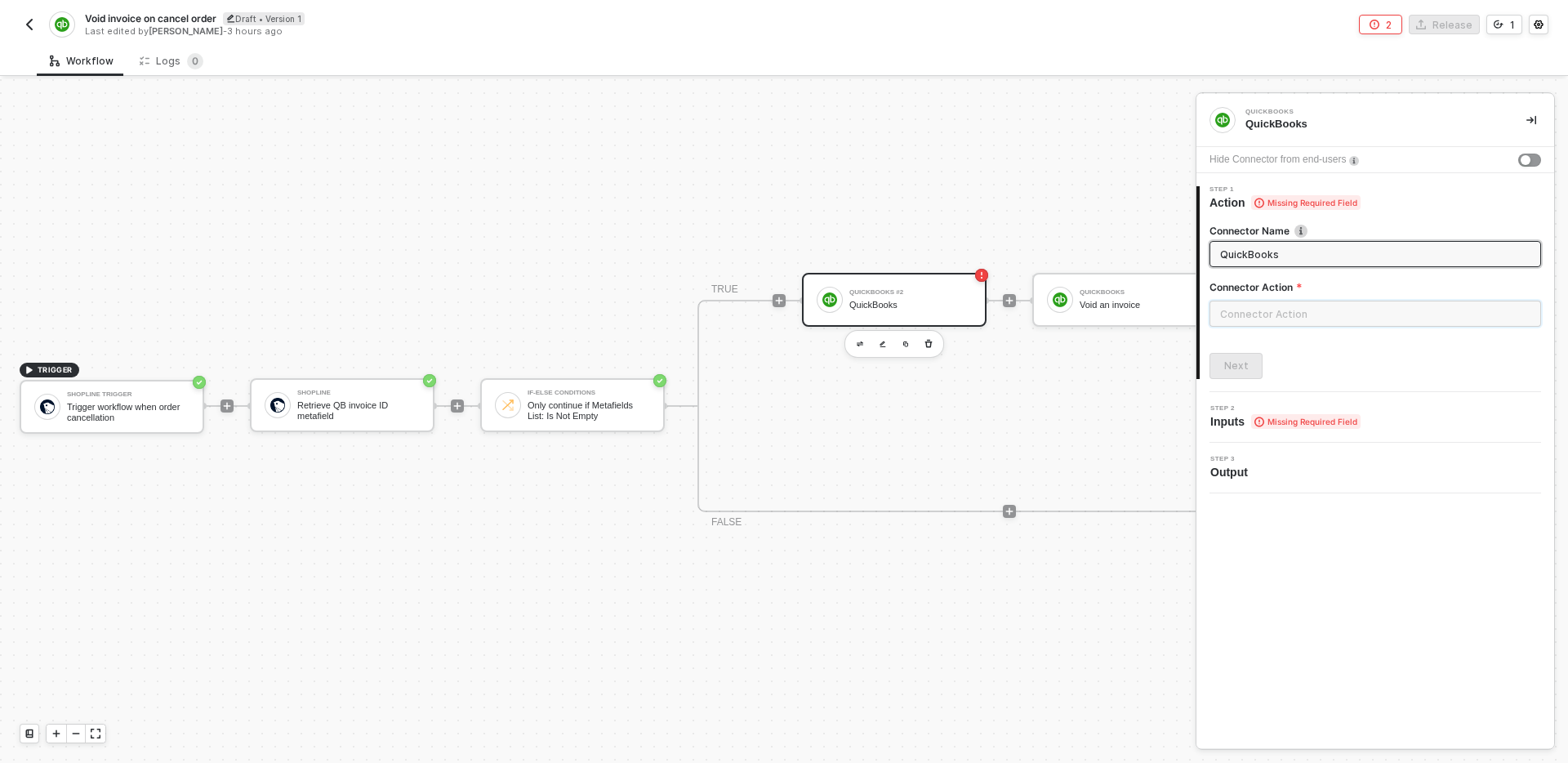
click at [1288, 314] on input "text" at bounding box center [1375, 313] width 331 height 26
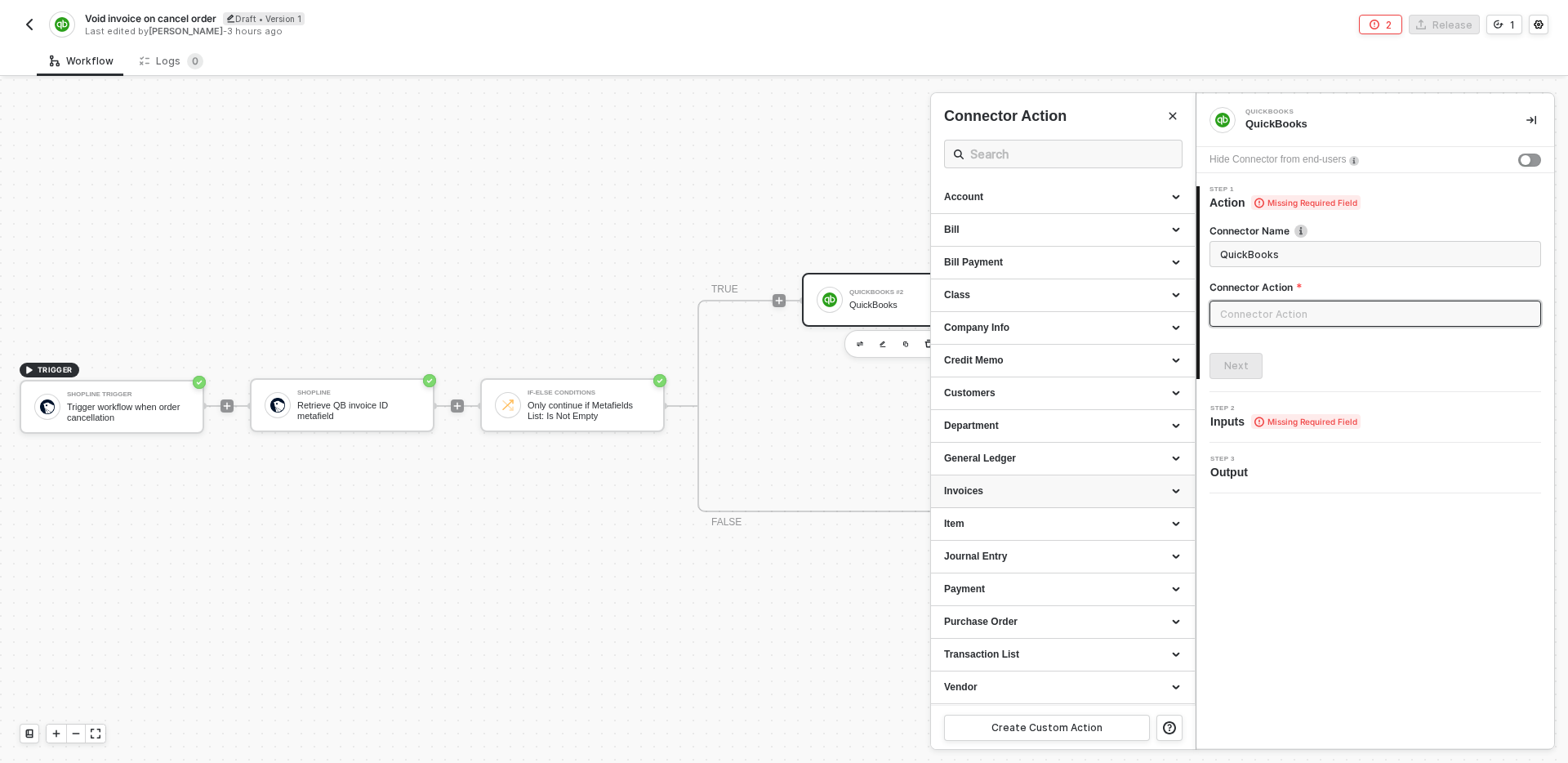
click at [1023, 486] on div "Invoices" at bounding box center [1063, 492] width 238 height 14
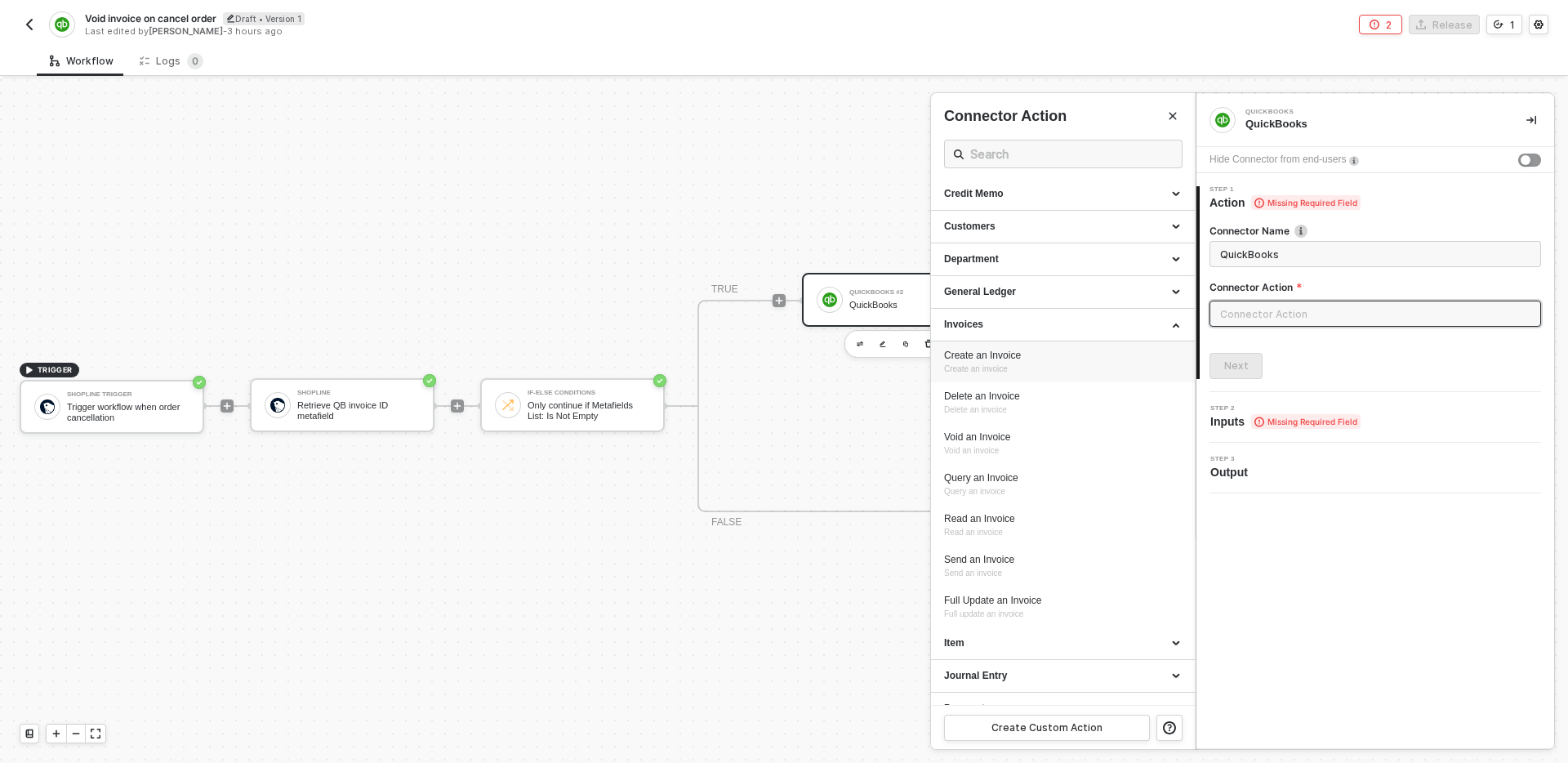
scroll to position [170, 0]
click at [1082, 525] on div "Read an Invoice Read an invoice" at bounding box center [1063, 523] width 238 height 27
type input "Read an invoice"
type input "Invoices - Read an Invoice"
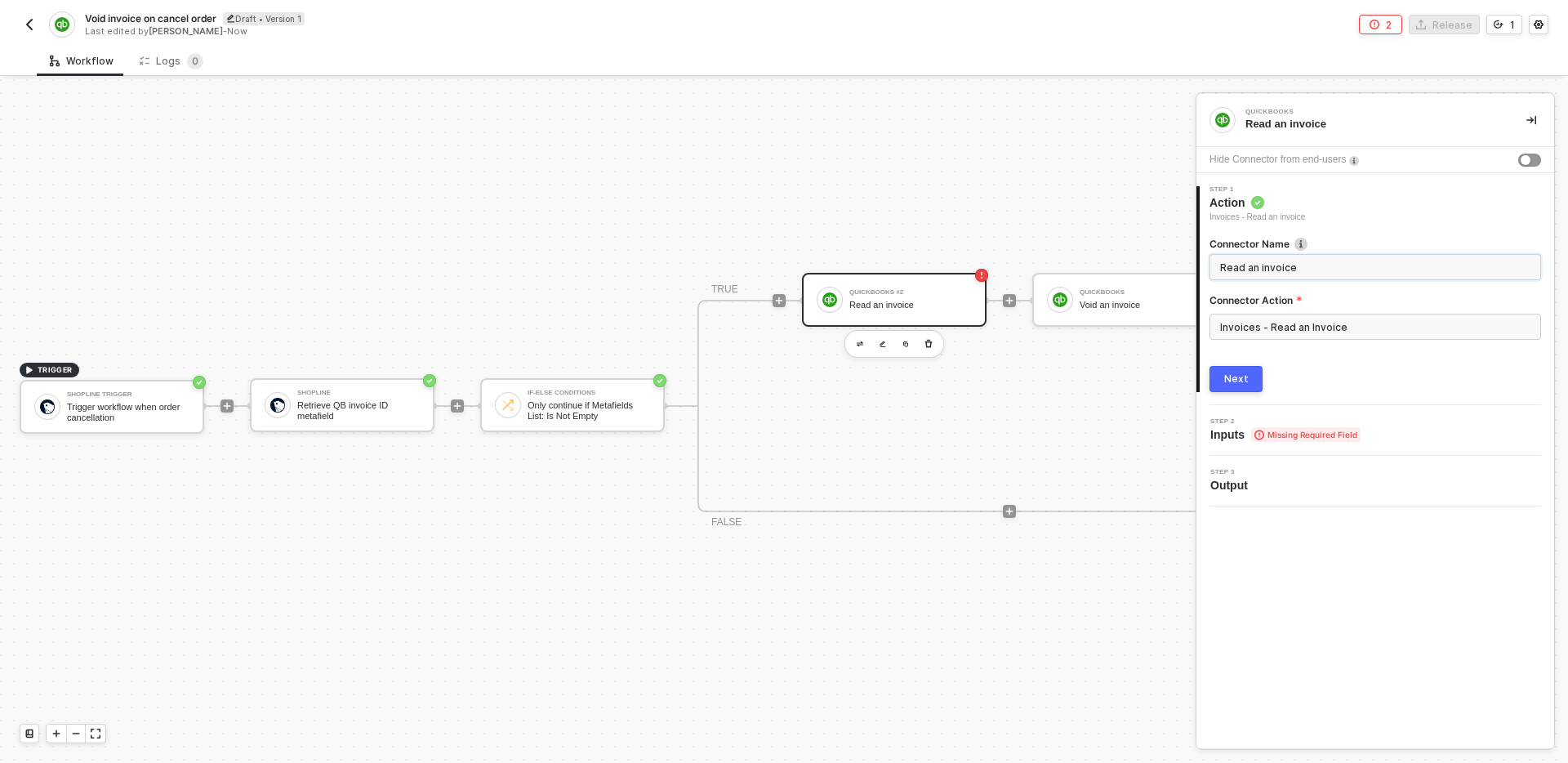
click at [1229, 266] on input "Read an invoice" at bounding box center [1374, 267] width 308 height 18
drag, startPoint x: 1256, startPoint y: 271, endPoint x: 1200, endPoint y: 271, distance: 56.0
click at [1200, 271] on div "Connector Name Read an invoice Connector Action Invoices - Read an Invoice Next" at bounding box center [1377, 308] width 354 height 169
type input "Get invoice data"
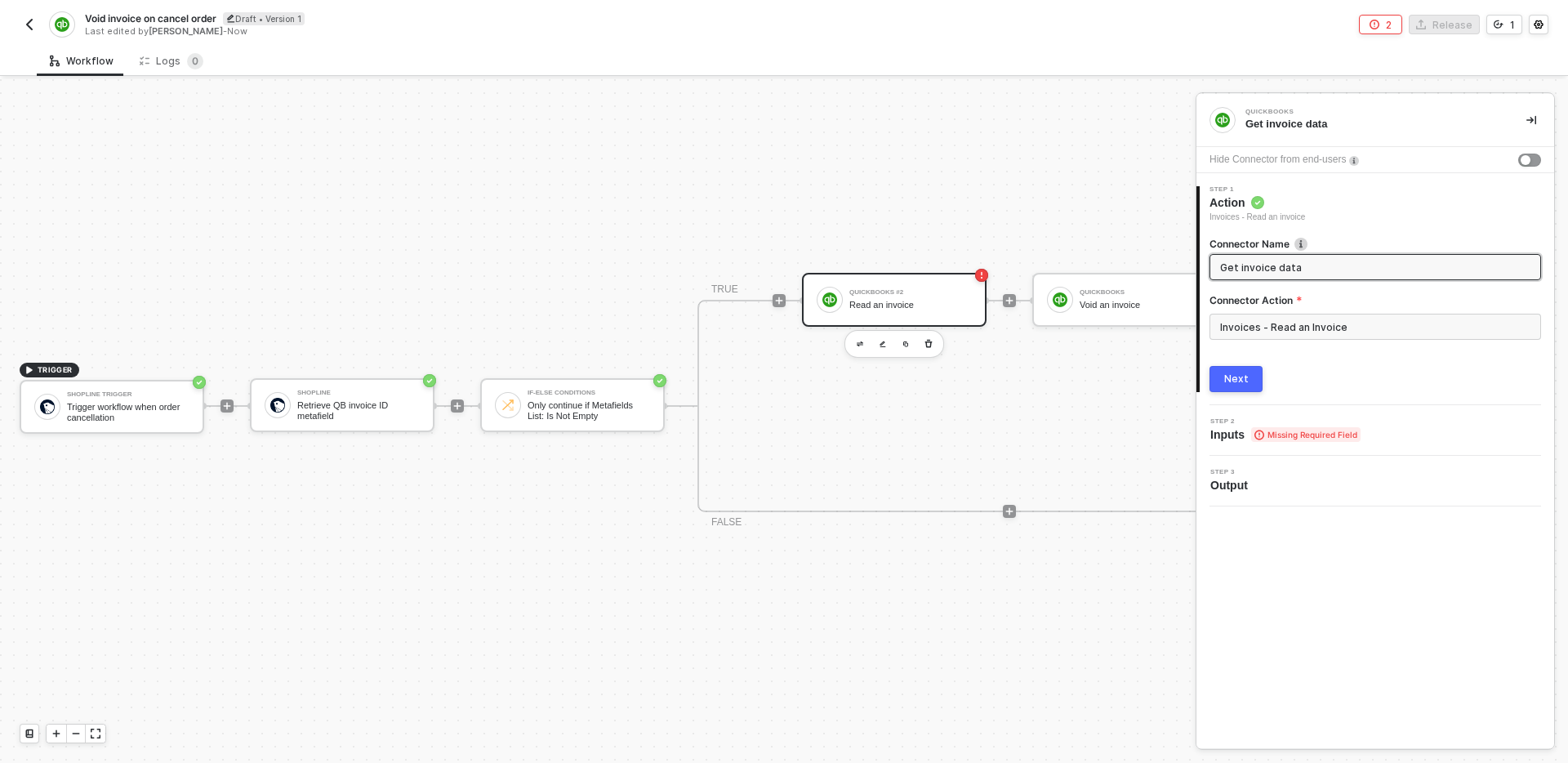
click at [1232, 376] on div "Next" at bounding box center [1237, 379] width 25 height 13
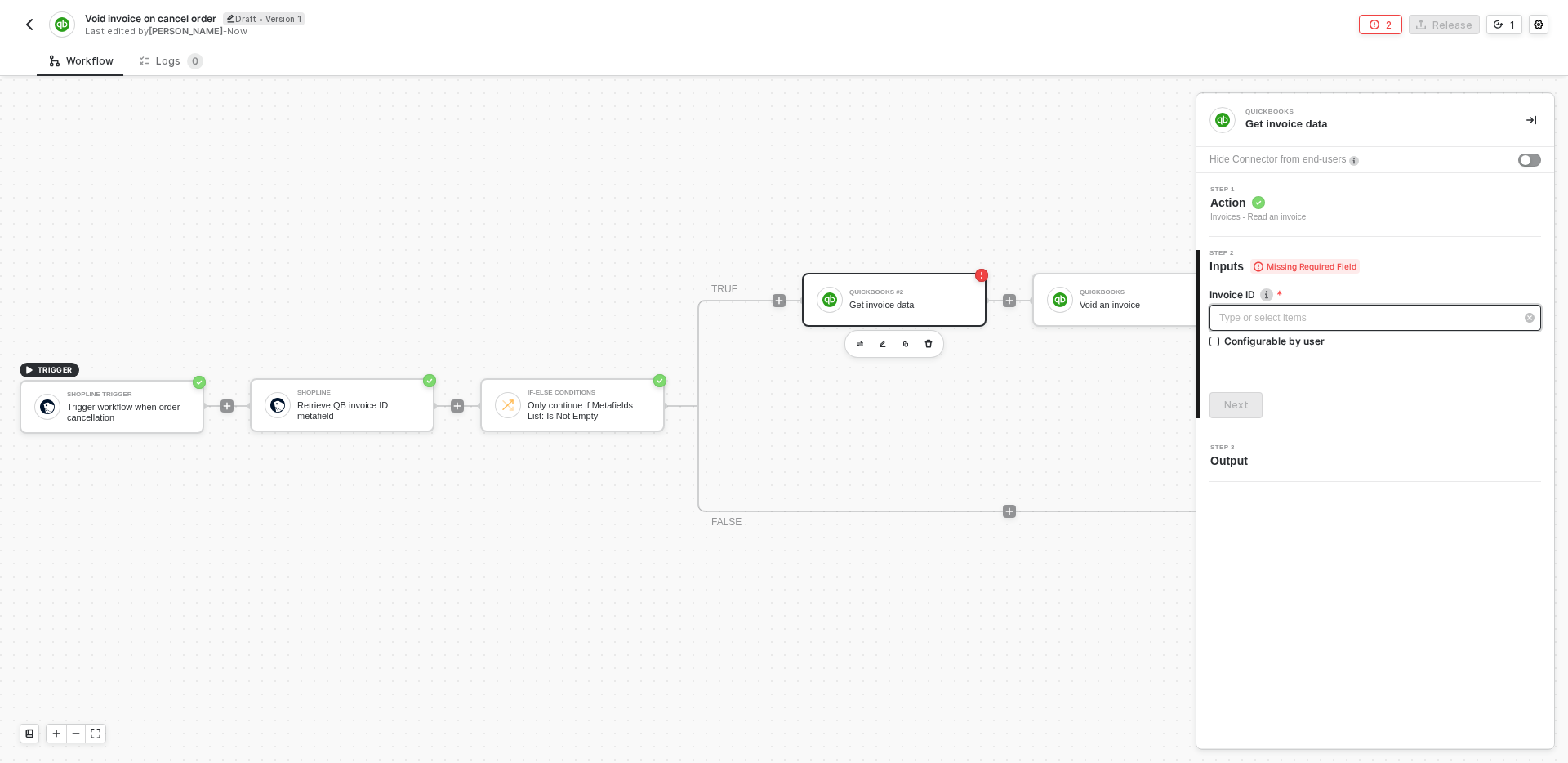
click at [1292, 319] on div "Type or select items ﻿" at bounding box center [1367, 318] width 296 height 15
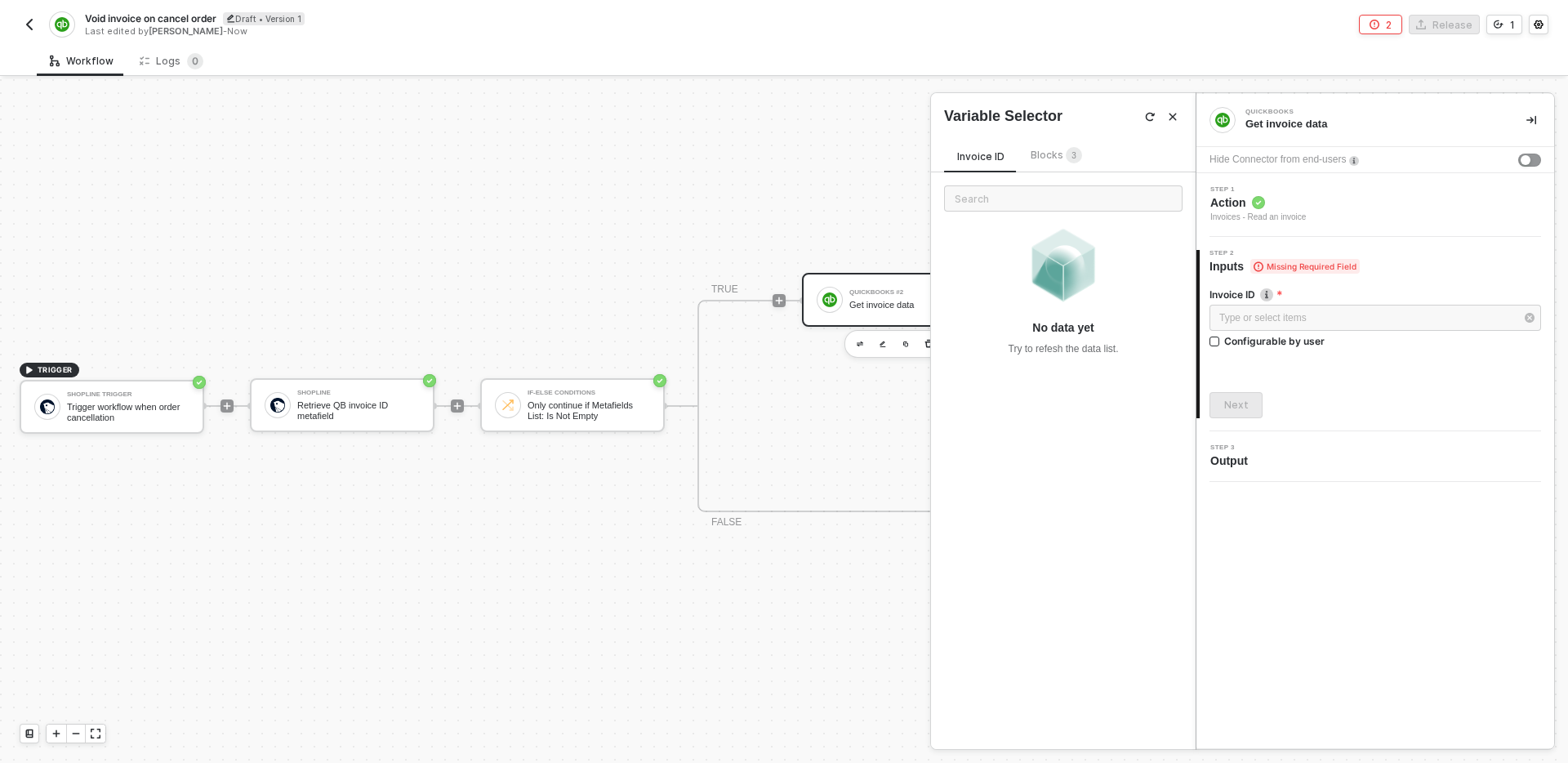
click at [1055, 168] on div "Invoice ID Blocks 3" at bounding box center [1020, 159] width 151 height 26
click at [1051, 153] on span "Blocks 3" at bounding box center [1057, 154] width 51 height 12
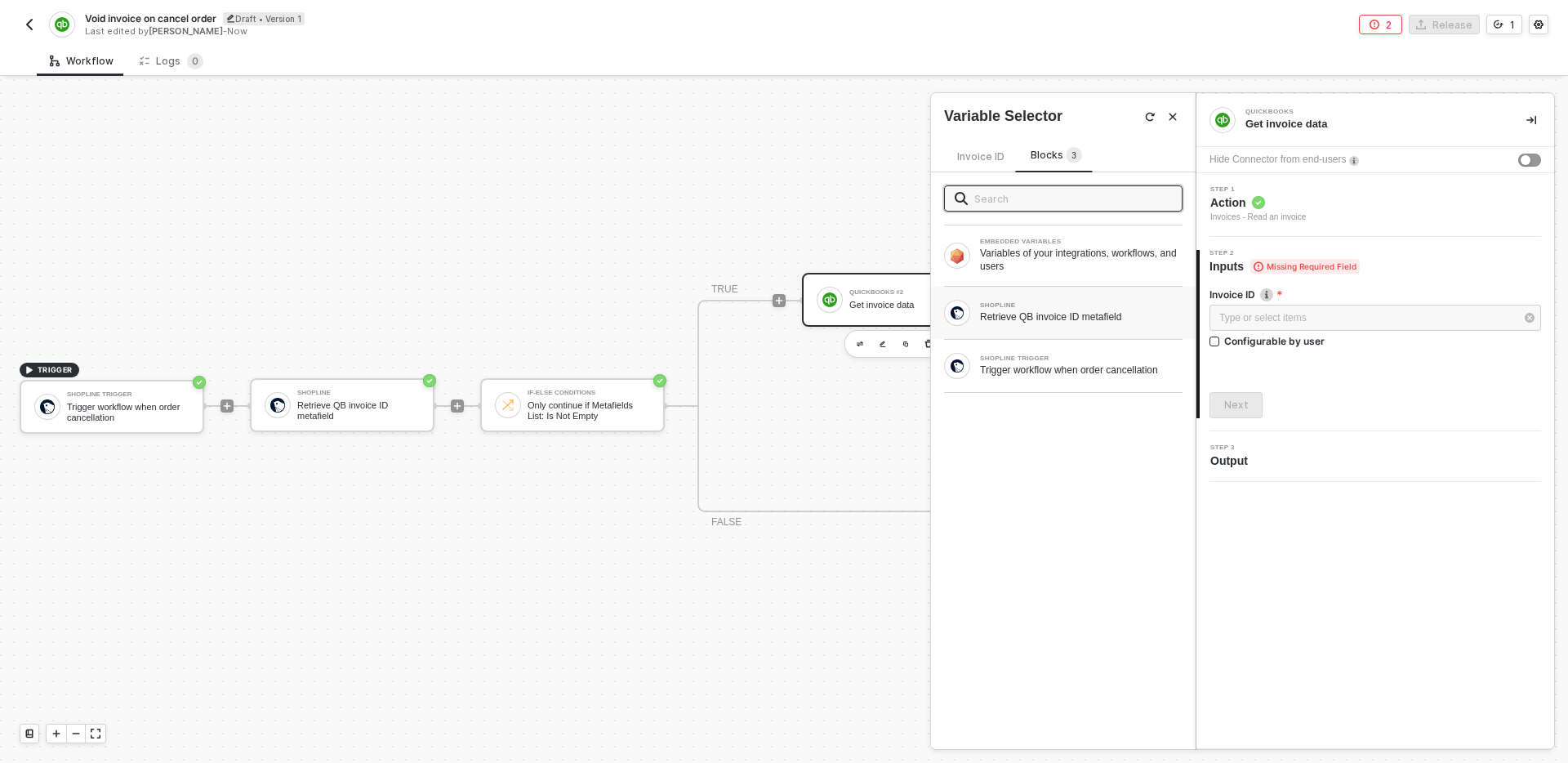
click at [1081, 305] on div "SHOPLINE" at bounding box center [1081, 305] width 203 height 7
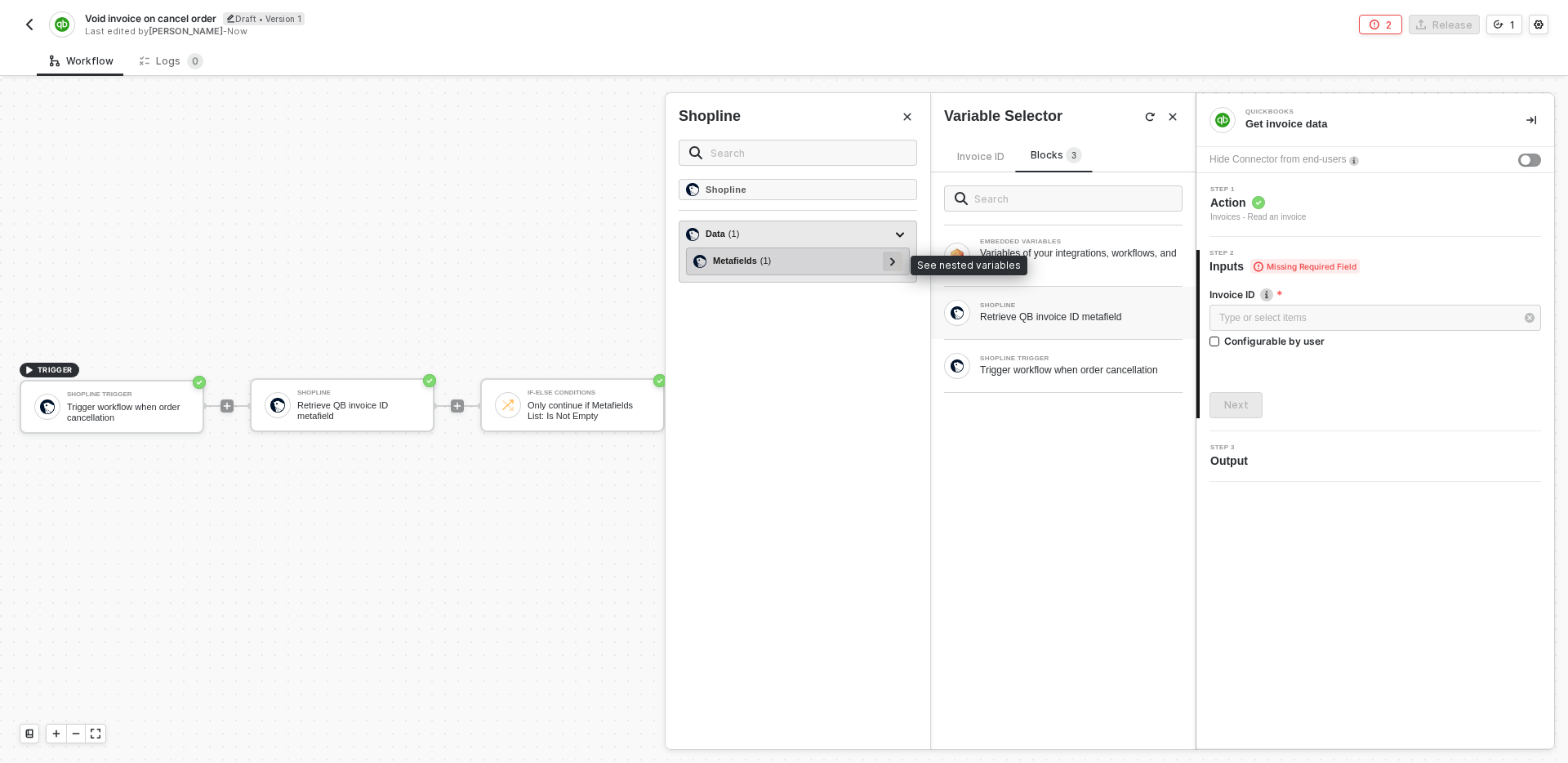
click at [888, 261] on div at bounding box center [892, 260] width 9 height 18
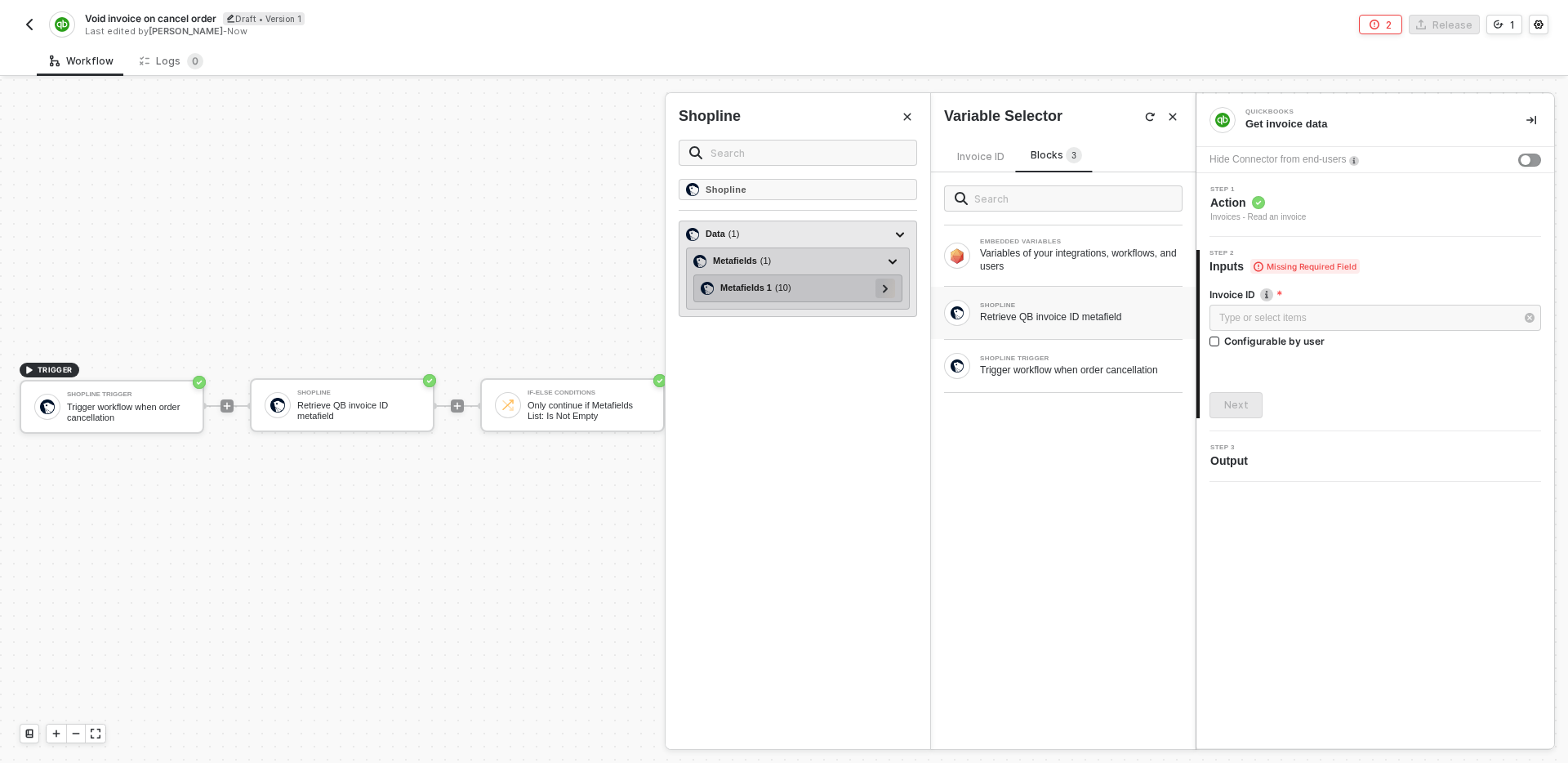
click at [887, 285] on icon at bounding box center [885, 289] width 6 height 9
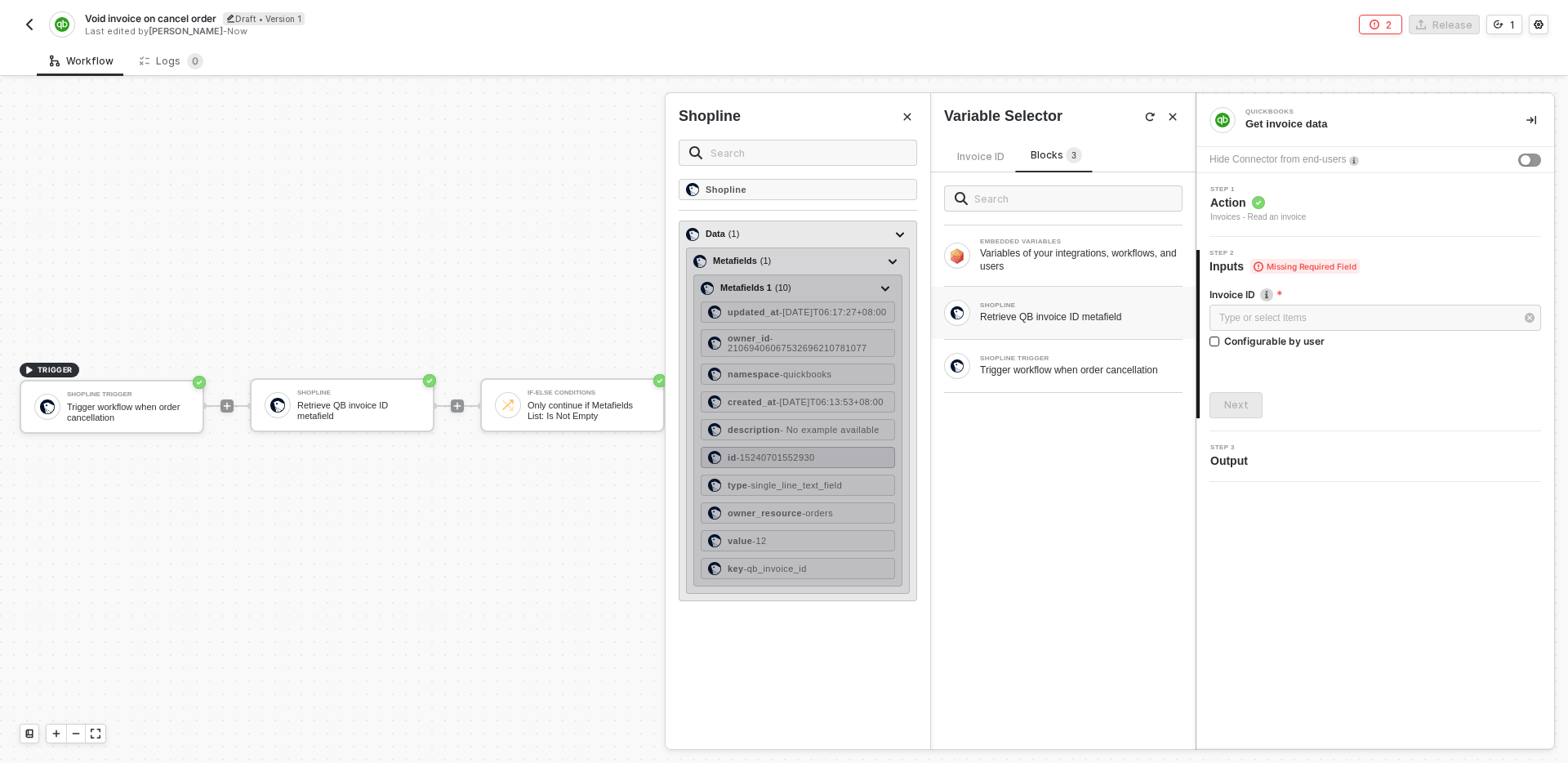
click at [802, 469] on div "id - 15240701552930" at bounding box center [798, 457] width 194 height 21
click at [805, 552] on div "value - 12" at bounding box center [798, 541] width 194 height 21
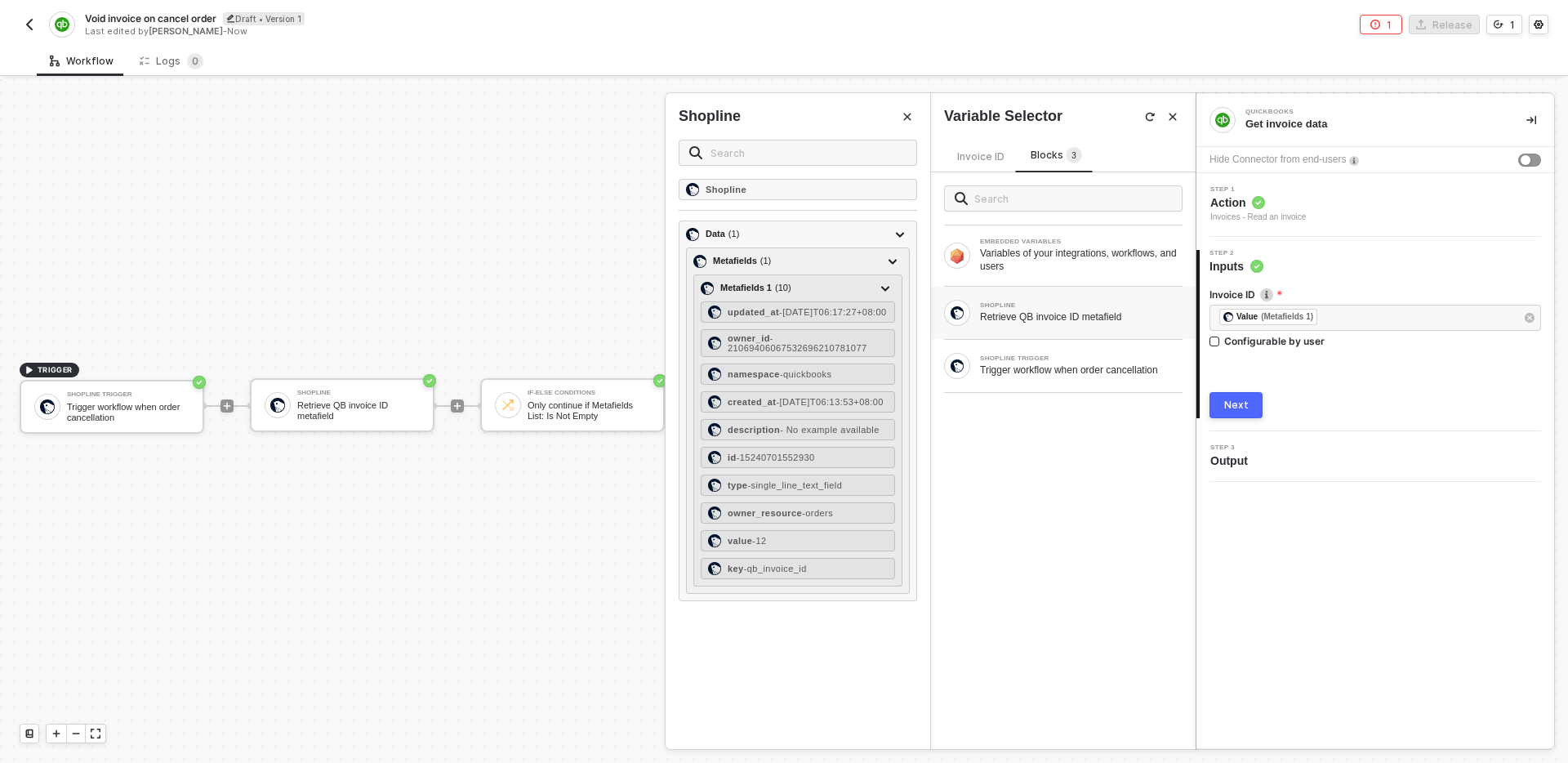
click at [908, 116] on icon "Close" at bounding box center [907, 117] width 10 height 10
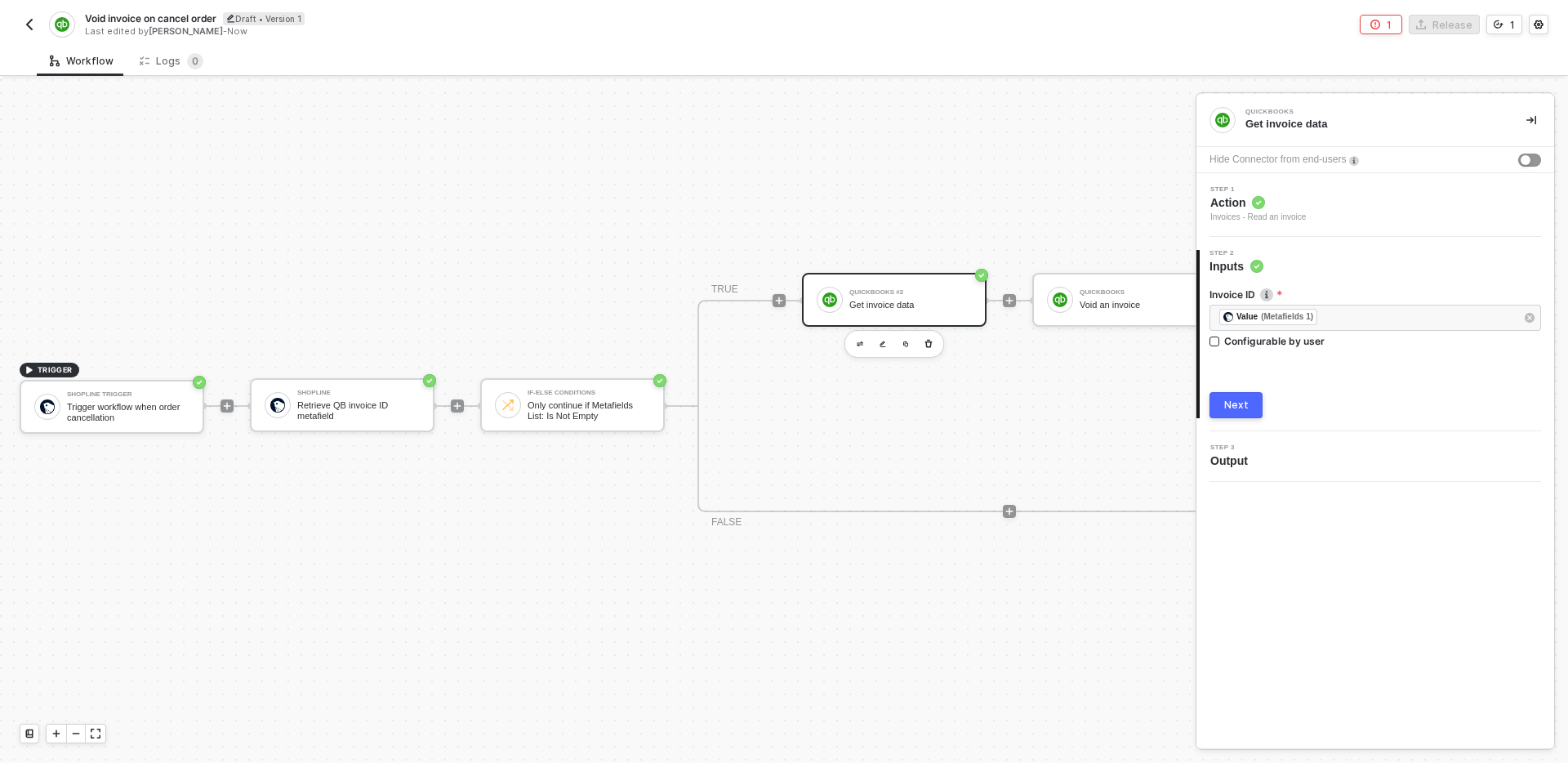
click at [1227, 404] on div "Next" at bounding box center [1237, 406] width 25 height 13
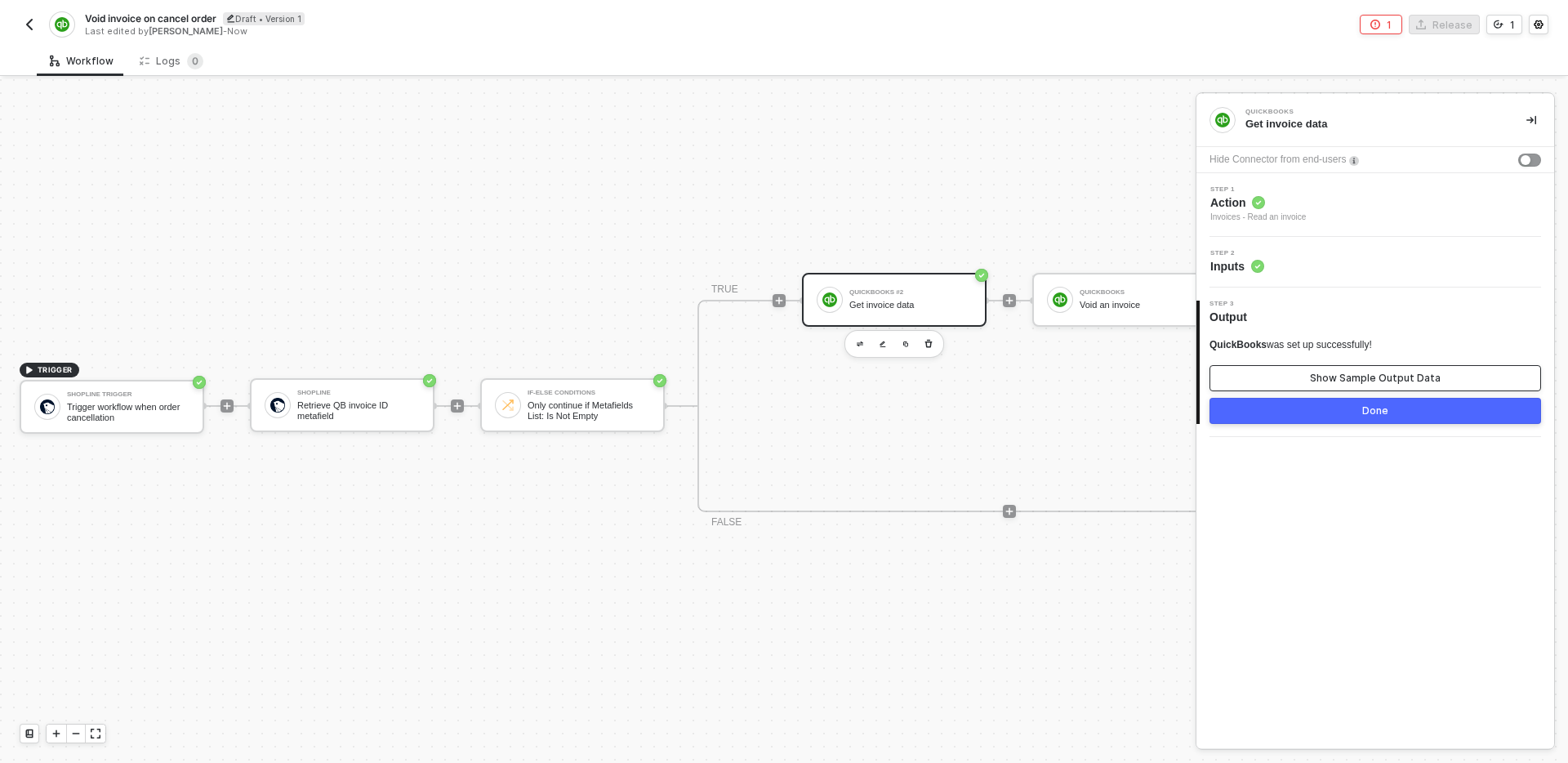
click at [1348, 369] on button "Show Sample Output Data" at bounding box center [1375, 377] width 331 height 26
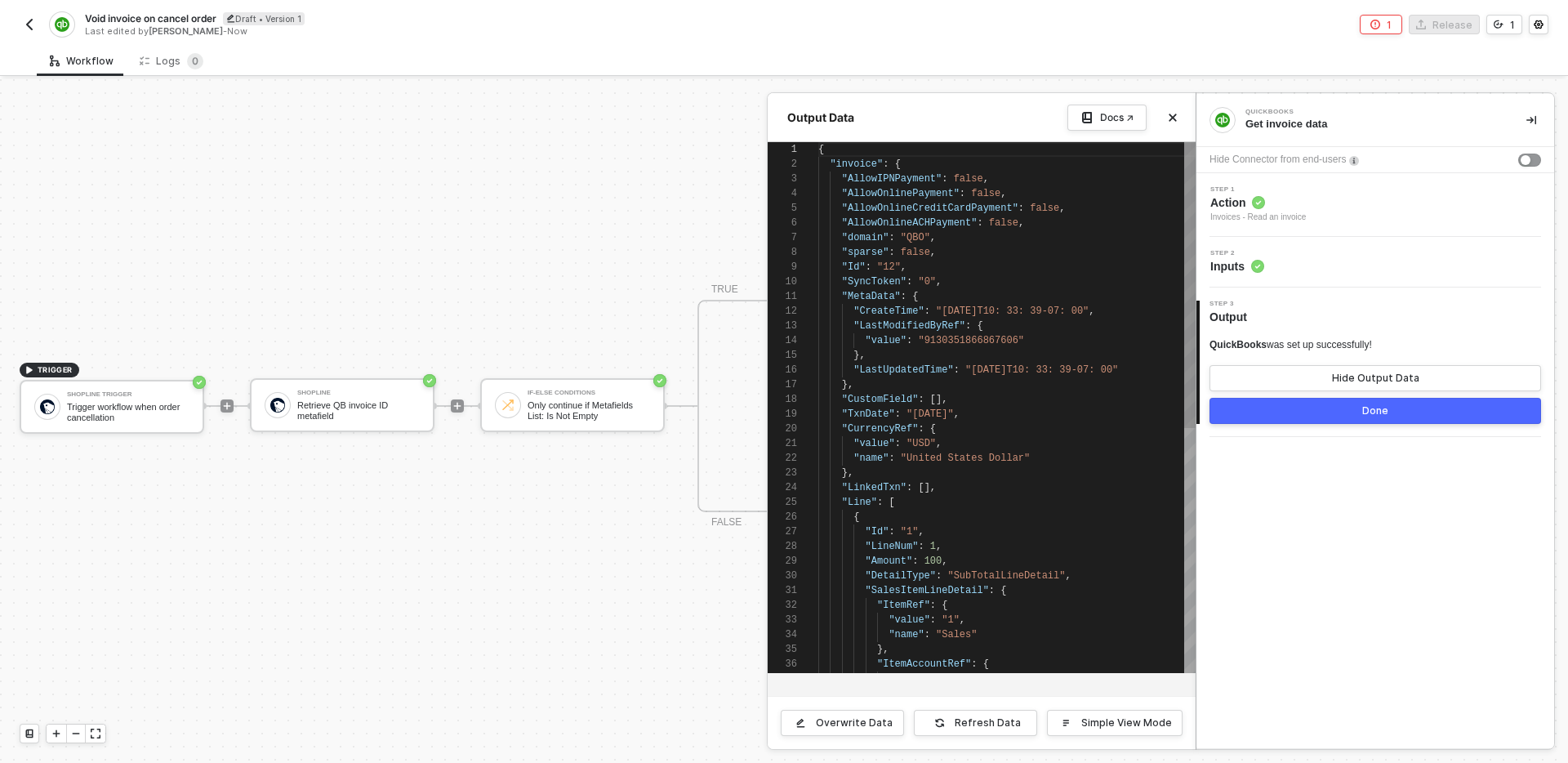
scroll to position [147, 0]
click at [1174, 123] on button "Close" at bounding box center [1172, 117] width 20 height 20
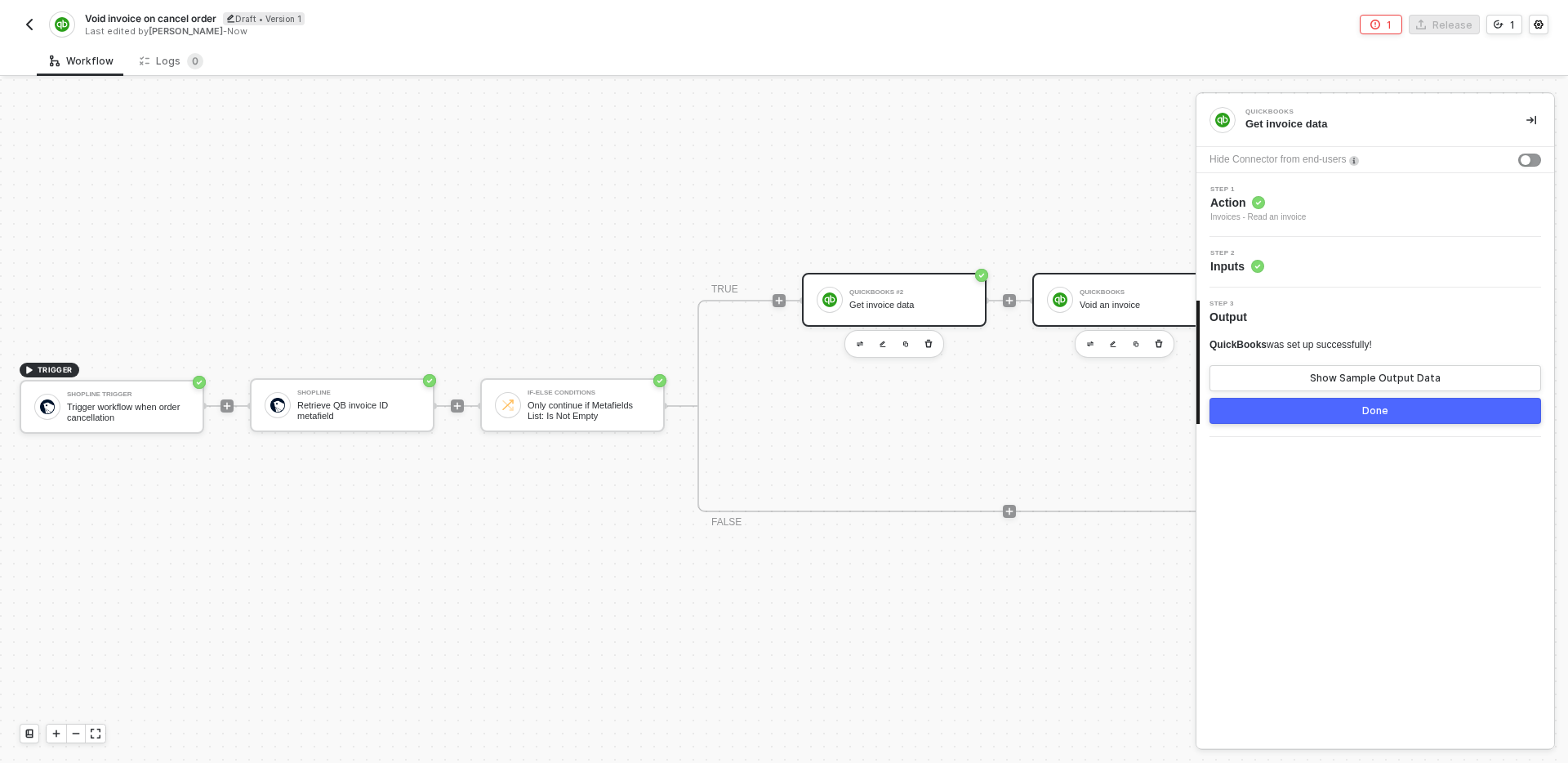
click at [1110, 295] on div "QuickBooks" at bounding box center [1141, 292] width 123 height 7
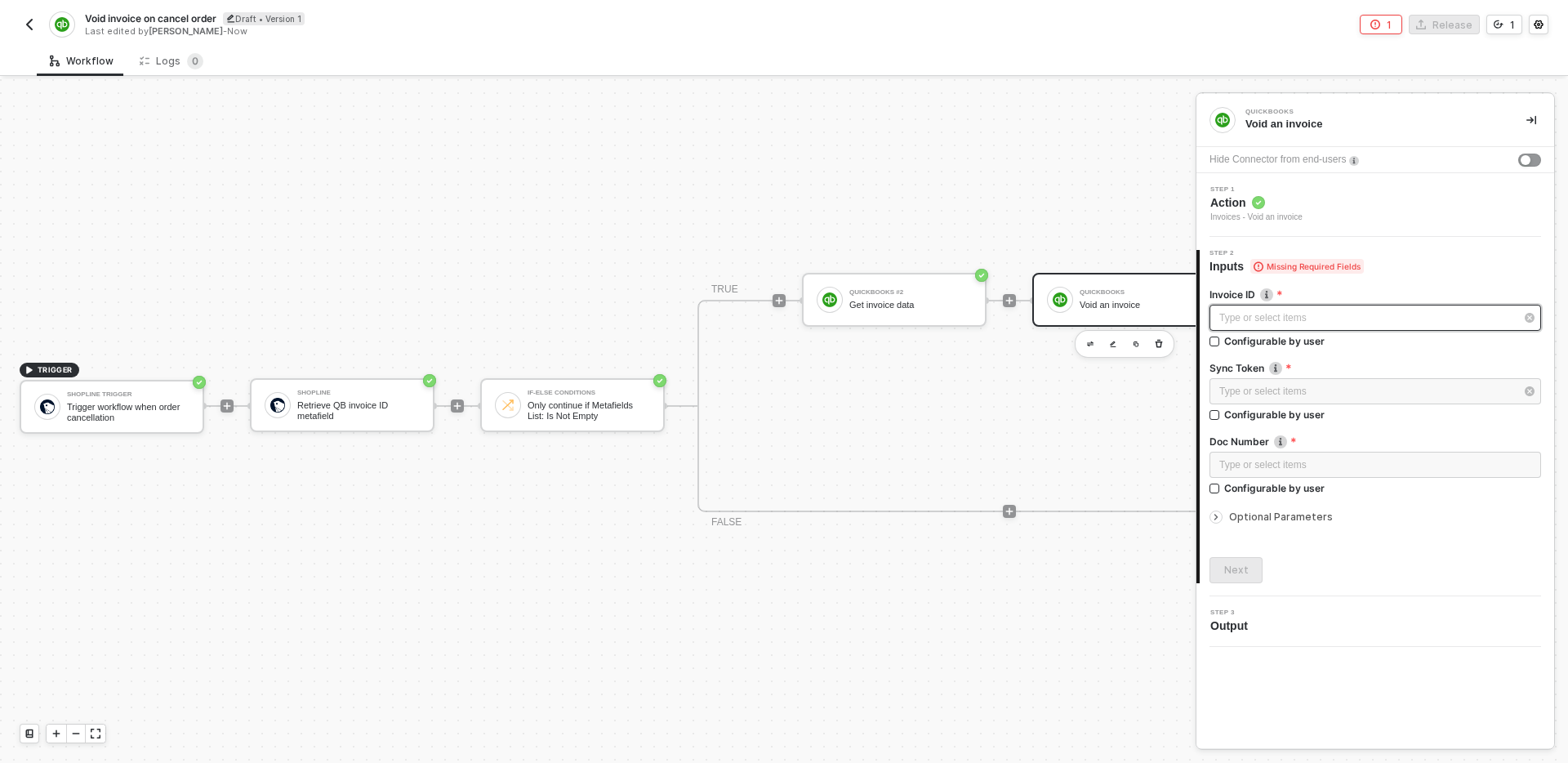
click at [1313, 311] on div "Type or select items ﻿" at bounding box center [1367, 318] width 296 height 15
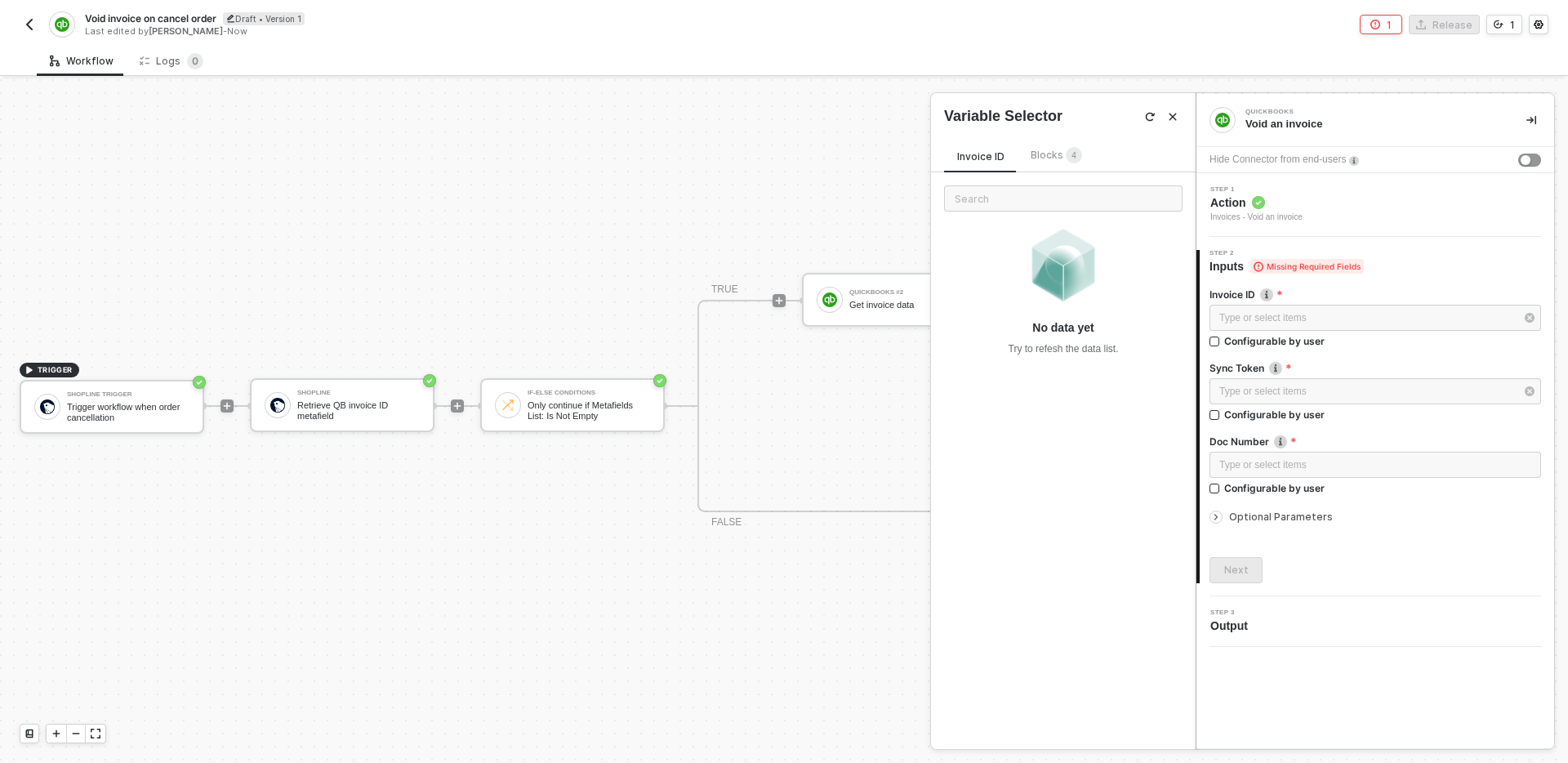
click at [1071, 158] on span "4" at bounding box center [1073, 155] width 5 height 9
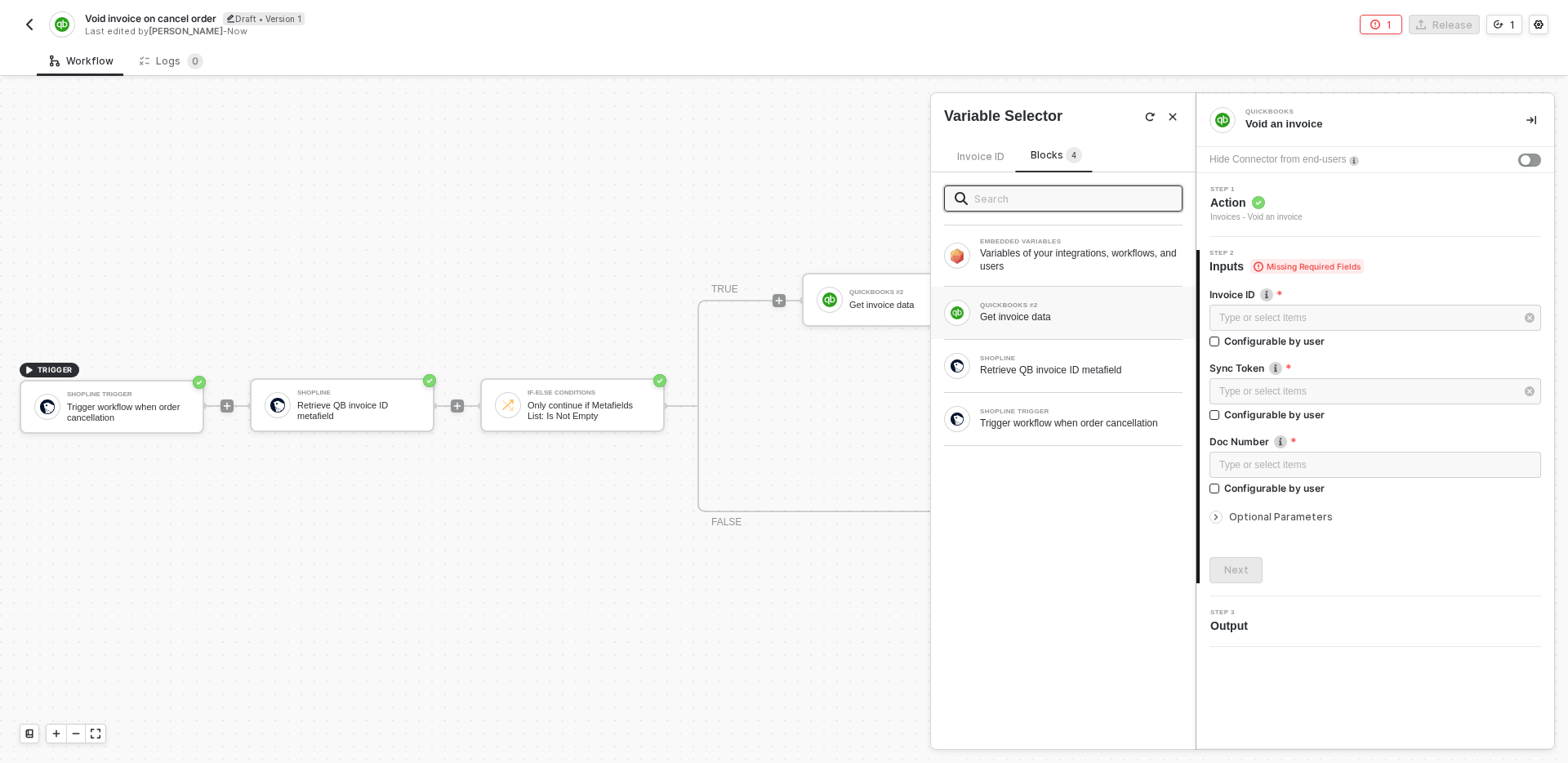
click at [1082, 311] on div "Get invoice data" at bounding box center [1081, 317] width 203 height 13
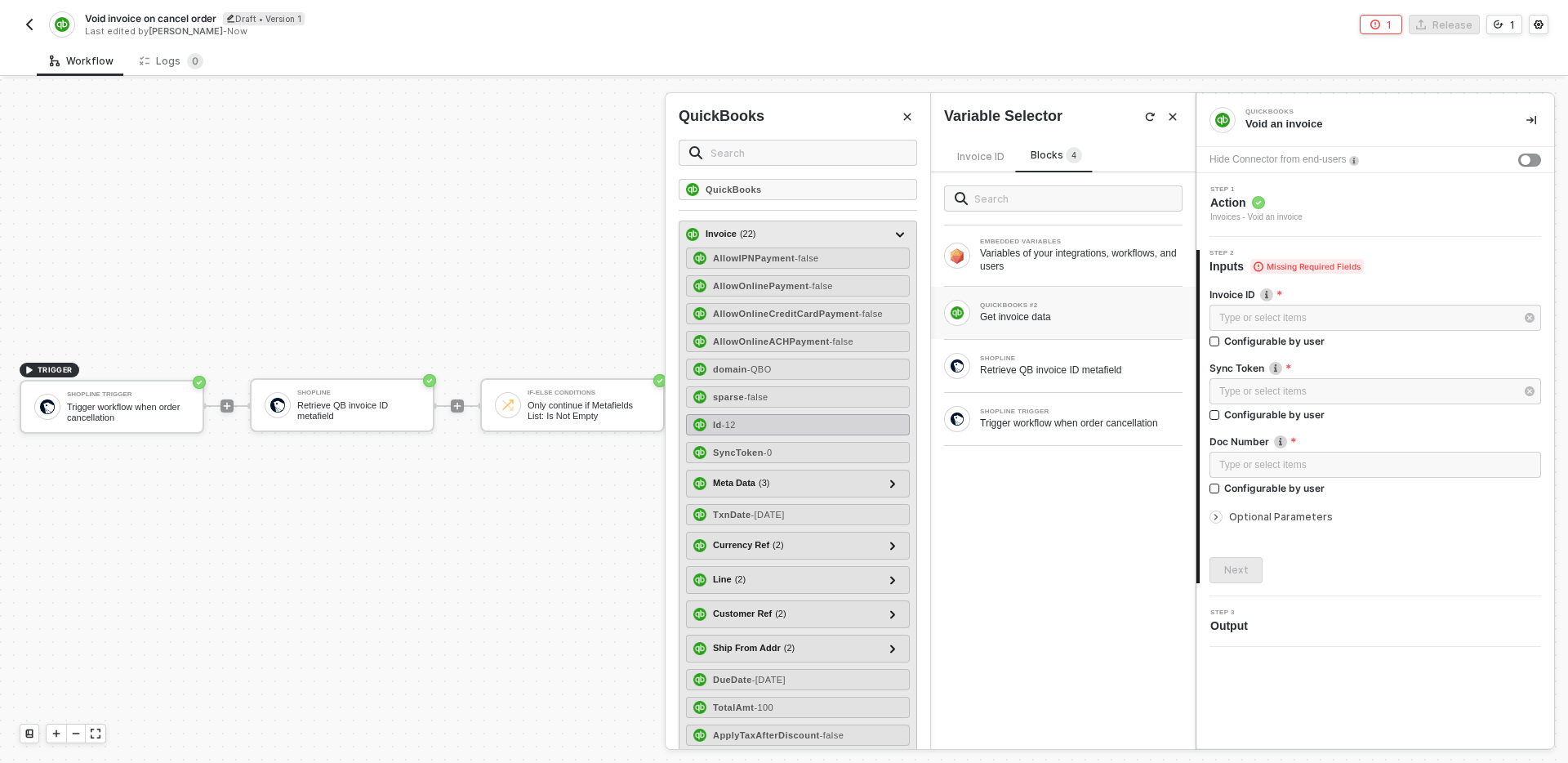
click at [798, 423] on div "Id - 12" at bounding box center [798, 425] width 224 height 21
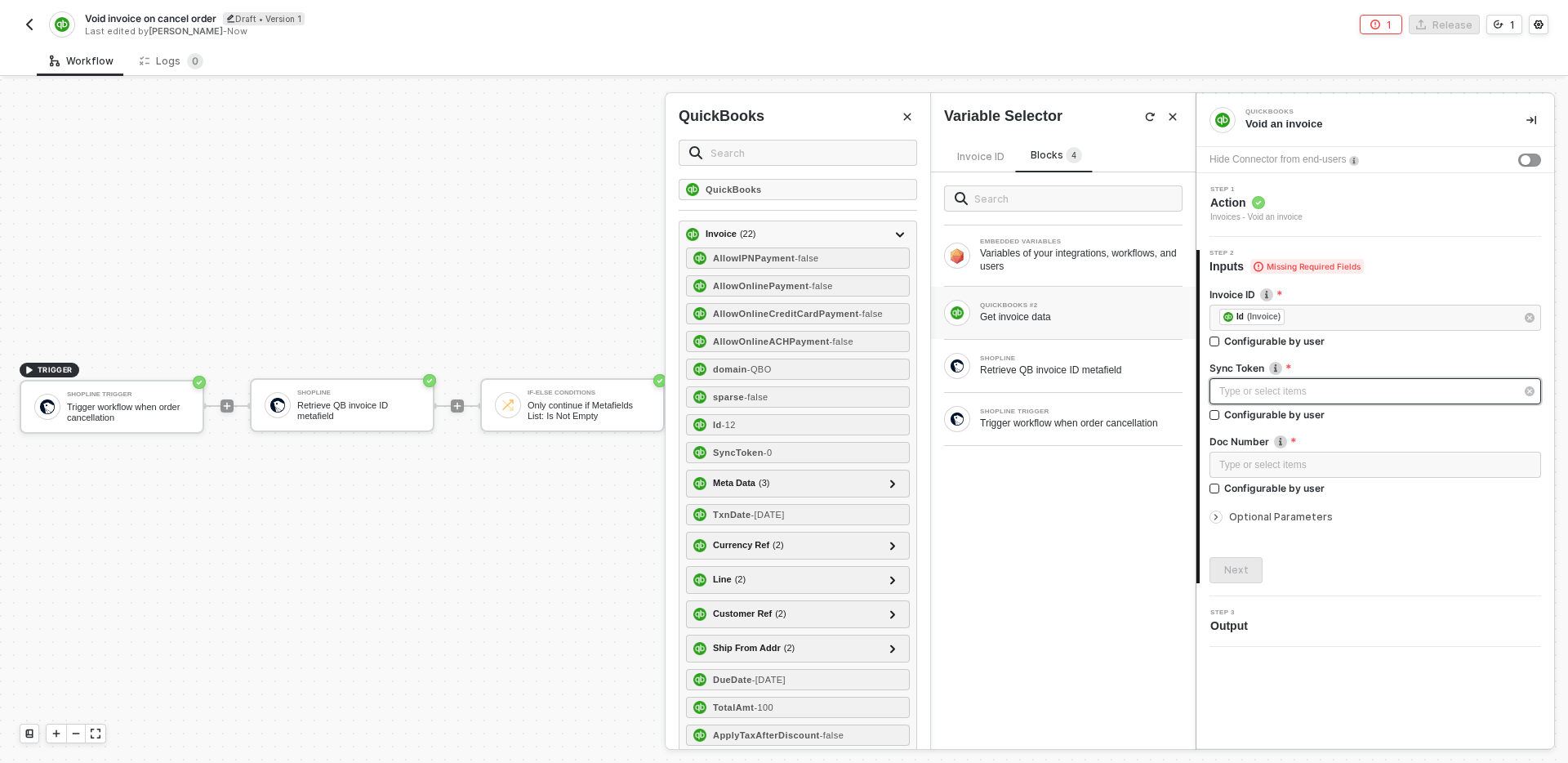
click at [1308, 384] on div "Type or select items ﻿" at bounding box center [1367, 392] width 296 height 15
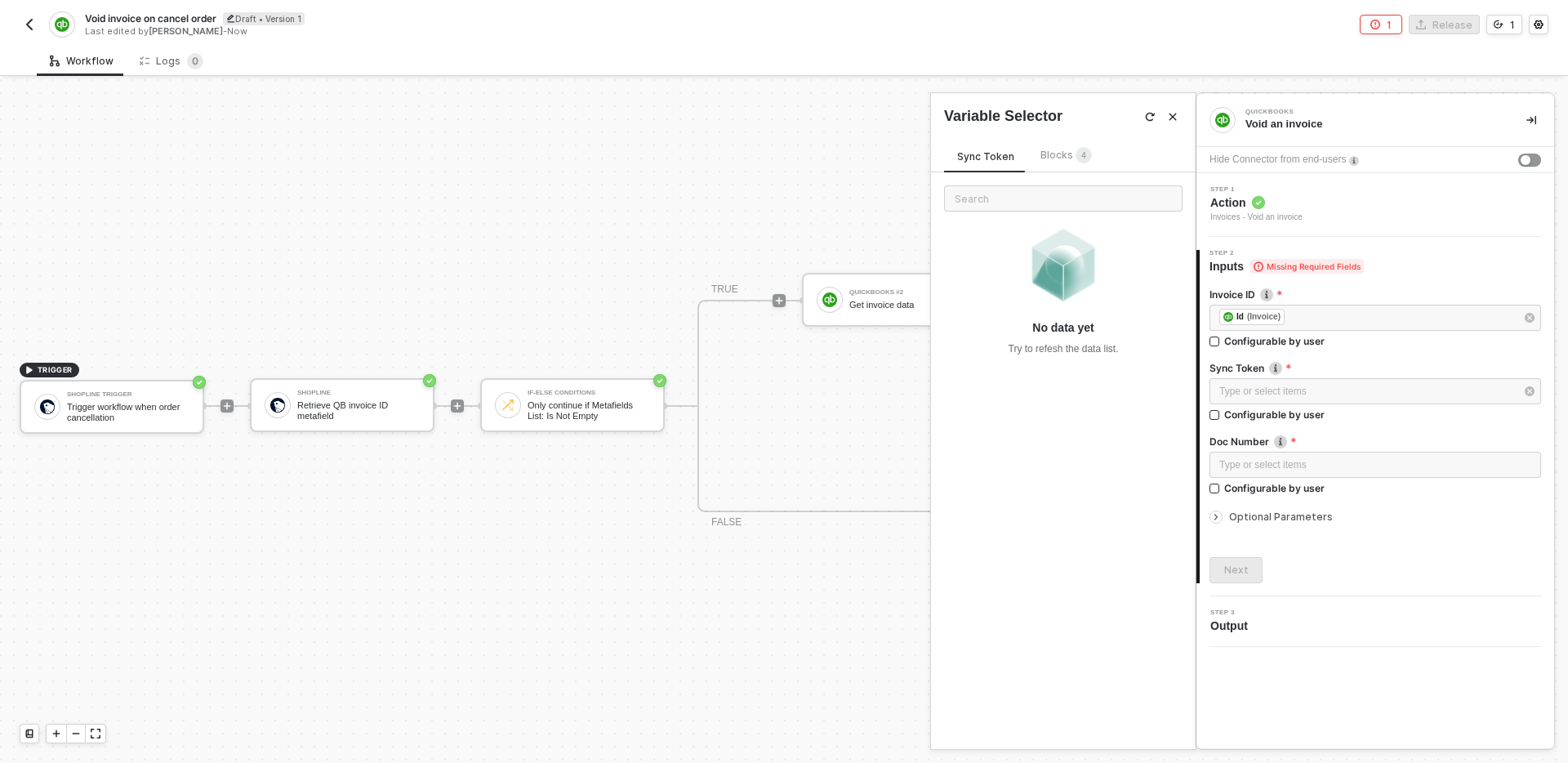
click at [1069, 154] on span "Blocks 4" at bounding box center [1066, 154] width 51 height 12
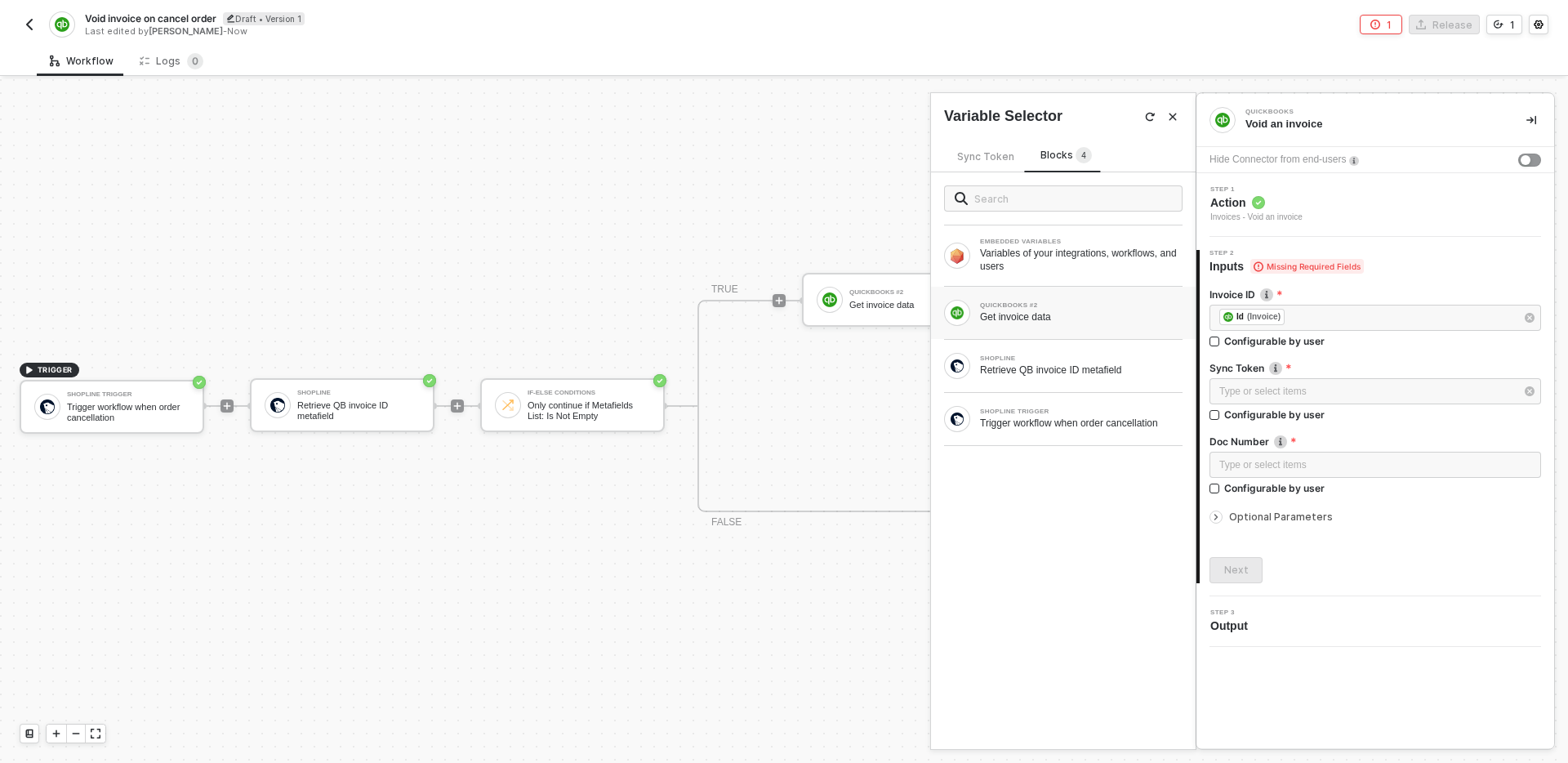
click at [1067, 315] on div "Get invoice data" at bounding box center [1081, 317] width 203 height 13
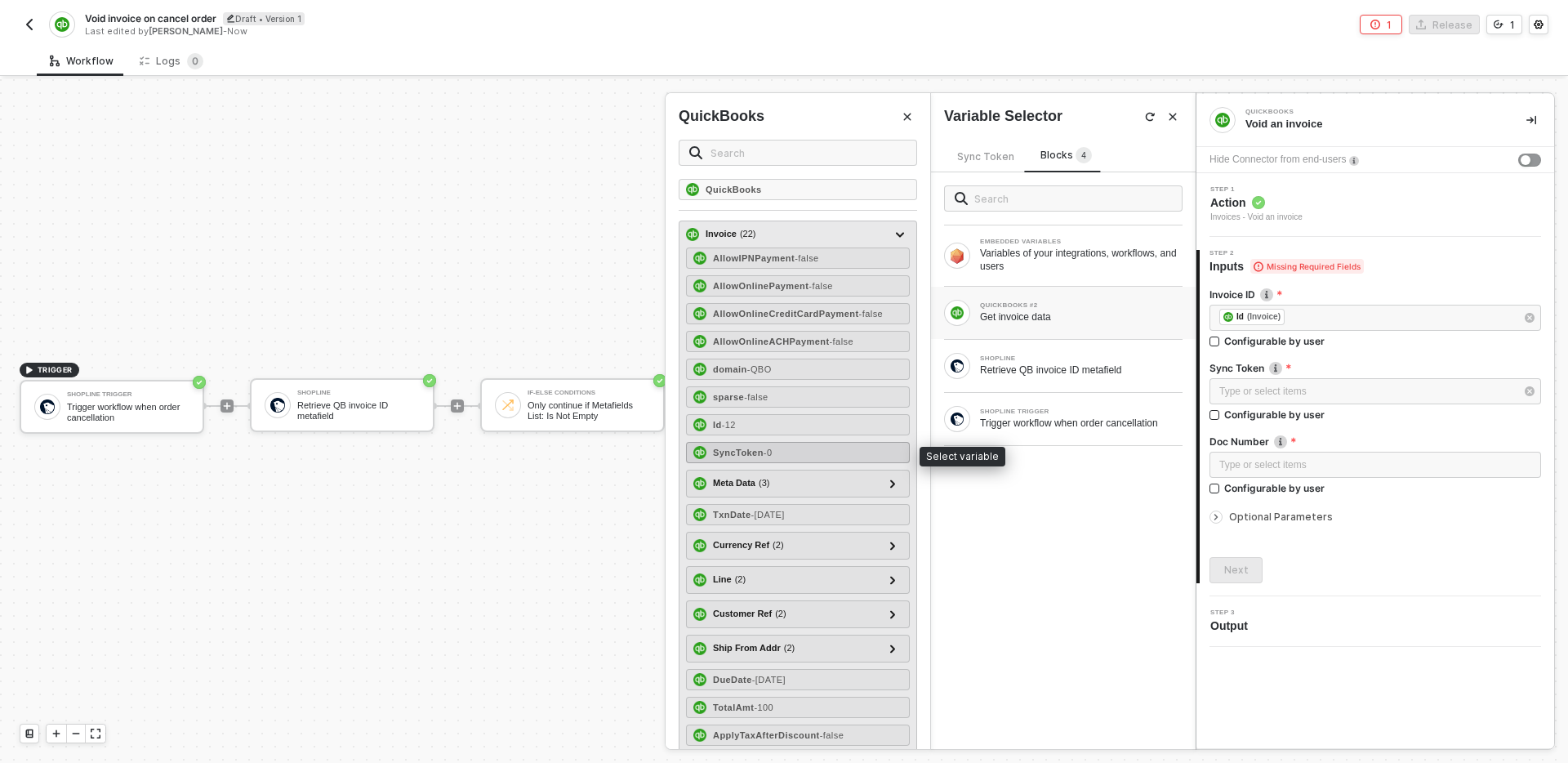
click at [826, 461] on div "SyncToken - 0" at bounding box center [798, 452] width 224 height 21
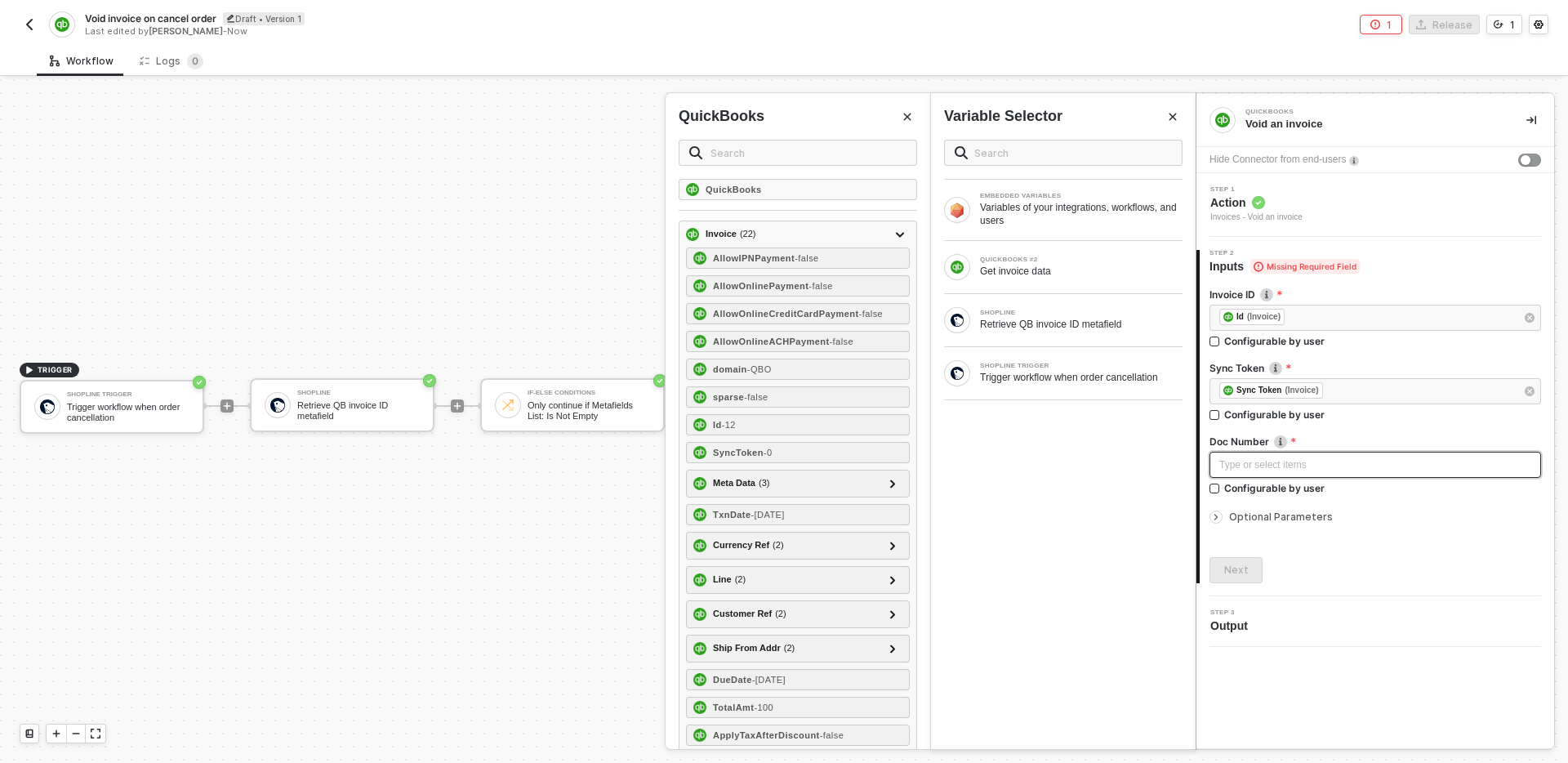
click at [1333, 465] on div "Type or select items ﻿" at bounding box center [1376, 465] width 312 height 15
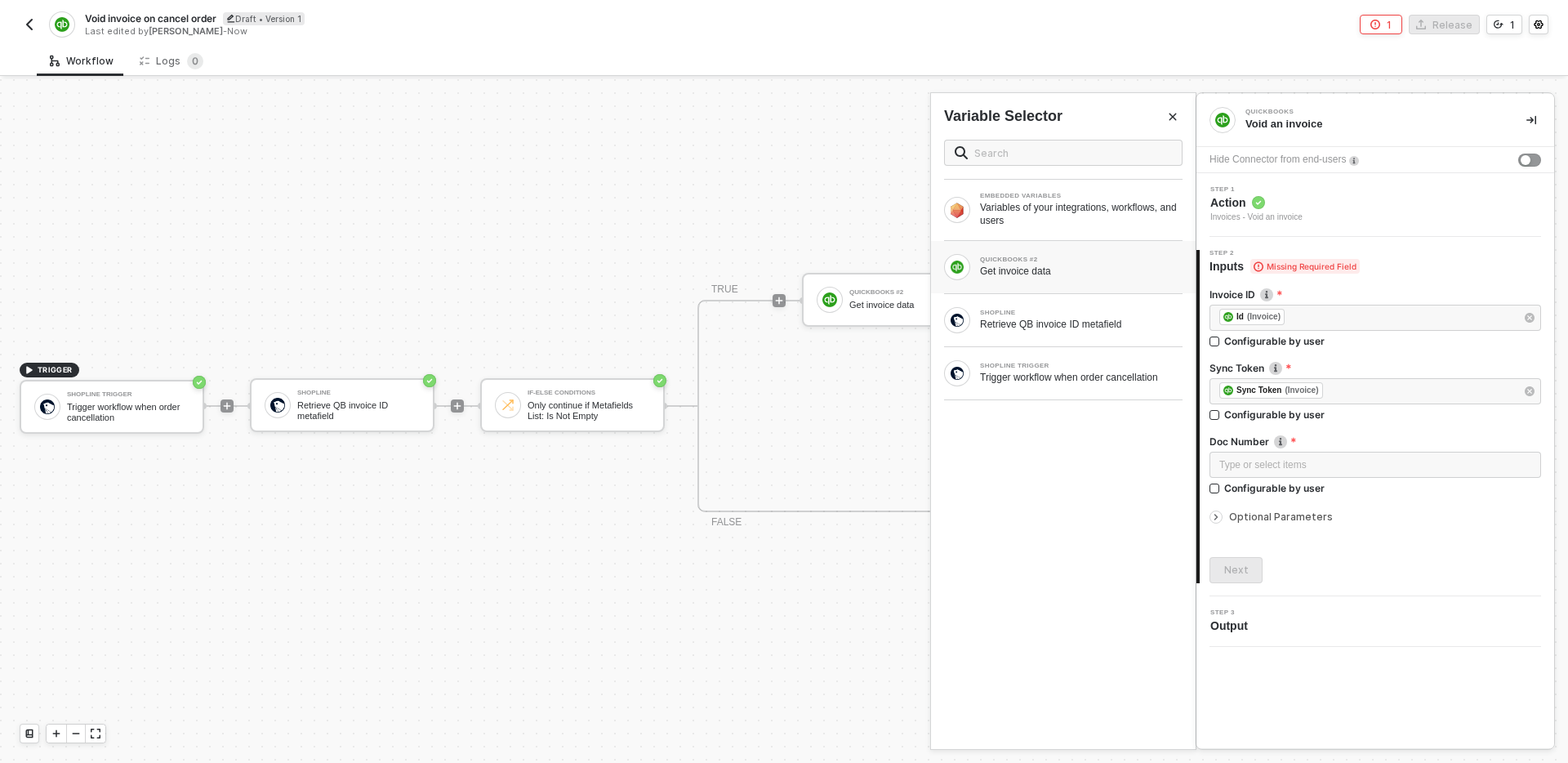
click at [1063, 268] on div "Get invoice data" at bounding box center [1081, 271] width 203 height 13
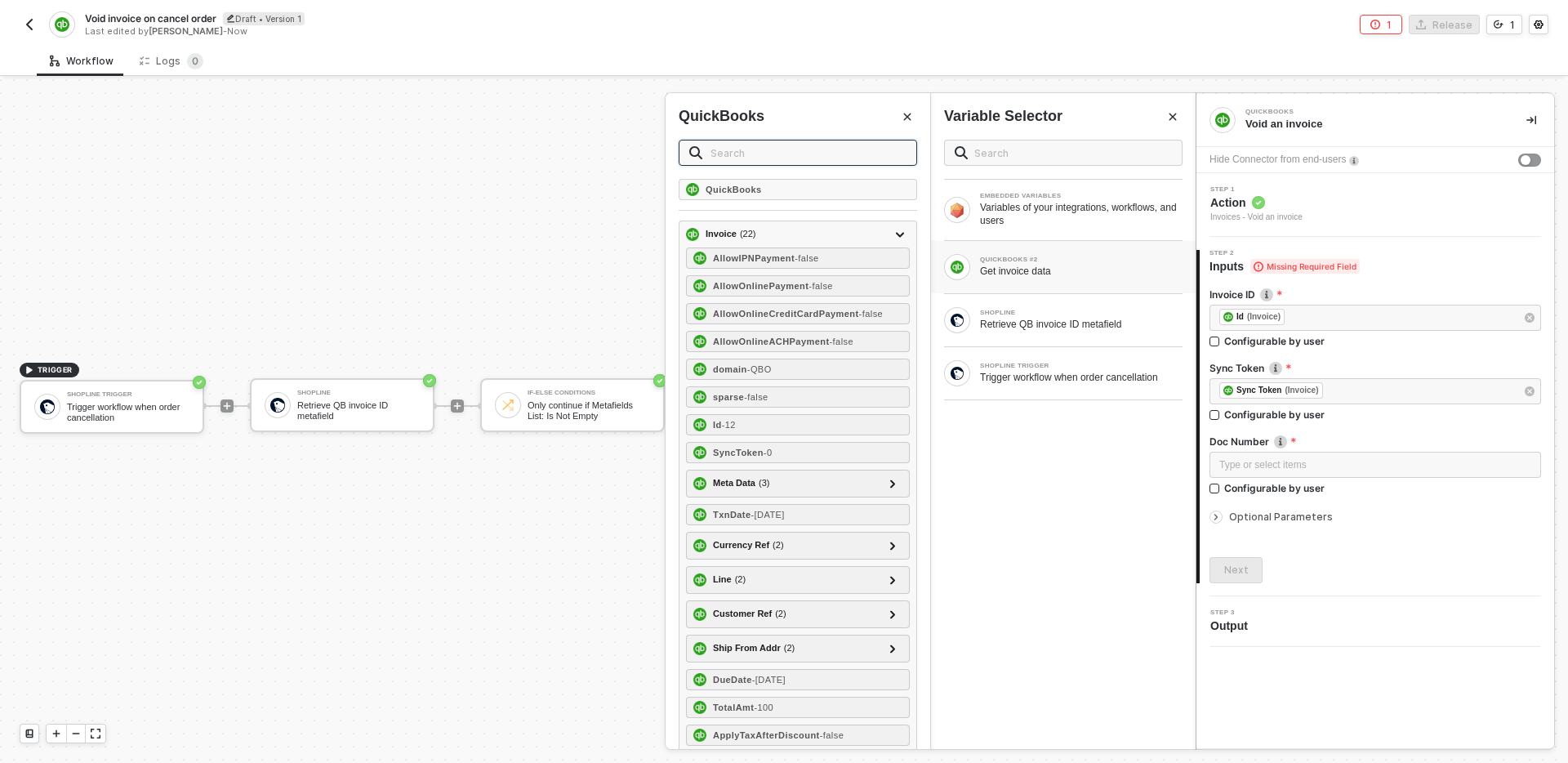
click at [769, 152] on input "text" at bounding box center [808, 152] width 196 height 18
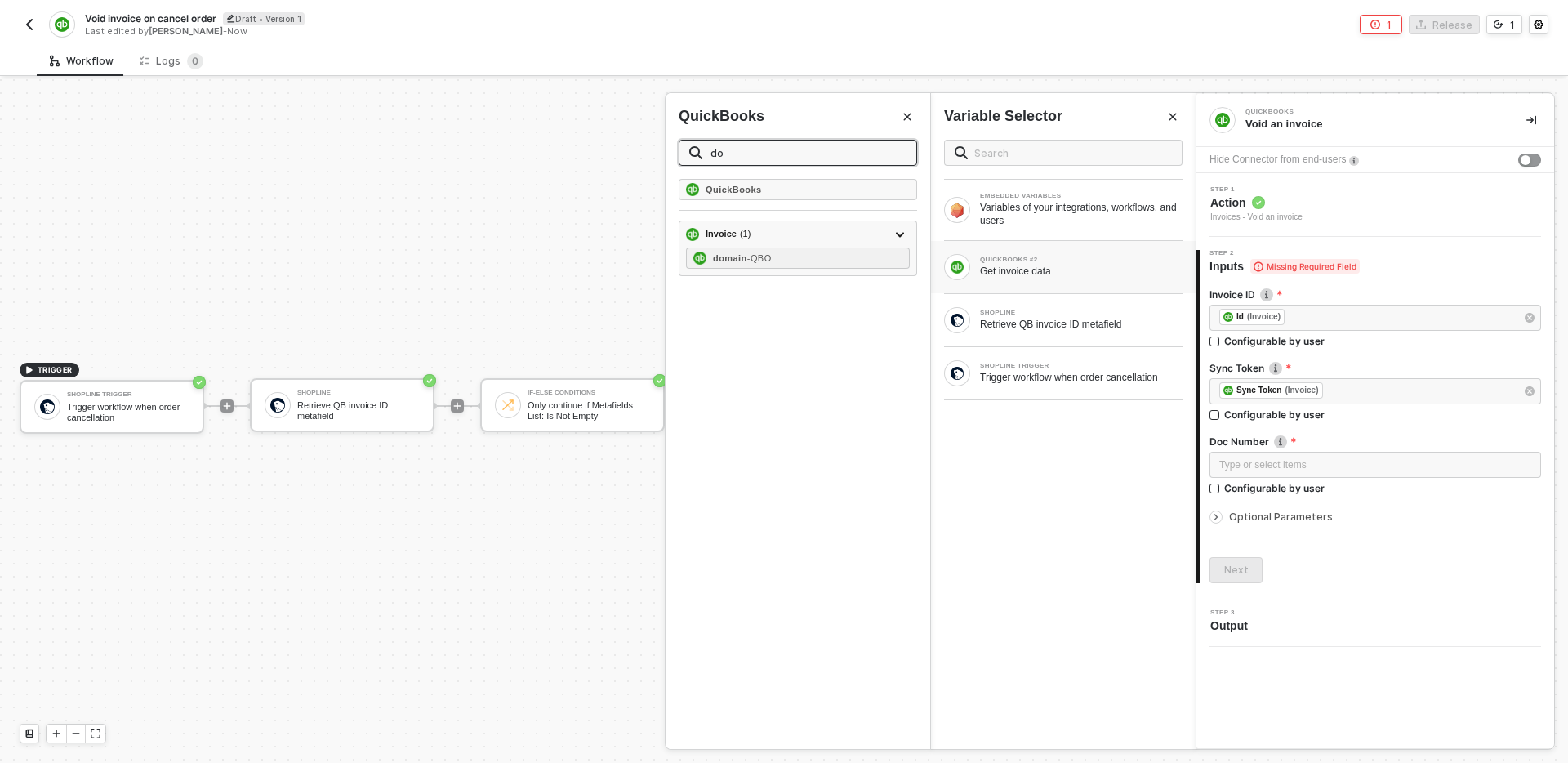
type input "d"
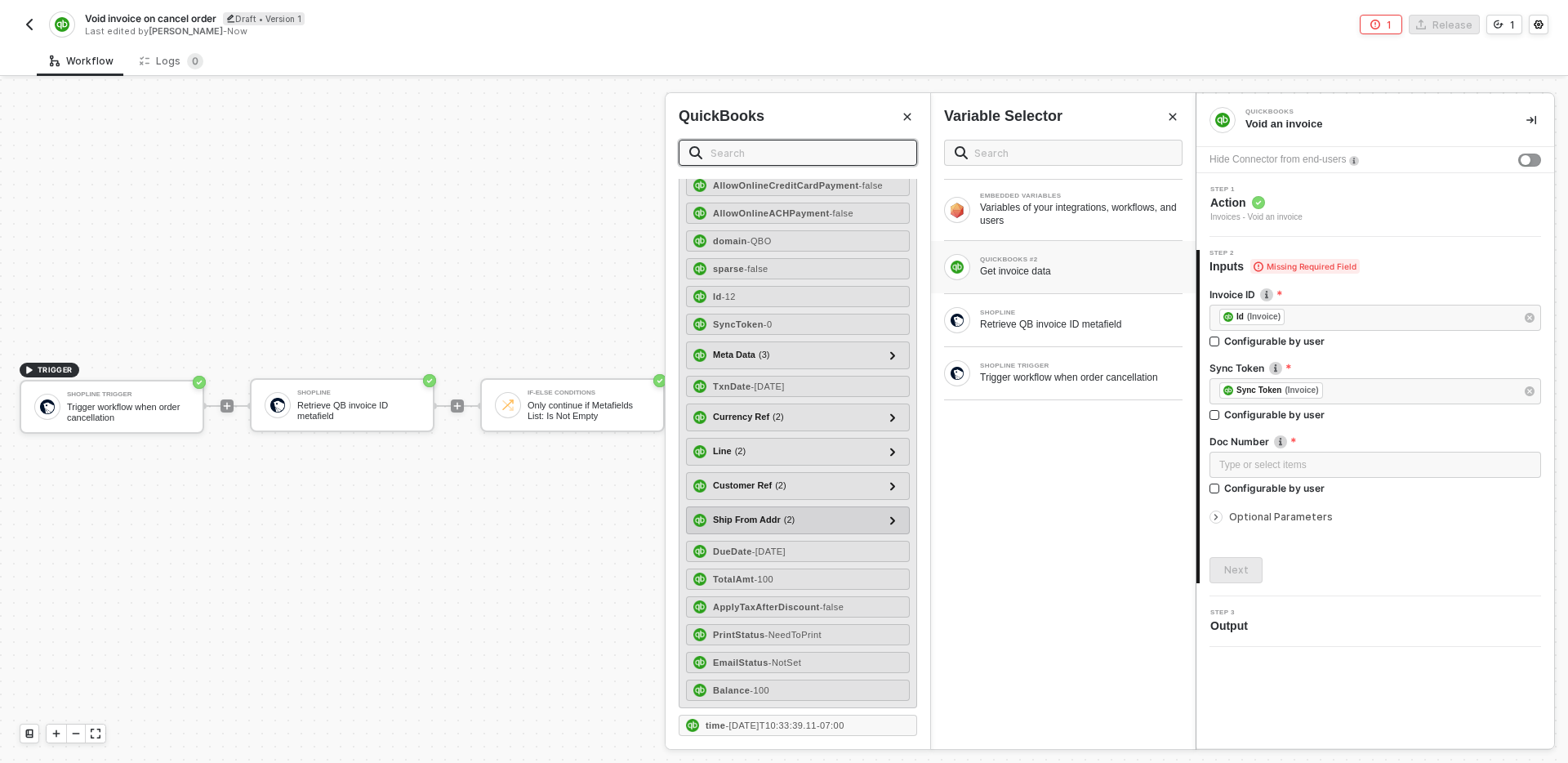
scroll to position [0, 0]
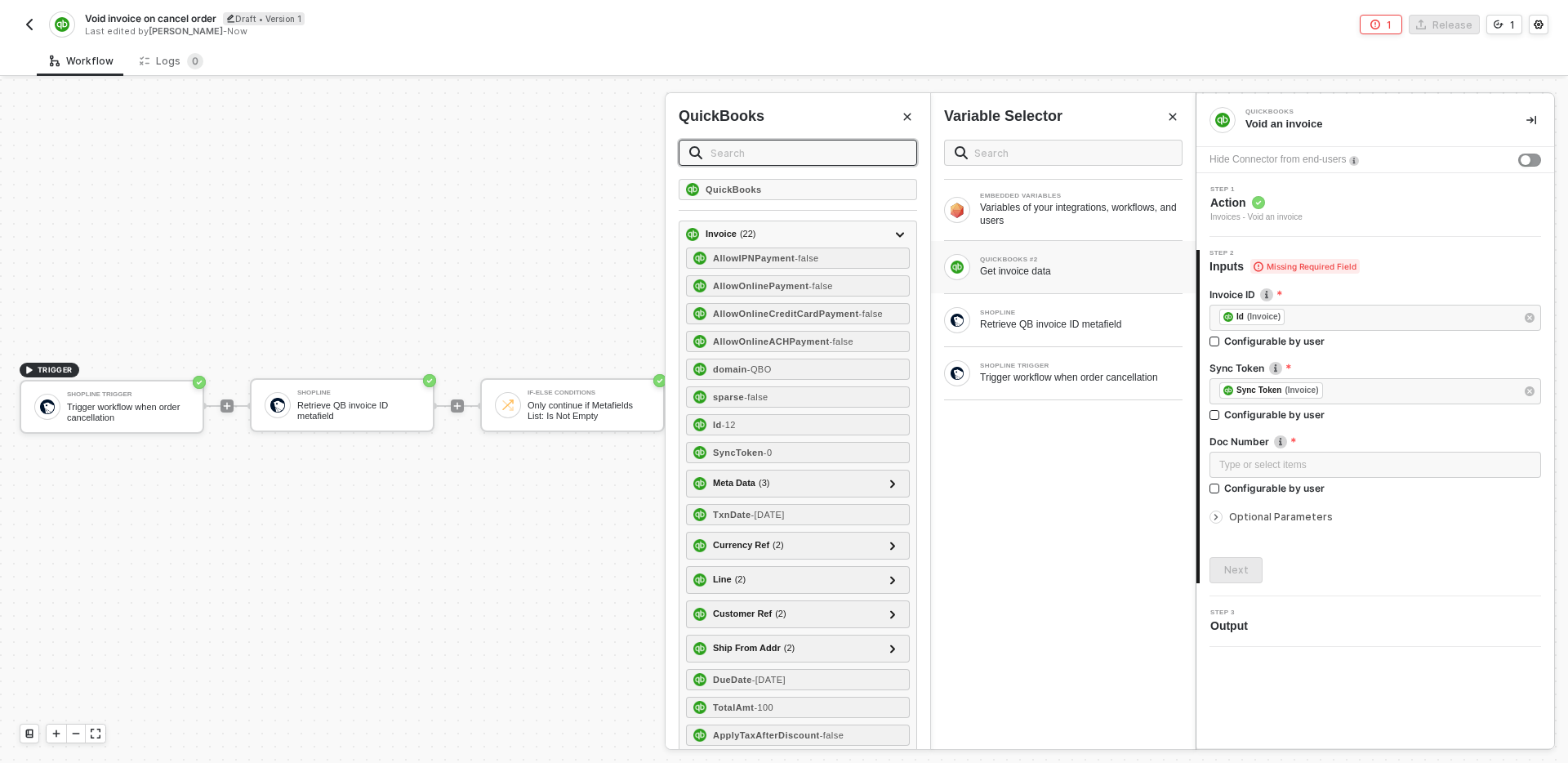
click at [904, 122] on button "Close" at bounding box center [907, 116] width 20 height 20
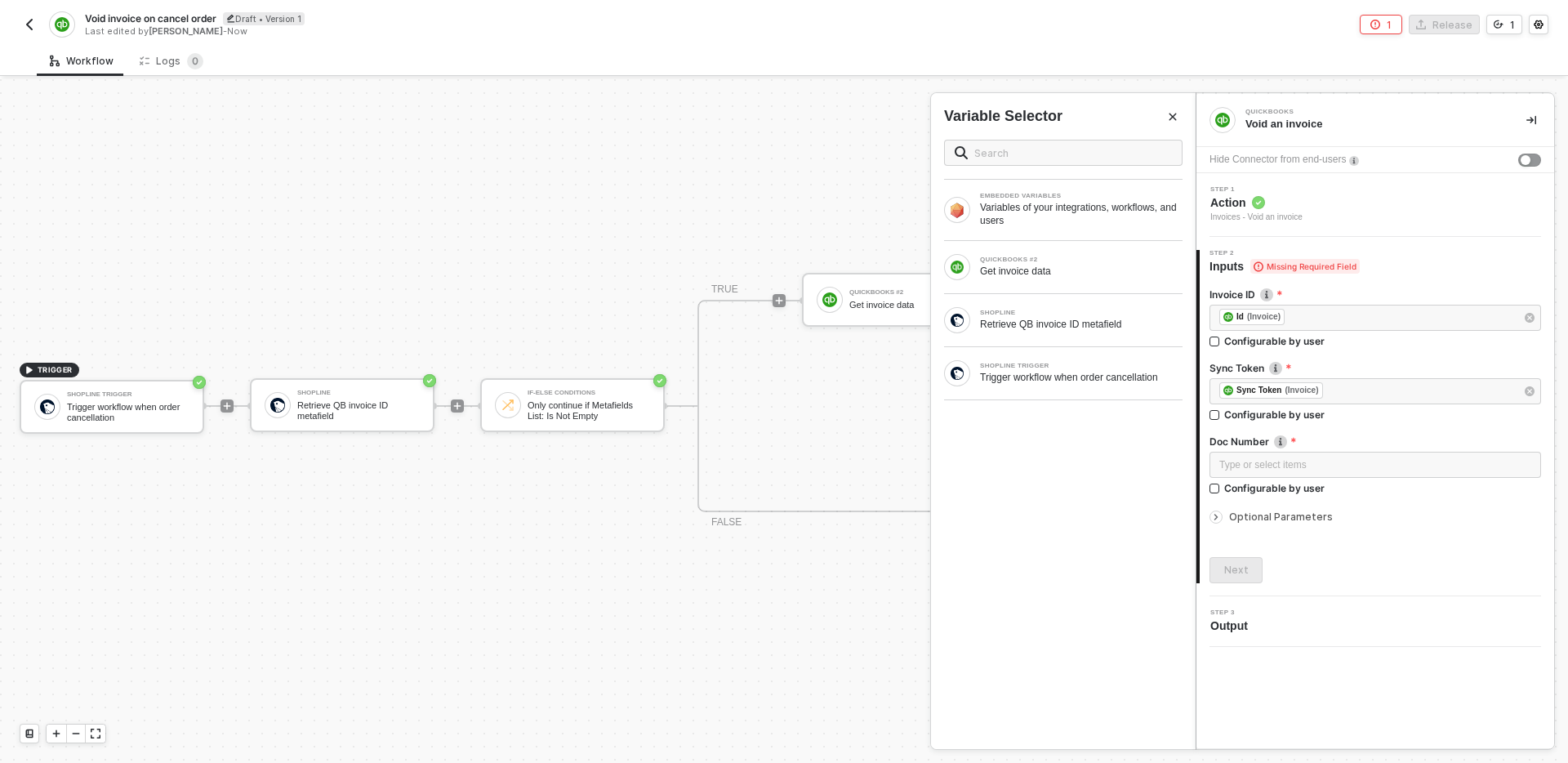
click at [1171, 113] on icon "Close" at bounding box center [1173, 117] width 10 height 10
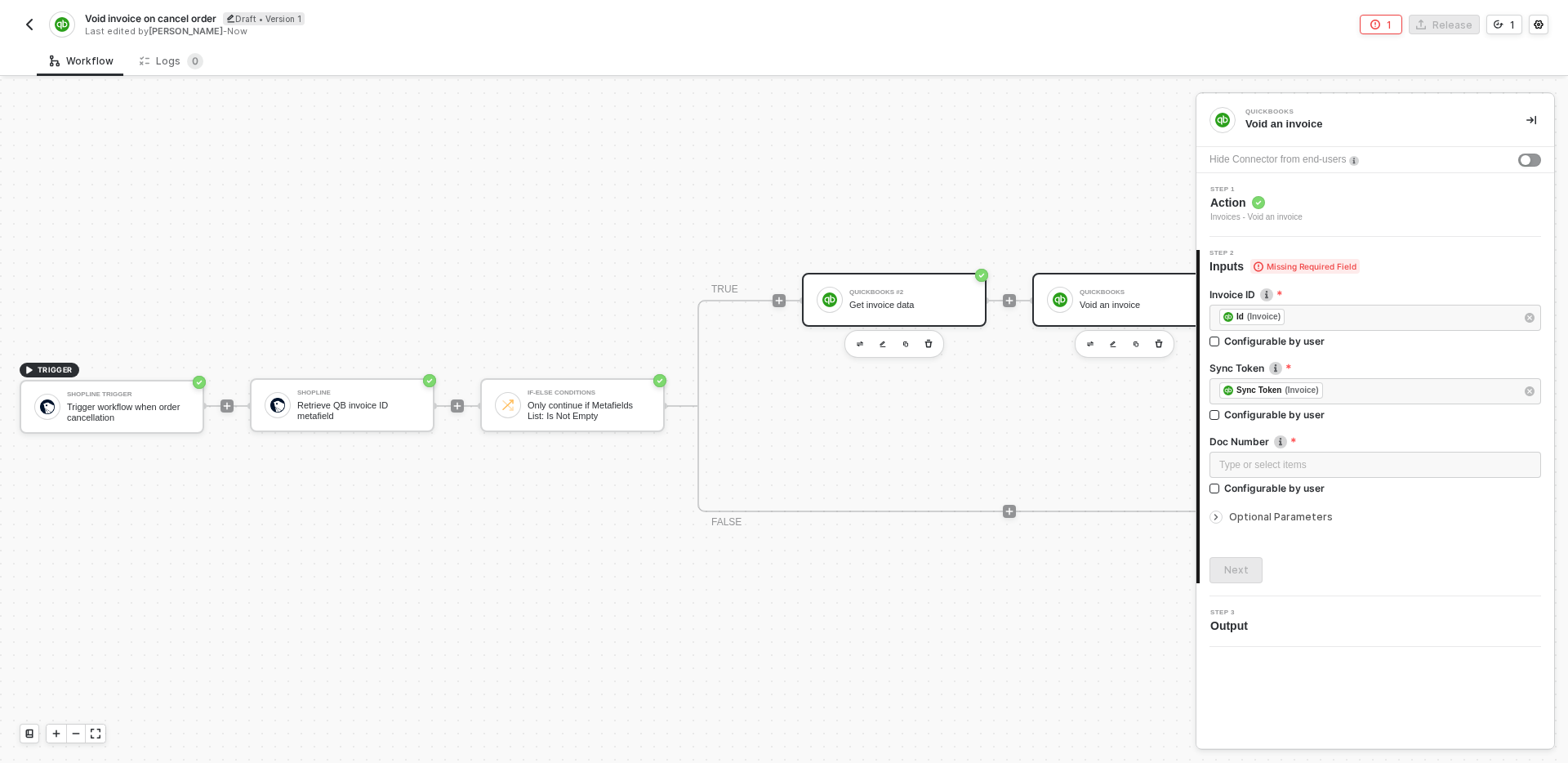
click at [899, 295] on div "QuickBooks #2" at bounding box center [910, 292] width 123 height 7
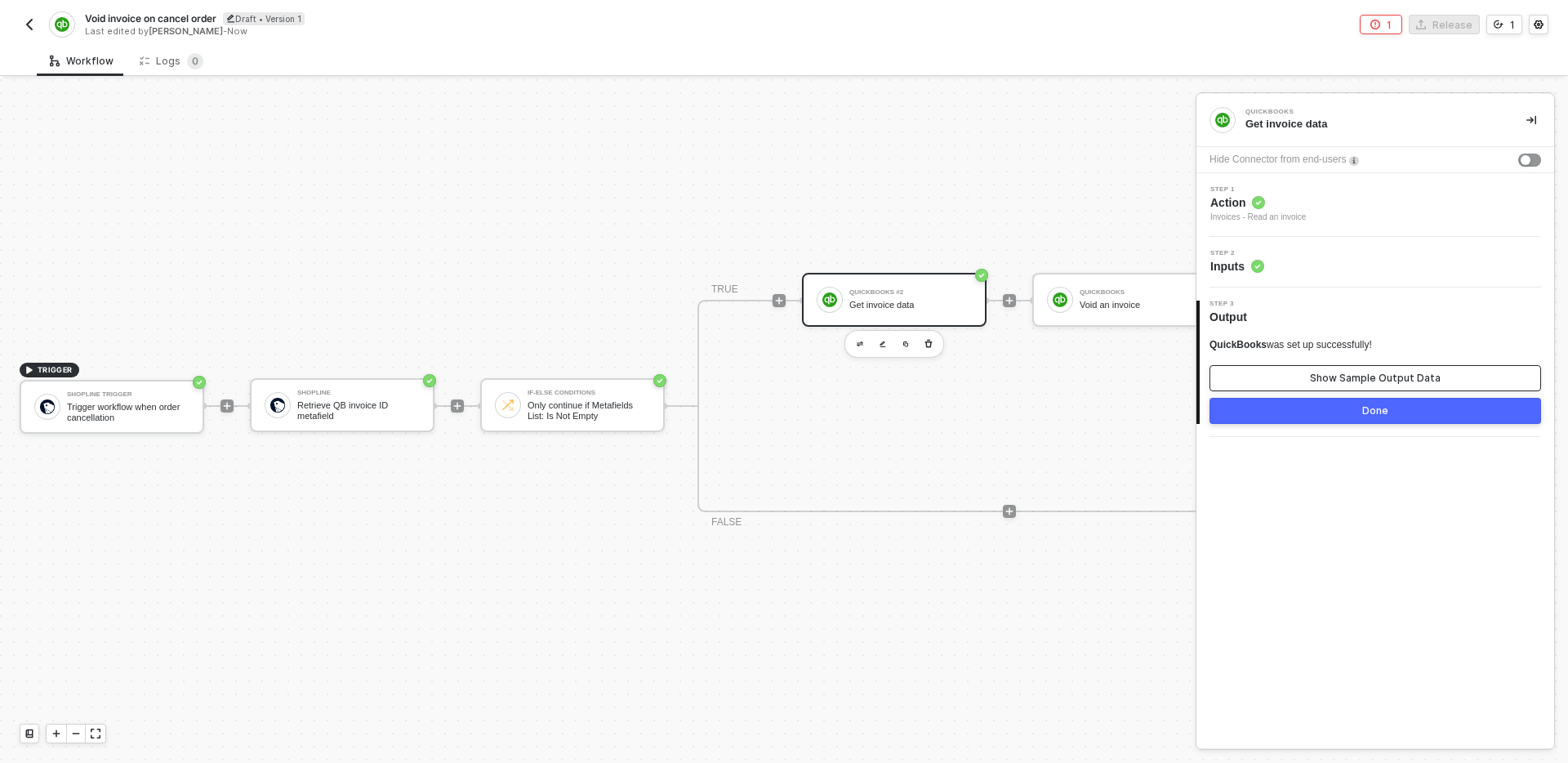
click at [1431, 376] on div "Show Sample Output Data" at bounding box center [1375, 378] width 130 height 13
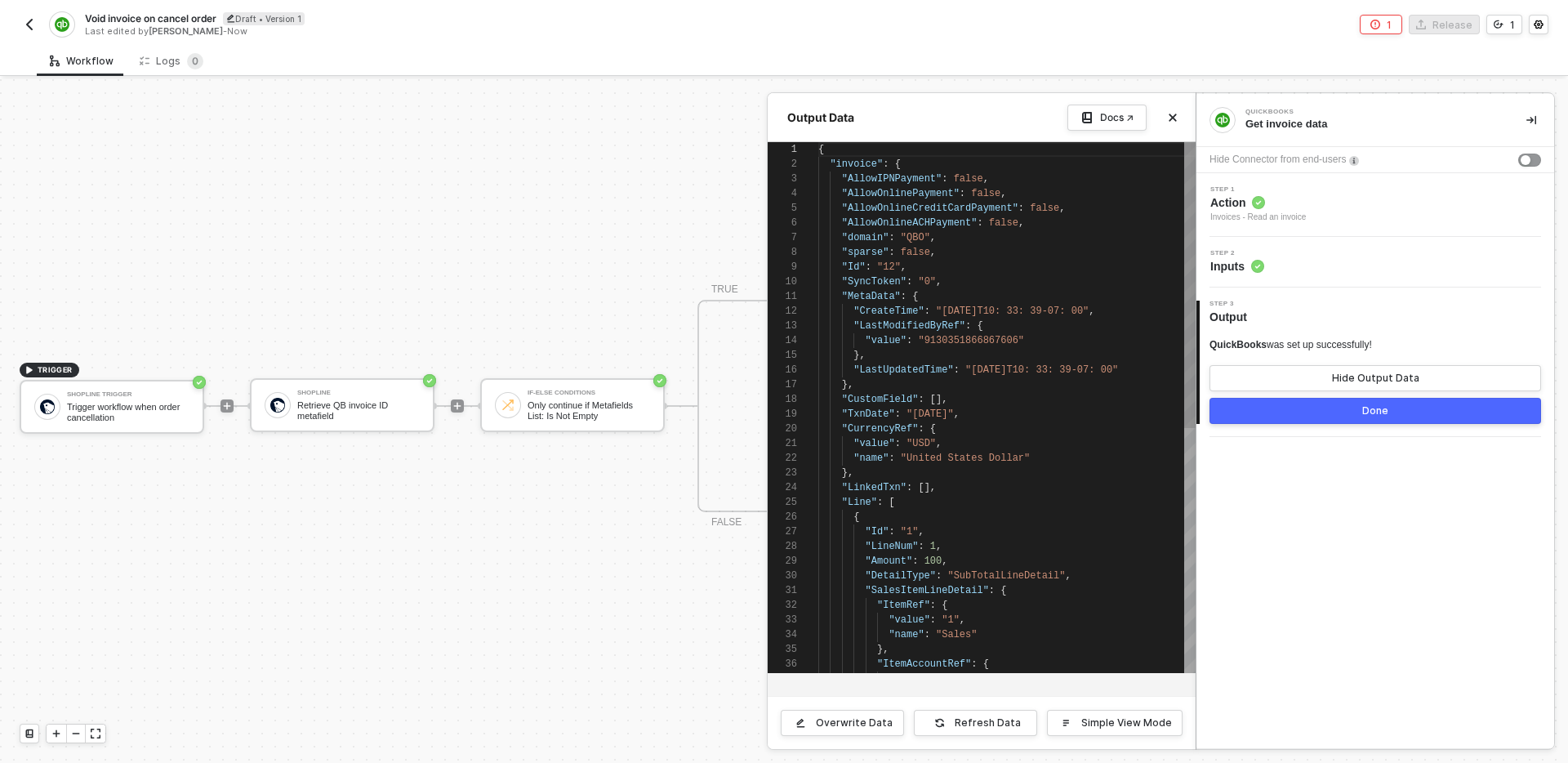
scroll to position [147, 0]
click at [976, 716] on div "Refresh Data" at bounding box center [987, 723] width 66 height 13
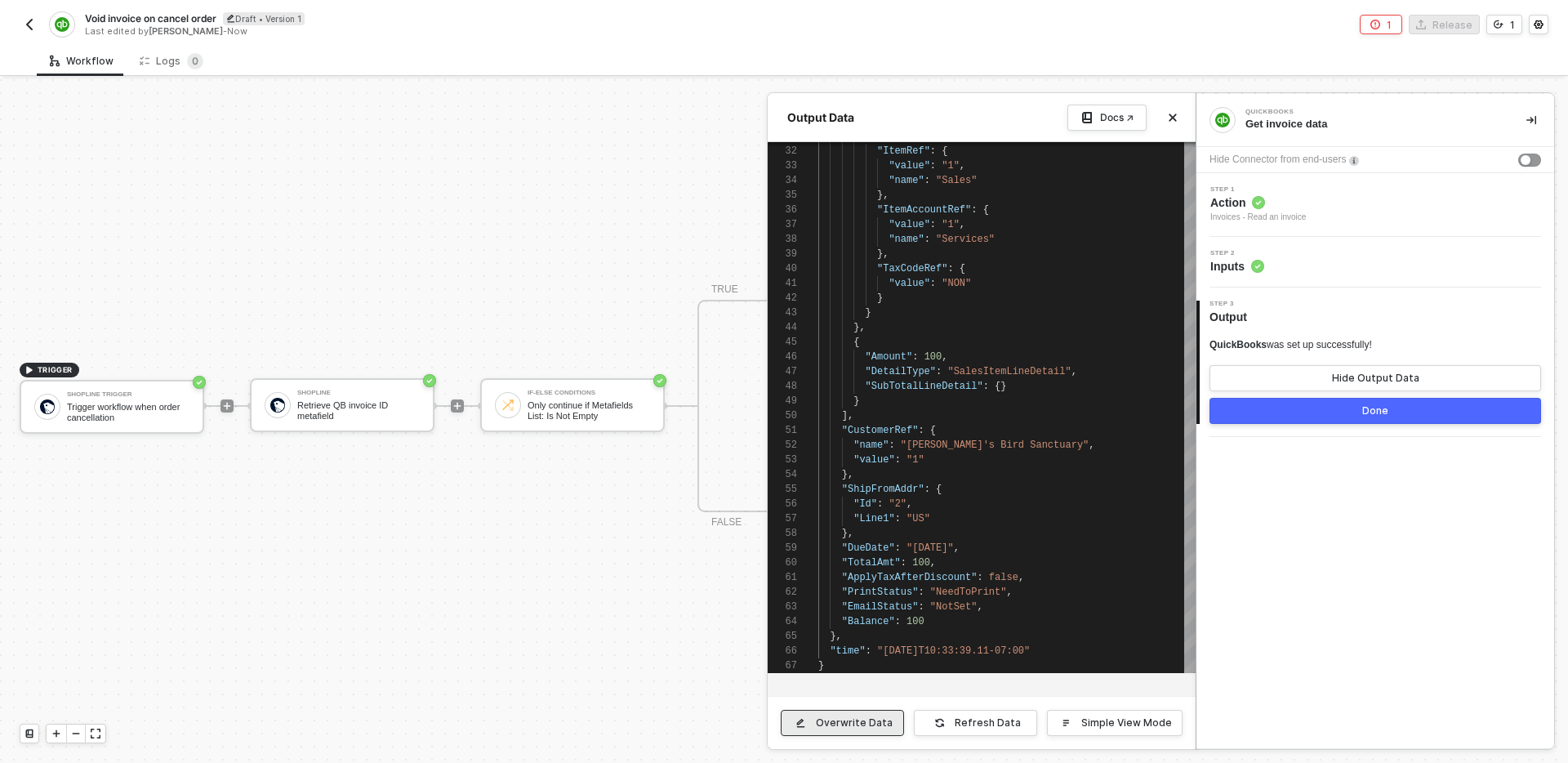
click at [872, 721] on div "Overwrite Data" at bounding box center [854, 723] width 77 height 13
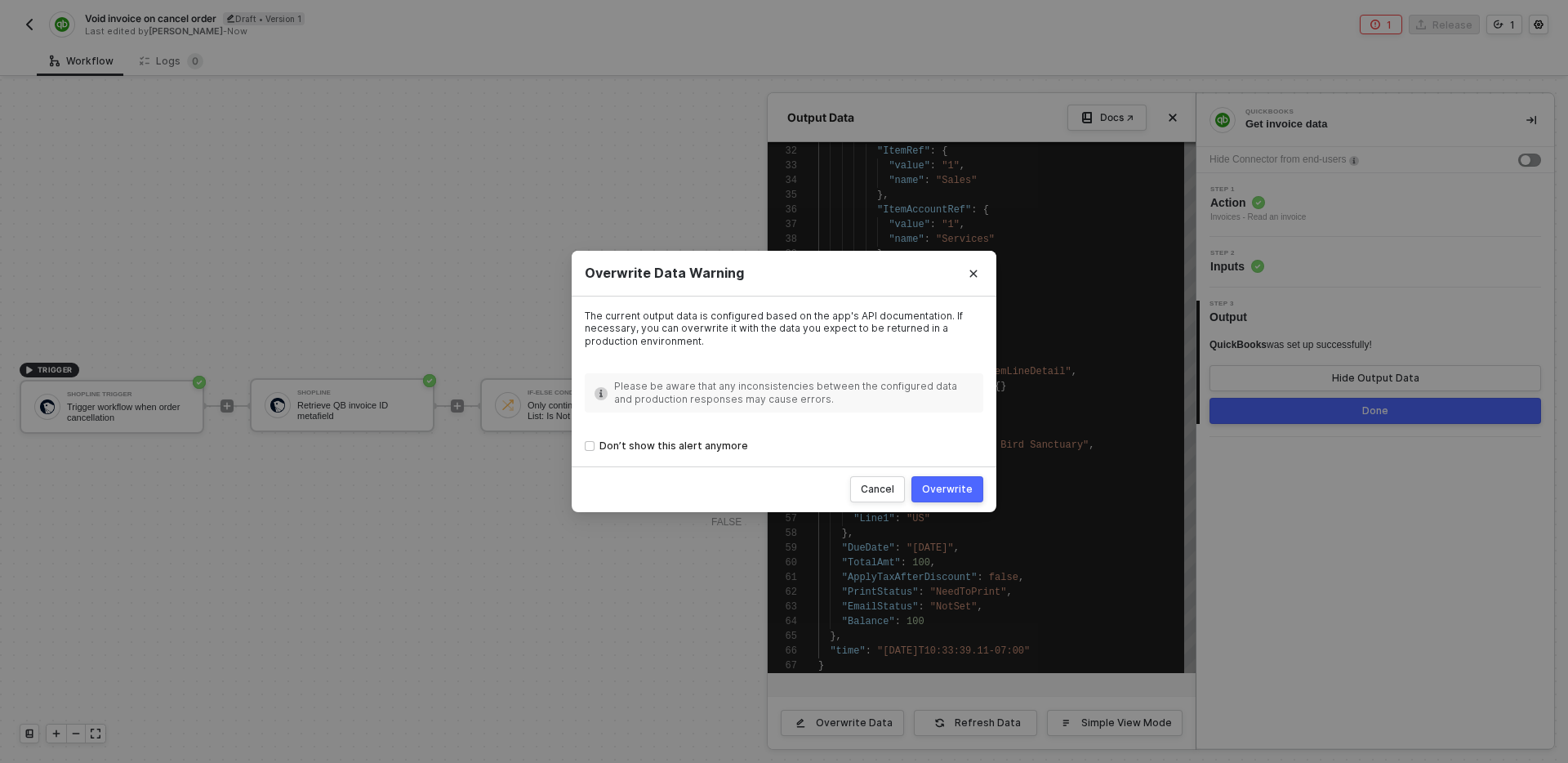
click at [956, 492] on div "Overwrite" at bounding box center [946, 490] width 50 height 13
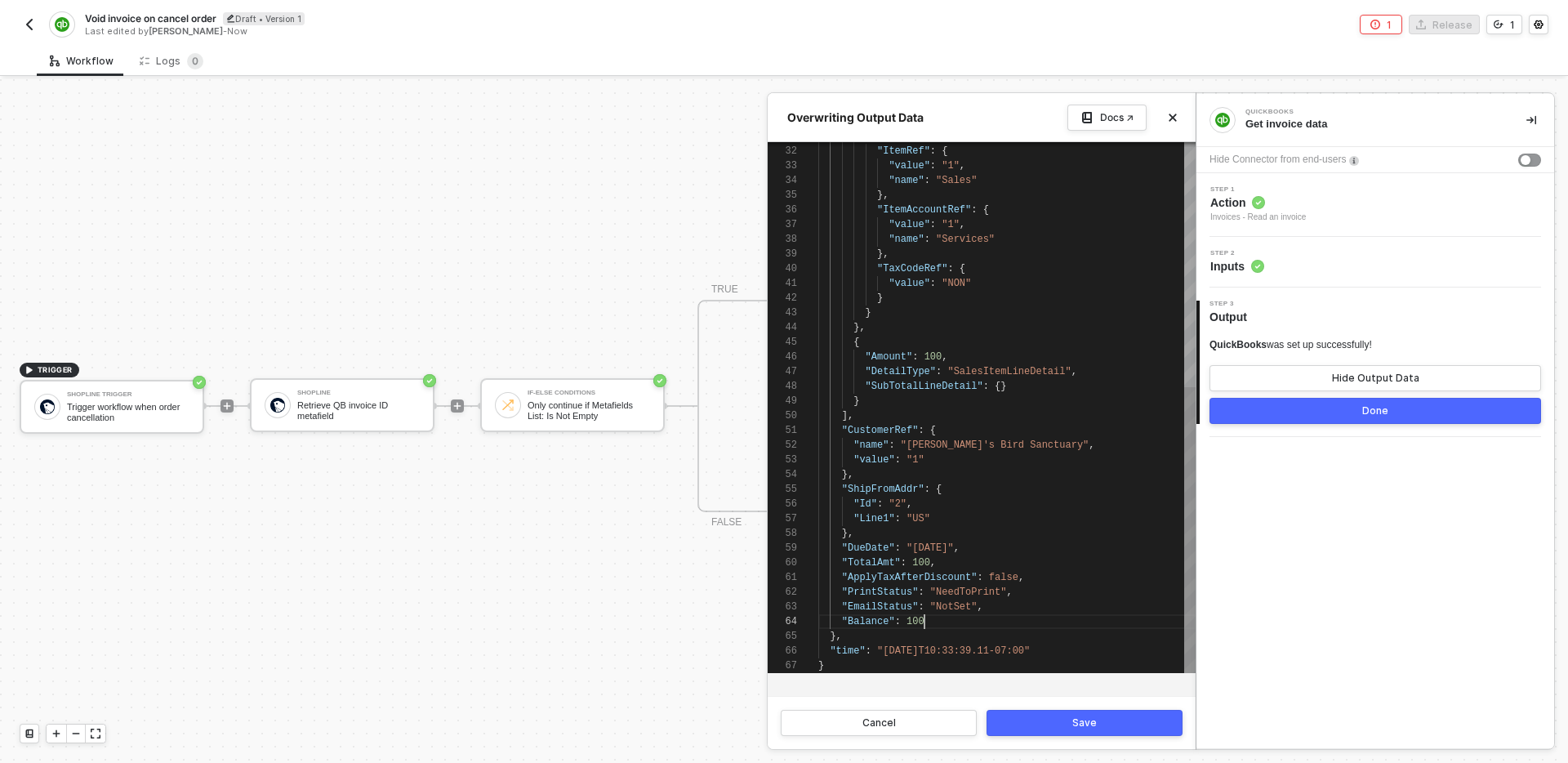
click at [950, 624] on div ""Balance" : 100" at bounding box center [1006, 621] width 377 height 14
click at [1066, 720] on button "Save" at bounding box center [1084, 722] width 196 height 26
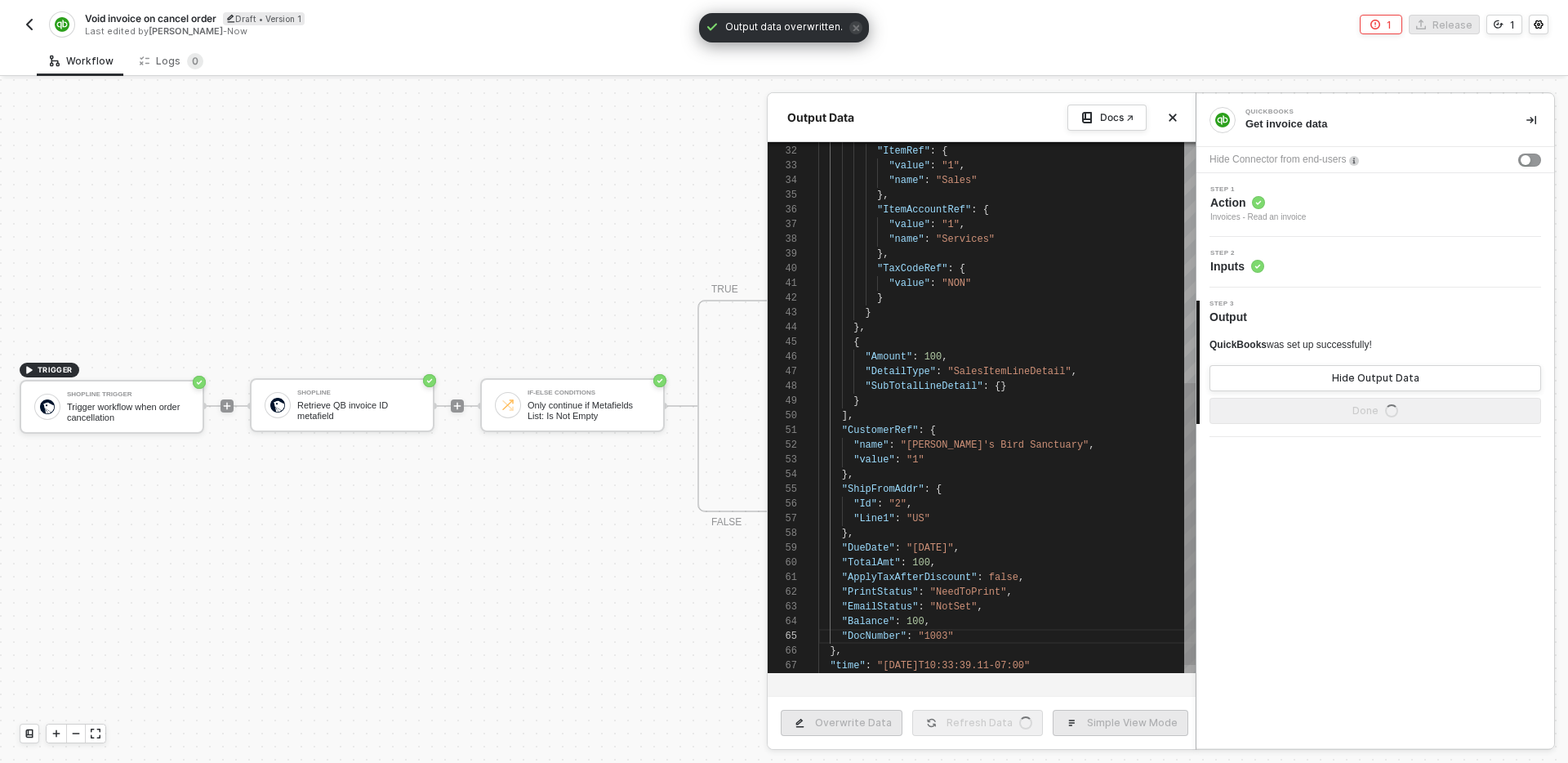
type textarea "{ "invoice": { "AllowIPNPayment": false, "AllowOnlinePayment": false, "AllowOnl…"
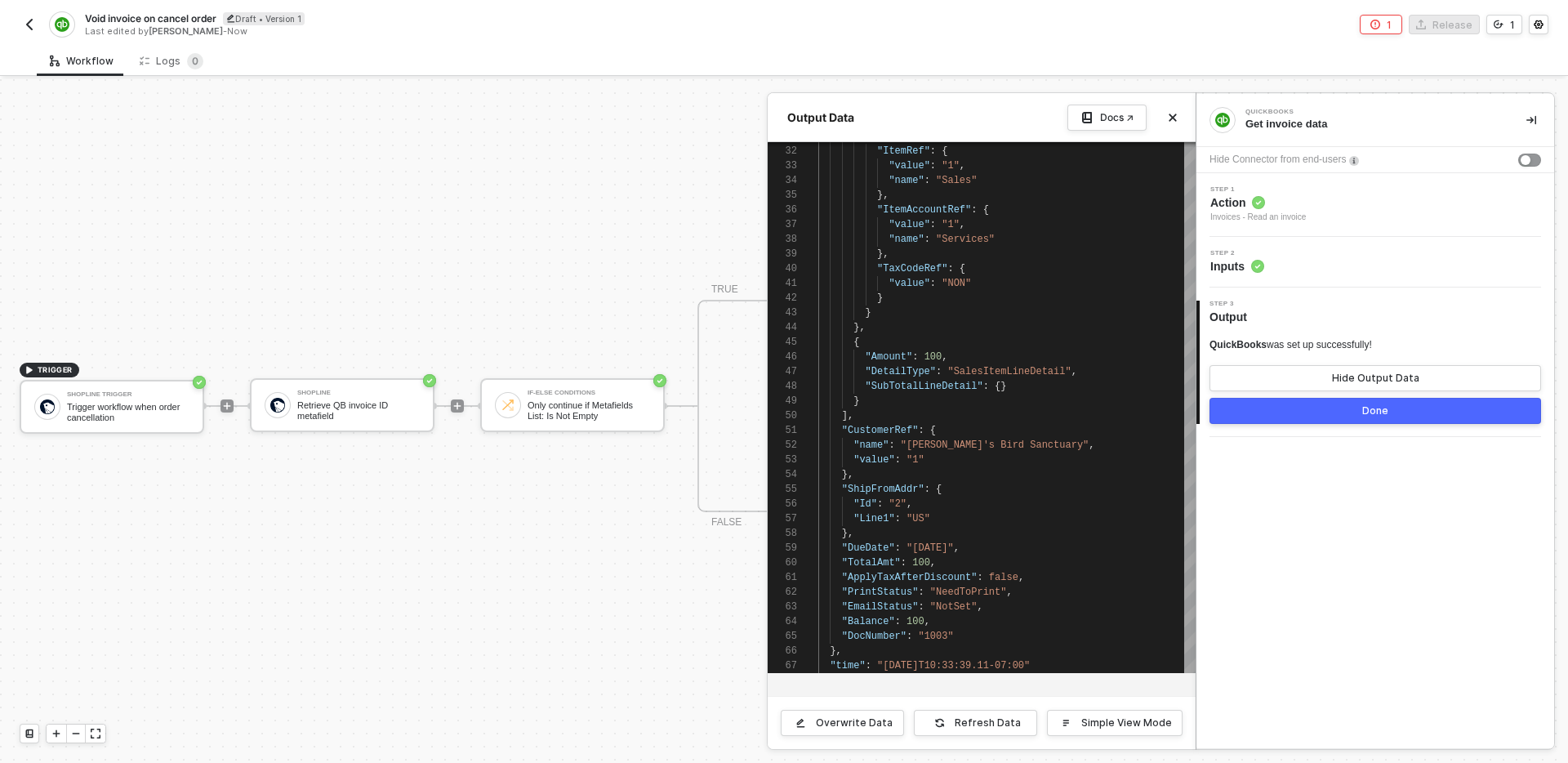
click at [1357, 416] on button "Done" at bounding box center [1375, 411] width 331 height 26
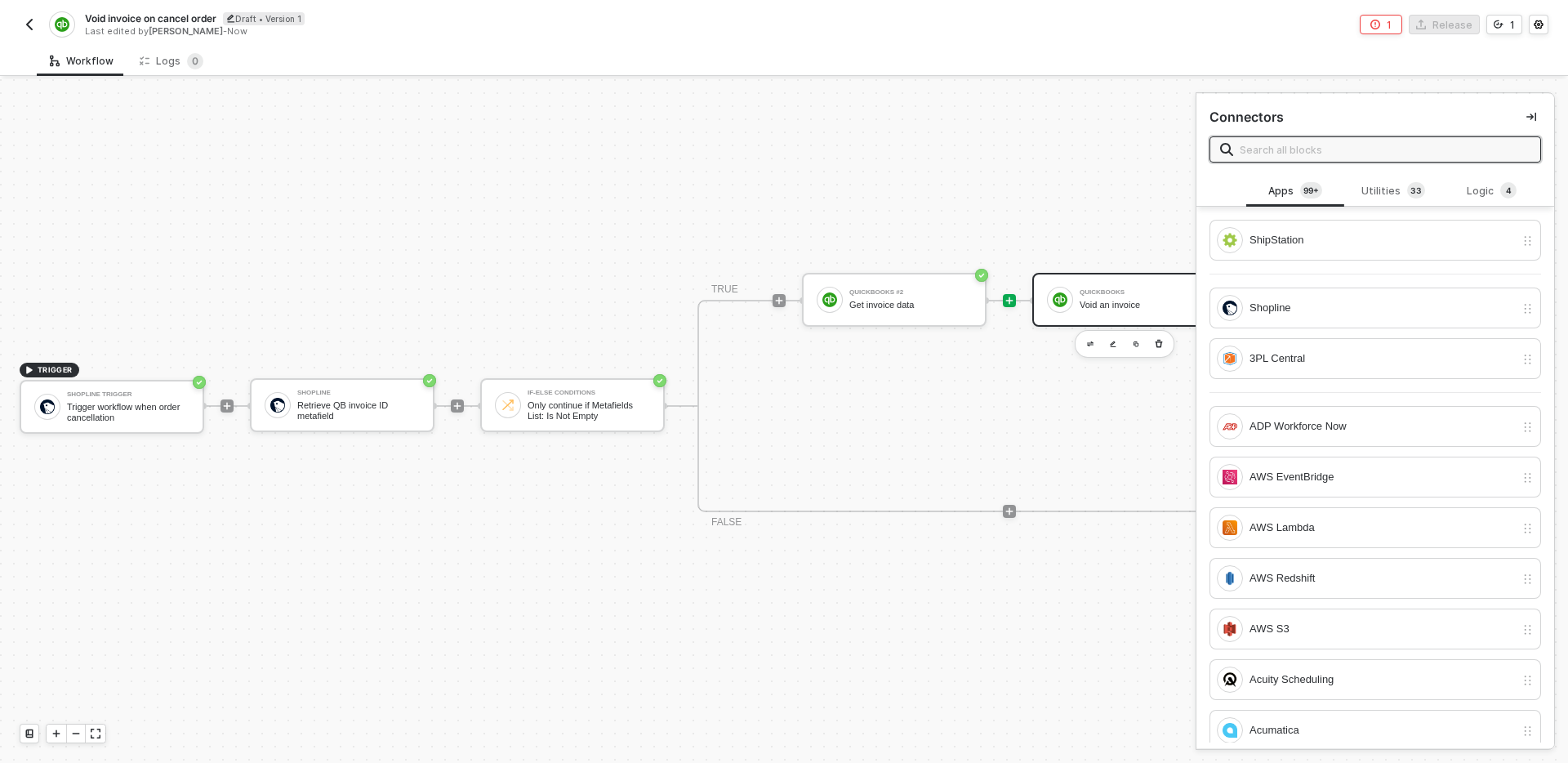
click at [1117, 294] on div "QuickBooks" at bounding box center [1141, 292] width 123 height 7
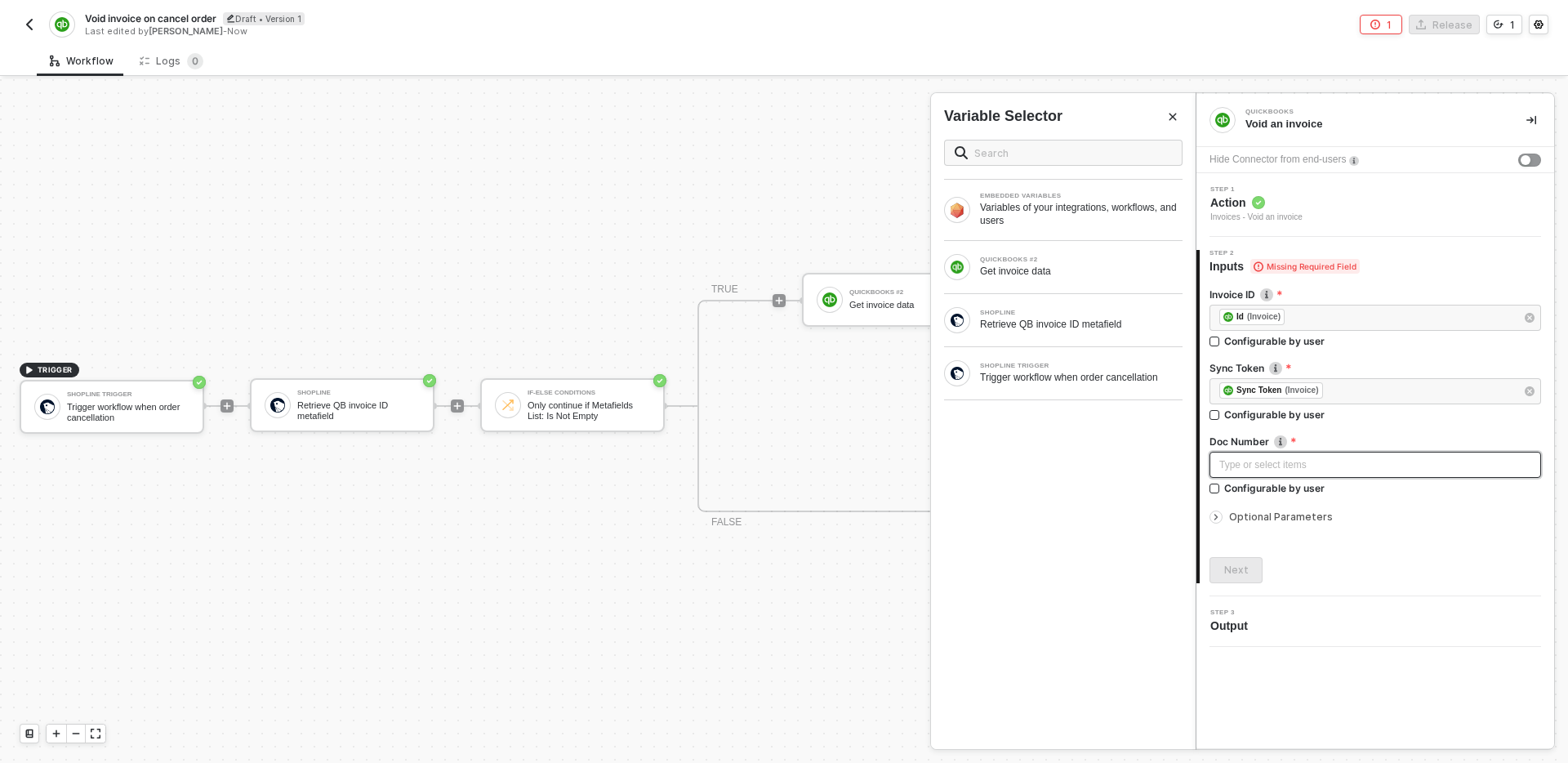
click at [1335, 459] on div "Type or select items ﻿" at bounding box center [1376, 465] width 312 height 15
click at [1072, 260] on div "QUICKBOOKS #2" at bounding box center [1081, 259] width 203 height 7
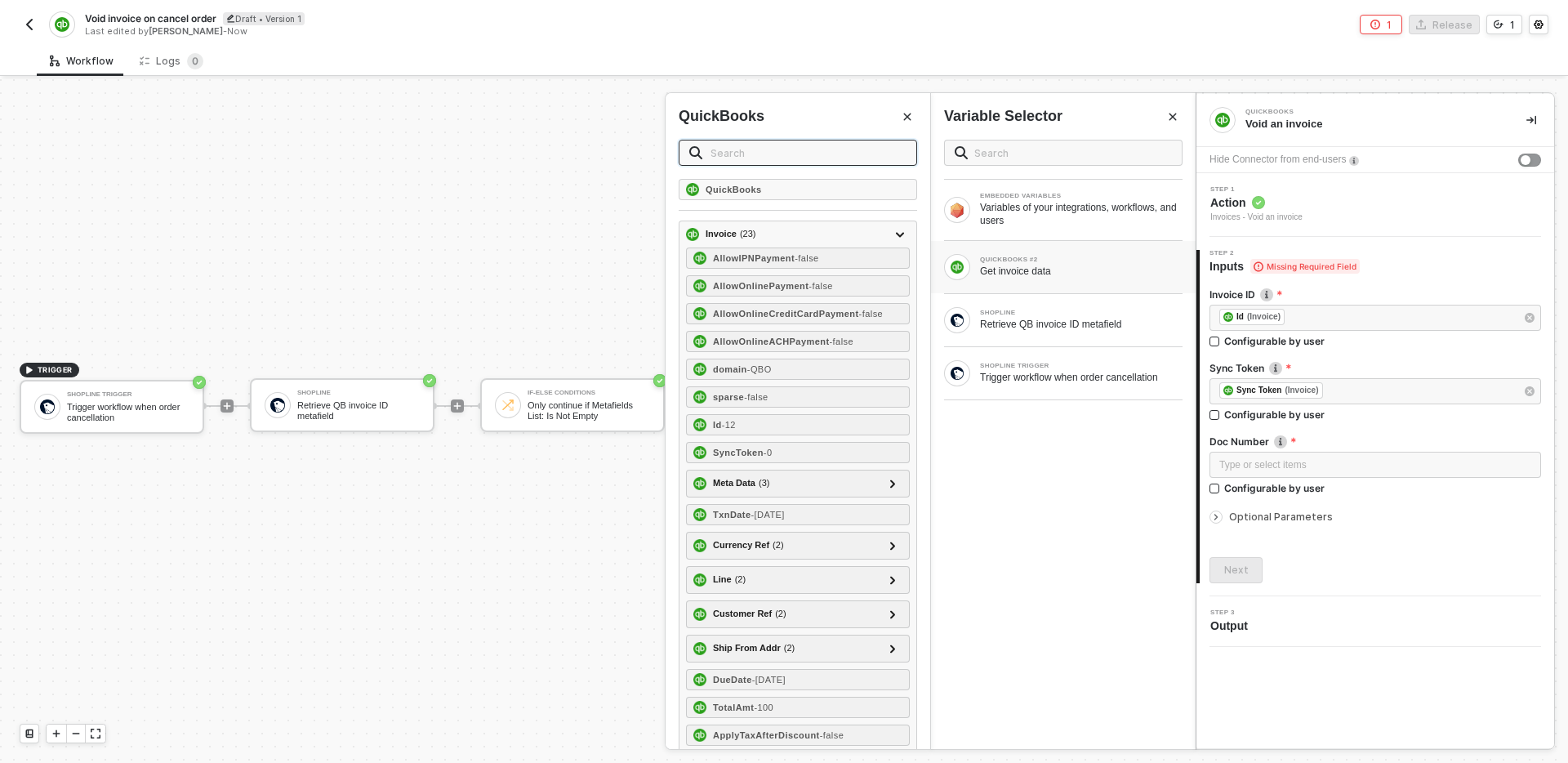
click at [847, 148] on input "text" at bounding box center [808, 152] width 196 height 18
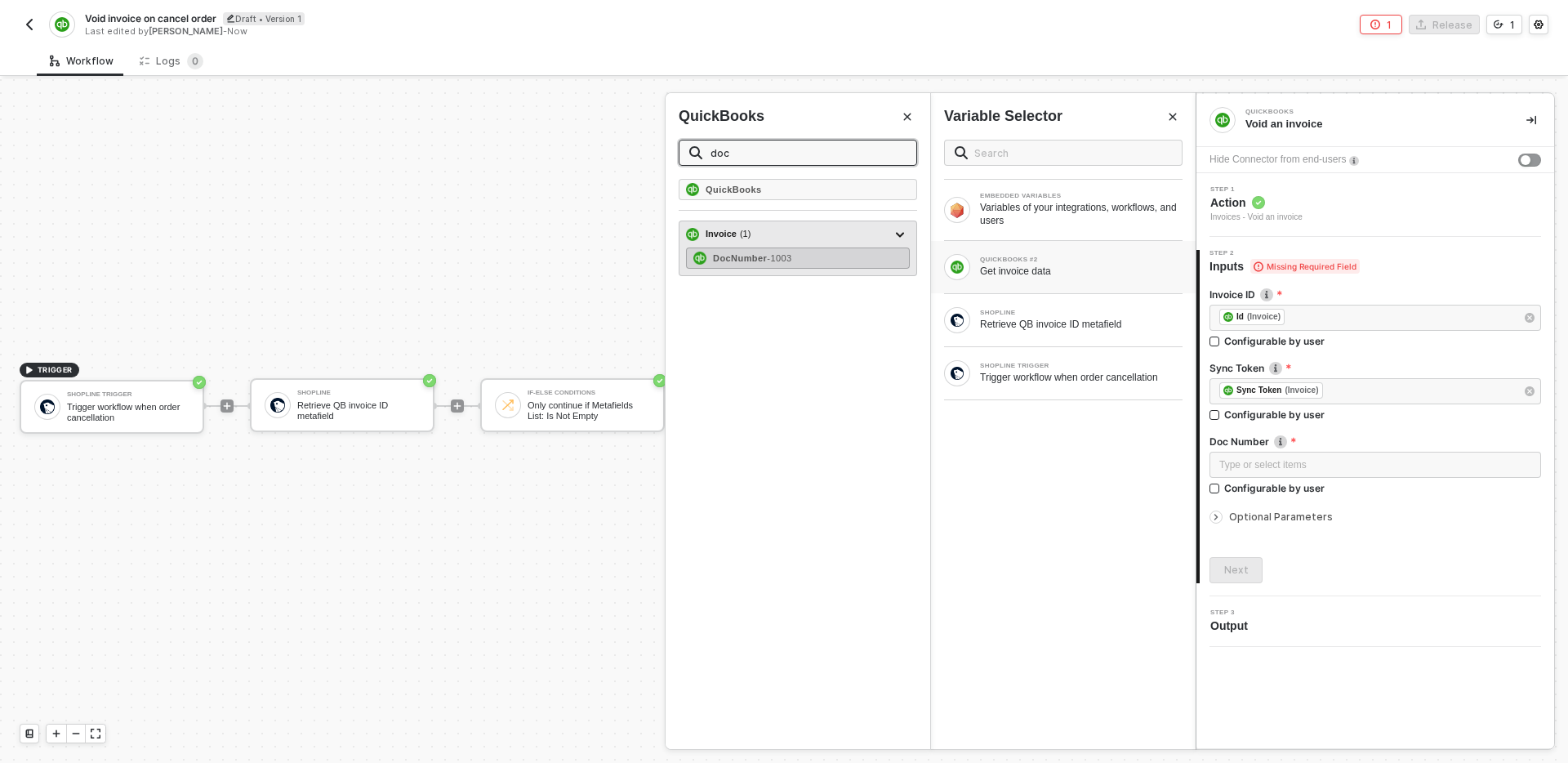
type input "doc"
click at [791, 260] on span "- 1003" at bounding box center [779, 258] width 25 height 10
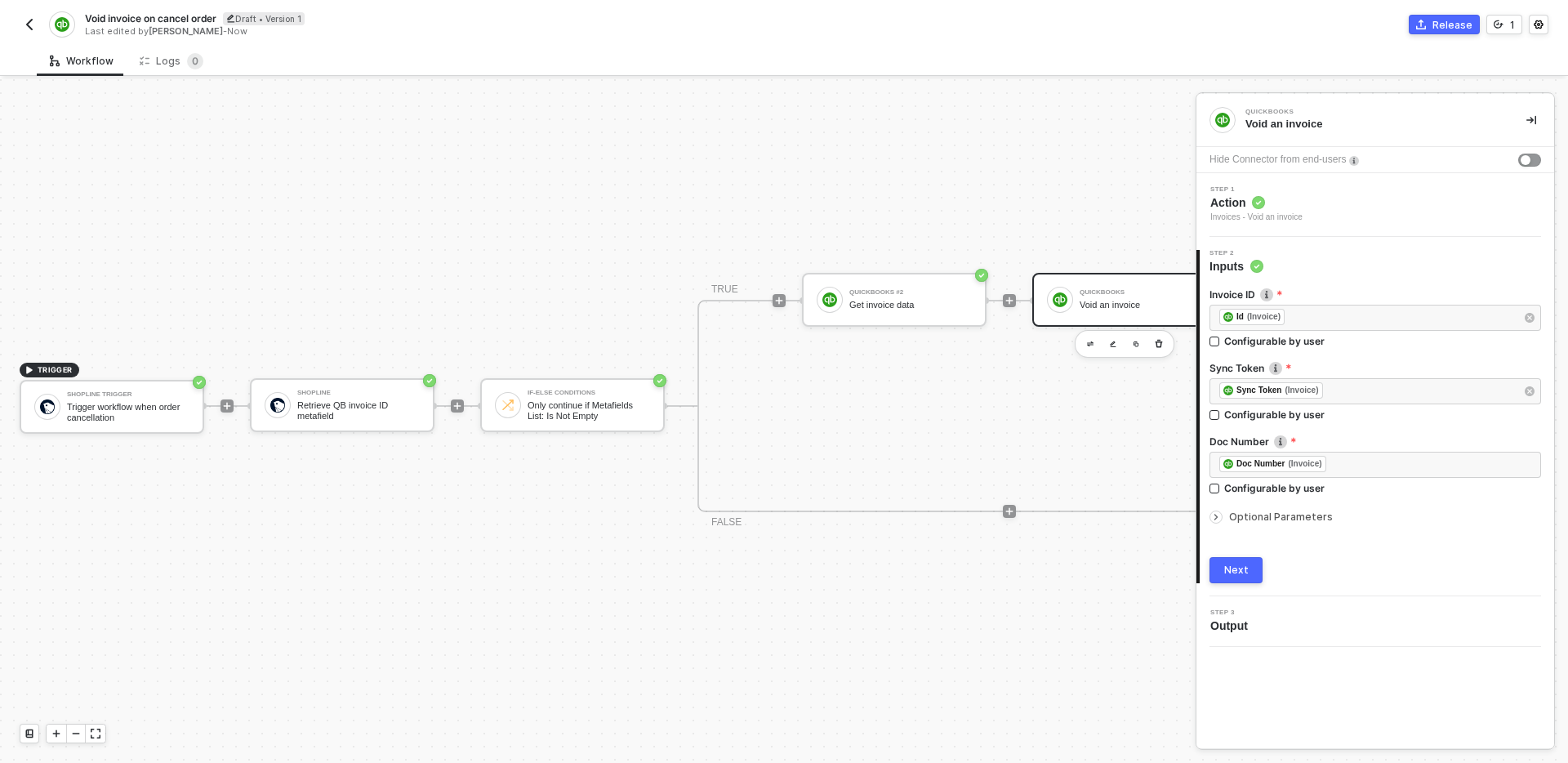
click at [1243, 564] on div "Next" at bounding box center [1237, 571] width 25 height 13
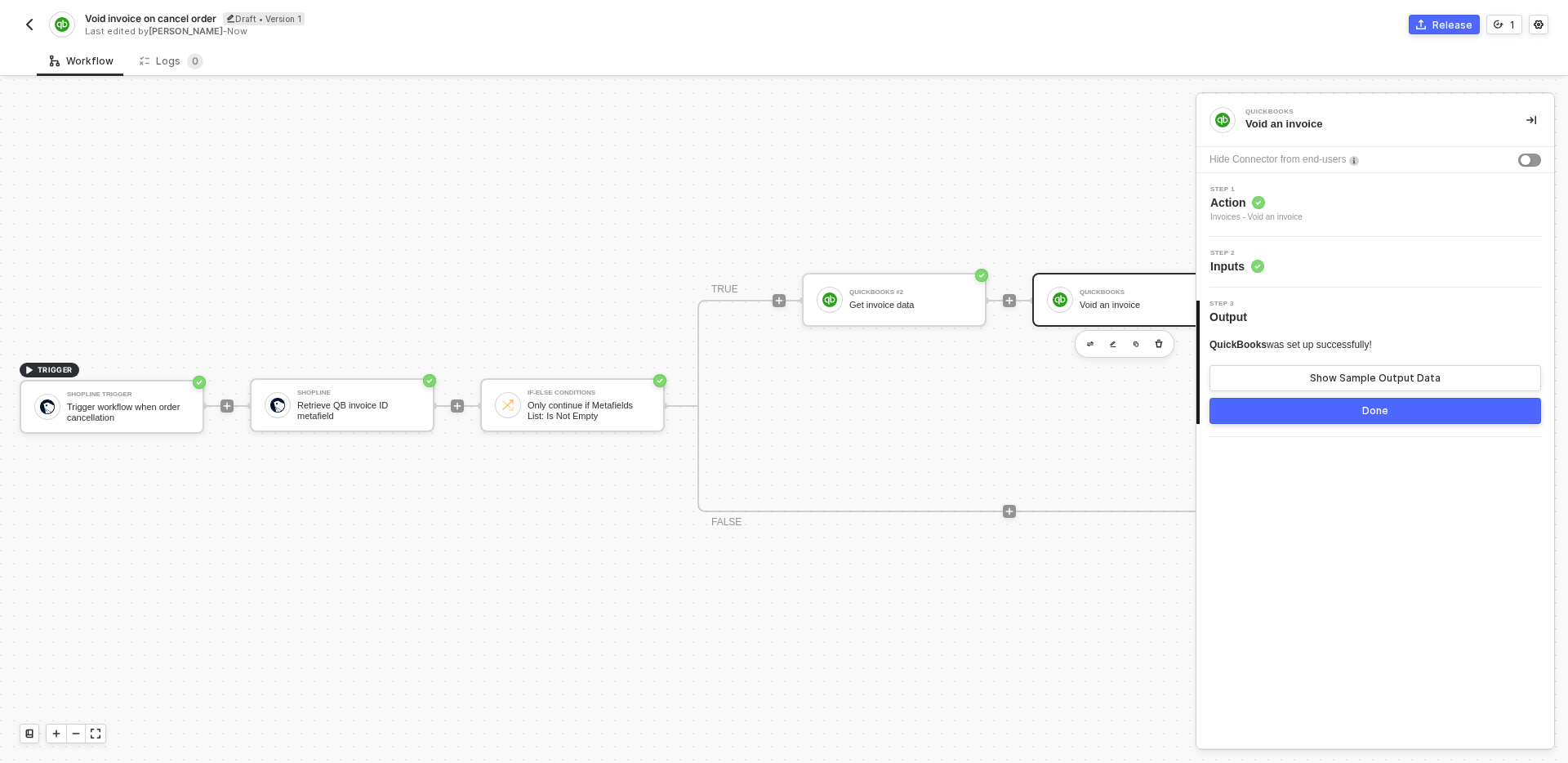
click at [1397, 410] on button "Done" at bounding box center [1375, 411] width 331 height 26
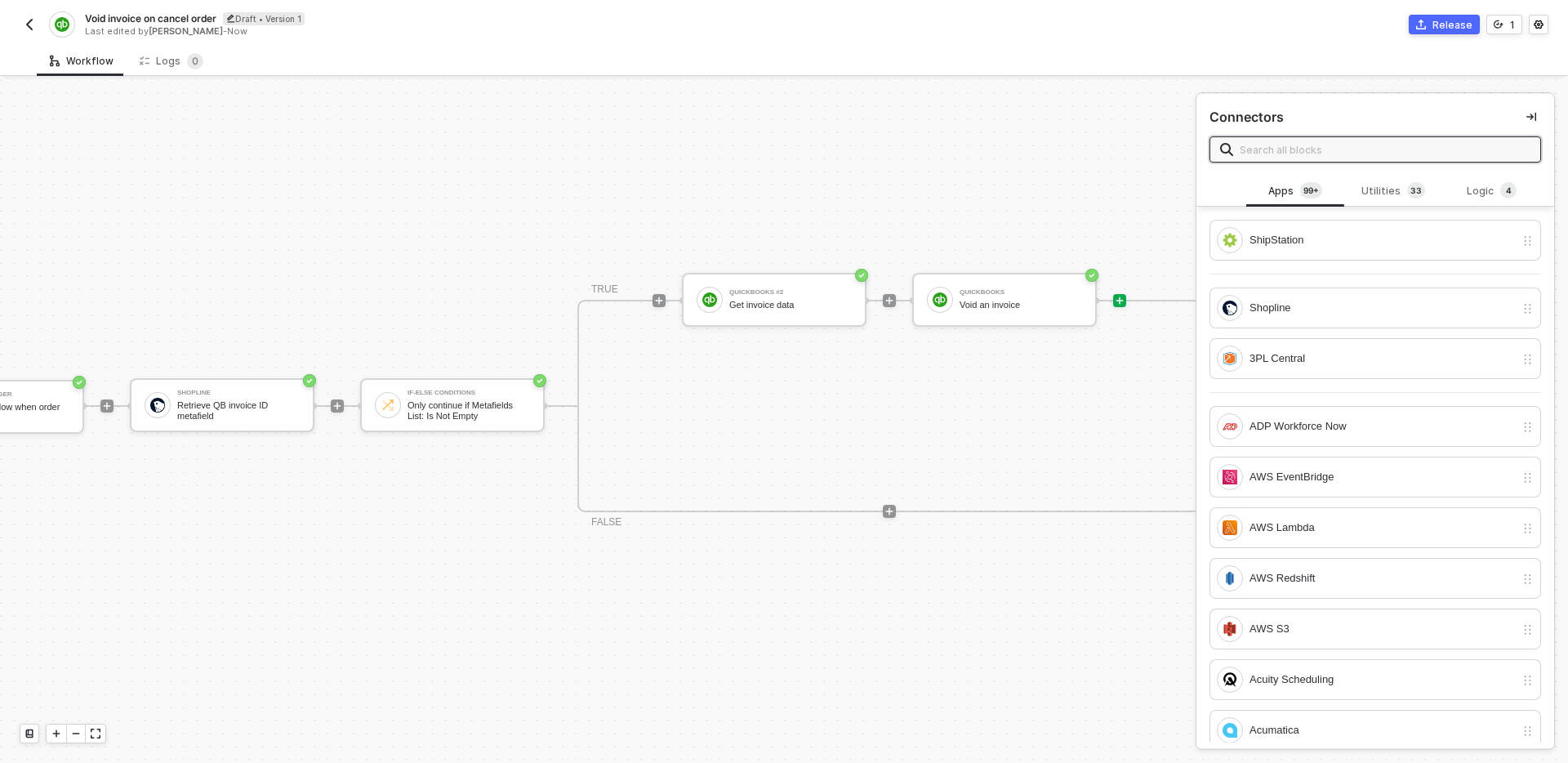
scroll to position [30, 257]
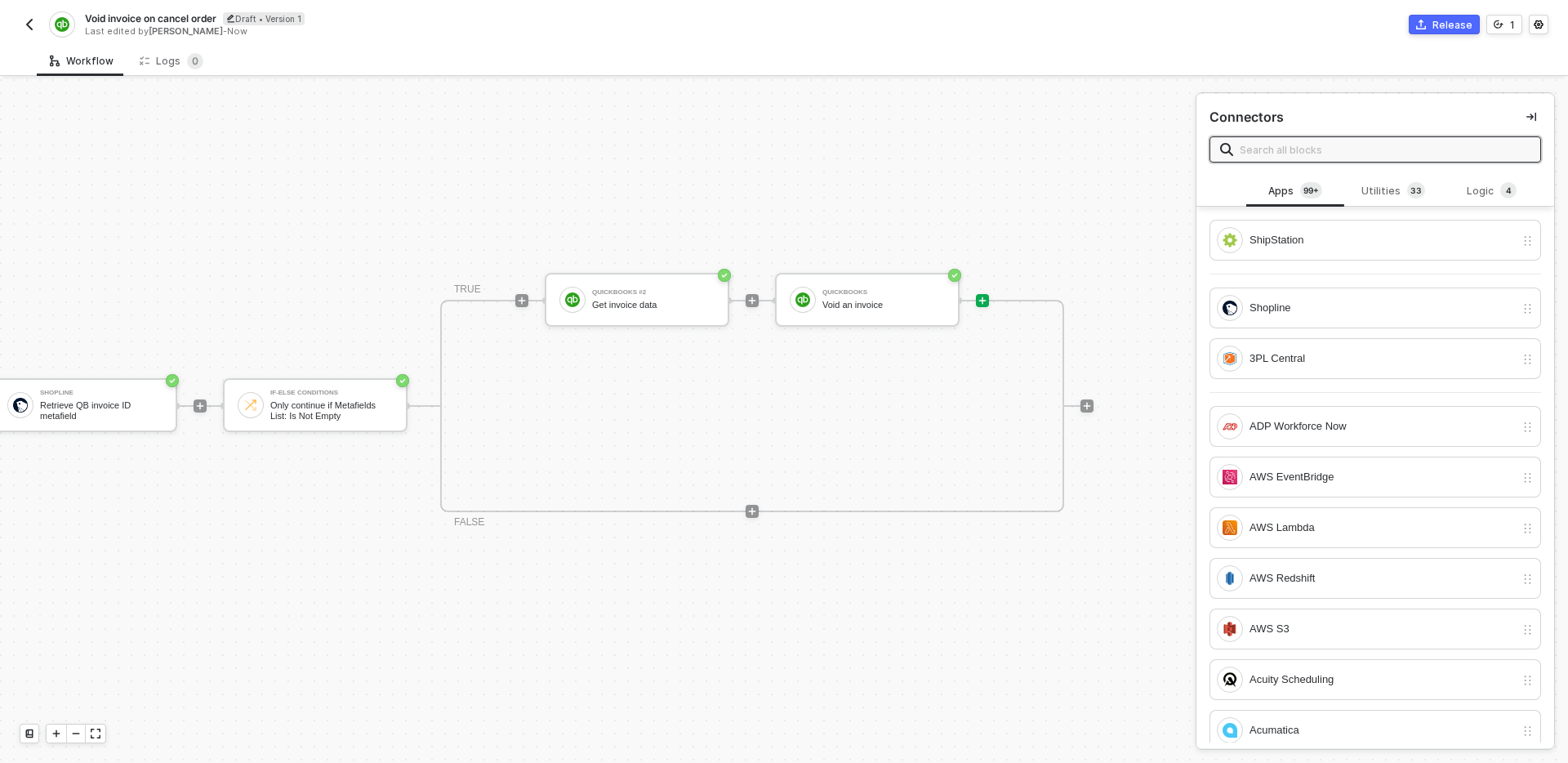
click at [990, 613] on div "TRIGGER Shopline Trigger Trigger workflow when order cancellation Shopline Retr…" at bounding box center [418, 406] width 1351 height 714
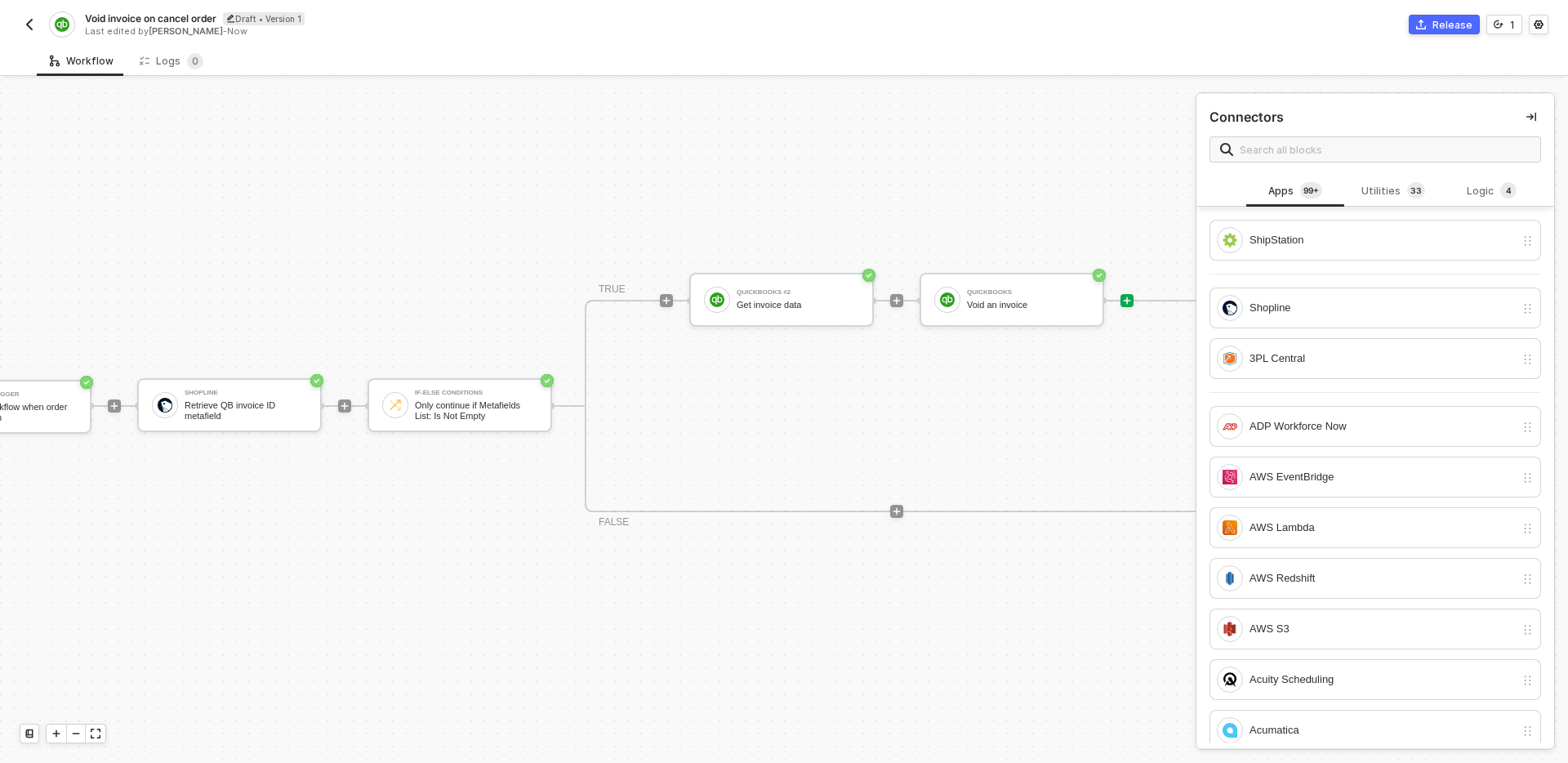
scroll to position [30, 0]
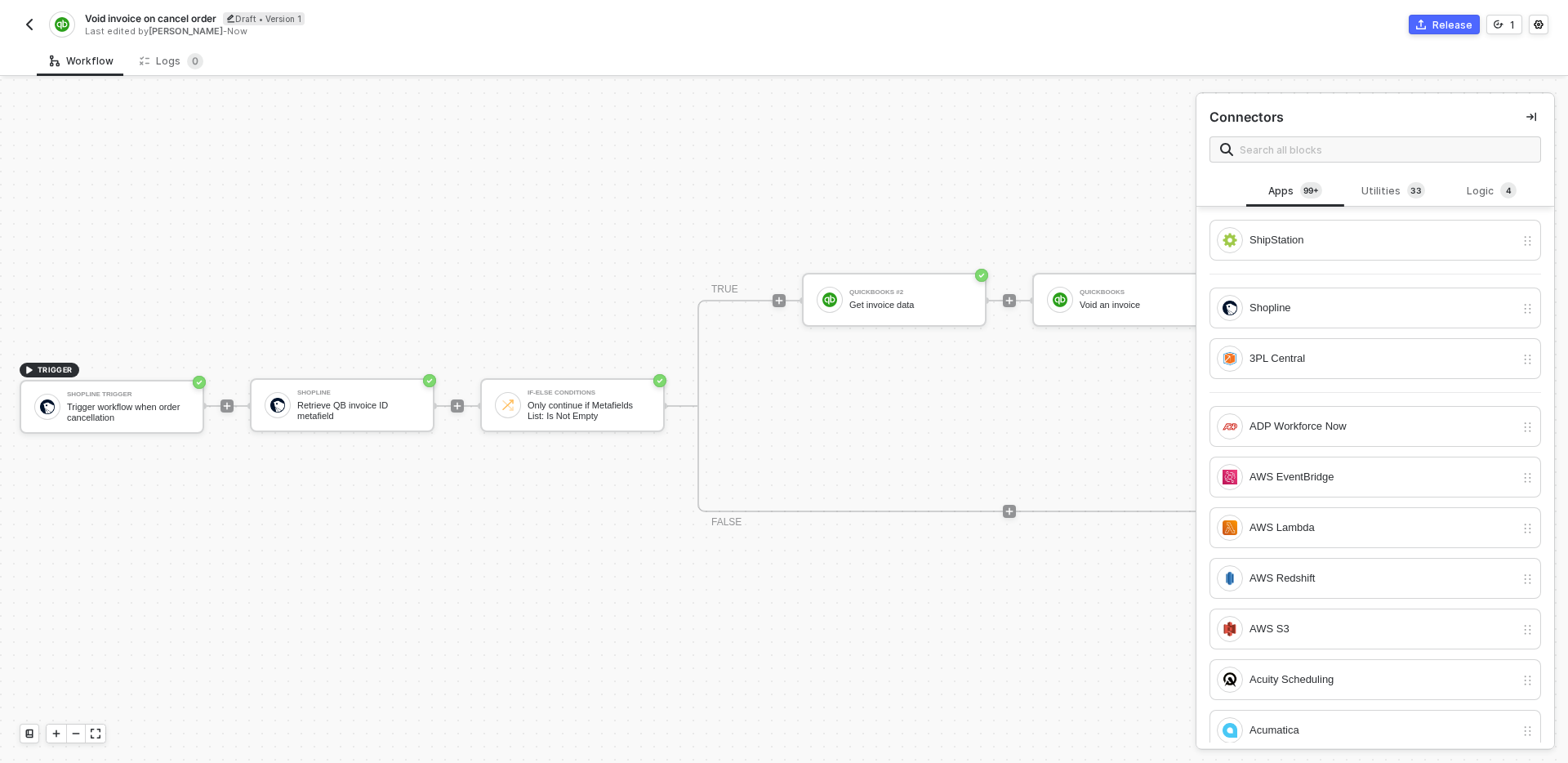
click at [404, 224] on div "TRIGGER Shopline Trigger Trigger workflow when order cancellation Shopline Retr…" at bounding box center [675, 406] width 1351 height 714
click at [24, 25] on img "button" at bounding box center [30, 25] width 13 height 13
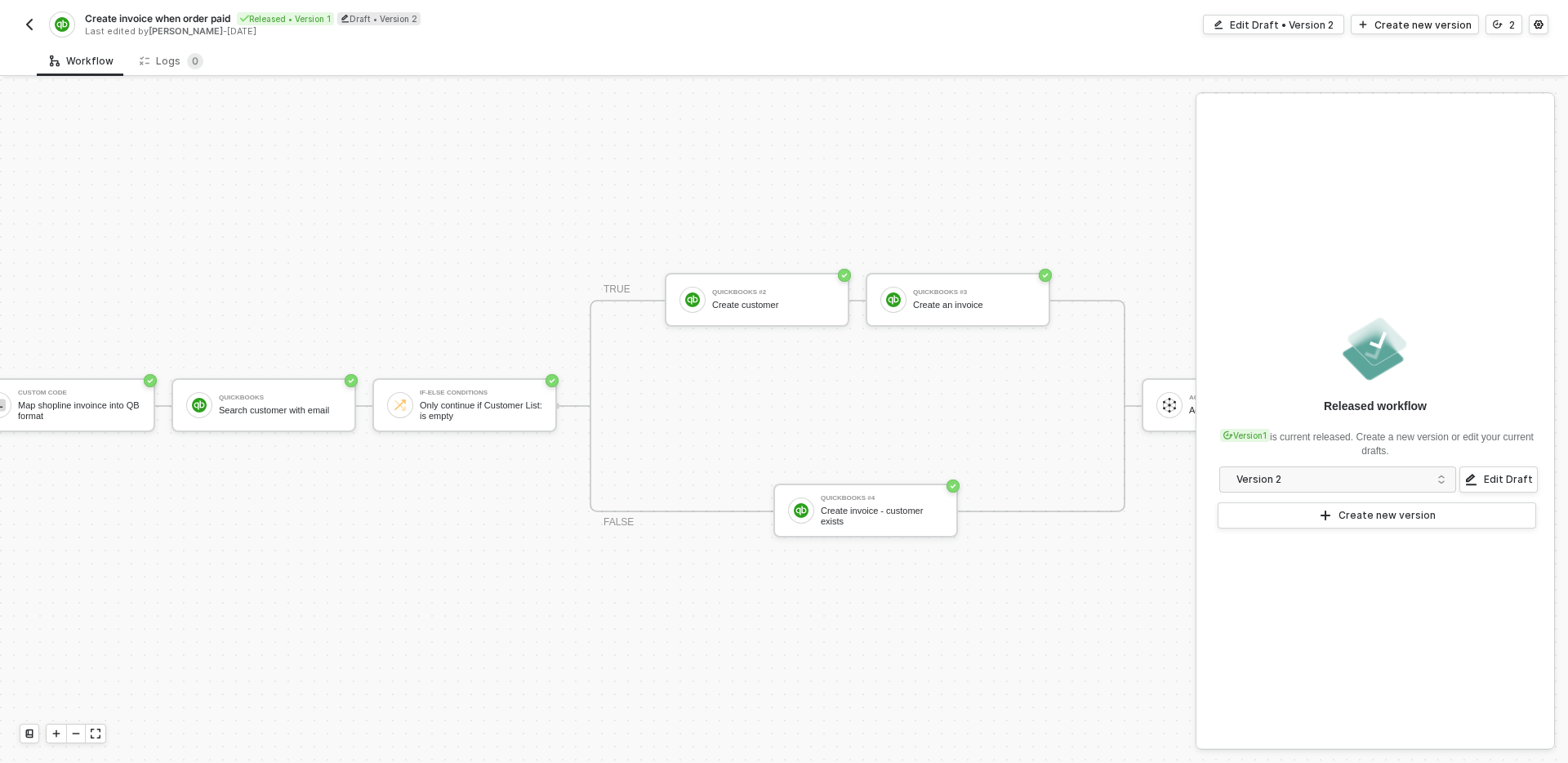
scroll to position [30, 388]
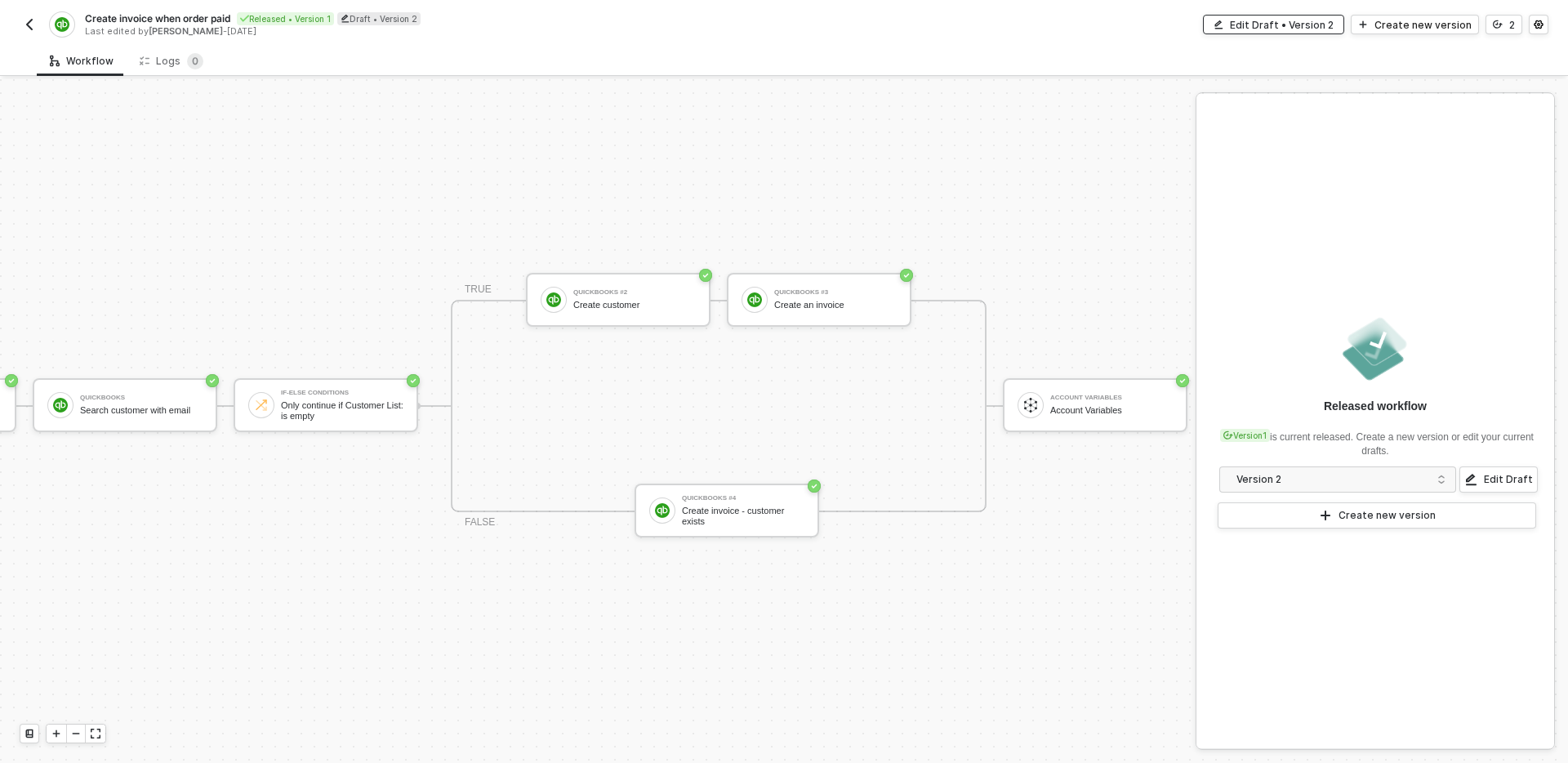
click at [1316, 31] on div "Edit Draft • Version 2" at bounding box center [1281, 25] width 104 height 14
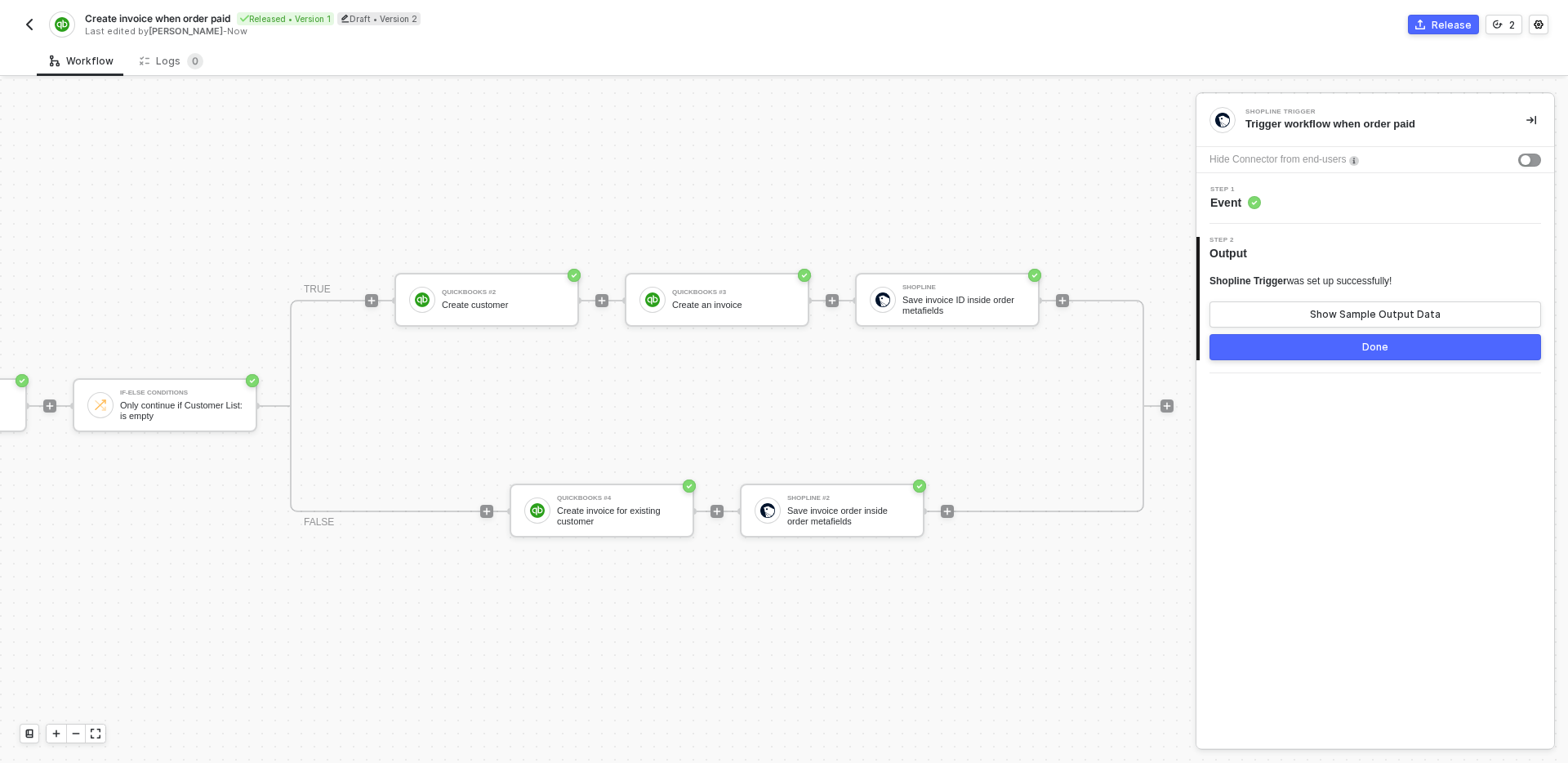
scroll to position [30, 718]
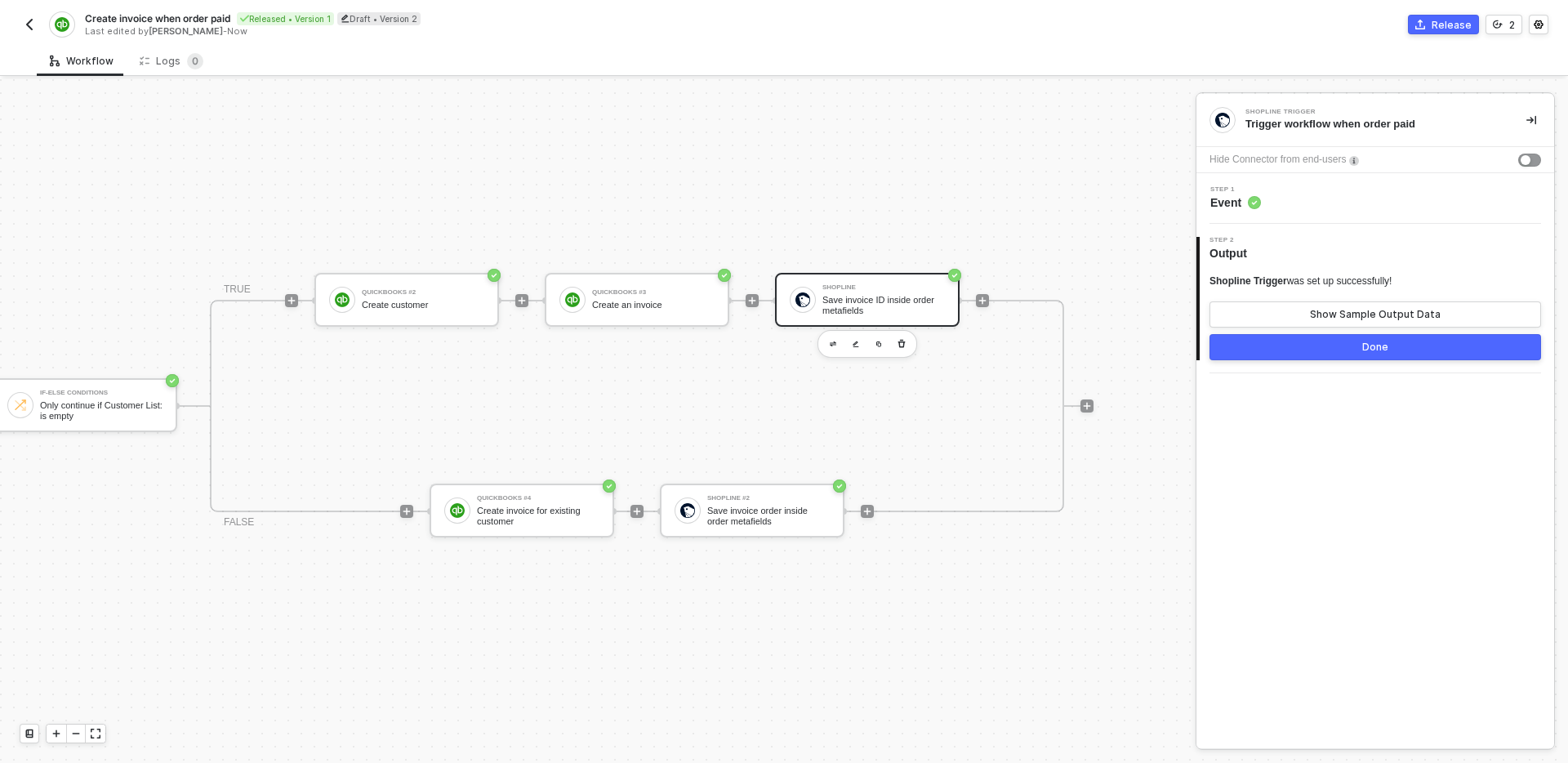
click at [895, 306] on div "Save invoice ID inside order metafields" at bounding box center [883, 305] width 123 height 20
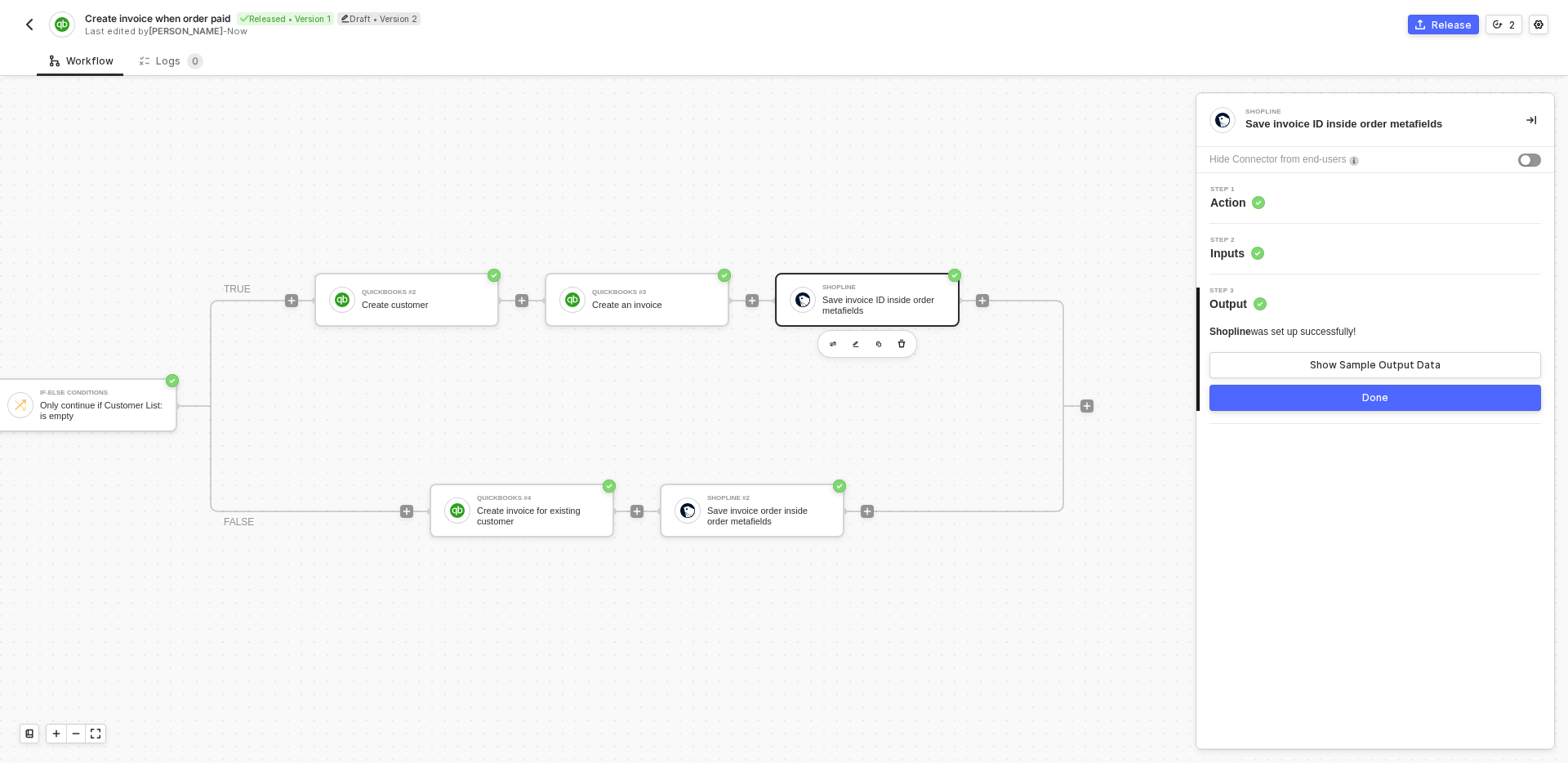
click at [1139, 224] on div "TRIGGER Shopline Trigger Trigger workflow when order paid Custom Code Map shopl…" at bounding box center [598, 421] width 1196 height 684
click at [26, 26] on img "button" at bounding box center [30, 25] width 13 height 13
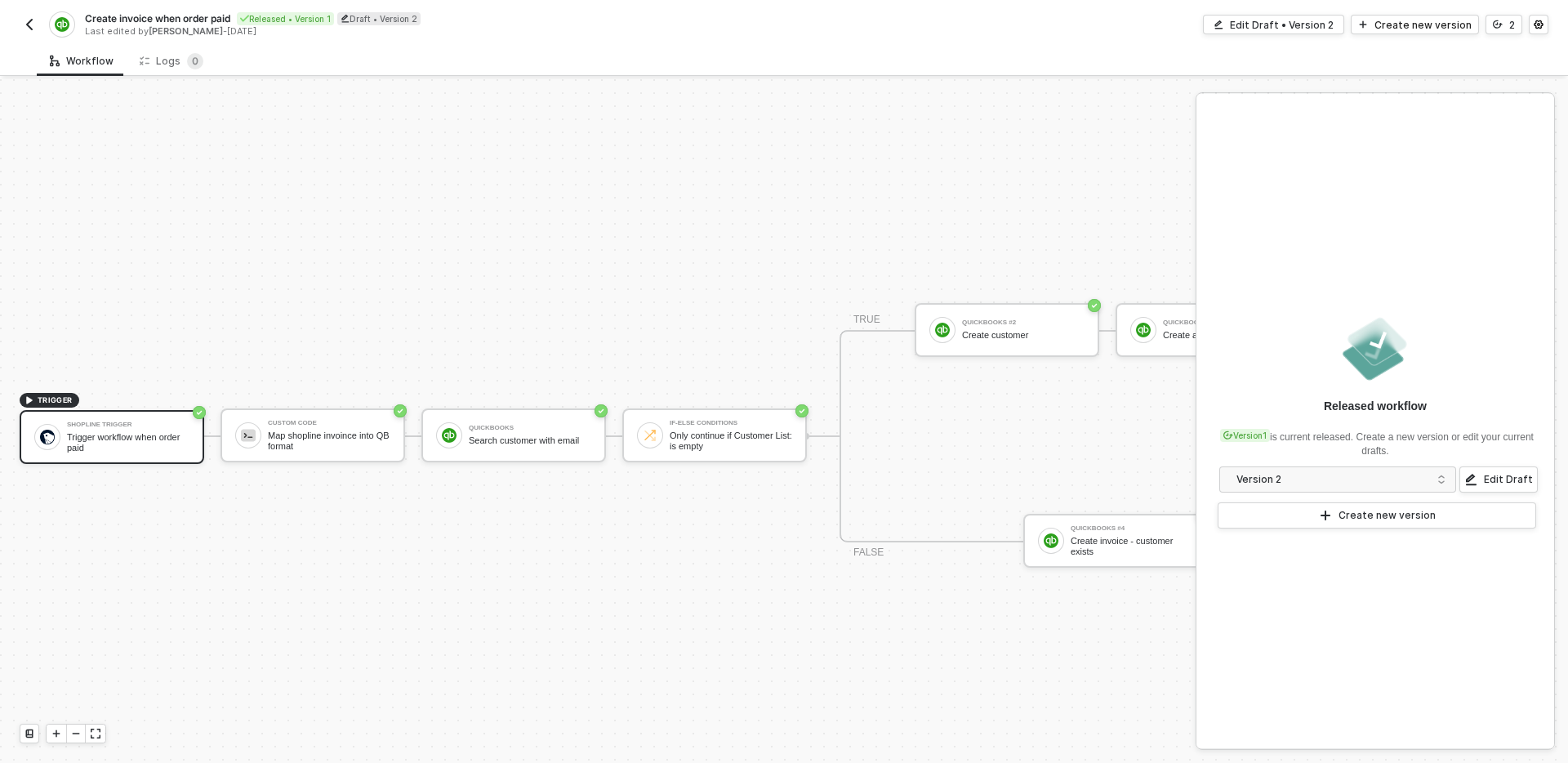
scroll to position [30, 0]
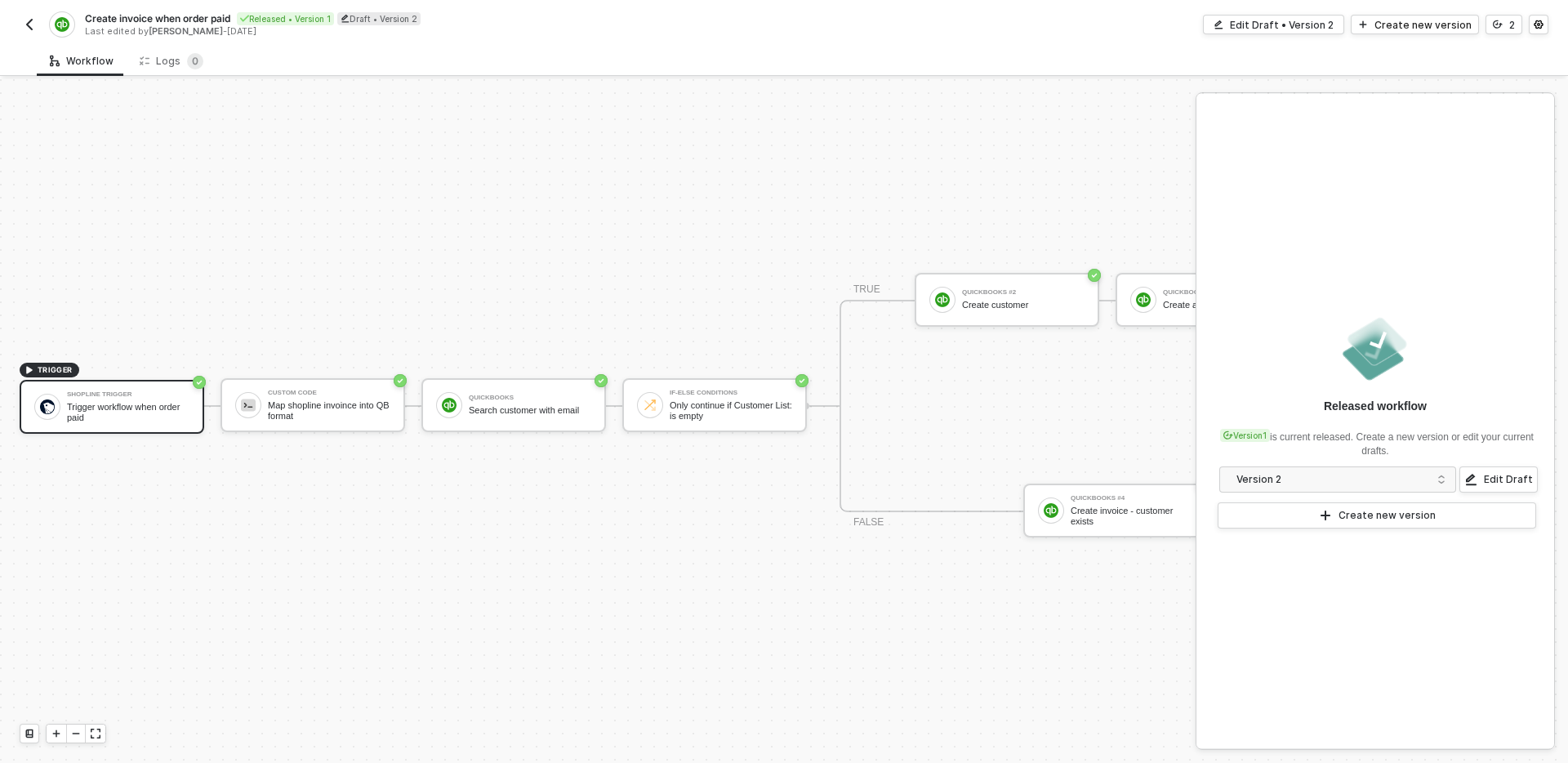
click at [20, 21] on button "button" at bounding box center [30, 24] width 20 height 20
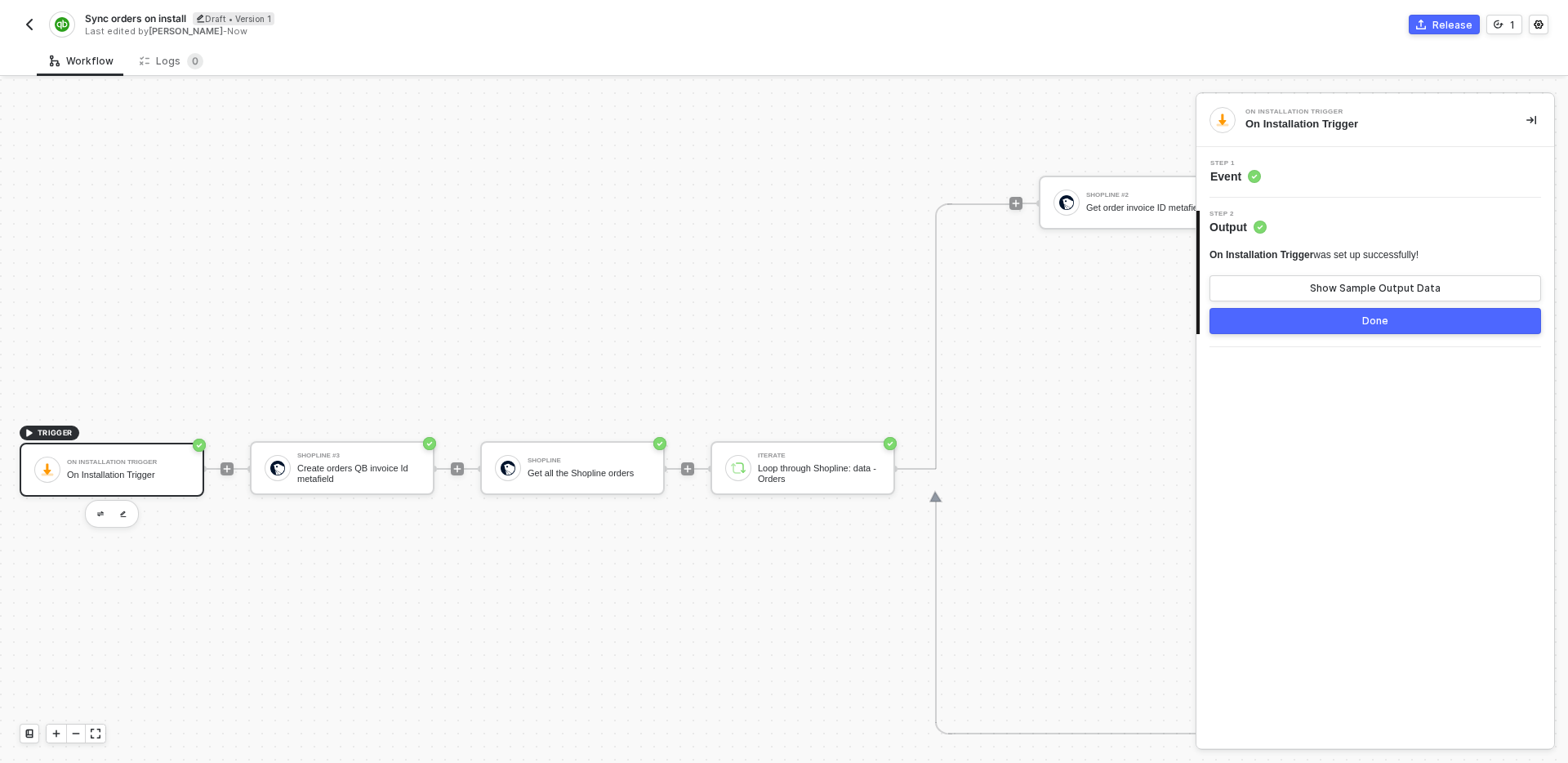
scroll to position [606, 0]
click at [605, 475] on div "Get all the Shopline orders" at bounding box center [588, 472] width 123 height 10
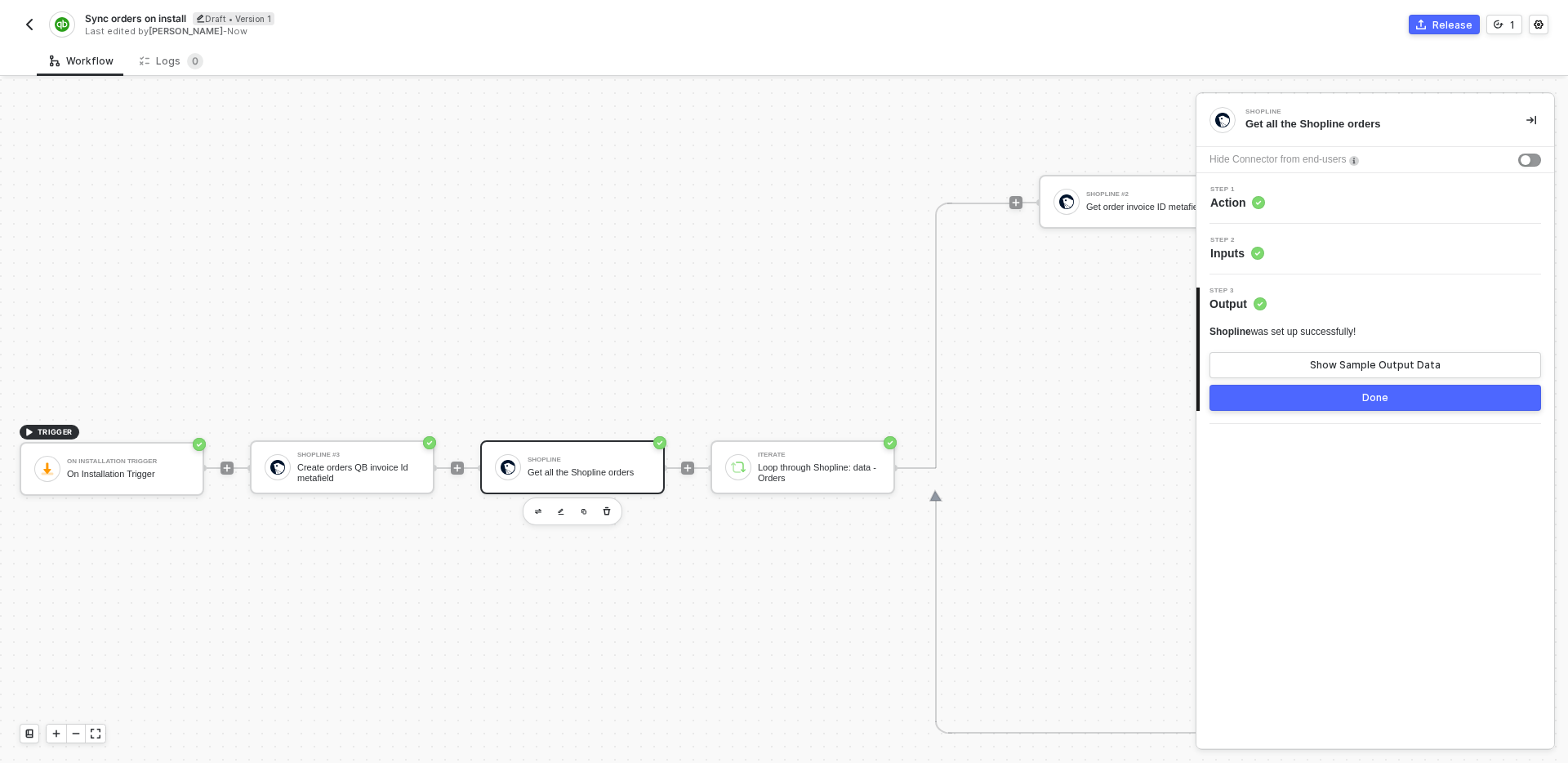
click at [1343, 202] on div "Step 1 Action" at bounding box center [1377, 199] width 353 height 25
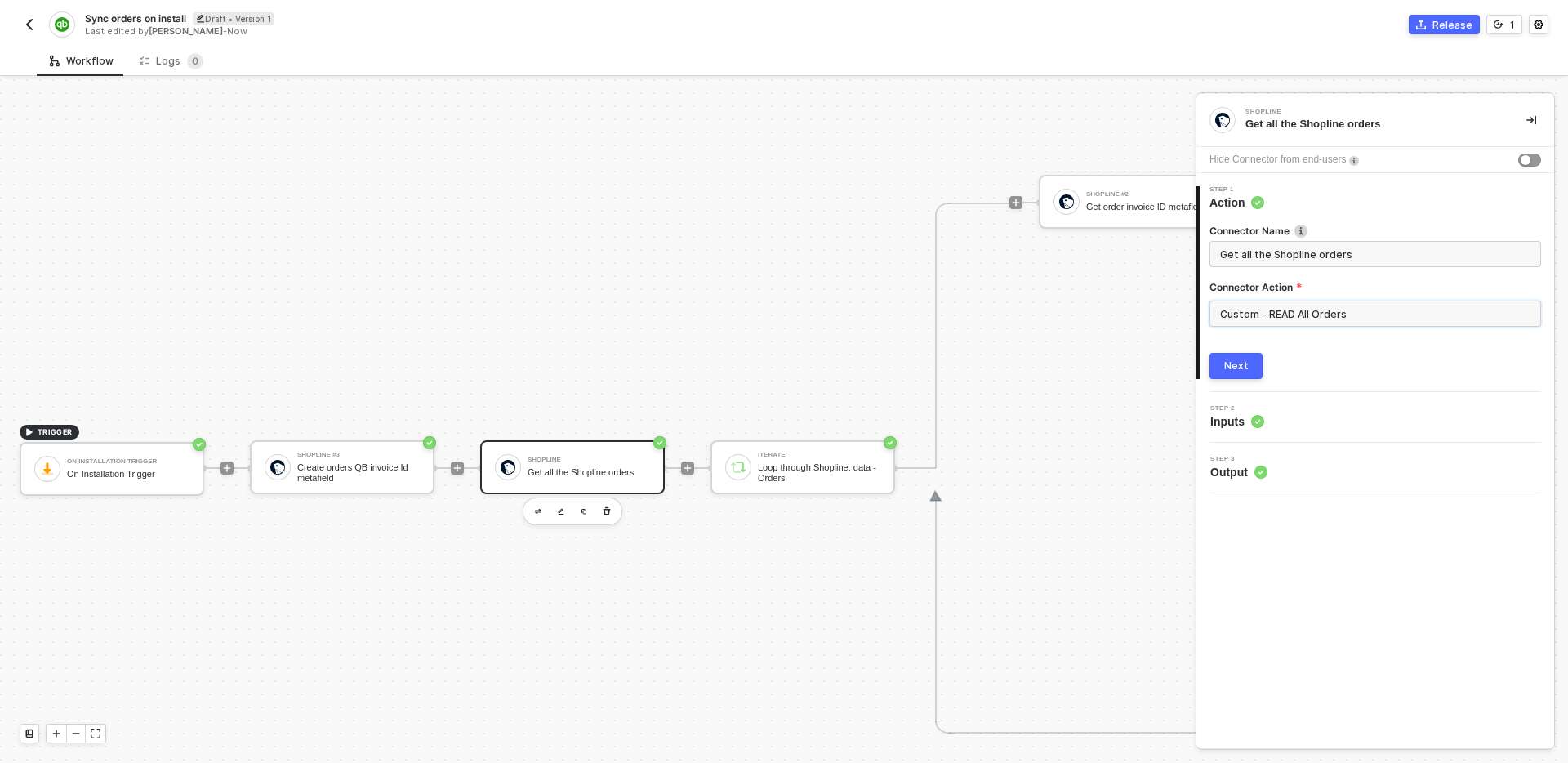
click at [1336, 304] on input "Custom - READ All Orders" at bounding box center [1375, 313] width 331 height 26
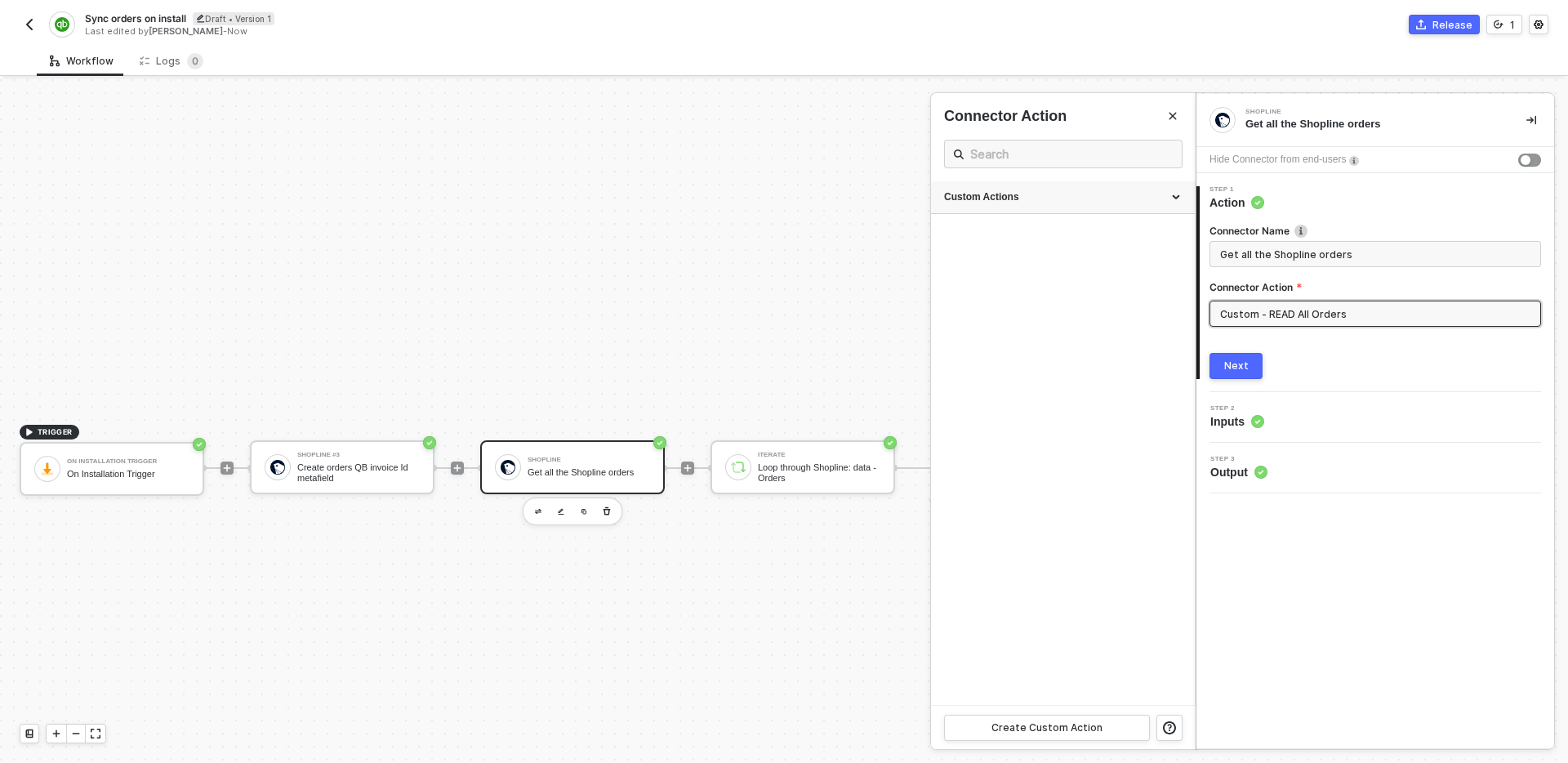
click at [1089, 207] on div "Custom Actions" at bounding box center [1062, 197] width 264 height 32
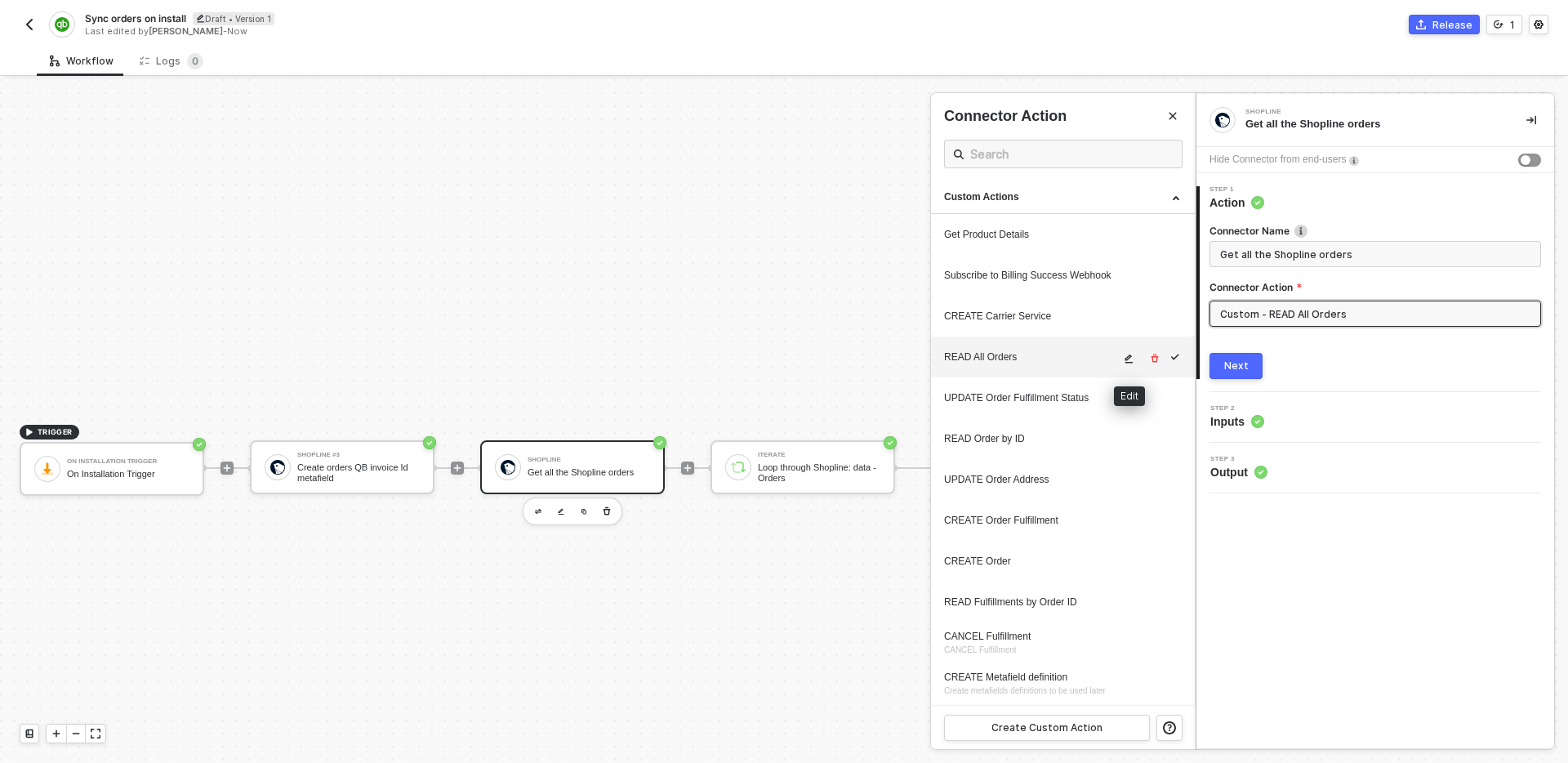
click at [1124, 366] on button "button" at bounding box center [1129, 358] width 20 height 20
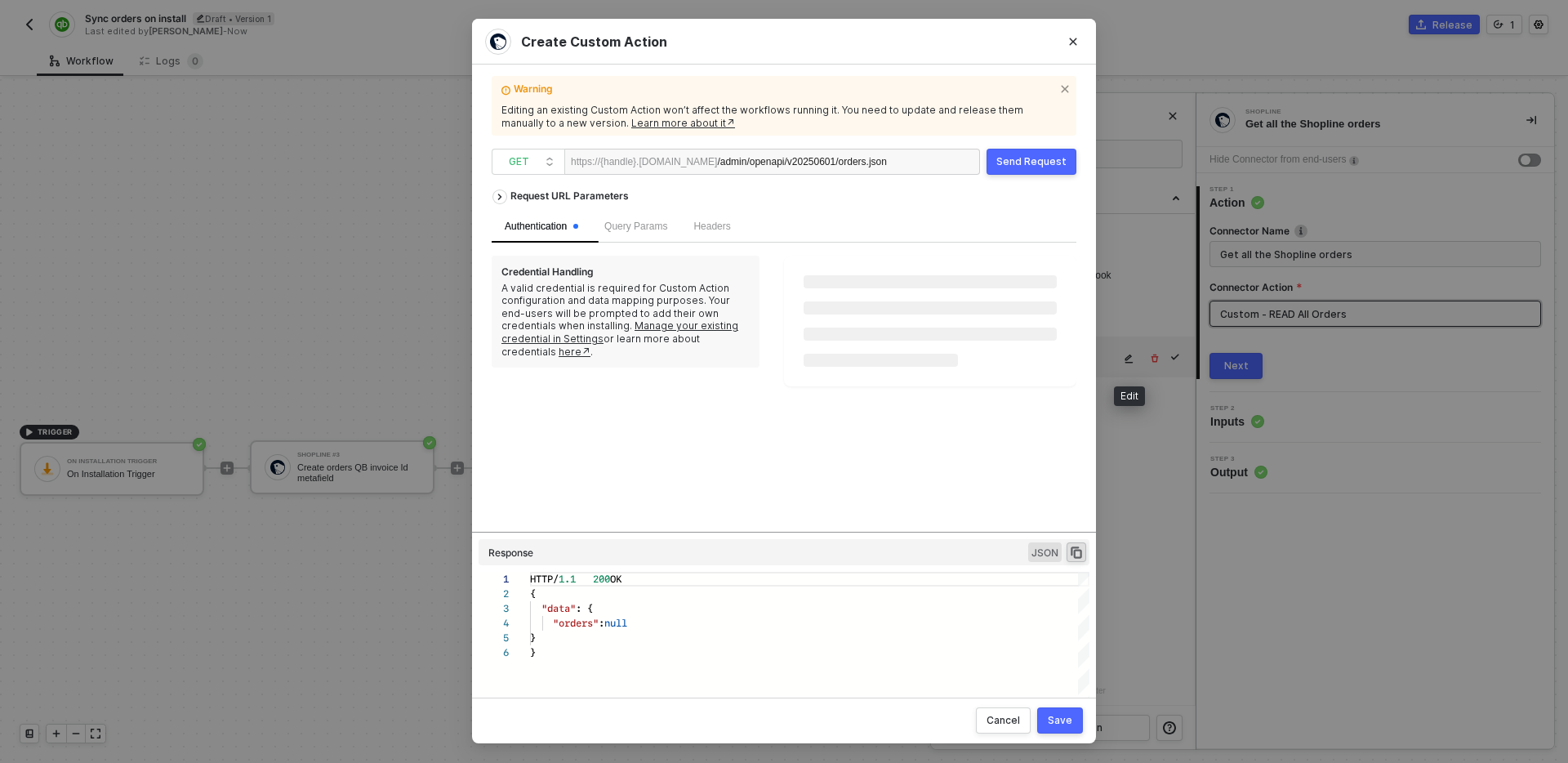
scroll to position [73, 0]
click at [658, 227] on span "Query Params" at bounding box center [636, 227] width 63 height 11
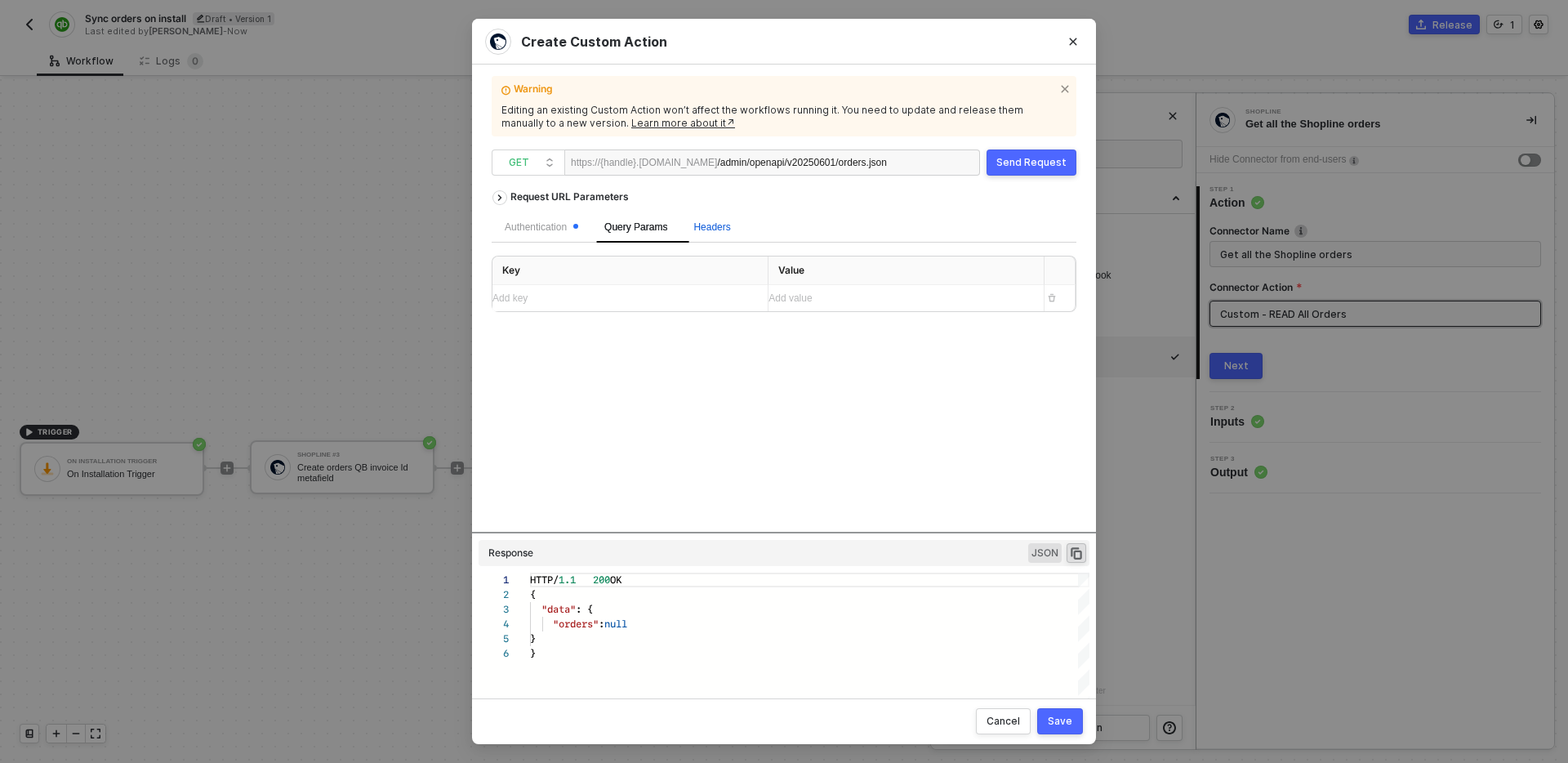
click at [713, 231] on span "Headers" at bounding box center [711, 227] width 37 height 11
click at [599, 228] on div "Query Params" at bounding box center [635, 227] width 89 height 31
click at [548, 230] on div "Authentication" at bounding box center [541, 228] width 73 height 15
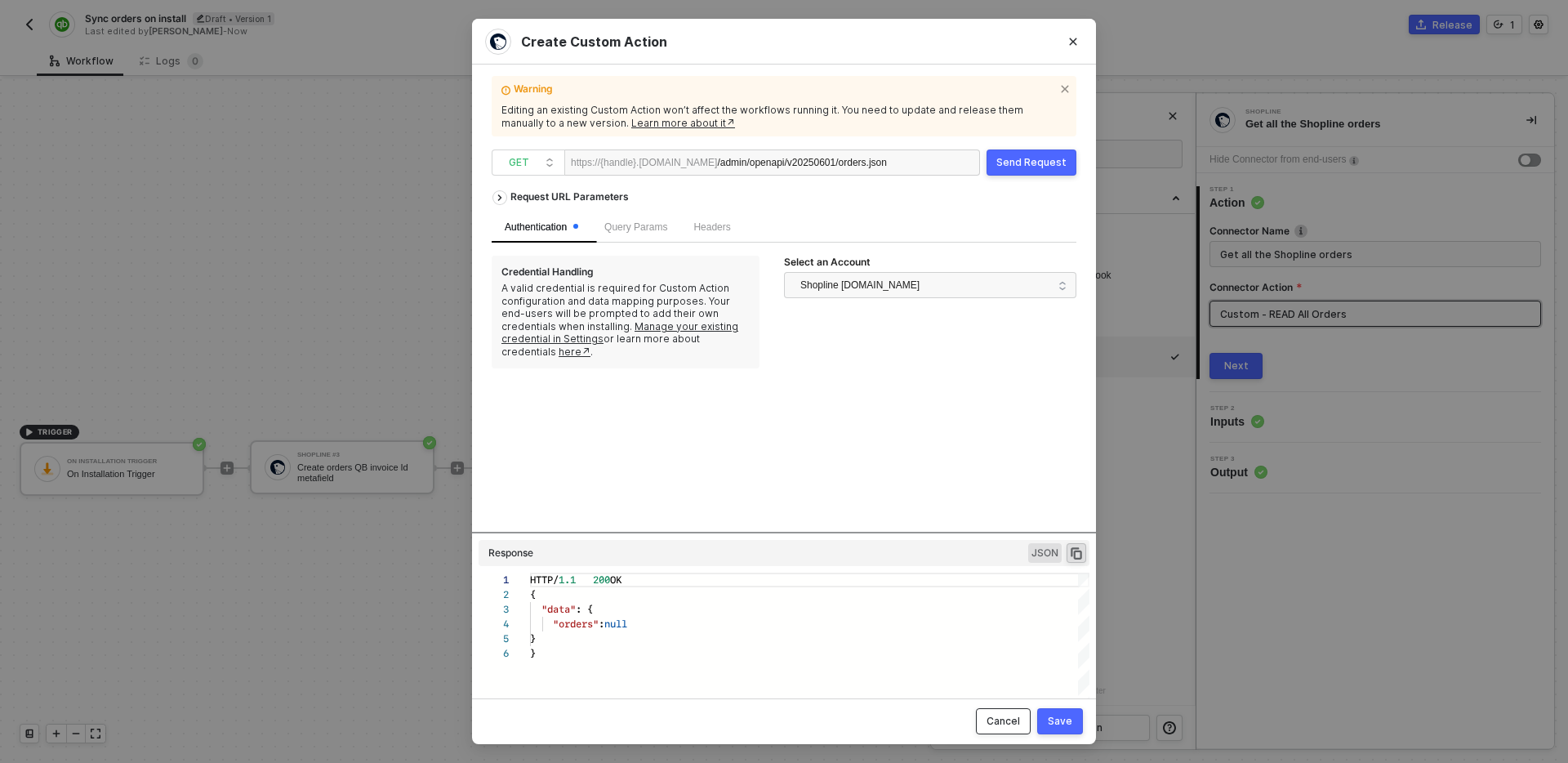
click at [1007, 728] on button "Cancel" at bounding box center [1002, 721] width 54 height 26
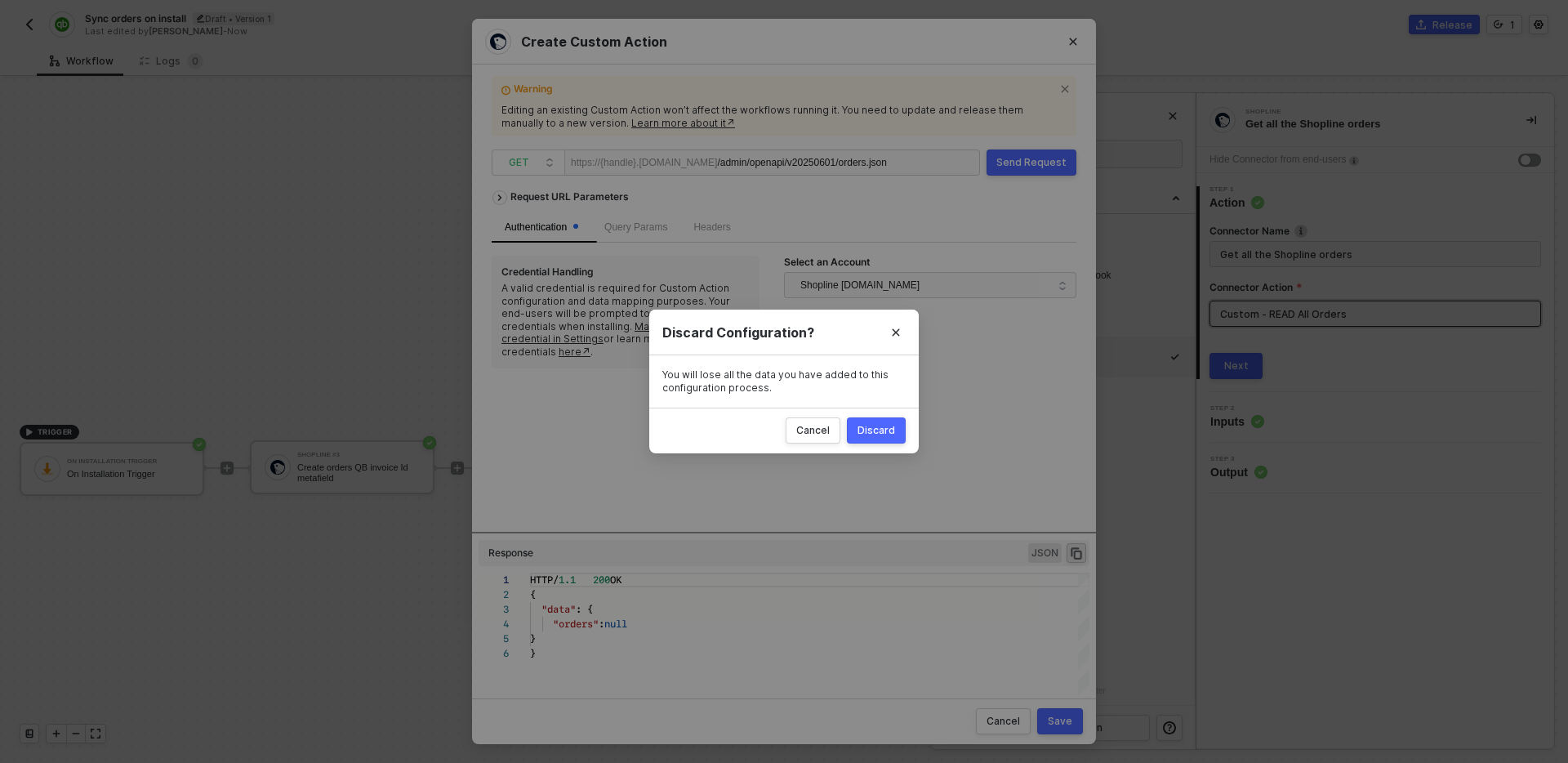
click at [877, 435] on div "Discard" at bounding box center [876, 431] width 37 height 13
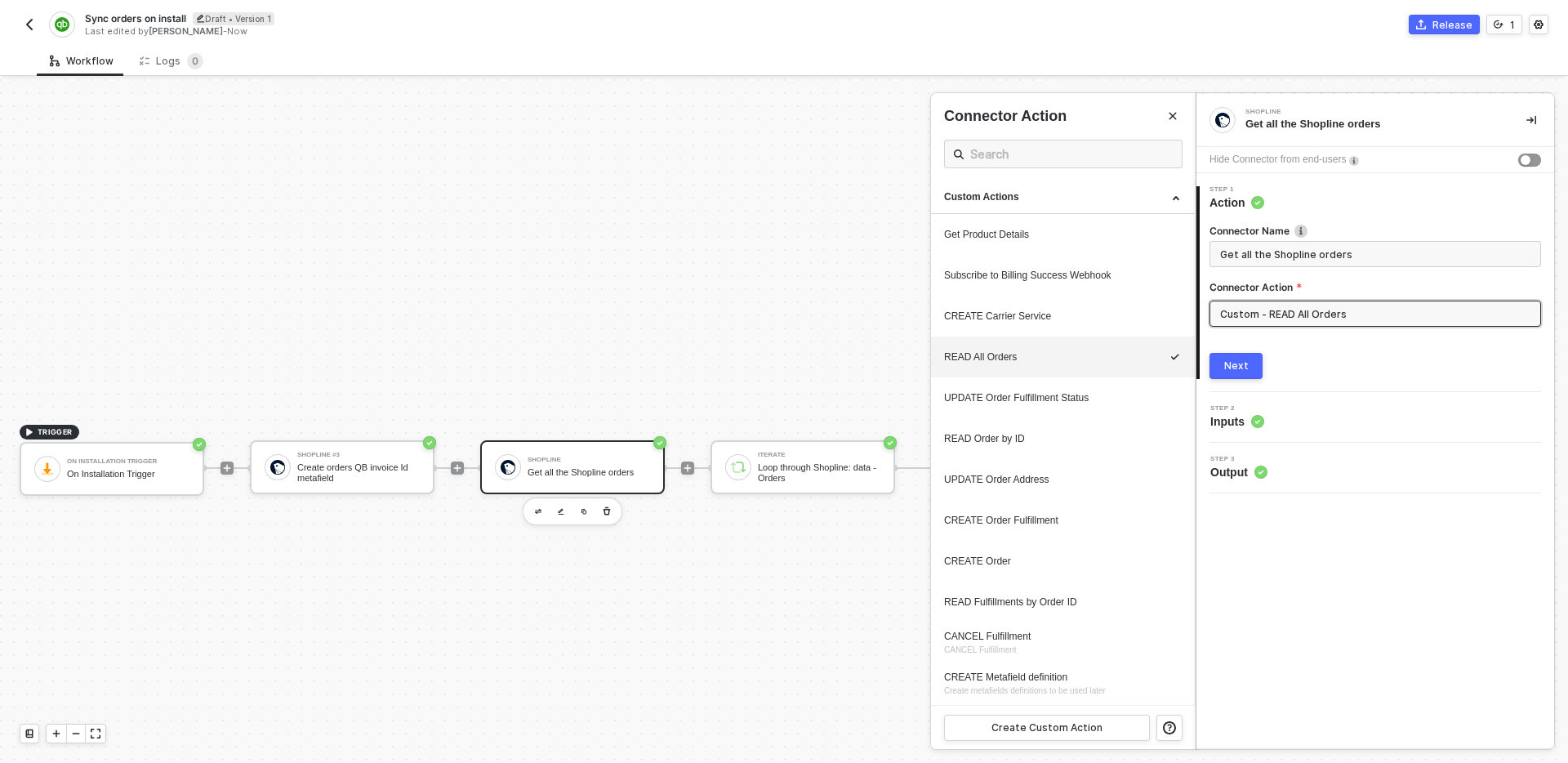
click at [793, 566] on div at bounding box center [784, 421] width 1568 height 684
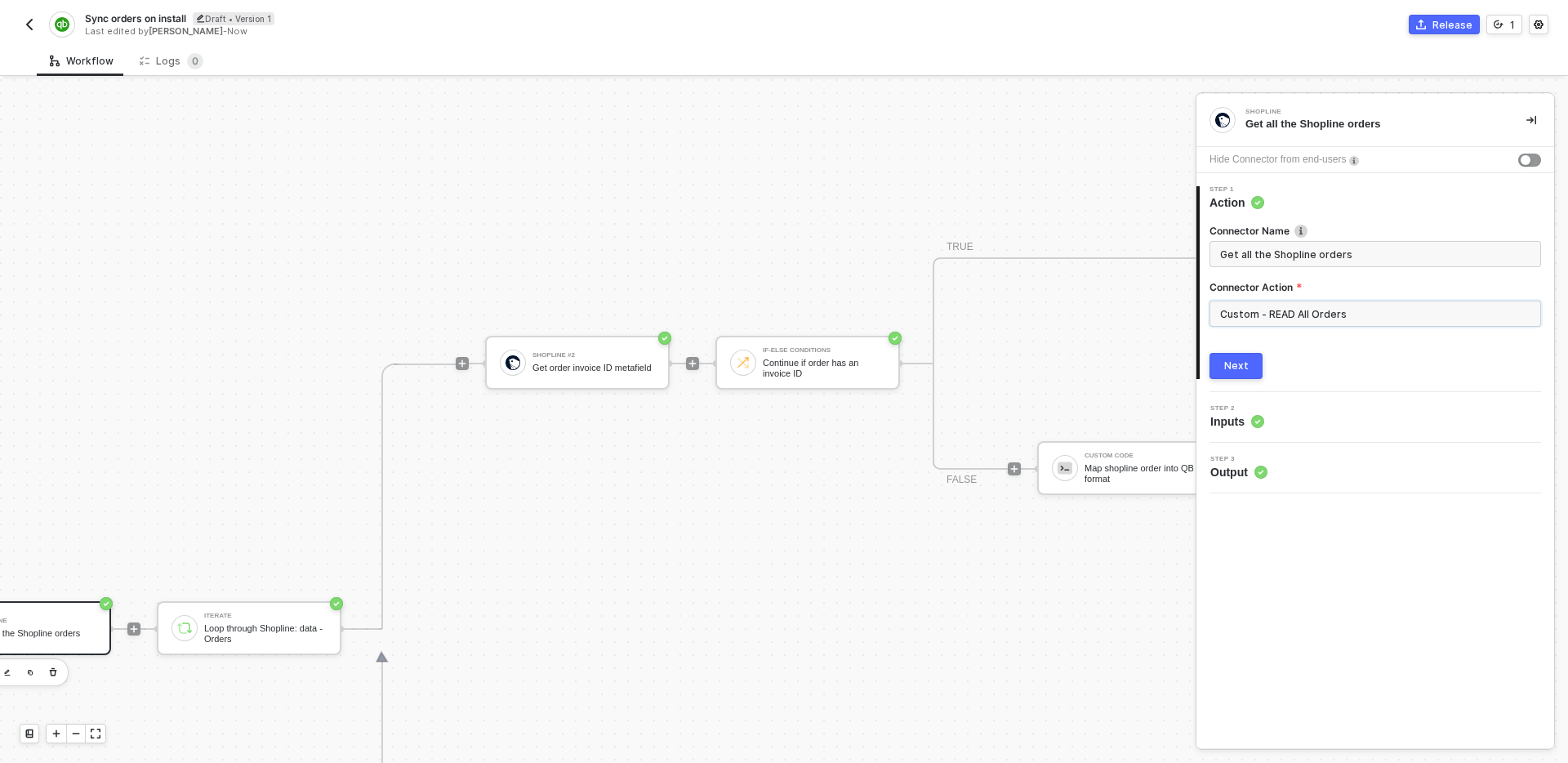
scroll to position [445, 588]
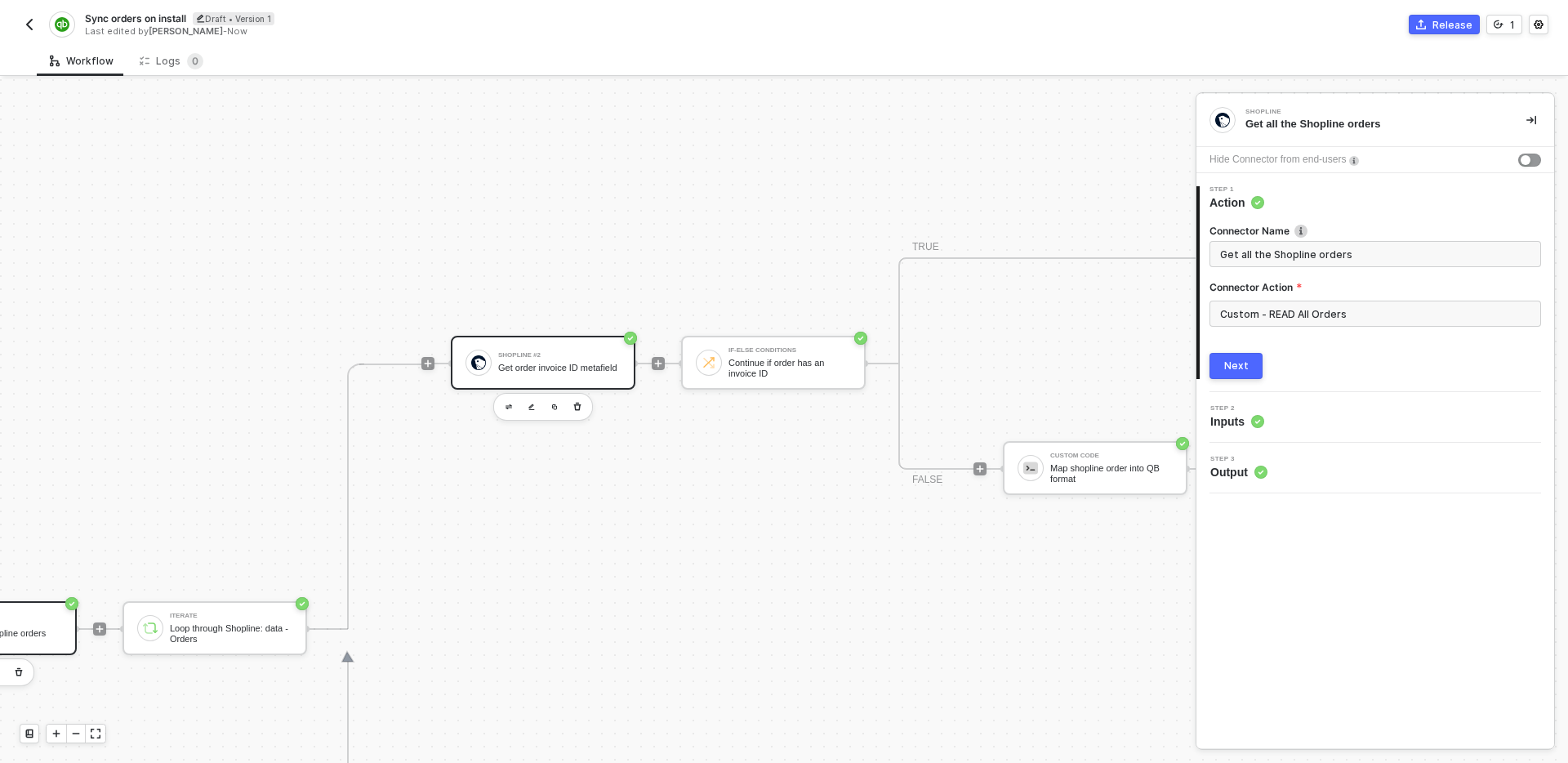
click at [565, 356] on div "Shopline #2 Get order invoice ID metafield" at bounding box center [559, 363] width 123 height 31
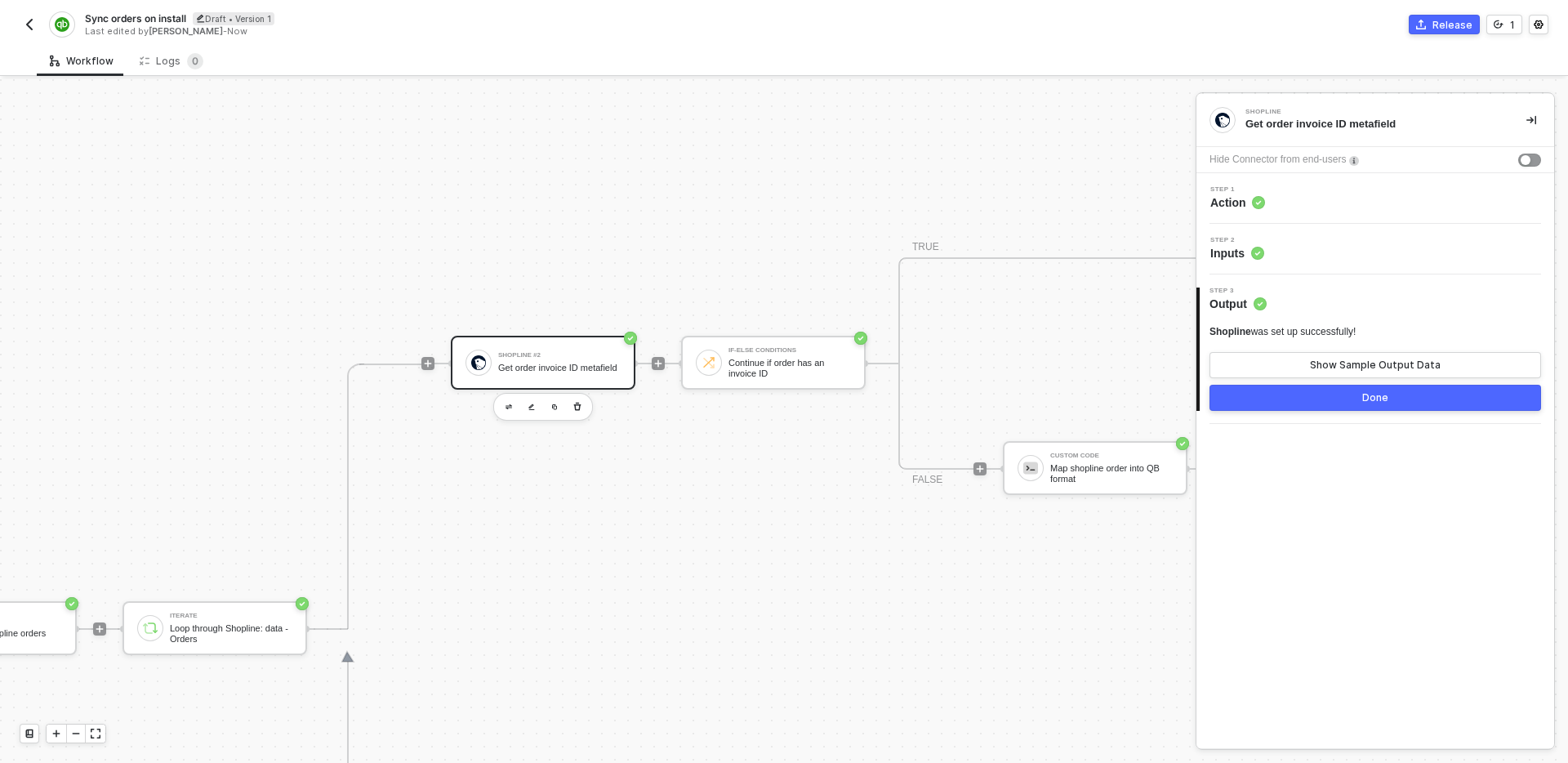
click at [1352, 204] on div "Step 1 Action" at bounding box center [1377, 199] width 353 height 25
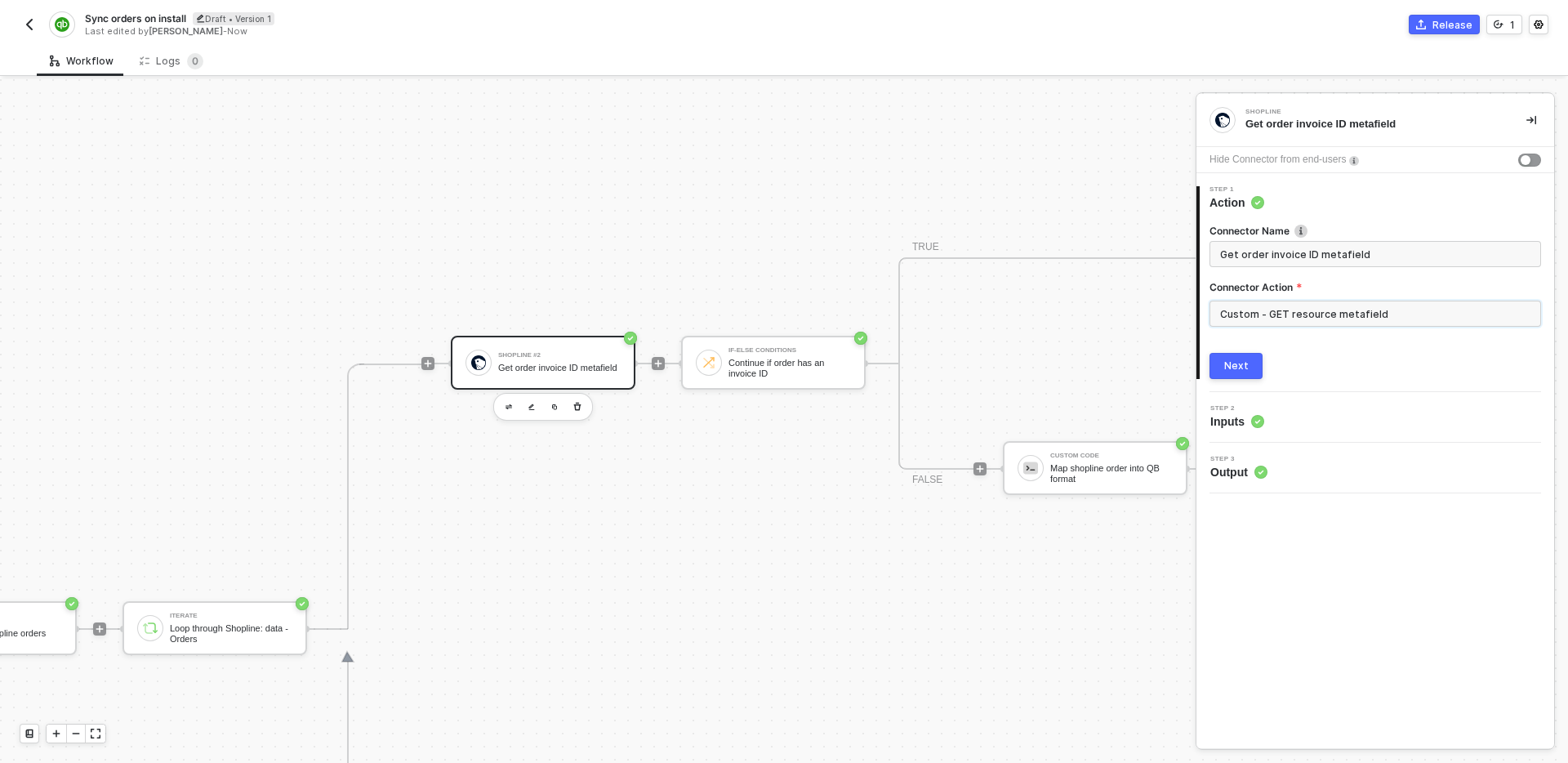
click at [1385, 310] on input "Custom - GET resource metafield" at bounding box center [1375, 313] width 331 height 26
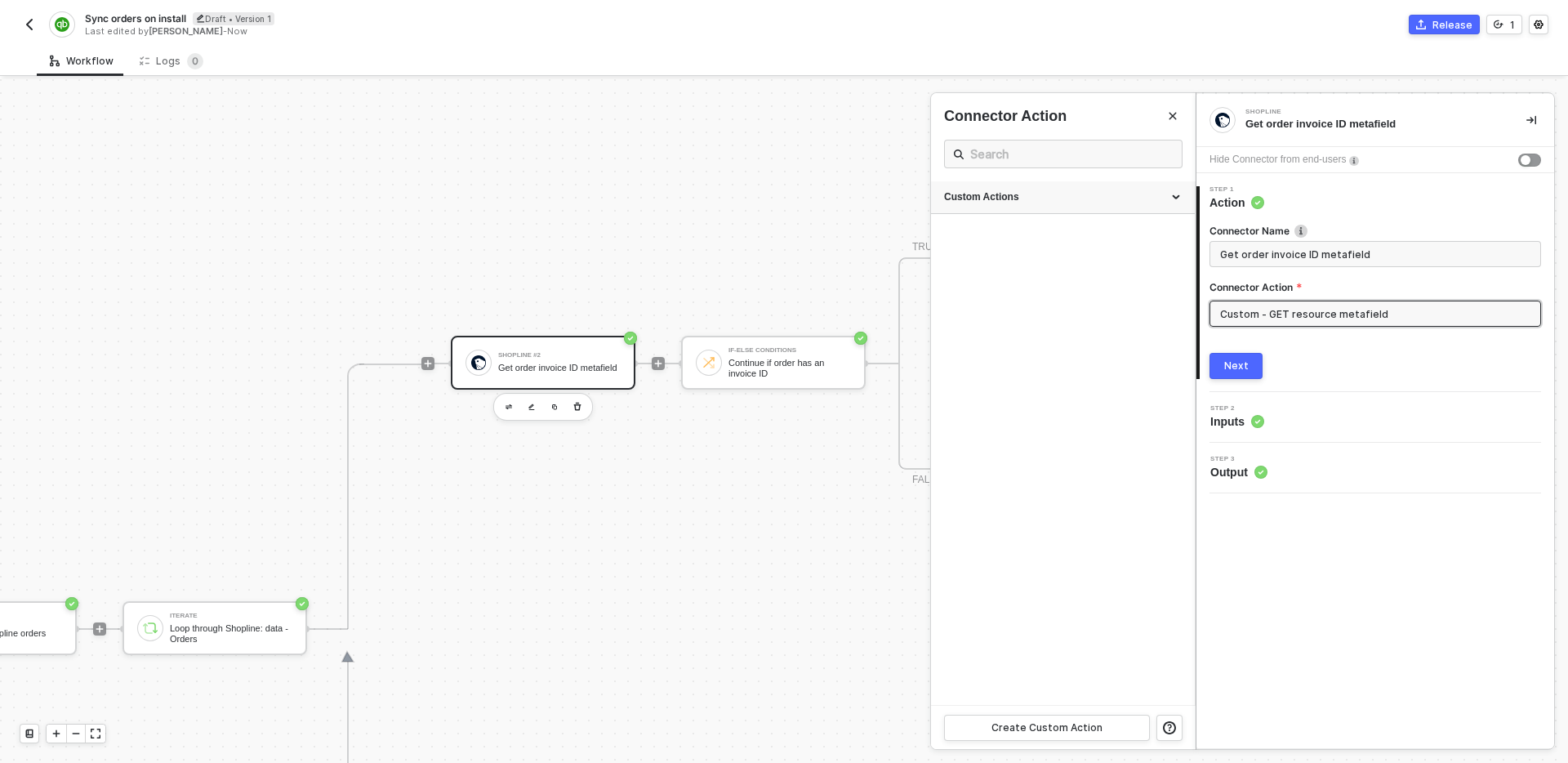
click at [1052, 199] on div "Custom Actions" at bounding box center [1063, 197] width 238 height 14
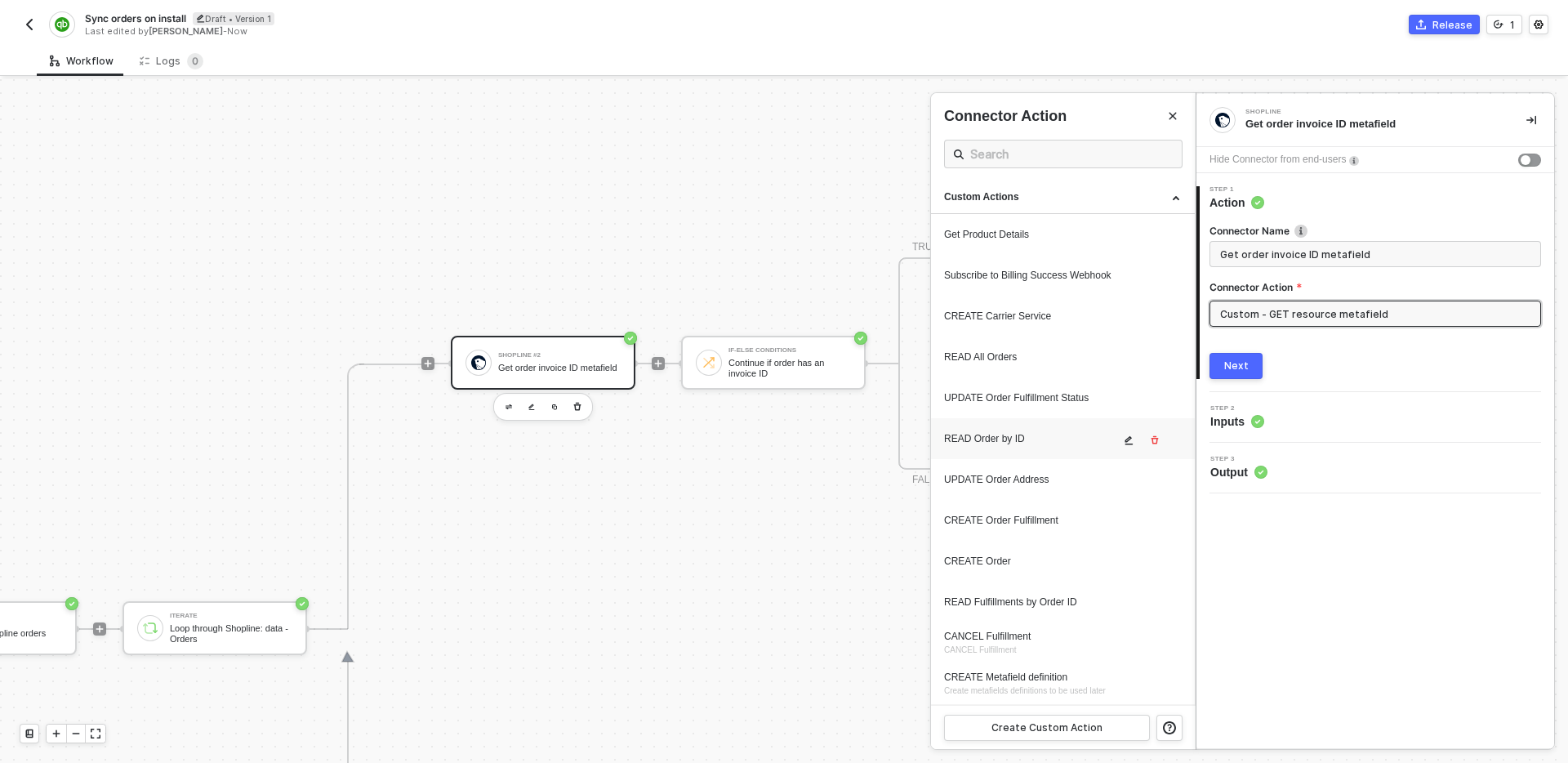
scroll to position [81, 0]
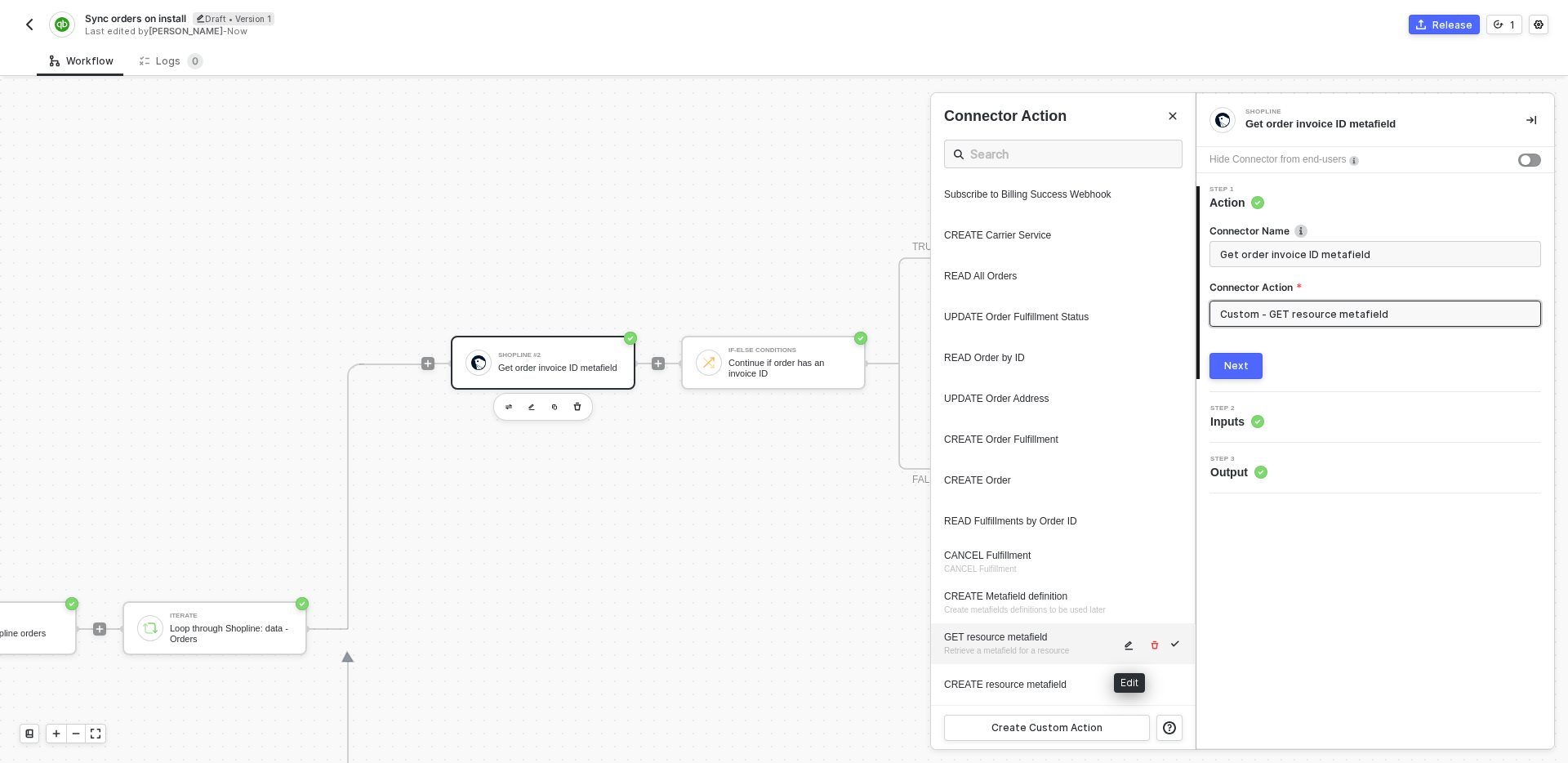
click at [1131, 650] on icon "icon-edit" at bounding box center [1128, 645] width 10 height 10
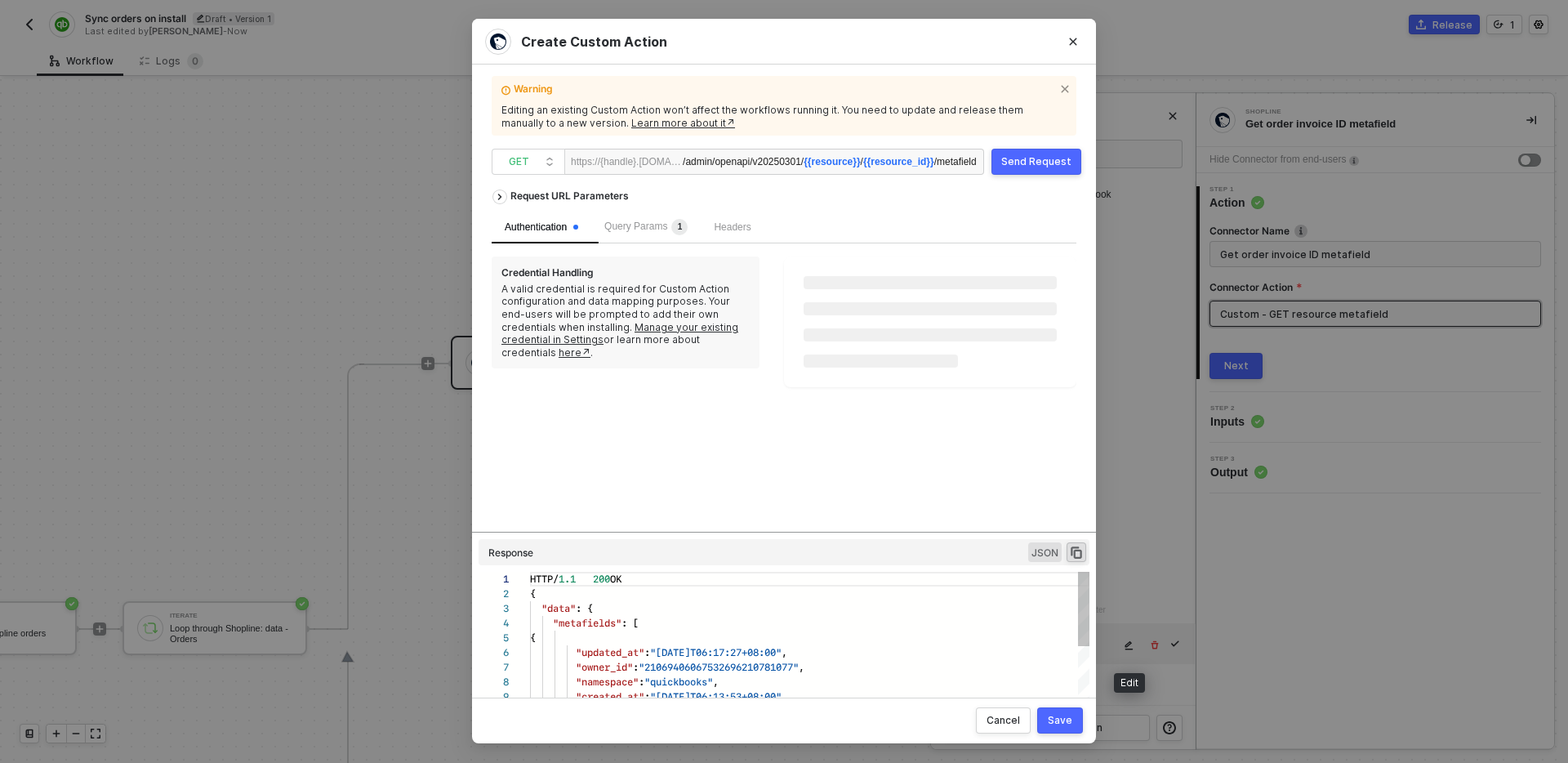
scroll to position [147, 0]
click at [643, 233] on div "Query Params 1" at bounding box center [645, 228] width 83 height 16
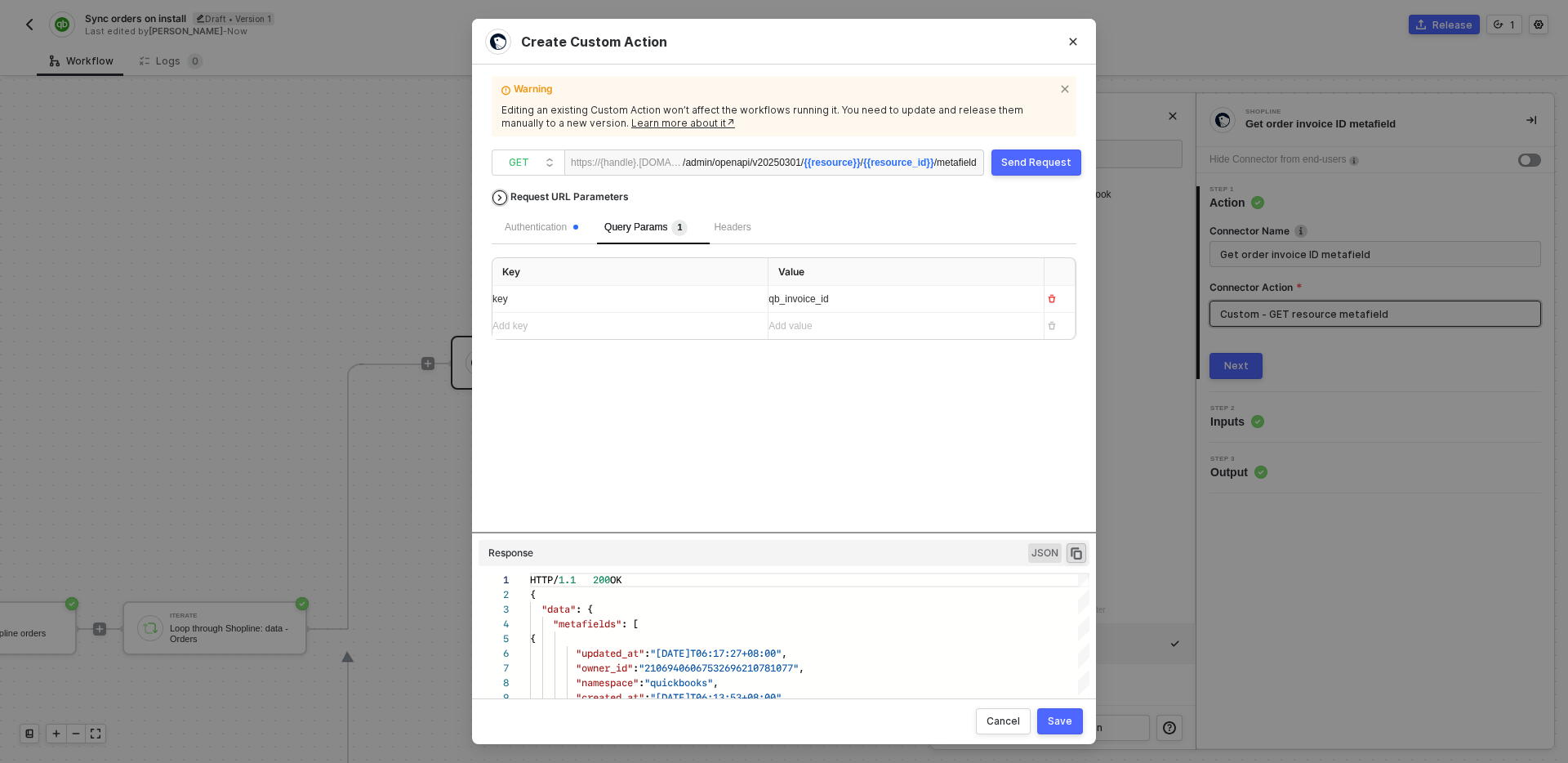
click at [617, 194] on div "Request URL Parameters" at bounding box center [570, 196] width 135 height 30
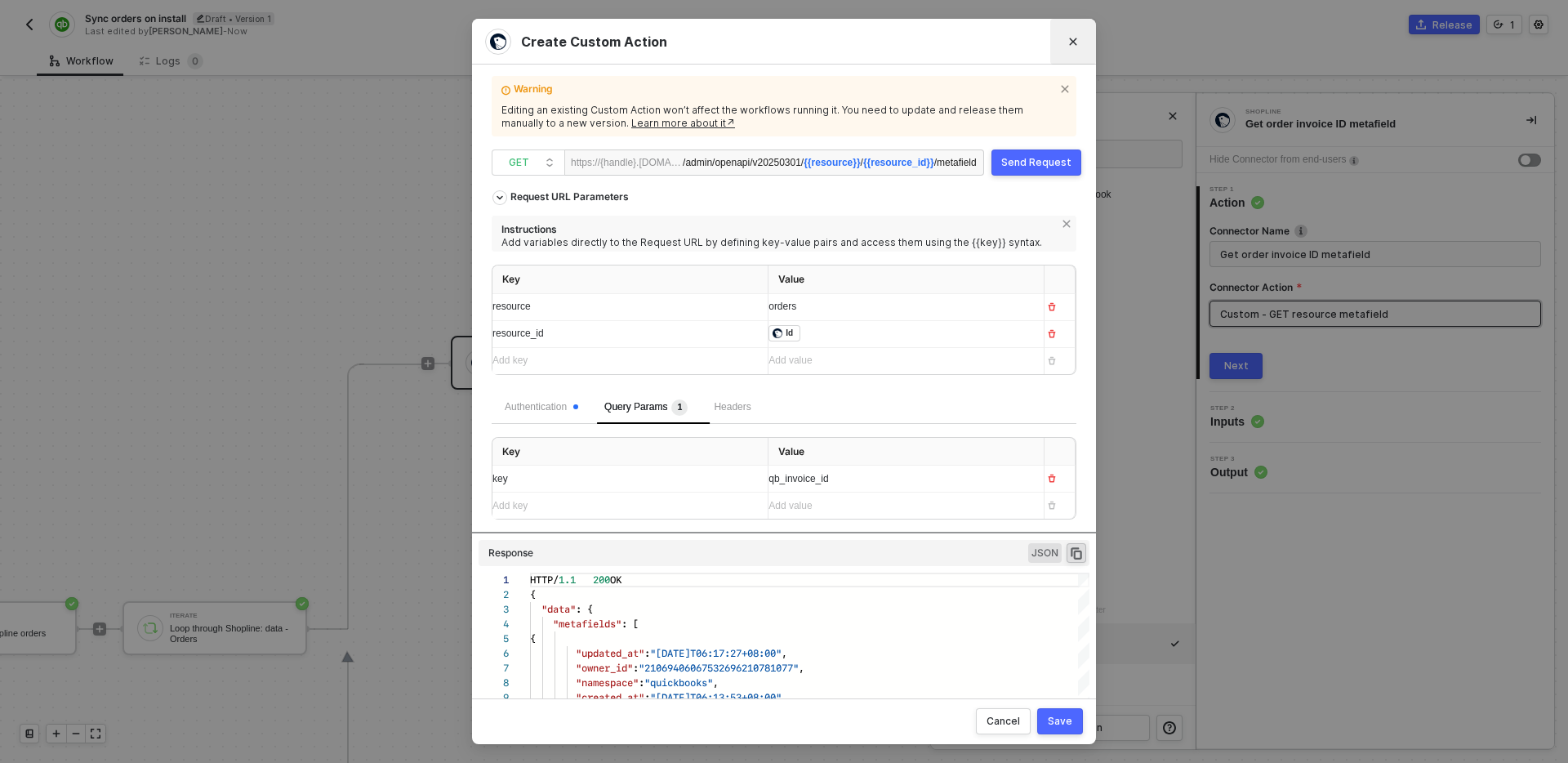
click at [1078, 38] on button "Close" at bounding box center [1072, 41] width 26 height 26
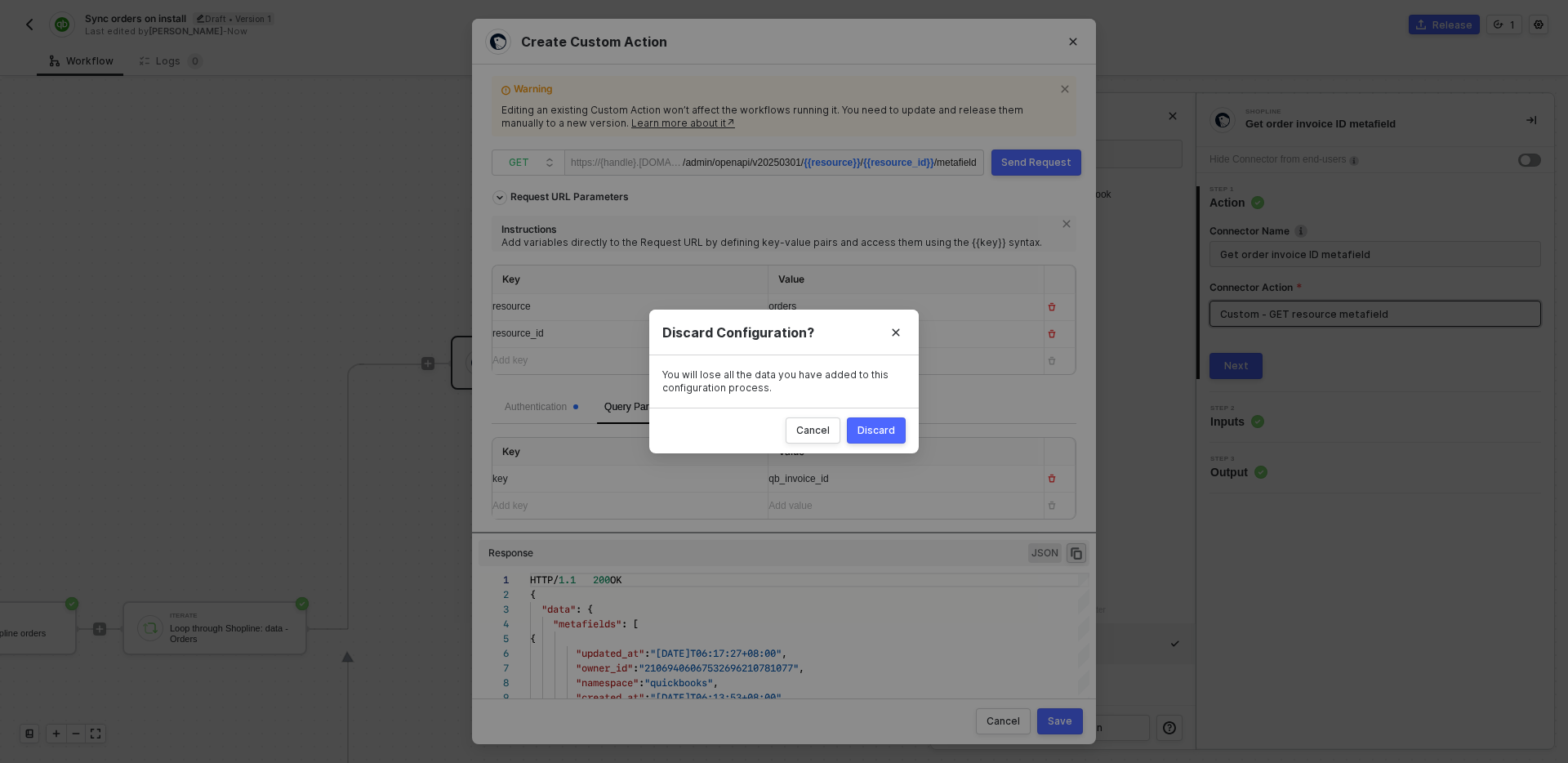
click at [887, 428] on div "Discard" at bounding box center [876, 431] width 37 height 13
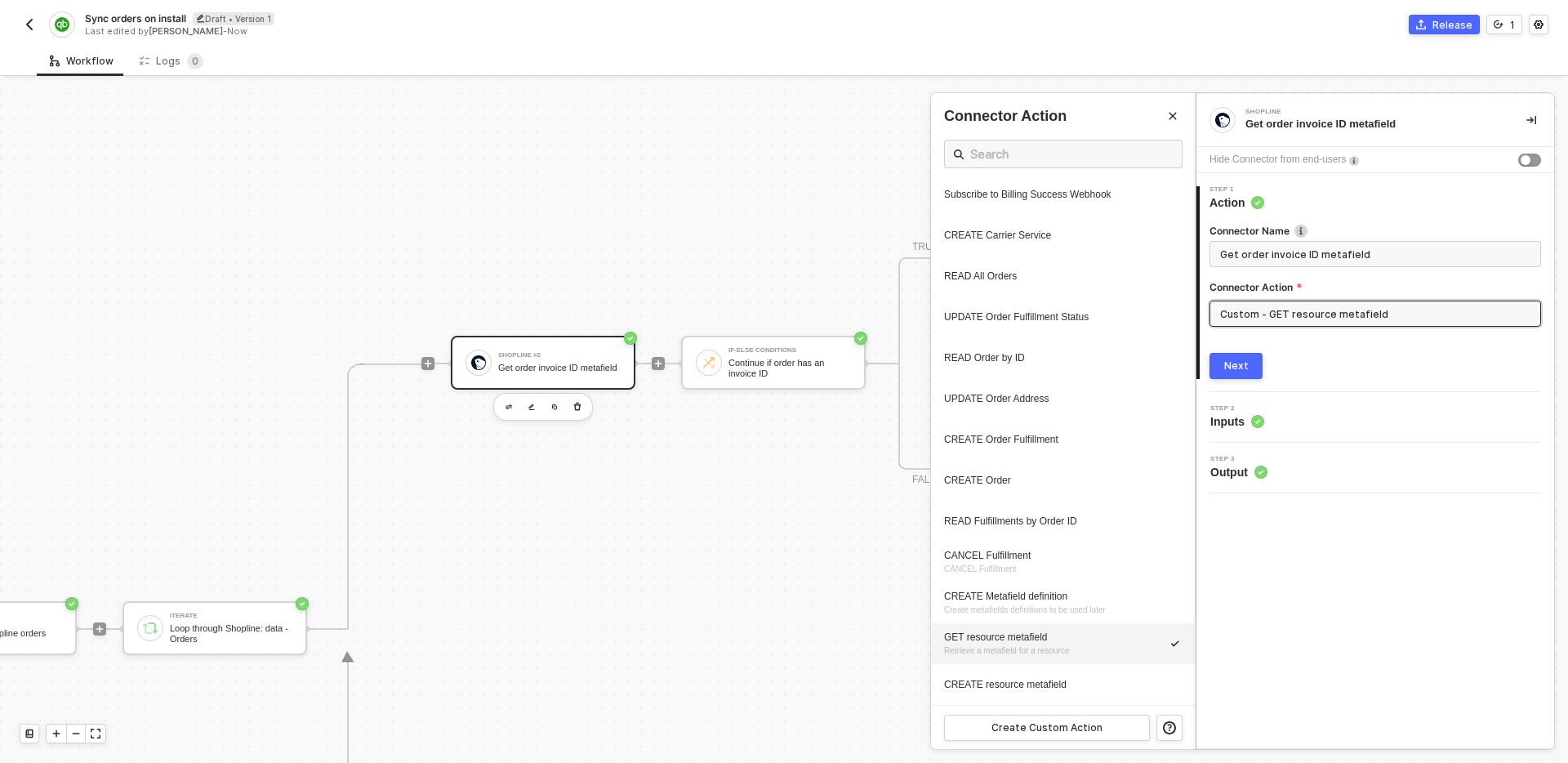
click at [883, 492] on div at bounding box center [784, 421] width 1568 height 684
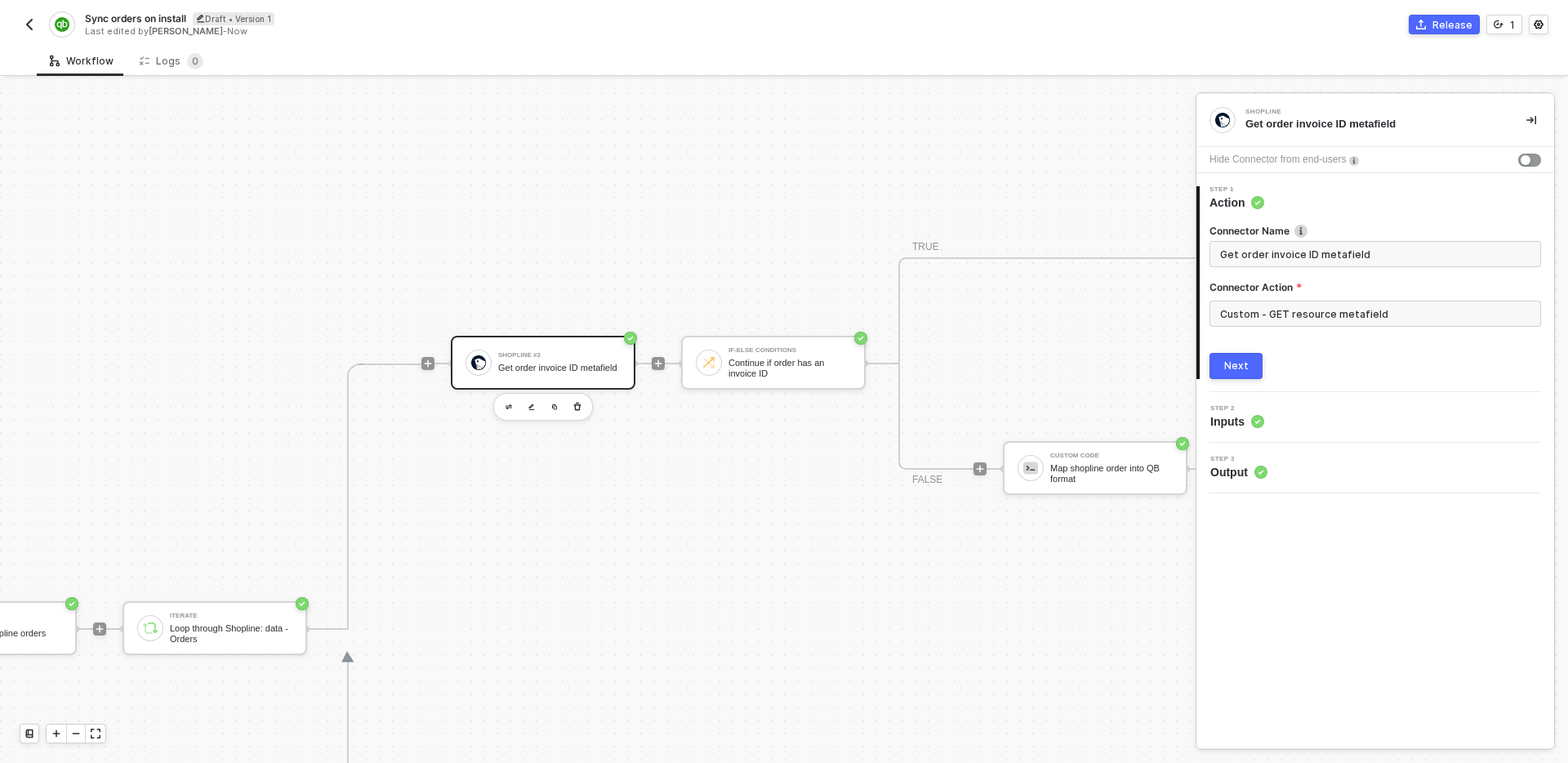
click at [28, 26] on img "button" at bounding box center [30, 25] width 13 height 13
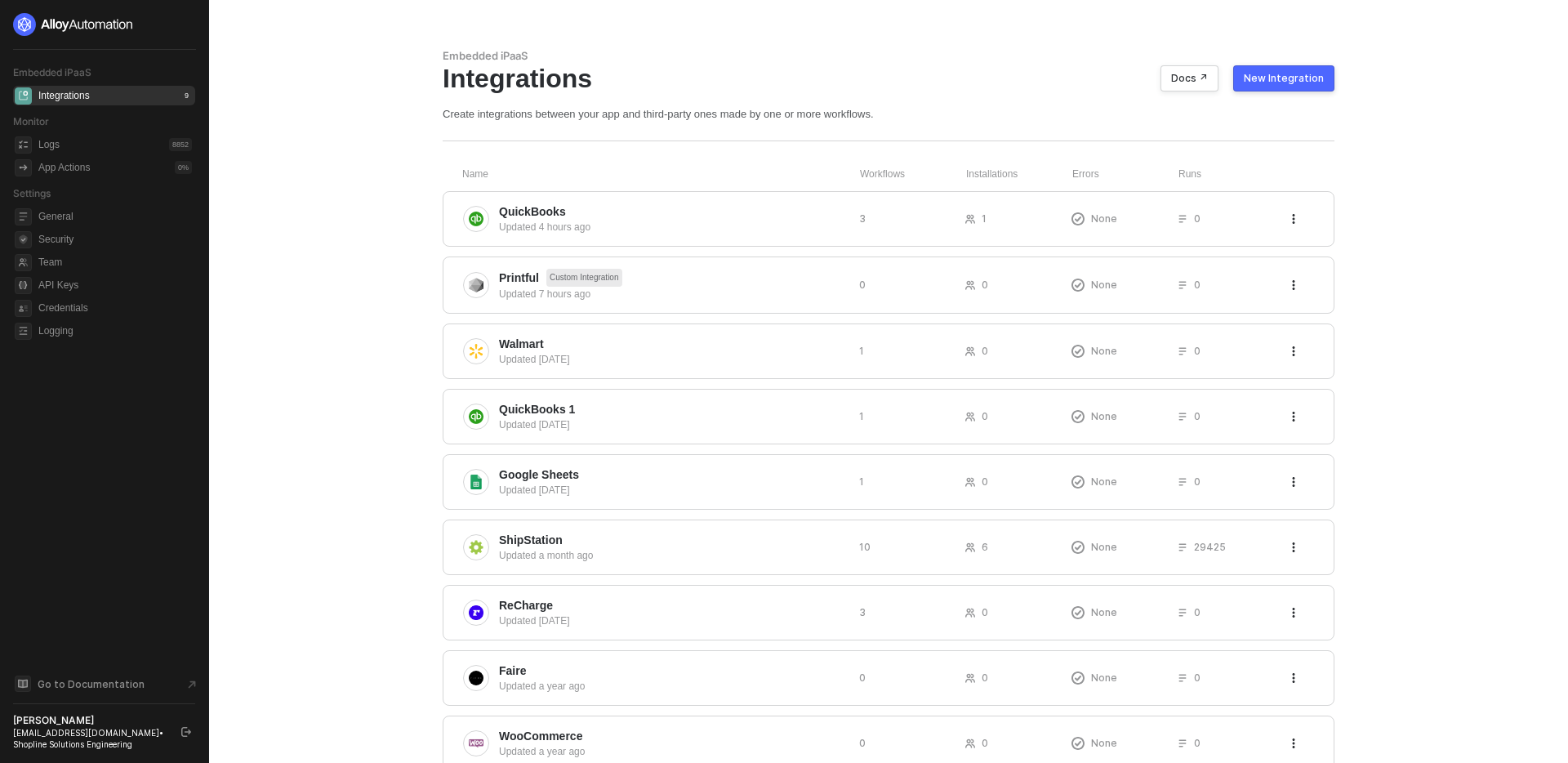
click at [302, 333] on main "Embedded iPaaS Integrations Docs ↗ New Integration Create integrations between …" at bounding box center [784, 410] width 1568 height 820
click at [1389, 318] on main "Embedded iPaaS Integrations Docs ↗ New Integration Create integrations between …" at bounding box center [784, 410] width 1568 height 820
click at [719, 223] on div "Updated 4 hours ago" at bounding box center [672, 227] width 347 height 14
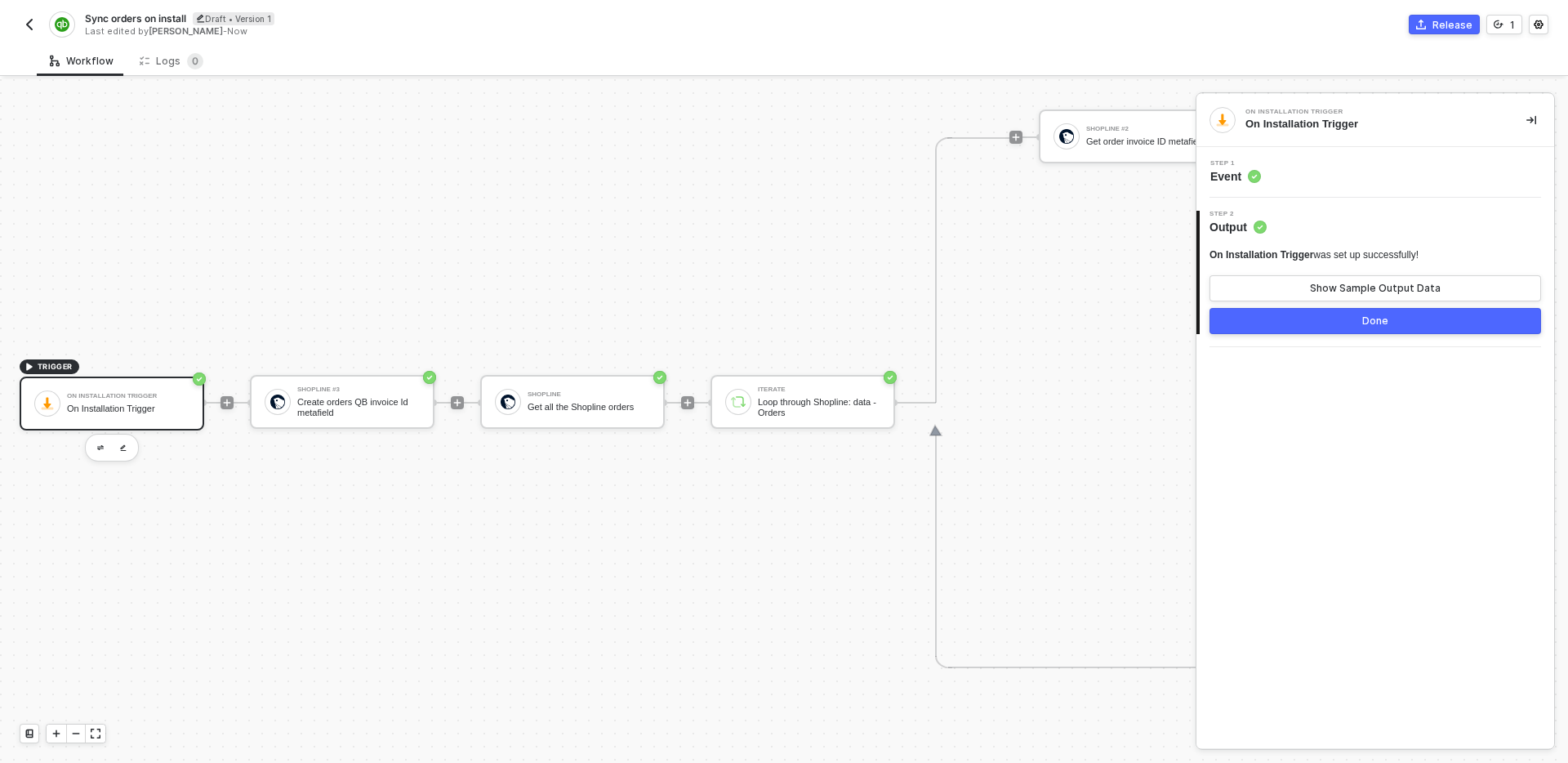
scroll to position [660, 0]
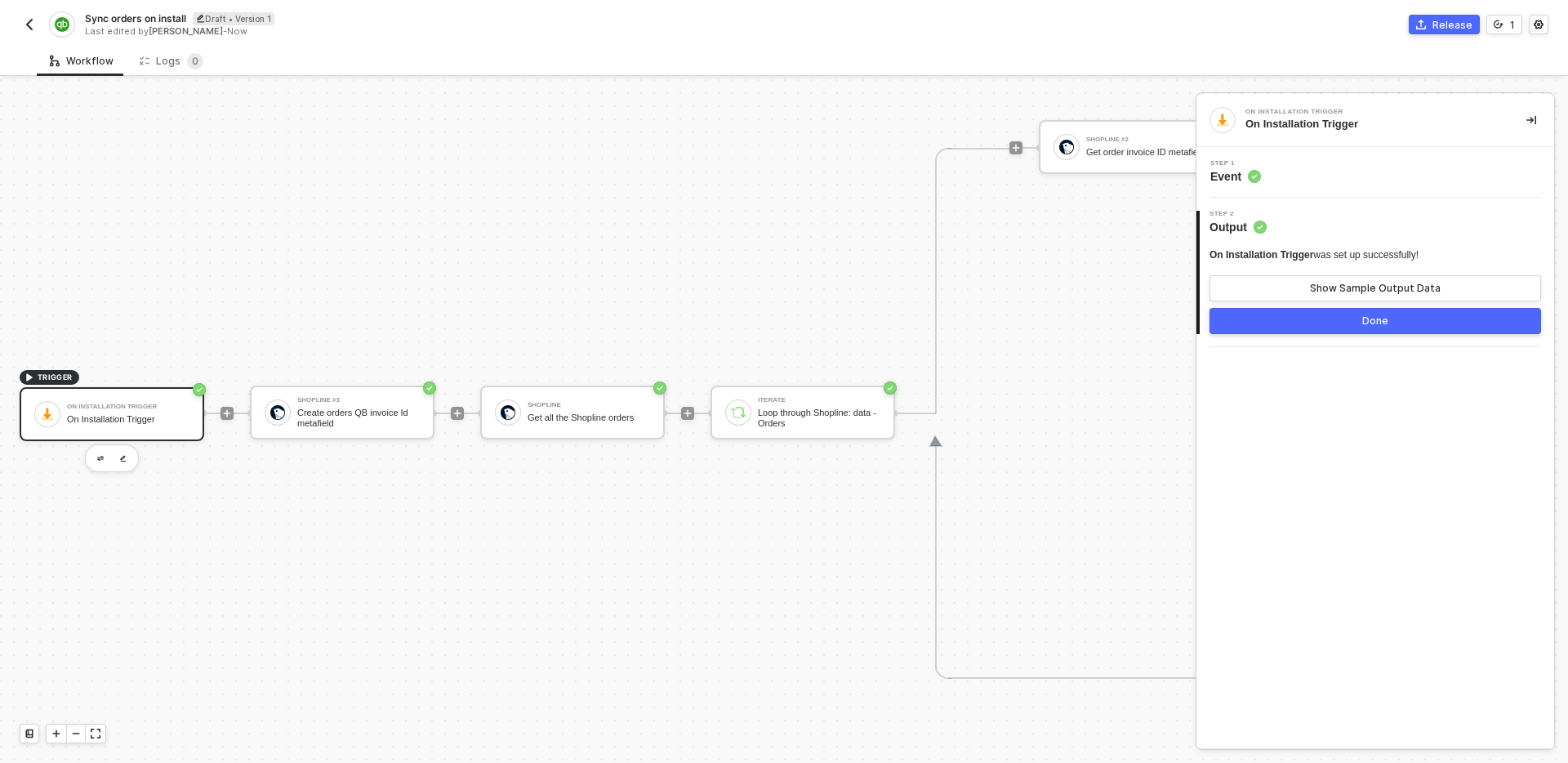
click at [34, 29] on img "button" at bounding box center [30, 25] width 13 height 13
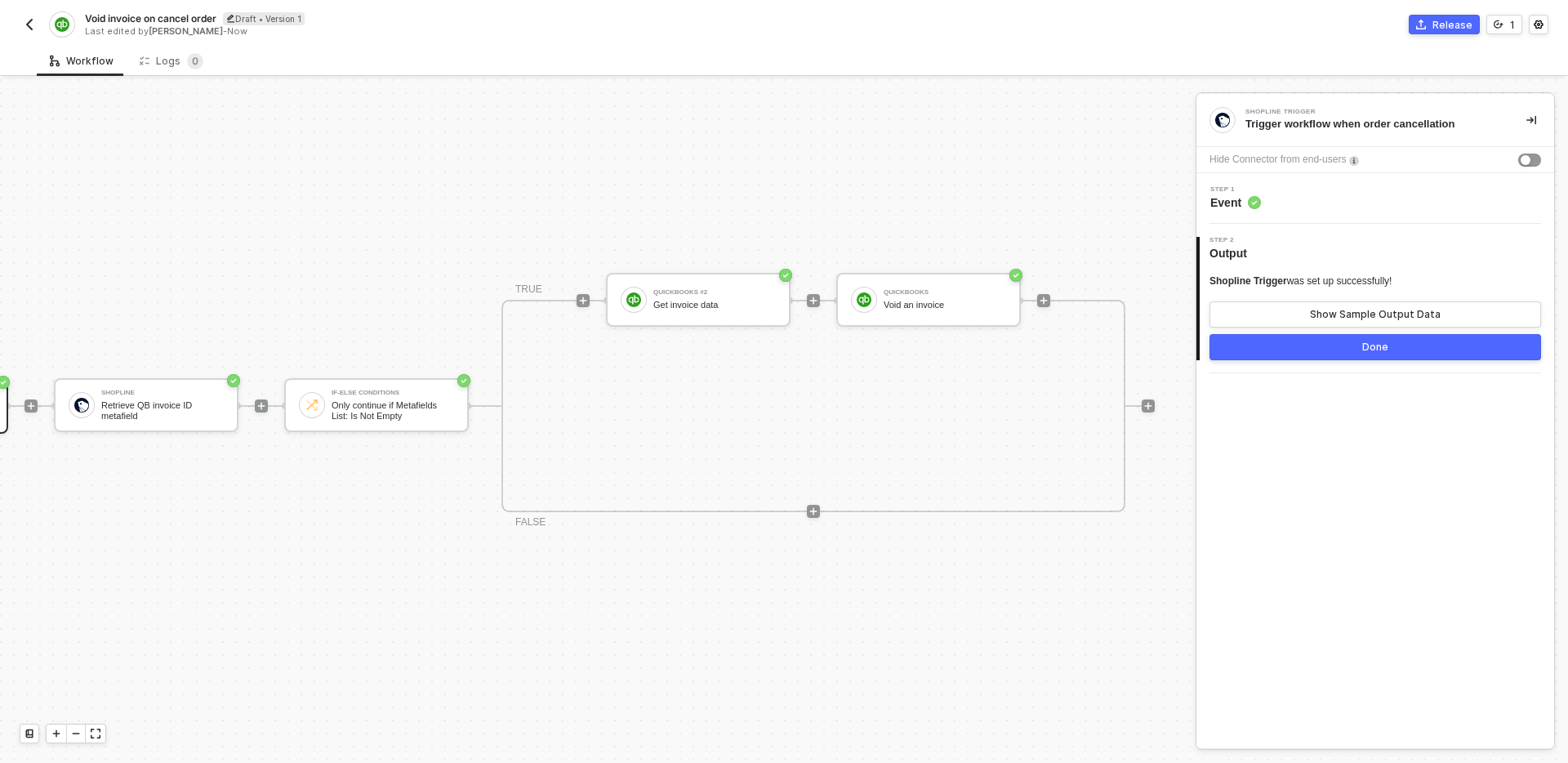
scroll to position [30, 257]
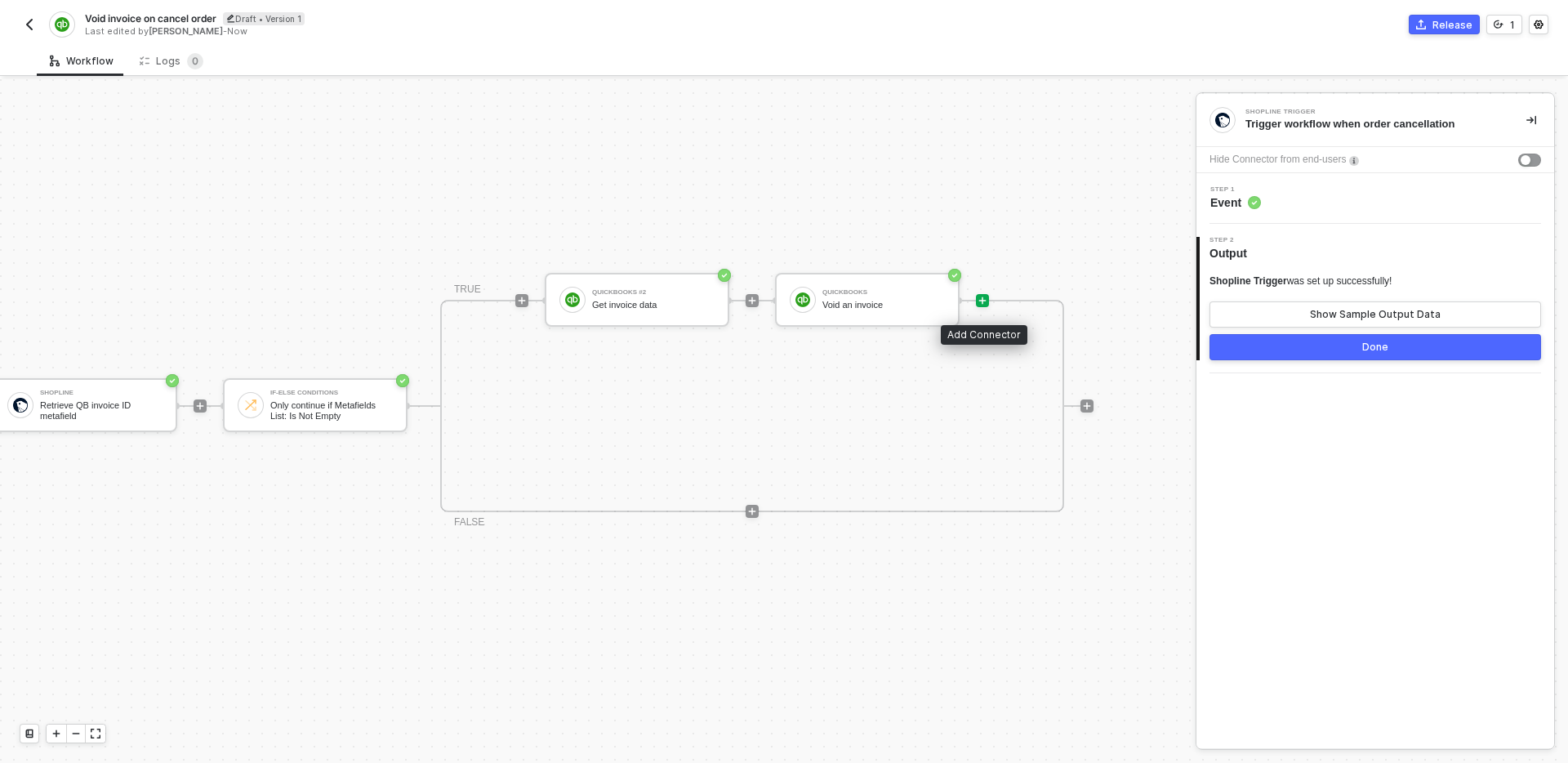
click at [983, 302] on icon "icon-play" at bounding box center [982, 301] width 10 height 10
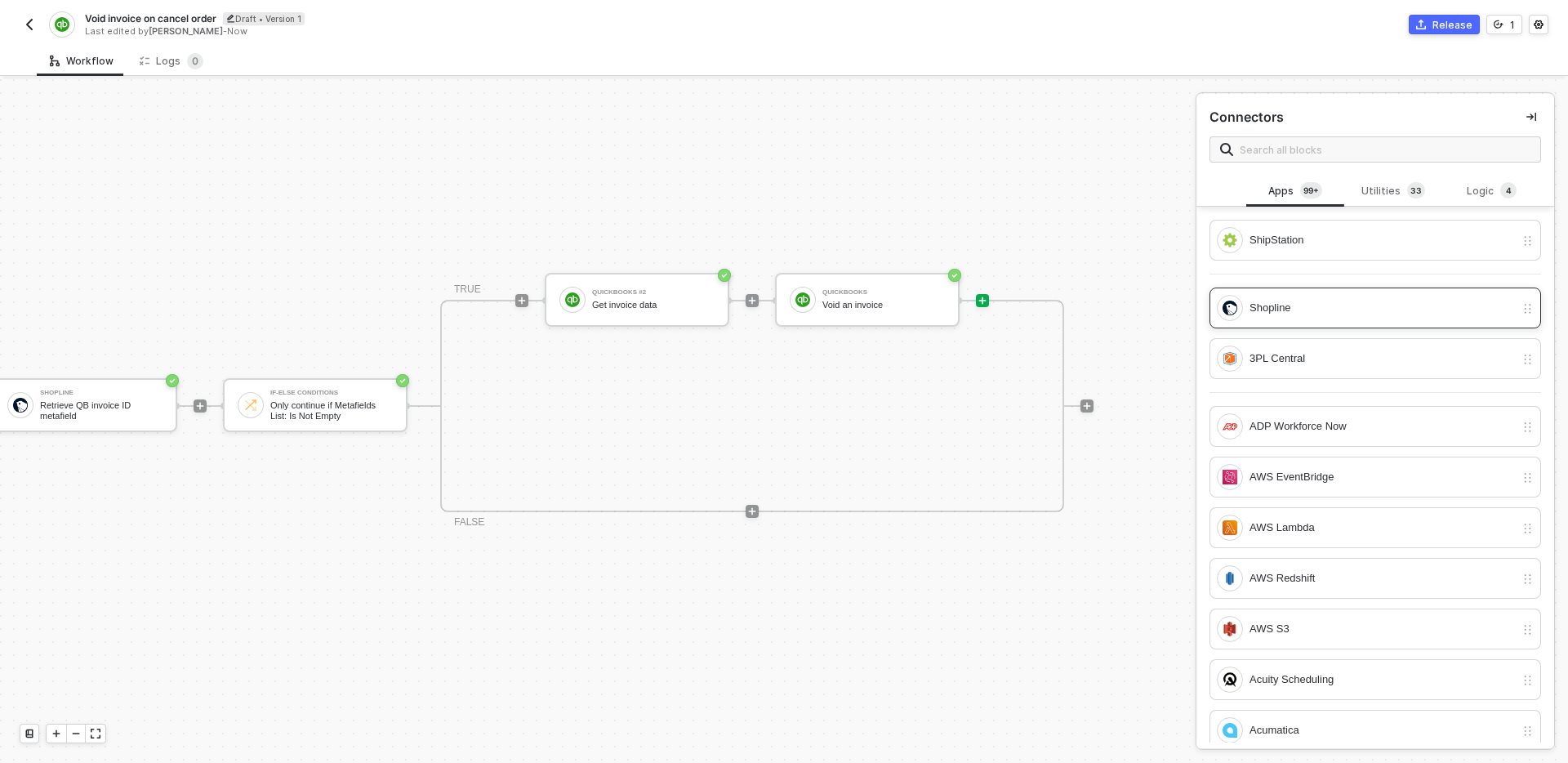
click at [1314, 303] on div "Shopline" at bounding box center [1381, 308] width 266 height 18
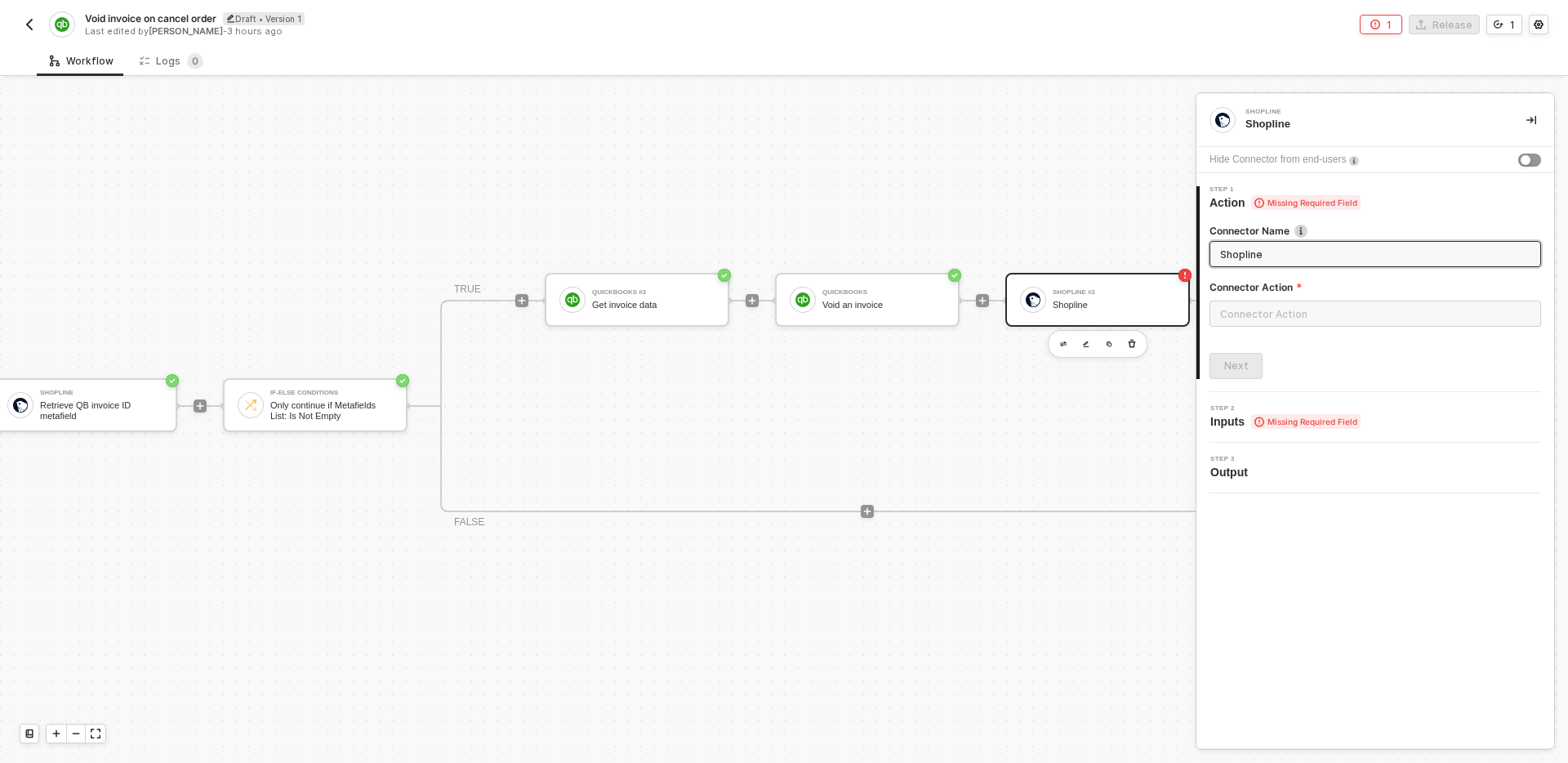
click at [1288, 254] on input "Shopline" at bounding box center [1374, 253] width 308 height 18
type input "Delete QB Invoice ID metafield from order"
click at [1320, 310] on input "text" at bounding box center [1375, 313] width 331 height 26
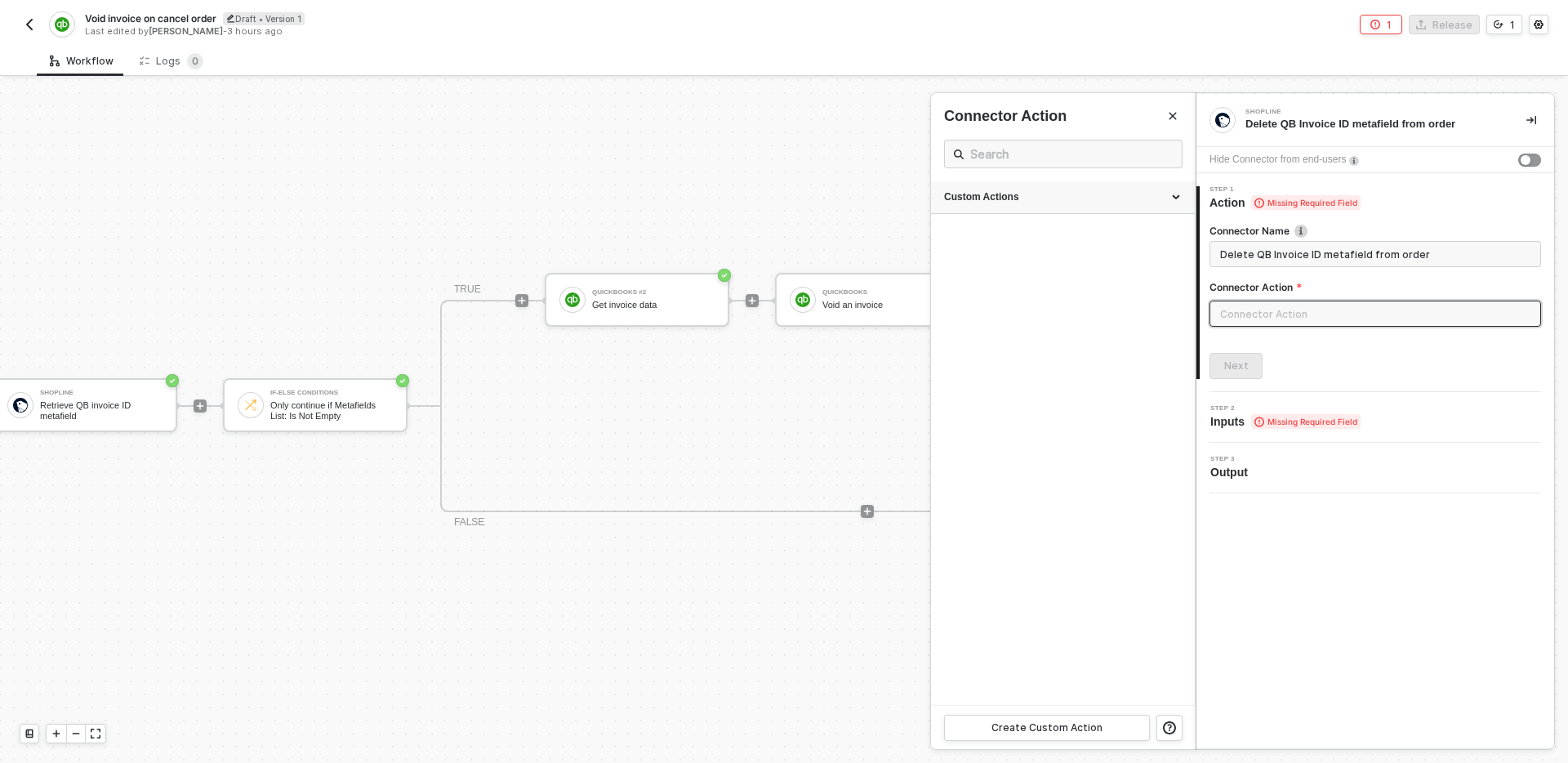
click at [1072, 198] on div "Custom Actions" at bounding box center [1063, 197] width 238 height 14
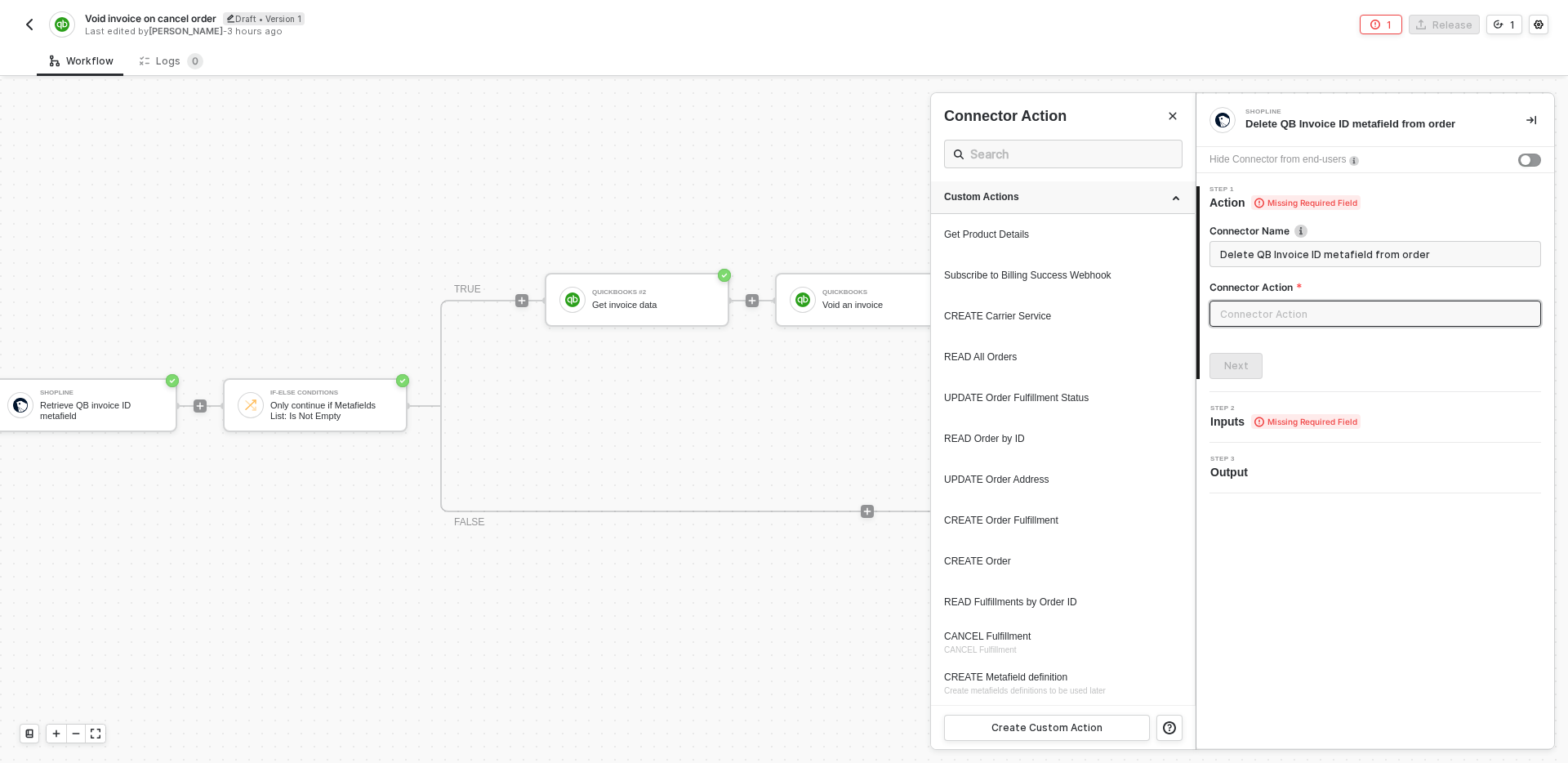
click at [1072, 198] on div "Custom Actions" at bounding box center [1063, 197] width 238 height 14
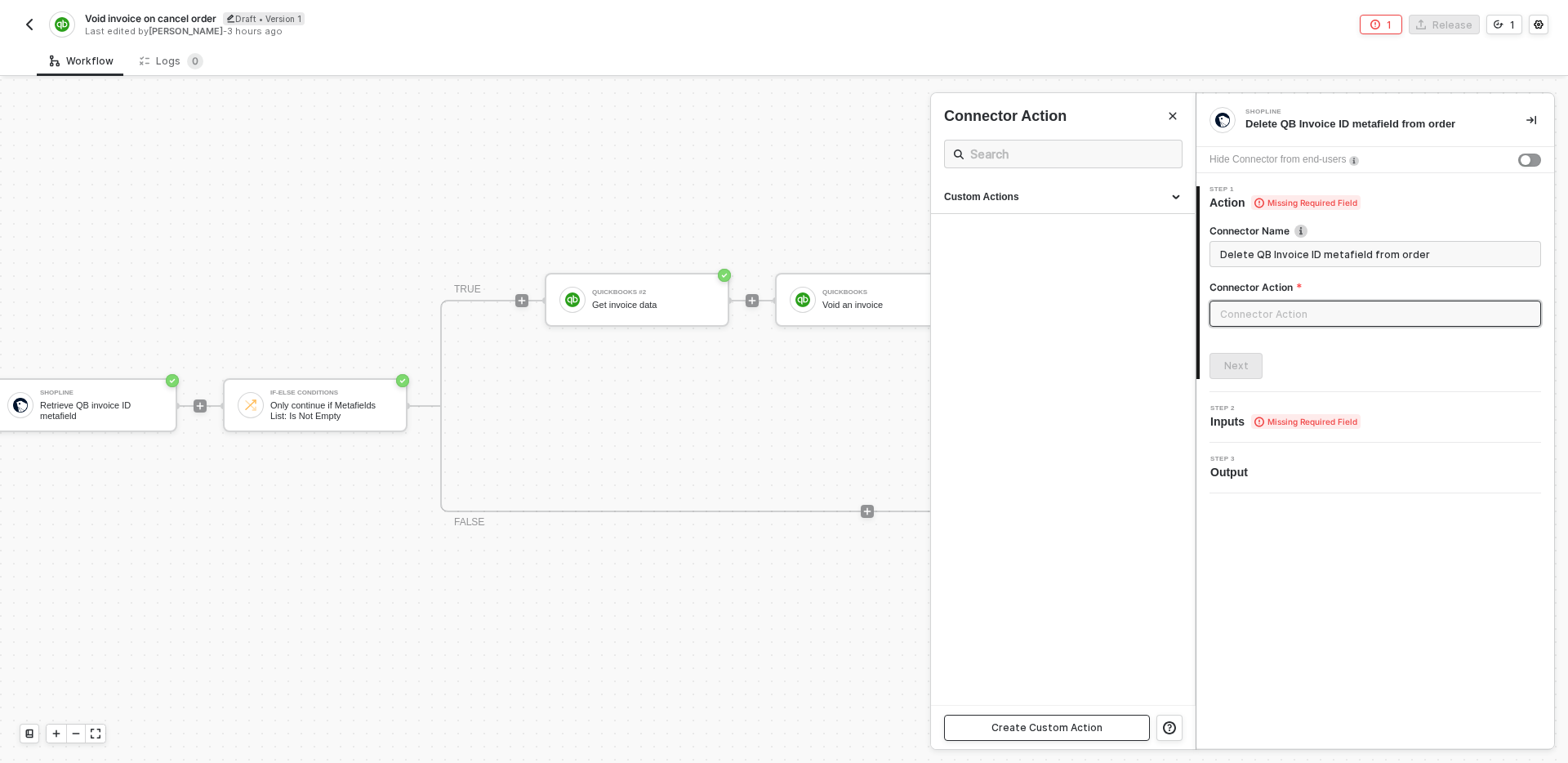
click at [1088, 721] on div "Create Custom Action" at bounding box center [1046, 728] width 111 height 13
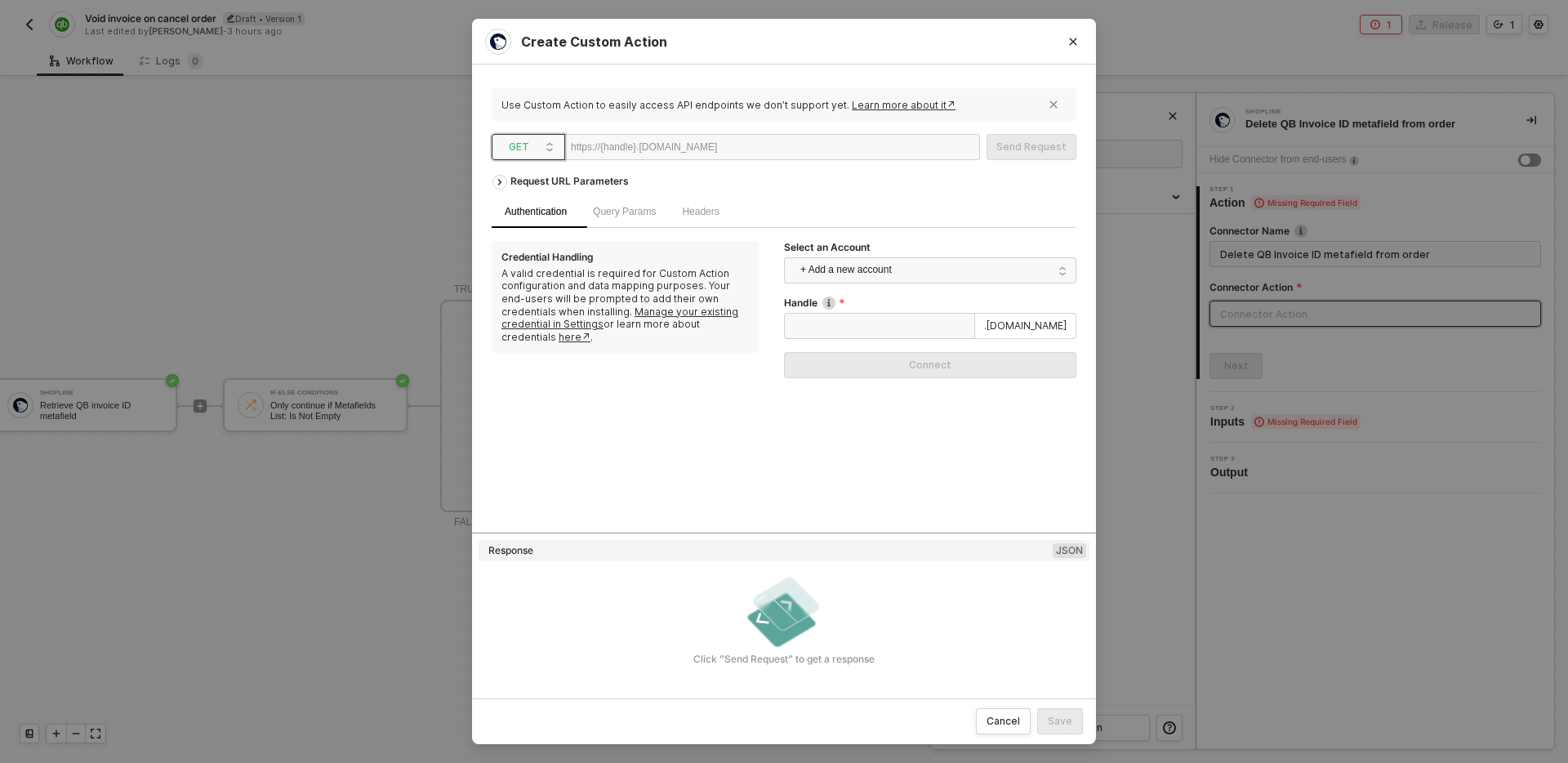
click at [532, 148] on span "GET" at bounding box center [531, 148] width 46 height 25
click at [529, 286] on div "DELETE" at bounding box center [527, 284] width 60 height 20
click at [766, 144] on div at bounding box center [767, 148] width 101 height 26
click at [792, 147] on div at bounding box center [767, 148] width 101 height 26
paste div
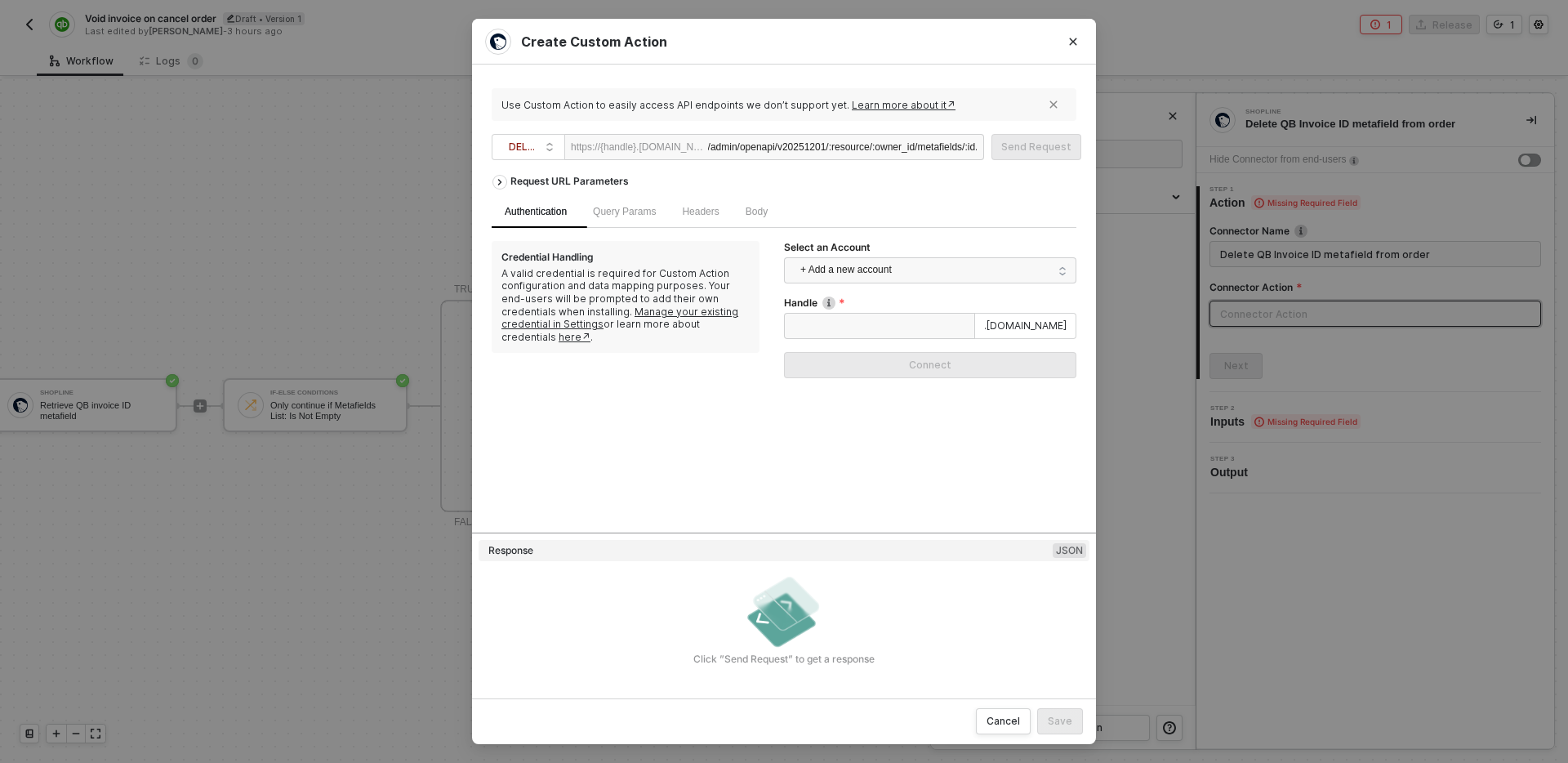
scroll to position [0, 42]
click at [796, 146] on div "/admin/openapi/v20251201/:resource/:owner_id/metafields/:id.json" at bounding box center [843, 148] width 269 height 26
click at [617, 211] on span "Query Params" at bounding box center [625, 211] width 63 height 11
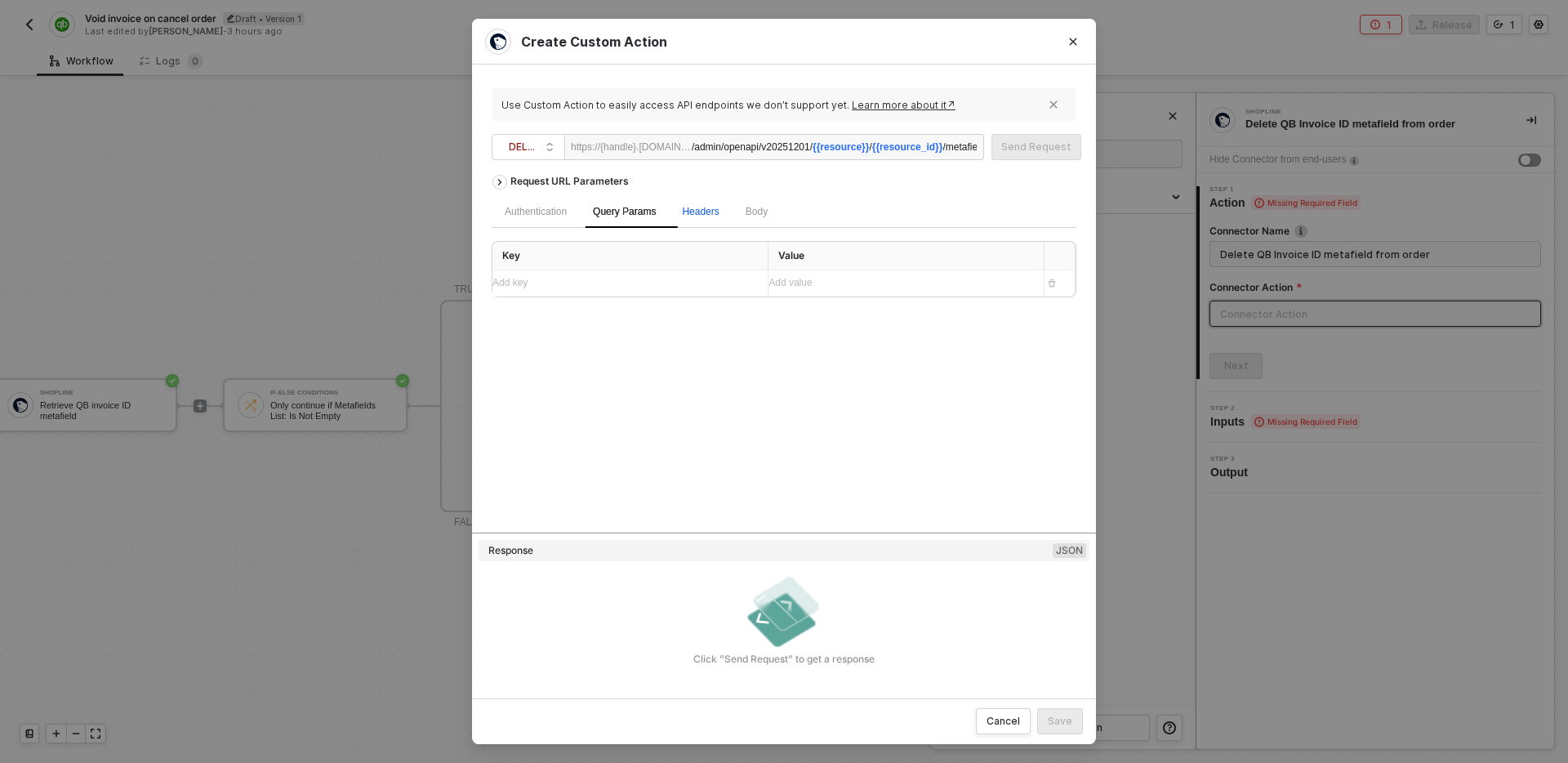
click at [719, 212] on span "Headers" at bounding box center [700, 211] width 37 height 11
click at [767, 212] on span "Body" at bounding box center [756, 211] width 22 height 11
click at [514, 213] on div "Authentication" at bounding box center [535, 211] width 62 height 15
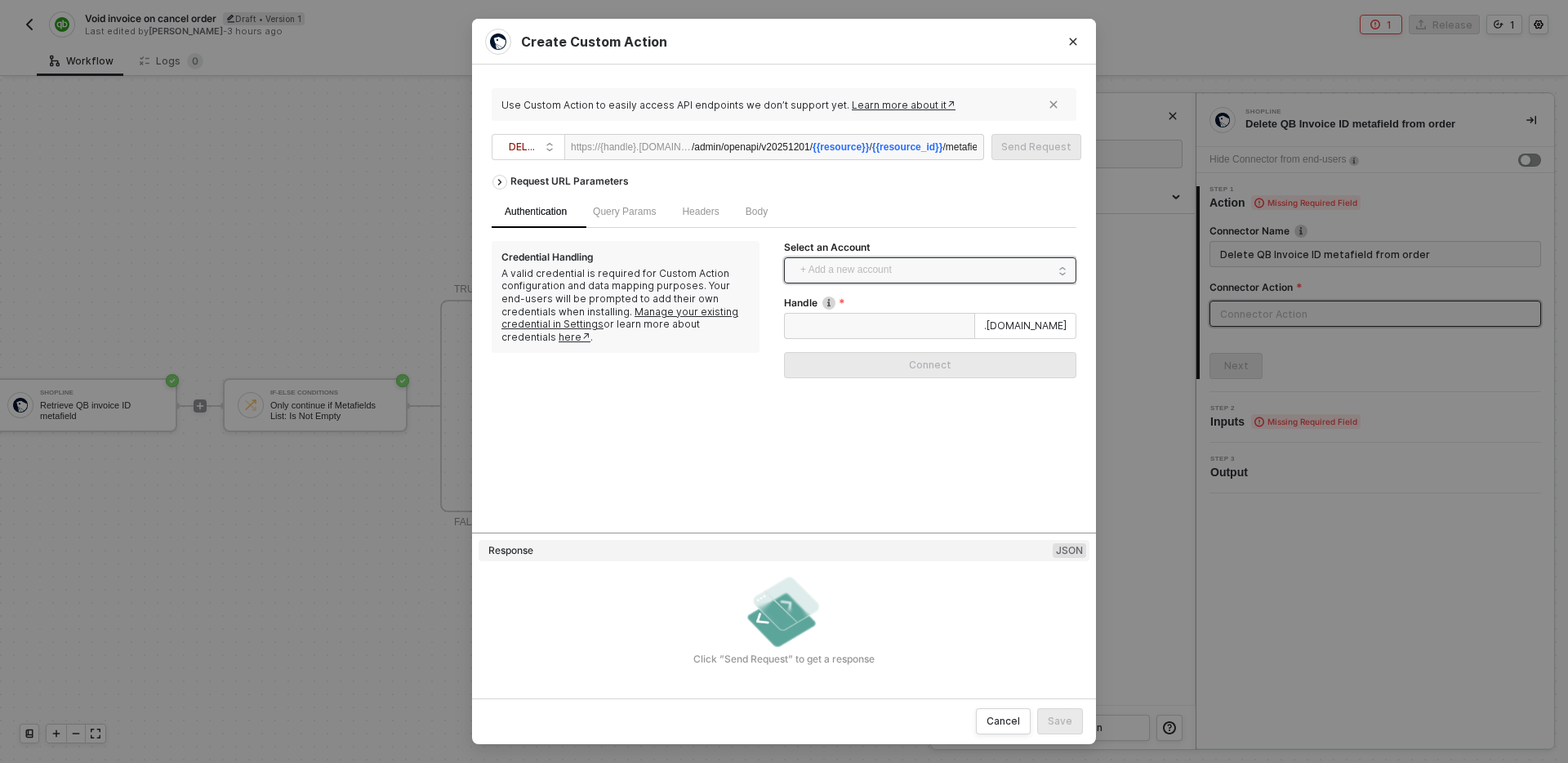
click at [852, 272] on span "+ Add a new account" at bounding box center [934, 270] width 267 height 26
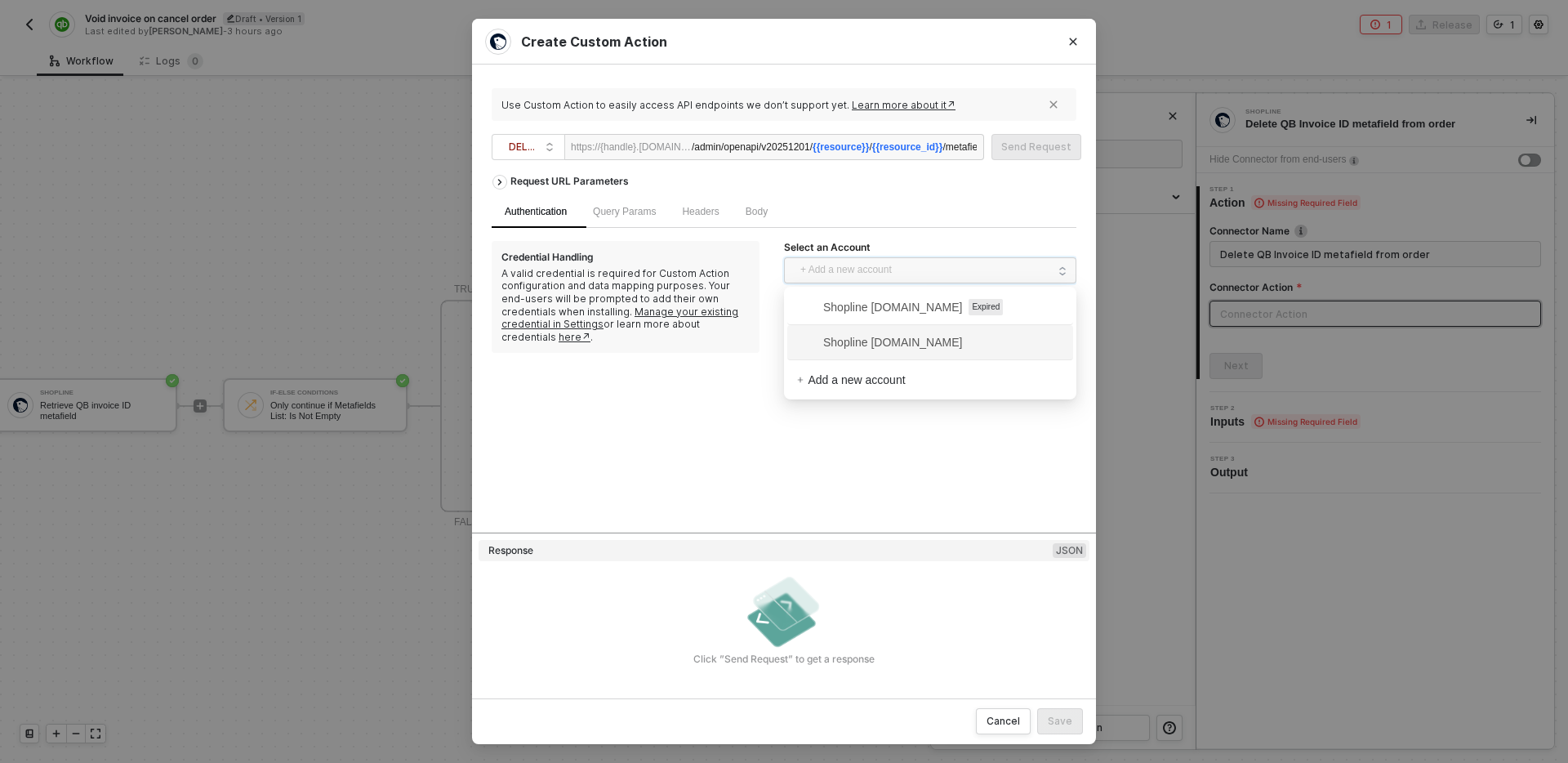
click at [899, 340] on span "Shopline [DOMAIN_NAME]" at bounding box center [879, 342] width 165 height 18
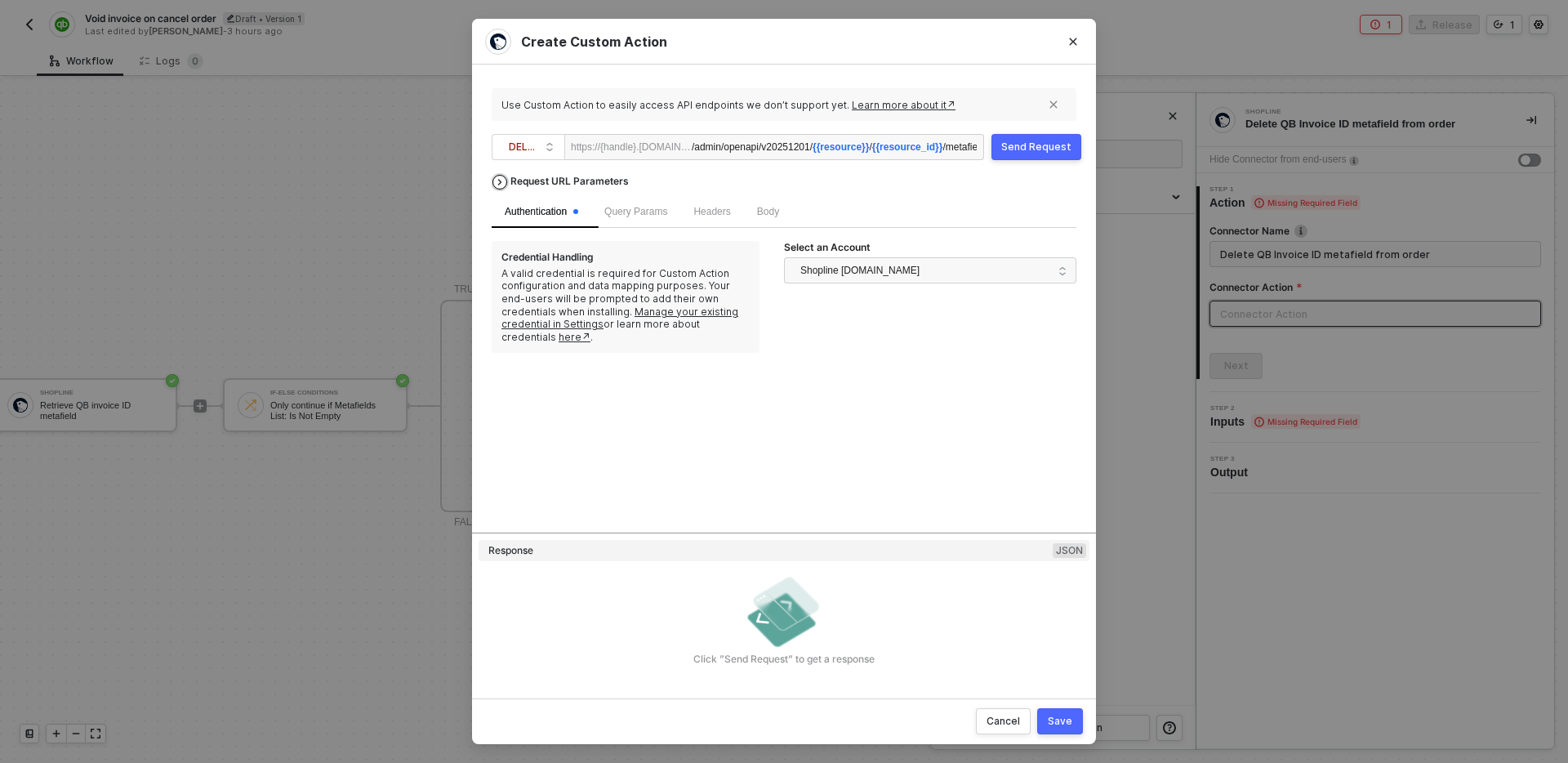
click at [588, 179] on div "Request URL Parameters" at bounding box center [570, 181] width 135 height 30
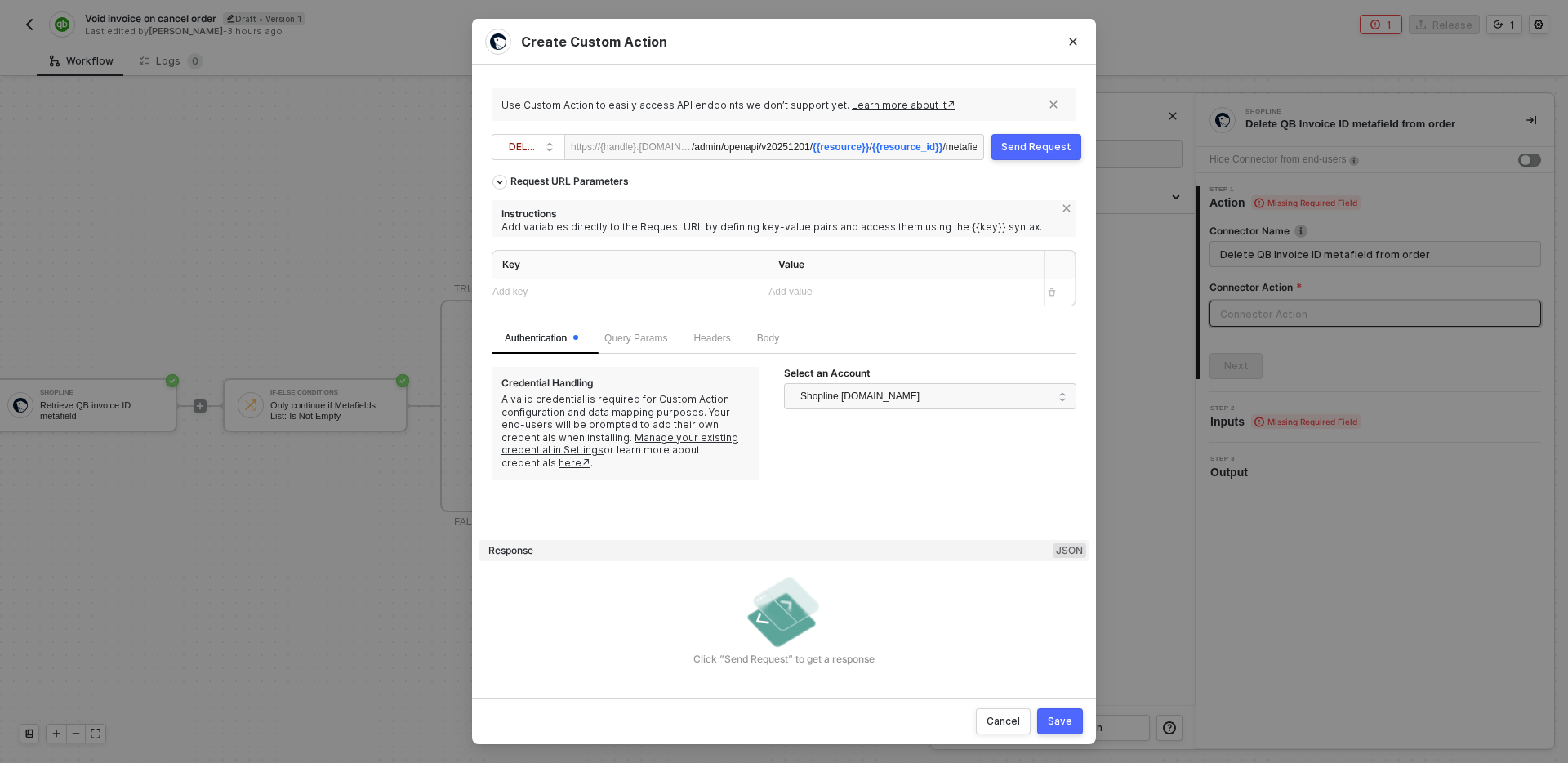
click at [583, 198] on div "Request URL Parameters Instructions Add variables directly to the Request URL b…" at bounding box center [784, 244] width 585 height 155
click at [631, 291] on div "Add key ﻿" at bounding box center [623, 292] width 262 height 15
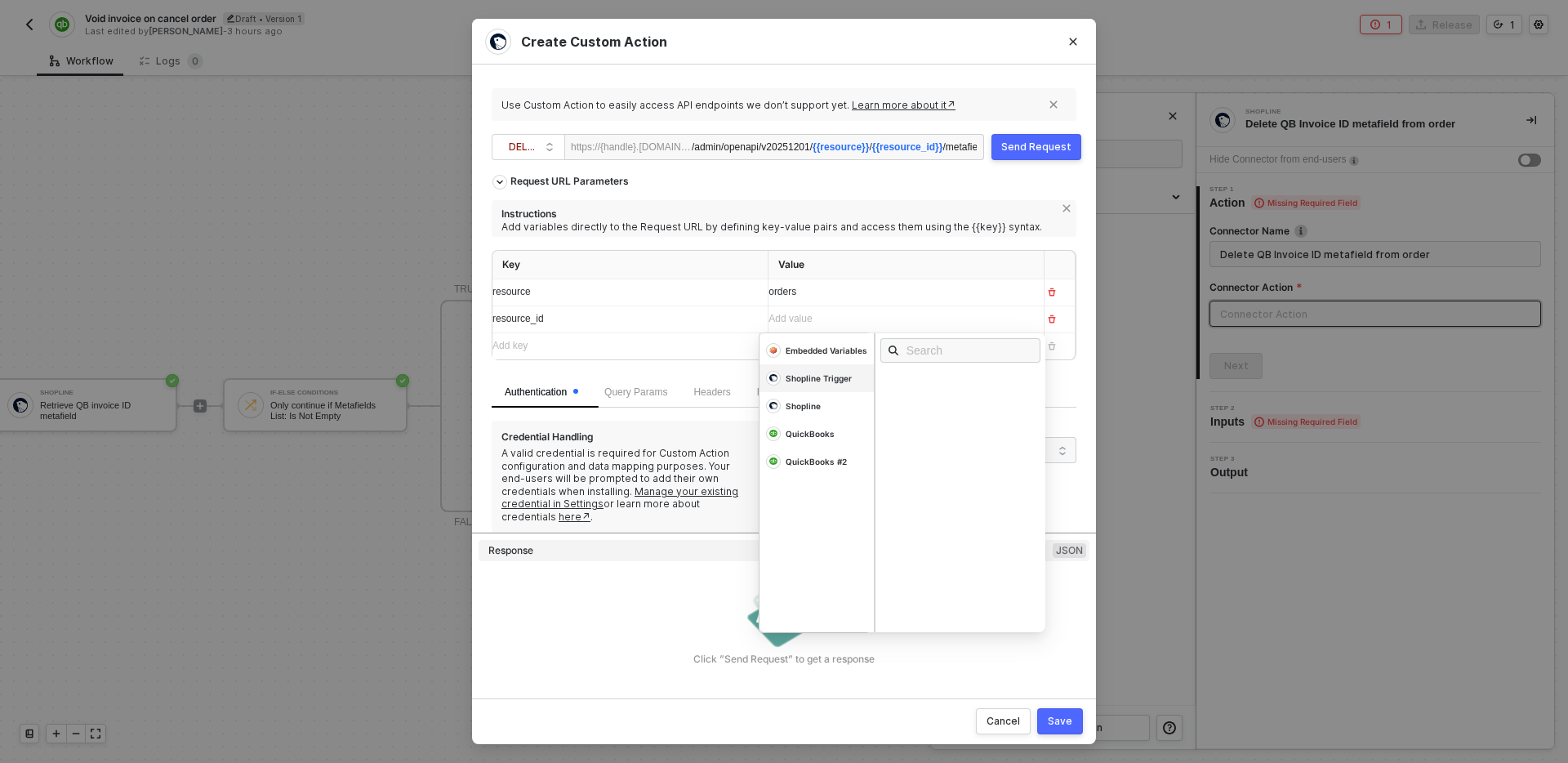
click at [820, 356] on div "Shopline Trigger" at bounding box center [826, 351] width 82 height 11
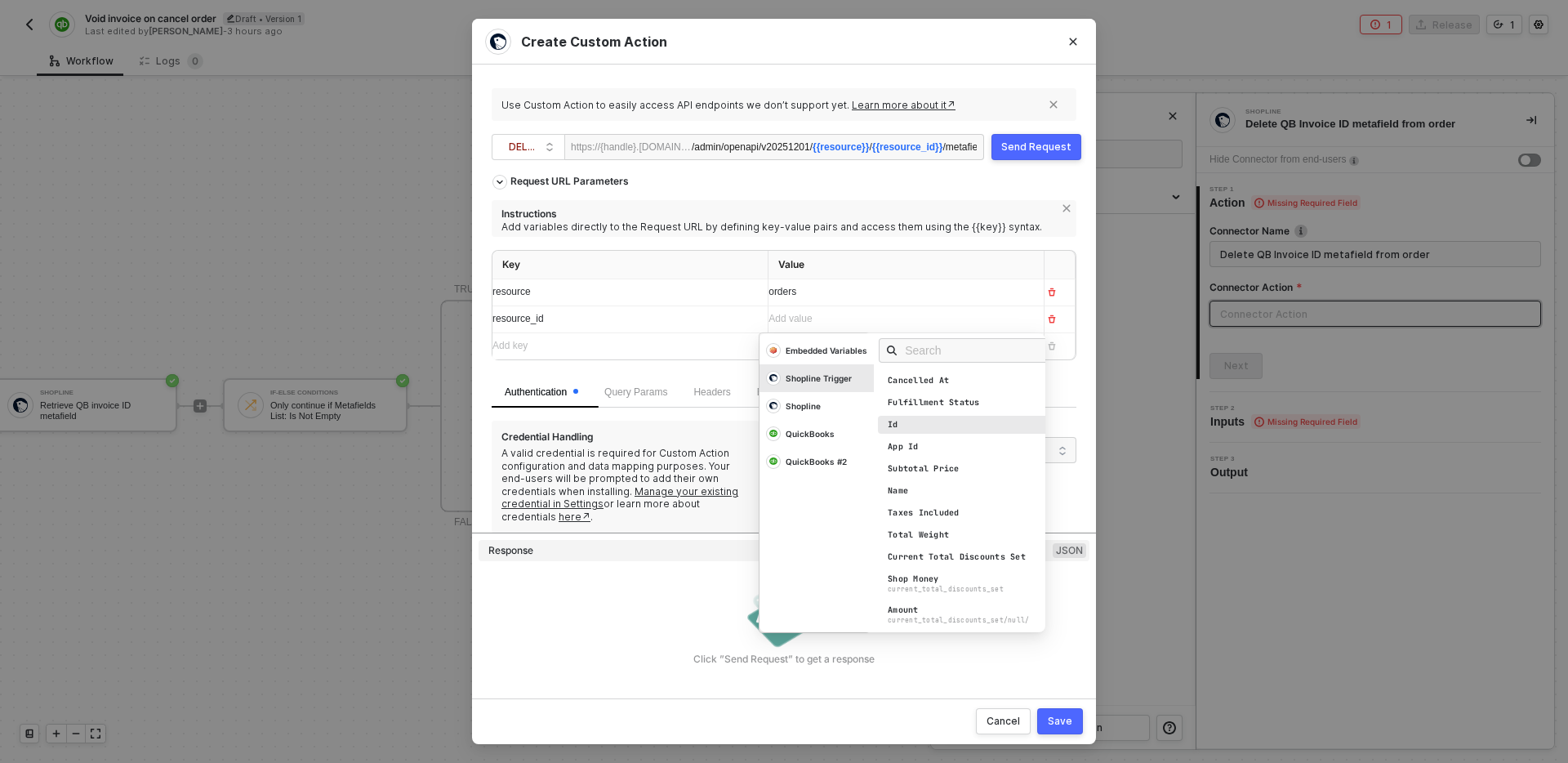
click at [931, 426] on div "Id" at bounding box center [968, 425] width 182 height 18
click at [834, 317] on div "﻿ ﻿ Id ﻿" at bounding box center [891, 319] width 246 height 18
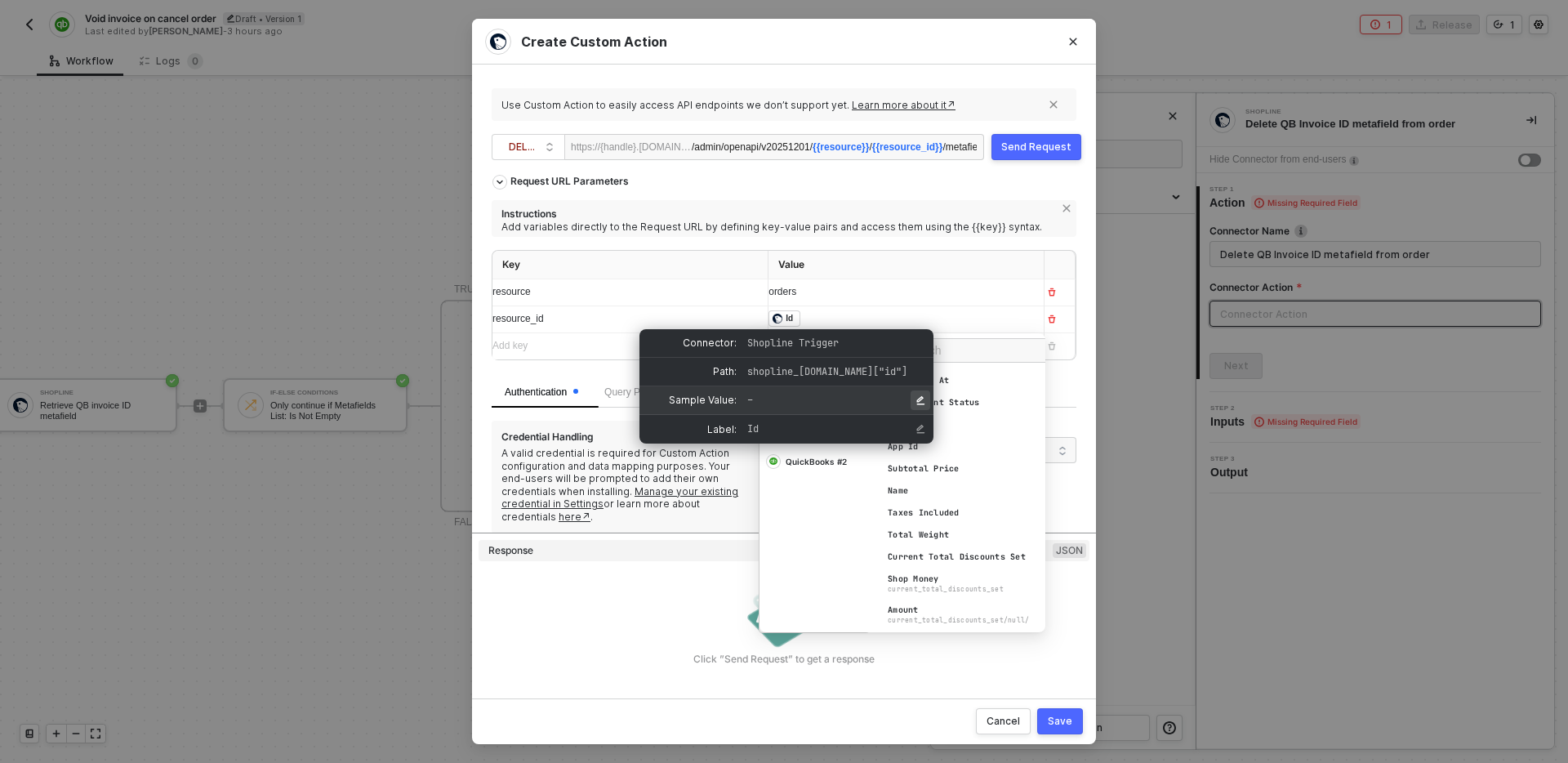
click at [924, 401] on icon "Edit Sample Value" at bounding box center [921, 400] width 10 height 10
click at [833, 401] on input "input for Sample Value" at bounding box center [834, 400] width 181 height 17
type input "21071385547400324138603859"
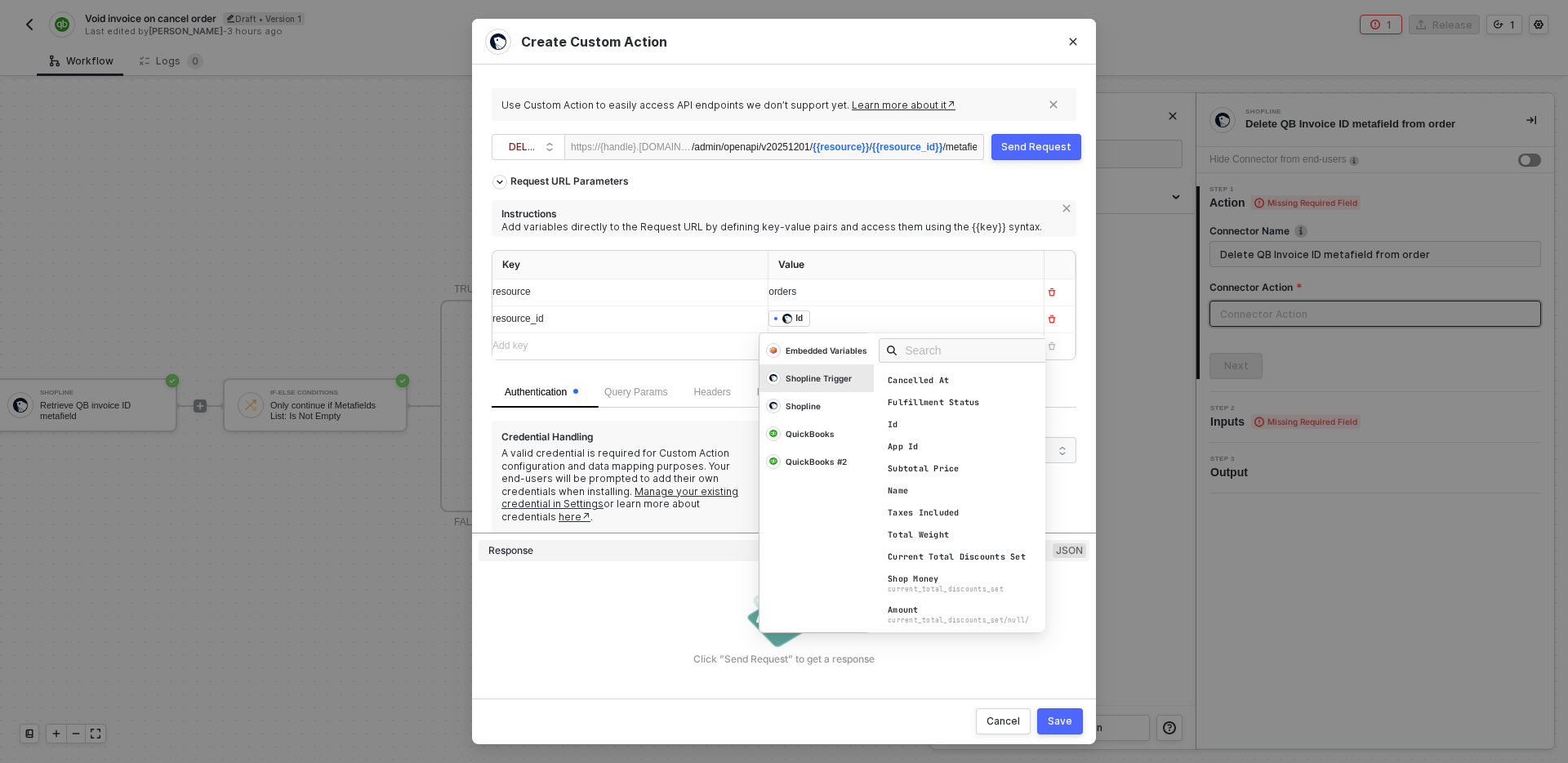
click at [600, 340] on div "Add key ﻿" at bounding box center [623, 346] width 262 height 15
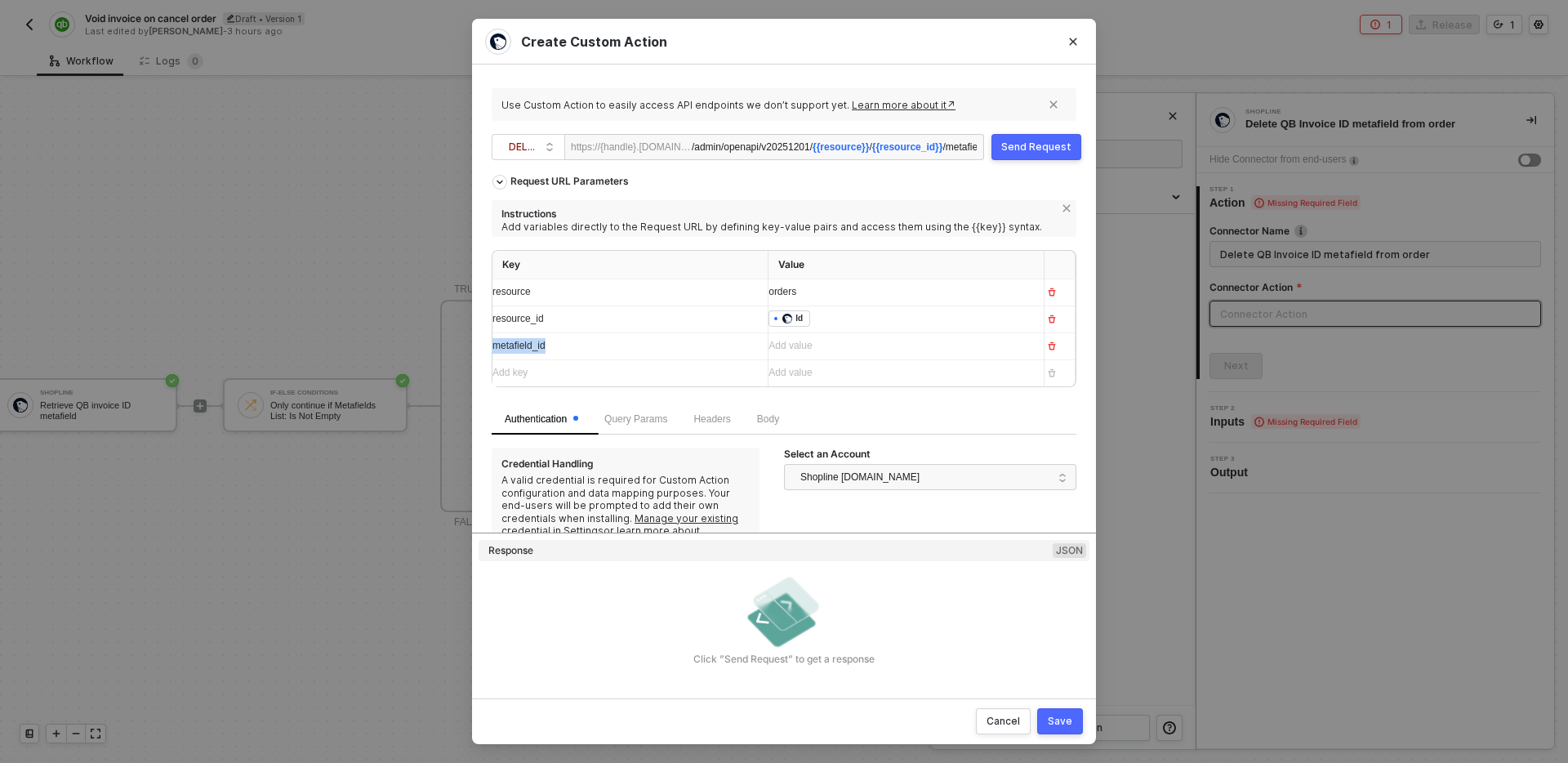
copy span "metafield_id"
click at [938, 147] on span "{{id}}" at bounding box center [943, 147] width 24 height 11
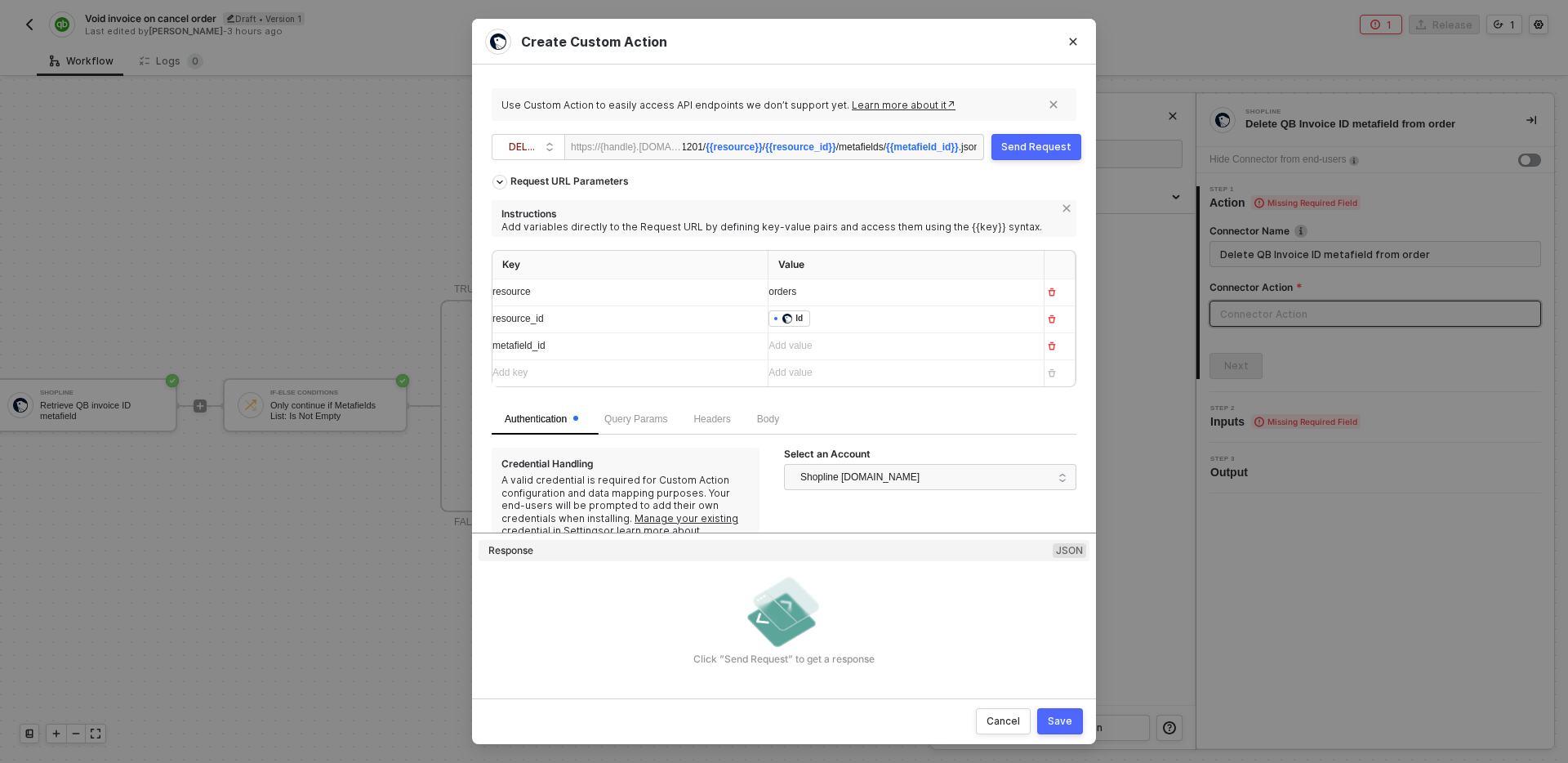
click at [845, 342] on div "Add value ﻿" at bounding box center [899, 346] width 262 height 15
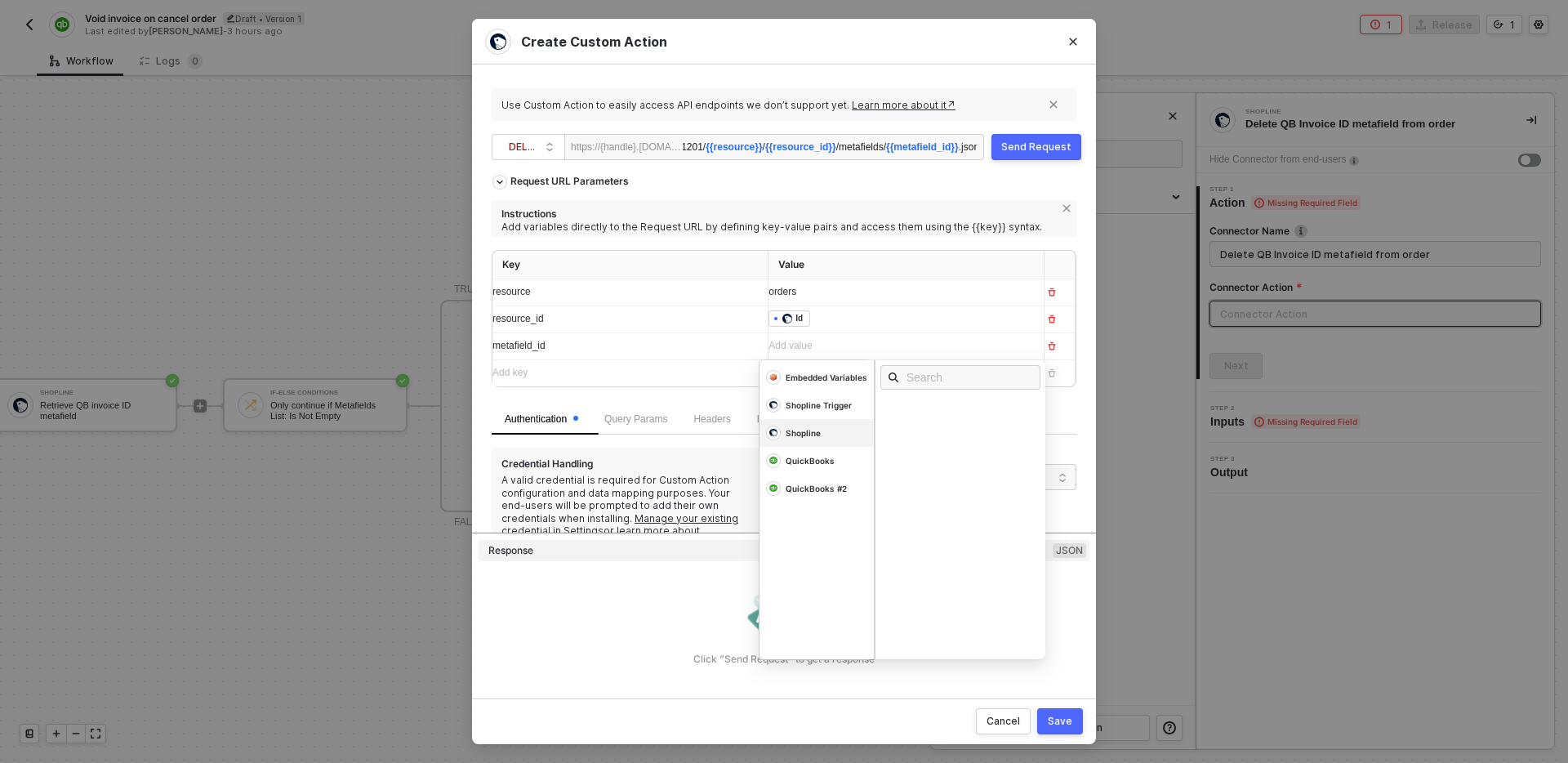
click at [836, 392] on div "Shopline" at bounding box center [817, 377] width 114 height 28
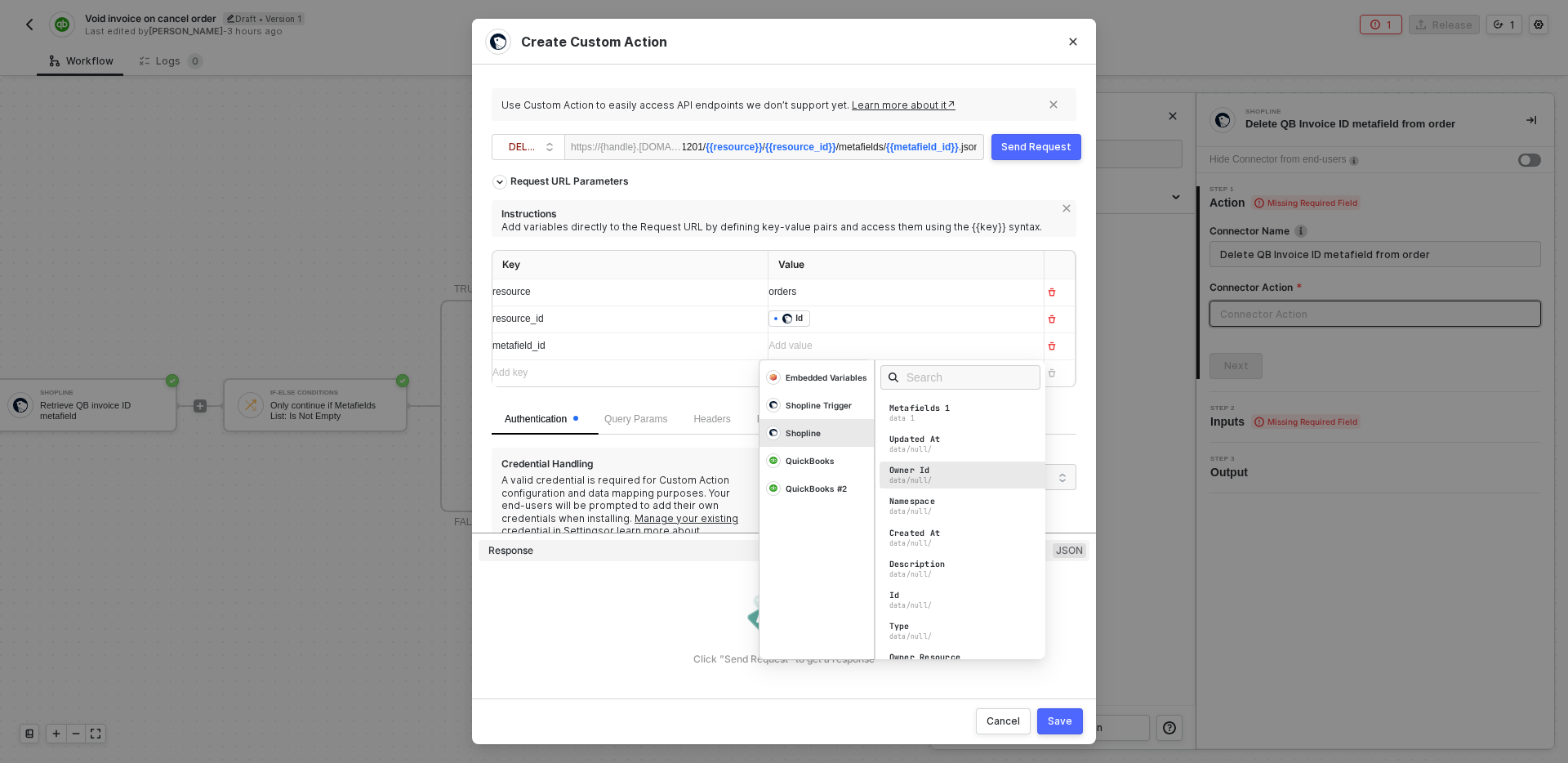
scroll to position [0, 0]
click at [957, 373] on input "text" at bounding box center [965, 377] width 118 height 18
type input "id"
click at [948, 445] on div "Id data/null/" at bounding box center [964, 443] width 170 height 27
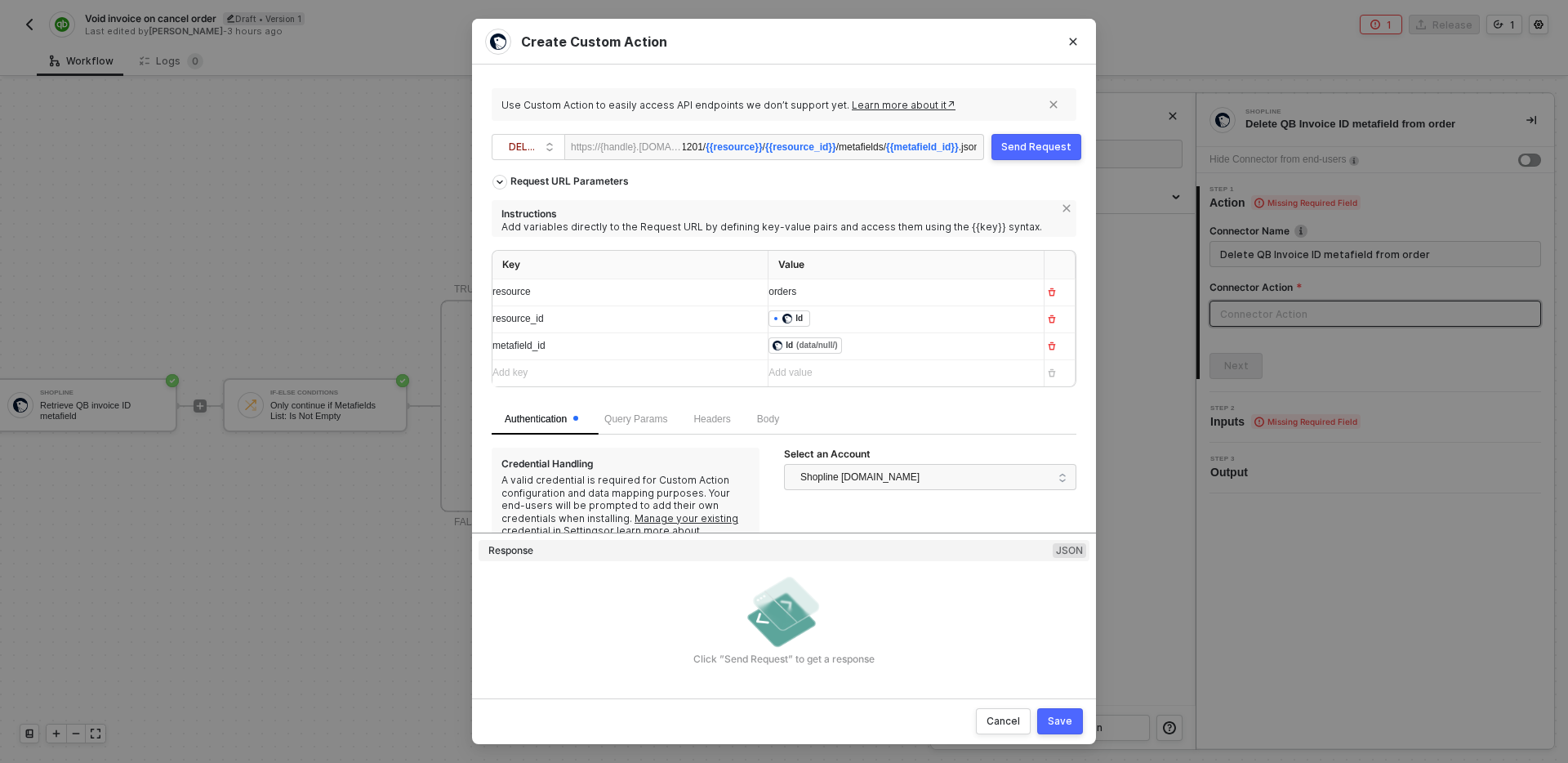
click at [656, 638] on div "Click ”Send Request” to get a response" at bounding box center [784, 619] width 611 height 95
click at [1068, 716] on div "Save" at bounding box center [1061, 722] width 25 height 13
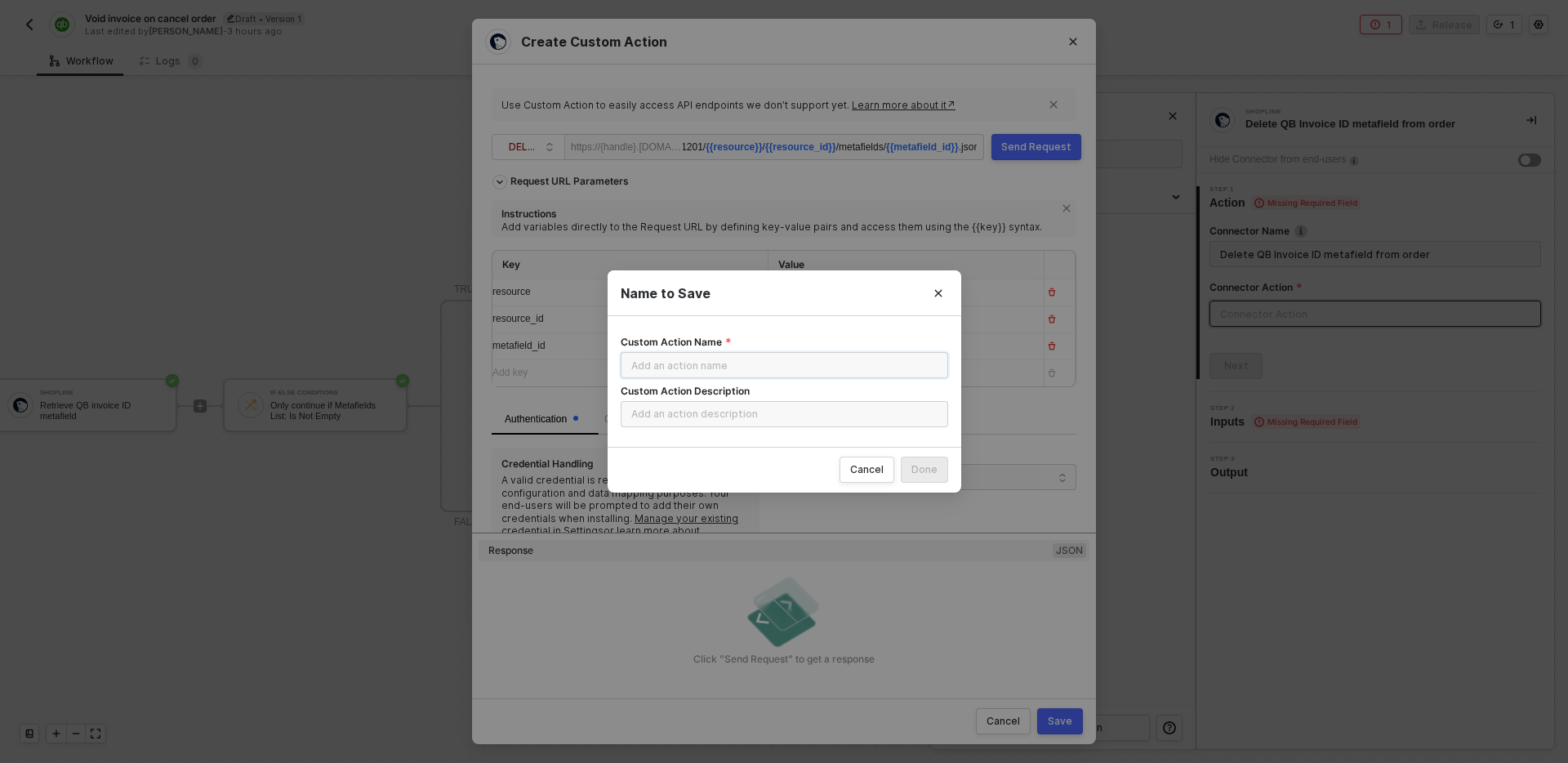
click at [809, 368] on input "Custom Action Name" at bounding box center [784, 365] width 327 height 26
type input "DELETE resource metafield"
click at [916, 483] on div "Cancel Done" at bounding box center [784, 470] width 353 height 46
click at [922, 476] on button "Done" at bounding box center [924, 469] width 48 height 26
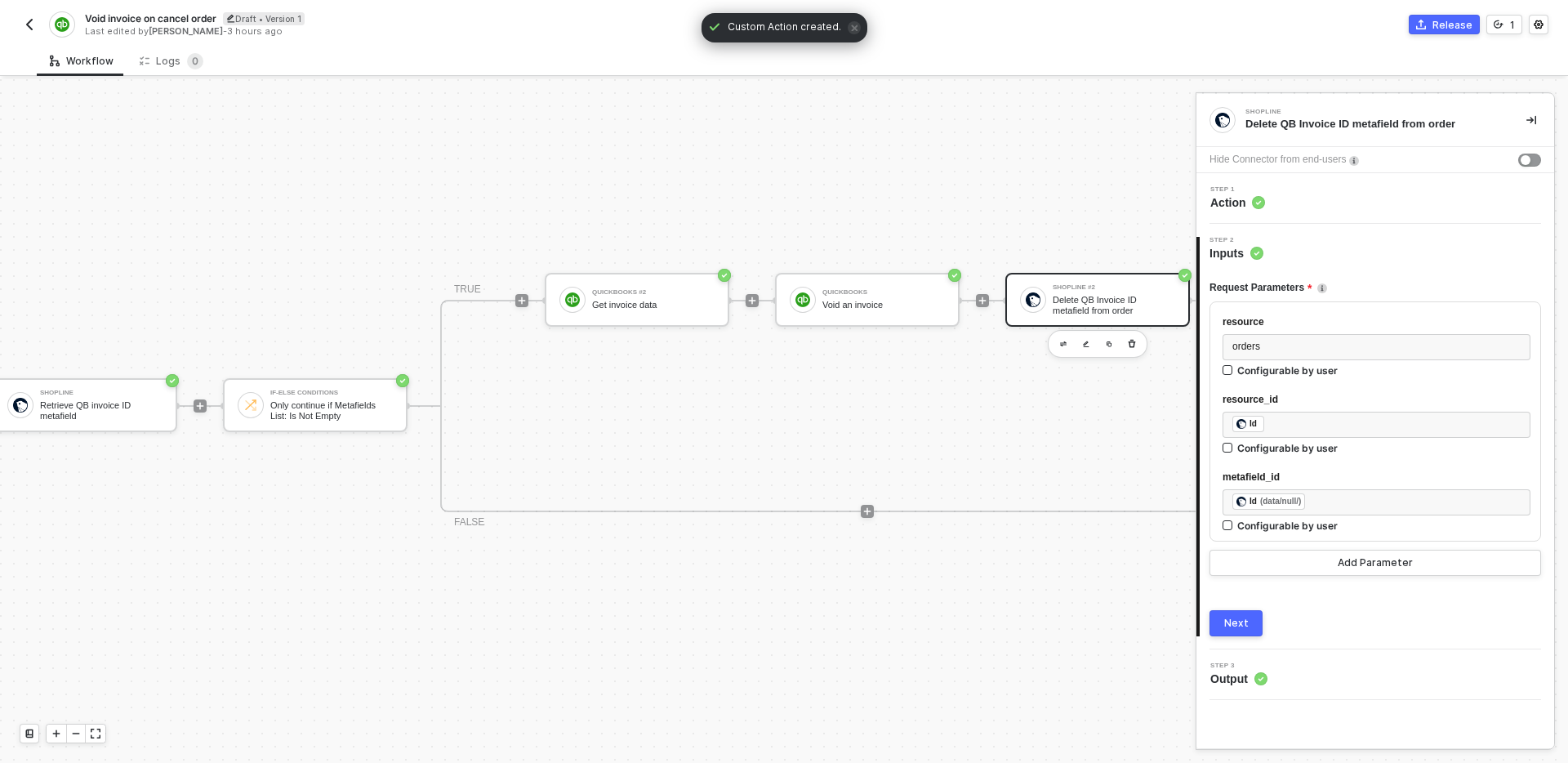
click at [976, 565] on div "TRIGGER Shopline Trigger Trigger workflow when order cancellation Shopline Retr…" at bounding box center [533, 406] width 1581 height 714
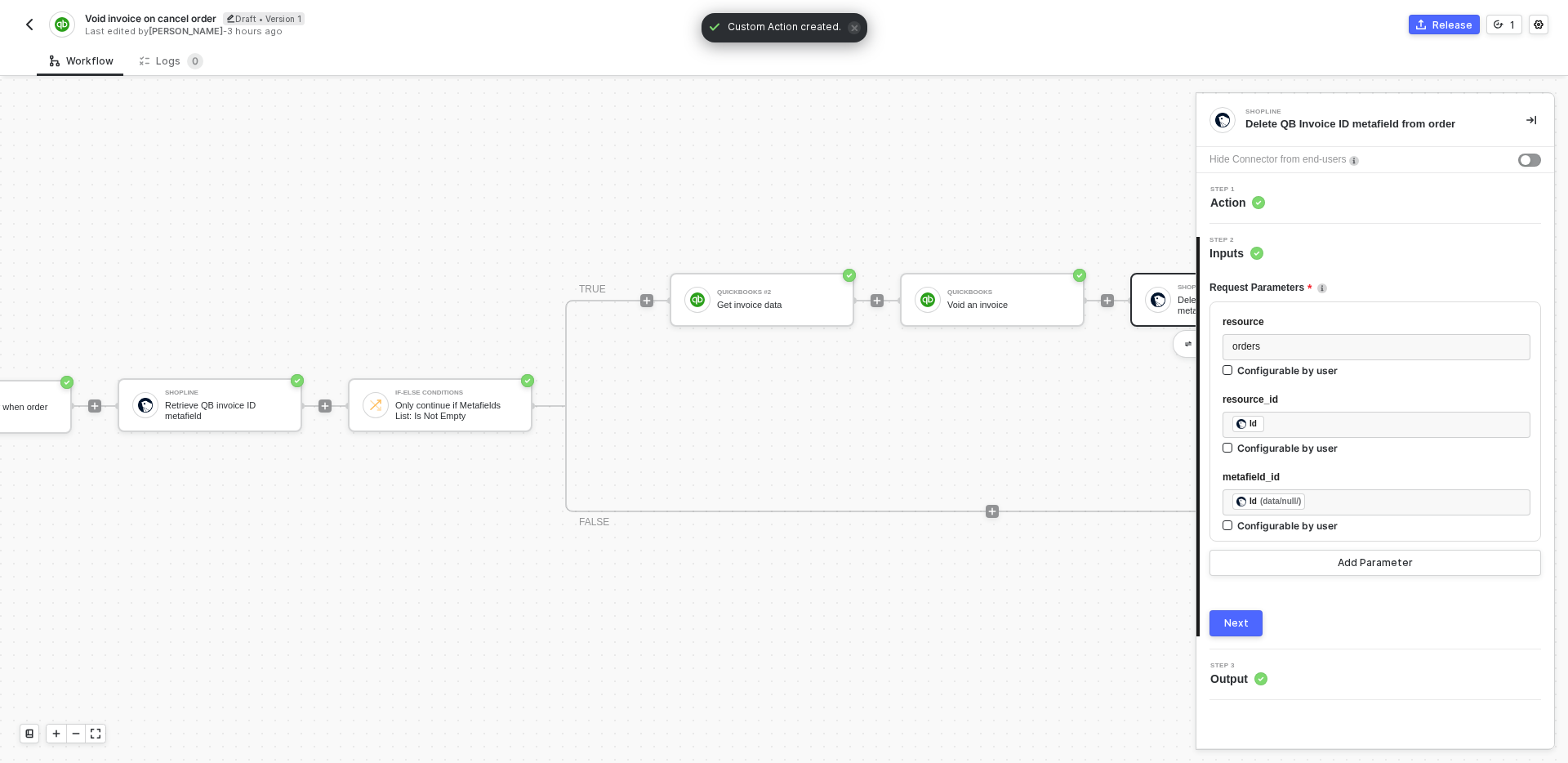
scroll to position [30, 129]
click at [249, 427] on div "Shopline Retrieve QB invoice ID metafield" at bounding box center [214, 405] width 185 height 54
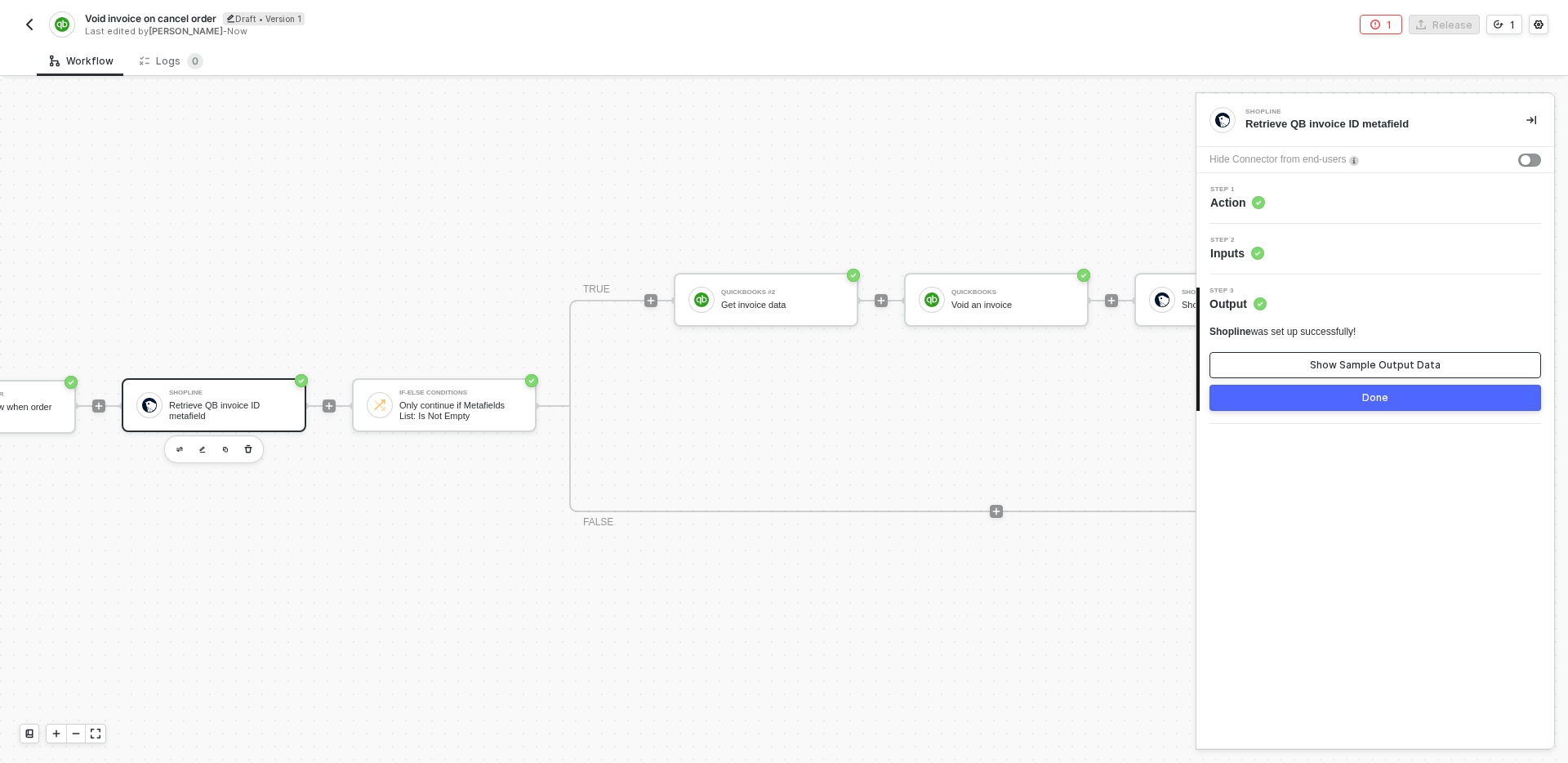
click at [1363, 363] on div "Show Sample Output Data" at bounding box center [1375, 366] width 130 height 13
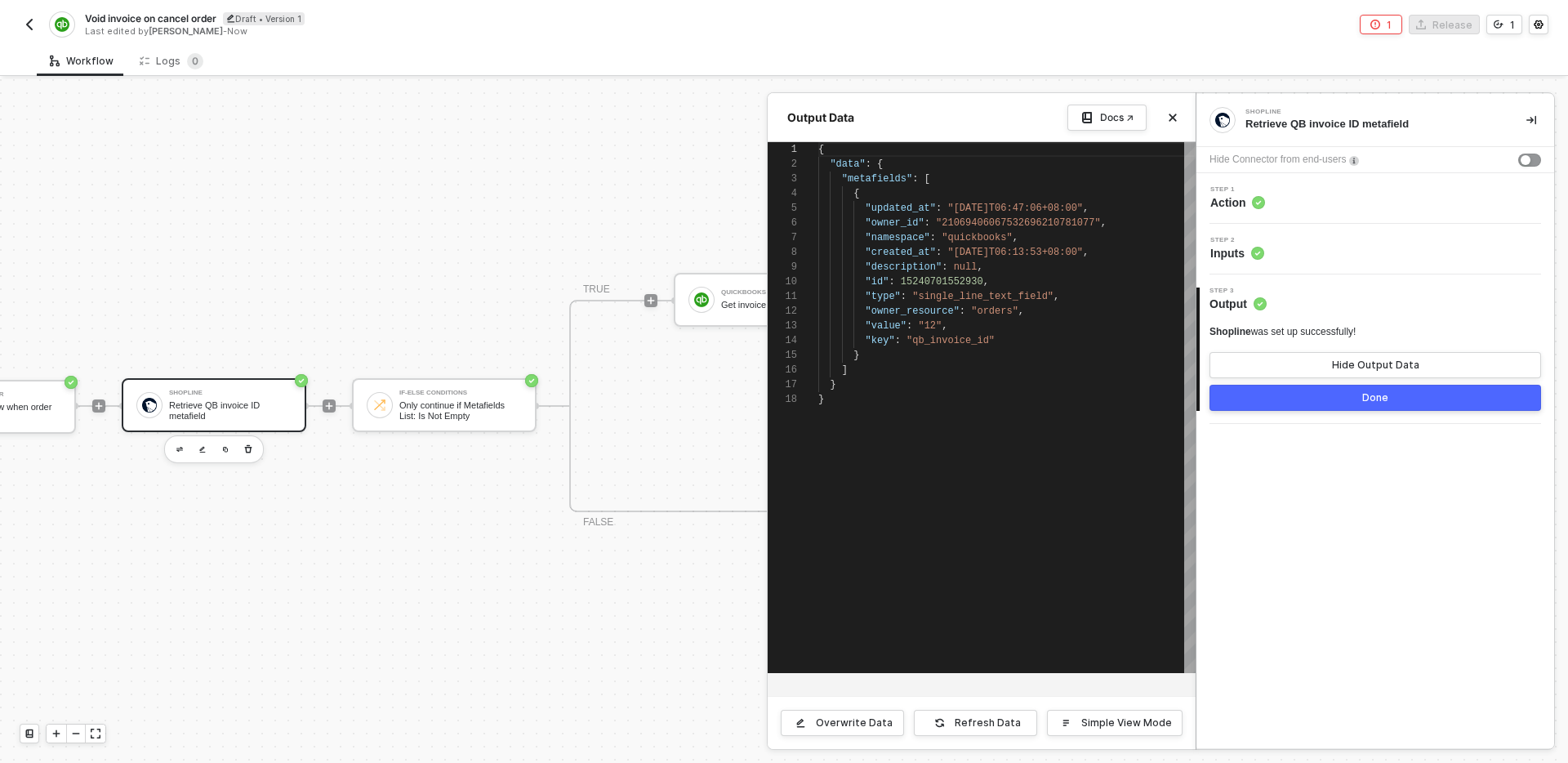
scroll to position [147, 0]
click at [947, 284] on div "1 2 3 4 5 6 7 8 9 10 11 12 13 14 15 16 17 18 { "data" : { "metafields" : [ { "u…" at bounding box center [981, 408] width 427 height 532
click at [990, 720] on div "Refresh Data" at bounding box center [987, 723] width 66 height 13
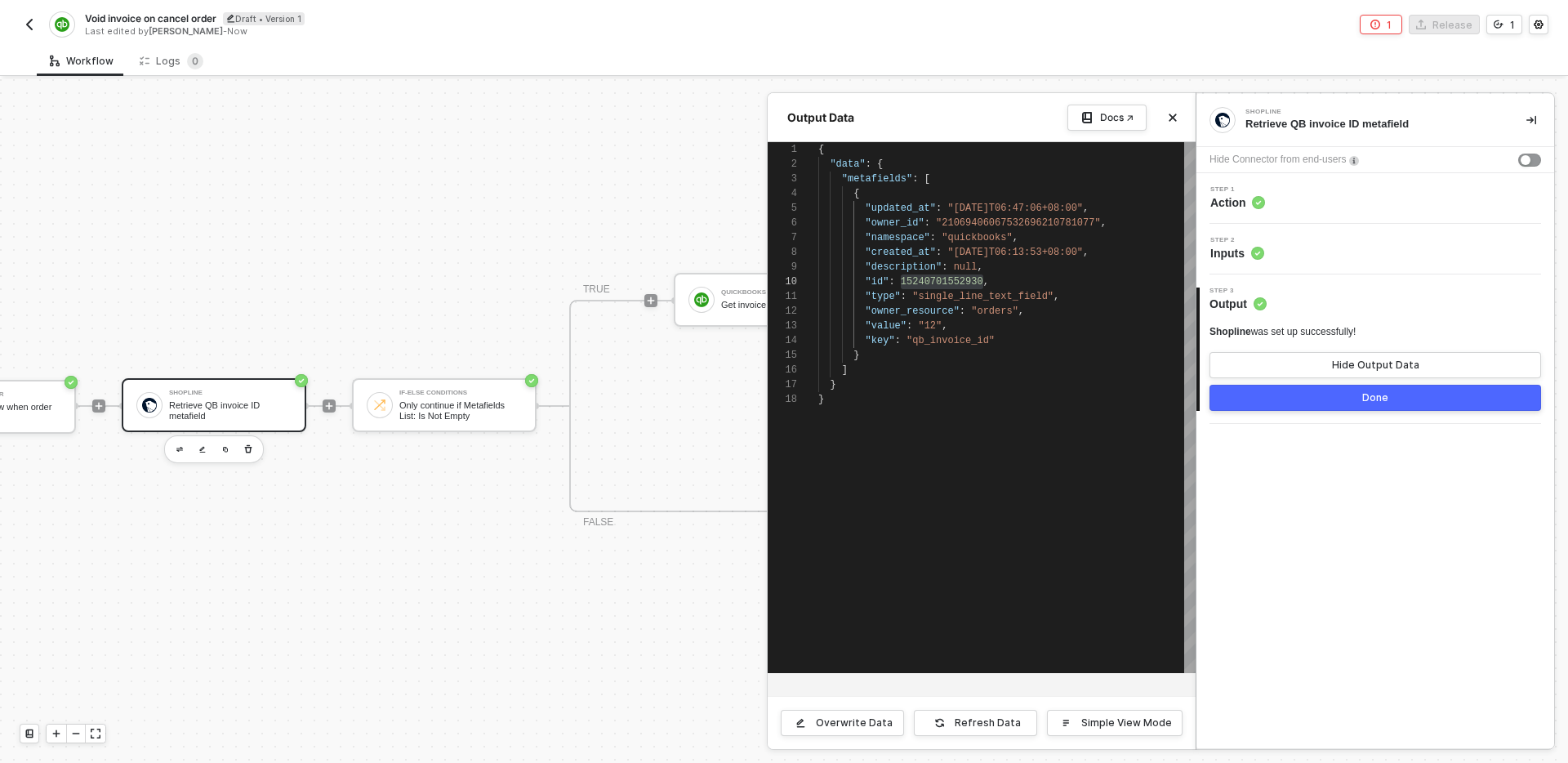
type textarea ""type": "single_line_text_field", "owner_resource": "orders", "value": "12", "k…"
click at [1037, 486] on div "{ "data" : { "metafields" : [ { "updated_at" : "[DATE]T06:47:06+08:00" , "owner…" at bounding box center [1006, 408] width 377 height 532
click at [1177, 112] on icon "icon-close" at bounding box center [1173, 117] width 10 height 10
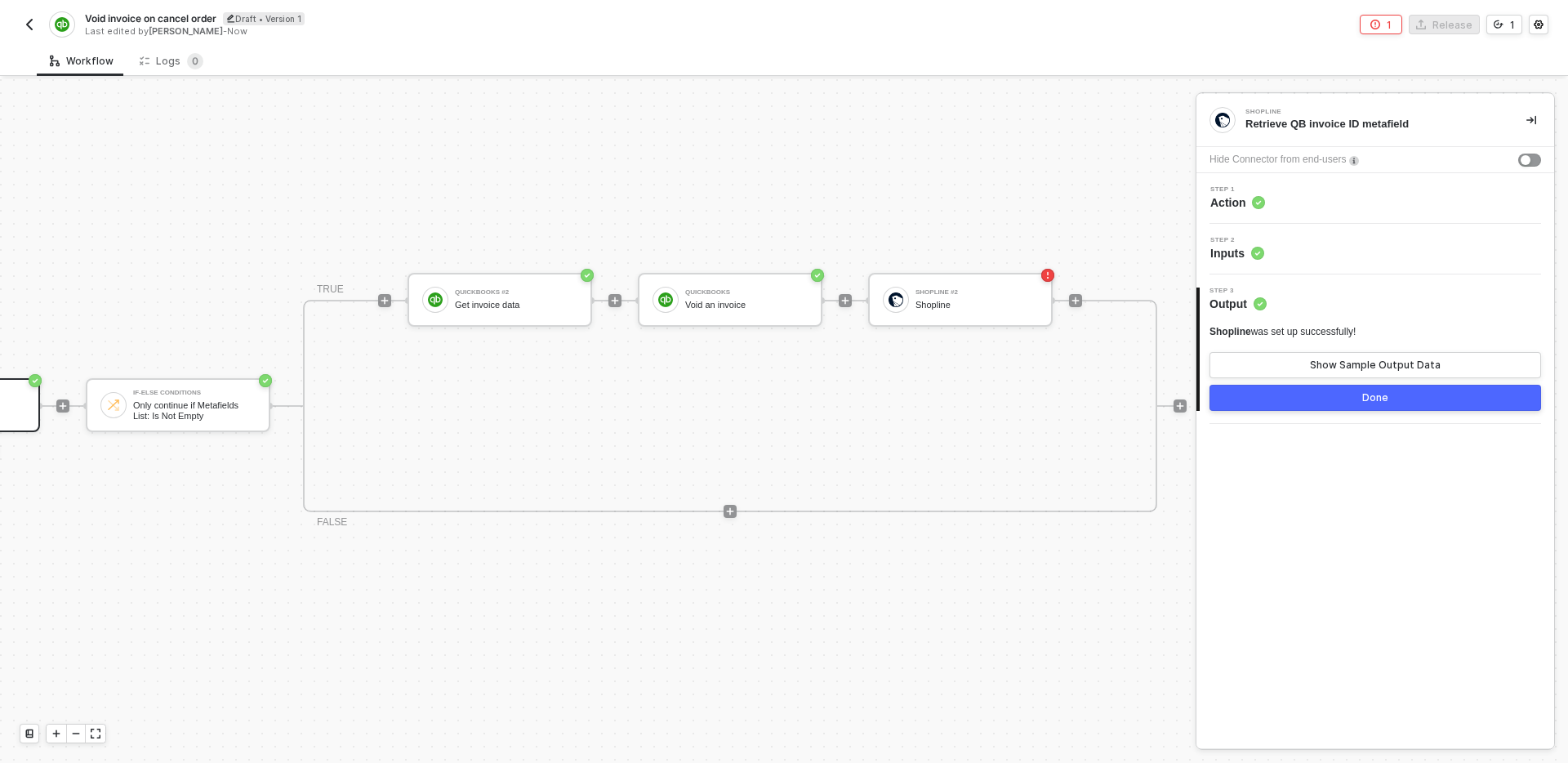
scroll to position [30, 476]
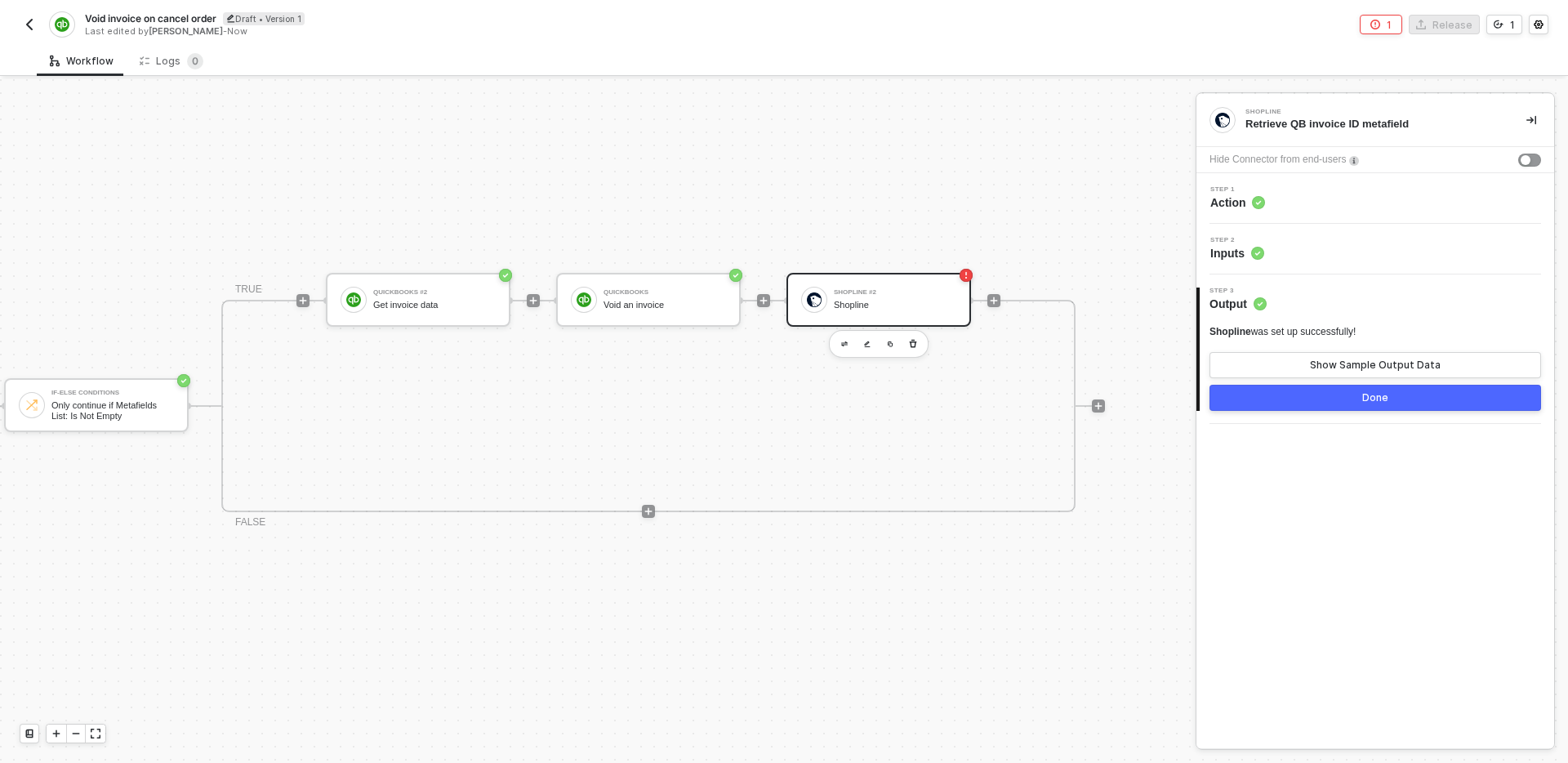
click at [910, 295] on div "Shopline #2" at bounding box center [895, 292] width 123 height 7
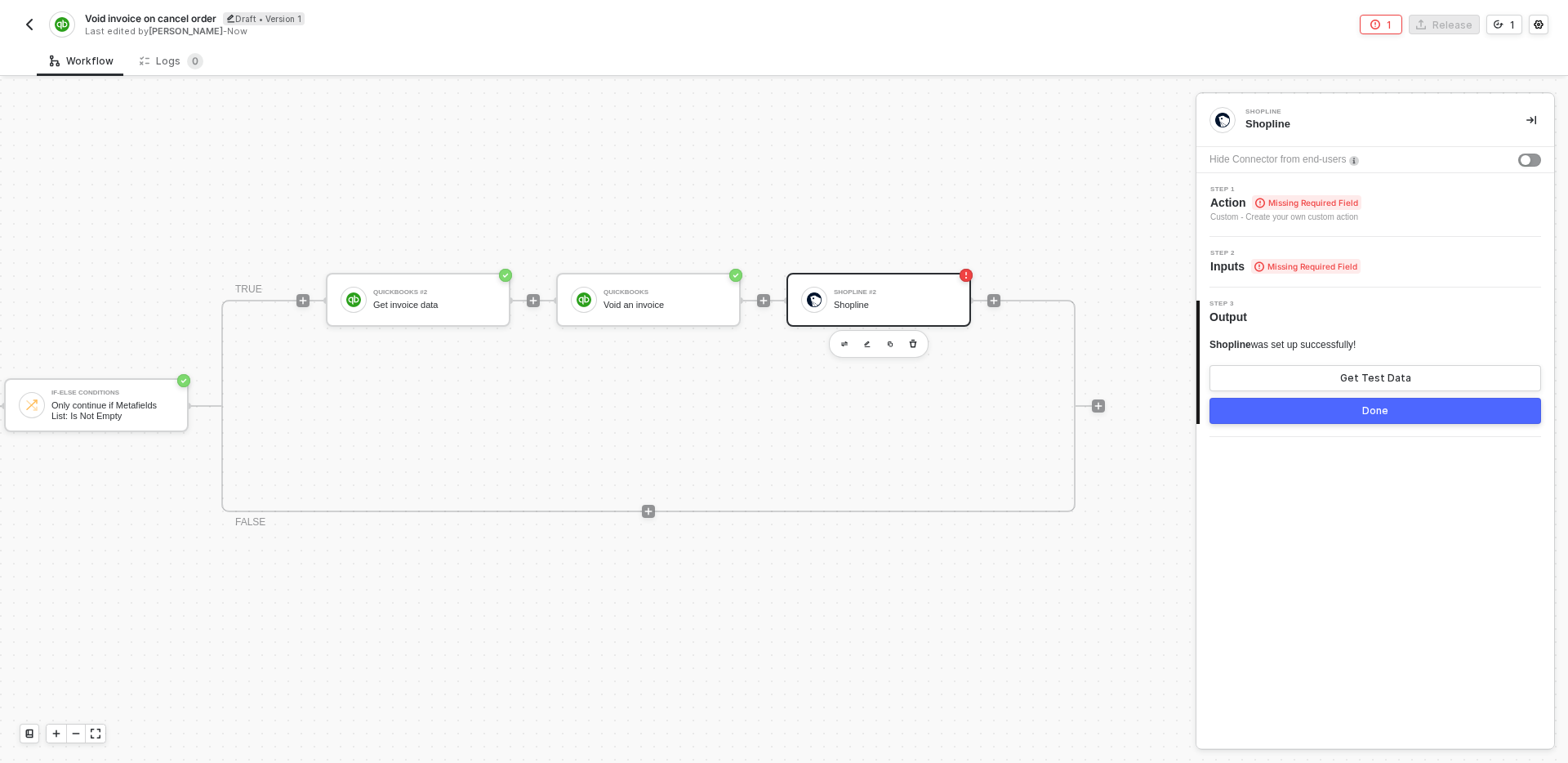
click at [1413, 256] on div "Step 2 Inputs Missing Required Field" at bounding box center [1377, 262] width 353 height 25
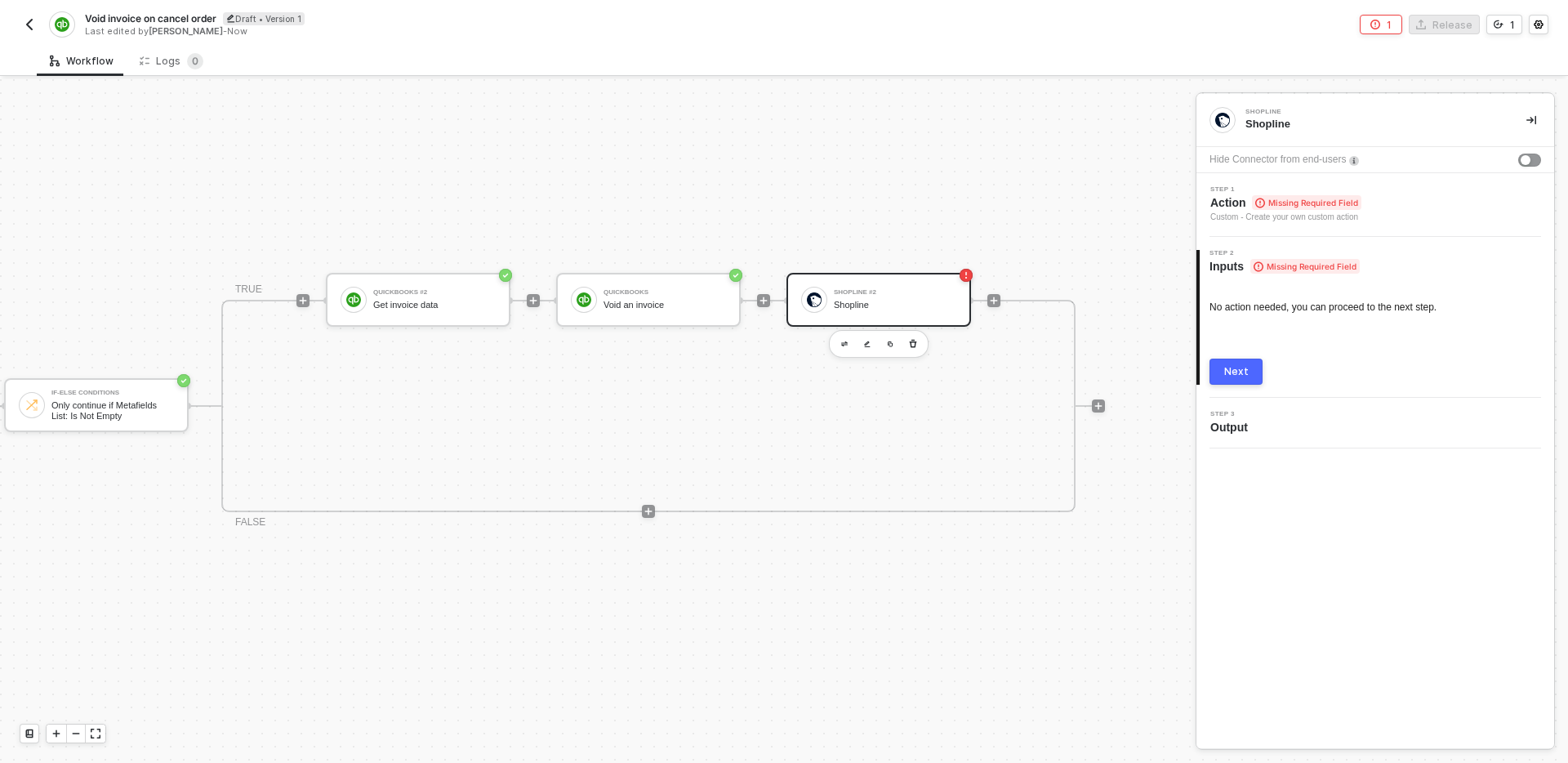
click at [1397, 221] on div "Step 1 Action Missing Required Field Custom - Create your own custom action" at bounding box center [1377, 205] width 353 height 37
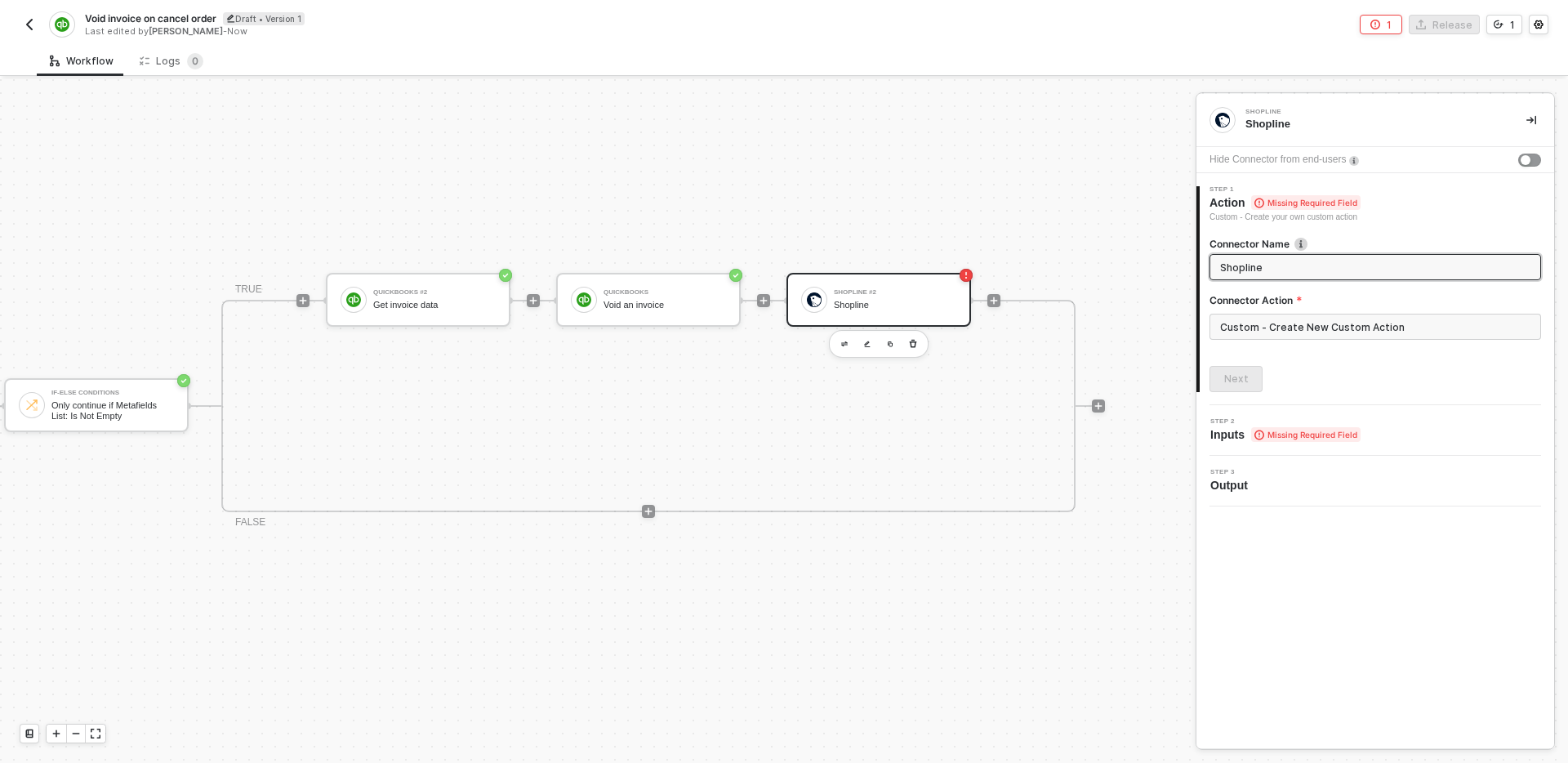
click at [1338, 263] on input "Shopline" at bounding box center [1374, 267] width 308 height 18
type input "Remove QB Invoice ID from order"
click at [1300, 365] on div "Connector Name Remove QB Invoice ID from order Connector Action Custom - Create…" at bounding box center [1375, 308] width 331 height 169
click at [1323, 329] on input "Custom - Create New Custom Action" at bounding box center [1375, 326] width 331 height 26
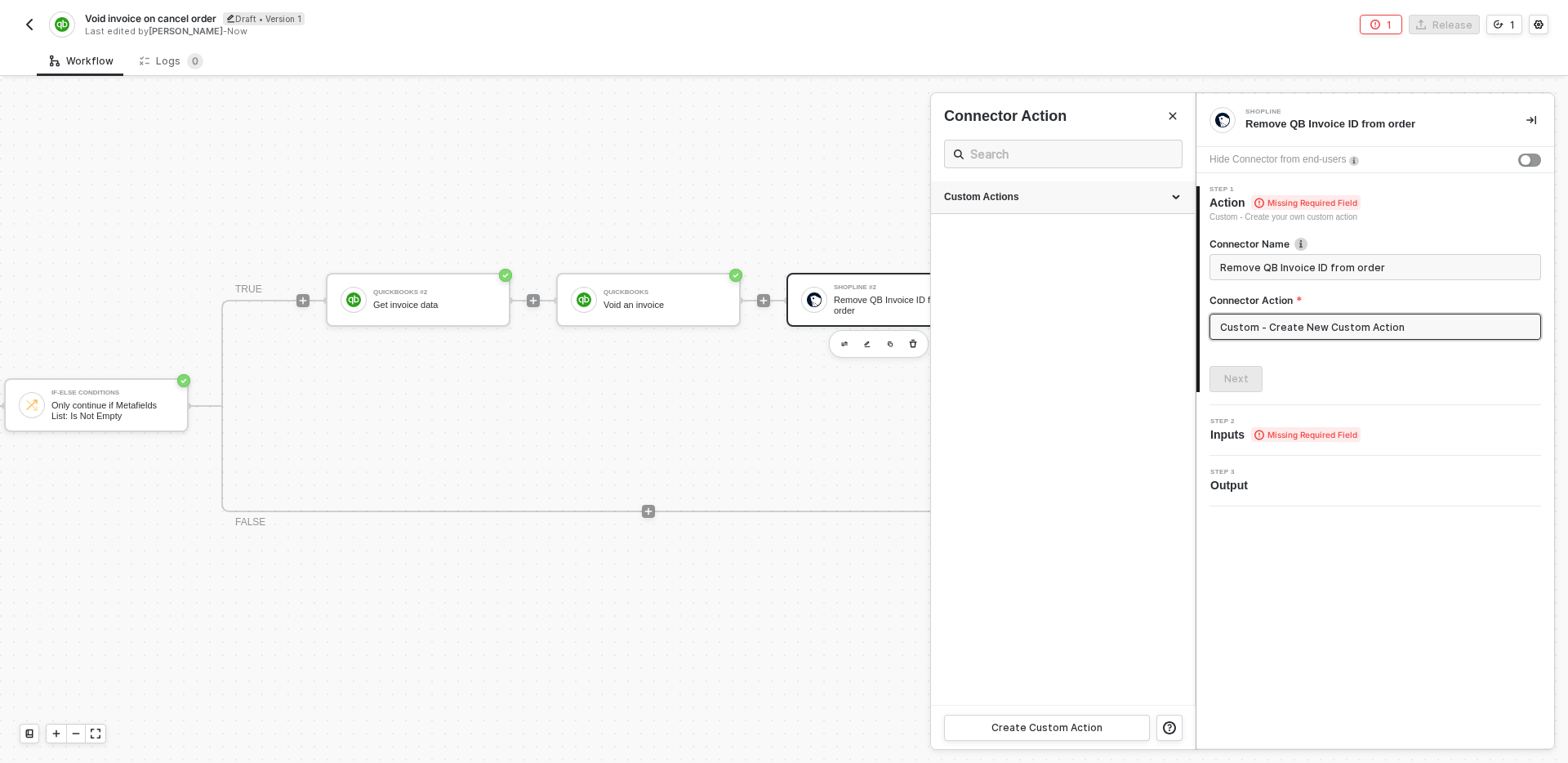
click at [1098, 199] on div "Custom Actions" at bounding box center [1063, 197] width 238 height 14
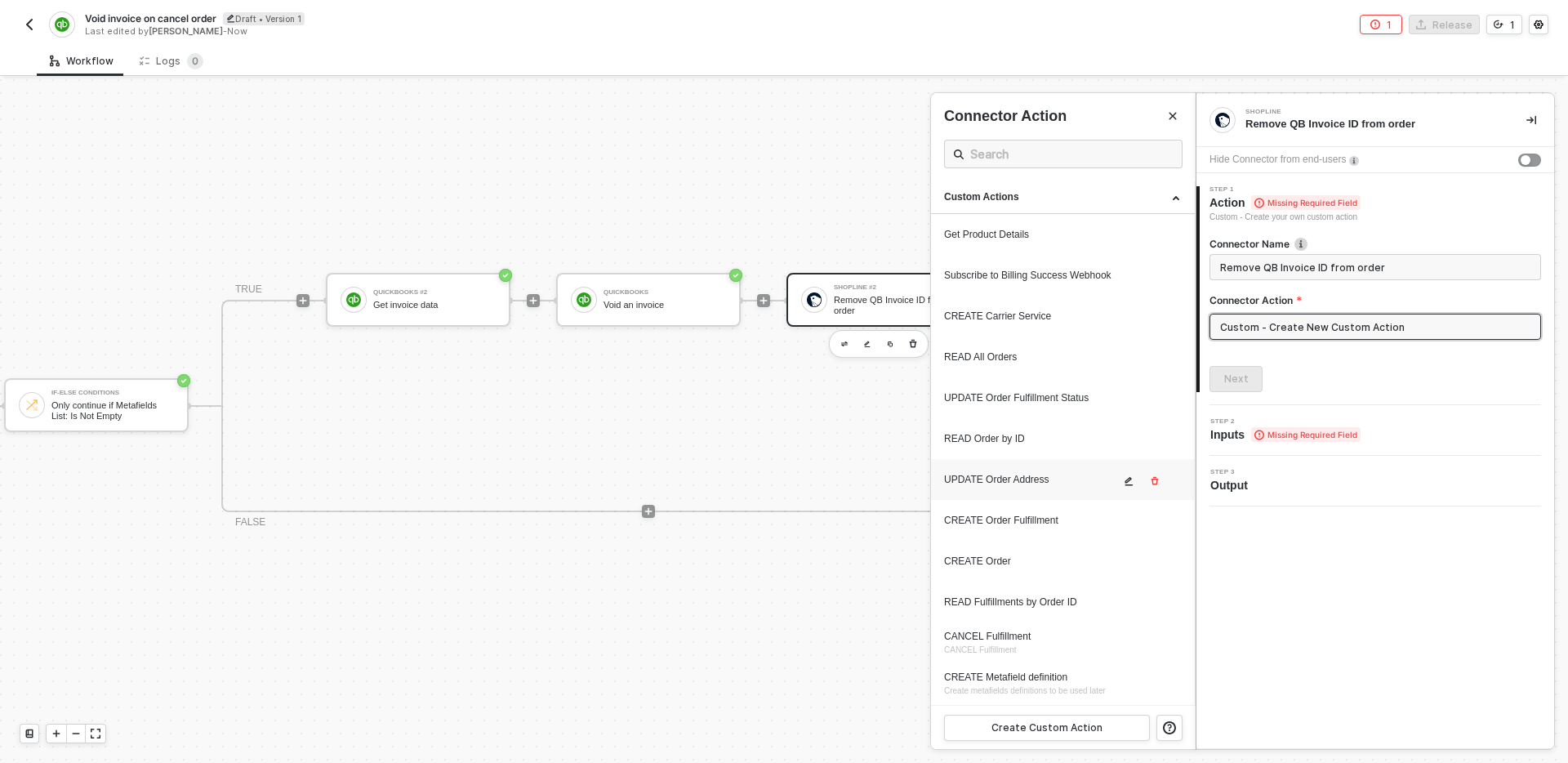
scroll to position [122, 0]
click at [1042, 691] on div "DELETE resource metafield" at bounding box center [1032, 685] width 175 height 14
type input "Custom - DELETE resource metafield"
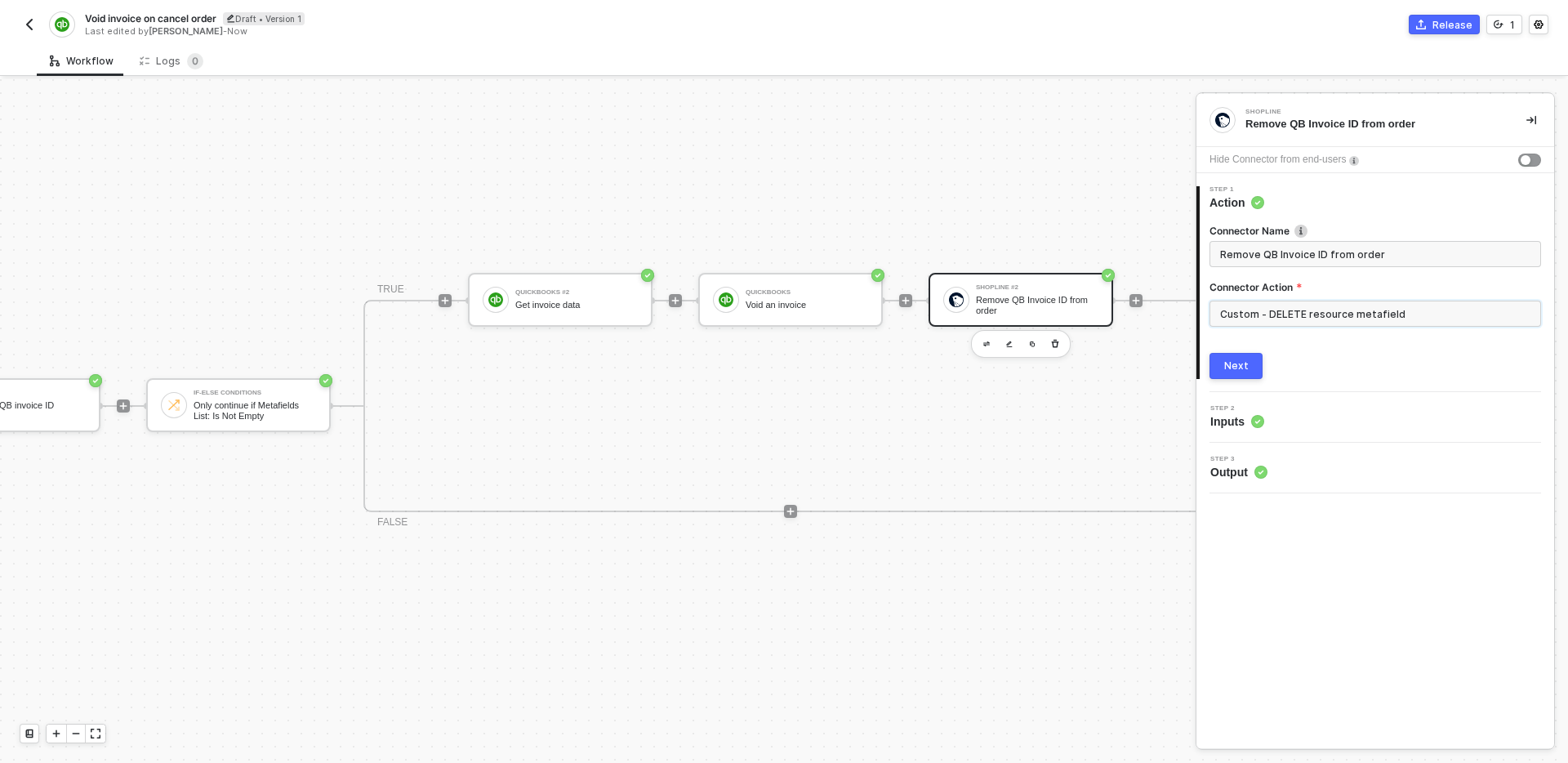
scroll to position [30, 487]
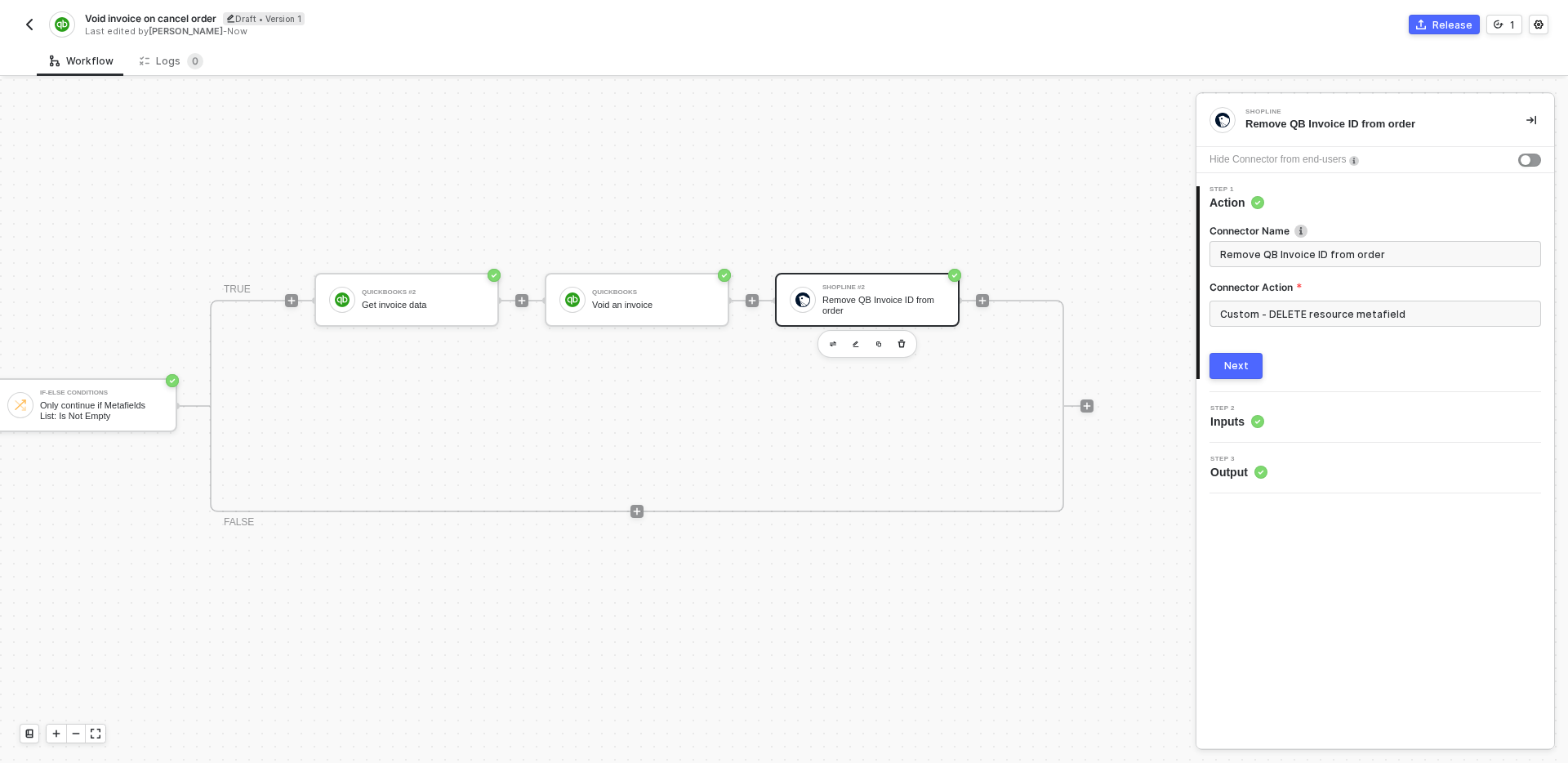
click at [1232, 369] on div "Next" at bounding box center [1237, 366] width 25 height 13
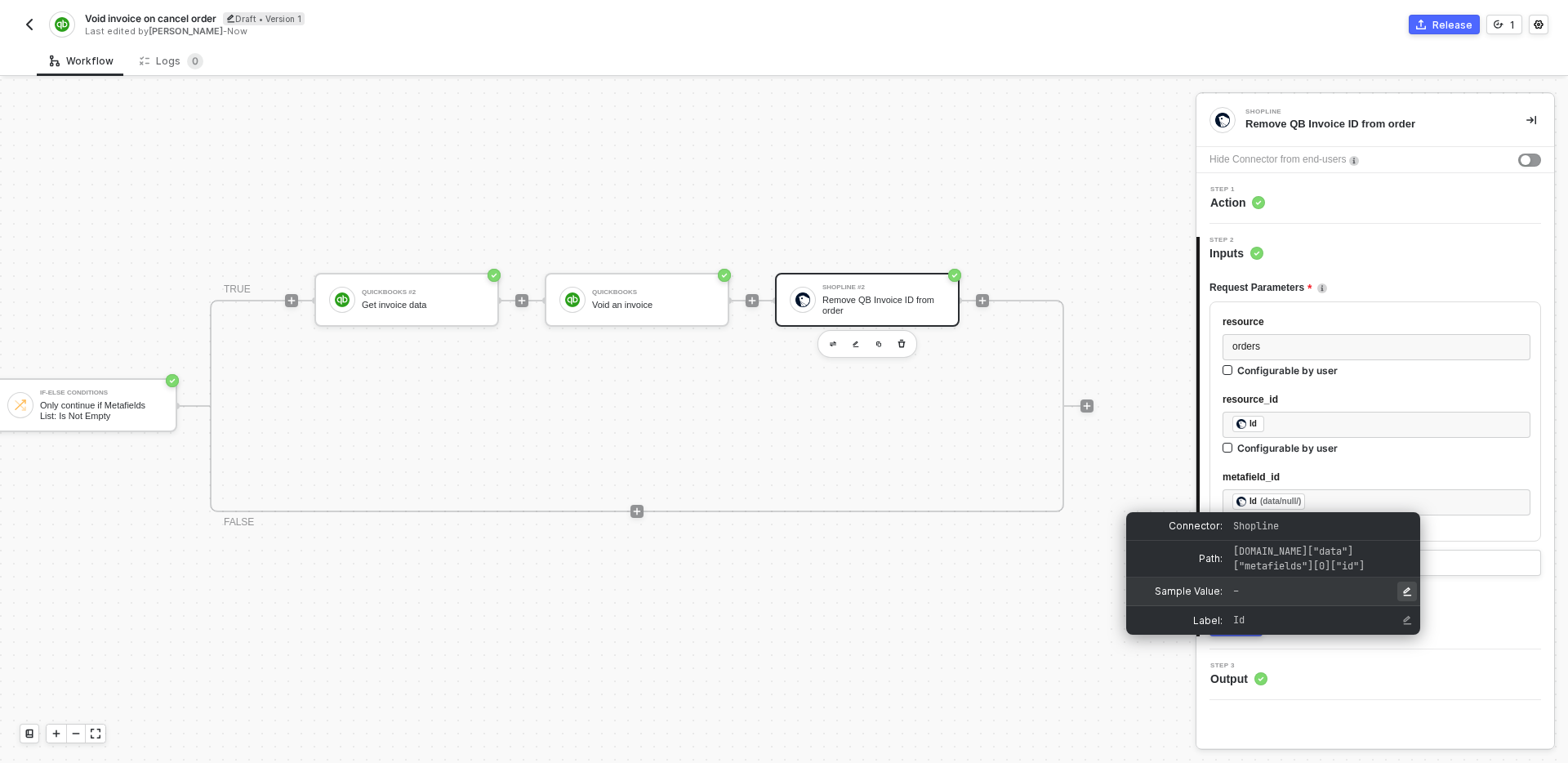
click at [1406, 591] on icon "Edit Sample Value" at bounding box center [1407, 591] width 9 height 9
click at [1343, 475] on div "metafield_id" at bounding box center [1376, 477] width 308 height 15
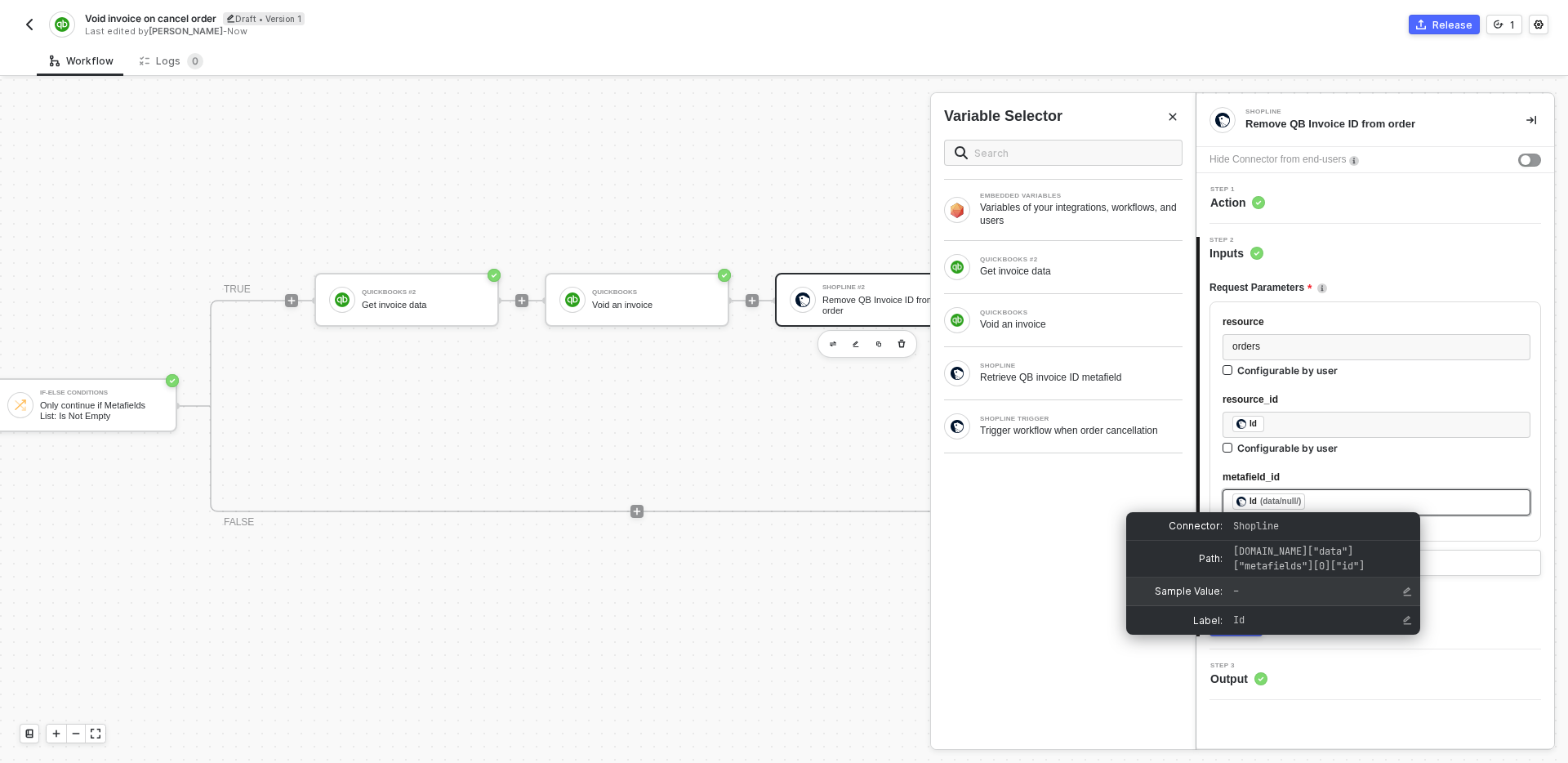
click at [1340, 510] on div "﻿ ﻿ Id (data/null/) ﻿" at bounding box center [1376, 502] width 288 height 18
click at [1338, 503] on div "﻿ ﻿ Id (data/null/) ﻿" at bounding box center [1376, 502] width 288 height 18
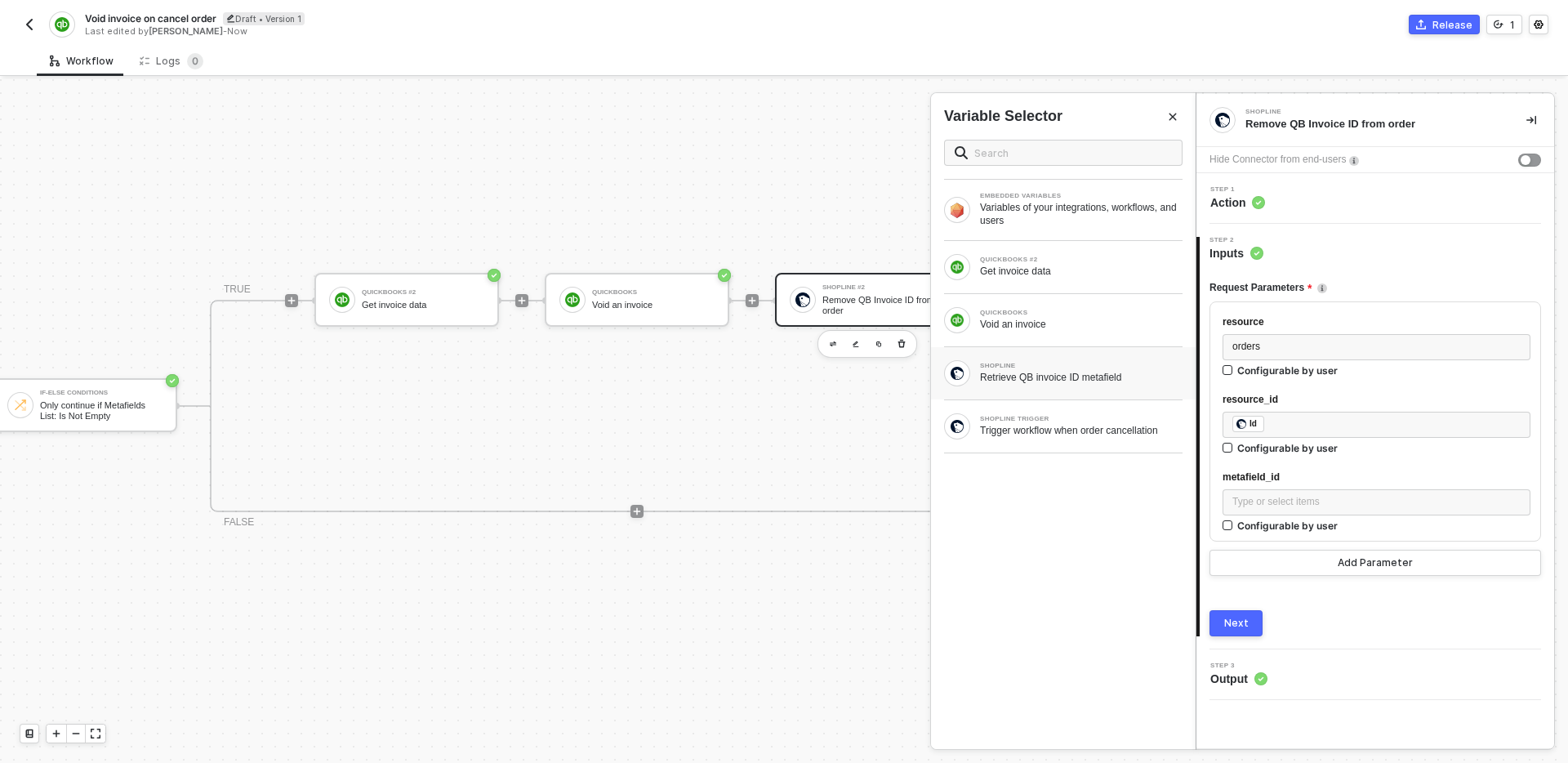
click at [1109, 372] on div "Retrieve QB invoice ID metafield" at bounding box center [1081, 377] width 203 height 13
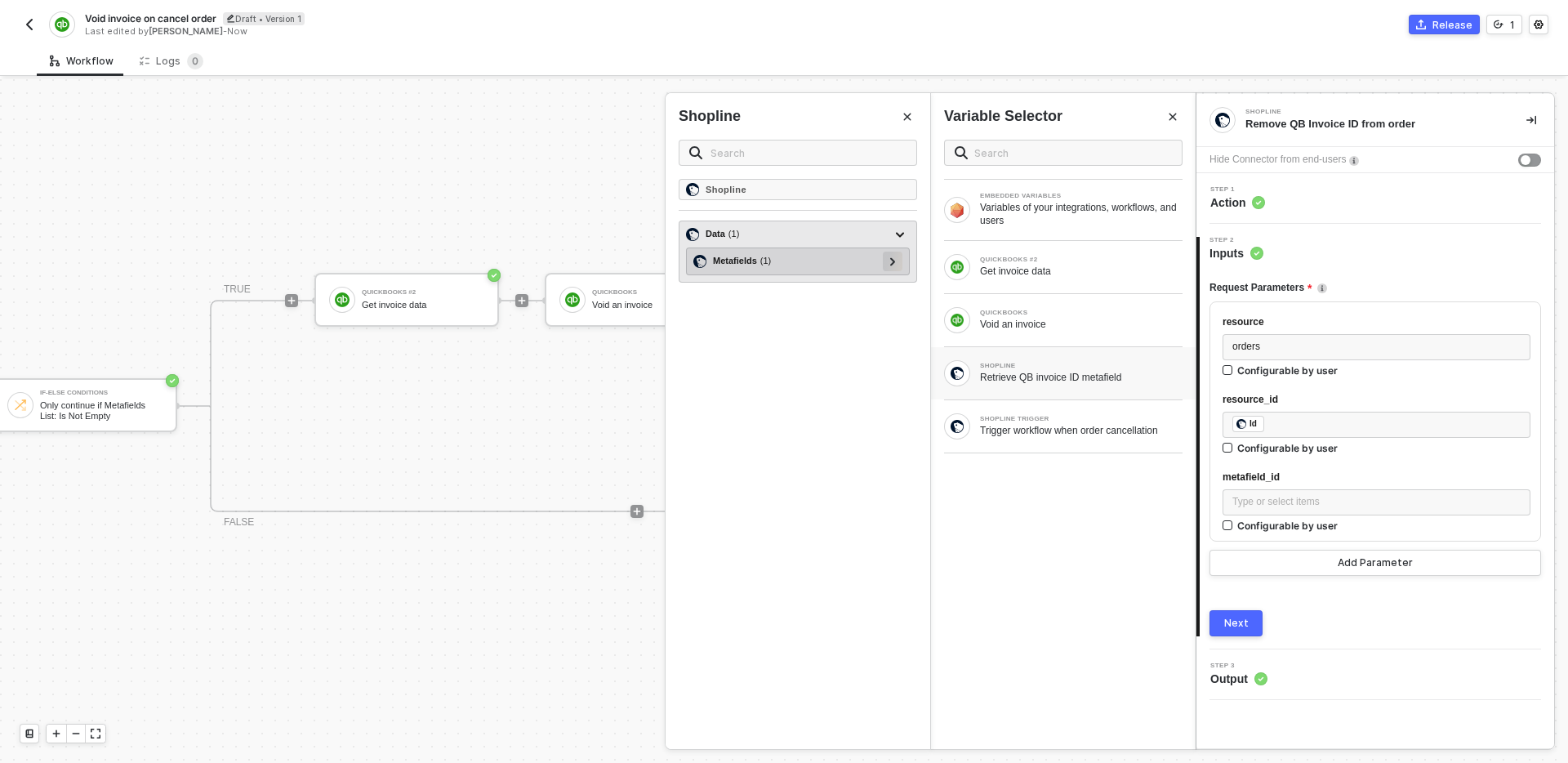
click at [893, 261] on icon at bounding box center [892, 261] width 5 height 9
click at [882, 289] on div at bounding box center [885, 288] width 9 height 18
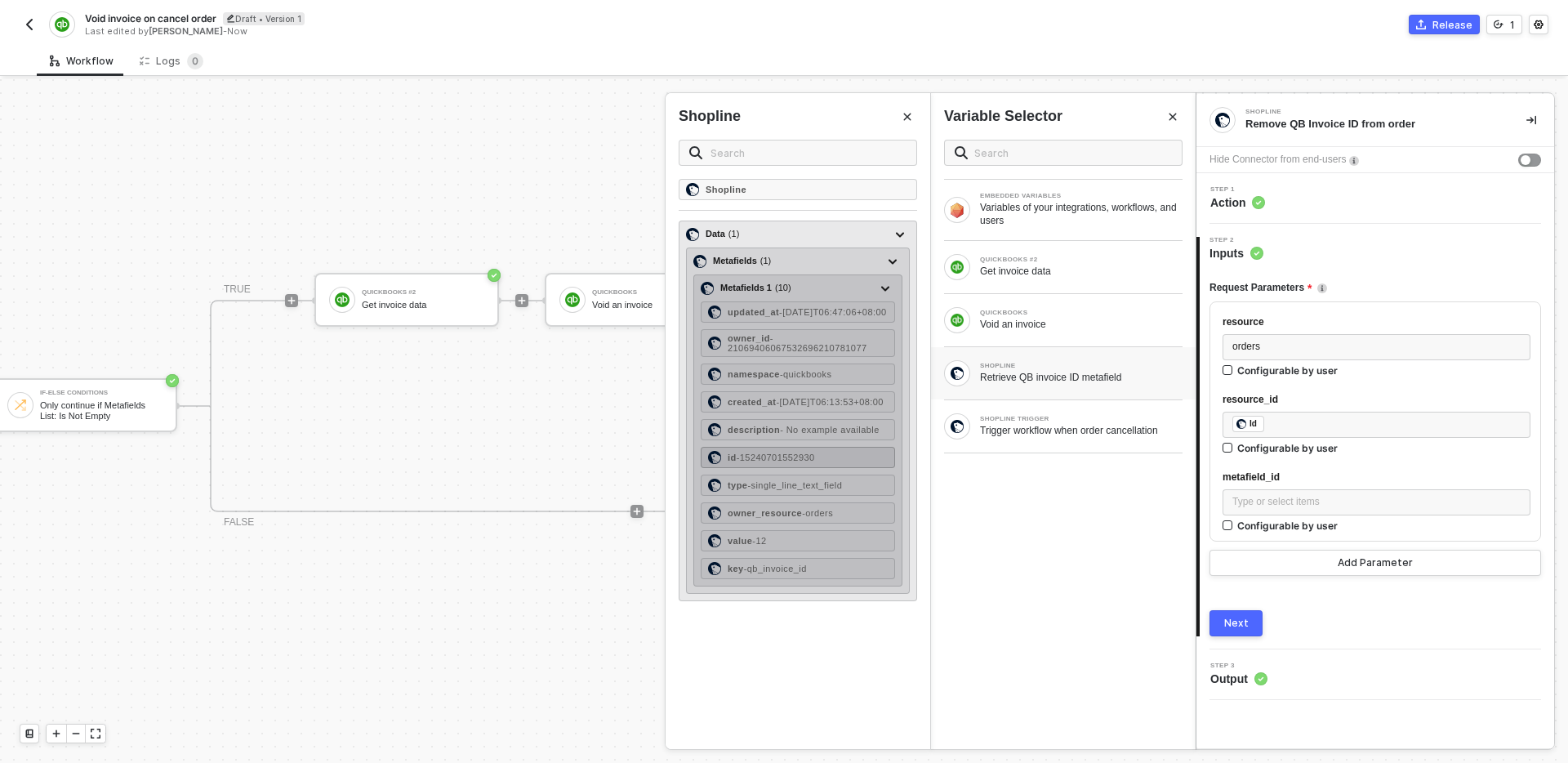
click at [834, 469] on div "id - 15240701552930" at bounding box center [798, 457] width 194 height 21
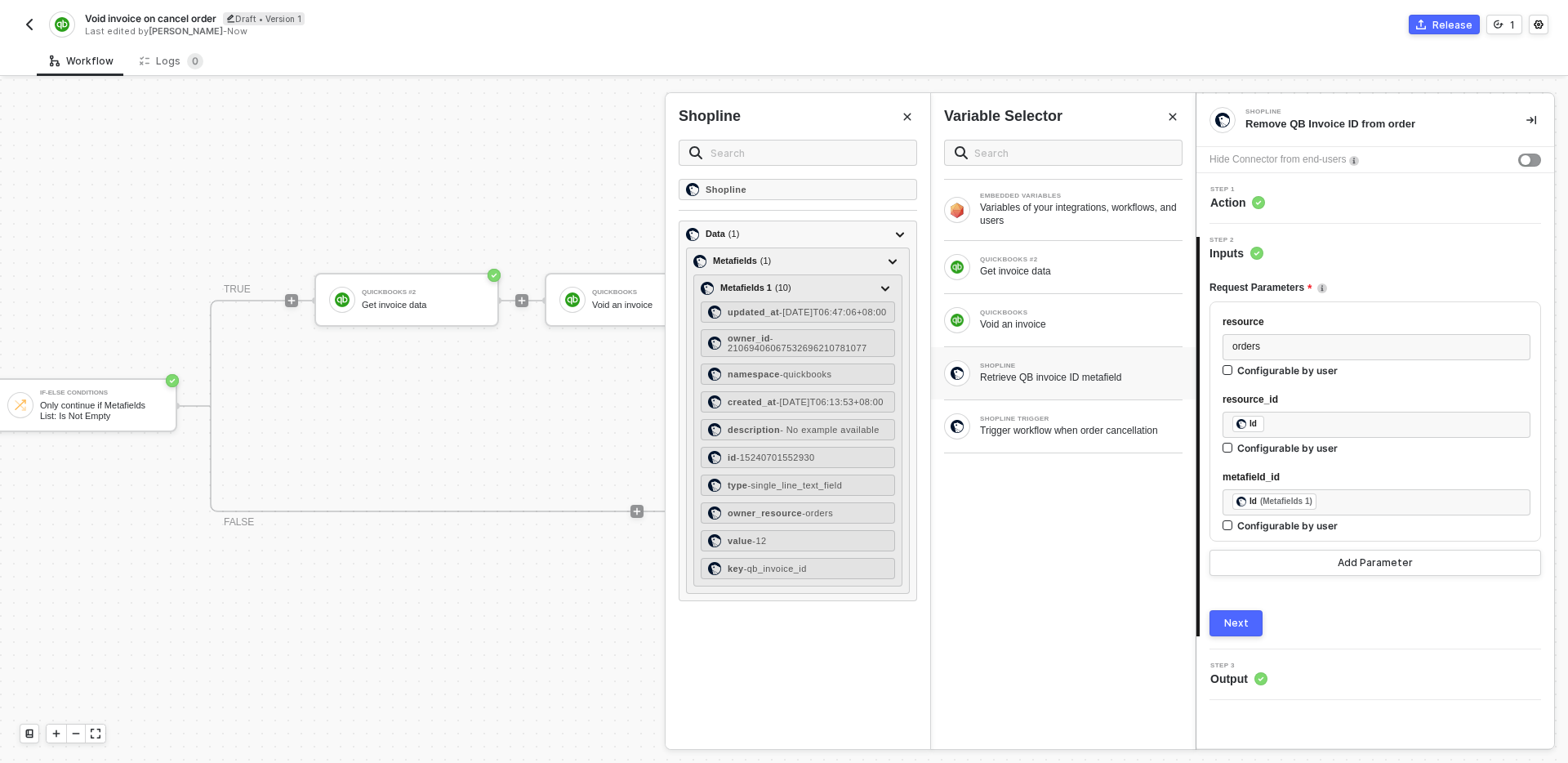
click at [824, 680] on div "Shopline Data ( 1 ) Metafields ( 1 ) Metafields 1 ( 10 ) updated_at - [DATE]T06…" at bounding box center [798, 464] width 265 height 571
click at [910, 112] on icon "Close" at bounding box center [907, 117] width 10 height 10
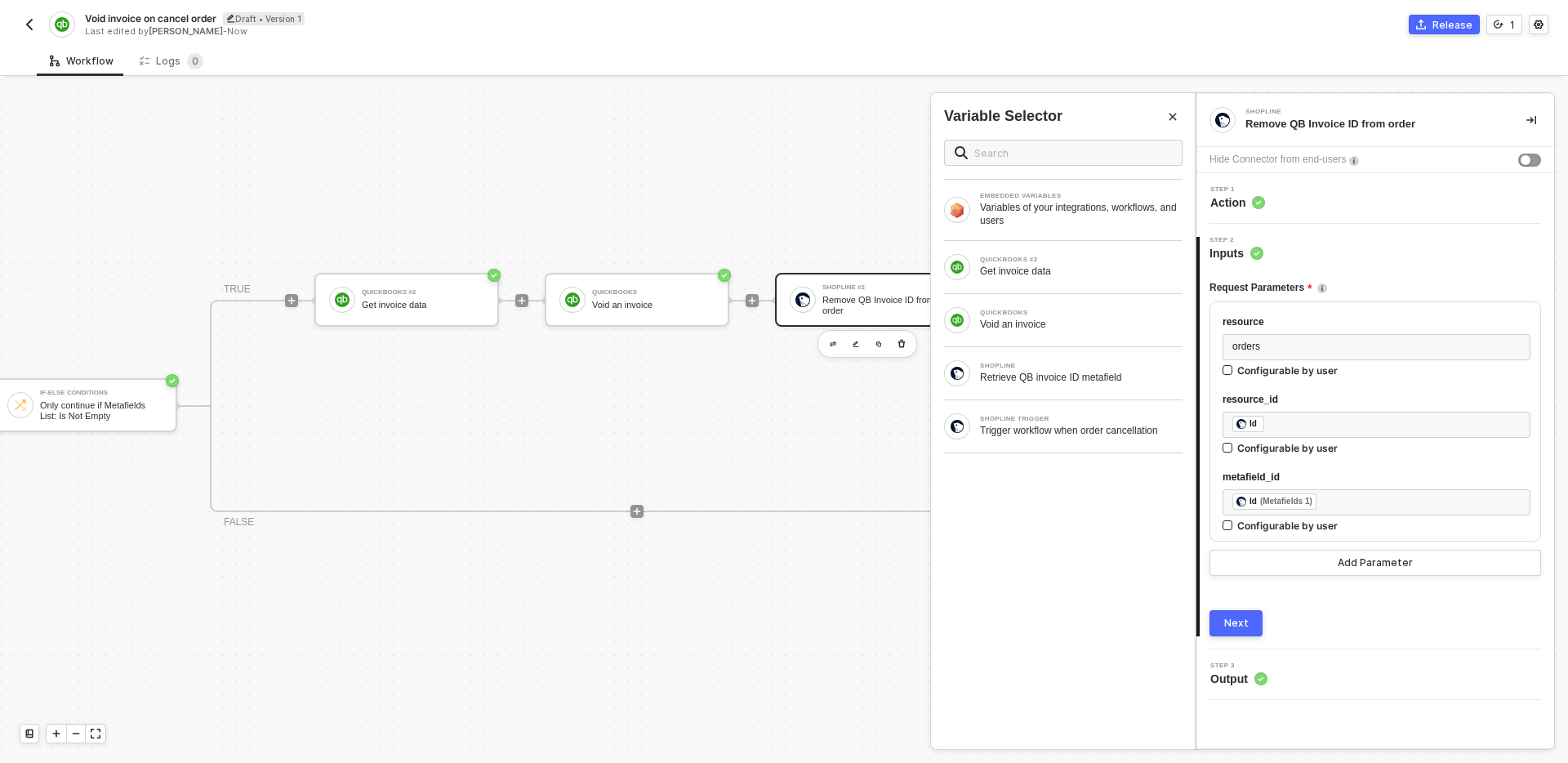
click at [1238, 626] on div "Next" at bounding box center [1237, 624] width 25 height 13
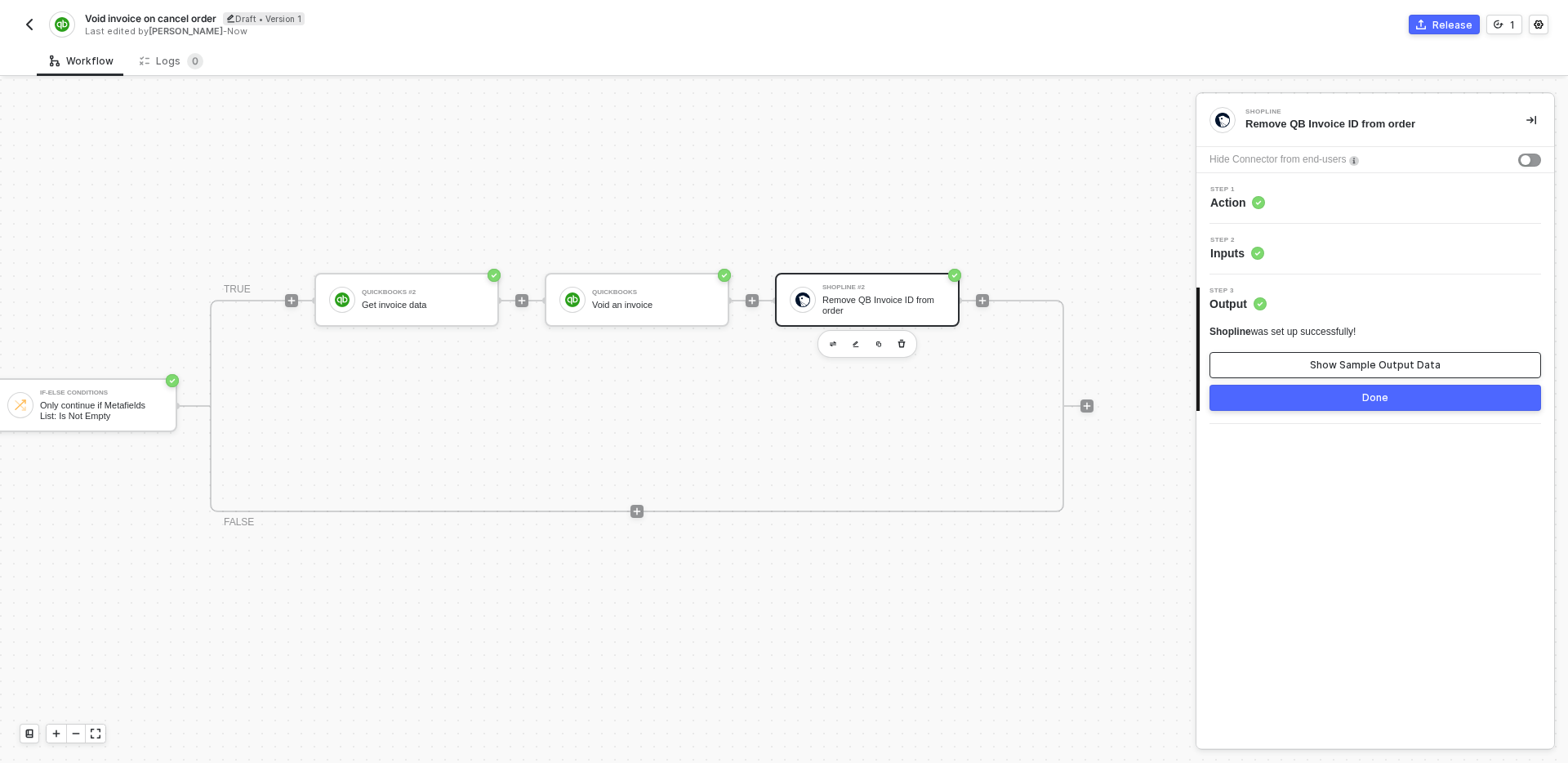
click at [1332, 365] on div "Show Sample Output Data" at bounding box center [1375, 366] width 130 height 13
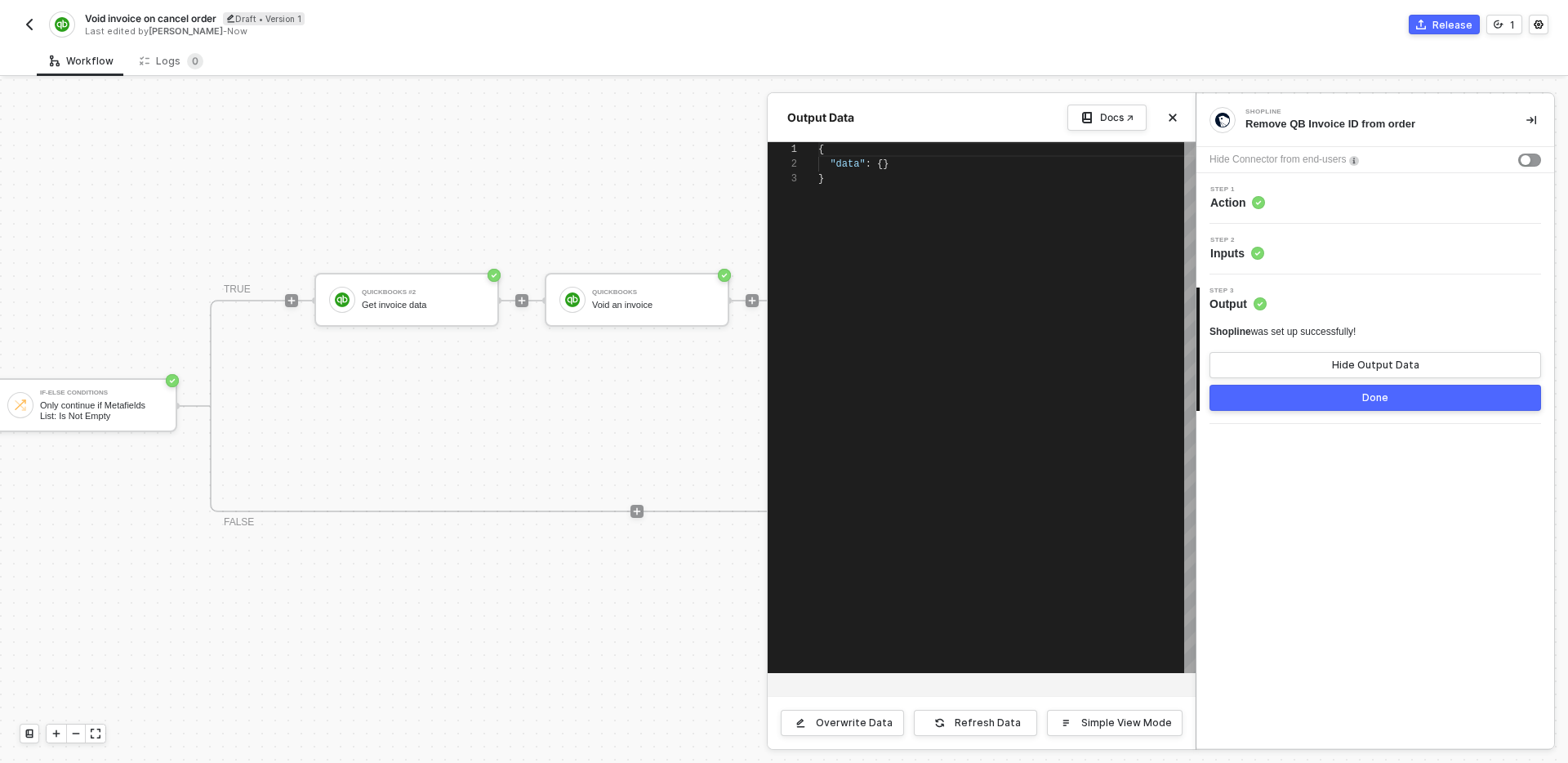
scroll to position [30, 0]
click at [1175, 112] on icon "icon-close" at bounding box center [1173, 117] width 10 height 10
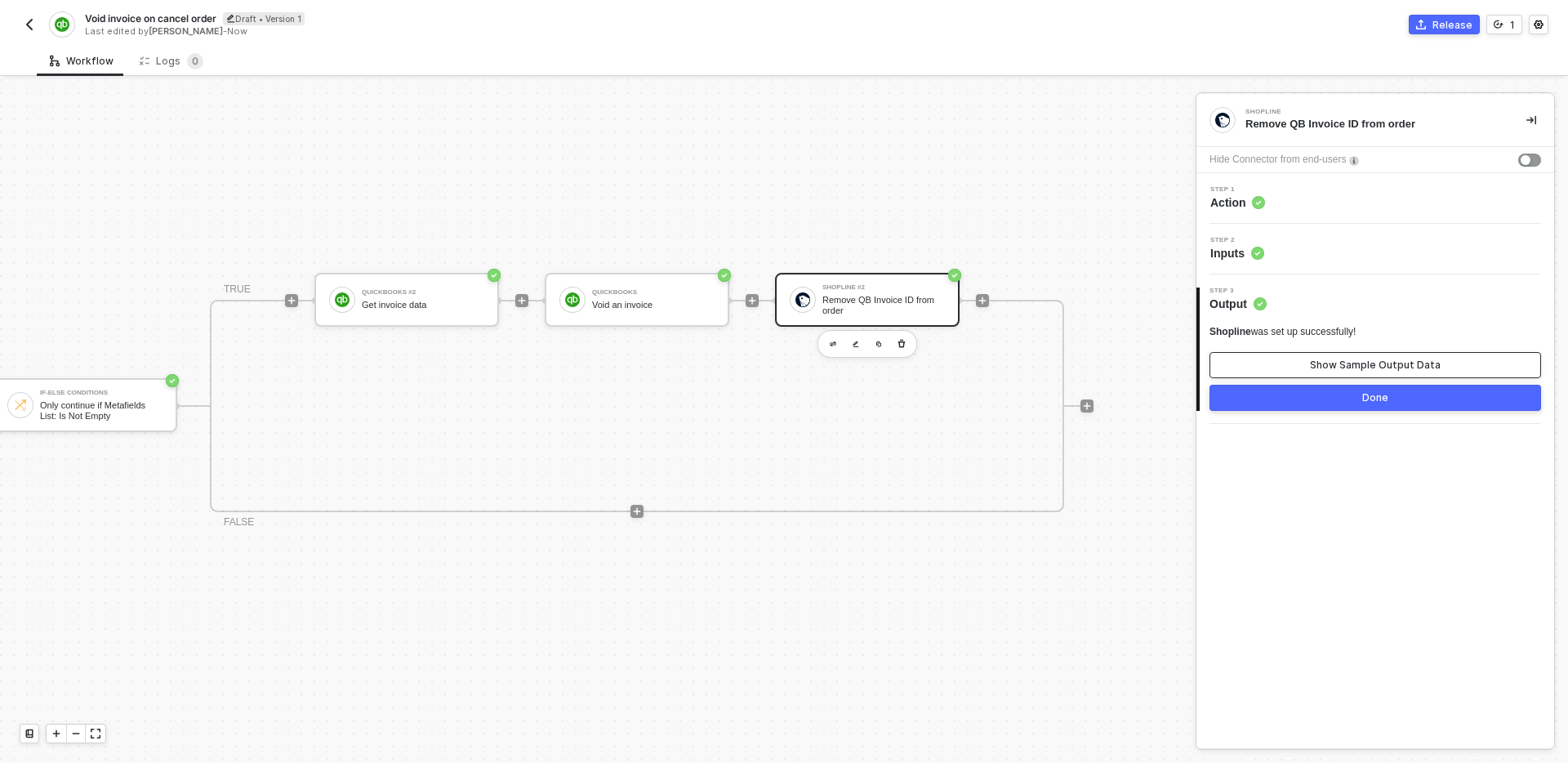
click at [1340, 355] on button "Show Sample Output Data" at bounding box center [1375, 365] width 331 height 26
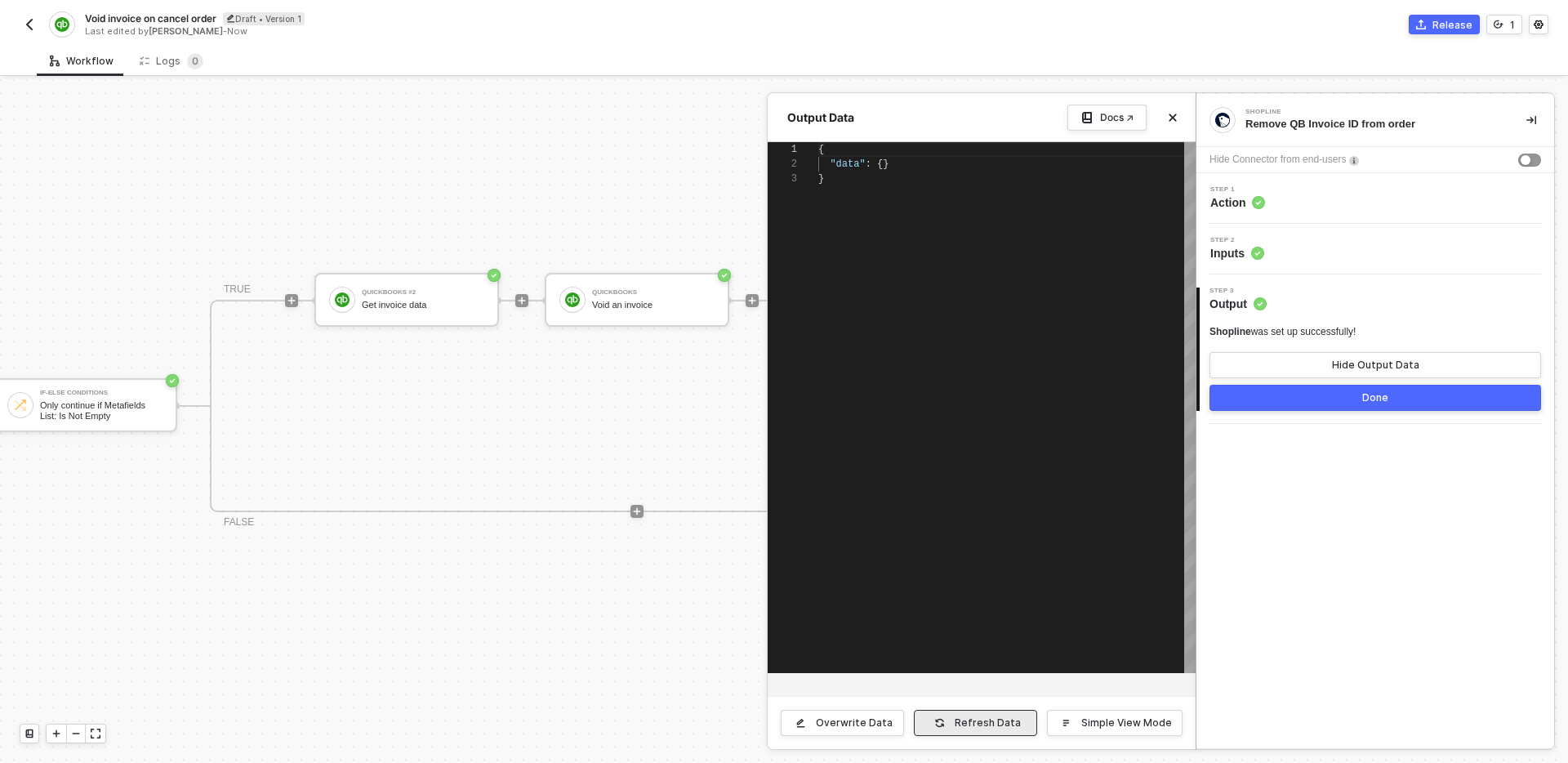
click at [963, 729] on div "Refresh Data" at bounding box center [987, 723] width 66 height 13
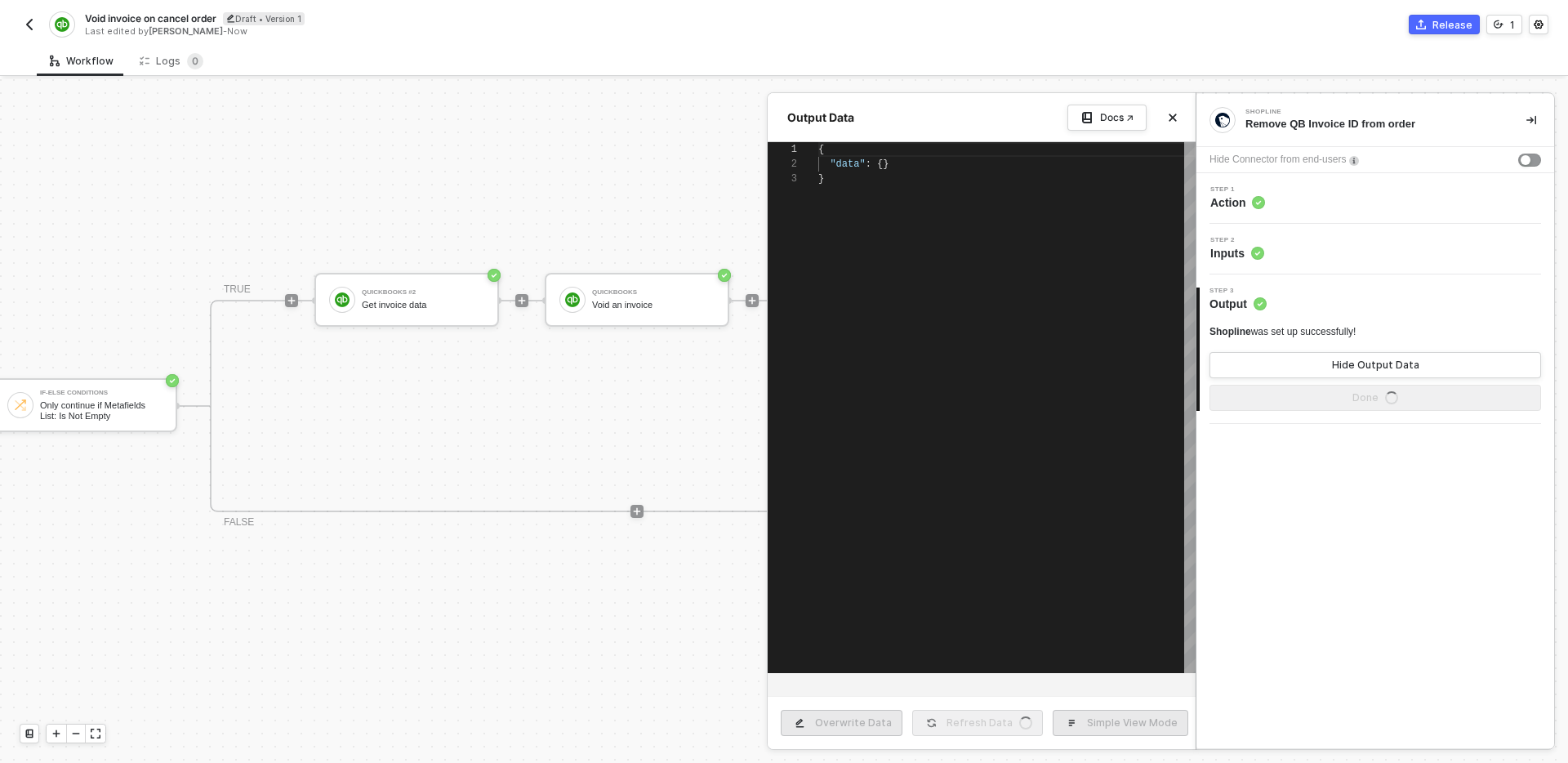
scroll to position [147, 0]
type textarea "{ "data": [ [ { "json": { "errors": "Metafield does not exist" }, "id": "500ccb…"
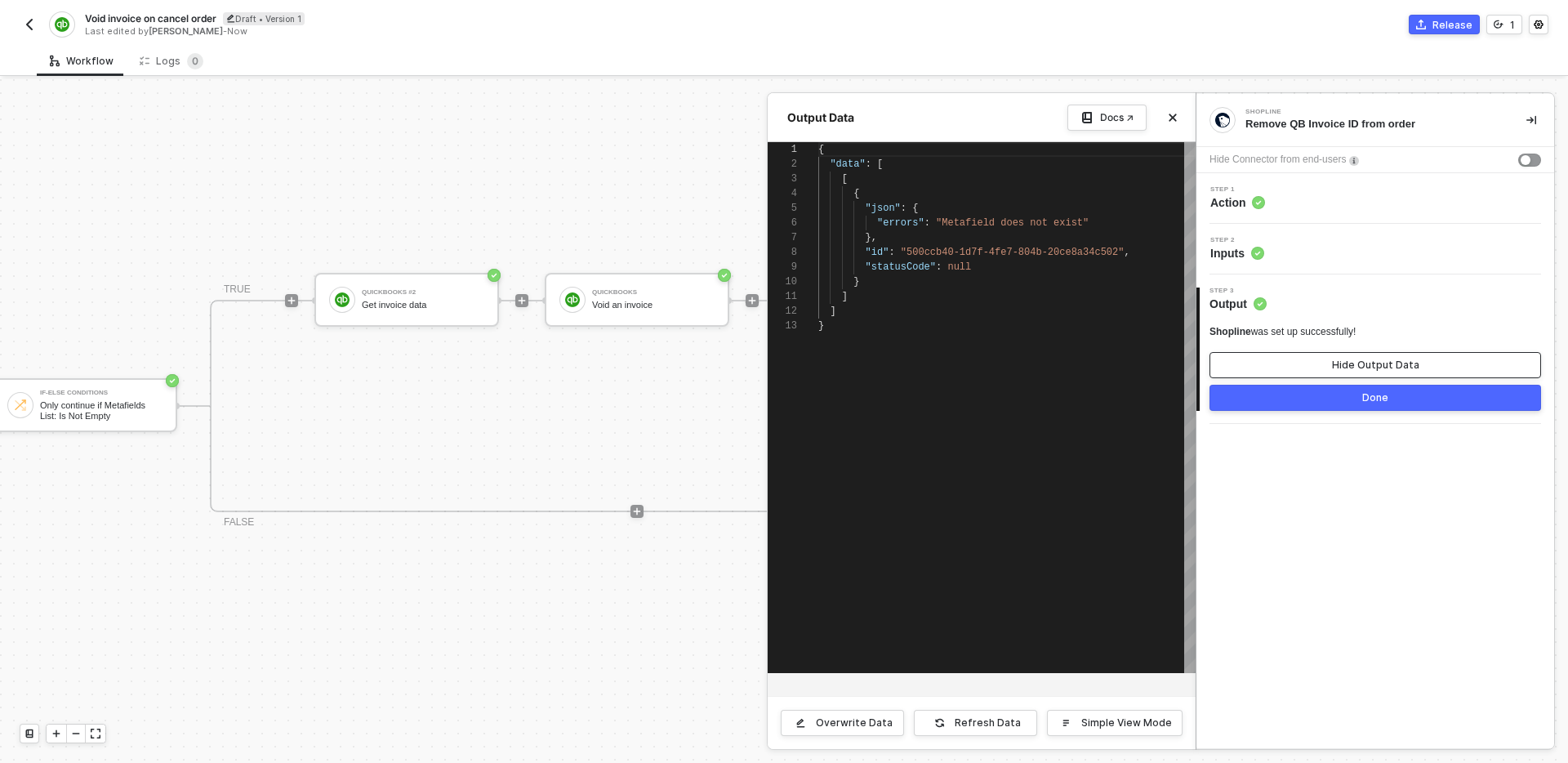
click at [1355, 359] on div "Hide Output Data" at bounding box center [1376, 366] width 88 height 13
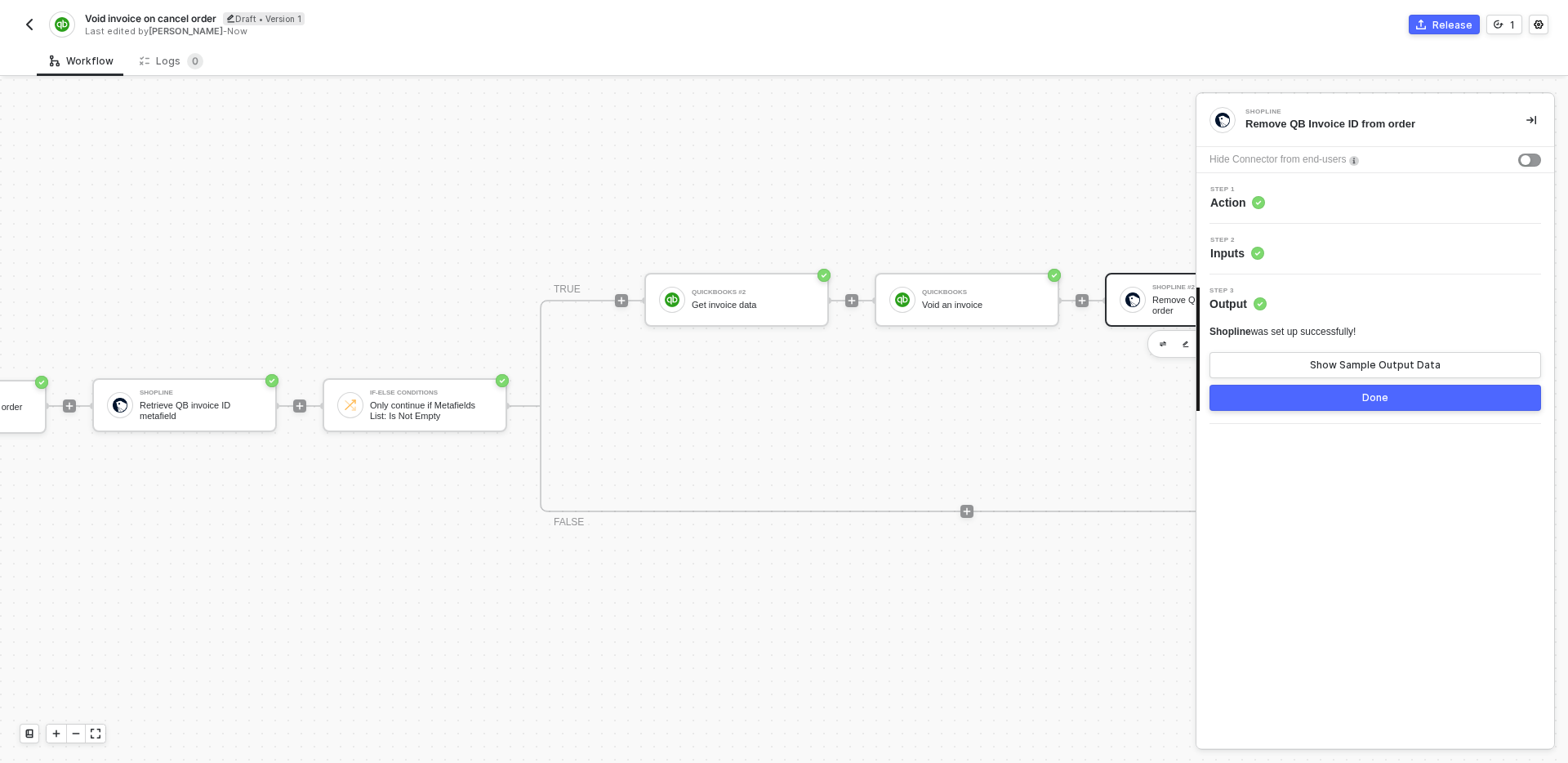
scroll to position [30, 0]
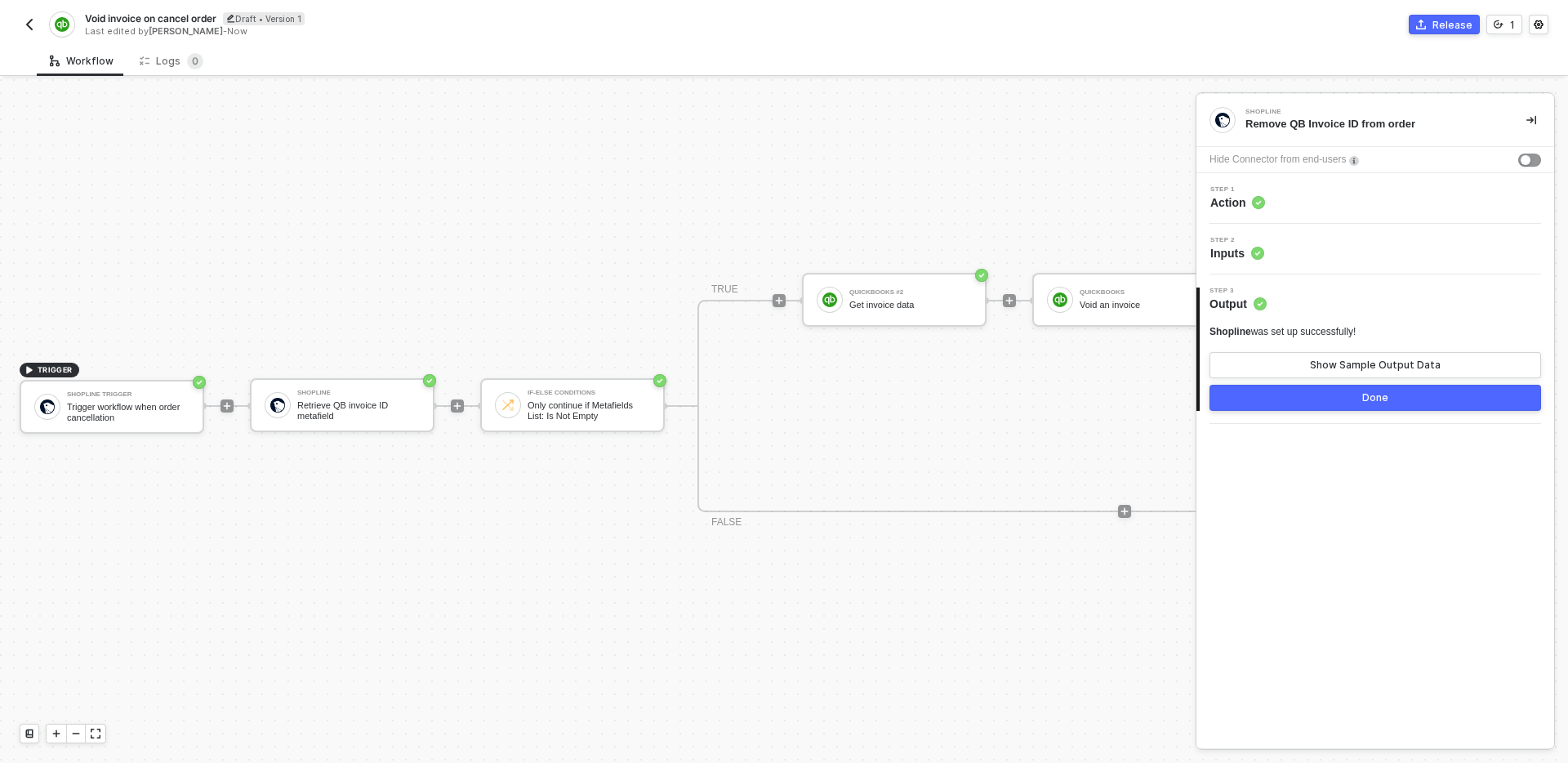
click at [1323, 263] on div "Step 2 Inputs" at bounding box center [1376, 249] width 358 height 50
click at [1348, 244] on div "Step 2 Inputs" at bounding box center [1377, 250] width 353 height 25
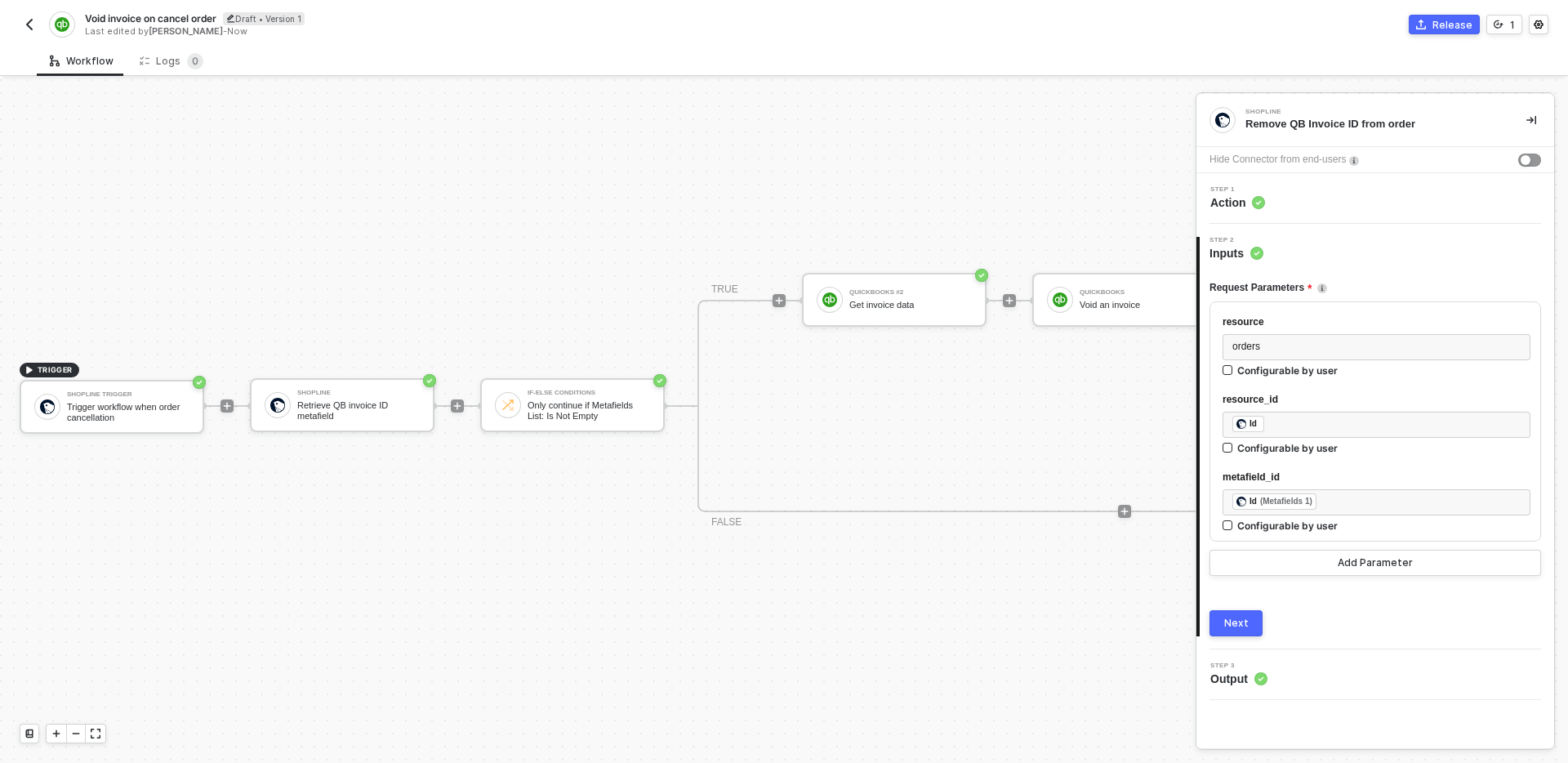
click at [1150, 428] on div "TRUE QuickBooks #2 Get invoice data QuickBooks Void an invoice Shopline #2 Remo…" at bounding box center [1124, 406] width 854 height 212
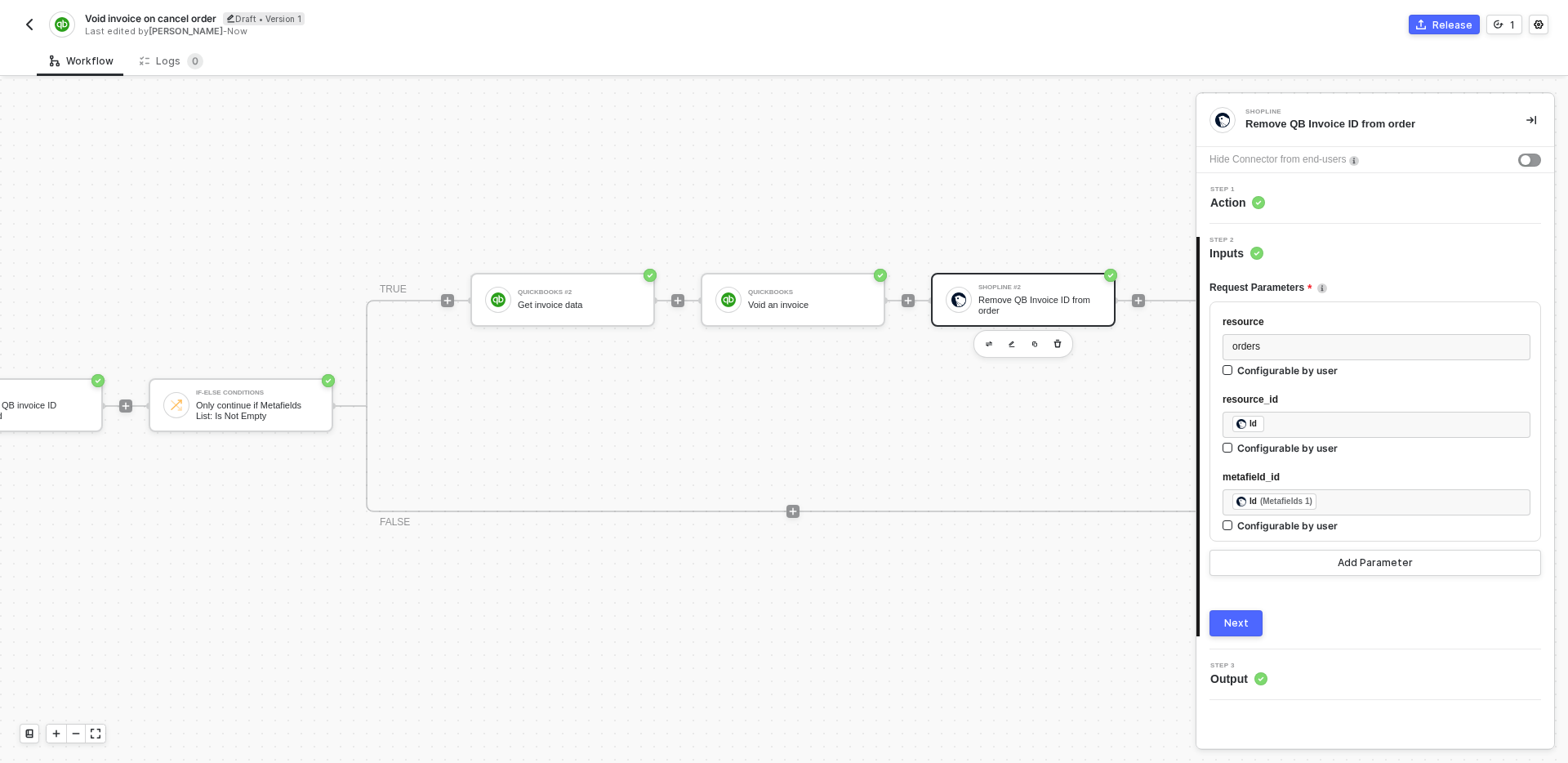
scroll to position [30, 342]
click at [1356, 198] on div "Step 1 Action" at bounding box center [1377, 199] width 353 height 25
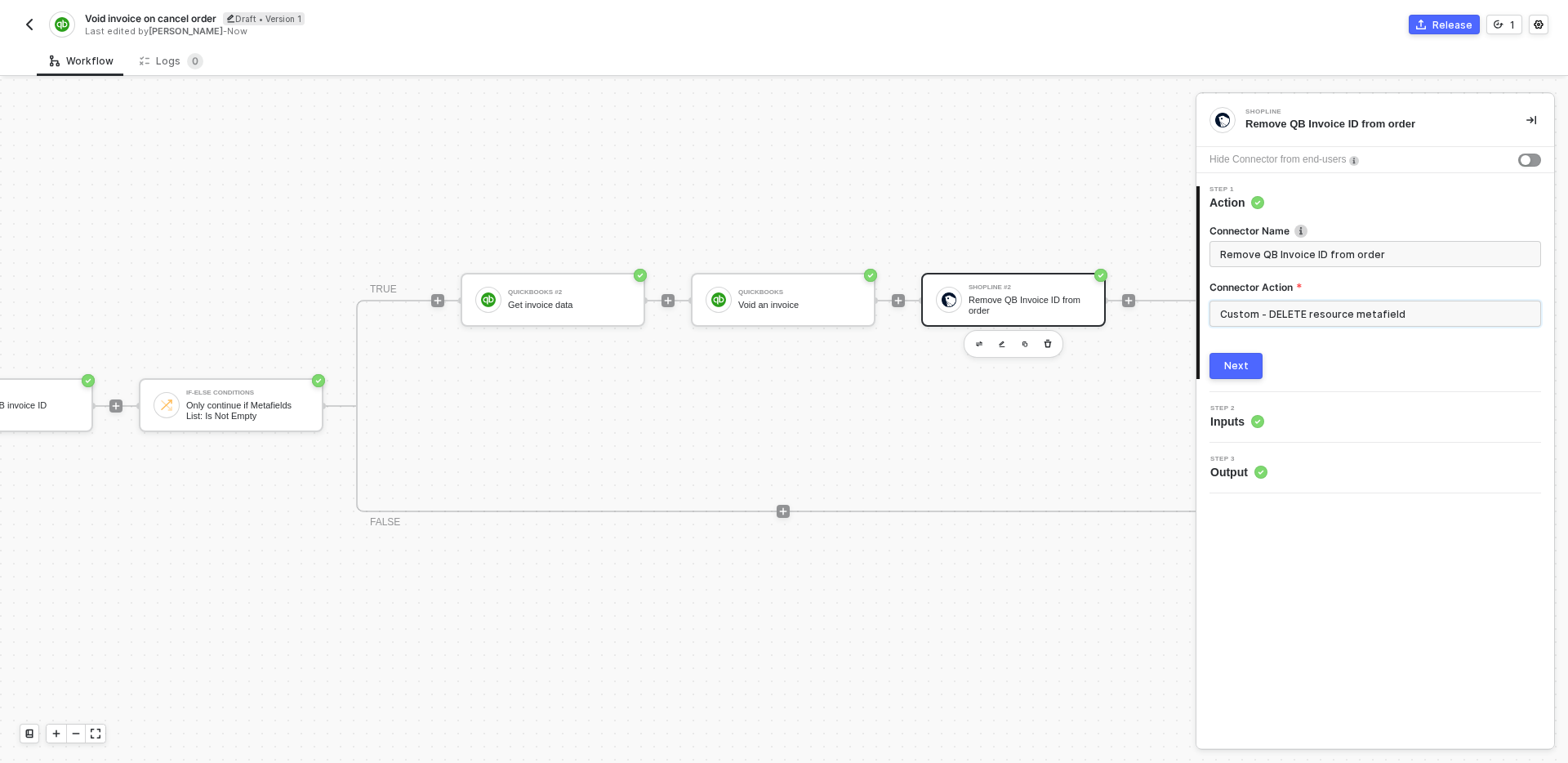
click at [1298, 315] on input "Custom - DELETE resource metafield" at bounding box center [1375, 313] width 331 height 26
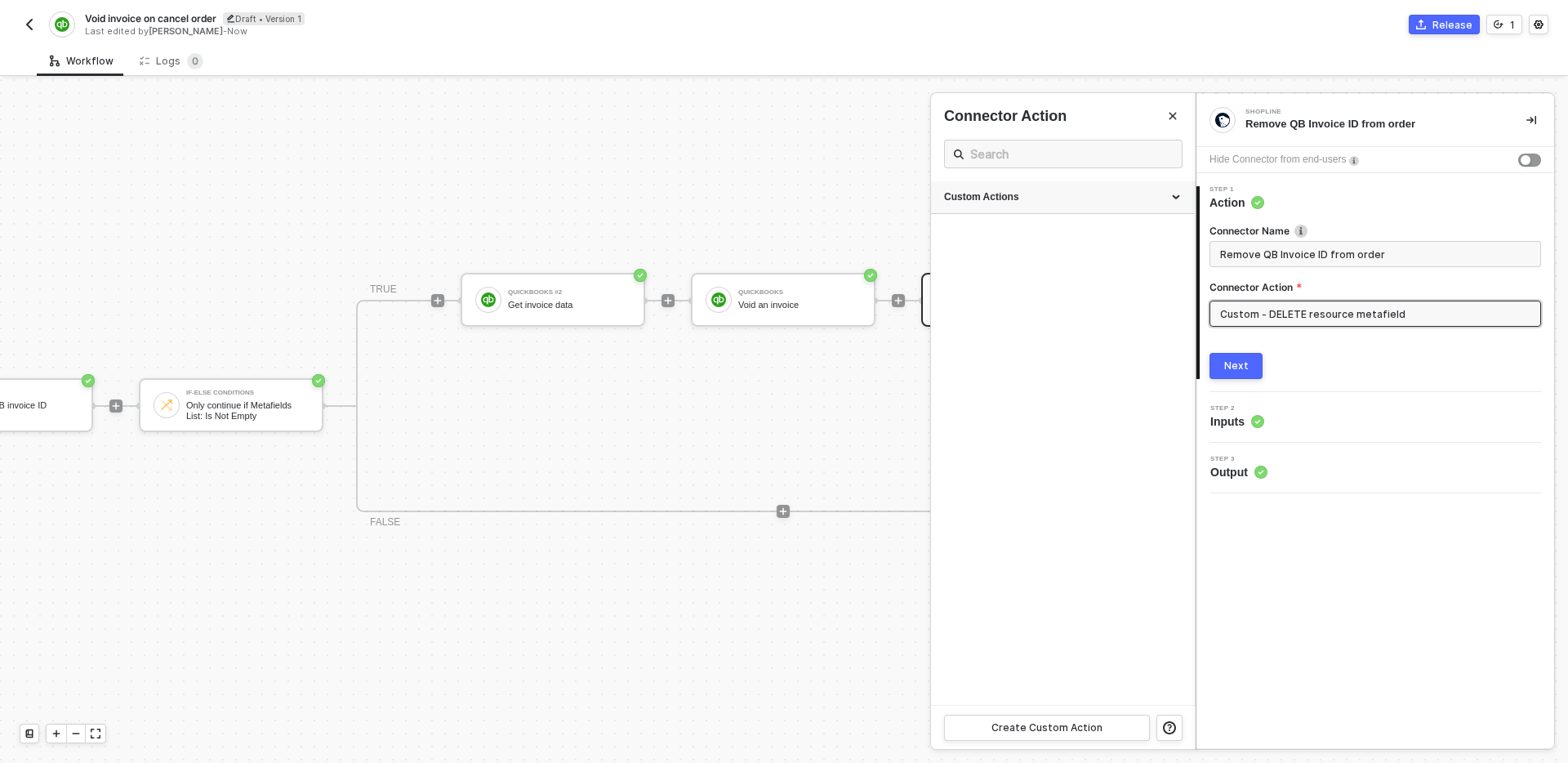
click at [1117, 204] on div "Custom Actions" at bounding box center [1062, 197] width 264 height 32
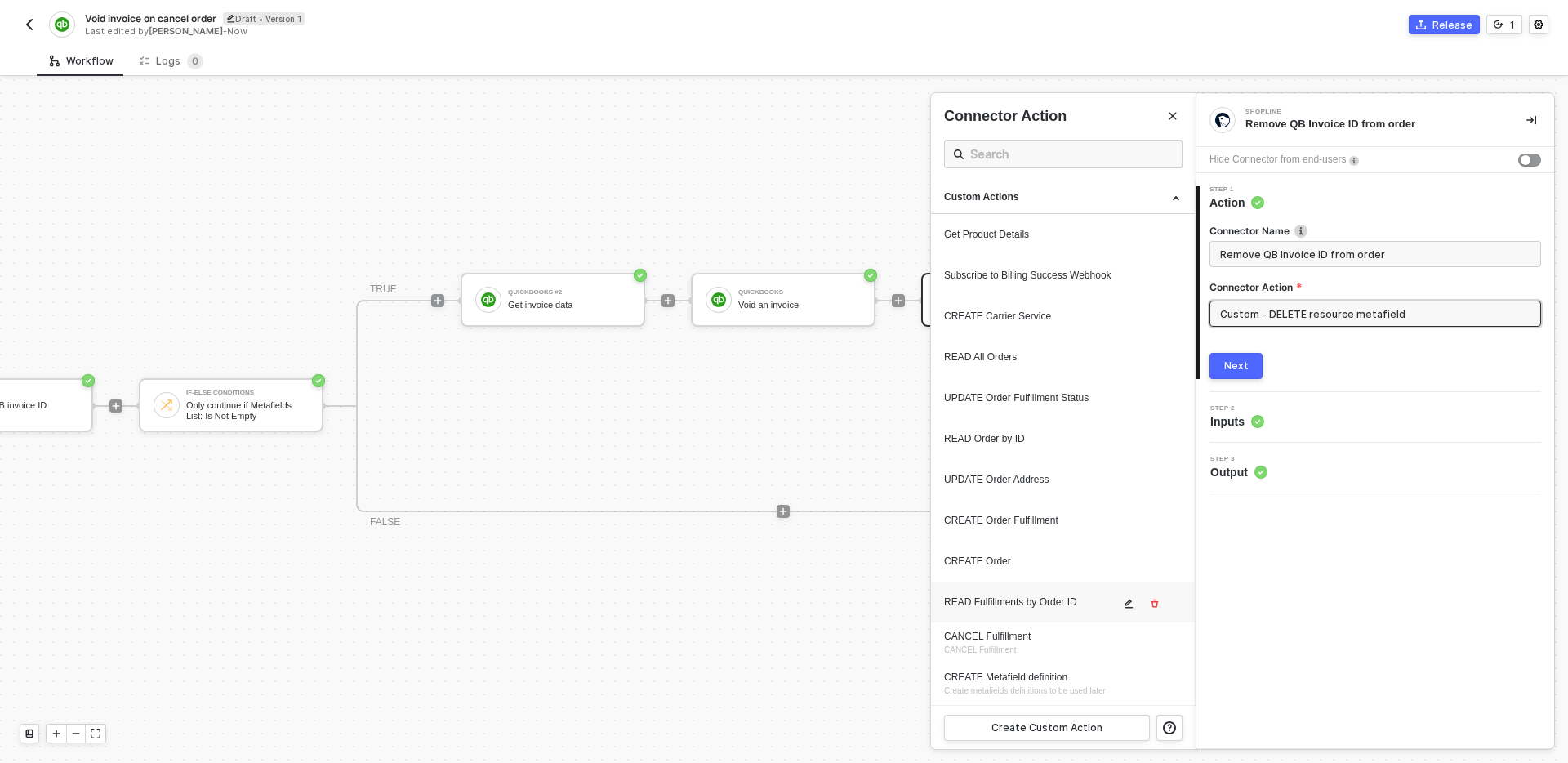
scroll to position [122, 0]
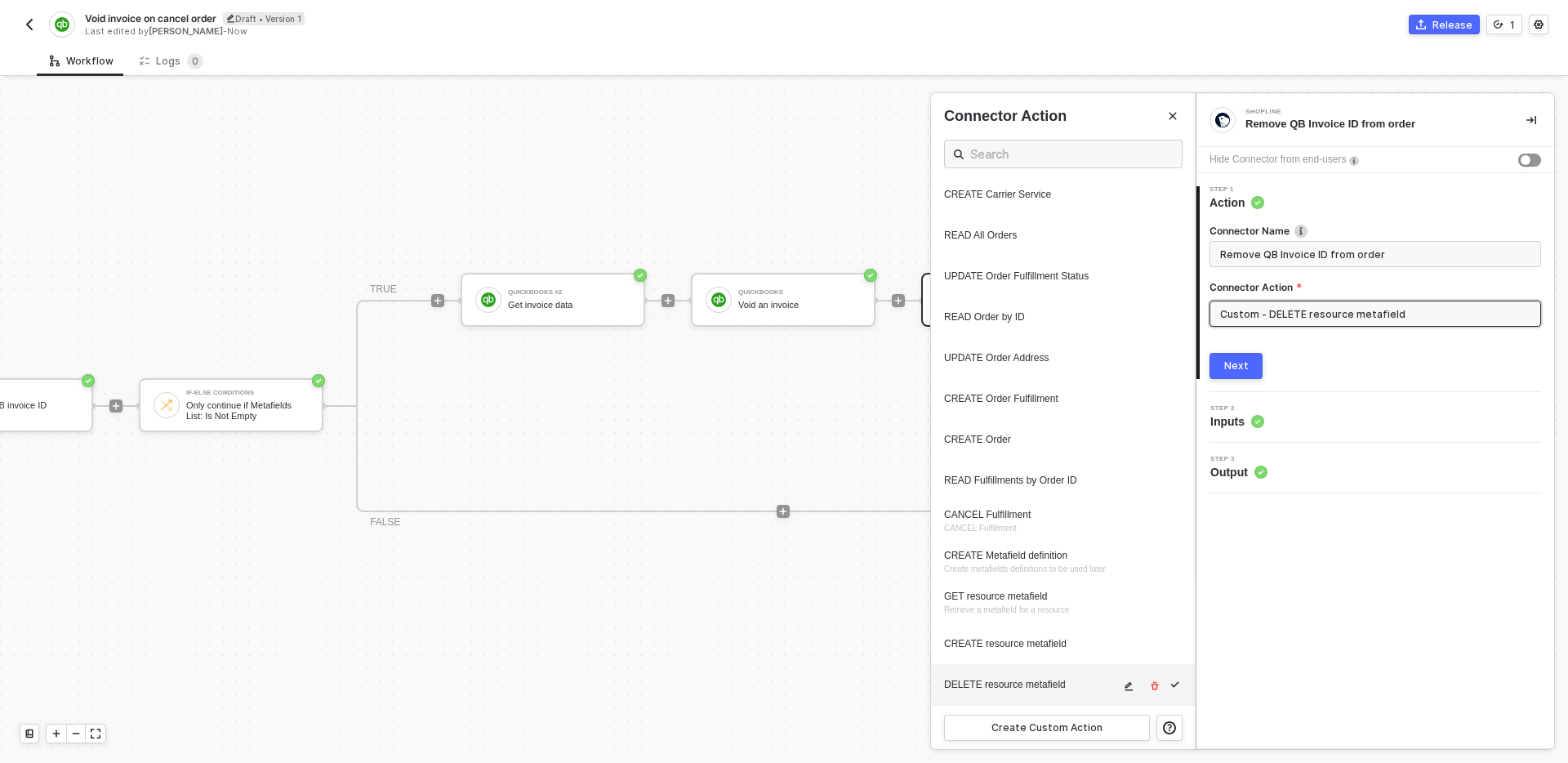
click at [1125, 687] on icon "icon-edit" at bounding box center [1129, 686] width 9 height 9
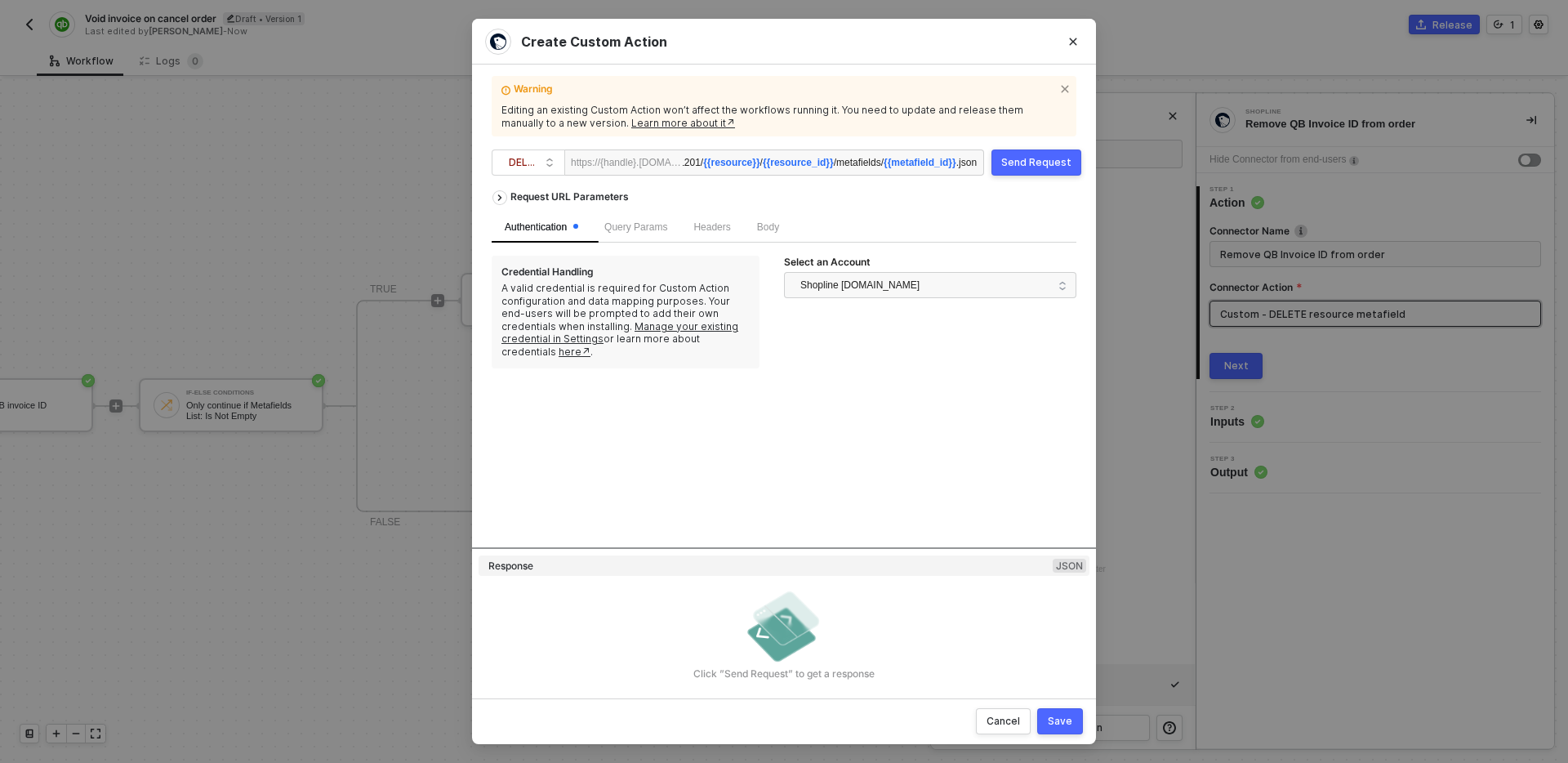
scroll to position [0, 128]
click at [549, 197] on div "Request URL Parameters" at bounding box center [570, 196] width 135 height 30
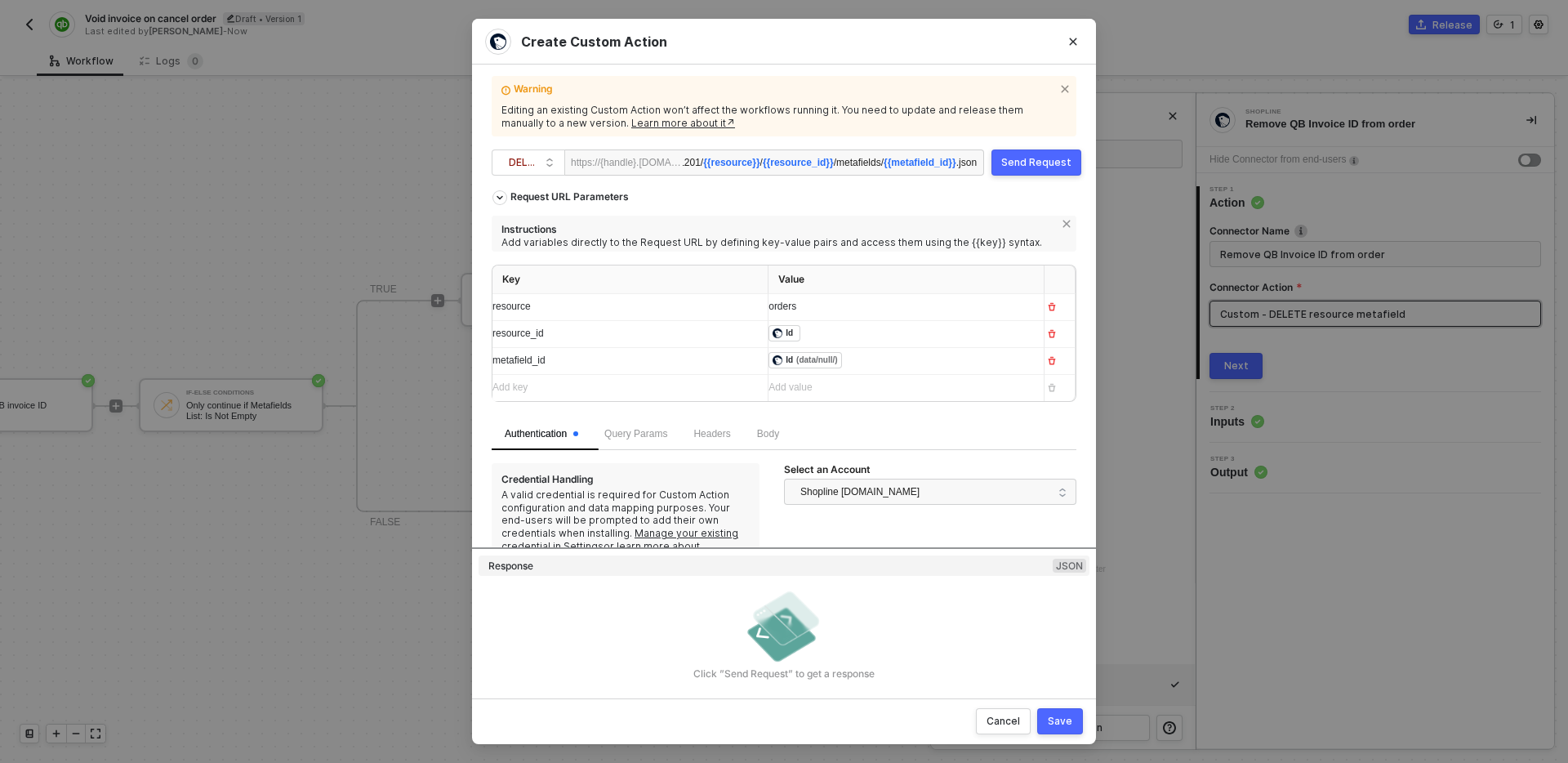
click at [878, 366] on div "﻿ ﻿ Id (data/null/) ﻿" at bounding box center [899, 361] width 262 height 18
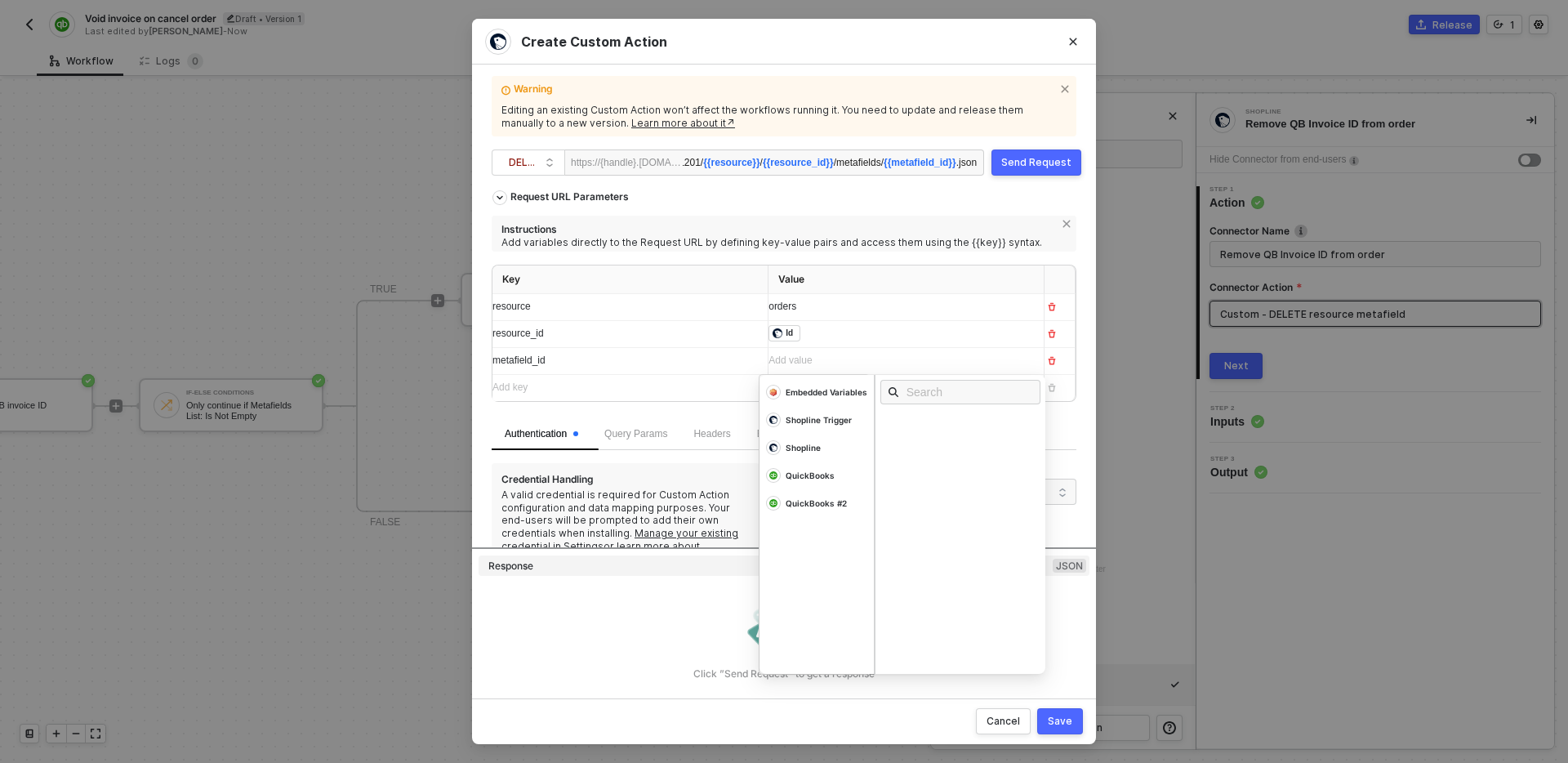
click at [873, 366] on div "Add value ﻿" at bounding box center [891, 361] width 246 height 15
click at [721, 409] on div "Key Value resource orders resource_id ﻿ ﻿ Id ﻿ metafield_id Add value ﻿ Embedde…" at bounding box center [784, 341] width 585 height 153
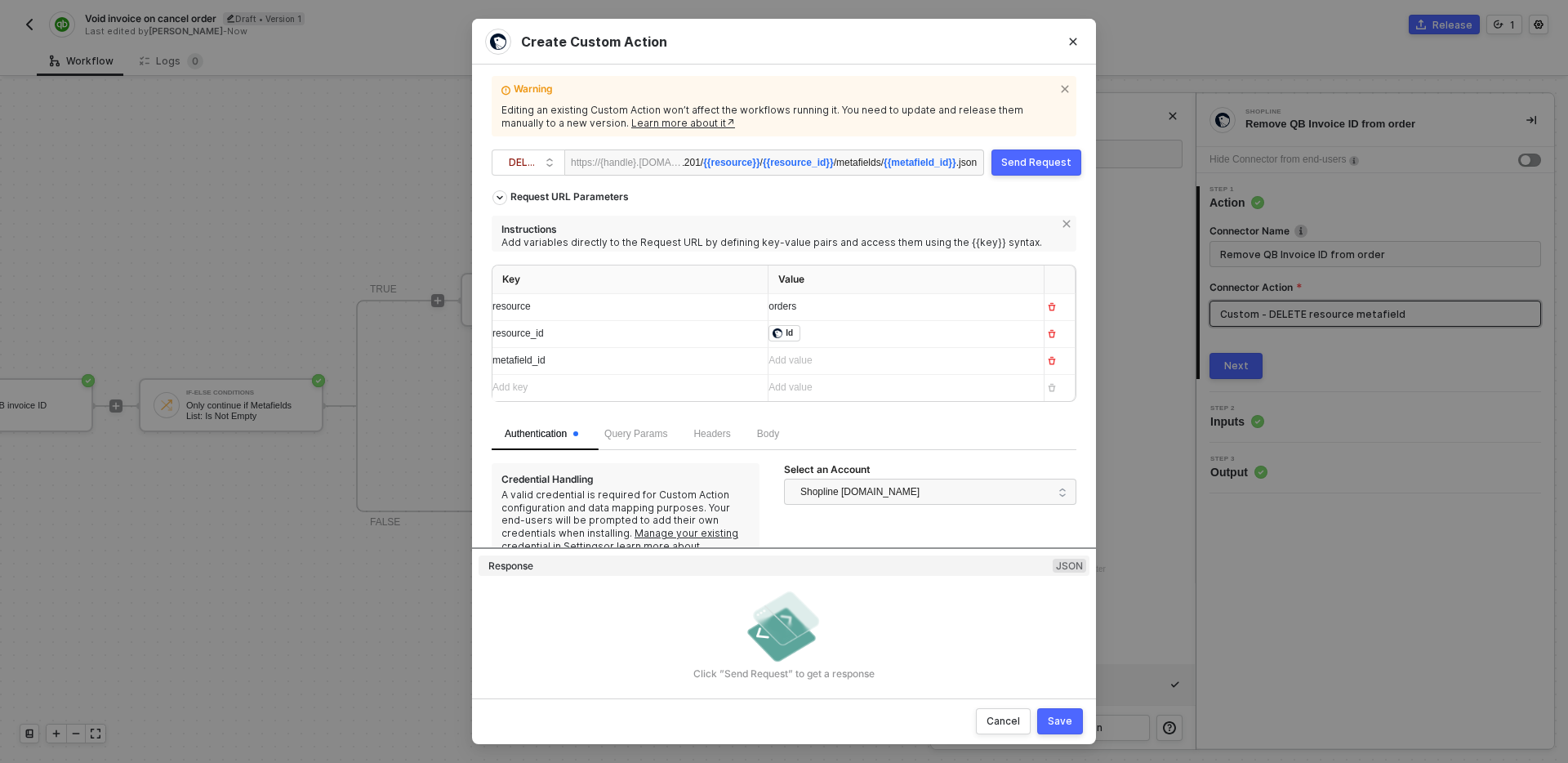
click at [1077, 720] on button "Save" at bounding box center [1060, 721] width 46 height 26
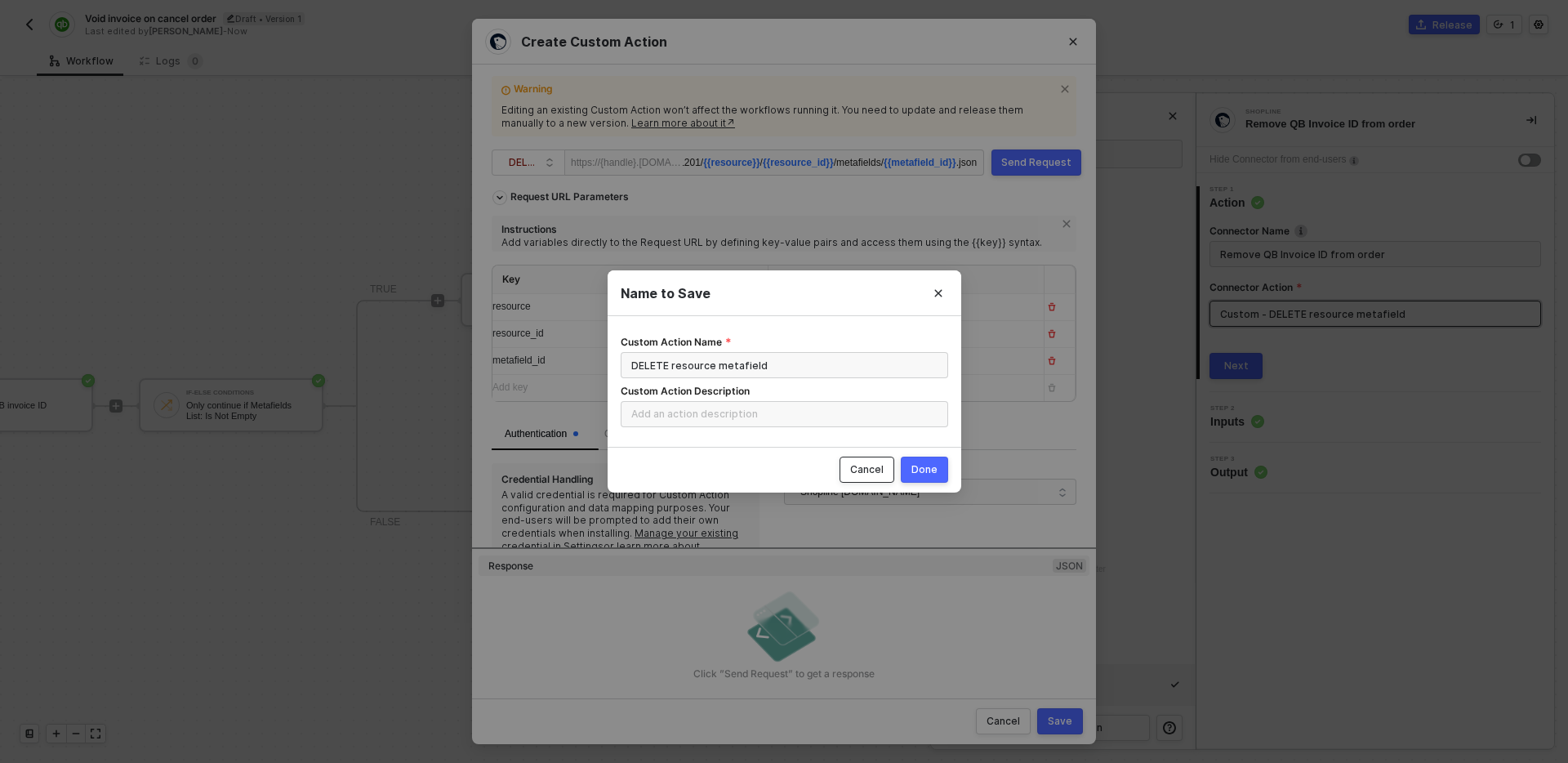
click at [867, 471] on div "Cancel" at bounding box center [866, 470] width 33 height 13
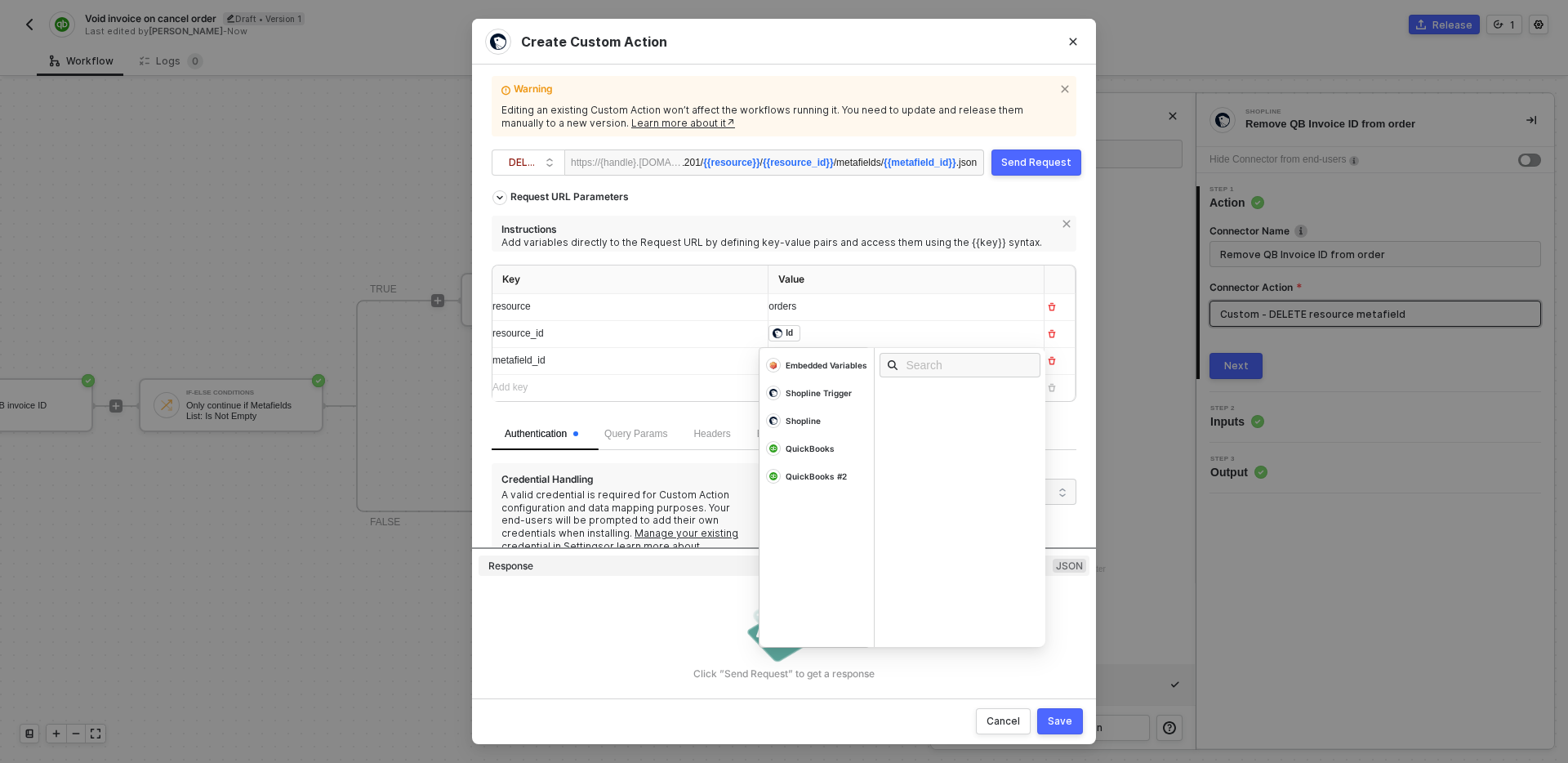
click at [863, 331] on div "﻿ ﻿ Id ﻿" at bounding box center [891, 333] width 246 height 18
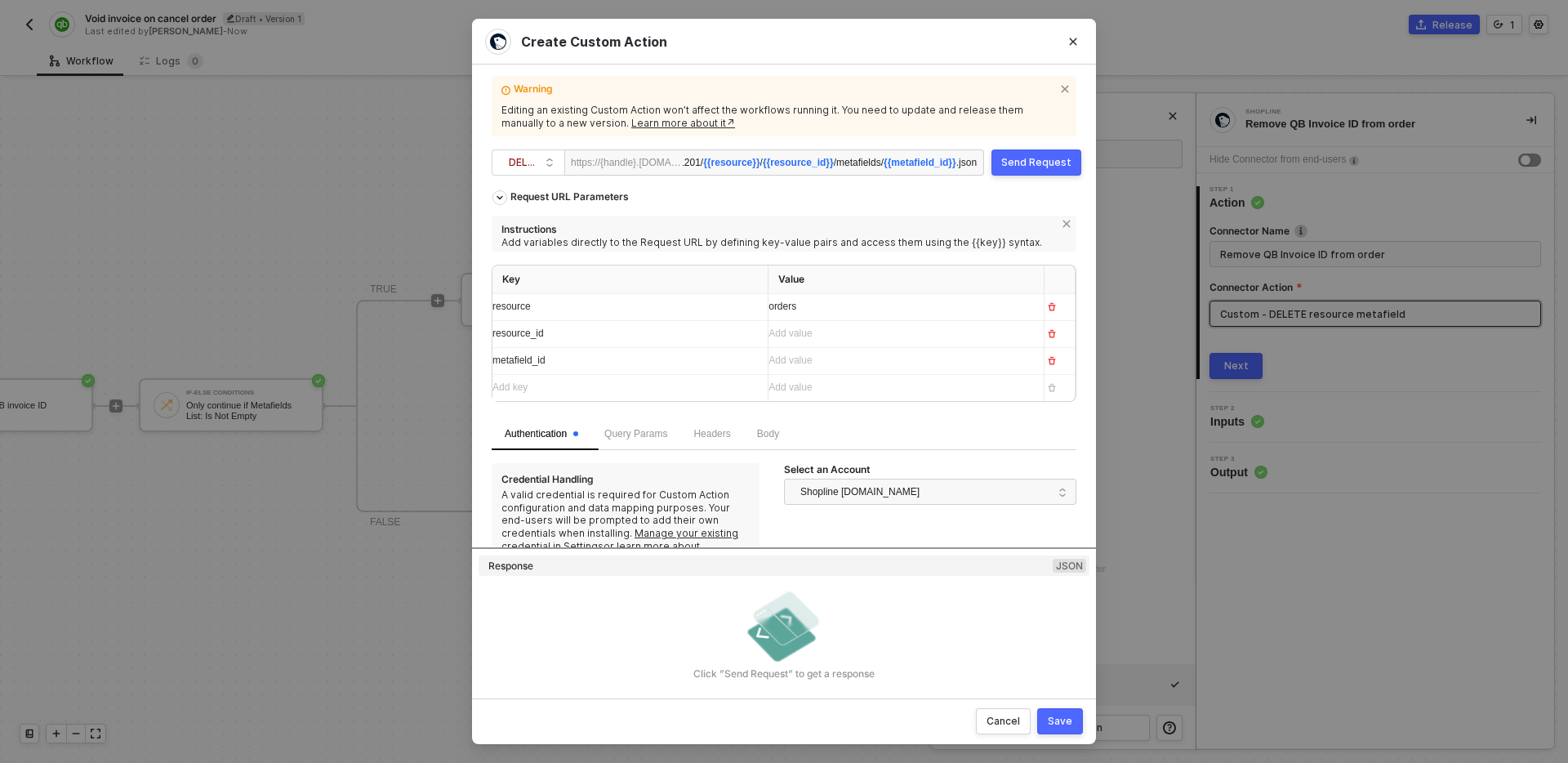
click at [720, 413] on div "Key Value resource orders resource_id Add value ﻿ metafield_id Add value ﻿ Add …" at bounding box center [784, 341] width 585 height 153
click at [1053, 717] on div "Save" at bounding box center [1061, 722] width 25 height 13
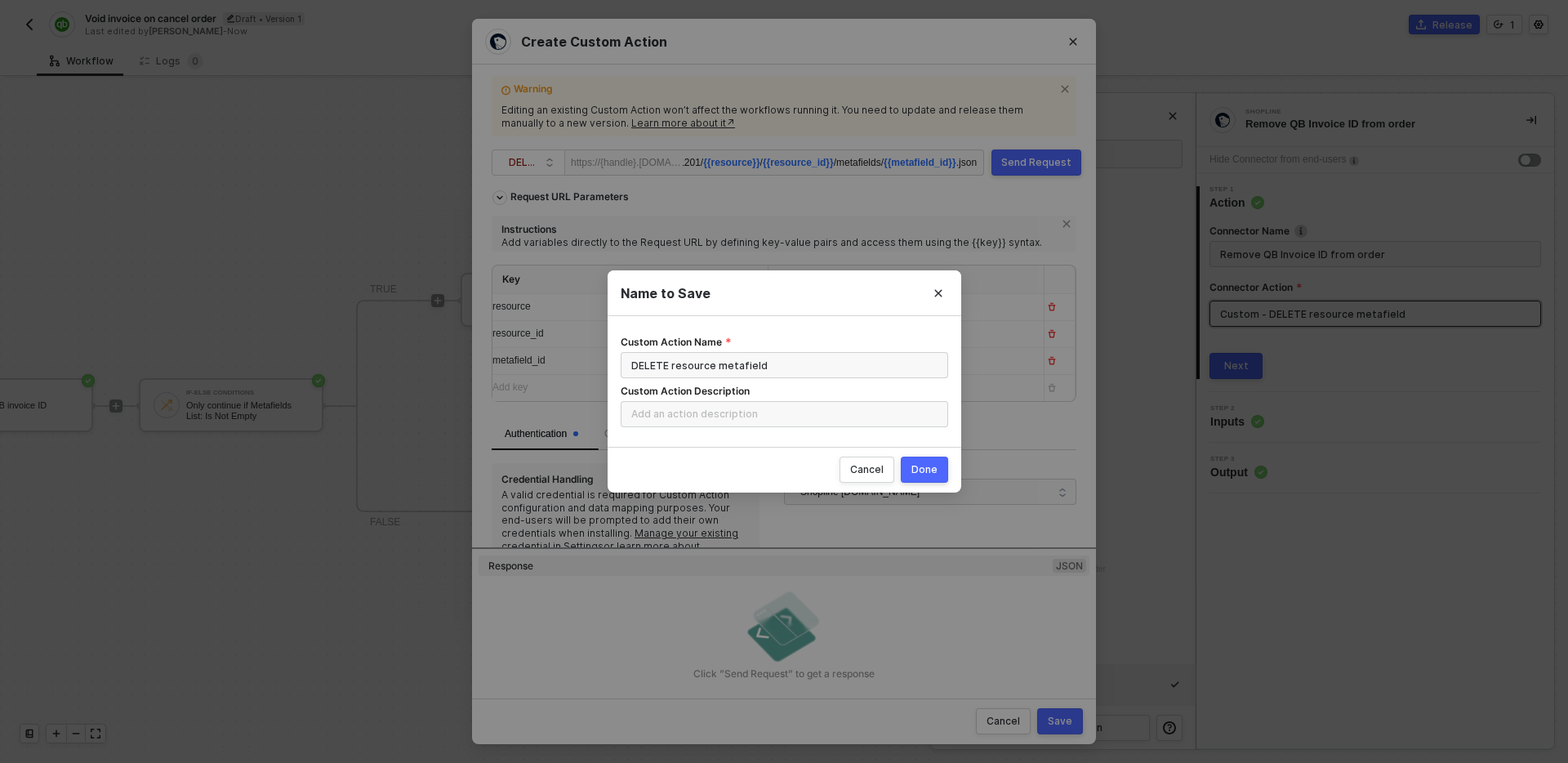
click at [931, 475] on div "Done" at bounding box center [923, 470] width 26 height 13
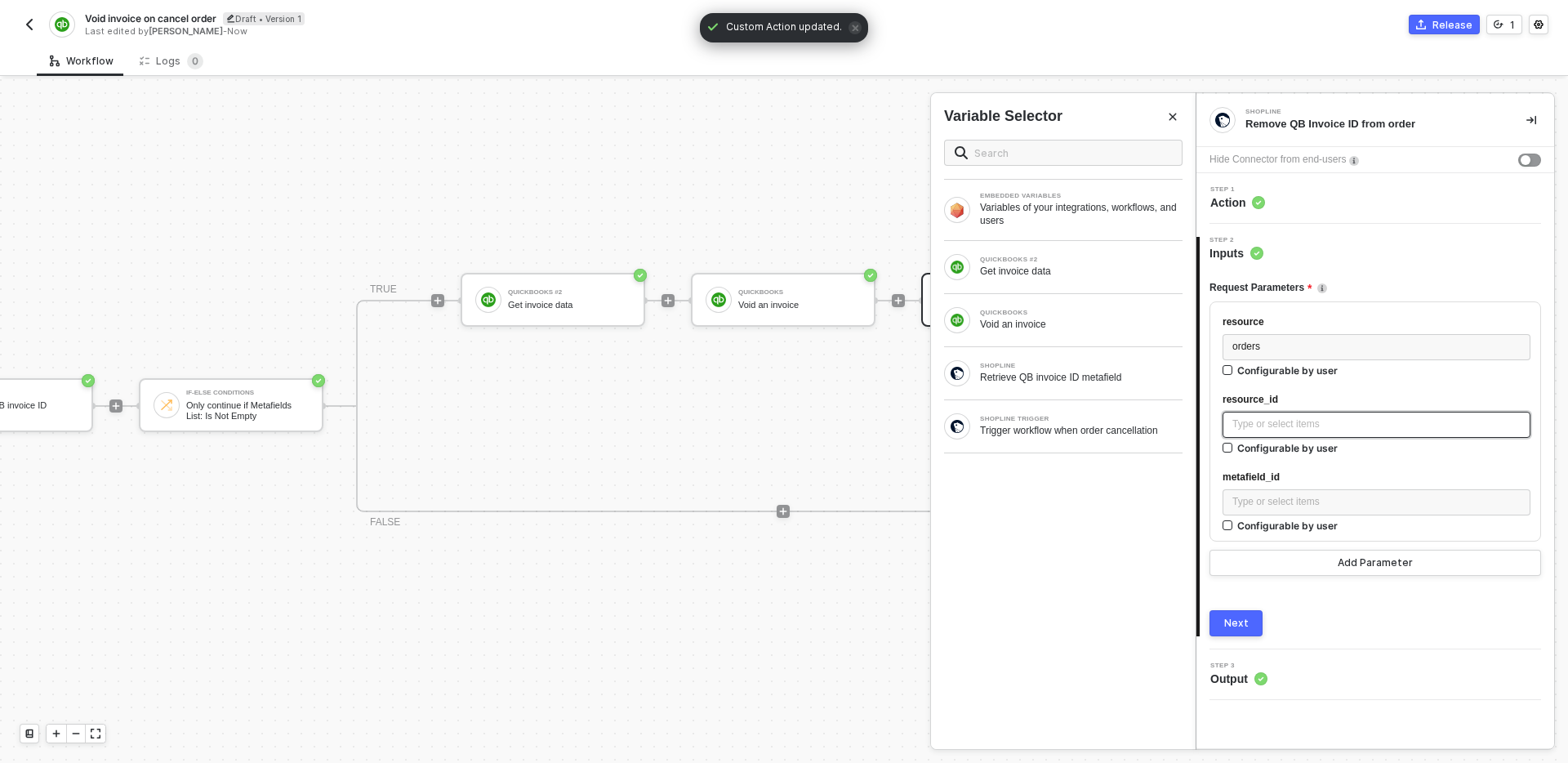
click at [1365, 422] on div "Type or select items ﻿" at bounding box center [1376, 424] width 288 height 15
click at [1113, 536] on div "EMBEDDED VARIABLES Variables of your integrations, workflows, and users QUICKBO…" at bounding box center [1063, 438] width 265 height 623
click at [1294, 428] on div "Type or select items ﻿" at bounding box center [1376, 424] width 288 height 15
click at [1080, 432] on div "Trigger workflow when order cancellation" at bounding box center [1081, 431] width 203 height 13
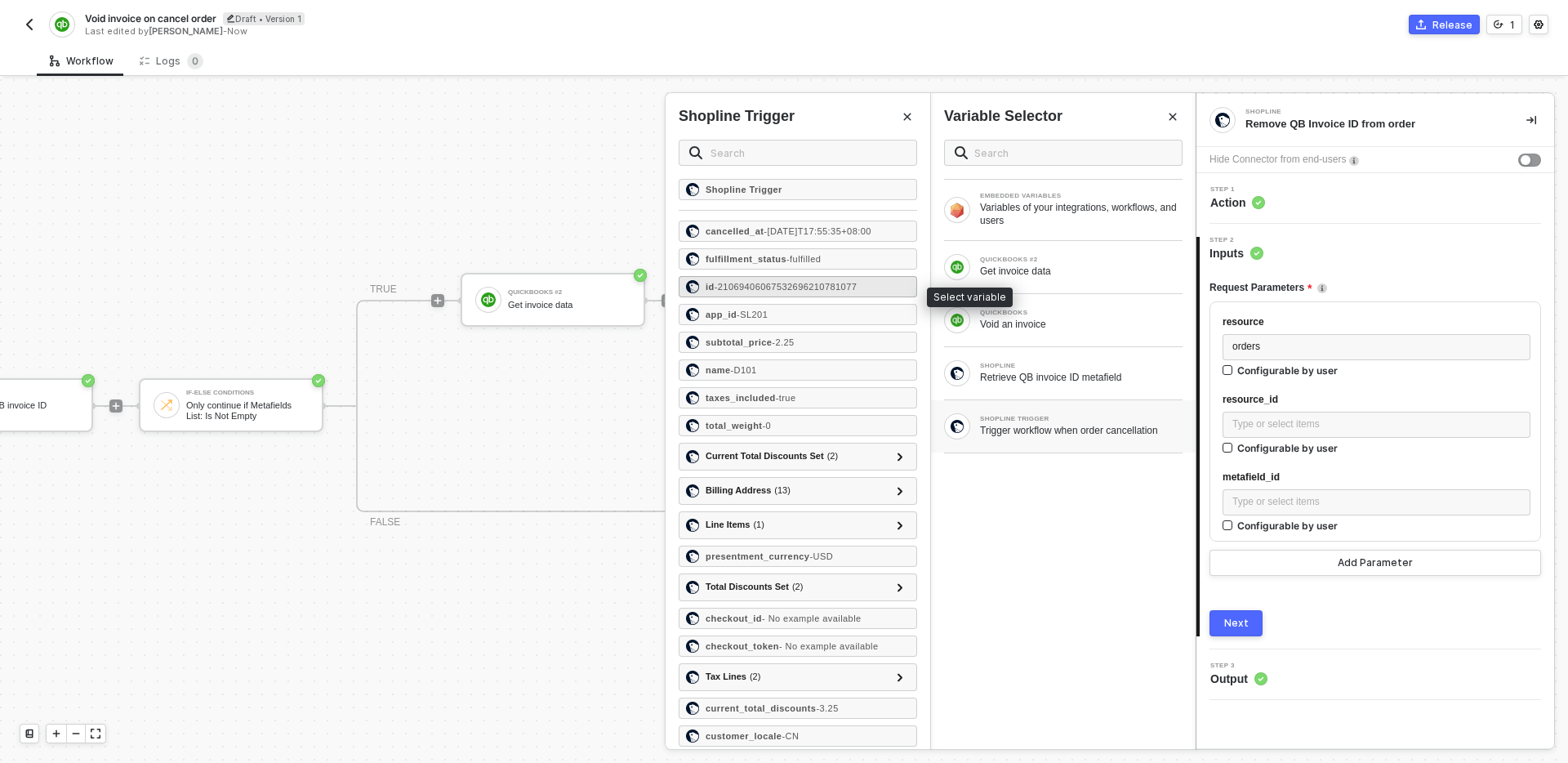
click at [829, 291] on span "- 21069406067532696210781077" at bounding box center [786, 287] width 143 height 10
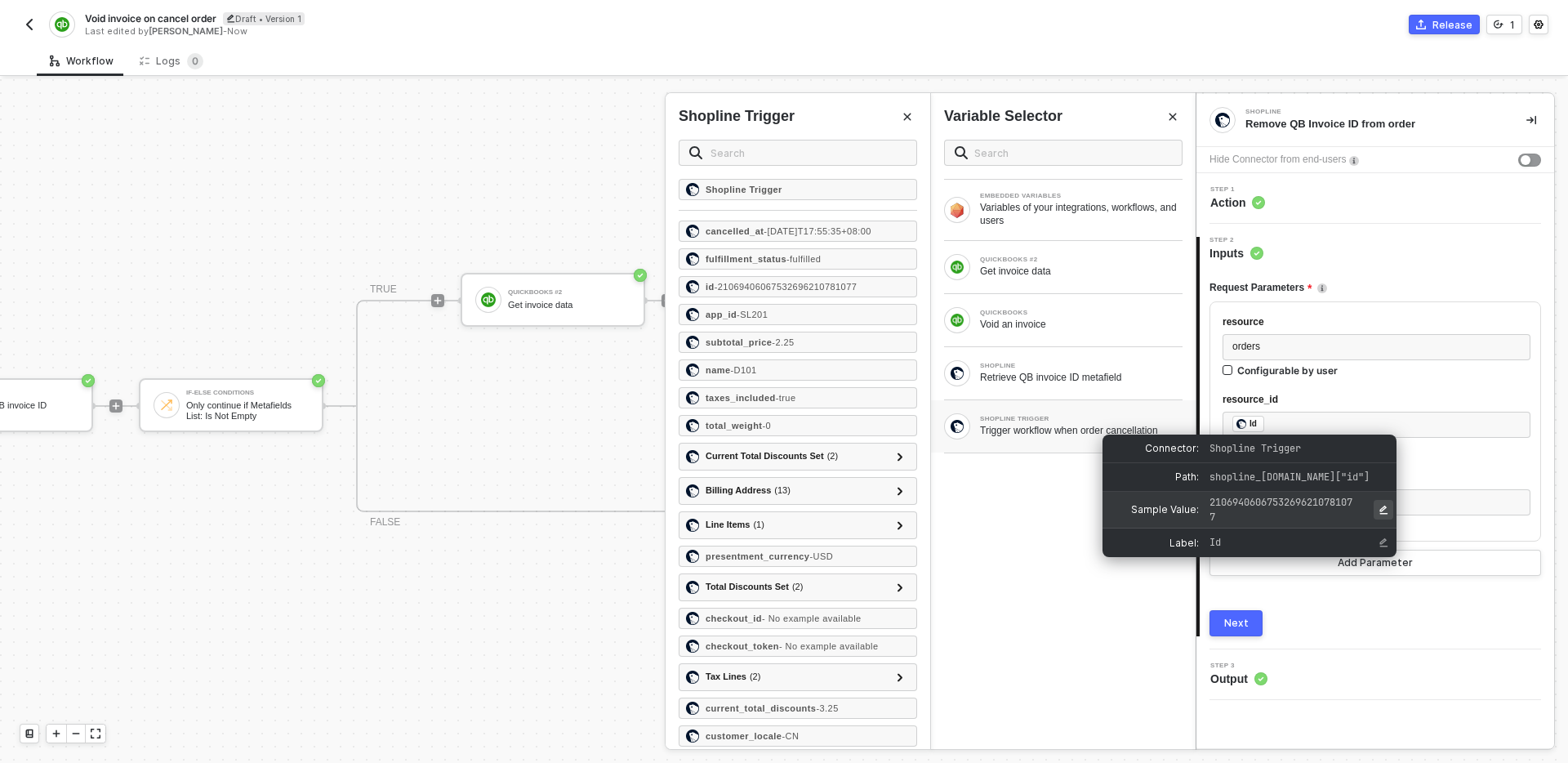
click at [1385, 512] on icon "Edit Sample Value" at bounding box center [1383, 510] width 10 height 10
click at [1298, 503] on input "input for Sample Value" at bounding box center [1296, 506] width 181 height 17
type input "21071385547400324138603859"
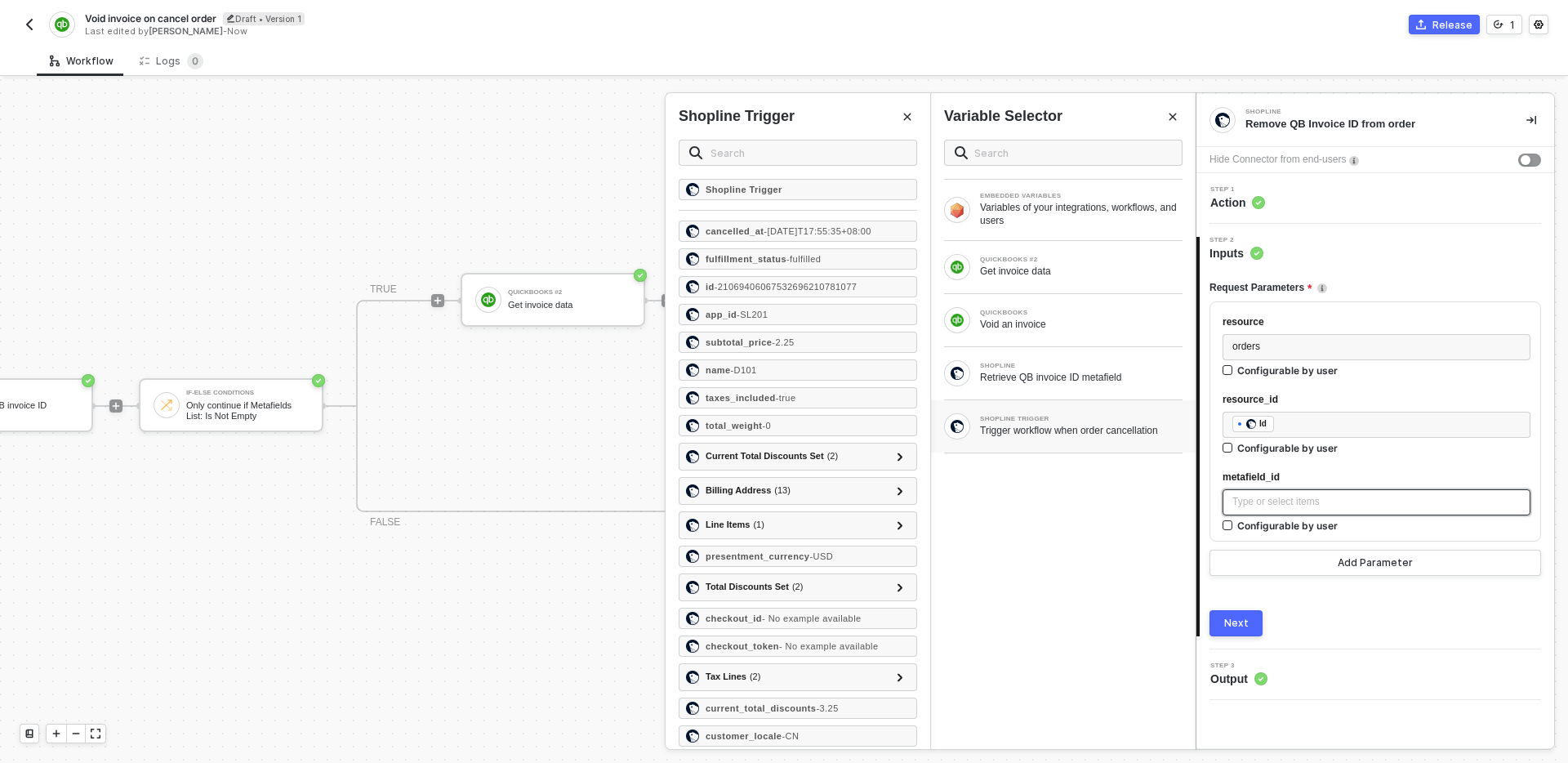
click at [1300, 497] on div "Type or select items ﻿" at bounding box center [1376, 502] width 288 height 15
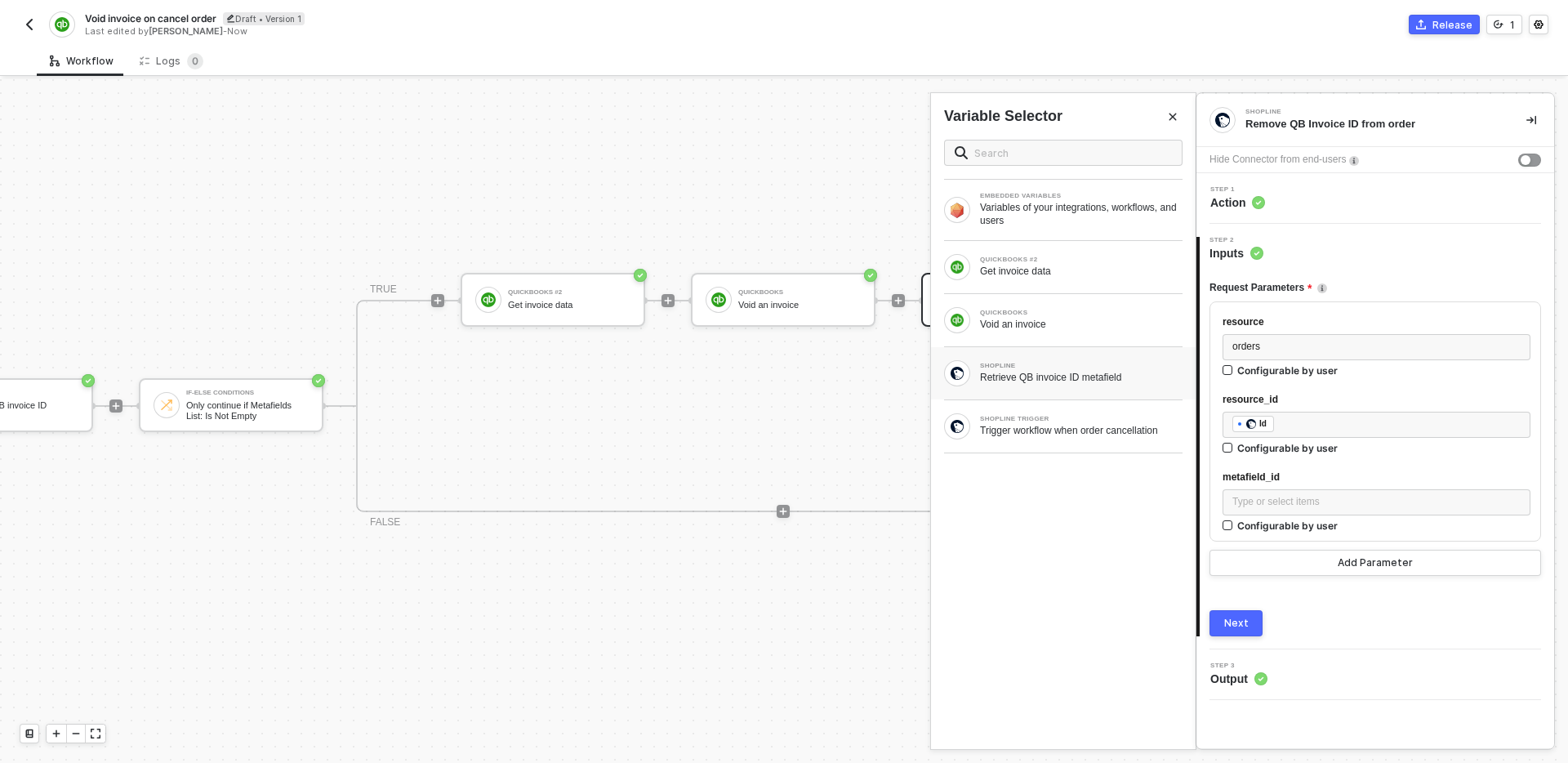
click at [1091, 389] on div "SHOPLINE Retrieve QB invoice ID metafield" at bounding box center [1063, 373] width 265 height 52
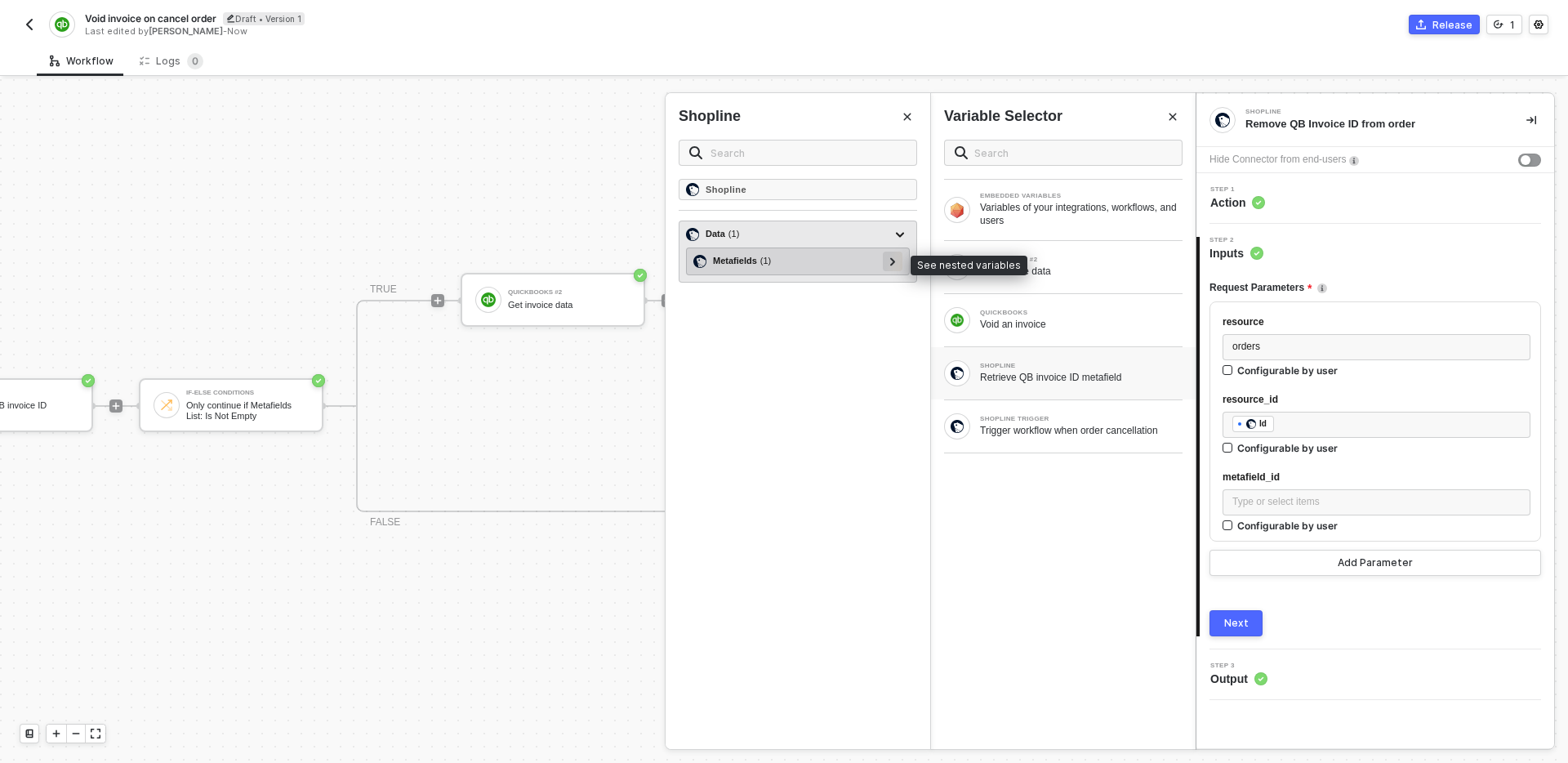
click at [891, 264] on icon at bounding box center [892, 261] width 5 height 9
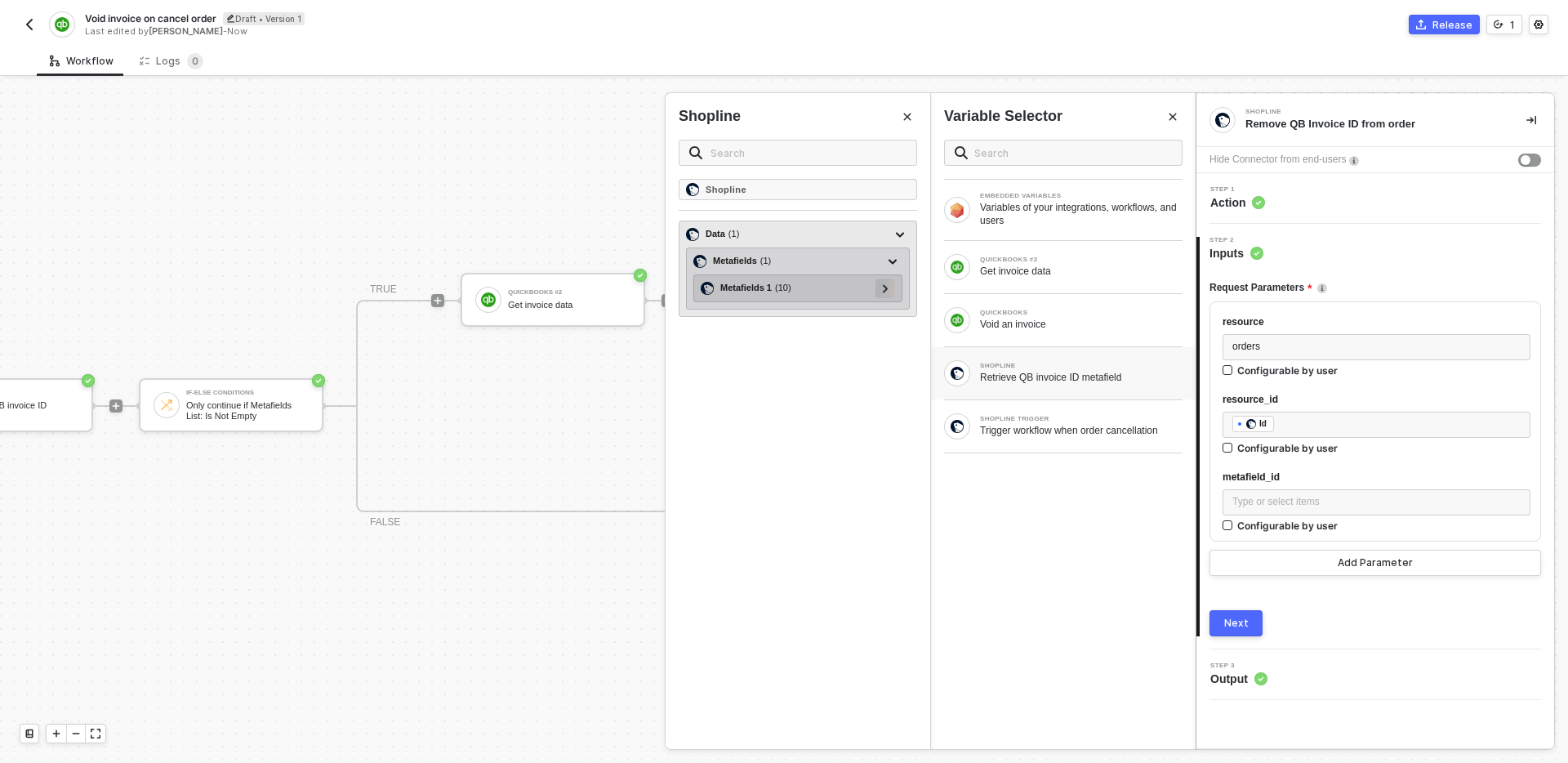
click at [886, 291] on icon at bounding box center [885, 289] width 6 height 9
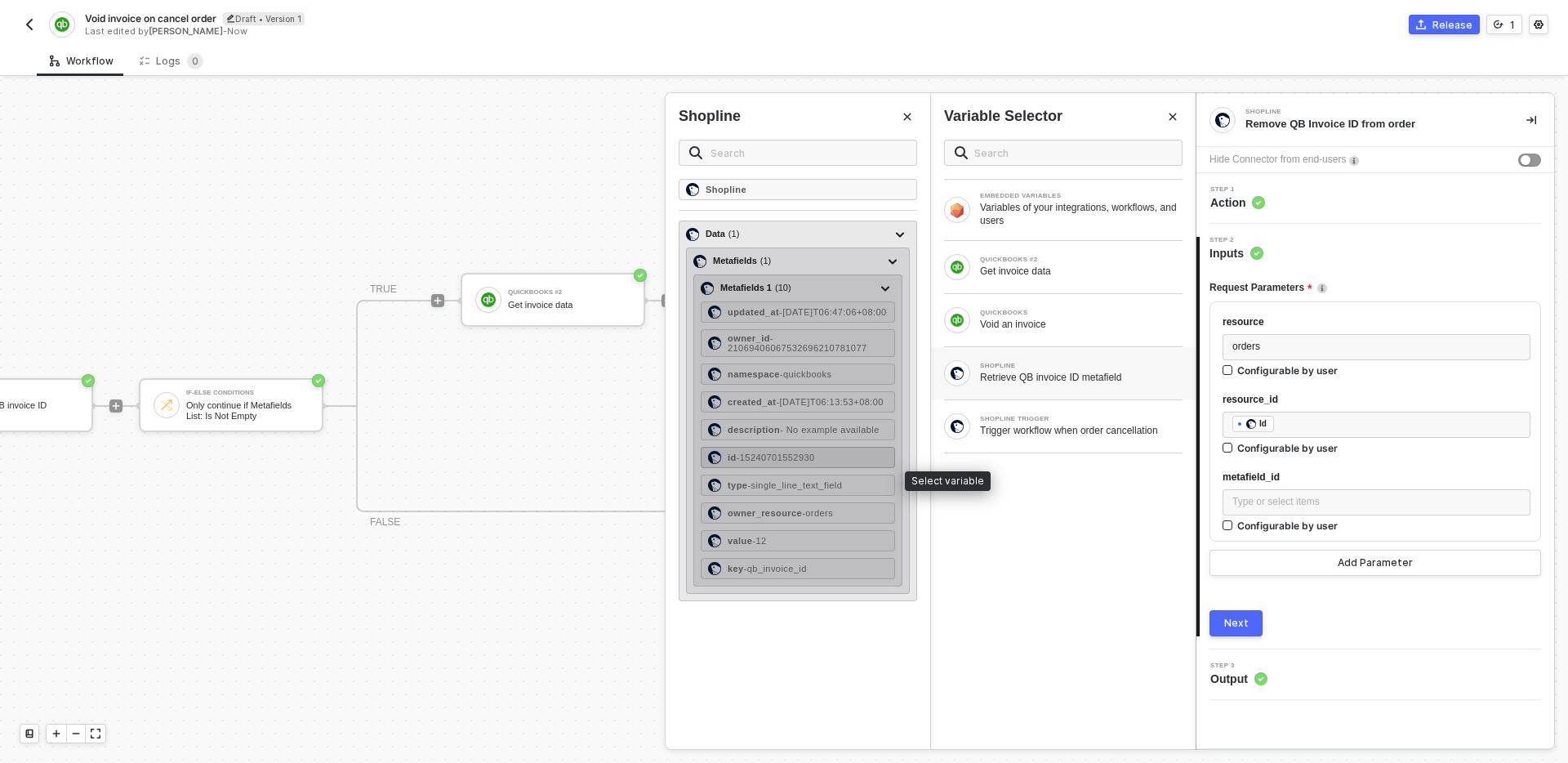
click at [847, 469] on div "id - 15240701552930" at bounding box center [798, 457] width 194 height 21
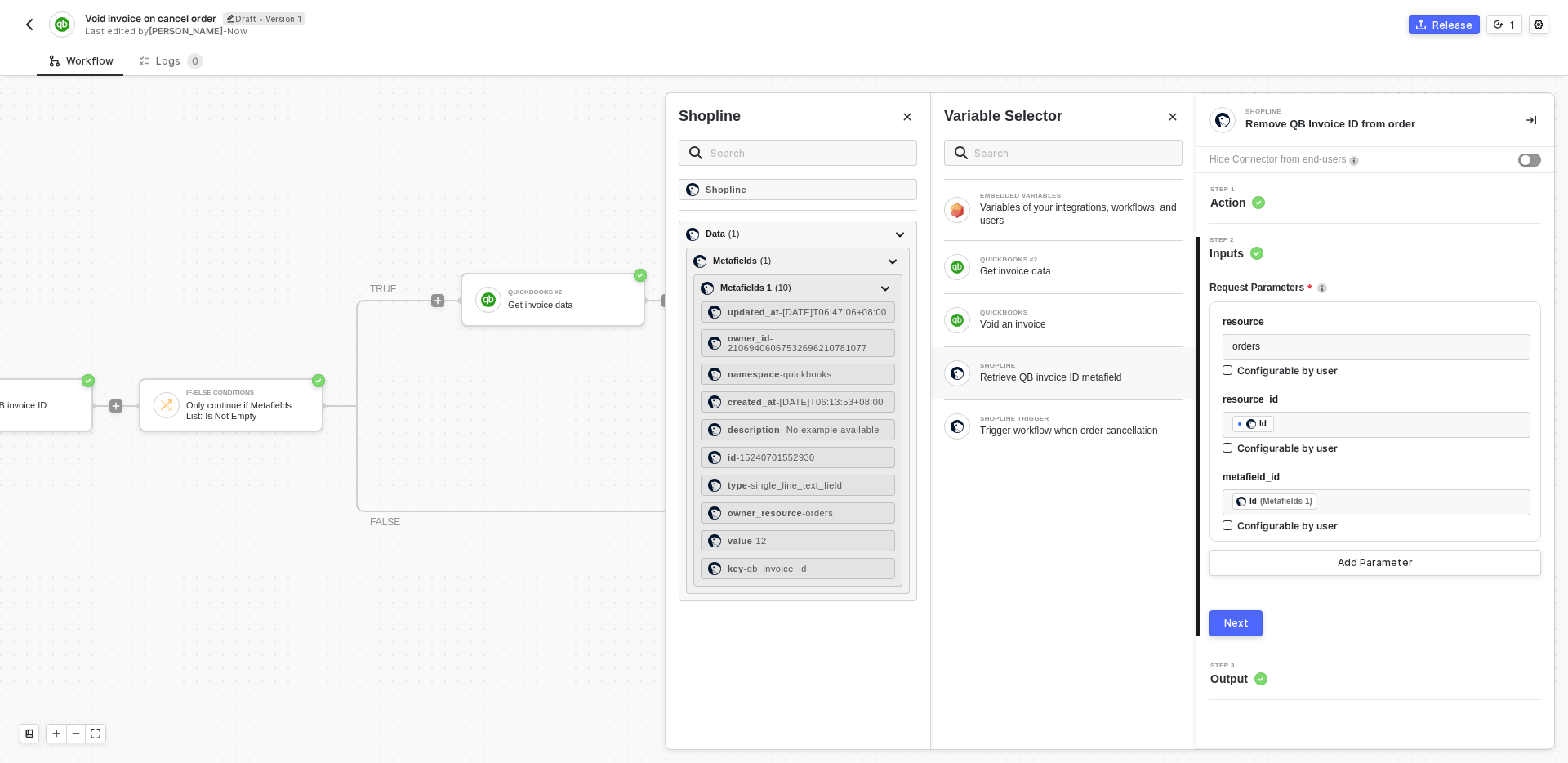
click at [1083, 580] on div "EMBEDDED VARIABLES Variables of your integrations, workflows, and users QUICKBO…" at bounding box center [1063, 438] width 265 height 623
click at [1249, 617] on button "Next" at bounding box center [1236, 623] width 53 height 26
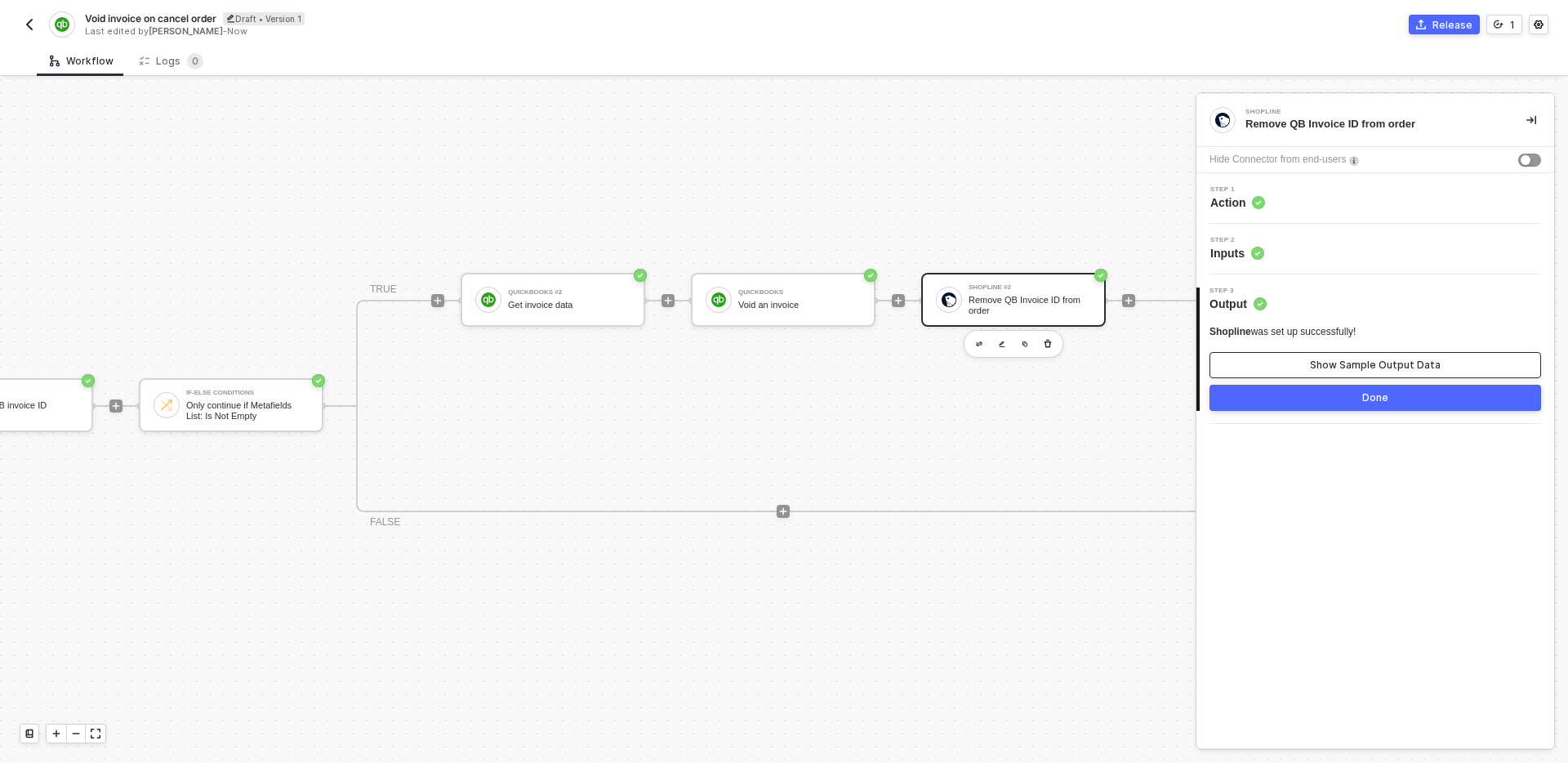
click at [1364, 359] on div "Show Sample Output Data" at bounding box center [1375, 366] width 130 height 13
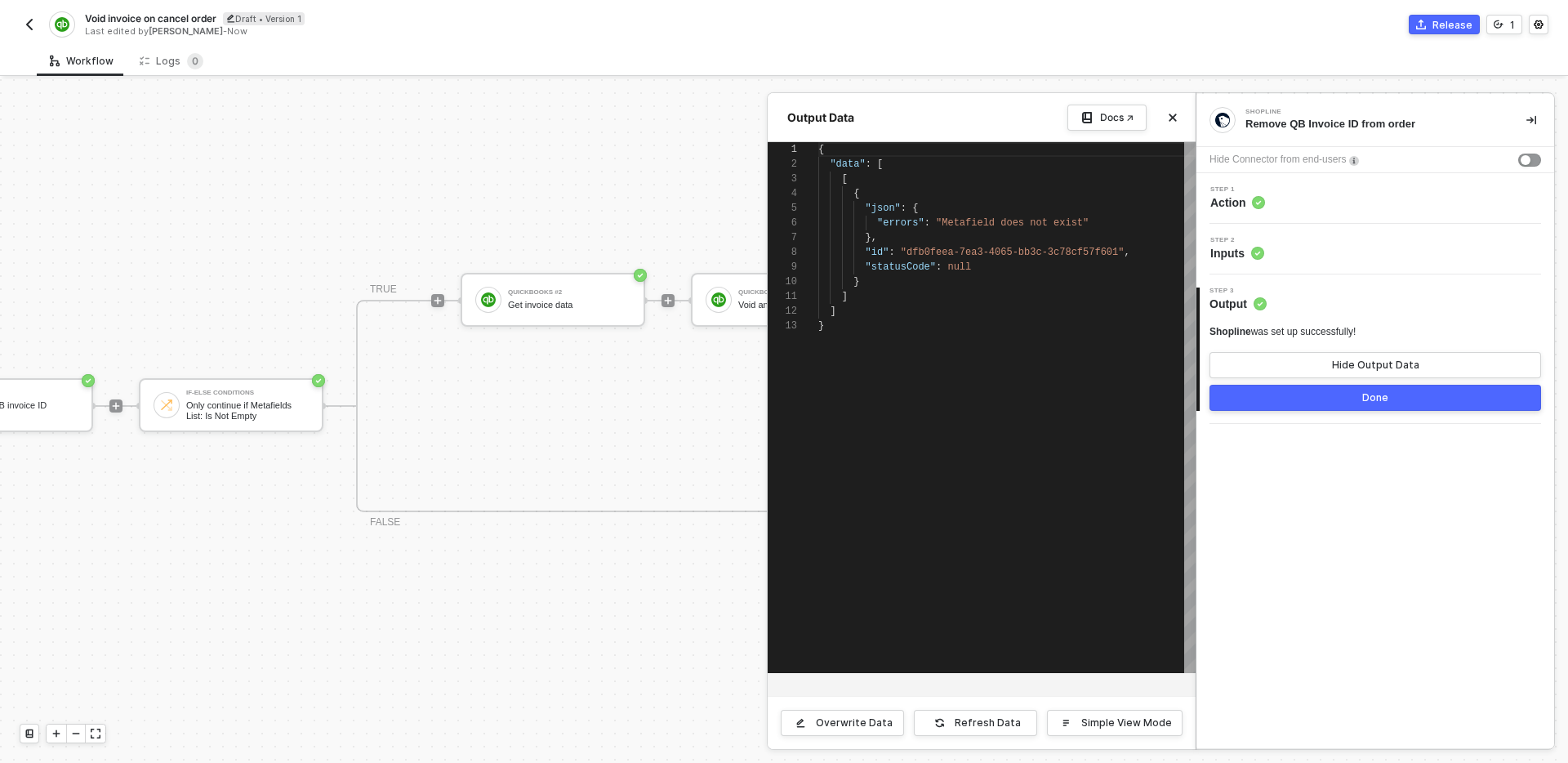
scroll to position [147, 0]
click at [992, 725] on div "Refresh Data" at bounding box center [987, 723] width 66 height 13
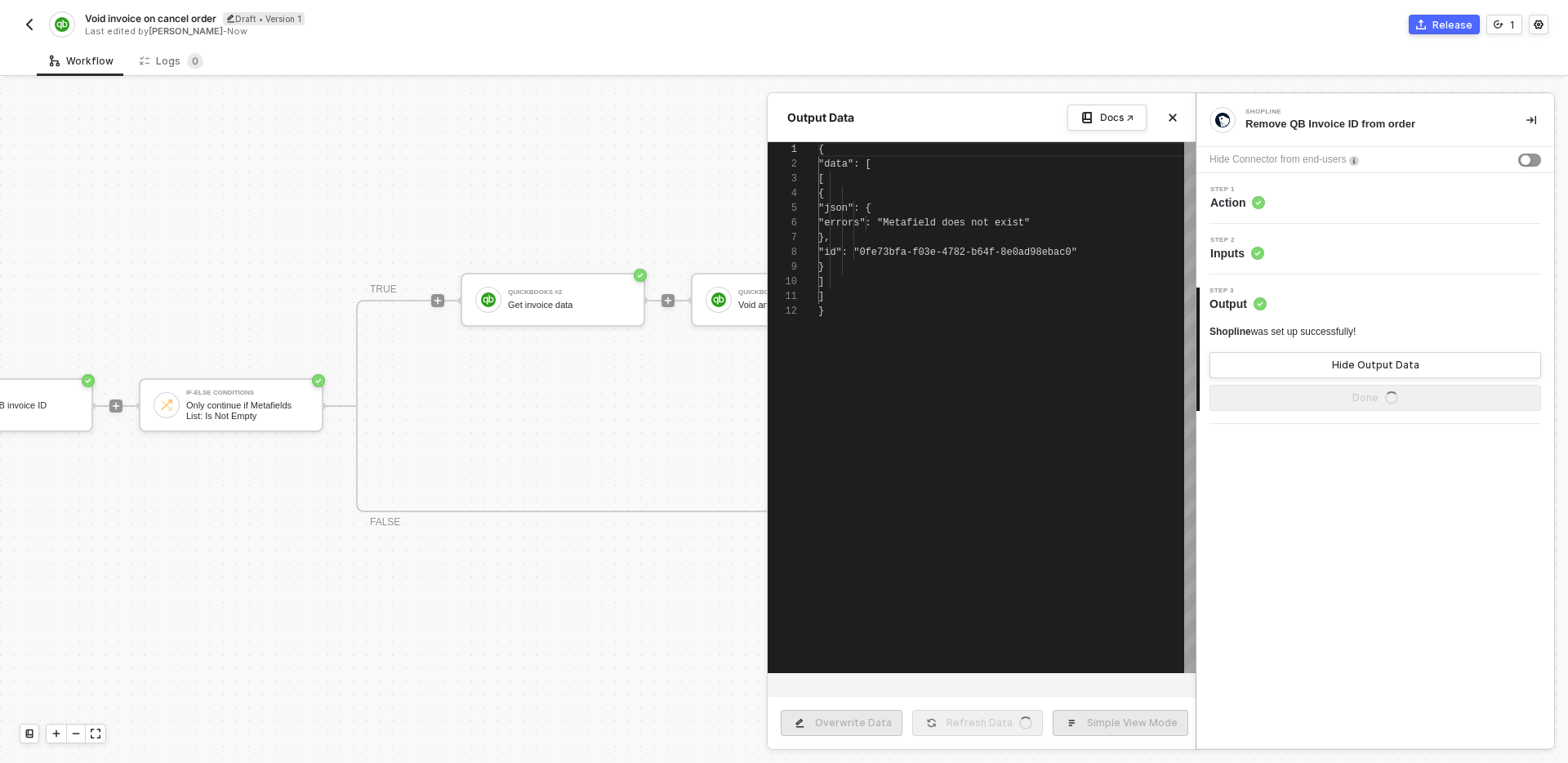
type textarea "{ "data": [ [ { "json": { "errors": "Metafield does not exist" }, "id": "0fe73b…"
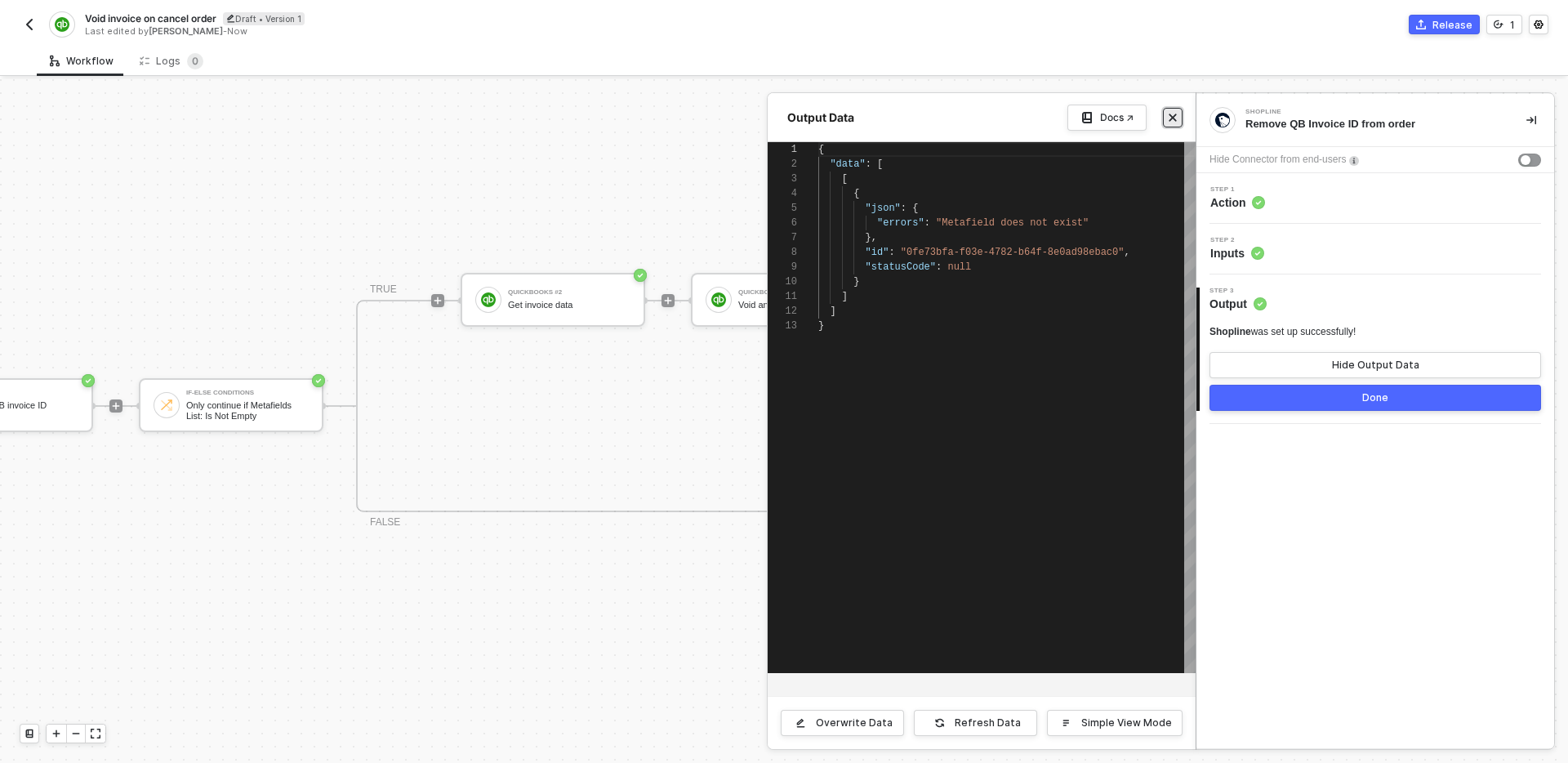
click at [1173, 114] on icon "icon-close" at bounding box center [1173, 117] width 10 height 10
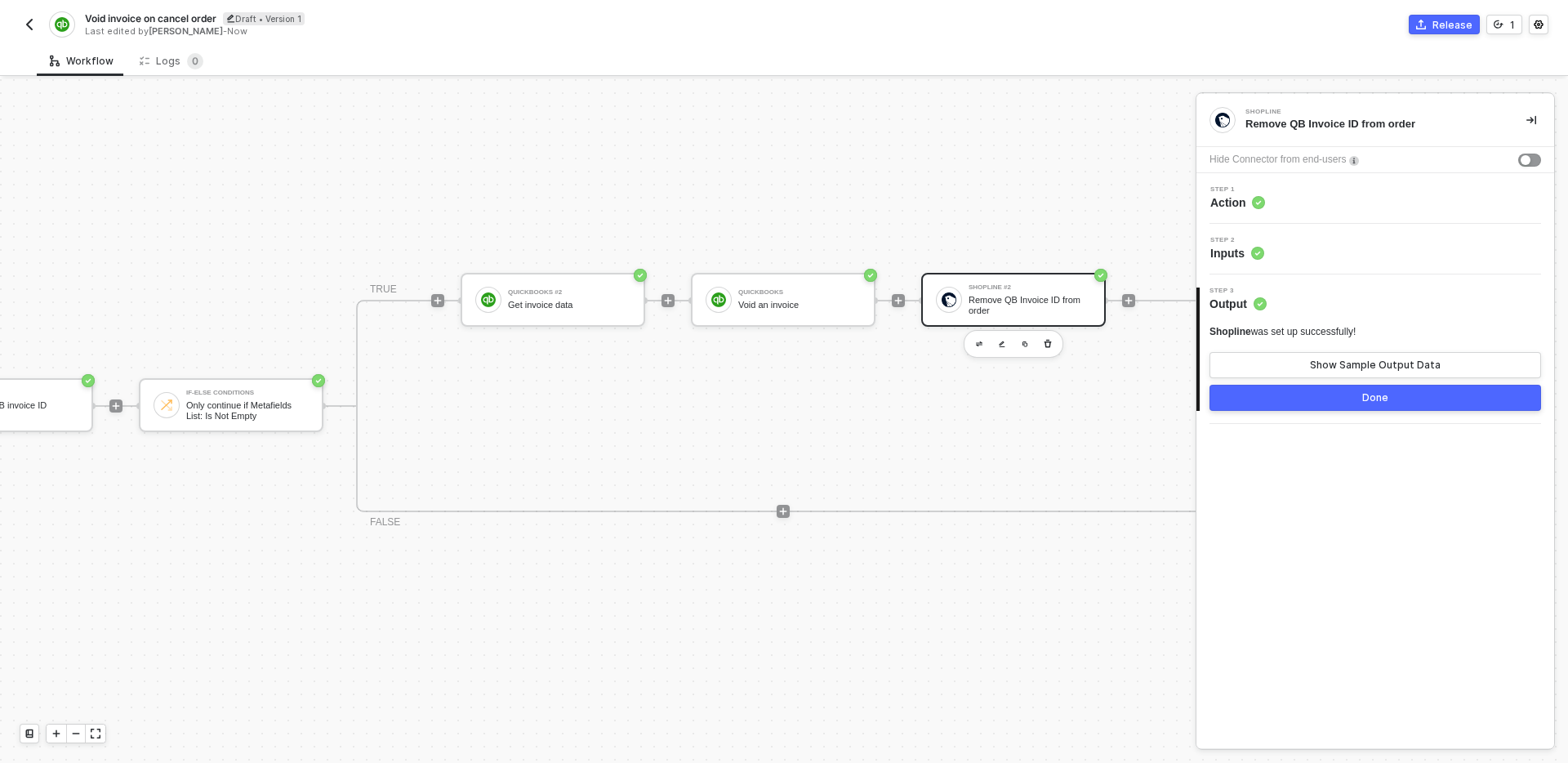
click at [1355, 243] on div "Step 2 Inputs" at bounding box center [1377, 250] width 353 height 25
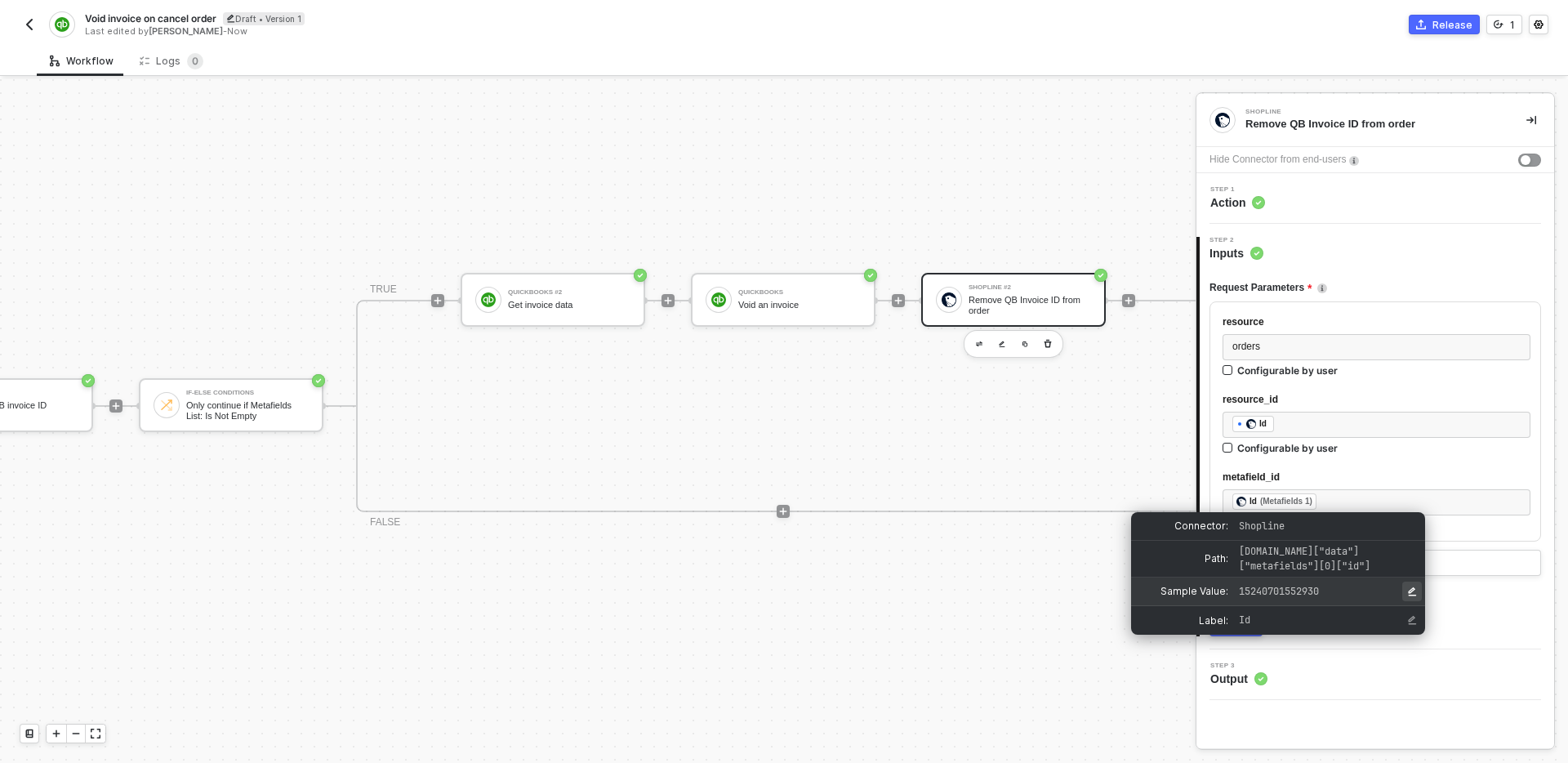
click at [1421, 588] on button "Edit Sample Value" at bounding box center [1412, 592] width 20 height 20
click at [1342, 587] on input "input for Sample Value" at bounding box center [1325, 592] width 181 height 17
type input "15241659552930"
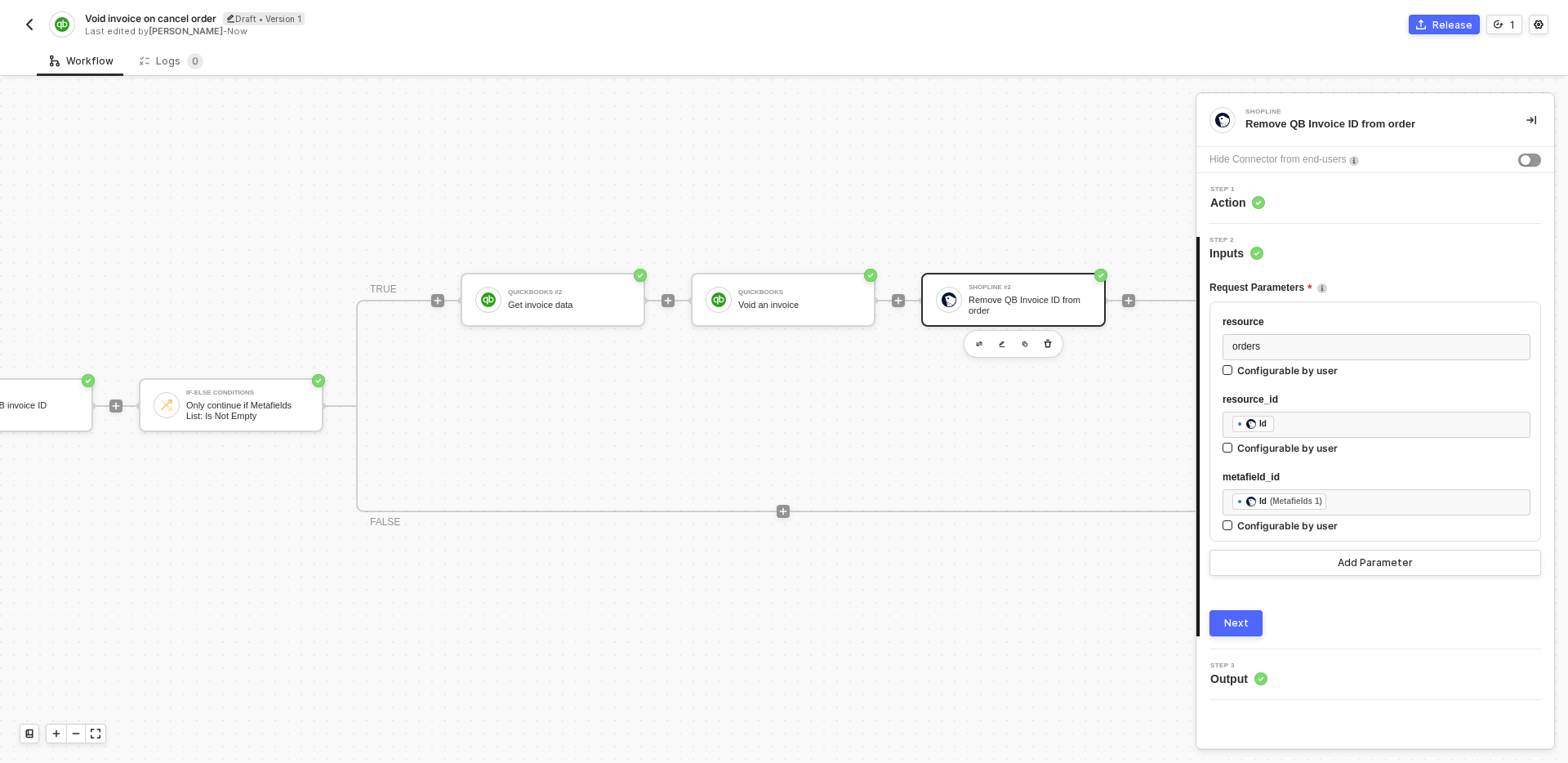
click at [1243, 625] on div "Next" at bounding box center [1237, 624] width 25 height 13
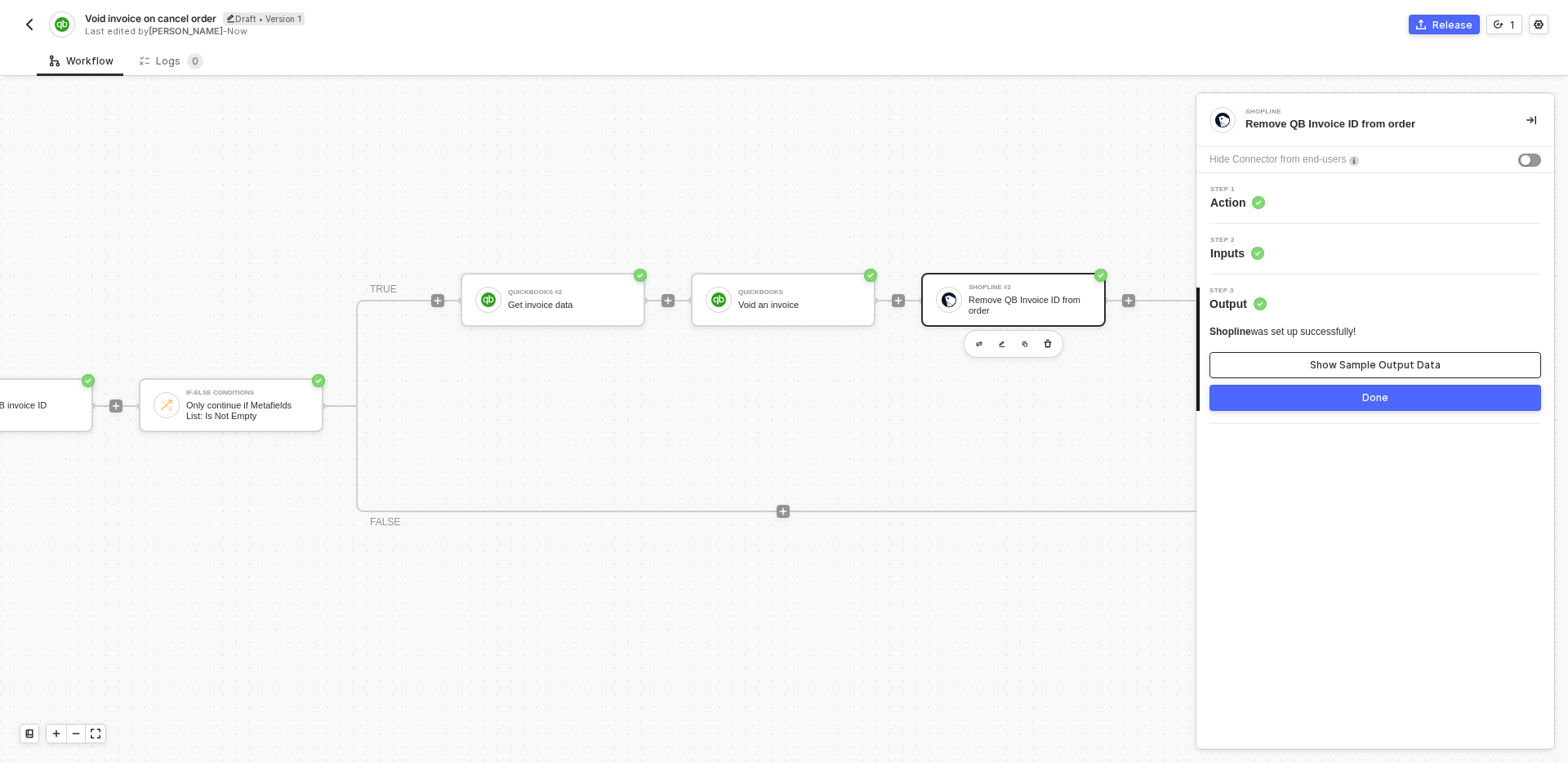
click at [1295, 371] on button "Show Sample Output Data" at bounding box center [1375, 365] width 331 height 26
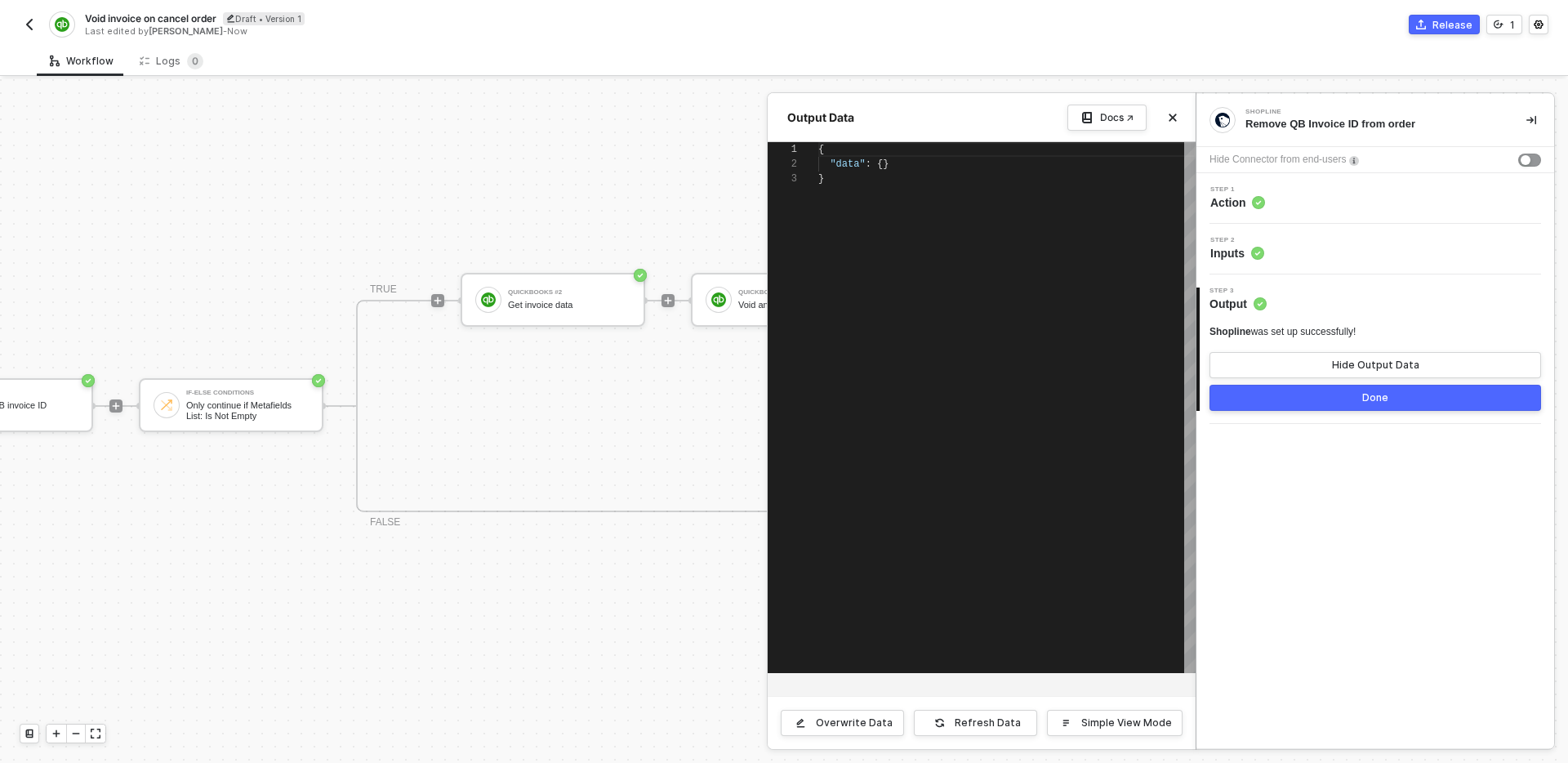
scroll to position [30, 0]
click at [1315, 394] on button "Done" at bounding box center [1375, 397] width 331 height 26
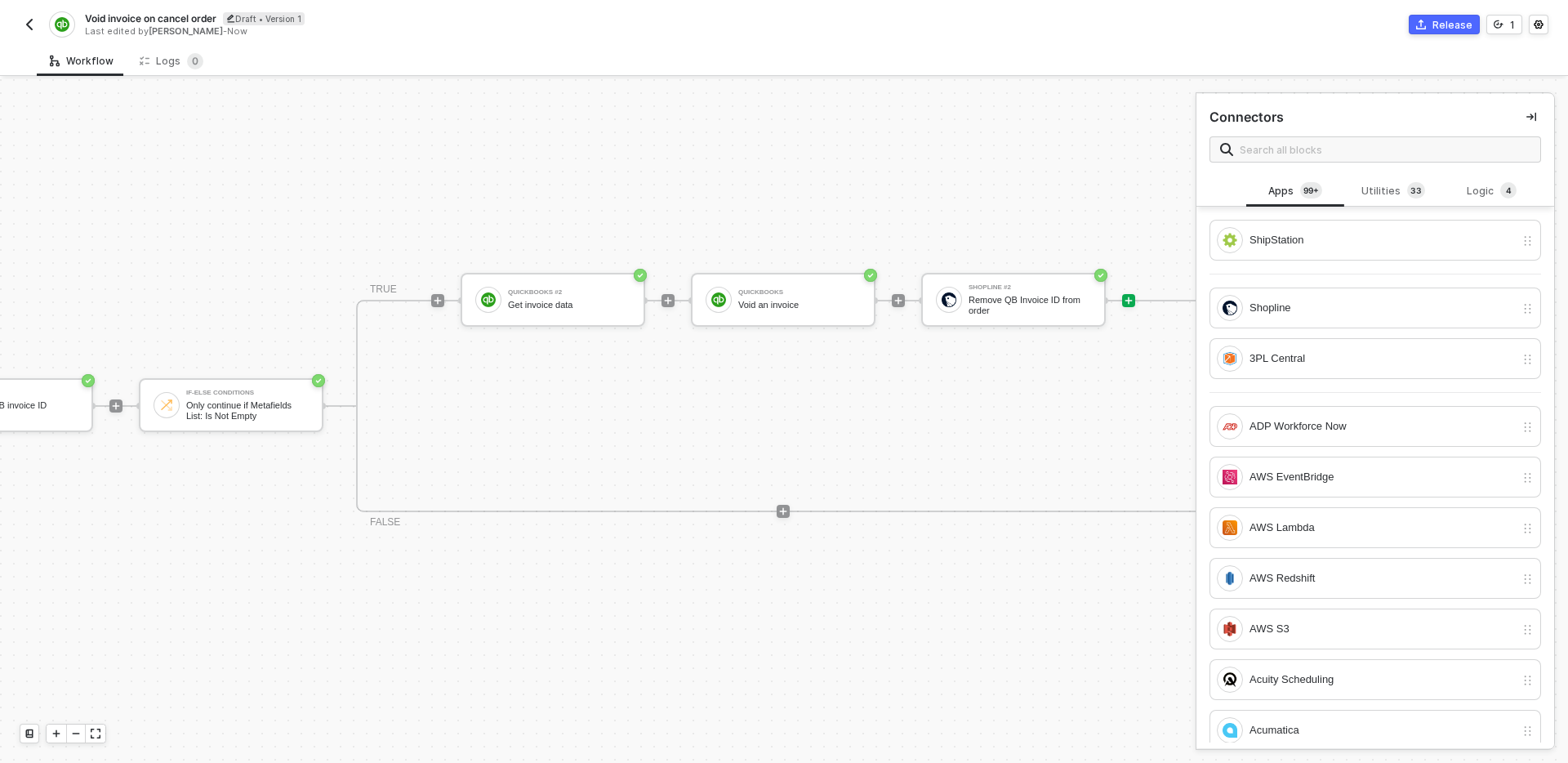
click at [943, 662] on div "TRIGGER Shopline Trigger Trigger workflow when order cancellation Shopline Retr…" at bounding box center [448, 406] width 1581 height 714
click at [1533, 119] on icon "icon-collapse-right" at bounding box center [1531, 117] width 10 height 10
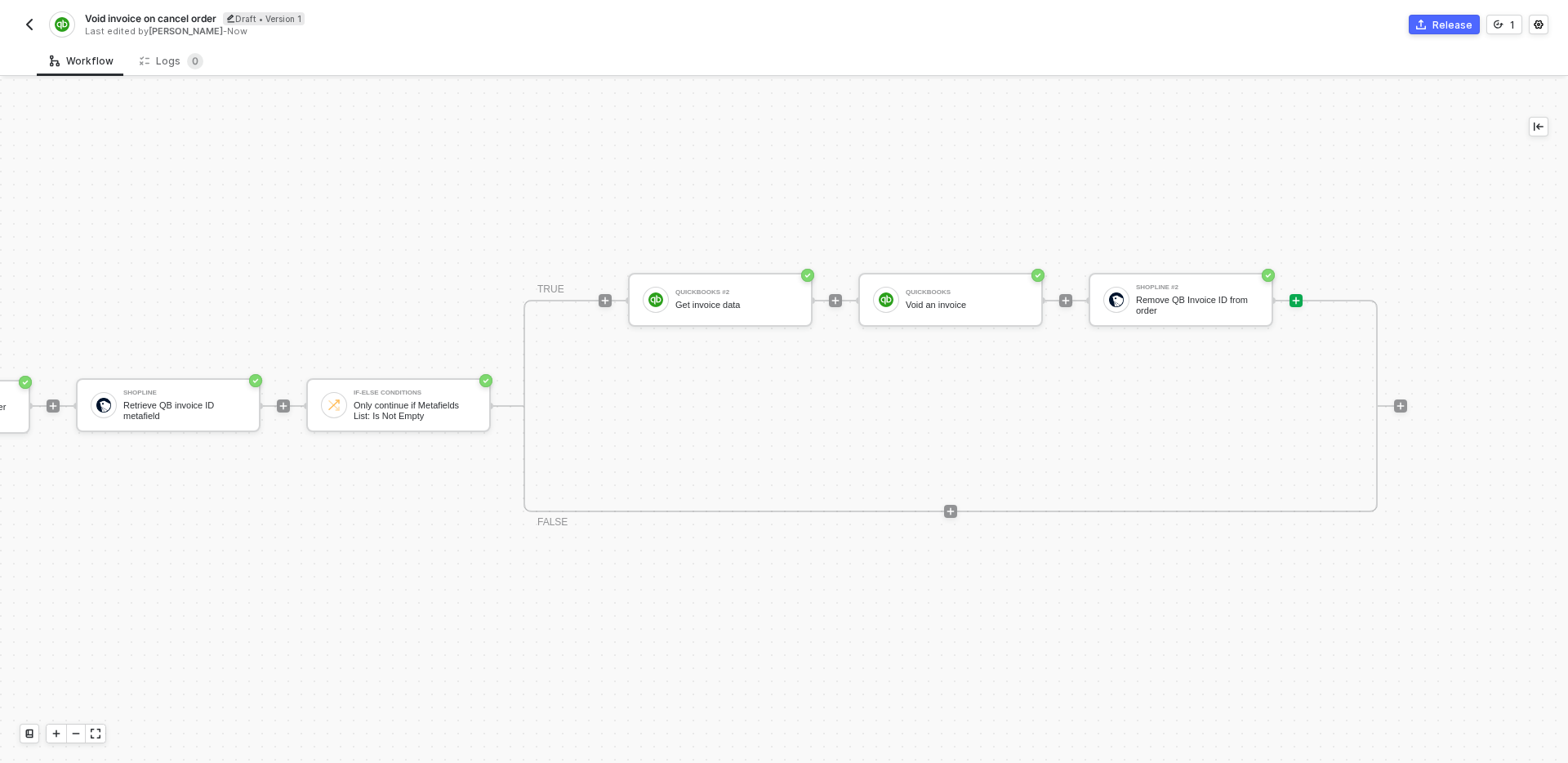
click at [593, 168] on div "TRIGGER Shopline Trigger Trigger workflow when order cancellation Shopline Retr…" at bounding box center [616, 406] width 1581 height 714
click at [33, 23] on img "button" at bounding box center [30, 25] width 13 height 13
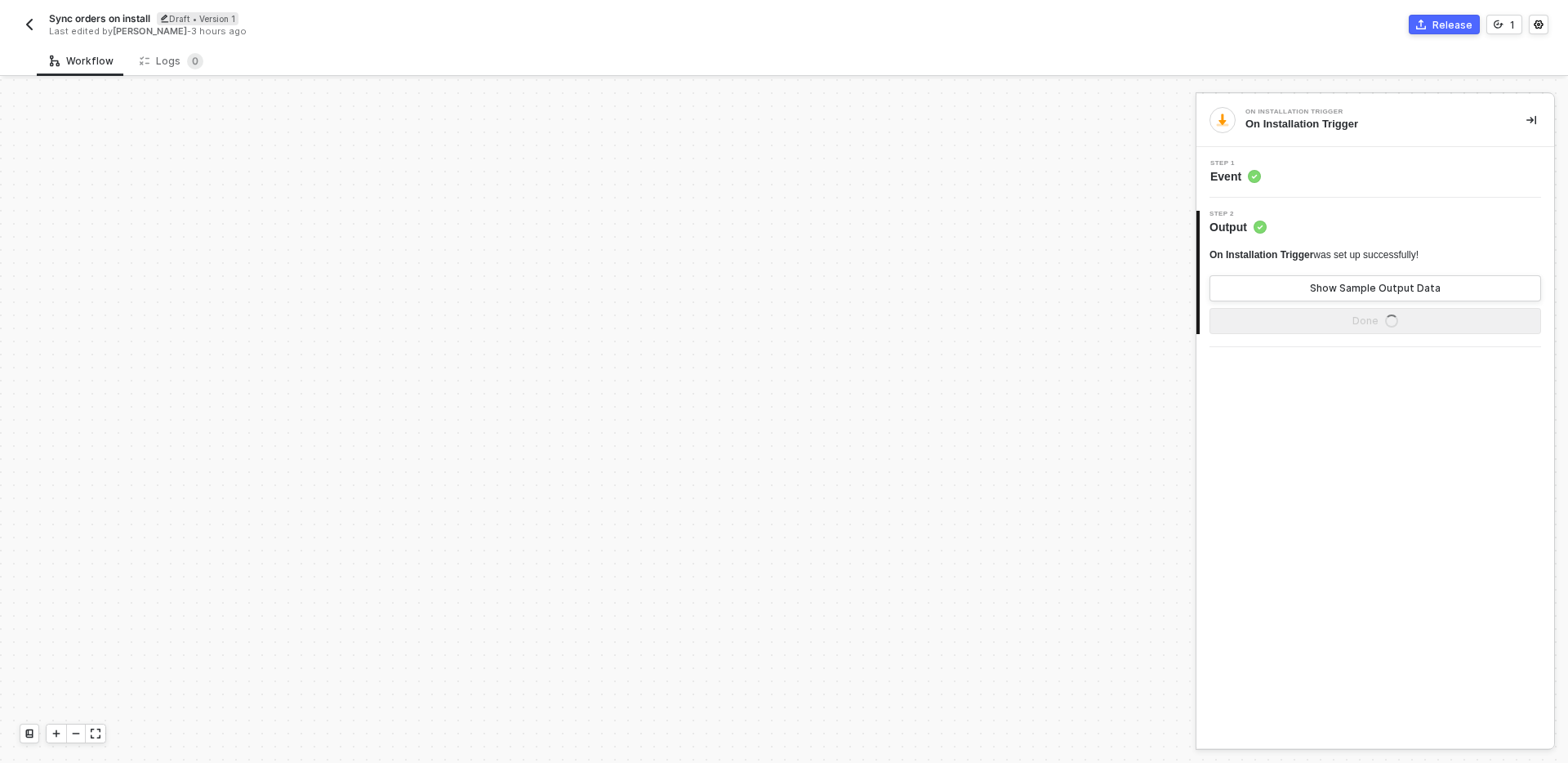
scroll to position [497, 0]
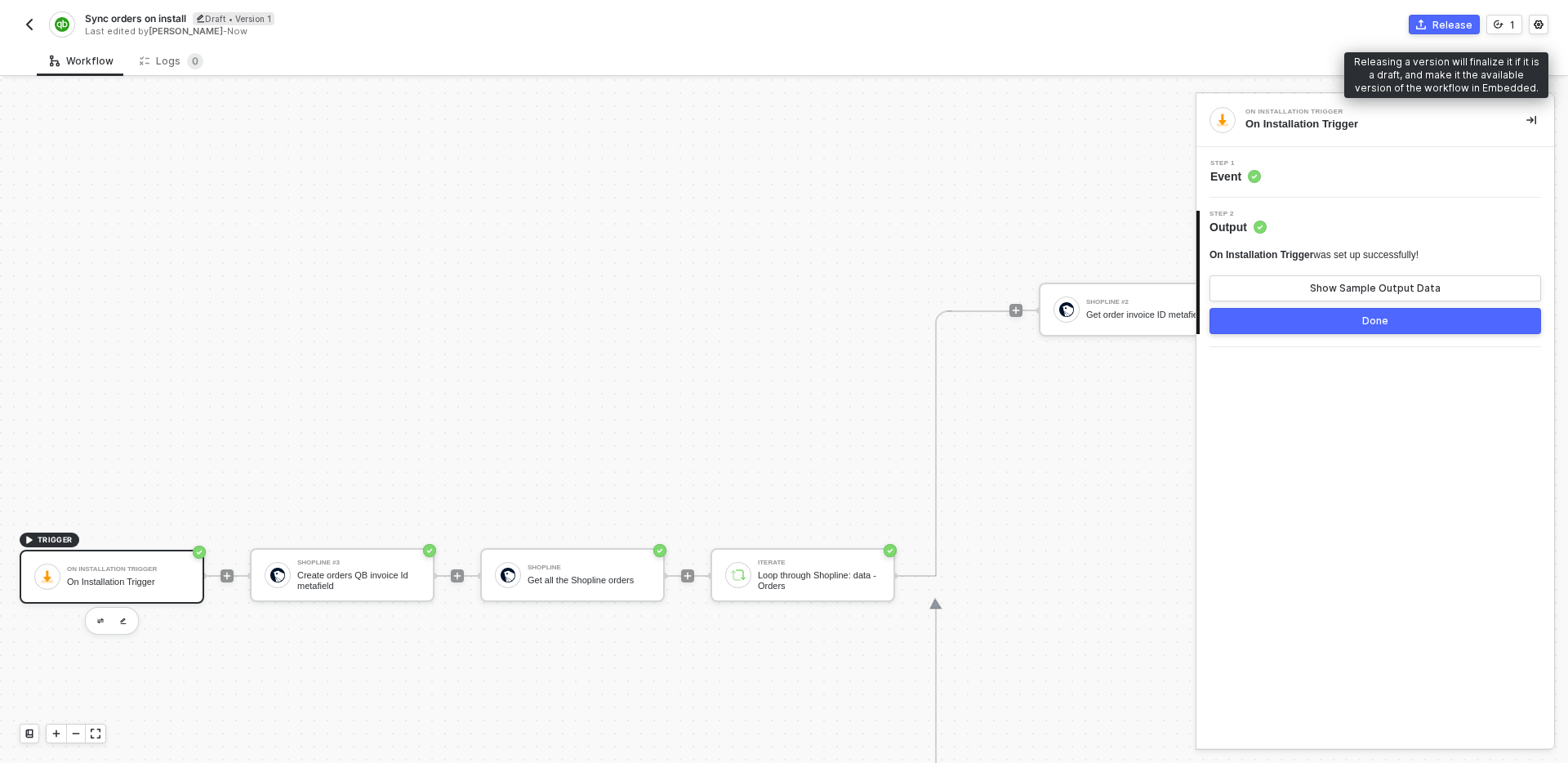
click at [1447, 23] on div "Release" at bounding box center [1453, 25] width 40 height 14
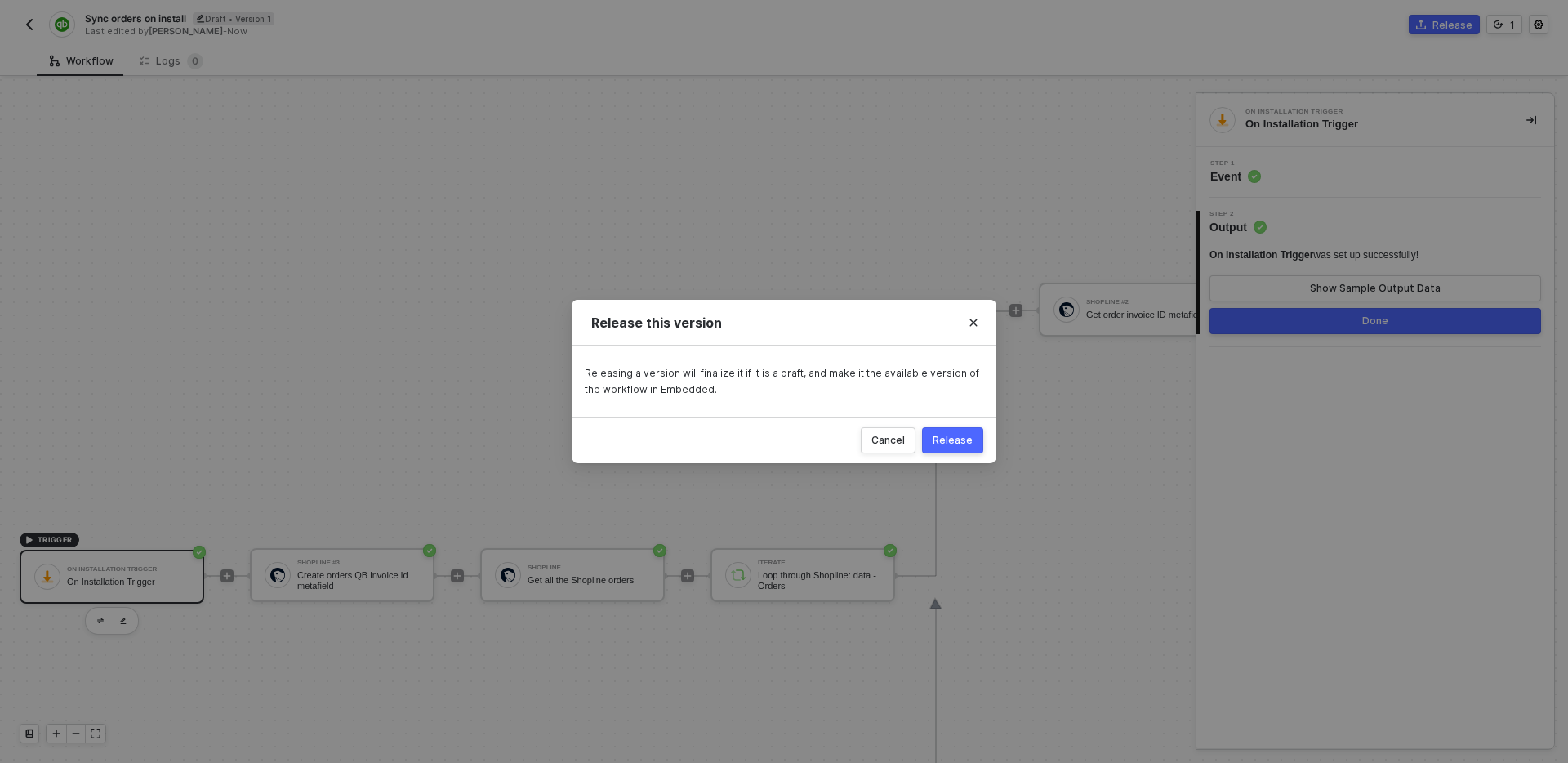
click at [961, 448] on button "Release" at bounding box center [952, 440] width 61 height 26
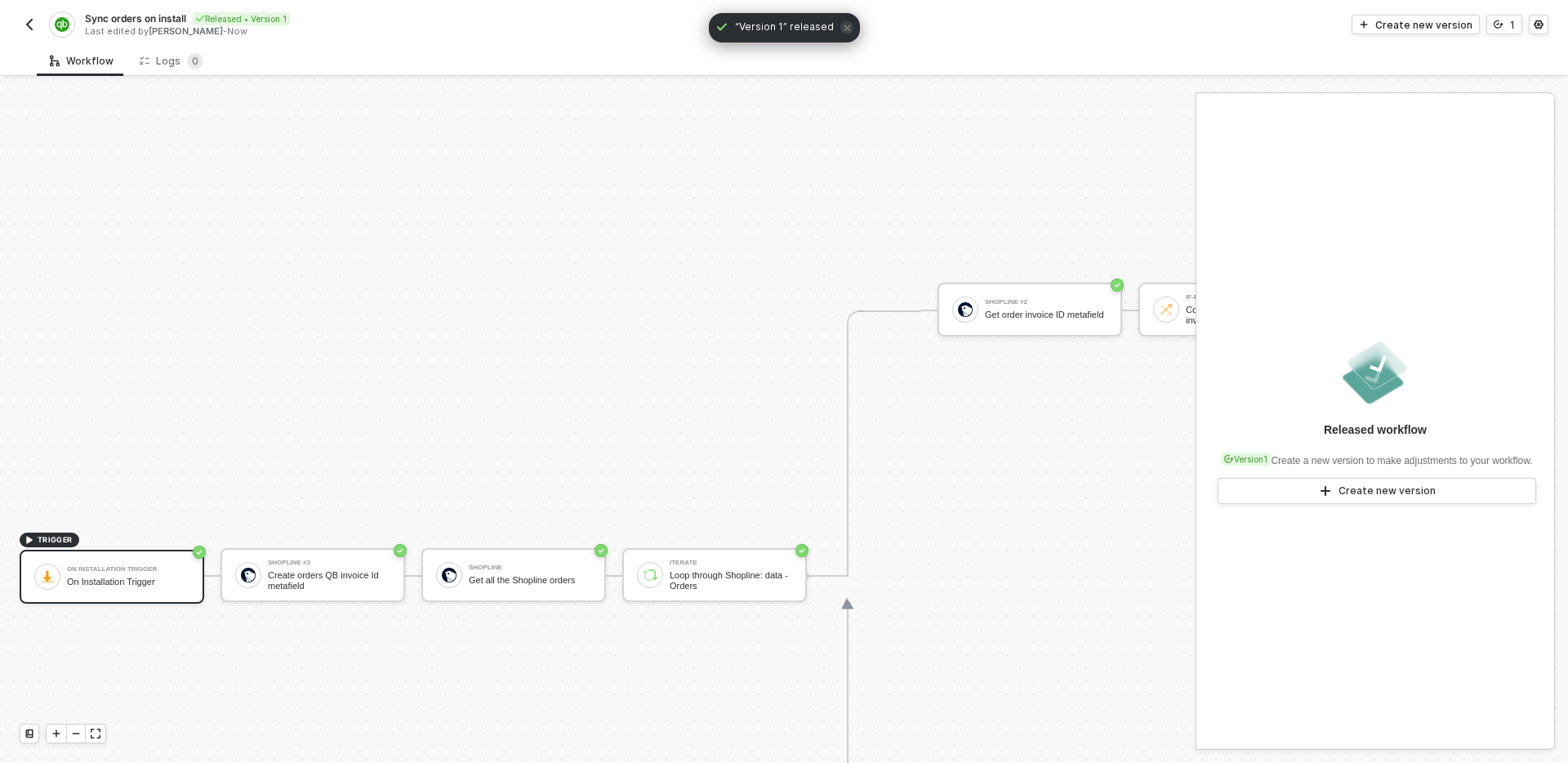
click at [26, 24] on img "button" at bounding box center [30, 25] width 13 height 13
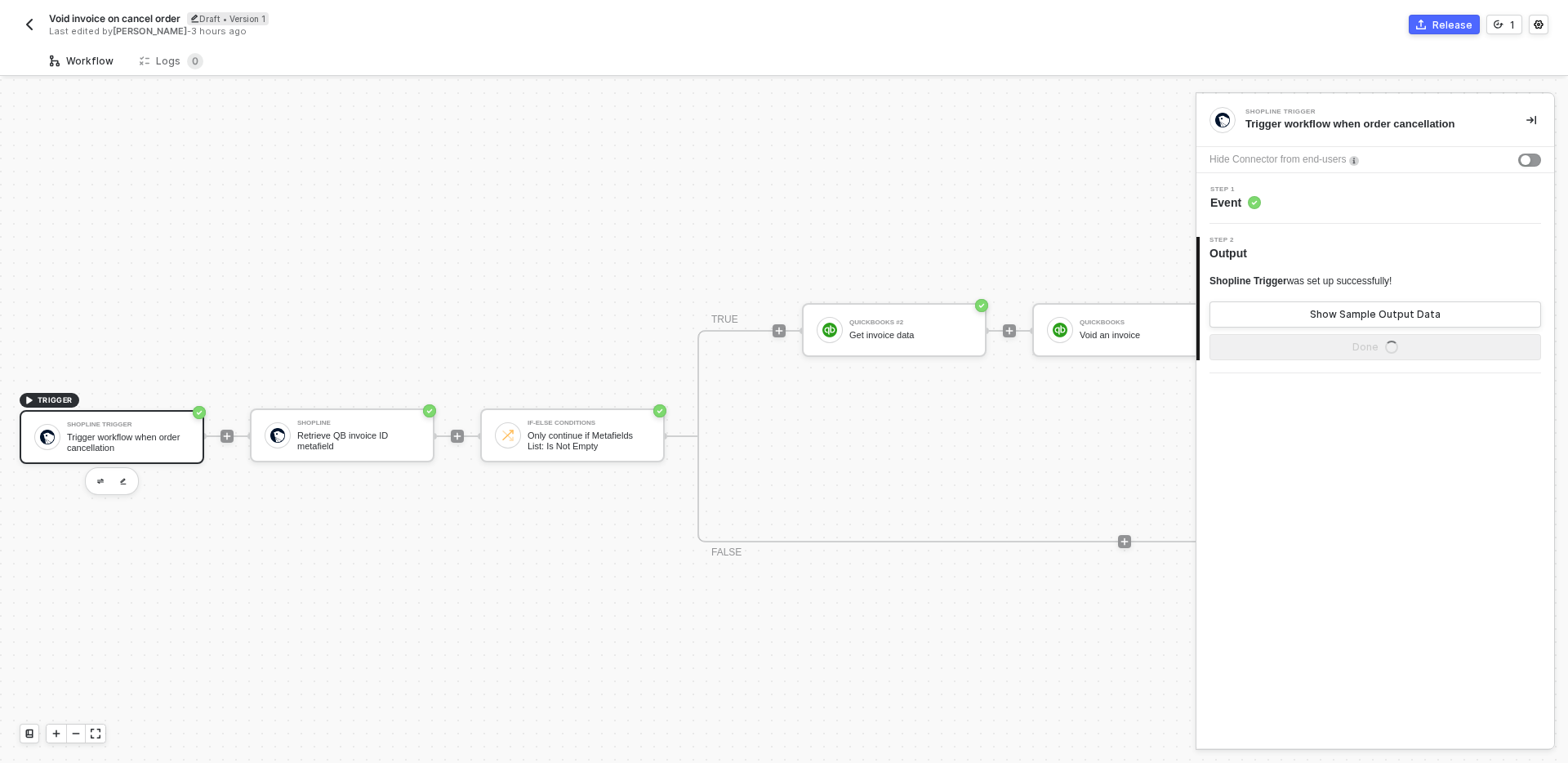
scroll to position [30, 0]
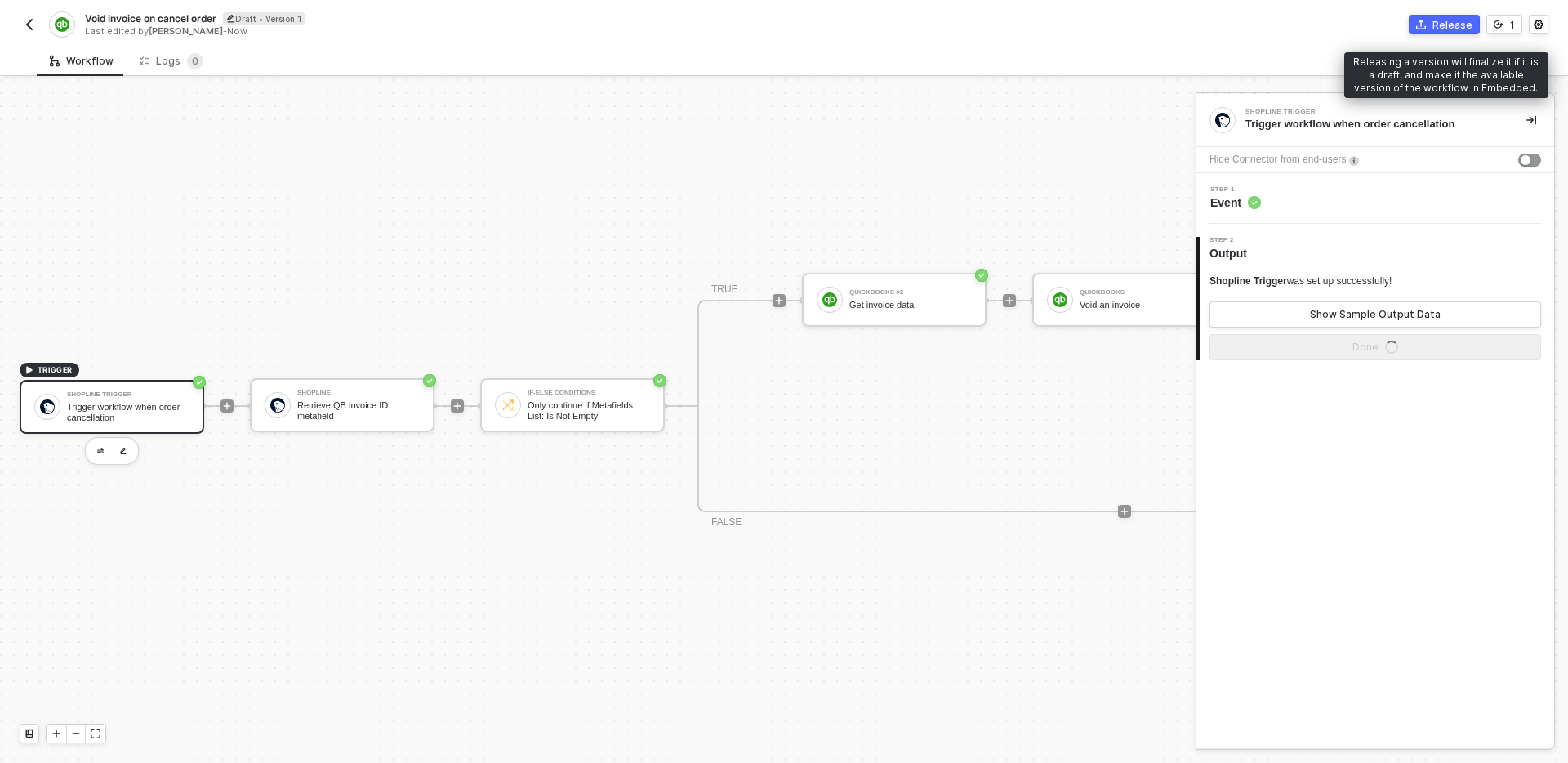
click at [1459, 28] on div "Release" at bounding box center [1453, 25] width 40 height 14
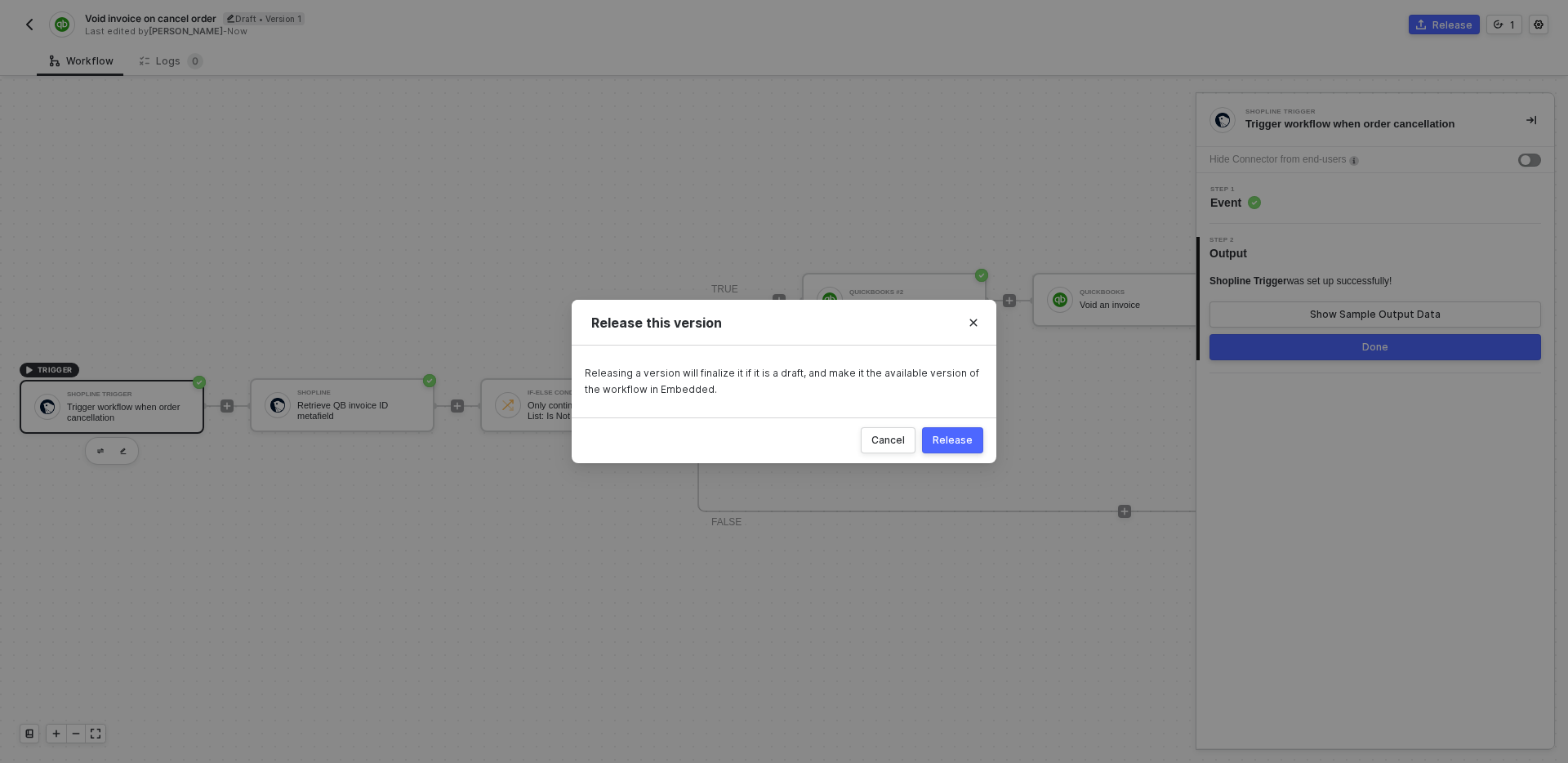
click at [951, 444] on div "Release" at bounding box center [953, 440] width 40 height 13
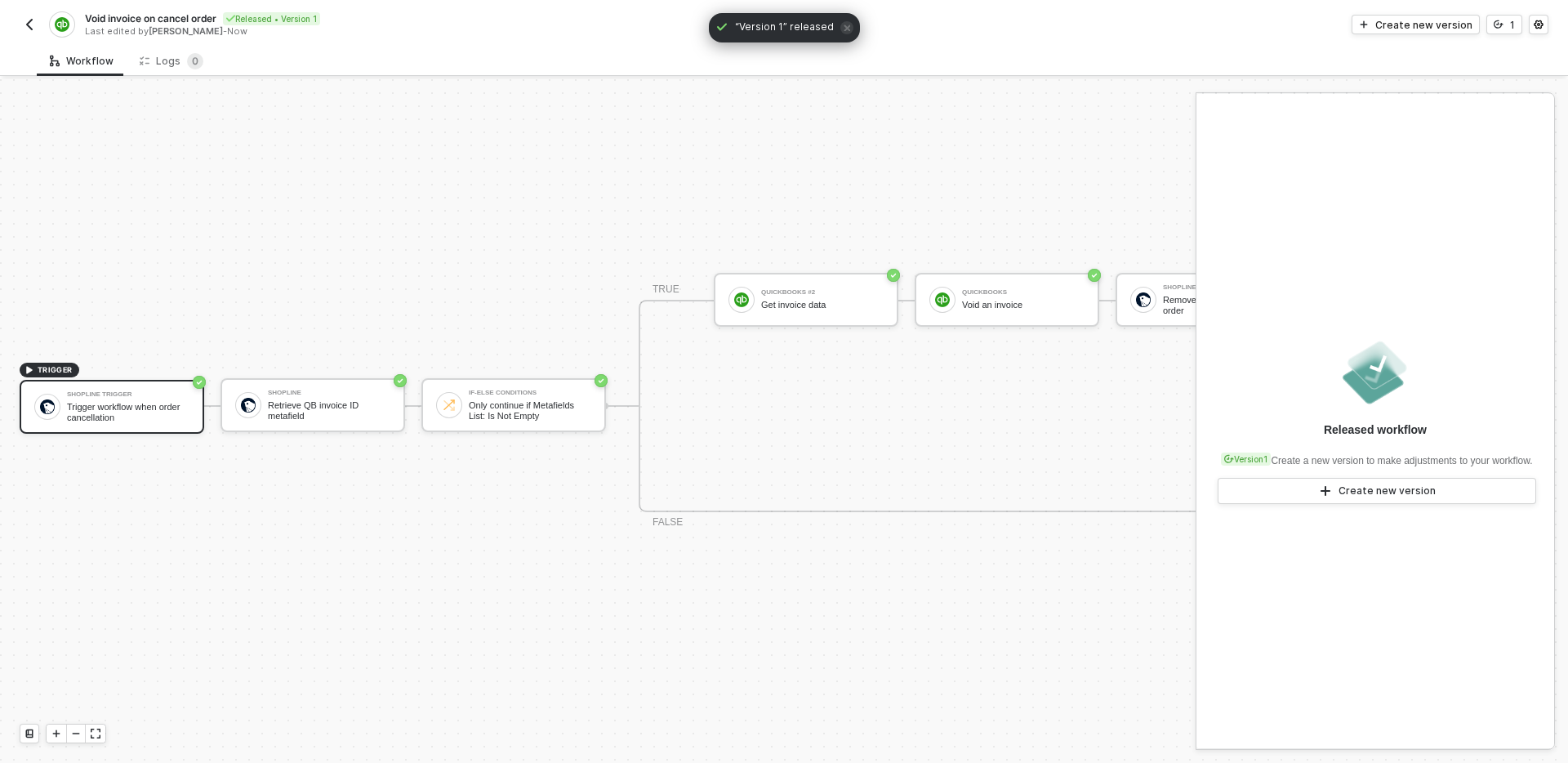
click at [28, 23] on img "button" at bounding box center [30, 25] width 13 height 13
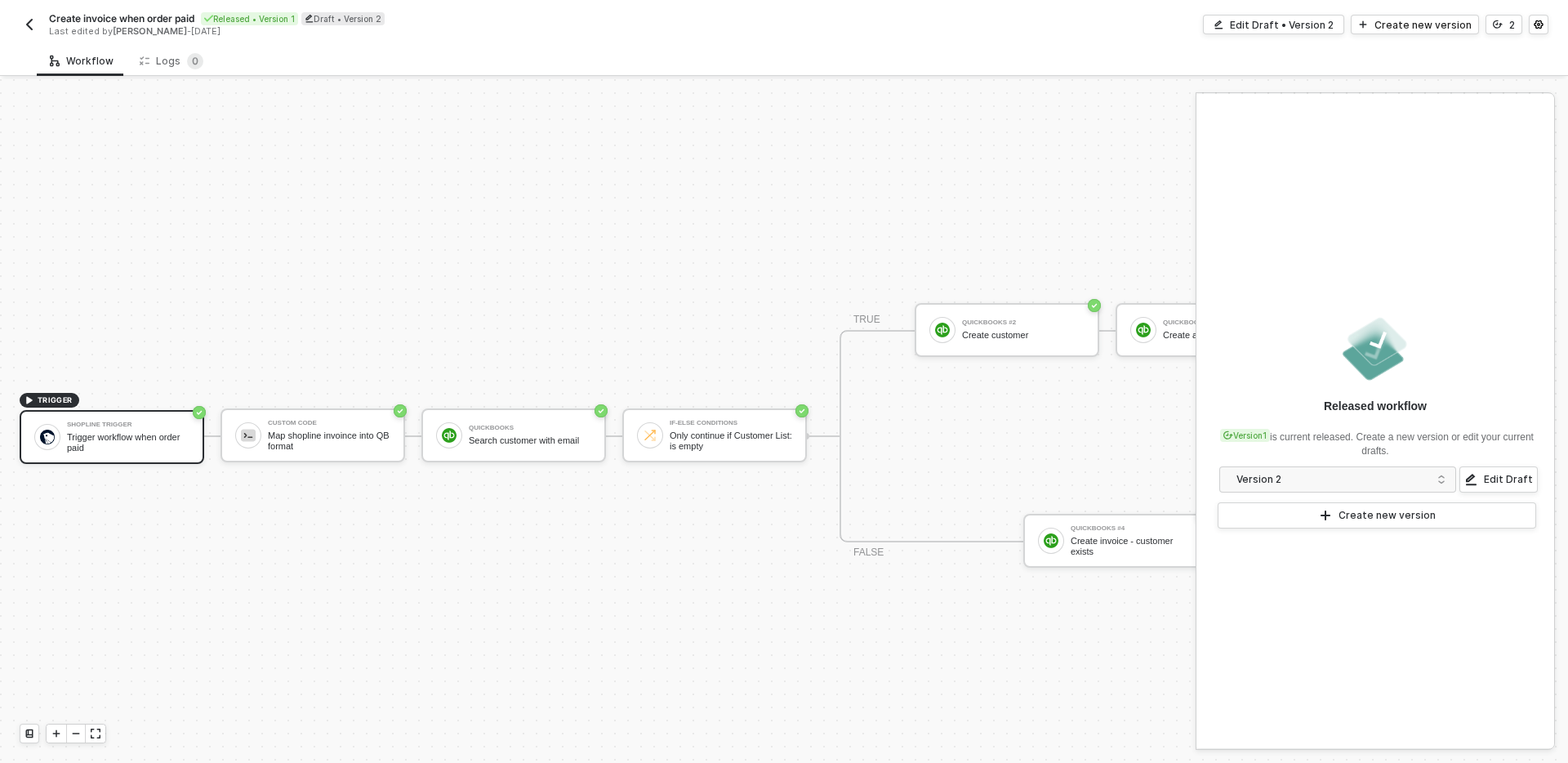
scroll to position [30, 0]
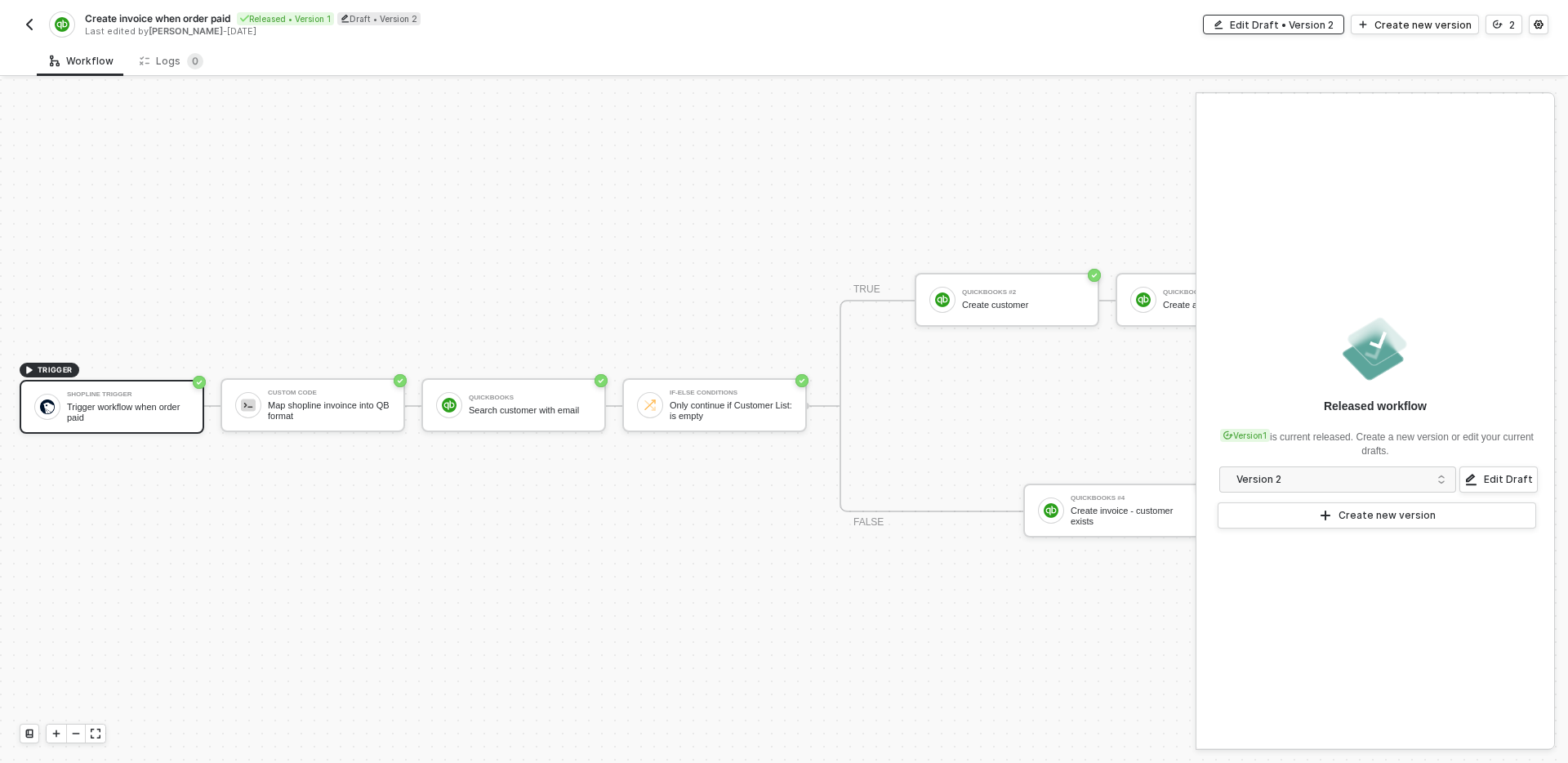
click at [1315, 28] on div "Edit Draft • Version 2" at bounding box center [1281, 25] width 104 height 14
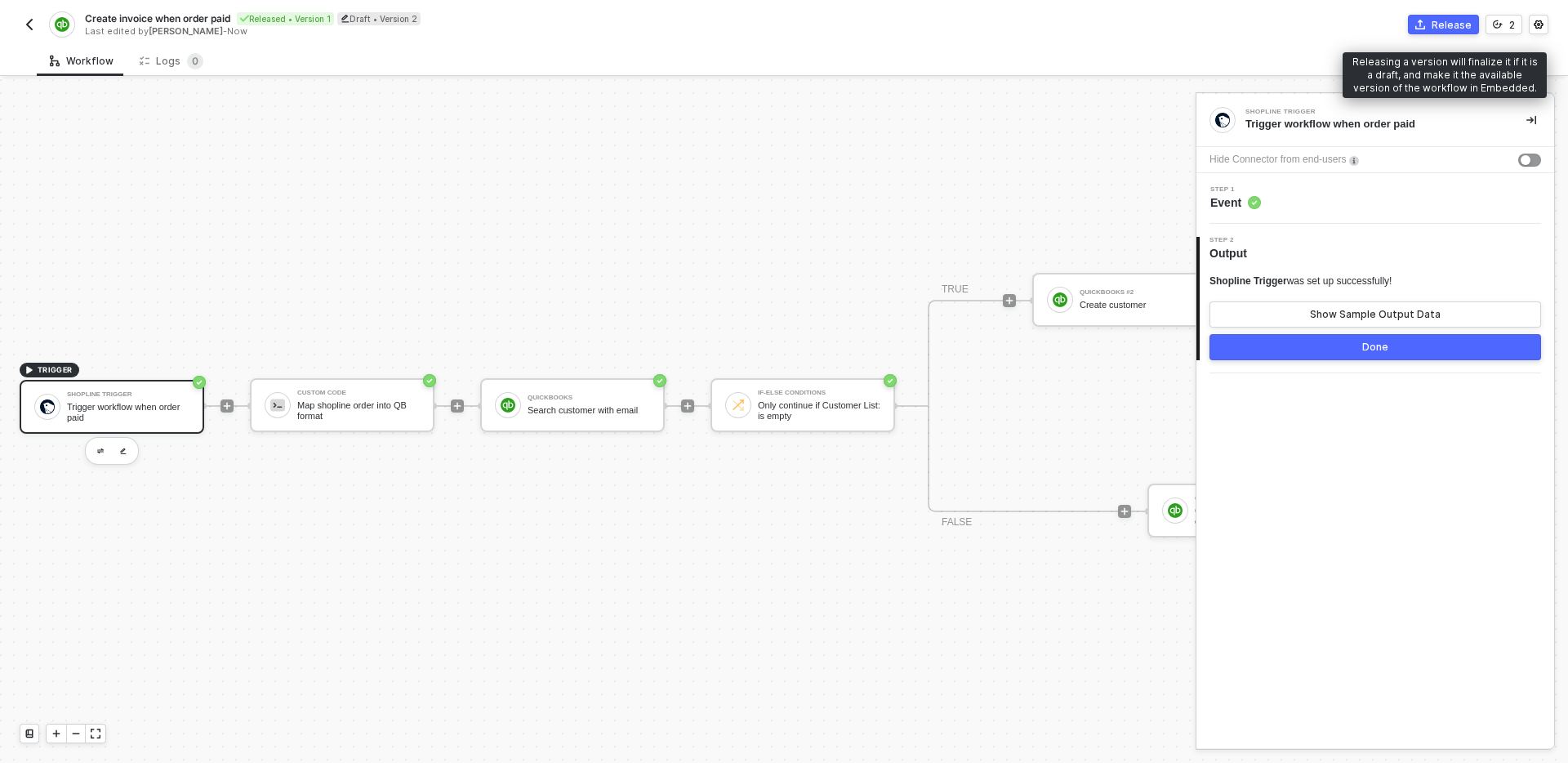
click at [1448, 23] on div "Release" at bounding box center [1452, 25] width 40 height 14
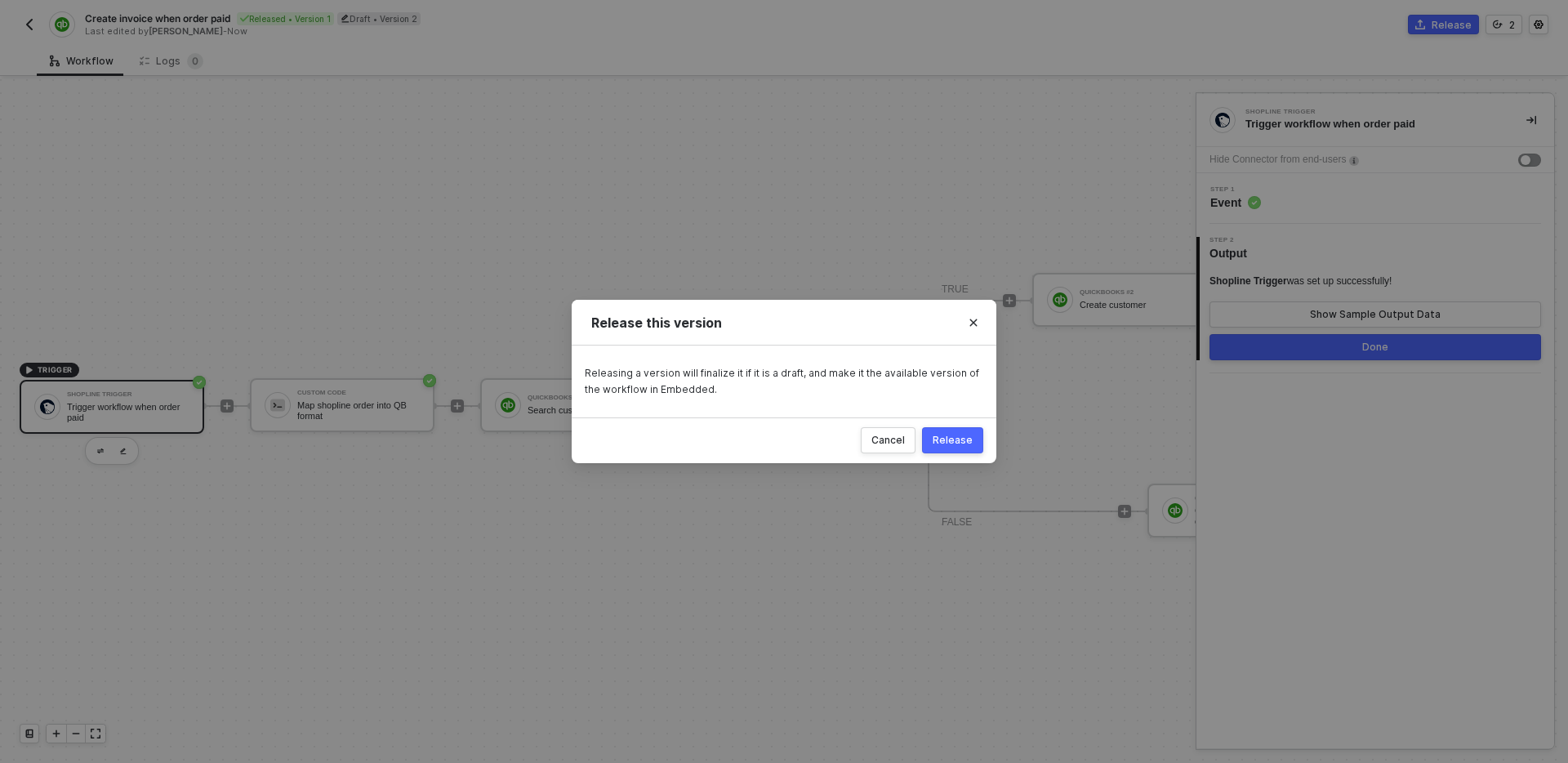
click at [955, 444] on div "Release" at bounding box center [953, 440] width 40 height 13
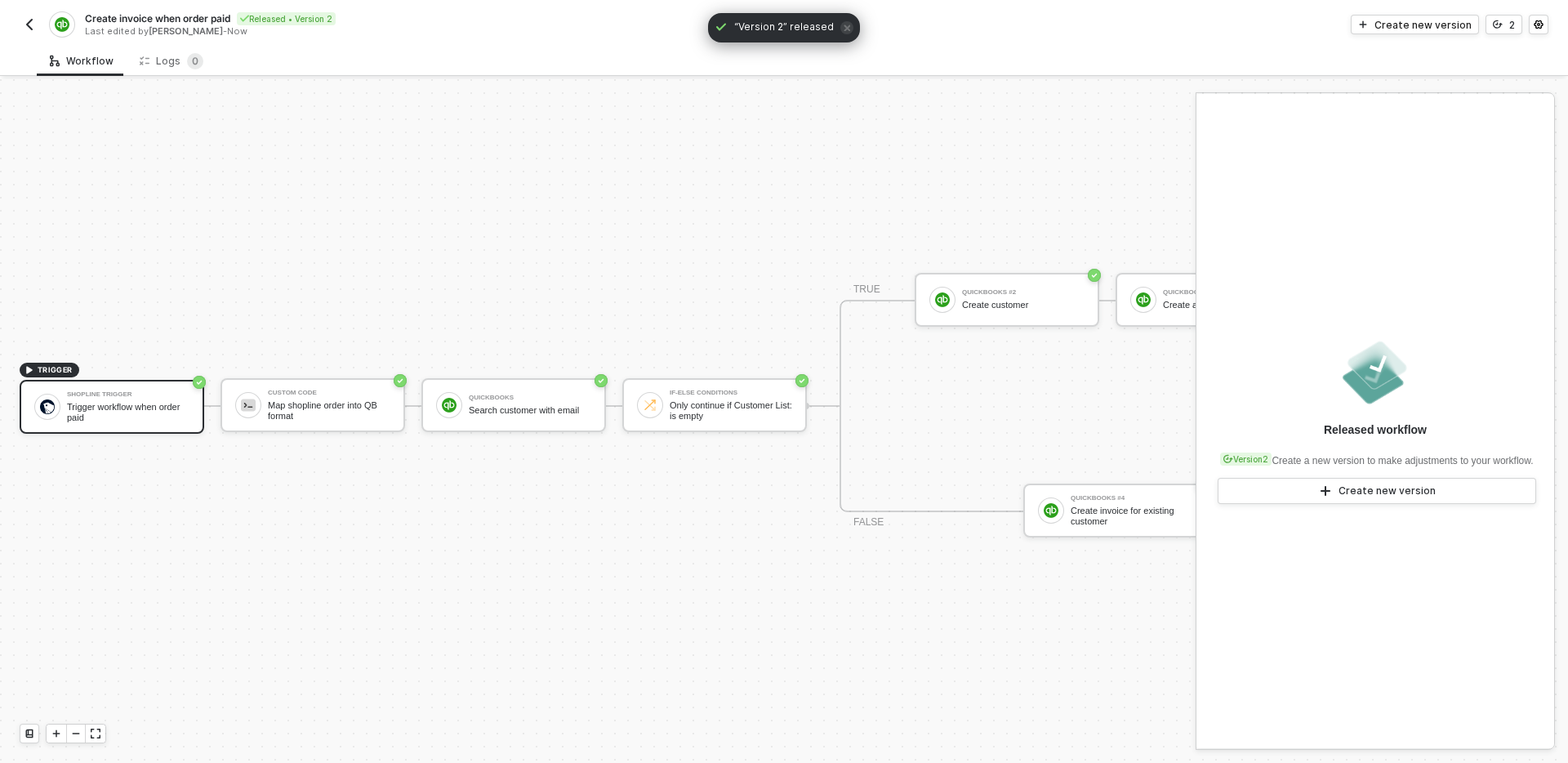
click at [37, 20] on button "button" at bounding box center [30, 24] width 20 height 20
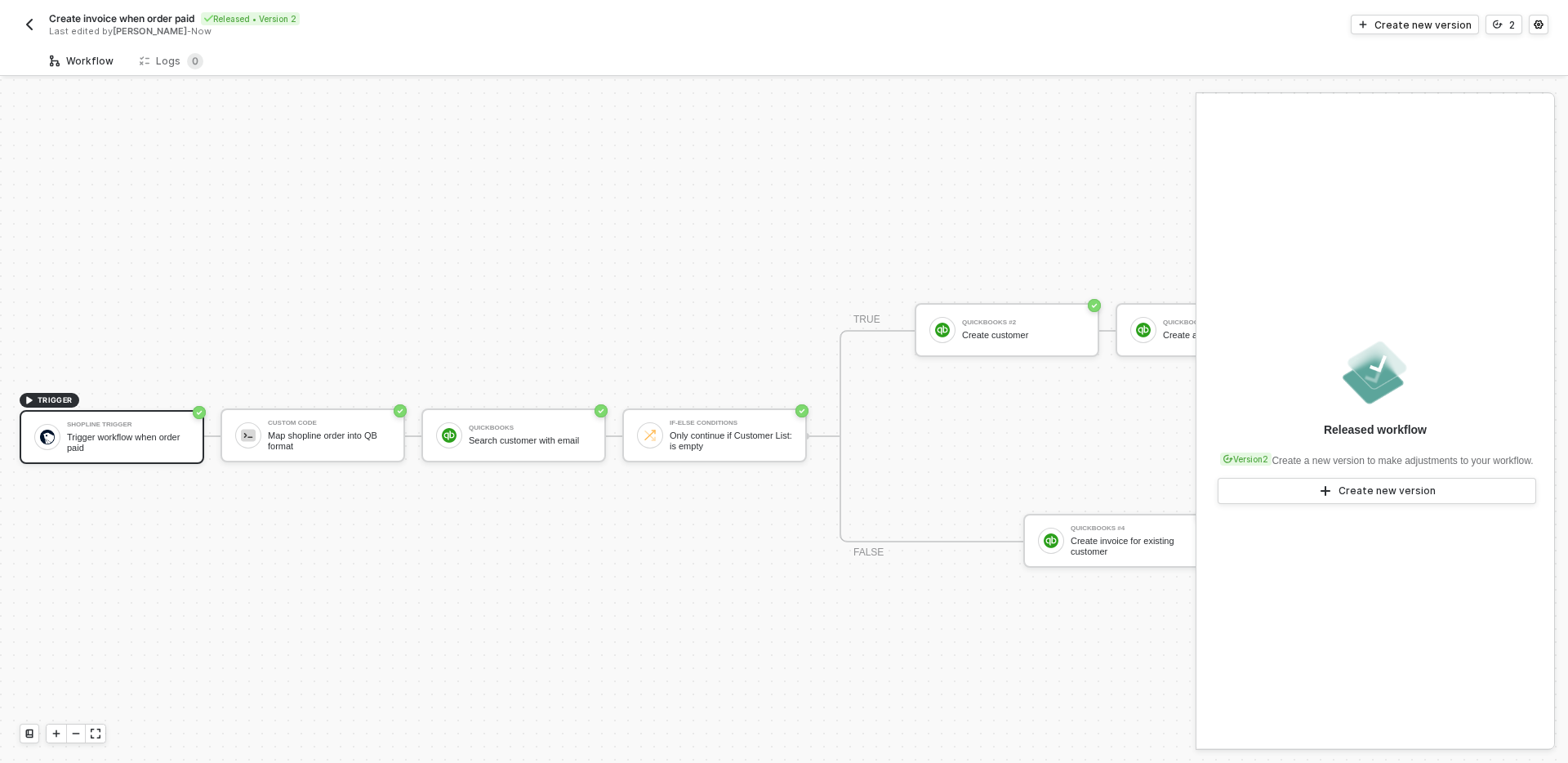
scroll to position [30, 0]
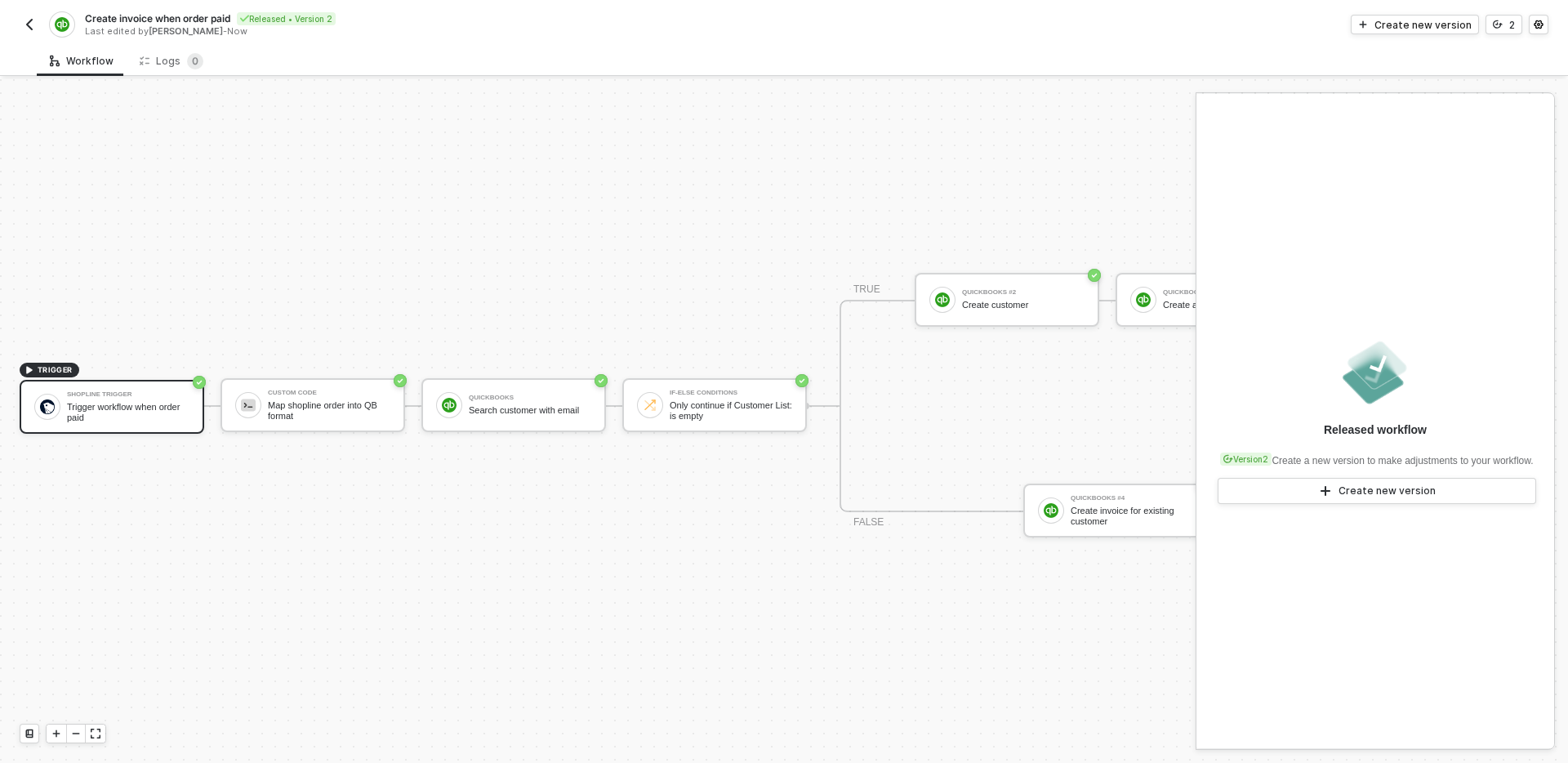
click at [30, 20] on img "button" at bounding box center [30, 25] width 13 height 13
